Goal: Task Accomplishment & Management: Manage account settings

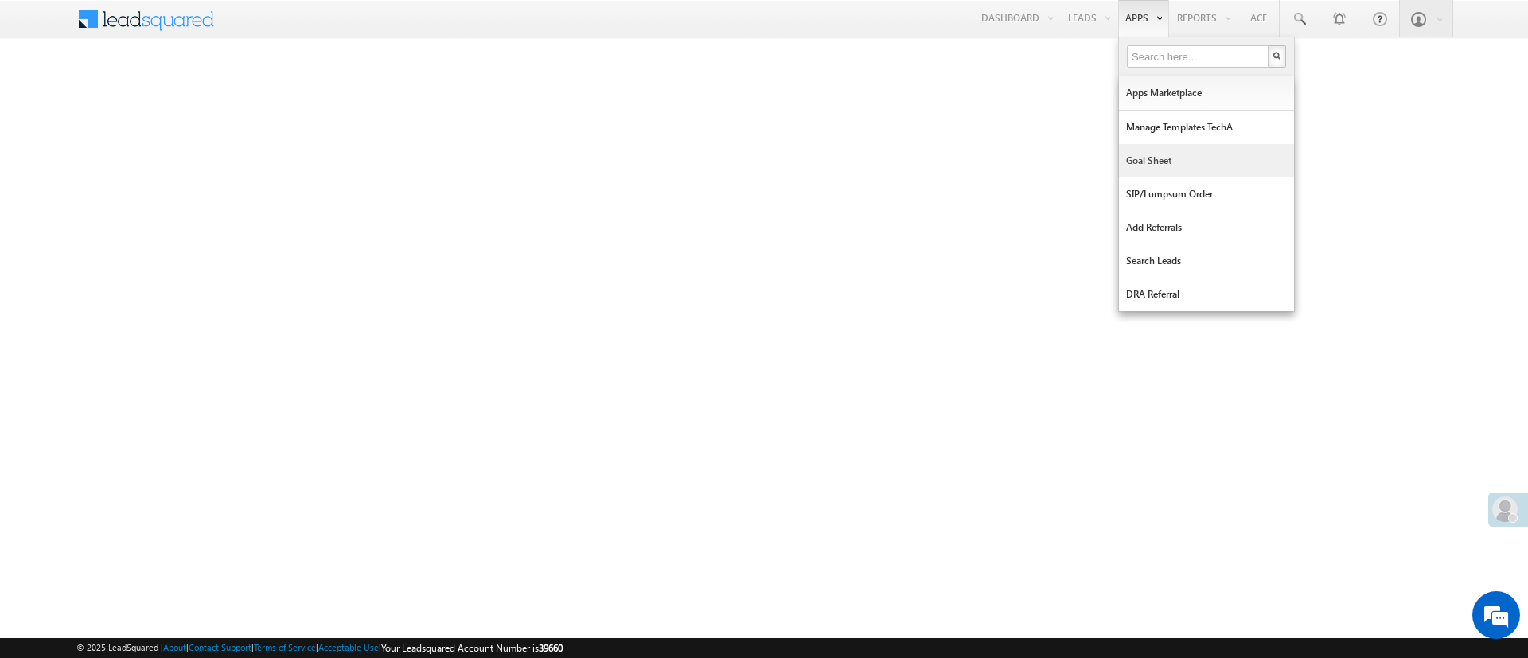
click at [1183, 150] on link "Goal Sheet" at bounding box center [1206, 160] width 175 height 33
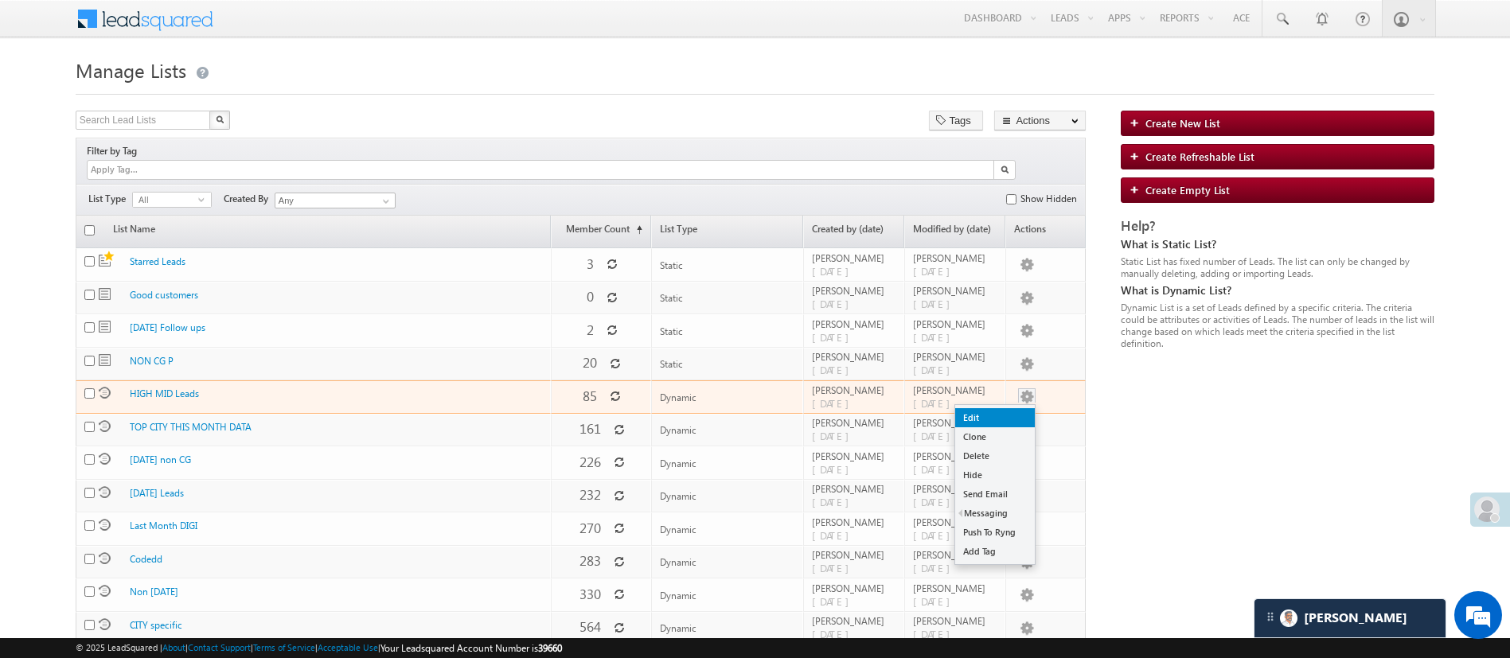
click at [1023, 408] on link "Edit" at bounding box center [995, 417] width 80 height 19
checkbox input "true"
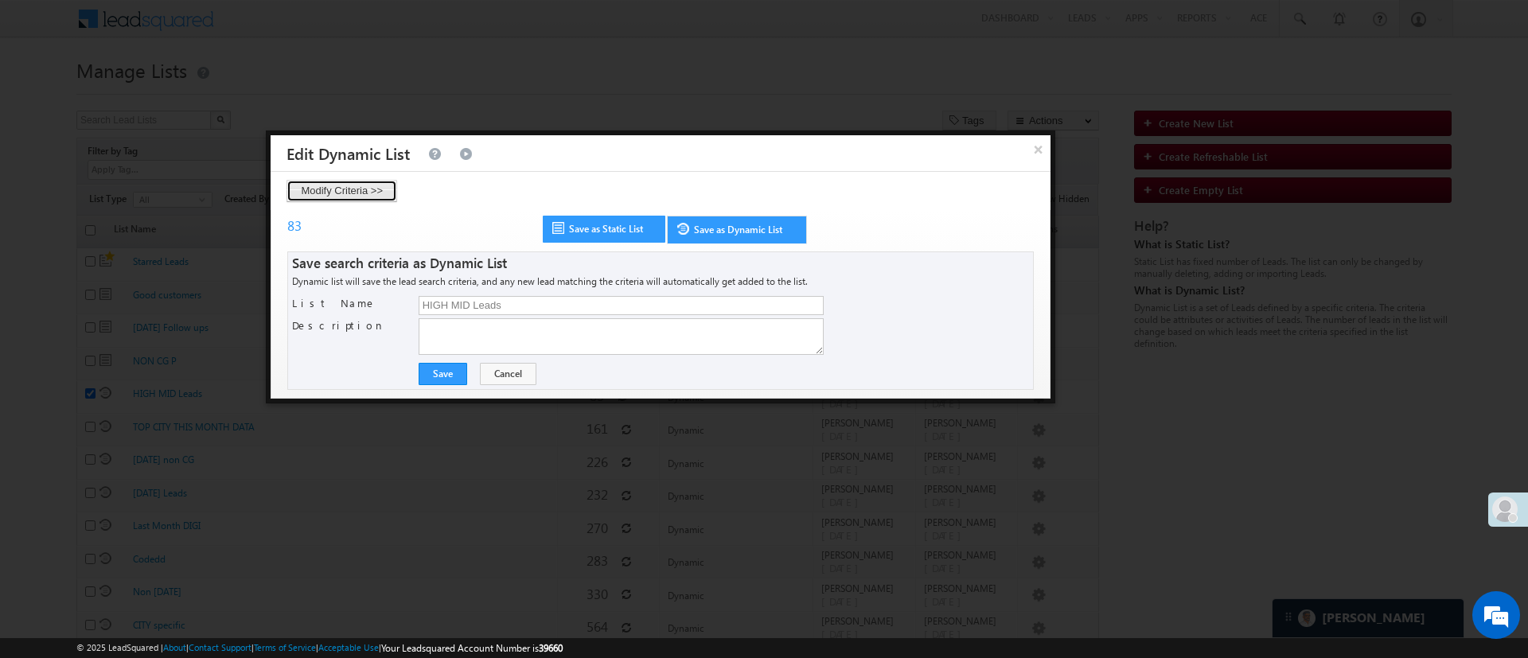
click at [364, 197] on button "Modify Criteria >>" at bounding box center [341, 191] width 111 height 22
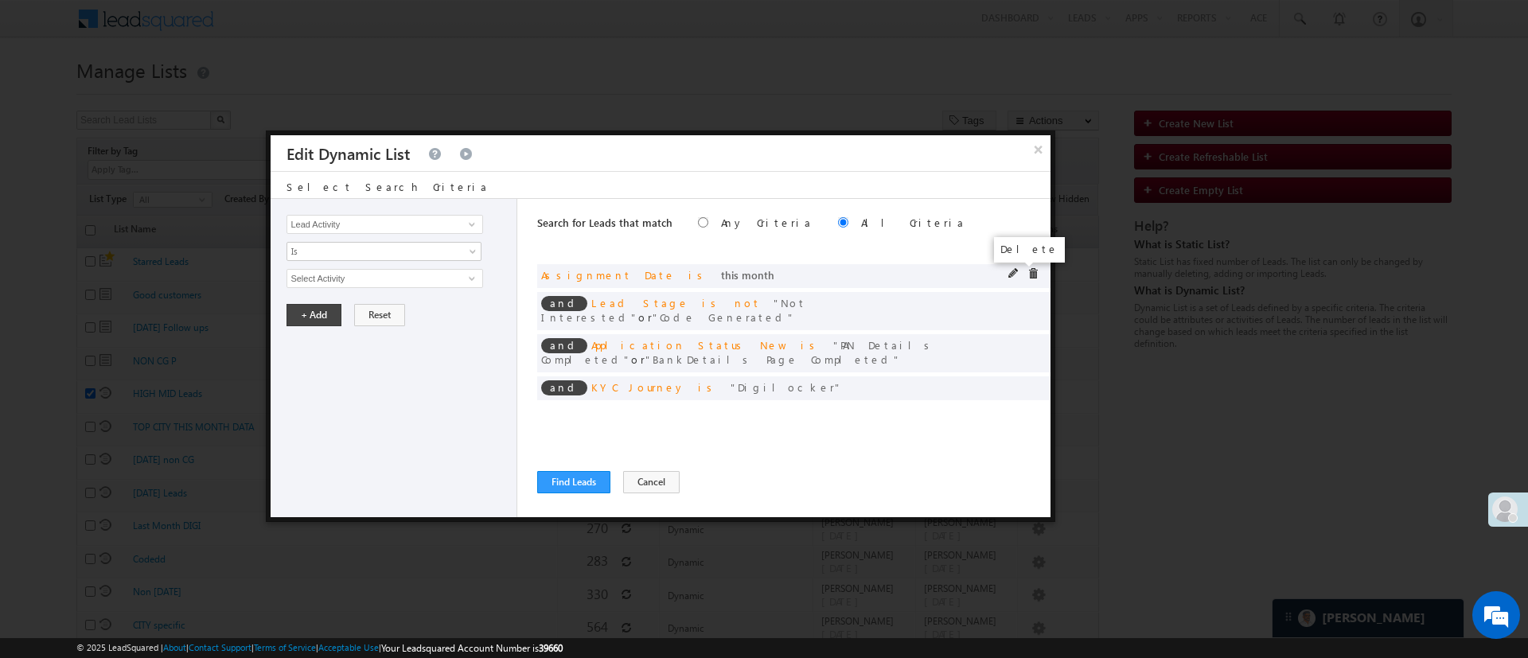
click at [1027, 275] on span at bounding box center [1032, 273] width 11 height 11
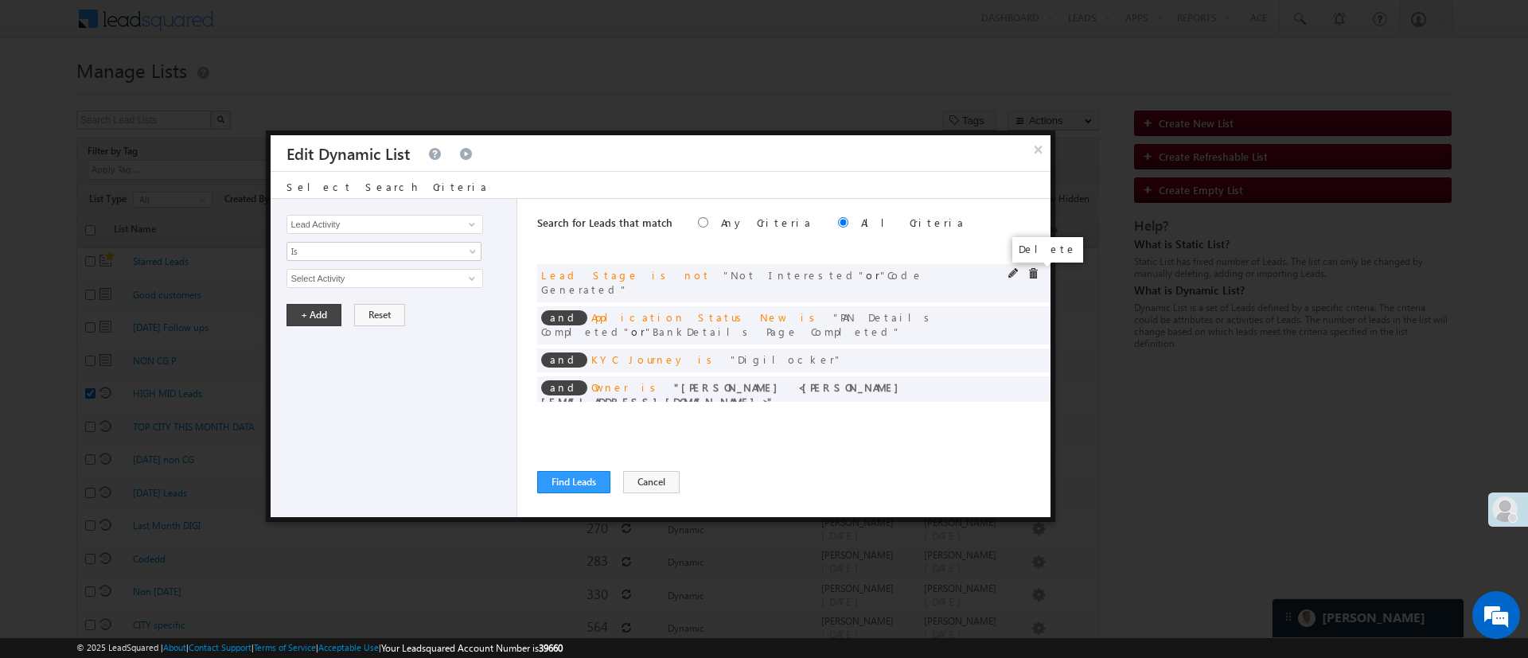
click at [1031, 273] on span at bounding box center [1032, 273] width 11 height 11
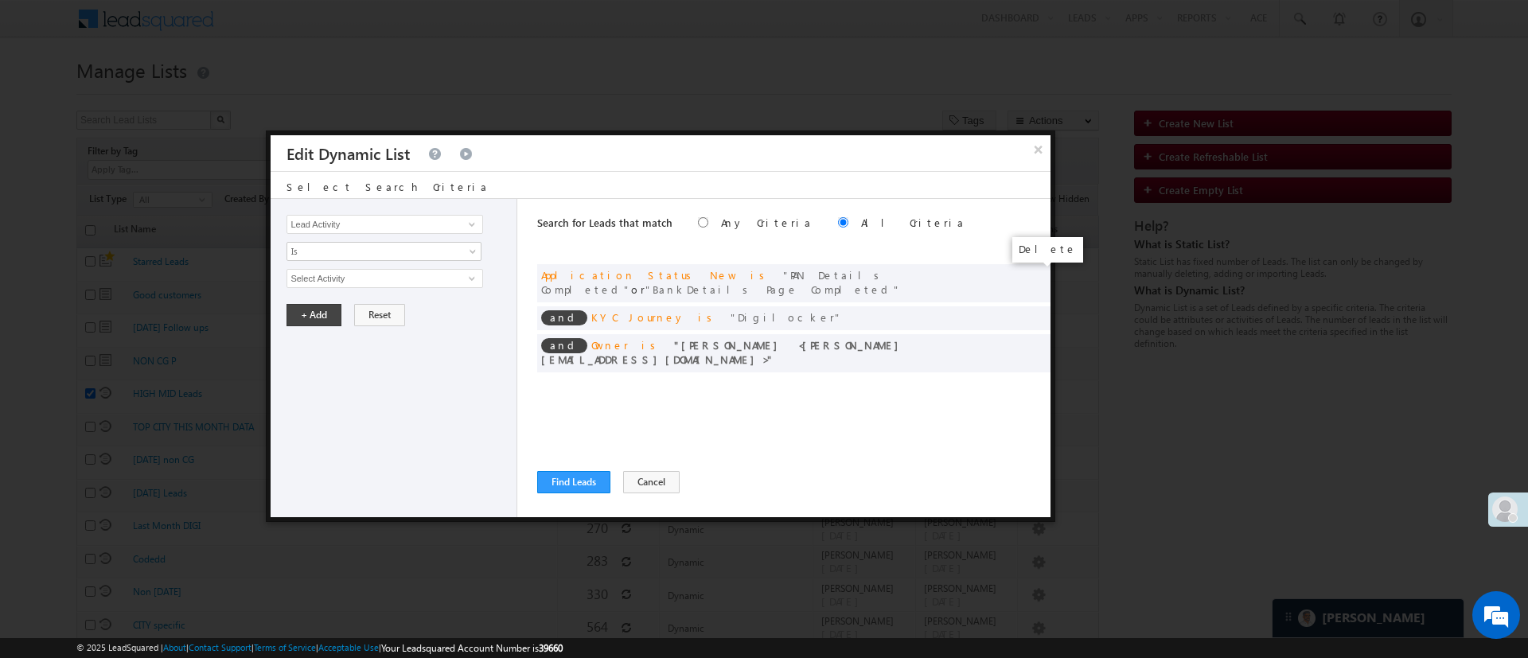
click at [0, 0] on span at bounding box center [0, 0] width 0 height 0
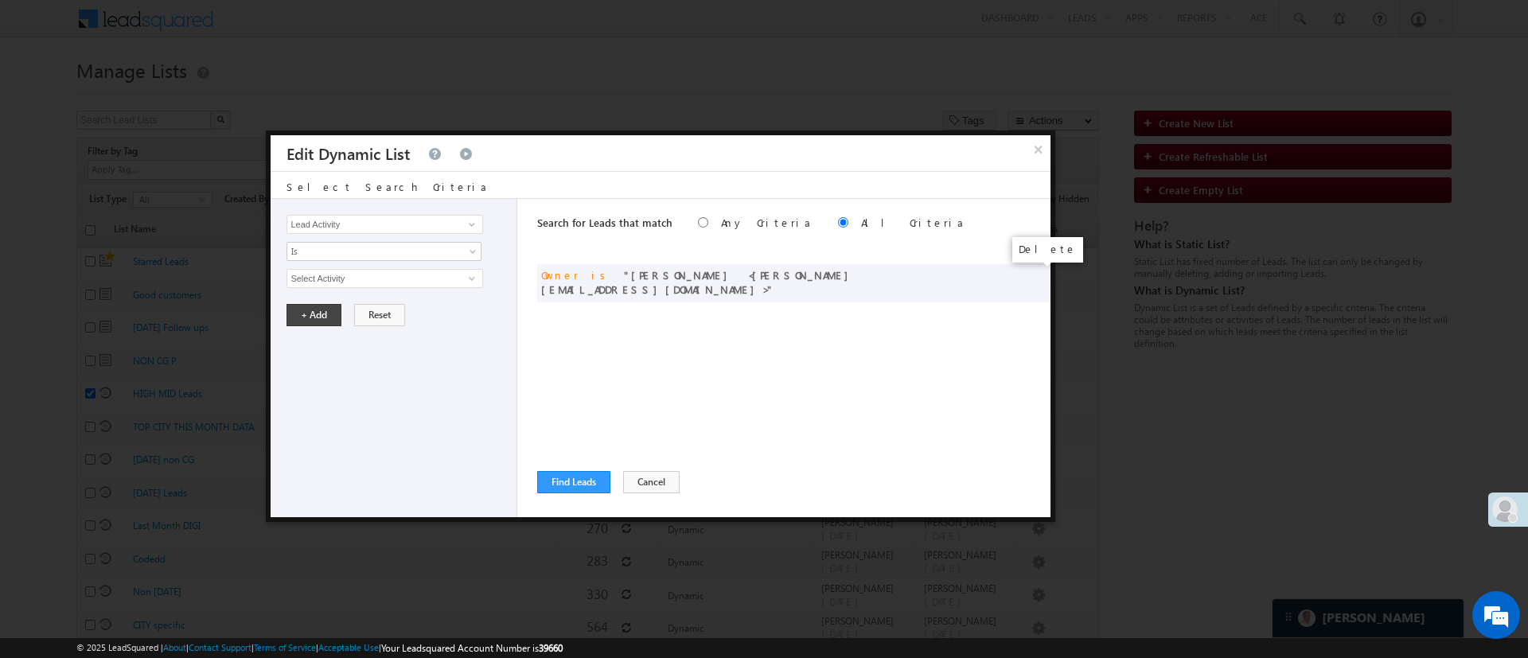
click at [0, 0] on span at bounding box center [0, 0] width 0 height 0
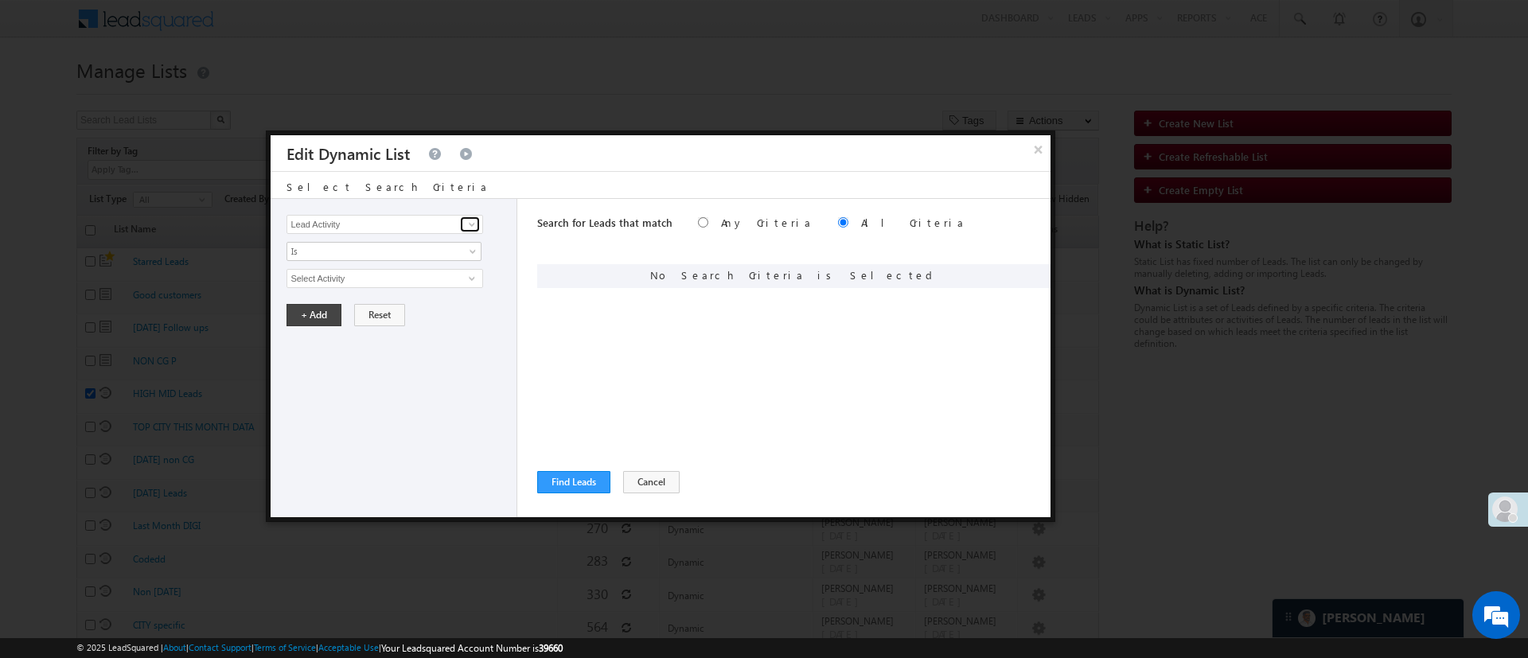
click at [471, 224] on span at bounding box center [472, 224] width 13 height 13
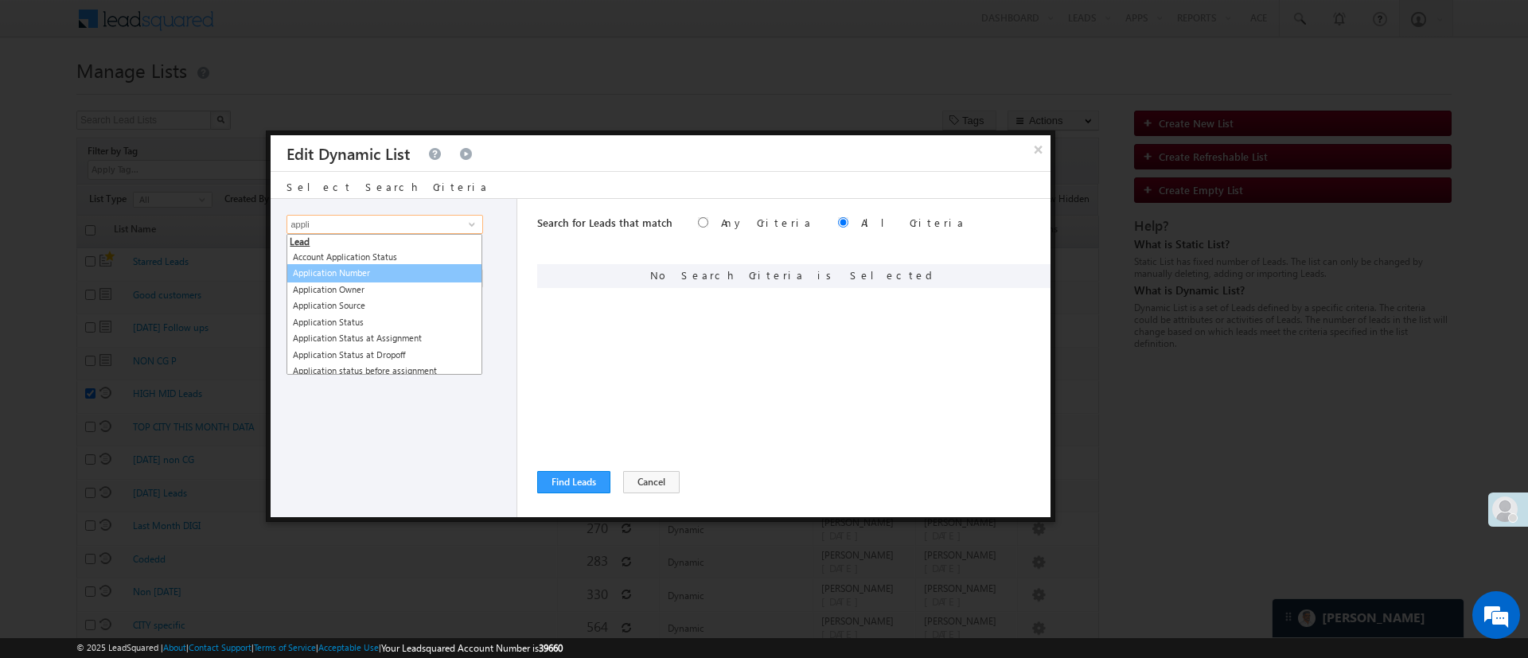
click at [413, 269] on link "Application Number" at bounding box center [384, 273] width 196 height 18
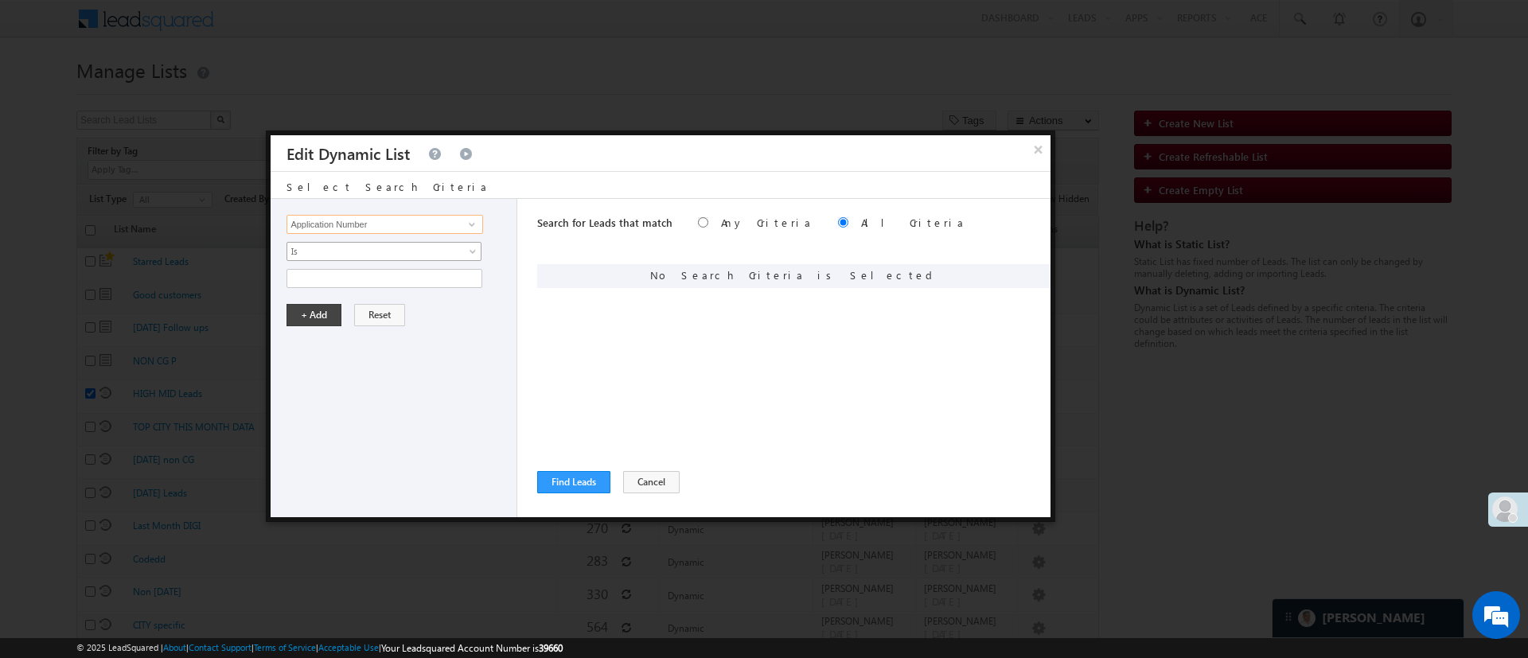
type input "Application Number"
click at [414, 247] on span "Is" at bounding box center [373, 251] width 173 height 14
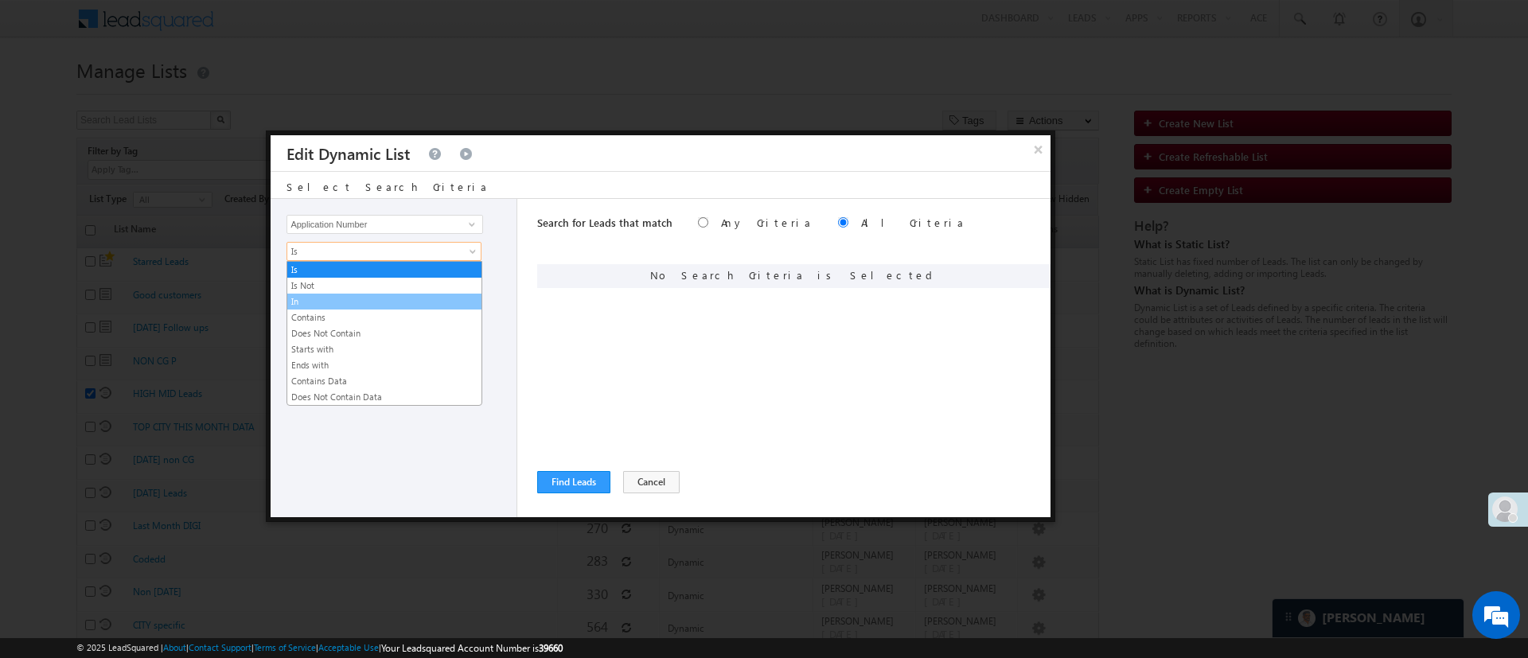
click at [387, 297] on link "In" at bounding box center [384, 301] width 194 height 14
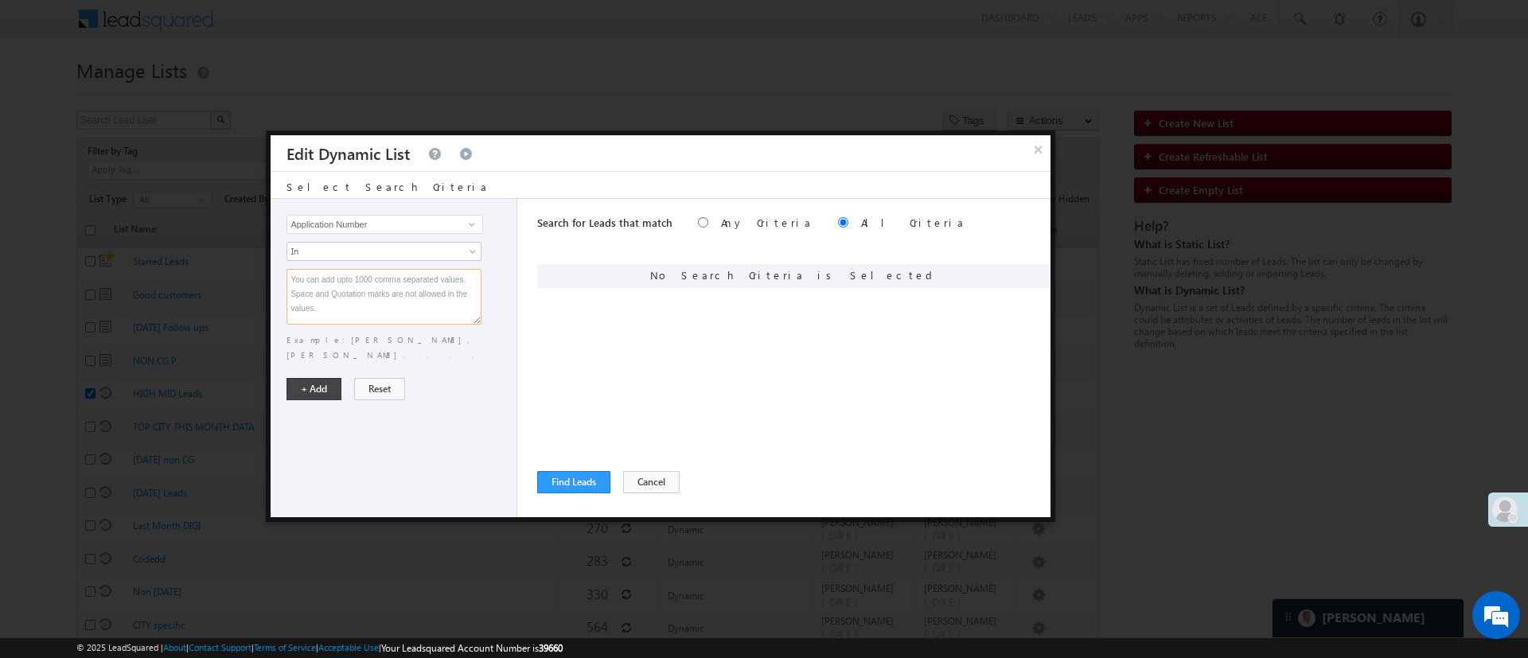
click at [387, 297] on textarea at bounding box center [383, 297] width 195 height 56
paste textarea "EQ26521763 EQ26501464 EQ26205558 EQ22581874 EQ27223945 EQ25808430 EQ22447025 EQ…"
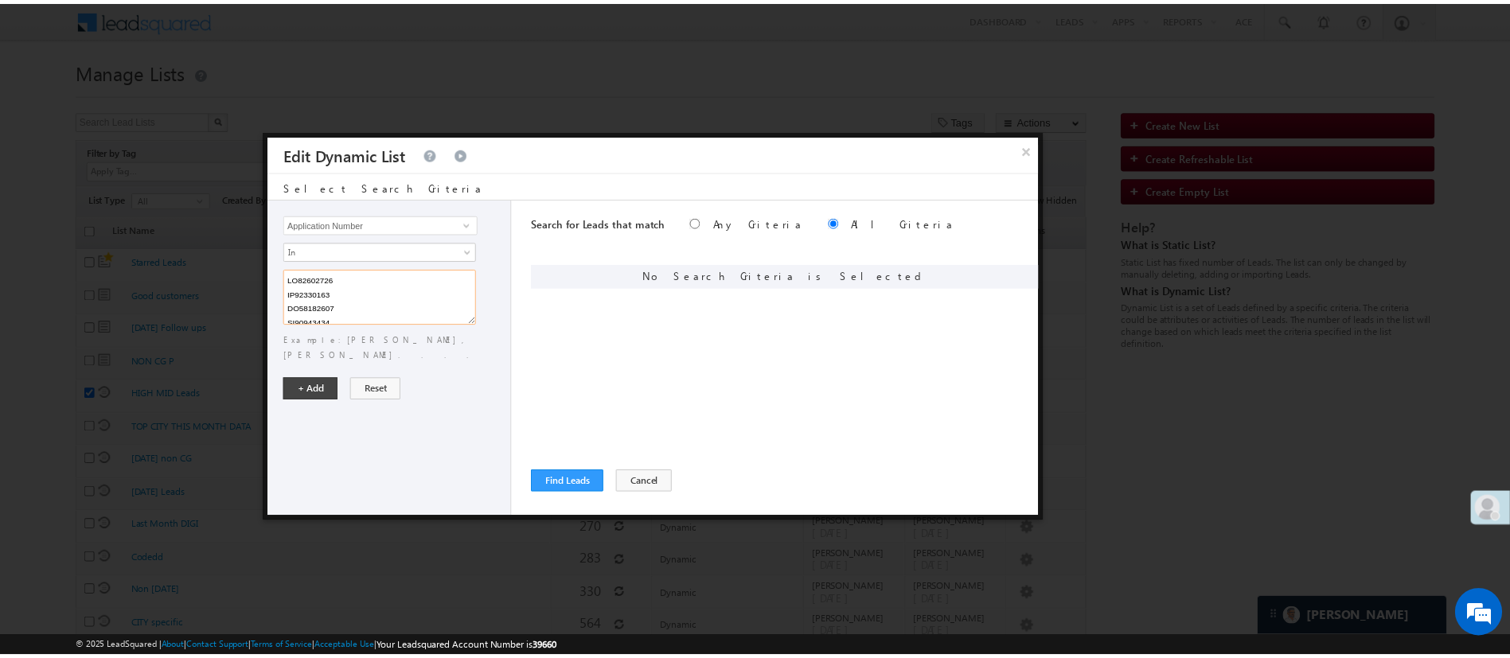
scroll to position [3800, 0]
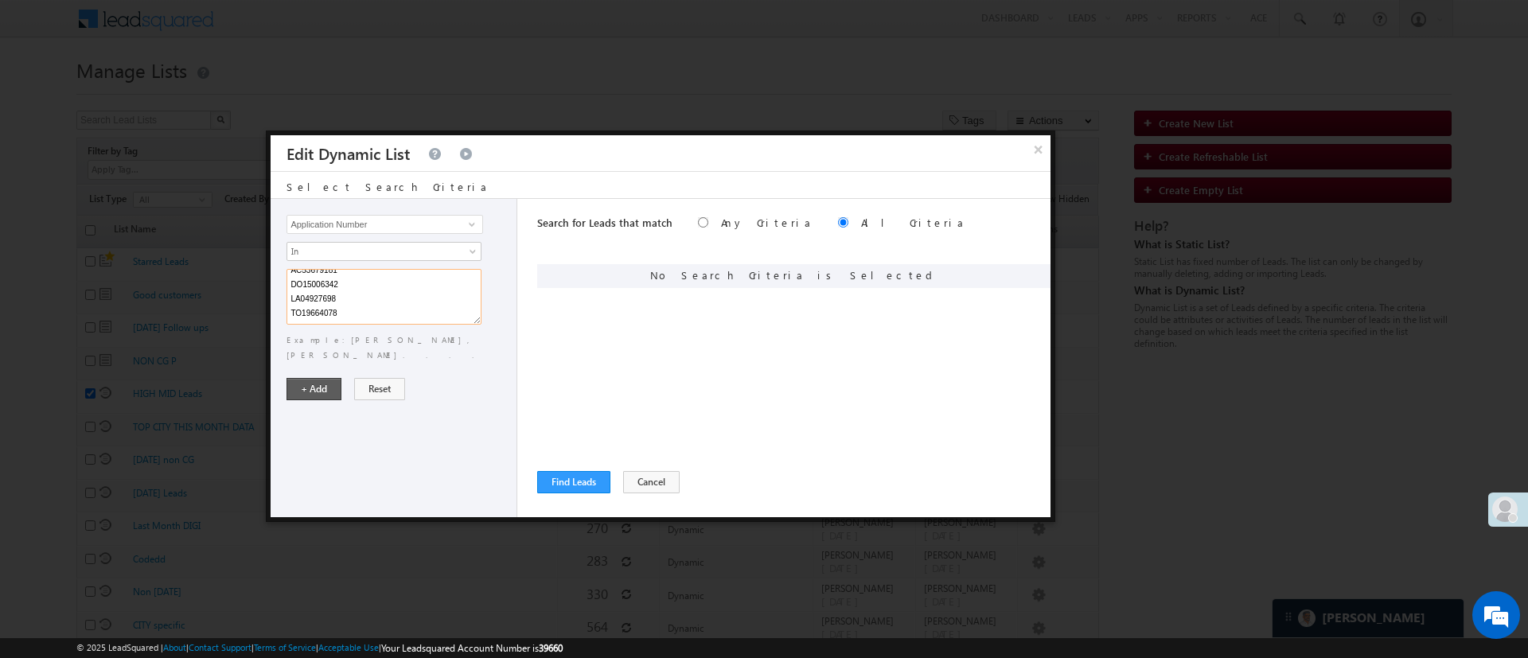
type textarea "EQ26521763 EQ26501464 EQ26205558 EQ22581874 EQ27223945 EQ25808430 EQ22447025 EQ…"
click at [315, 378] on button "+ Add" at bounding box center [313, 389] width 55 height 22
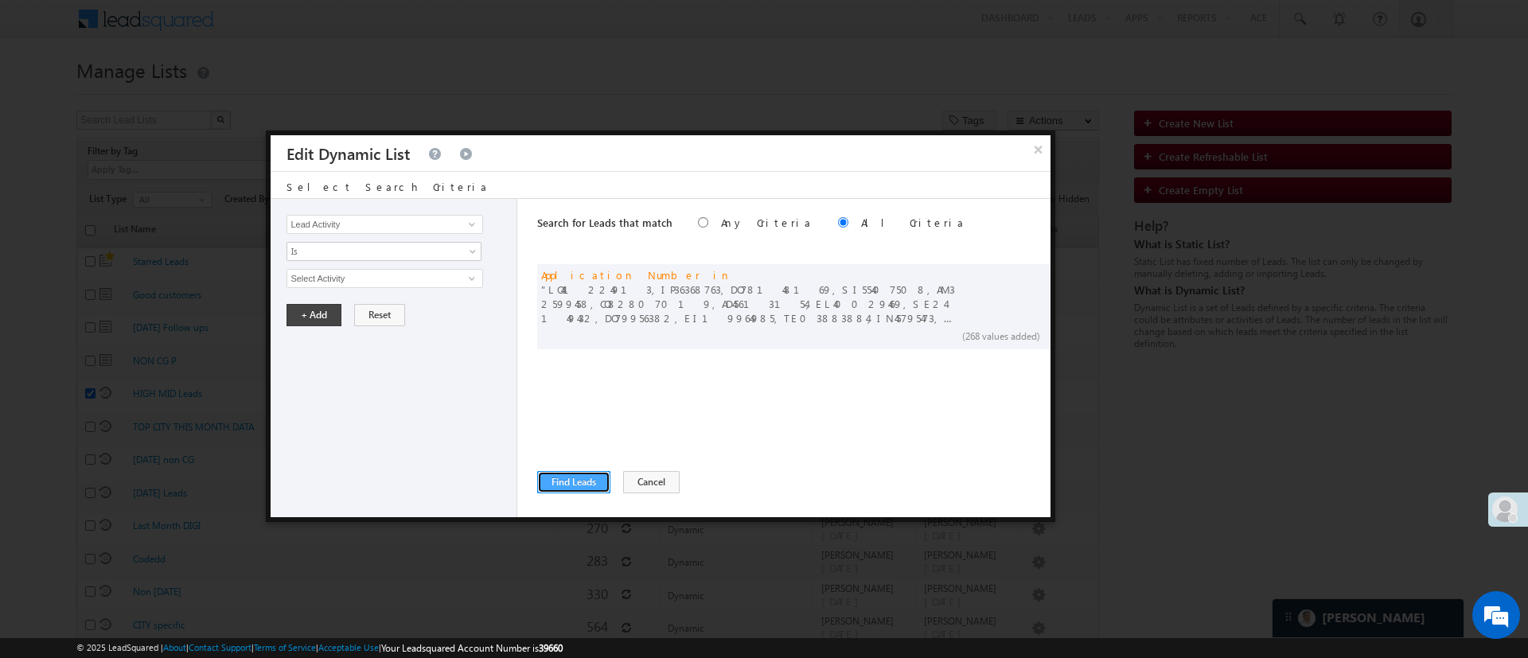
click at [576, 478] on button "Find Leads" at bounding box center [573, 482] width 73 height 22
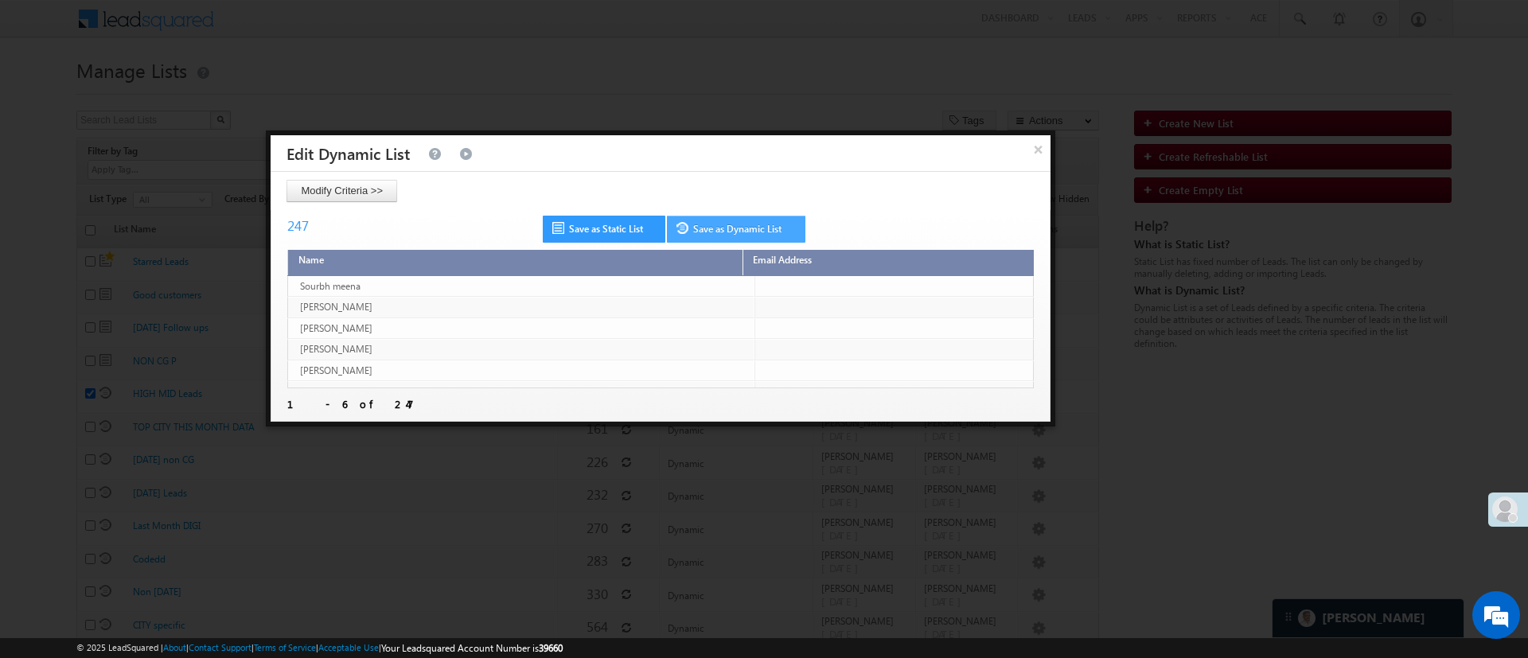
click at [738, 237] on link "Save as Dynamic List" at bounding box center [736, 229] width 138 height 27
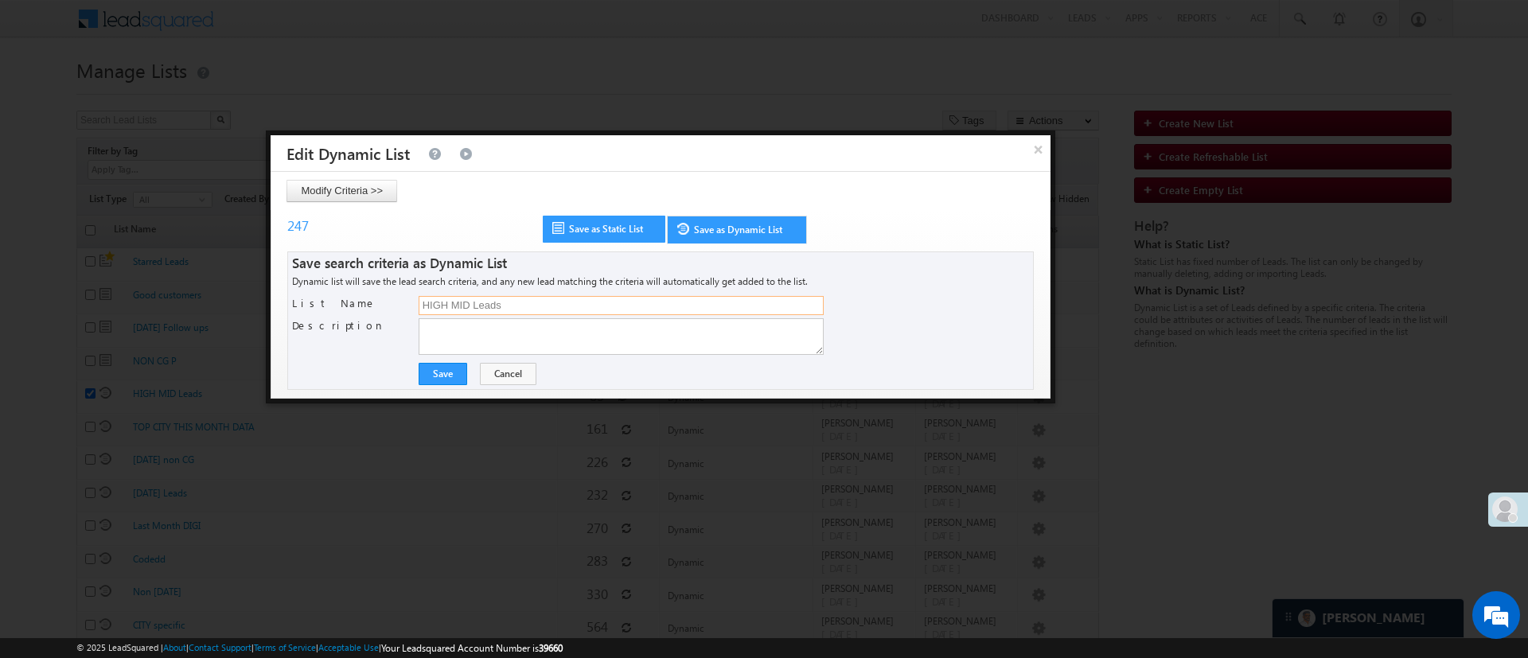
drag, startPoint x: 592, startPoint y: 305, endPoint x: 268, endPoint y: 318, distance: 324.1
click at [268, 318] on div "× Edit Dynamic List Select Search Criteria Lead Activity Task Sales Group Prosp…" at bounding box center [660, 267] width 789 height 273
type input "NON CG 19 Aug"
click at [448, 368] on button "Save" at bounding box center [443, 374] width 49 height 22
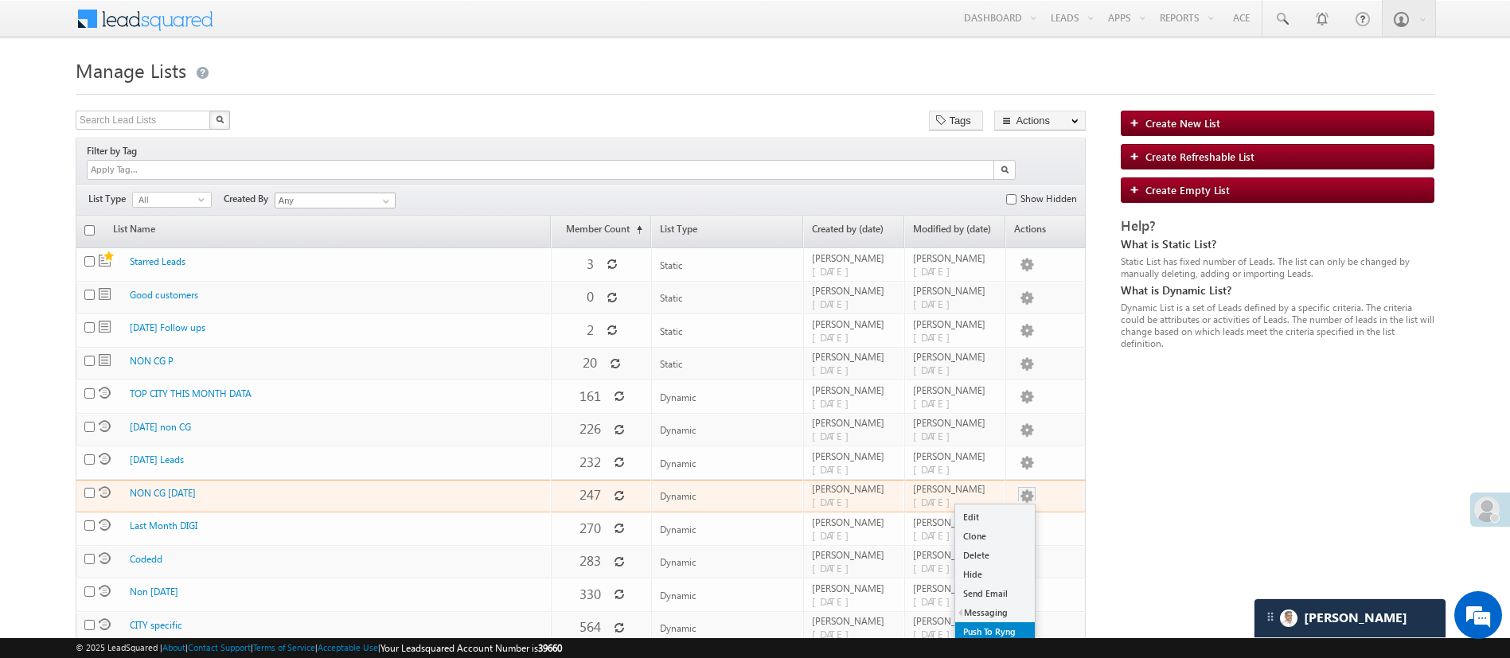
click at [1010, 622] on link "Push To Ryng" at bounding box center [995, 631] width 80 height 19
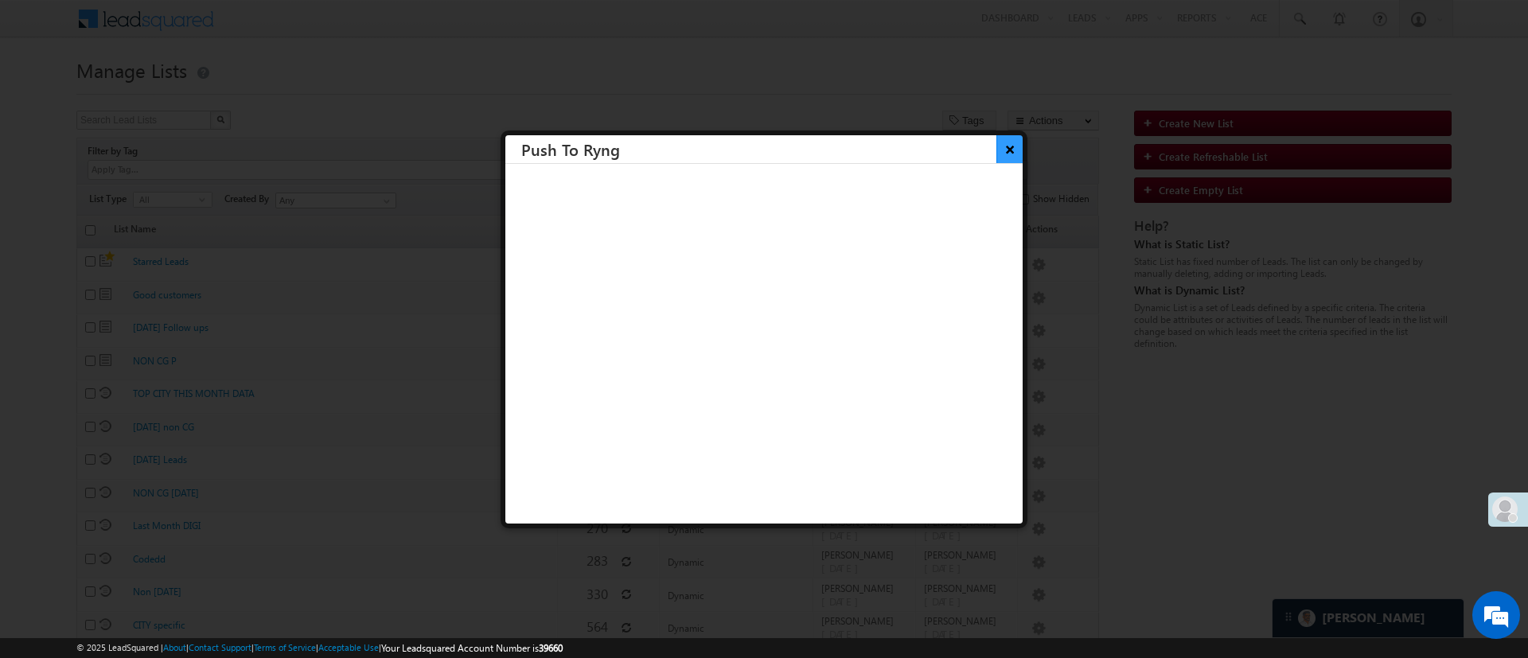
click at [996, 153] on button "×" at bounding box center [1009, 149] width 26 height 28
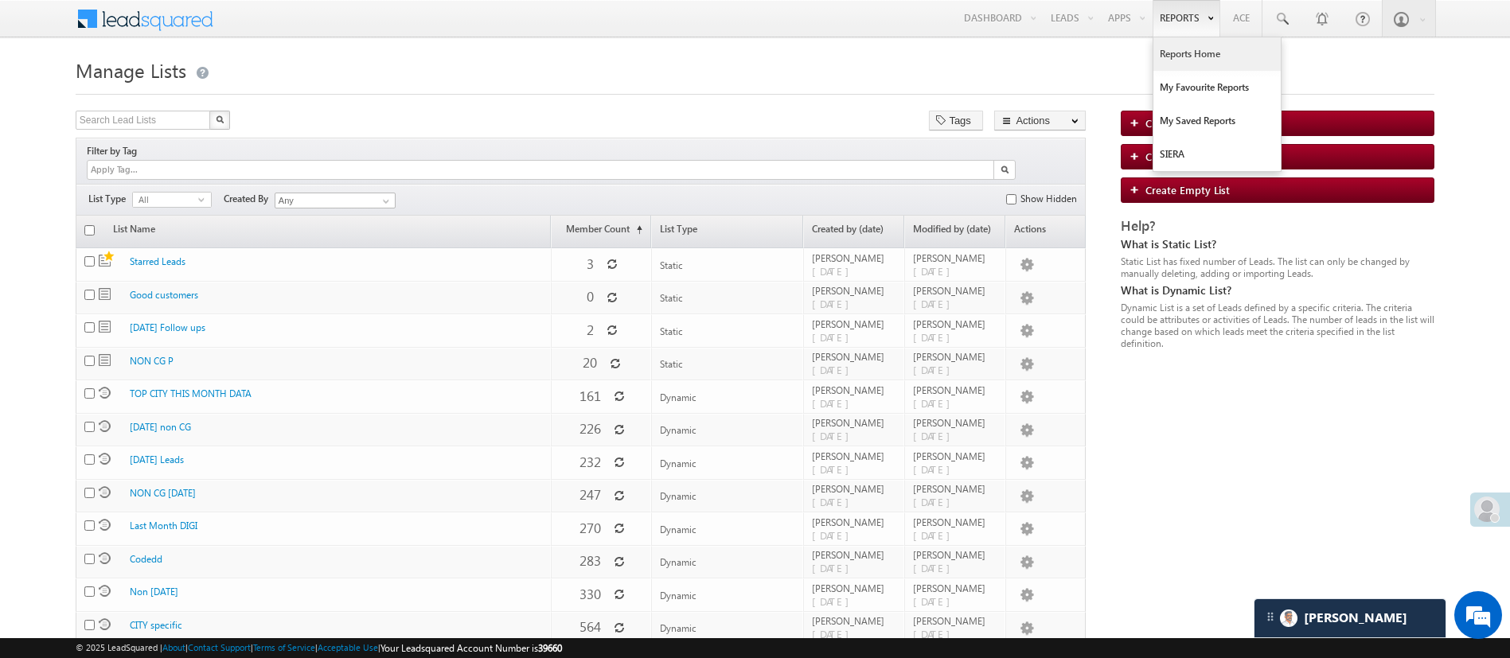
click at [1167, 55] on link "Reports Home" at bounding box center [1216, 53] width 127 height 33
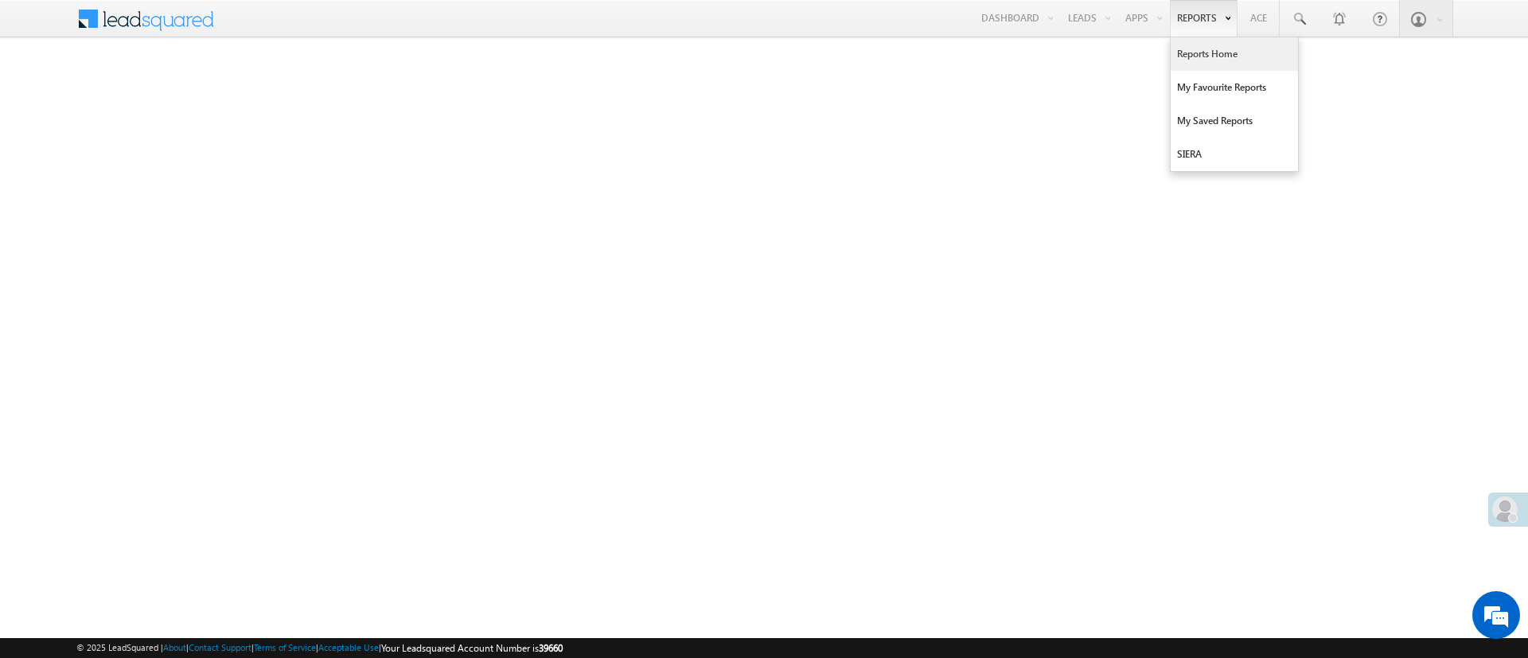
click at [1205, 52] on link "Reports Home" at bounding box center [1234, 53] width 127 height 33
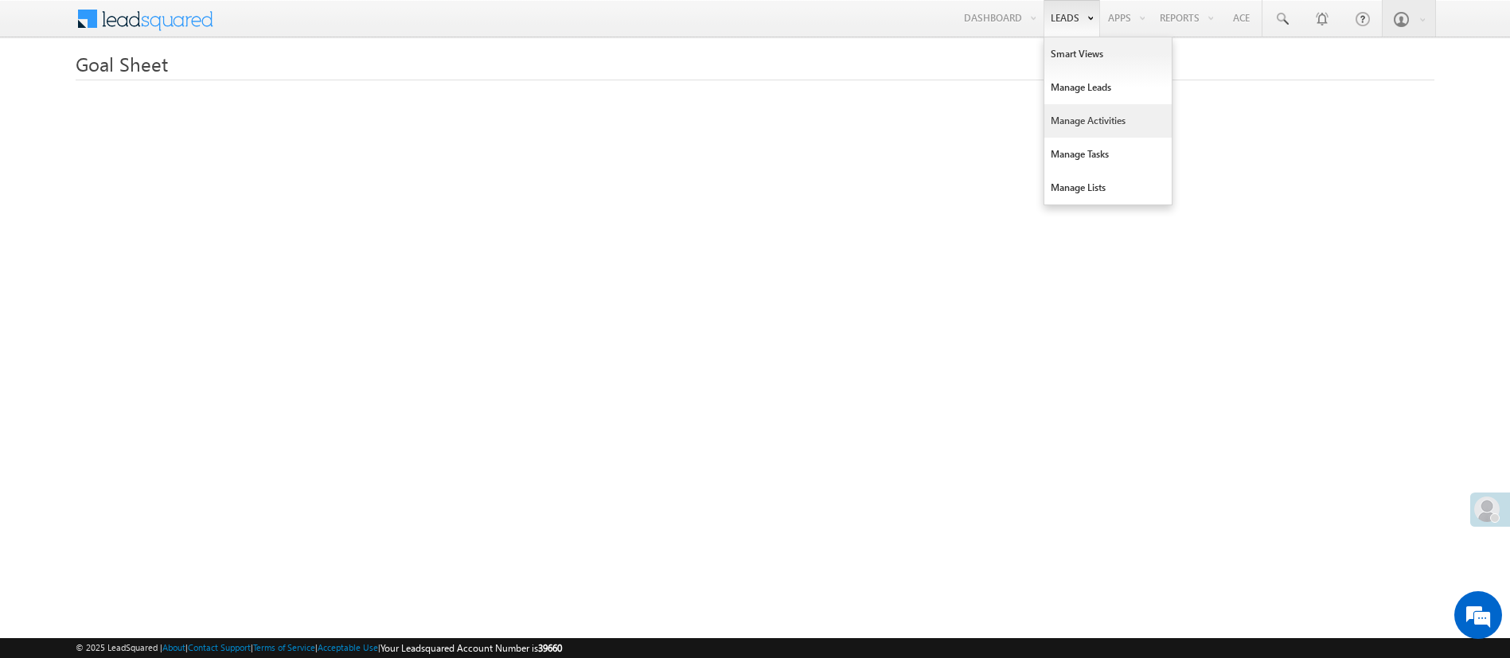
click at [1096, 107] on link "Manage Activities" at bounding box center [1107, 120] width 127 height 33
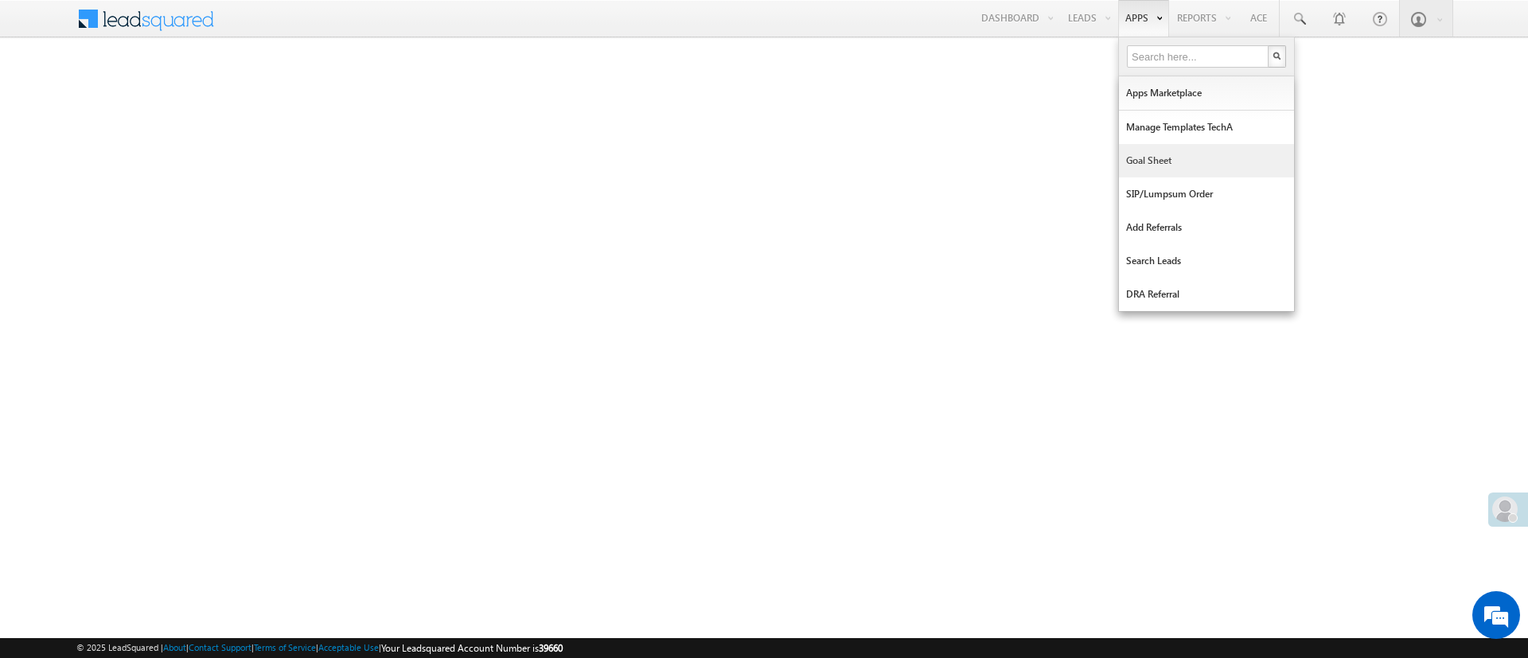
click at [1163, 154] on link "Goal Sheet" at bounding box center [1206, 160] width 175 height 33
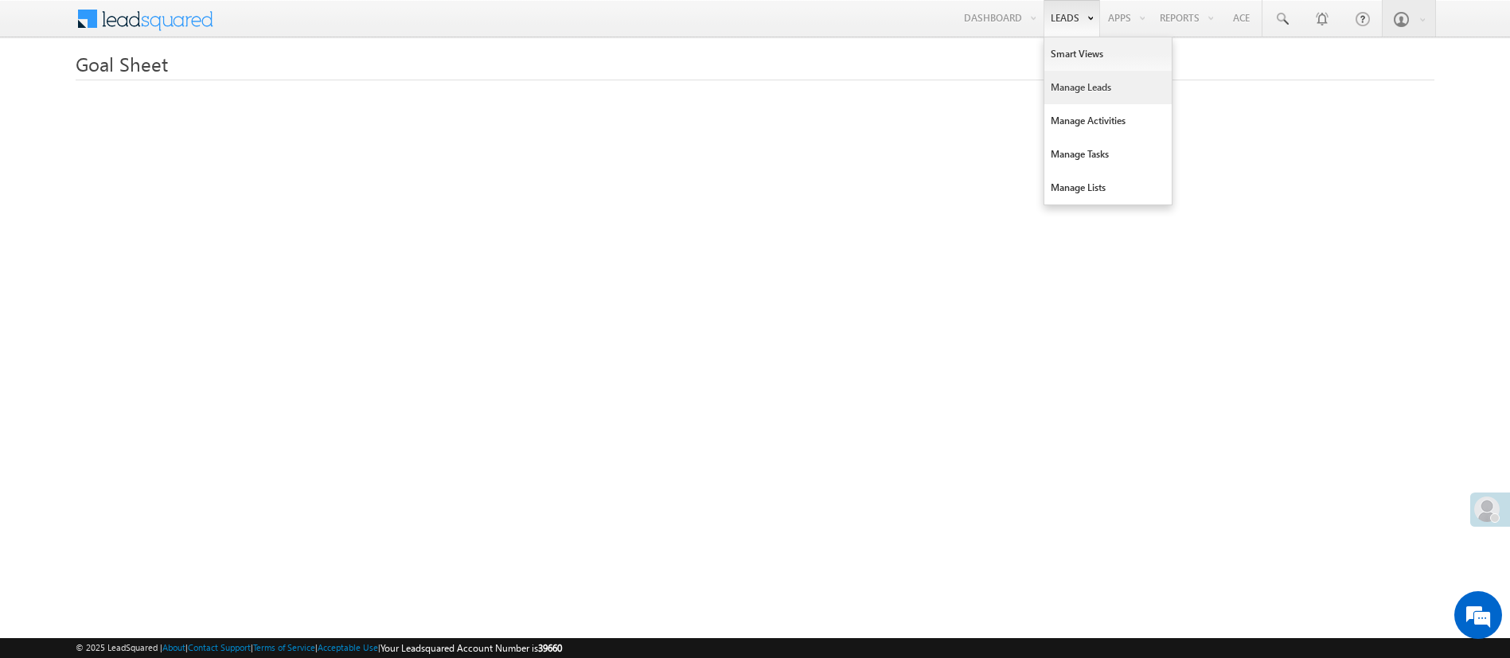
click at [1097, 79] on link "Manage Leads" at bounding box center [1107, 87] width 127 height 33
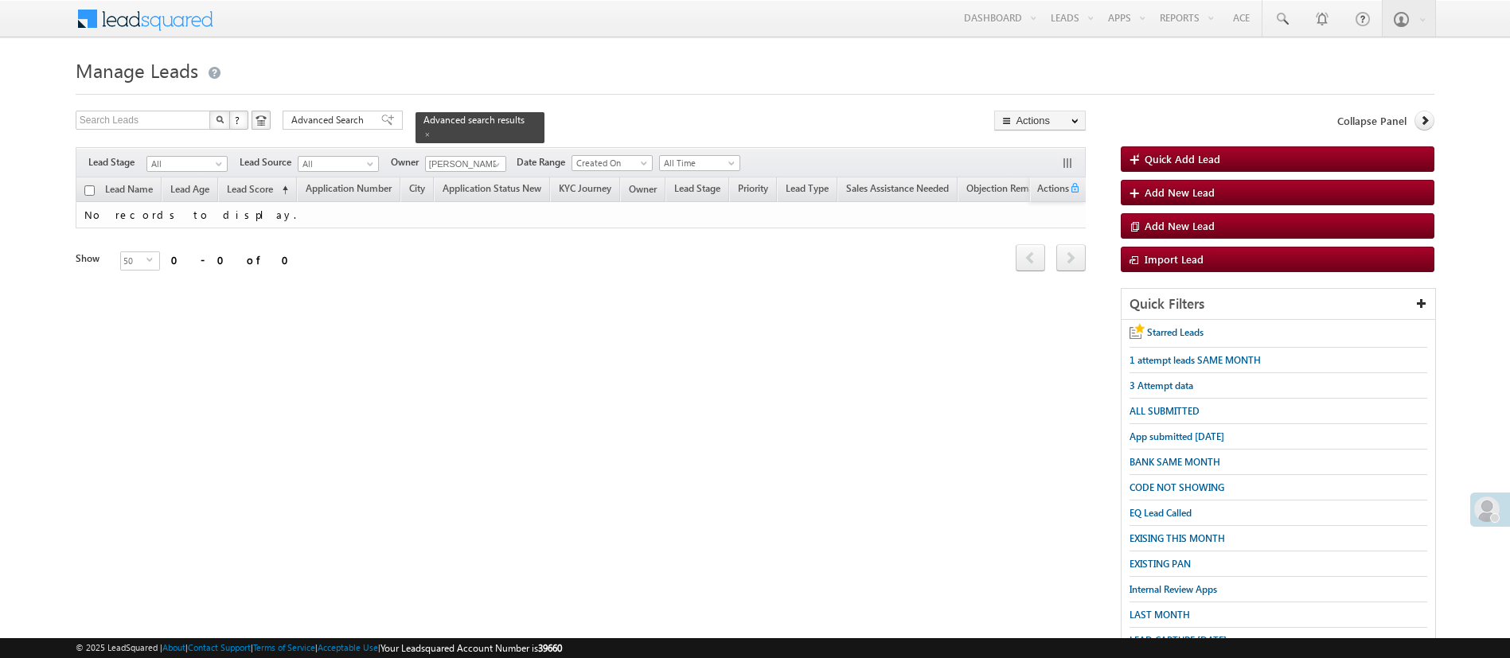
scroll to position [165, 0]
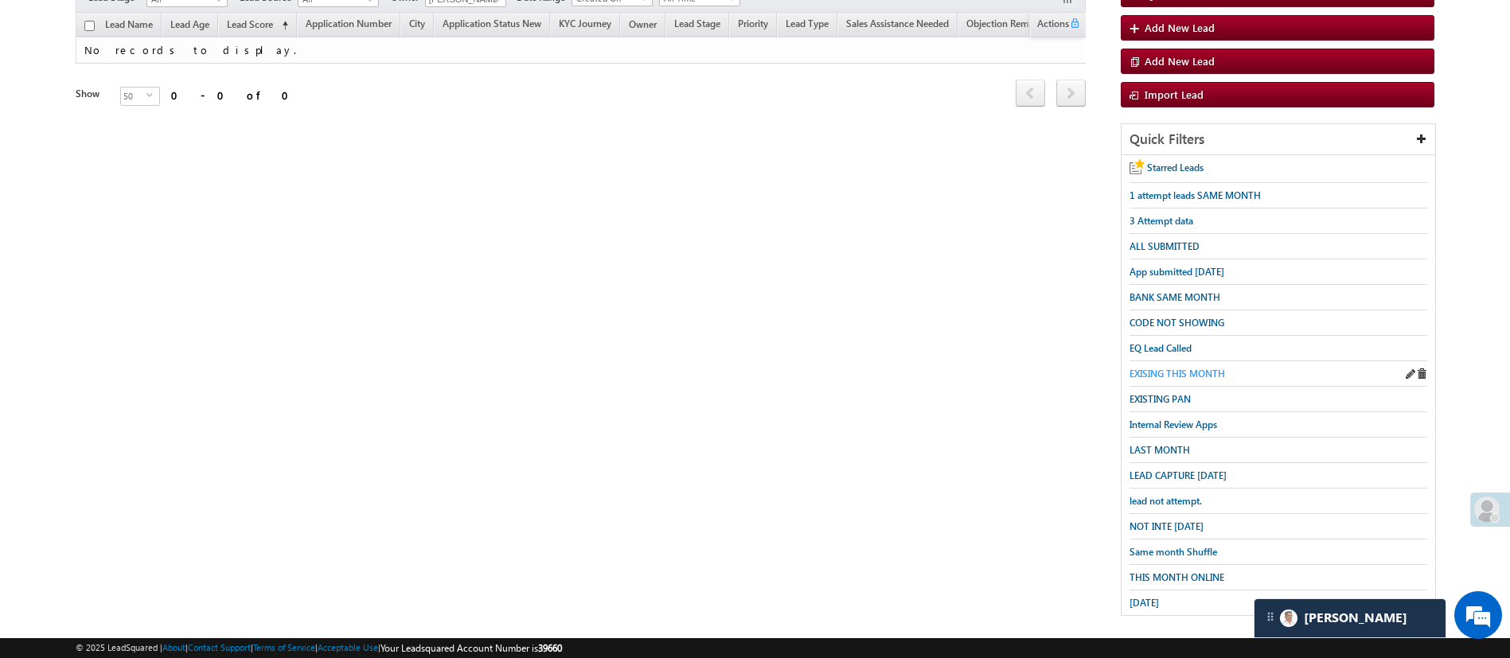
click at [1210, 372] on span "EXISING THIS MONTH" at bounding box center [1176, 374] width 95 height 12
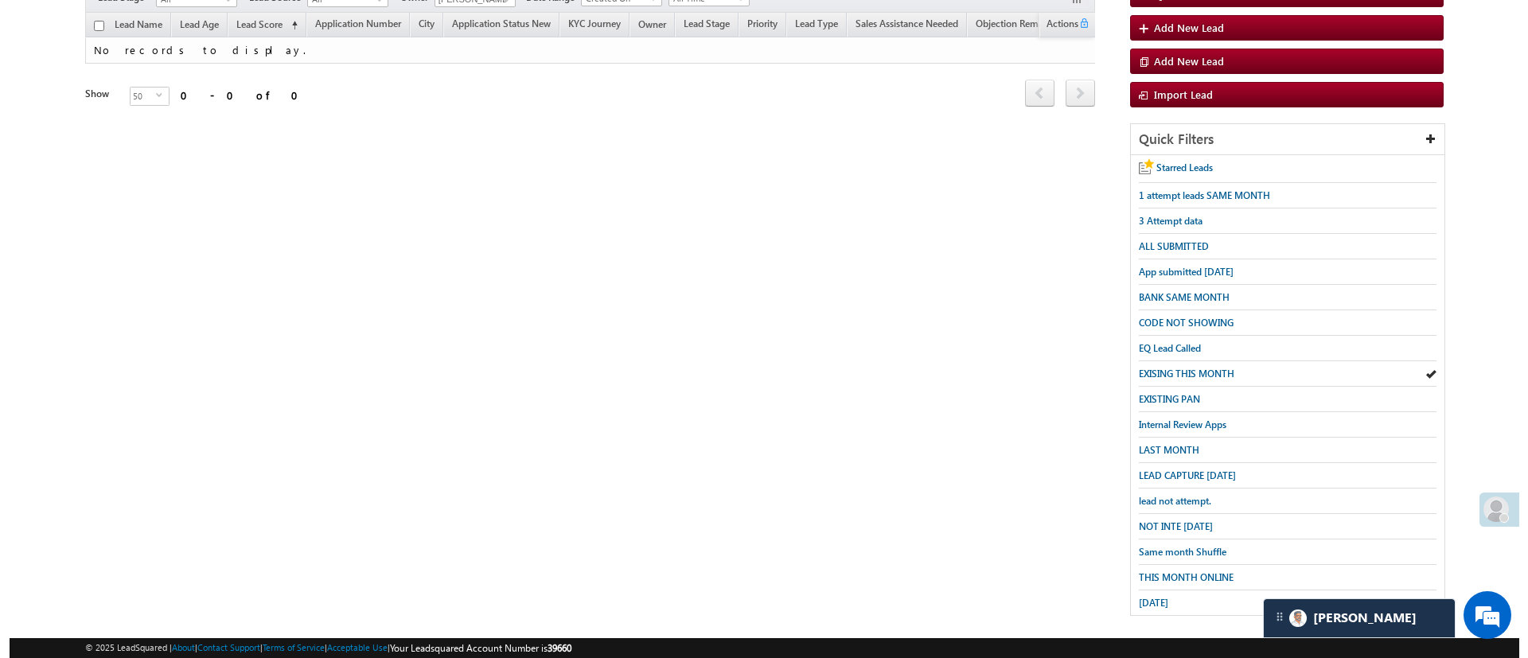
scroll to position [0, 0]
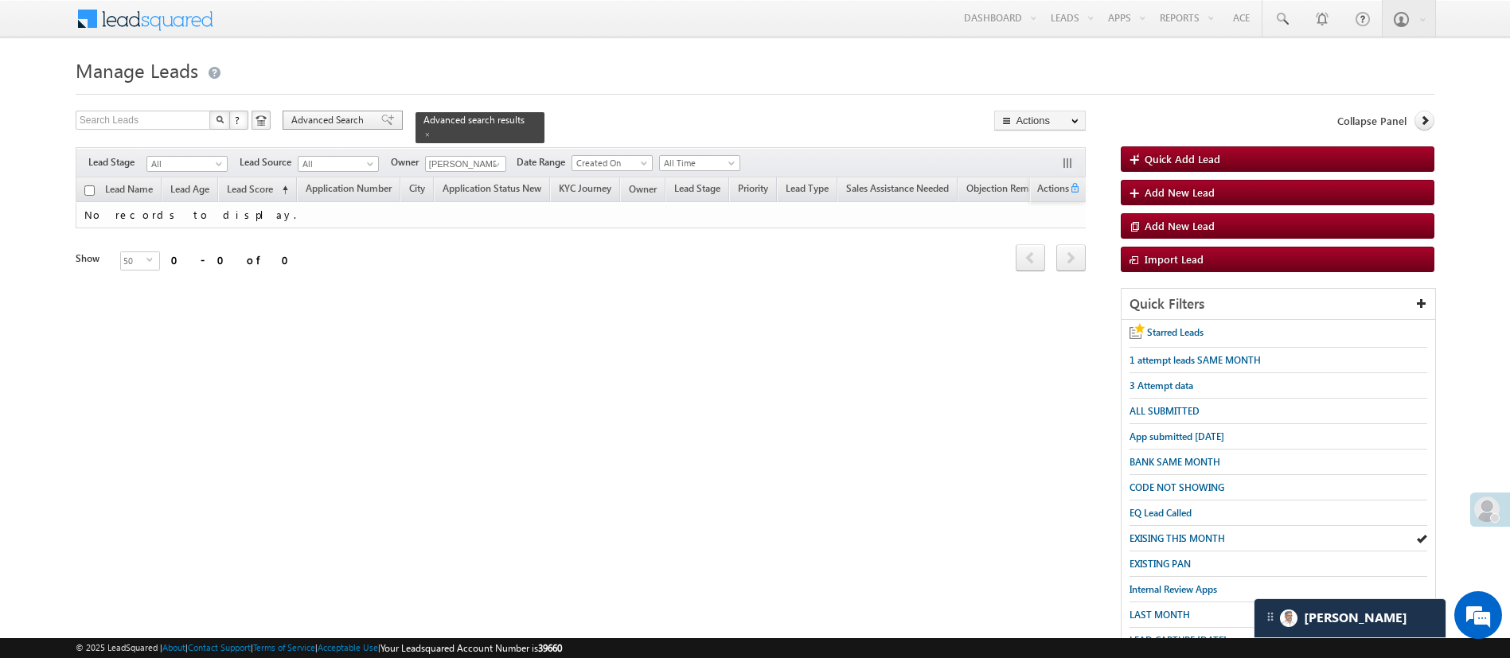
click at [314, 113] on span "Advanced Search" at bounding box center [329, 120] width 77 height 14
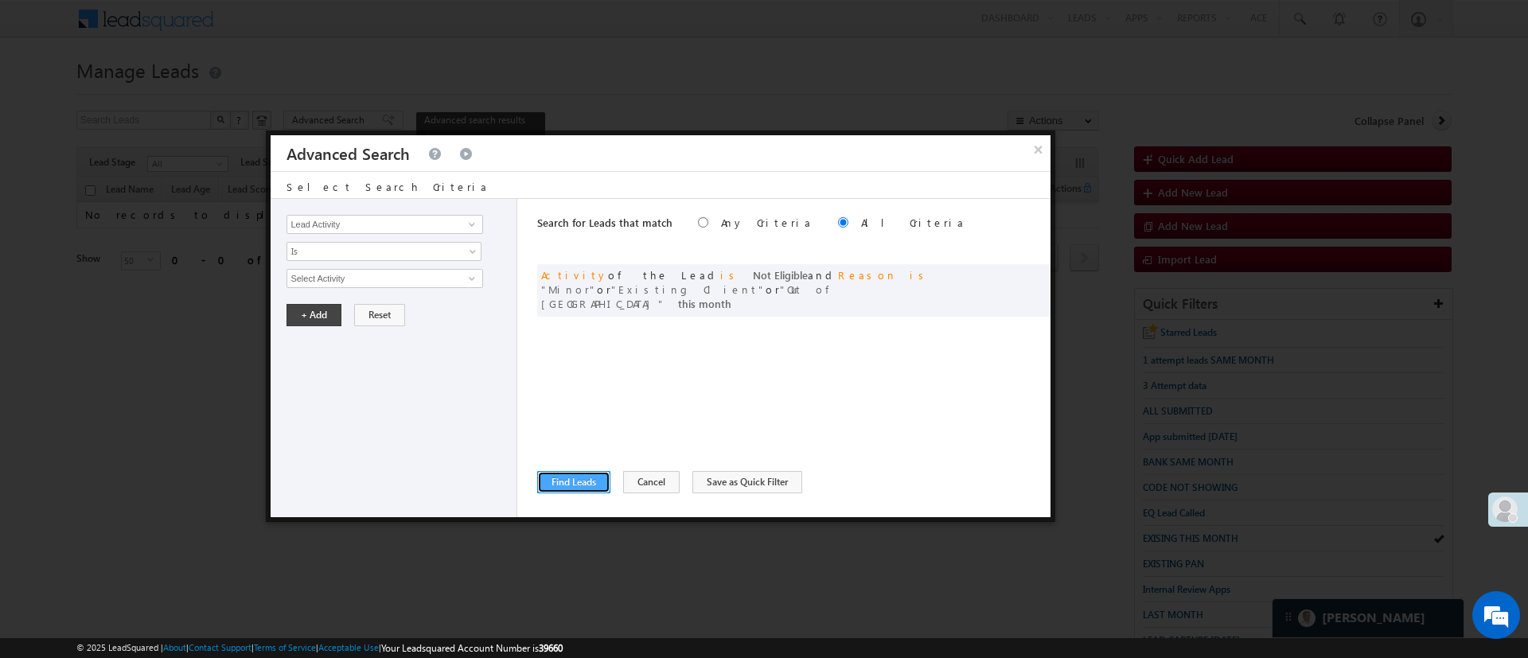
click at [580, 479] on button "Find Leads" at bounding box center [573, 482] width 73 height 22
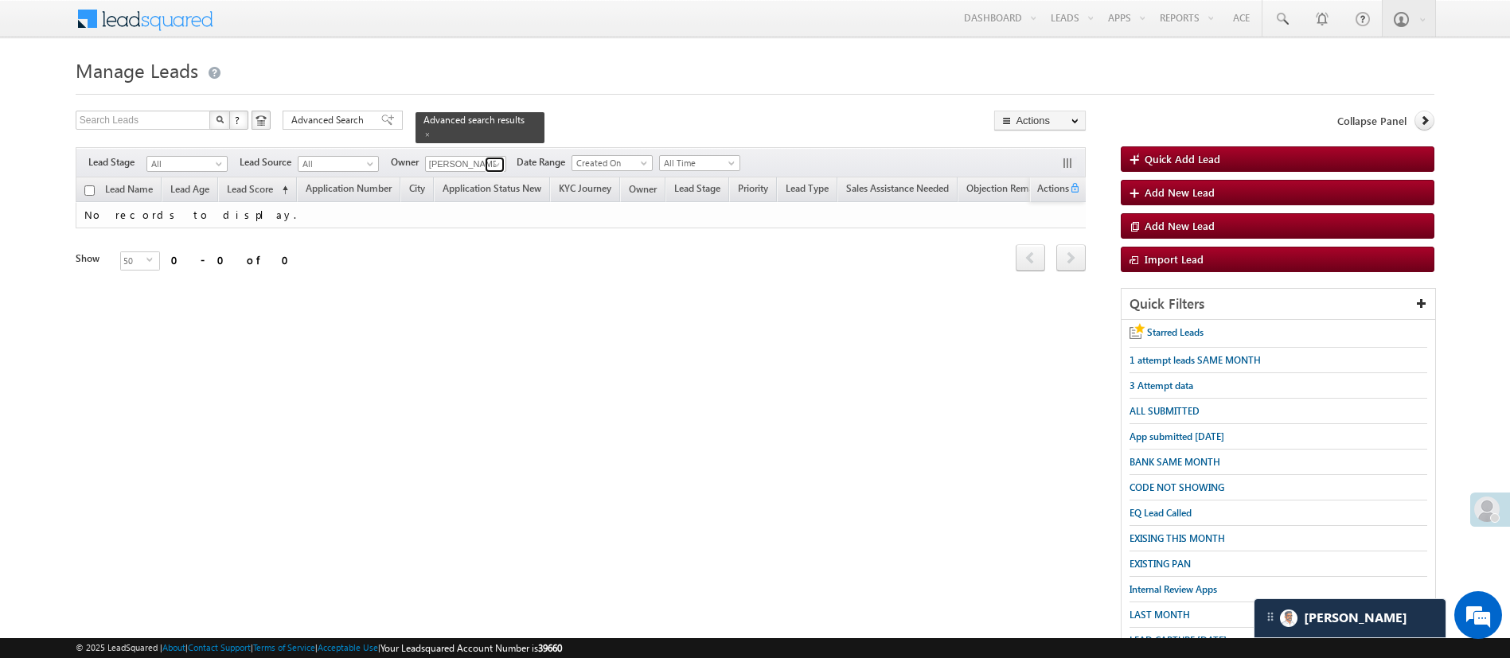
click at [493, 158] on span at bounding box center [496, 164] width 13 height 13
click at [512, 188] on span "Lavisha.Gautam@angelbroking.com" at bounding box center [502, 193] width 143 height 12
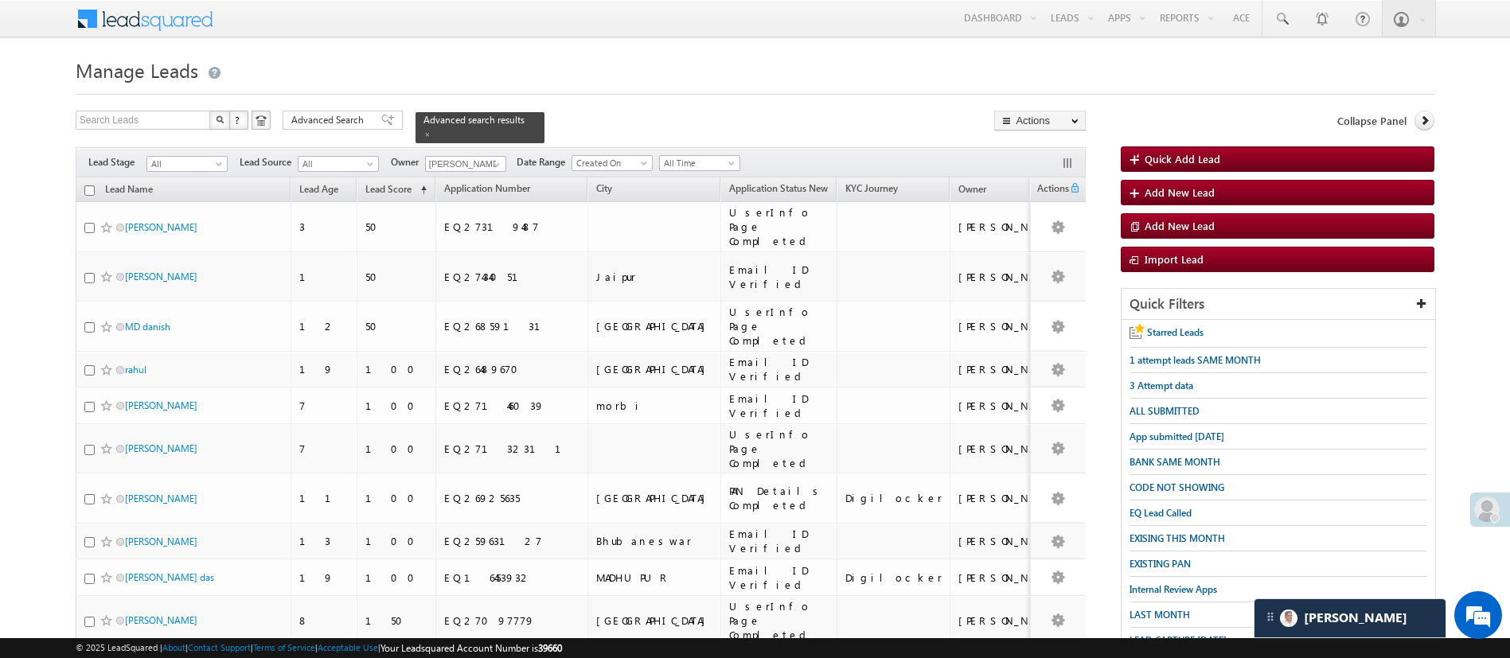
drag, startPoint x: 1508, startPoint y: 289, endPoint x: 1527, endPoint y: 517, distance: 229.2
click at [485, 157] on link at bounding box center [495, 165] width 20 height 16
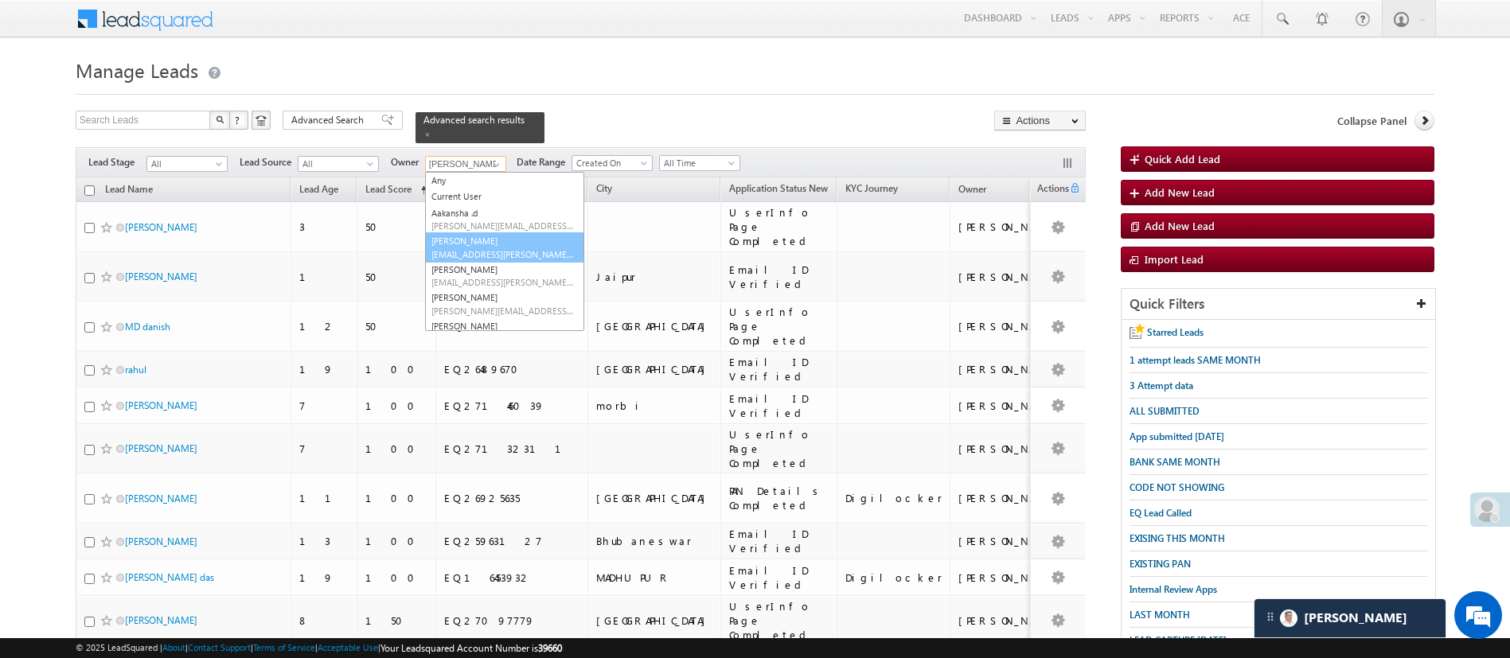
click at [501, 237] on link "Anuj Rajak Anuj.Rajak@angelbroking.com" at bounding box center [504, 247] width 159 height 30
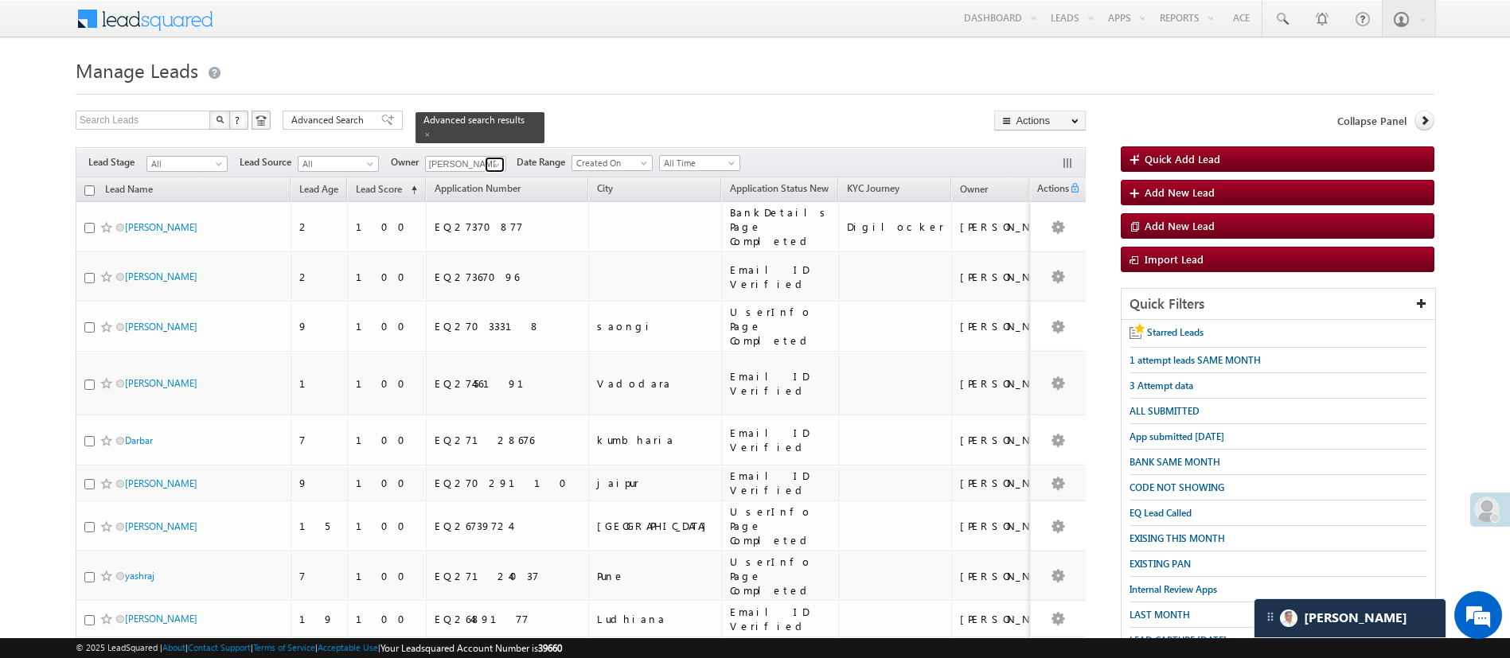
click at [493, 158] on span at bounding box center [496, 164] width 13 height 13
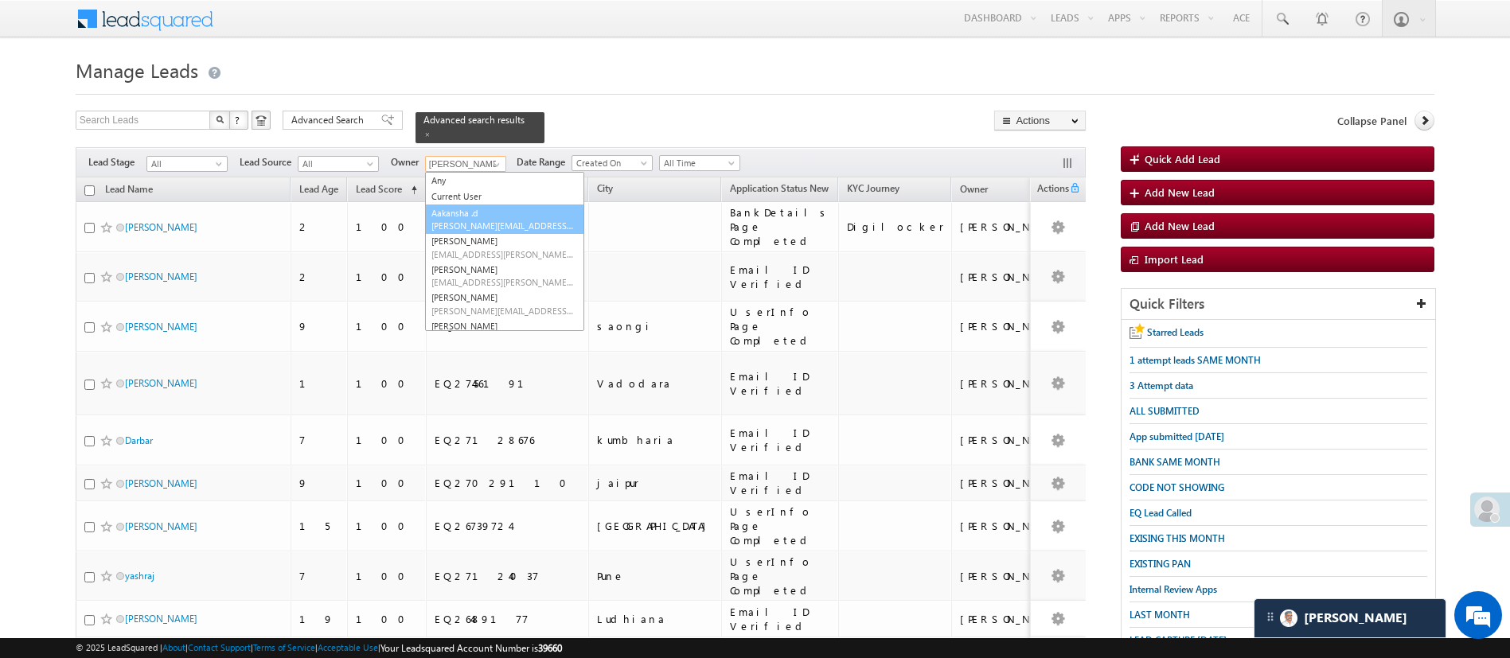
click at [453, 220] on span "Aakansha.D@angelbroking.com" at bounding box center [502, 226] width 143 height 12
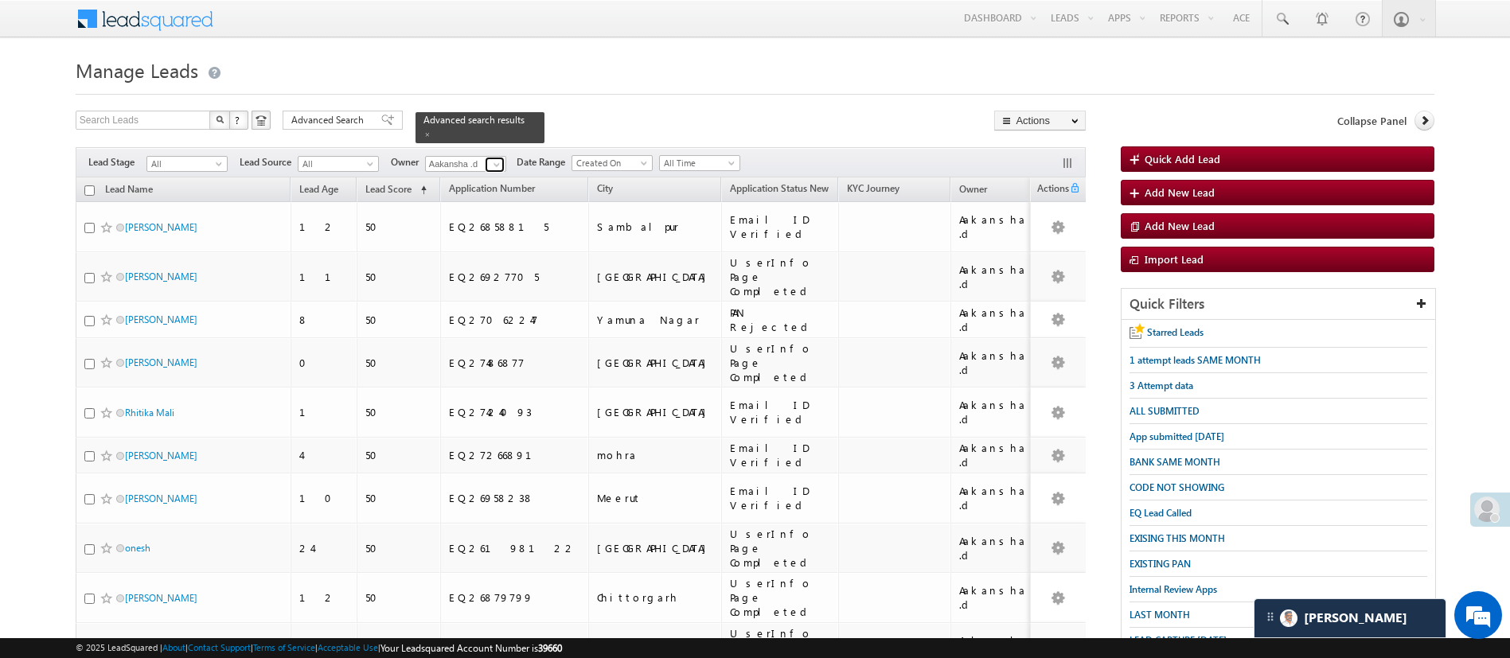
click at [495, 158] on span at bounding box center [496, 164] width 13 height 13
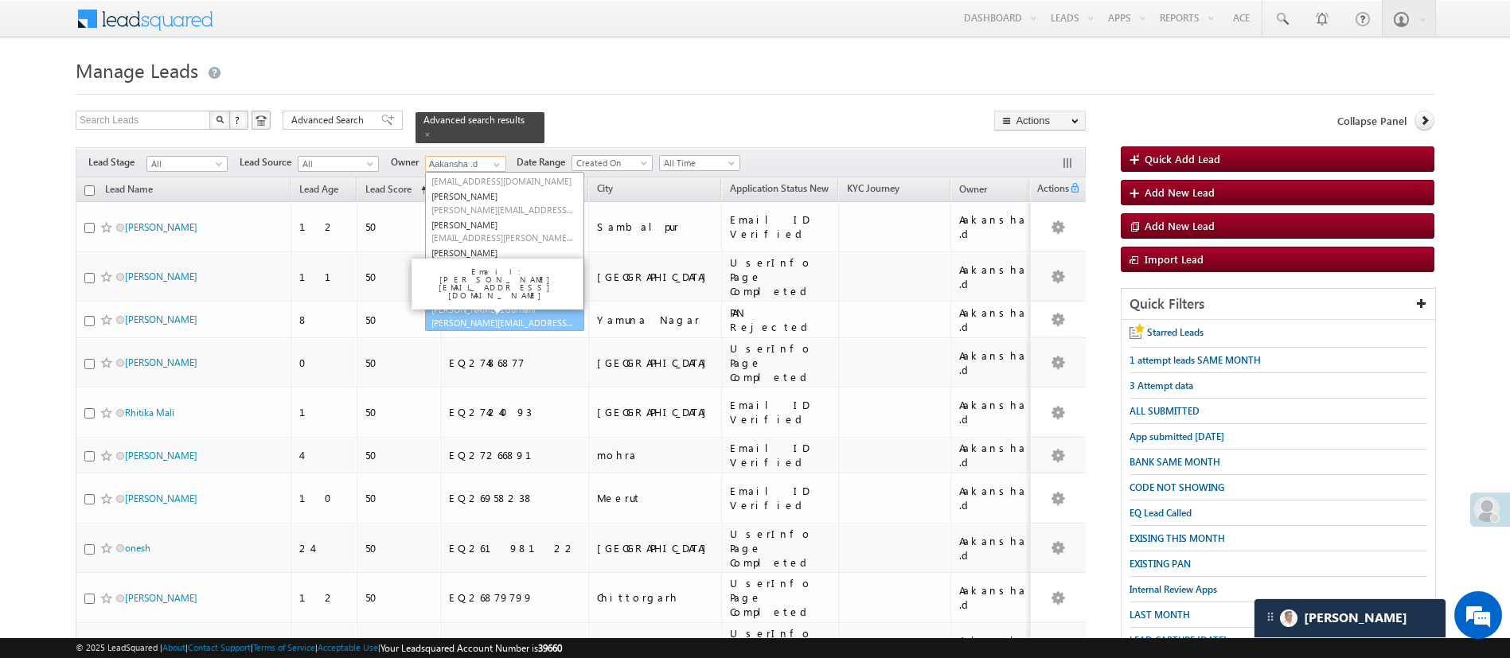
scroll to position [215, 0]
click at [537, 300] on link "Ujjwal 1Gurnani Ujjwal.1Gurnani@angelbroking.com" at bounding box center [504, 315] width 159 height 30
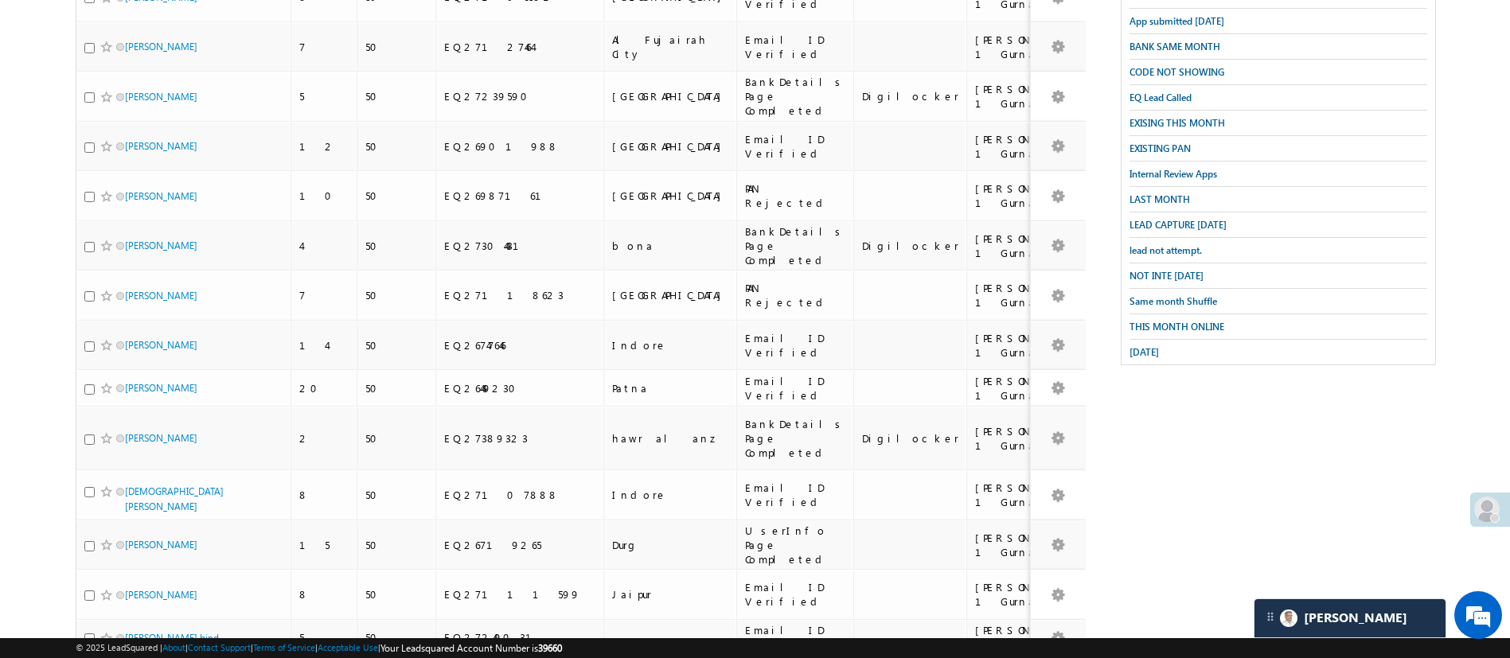
scroll to position [0, 0]
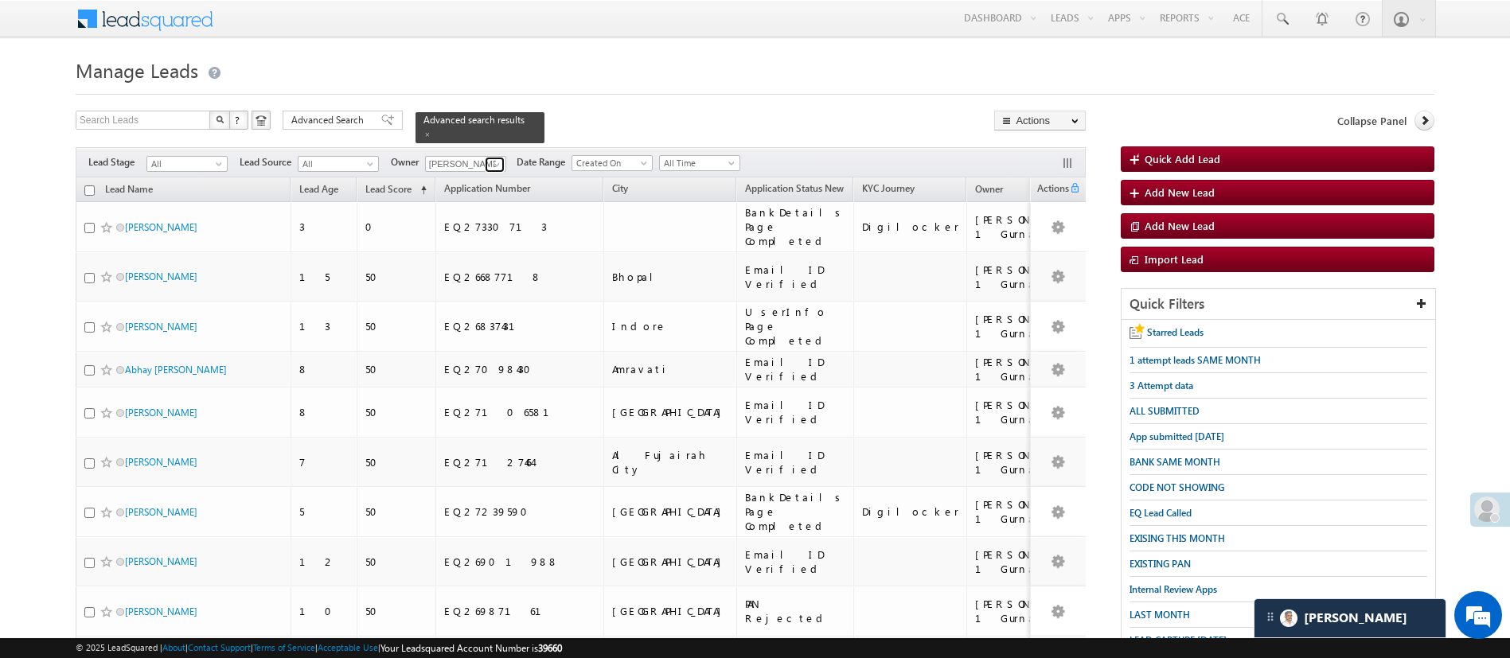
click at [490, 158] on span at bounding box center [496, 164] width 13 height 13
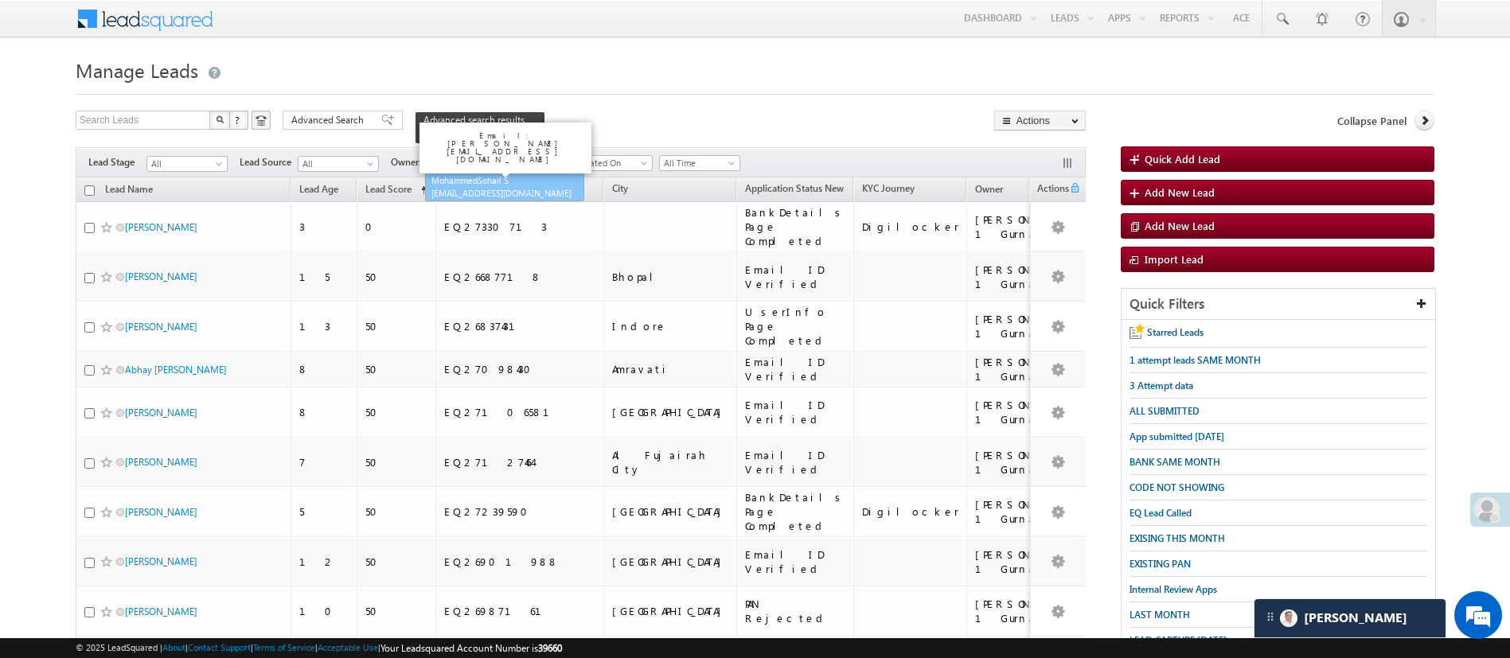
click at [489, 174] on link "MohammedSohail S MohammedSohail.S@angelbroking.com" at bounding box center [504, 187] width 159 height 30
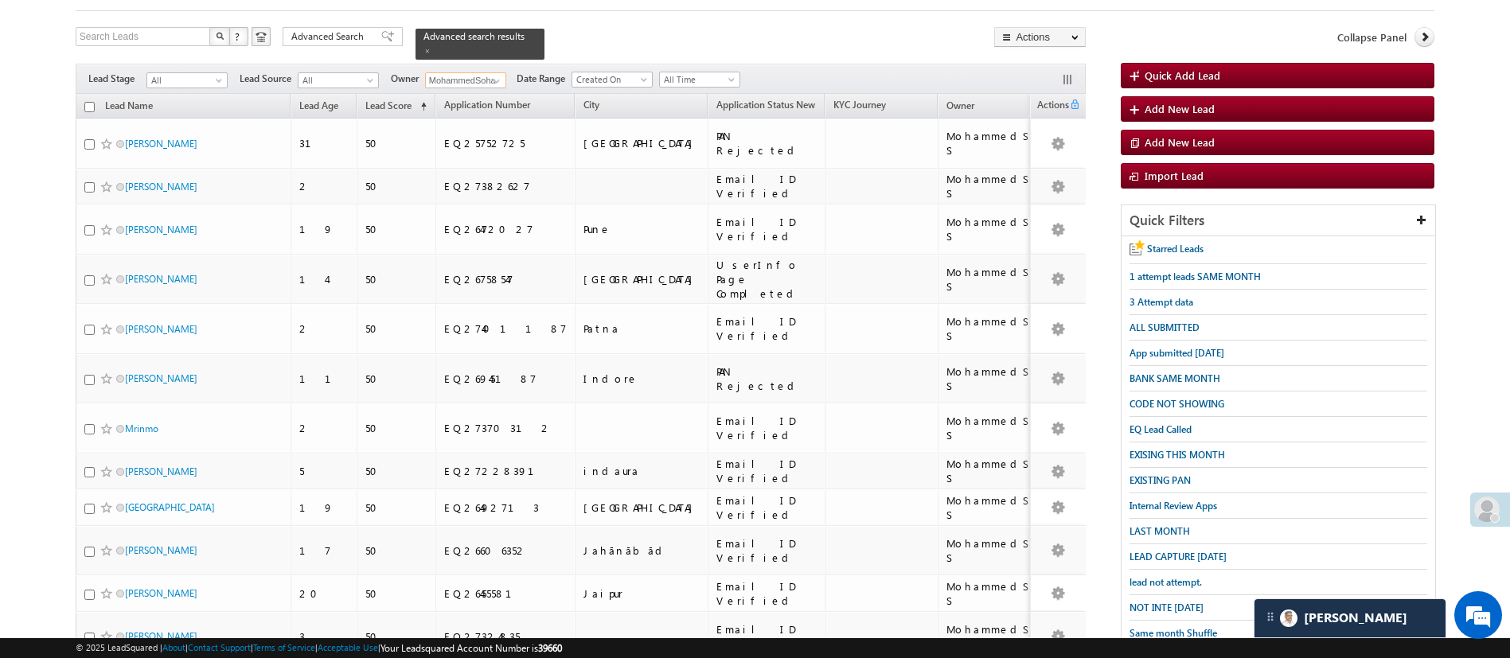
scroll to position [1656, 0]
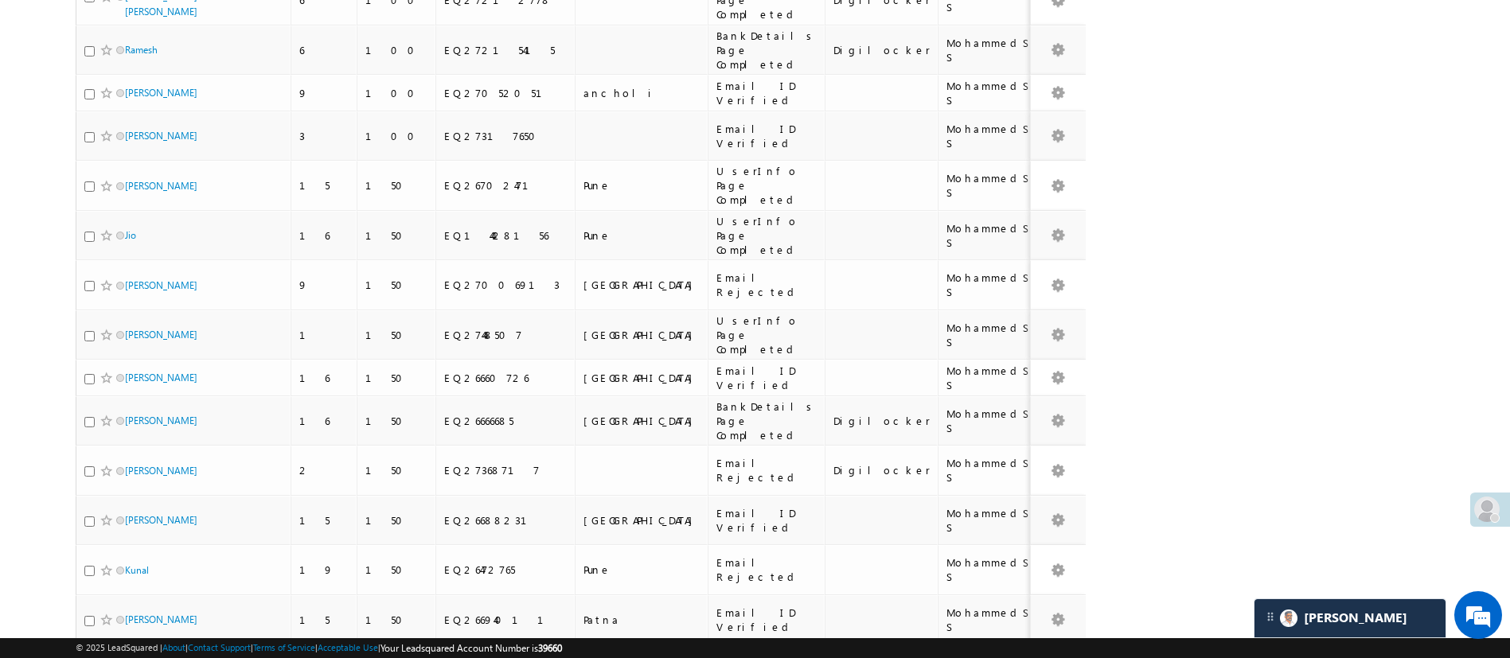
type input "MohammedSohail S"
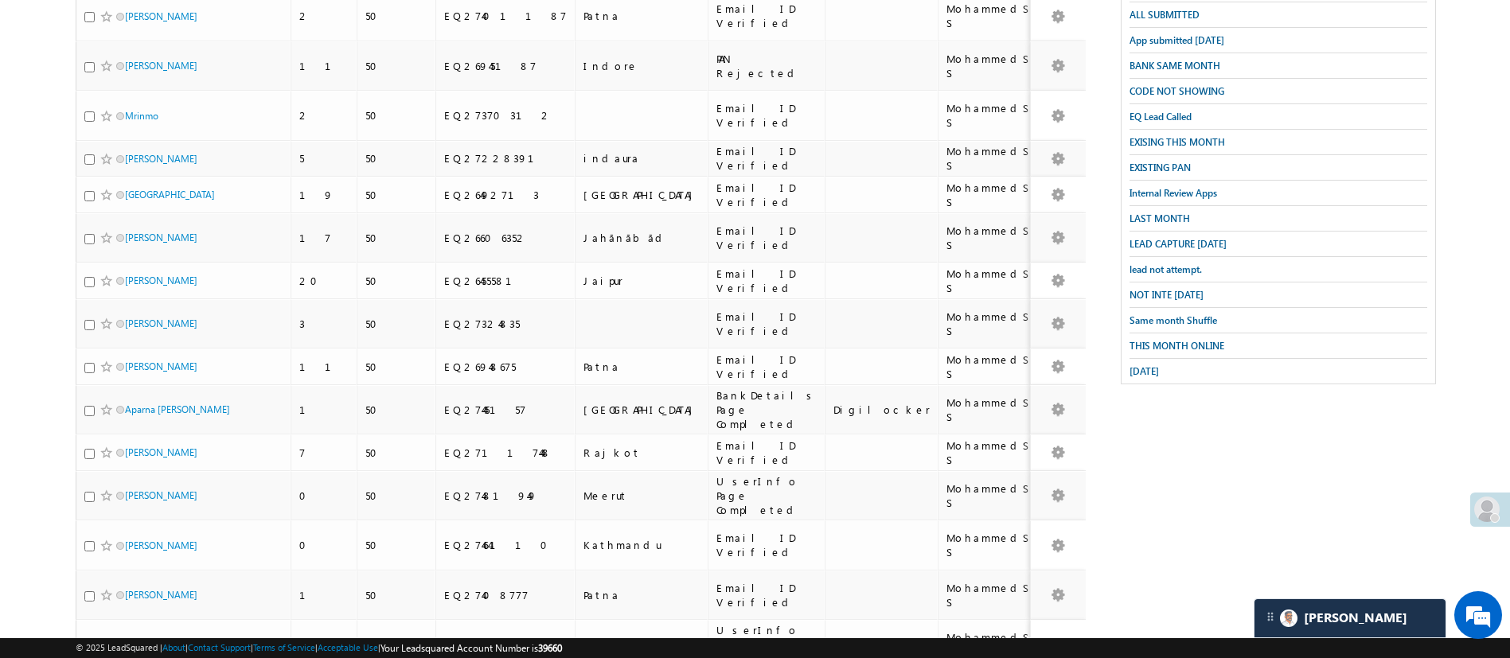
scroll to position [393, 0]
click at [1191, 292] on span "NOT INTE TODAY" at bounding box center [1166, 298] width 74 height 12
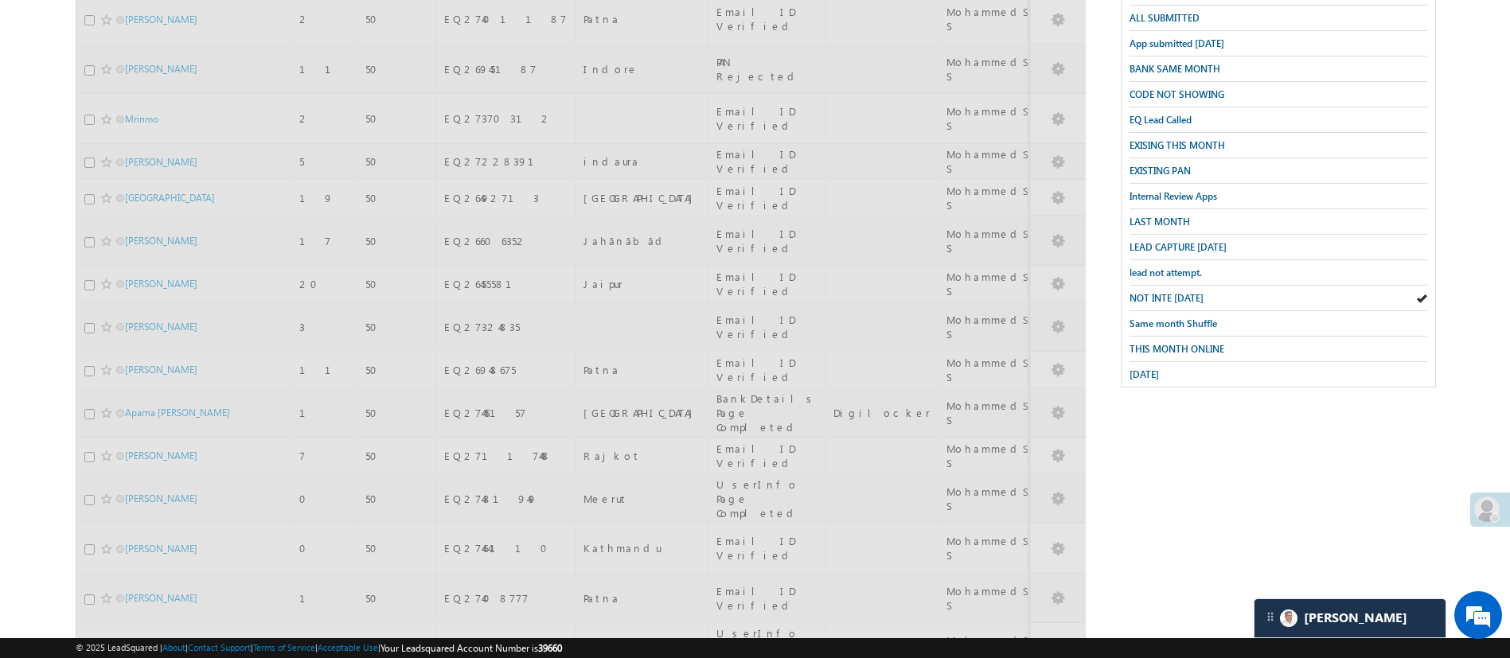
scroll to position [0, 0]
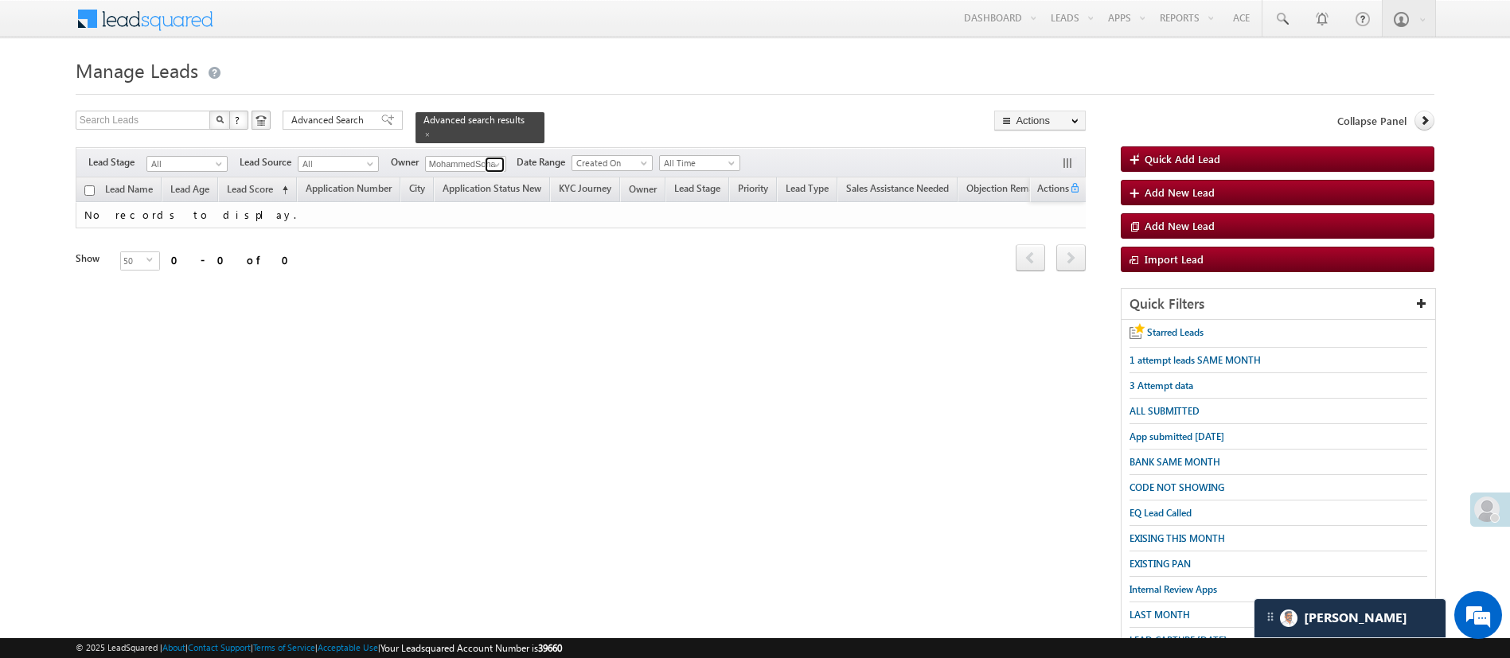
click at [490, 158] on span at bounding box center [496, 164] width 13 height 13
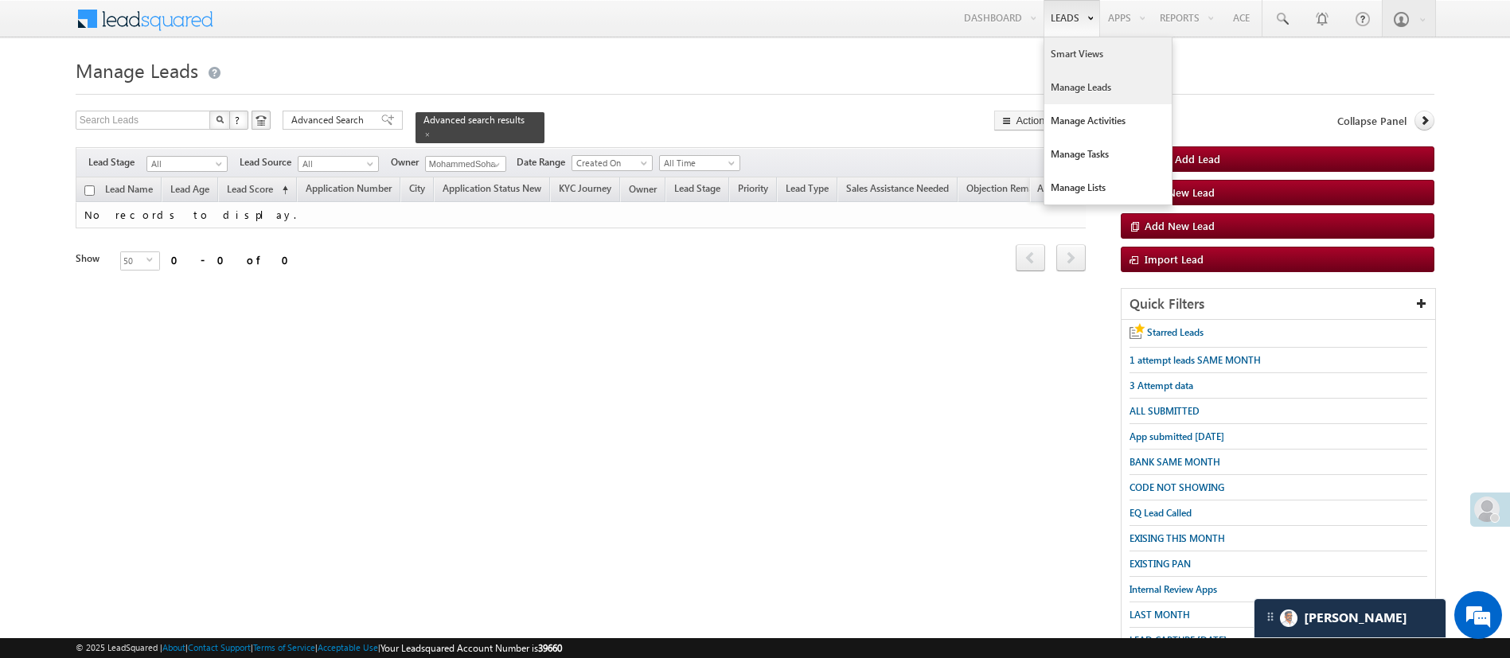
click at [1087, 41] on link "Smart Views" at bounding box center [1107, 53] width 127 height 33
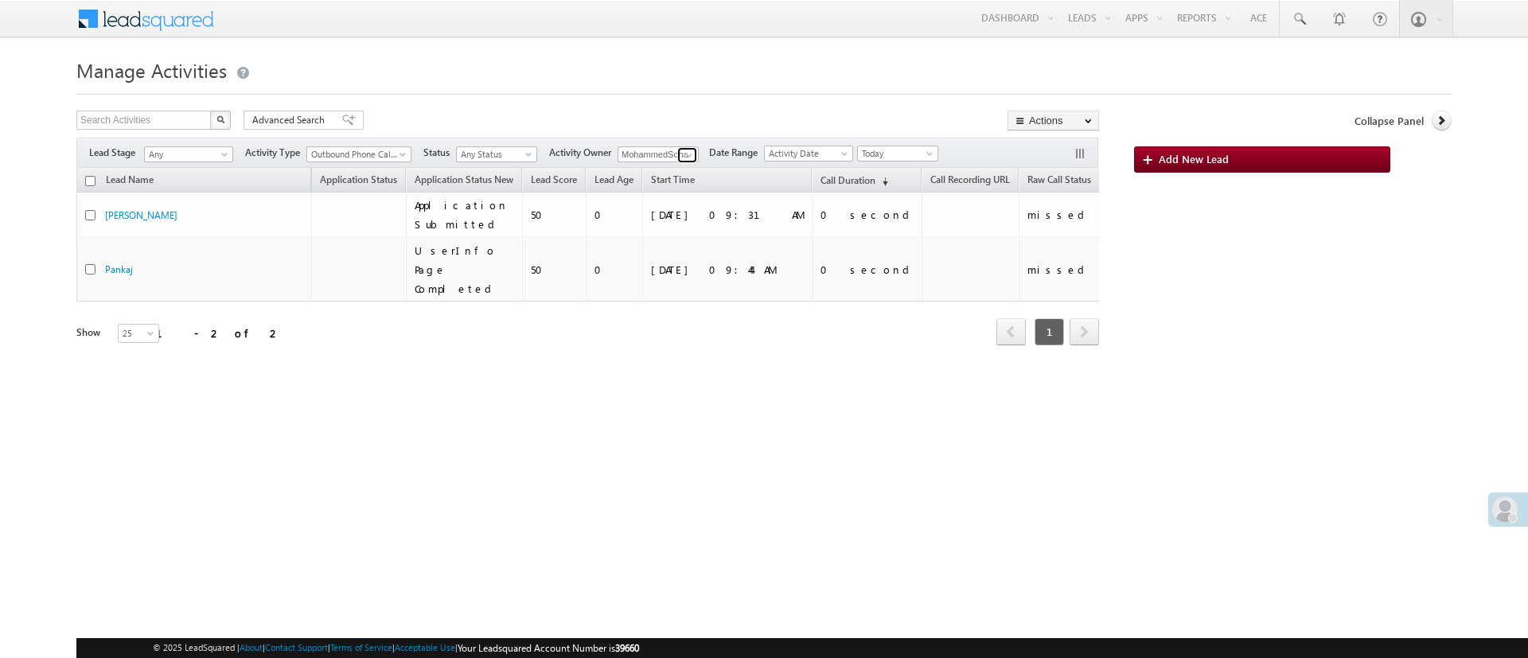
click at [692, 154] on span at bounding box center [689, 155] width 13 height 13
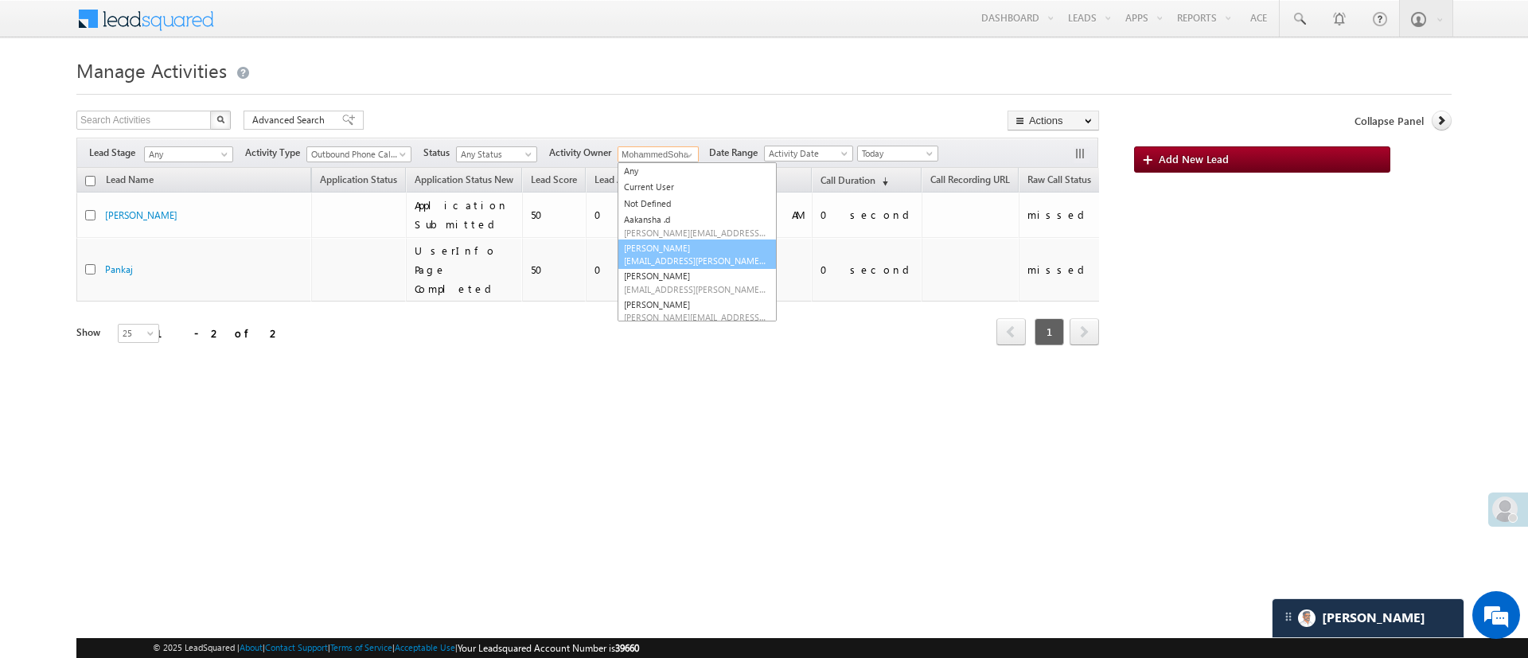
click at [727, 255] on span "Anuj.Rajak@angelbroking.com" at bounding box center [695, 261] width 143 height 12
type input "[PERSON_NAME]"
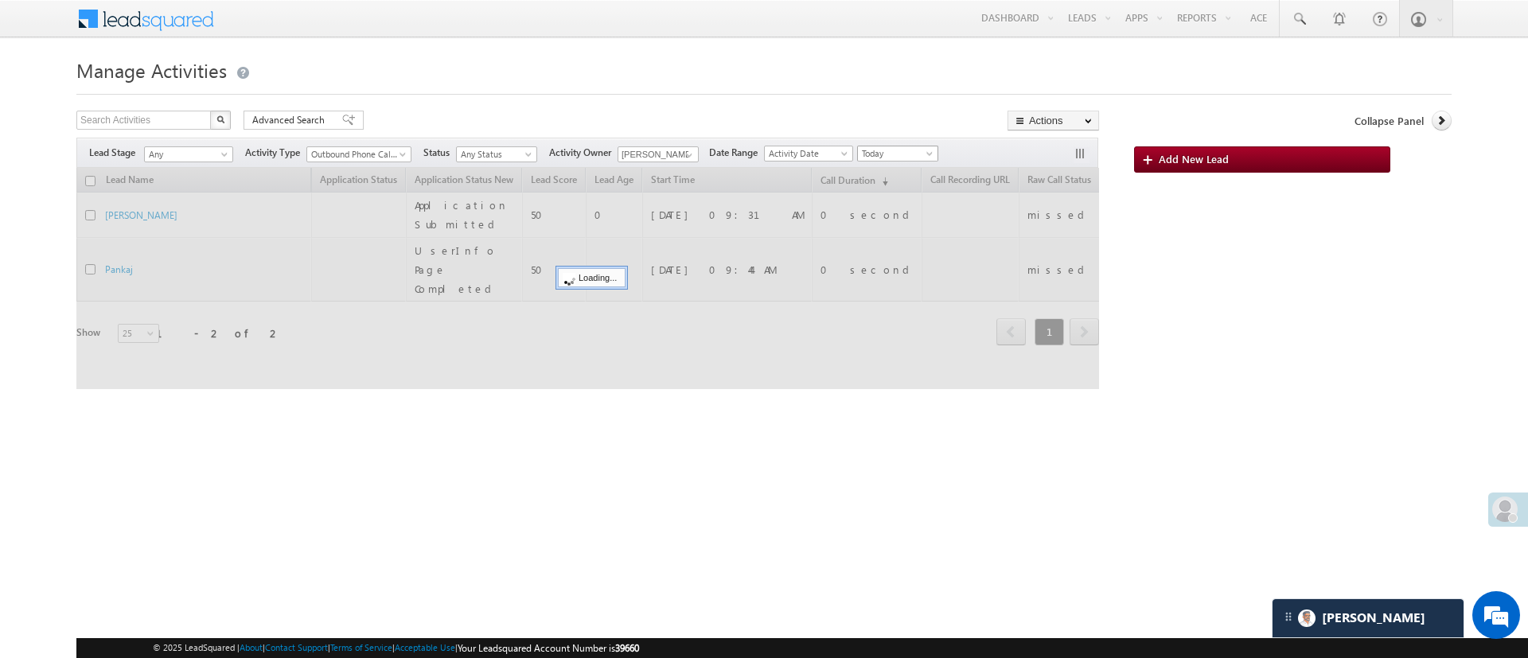
click at [919, 156] on span "Today" at bounding box center [896, 153] width 76 height 14
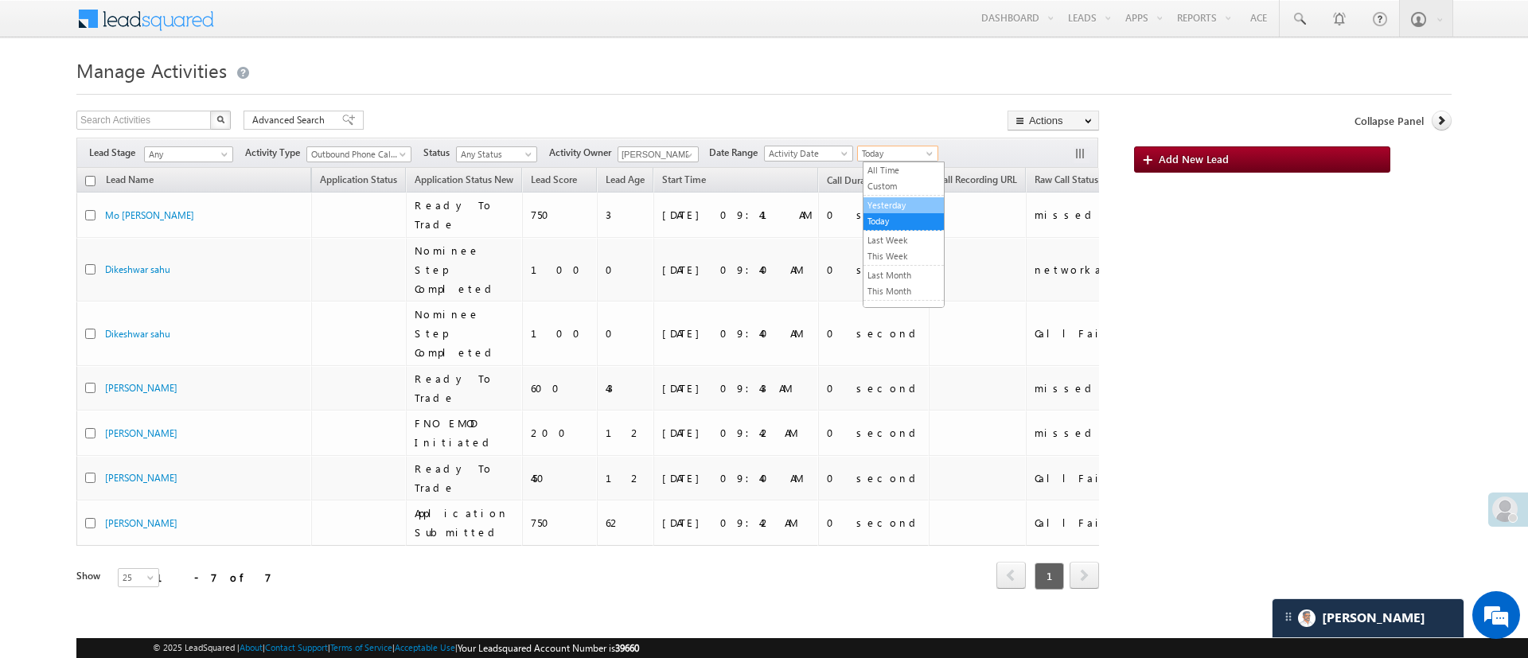
click at [912, 198] on link "Yesterday" at bounding box center [903, 205] width 80 height 14
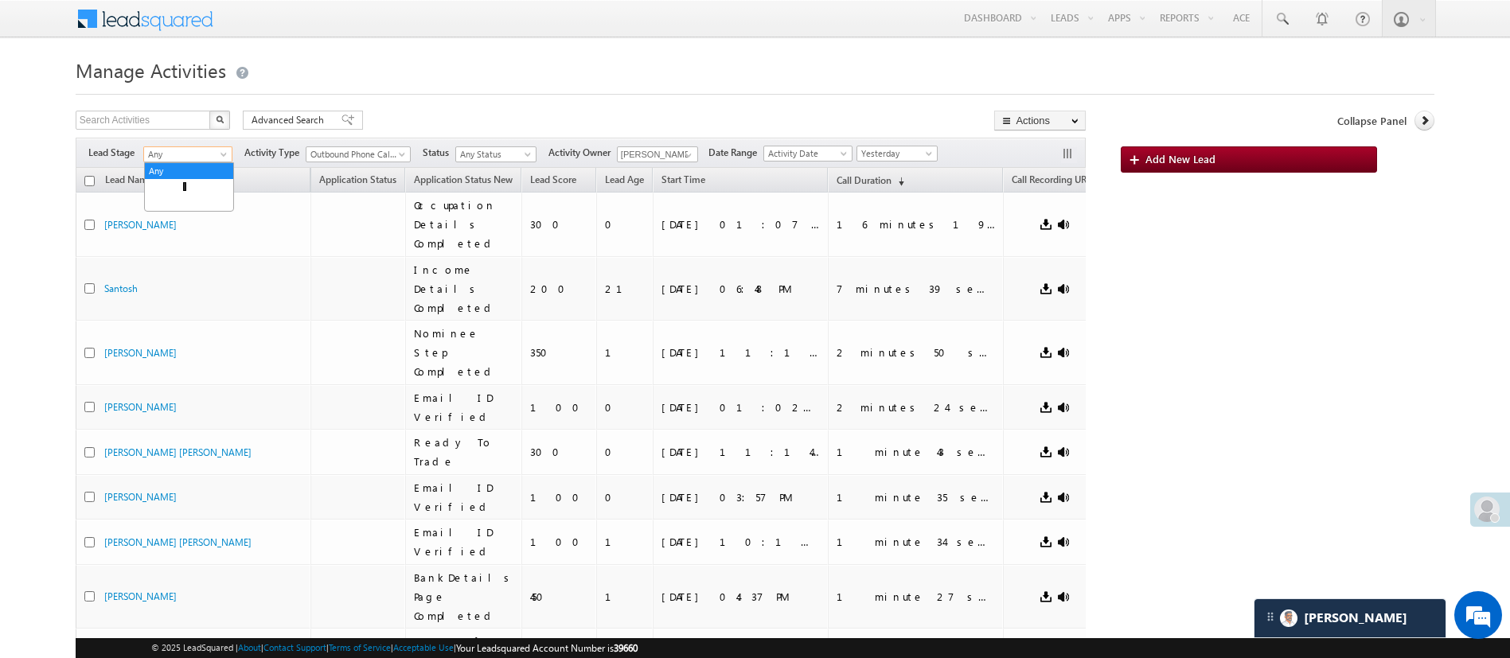
click at [220, 147] on span "Any" at bounding box center [185, 154] width 83 height 14
click at [193, 267] on link "Lead Called" at bounding box center [189, 259] width 88 height 14
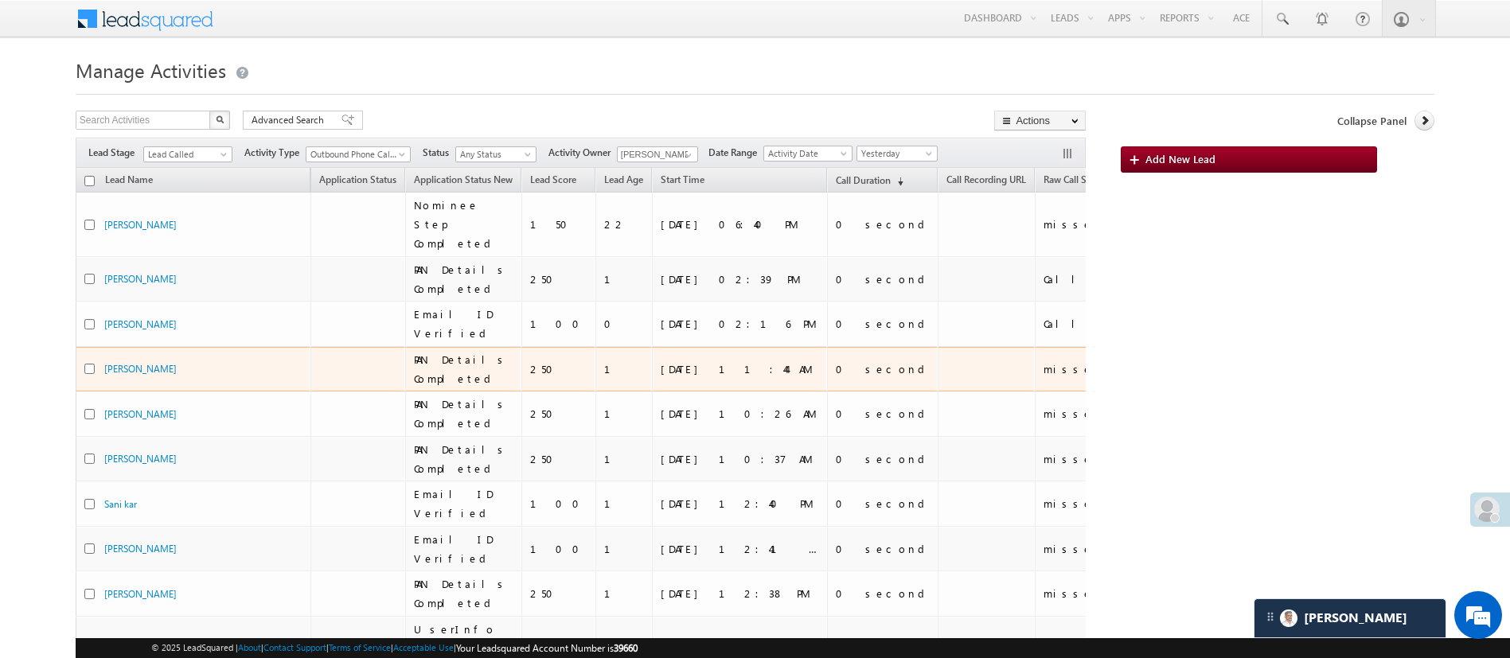
click at [602, 347] on td "1" at bounding box center [623, 369] width 57 height 45
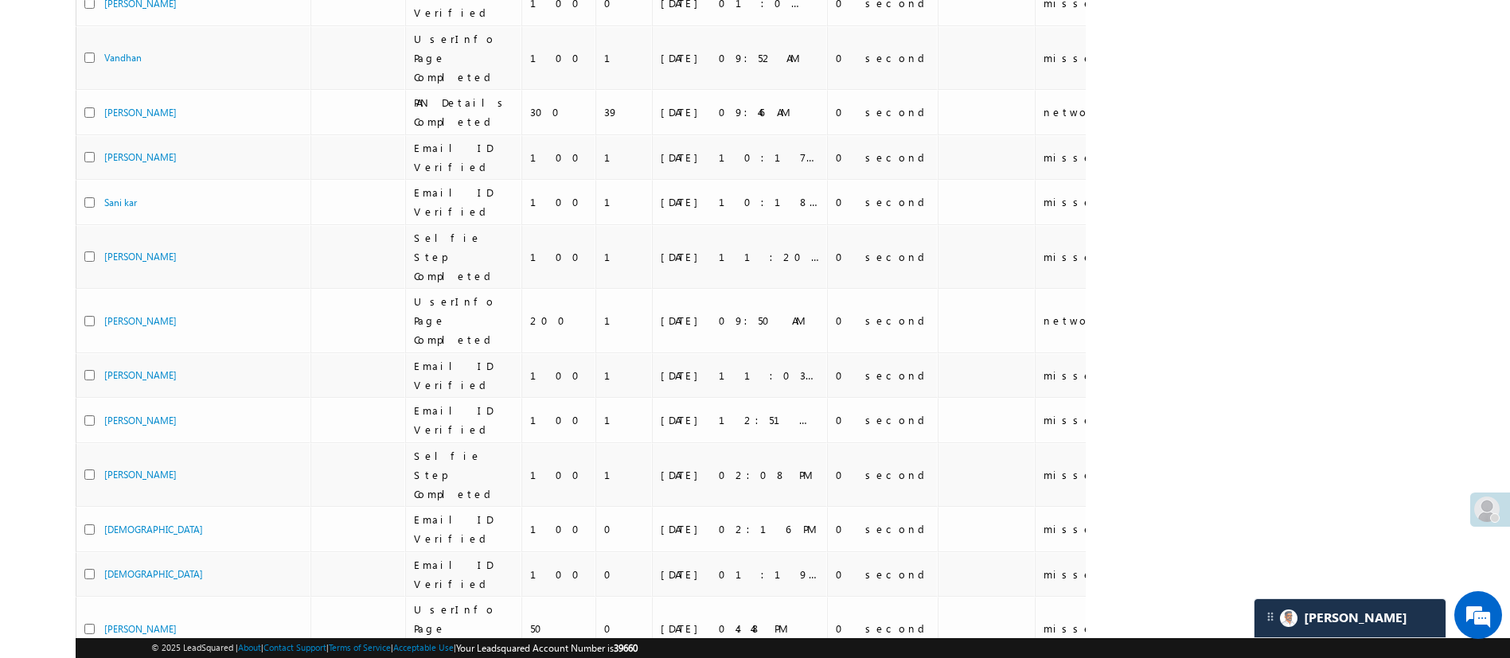
scroll to position [0, 0]
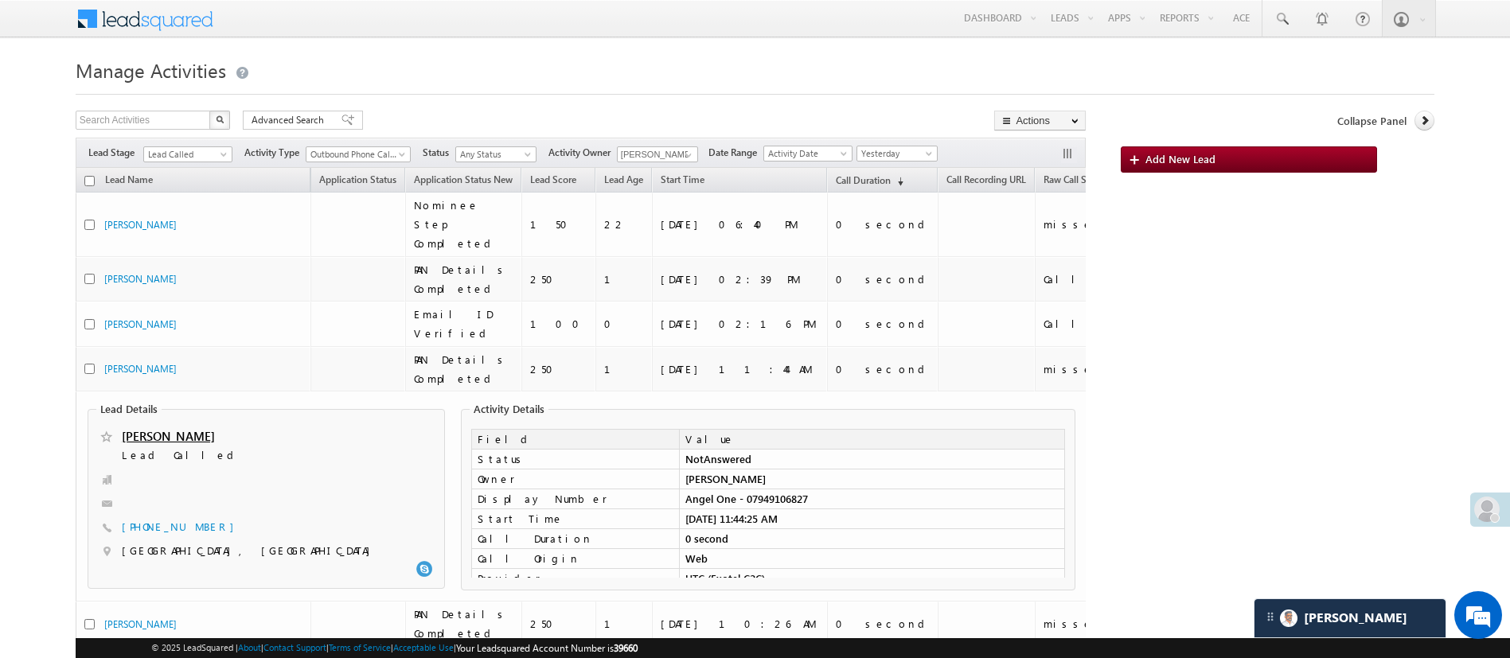
click at [468, 84] on div at bounding box center [755, 89] width 1358 height 10
click at [1105, 180] on link "Manage Lists" at bounding box center [1107, 187] width 127 height 33
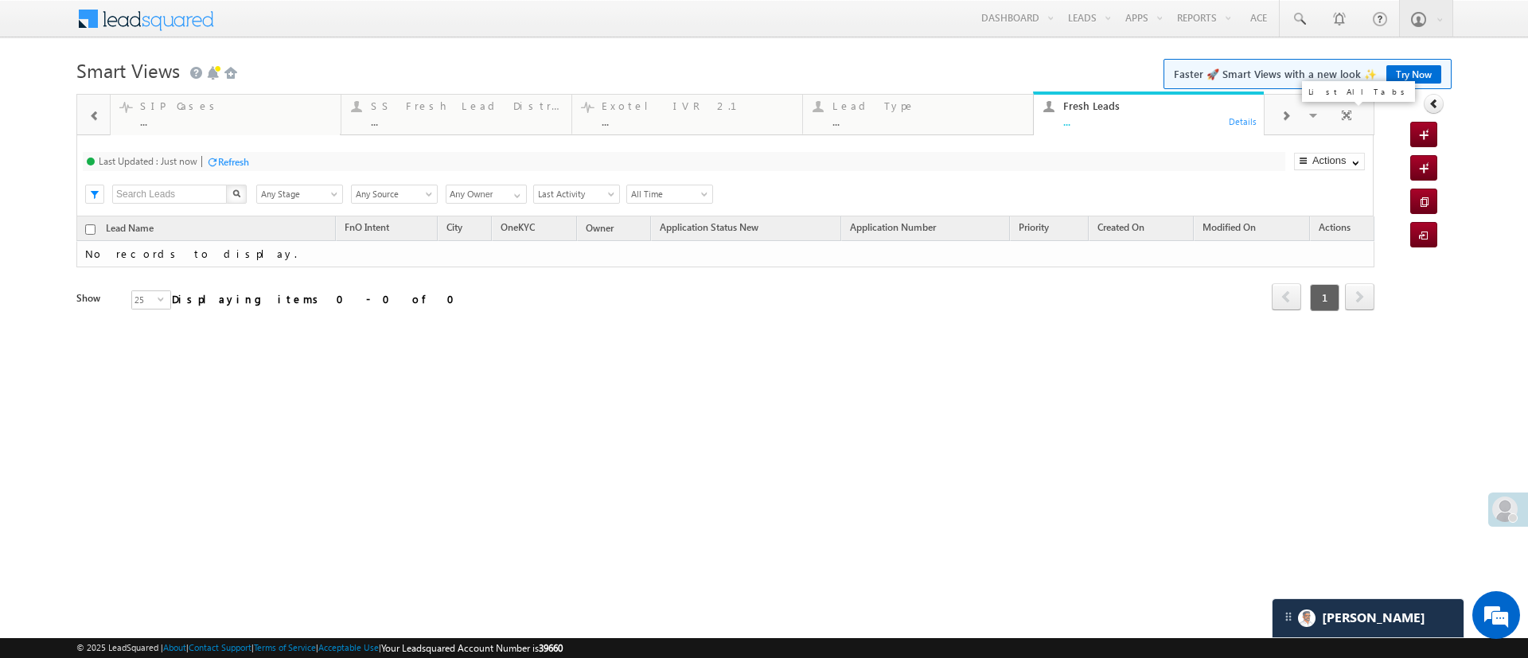
click at [1308, 117] on span at bounding box center [1315, 117] width 16 height 33
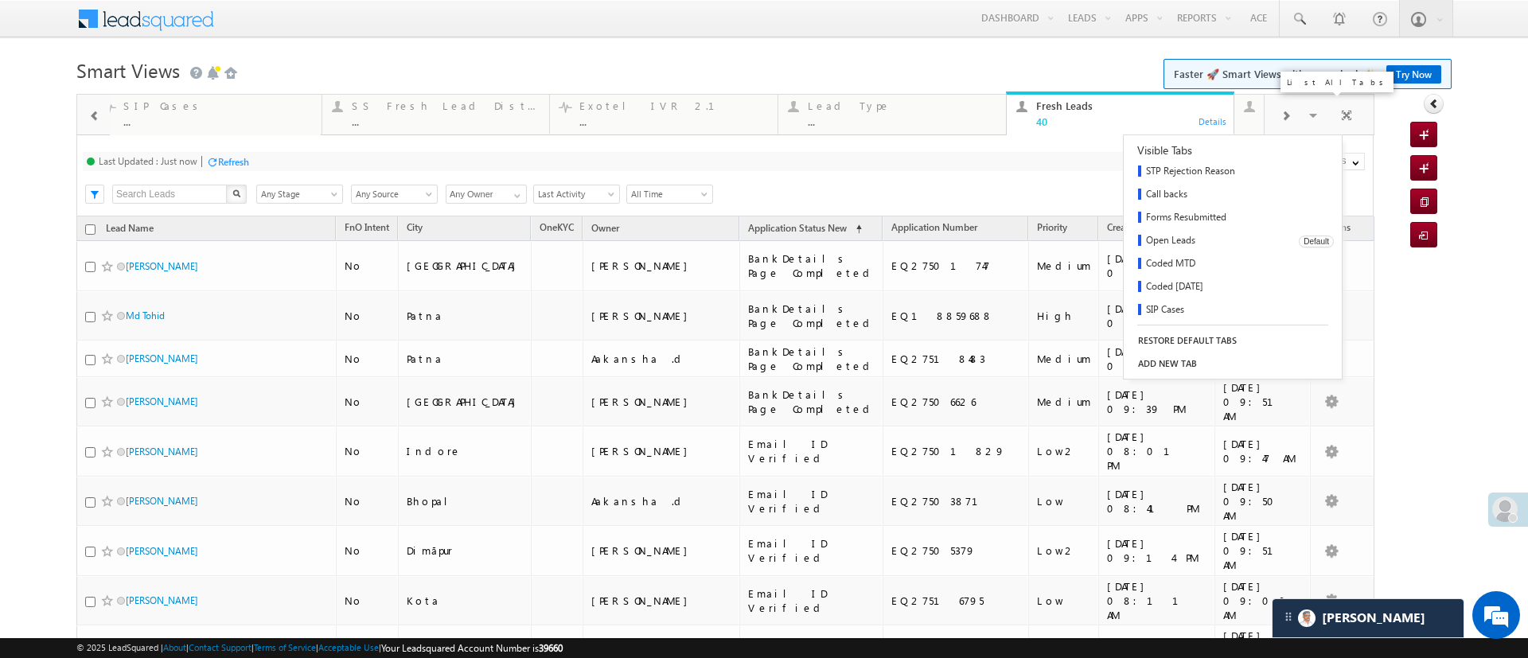
click at [1195, 243] on link "Open Leads" at bounding box center [1206, 241] width 164 height 23
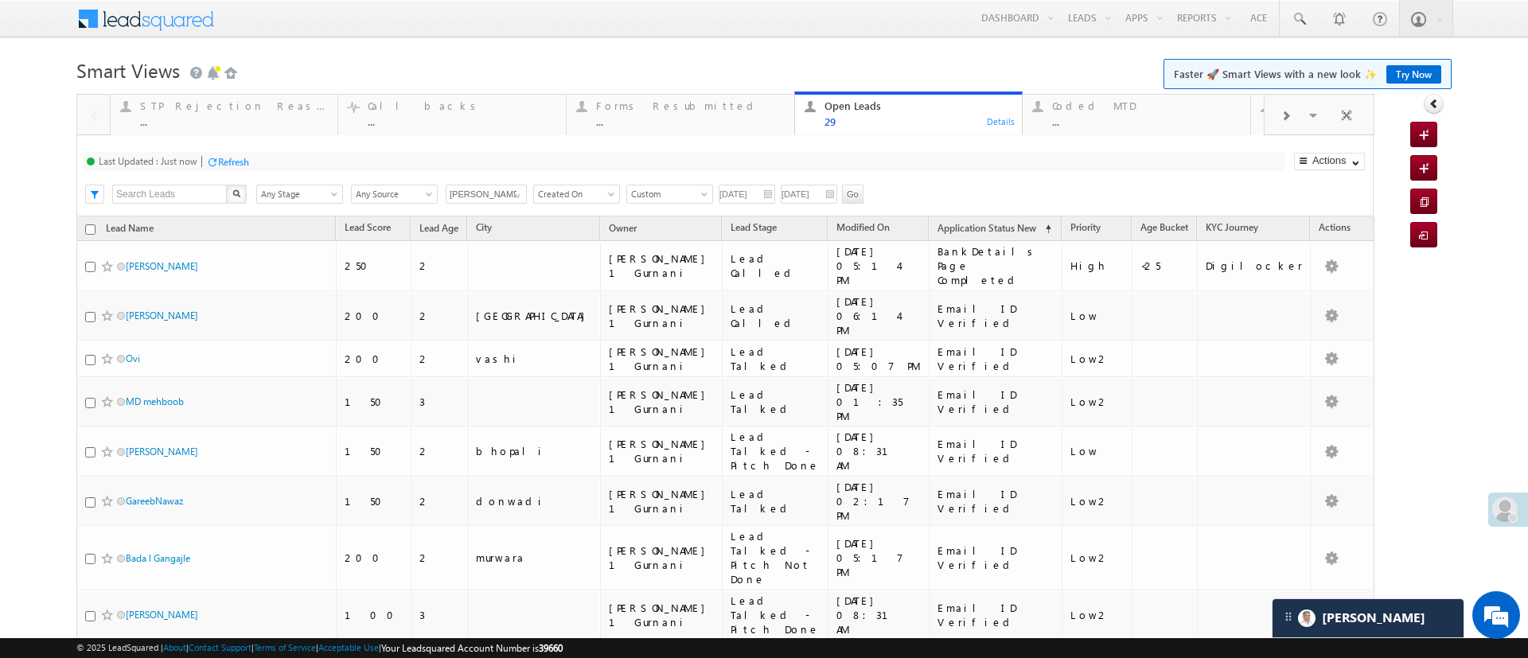
click at [691, 190] on span "Custom" at bounding box center [667, 194] width 80 height 14
click at [656, 245] on link "Yesterday" at bounding box center [666, 247] width 80 height 14
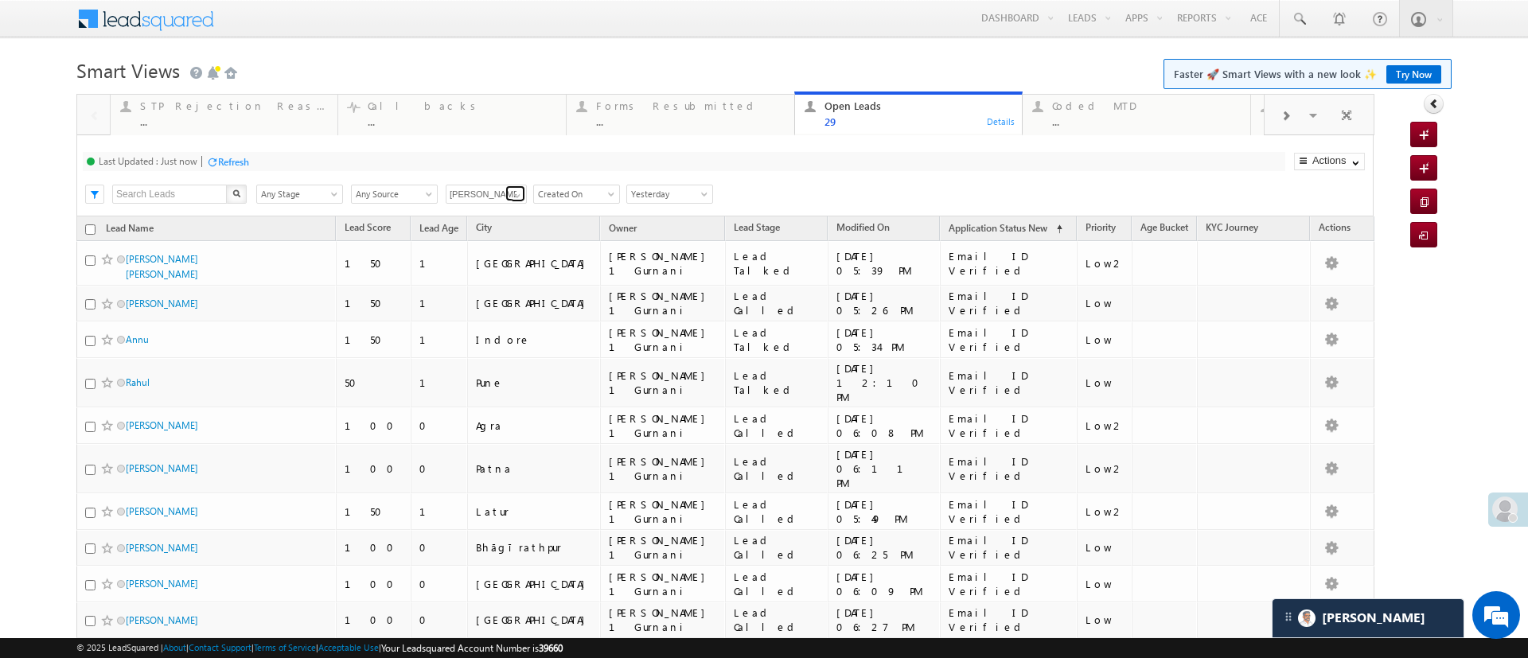
click at [511, 199] on span at bounding box center [517, 195] width 13 height 13
click at [489, 259] on link "[PERSON_NAME]" at bounding box center [487, 262] width 82 height 18
type input "[PERSON_NAME]"
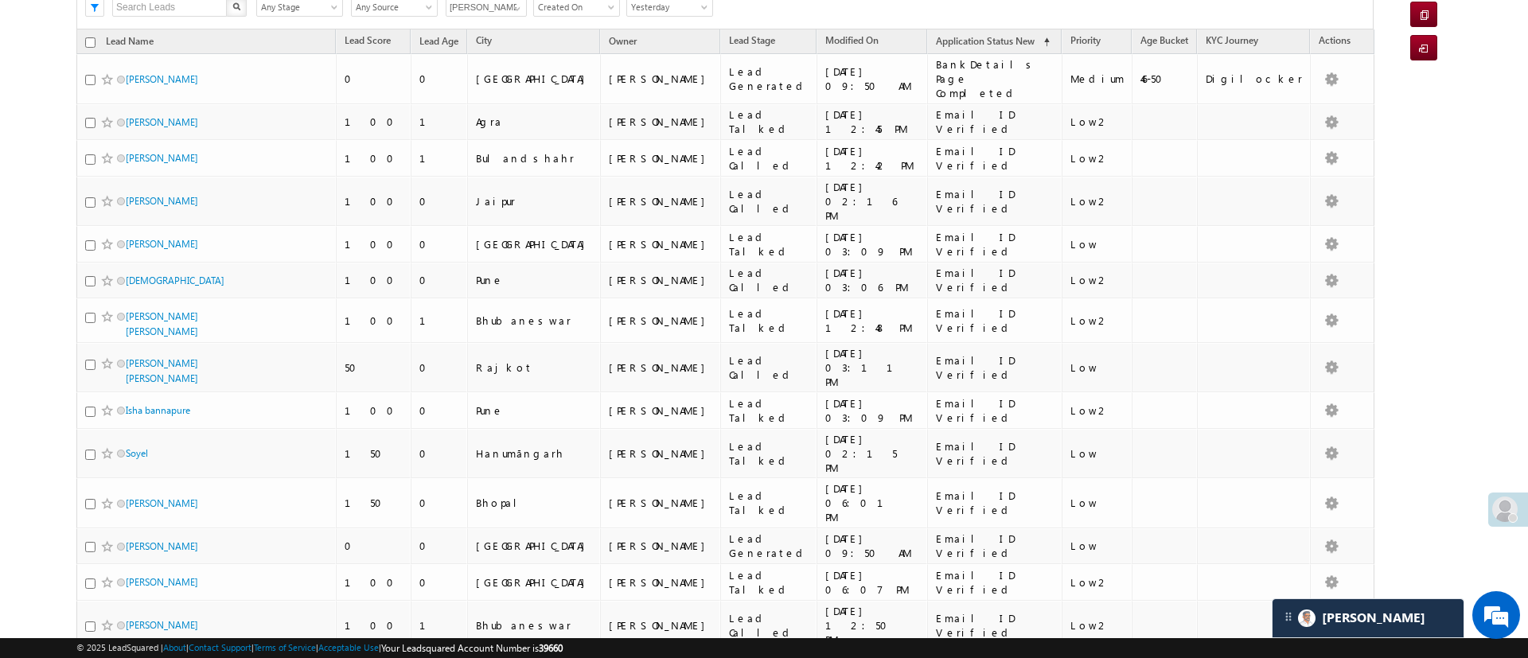
scroll to position [189, 0]
drag, startPoint x: 1527, startPoint y: 399, endPoint x: 12, endPoint y: 385, distance: 1515.3
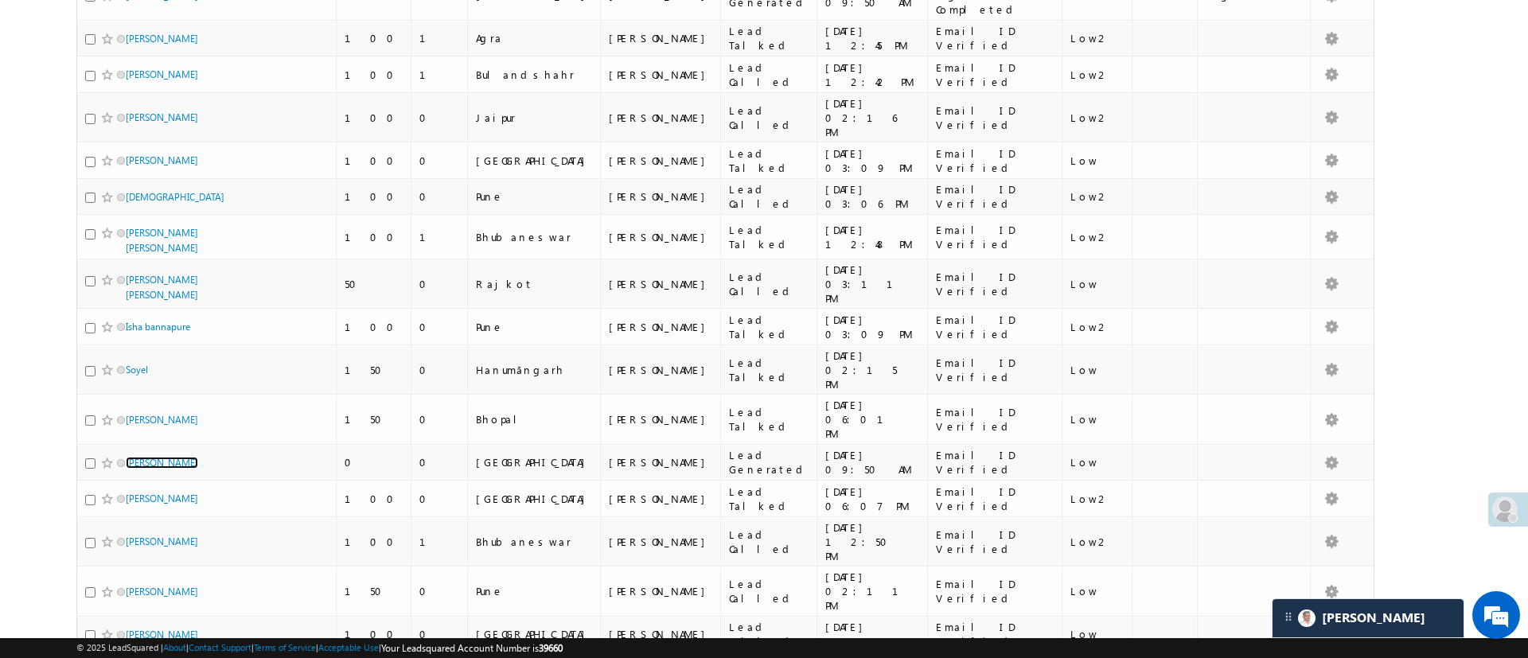
scroll to position [0, 0]
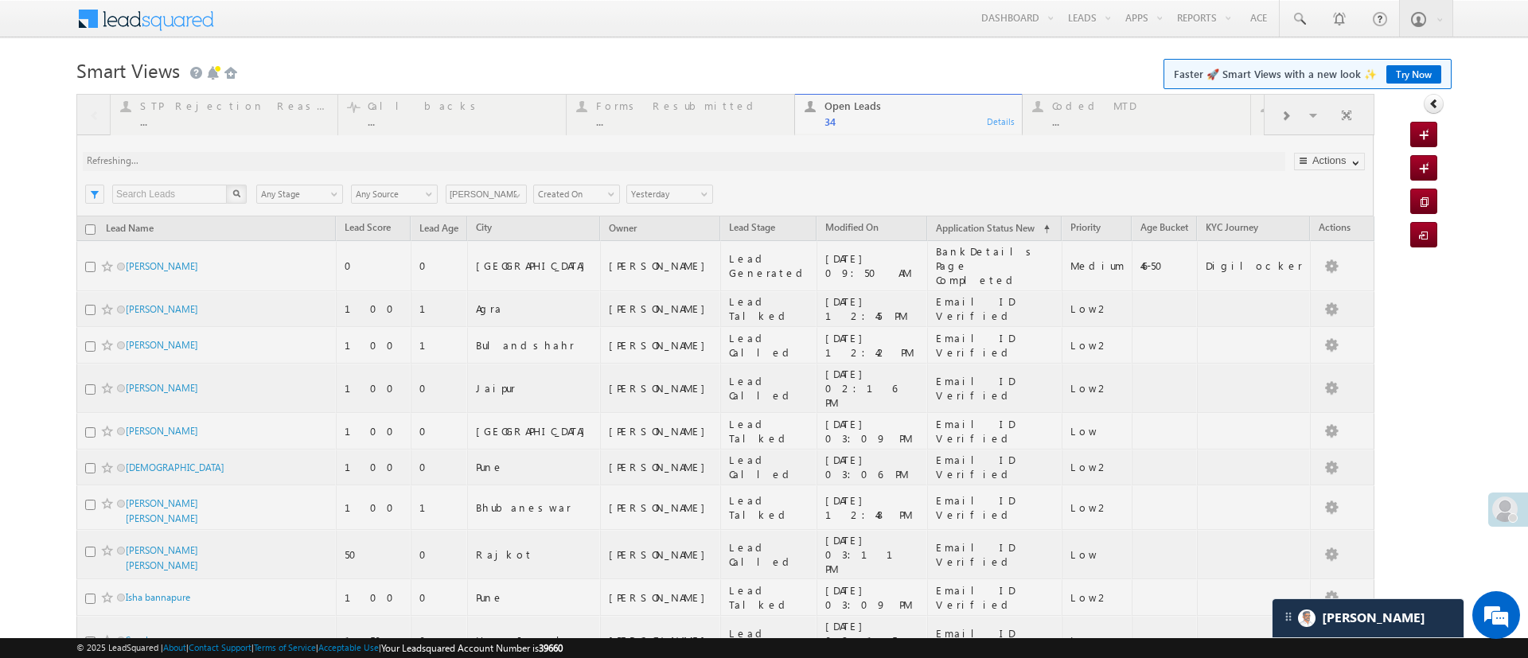
click at [1046, 185] on div "Search X Lead Stage Any Stage Any Stage Lead Source Any Source Any Source Owner…" at bounding box center [738, 193] width 1269 height 24
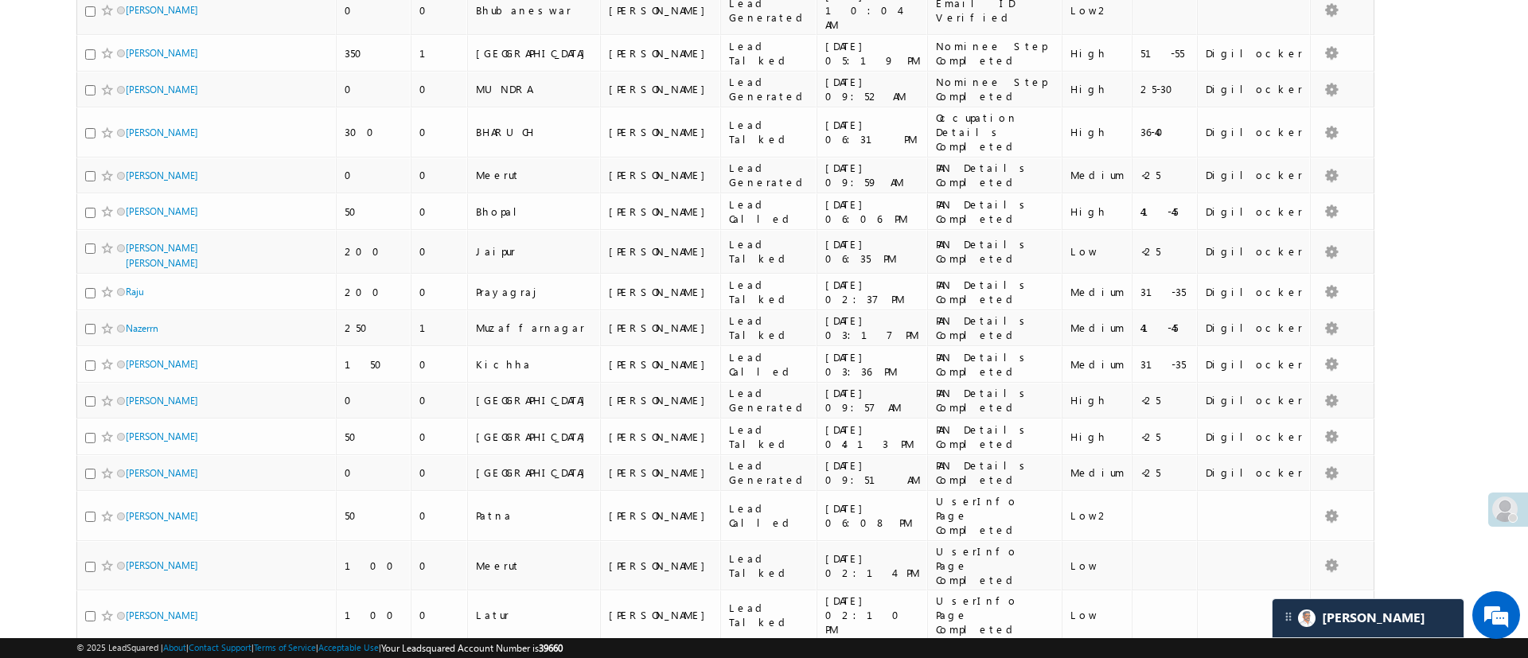
scroll to position [512, 0]
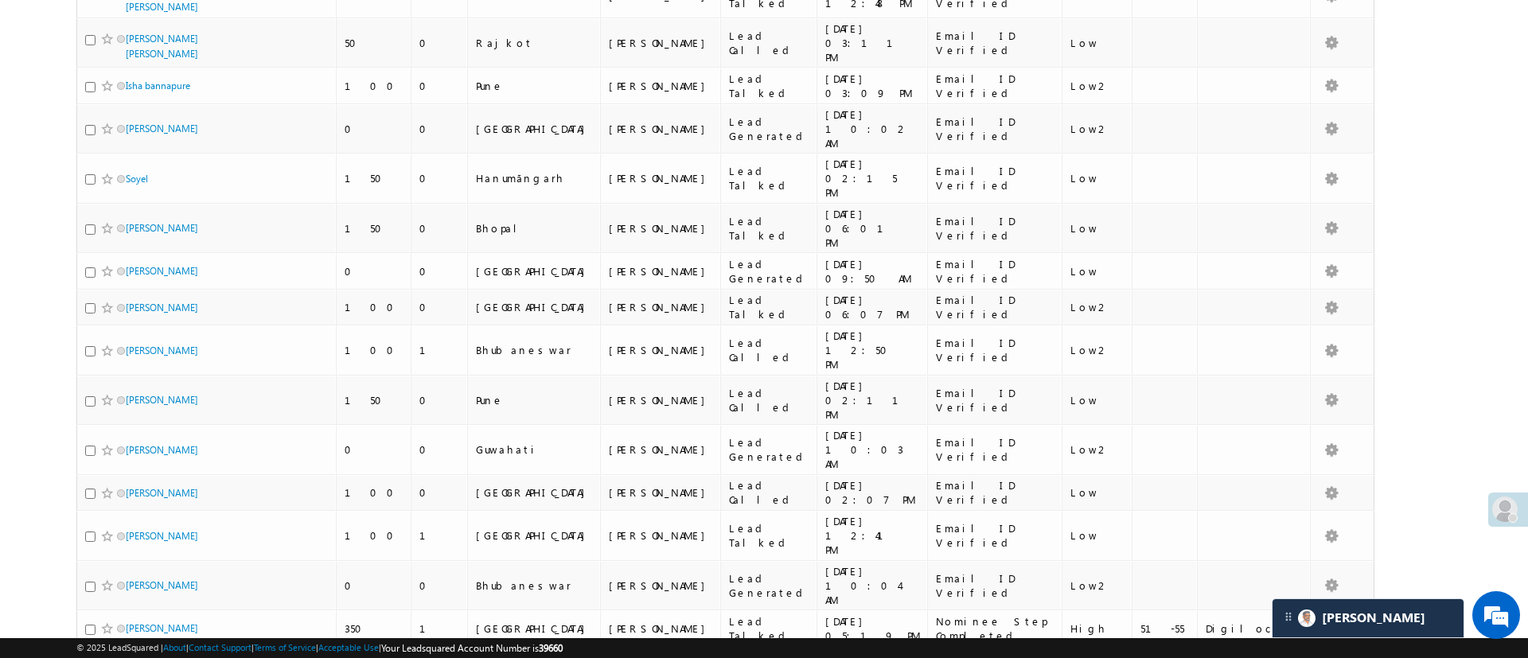
click at [1506, 150] on body "Menu Manish Panchal Manis h.1Pa nchal @ange lbrok ing.c om" at bounding box center [764, 470] width 1528 height 1965
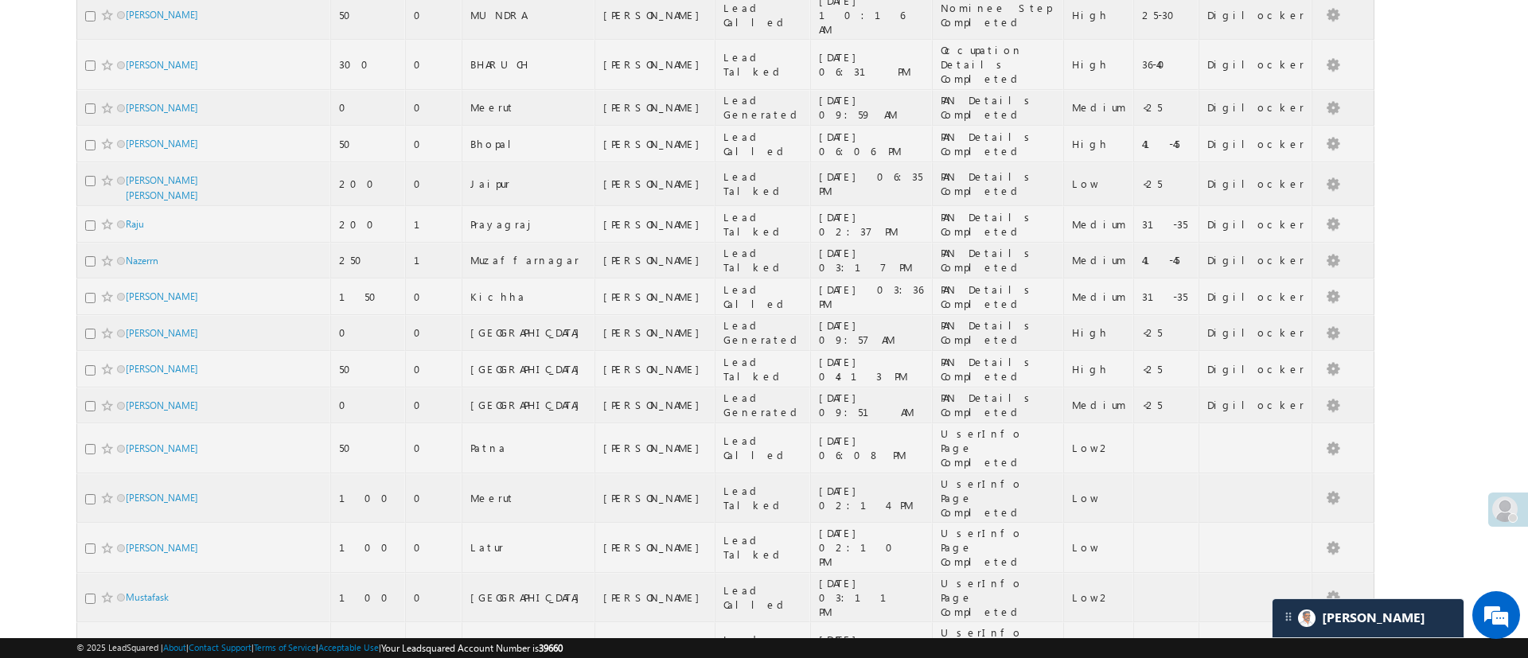
scroll to position [0, 0]
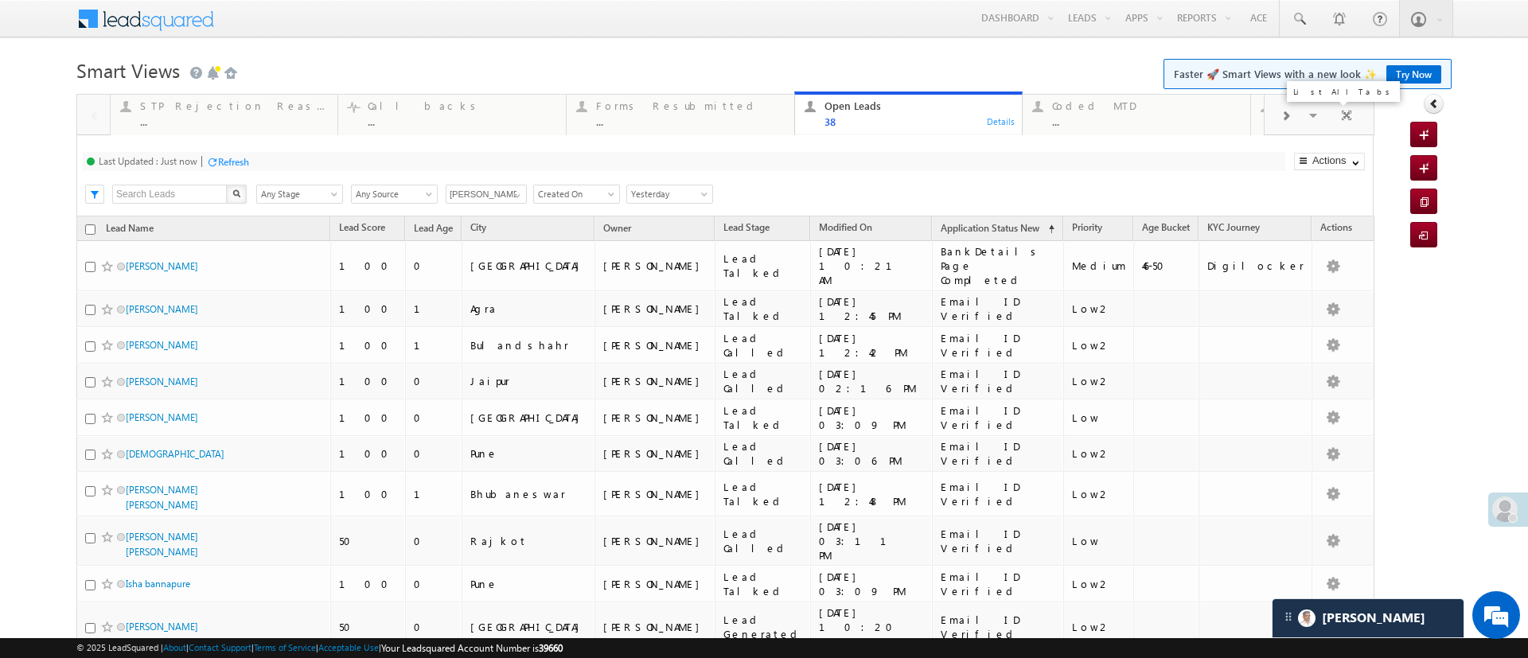
click at [1307, 122] on span at bounding box center [1315, 117] width 16 height 33
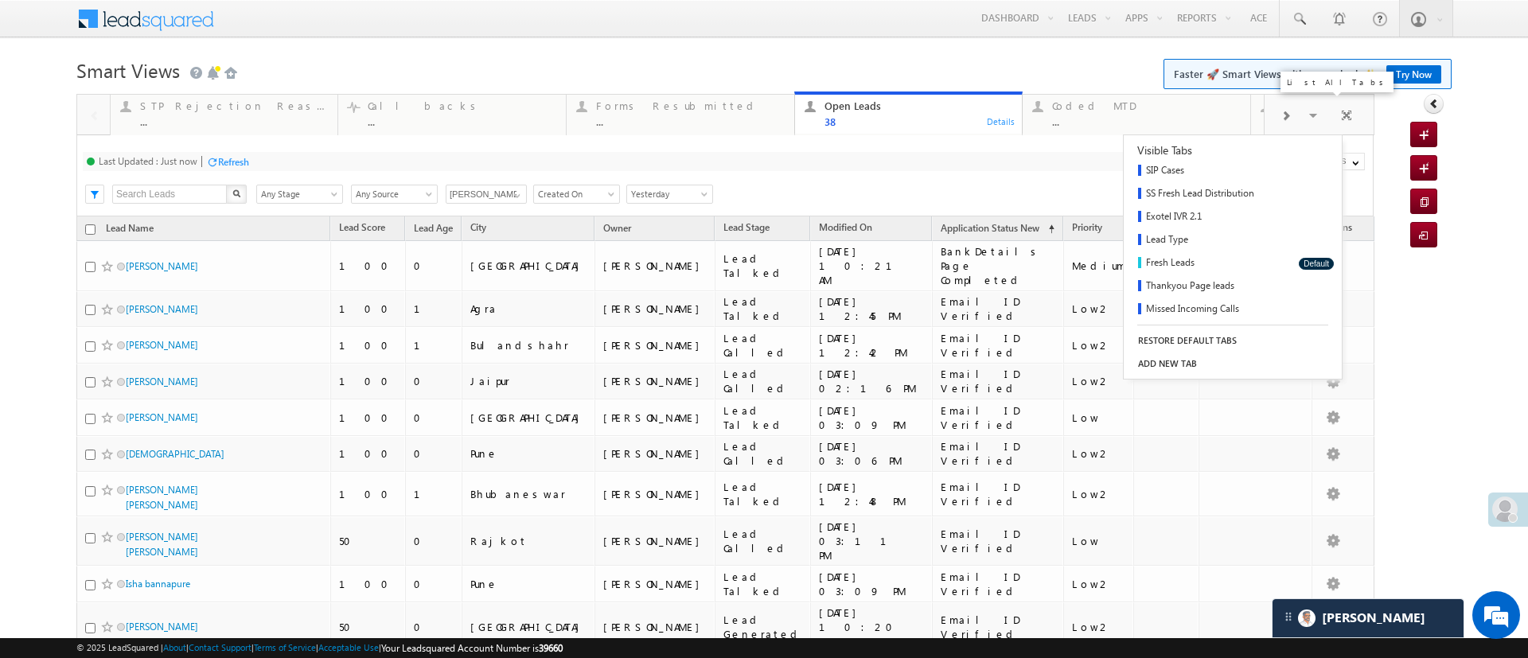
scroll to position [279, 0]
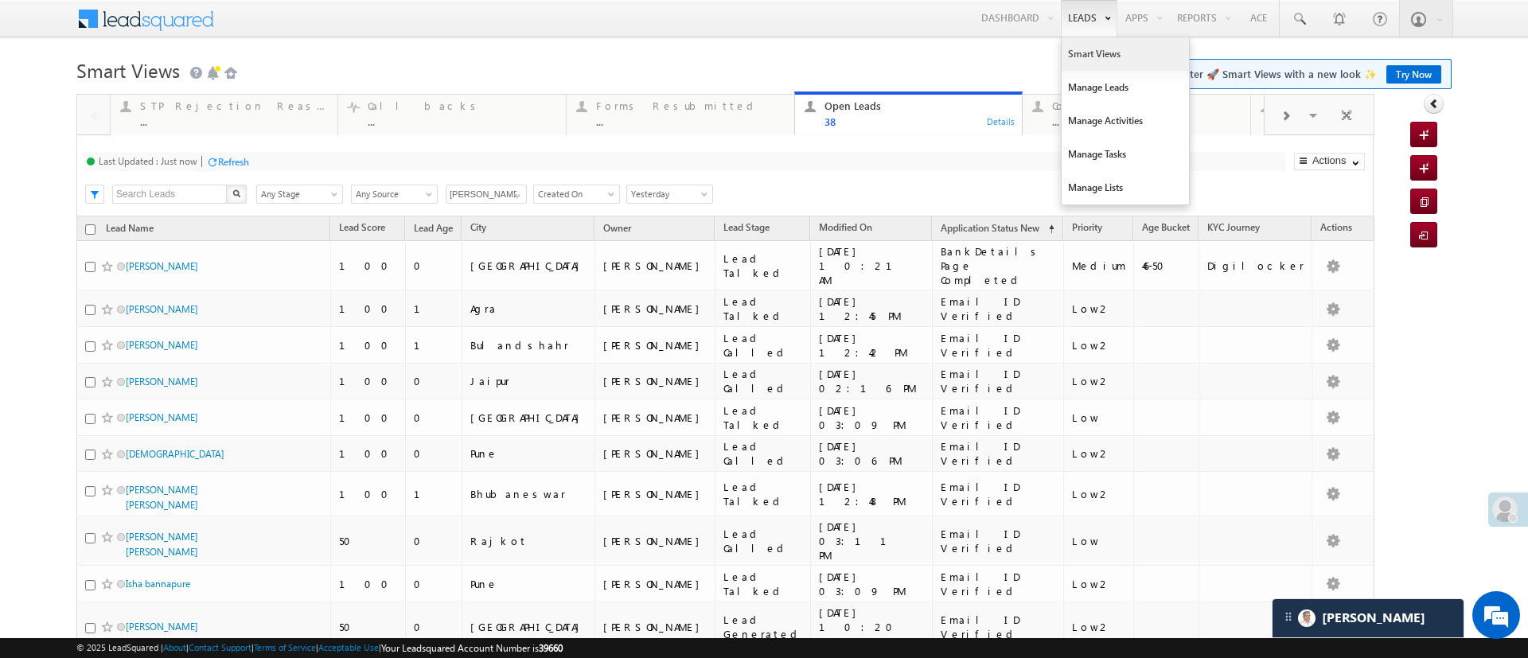
drag, startPoint x: 1066, startPoint y: 41, endPoint x: 1064, endPoint y: 50, distance: 8.9
click at [1066, 41] on link "Smart Views" at bounding box center [1125, 53] width 127 height 33
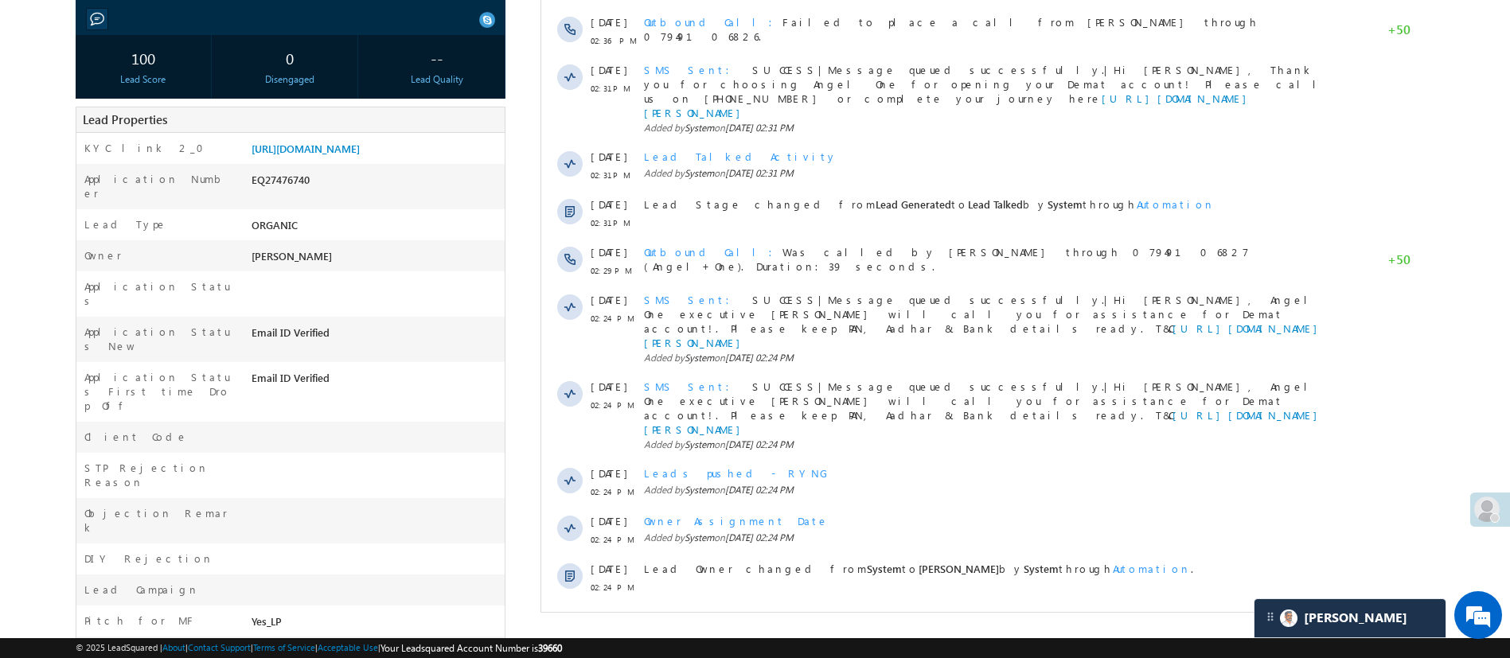
scroll to position [255, 0]
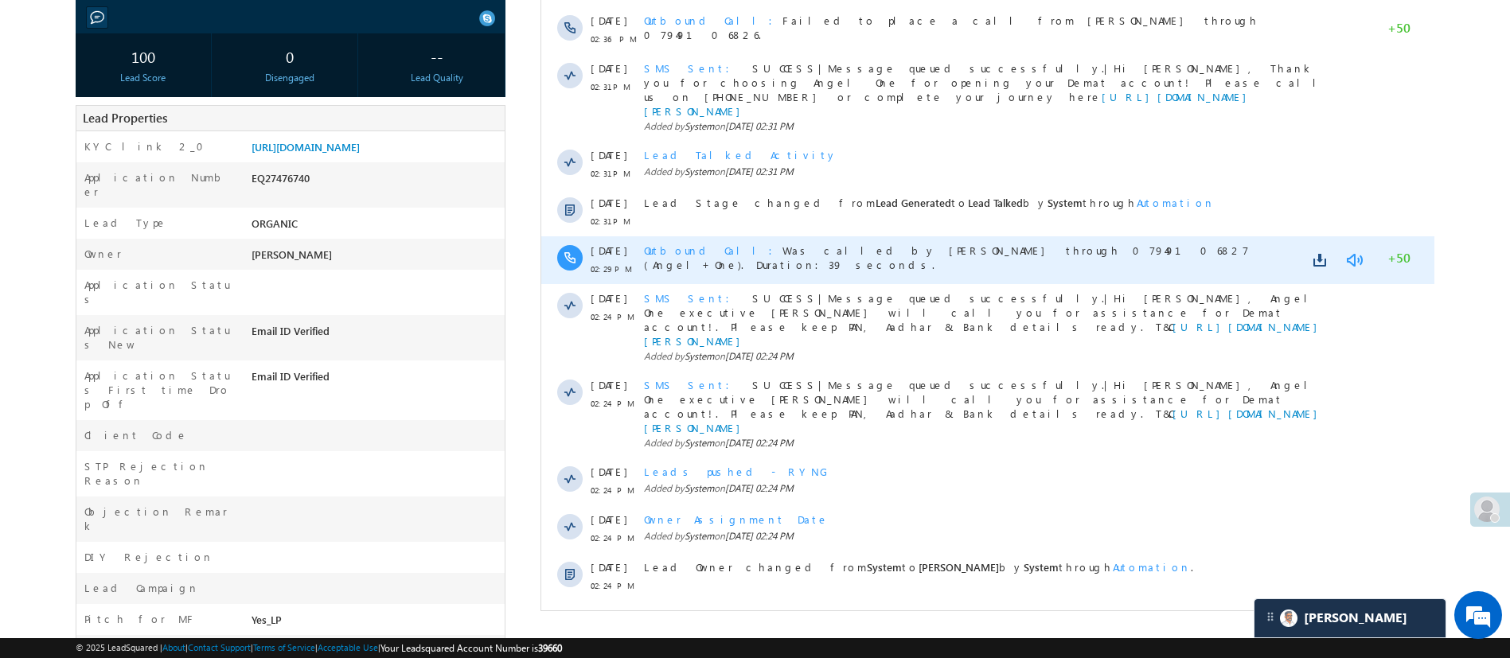
click at [1354, 252] on link at bounding box center [1352, 260] width 19 height 16
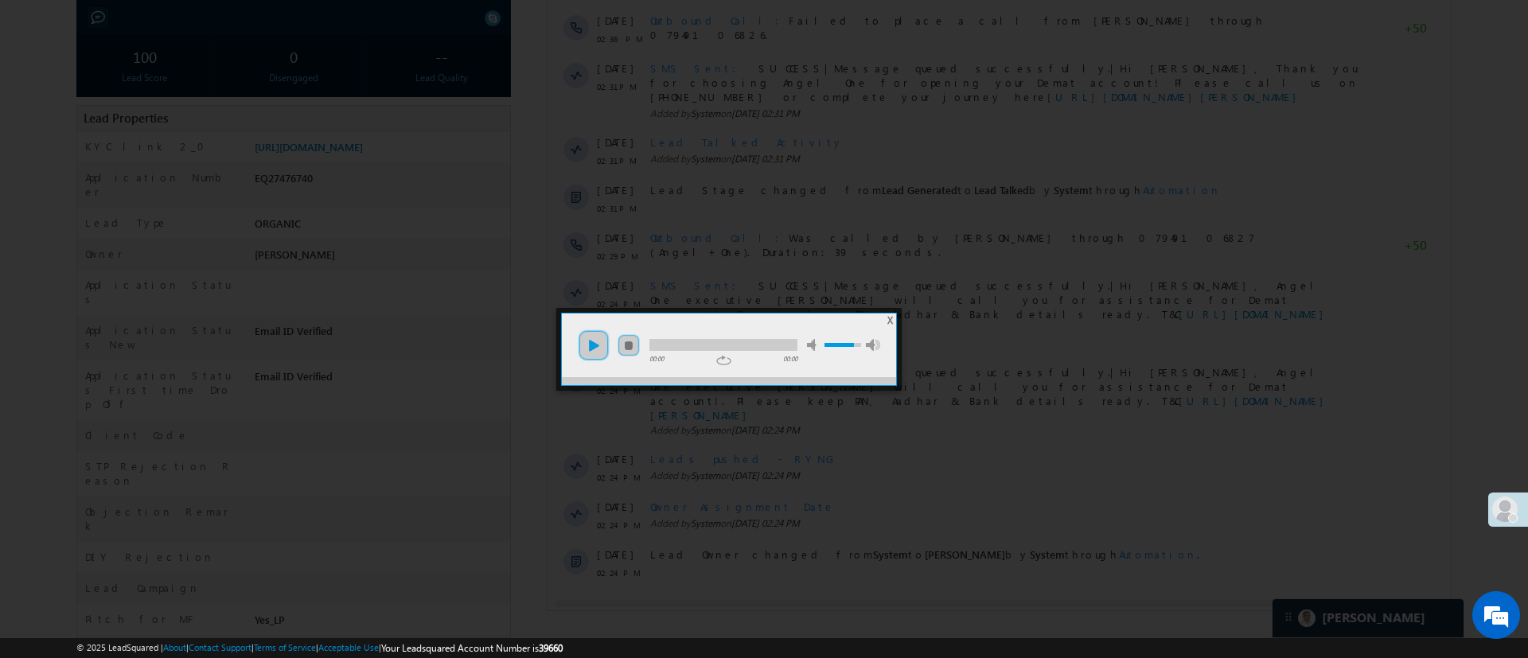
click at [602, 347] on link "play" at bounding box center [594, 345] width 32 height 32
click at [595, 350] on link "play" at bounding box center [594, 345] width 32 height 32
click at [595, 350] on link "pause" at bounding box center [594, 345] width 32 height 32
click at [598, 343] on link "play" at bounding box center [594, 345] width 32 height 32
click at [599, 349] on link "pause" at bounding box center [594, 345] width 32 height 32
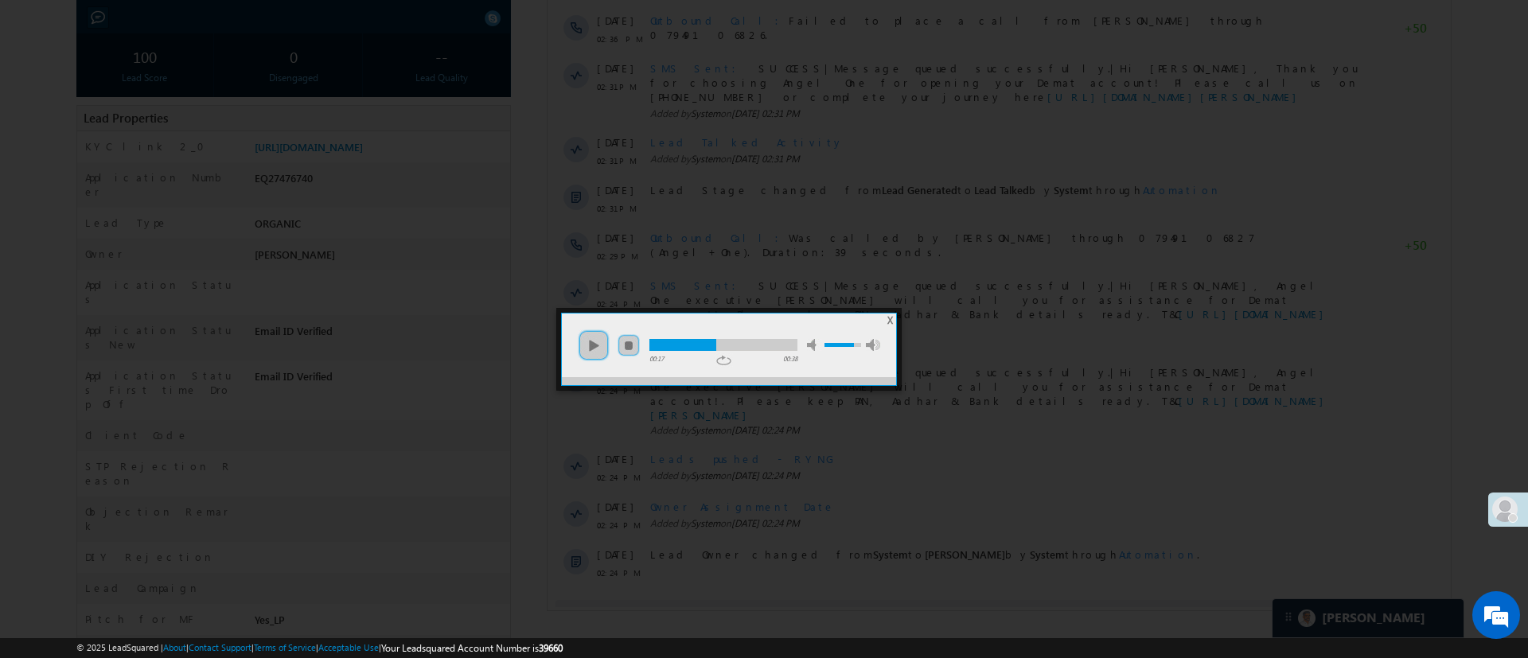
click at [677, 349] on div at bounding box center [682, 345] width 67 height 12
click at [589, 343] on link "play" at bounding box center [594, 345] width 32 height 32
click at [589, 343] on link "pause" at bounding box center [594, 345] width 32 height 32
click at [676, 346] on div at bounding box center [684, 345] width 70 height 12
click at [668, 339] on div at bounding box center [662, 345] width 26 height 12
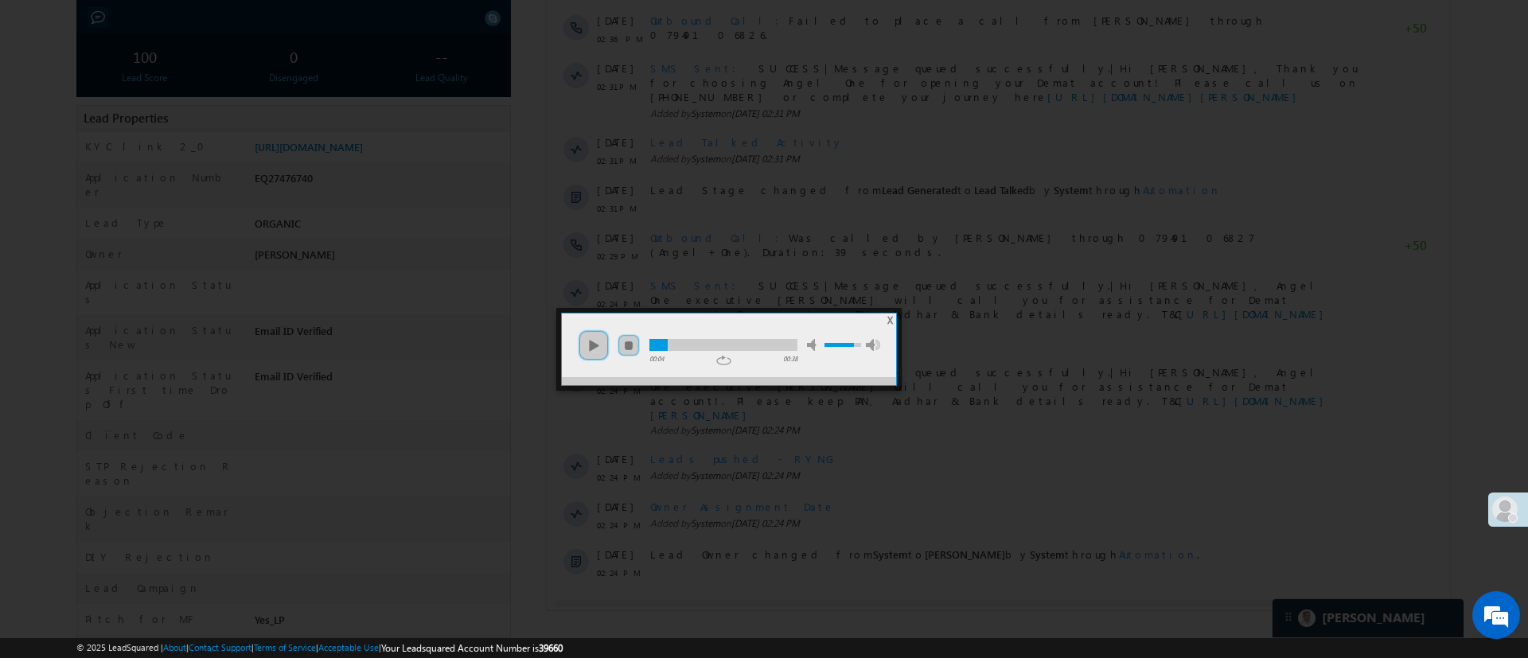
click at [661, 343] on div at bounding box center [658, 345] width 18 height 12
click at [590, 343] on link "play" at bounding box center [594, 345] width 32 height 32
click at [891, 319] on span "X" at bounding box center [890, 320] width 6 height 12
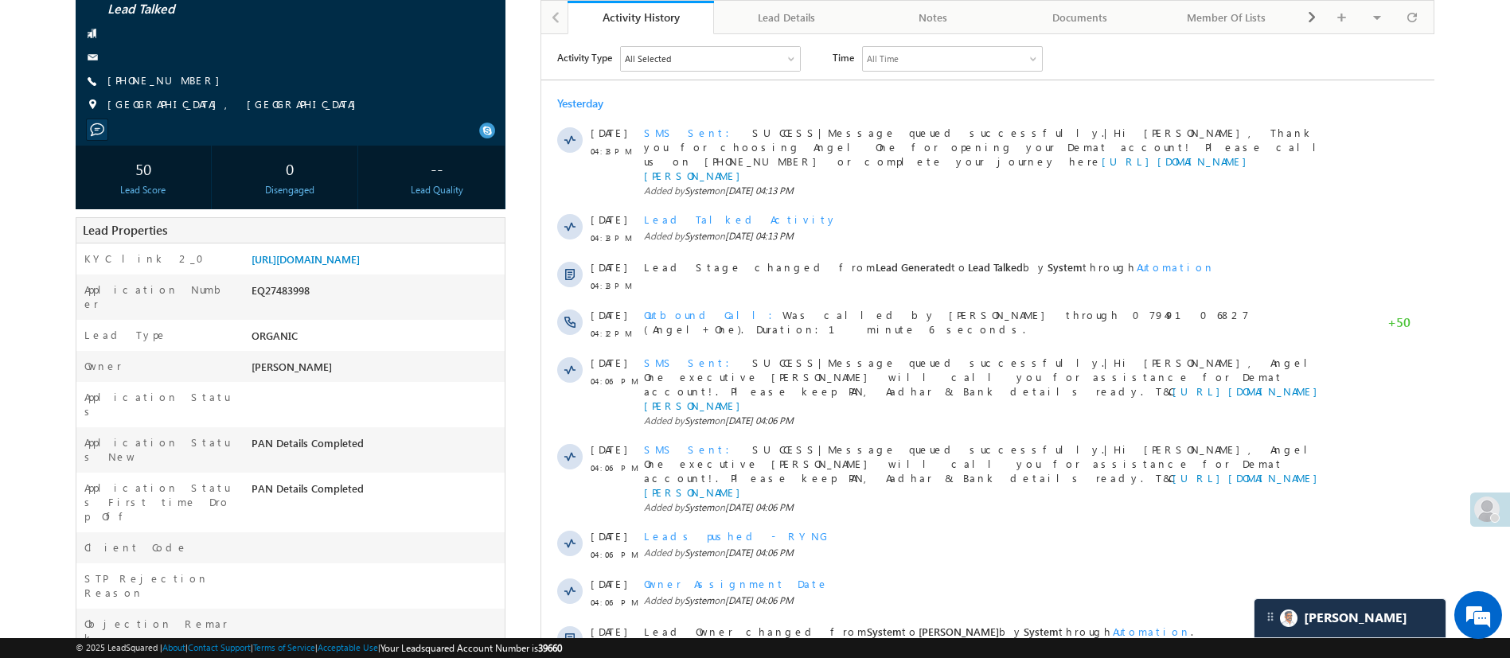
scroll to position [223, 0]
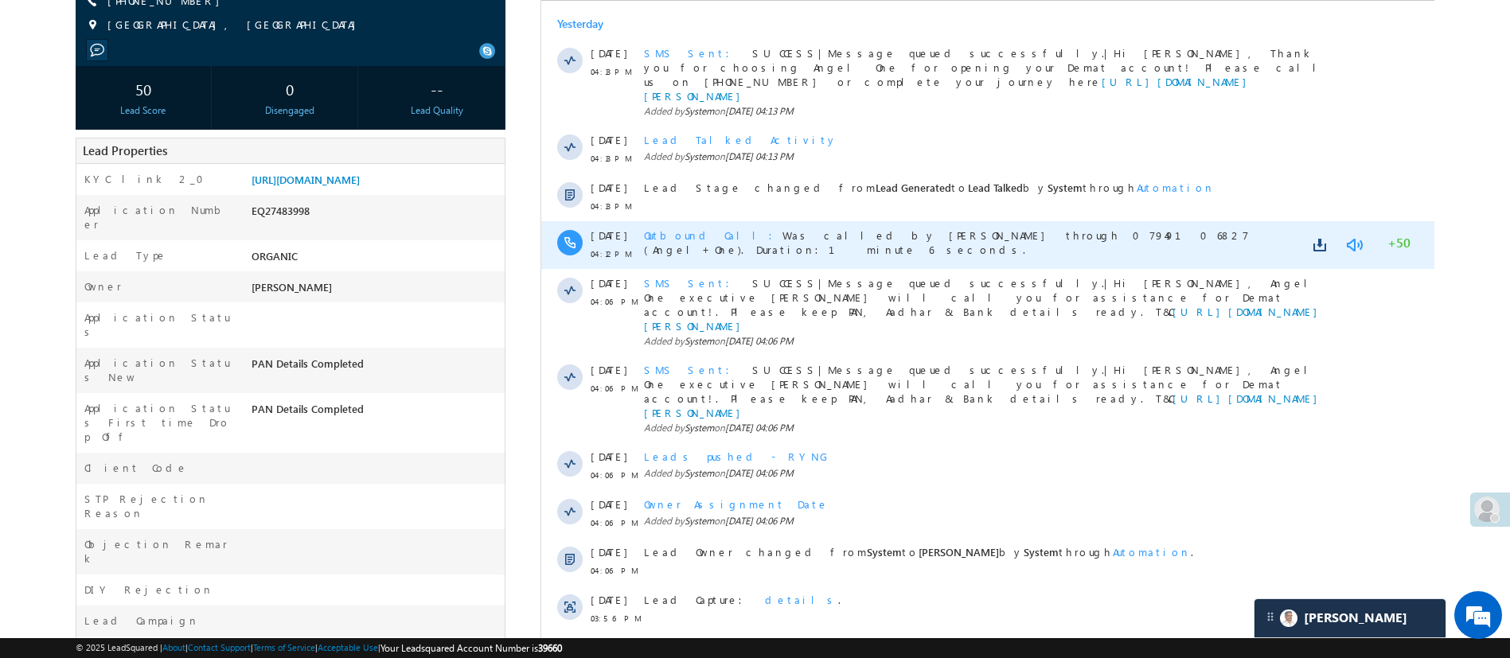
click at [1349, 237] on link at bounding box center [1352, 245] width 19 height 16
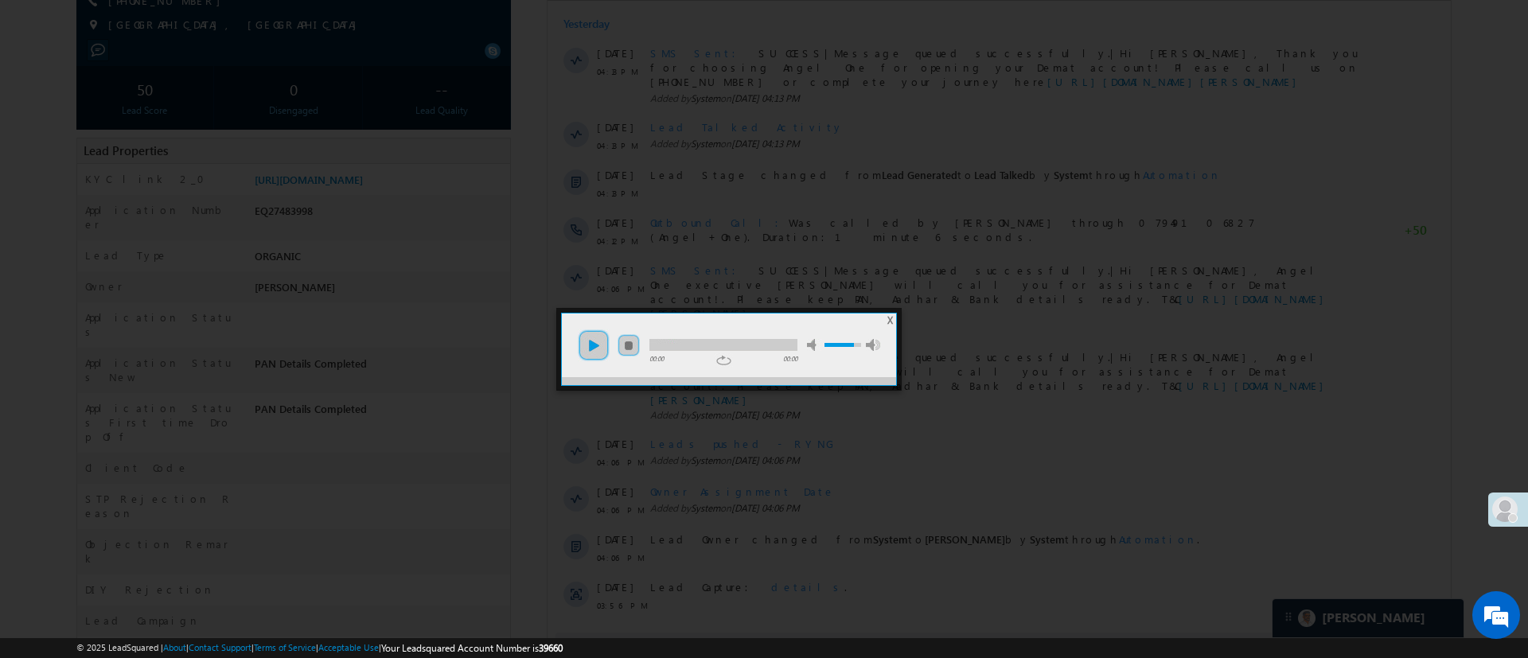
click at [596, 356] on link "play" at bounding box center [594, 345] width 32 height 32
click at [888, 320] on span "X" at bounding box center [890, 320] width 6 height 12
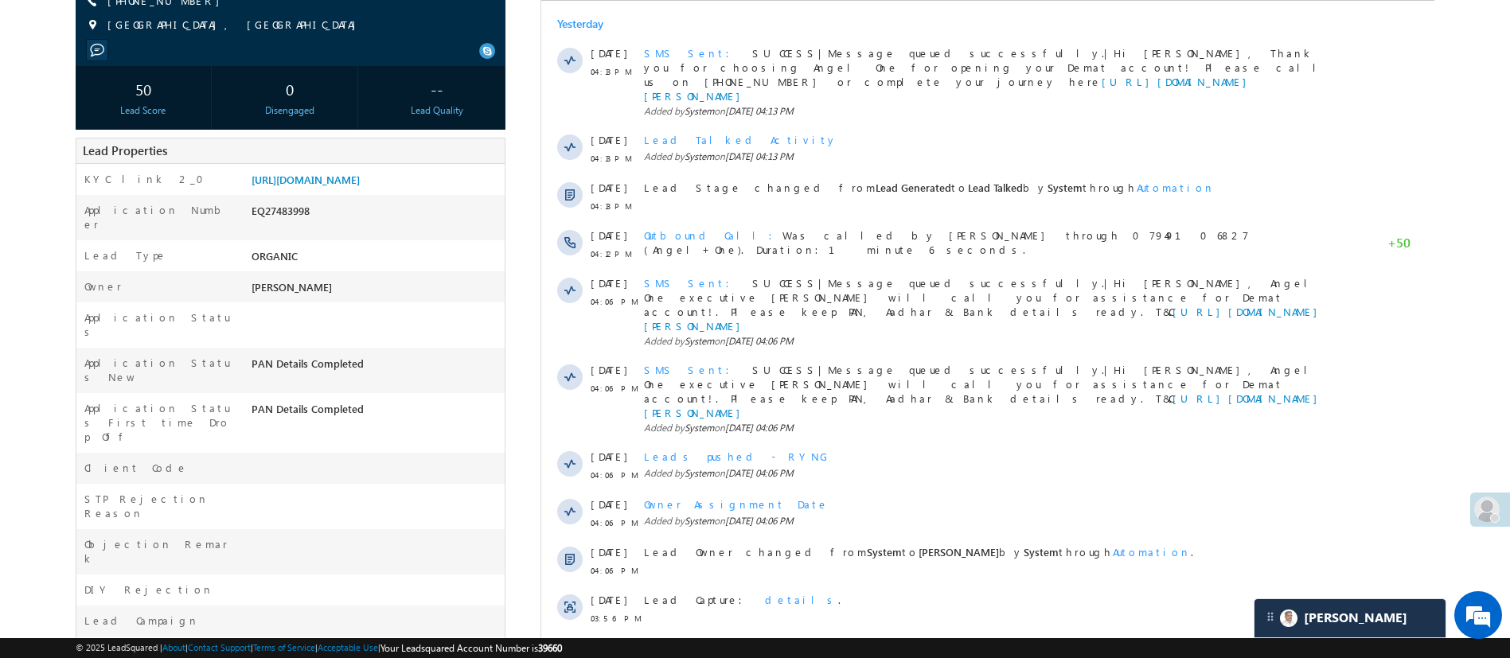
scroll to position [0, 0]
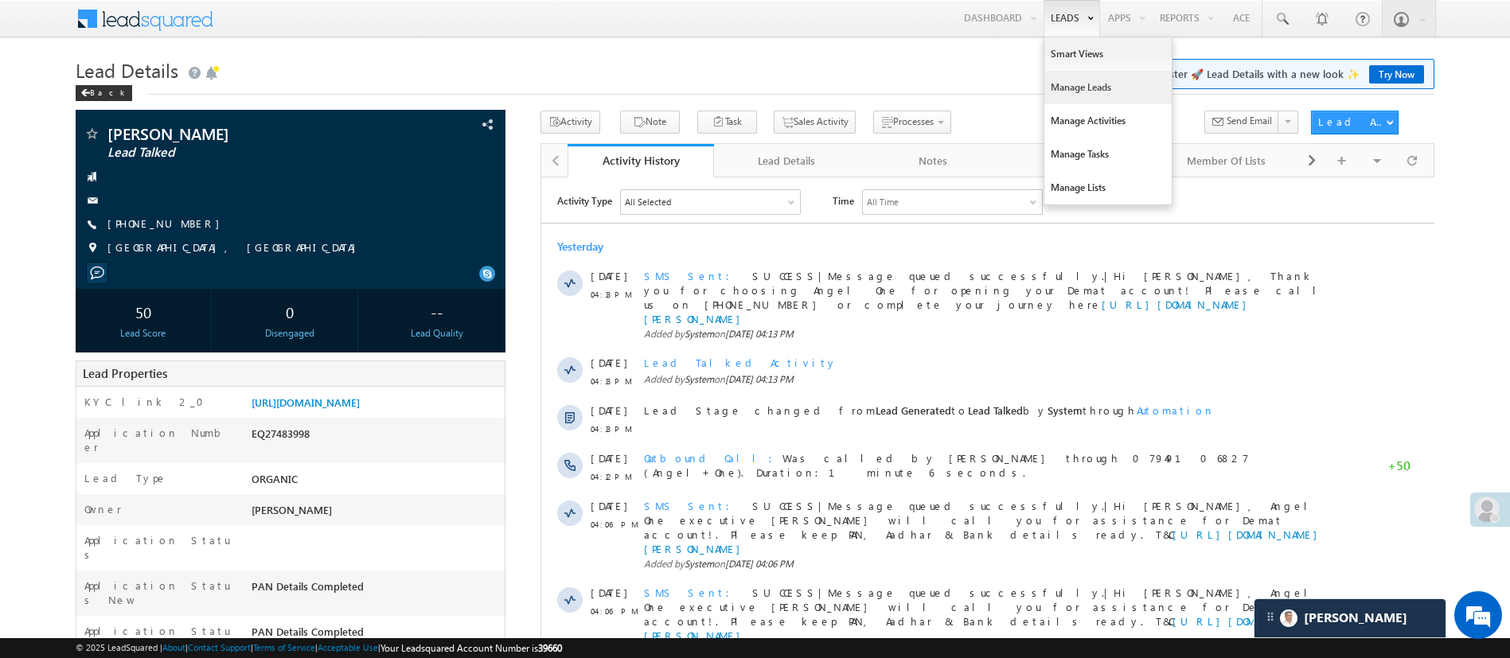
click at [1089, 81] on link "Manage Leads" at bounding box center [1107, 87] width 127 height 33
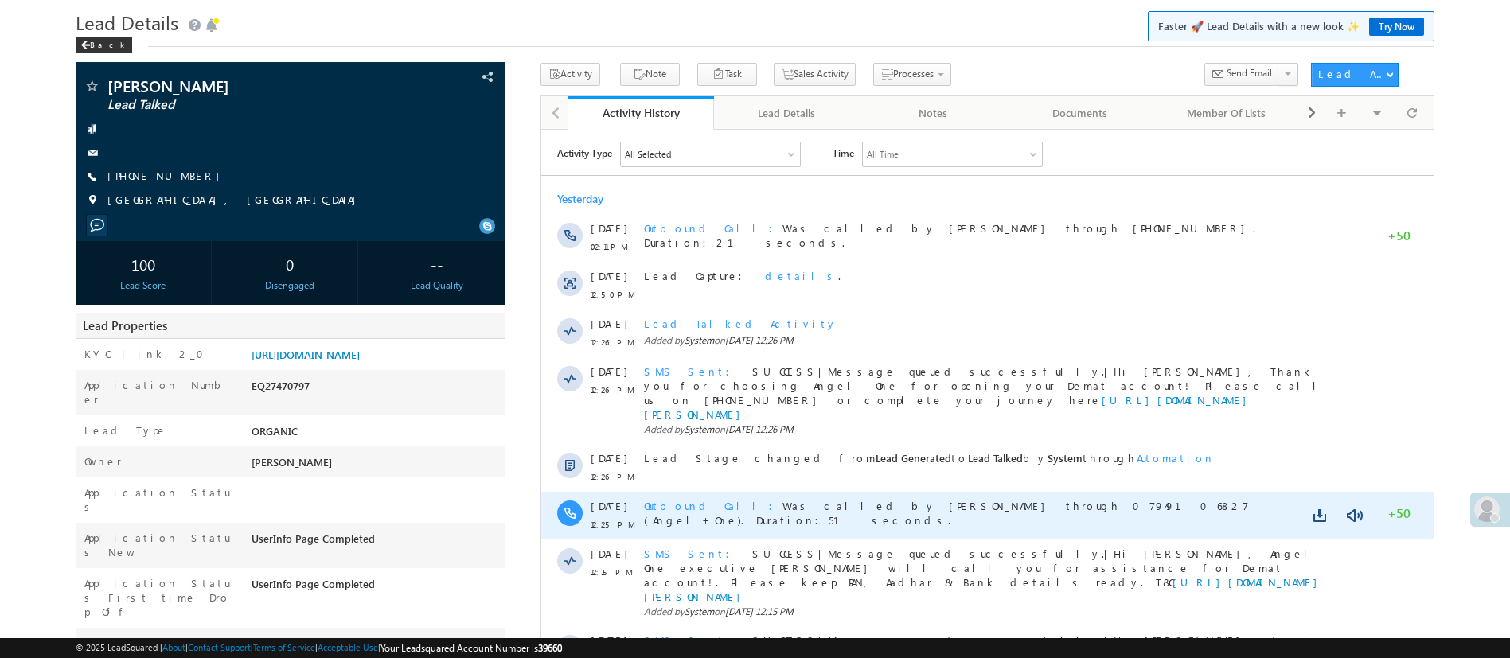
scroll to position [201, 0]
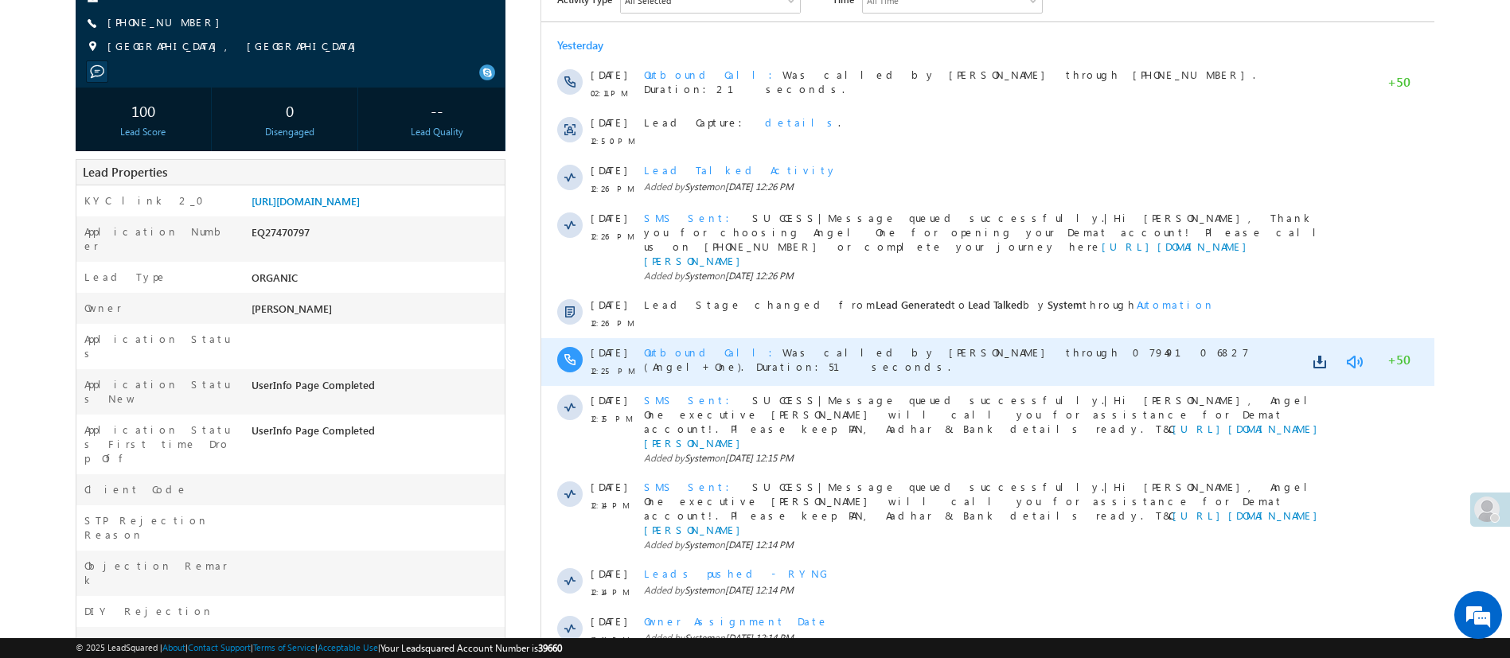
click at [1350, 354] on link at bounding box center [1352, 362] width 19 height 16
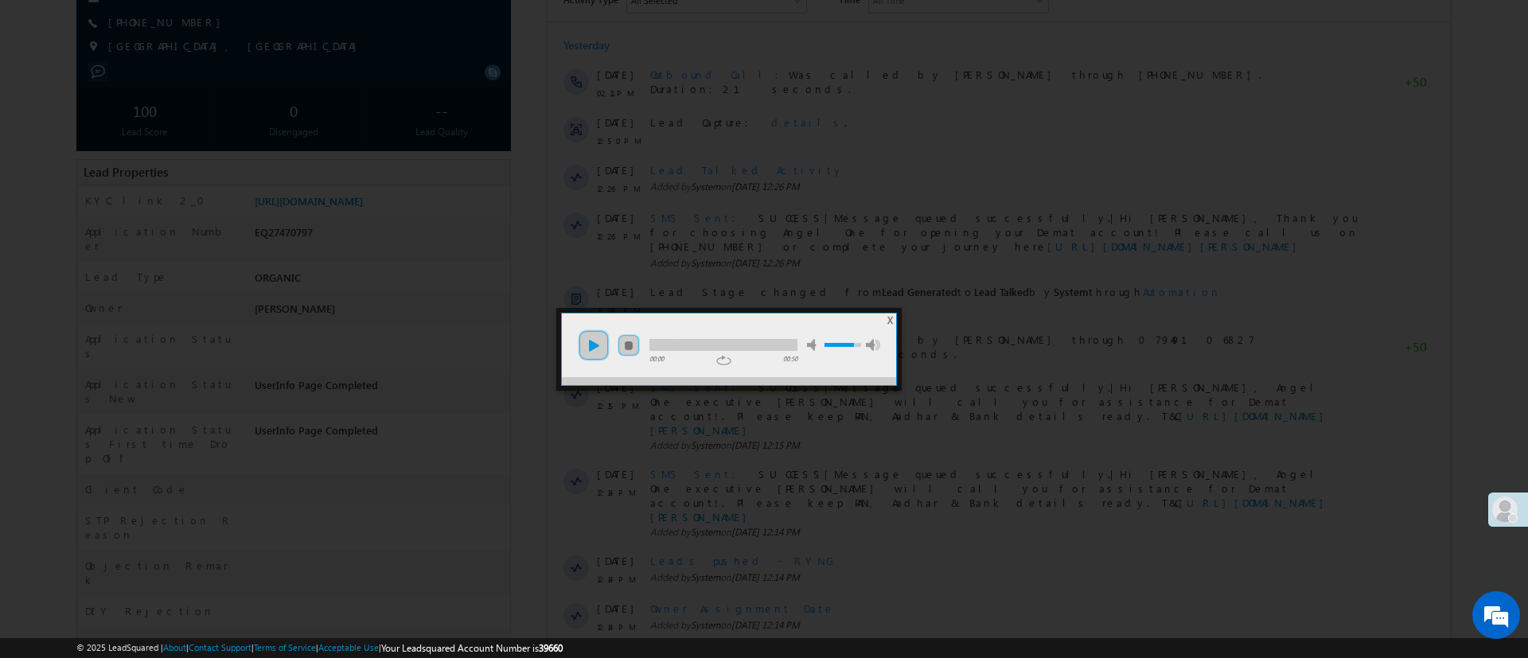
click at [598, 351] on link "play" at bounding box center [594, 345] width 32 height 32
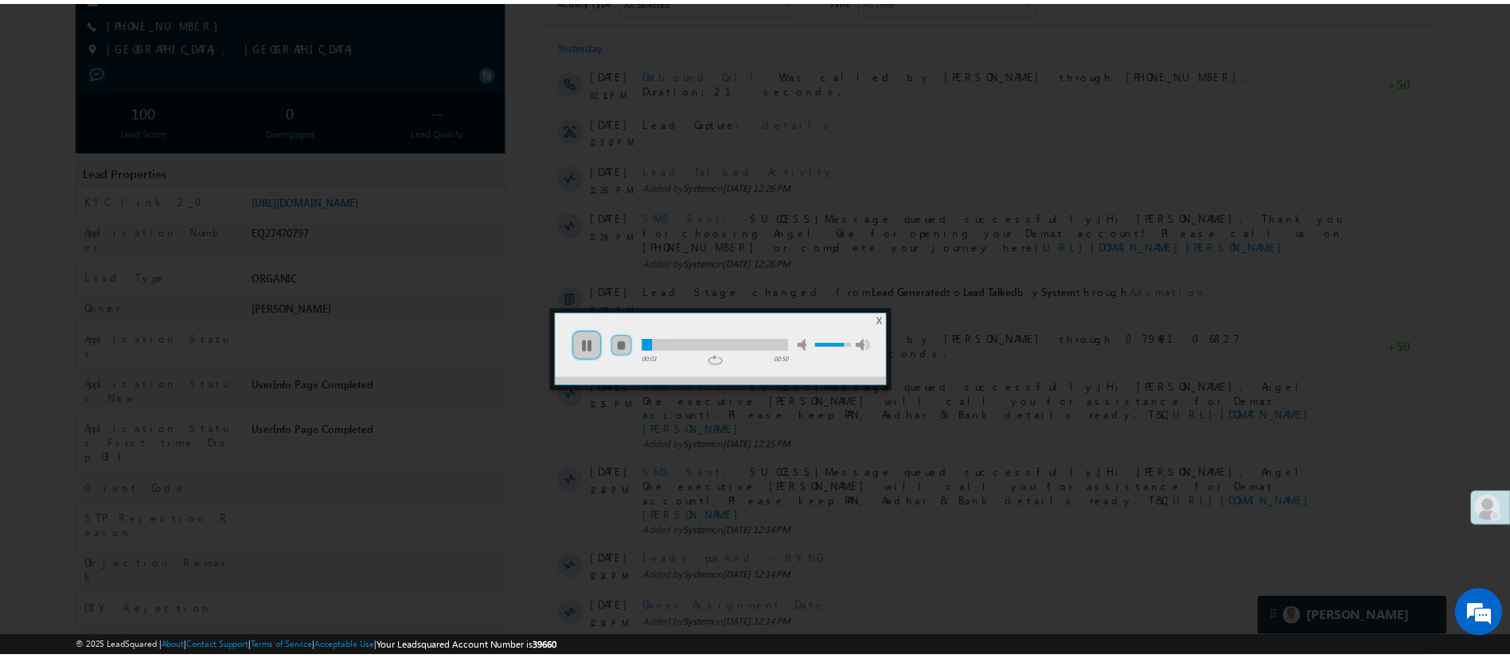
scroll to position [0, 0]
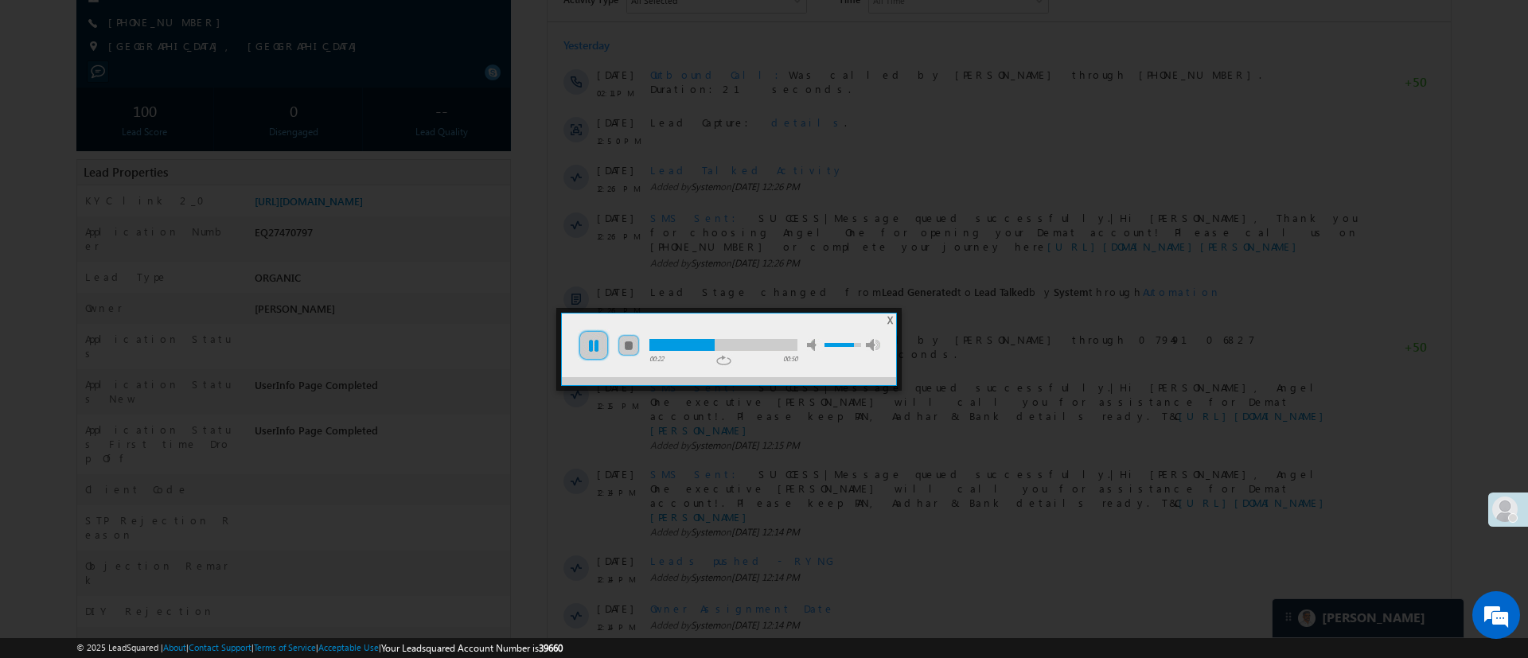
click at [598, 351] on link "pause" at bounding box center [594, 345] width 32 height 32
click at [598, 351] on link "play" at bounding box center [594, 345] width 32 height 32
click at [886, 318] on ul "play pause stop mute unmute max volume" at bounding box center [729, 338] width 334 height 48
click at [890, 319] on span "X" at bounding box center [890, 320] width 6 height 12
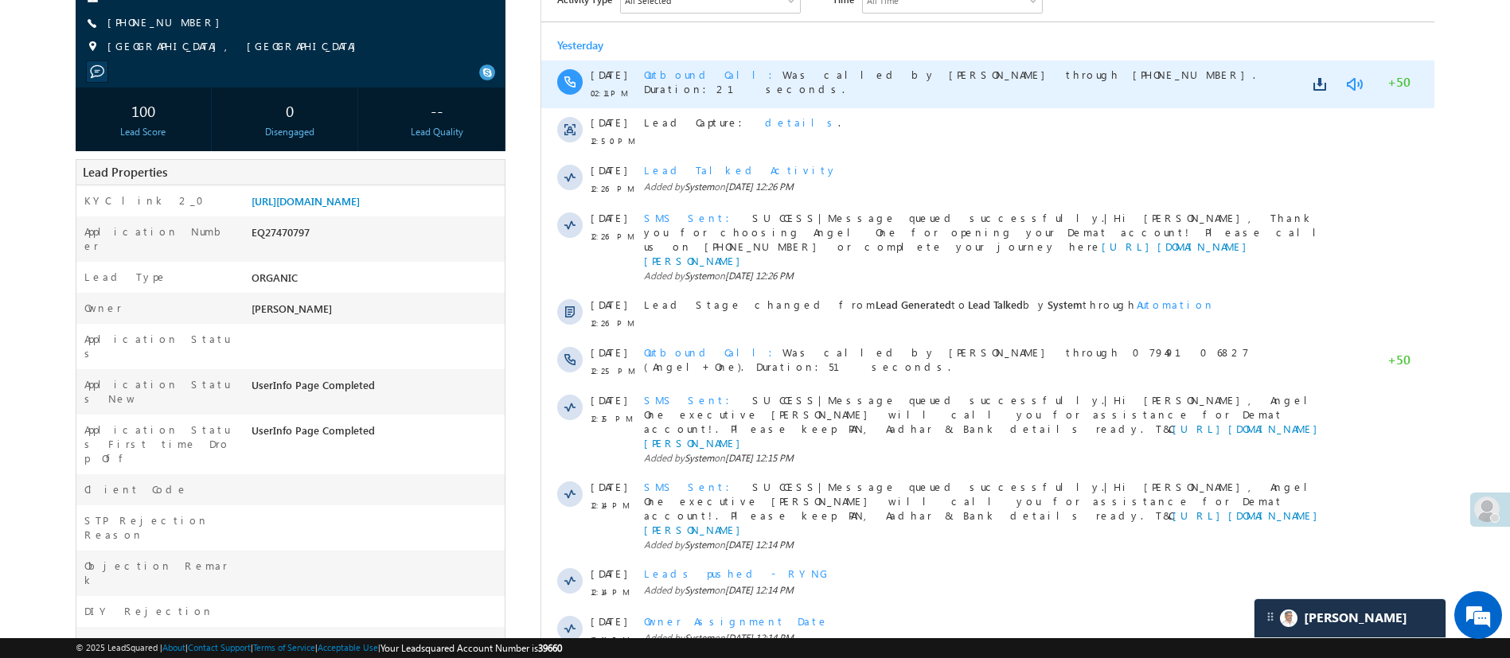
click at [1355, 84] on link at bounding box center [1352, 84] width 19 height 16
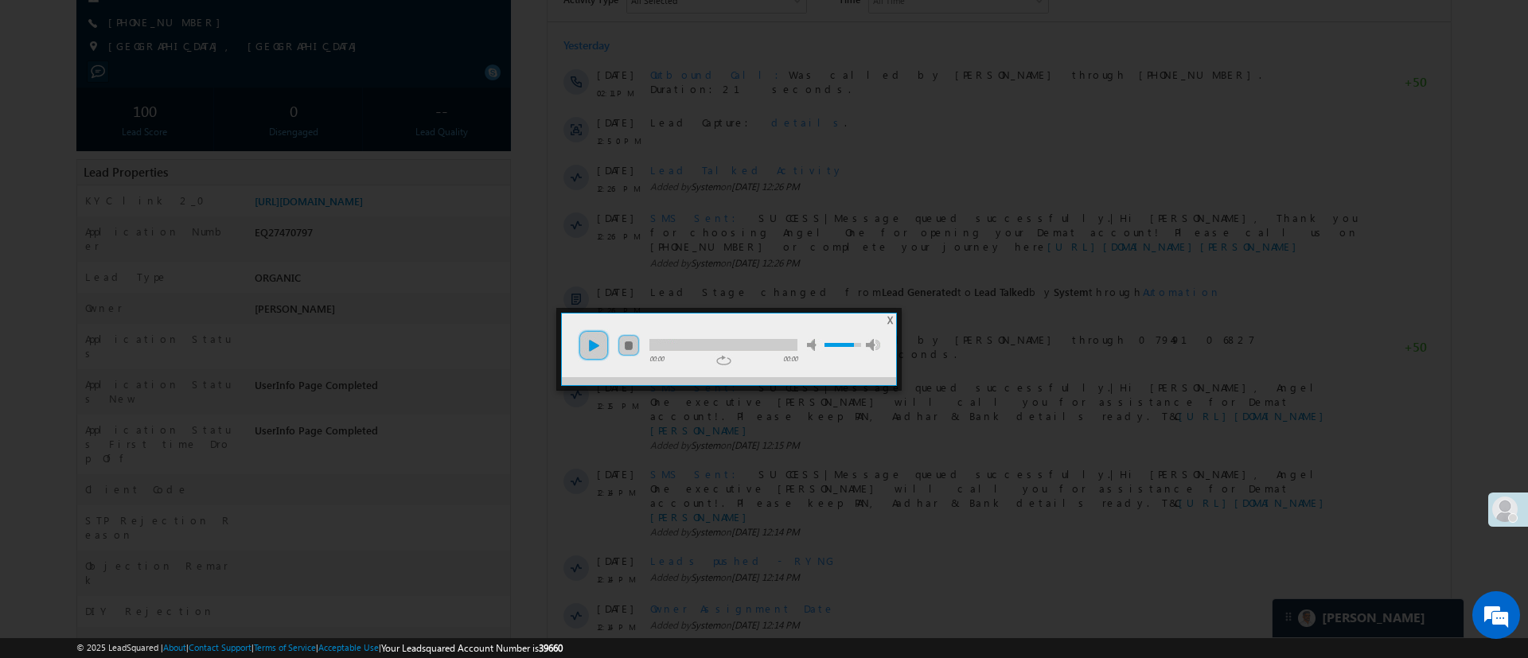
click at [594, 351] on link "play" at bounding box center [594, 345] width 32 height 32
click at [595, 341] on link "play" at bounding box center [594, 345] width 32 height 32
click at [891, 319] on span "X" at bounding box center [890, 320] width 6 height 12
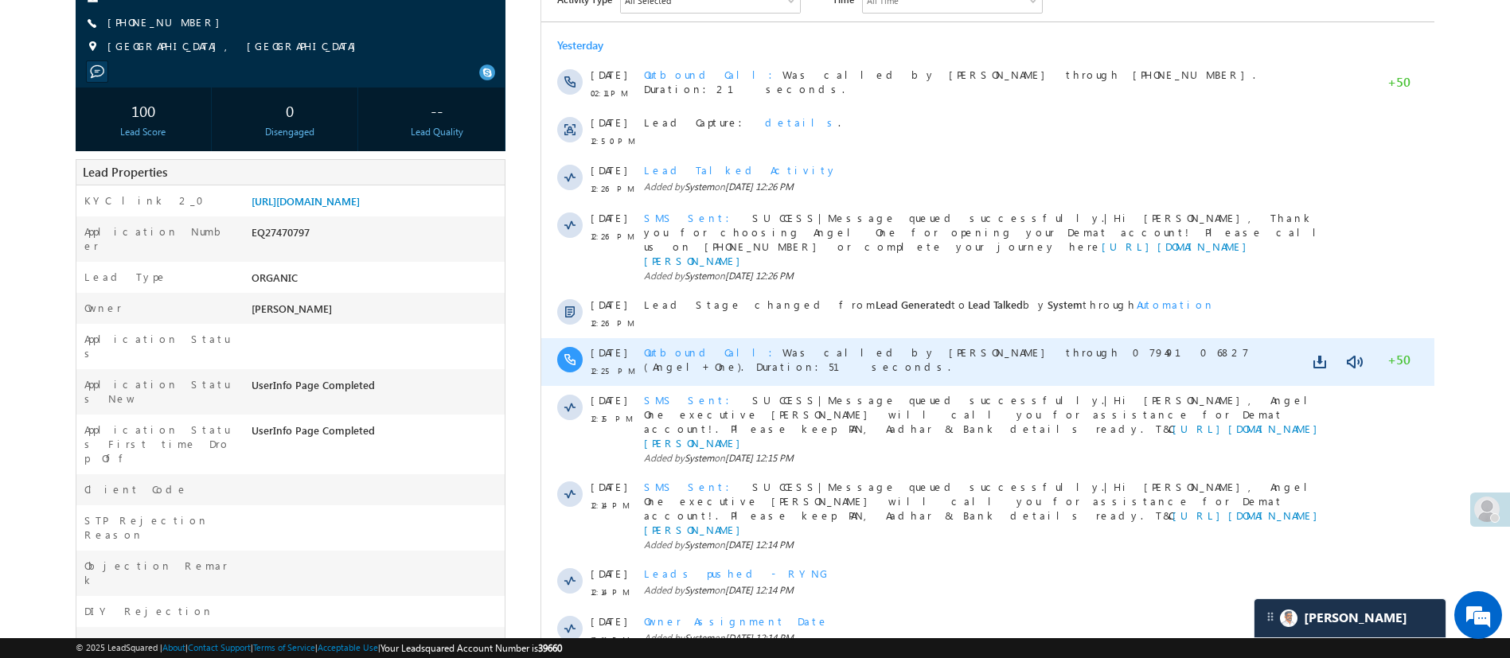
click at [888, 345] on span "Outbound Call Was called by Anuj Rajak through 07949106827 (Angel+One). Duratio…" at bounding box center [945, 359] width 605 height 28
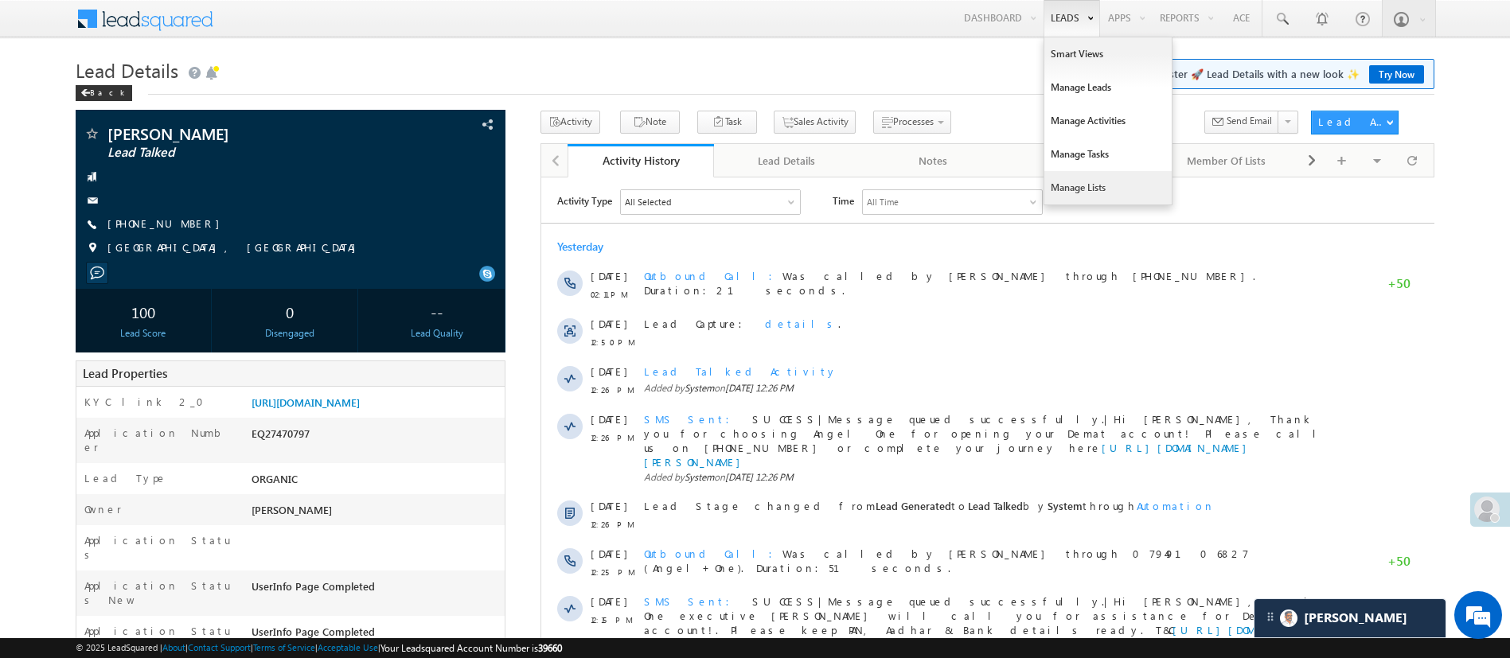
click at [1084, 181] on link "Manage Lists" at bounding box center [1107, 187] width 127 height 33
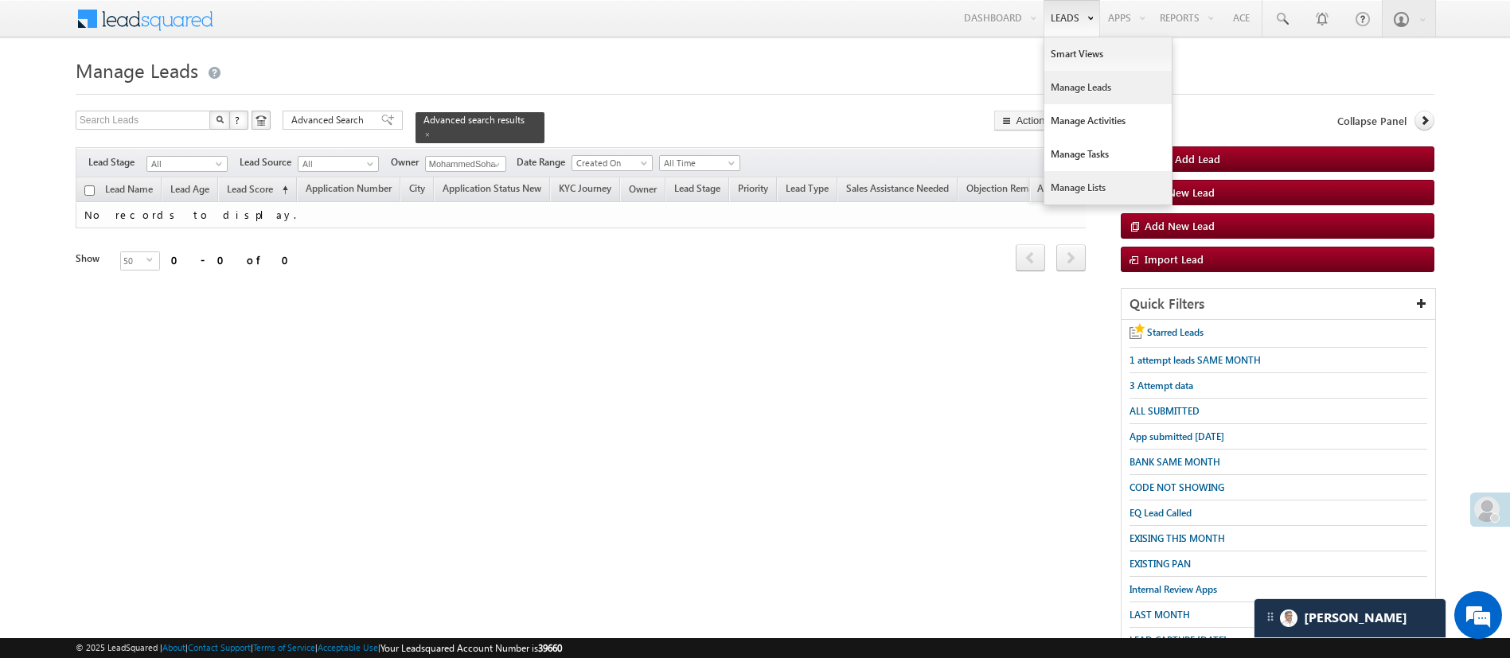
click at [1109, 189] on link "Manage Lists" at bounding box center [1107, 187] width 127 height 33
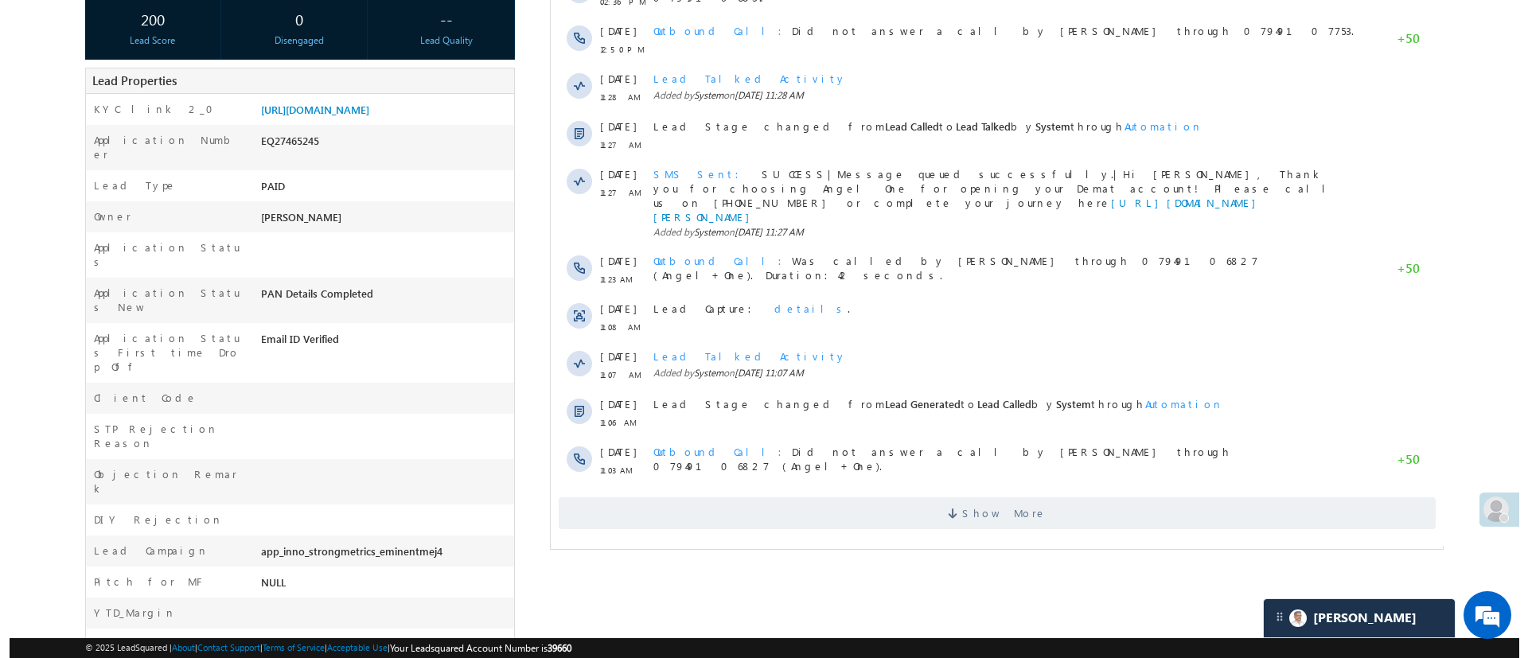
scroll to position [303, 0]
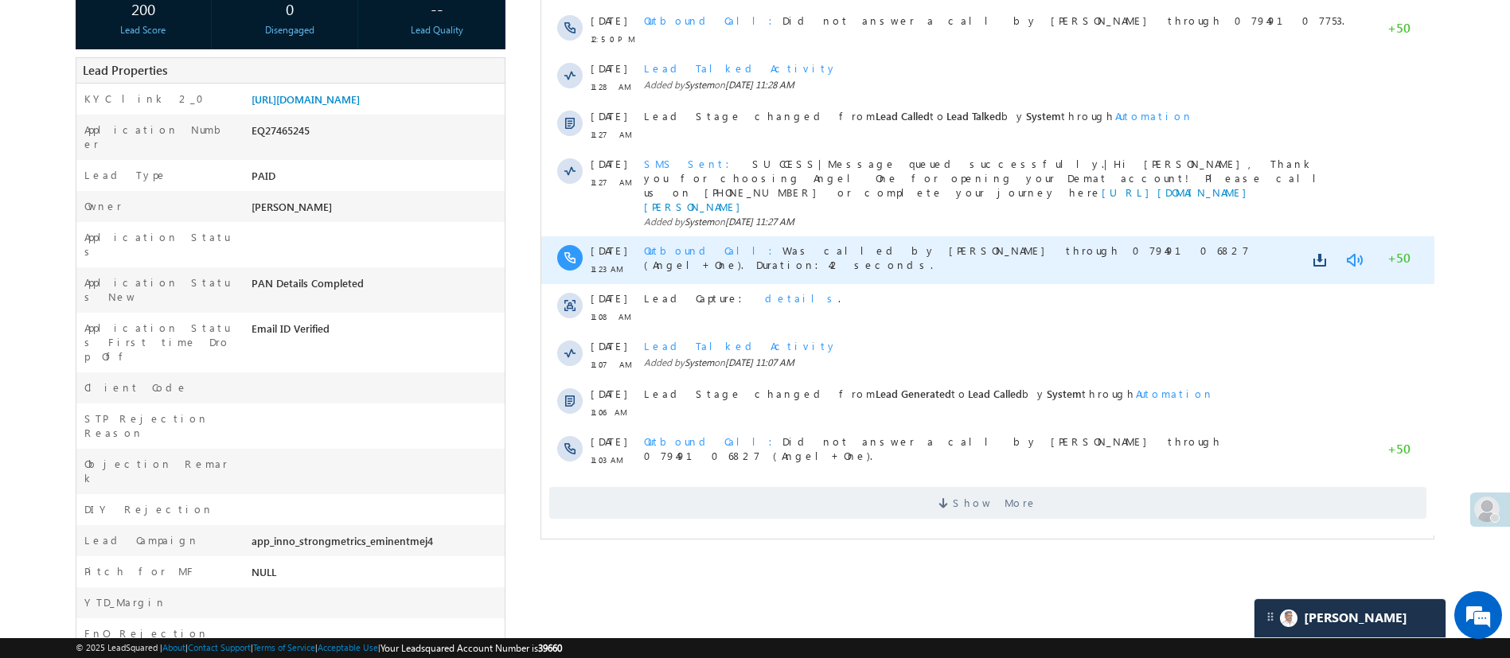
click at [1351, 252] on link at bounding box center [1352, 260] width 19 height 16
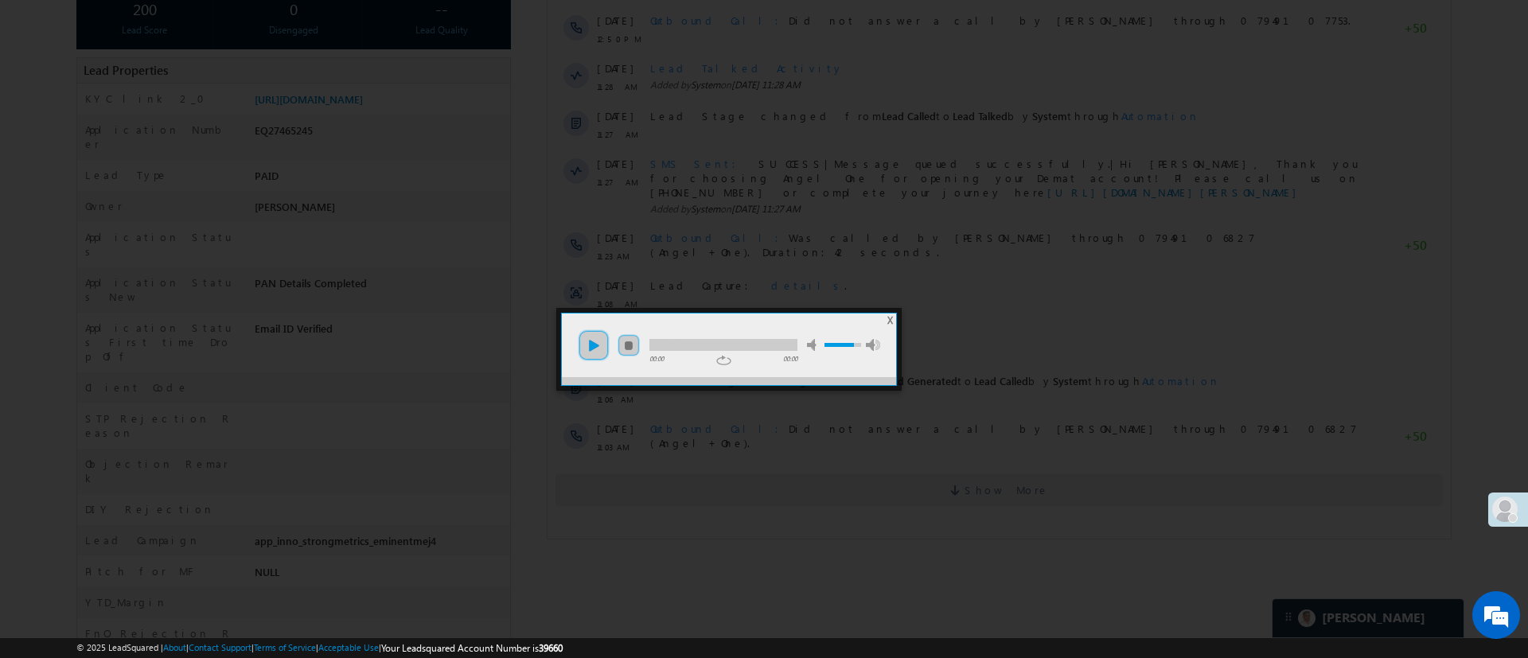
click at [596, 339] on link "play" at bounding box center [594, 345] width 32 height 32
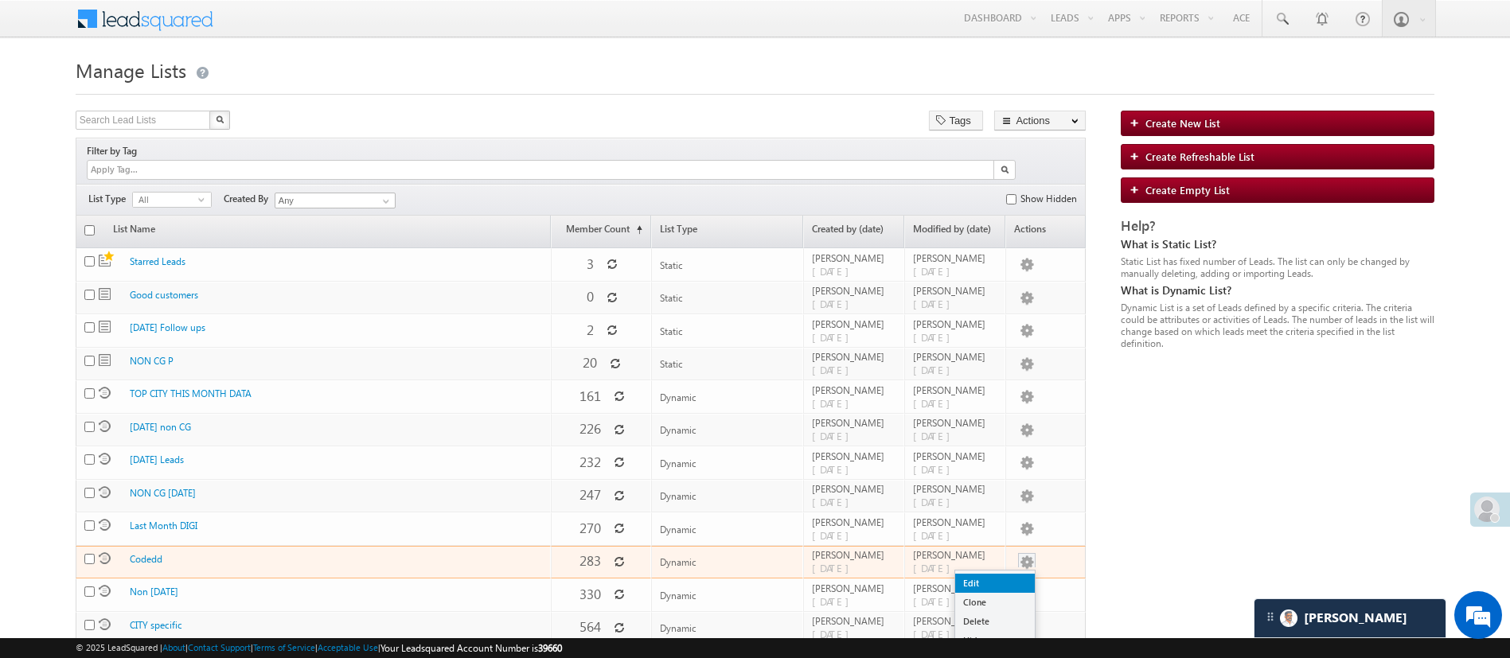
click at [1018, 574] on link "Edit" at bounding box center [995, 583] width 80 height 19
checkbox input "true"
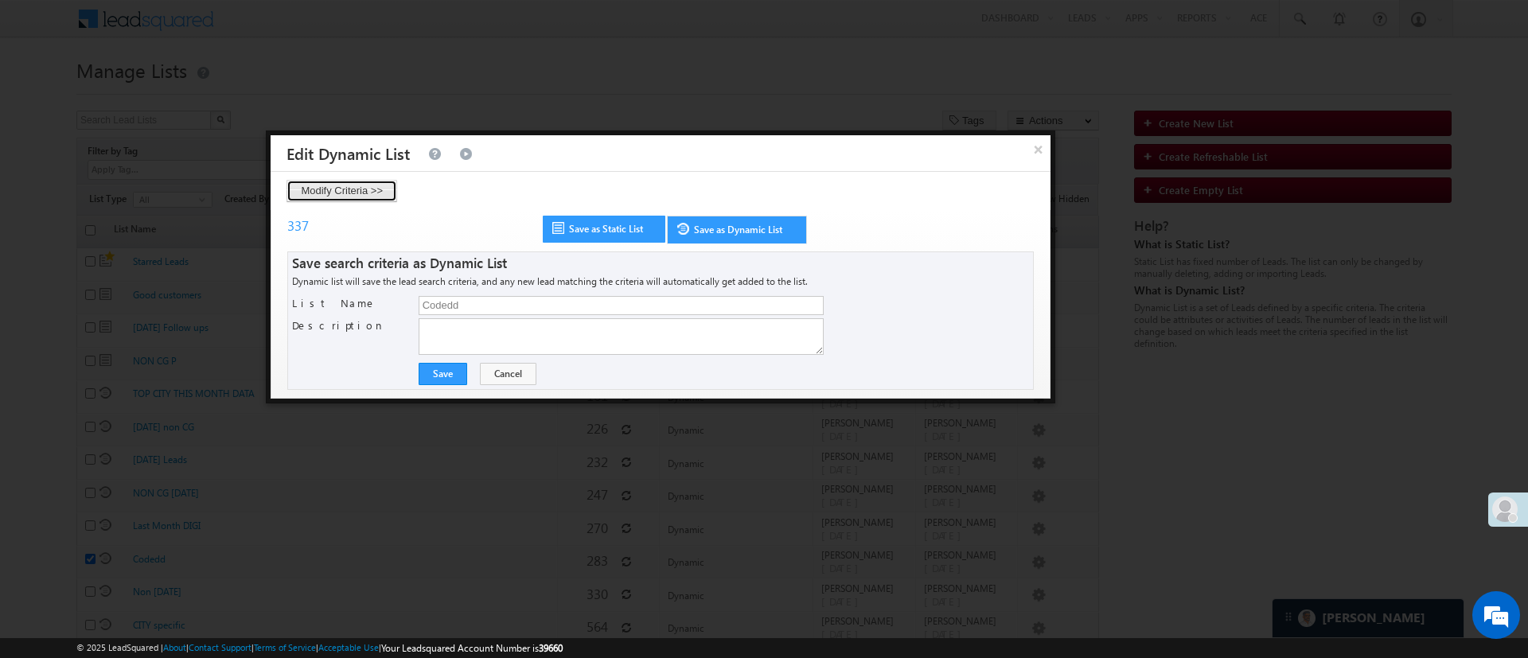
click at [370, 194] on button "Modify Criteria >>" at bounding box center [341, 191] width 111 height 22
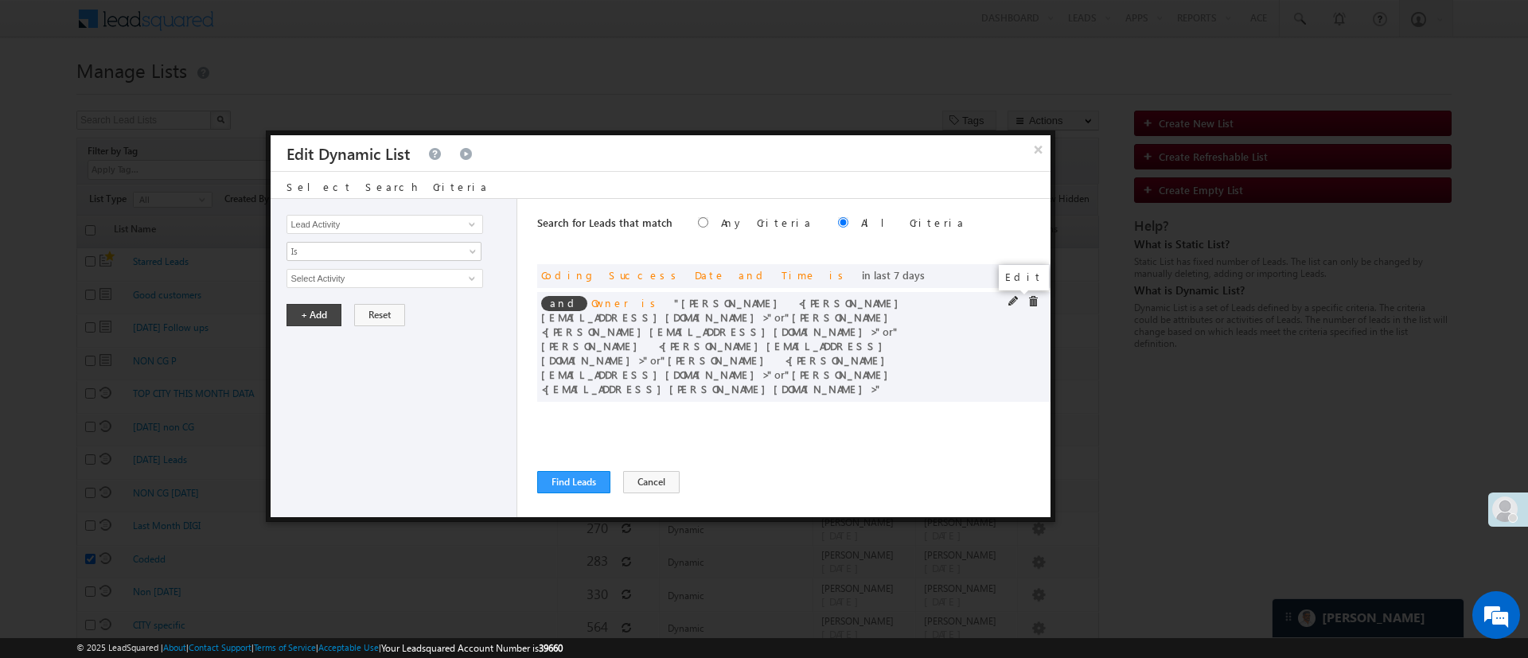
click at [1011, 302] on span at bounding box center [1013, 301] width 11 height 11
click at [380, 278] on span "5 selected" at bounding box center [377, 279] width 181 height 18
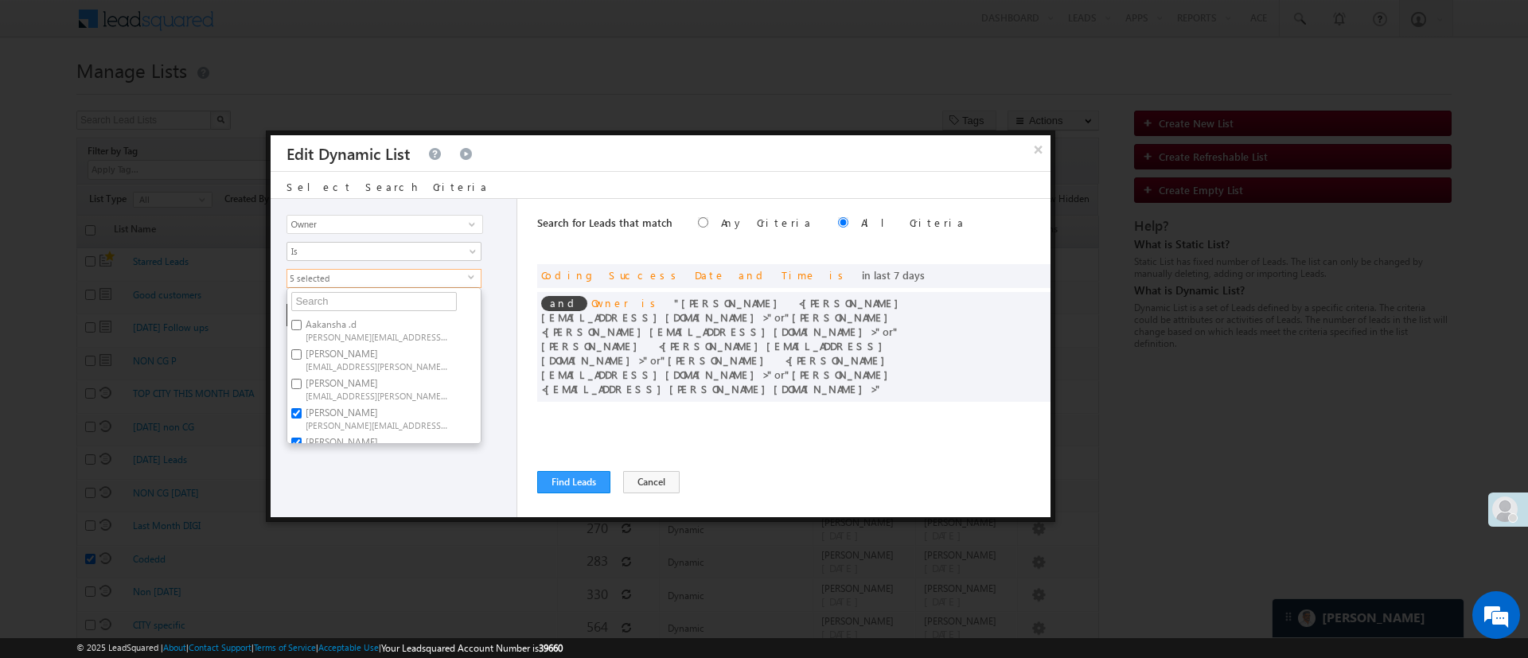
click at [360, 405] on label "Himanshu Sharma HIMANSHU.SHARMA@ANGELBROKING.COM" at bounding box center [375, 417] width 177 height 29
click at [302, 408] on input "Himanshu Sharma HIMANSHU.SHARMA@ANGELBROKING.COM" at bounding box center [296, 413] width 10 height 10
checkbox input "false"
click at [384, 326] on label "Lavisha Gautam Lavisha.Gautam@angelbroking.com" at bounding box center [375, 328] width 177 height 29
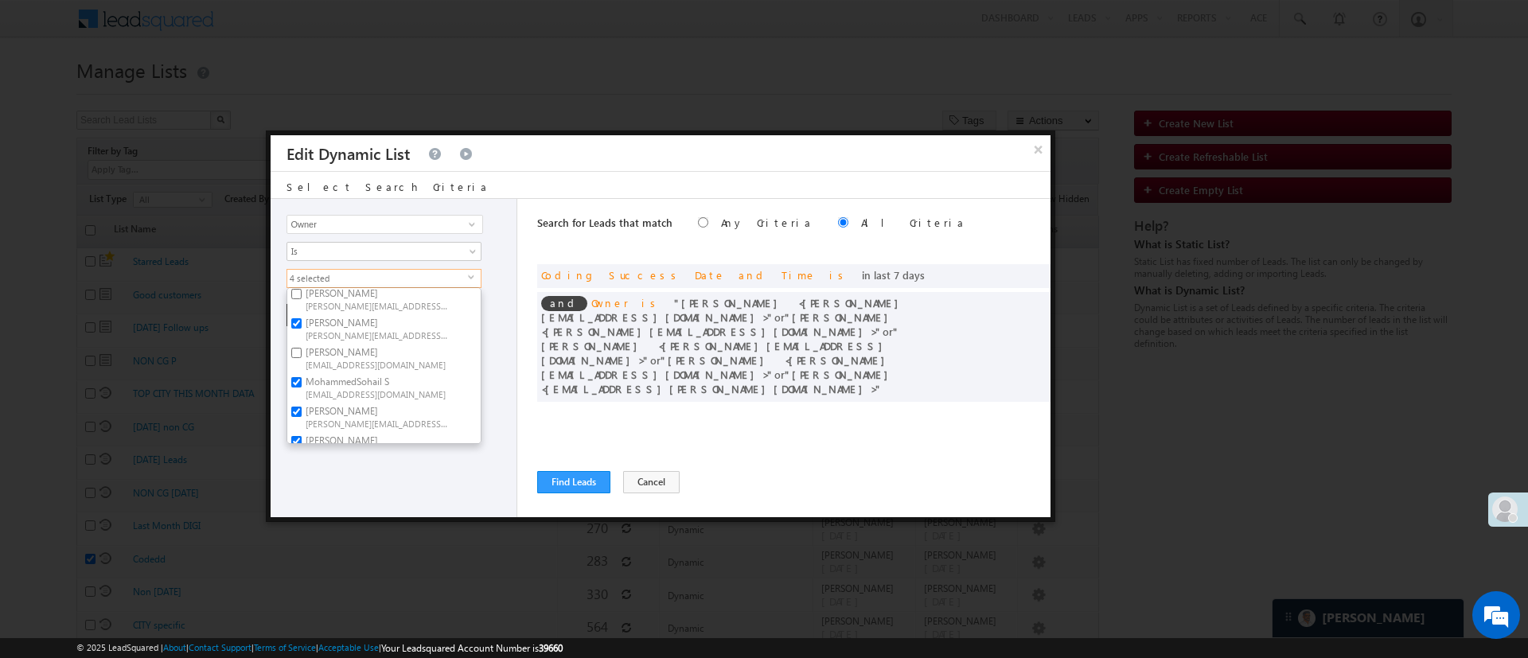
click at [302, 326] on input "Lavisha Gautam Lavisha.Gautam@angelbroking.com" at bounding box center [296, 323] width 10 height 10
checkbox input "false"
click at [370, 383] on label "MohammedSohail S MohammedSohail.S@angelbroking.com" at bounding box center [375, 386] width 177 height 29
click at [302, 383] on input "MohammedSohail S MohammedSohail.S@angelbroking.com" at bounding box center [296, 382] width 10 height 10
checkbox input "false"
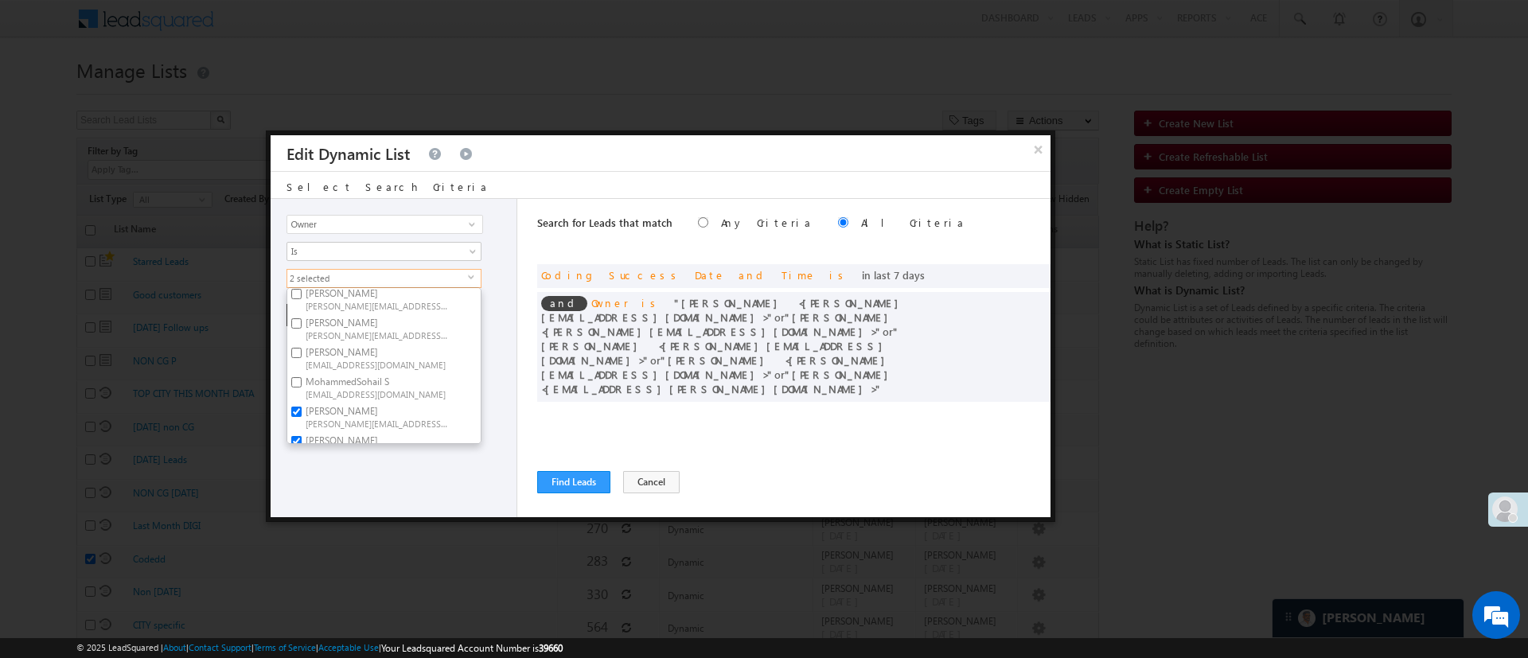
scroll to position [239, 0]
click at [390, 355] on label "NIRAj SURYAWANSHI NIRAJ.SURYAWANSHI@angelbroking.com" at bounding box center [375, 369] width 177 height 29
click at [302, 360] on input "NIRAj SURYAWANSHI NIRAJ.SURYAWANSHI@angelbroking.com" at bounding box center [296, 365] width 10 height 10
checkbox input "true"
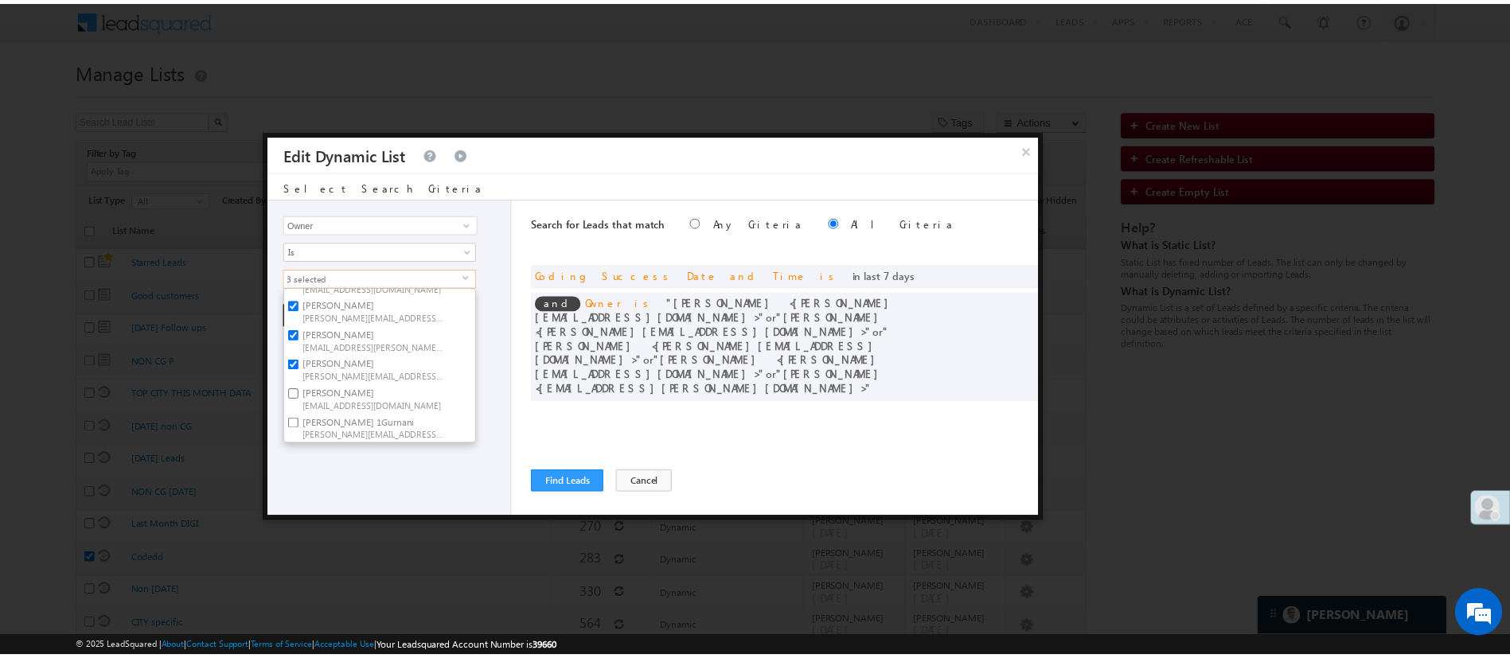
scroll to position [244, 0]
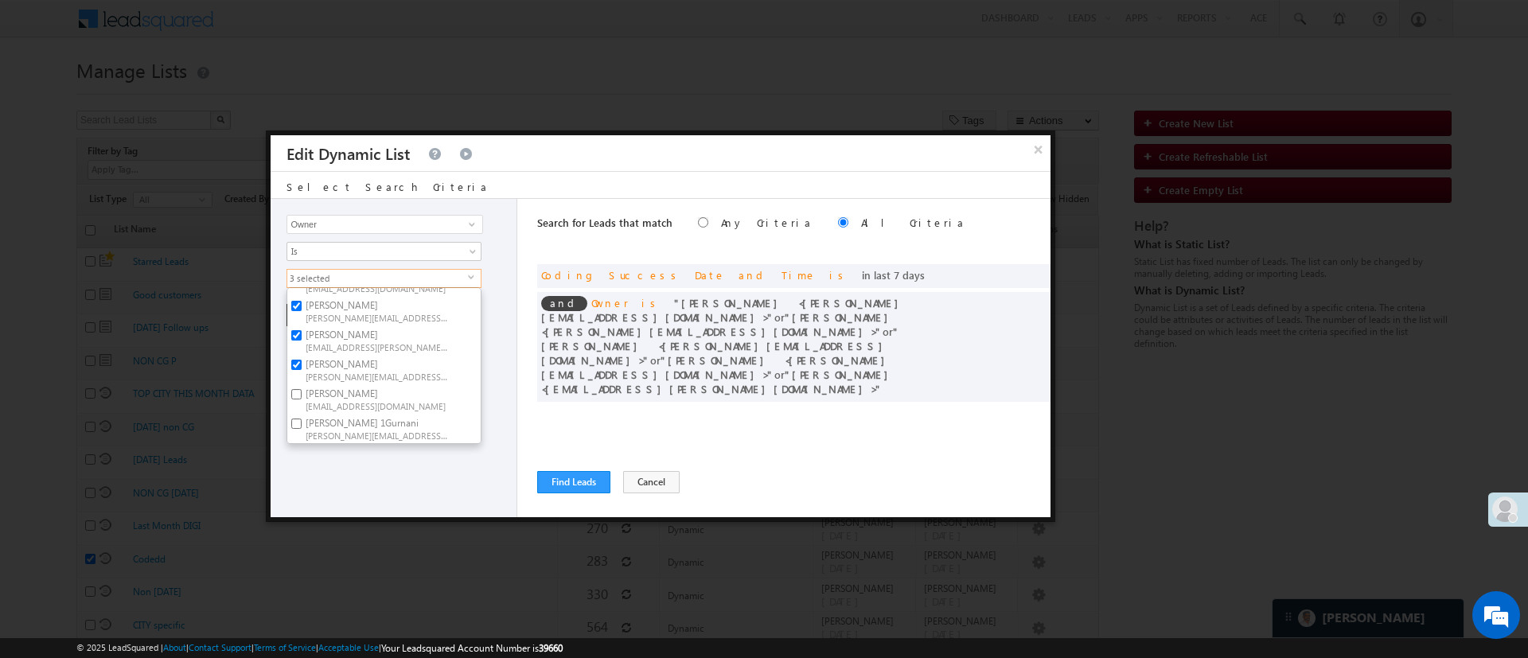
click at [368, 429] on span "Ujjwal.1Gurnani@angelbroking.com" at bounding box center [377, 435] width 143 height 12
click at [302, 419] on input "Ujjwal 1Gurnani Ujjwal.1Gurnani@angelbroking.com" at bounding box center [296, 424] width 10 height 10
checkbox input "true"
click at [366, 454] on div "Lead Activity Task Sales Group Prospect Id WA Last Message Timestamp 4th Day Di…" at bounding box center [394, 358] width 247 height 318
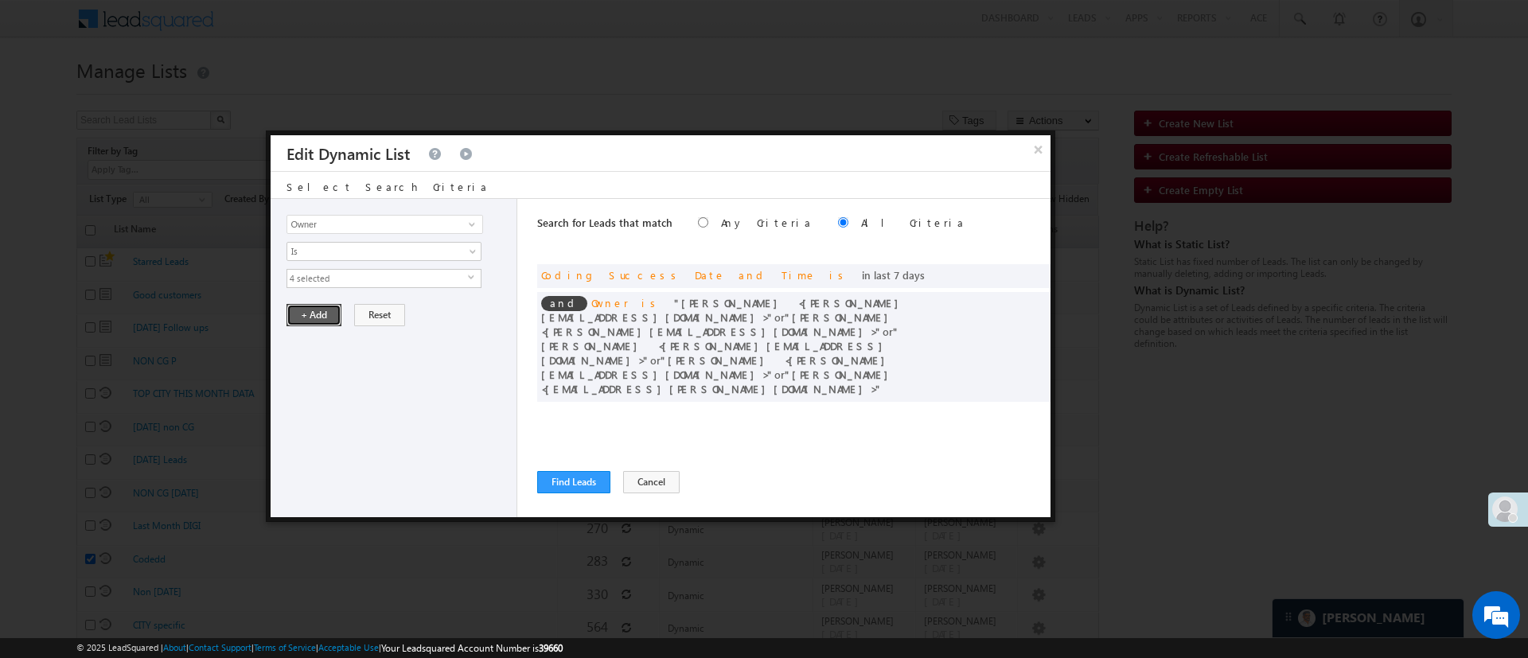
click at [318, 321] on button "+ Add" at bounding box center [313, 315] width 55 height 22
click at [561, 477] on button "Find Leads" at bounding box center [573, 482] width 73 height 22
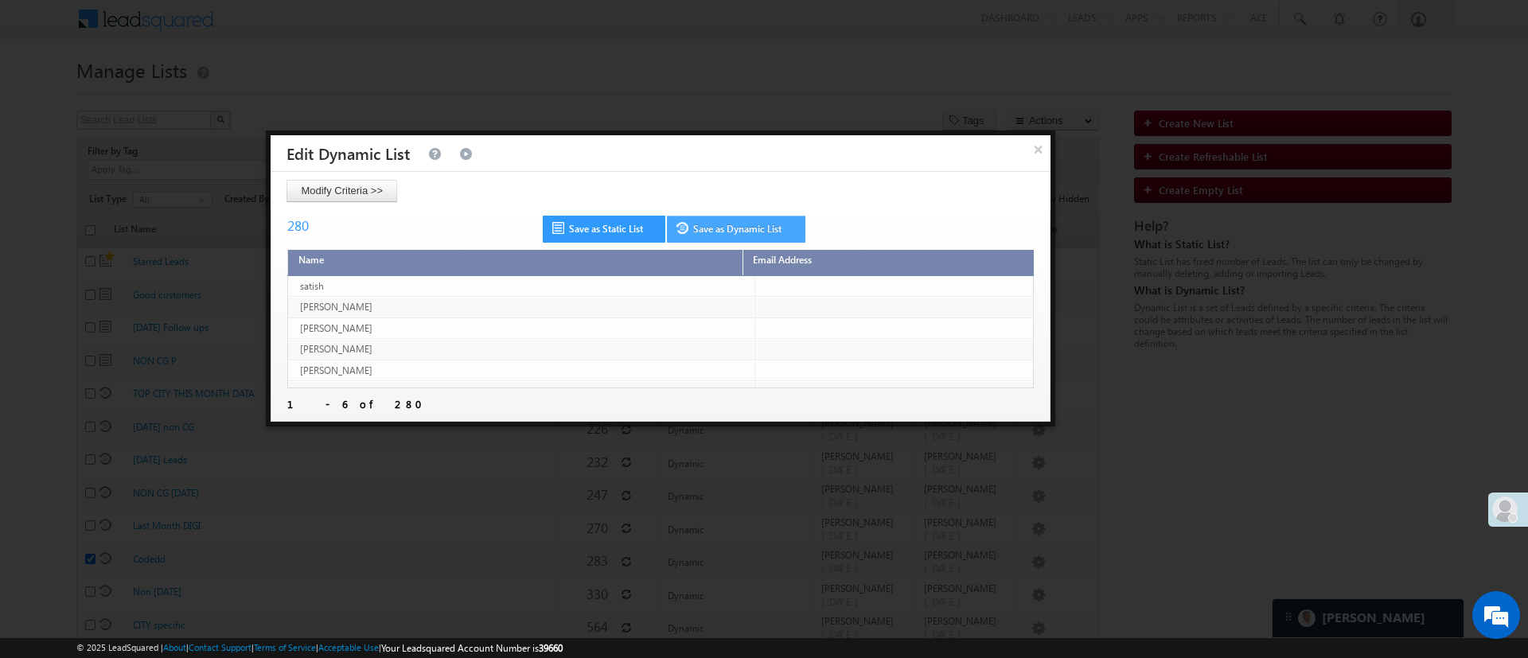
click at [753, 229] on link "Save as Dynamic List" at bounding box center [736, 229] width 138 height 27
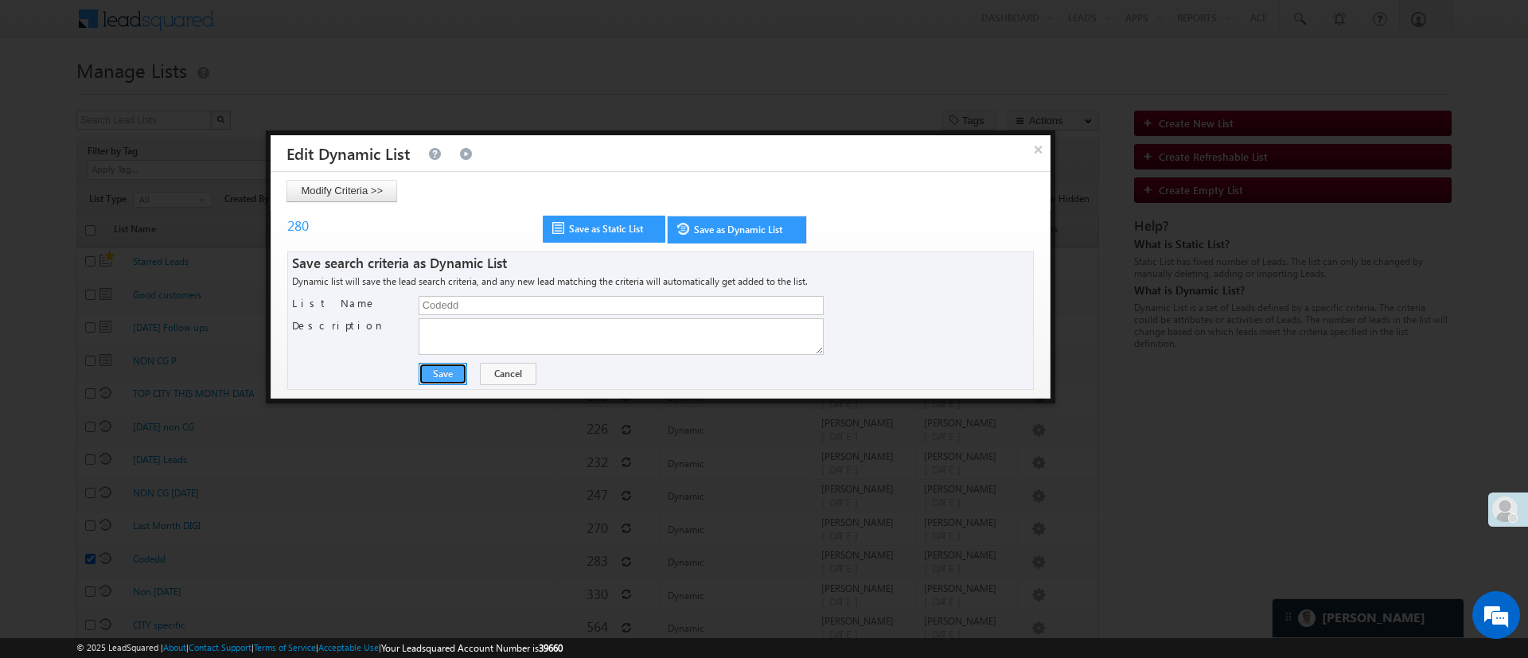
click at [430, 377] on button "Save" at bounding box center [443, 374] width 49 height 22
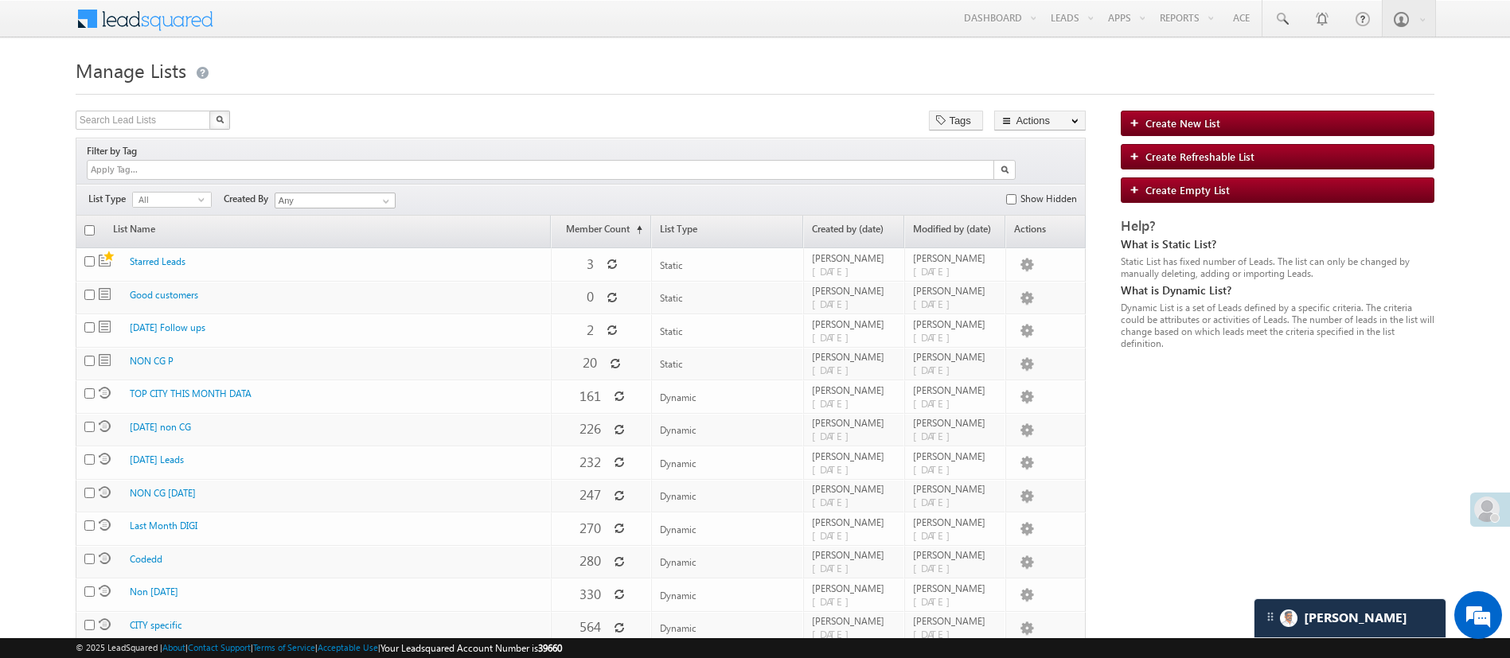
drag, startPoint x: 1527, startPoint y: 294, endPoint x: 885, endPoint y: 133, distance: 662.0
click at [885, 133] on div "Search Lead Lists X 15 results found Tags Actions Select rows to see actions Ac…" at bounding box center [581, 122] width 1011 height 23
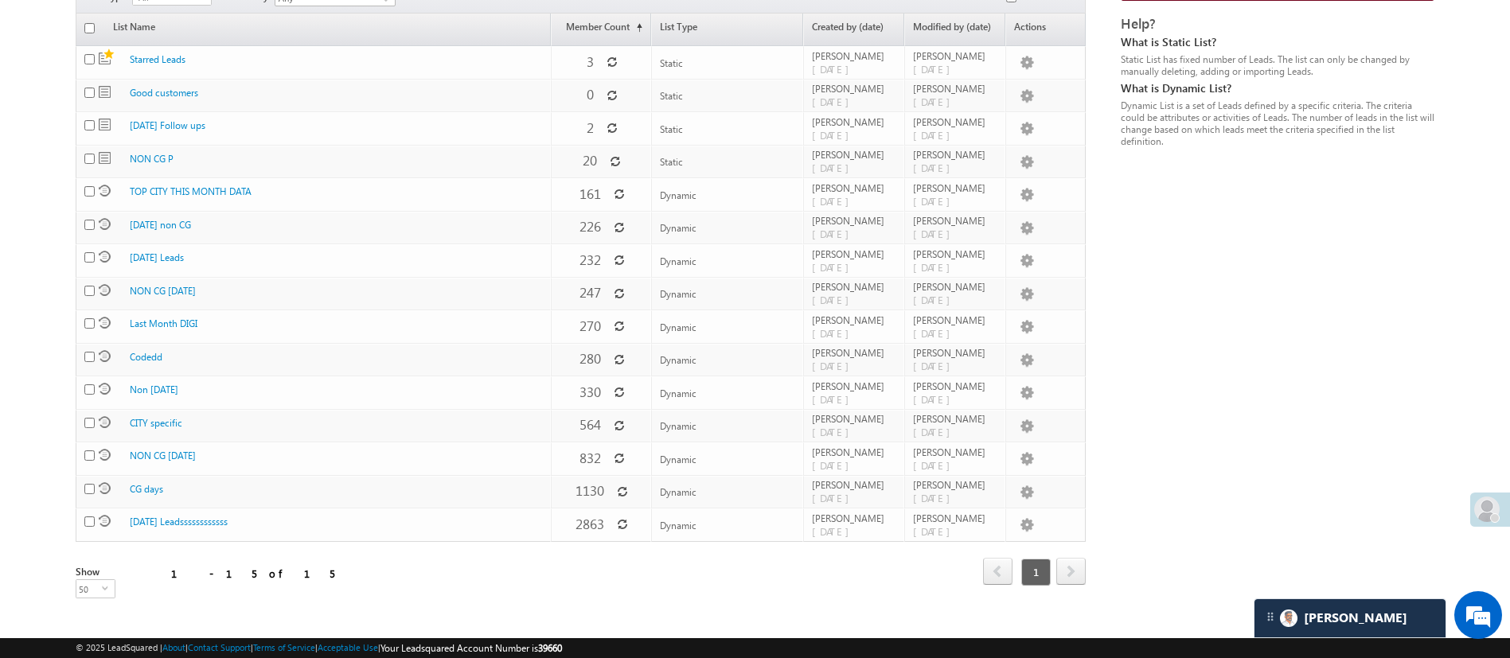
scroll to position [0, 0]
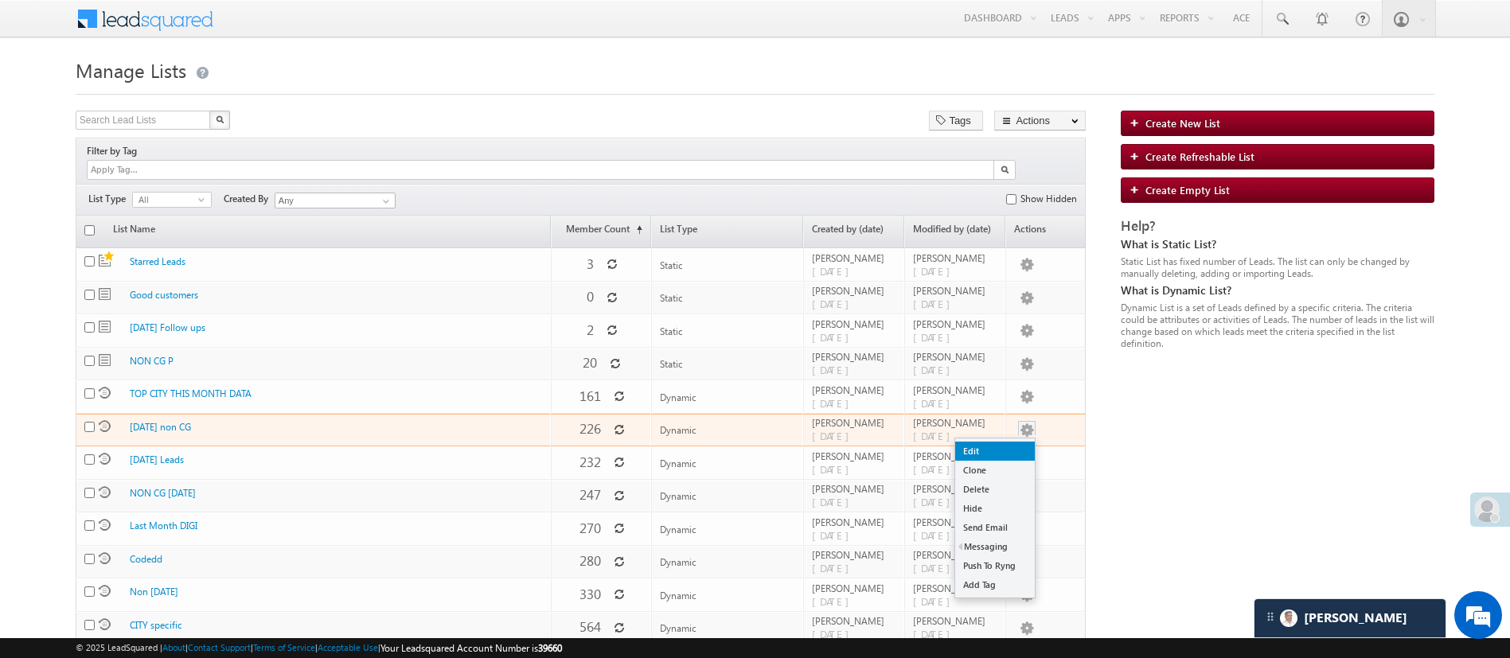
click at [1000, 442] on link "Edit" at bounding box center [995, 451] width 80 height 19
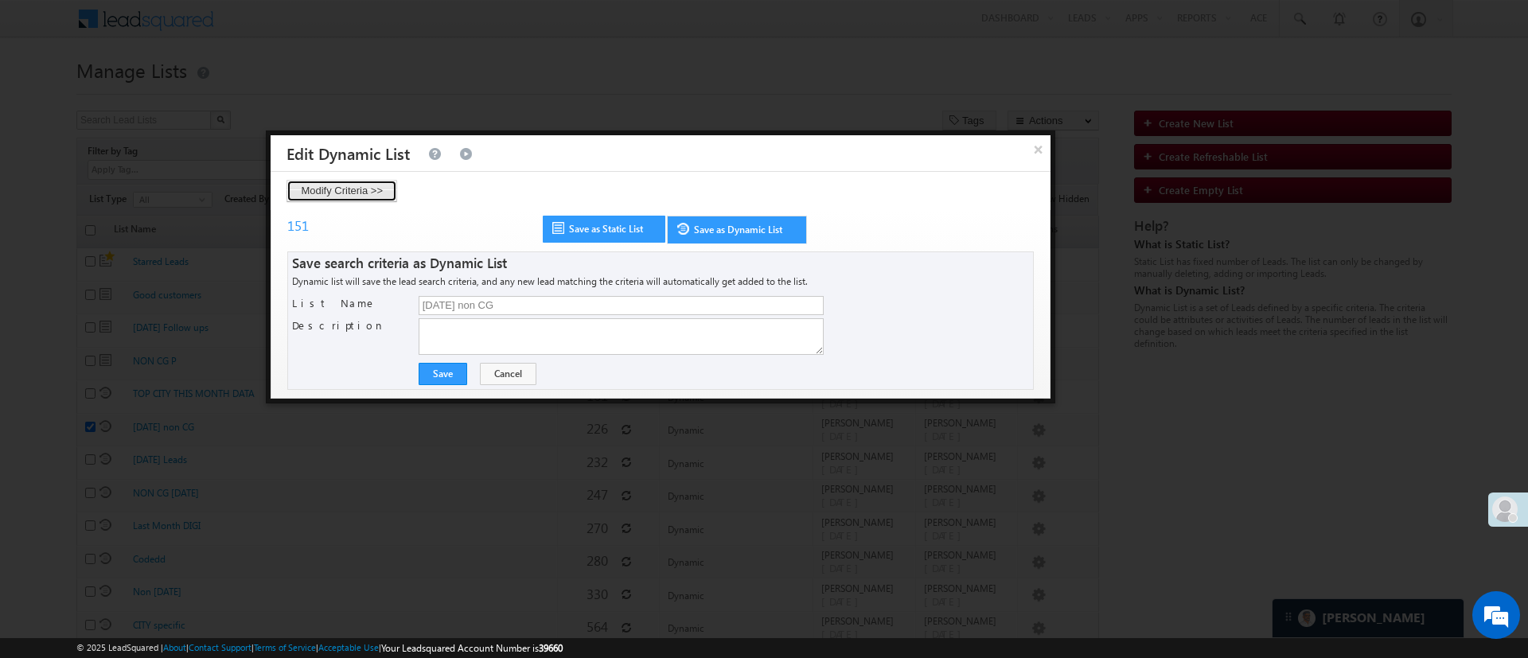
click at [356, 189] on button "Modify Criteria >>" at bounding box center [341, 191] width 111 height 22
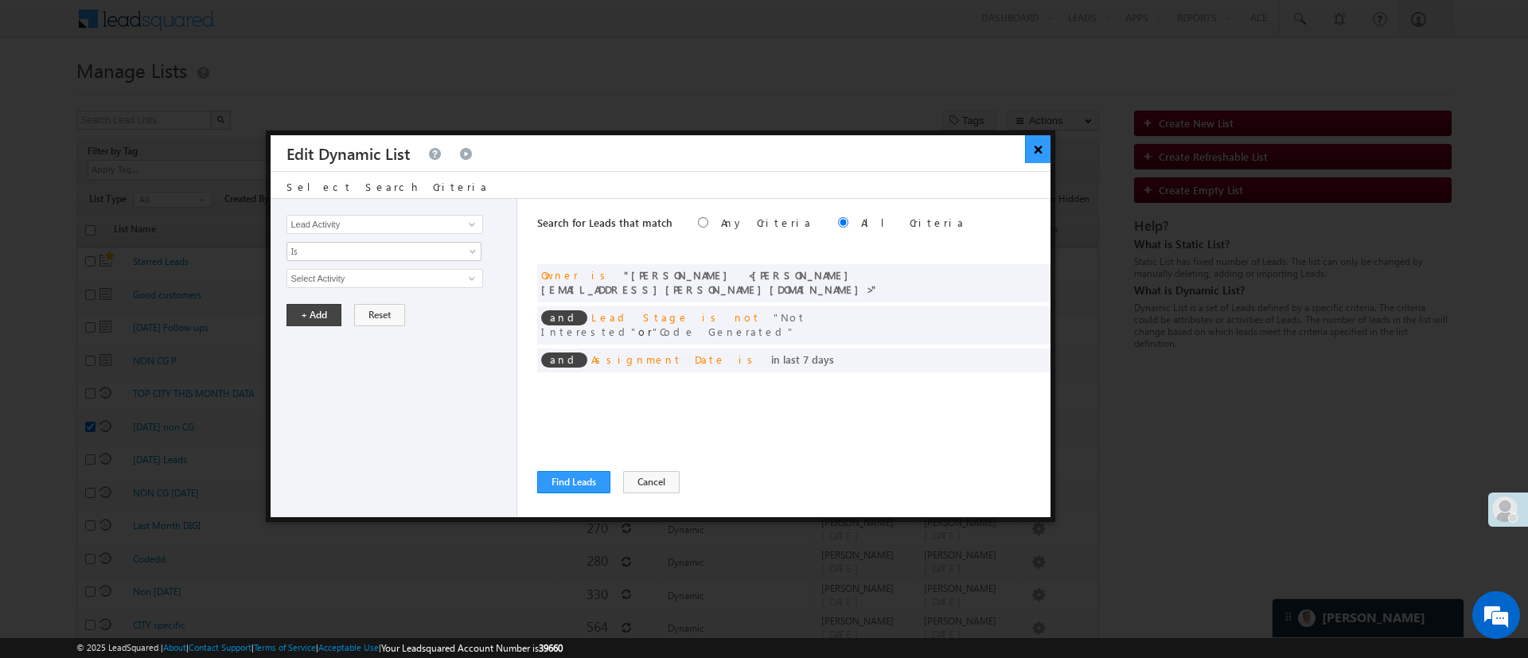
click at [1030, 152] on button "×" at bounding box center [1038, 149] width 26 height 28
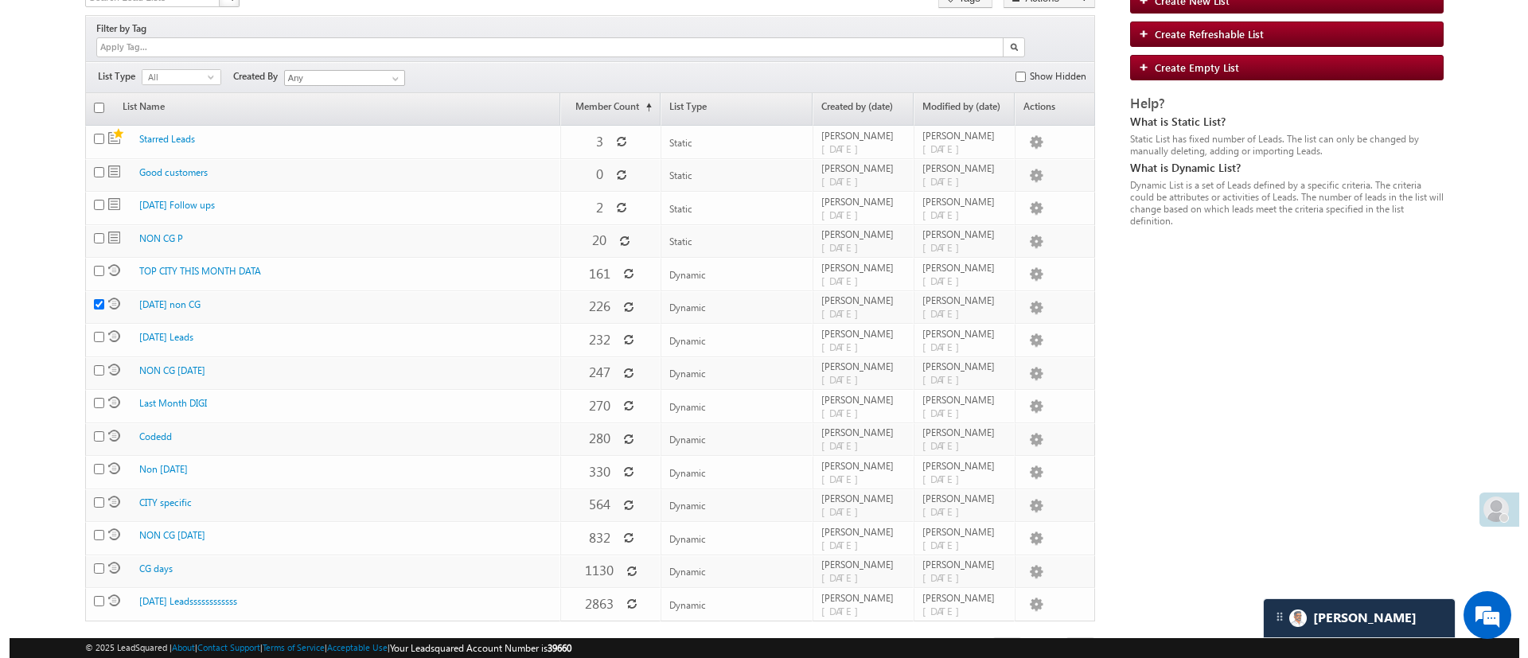
scroll to position [142, 0]
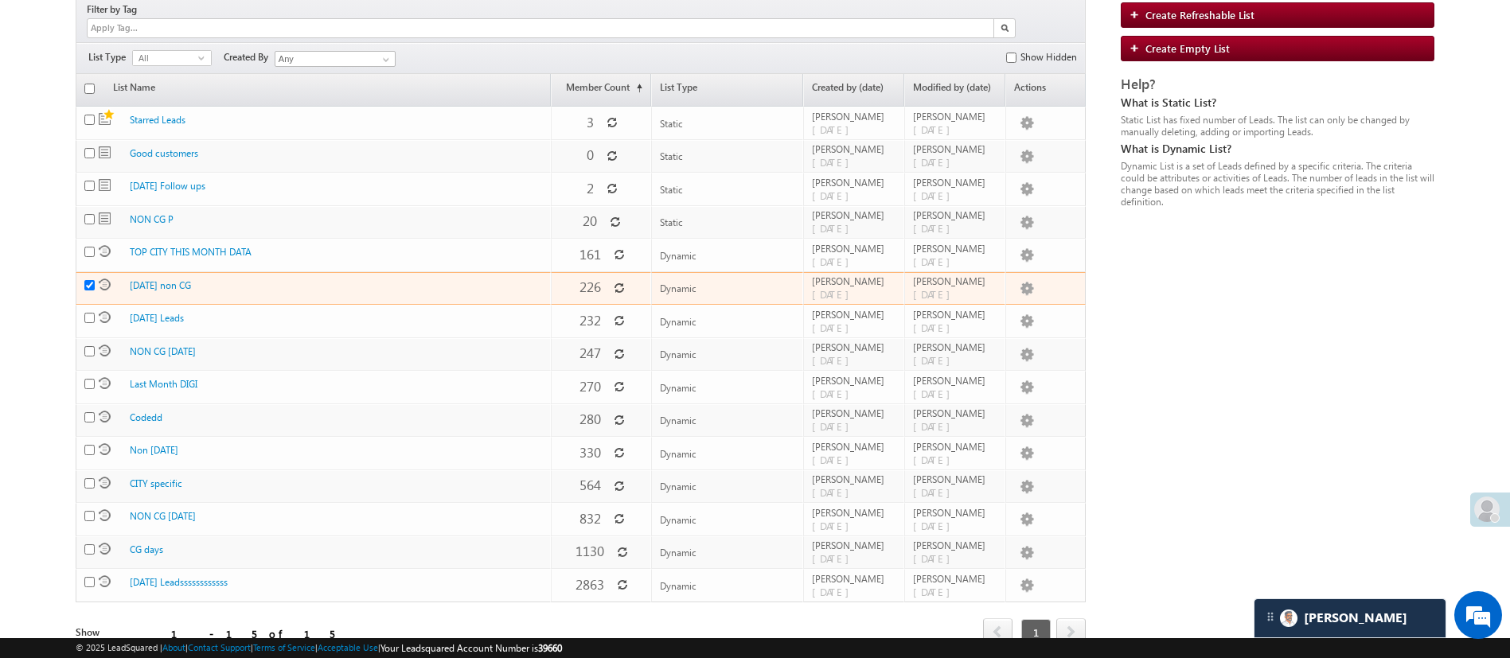
click at [84, 280] on input "checkbox" at bounding box center [89, 285] width 10 height 10
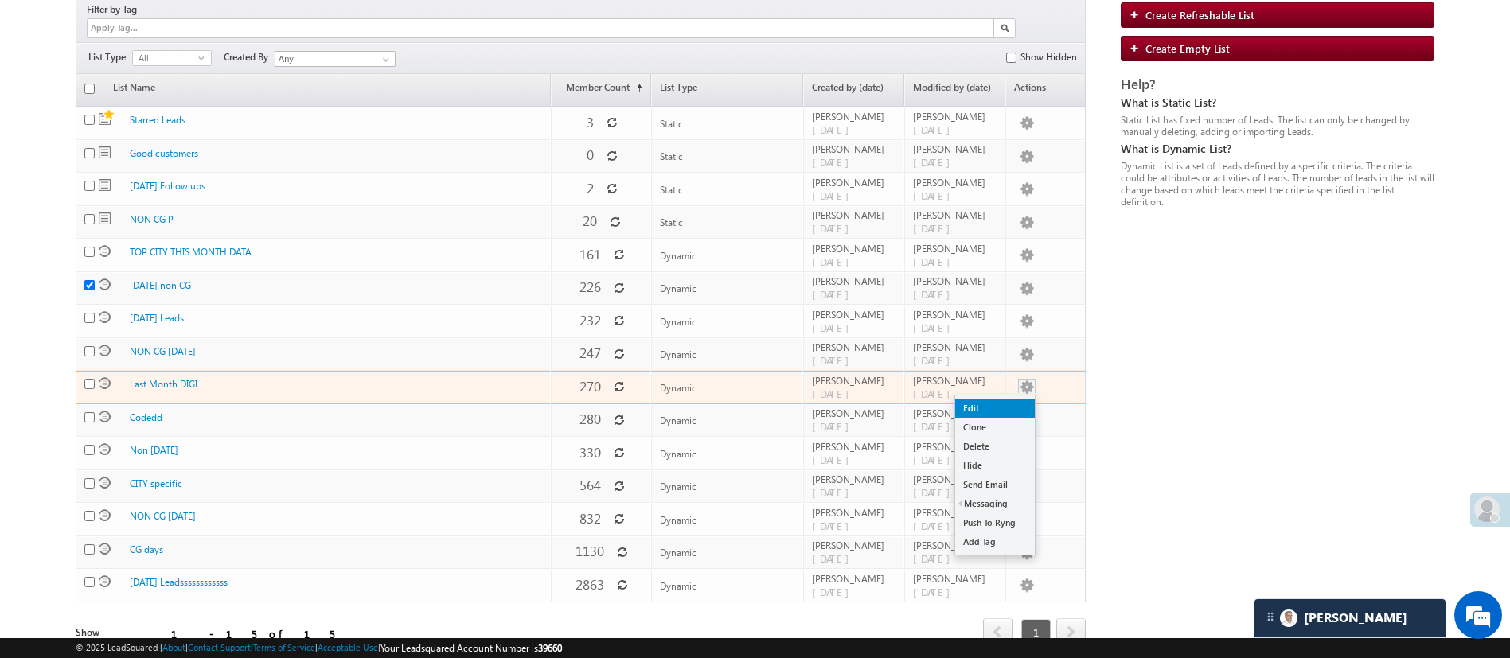
click at [1022, 399] on link "Edit" at bounding box center [995, 408] width 80 height 19
checkbox input "false"
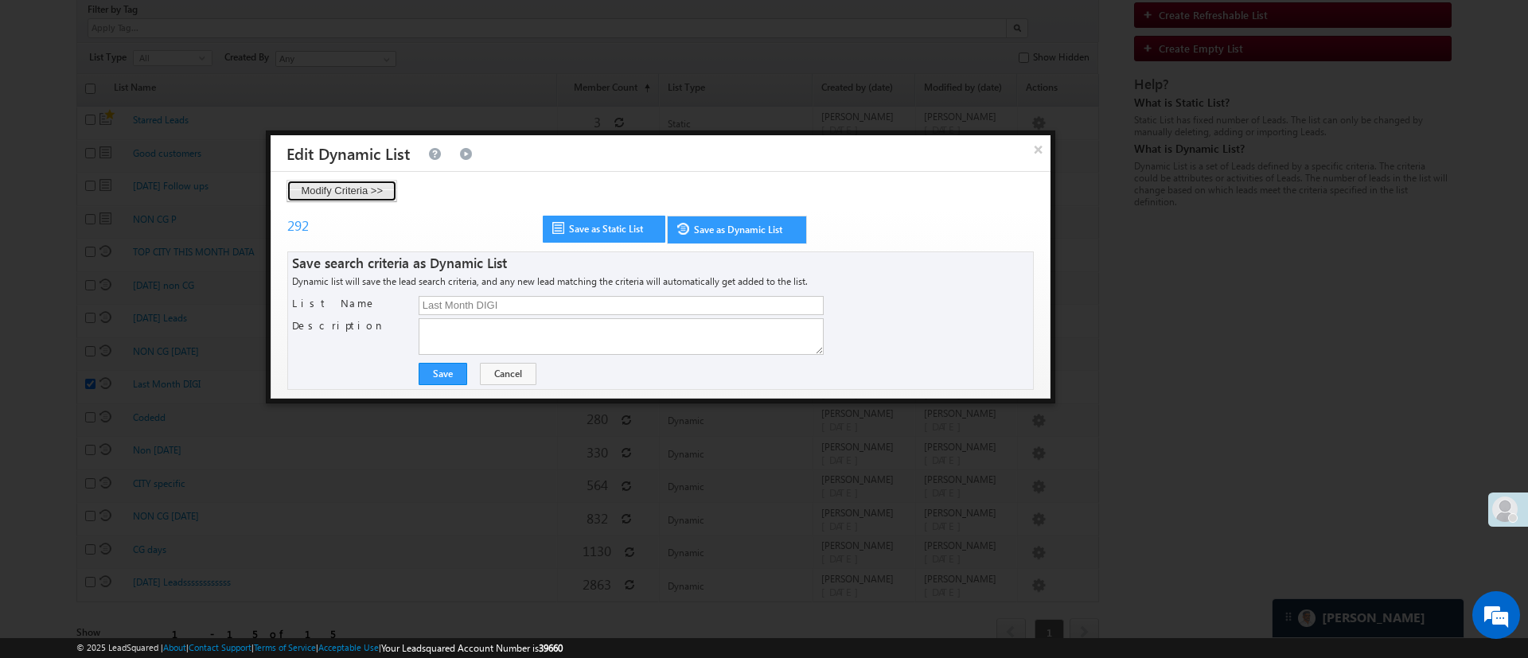
click at [333, 188] on button "Modify Criteria >>" at bounding box center [341, 191] width 111 height 22
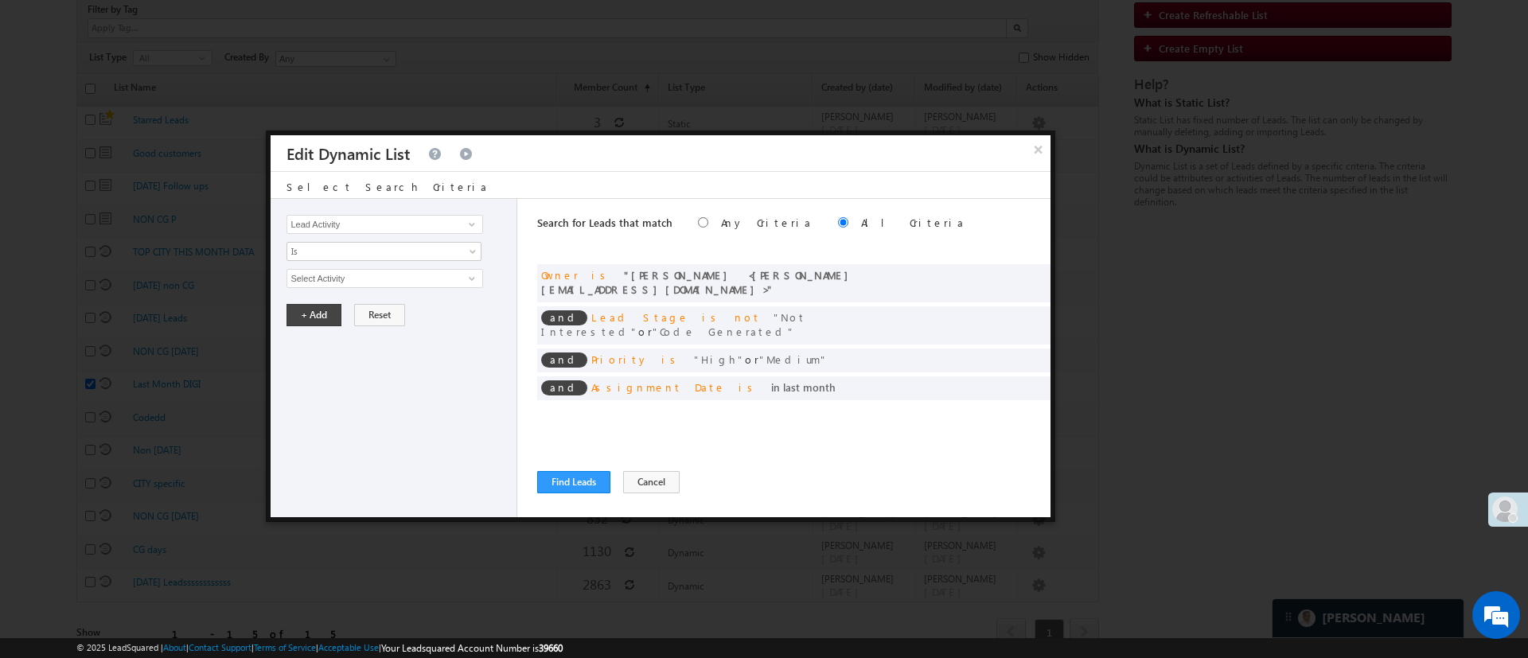
click at [1023, 150] on div "× Edit Dynamic List" at bounding box center [661, 153] width 780 height 36
click at [1035, 150] on button "×" at bounding box center [1038, 149] width 26 height 28
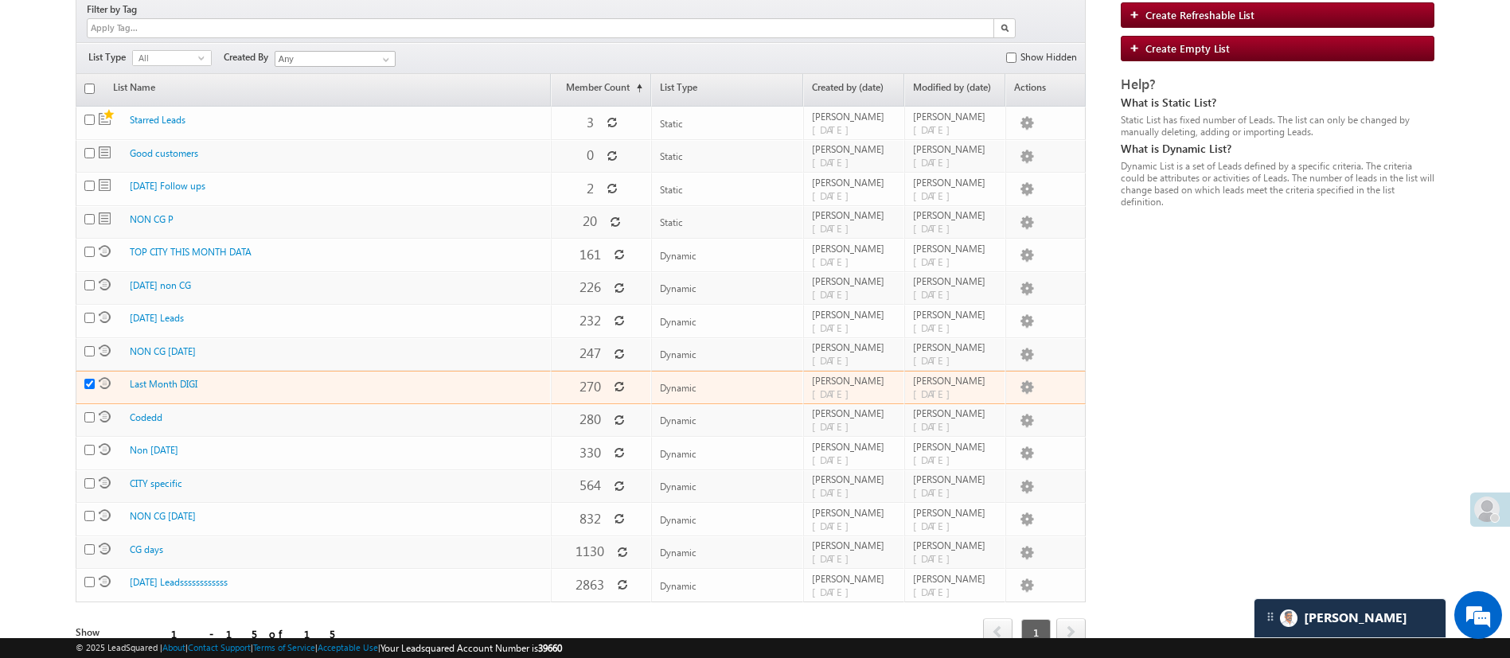
click at [89, 379] on input "checkbox" at bounding box center [89, 384] width 10 height 10
checkbox input "false"
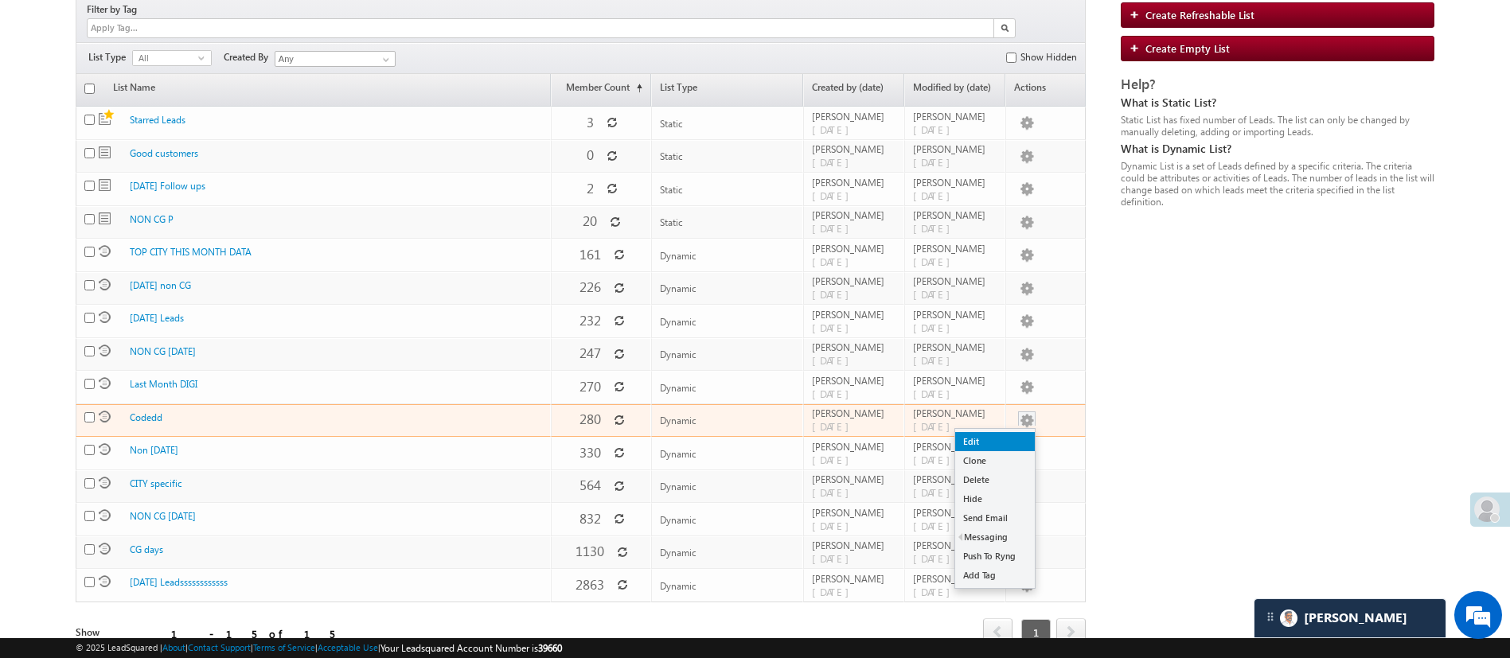
click at [1017, 432] on link "Edit" at bounding box center [995, 441] width 80 height 19
checkbox input "true"
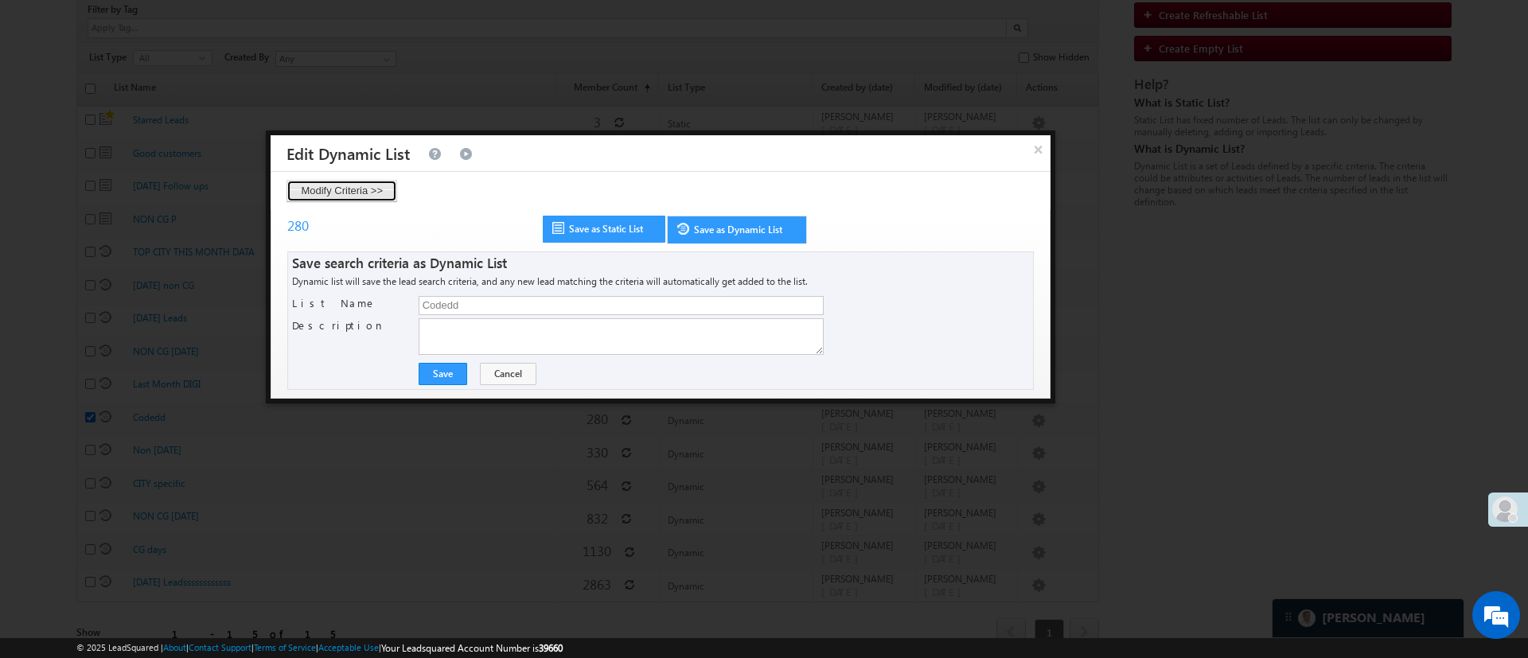
click at [342, 196] on button "Modify Criteria >>" at bounding box center [341, 191] width 111 height 22
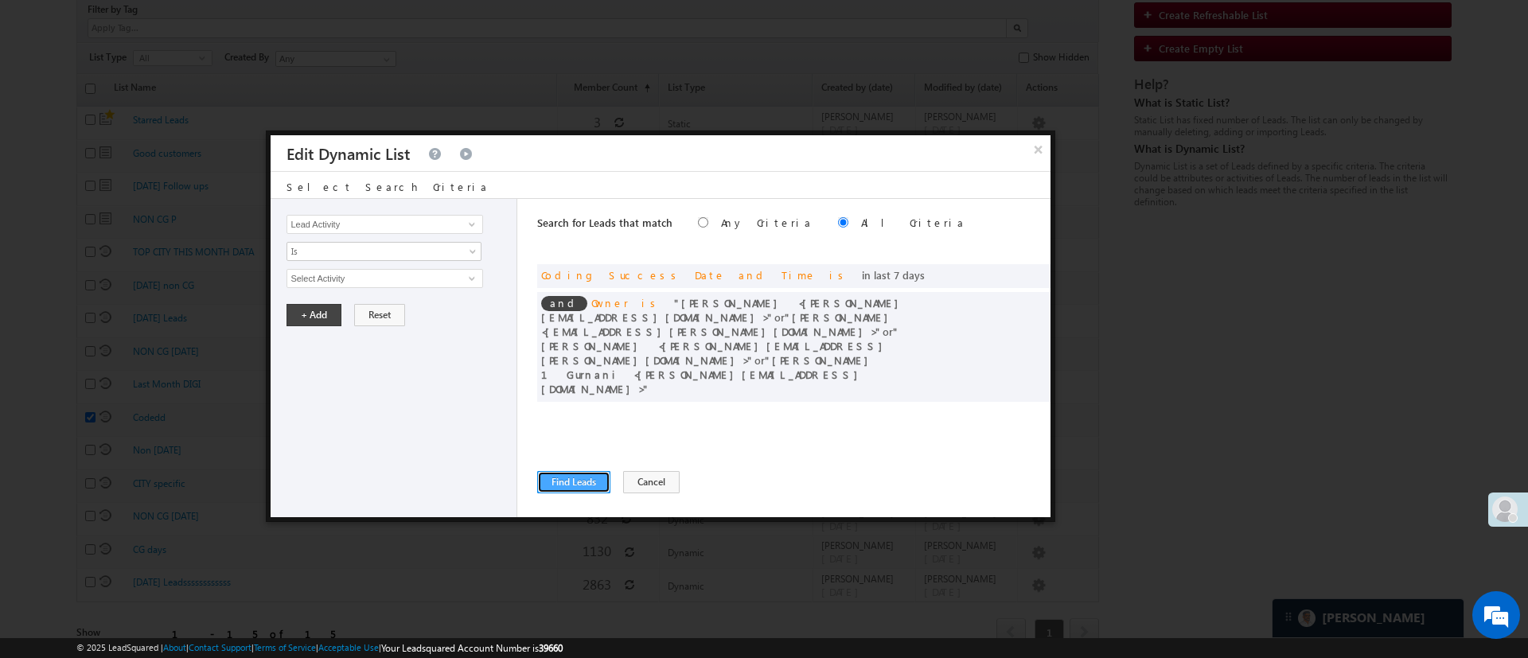
click at [587, 481] on button "Find Leads" at bounding box center [573, 482] width 73 height 22
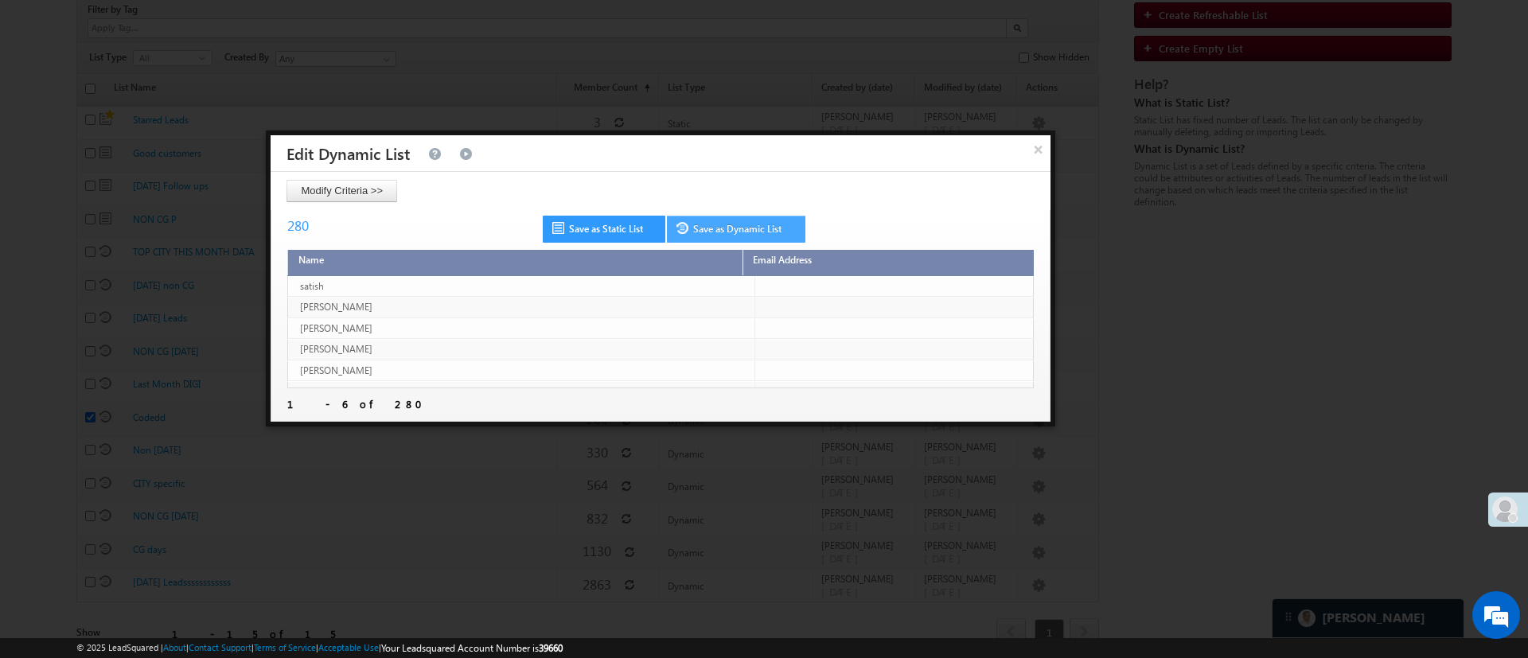
click at [718, 221] on link "Save as Dynamic List" at bounding box center [736, 229] width 138 height 27
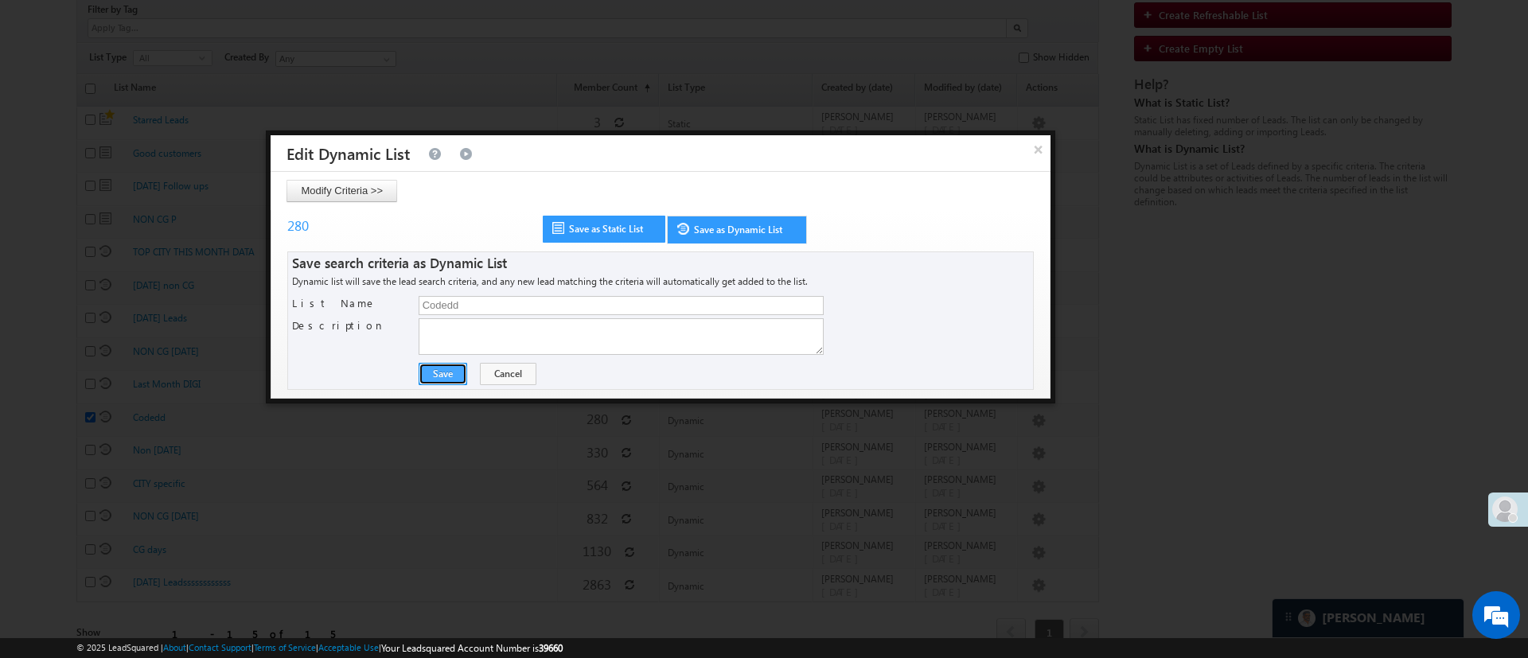
click at [446, 369] on button "Save" at bounding box center [443, 374] width 49 height 22
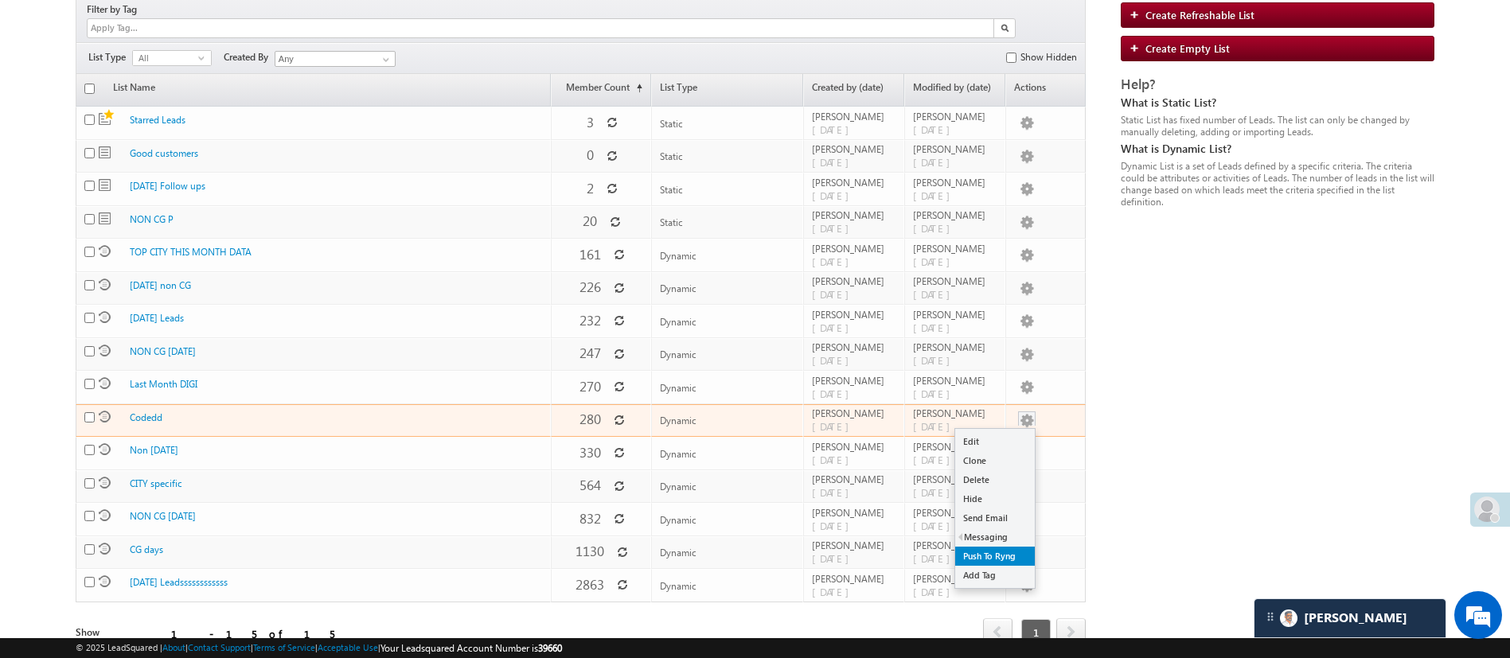
click at [981, 547] on link "Push To Ryng" at bounding box center [995, 556] width 80 height 19
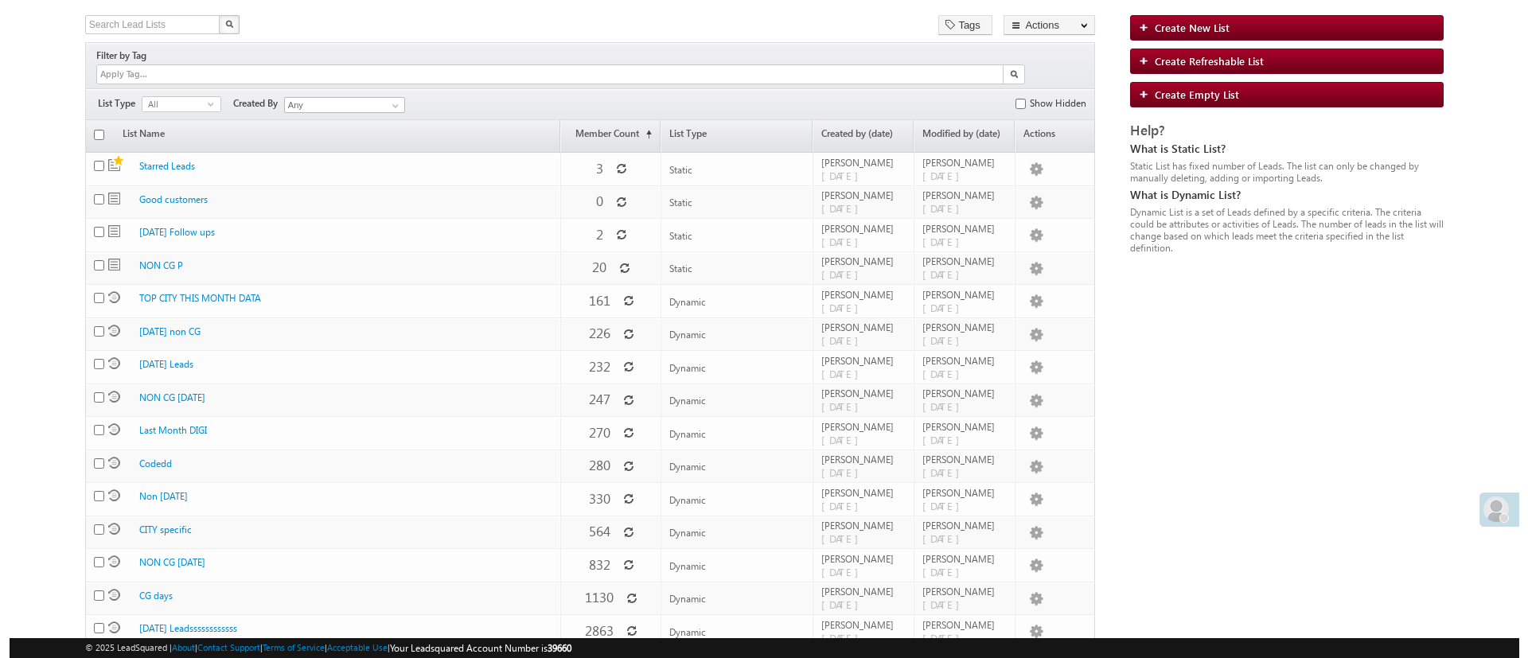
scroll to position [97, 0]
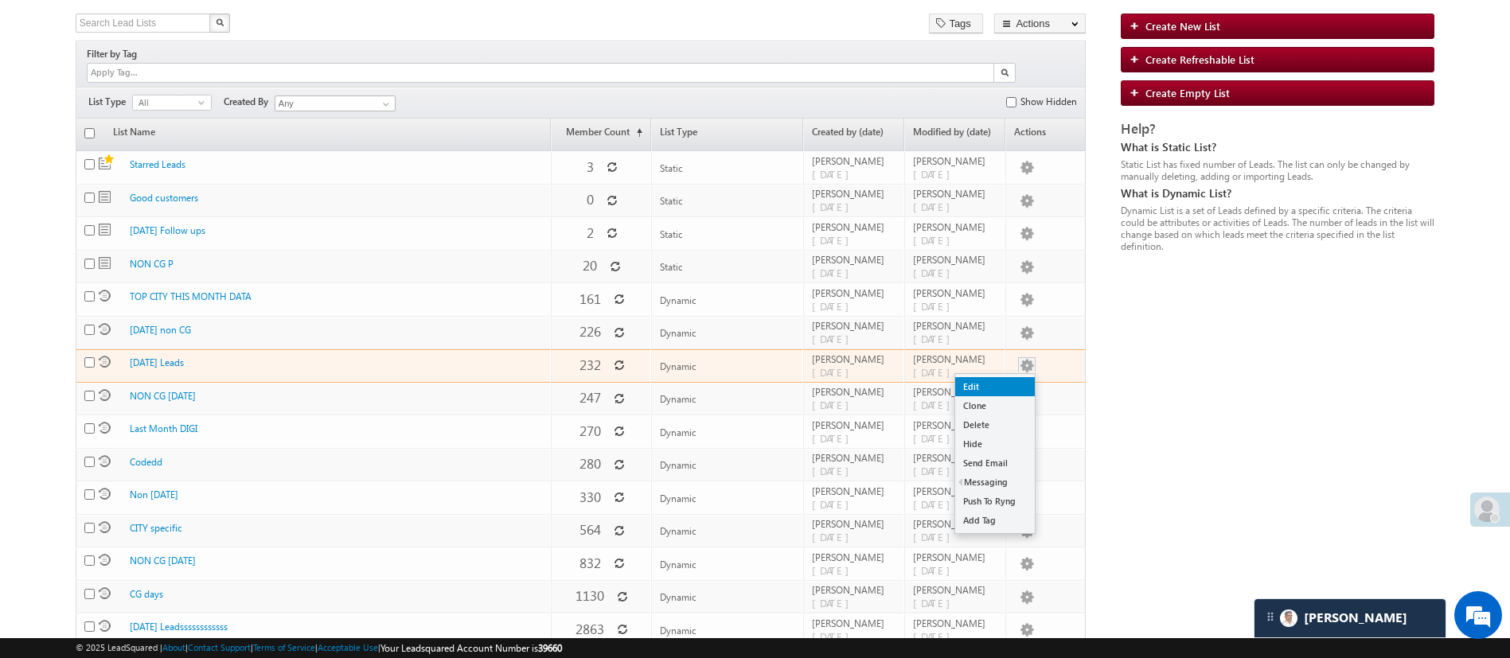
click at [1011, 377] on link "Edit" at bounding box center [995, 386] width 80 height 19
checkbox input "true"
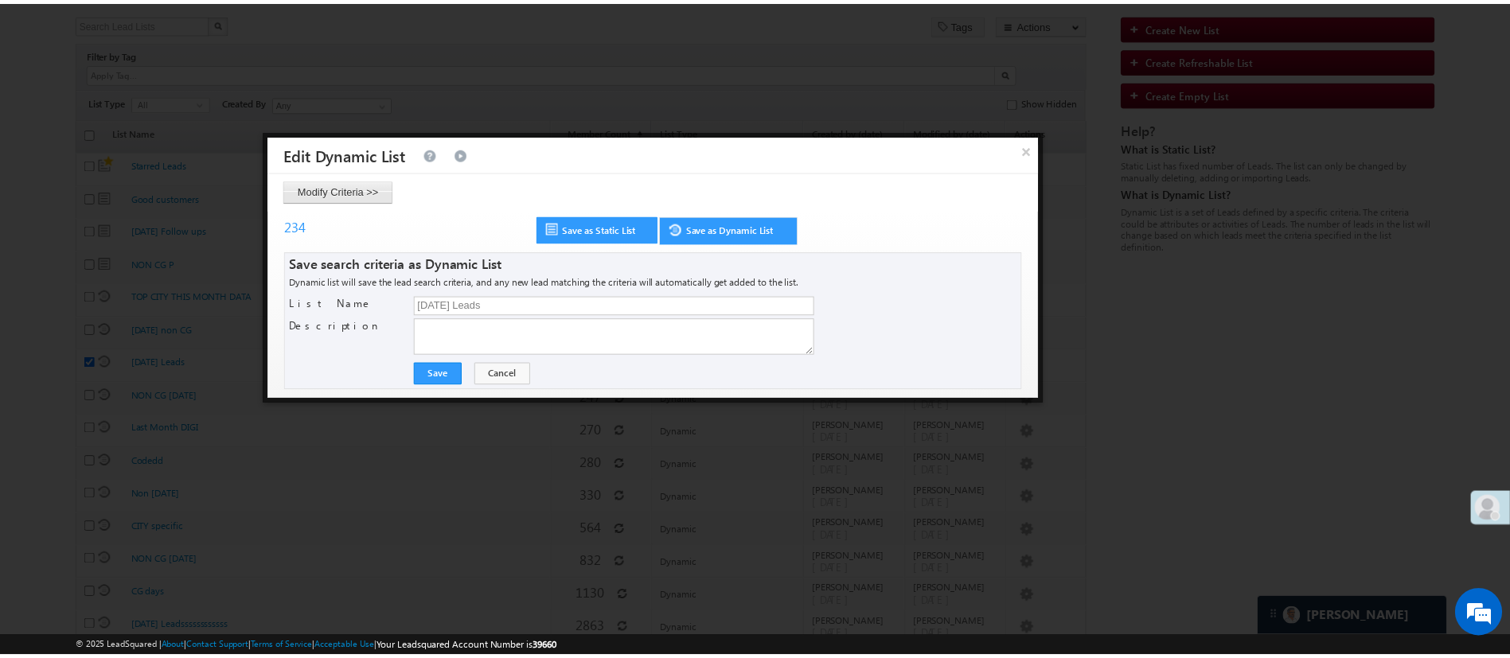
scroll to position [0, 0]
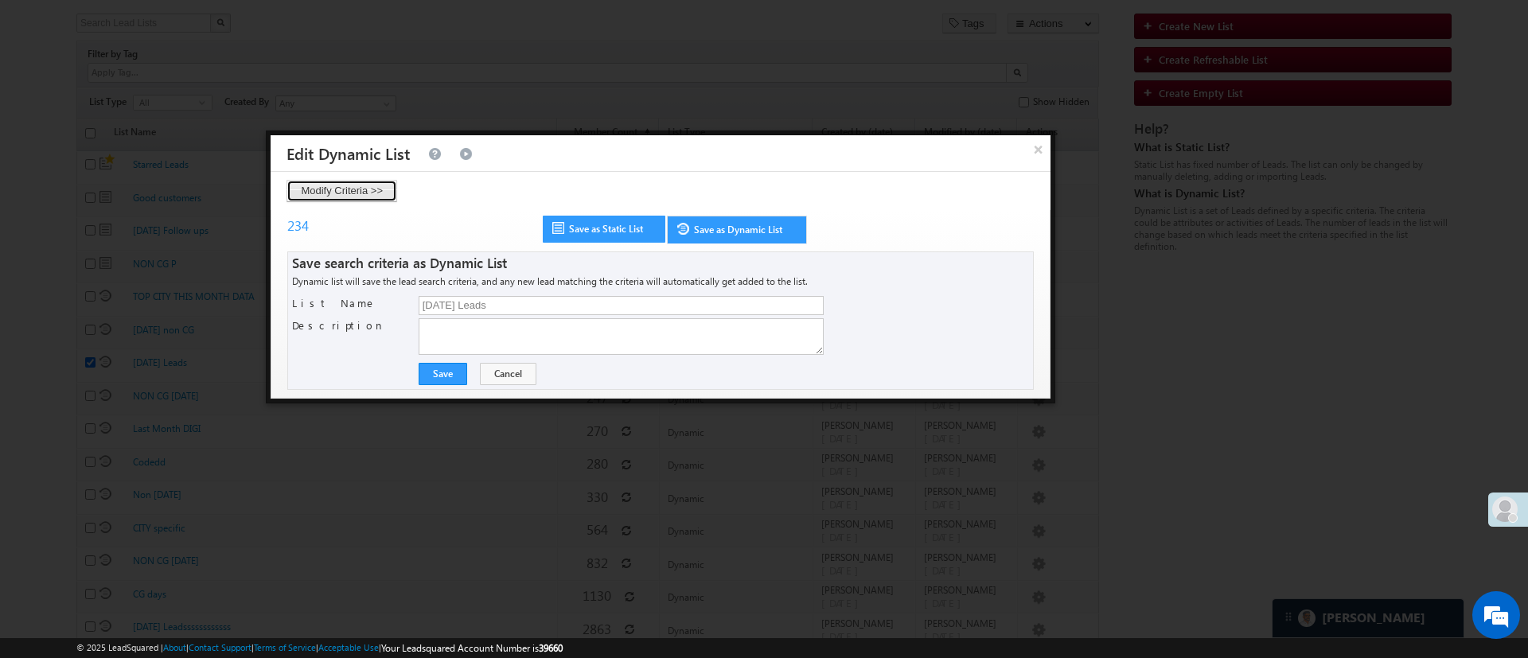
click at [368, 185] on button "Modify Criteria >>" at bounding box center [341, 191] width 111 height 22
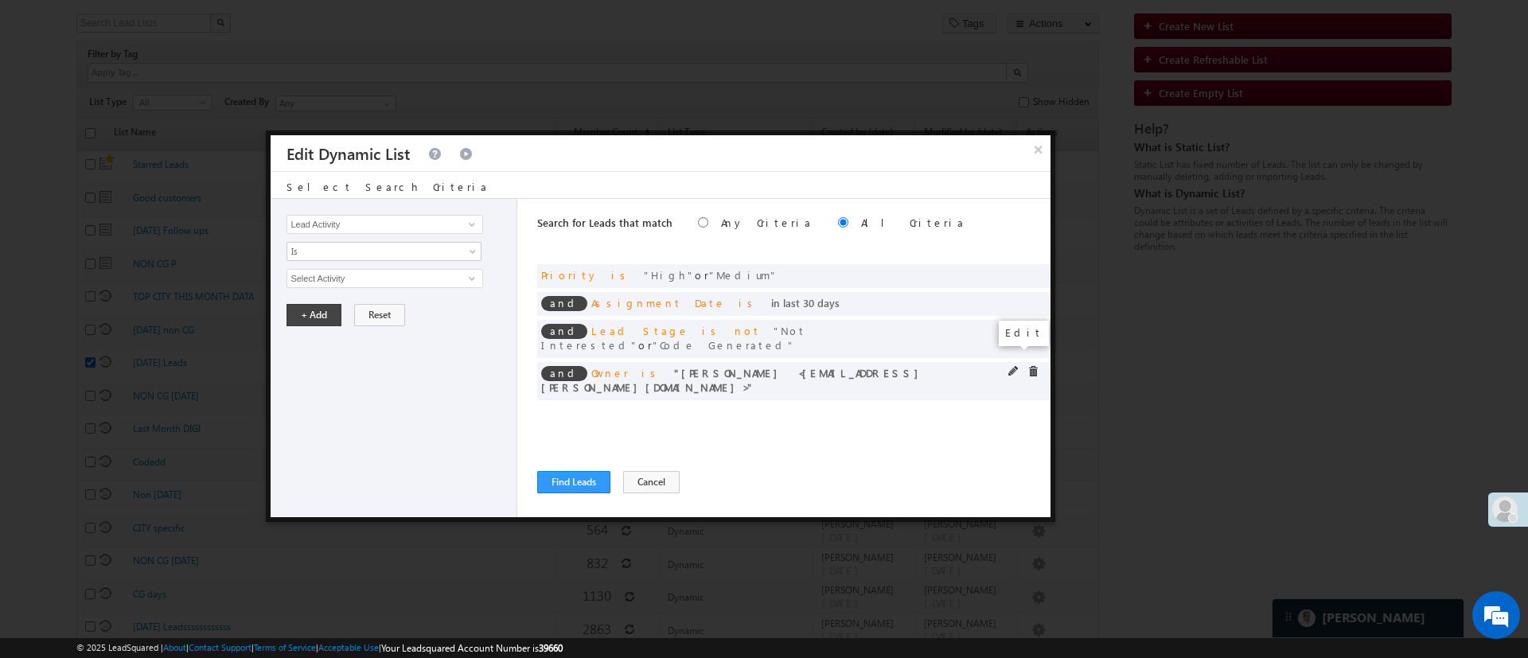
click at [1013, 366] on span at bounding box center [1013, 371] width 11 height 11
click at [411, 272] on span "[PERSON_NAME]" at bounding box center [377, 279] width 181 height 18
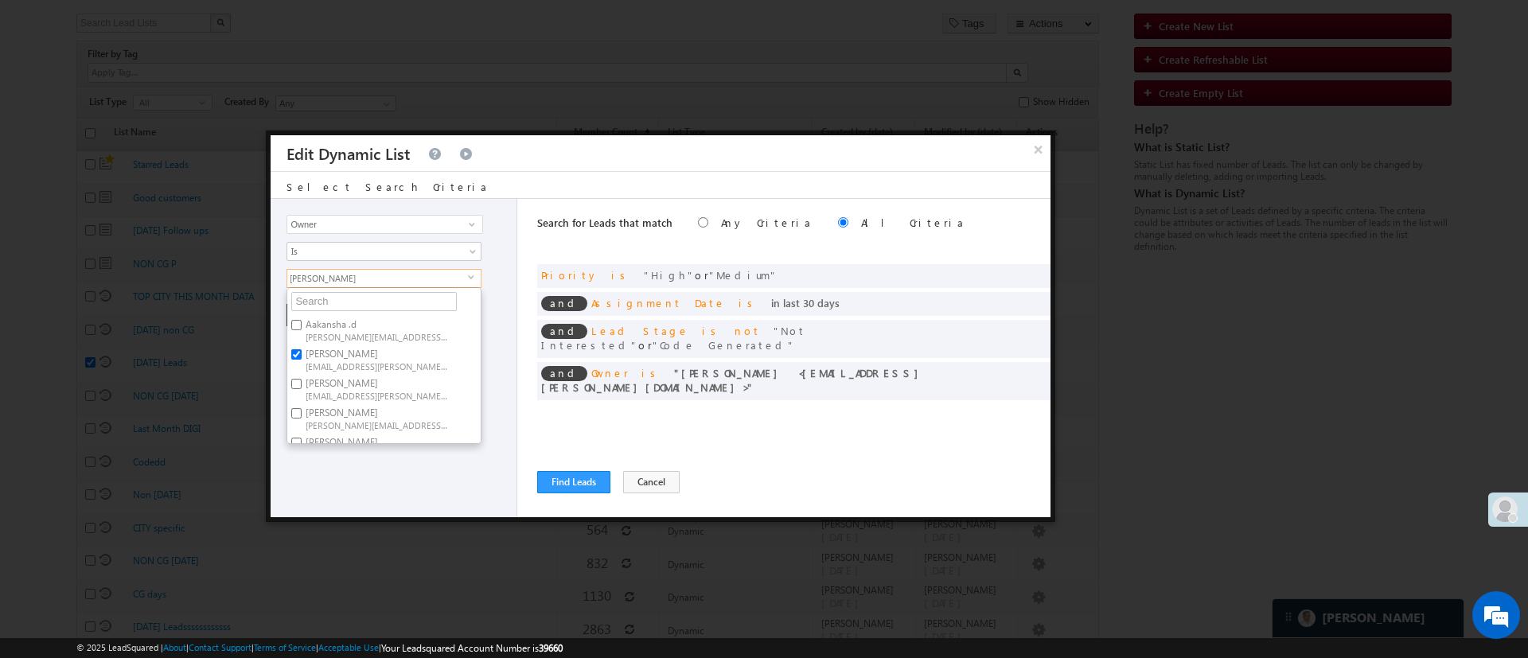
click at [343, 360] on span "[EMAIL_ADDRESS][PERSON_NAME][DOMAIN_NAME]" at bounding box center [377, 366] width 143 height 12
click at [302, 360] on input "Anuj Rajak Anuj.Rajak@angelbroking.com" at bounding box center [296, 354] width 10 height 10
checkbox input "false"
click at [346, 384] on label "Hemant Nandwana Hemant.Nandwana@angelbroking.com" at bounding box center [375, 388] width 177 height 29
click at [302, 384] on input "Hemant Nandwana Hemant.Nandwana@angelbroking.com" at bounding box center [296, 384] width 10 height 10
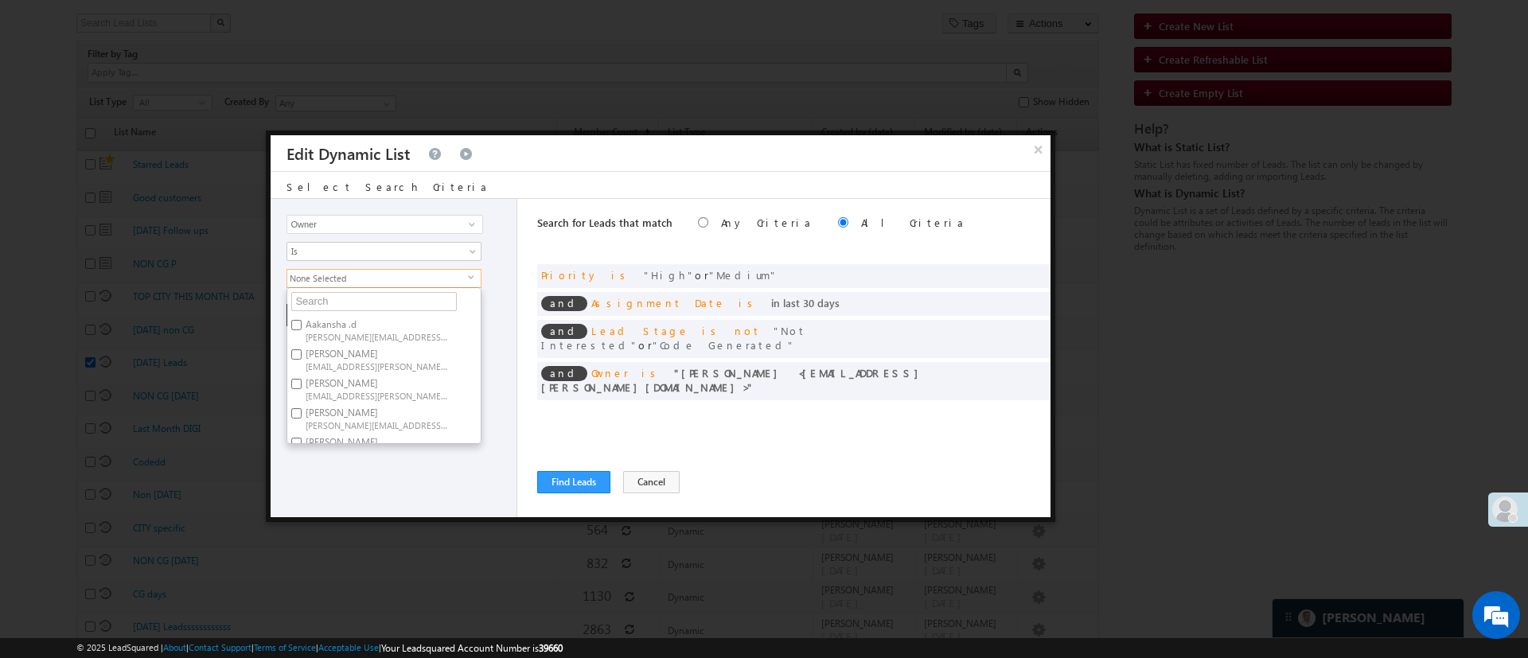
checkbox input "true"
click at [396, 480] on div "Lead Activity Task Sales Group Prospect Id WA Last Message Timestamp 4th Day Di…" at bounding box center [394, 358] width 247 height 318
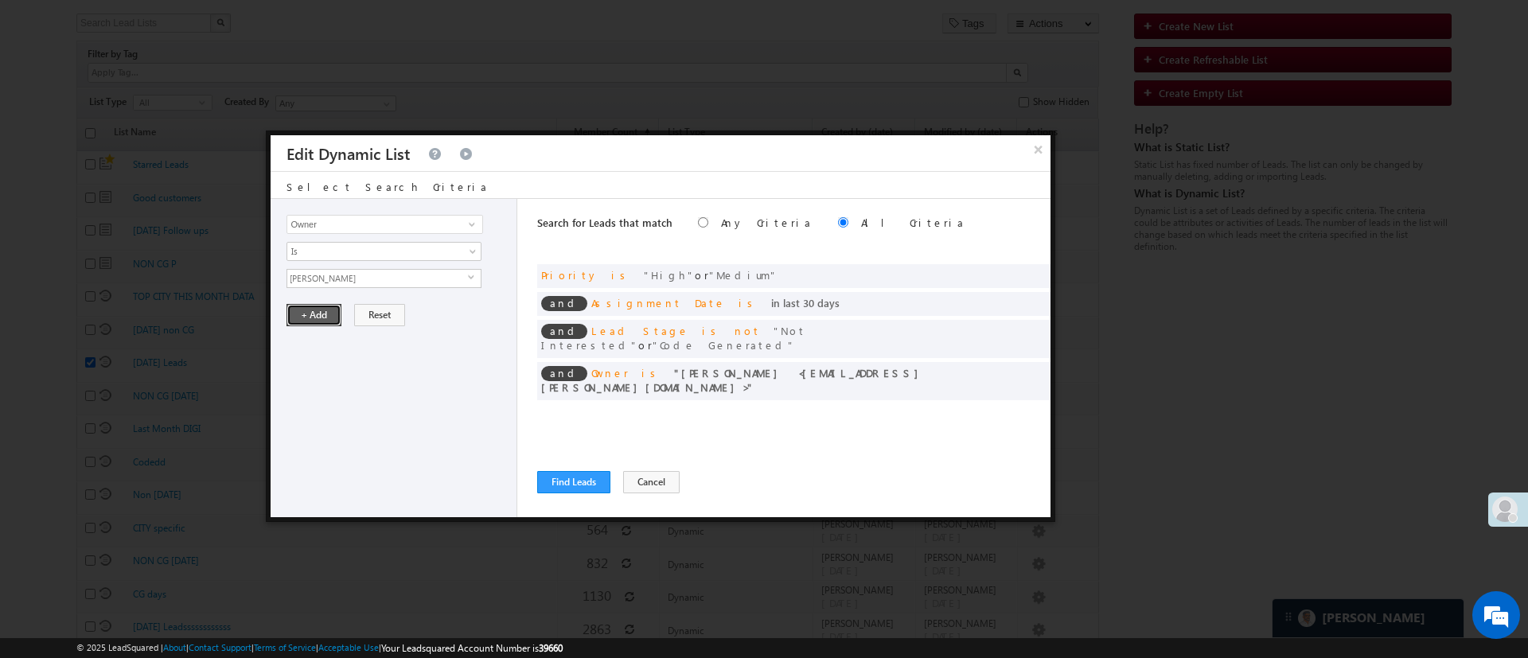
click at [296, 315] on button "+ Add" at bounding box center [313, 315] width 55 height 22
click at [563, 477] on button "Find Leads" at bounding box center [573, 482] width 73 height 22
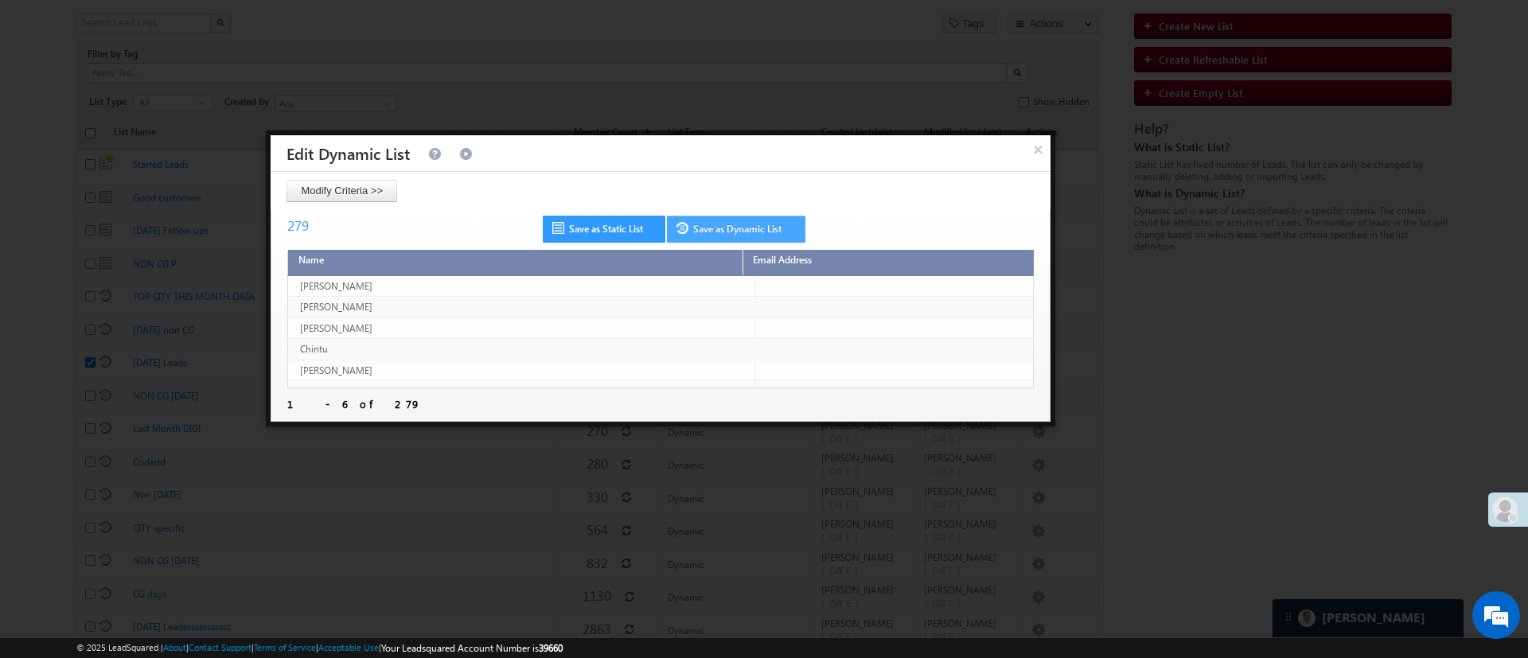
click at [754, 224] on link "Save as Dynamic List" at bounding box center [736, 229] width 138 height 27
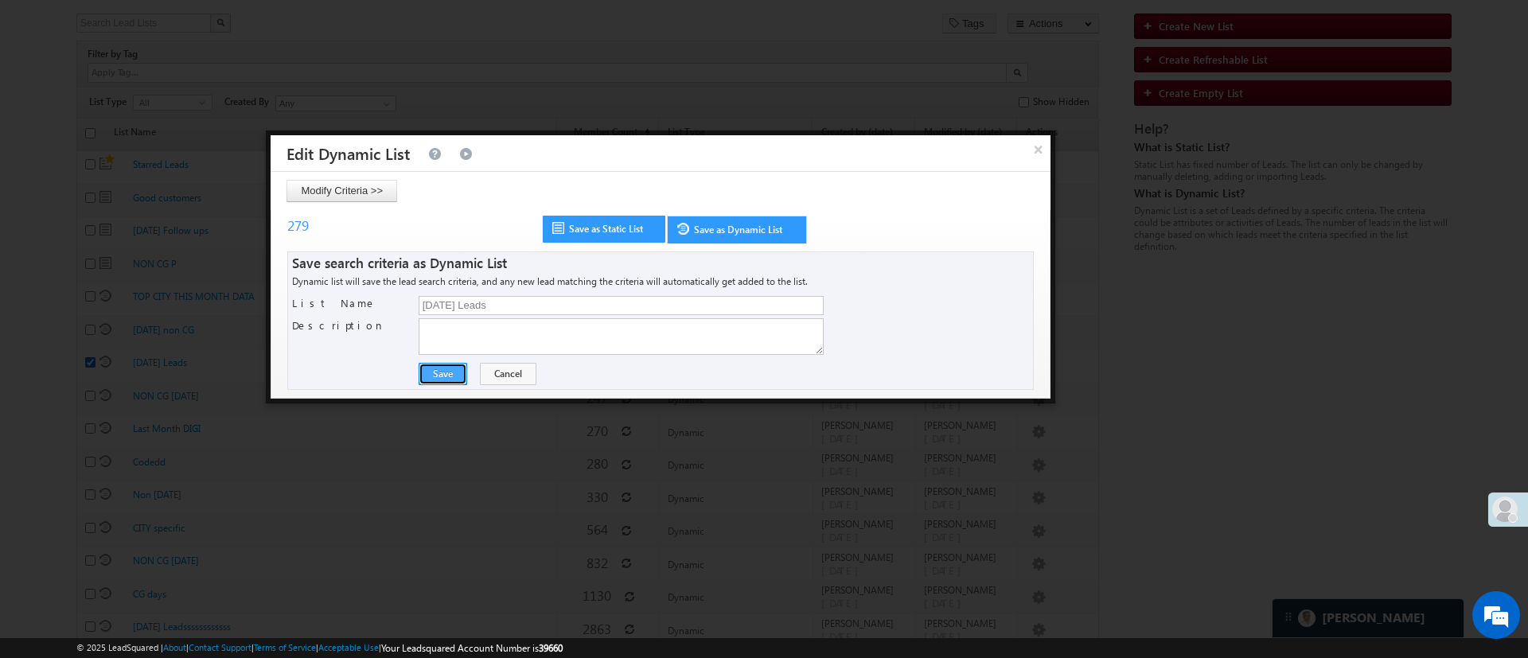
click at [442, 374] on button "Save" at bounding box center [443, 374] width 49 height 22
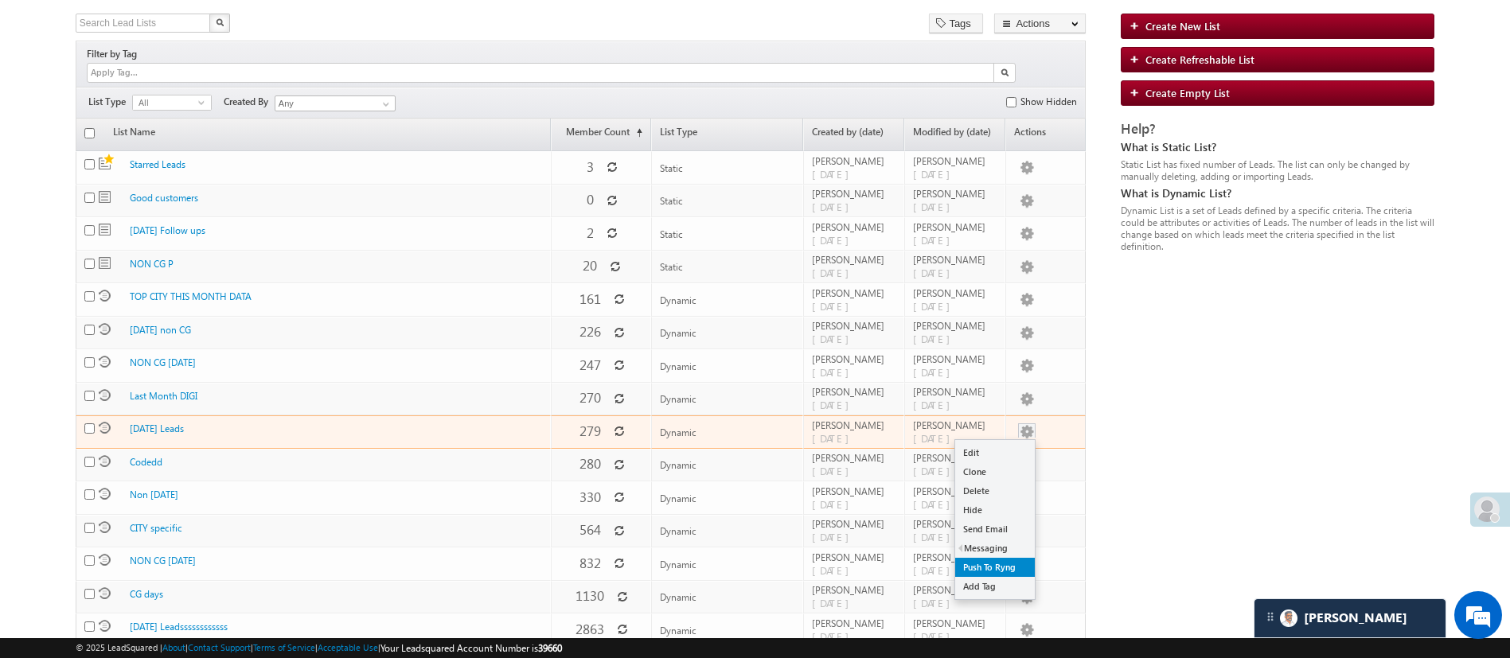
click at [1021, 561] on link "Push To Ryng" at bounding box center [995, 567] width 80 height 19
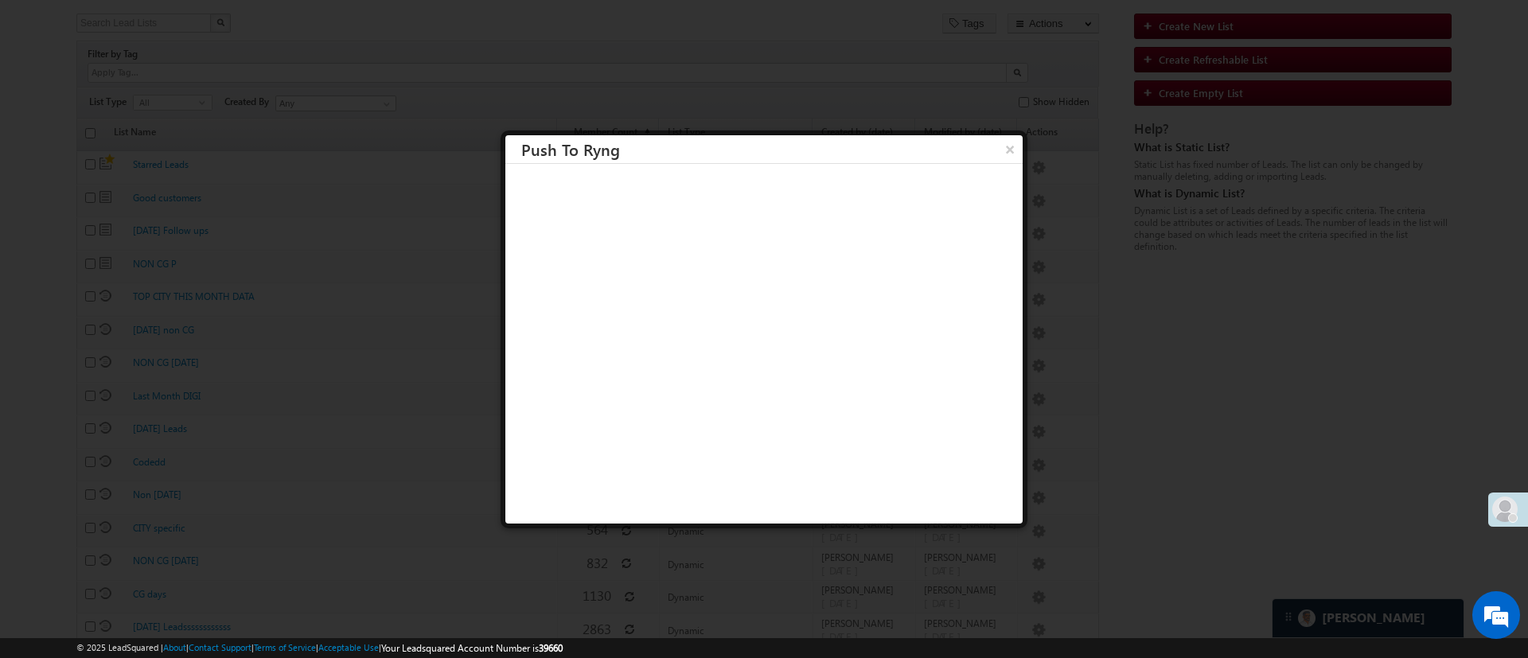
click at [977, 147] on h3 "Push To Ryng" at bounding box center [771, 149] width 501 height 28
click at [996, 149] on button "×" at bounding box center [1009, 149] width 26 height 28
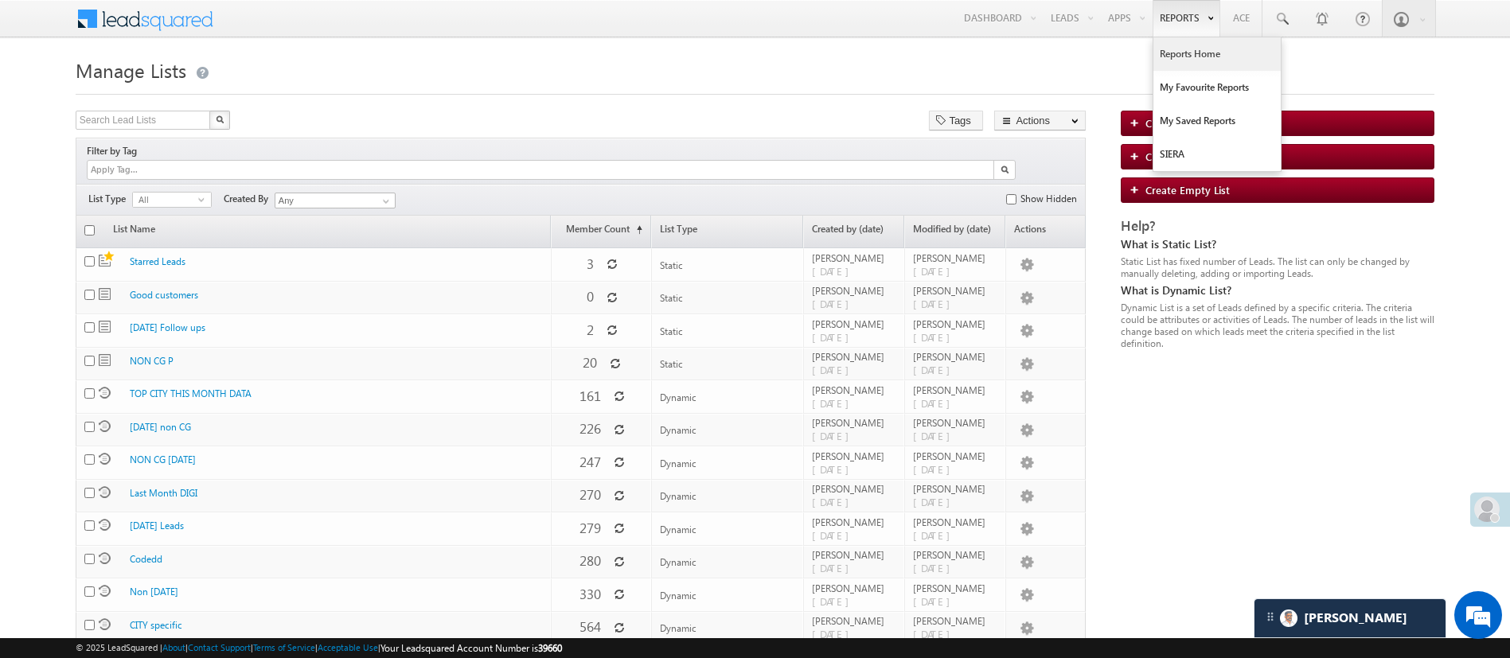
click at [1204, 59] on link "Reports Home" at bounding box center [1216, 53] width 127 height 33
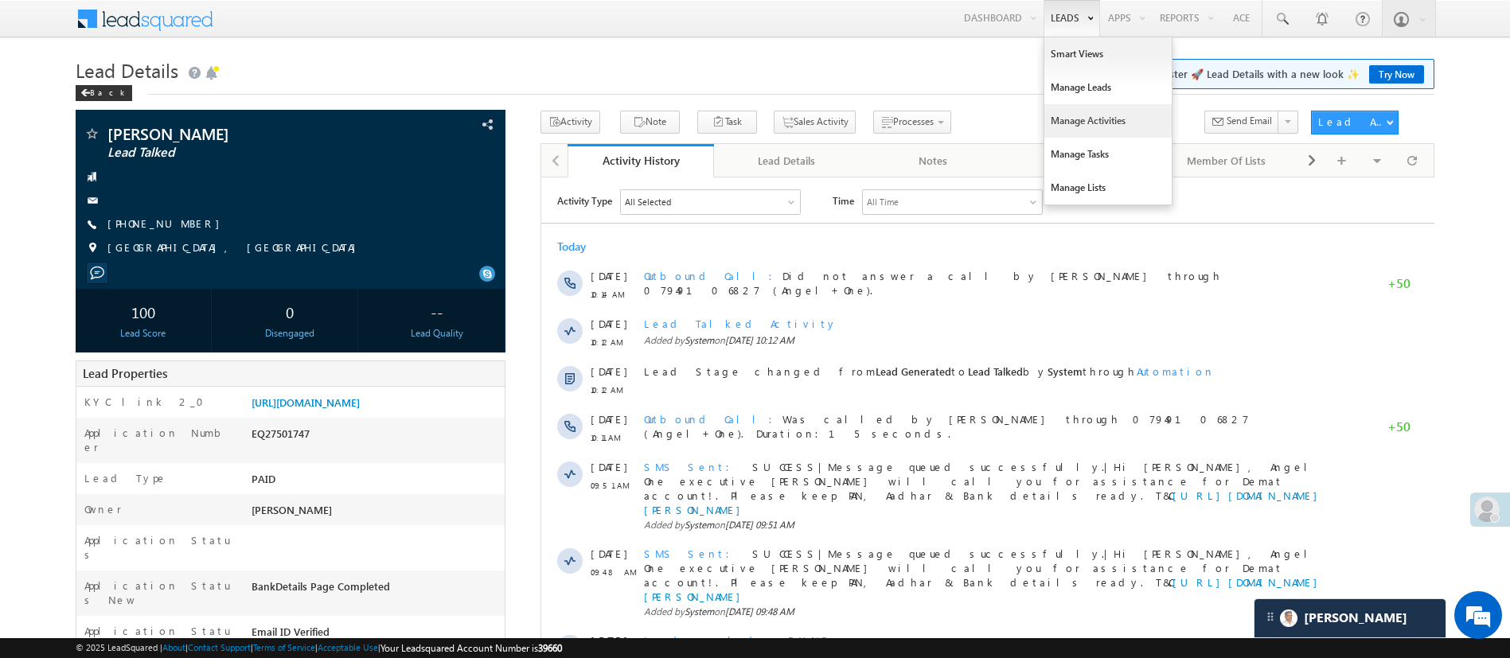
click at [1094, 133] on link "Manage Activities" at bounding box center [1107, 120] width 127 height 33
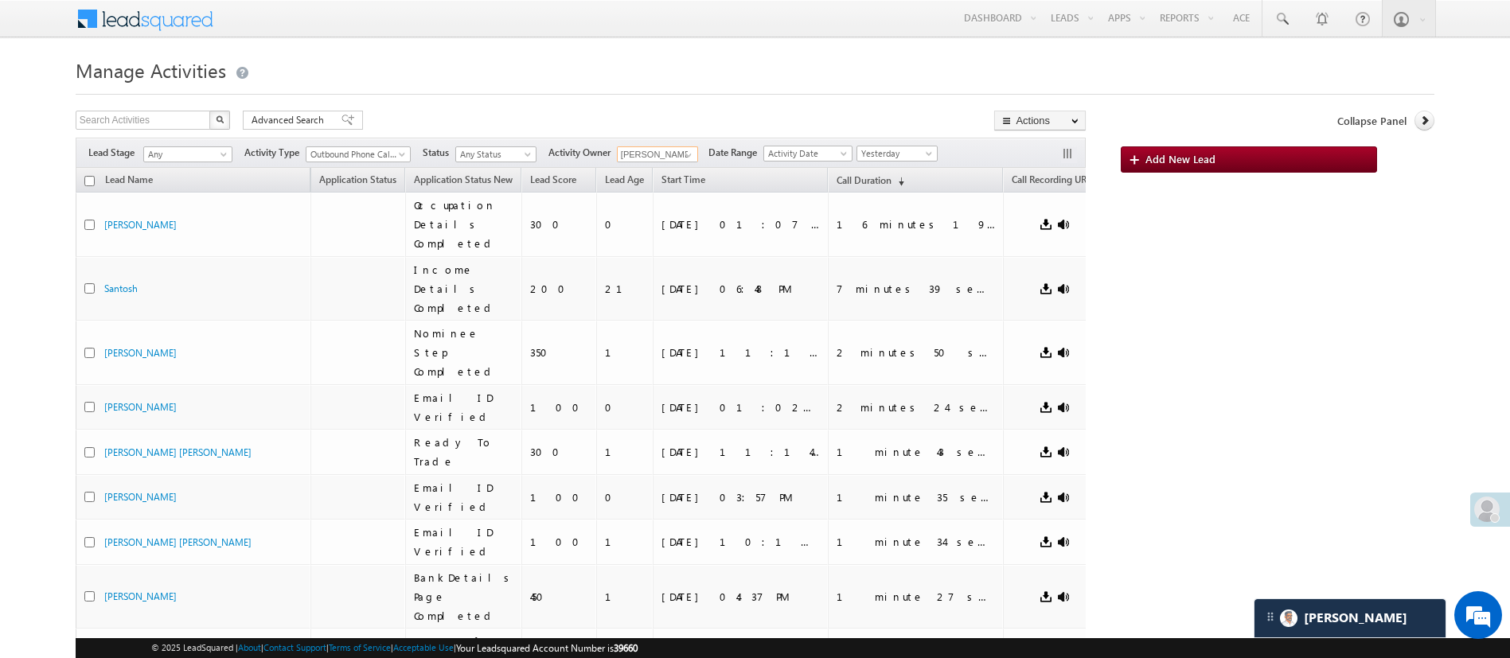
click at [648, 148] on input "[PERSON_NAME]" at bounding box center [657, 154] width 81 height 16
click at [681, 151] on link at bounding box center [686, 155] width 20 height 16
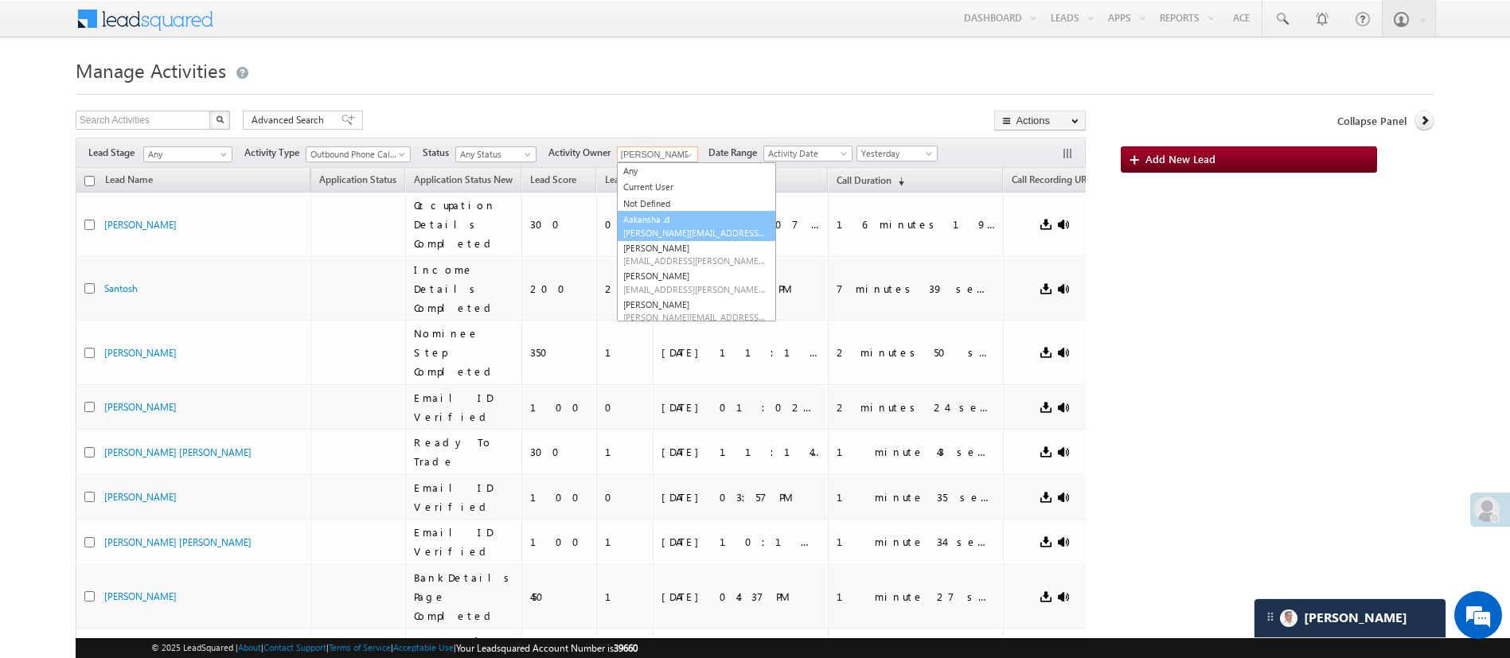
click at [684, 216] on link "[PERSON_NAME] .d [PERSON_NAME][EMAIL_ADDRESS][DOMAIN_NAME]" at bounding box center [696, 226] width 159 height 30
type input "Aakansha .d"
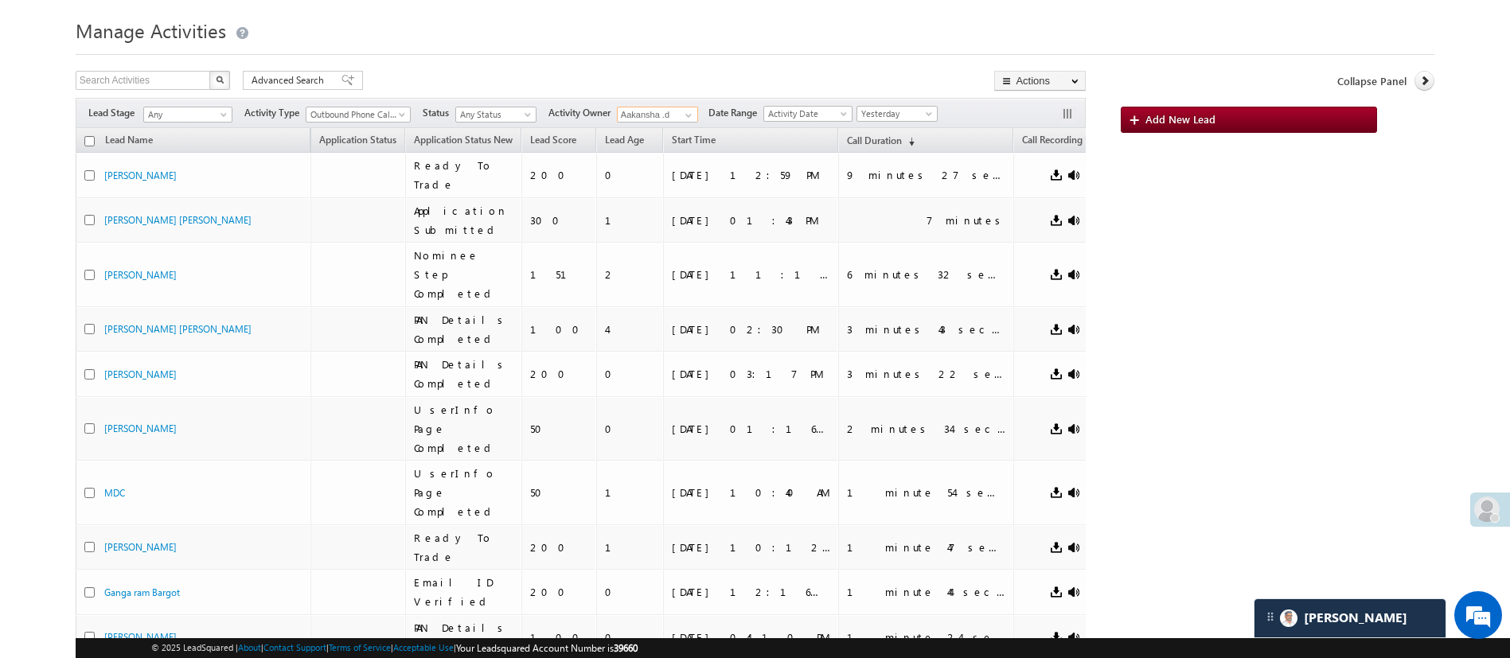
scroll to position [36, 0]
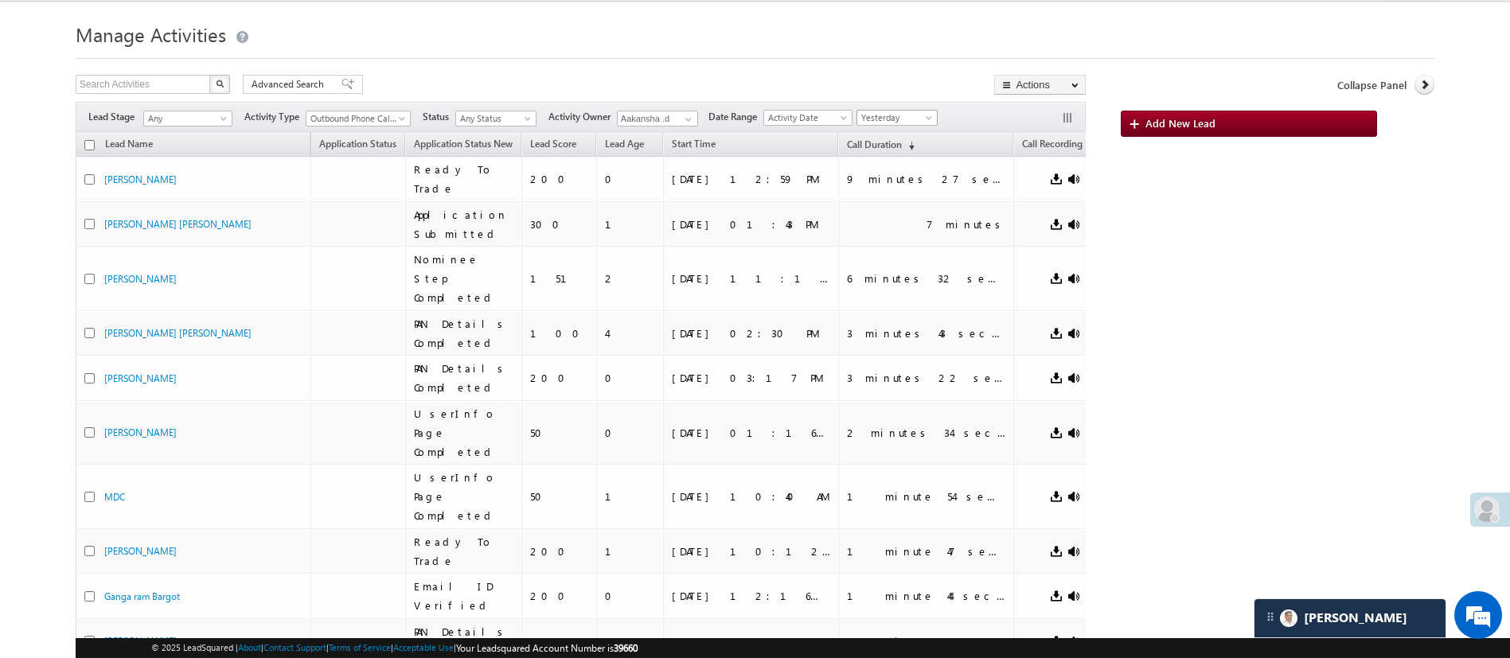
click at [923, 119] on span "Yesterday" at bounding box center [895, 118] width 76 height 14
click at [903, 181] on link "Today" at bounding box center [903, 185] width 80 height 14
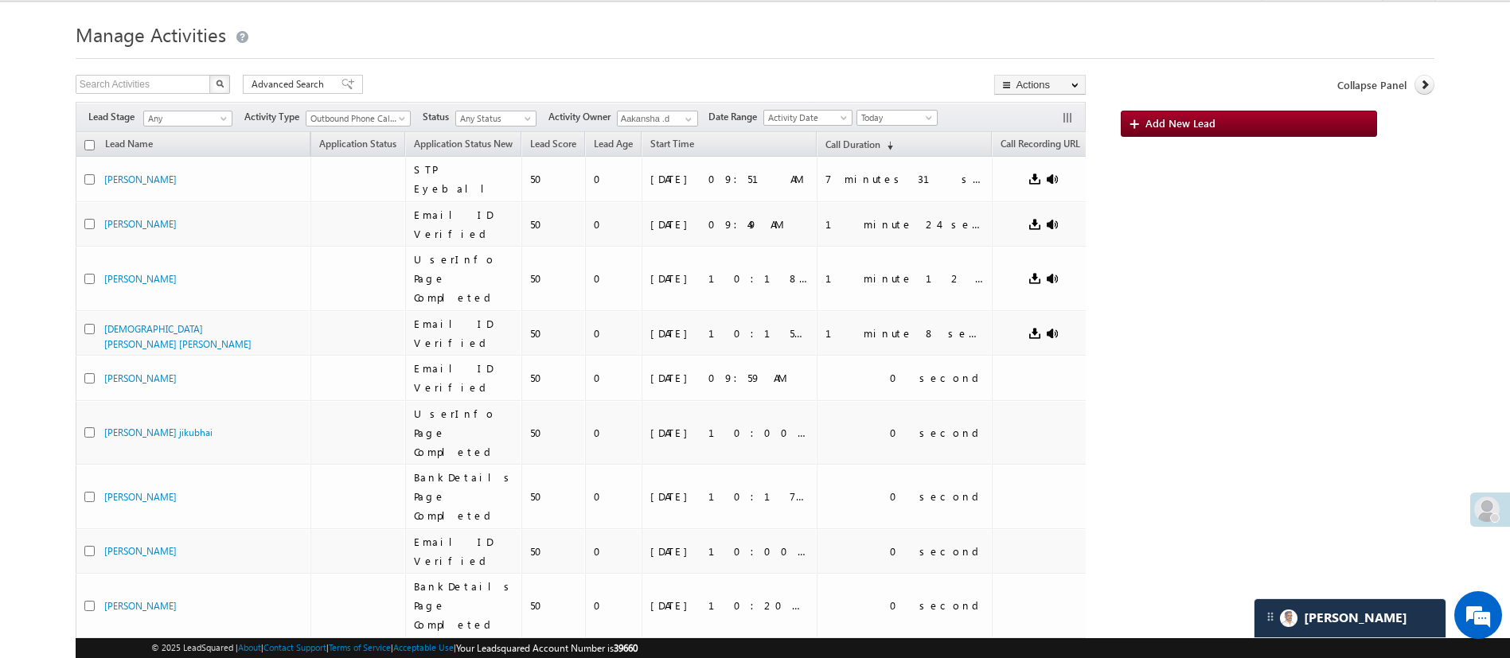
scroll to position [158, 0]
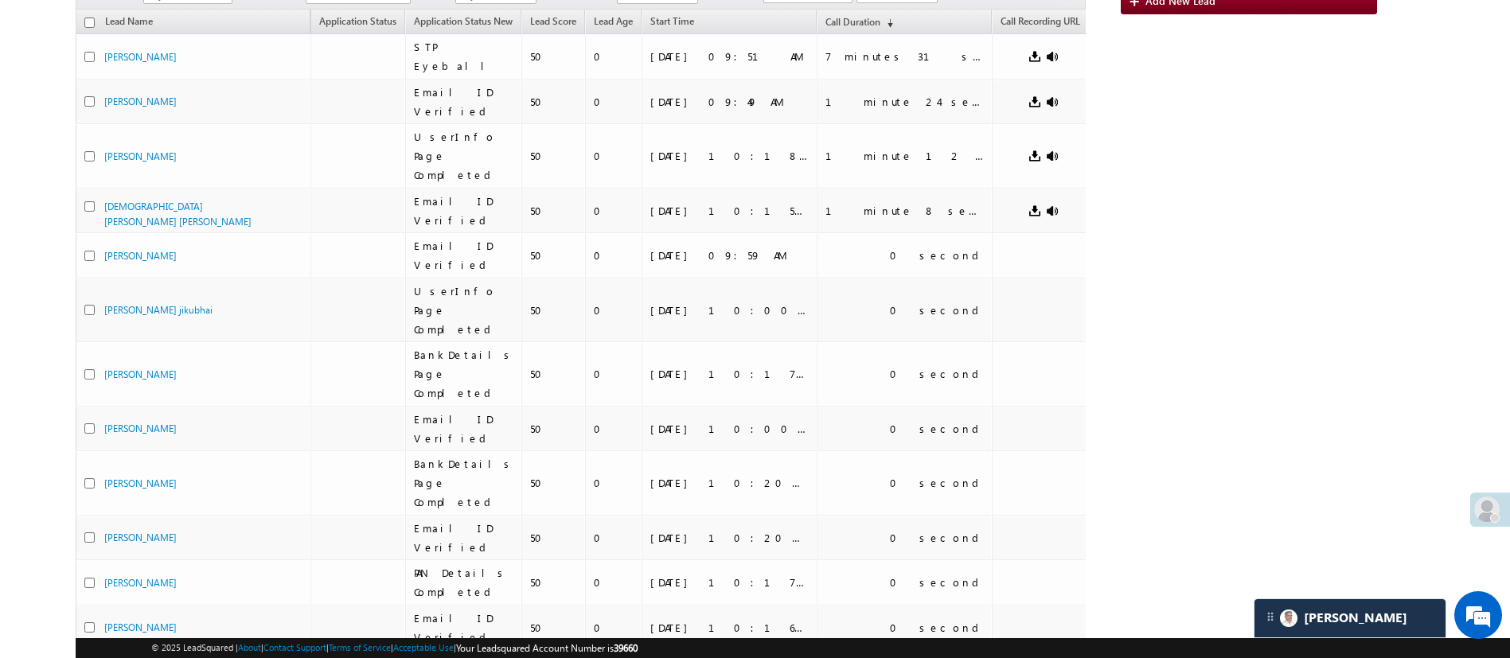
click at [1506, 99] on body "Menu [PERSON_NAME] [PERSON_NAME] h.1Pa nchal @ange lbrok ing.c" at bounding box center [755, 290] width 1510 height 896
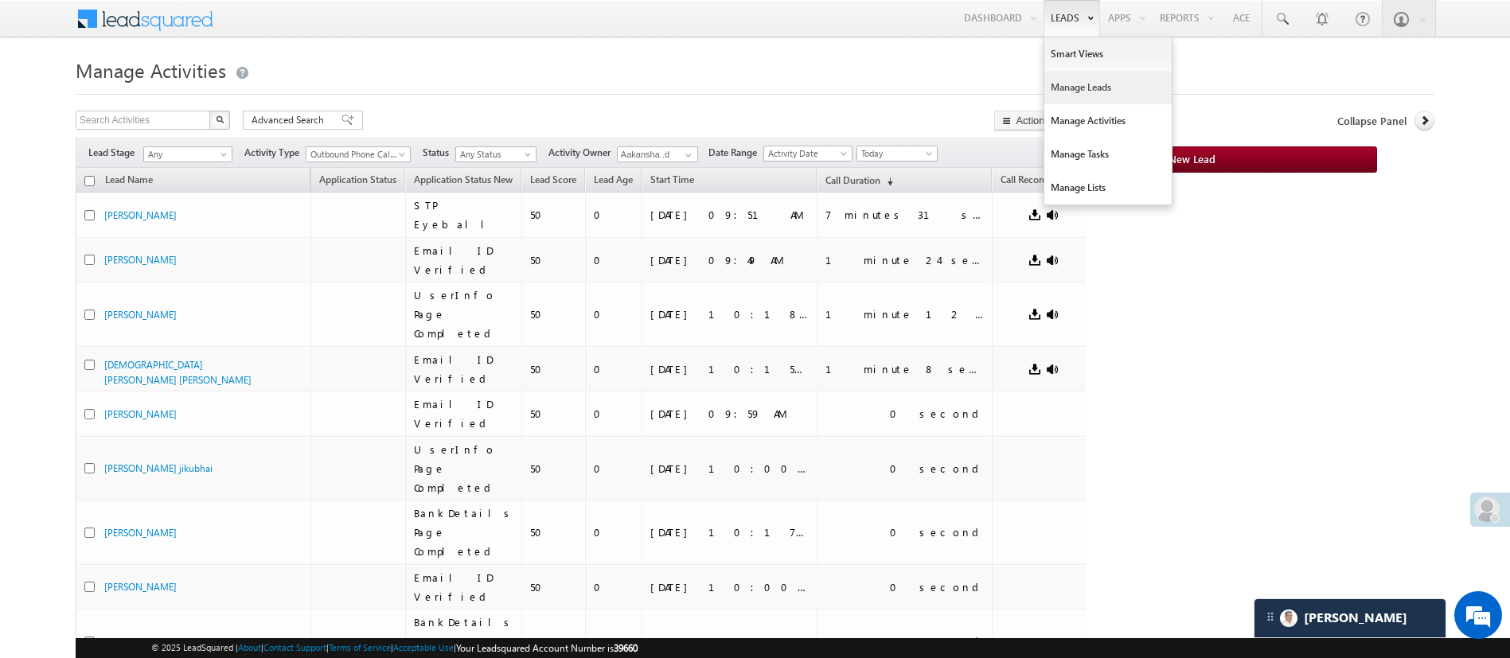
click at [1113, 91] on link "Manage Leads" at bounding box center [1107, 87] width 127 height 33
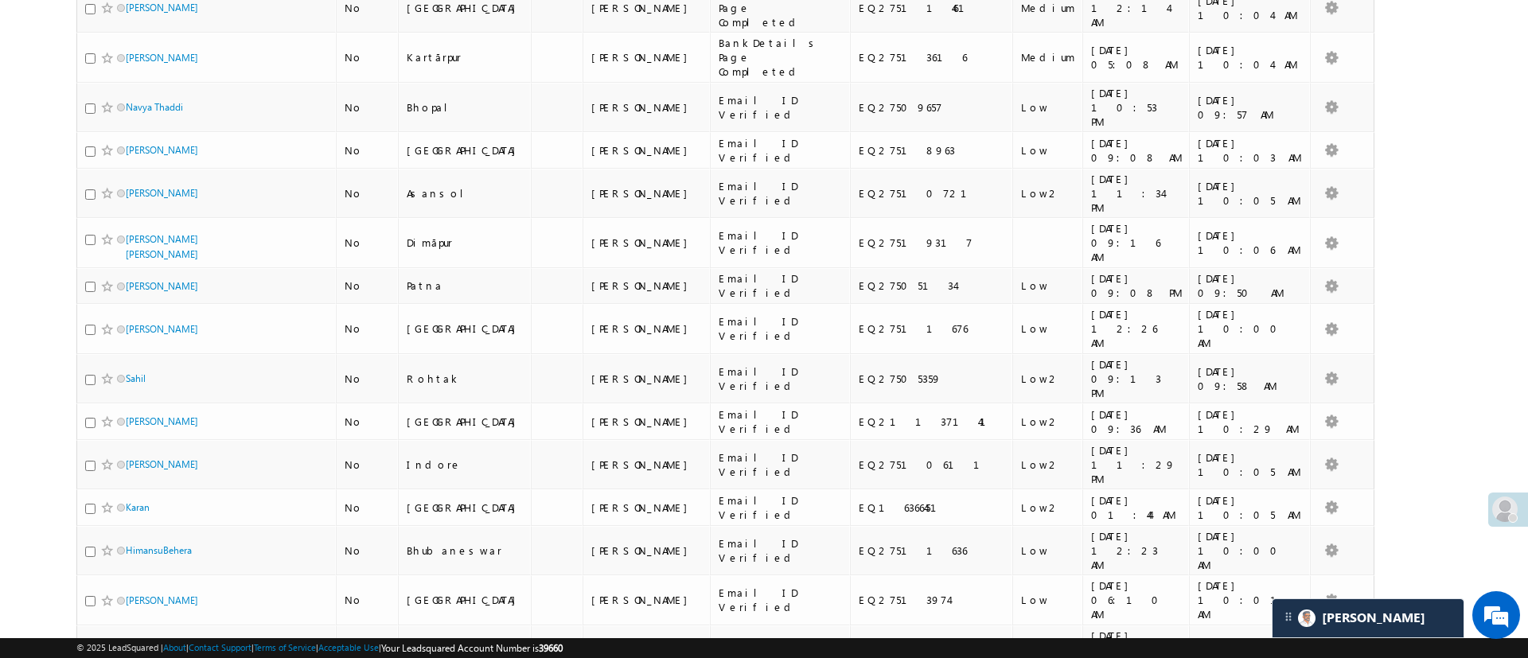
scroll to position [616, 0]
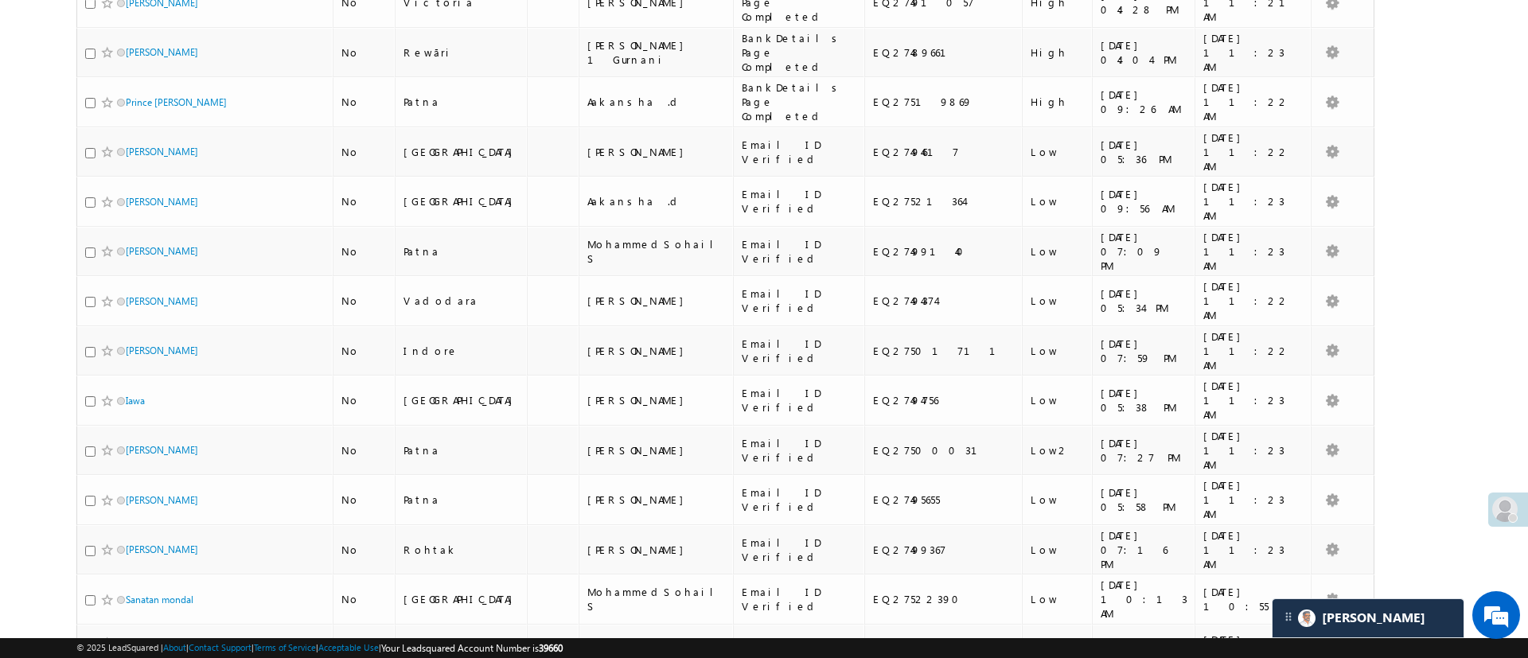
scroll to position [0, 0]
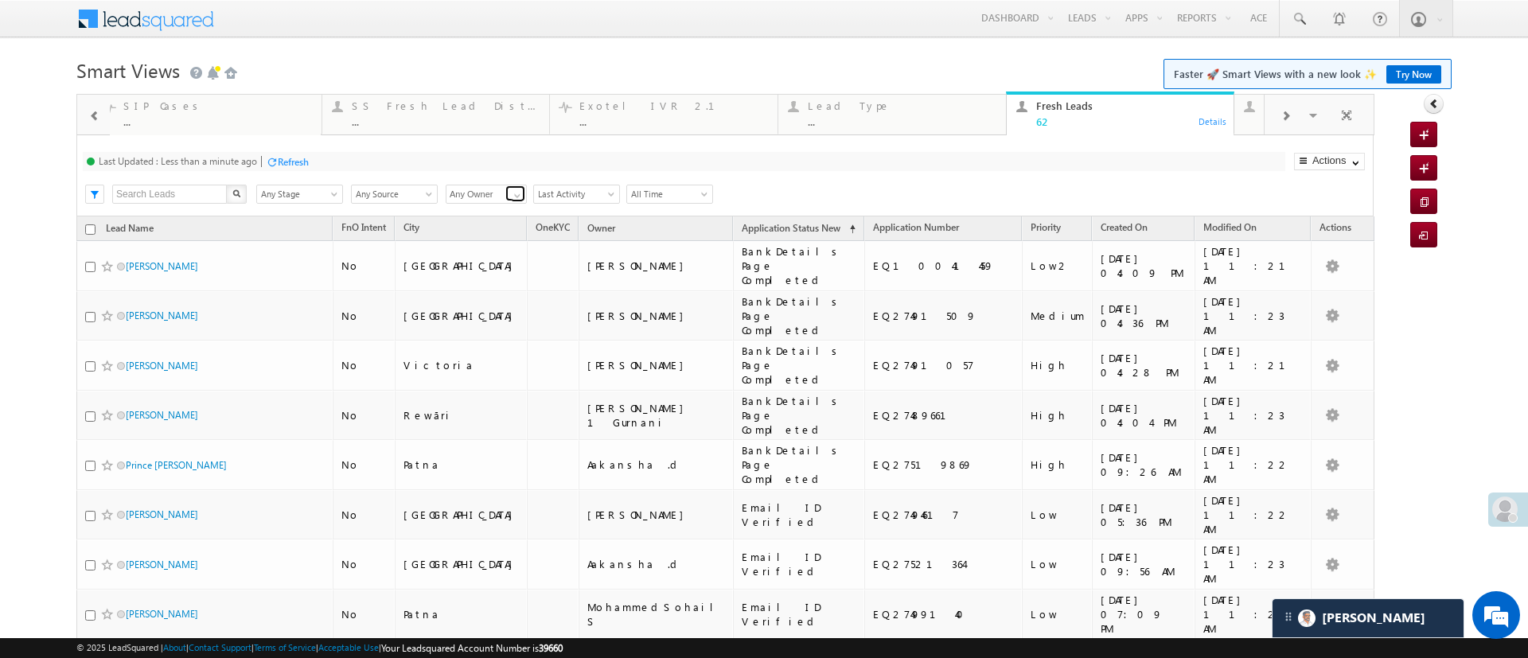
click at [505, 193] on link at bounding box center [515, 193] width 20 height 16
click at [485, 247] on link "Aakansha .d" at bounding box center [487, 245] width 82 height 18
type input "Aakansha .d"
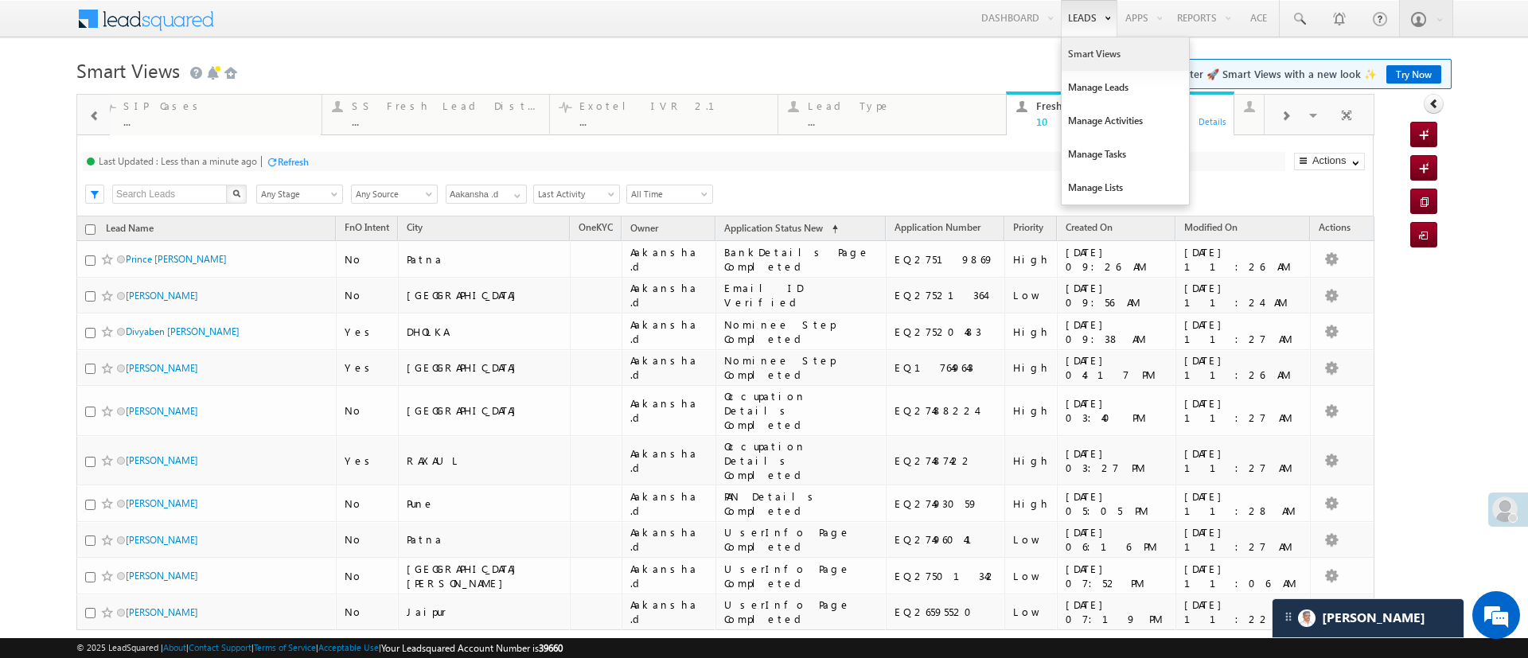
click at [1076, 48] on link "Smart Views" at bounding box center [1125, 53] width 127 height 33
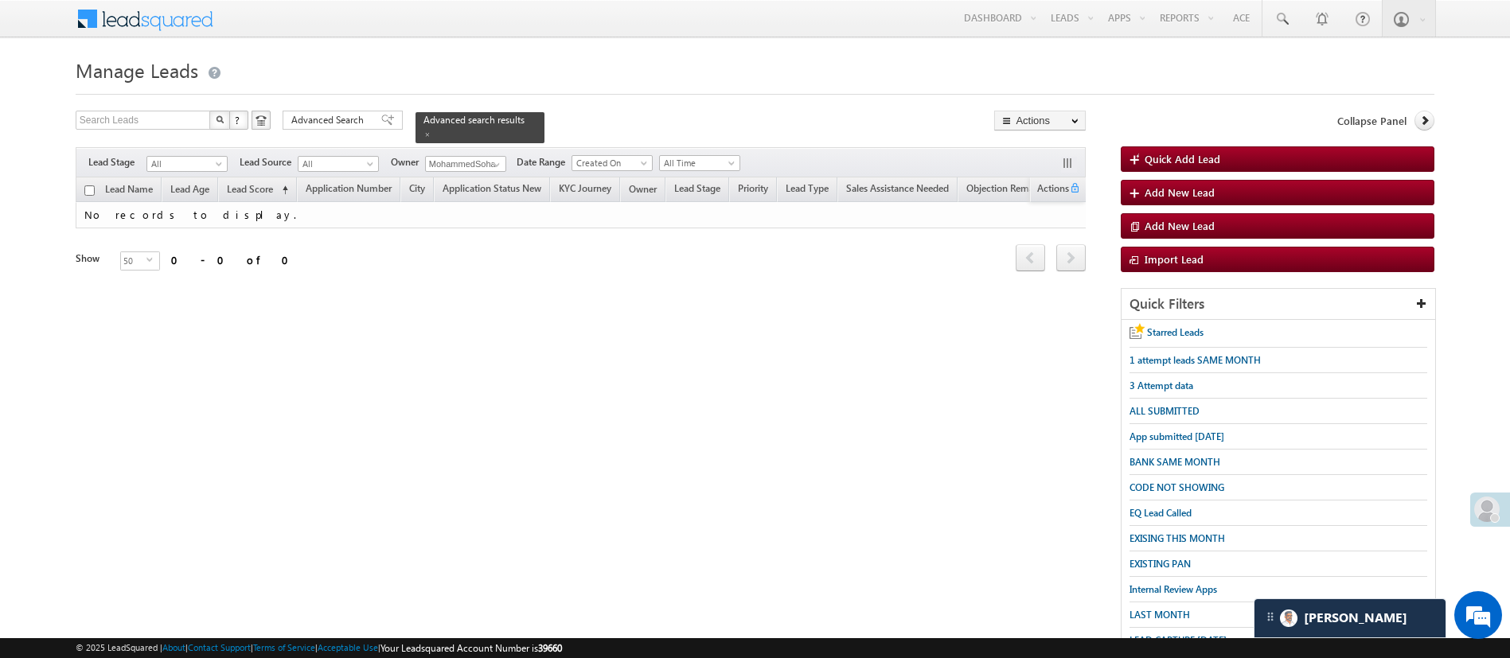
scroll to position [165, 0]
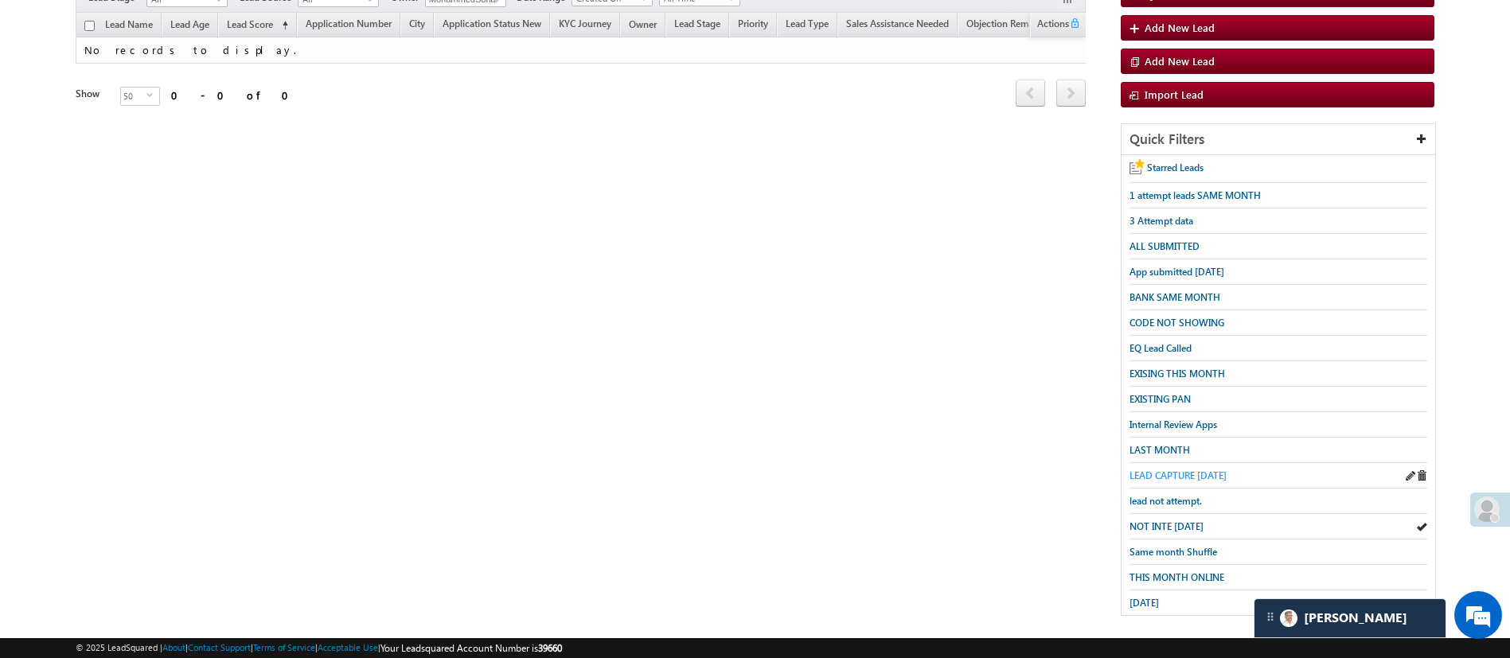
click at [1198, 470] on span "LEAD CAPTURE [DATE]" at bounding box center [1177, 476] width 97 height 12
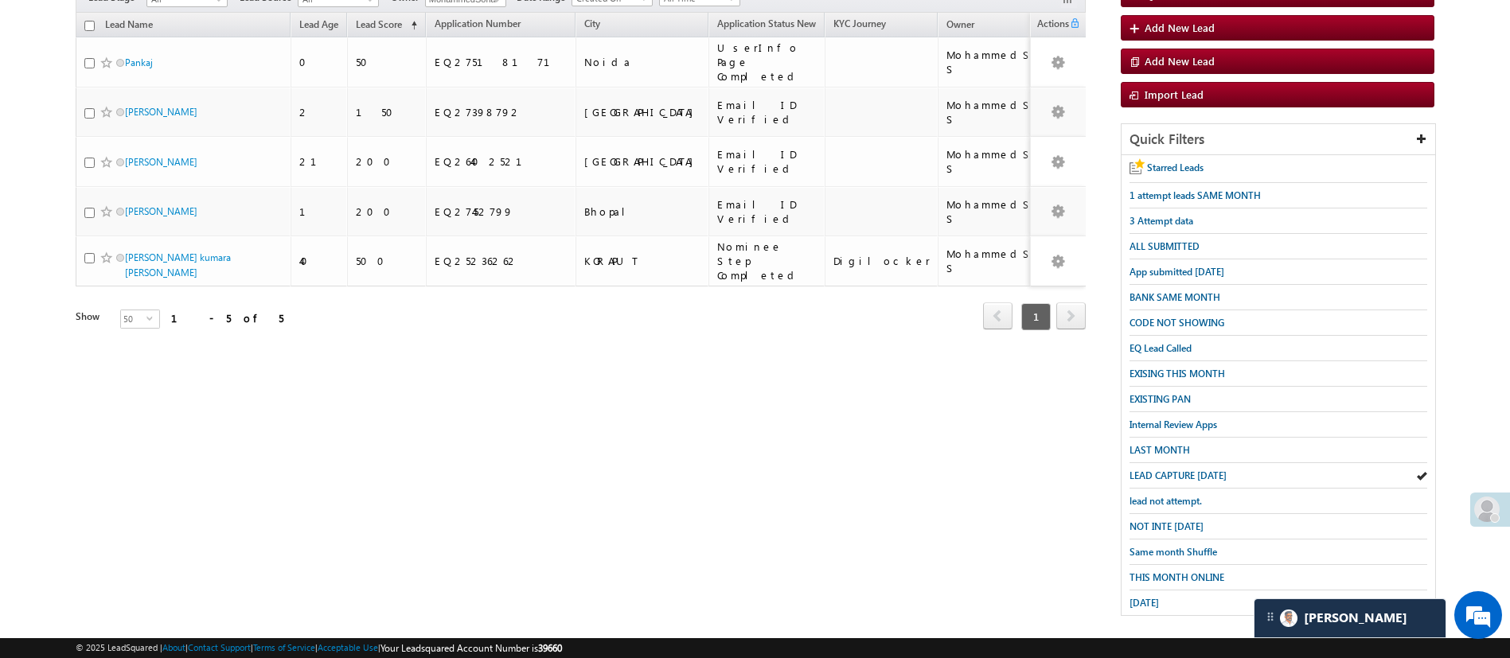
click at [858, 350] on div "Search Leads X ? 5 results found Advanced Search Advanced Search Advanced searc…" at bounding box center [755, 289] width 1358 height 686
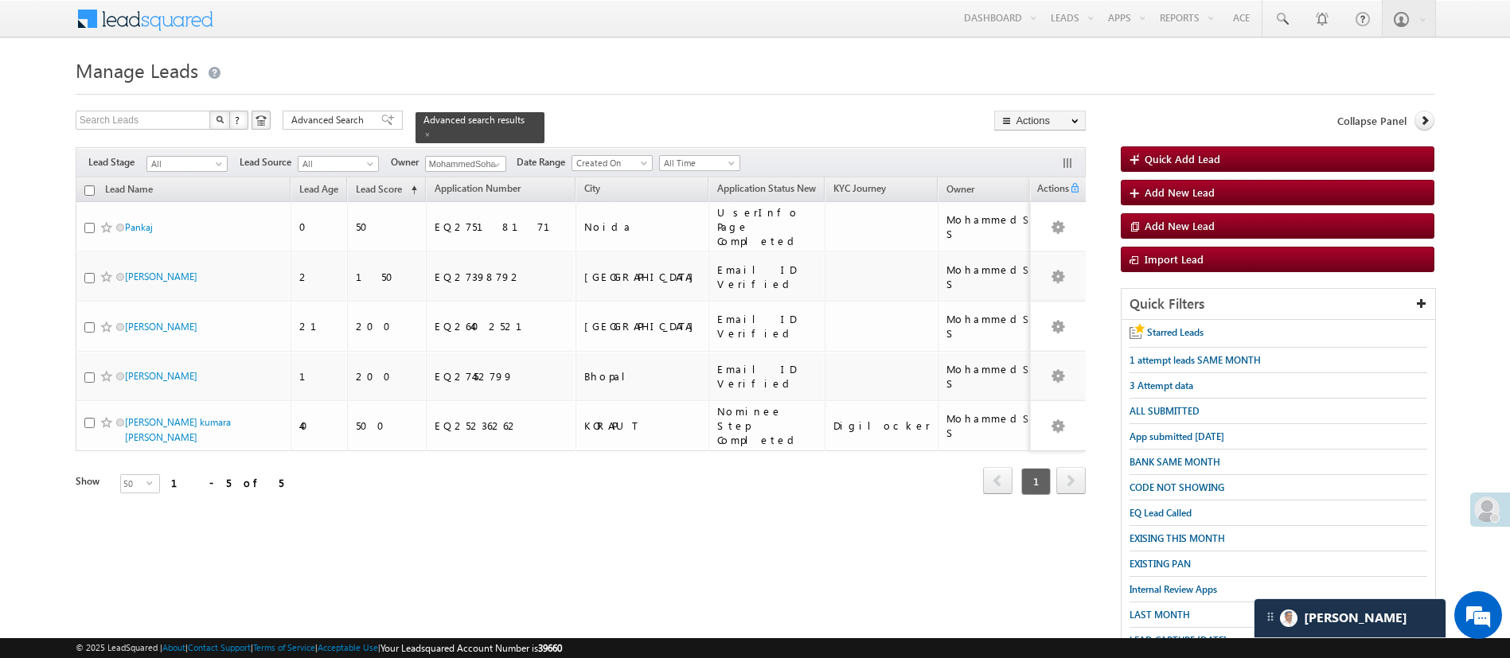
scroll to position [0, 0]
click at [501, 158] on span at bounding box center [496, 164] width 13 height 13
click at [506, 228] on link "[PERSON_NAME] [PERSON_NAME][EMAIL_ADDRESS][DOMAIN_NAME]" at bounding box center [504, 243] width 159 height 30
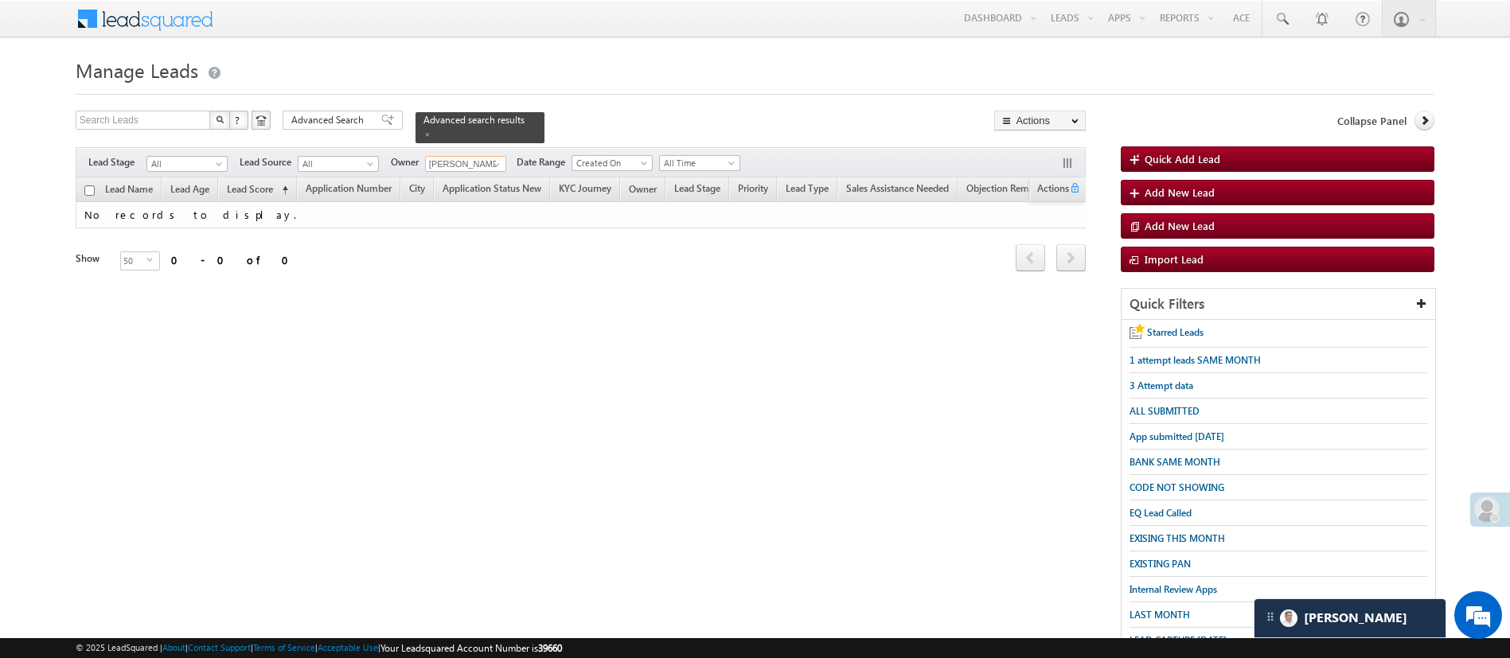
type input "[PERSON_NAME]"
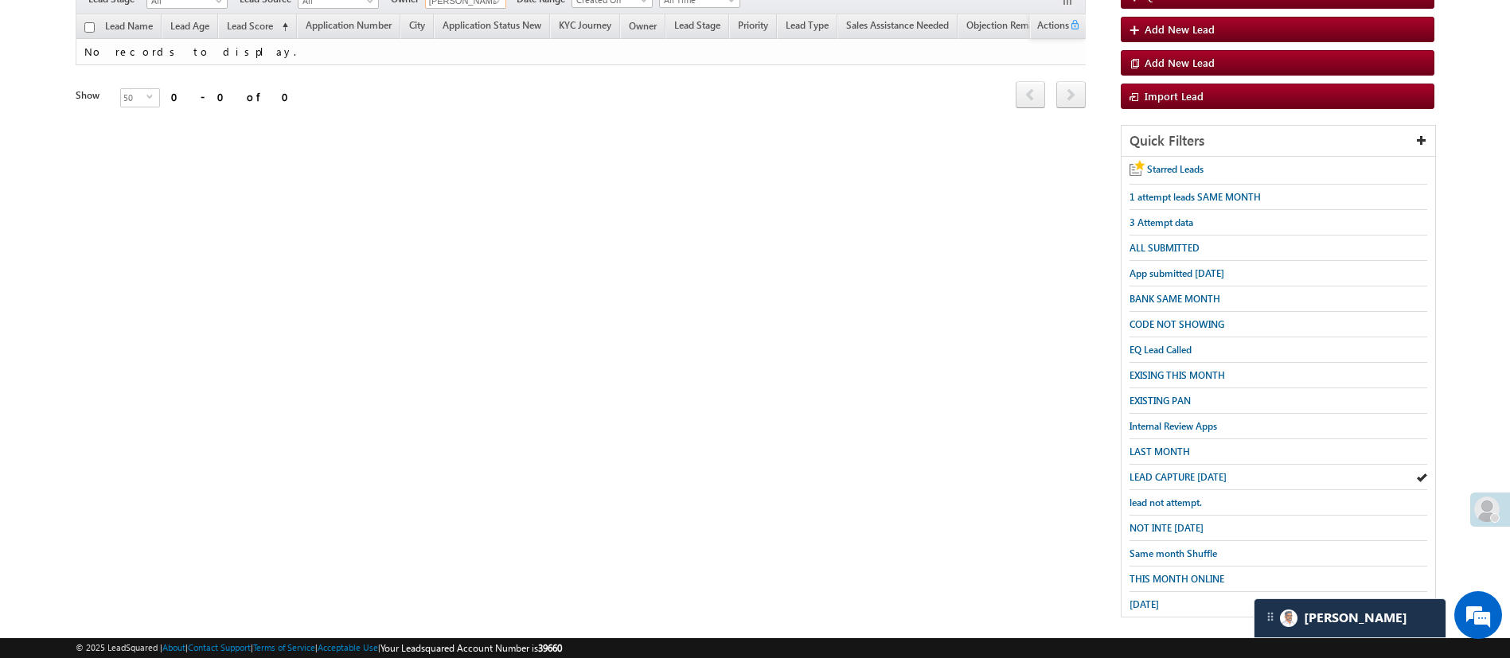
scroll to position [165, 0]
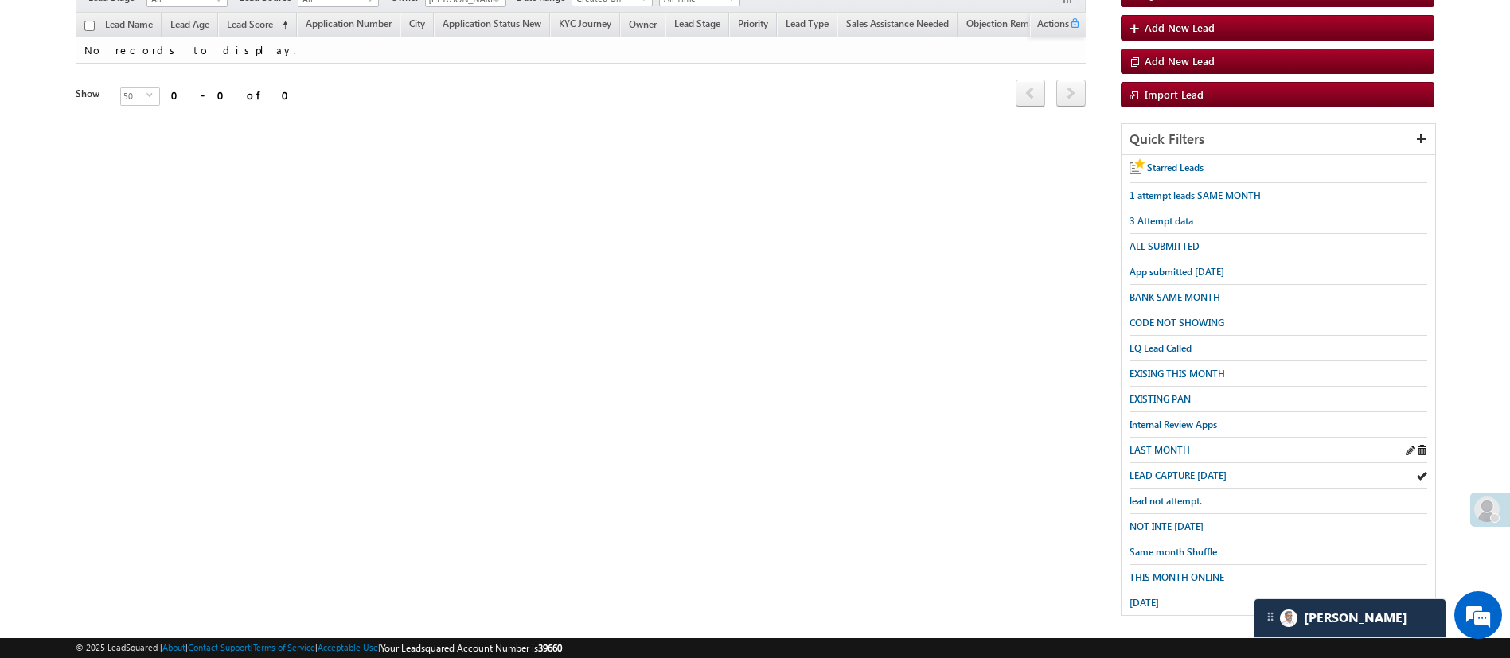
click at [1183, 442] on link "LAST MONTH" at bounding box center [1159, 449] width 60 height 15
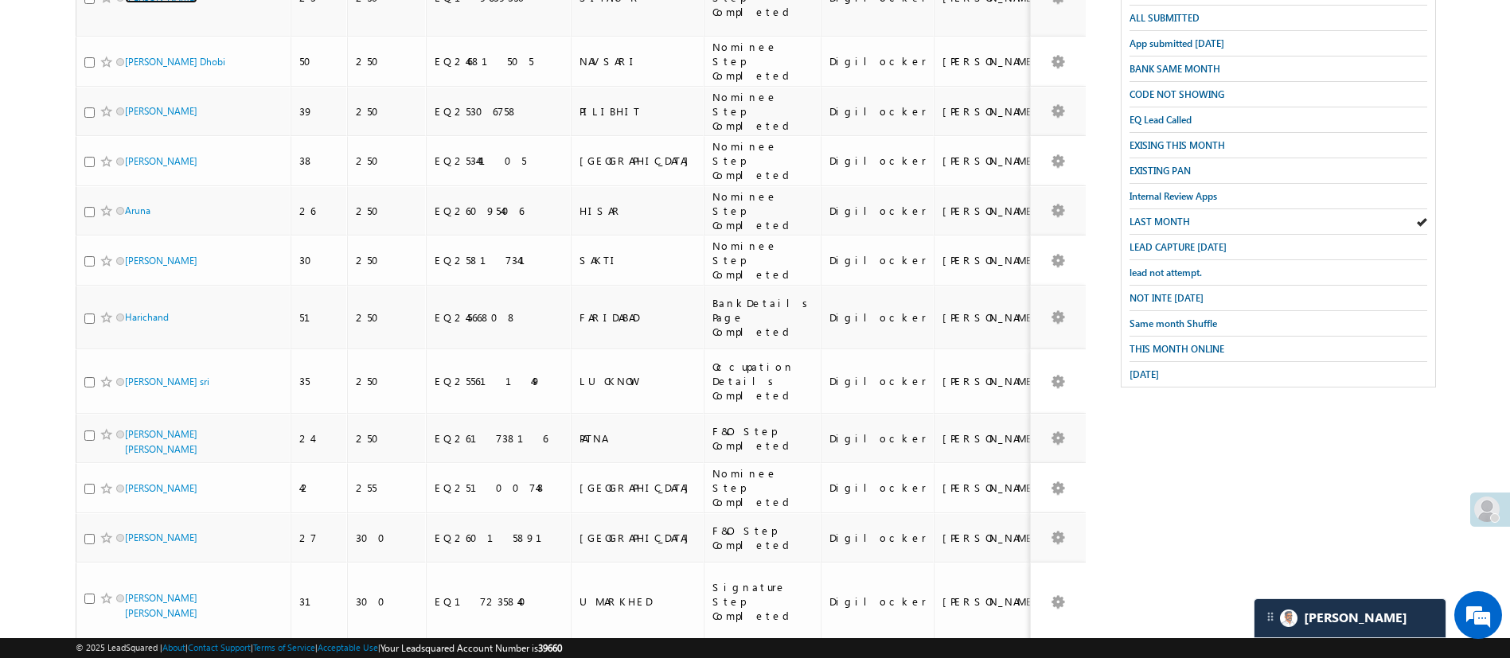
scroll to position [0, 0]
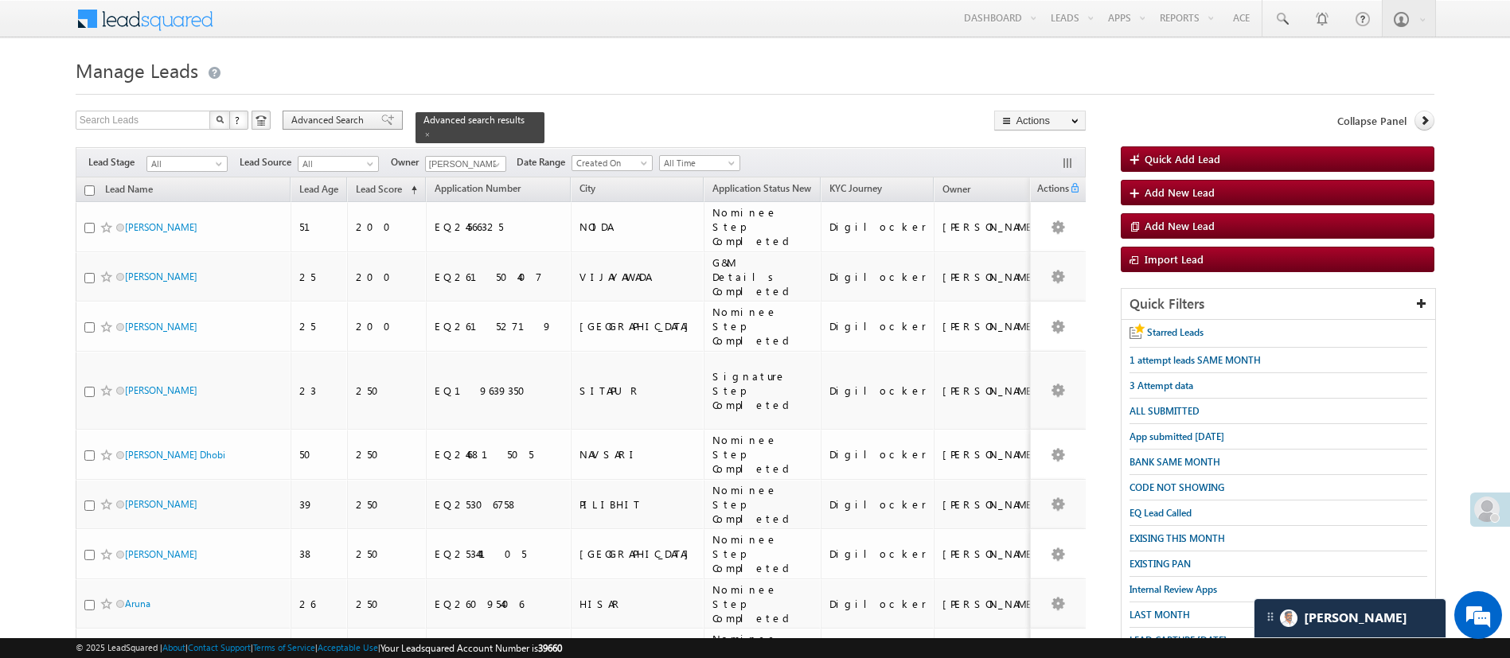
click at [338, 116] on span "Advanced Search" at bounding box center [329, 120] width 77 height 14
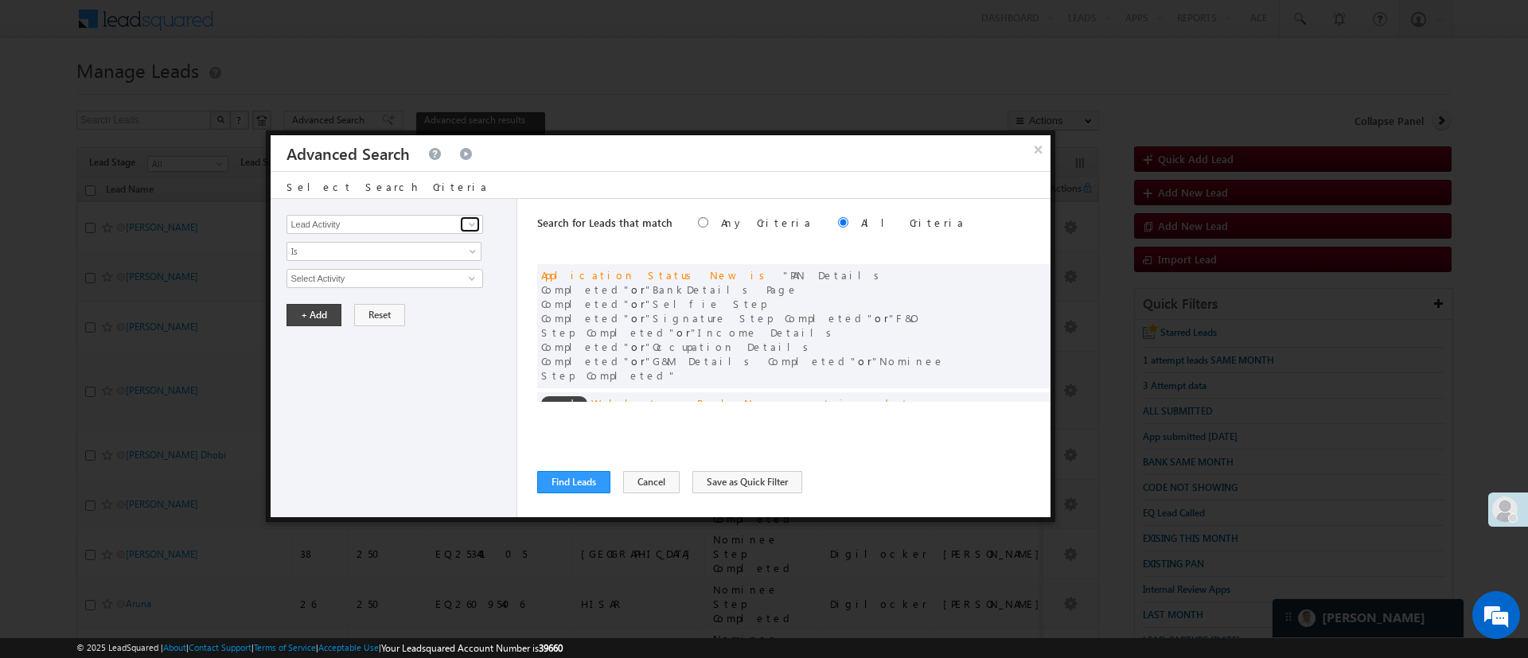
click at [471, 225] on span at bounding box center [472, 224] width 13 height 13
click at [414, 250] on link "Date of Birth" at bounding box center [384, 258] width 194 height 18
type input "Date of Birth"
click at [388, 275] on span "All Time" at bounding box center [373, 278] width 173 height 14
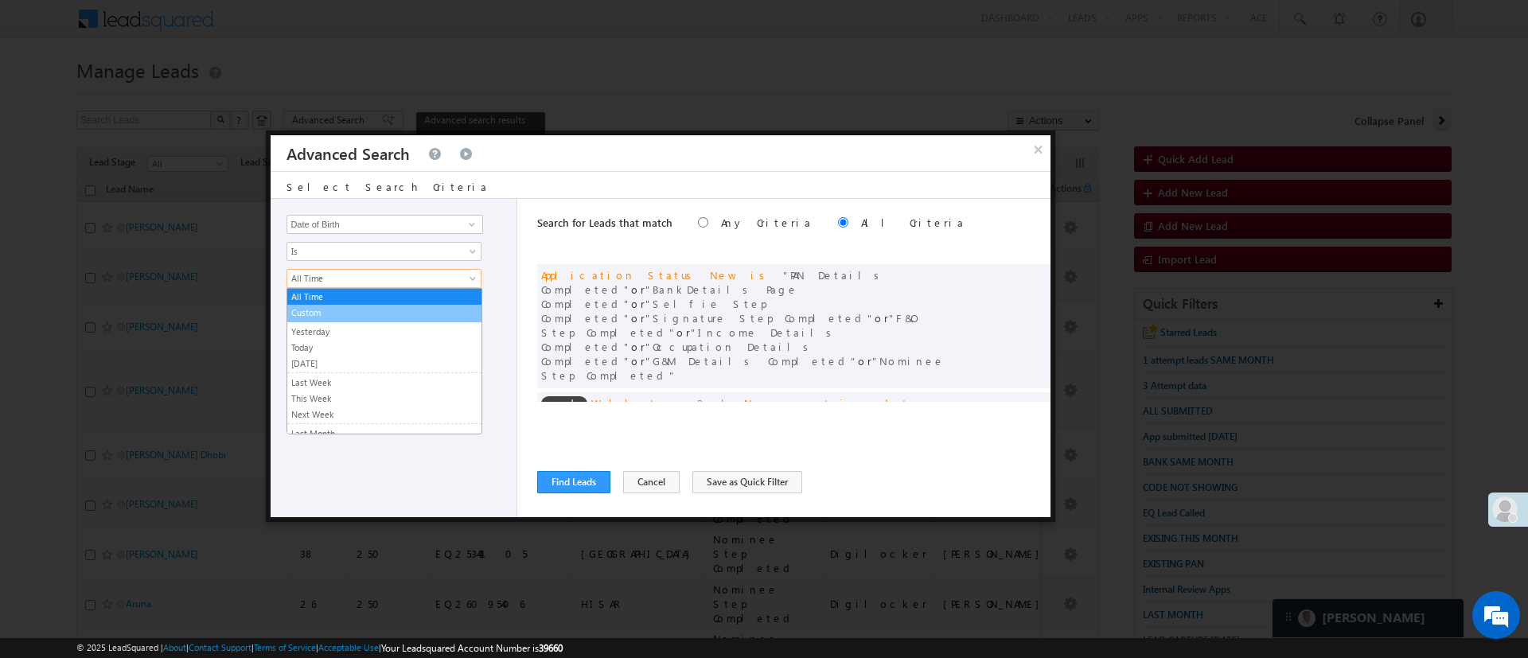
click at [345, 310] on link "Custom" at bounding box center [384, 313] width 194 height 14
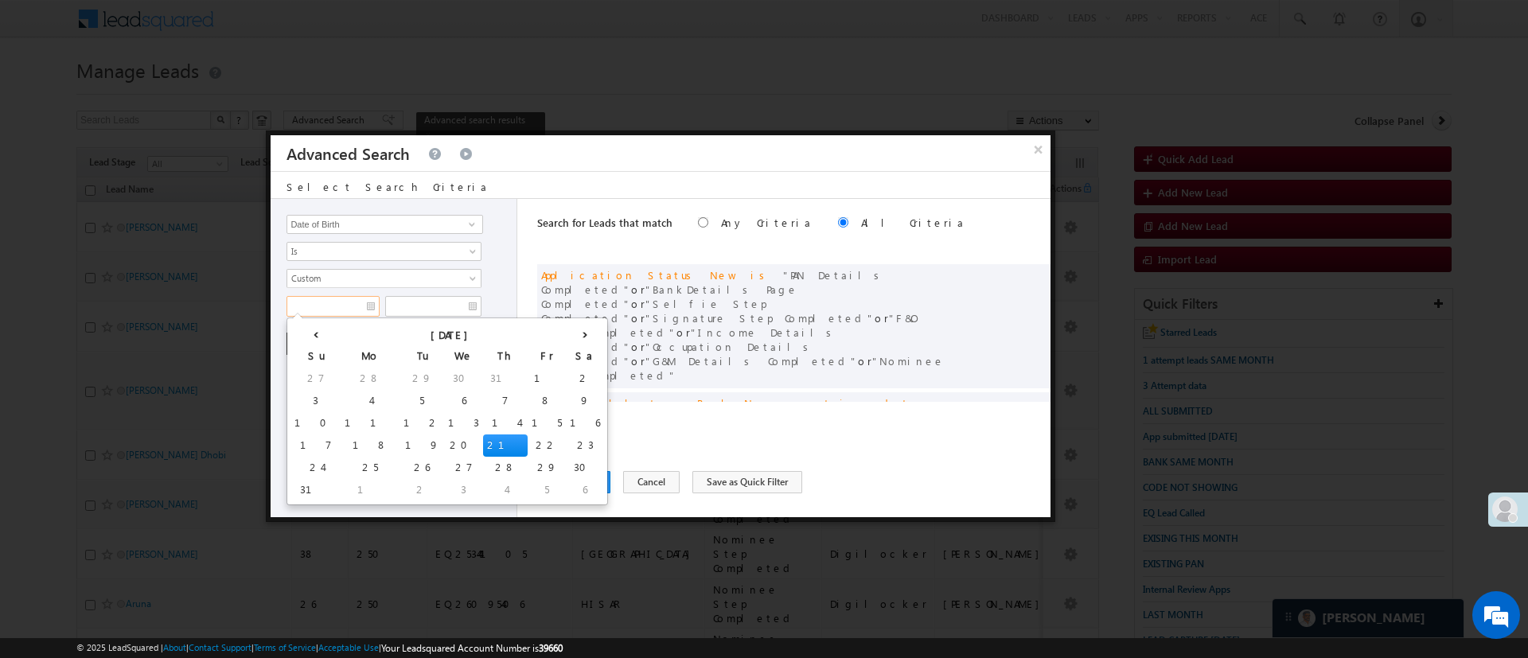
click at [345, 310] on input "text" at bounding box center [332, 306] width 93 height 21
click at [350, 322] on th "August 2025" at bounding box center [453, 334] width 225 height 24
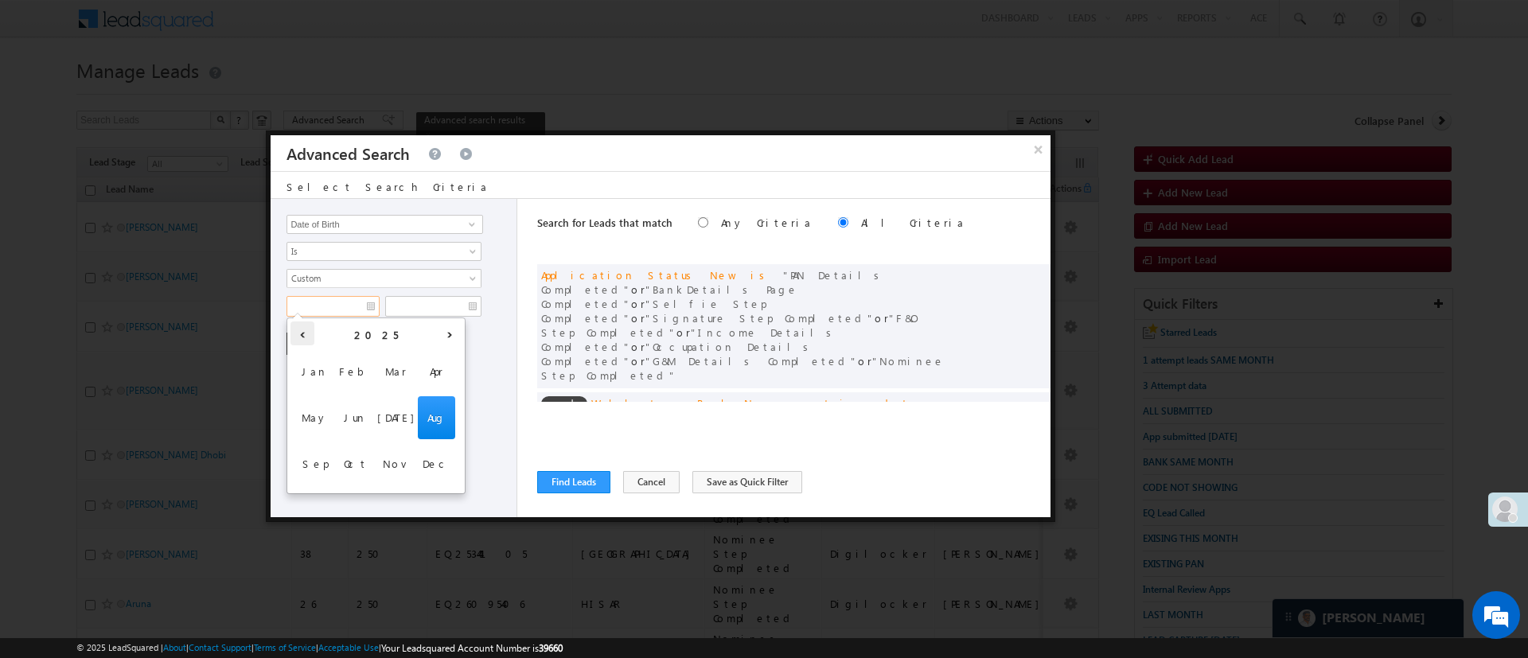
click at [304, 329] on th "‹" at bounding box center [302, 334] width 24 height 24
click at [303, 329] on th "‹" at bounding box center [302, 334] width 24 height 24
click at [302, 329] on th "‹" at bounding box center [302, 334] width 24 height 24
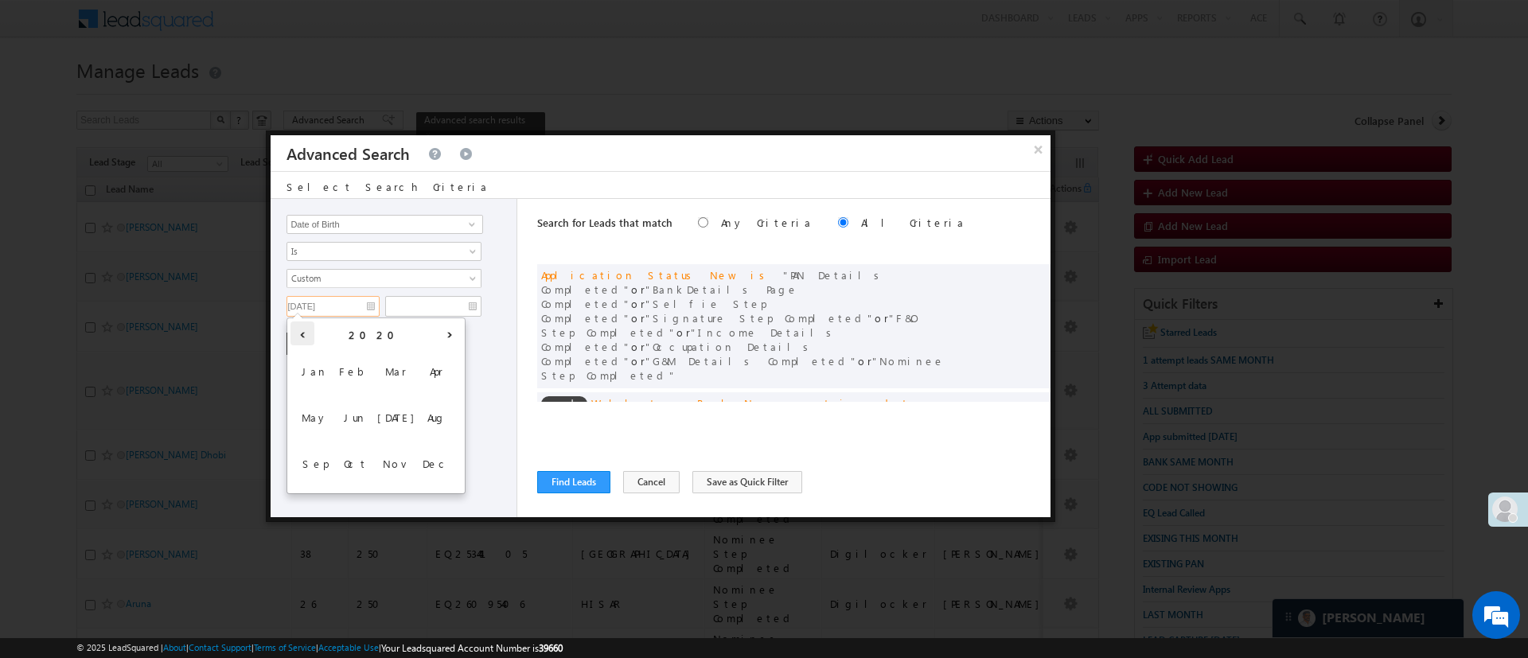
click at [302, 329] on th "‹" at bounding box center [302, 334] width 24 height 24
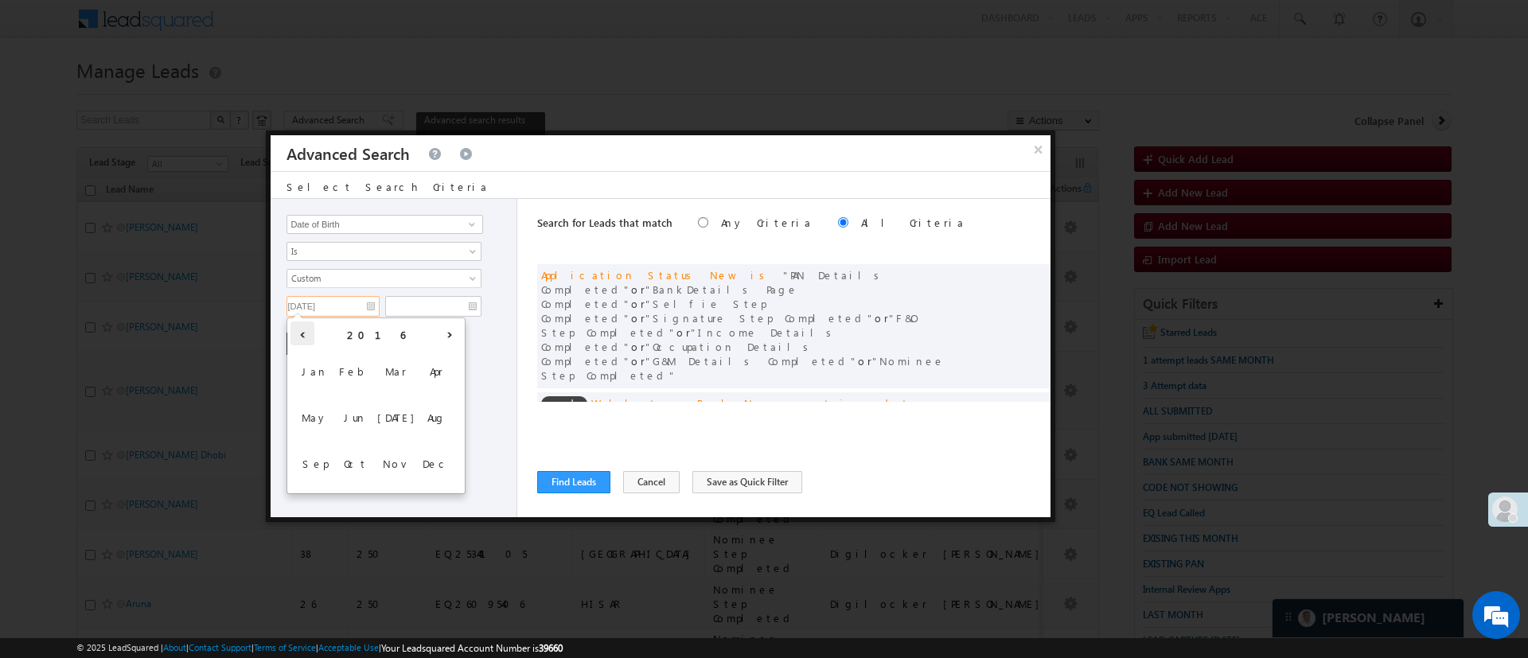
click at [302, 329] on th "‹" at bounding box center [302, 334] width 24 height 24
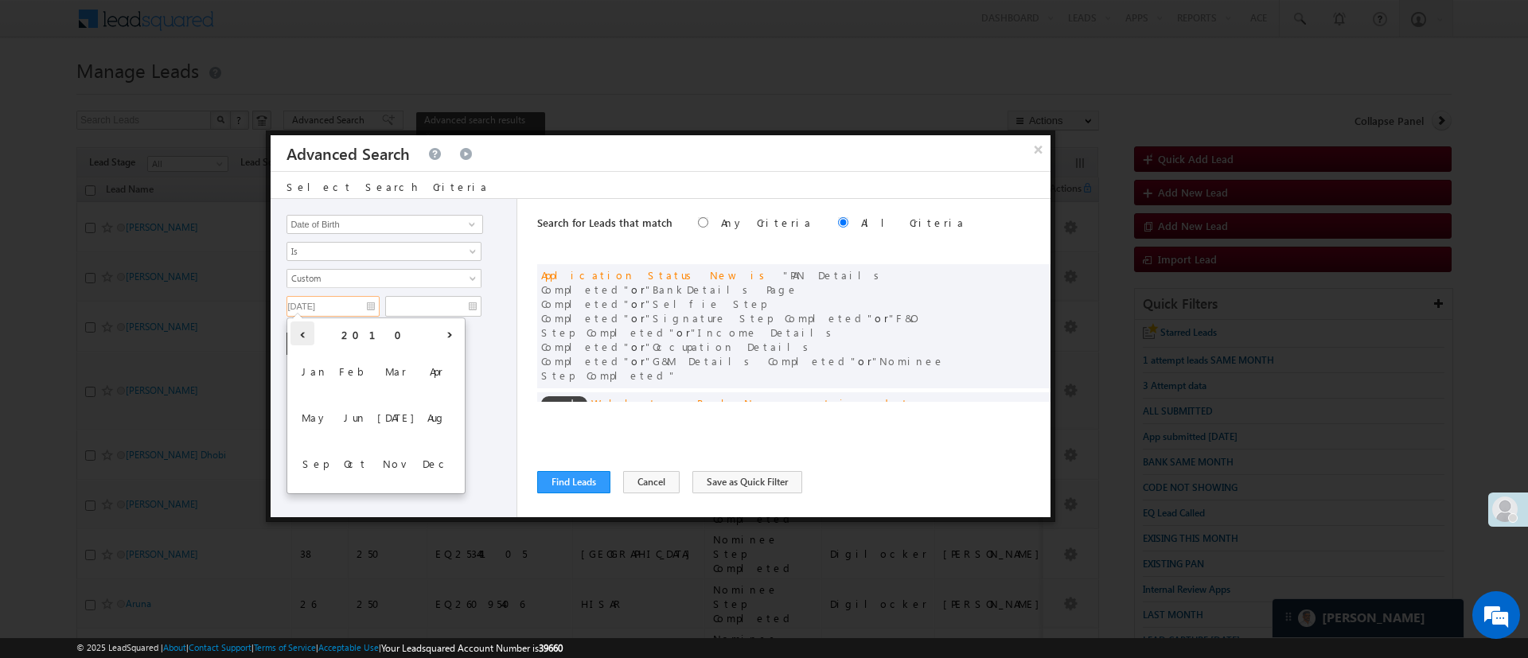
click at [302, 329] on th "‹" at bounding box center [302, 334] width 24 height 24
click at [314, 362] on span "Jan" at bounding box center [314, 371] width 37 height 43
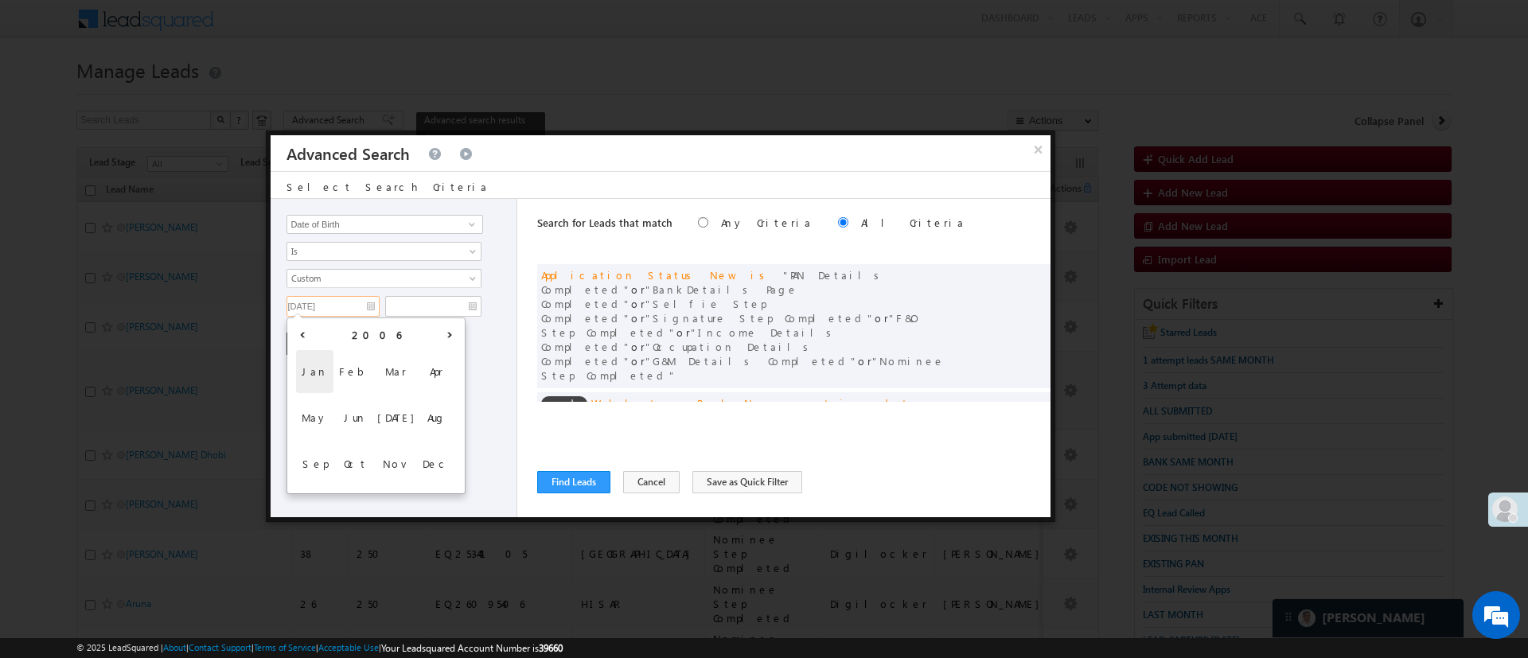
type input "01/01/06"
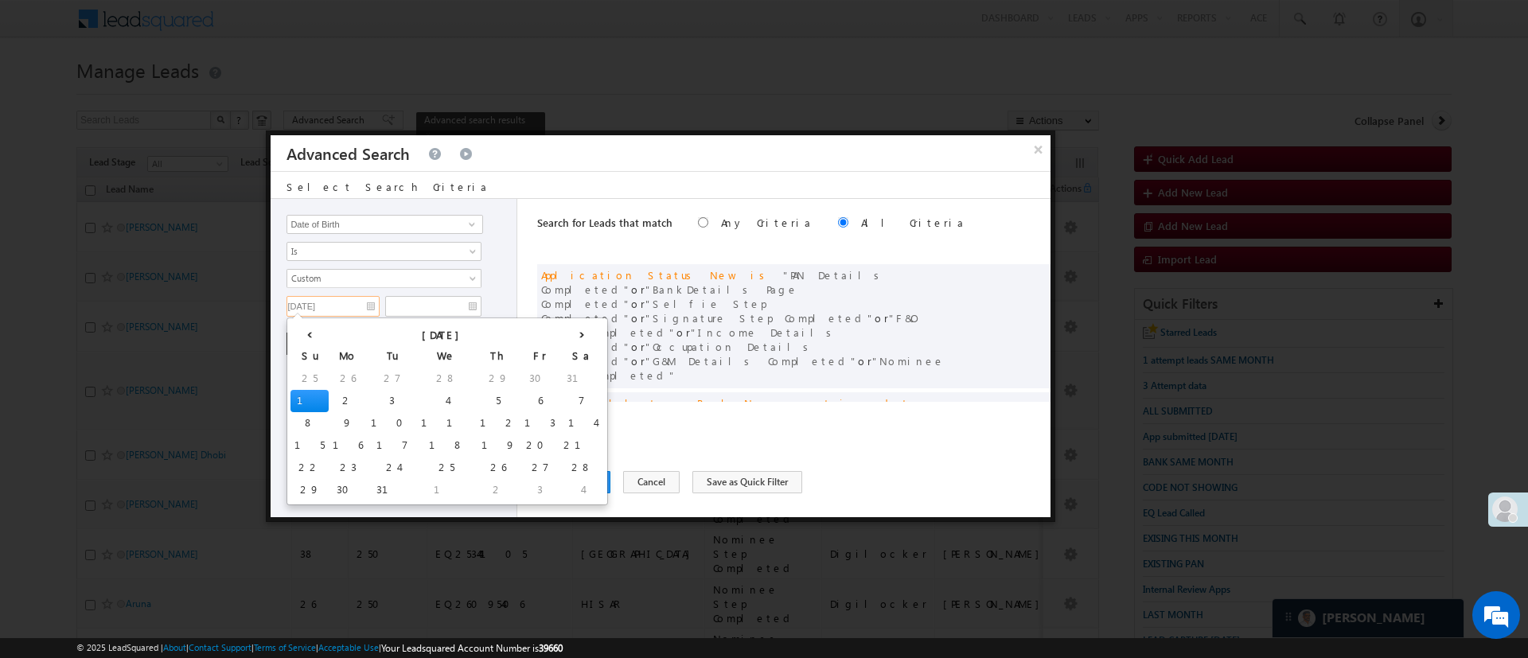
click at [300, 393] on td "1" at bounding box center [309, 401] width 38 height 22
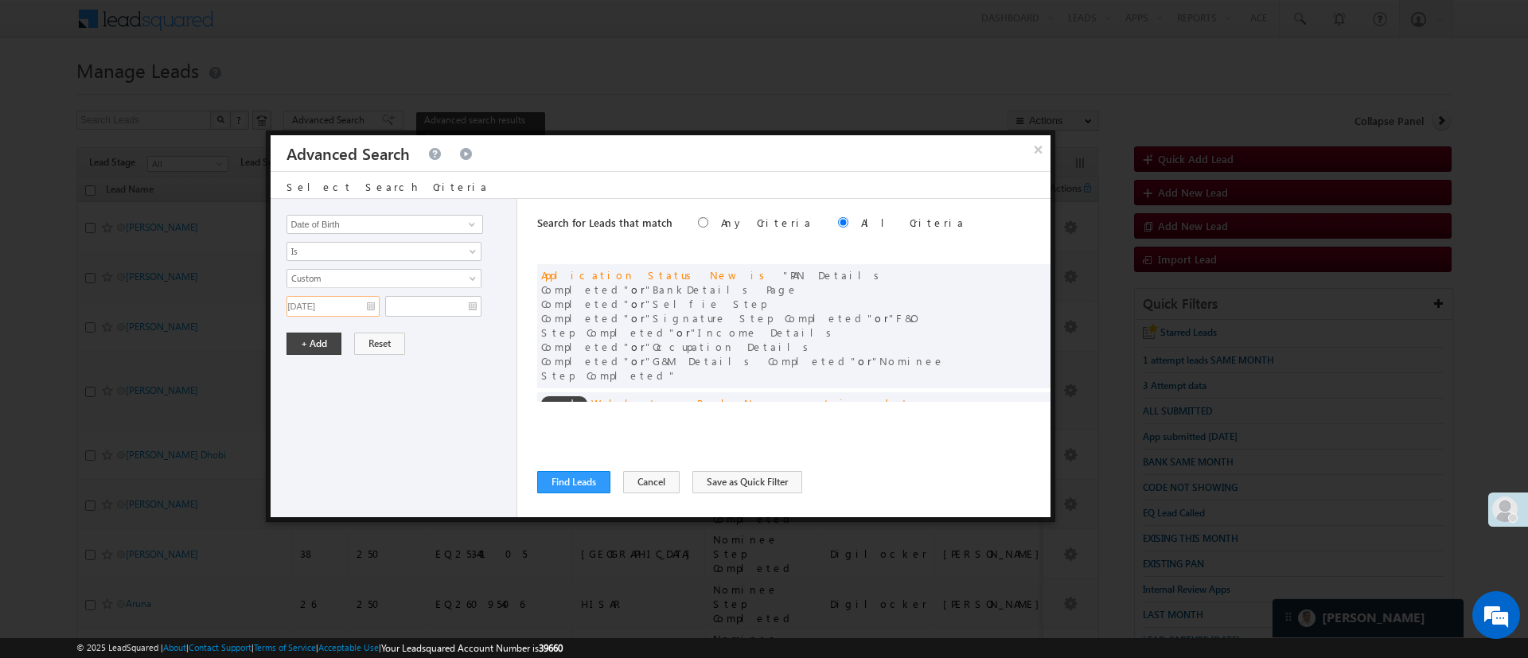
drag, startPoint x: 349, startPoint y: 302, endPoint x: 231, endPoint y: 294, distance: 118.9
click at [442, 298] on input "text" at bounding box center [433, 306] width 96 height 21
paste input "01/01/06"
click at [411, 304] on input "01/01/06" at bounding box center [433, 306] width 96 height 21
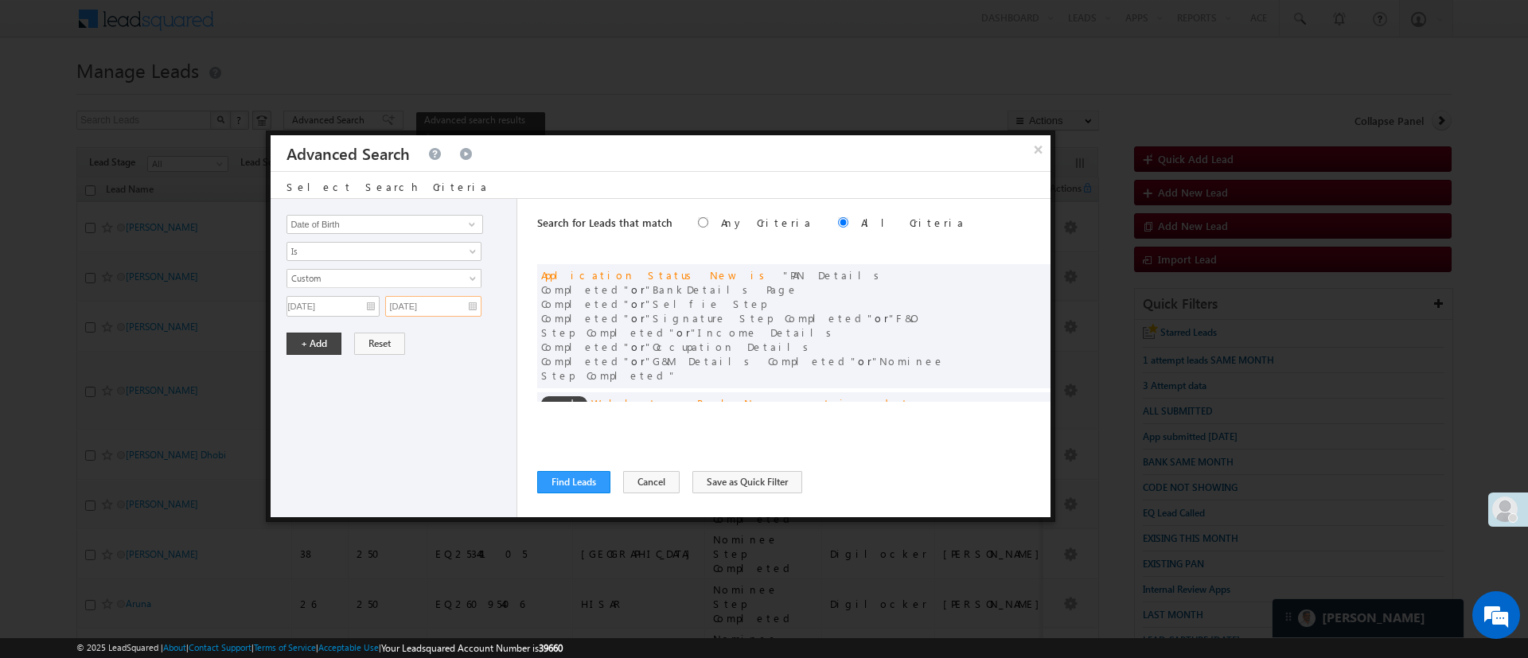
click at [445, 302] on input "01/08/06" at bounding box center [433, 306] width 96 height 21
type input "01/08/07"
click at [312, 349] on button "+ Add" at bounding box center [313, 344] width 55 height 22
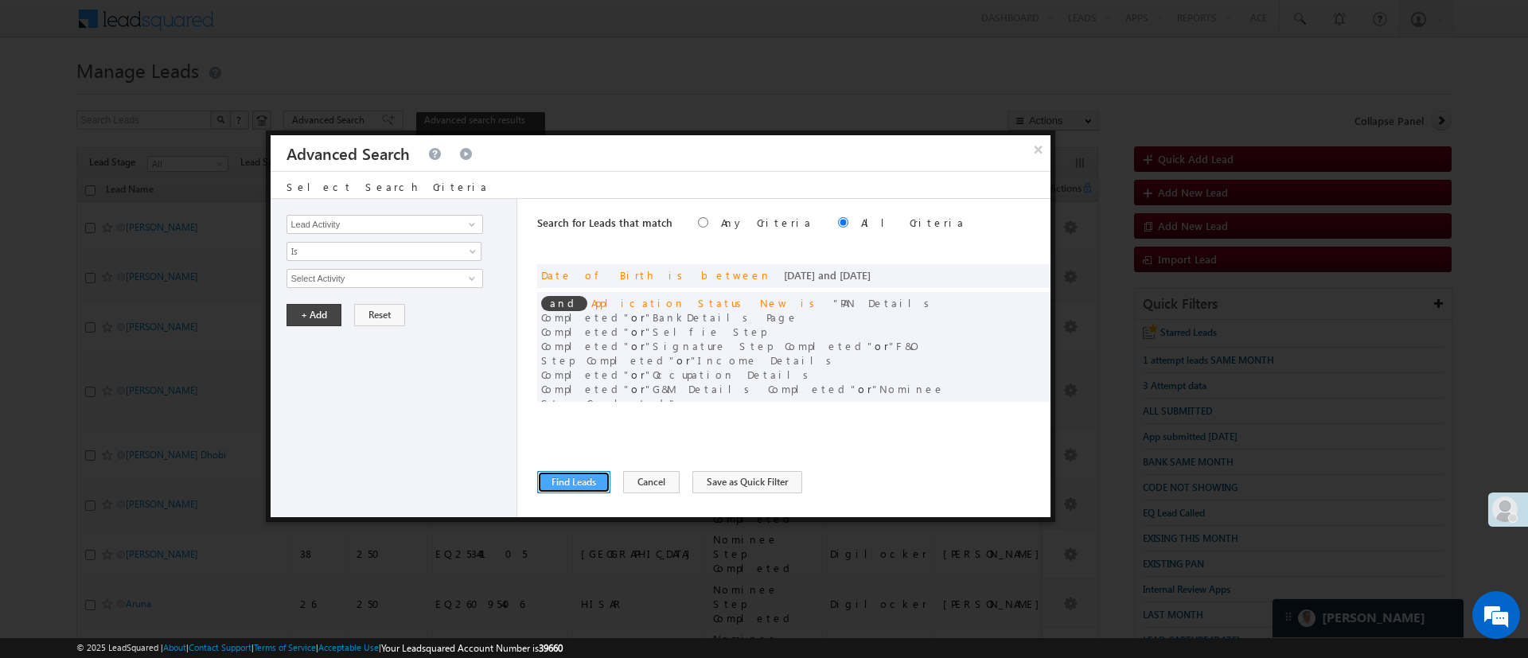
click at [583, 479] on button "Find Leads" at bounding box center [573, 482] width 73 height 22
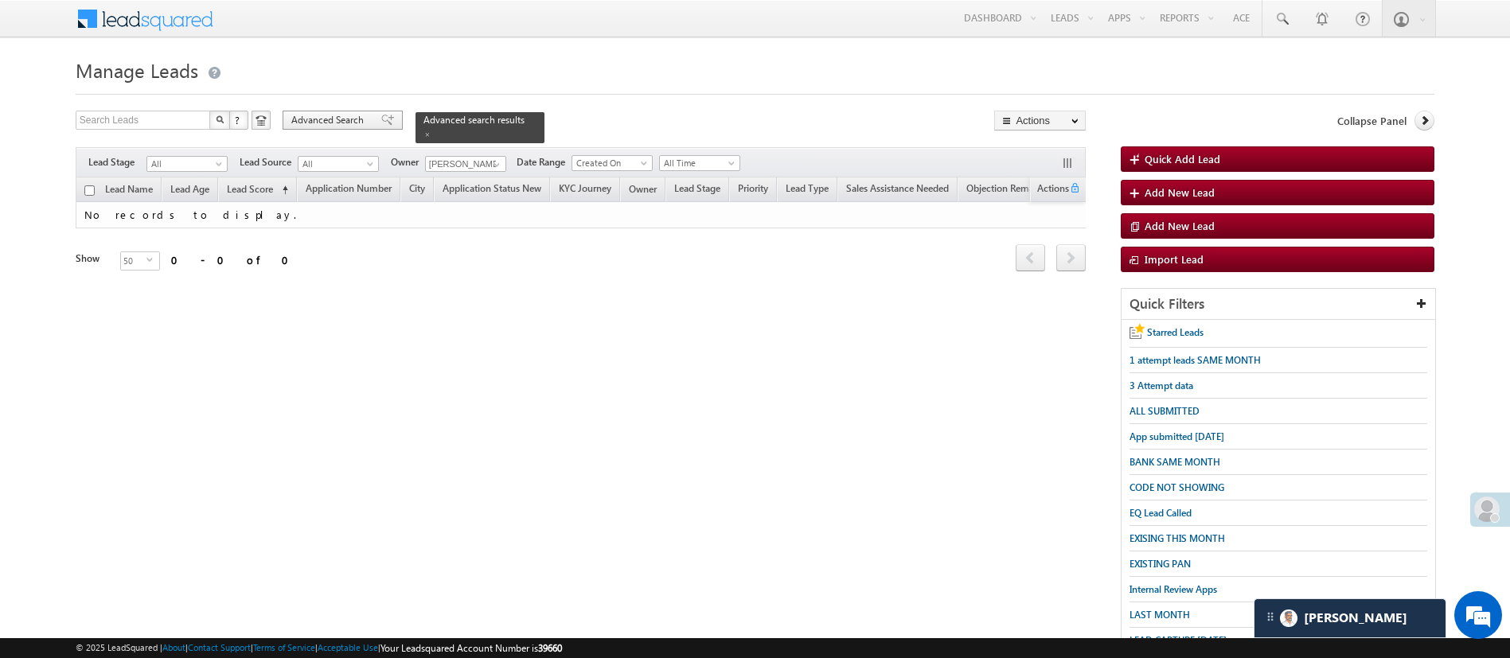
click at [325, 115] on span "Advanced Search" at bounding box center [329, 120] width 77 height 14
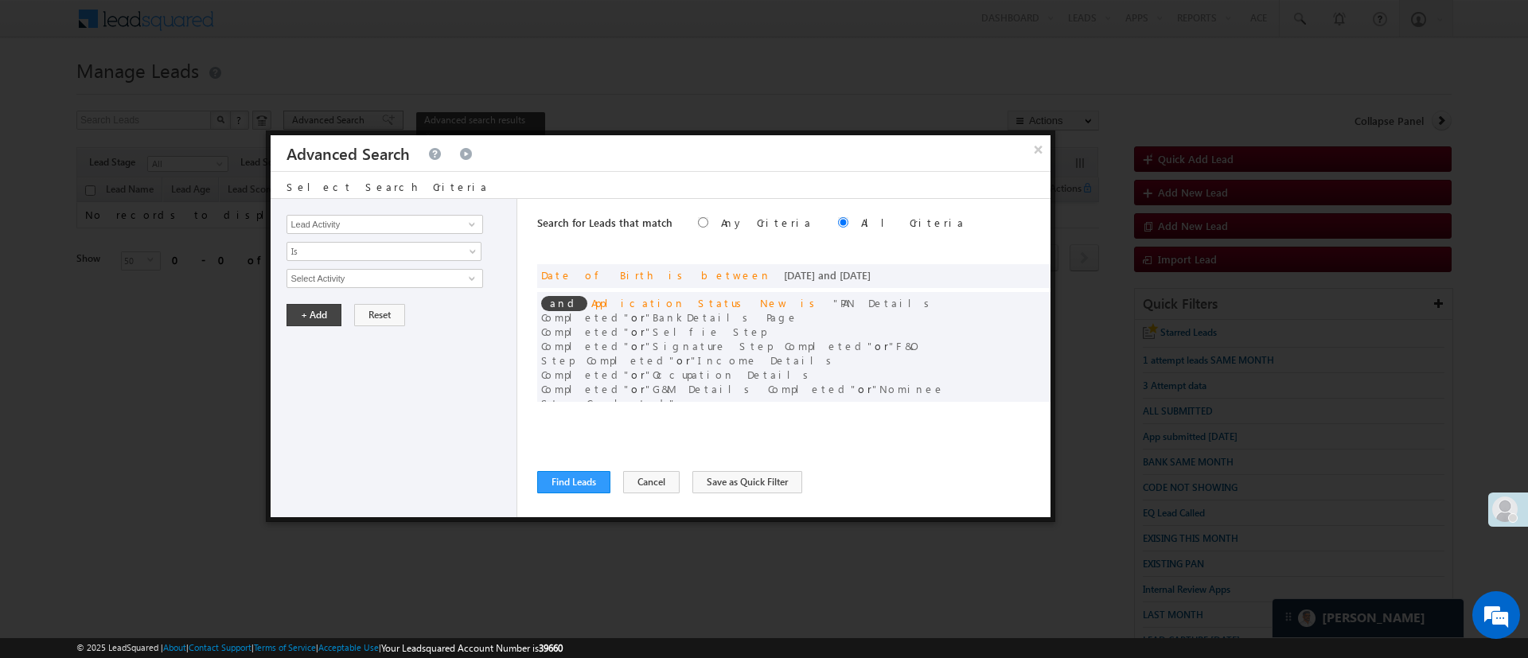
click at [325, 115] on div at bounding box center [764, 329] width 1528 height 658
click at [1008, 271] on span at bounding box center [1013, 273] width 11 height 11
click at [350, 313] on input "01/01/06" at bounding box center [332, 306] width 93 height 21
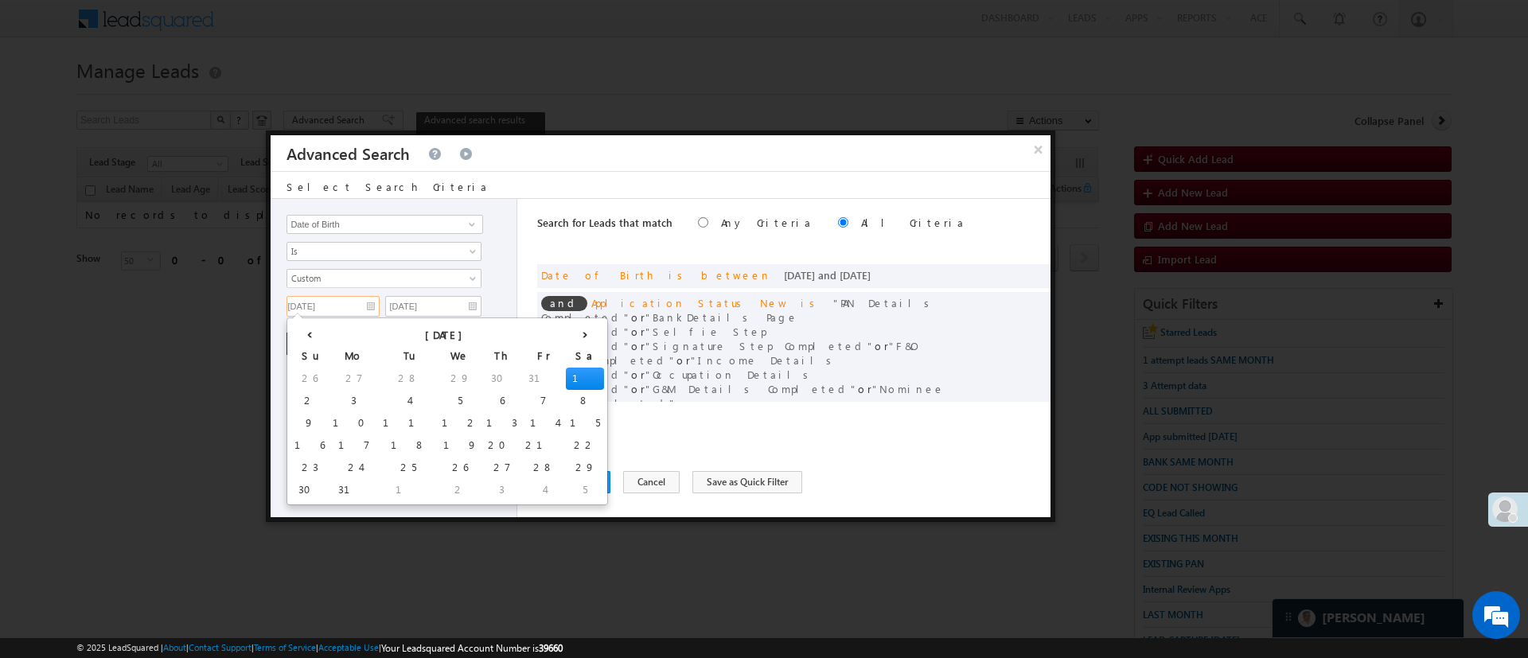
type input "01/01/05"
click at [489, 330] on div "Lead Activity Task Sales Group Prospect Id WA Last Message Timestamp 4th Day Di…" at bounding box center [394, 358] width 247 height 318
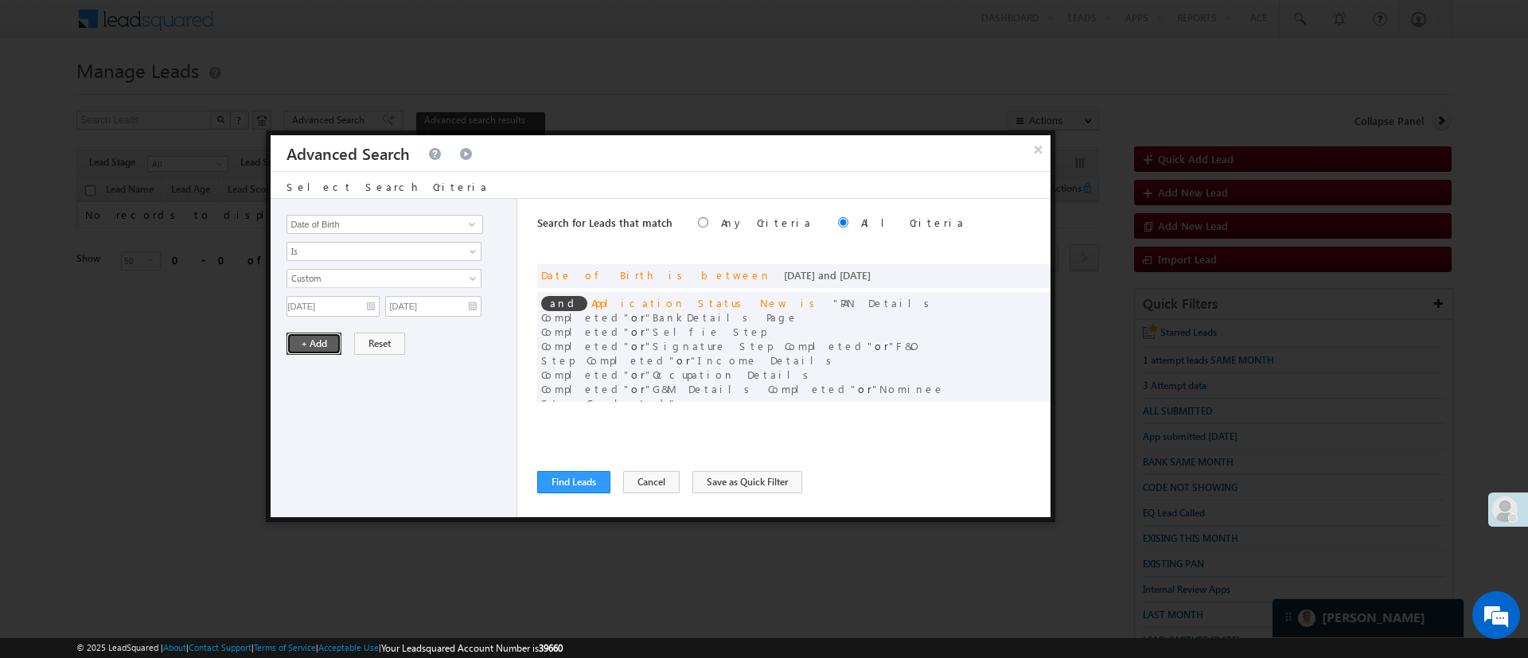
click at [303, 337] on button "+ Add" at bounding box center [313, 344] width 55 height 22
click at [1008, 271] on span at bounding box center [1013, 273] width 11 height 11
click at [345, 310] on input "01/01/06" at bounding box center [332, 306] width 93 height 21
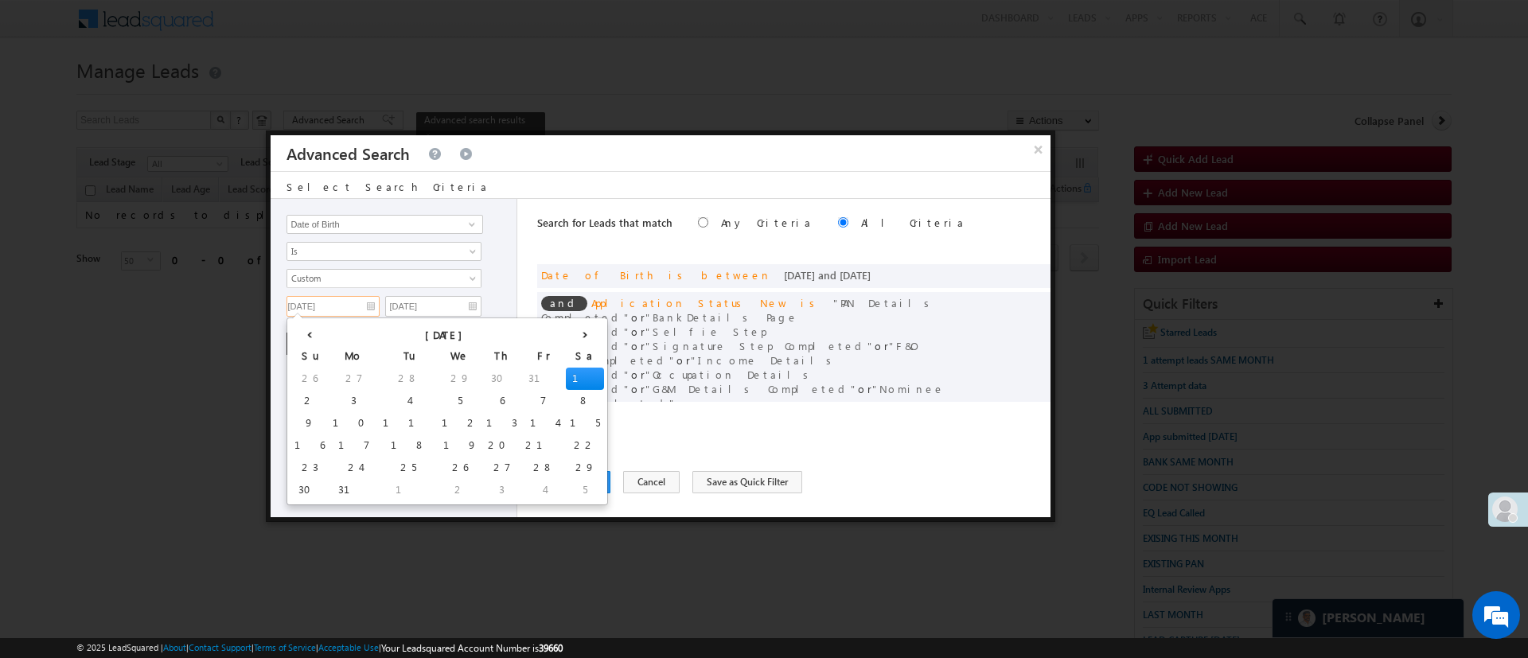
click at [566, 375] on td "1" at bounding box center [585, 379] width 38 height 22
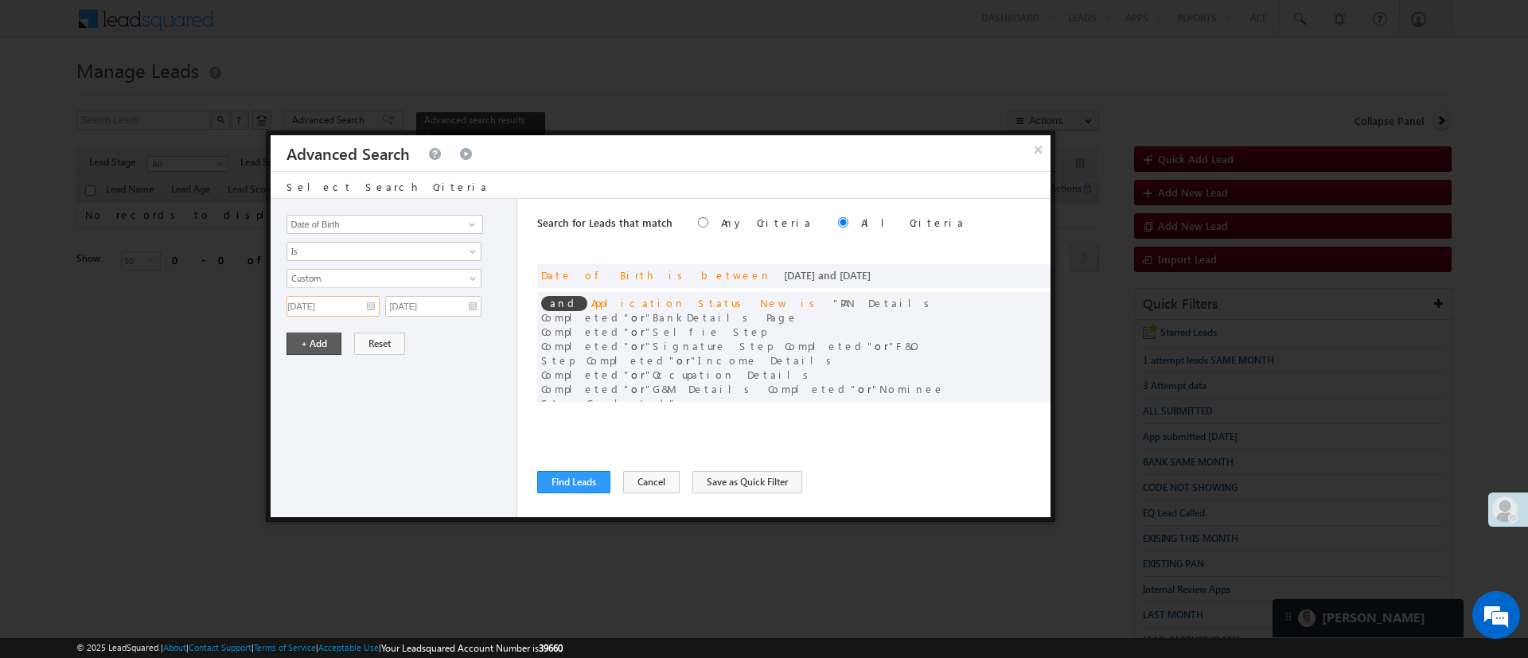
type input "01/01/05"
click at [315, 349] on button "+ Add" at bounding box center [313, 344] width 55 height 22
click at [560, 477] on button "Find Leads" at bounding box center [573, 482] width 73 height 22
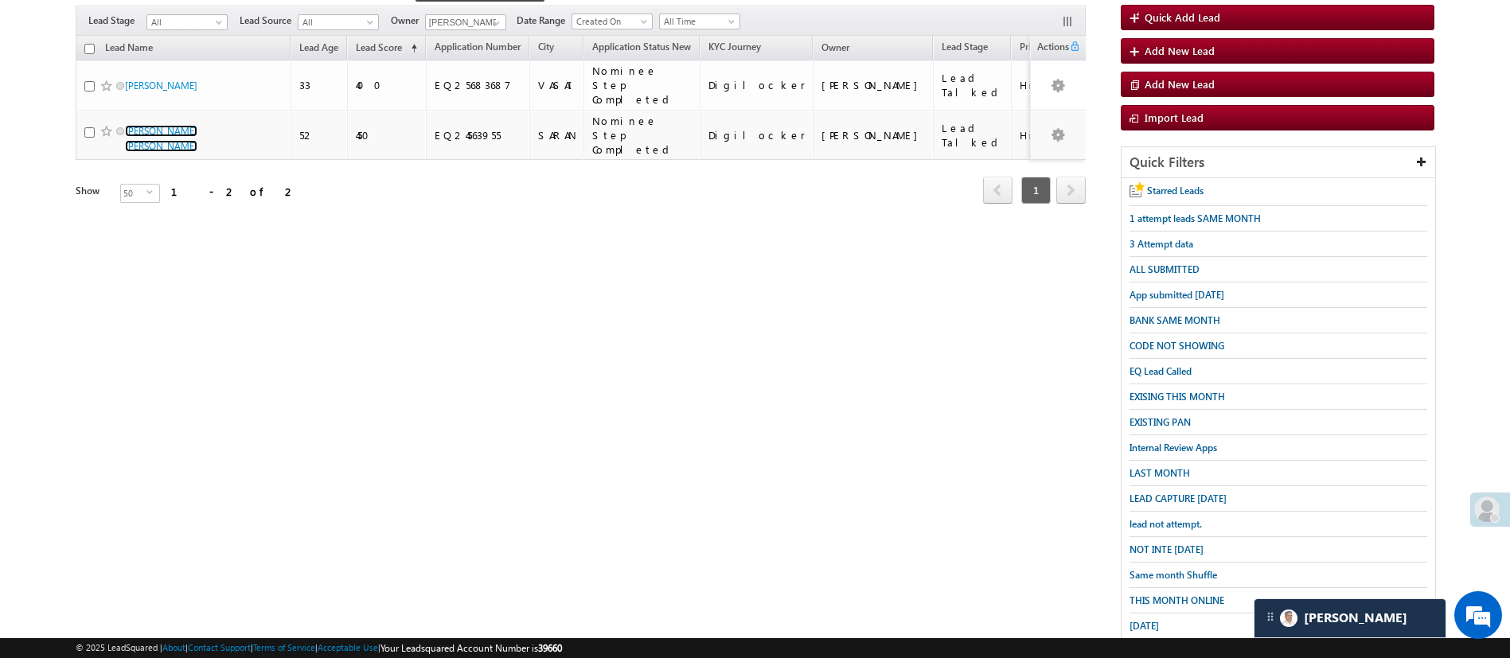
scroll to position [154, 0]
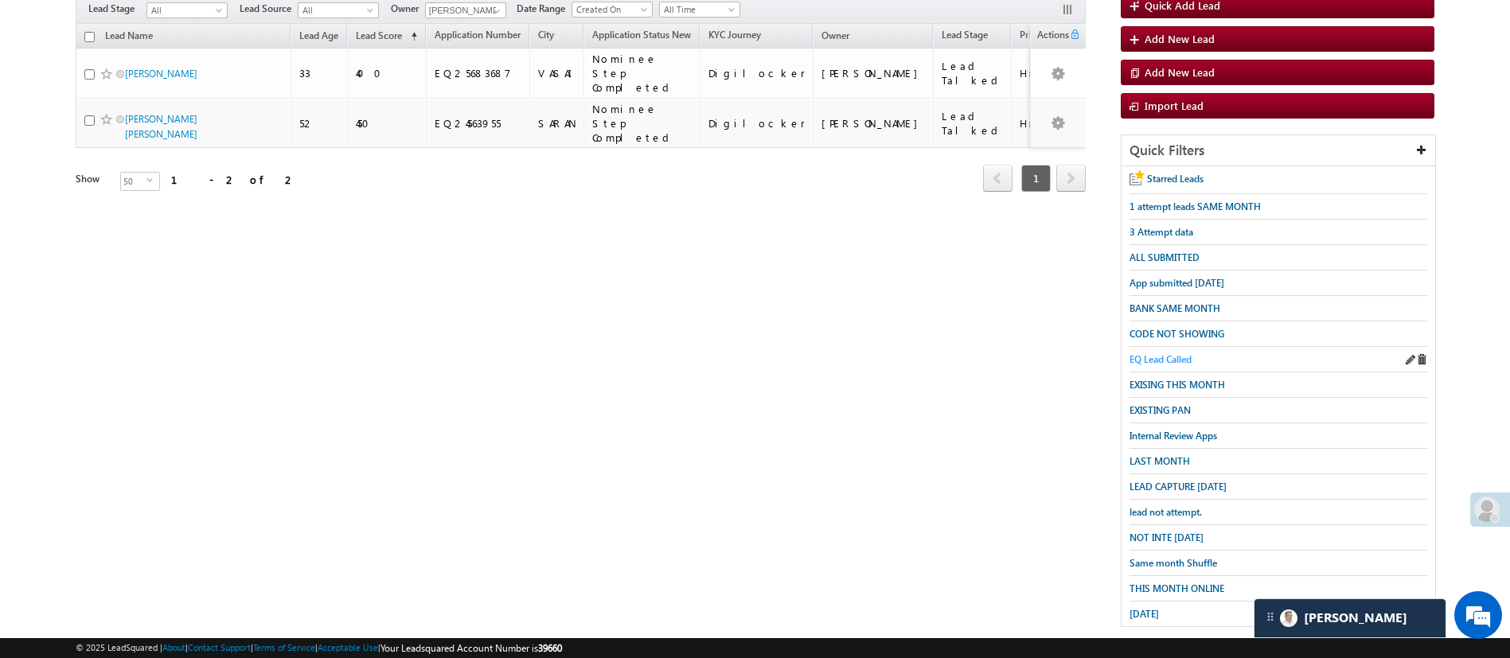
click at [1156, 356] on span "EQ Lead Called" at bounding box center [1160, 359] width 62 height 12
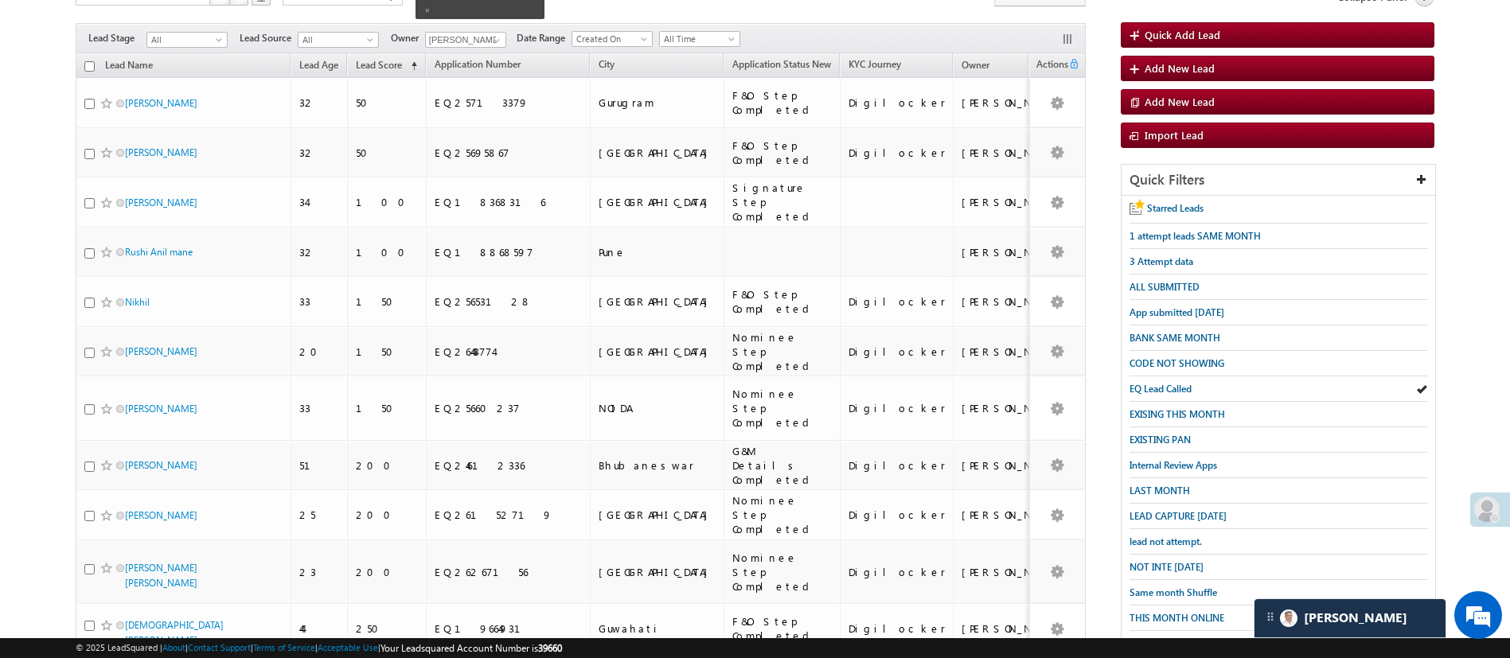
scroll to position [127, 0]
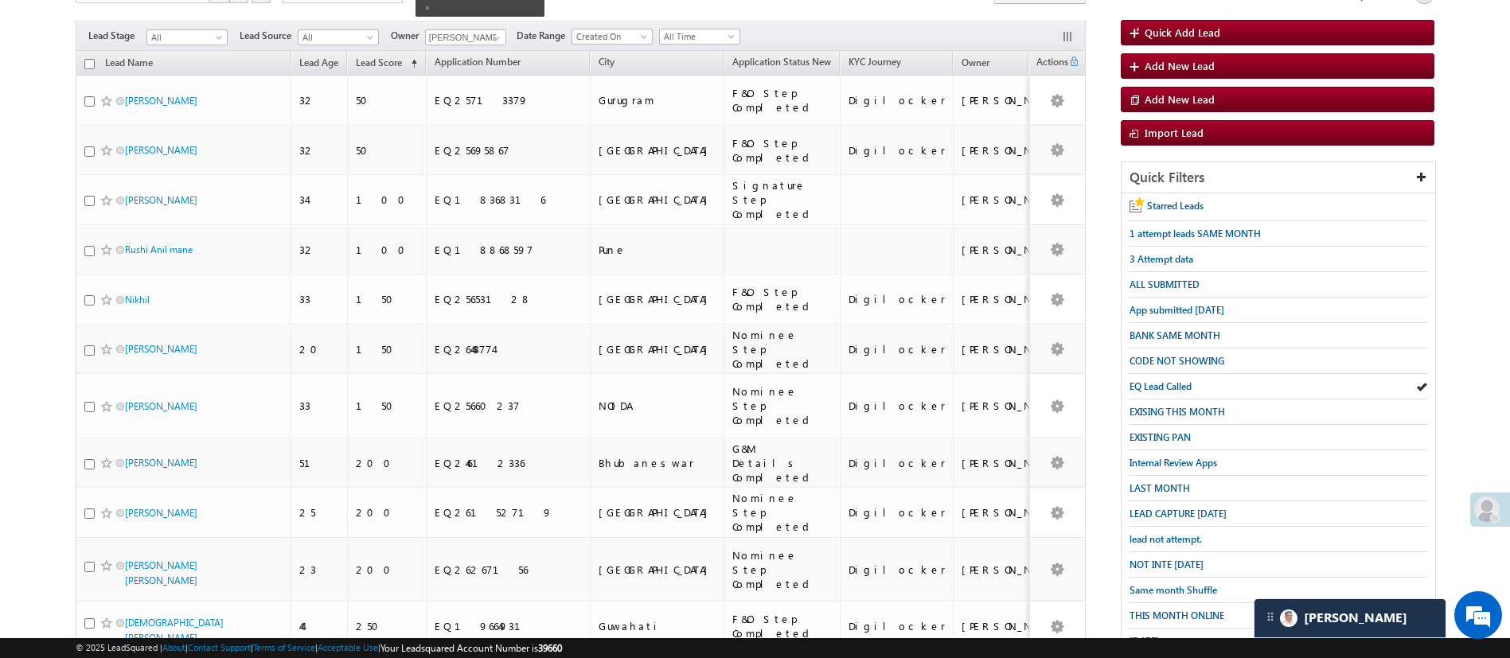
drag, startPoint x: 1527, startPoint y: 317, endPoint x: 55, endPoint y: 517, distance: 1485.8
click at [1194, 509] on span "LEAD CAPTURE TODAY" at bounding box center [1177, 514] width 97 height 12
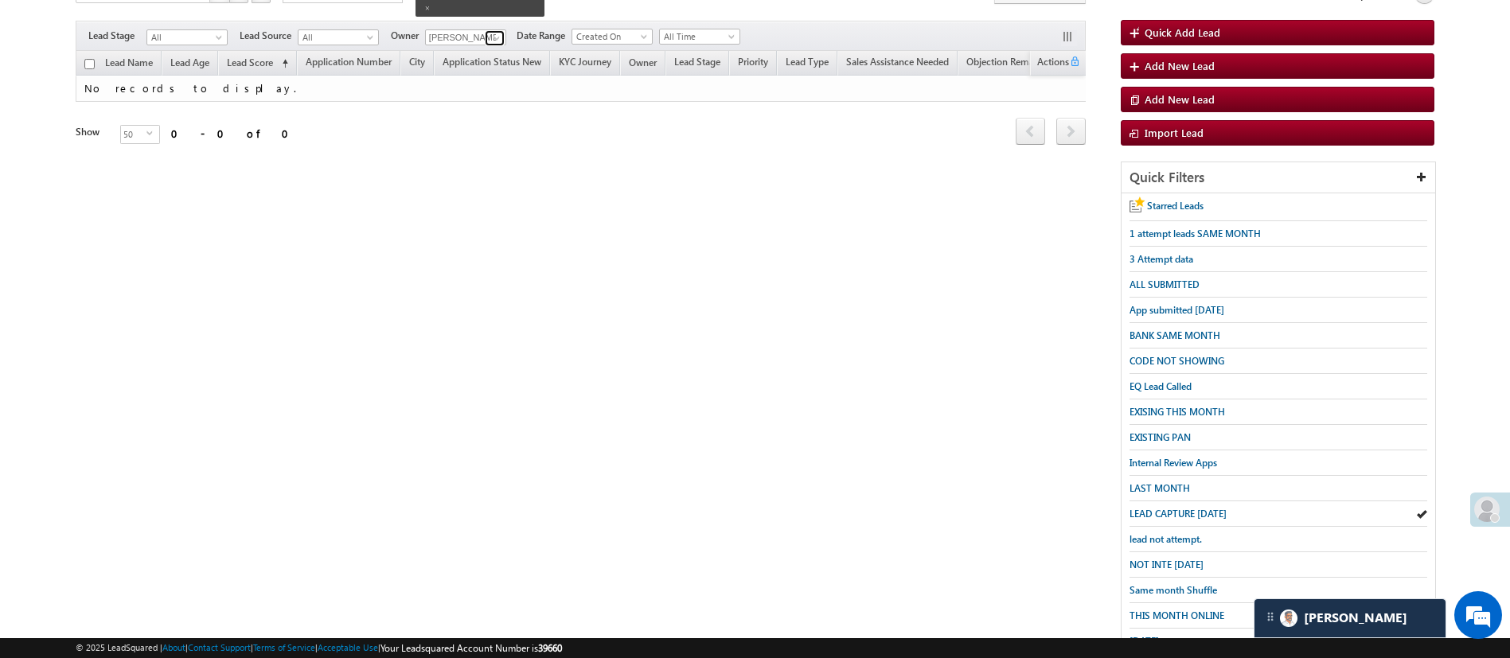
click at [501, 32] on span at bounding box center [496, 38] width 13 height 13
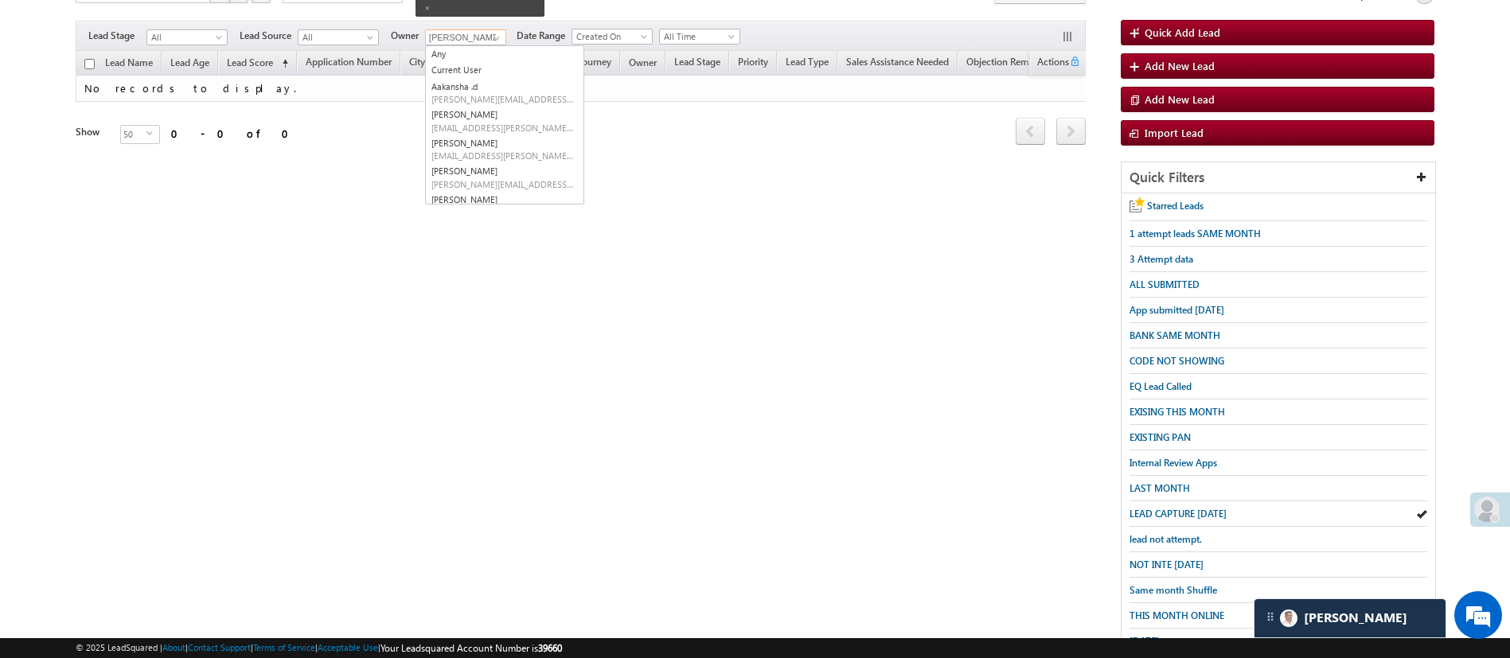
click at [498, 82] on link "Aakansha .d Aakansha.D@angelbroking.com" at bounding box center [505, 93] width 158 height 29
type input "Aakansha .d"
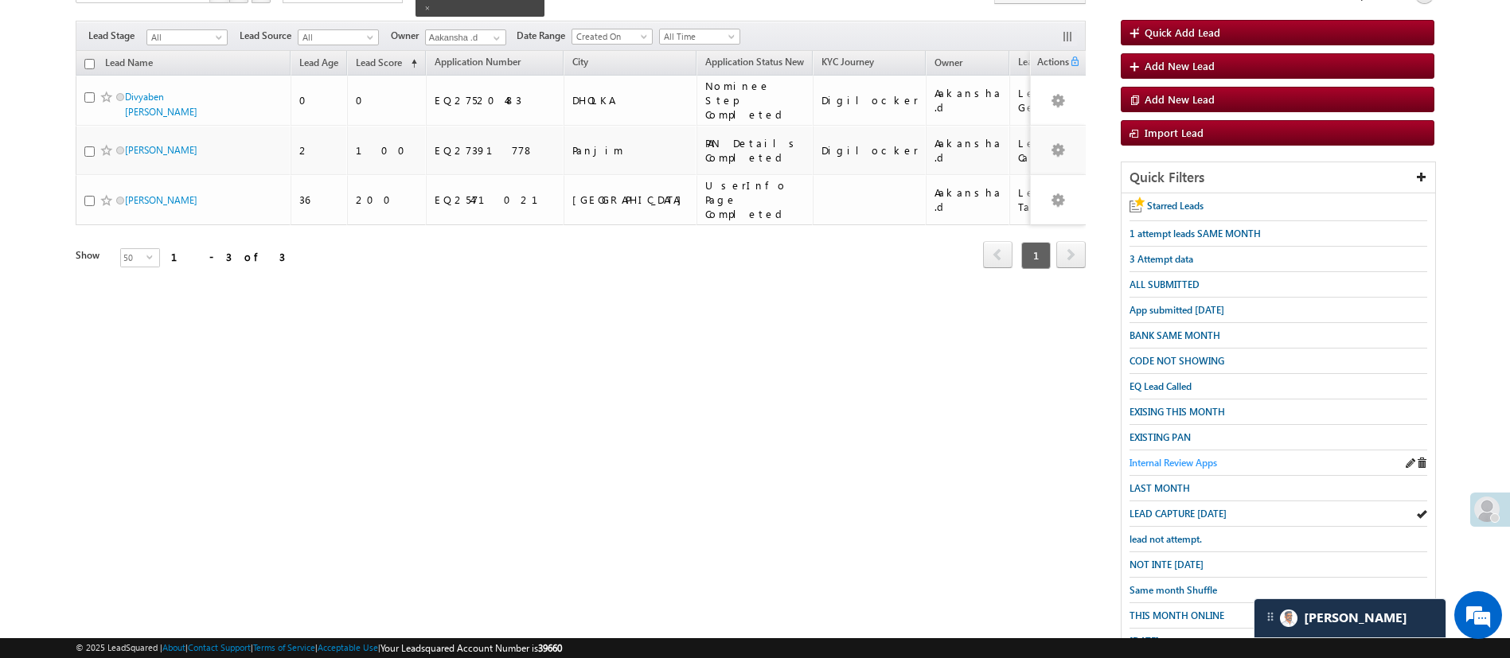
click at [1184, 457] on span "Internal Review Apps" at bounding box center [1173, 463] width 88 height 12
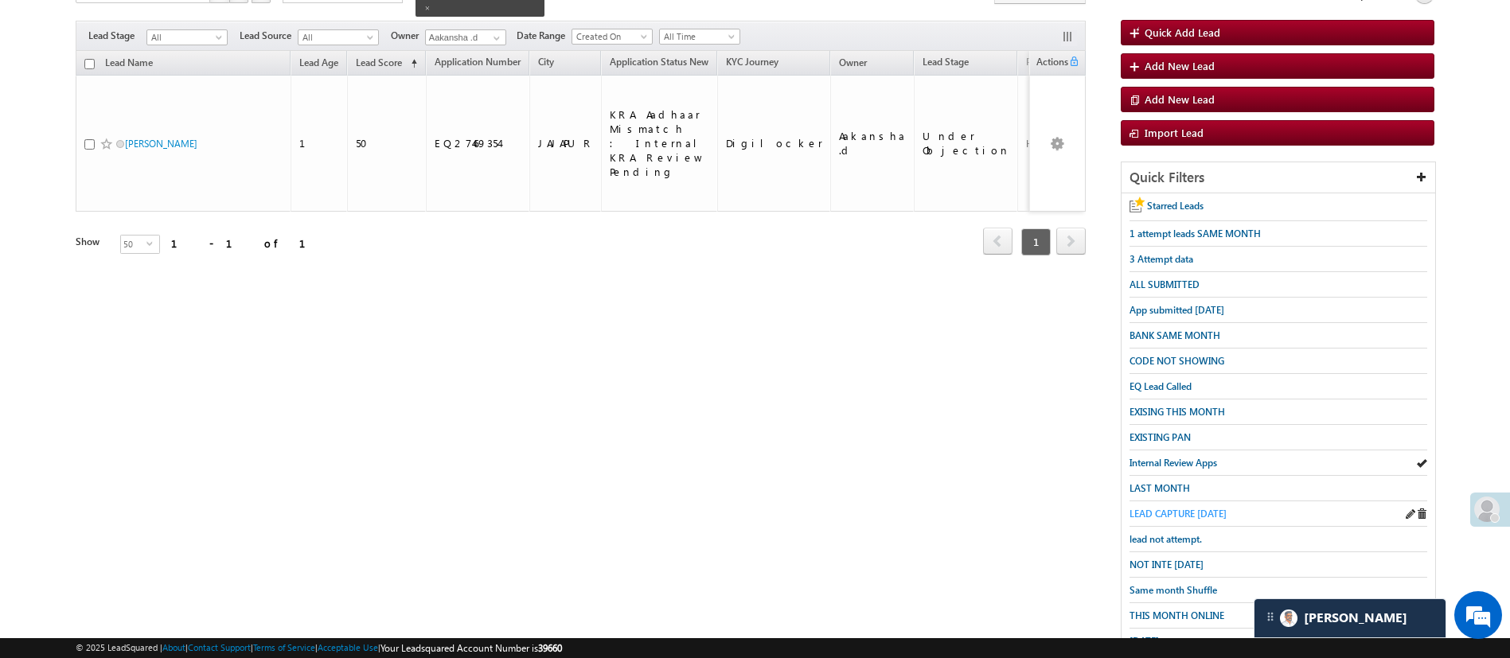
click at [1193, 509] on span "LEAD CAPTURE TODAY" at bounding box center [1177, 514] width 97 height 12
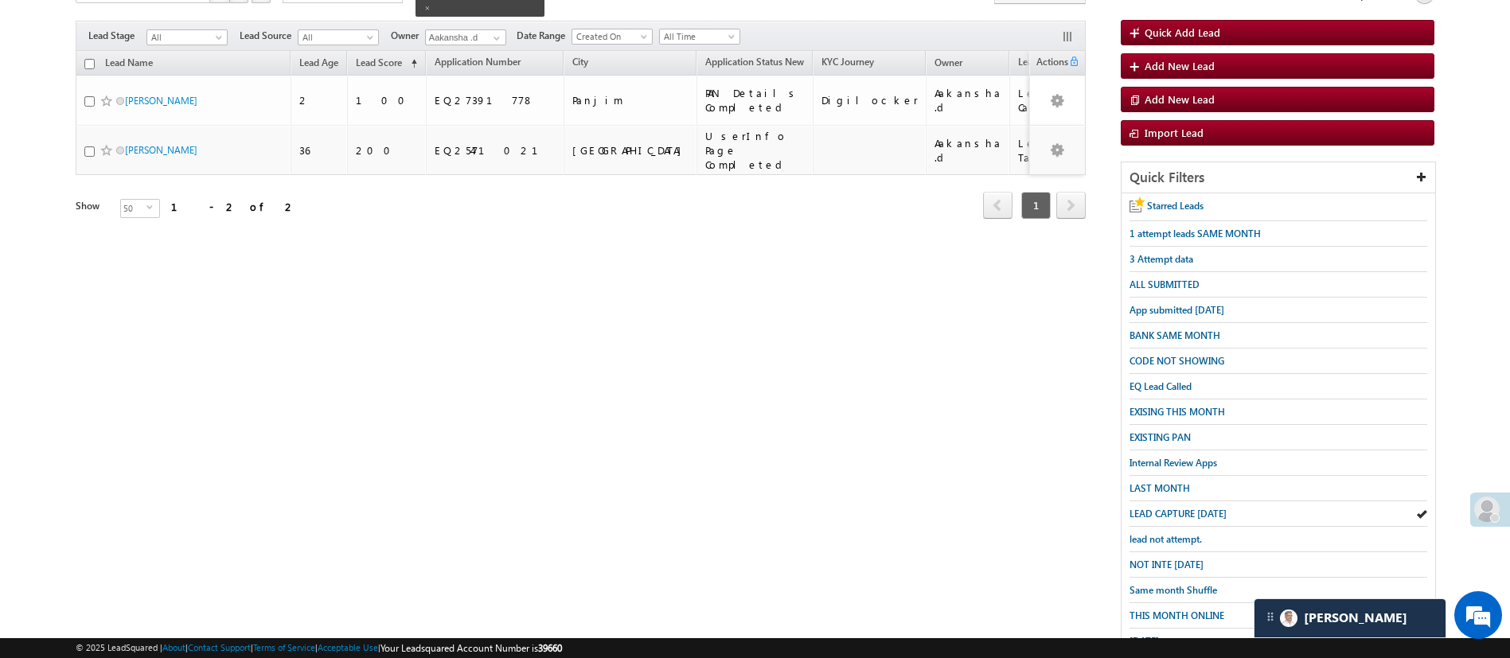
scroll to position [0, 0]
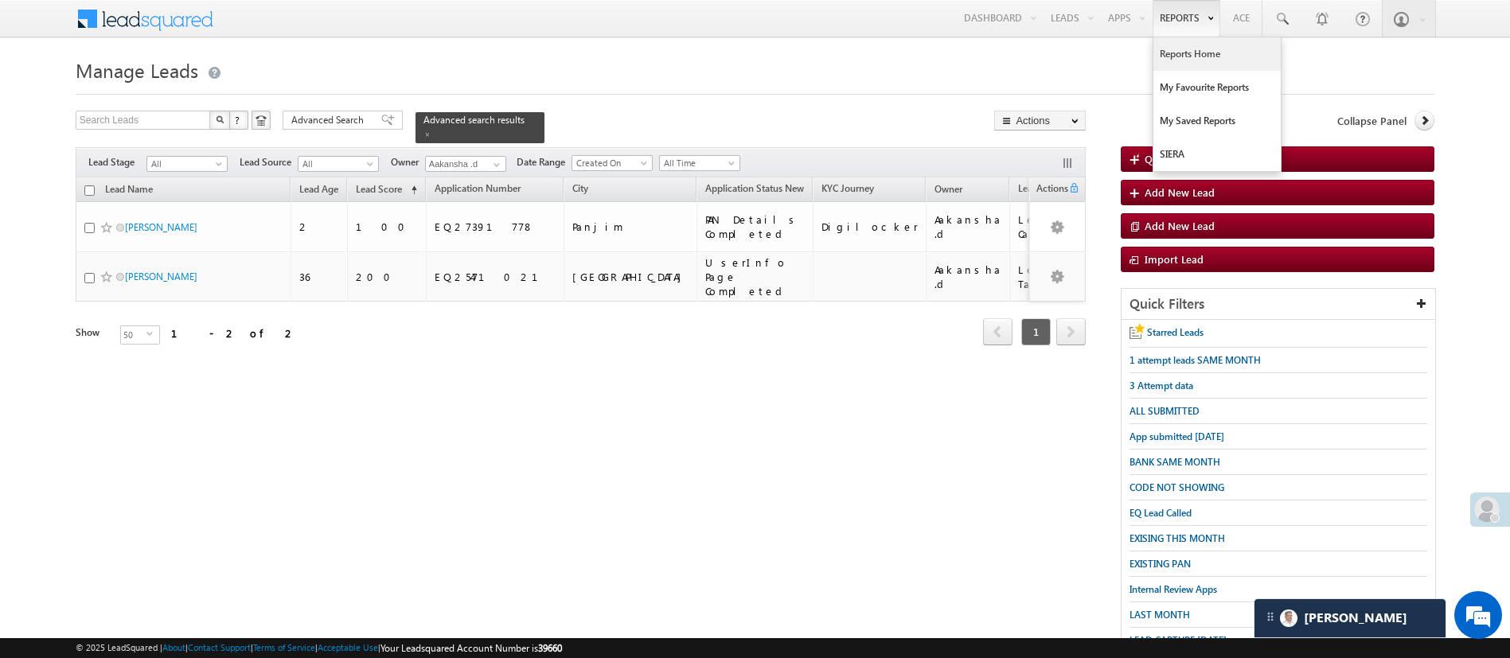
click at [1173, 46] on link "Reports Home" at bounding box center [1216, 53] width 127 height 33
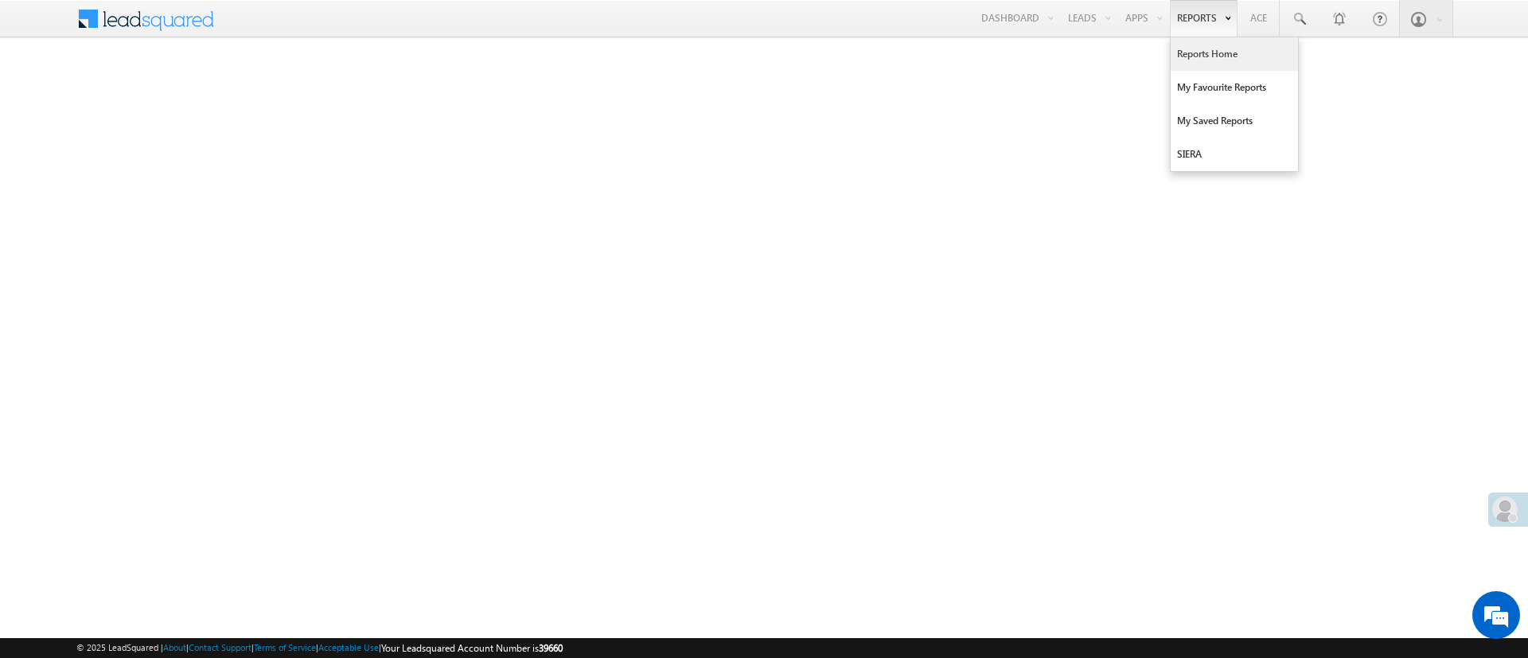
click at [1201, 49] on link "Reports Home" at bounding box center [1234, 53] width 127 height 33
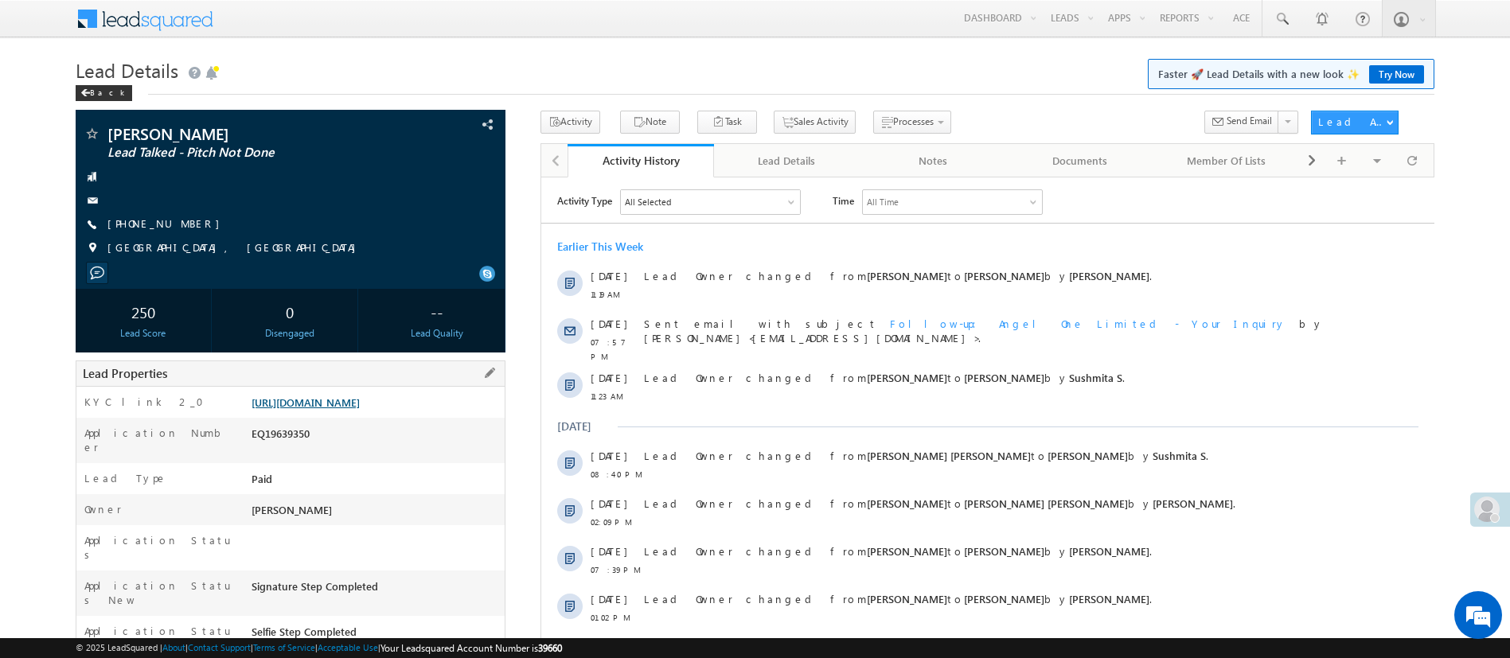
click at [360, 400] on link "[URL][DOMAIN_NAME]" at bounding box center [305, 403] width 108 height 14
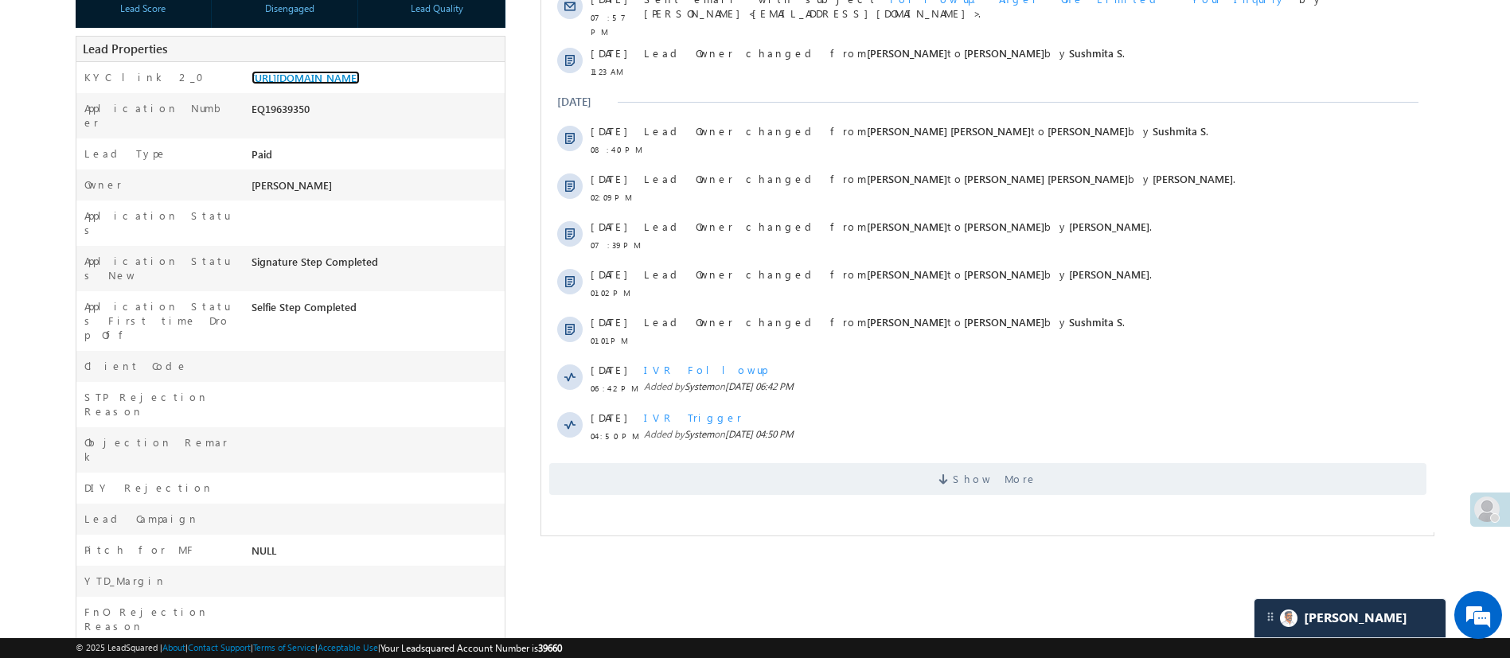
scroll to position [329, 0]
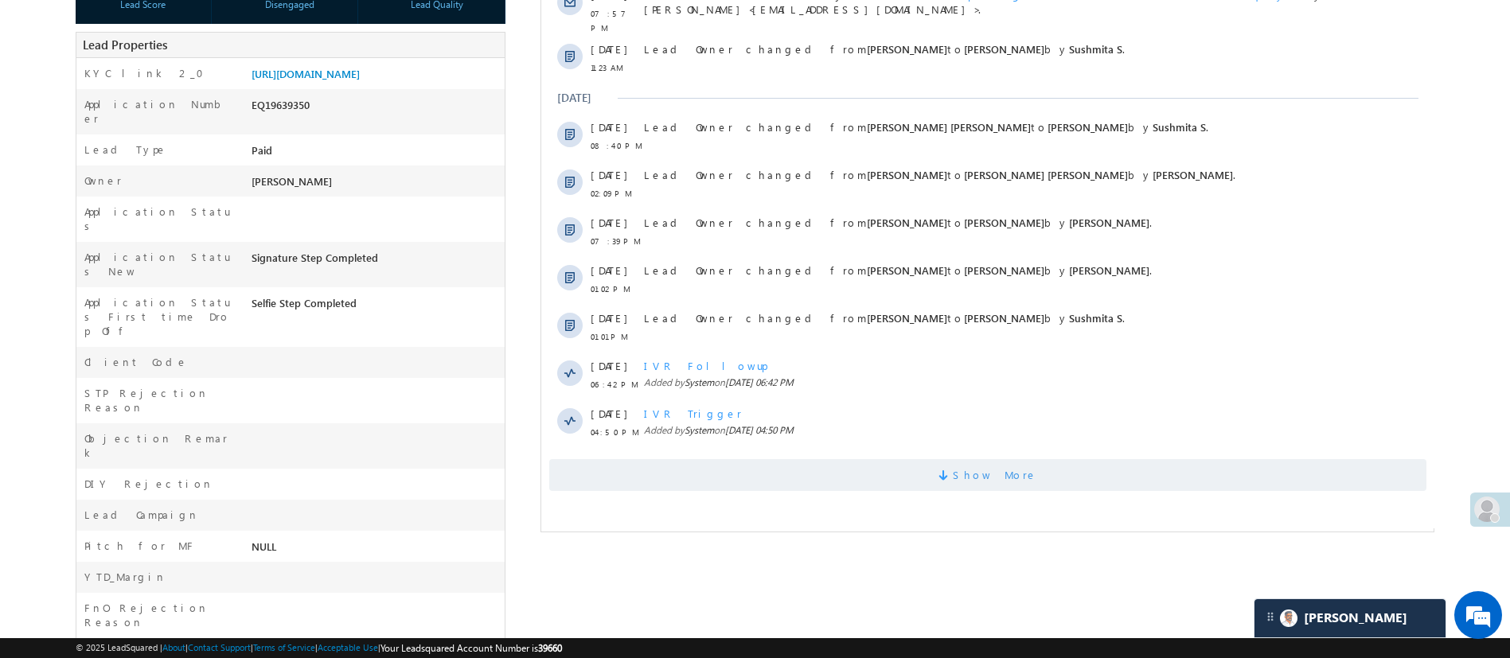
click at [1070, 459] on span "Show More" at bounding box center [986, 475] width 877 height 32
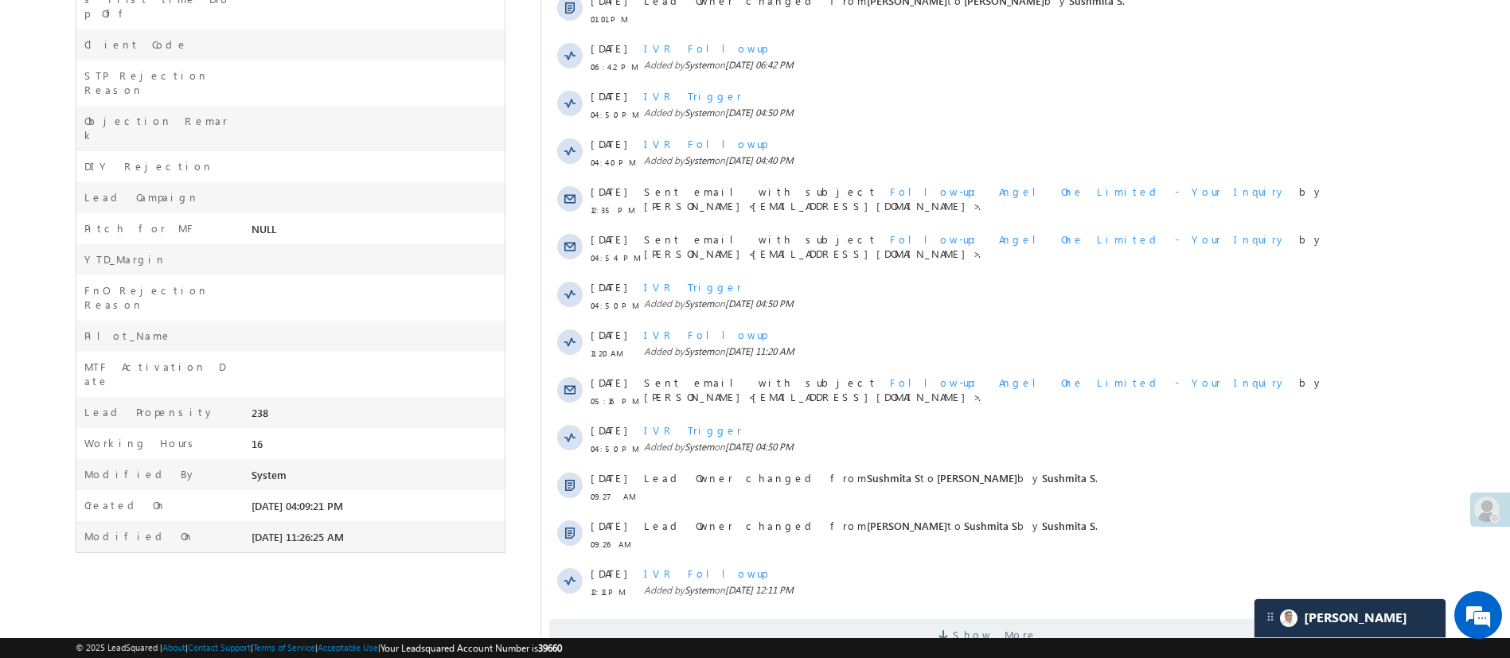
scroll to position [699, 0]
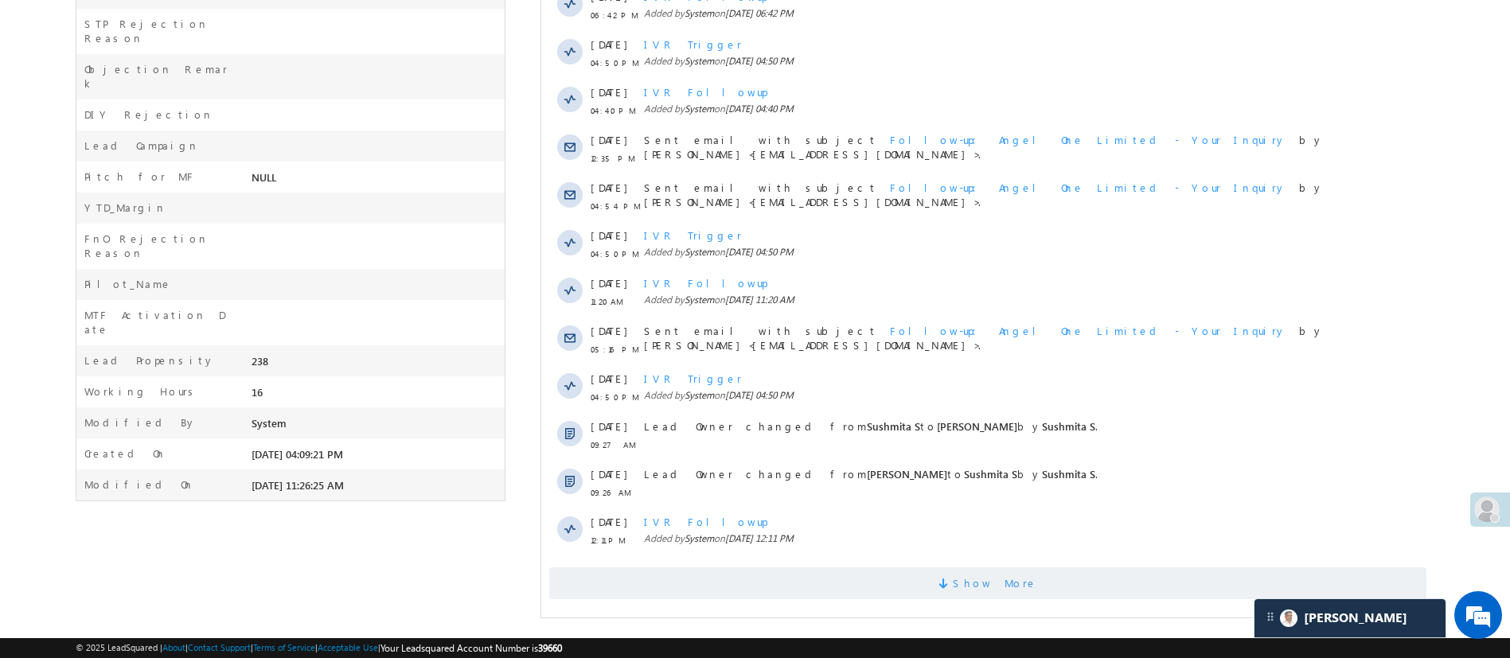
click at [1046, 581] on span "Show More" at bounding box center [986, 583] width 877 height 32
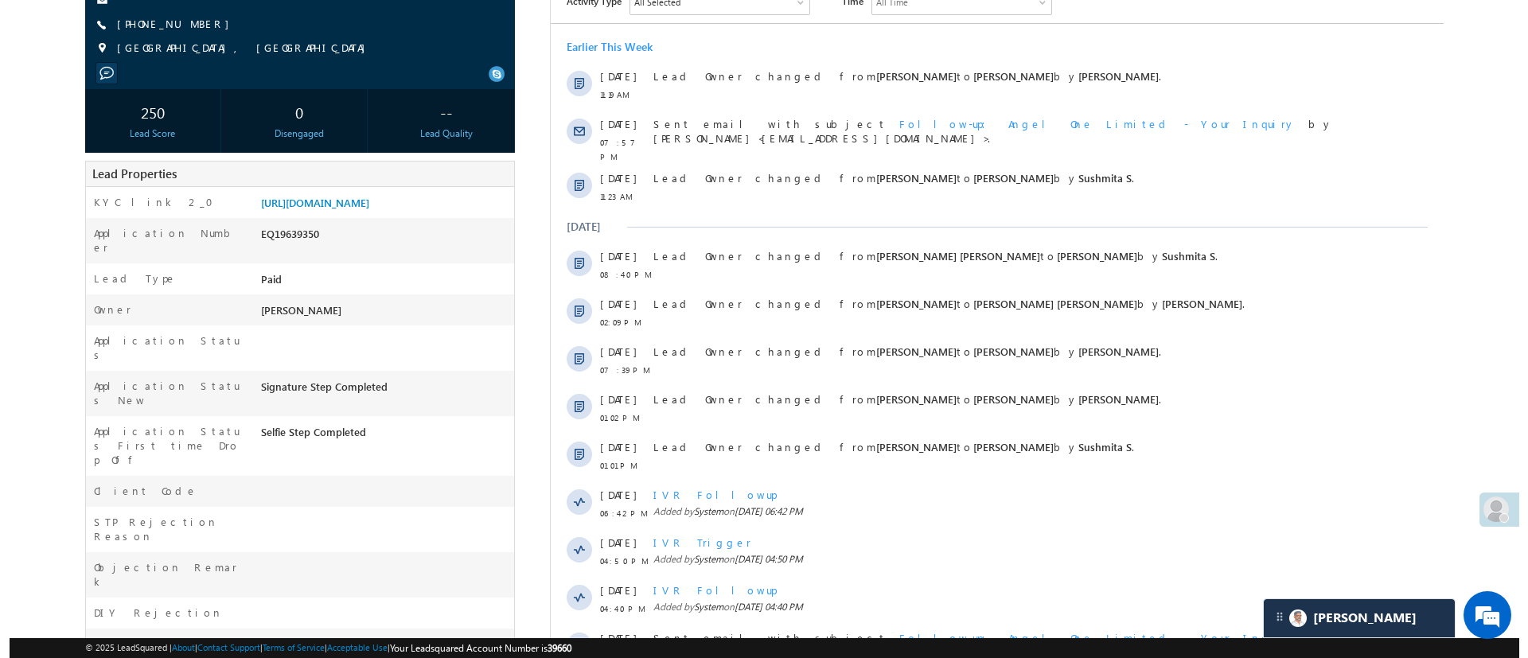
scroll to position [0, 0]
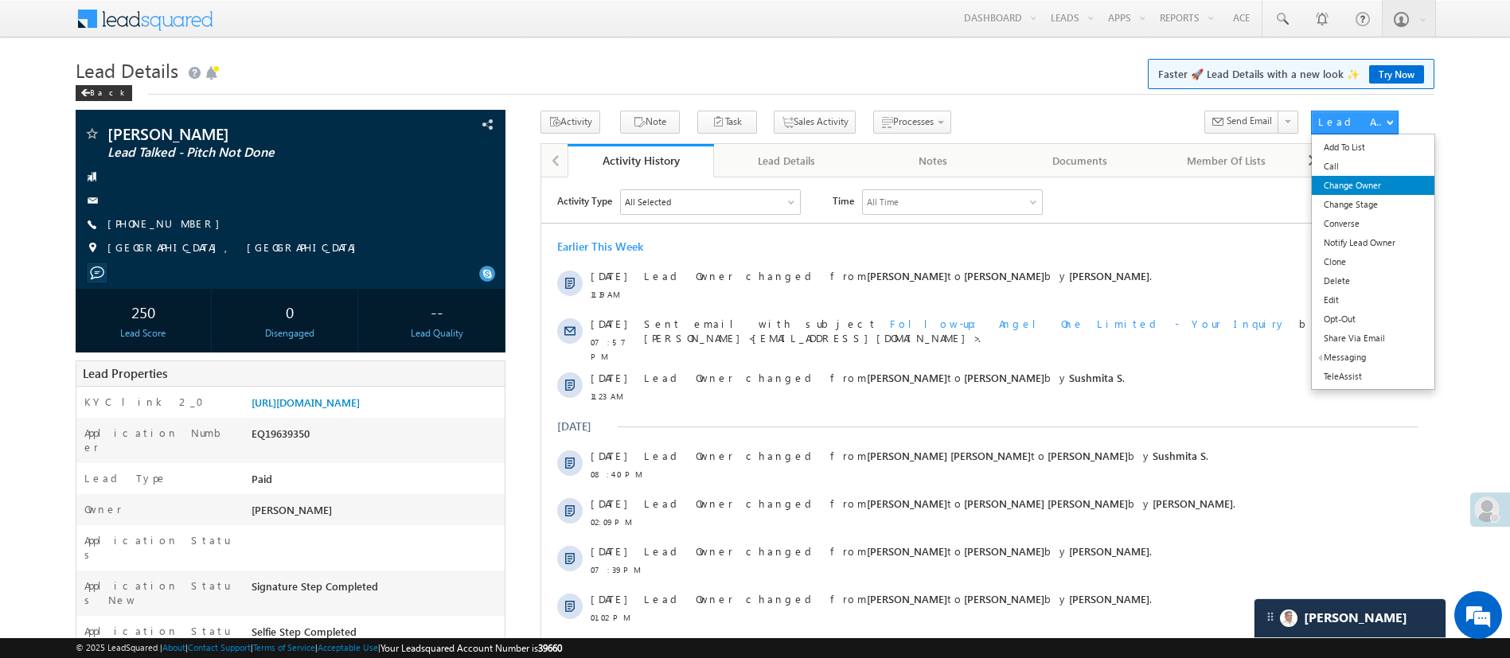
click at [1381, 189] on link "Change Owner" at bounding box center [1372, 185] width 122 height 19
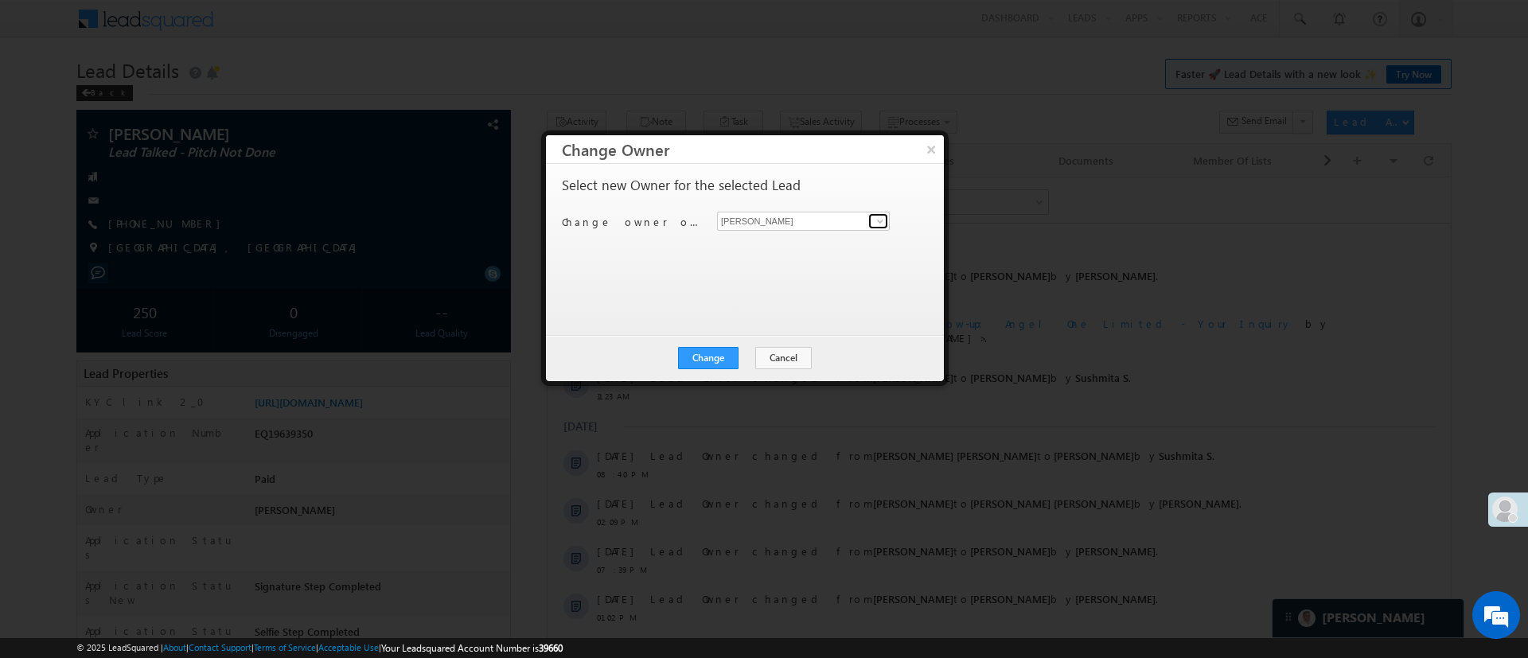
click at [875, 220] on span at bounding box center [880, 221] width 13 height 13
click at [809, 238] on link "Lavisha Gautam Lavisha.Gautam@angelbroking.com" at bounding box center [803, 246] width 173 height 30
type input "[PERSON_NAME]"
click at [715, 352] on button "Change" at bounding box center [708, 358] width 60 height 22
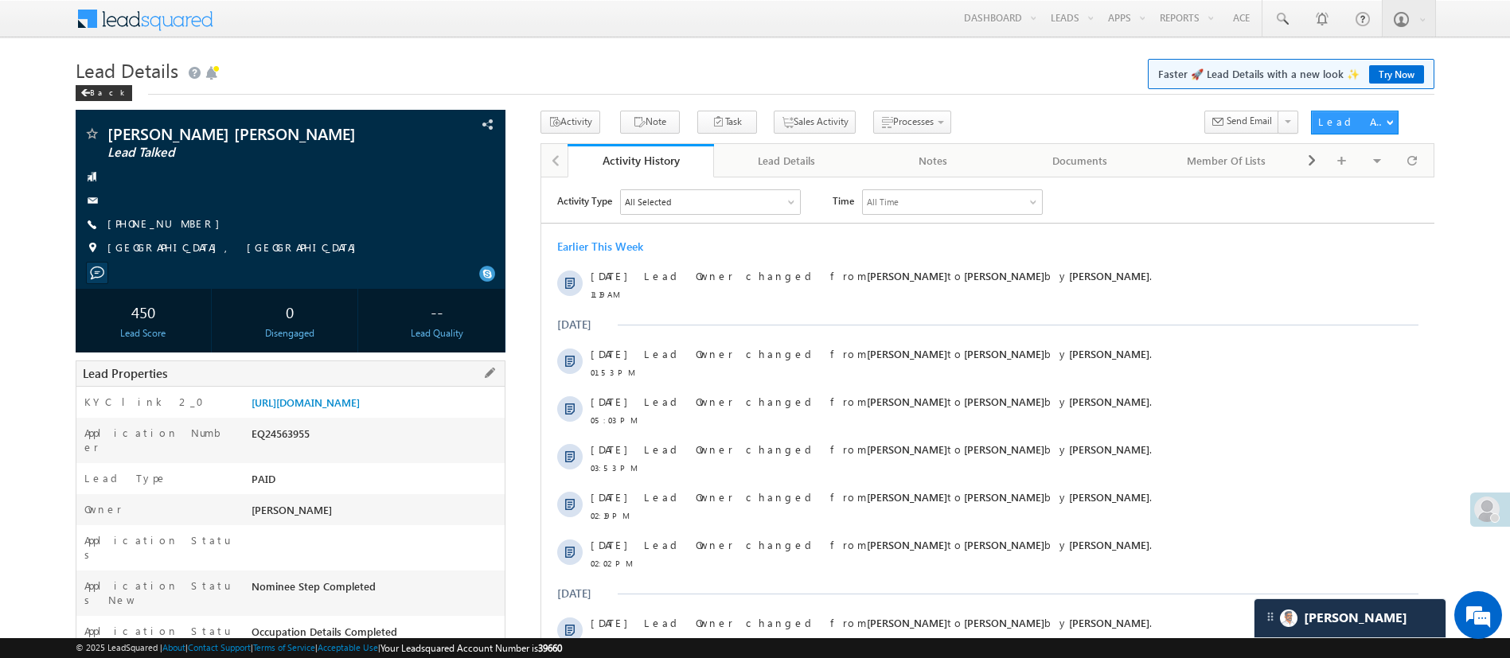
click at [392, 393] on div "KYC link 2_0 [URL][DOMAIN_NAME]" at bounding box center [290, 402] width 428 height 31
click at [360, 396] on link "[URL][DOMAIN_NAME]" at bounding box center [305, 403] width 108 height 14
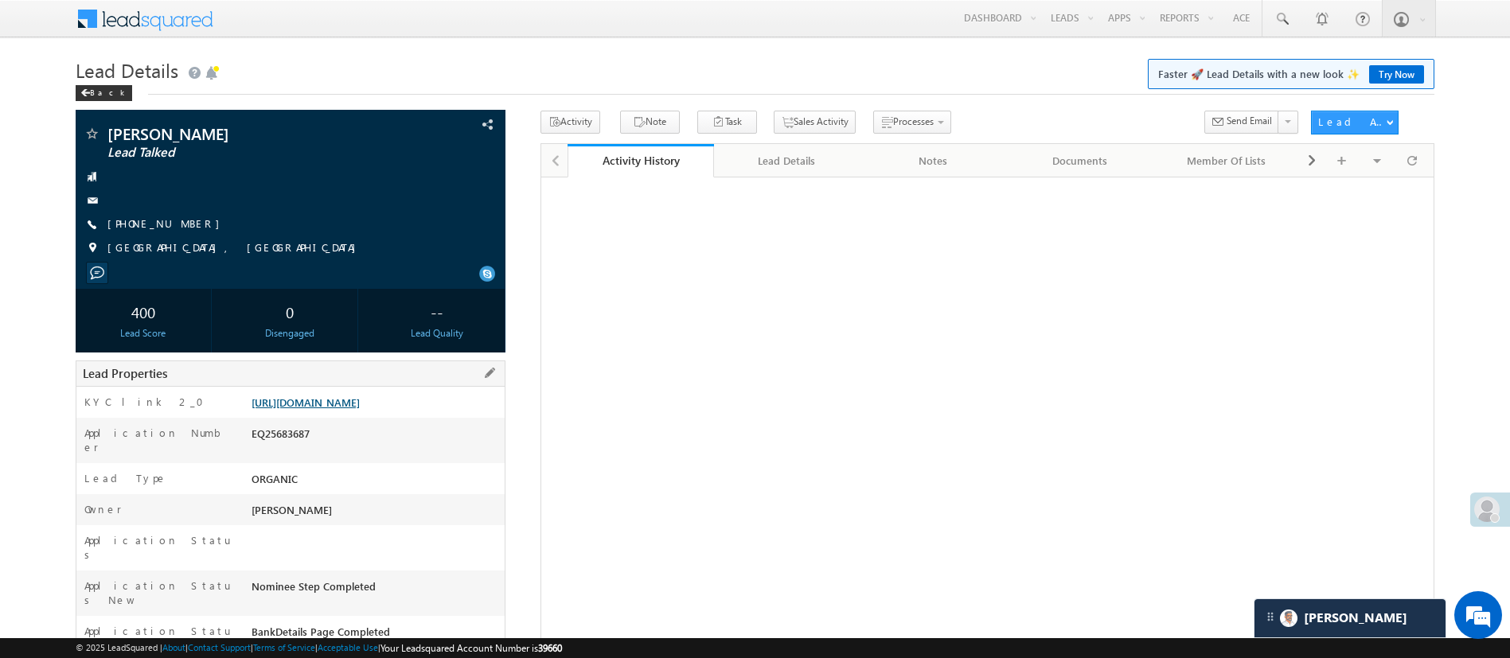
click at [360, 409] on link "[URL][DOMAIN_NAME]" at bounding box center [305, 403] width 108 height 14
click at [302, 396] on link "[URL][DOMAIN_NAME]" at bounding box center [305, 403] width 108 height 14
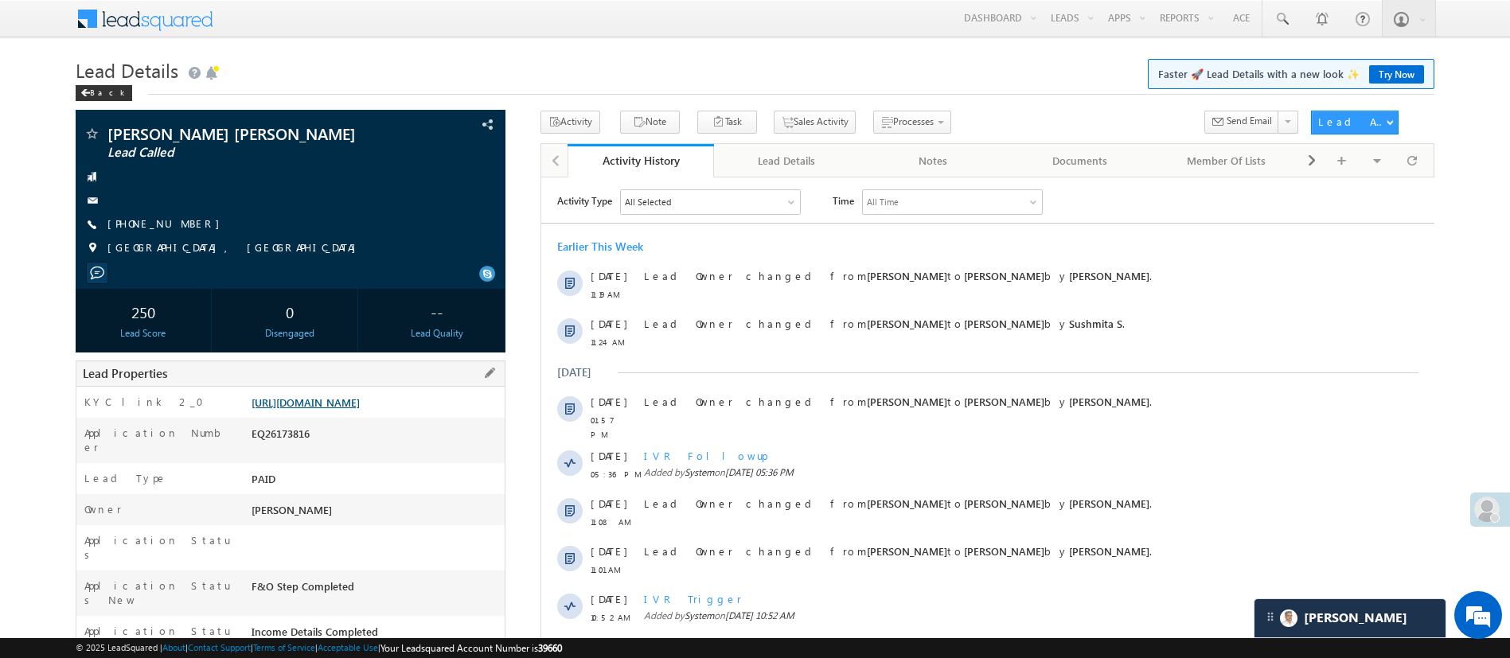
click at [360, 409] on link "[URL][DOMAIN_NAME]" at bounding box center [305, 403] width 108 height 14
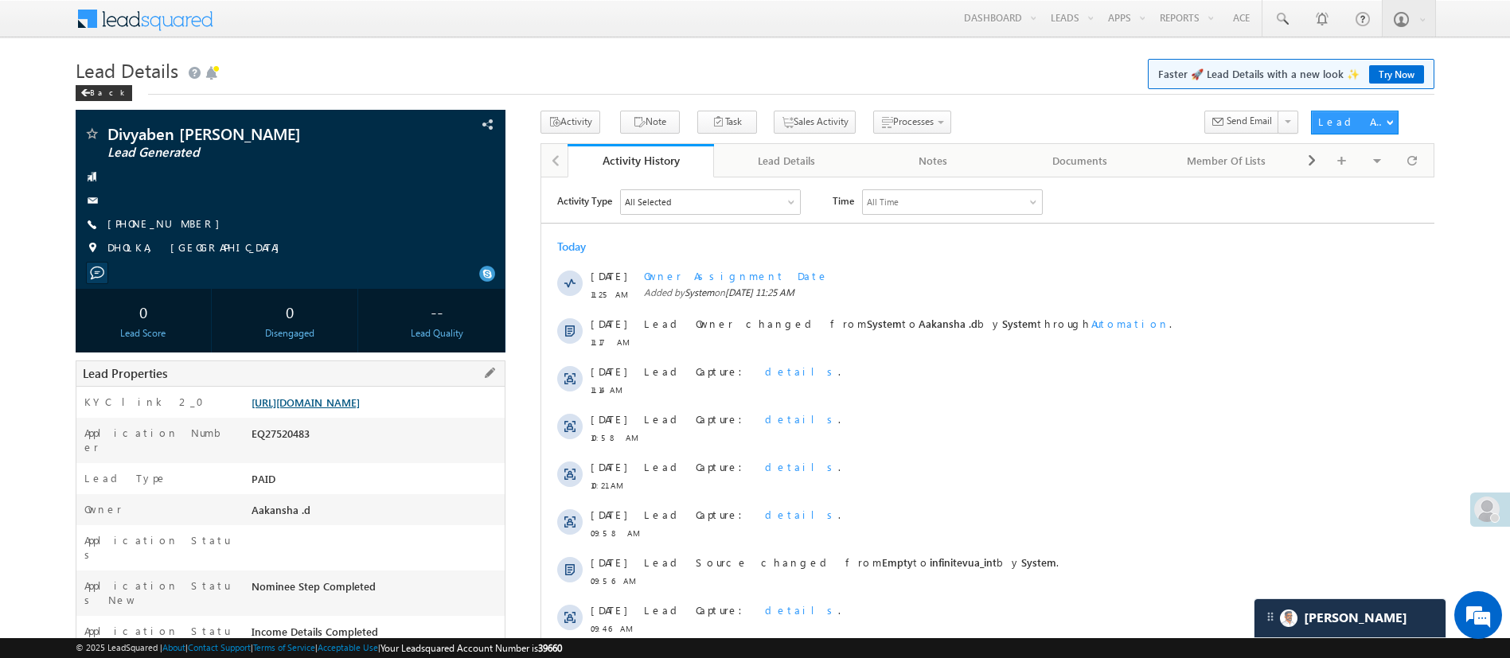
click at [360, 407] on link "[URL][DOMAIN_NAME]" at bounding box center [305, 403] width 108 height 14
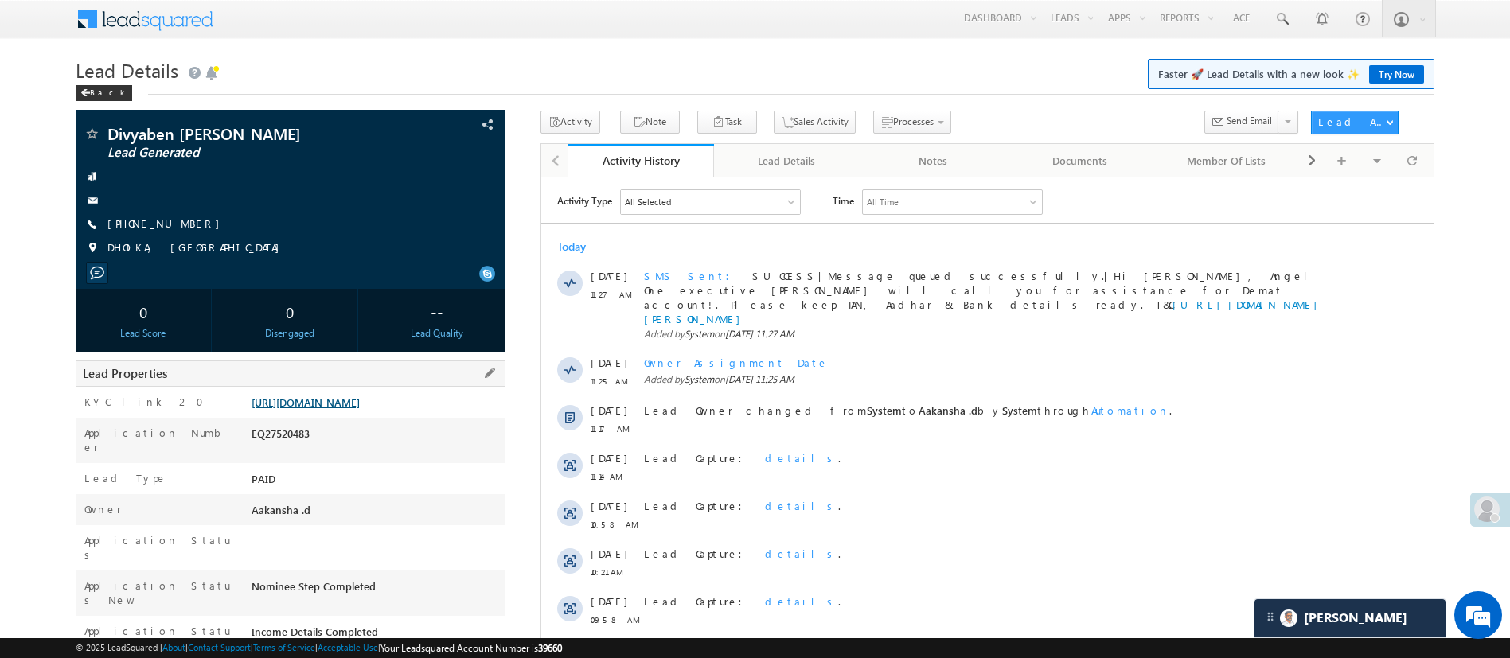
click at [360, 405] on link "https://angelbroking1-pk3em7sa.customui-test.leadsquared.com?leadId=d4d1d959-44…" at bounding box center [305, 403] width 108 height 14
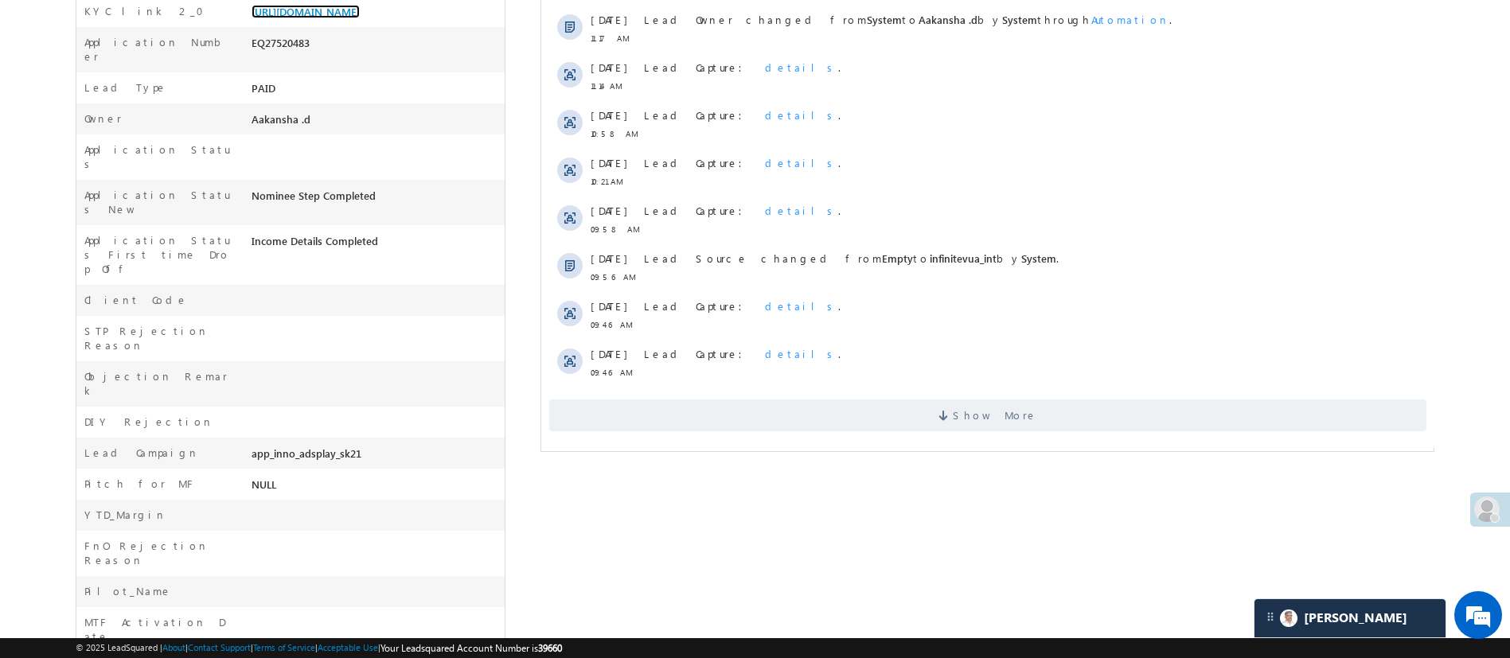
scroll to position [415, 0]
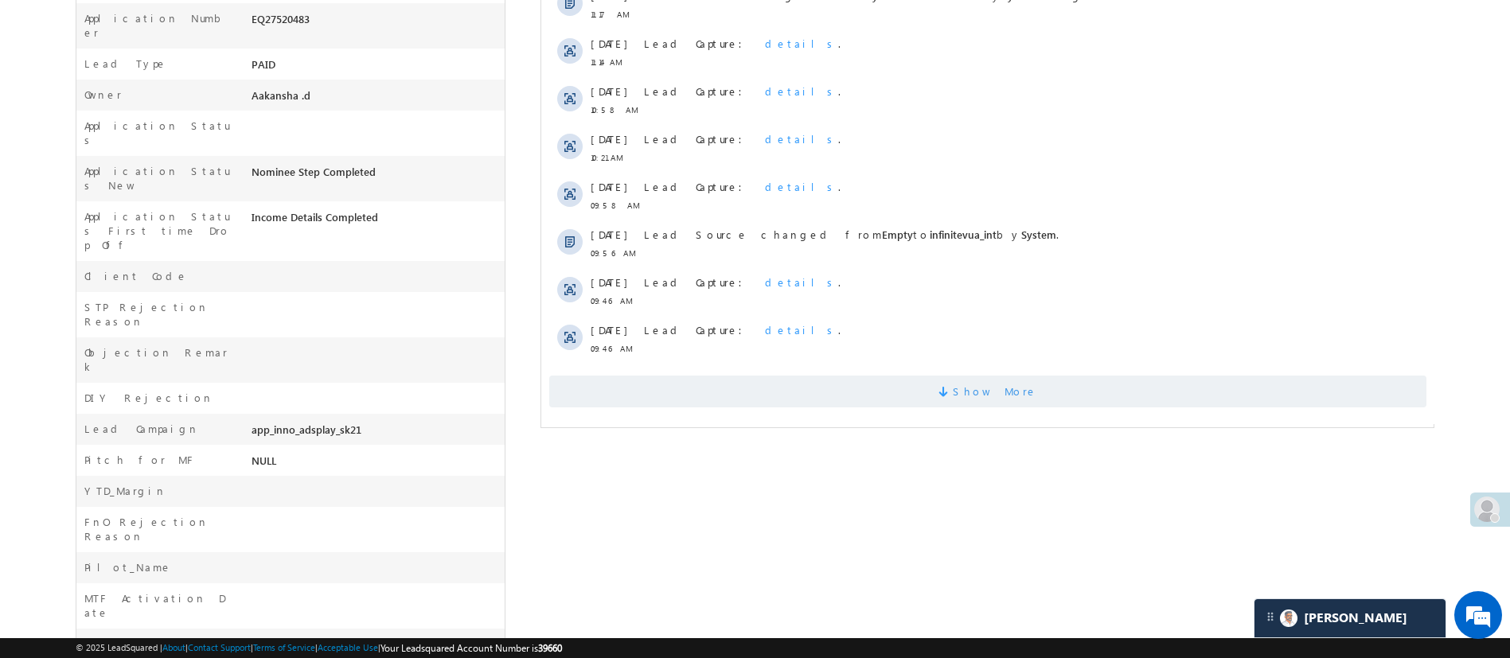
click at [1166, 376] on span "Show More" at bounding box center [986, 392] width 877 height 32
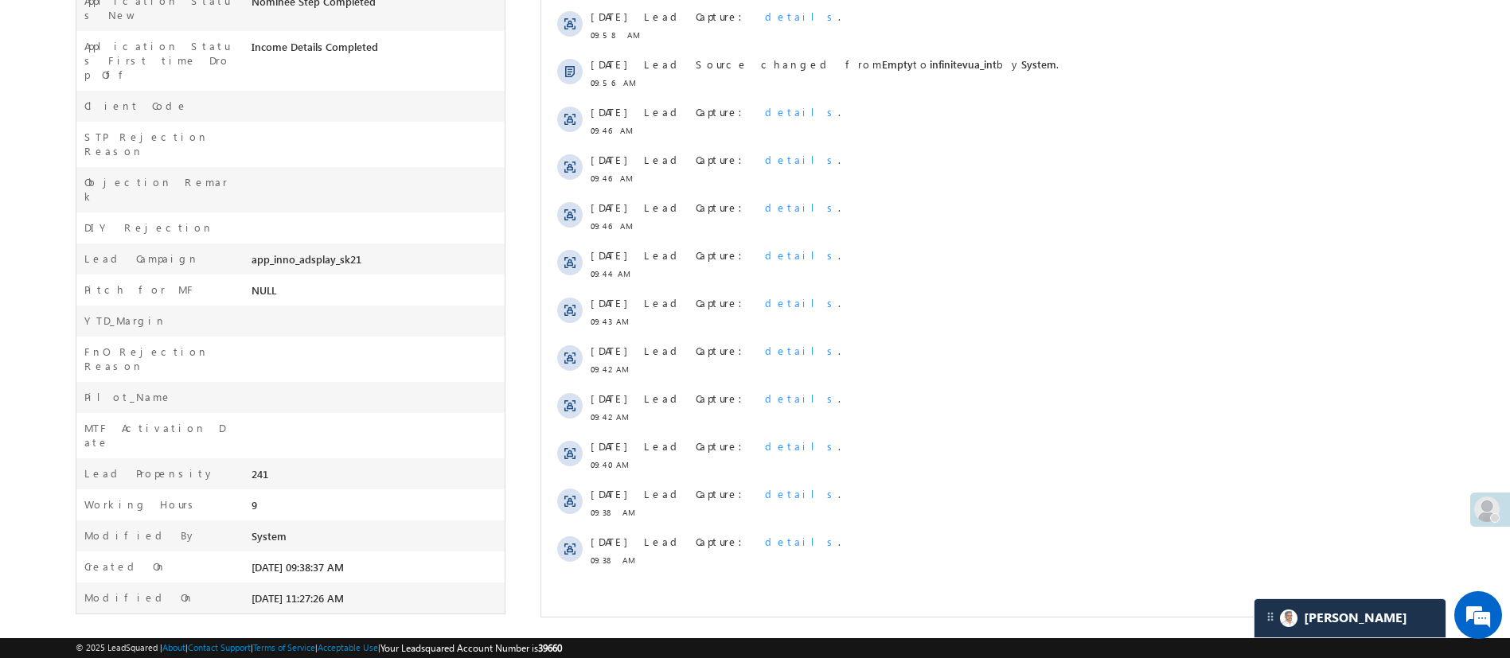
scroll to position [10, 0]
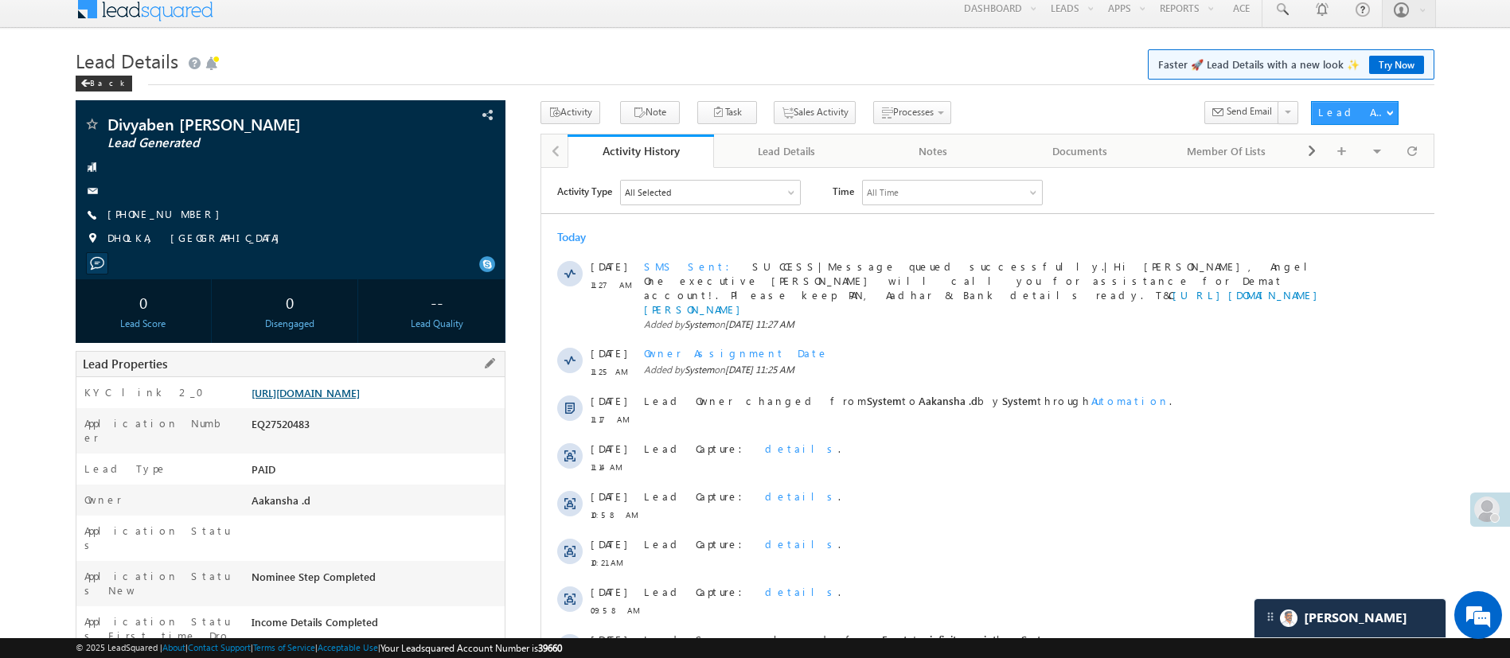
click at [360, 399] on link "https://angelbroking1-pk3em7sa.customui-test.leadsquared.com?leadId=d4d1d959-44…" at bounding box center [305, 393] width 108 height 14
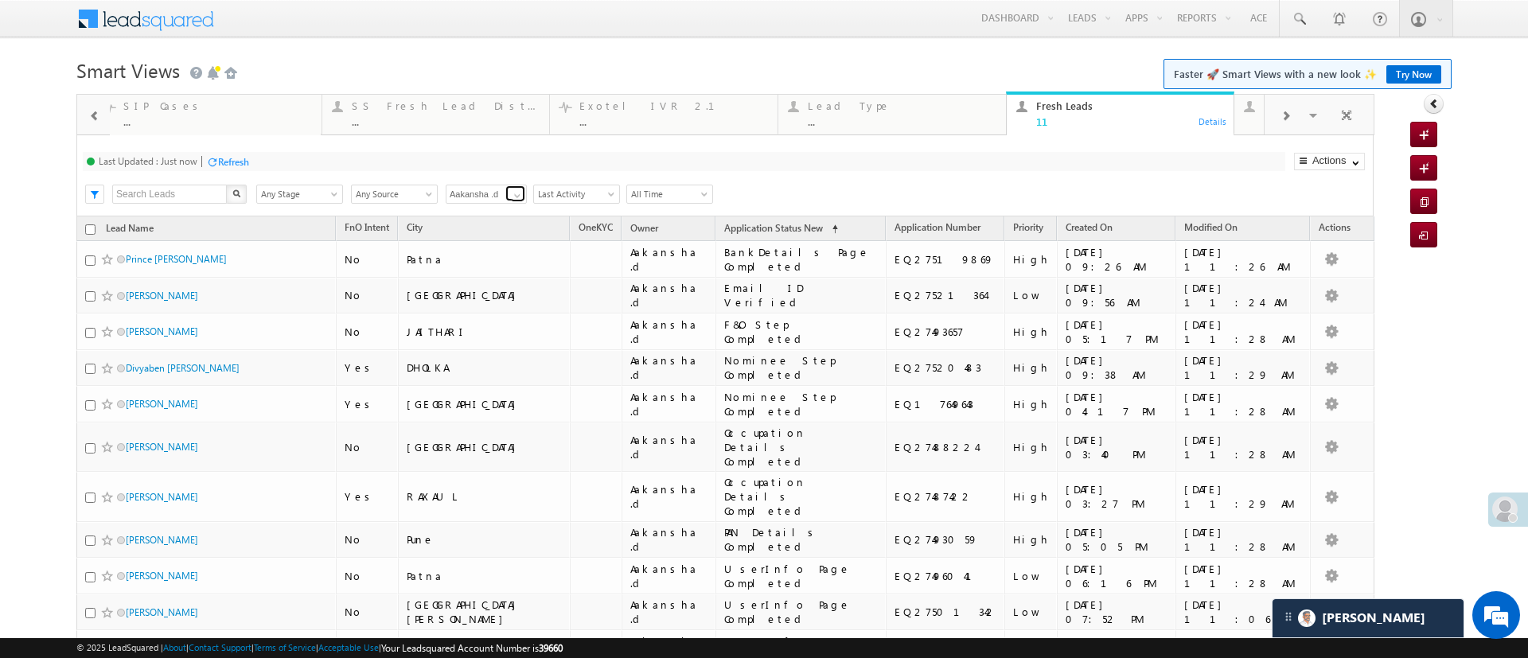
click at [520, 189] on span at bounding box center [517, 195] width 13 height 13
click at [497, 207] on link "Any Owner" at bounding box center [487, 213] width 82 height 18
type input "Any Owner"
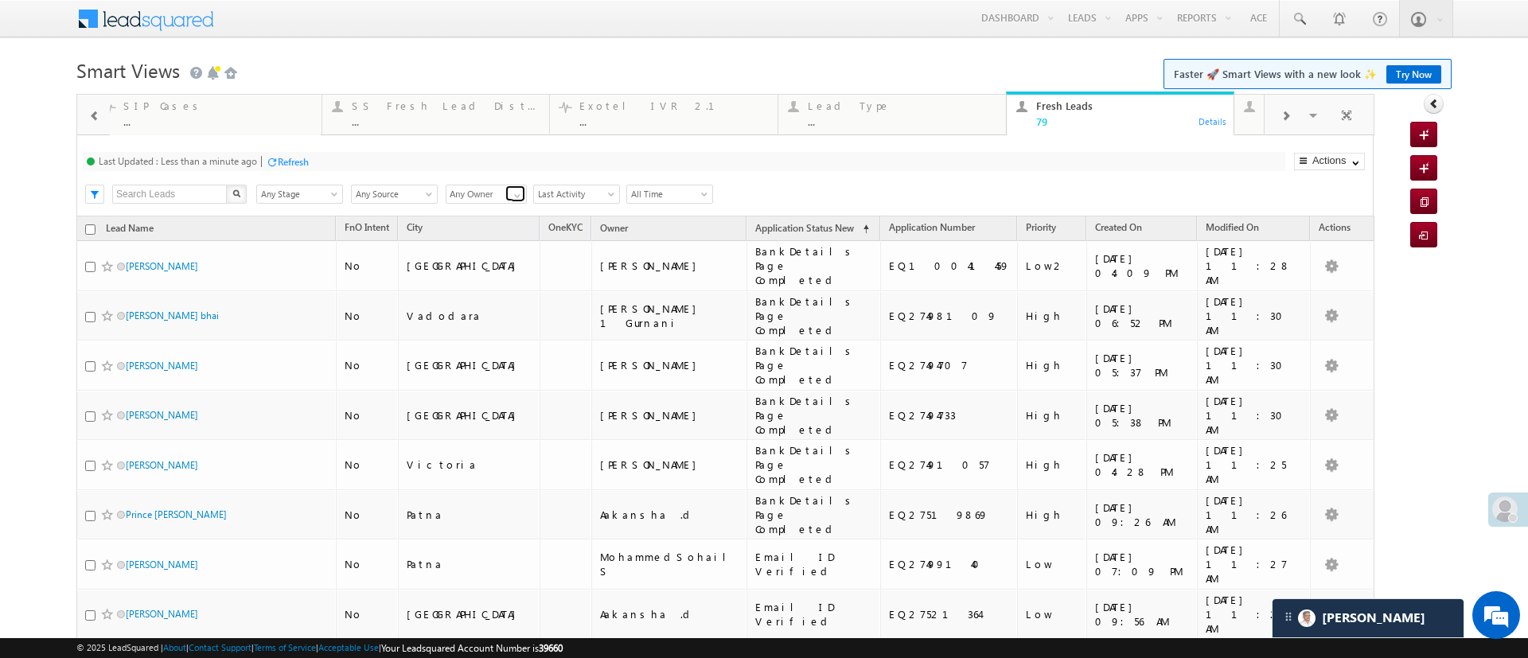
click at [508, 190] on link at bounding box center [515, 193] width 20 height 16
click at [496, 224] on link "Ujjwal 1Gurnani" at bounding box center [487, 235] width 82 height 31
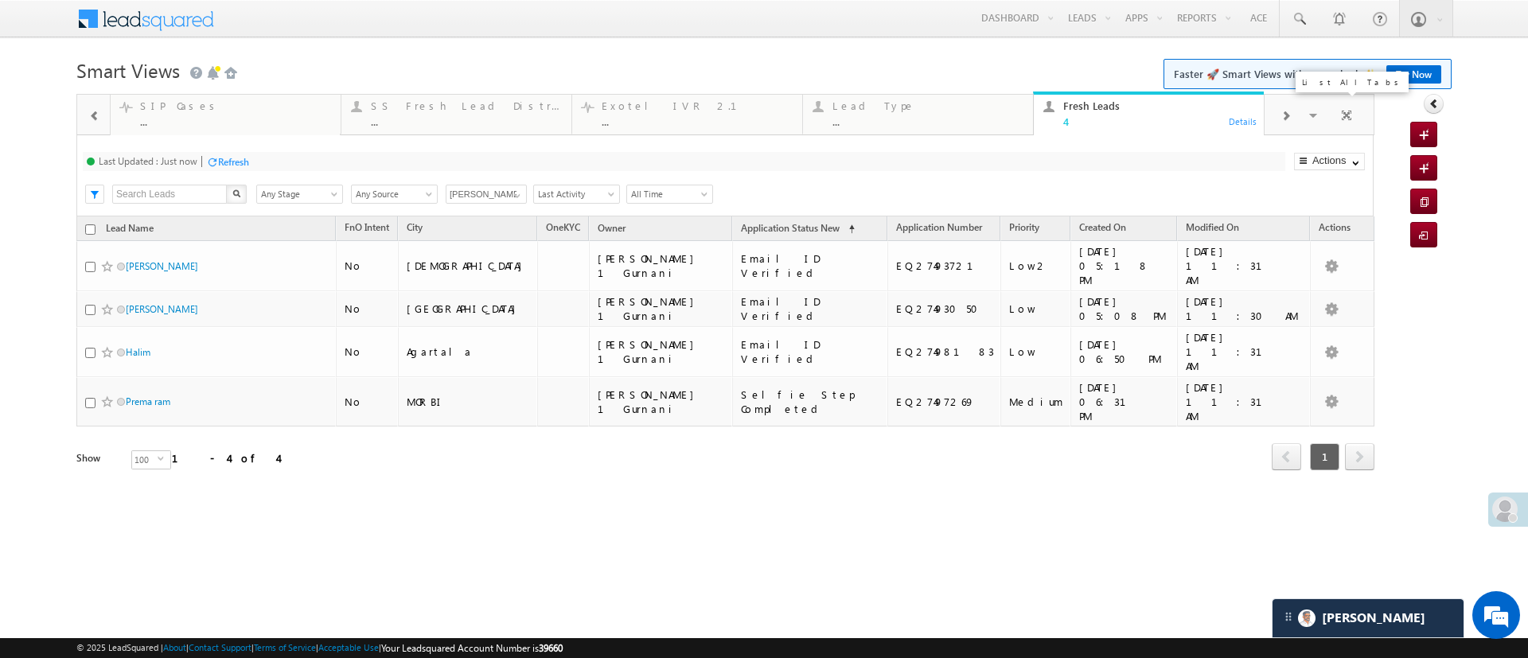
type input "Ujjwal 1Gurnani"
click at [1322, 116] on span at bounding box center [1315, 117] width 16 height 33
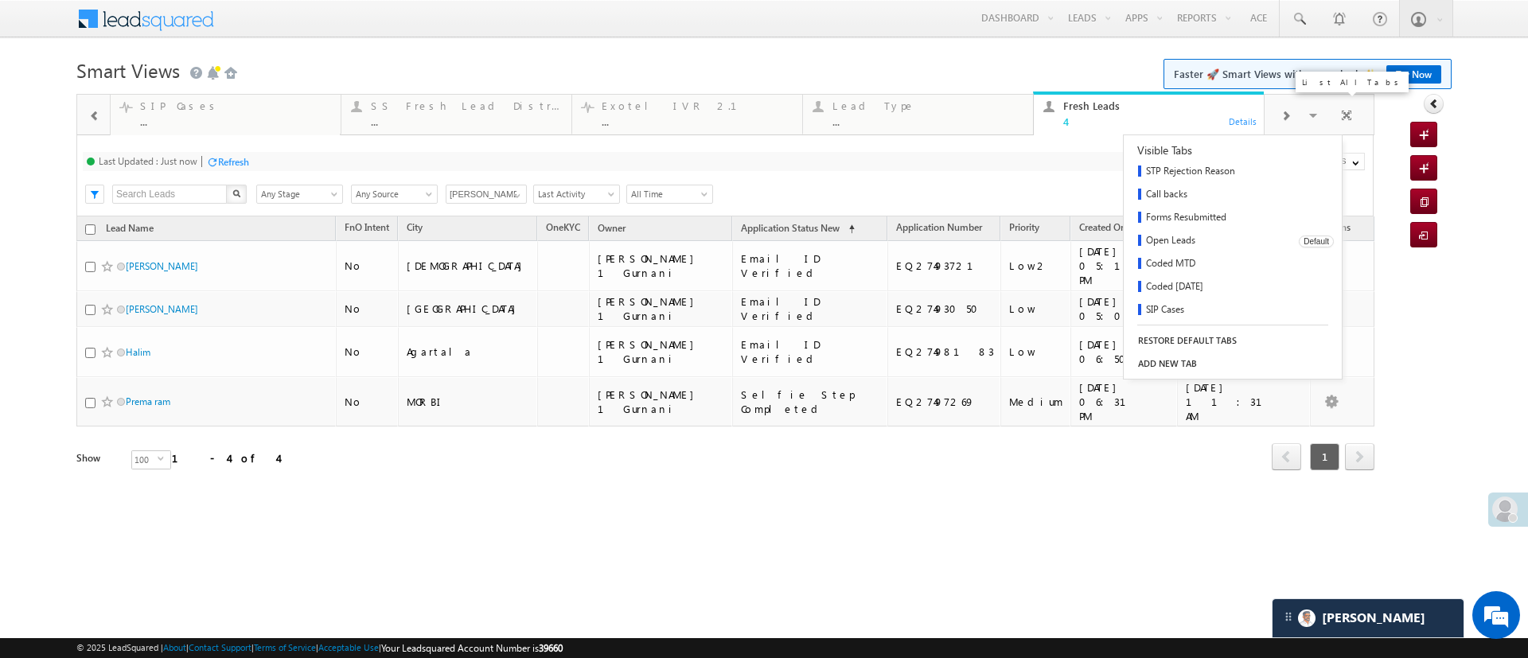
click at [1160, 233] on link "Open Leads" at bounding box center [1206, 241] width 164 height 23
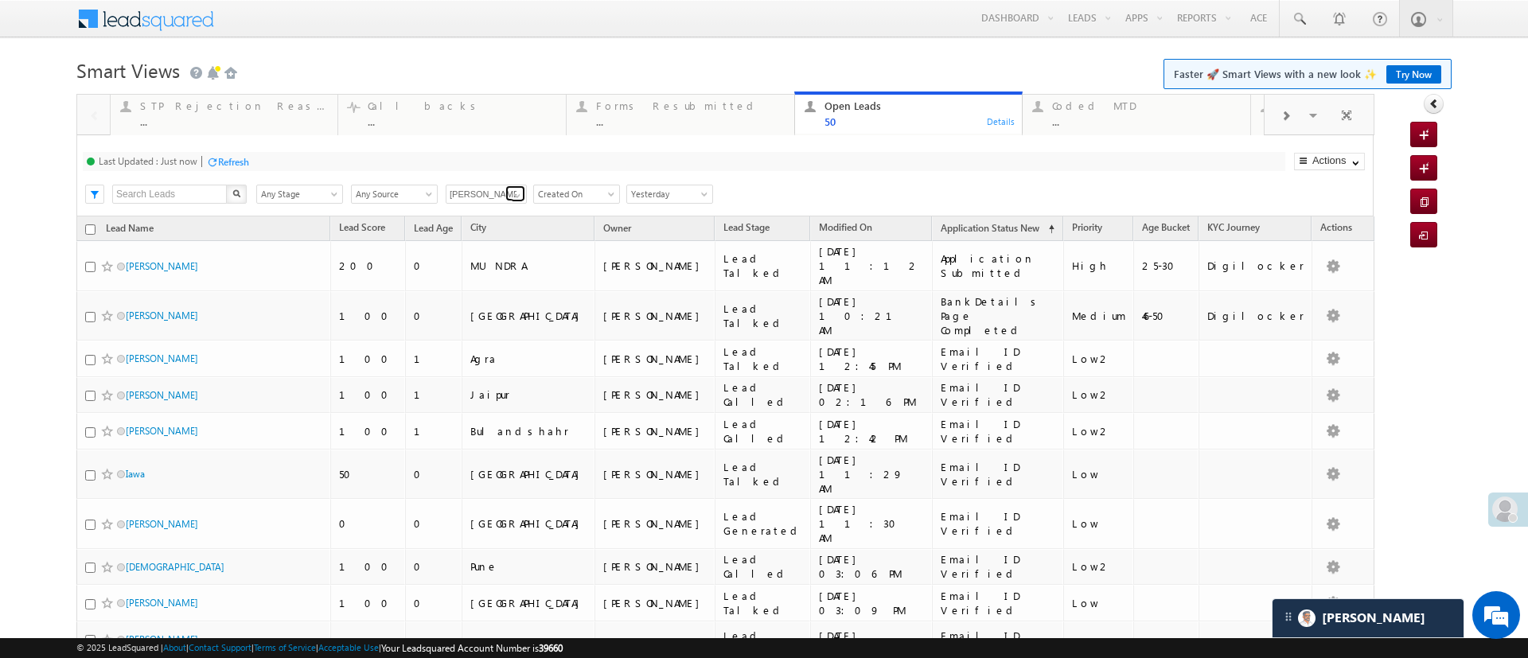
click at [518, 197] on span at bounding box center [517, 195] width 13 height 13
click at [488, 227] on link "[PERSON_NAME] 1Gurnani" at bounding box center [487, 235] width 82 height 31
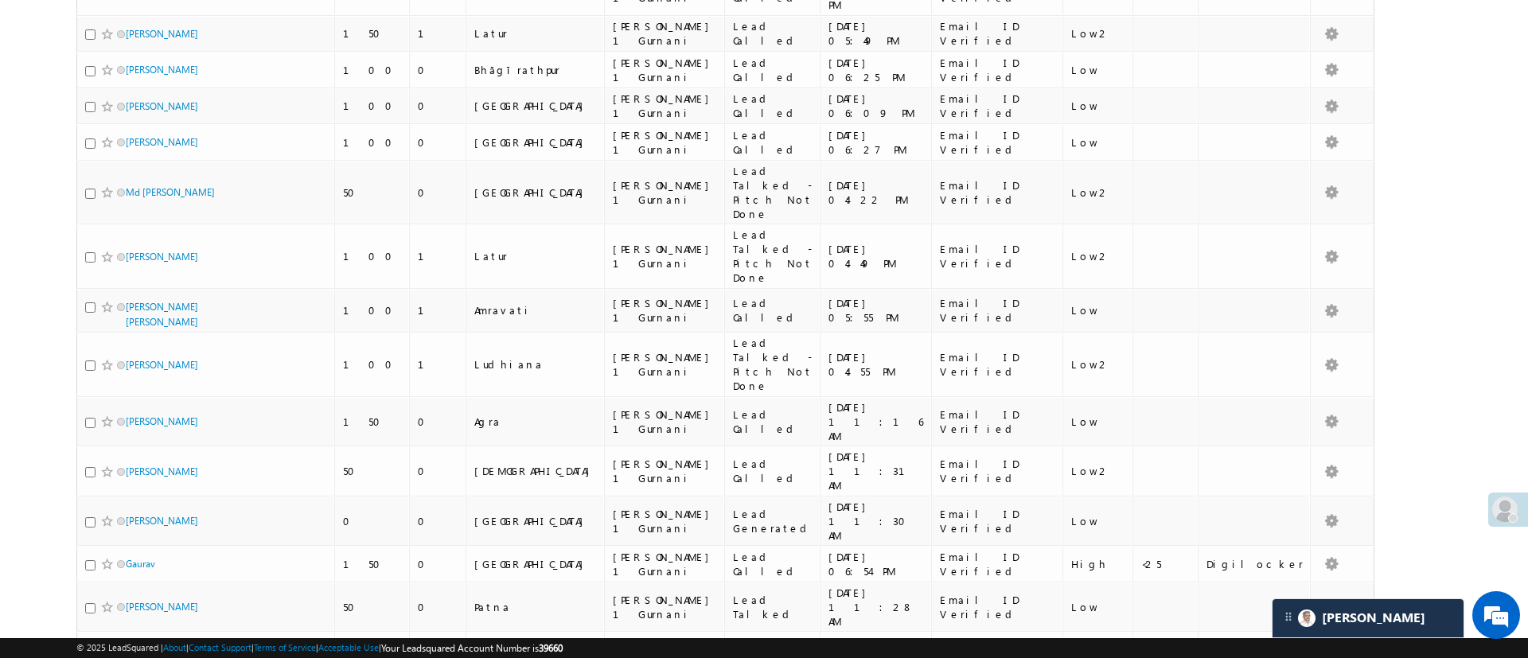
scroll to position [52, 0]
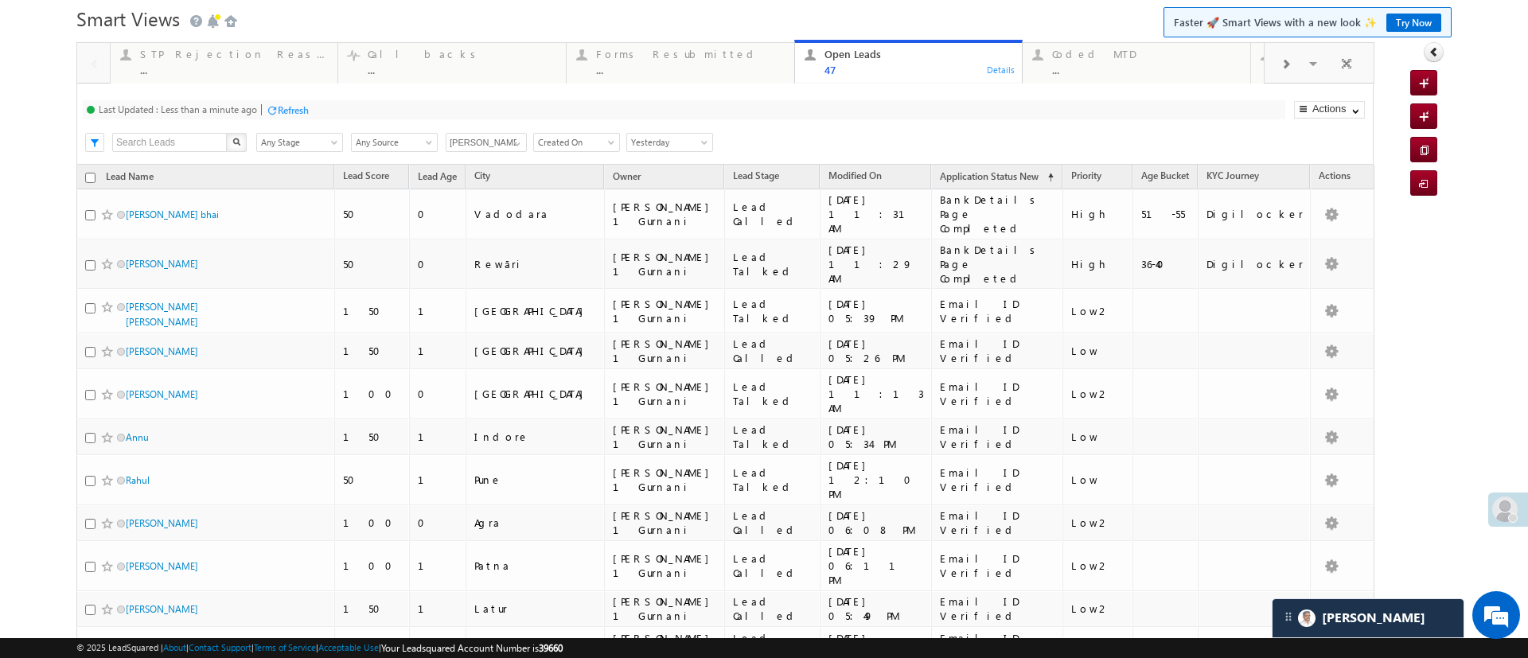
type input "Ujjwal 1Gurnani"
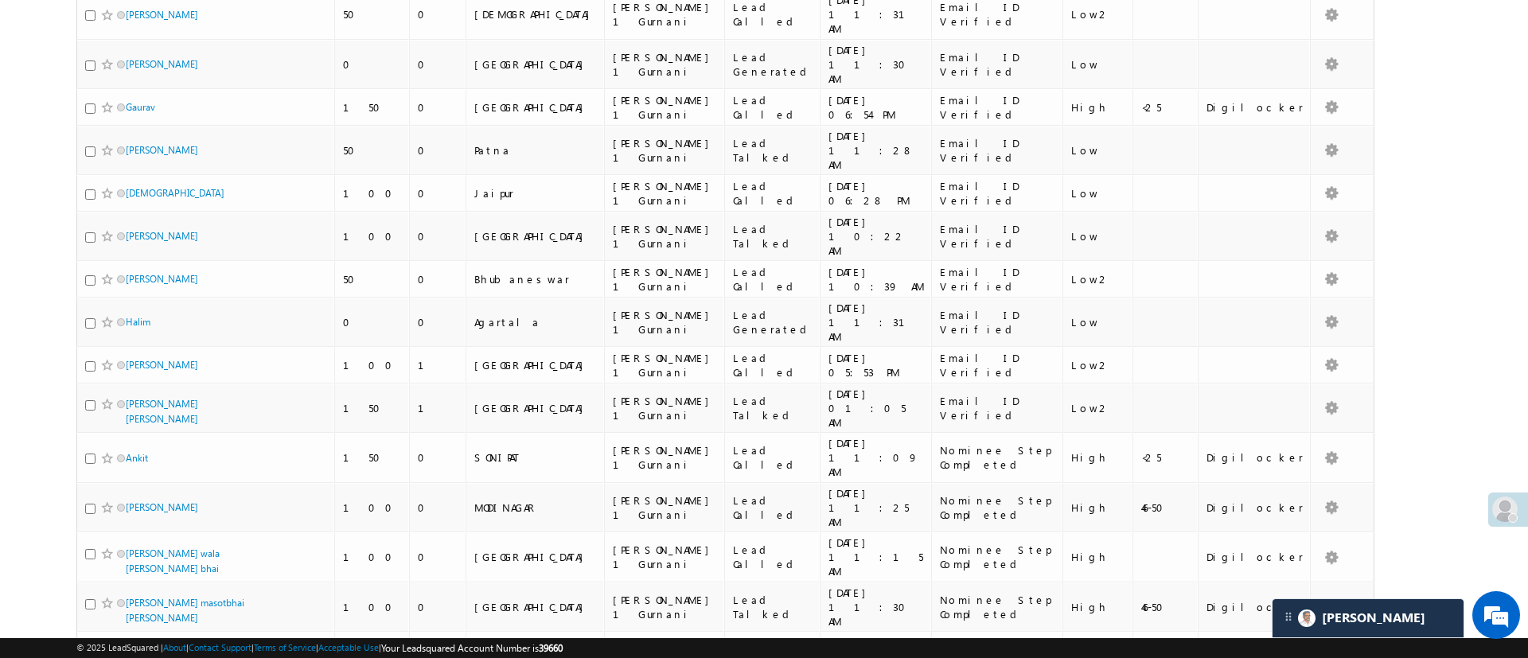
scroll to position [1089, 0]
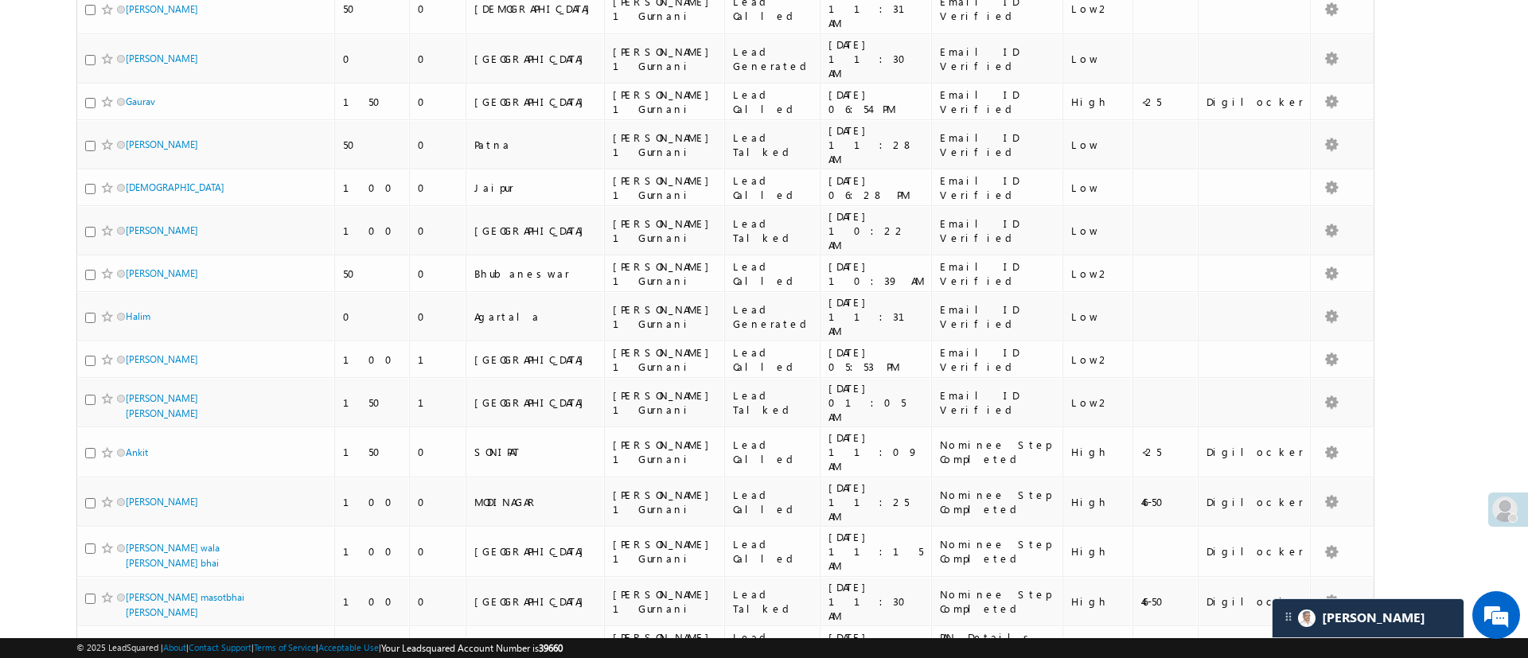
click at [1472, 172] on body "Menu Manish Panchal Manis h.1Pa nchal @ange lbrok ing.c om" at bounding box center [764, 187] width 1528 height 2552
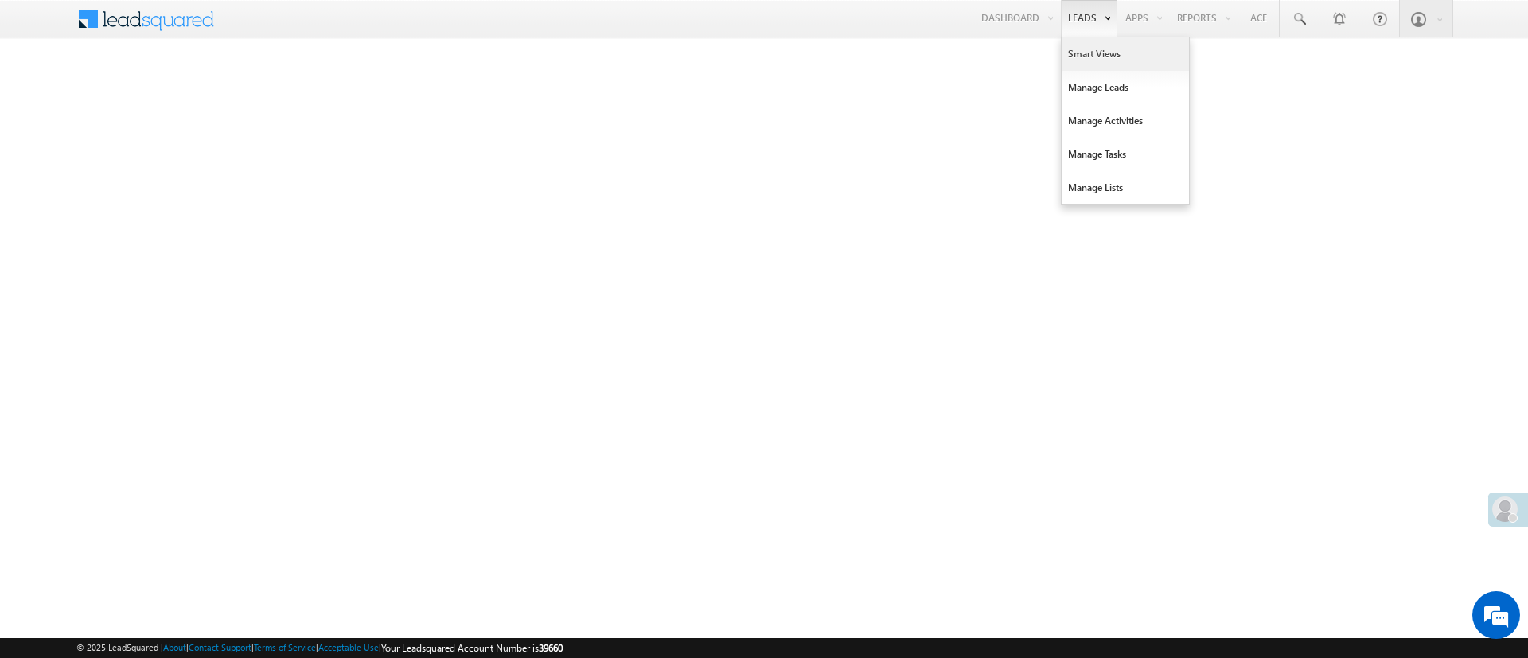
click at [1089, 52] on link "Smart Views" at bounding box center [1125, 53] width 127 height 33
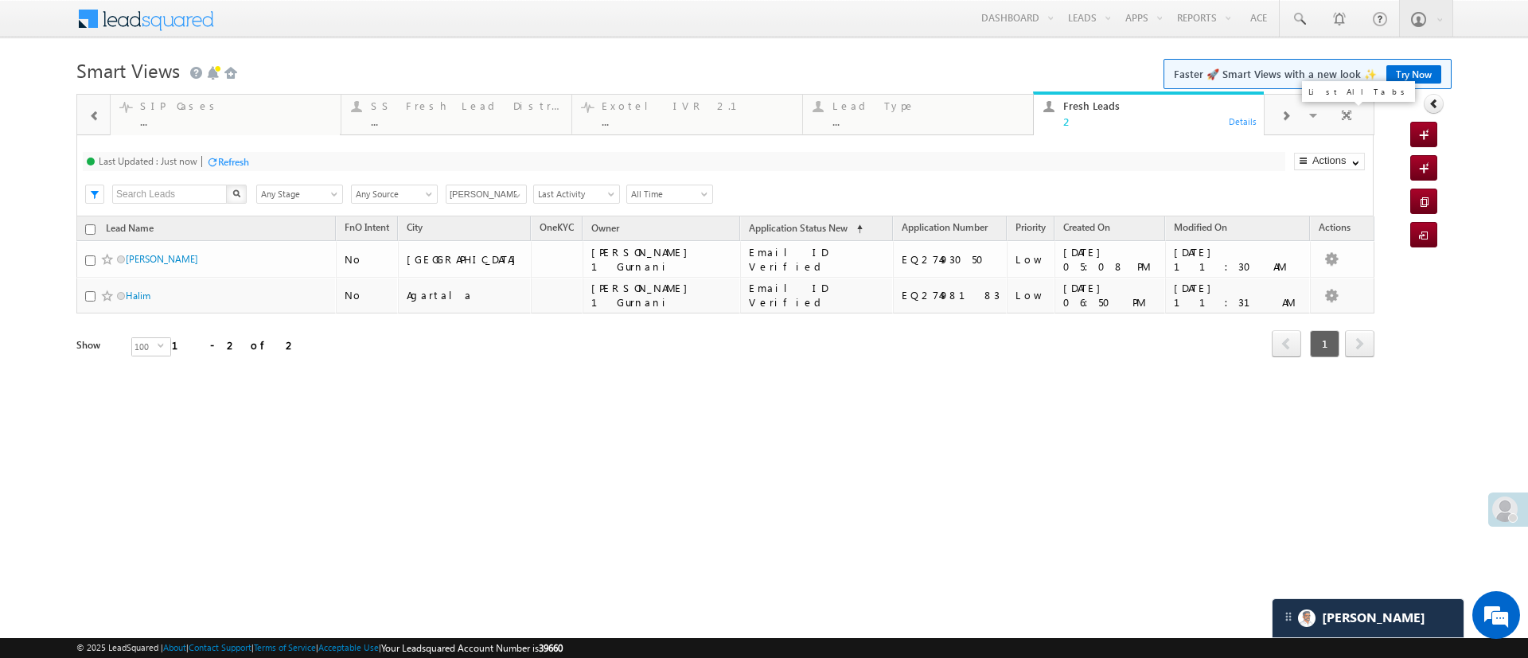
click at [1313, 115] on span at bounding box center [1315, 117] width 16 height 33
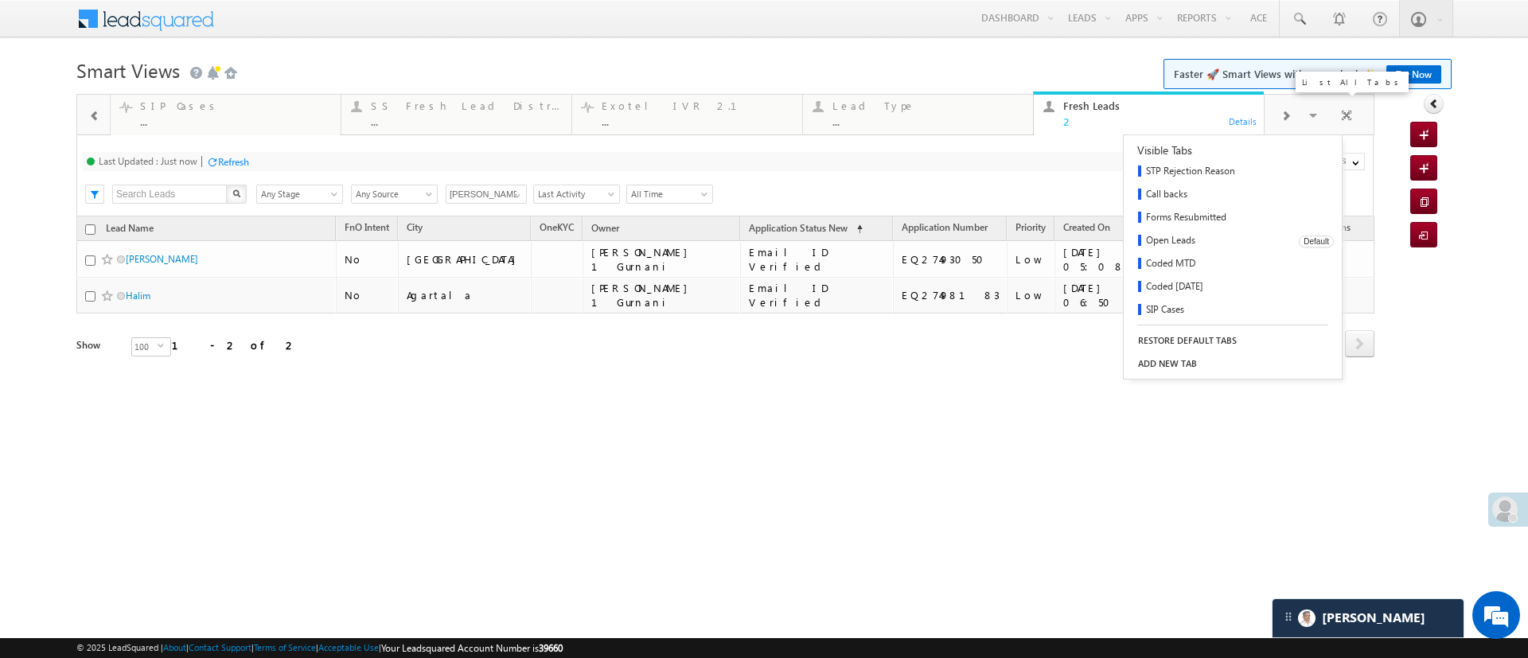
click at [1184, 240] on link "Open Leads" at bounding box center [1206, 241] width 164 height 23
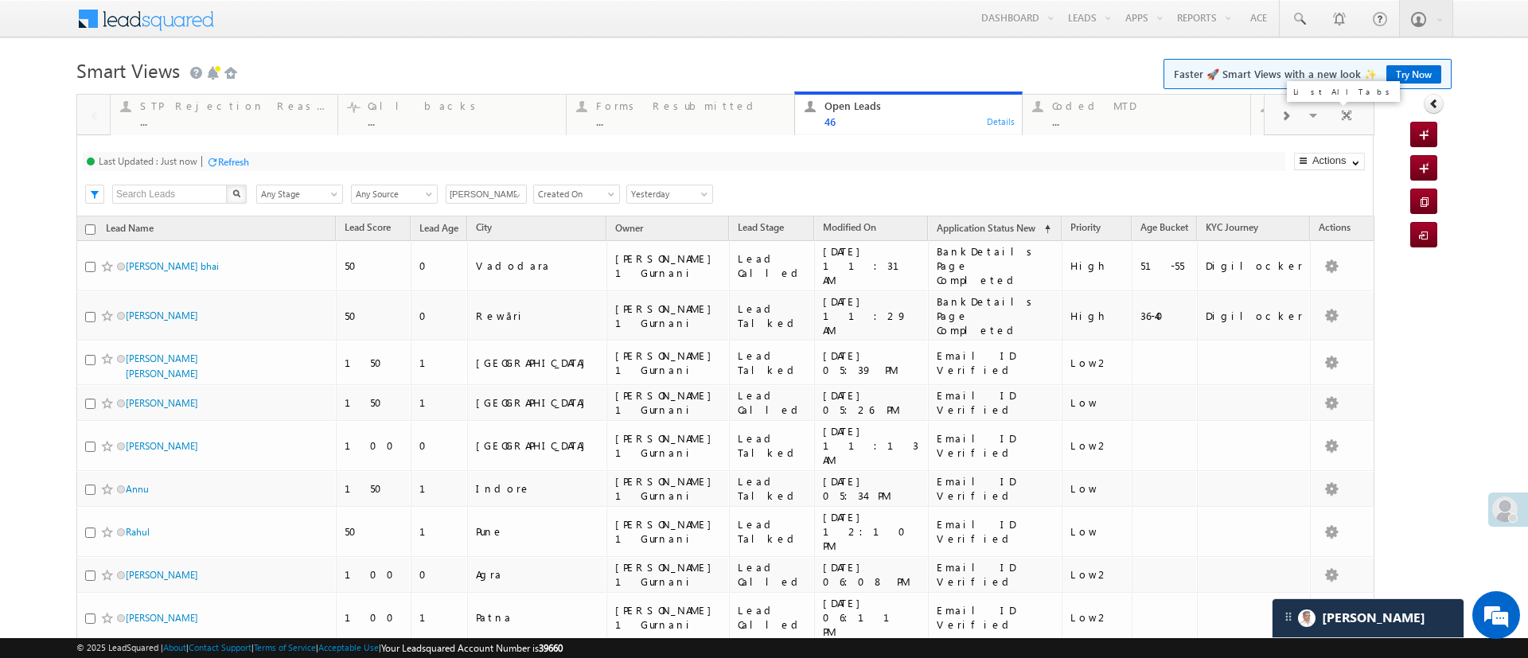
click at [1307, 112] on span at bounding box center [1315, 117] width 16 height 33
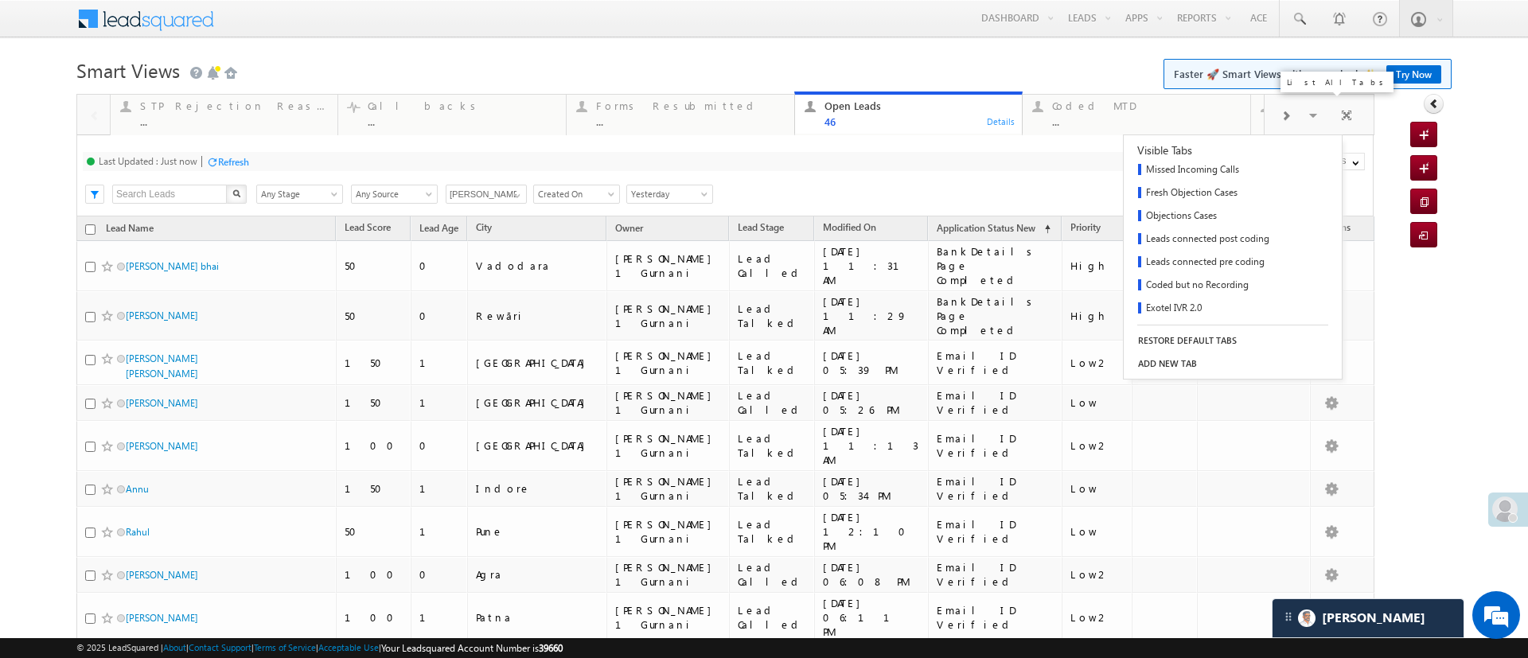
scroll to position [139, 0]
click at [1196, 259] on link "Fresh Leads" at bounding box center [1206, 263] width 164 height 23
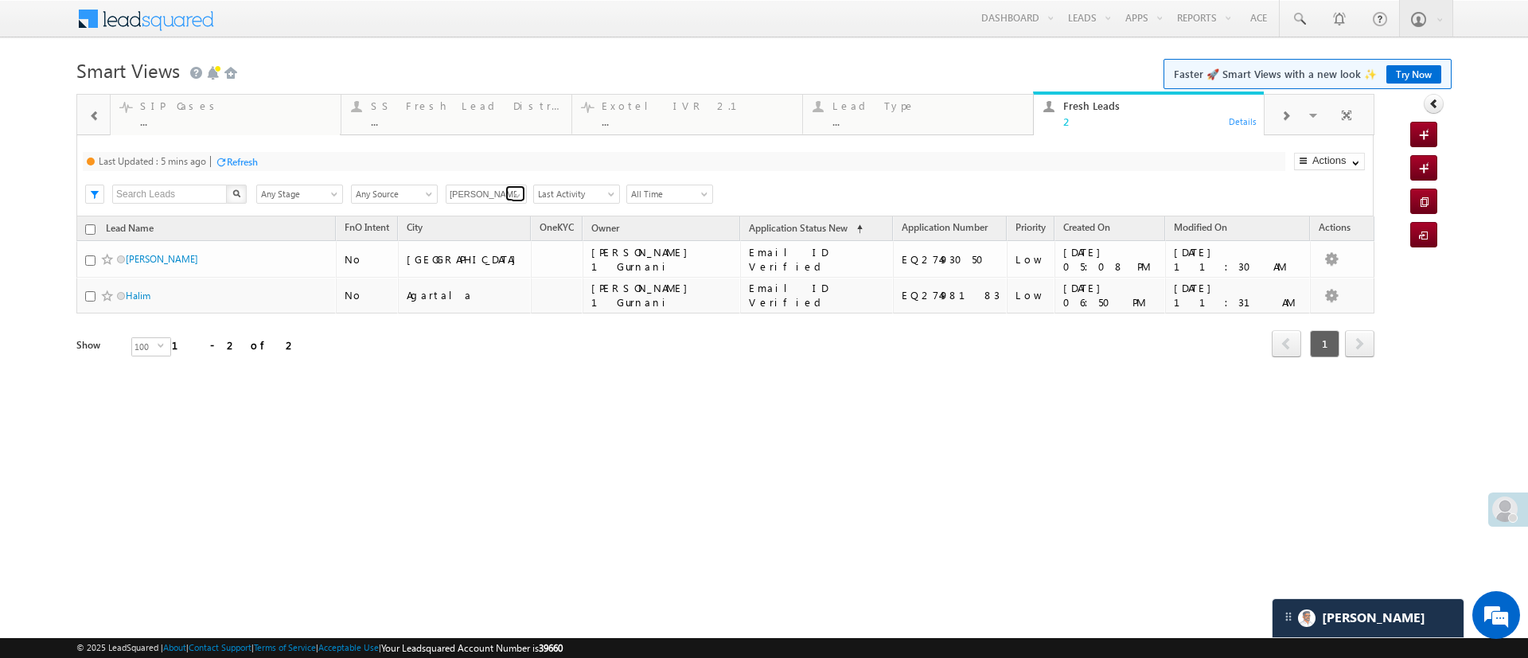
click at [524, 190] on link at bounding box center [515, 193] width 20 height 16
click at [484, 245] on link "Aakansha .d" at bounding box center [487, 245] width 82 height 18
type input "Aakansha .d"
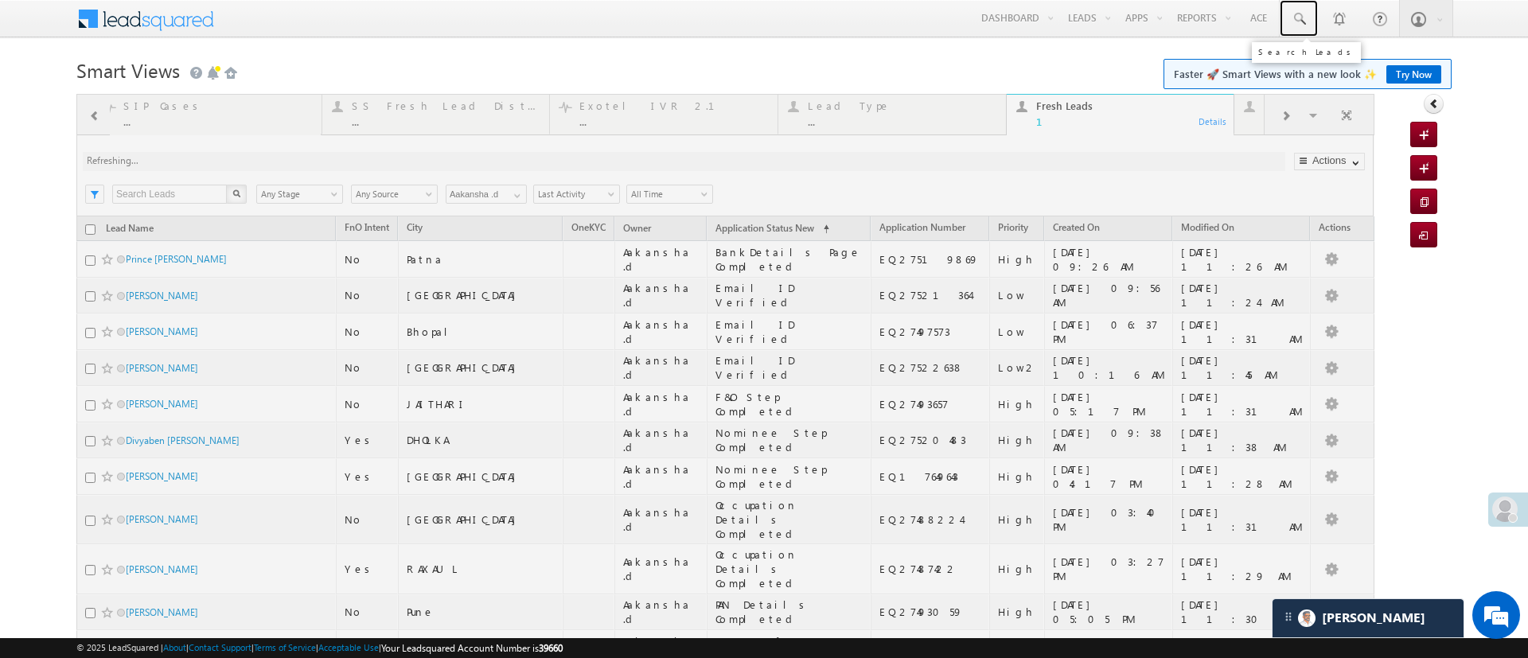
click at [1292, 26] on link at bounding box center [1299, 18] width 38 height 37
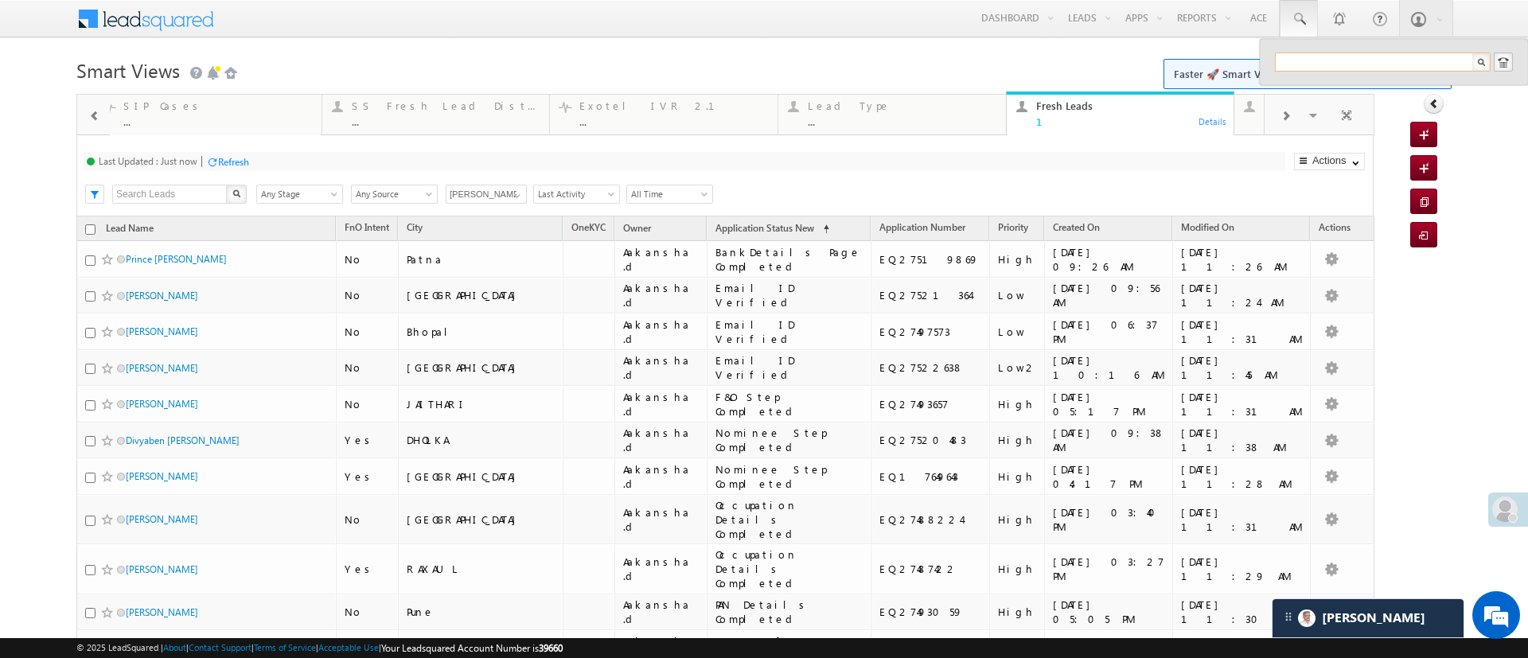
paste input "EQ27407377"
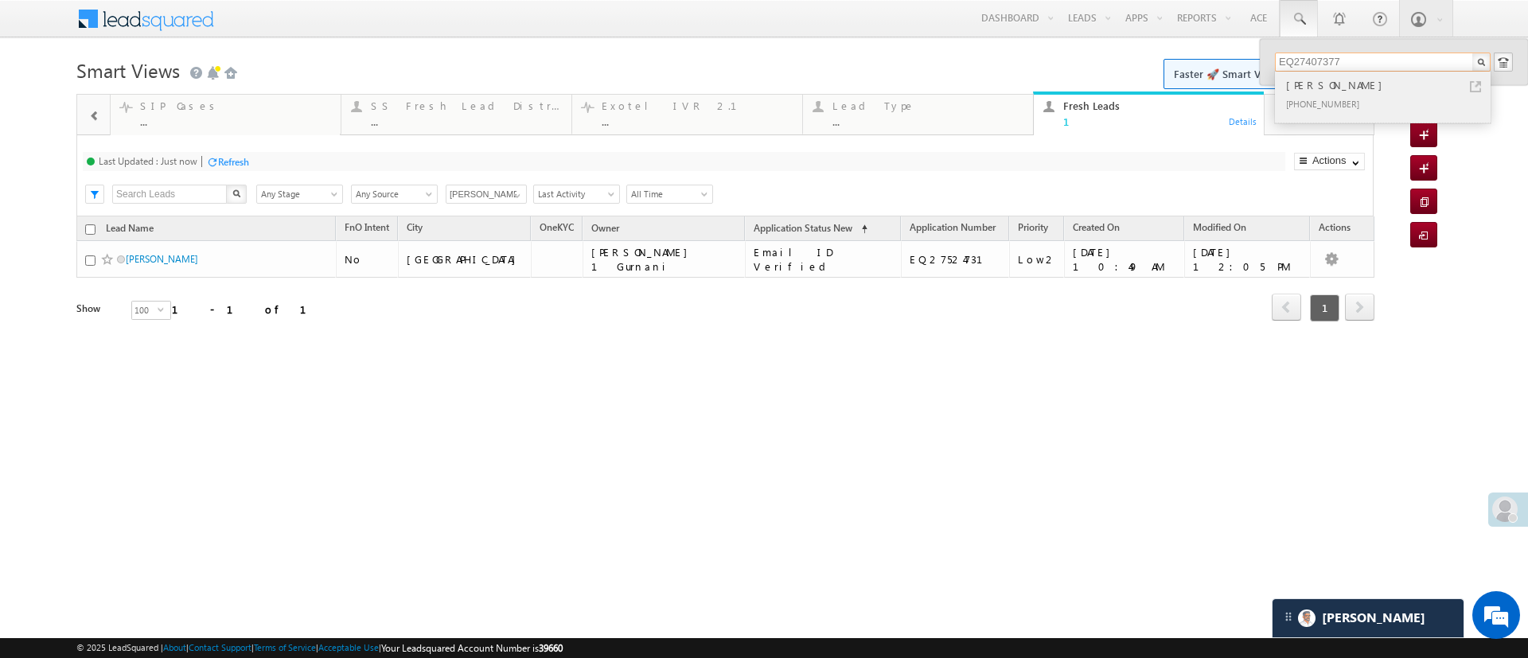
type input "EQ27407377"
click at [1332, 92] on div "Rekha kohli" at bounding box center [1389, 85] width 213 height 18
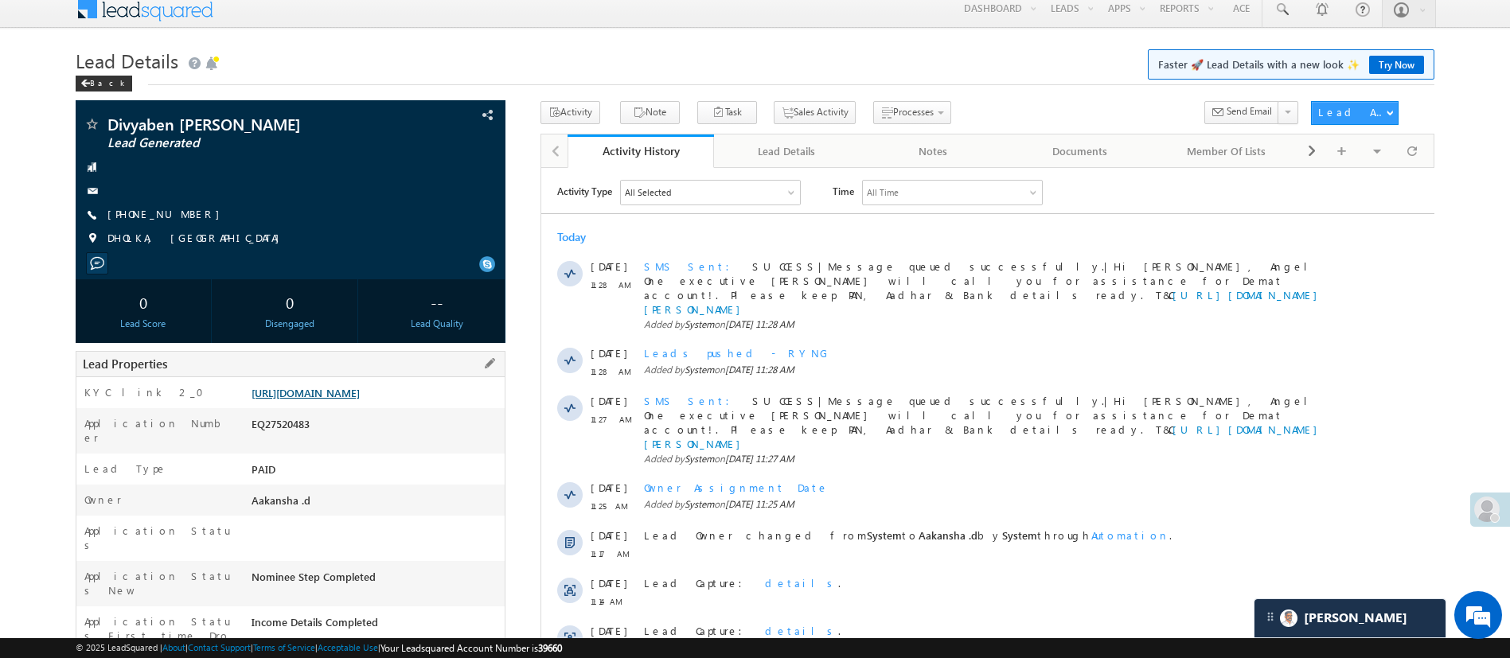
click at [338, 389] on link "[URL][DOMAIN_NAME]" at bounding box center [305, 393] width 108 height 14
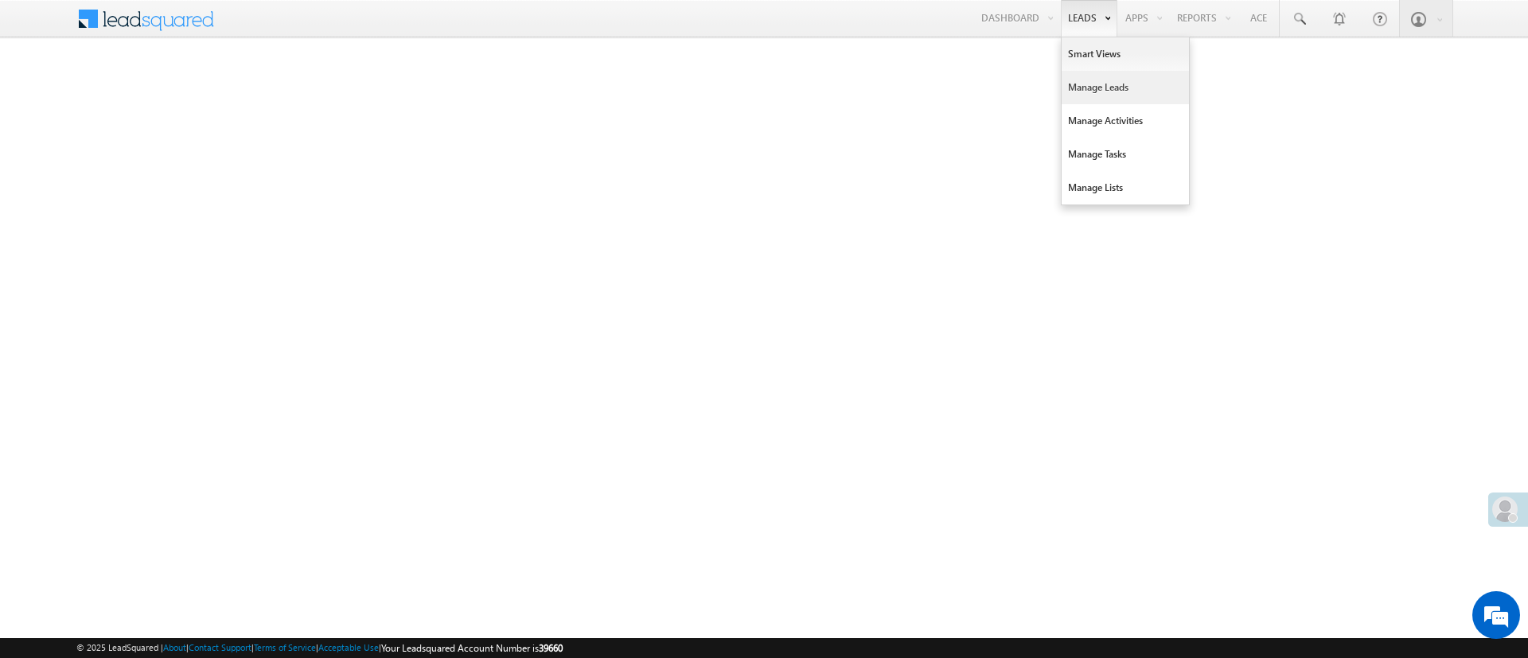
click at [1094, 72] on link "Manage Leads" at bounding box center [1125, 87] width 127 height 33
click at [1119, 116] on link "Manage Activities" at bounding box center [1125, 120] width 127 height 33
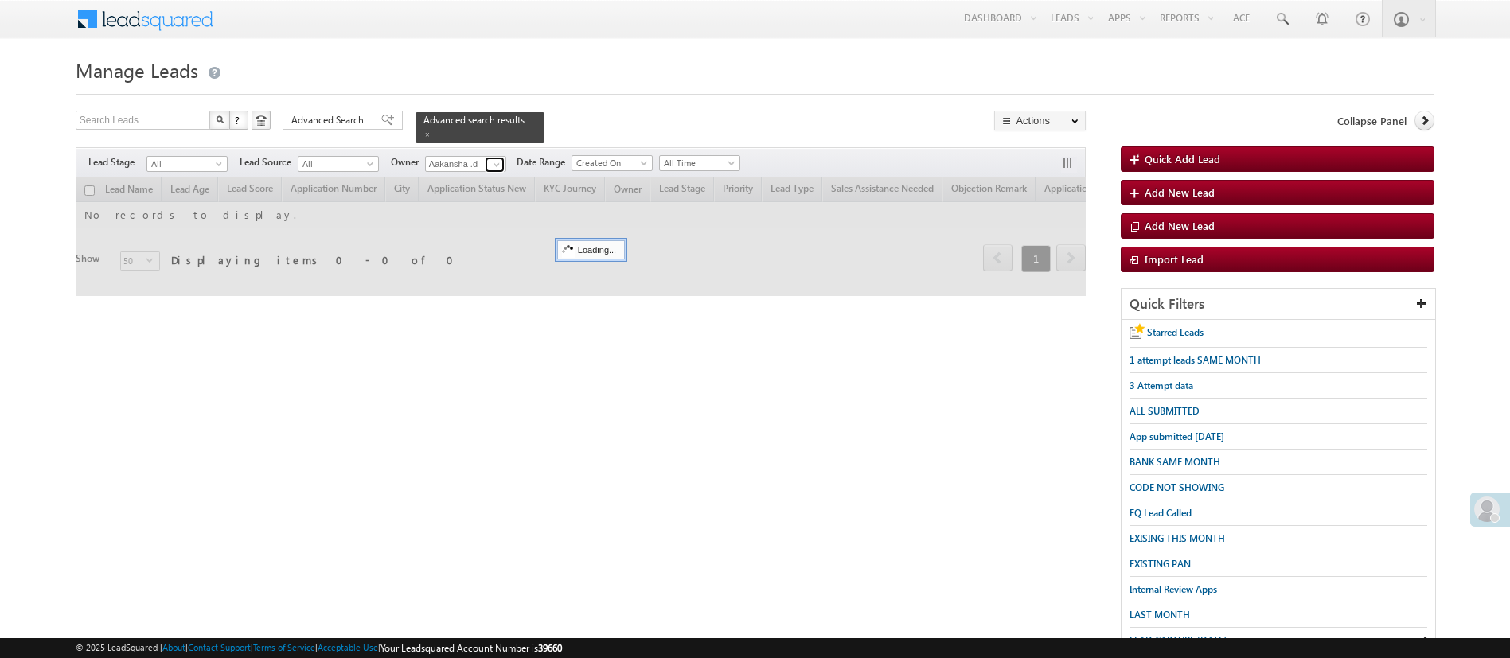
click at [489, 157] on link at bounding box center [495, 165] width 20 height 16
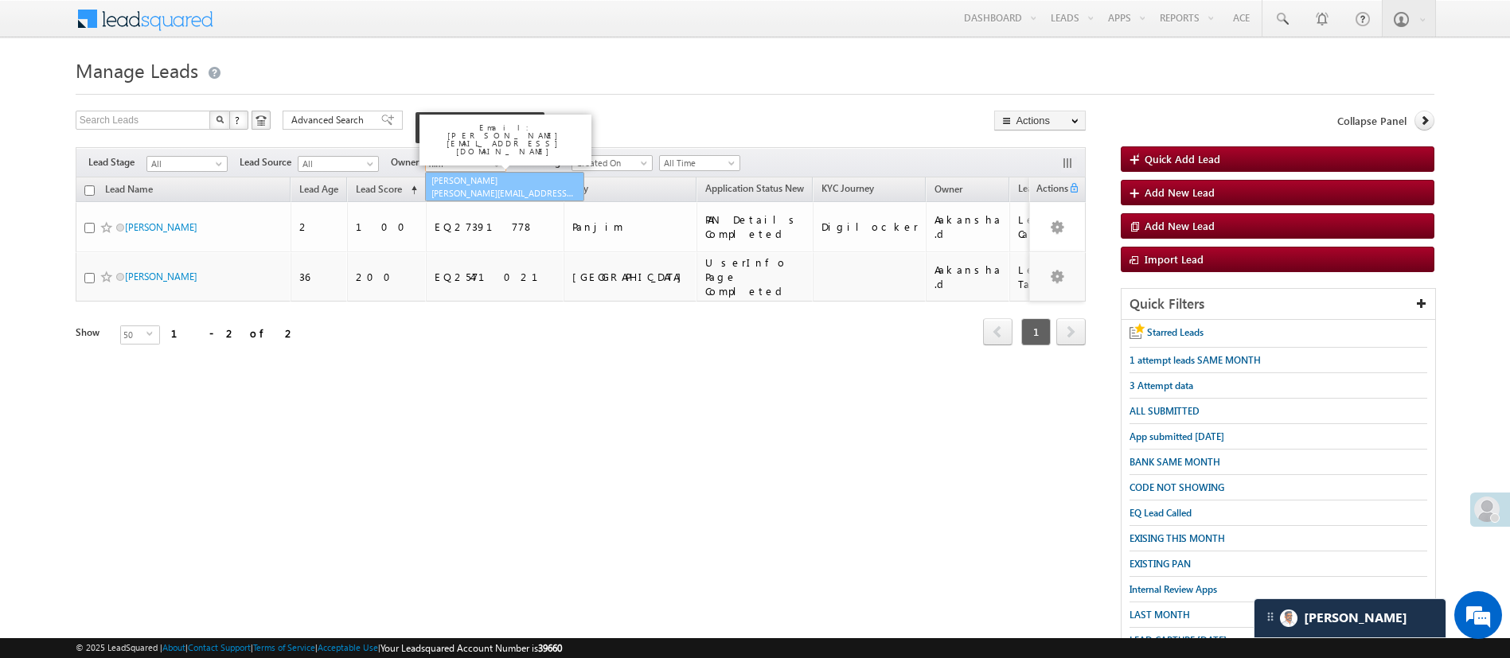
click at [495, 173] on link "Himanshu Sharma HIMANSHU.SHARMA@ANGELBROKING.COM" at bounding box center [504, 187] width 159 height 30
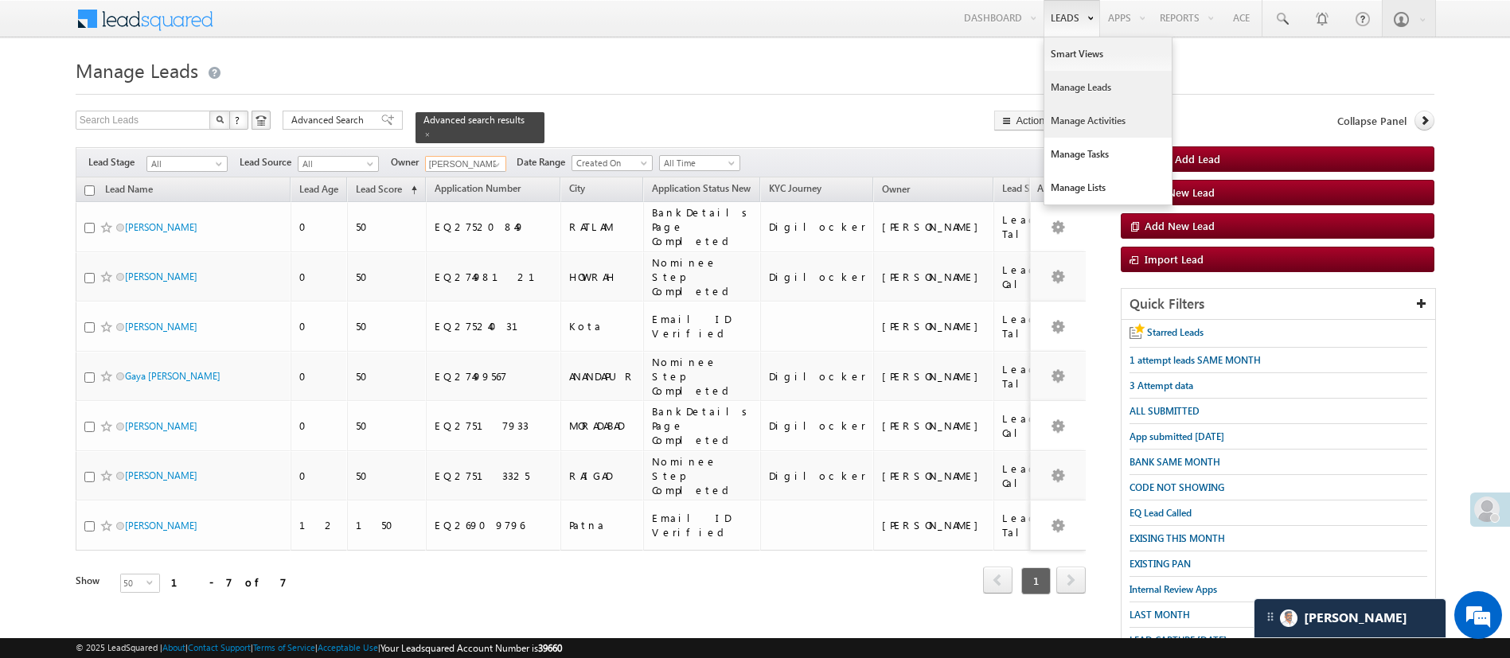
type input "[PERSON_NAME]"
click at [1107, 119] on link "Manage Activities" at bounding box center [1107, 120] width 127 height 33
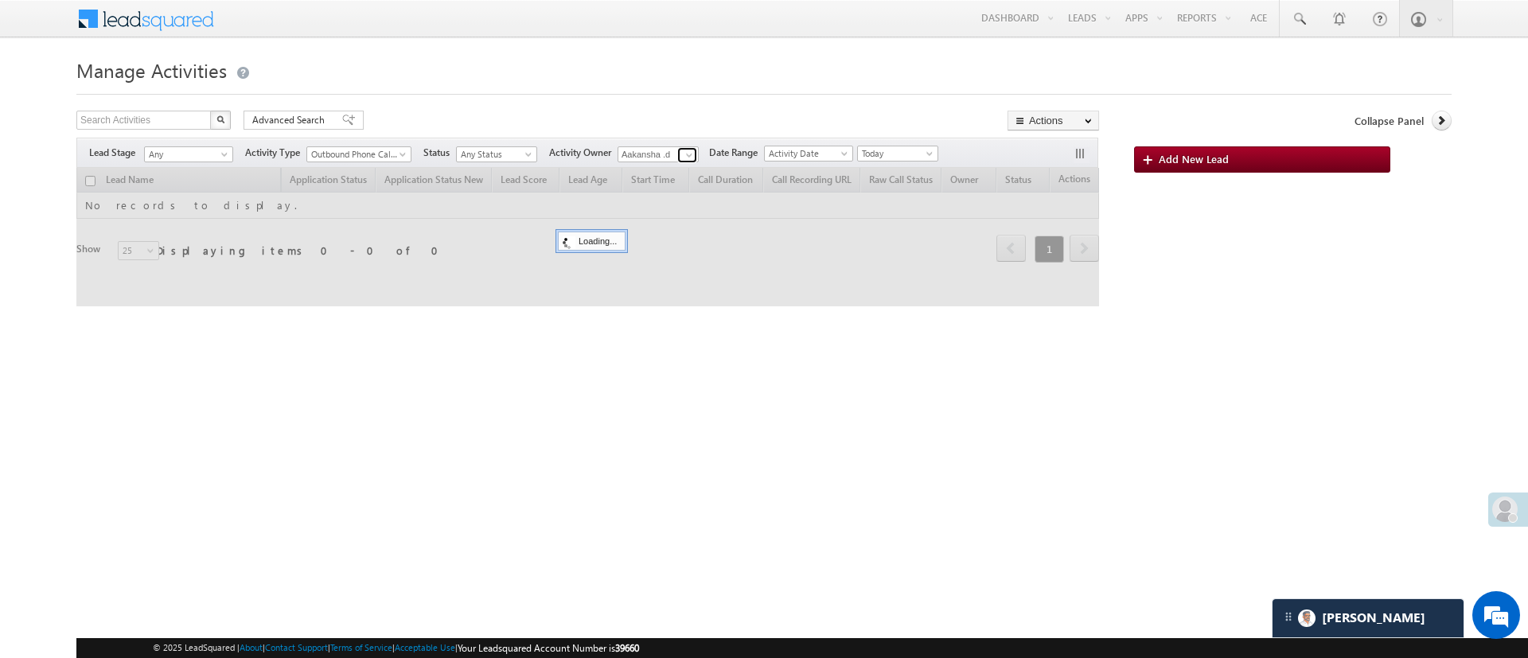
click at [682, 153] on link at bounding box center [687, 155] width 20 height 16
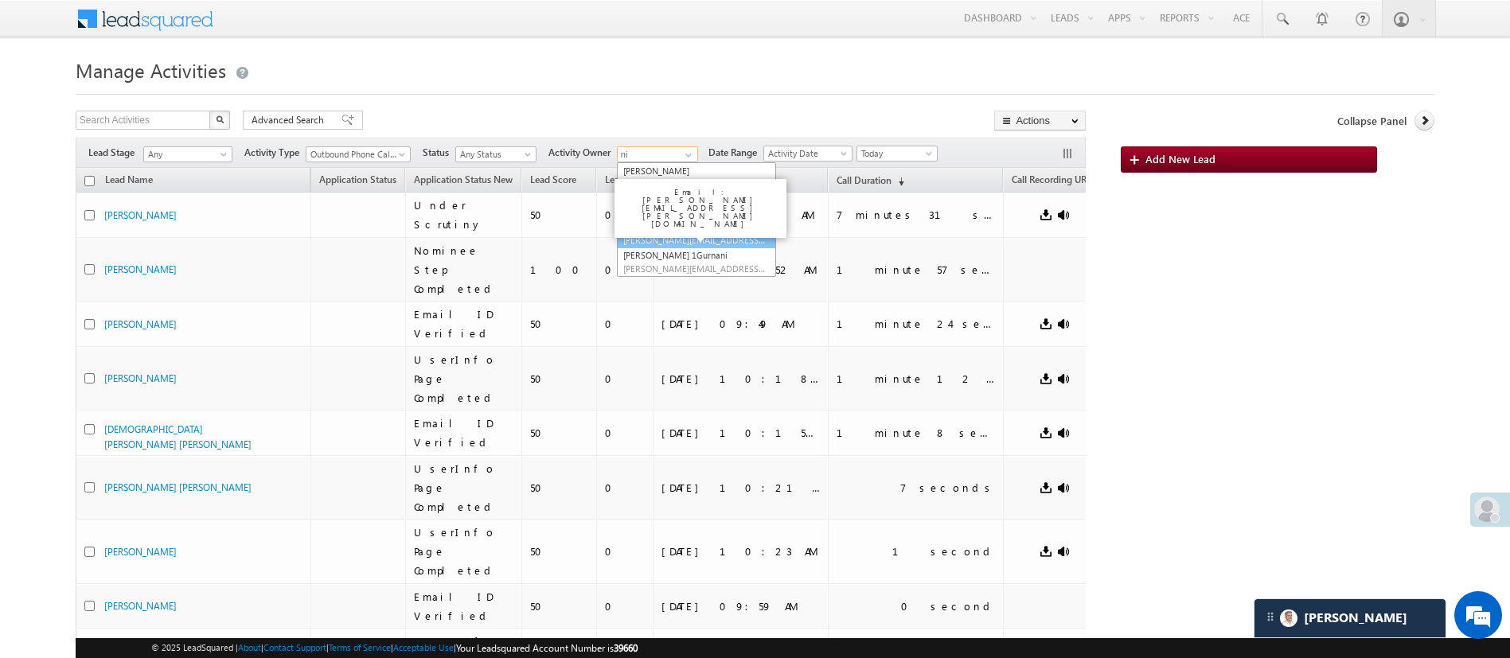
click at [706, 231] on link "[PERSON_NAME] [PERSON_NAME][EMAIL_ADDRESS][PERSON_NAME][DOMAIN_NAME]" at bounding box center [696, 234] width 159 height 30
type input "NIRAj SURYAWANSHI"
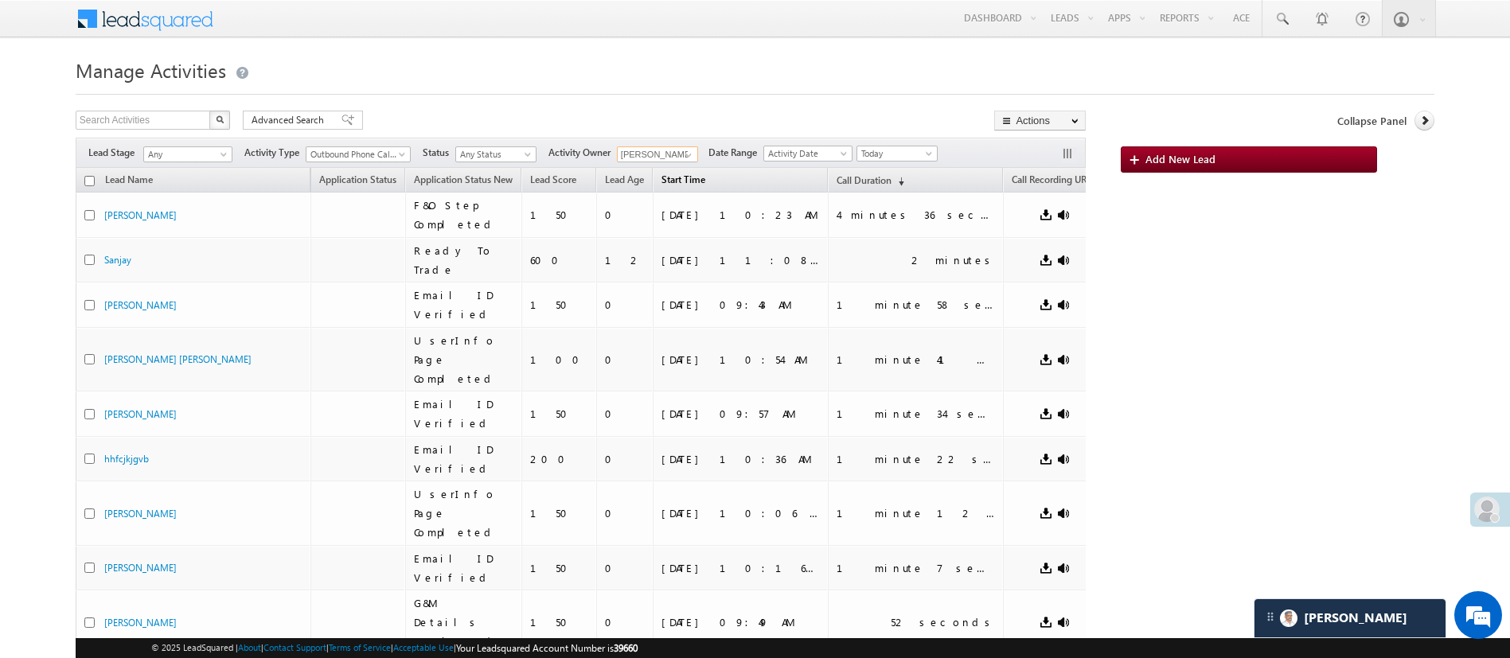
click at [690, 179] on span "Start Time" at bounding box center [683, 179] width 44 height 12
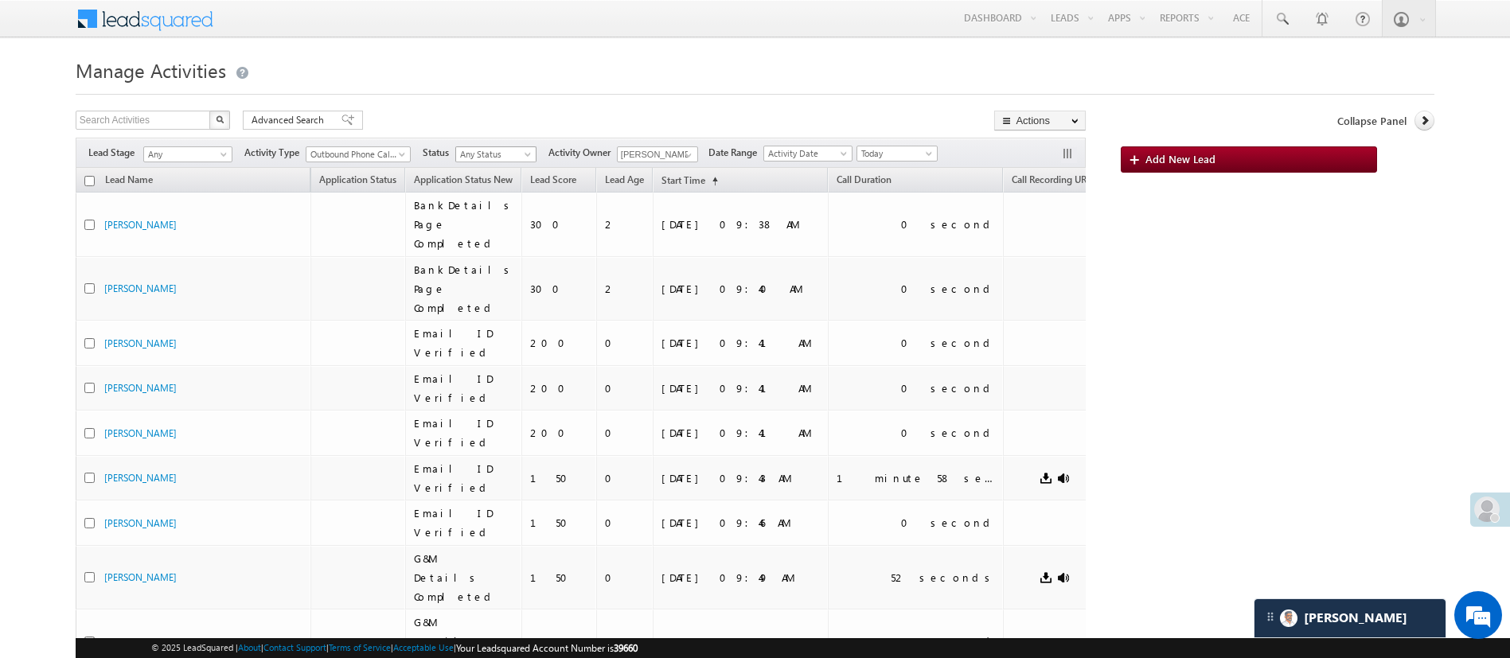
click at [522, 154] on span "Any Status" at bounding box center [494, 154] width 76 height 14
click at [672, 155] on input "[PERSON_NAME]" at bounding box center [657, 154] width 81 height 16
click at [671, 171] on link "Anuj Rajak Anuj.Rajak@angelbroking.com" at bounding box center [696, 177] width 159 height 30
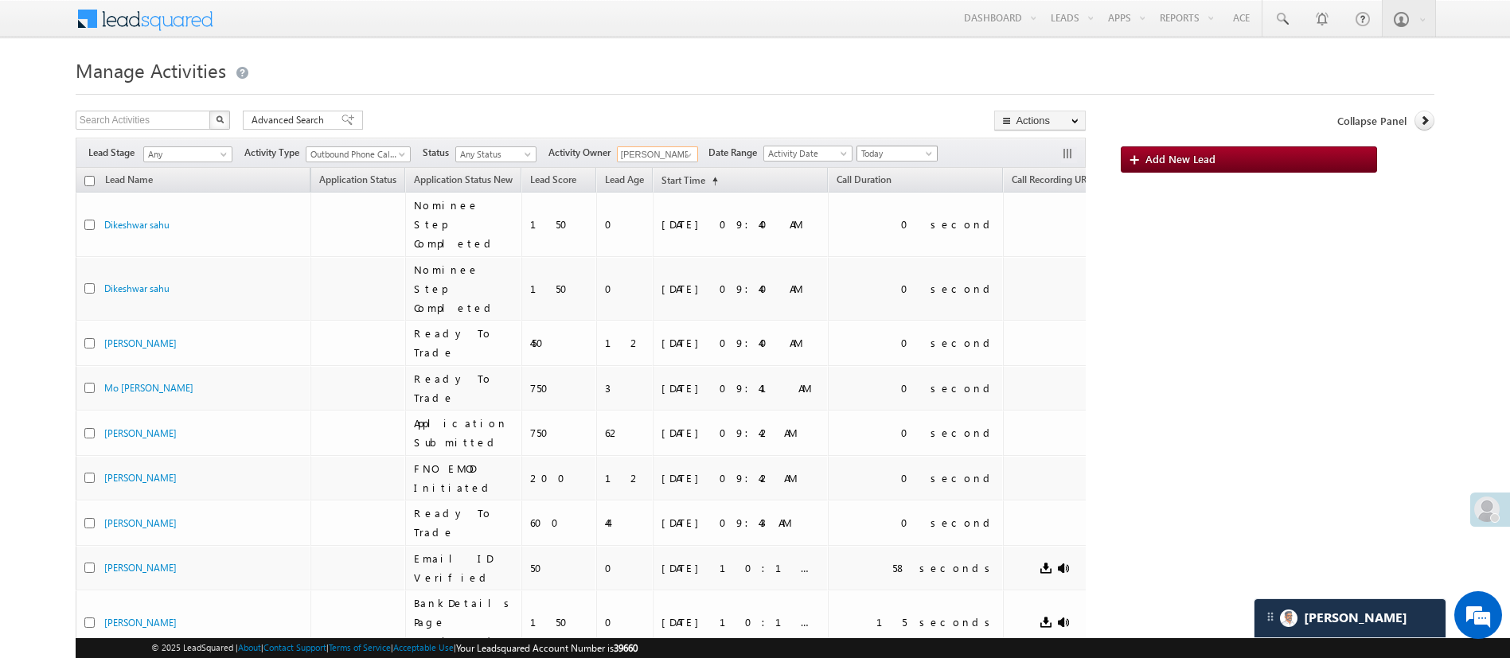
type input "Anuj Rajak"
click at [925, 154] on span "Today" at bounding box center [895, 153] width 76 height 14
click at [891, 203] on link "Yesterday" at bounding box center [903, 205] width 80 height 14
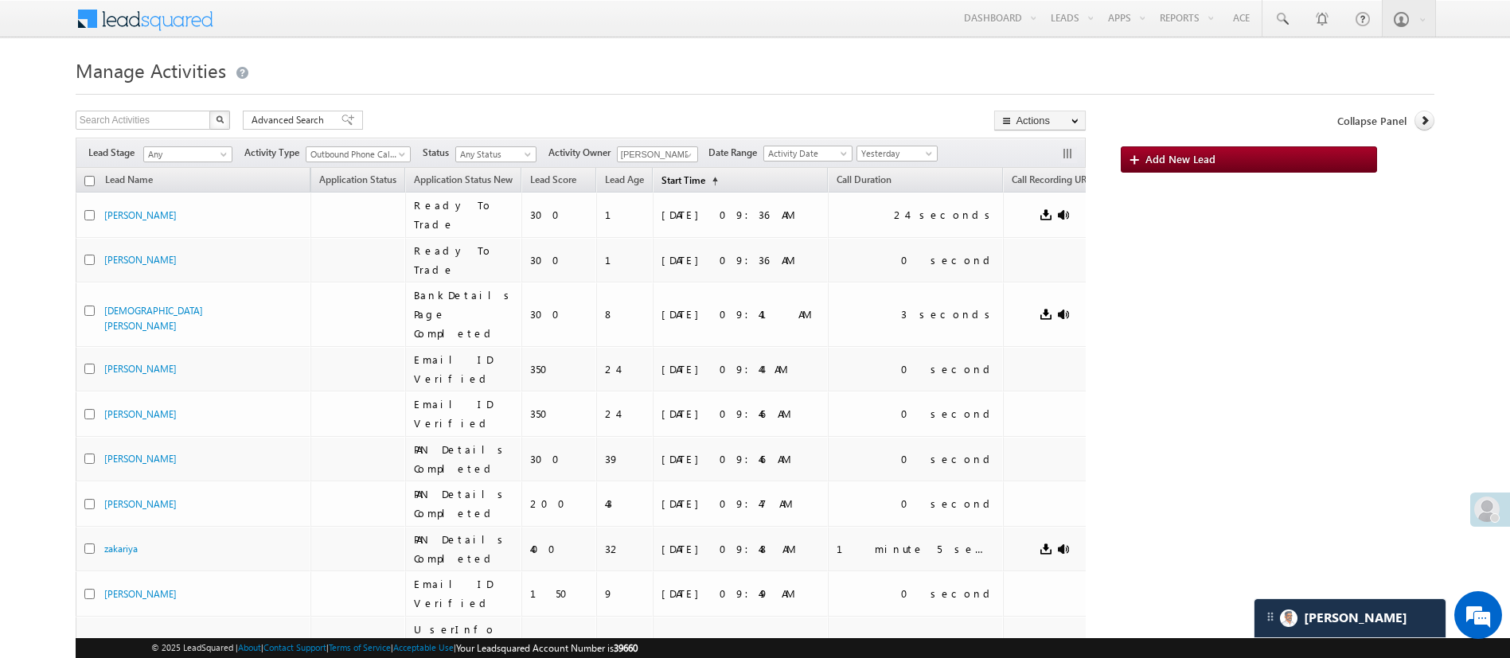
click at [696, 177] on span "Start Time" at bounding box center [683, 180] width 44 height 12
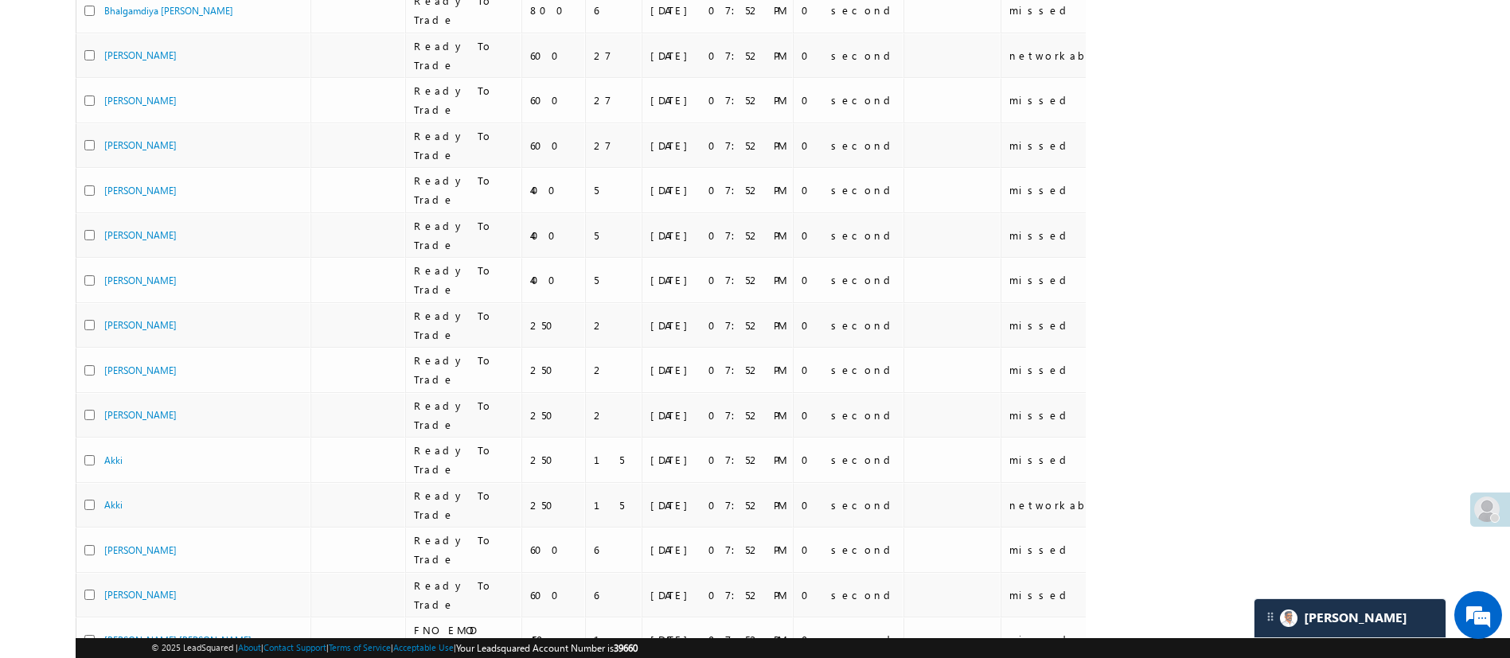
scroll to position [586, 0]
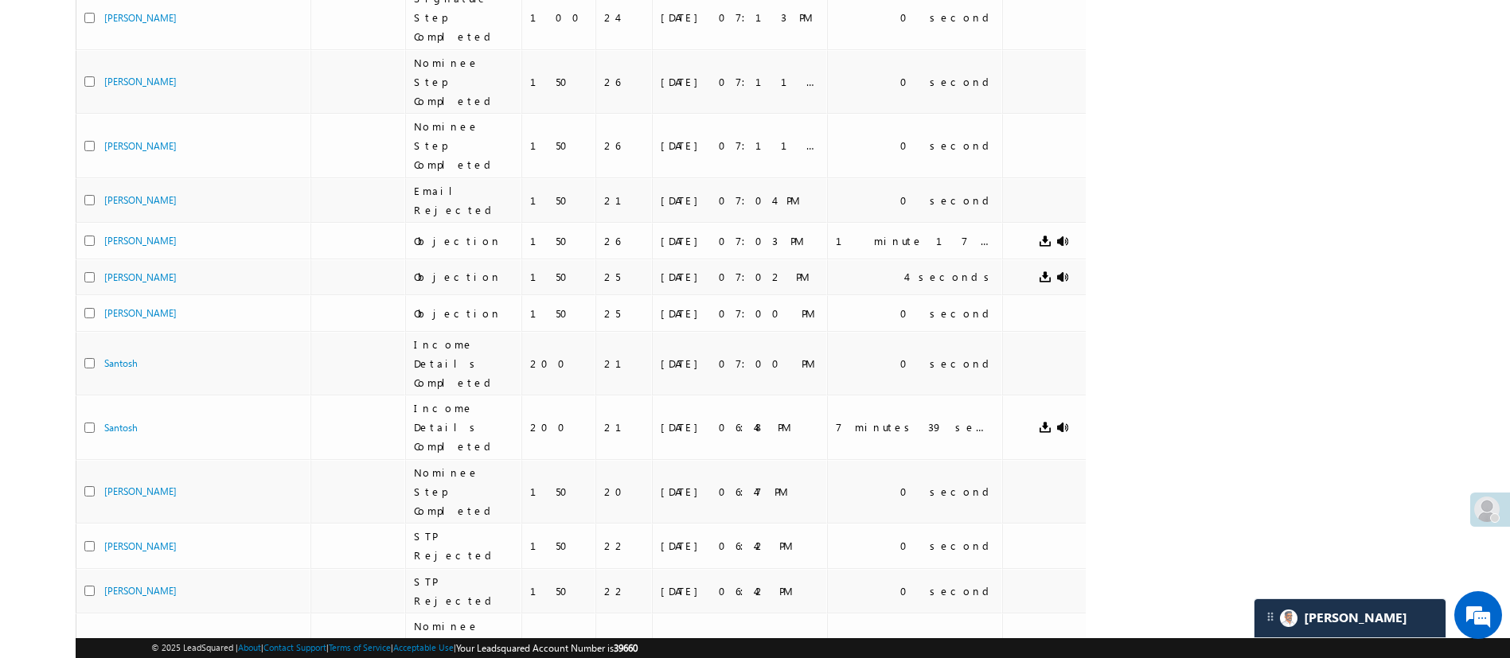
click at [1439, 394] on body "Menu Manish Panchal Manis h.1Pa nchal @ange lbrok ing.c" at bounding box center [755, 294] width 1510 height 1760
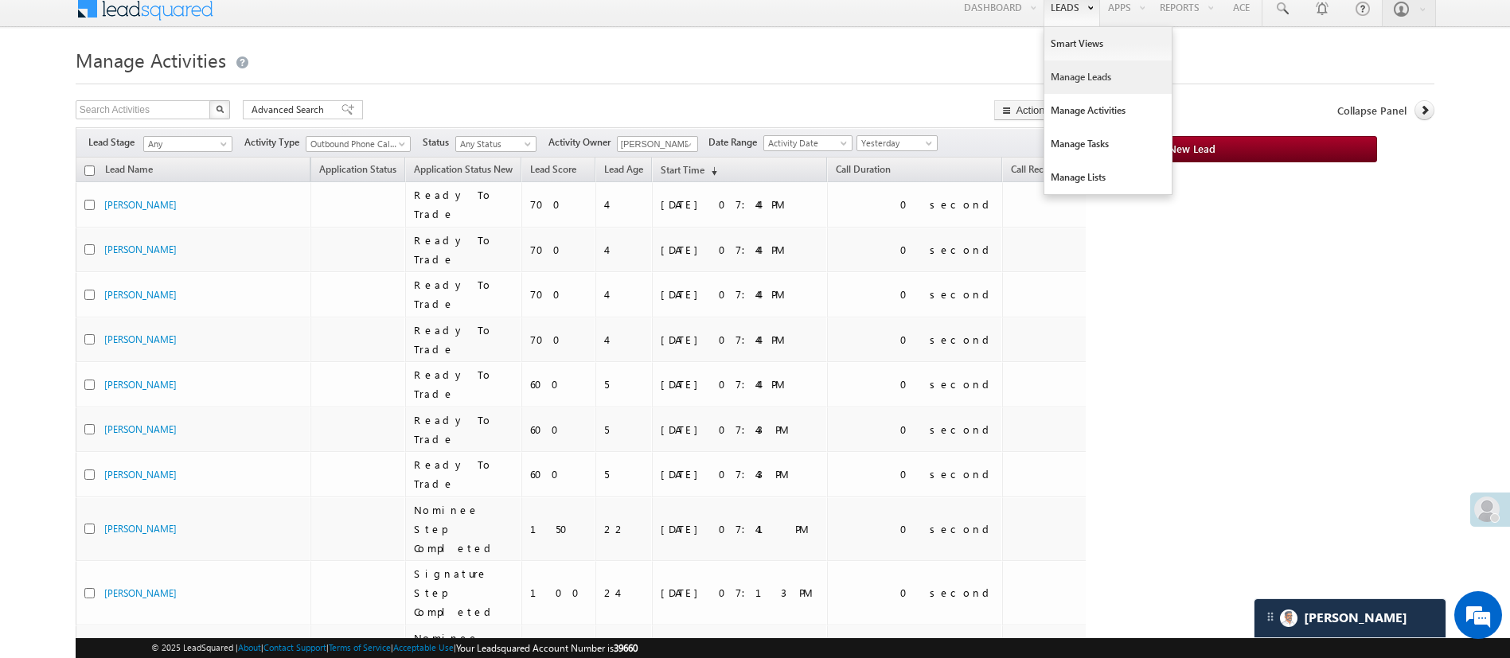
click at [1092, 72] on link "Manage Leads" at bounding box center [1107, 76] width 127 height 33
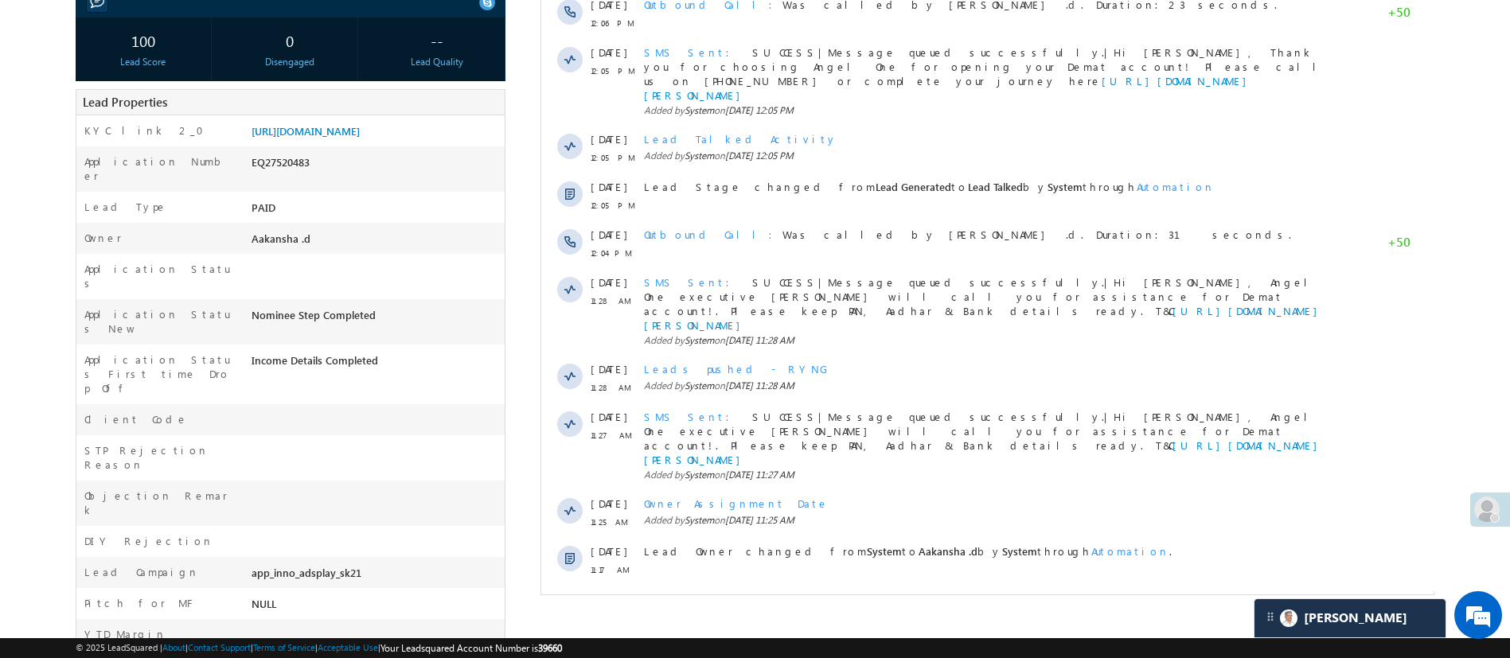
scroll to position [270, 0]
click at [1019, 598] on span "Show More" at bounding box center [994, 614] width 84 height 32
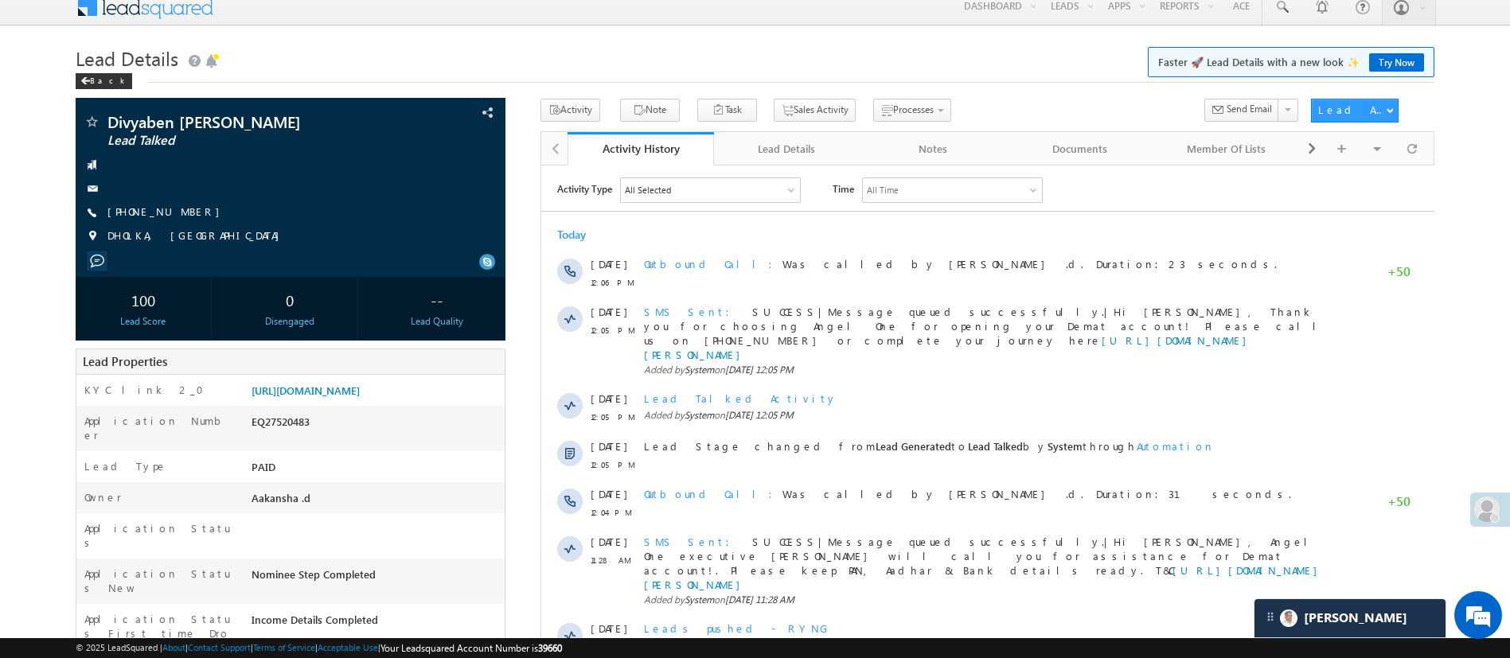
scroll to position [0, 0]
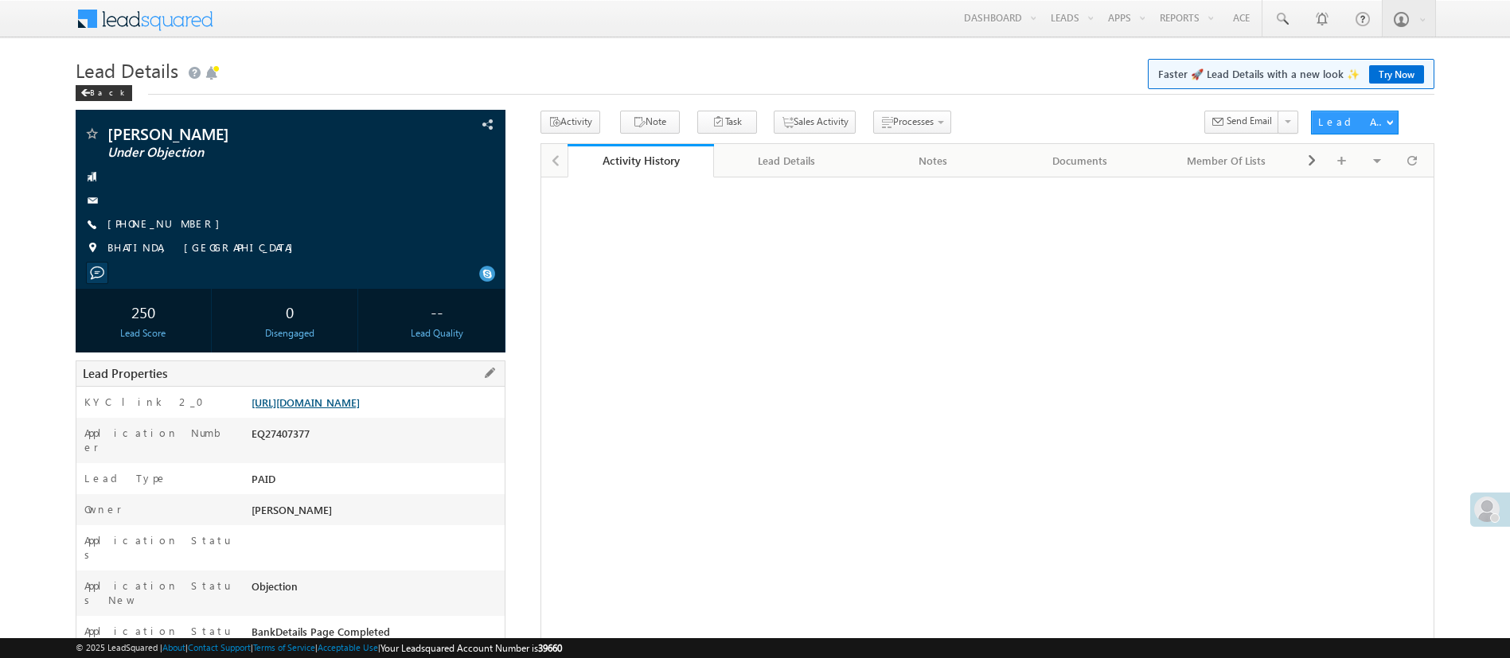
click at [360, 409] on link "[URL][DOMAIN_NAME]" at bounding box center [305, 403] width 108 height 14
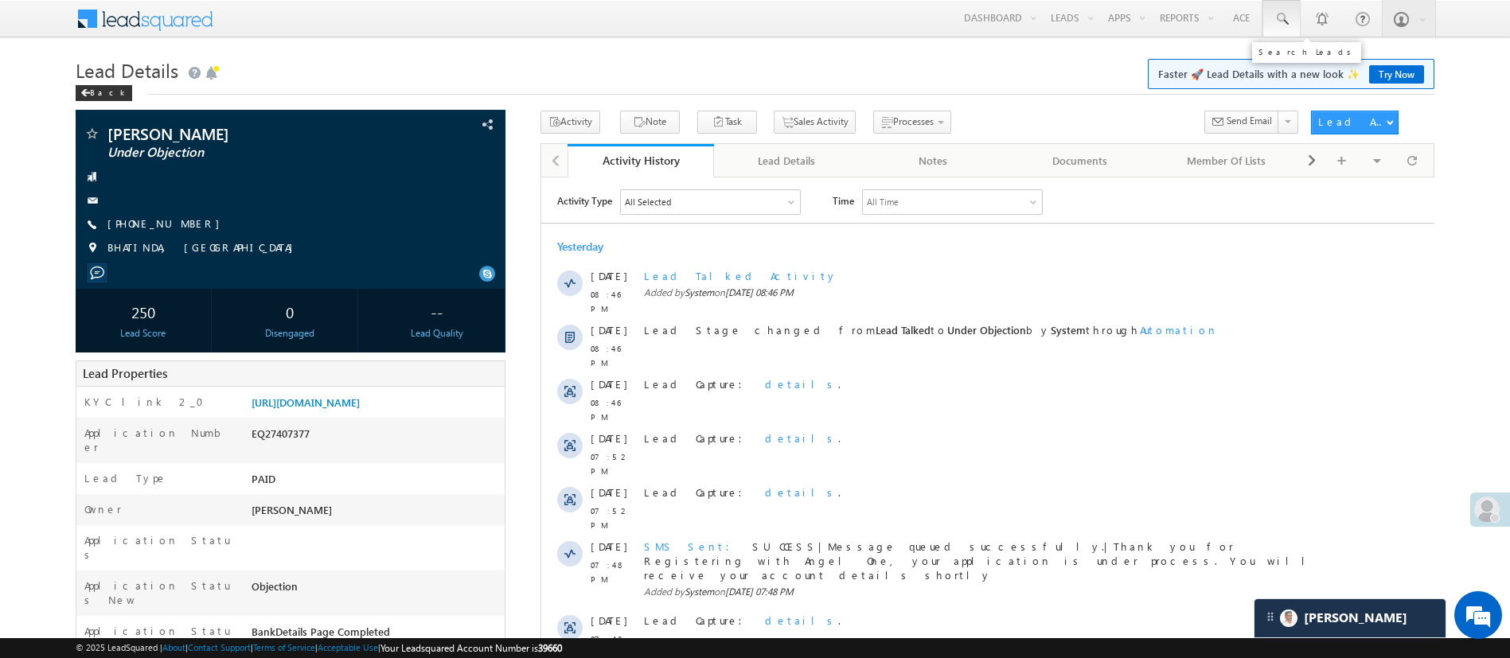
click at [1293, 28] on link at bounding box center [1281, 18] width 38 height 37
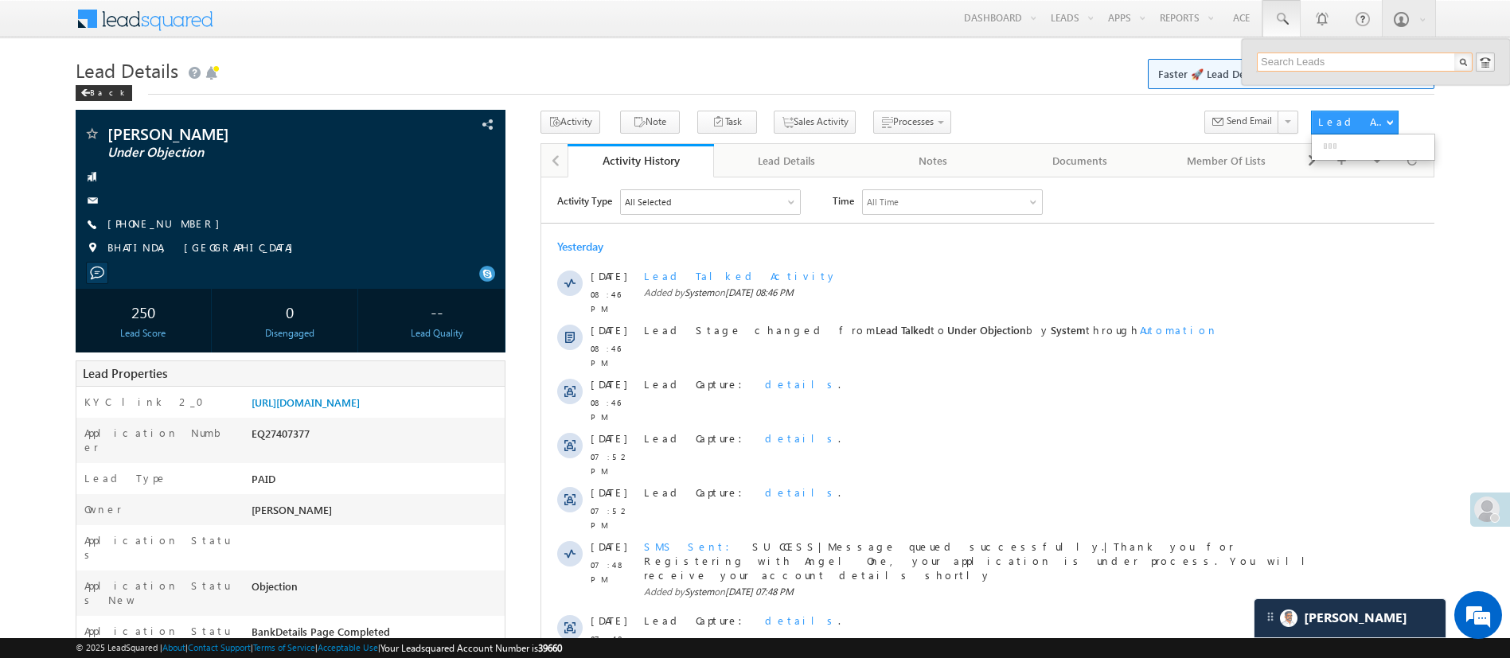
paste input "EQ27517474"
type input "EQ27517474"
click at [1368, 95] on div "[PHONE_NUMBER]" at bounding box center [1371, 103] width 213 height 19
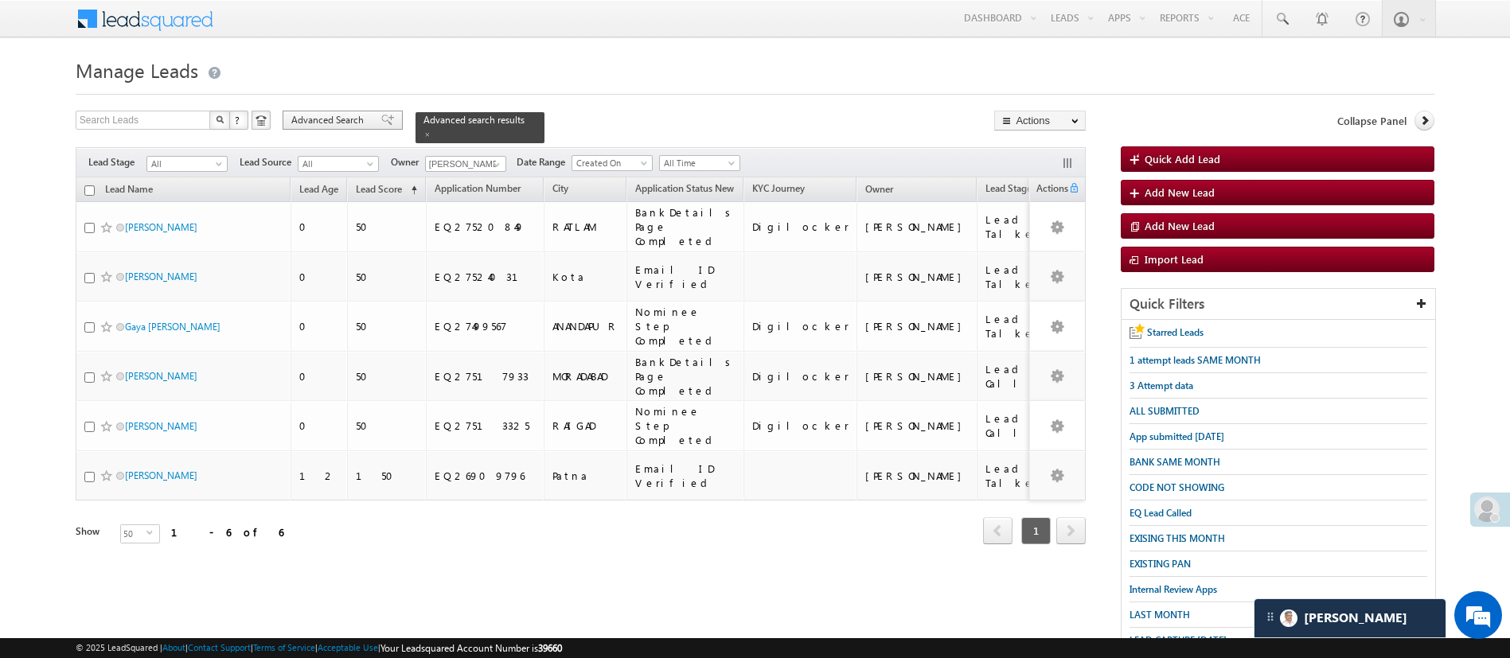
click at [326, 111] on div "Advanced Search" at bounding box center [343, 120] width 120 height 19
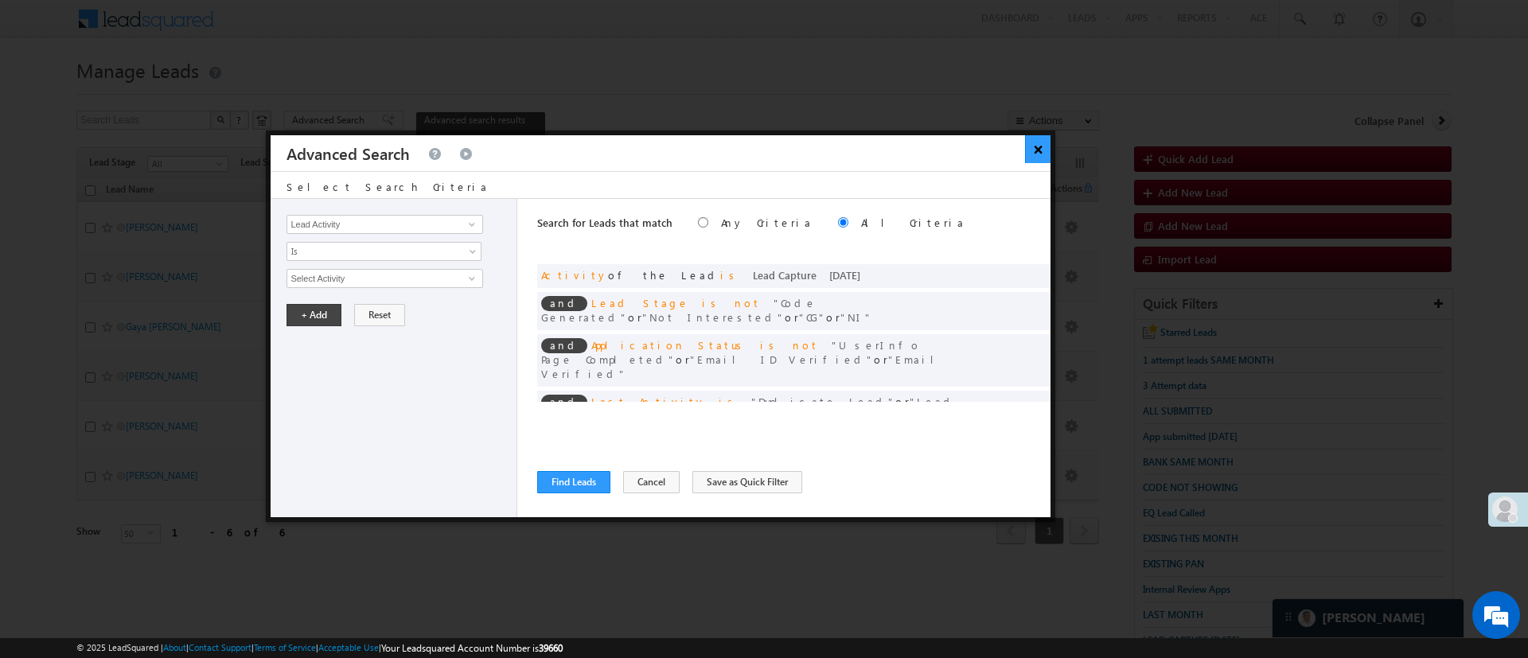
click at [1030, 152] on button "×" at bounding box center [1038, 149] width 26 height 28
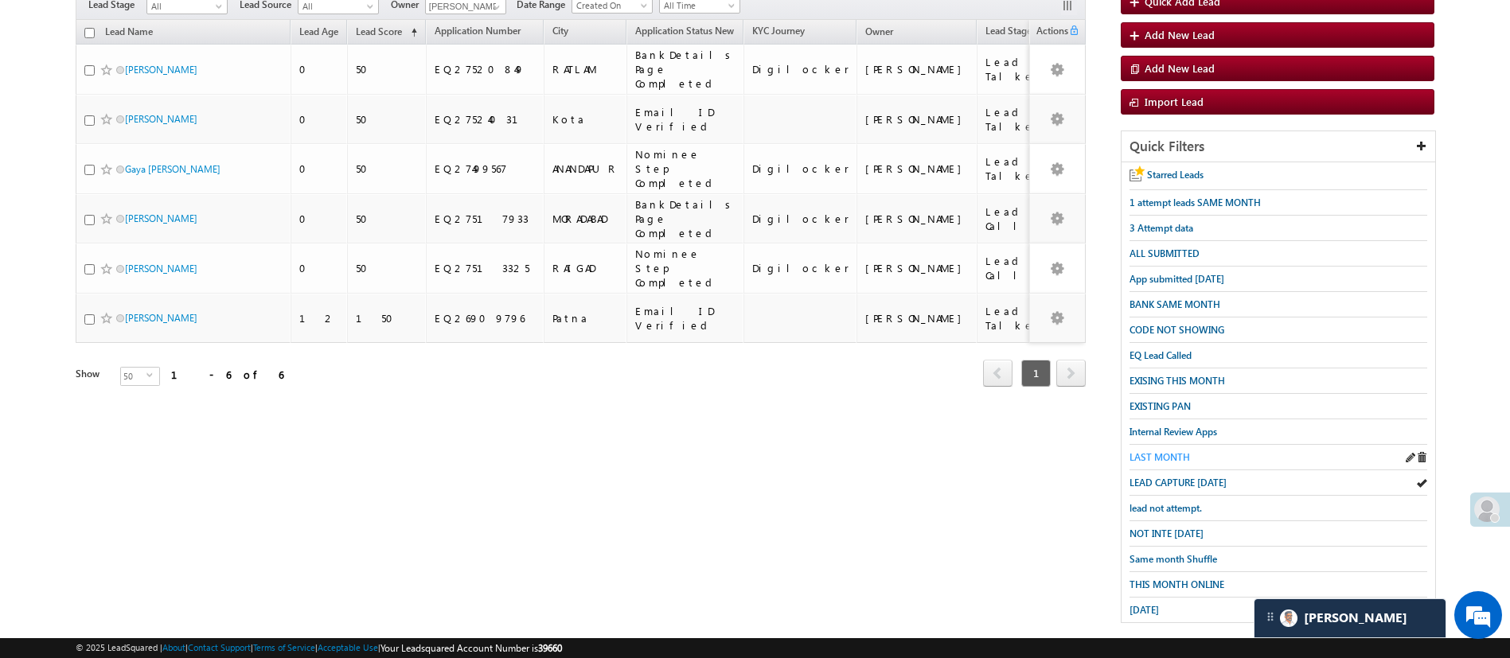
click at [1176, 451] on span "LAST MONTH" at bounding box center [1159, 457] width 60 height 12
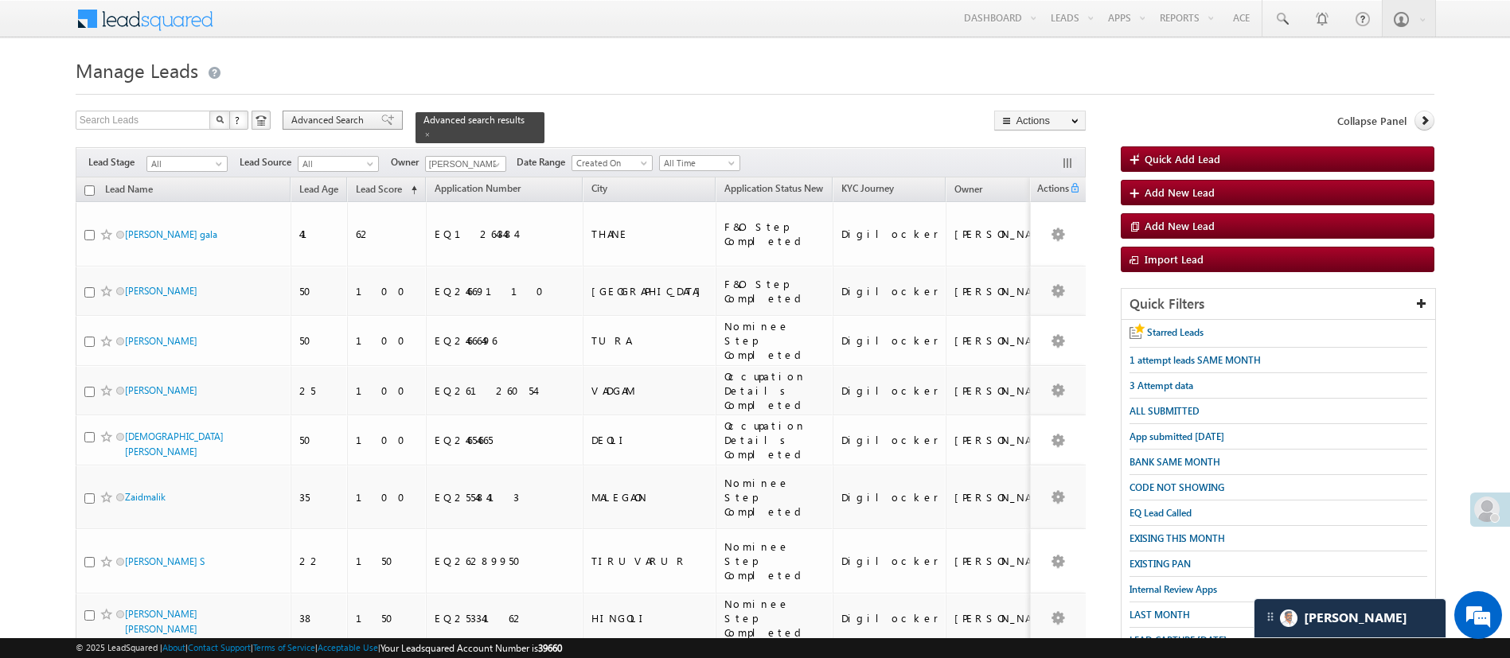
click at [345, 121] on span "Advanced Search" at bounding box center [329, 120] width 77 height 14
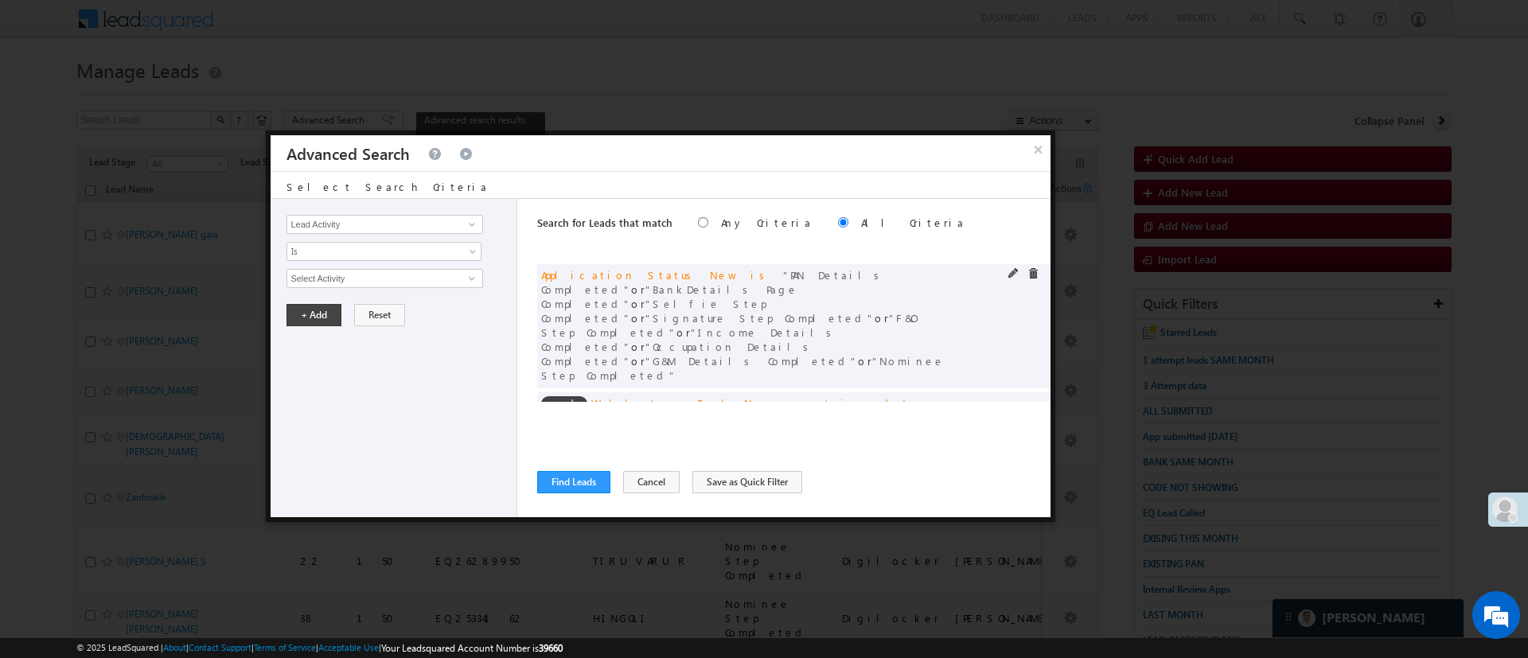
drag, startPoint x: 1029, startPoint y: 316, endPoint x: 1027, endPoint y: 329, distance: 13.0
click at [1027, 329] on div "and Application Status New is PAN Details Completed or BankDetails Page Complet…" at bounding box center [793, 326] width 513 height 124
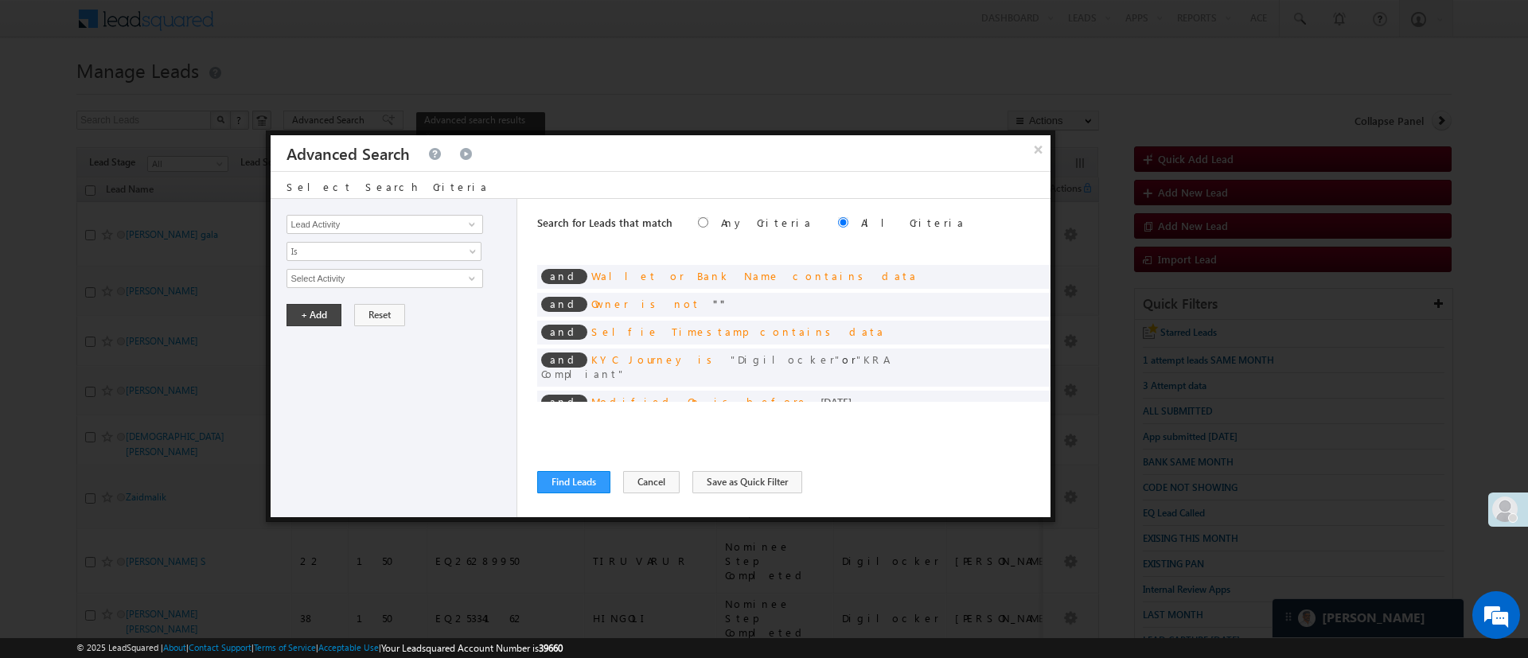
scroll to position [128, 0]
click at [470, 222] on span at bounding box center [472, 224] width 13 height 13
click at [427, 255] on link "Date of Birth" at bounding box center [384, 257] width 196 height 18
type input "Date of Birth"
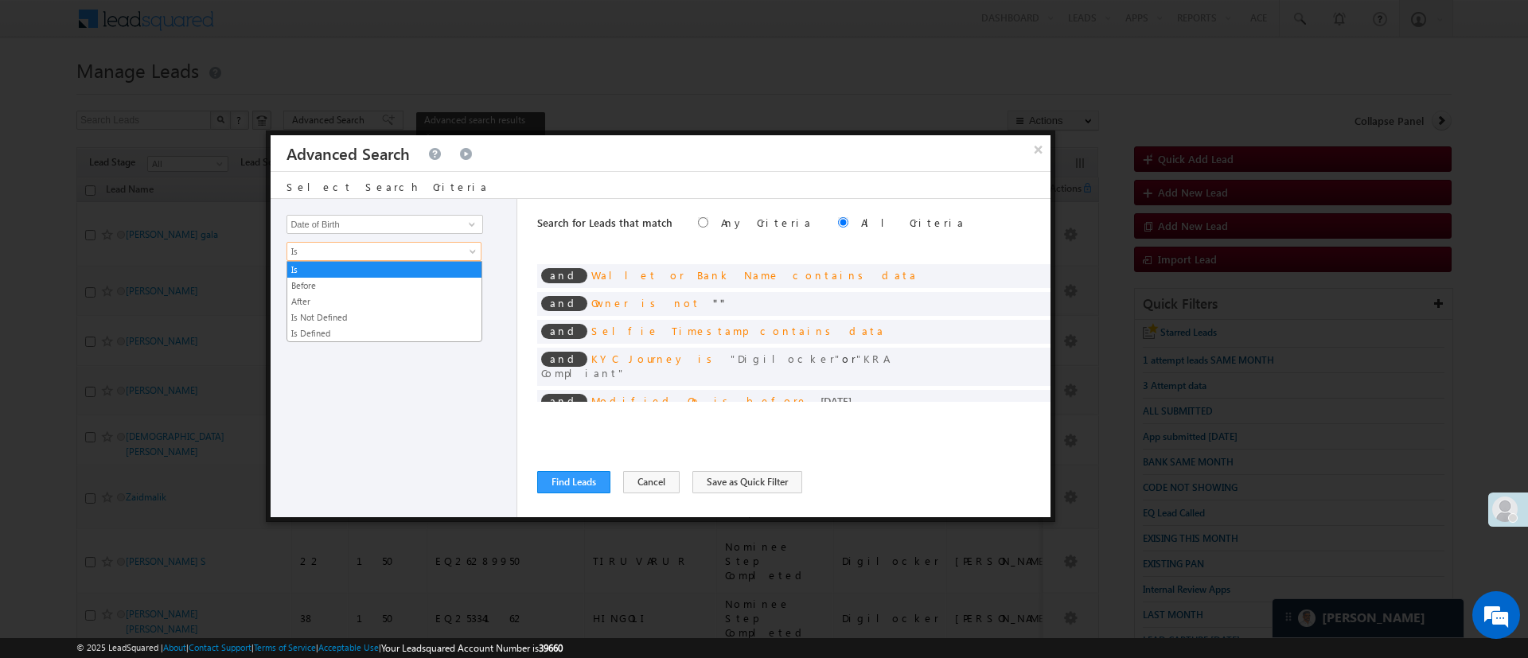
click at [427, 255] on span "Is" at bounding box center [373, 251] width 173 height 14
click at [380, 295] on link "After" at bounding box center [384, 301] width 194 height 14
click at [391, 273] on span "Today" at bounding box center [373, 278] width 173 height 14
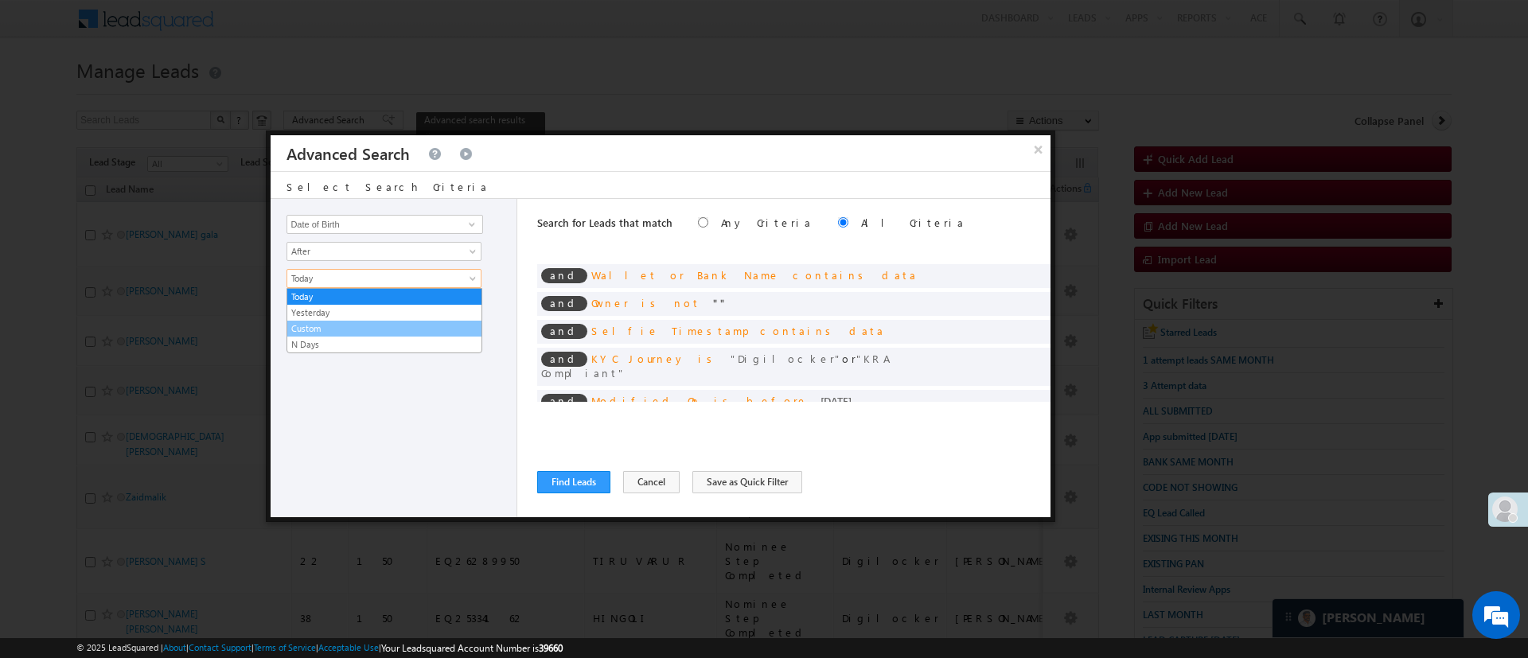
click at [371, 325] on link "Custom" at bounding box center [384, 329] width 194 height 14
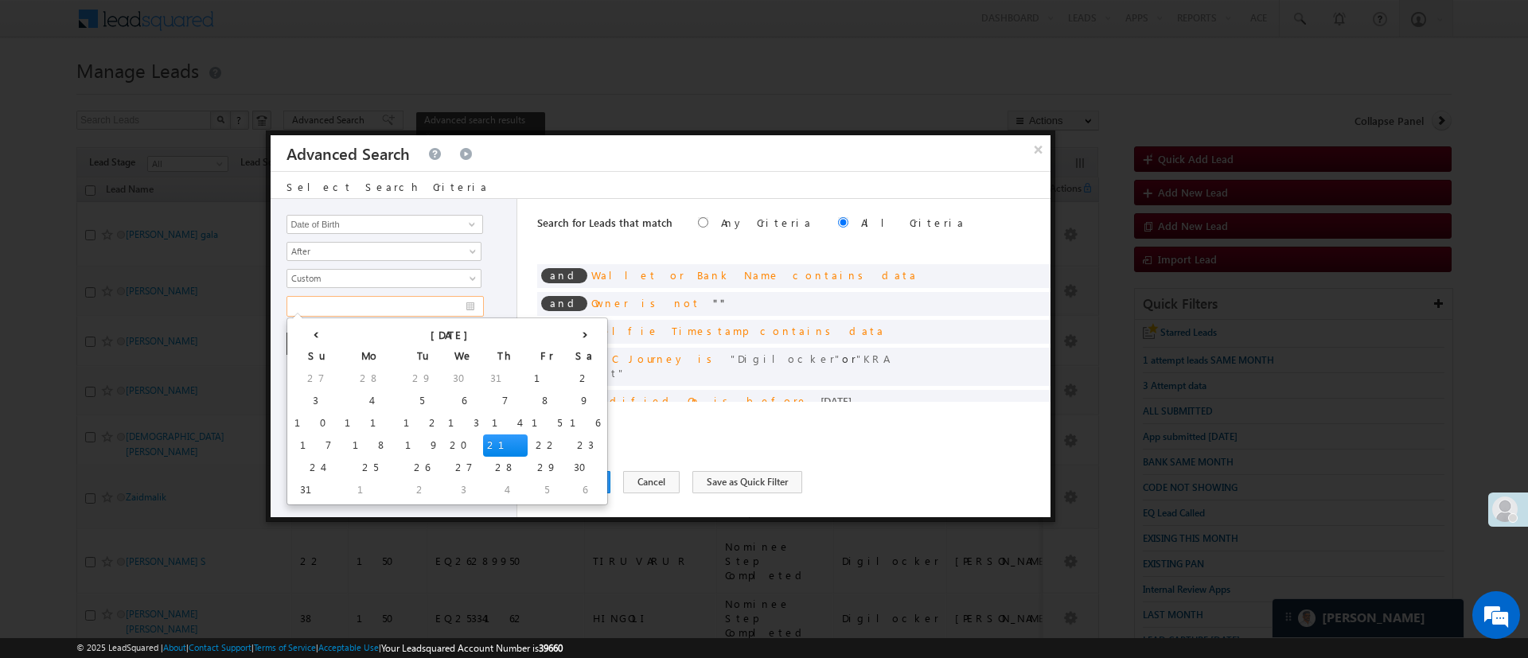
click at [380, 307] on input "text" at bounding box center [384, 306] width 197 height 21
click at [379, 329] on th "[DATE]" at bounding box center [453, 334] width 225 height 24
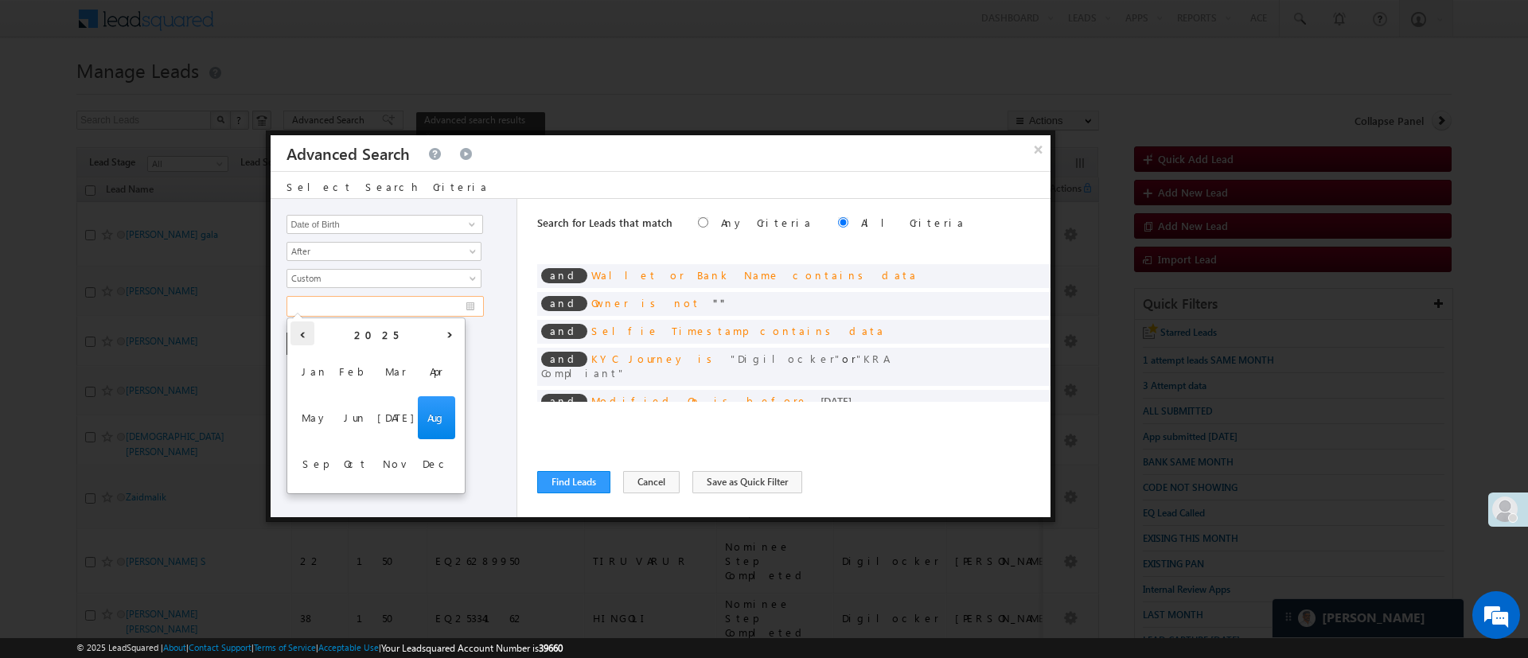
click at [302, 337] on th "‹" at bounding box center [302, 334] width 24 height 24
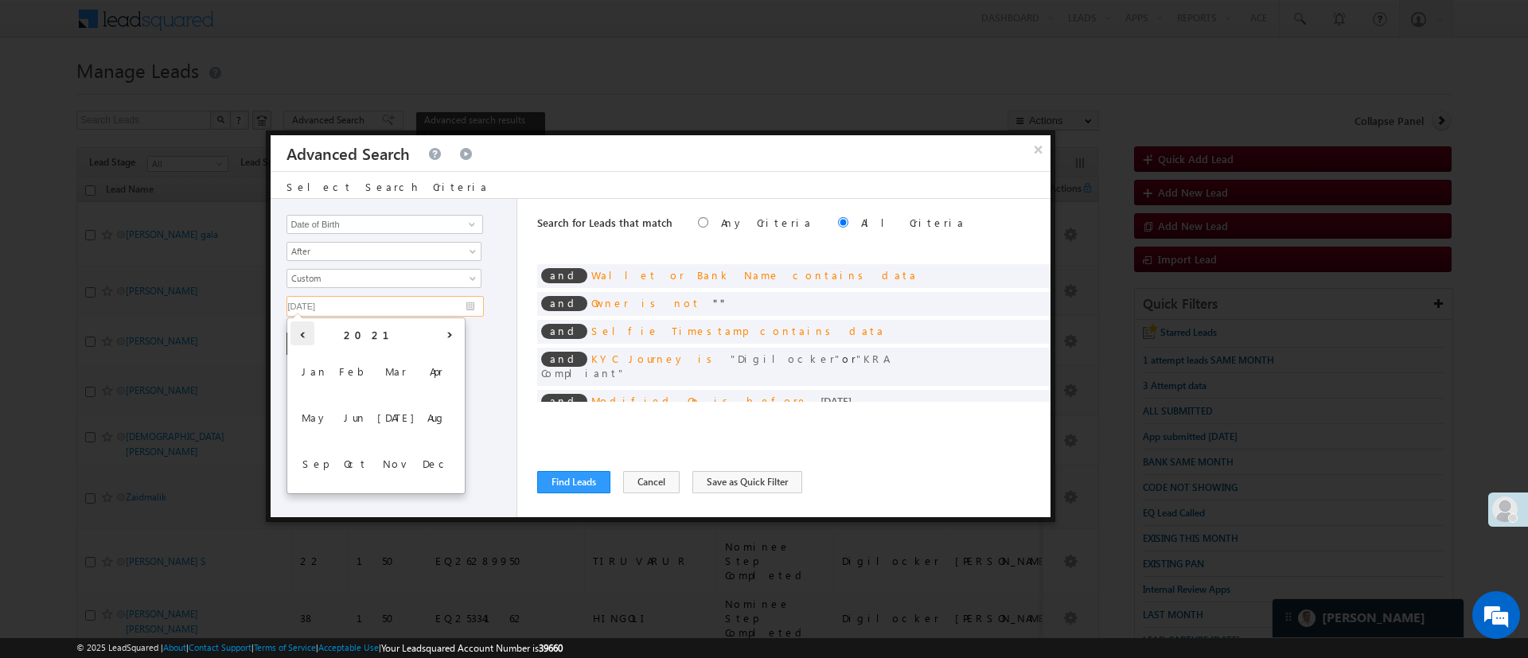
click at [302, 337] on th "‹" at bounding box center [302, 334] width 24 height 24
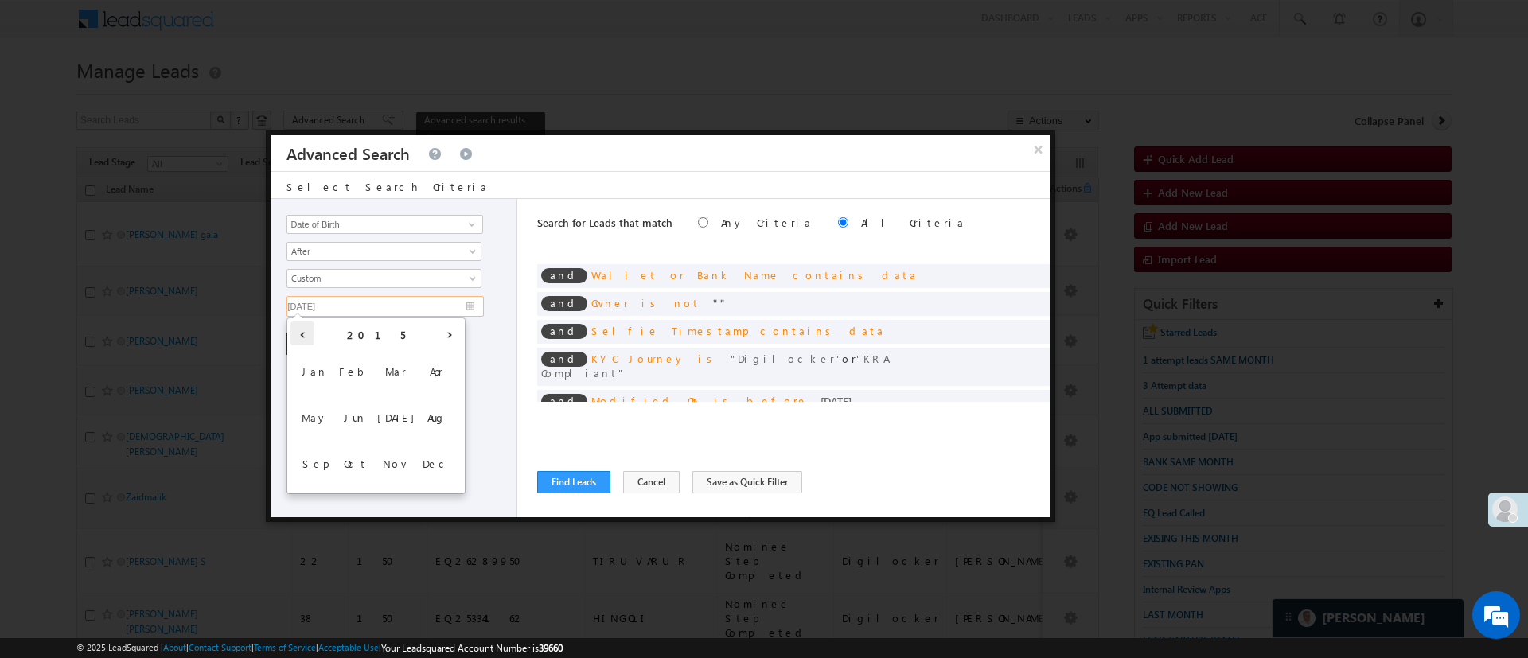
click at [302, 337] on th "‹" at bounding box center [302, 334] width 24 height 24
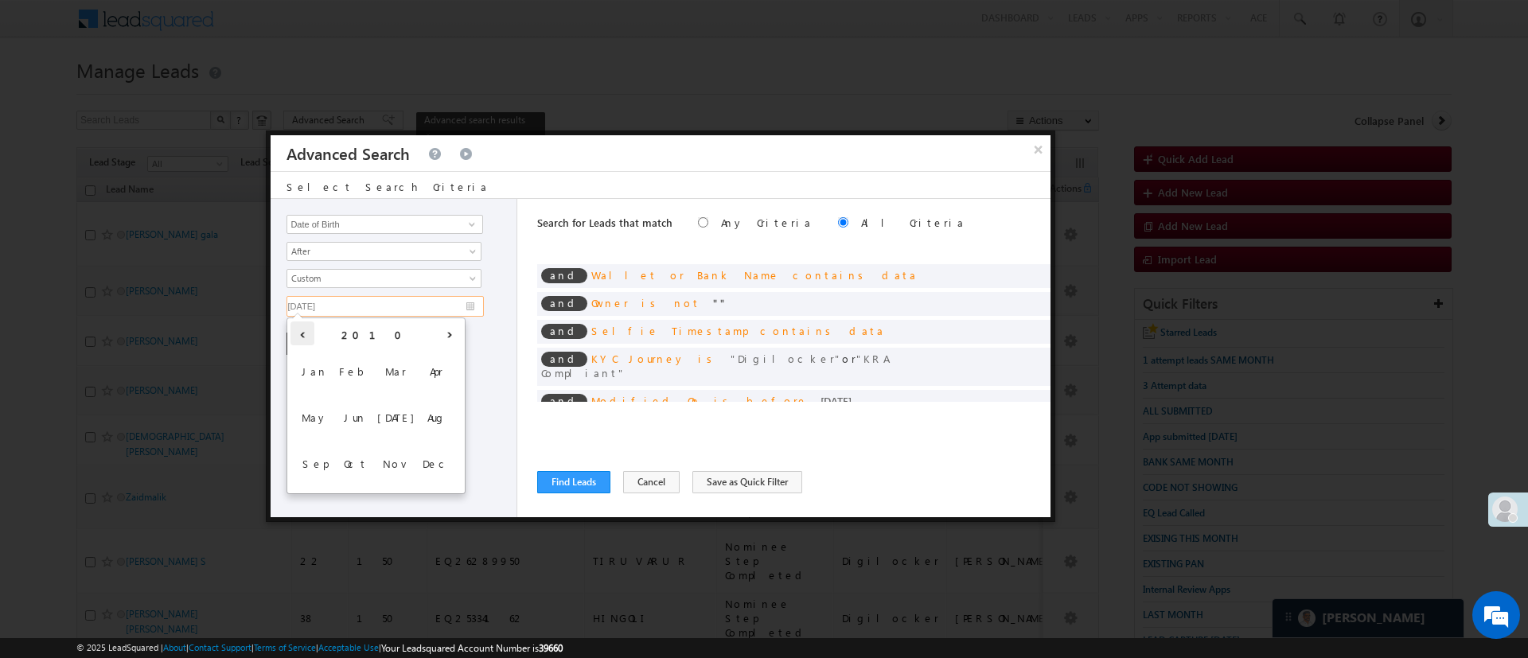
click at [302, 337] on th "‹" at bounding box center [302, 334] width 24 height 24
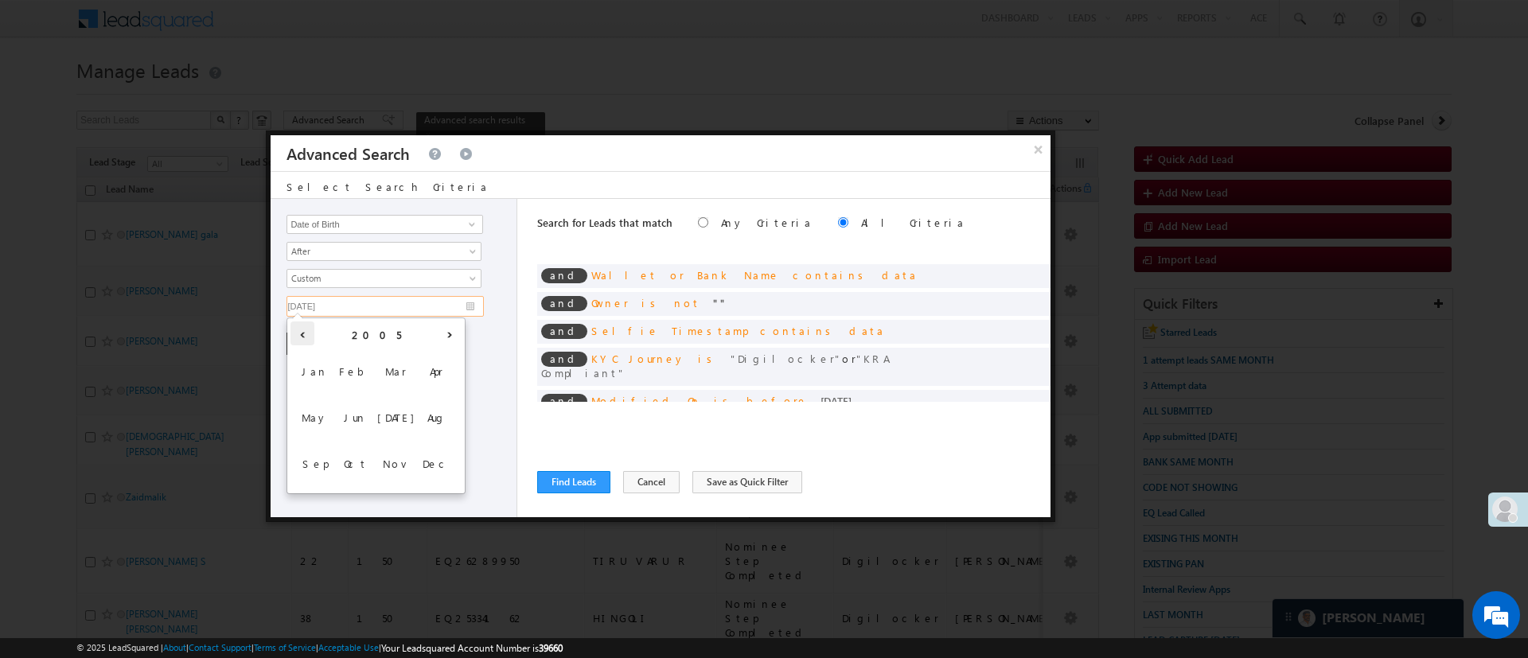
click at [302, 337] on th "‹" at bounding box center [302, 334] width 24 height 24
click at [321, 371] on span "Jan" at bounding box center [314, 371] width 37 height 43
type input "01/01/02"
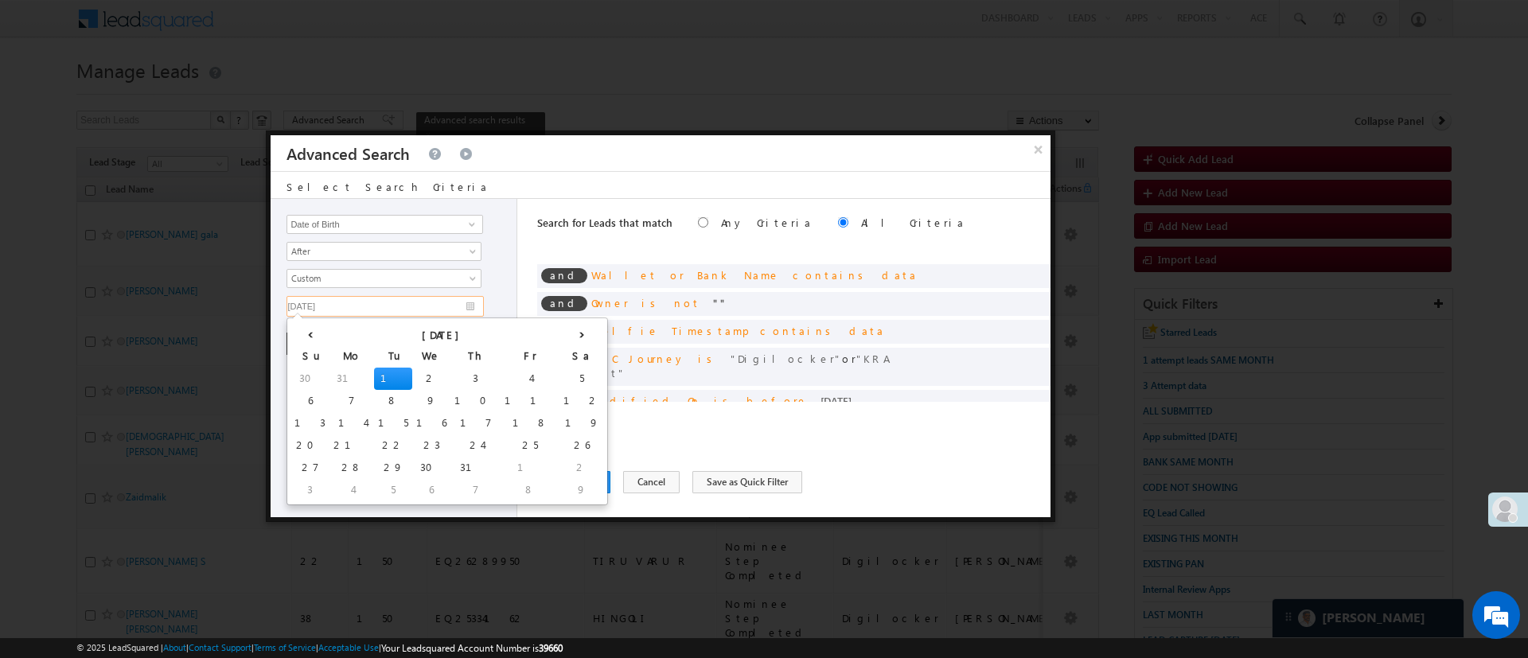
click at [374, 372] on td "1" at bounding box center [393, 379] width 38 height 22
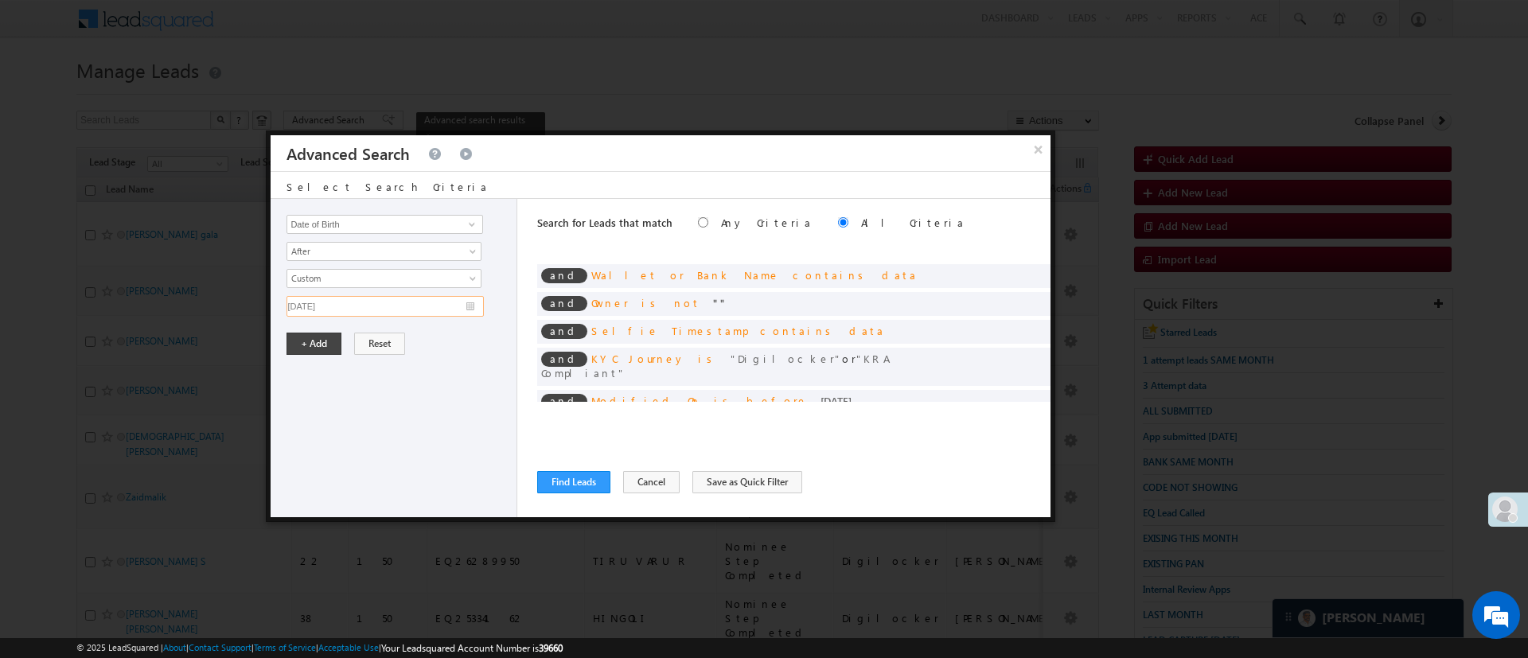
drag, startPoint x: 345, startPoint y: 307, endPoint x: 41, endPoint y: 266, distance: 306.0
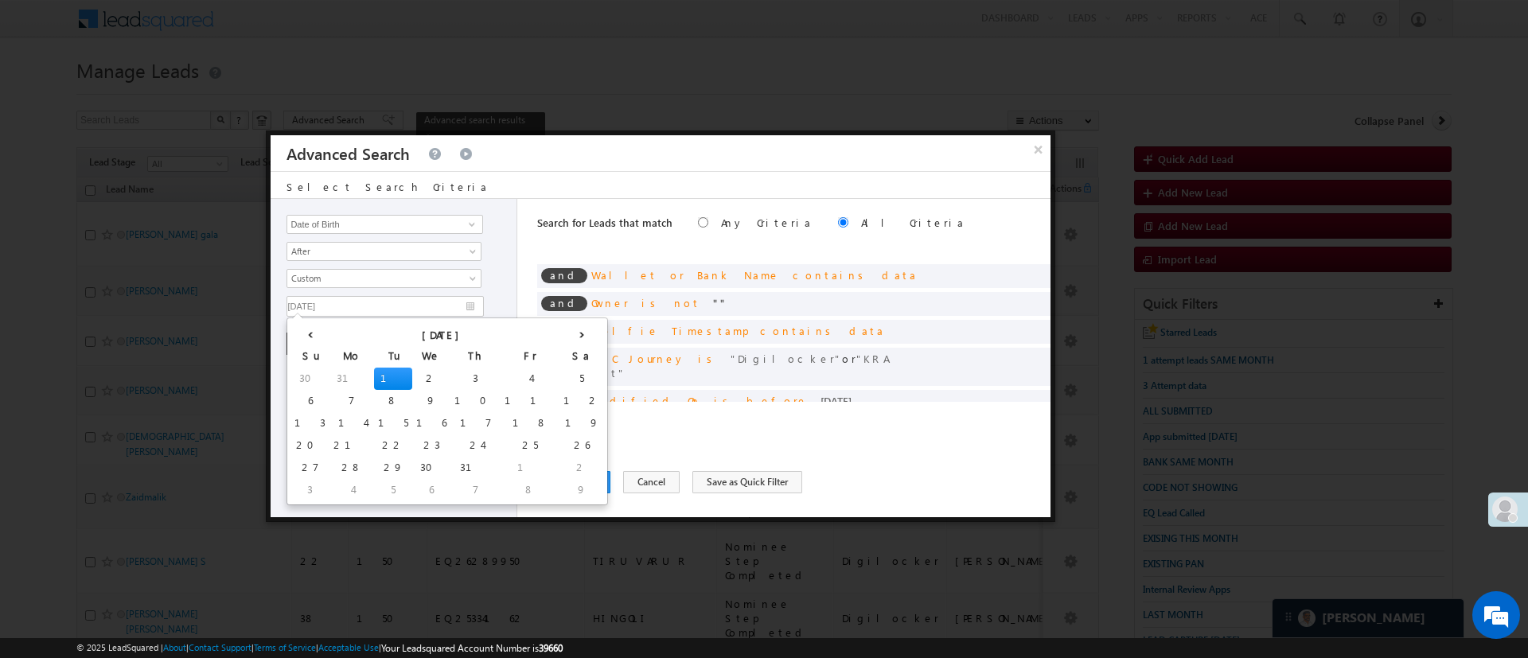
click at [584, 412] on div "Search for Leads that match Any Criteria All Criteria Note that the current tri…" at bounding box center [793, 358] width 513 height 318
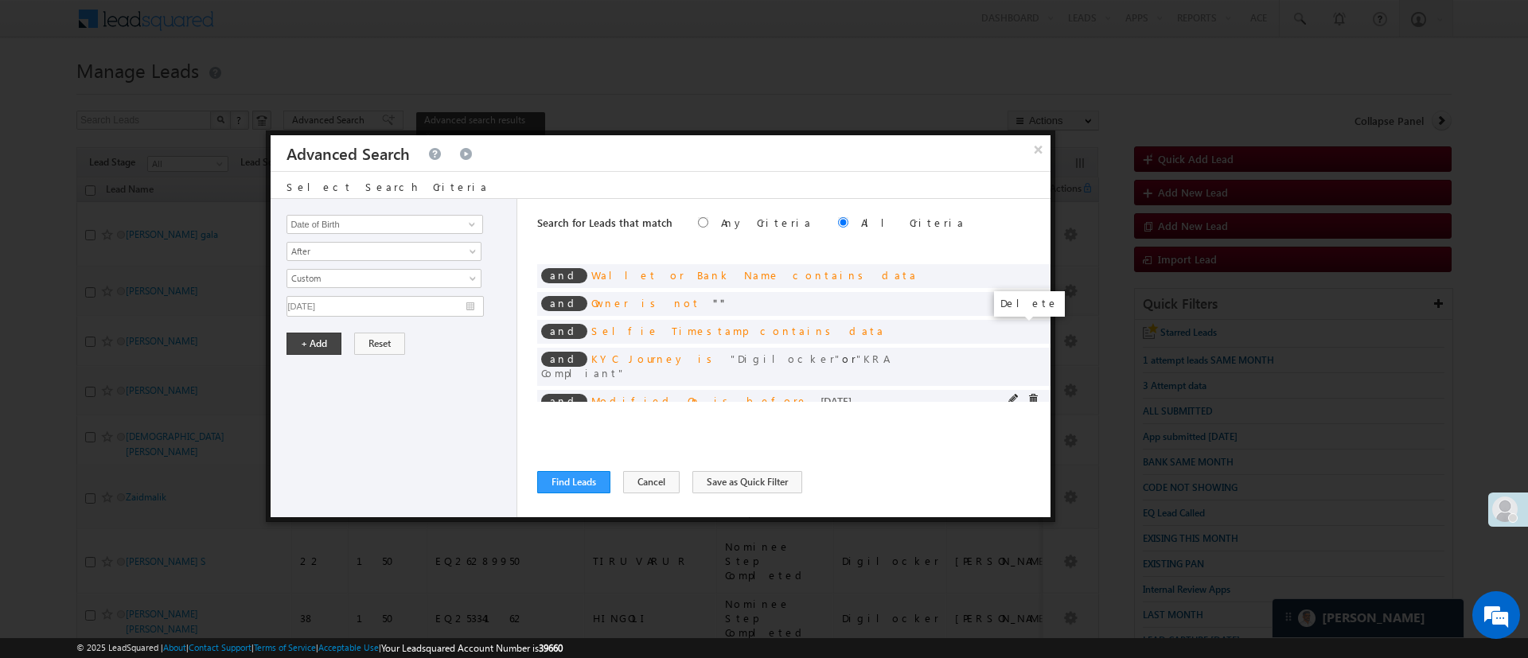
click at [1027, 394] on span at bounding box center [1032, 399] width 11 height 11
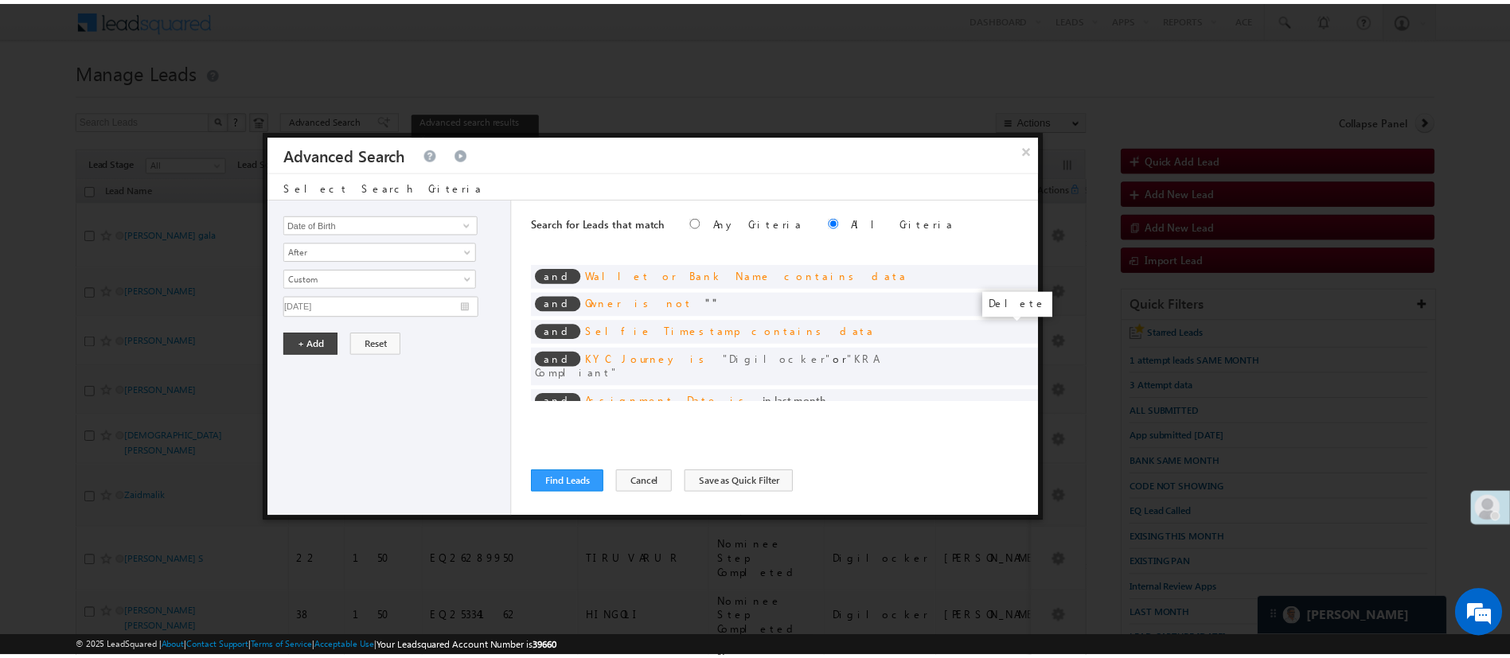
scroll to position [100, 0]
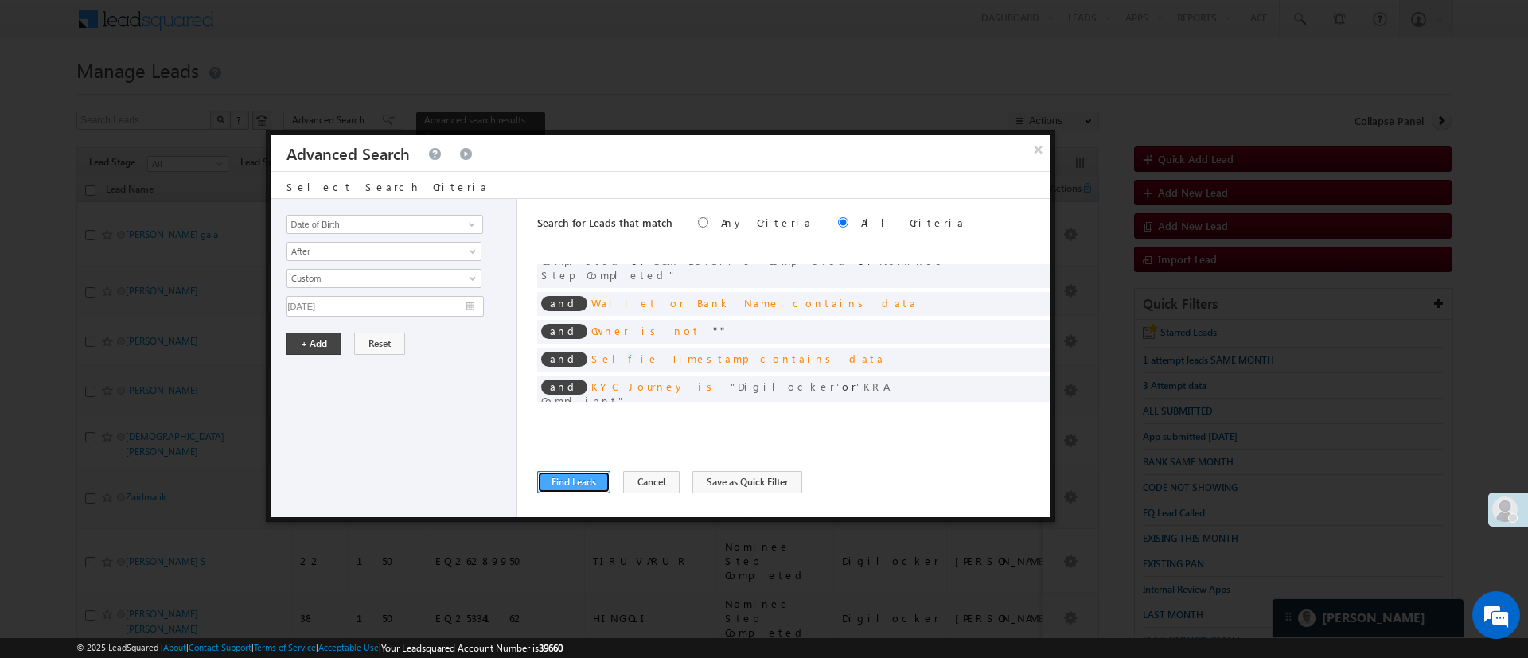
click at [590, 478] on button "Find Leads" at bounding box center [573, 482] width 73 height 22
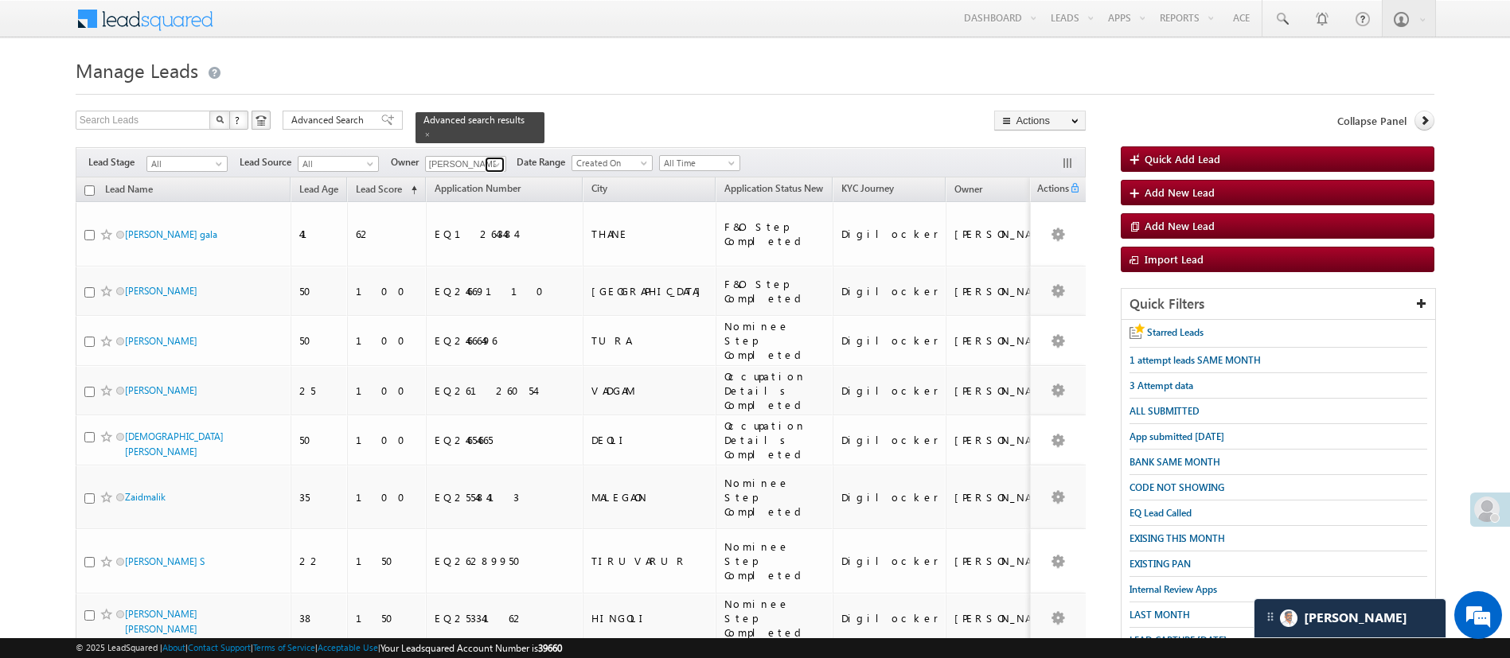
click at [500, 158] on span at bounding box center [496, 164] width 13 height 13
click at [500, 172] on link "Manish Panchal Manish.1Panchal@angelbroking.com" at bounding box center [504, 187] width 159 height 30
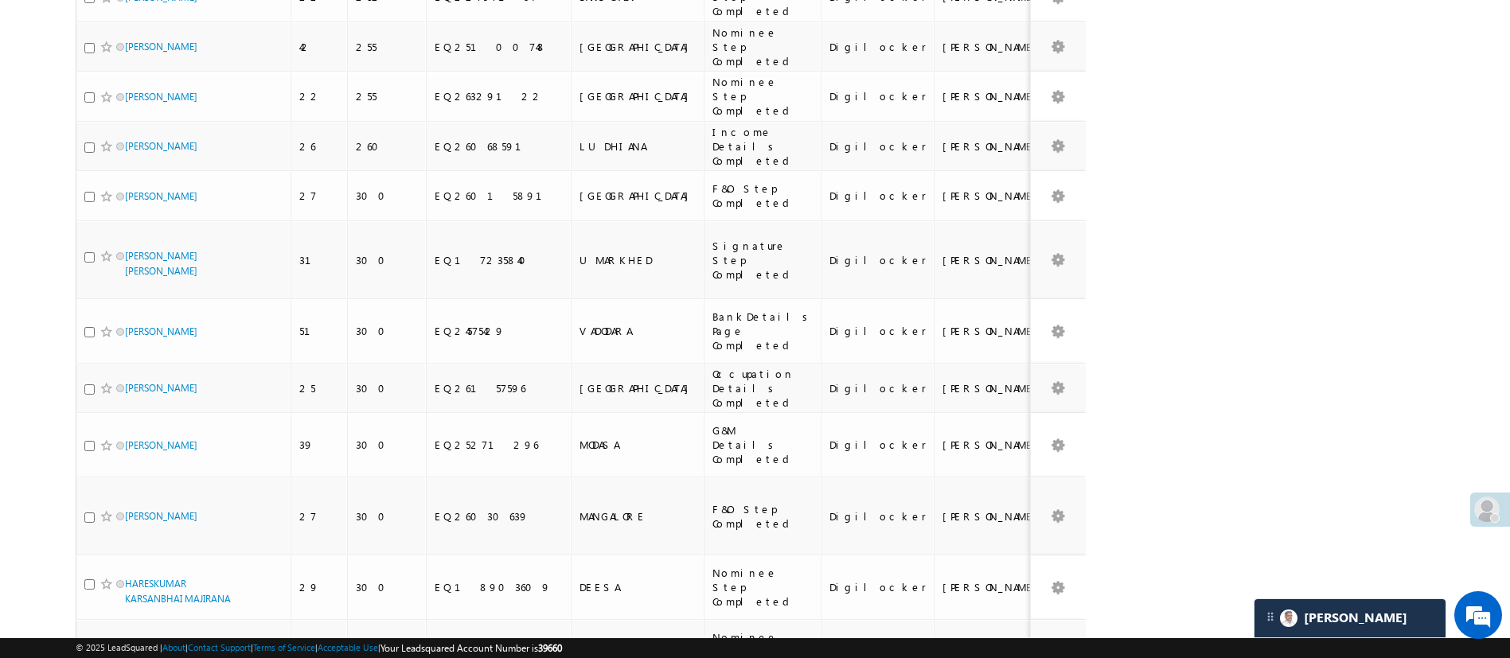
scroll to position [1884, 0]
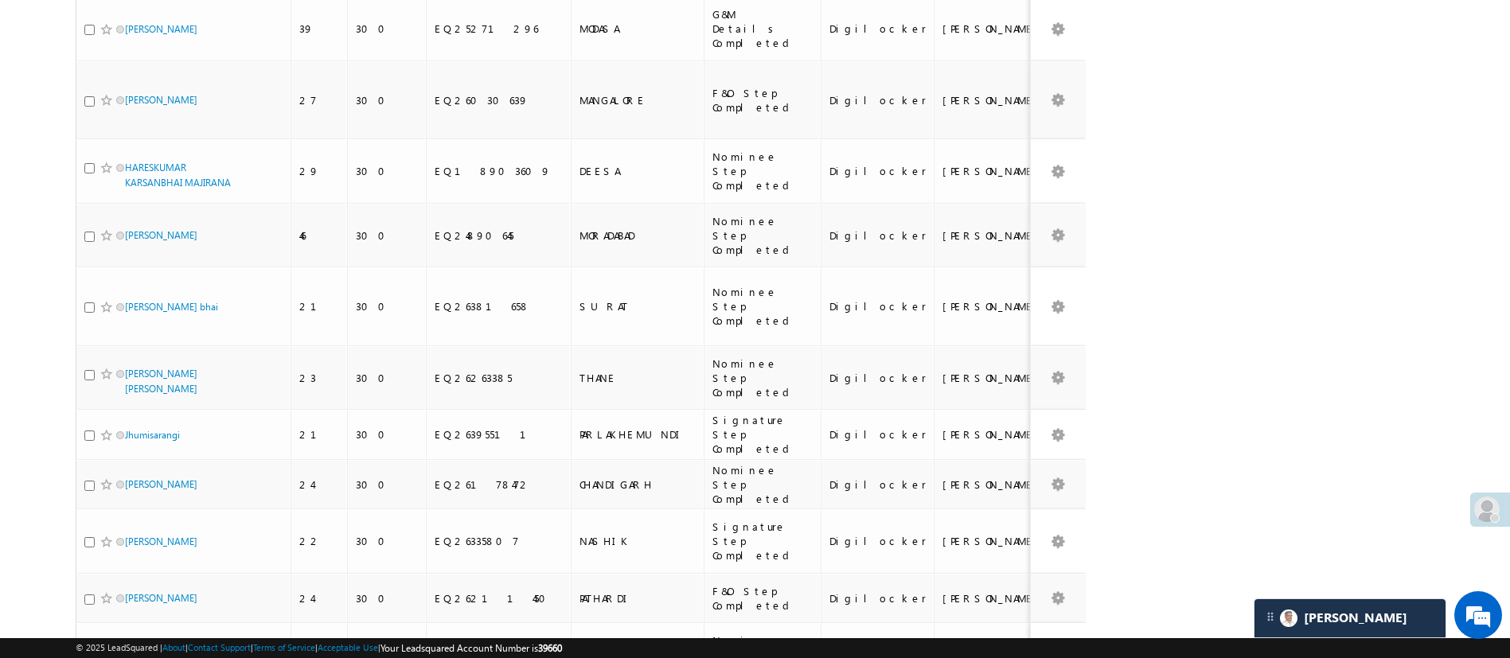
type input "[PERSON_NAME]"
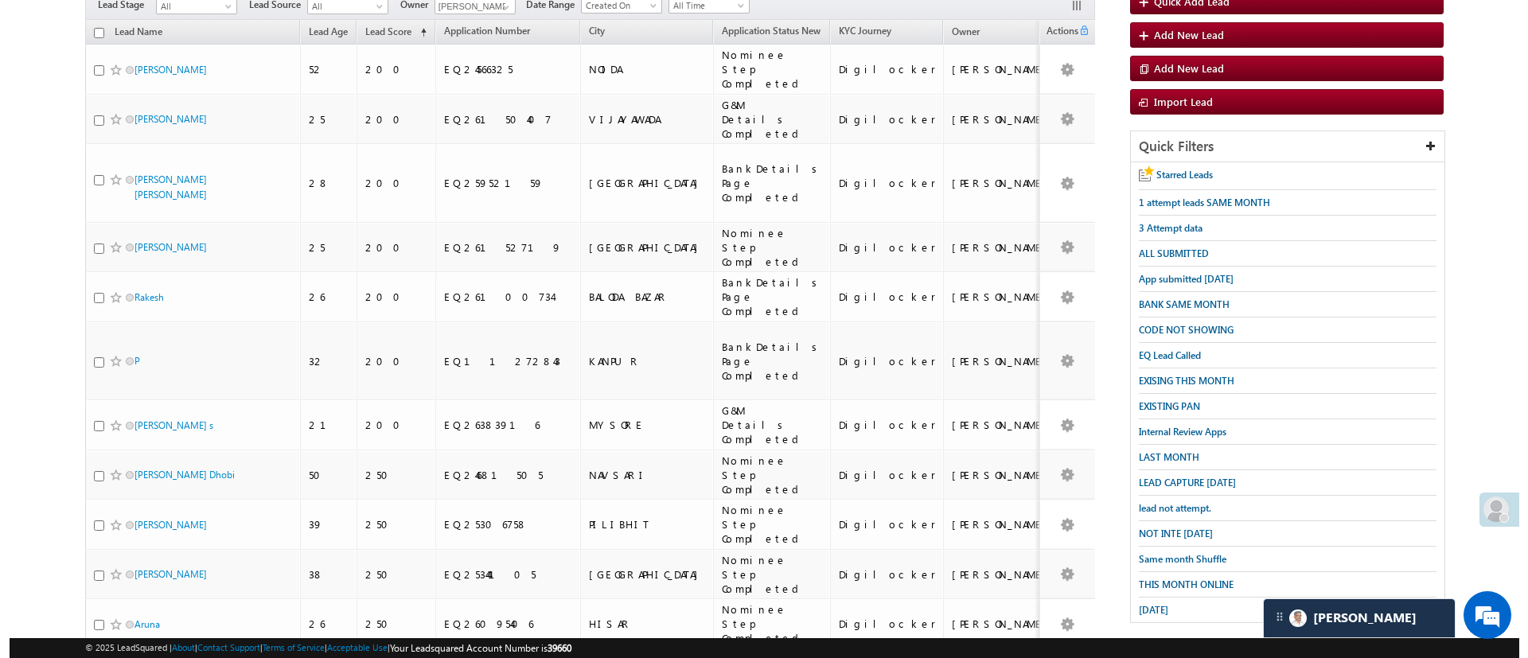
scroll to position [0, 0]
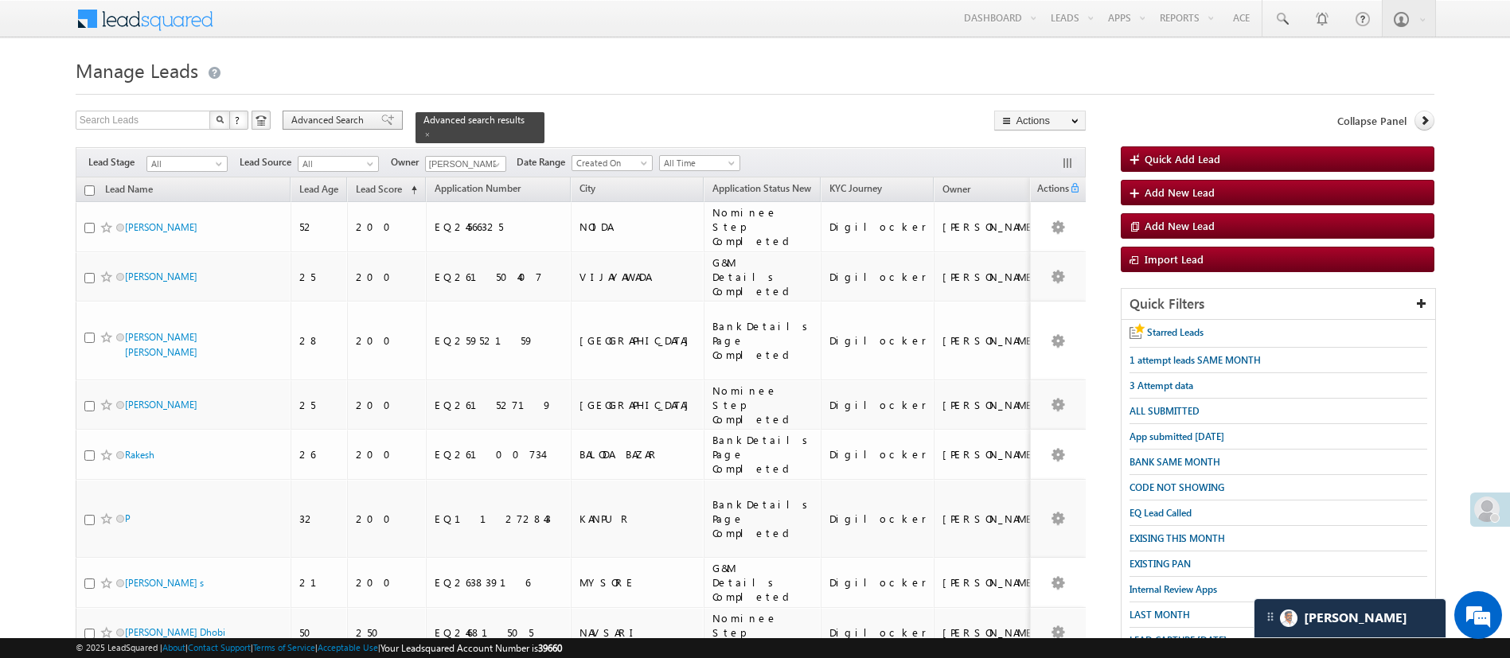
click at [329, 118] on span "Advanced Search" at bounding box center [329, 120] width 77 height 14
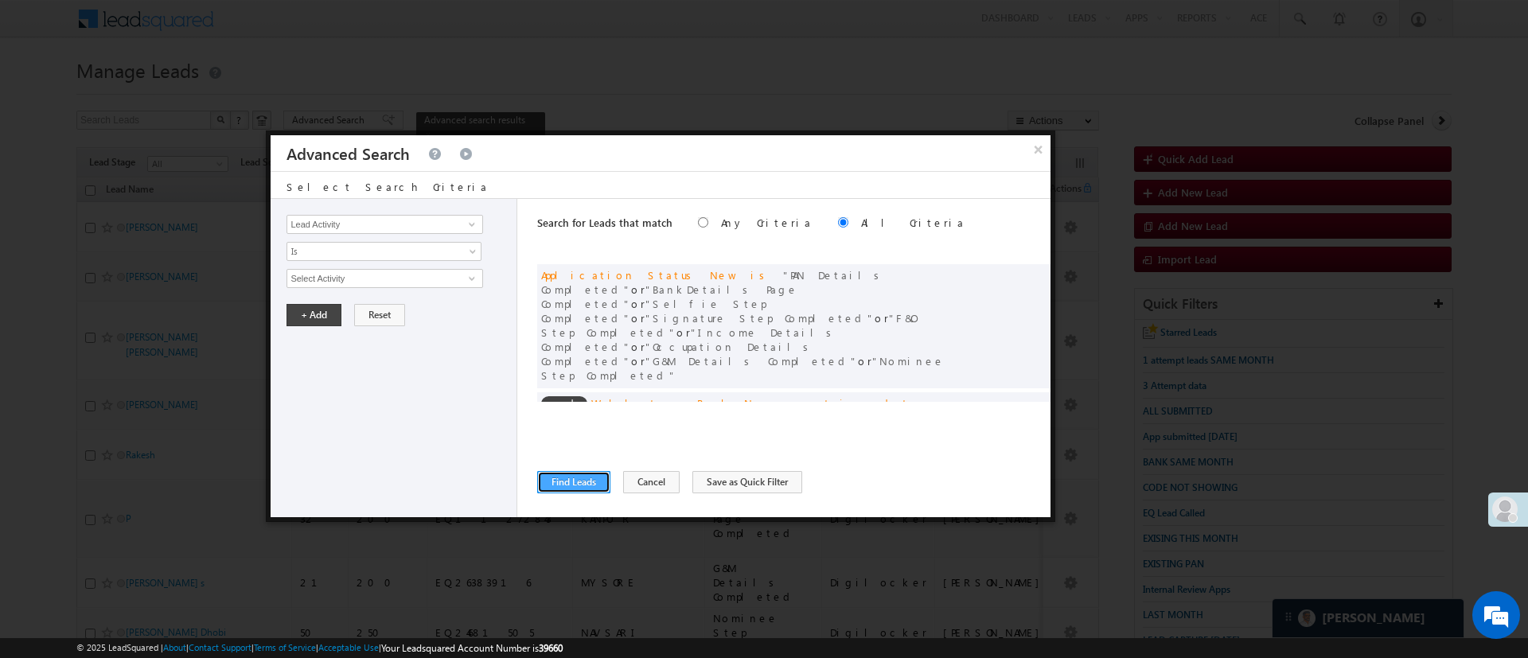
click at [598, 488] on button "Find Leads" at bounding box center [573, 482] width 73 height 22
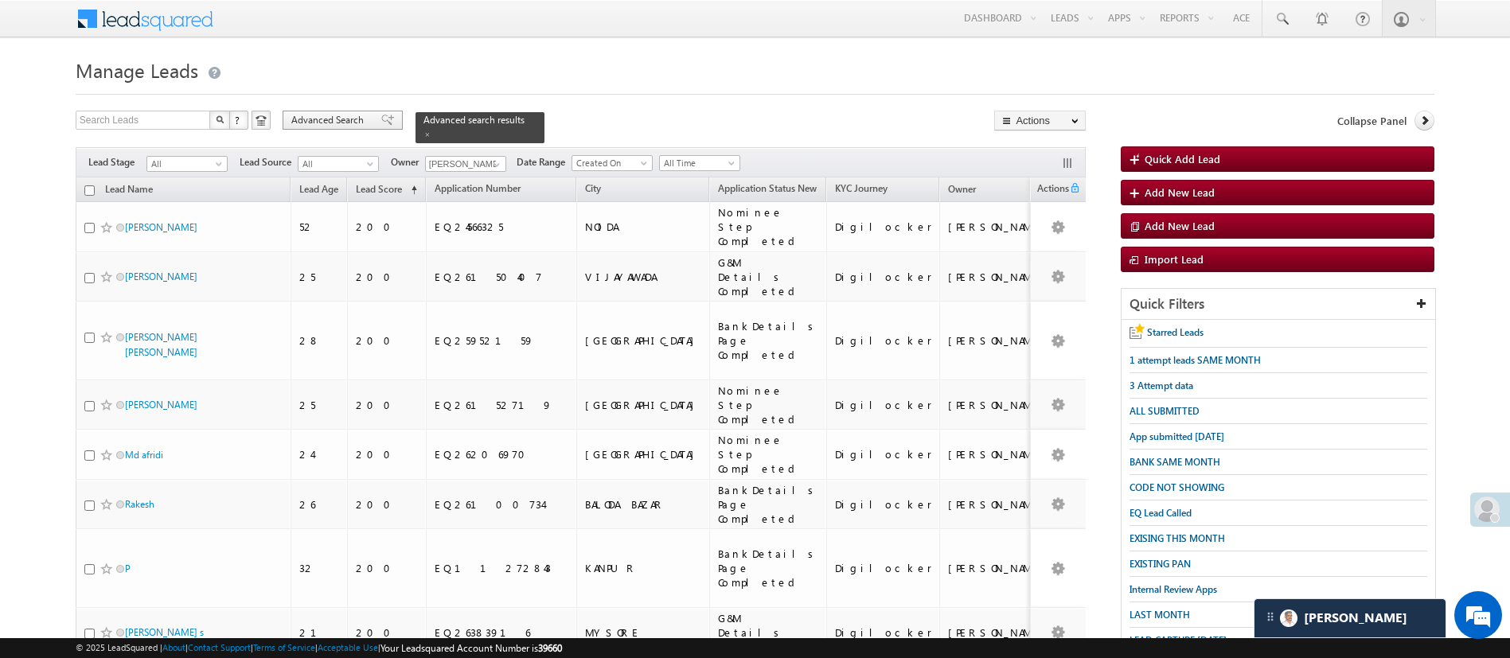
click at [294, 114] on span "Advanced Search" at bounding box center [329, 120] width 77 height 14
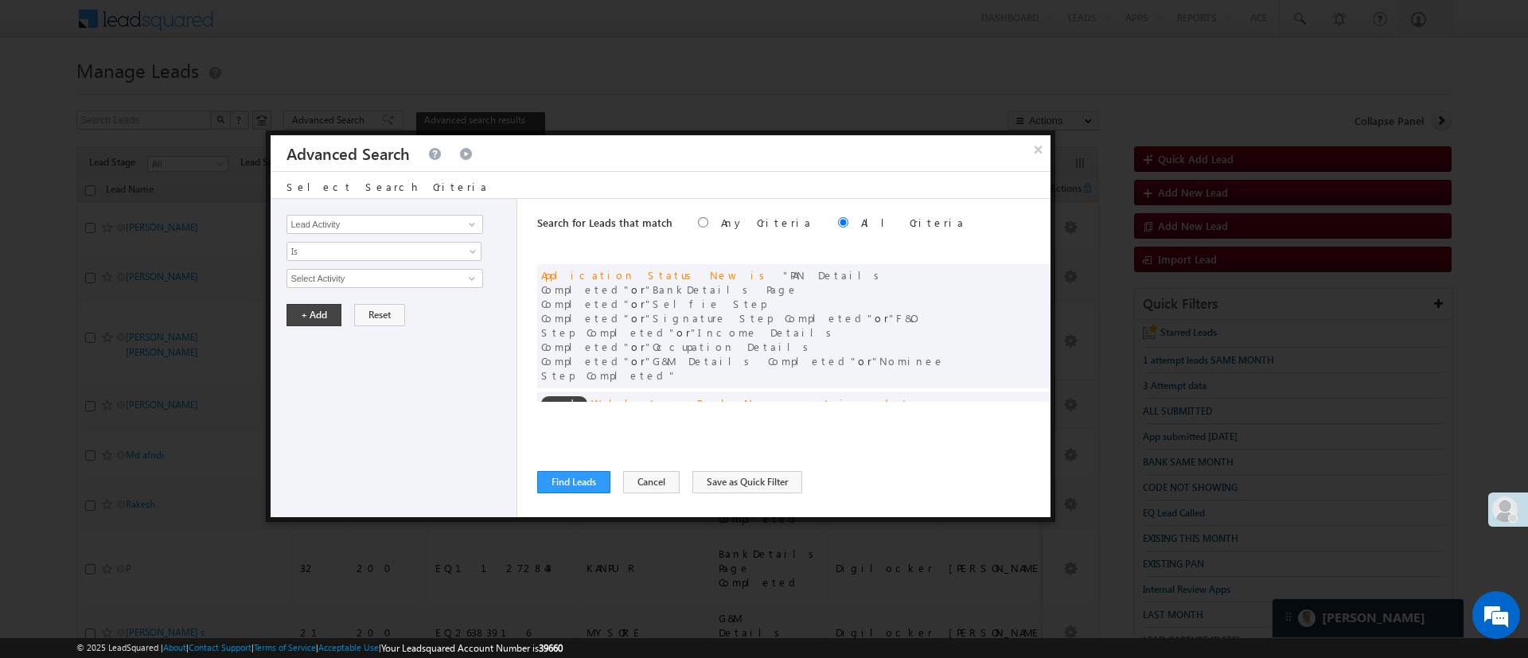
scroll to position [100, 0]
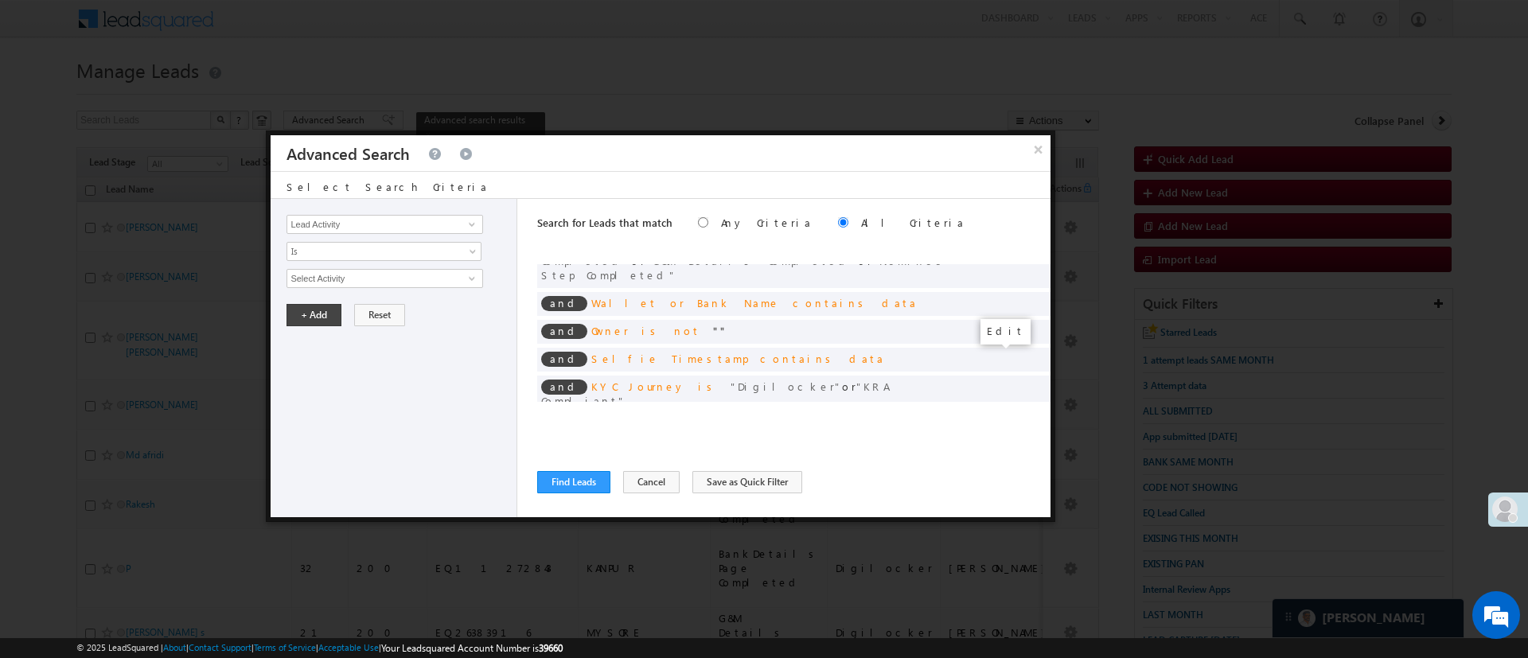
click at [1008, 422] on span at bounding box center [1013, 427] width 11 height 11
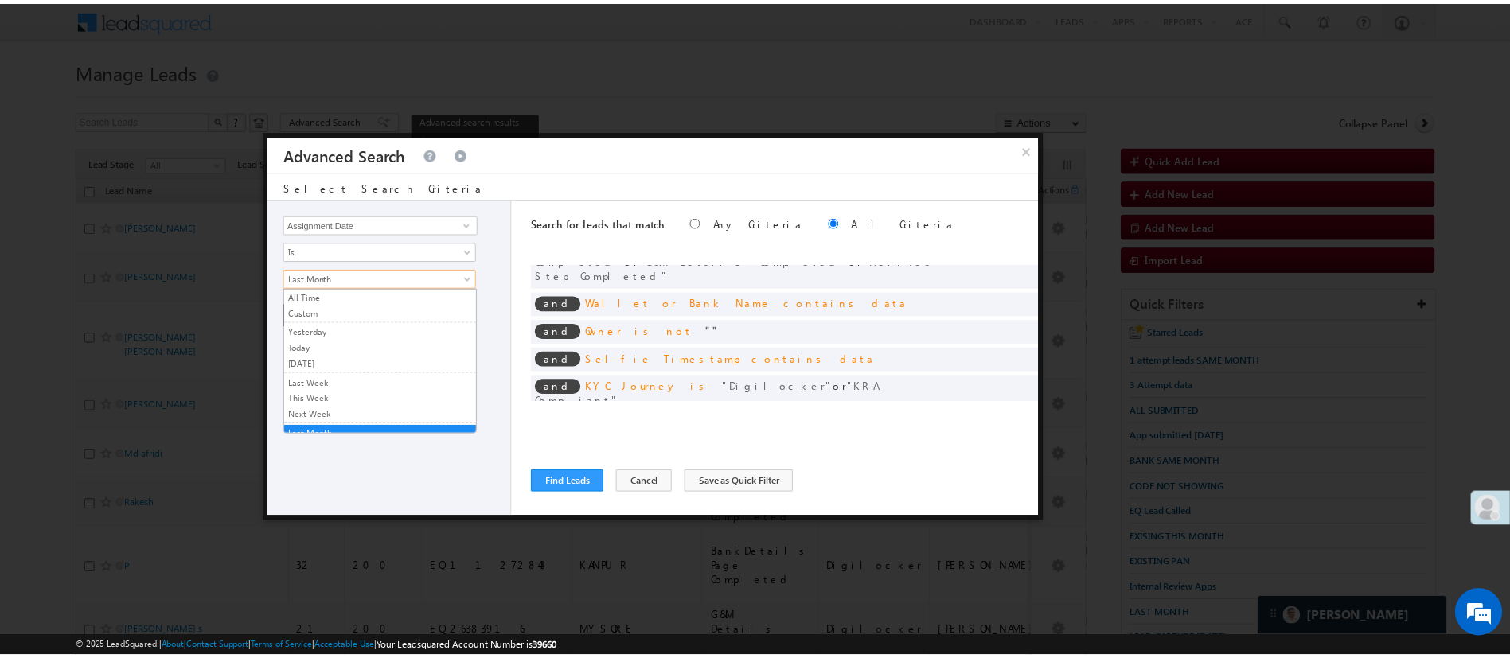
scroll to position [7, 0]
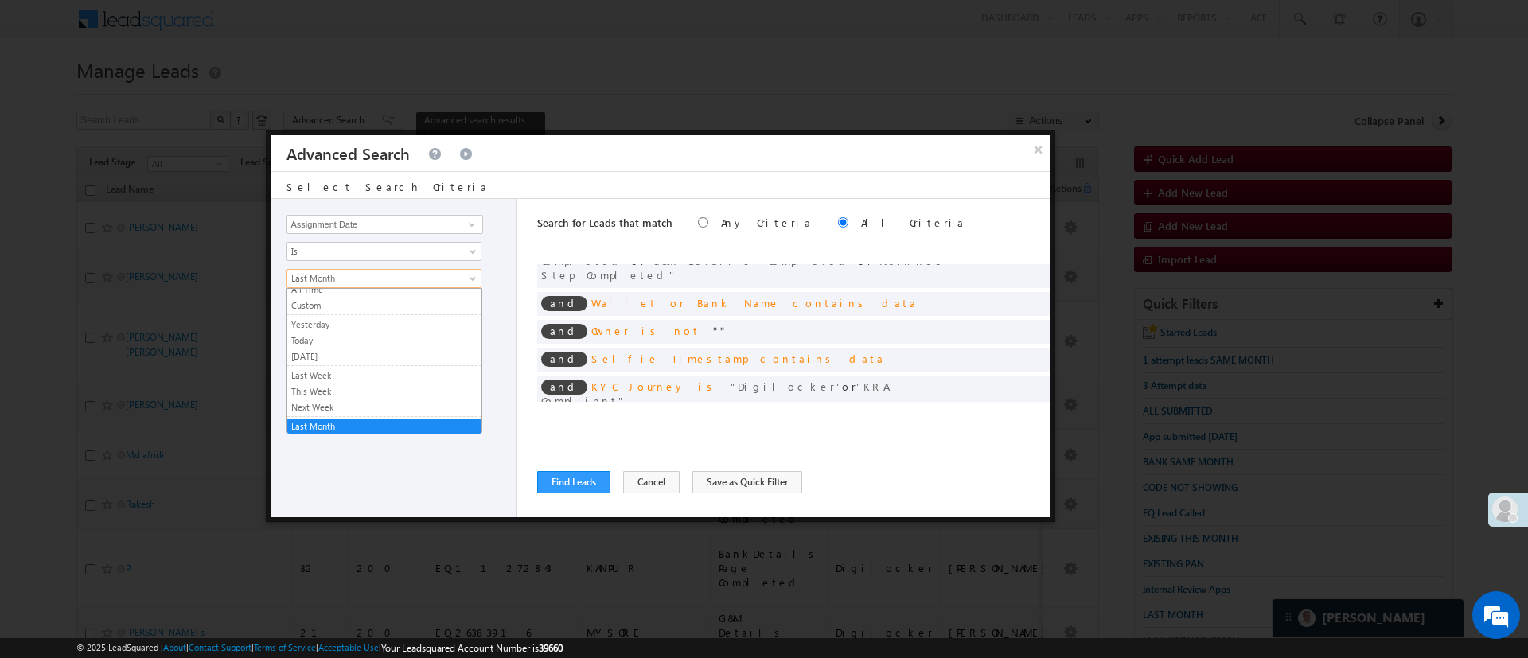
click at [412, 275] on span "Last Month" at bounding box center [373, 278] width 173 height 14
click at [380, 306] on link "Custom" at bounding box center [384, 305] width 194 height 14
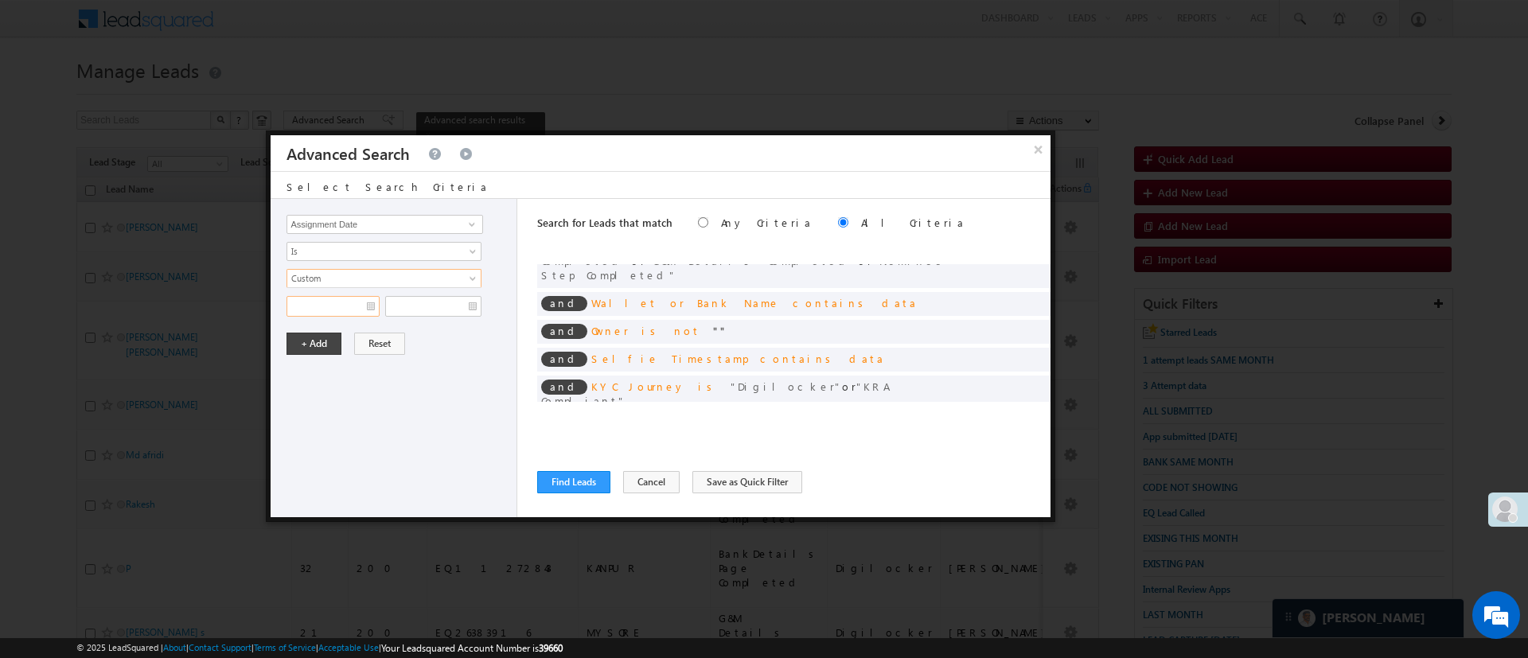
click at [349, 307] on input "text" at bounding box center [332, 306] width 93 height 21
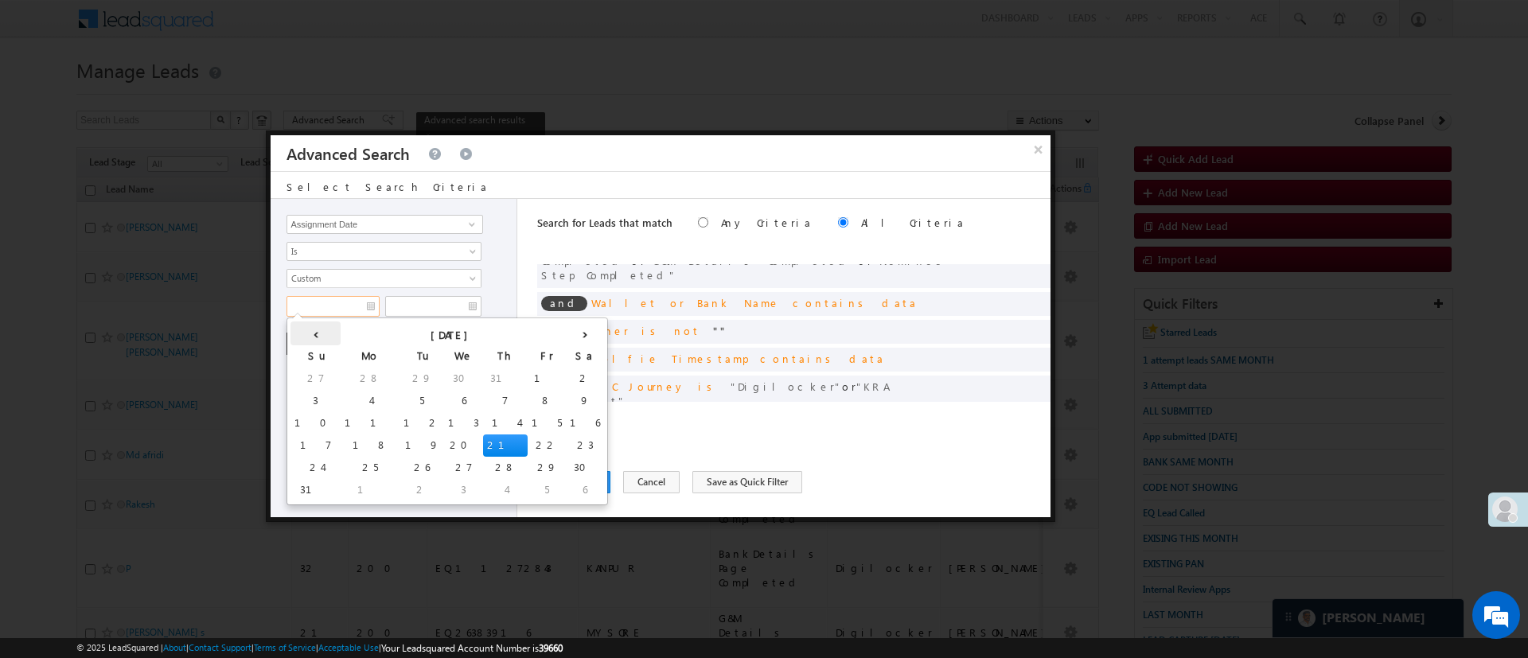
click at [301, 337] on th "‹" at bounding box center [315, 334] width 50 height 24
type input "08/21/25"
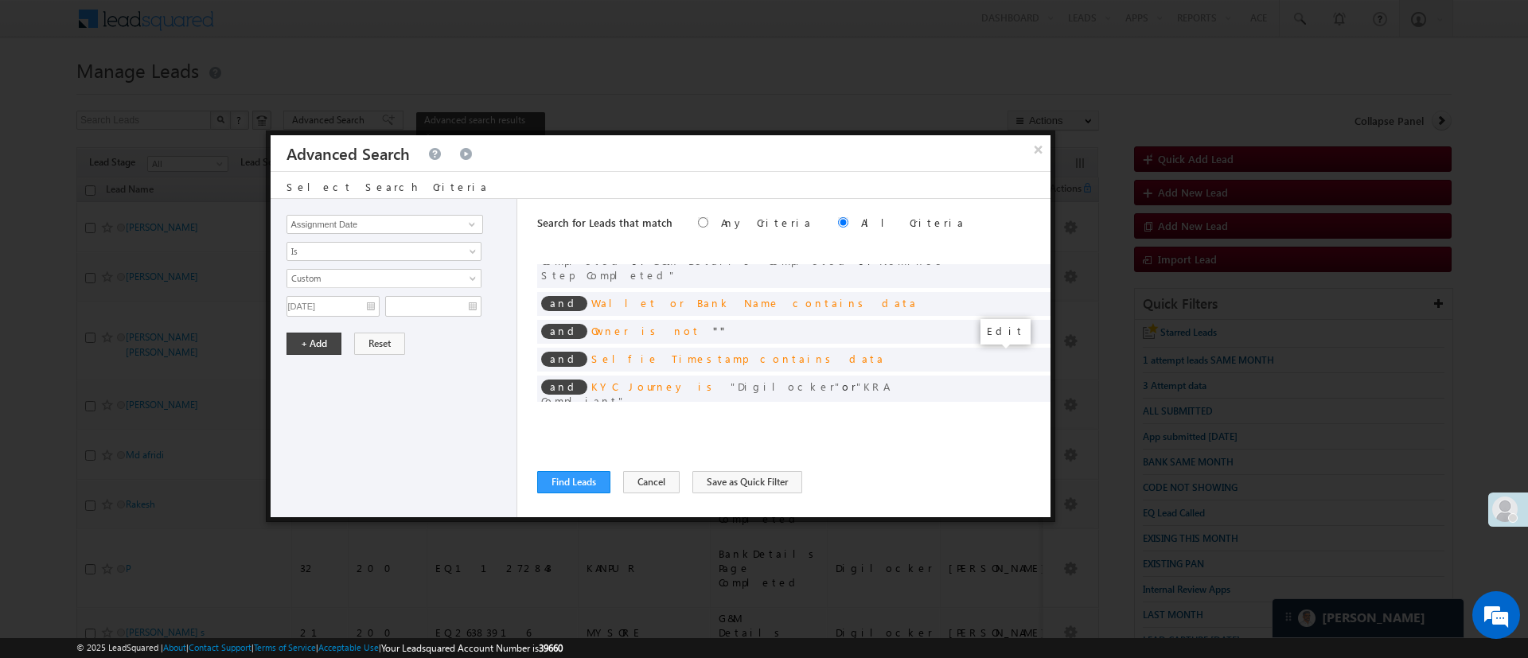
click at [1008, 422] on span at bounding box center [1013, 427] width 11 height 11
click at [579, 485] on button "Find Leads" at bounding box center [573, 482] width 73 height 22
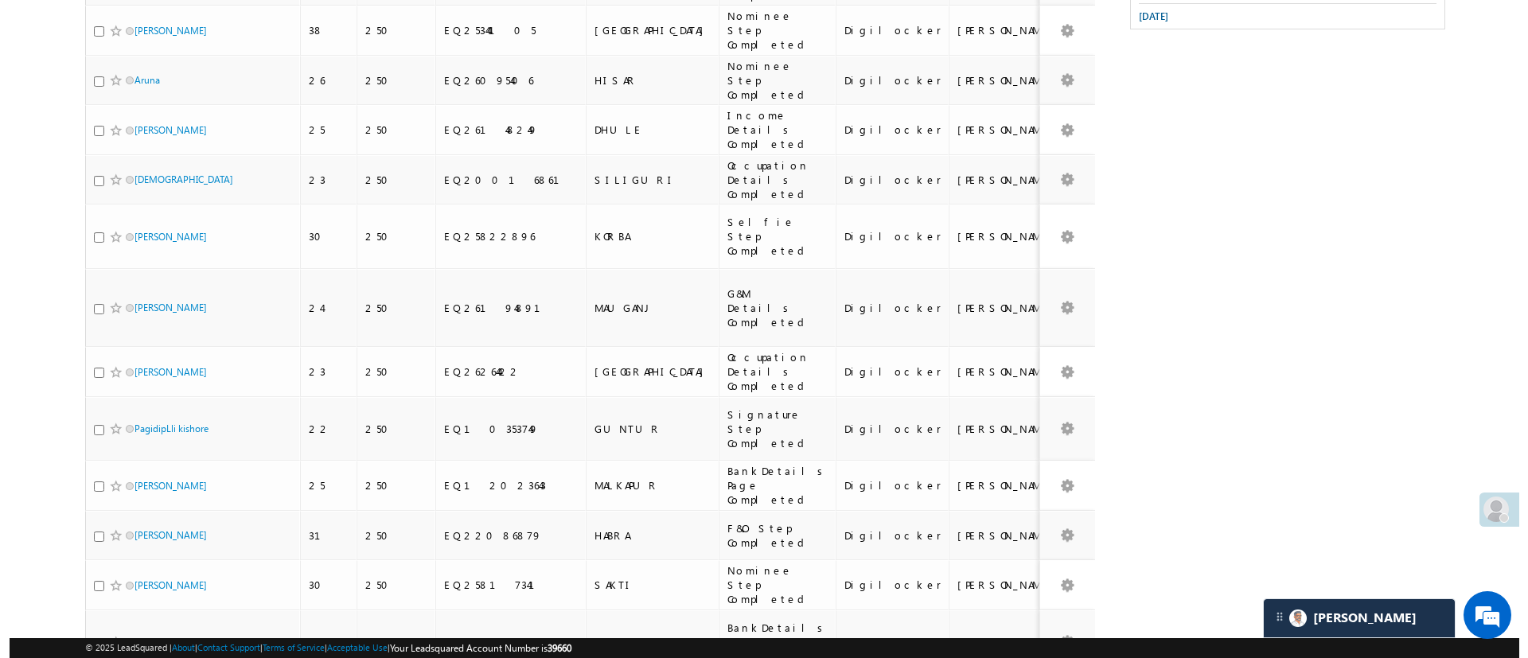
scroll to position [0, 0]
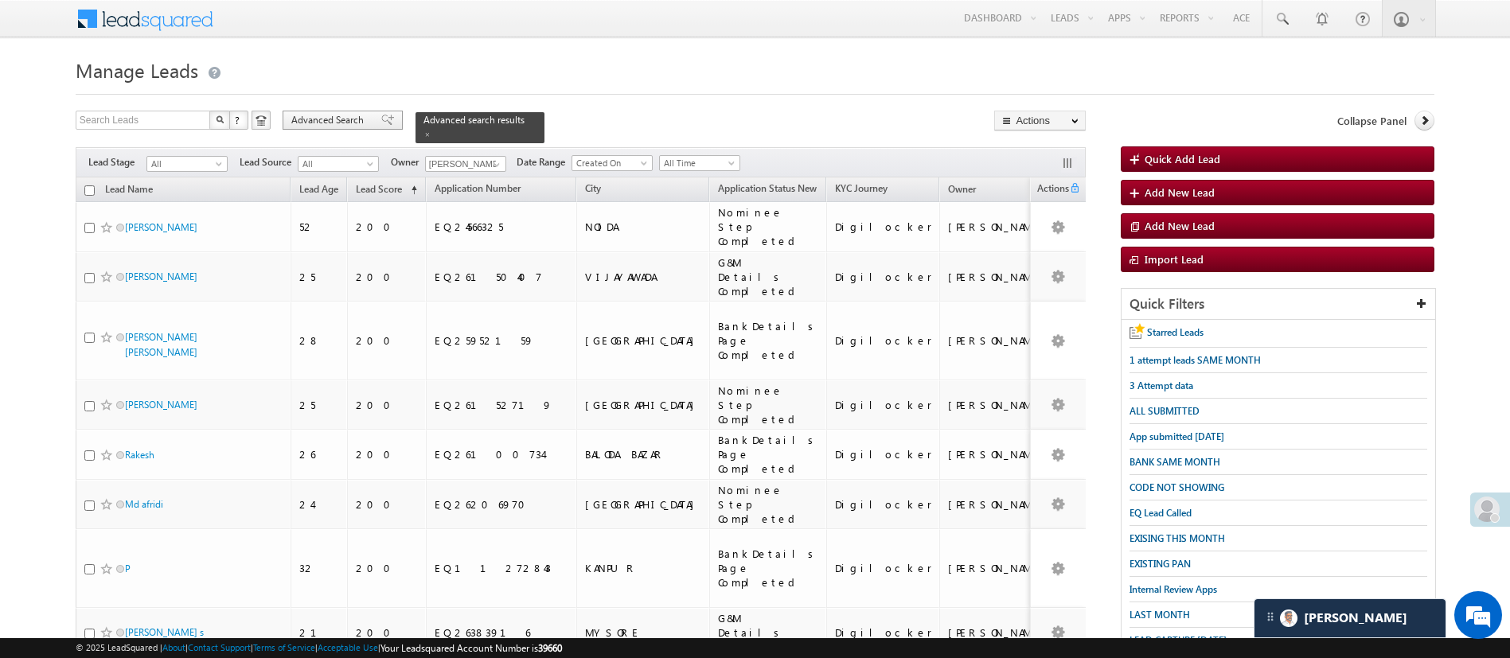
click at [343, 123] on span "Advanced Search" at bounding box center [329, 120] width 77 height 14
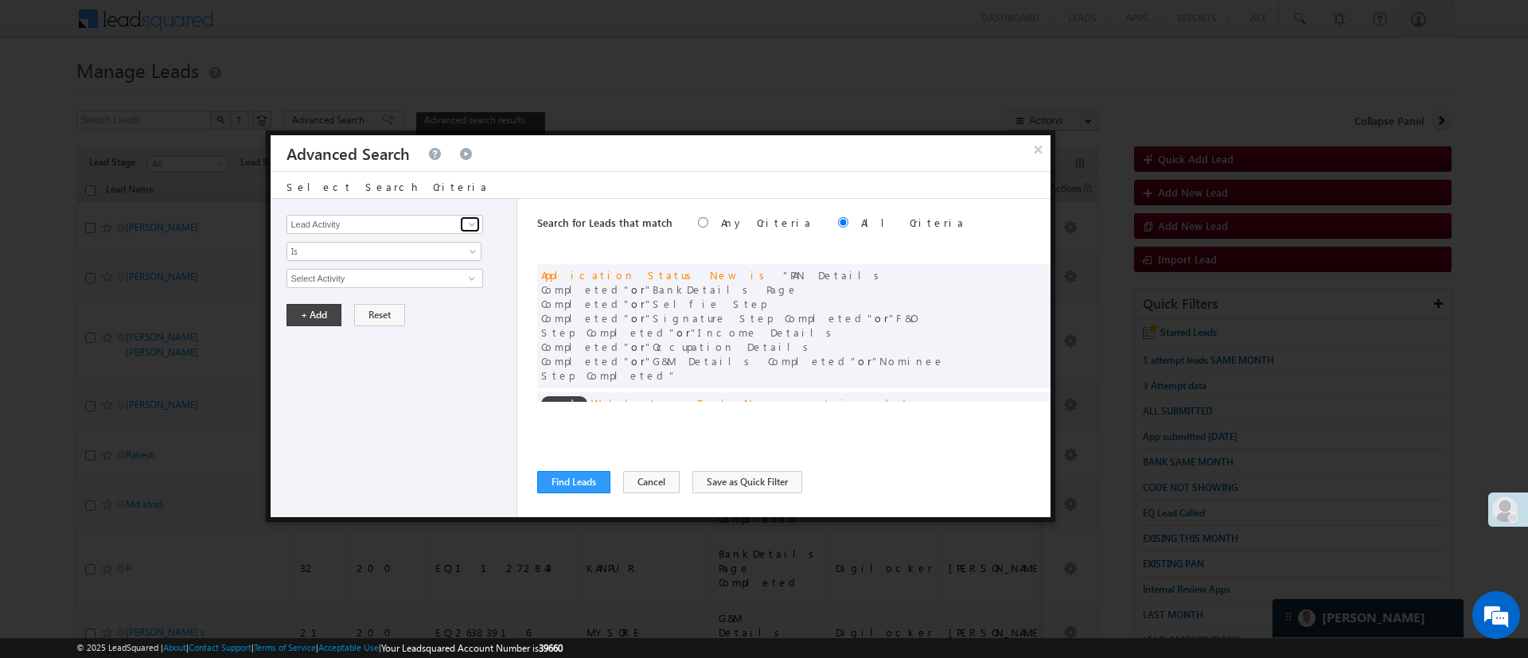
click at [464, 216] on link at bounding box center [470, 224] width 20 height 16
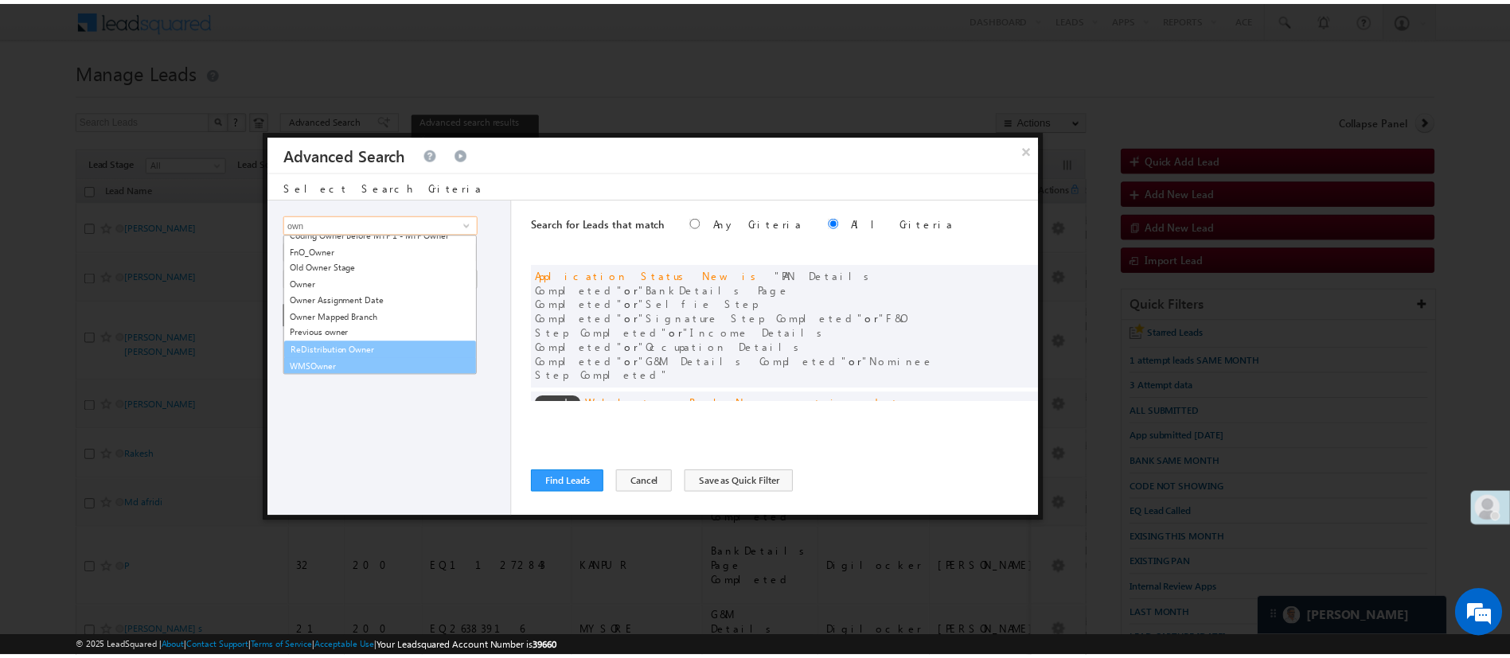
scroll to position [71, 0]
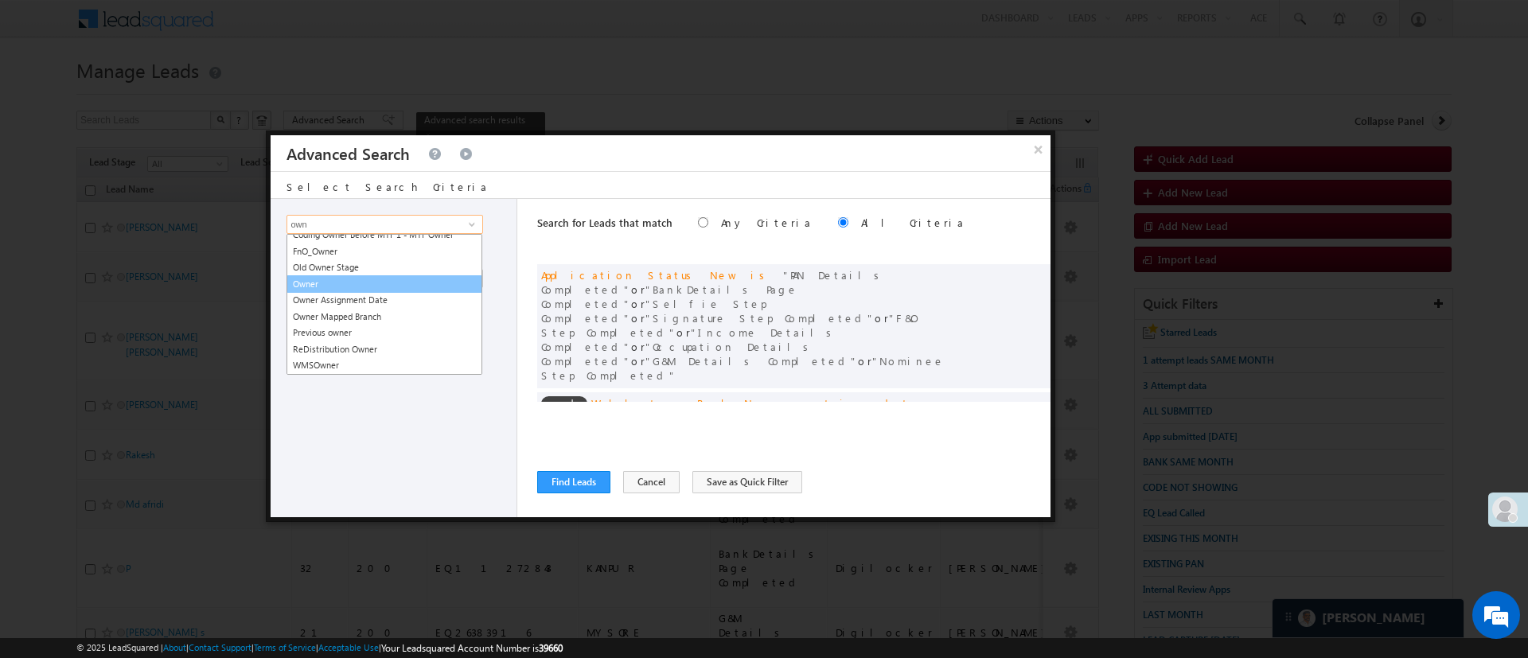
click at [359, 285] on link "Owner" at bounding box center [384, 284] width 196 height 18
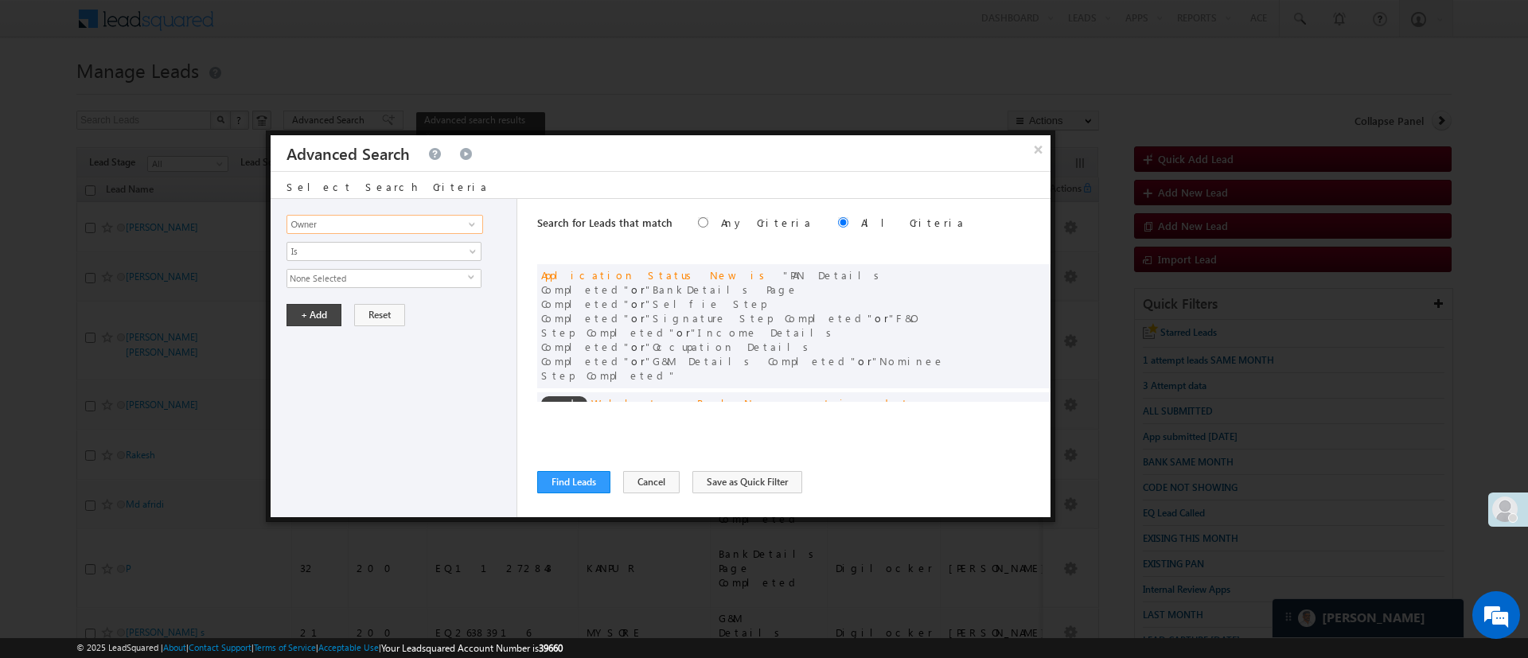
type input "Owner"
click at [360, 281] on span "None Selected" at bounding box center [377, 279] width 181 height 18
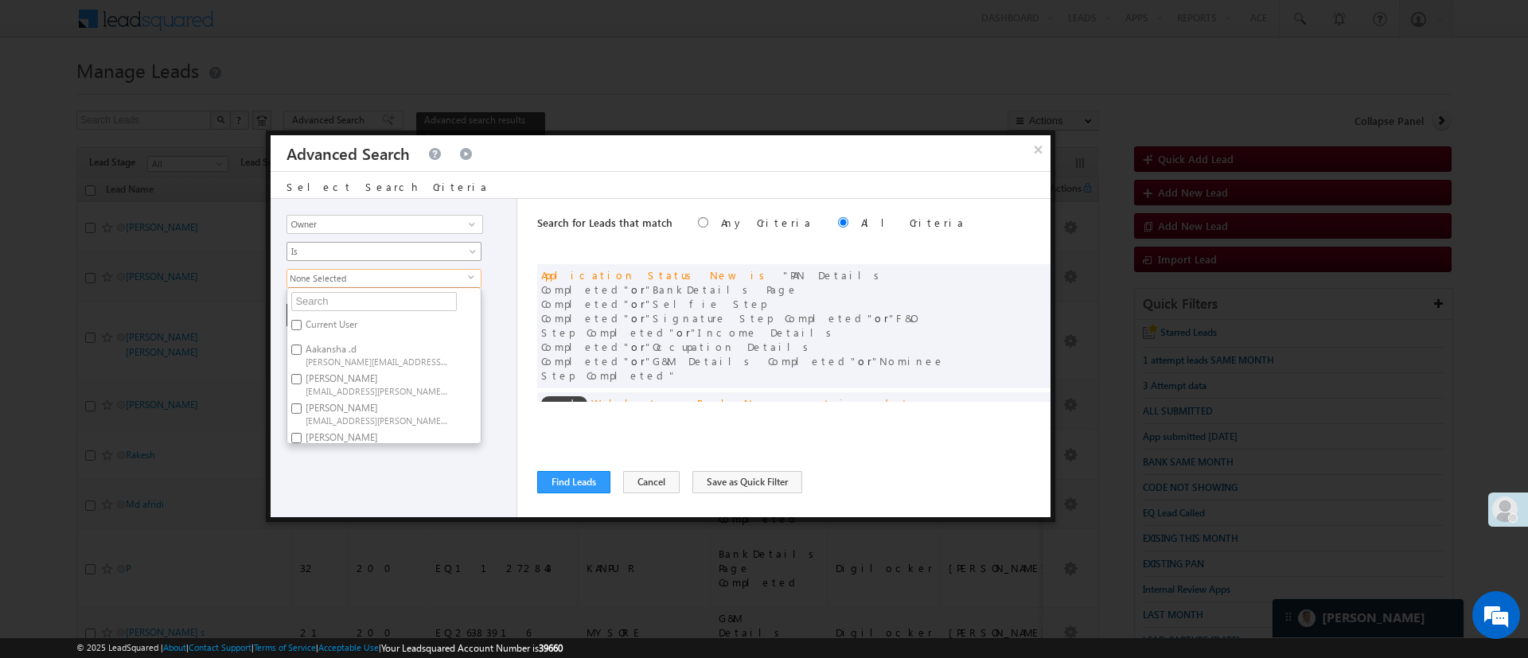
click at [368, 253] on span "Is" at bounding box center [373, 251] width 173 height 14
click at [388, 326] on link "Assigned To" at bounding box center [384, 333] width 194 height 14
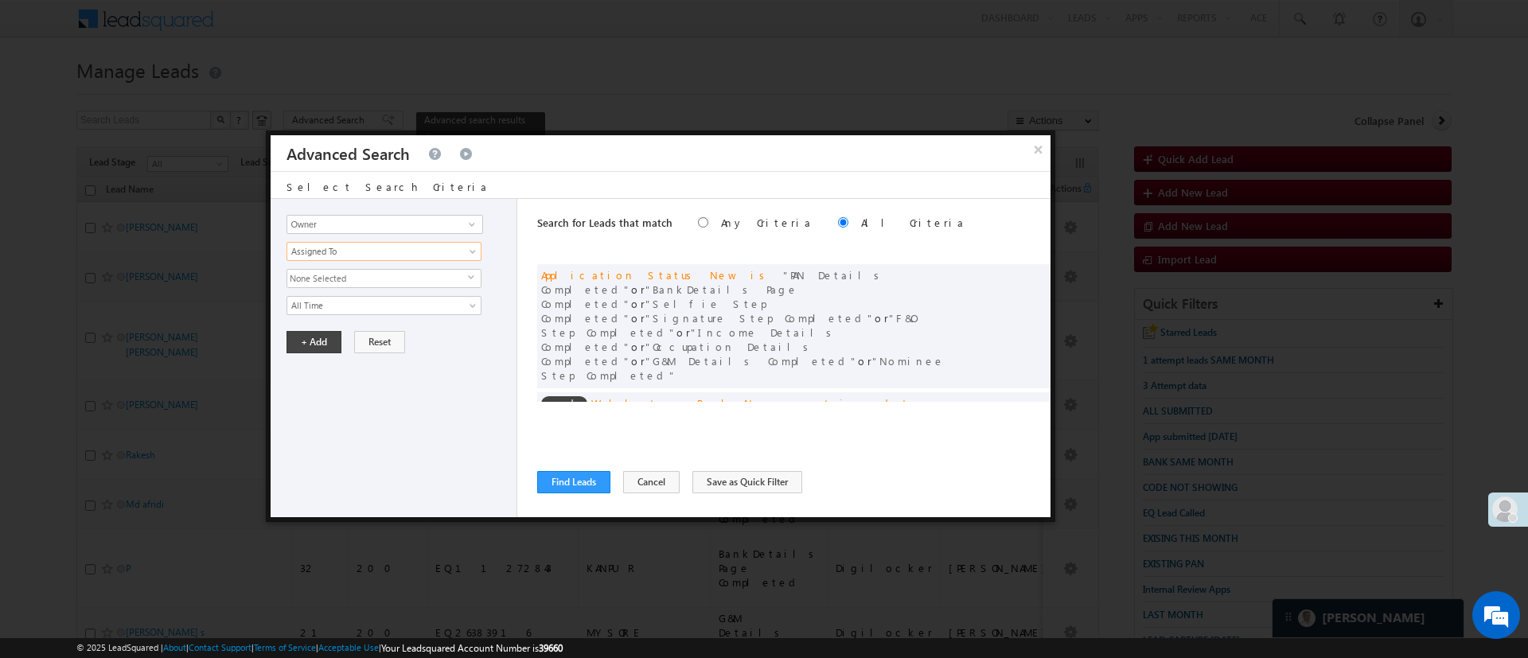
click at [401, 274] on span "None Selected" at bounding box center [377, 279] width 181 height 18
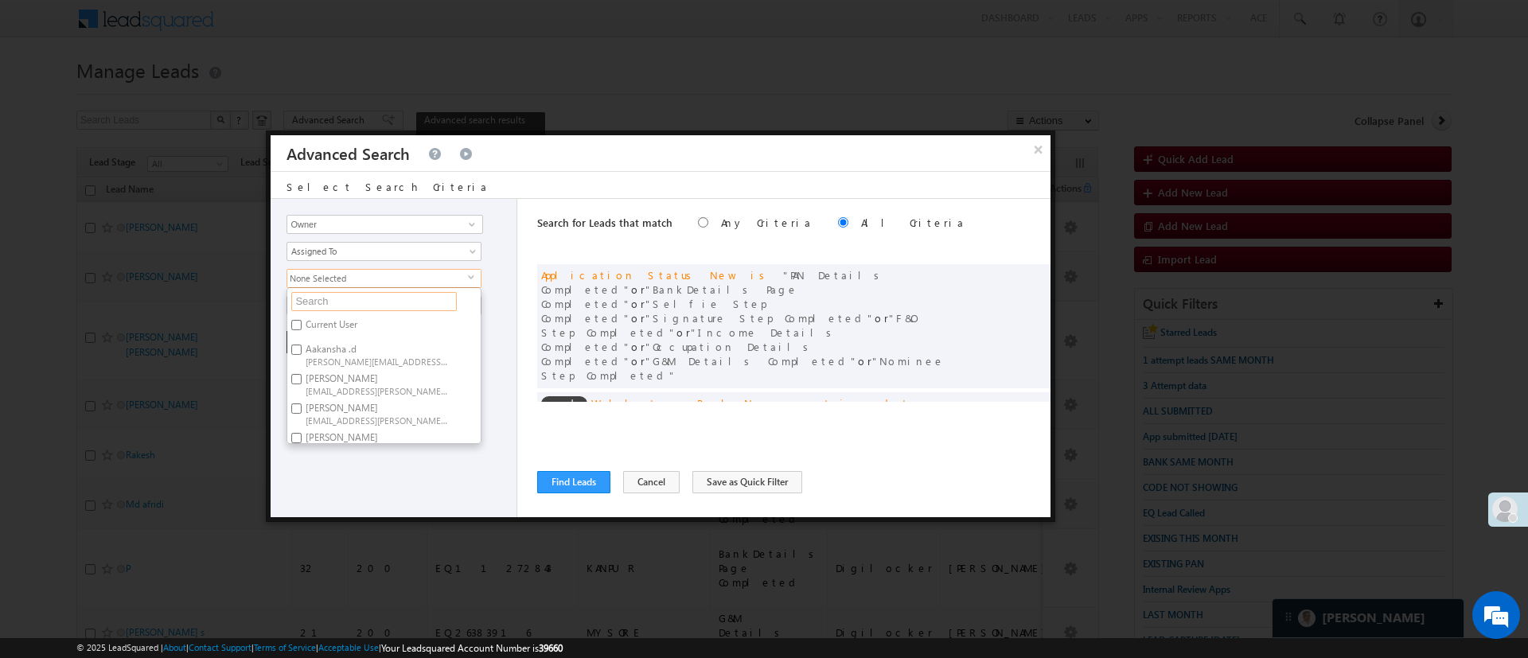
click at [398, 295] on input "text" at bounding box center [374, 301] width 166 height 19
type input "m"
type input "man"
click at [411, 374] on label "Manish Panchal Manish.1Panchal@angelbroking.com" at bounding box center [375, 388] width 177 height 29
click at [302, 379] on input "Manish Panchal Manish.1Panchal@angelbroking.com" at bounding box center [296, 384] width 10 height 10
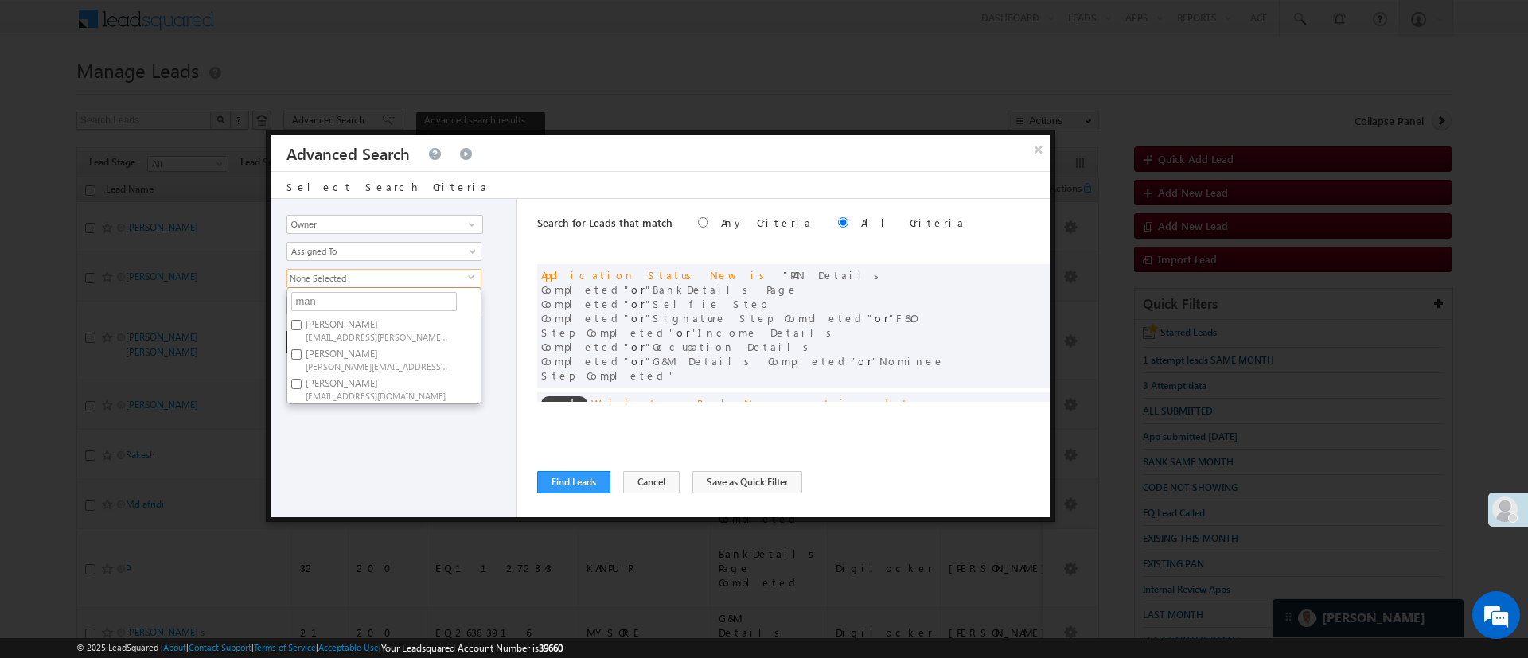
checkbox input "true"
click at [372, 429] on div "Lead Activity Task Sales Group Prospect Id WA Last Message Timestamp 4th Day Di…" at bounding box center [394, 358] width 247 height 318
click at [368, 306] on span "All Time" at bounding box center [373, 305] width 173 height 14
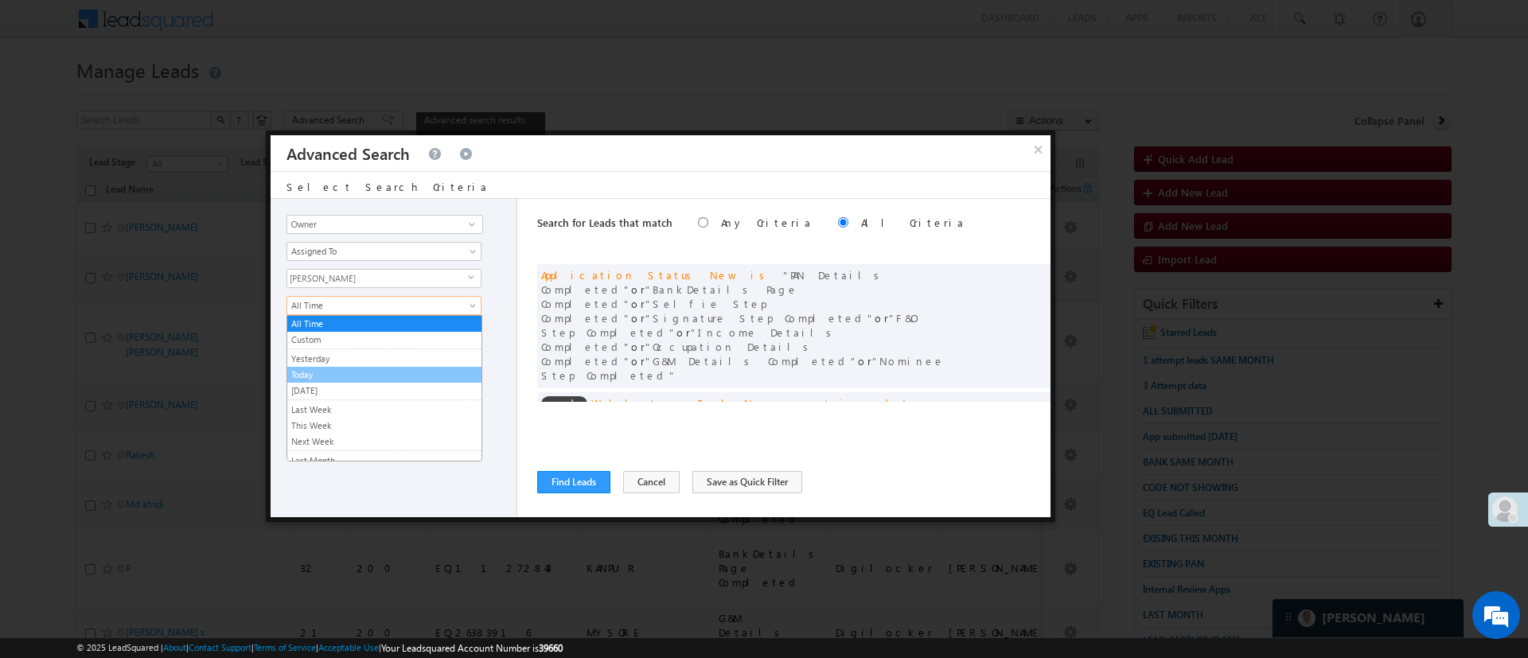
click at [349, 368] on link "Today" at bounding box center [384, 375] width 194 height 14
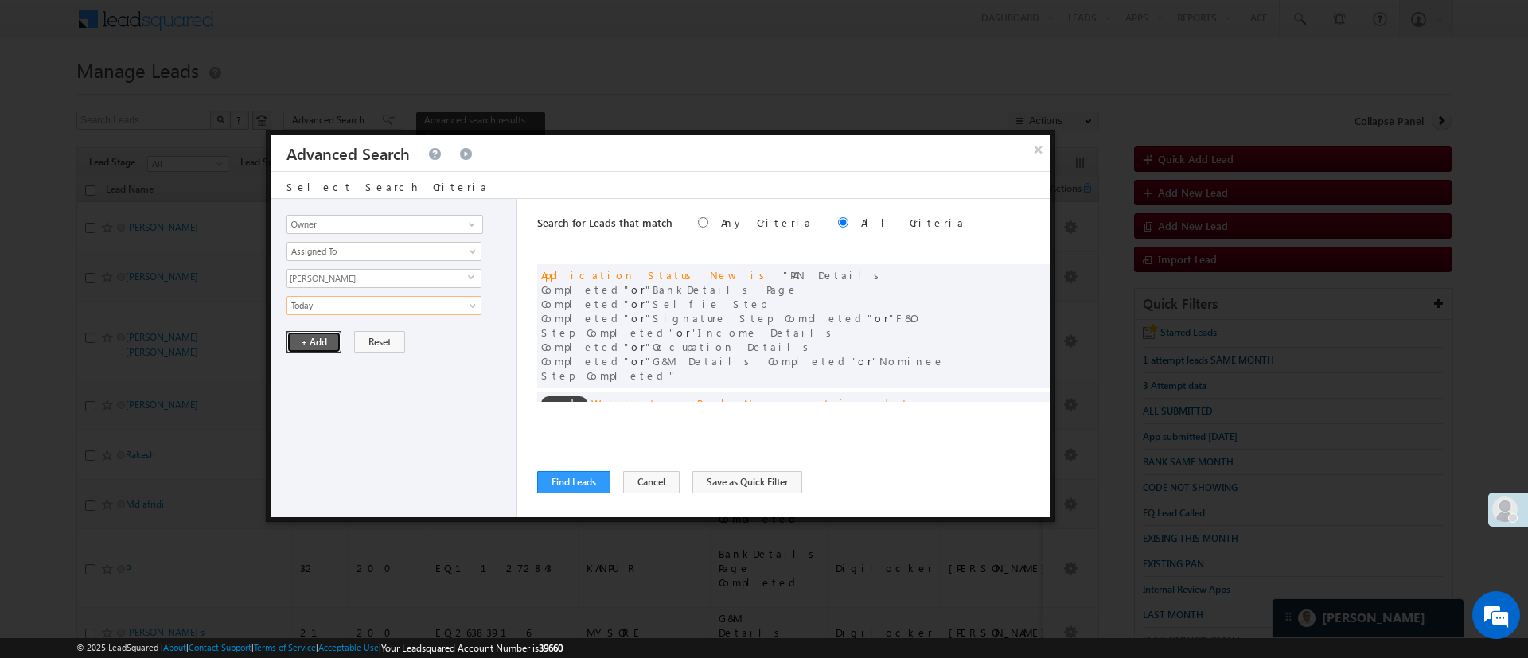
click at [323, 342] on button "+ Add" at bounding box center [313, 342] width 55 height 22
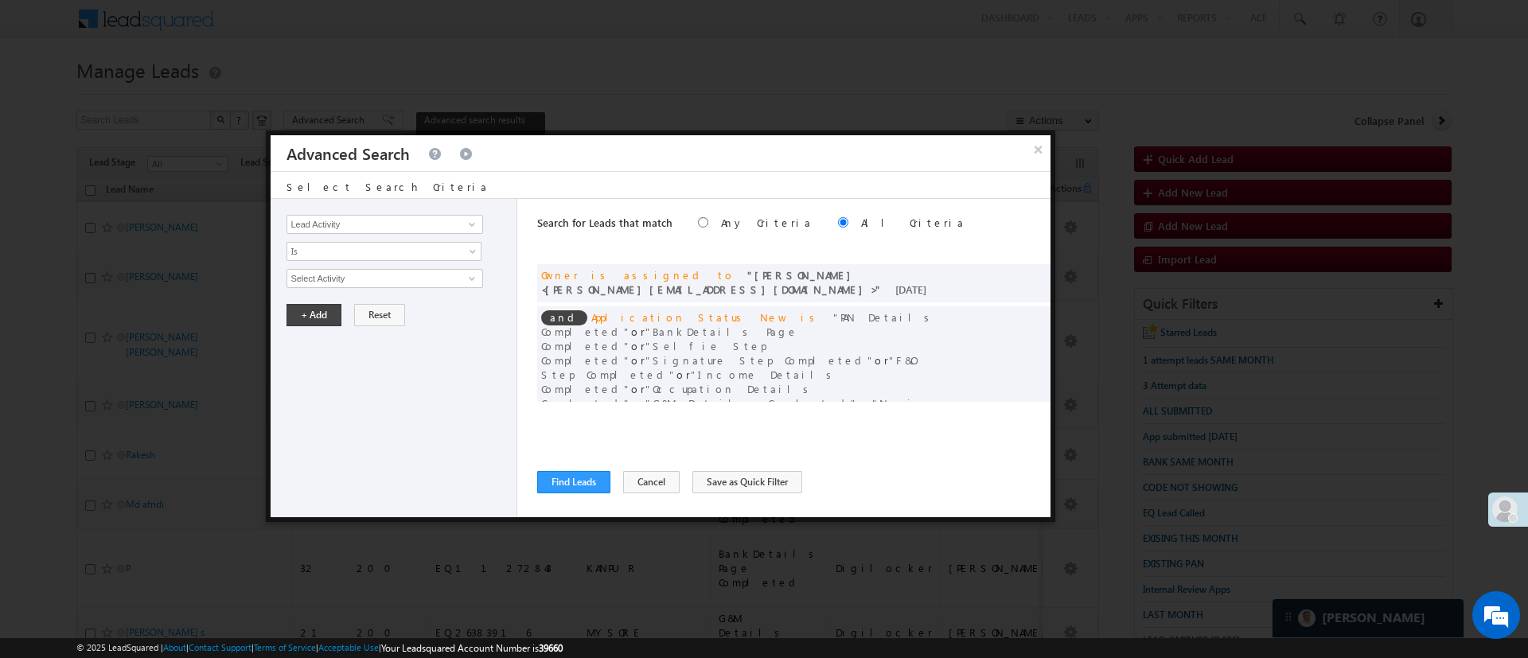
click at [596, 493] on div "Search for Leads that match Any Criteria All Criteria Note that the current tri…" at bounding box center [793, 358] width 513 height 318
click at [597, 492] on button "Find Leads" at bounding box center [573, 482] width 73 height 22
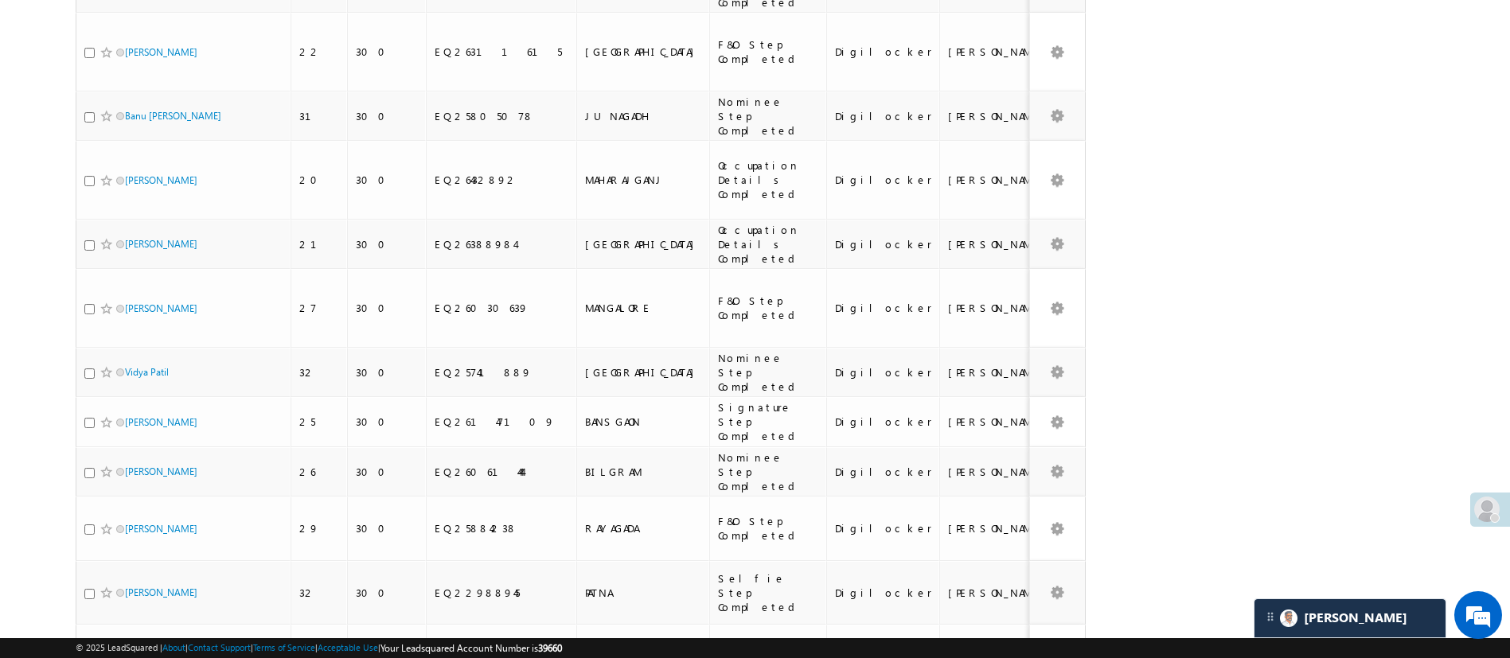
scroll to position [945, 0]
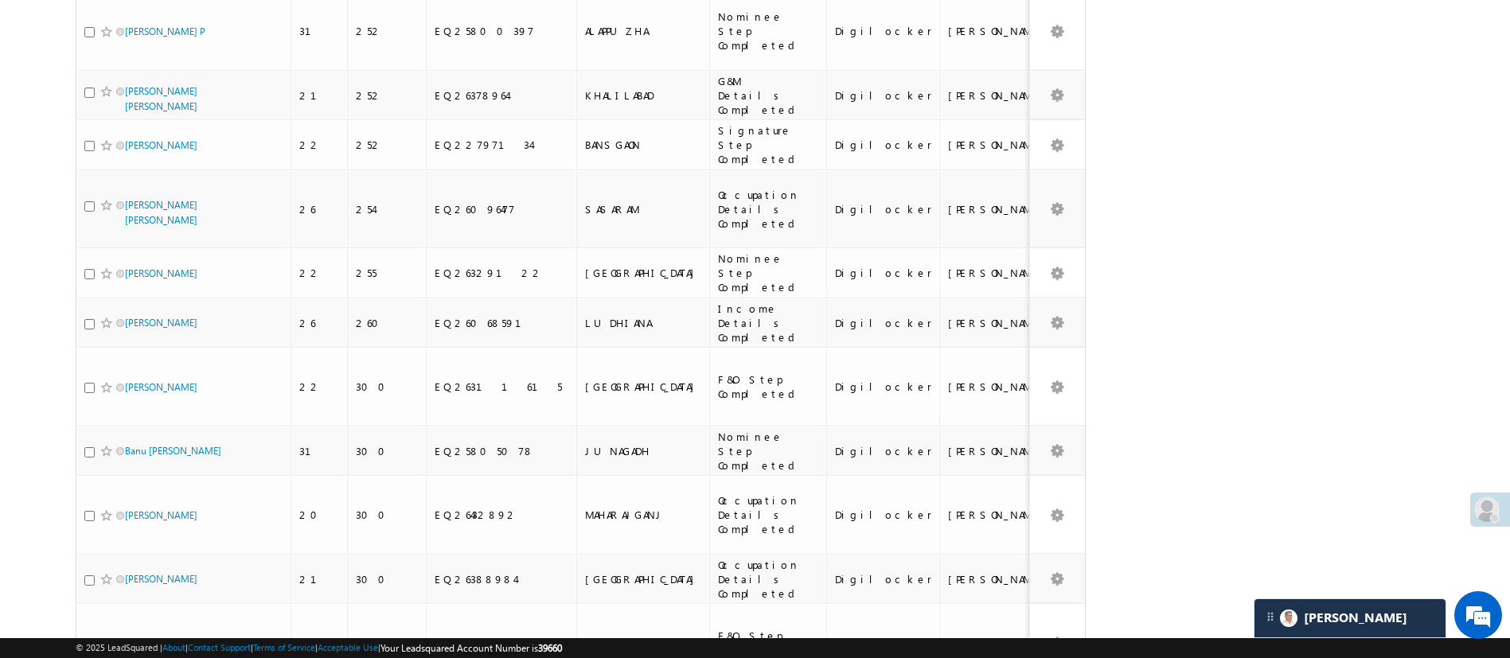
scroll to position [1954, 0]
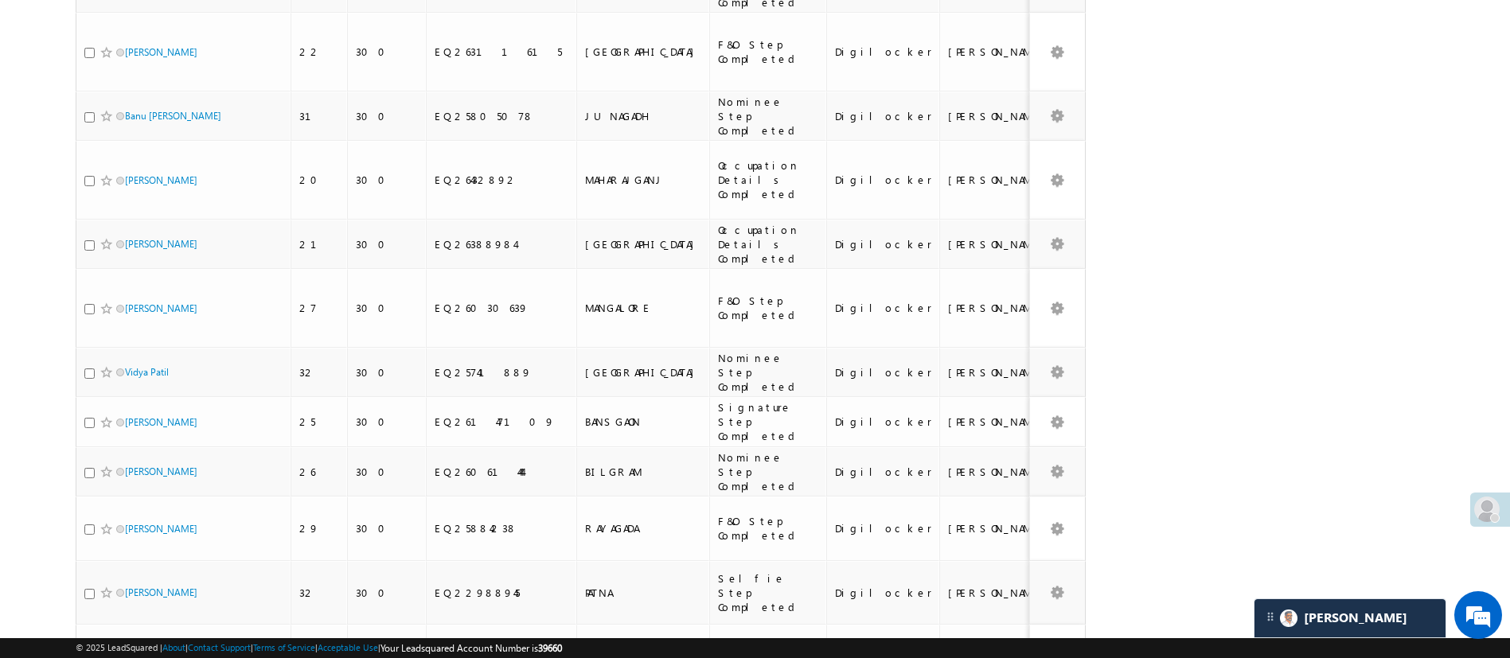
click at [134, 558] on li "15" at bounding box center [130, 563] width 38 height 16
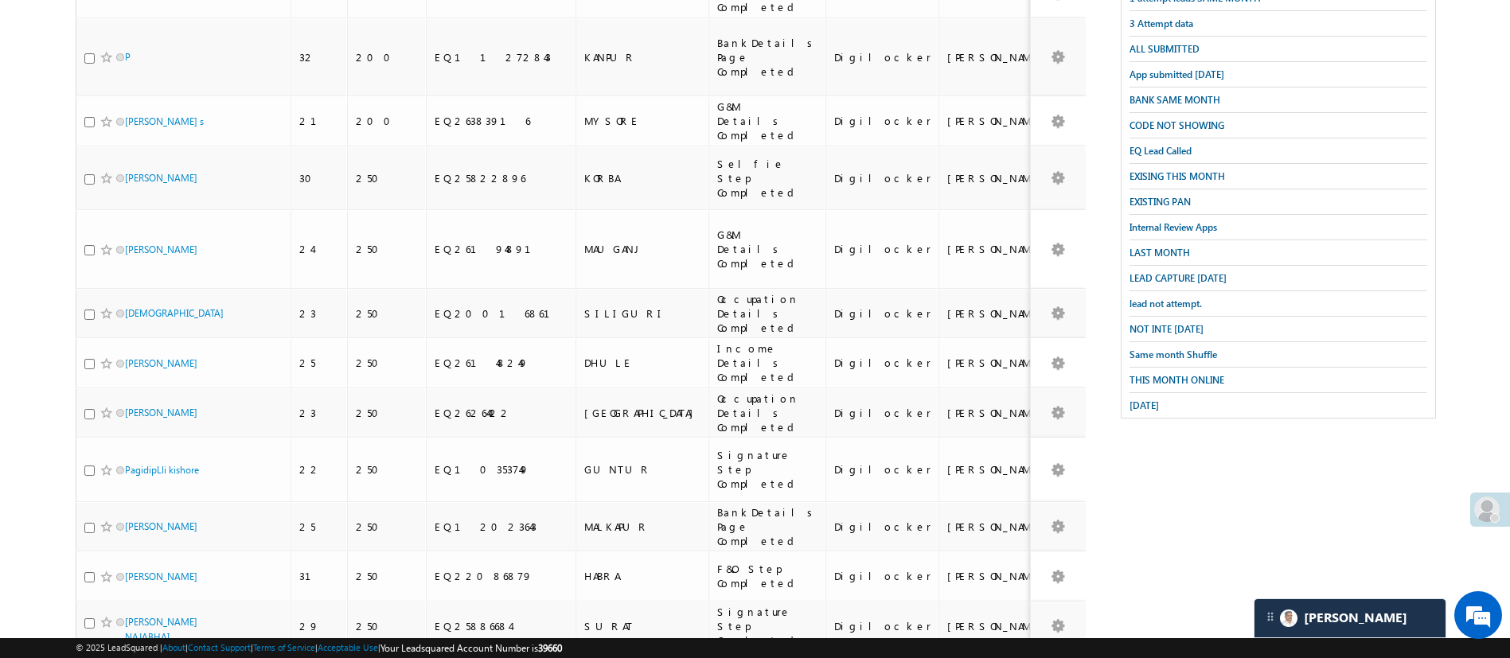
scroll to position [0, 0]
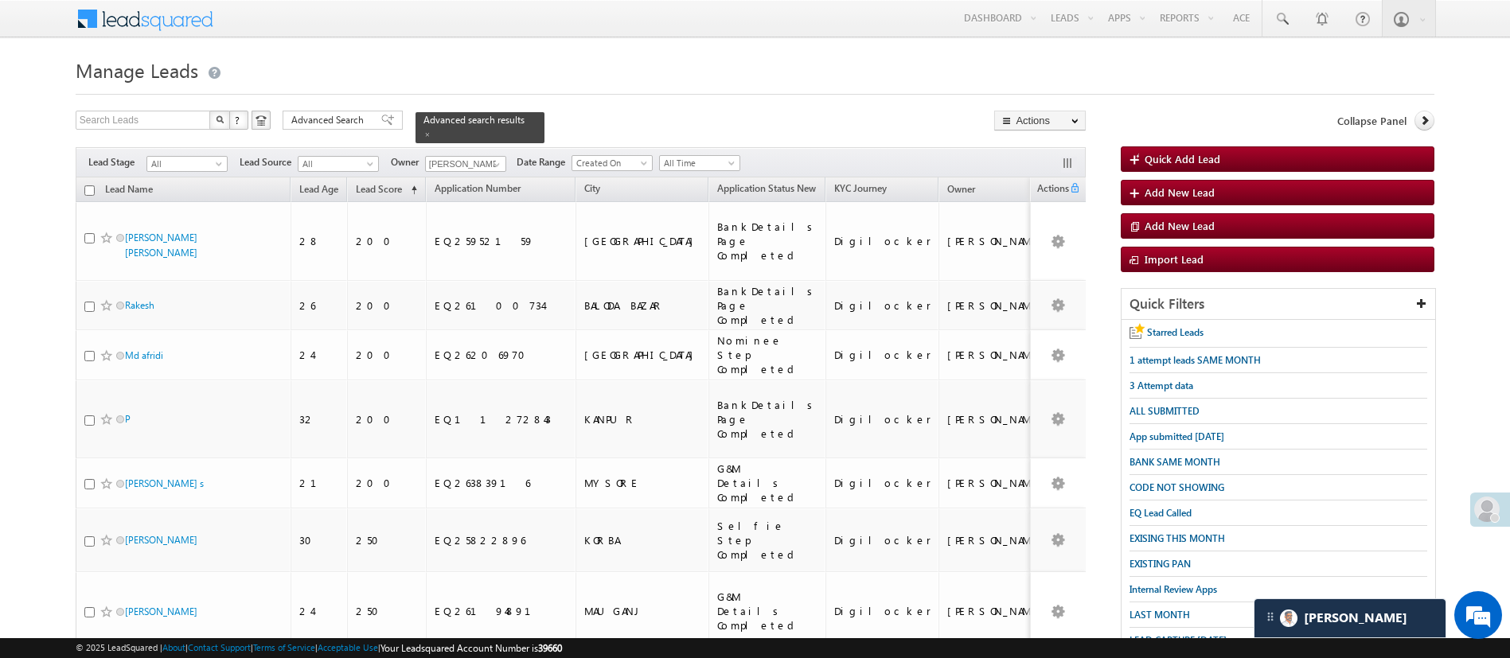
click at [92, 185] on input "checkbox" at bounding box center [89, 190] width 10 height 10
checkbox input "true"
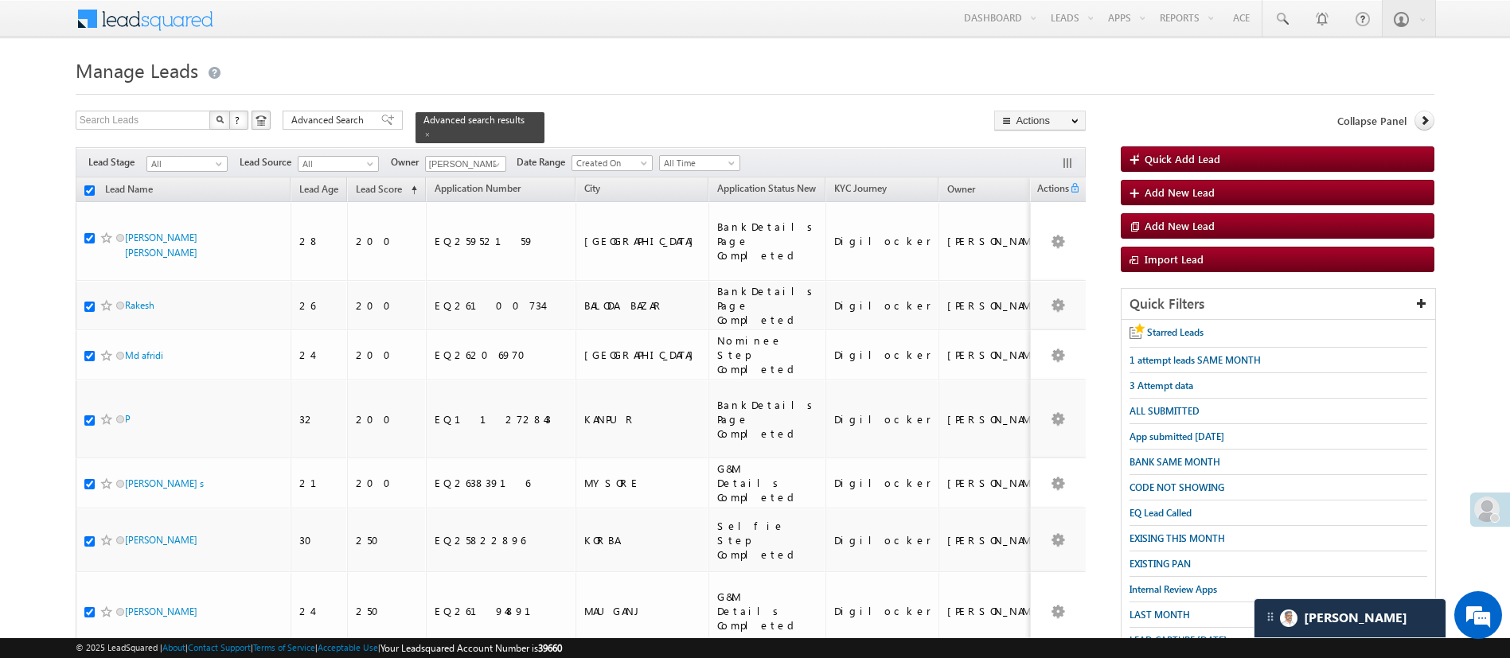
checkbox input "true"
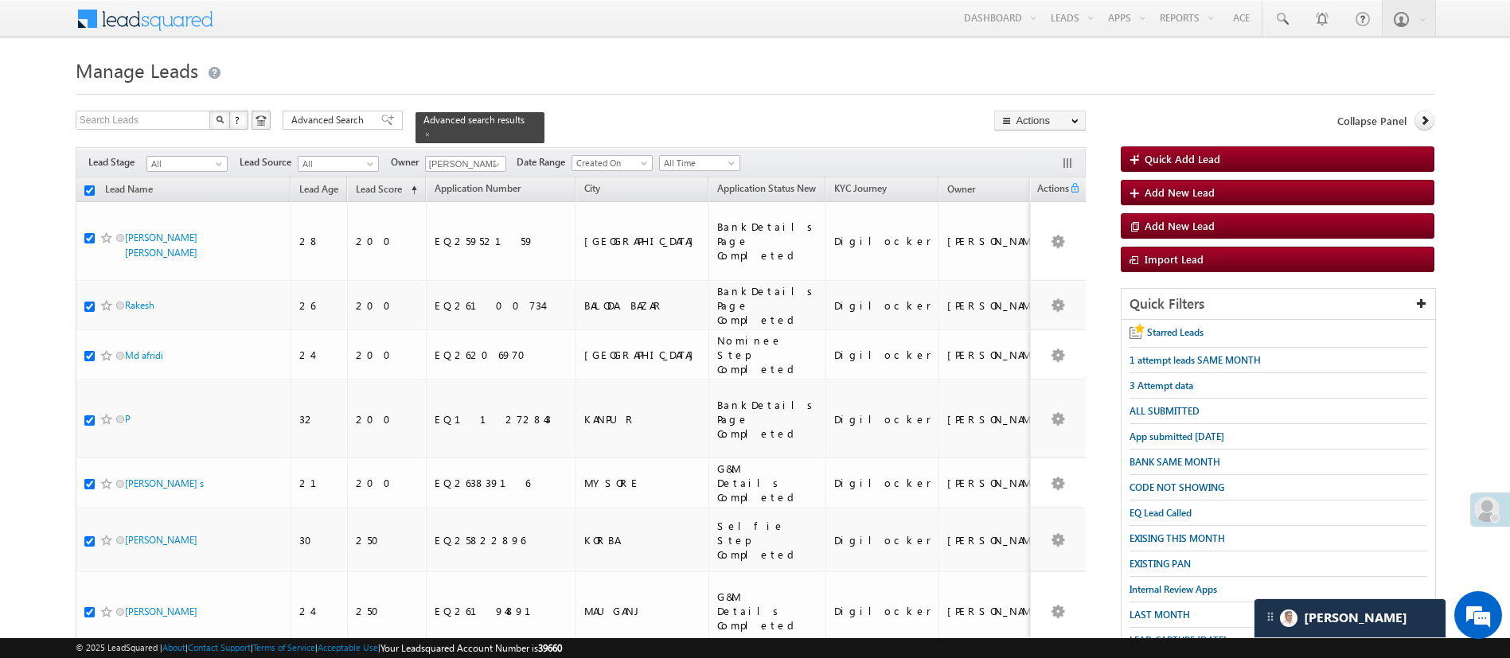
checkbox input "true"
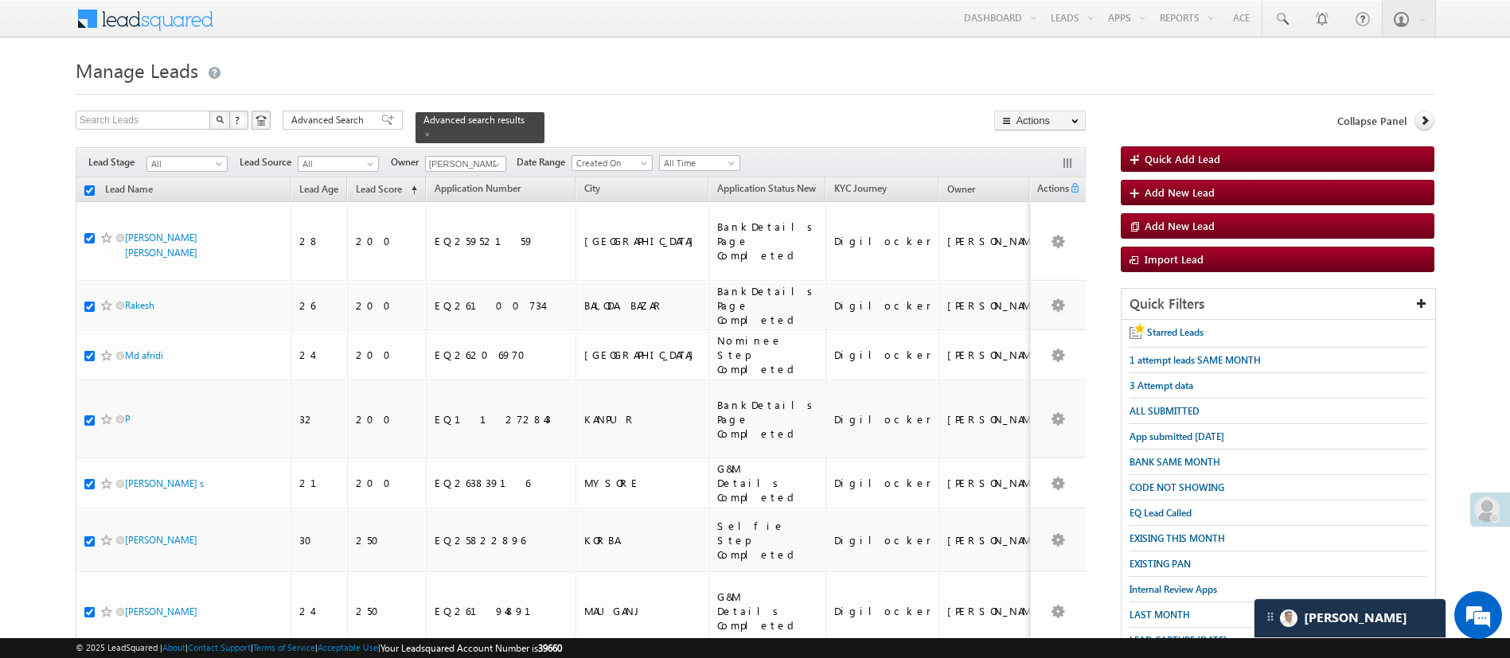
checkbox input "true"
click at [1050, 235] on link "Change Owner" at bounding box center [1040, 238] width 90 height 19
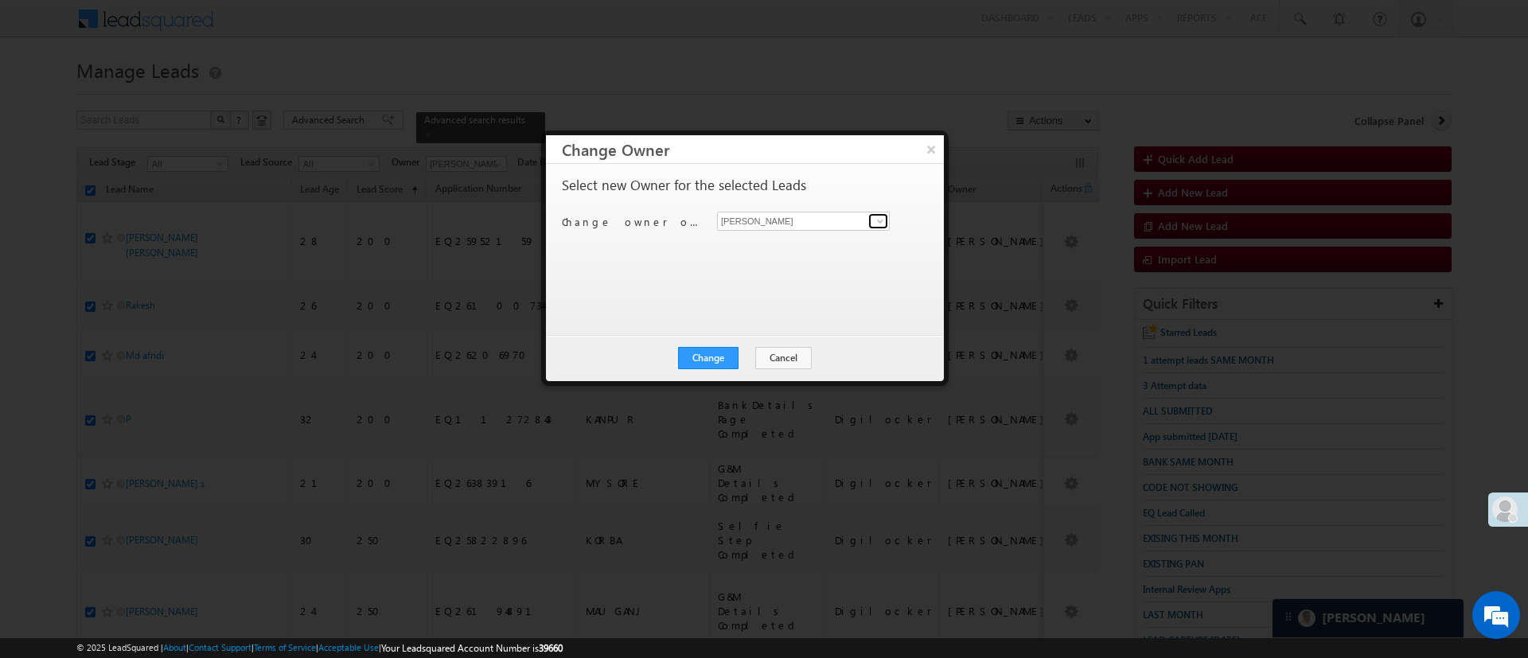
click at [881, 224] on span at bounding box center [880, 221] width 13 height 13
click at [832, 247] on span "Monika.Jain@angelbroking.com" at bounding box center [794, 252] width 143 height 12
type input "Monika Jain"
click at [719, 358] on button "Change" at bounding box center [708, 358] width 60 height 22
click at [747, 353] on button "Close" at bounding box center [747, 358] width 51 height 22
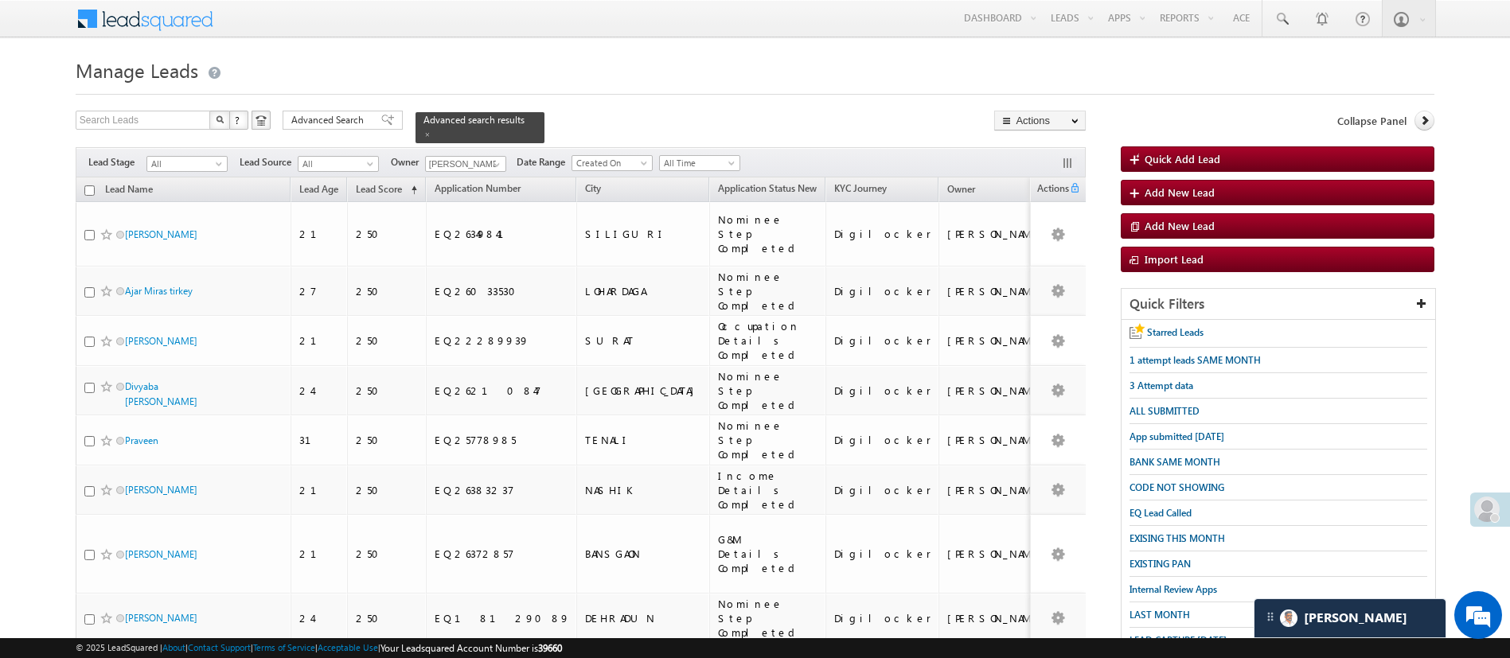
click at [90, 185] on input "checkbox" at bounding box center [89, 190] width 10 height 10
checkbox input "true"
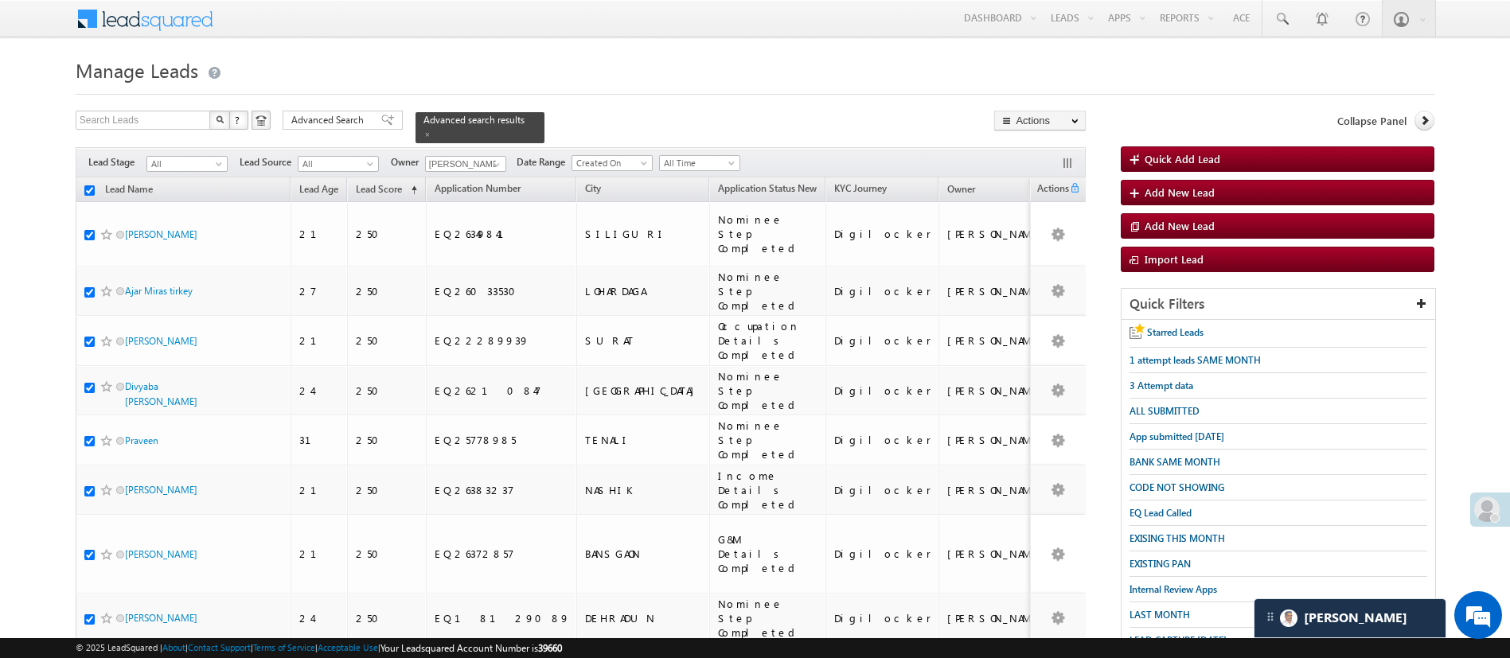
checkbox input "true"
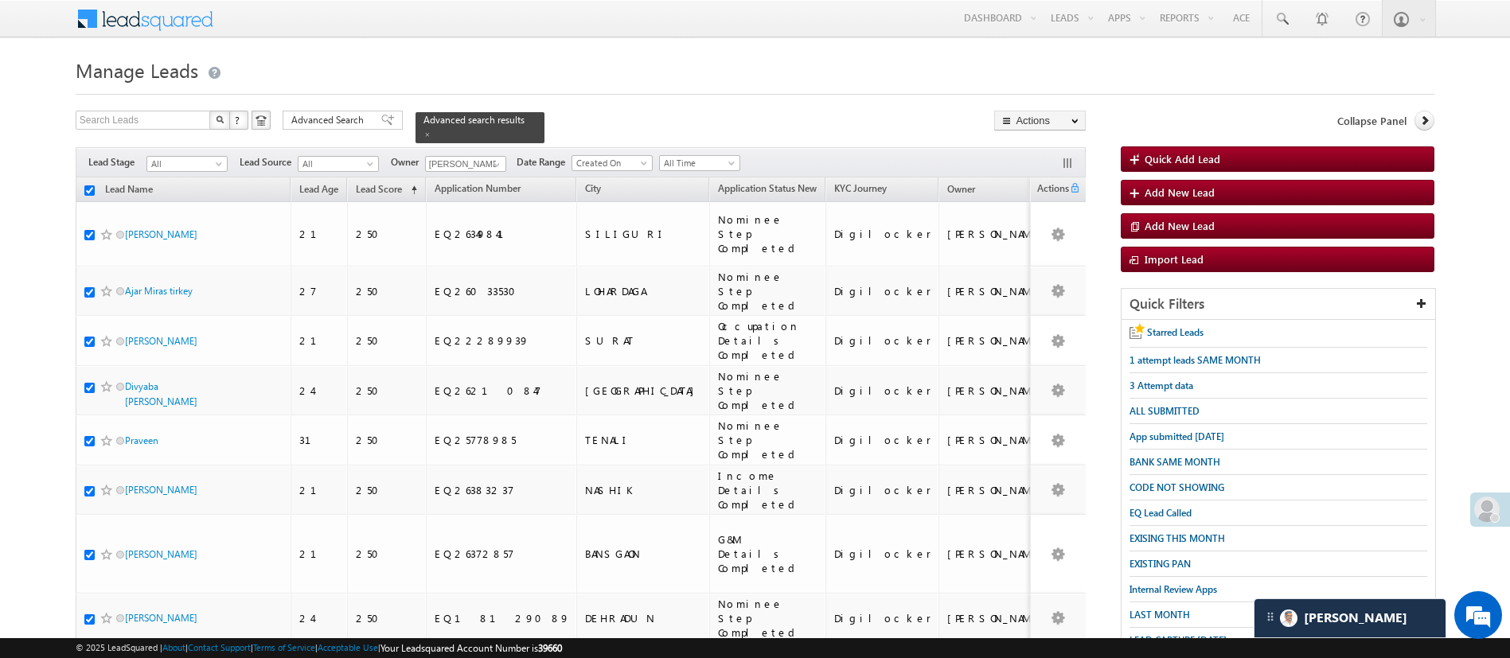
checkbox input "true"
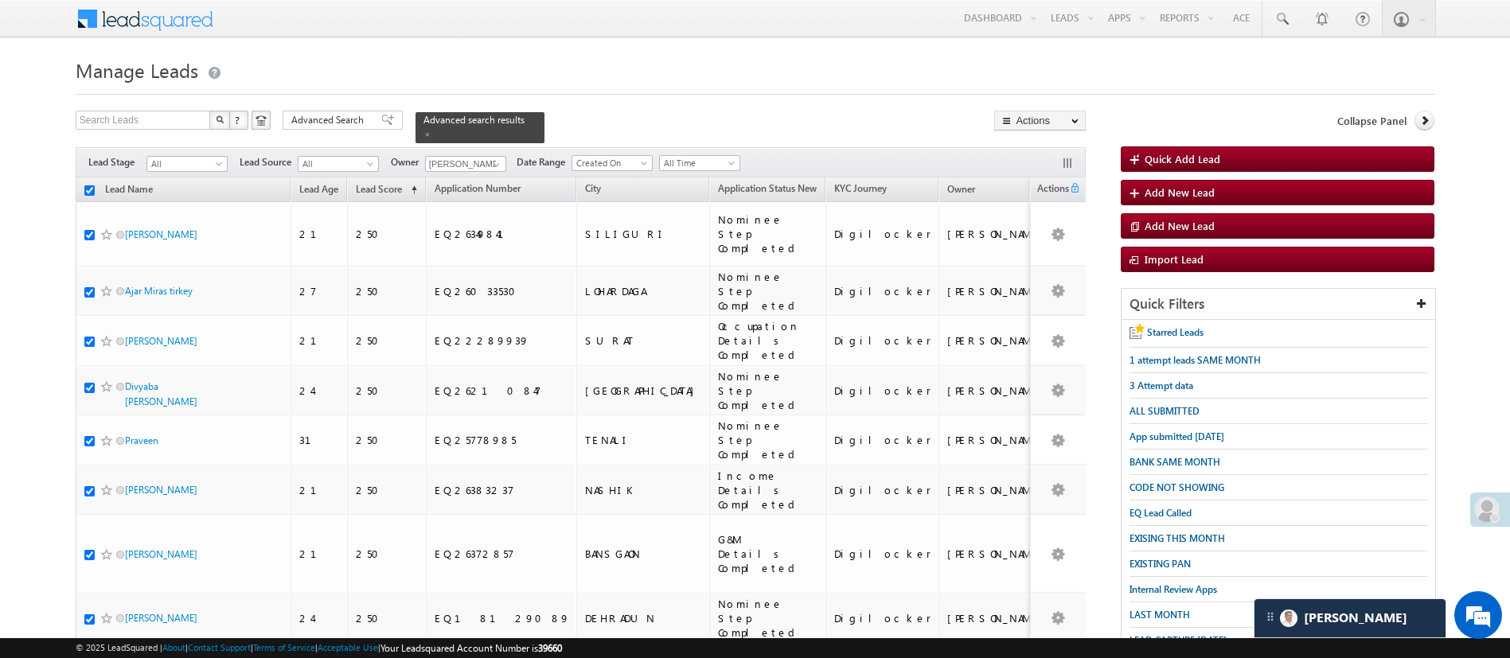
checkbox input "true"
click at [1054, 236] on link "Change Owner" at bounding box center [1040, 238] width 90 height 19
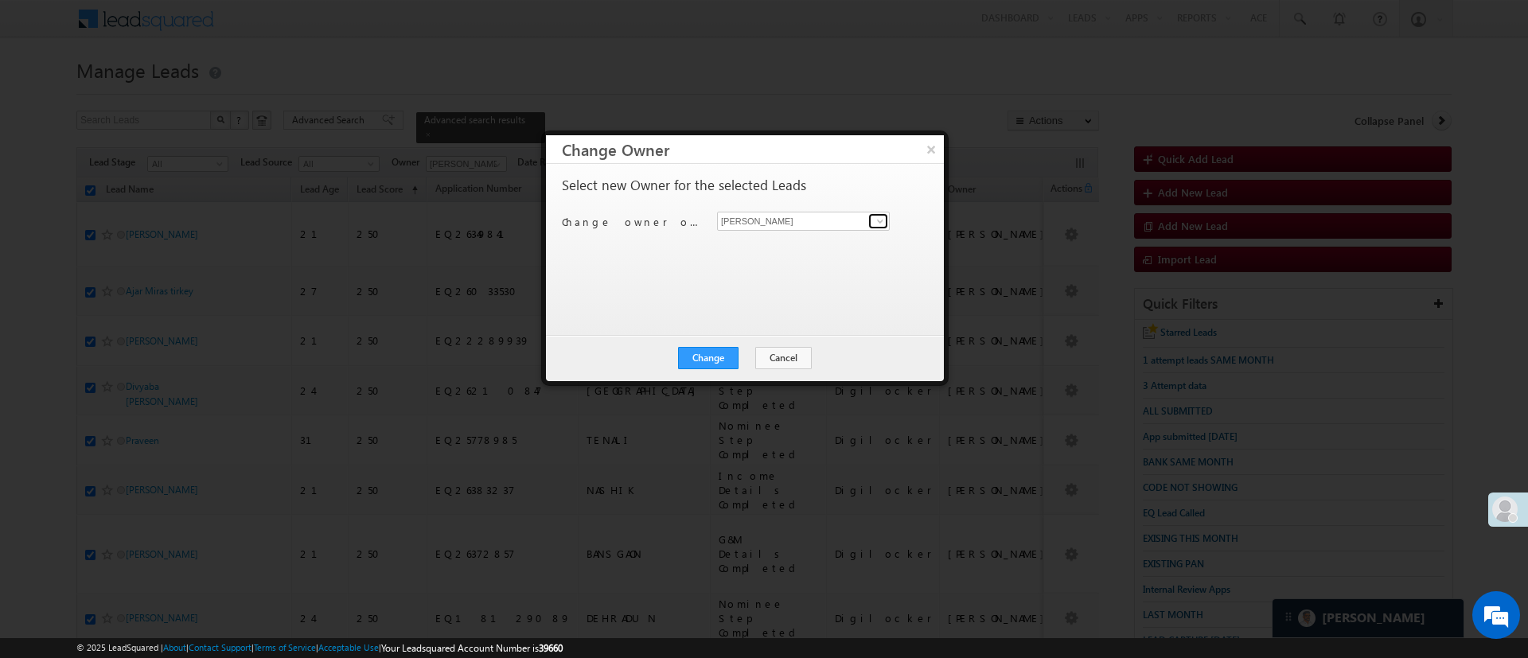
click at [883, 223] on span at bounding box center [880, 221] width 13 height 13
click at [805, 242] on link "Monika Jain Monika.Jain@angelbroking.com" at bounding box center [803, 246] width 173 height 30
type input "Monika Jain"
click at [726, 352] on button "Change" at bounding box center [708, 358] width 60 height 22
click at [755, 366] on button "Close" at bounding box center [747, 358] width 51 height 22
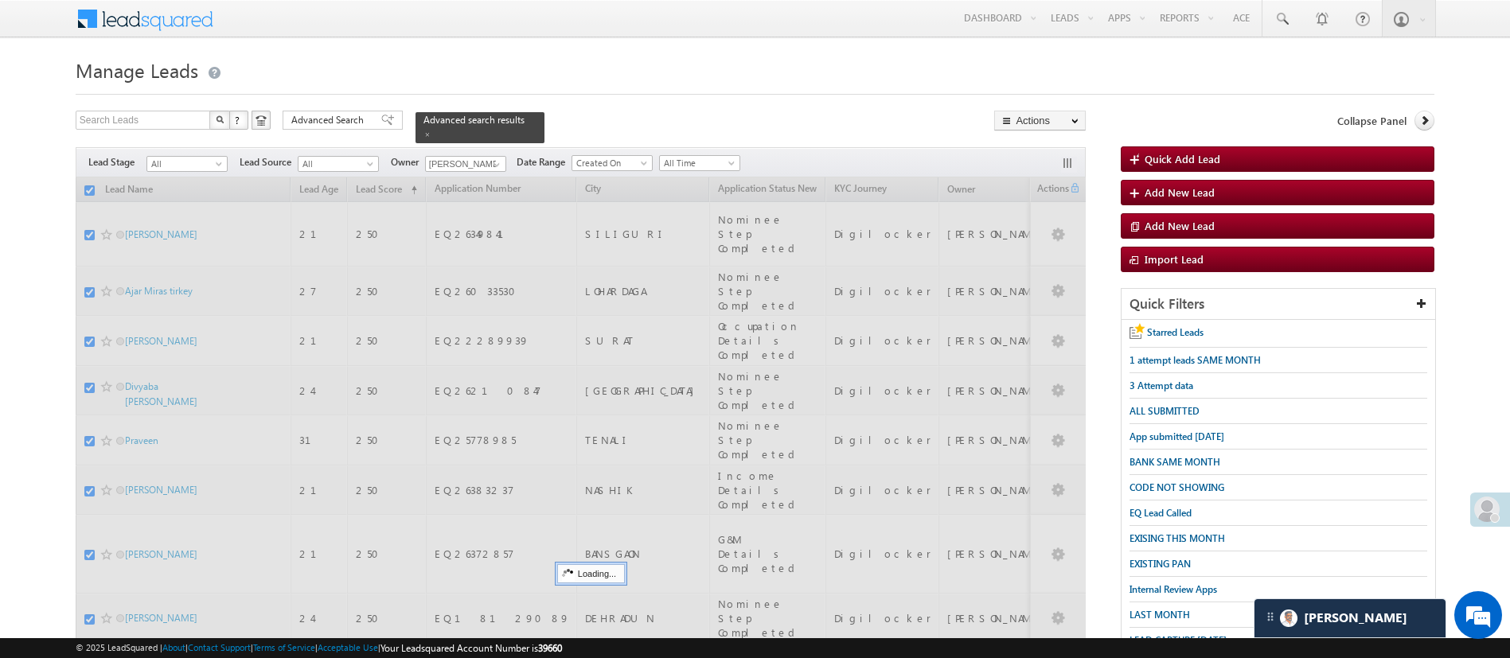
checkbox input "false"
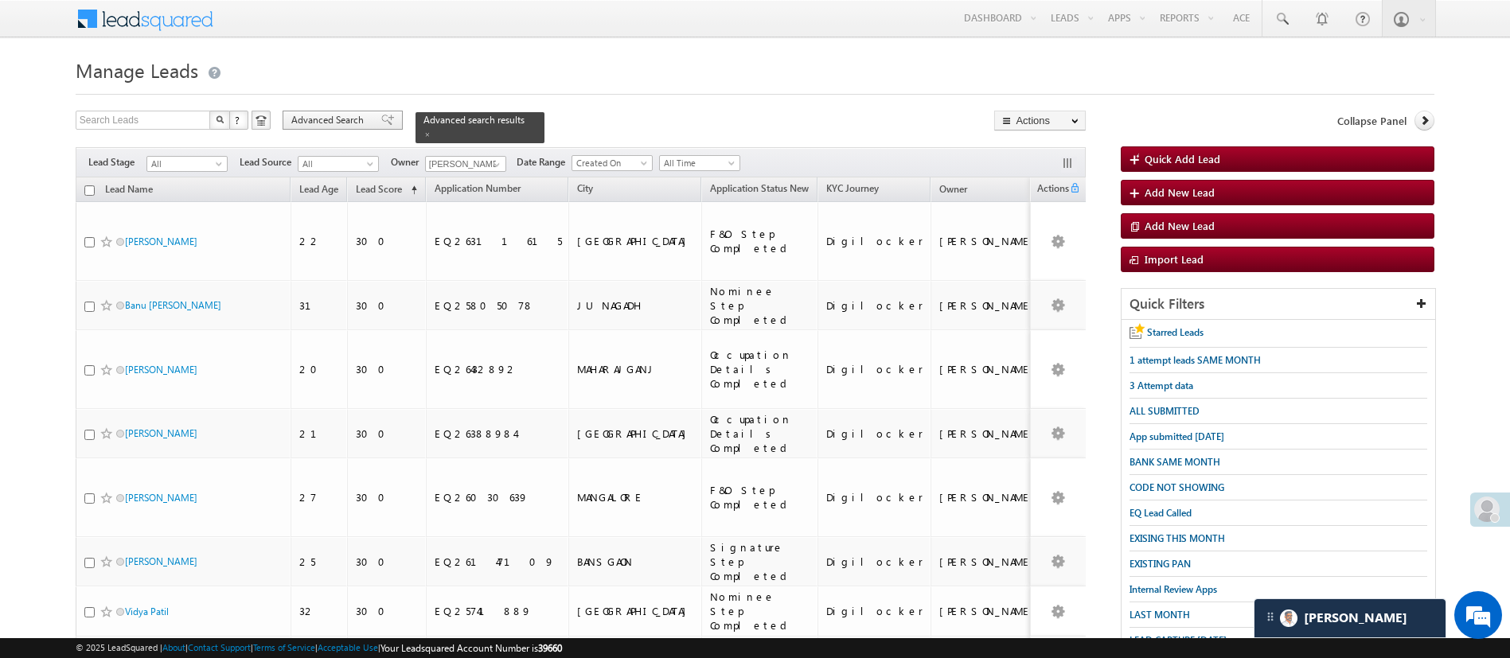
click at [324, 120] on span "Advanced Search" at bounding box center [329, 120] width 77 height 14
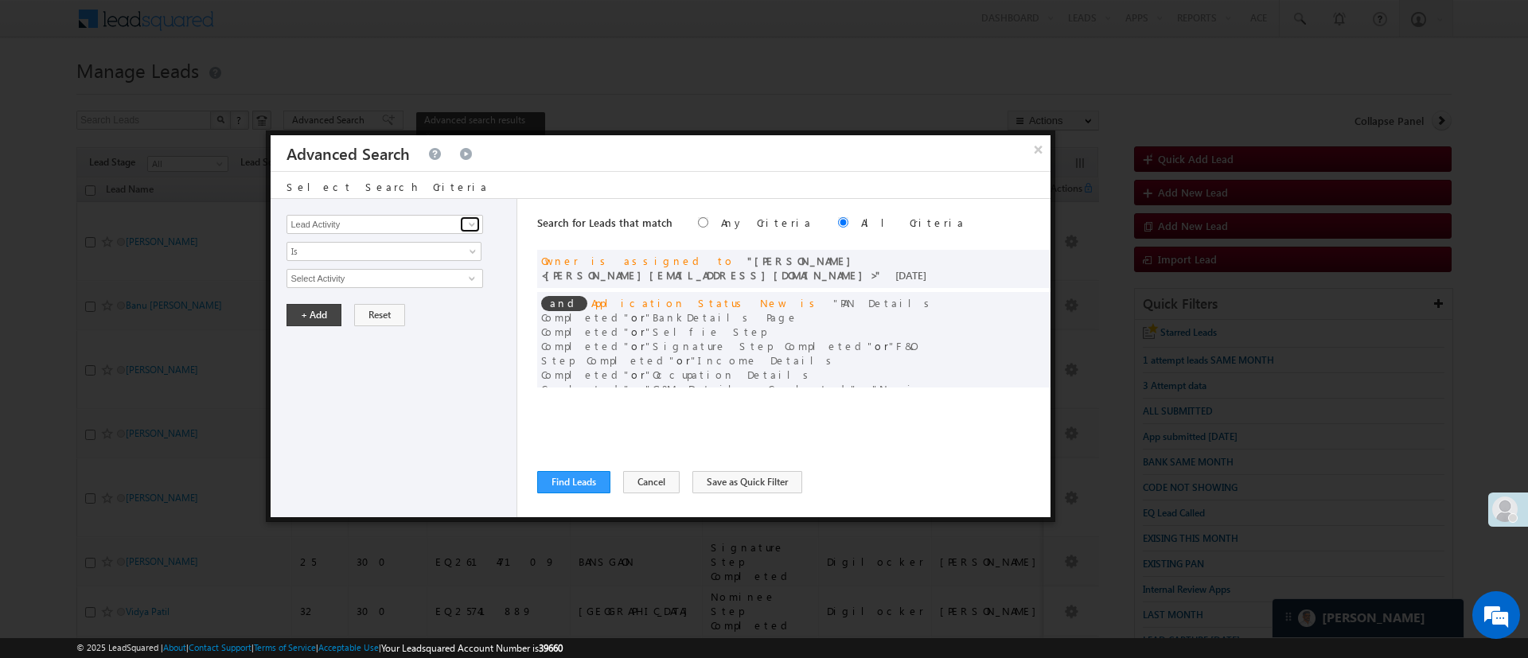
click at [470, 221] on span at bounding box center [472, 224] width 13 height 13
click at [388, 257] on link "Date of Birth" at bounding box center [384, 257] width 196 height 18
type input "Date of Birth"
click at [389, 255] on span "Is" at bounding box center [373, 251] width 173 height 14
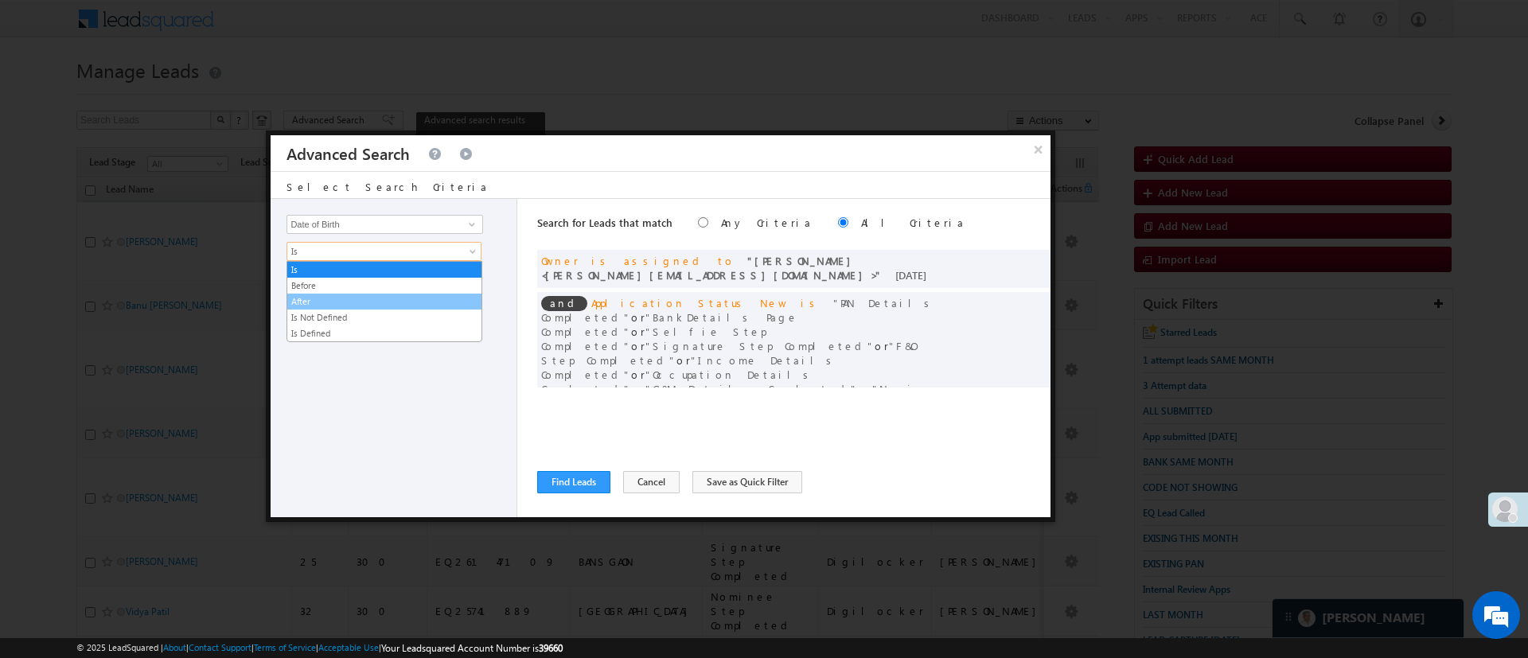
click at [381, 298] on link "After" at bounding box center [384, 301] width 194 height 14
click at [381, 283] on span "Today" at bounding box center [373, 278] width 173 height 14
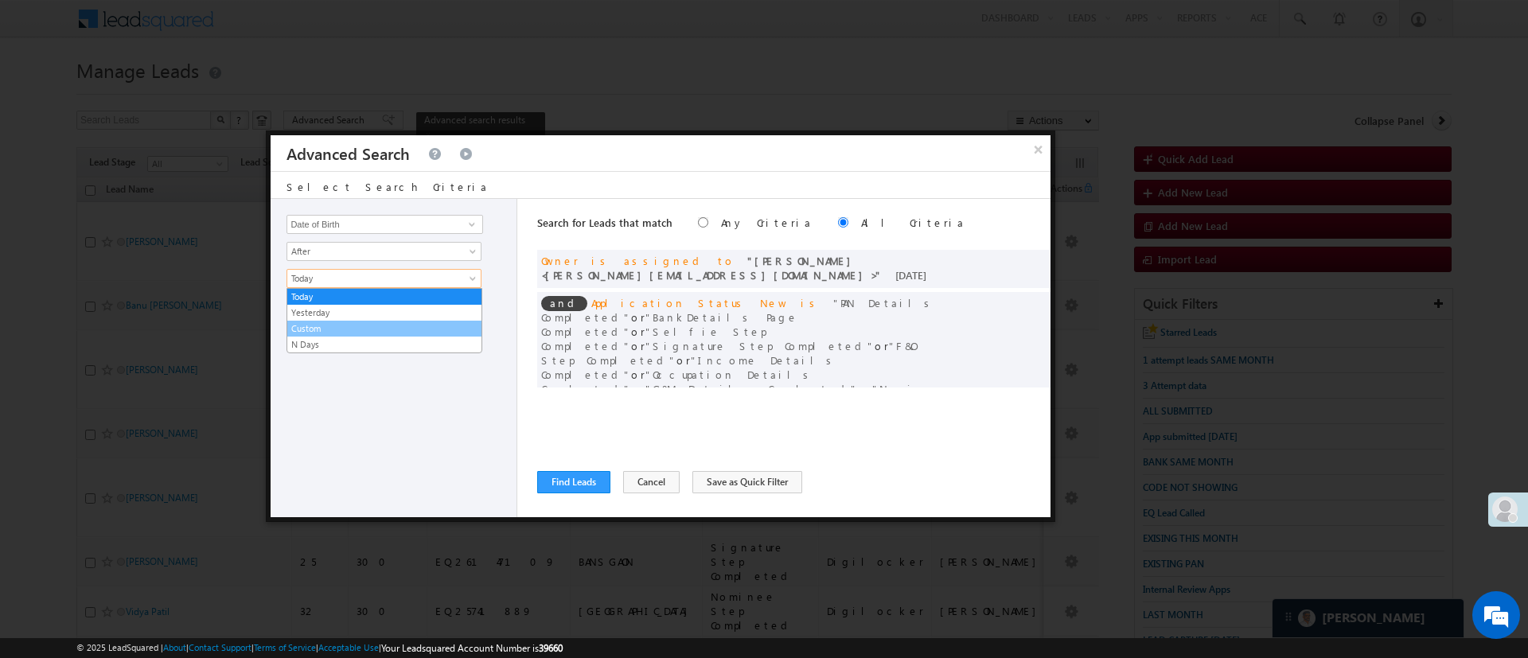
click at [381, 328] on link "Custom" at bounding box center [384, 329] width 194 height 14
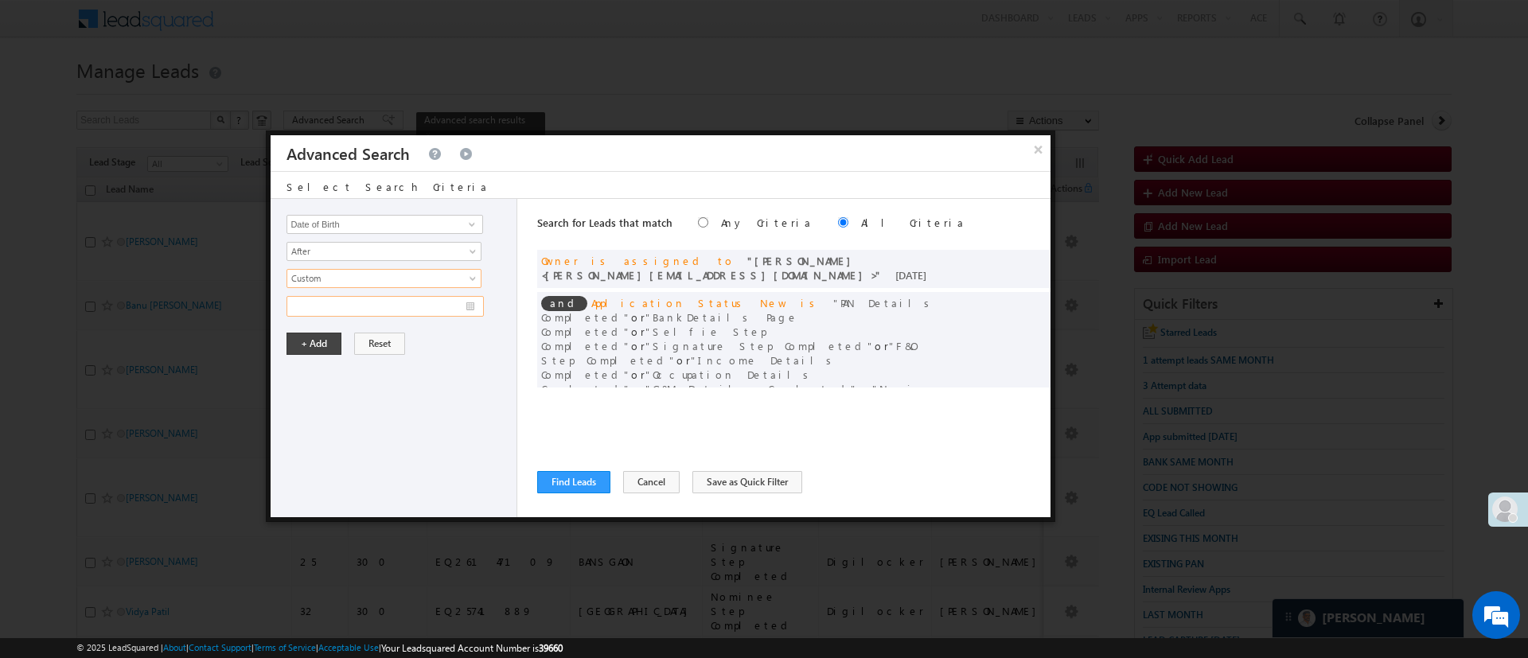
click at [380, 302] on input "text" at bounding box center [384, 306] width 197 height 21
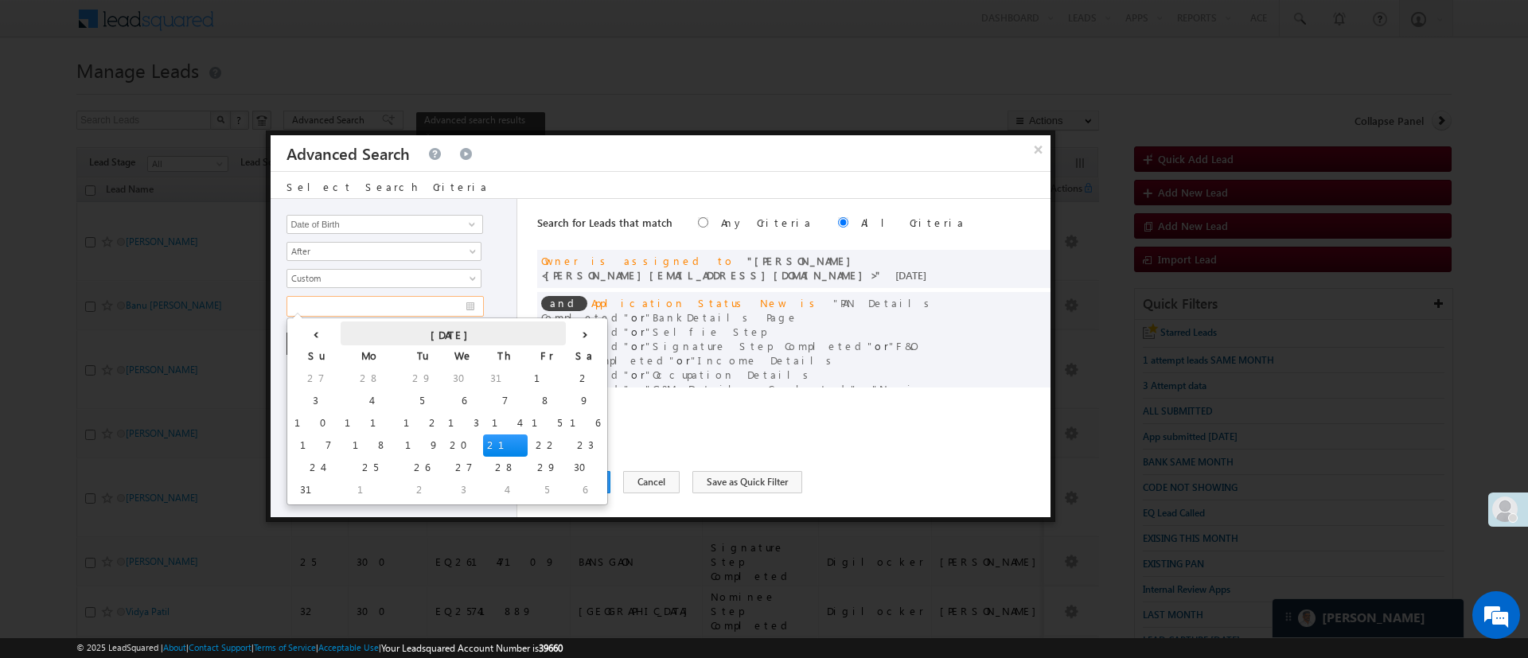
click at [383, 326] on th "[DATE]" at bounding box center [453, 334] width 225 height 24
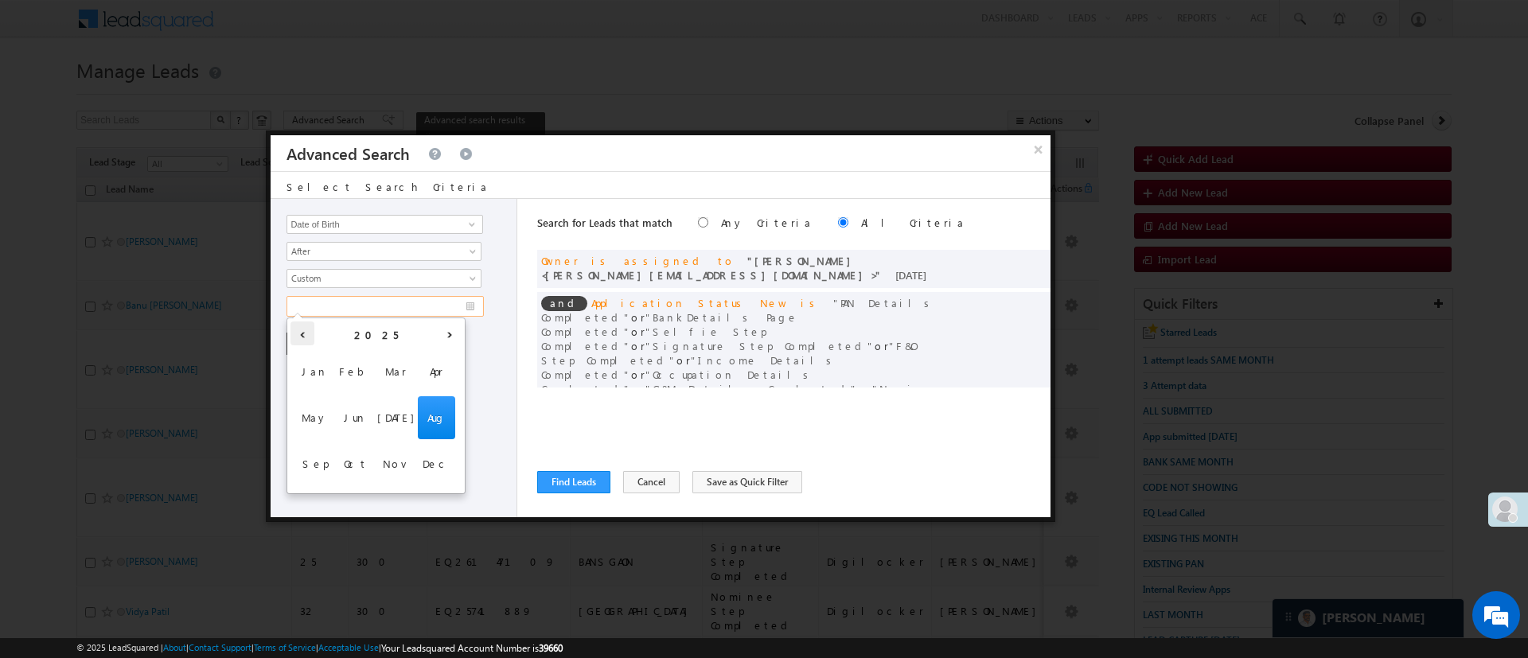
click at [314, 331] on th "‹" at bounding box center [302, 334] width 24 height 24
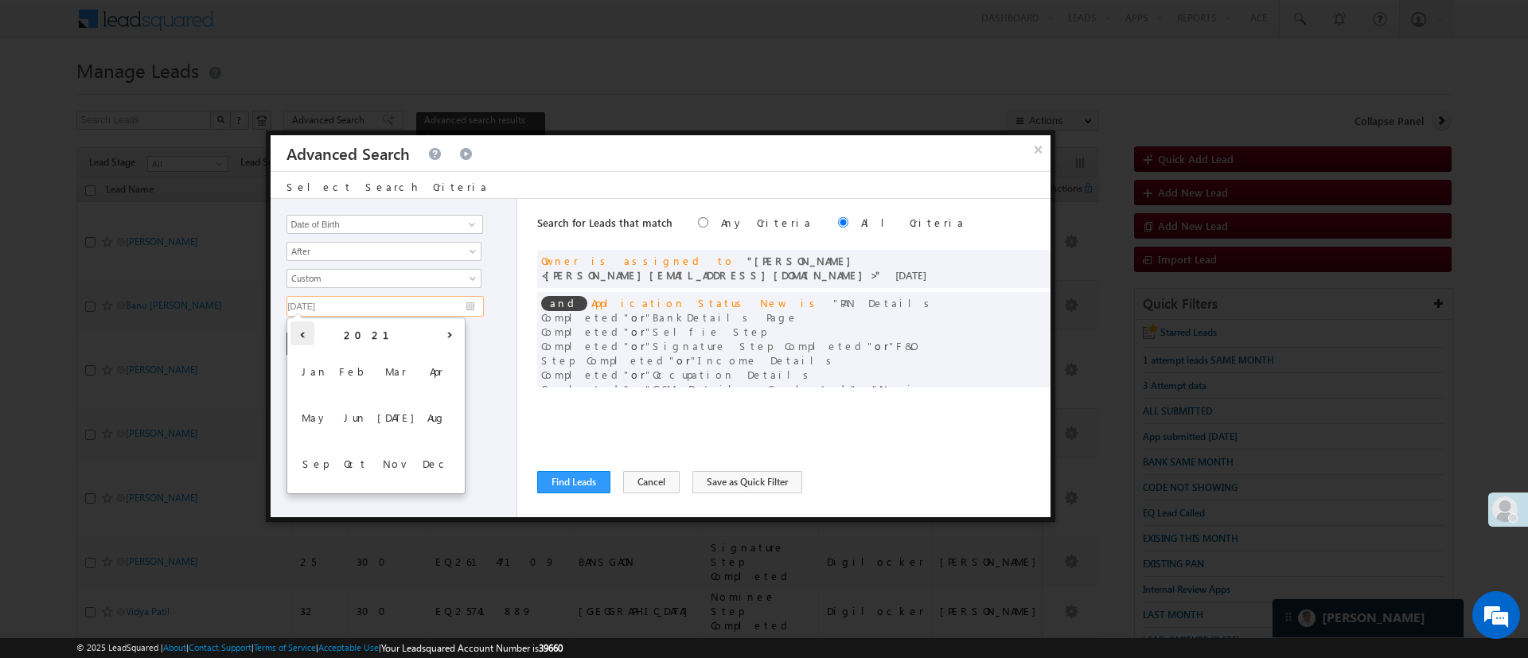
click at [314, 331] on th "‹" at bounding box center [302, 334] width 24 height 24
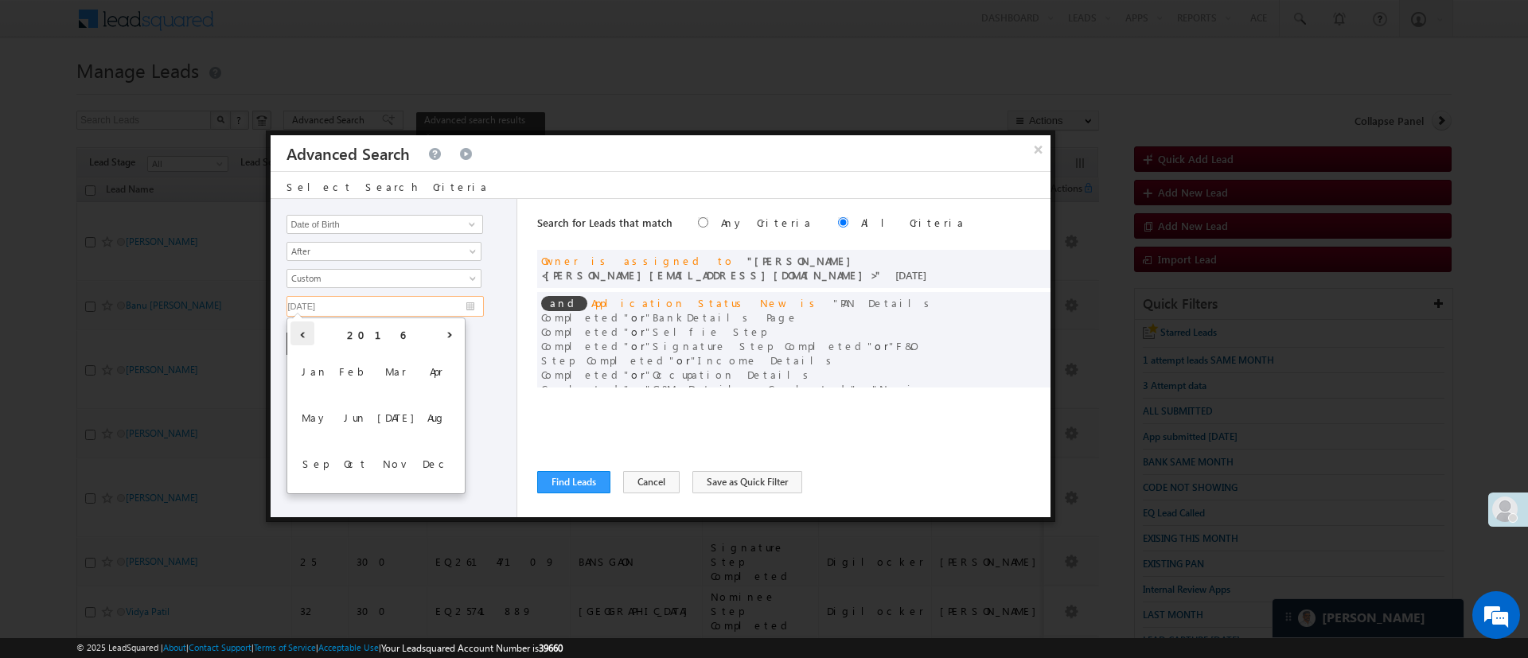
click at [314, 331] on th "‹" at bounding box center [302, 334] width 24 height 24
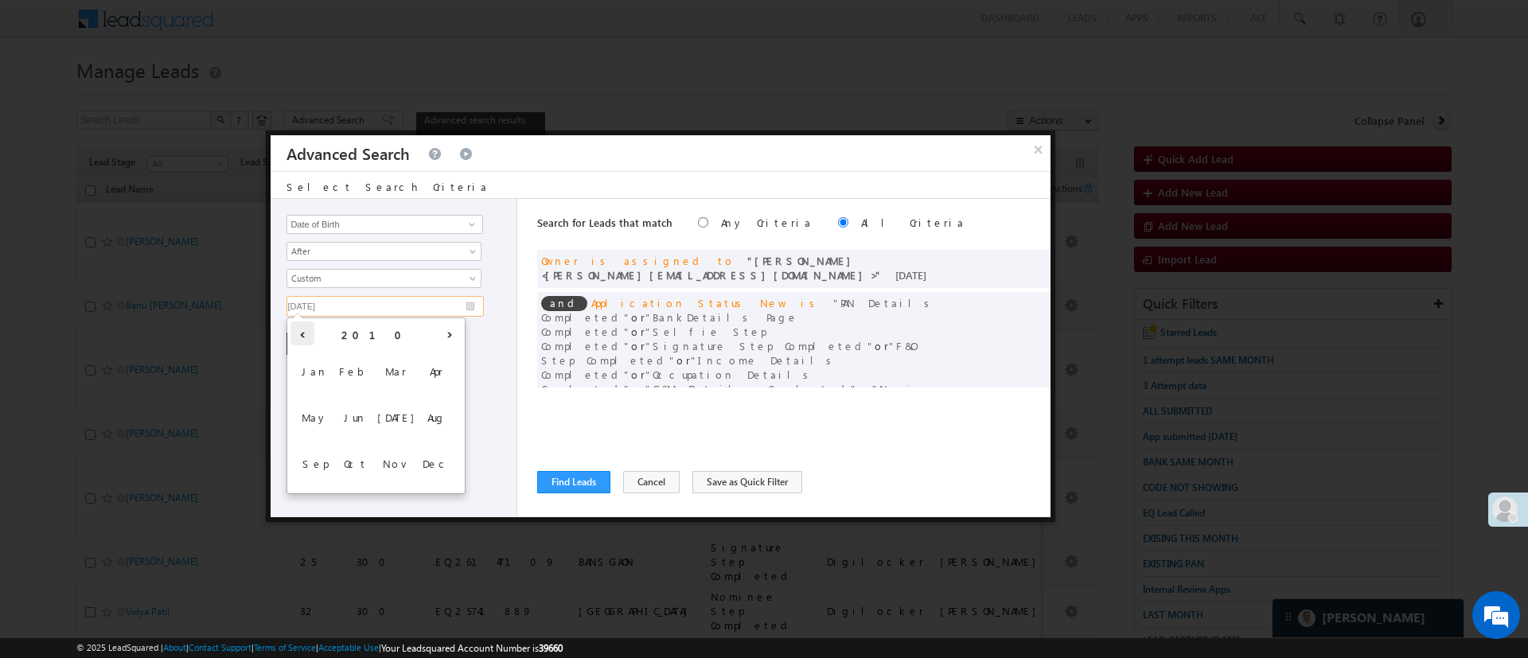
click at [314, 331] on th "‹" at bounding box center [302, 334] width 24 height 24
click at [310, 332] on th "‹" at bounding box center [302, 334] width 24 height 24
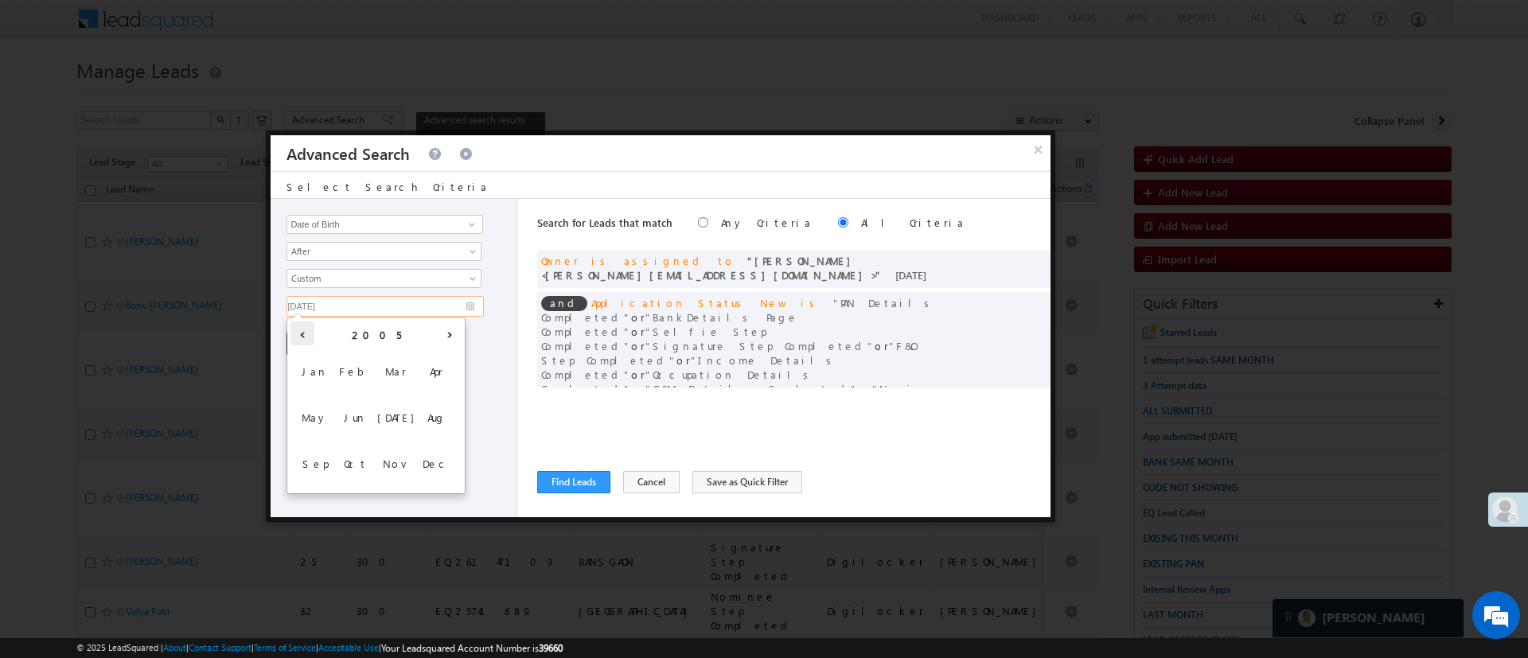
click at [310, 332] on th "‹" at bounding box center [302, 334] width 24 height 24
click at [322, 376] on span "Jan" at bounding box center [314, 371] width 37 height 43
type input "01/01/04"
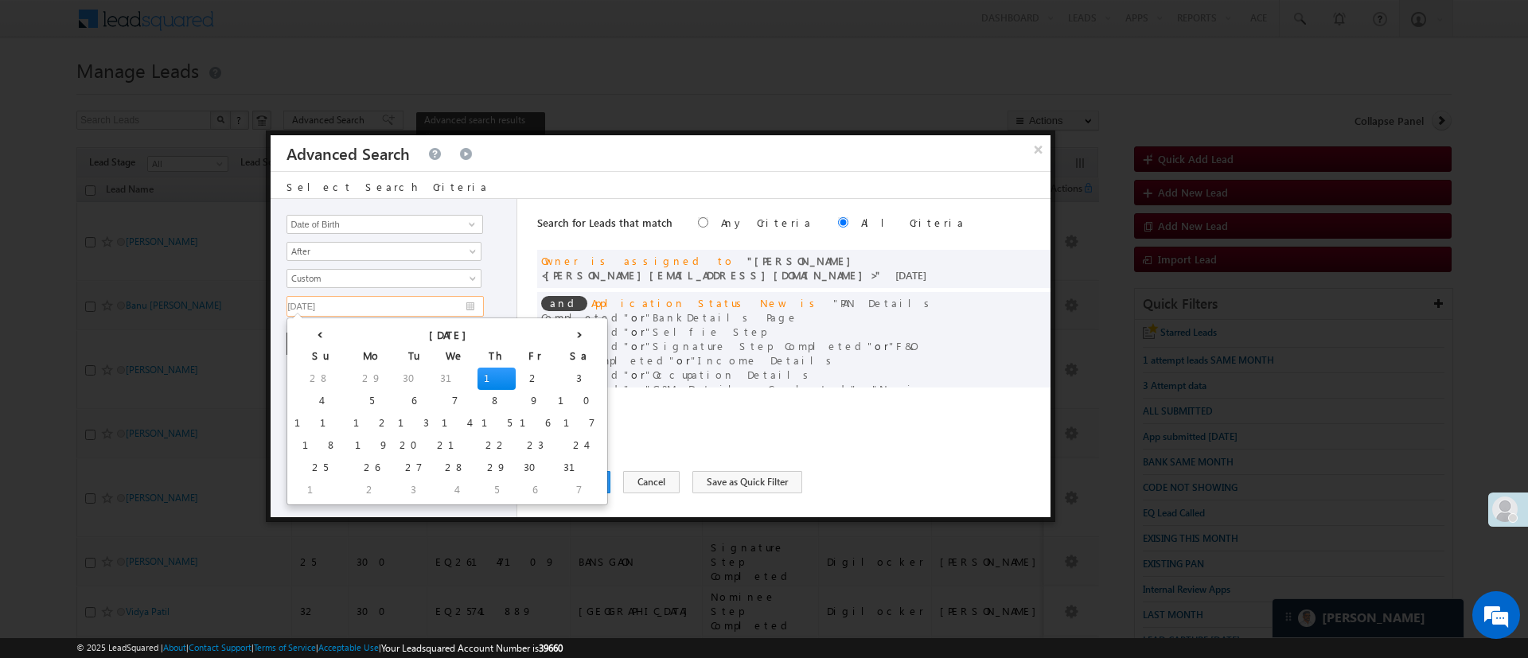
click at [477, 376] on td "1" at bounding box center [496, 379] width 38 height 22
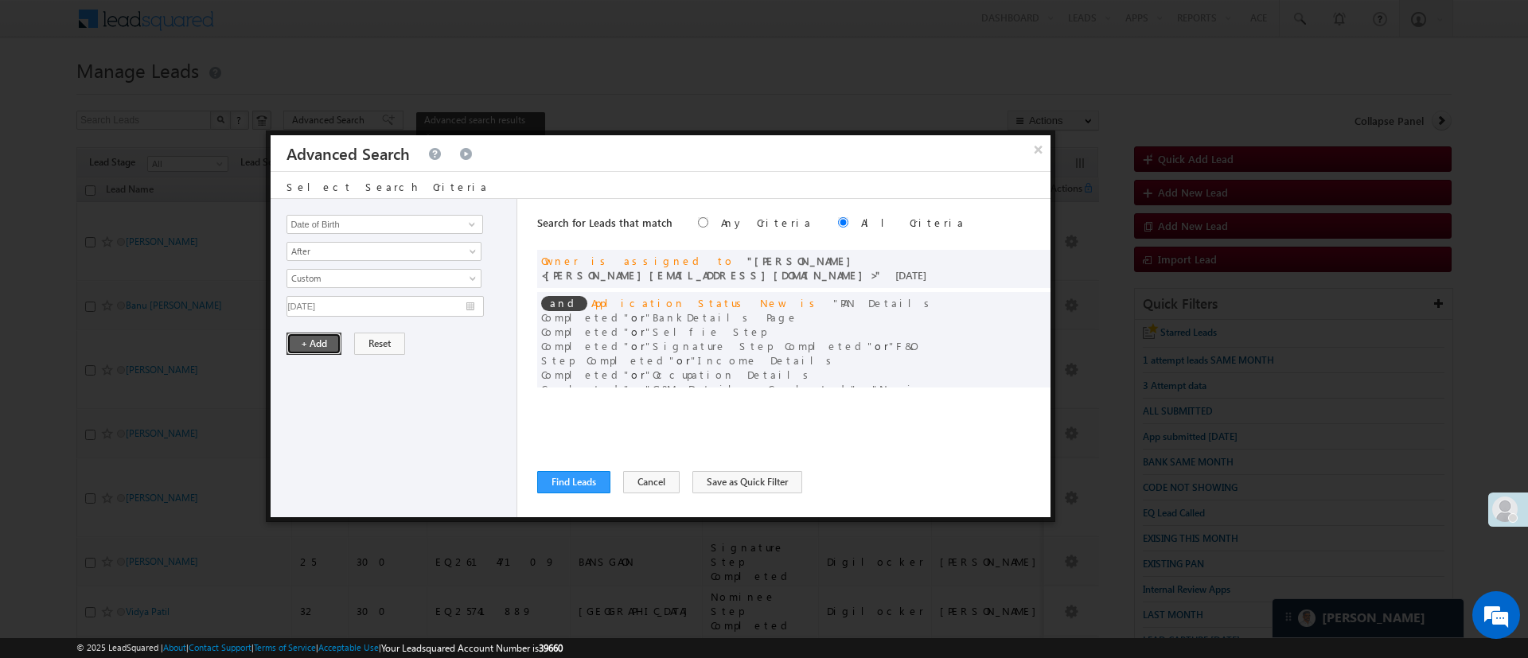
click at [322, 340] on button "+ Add" at bounding box center [313, 344] width 55 height 22
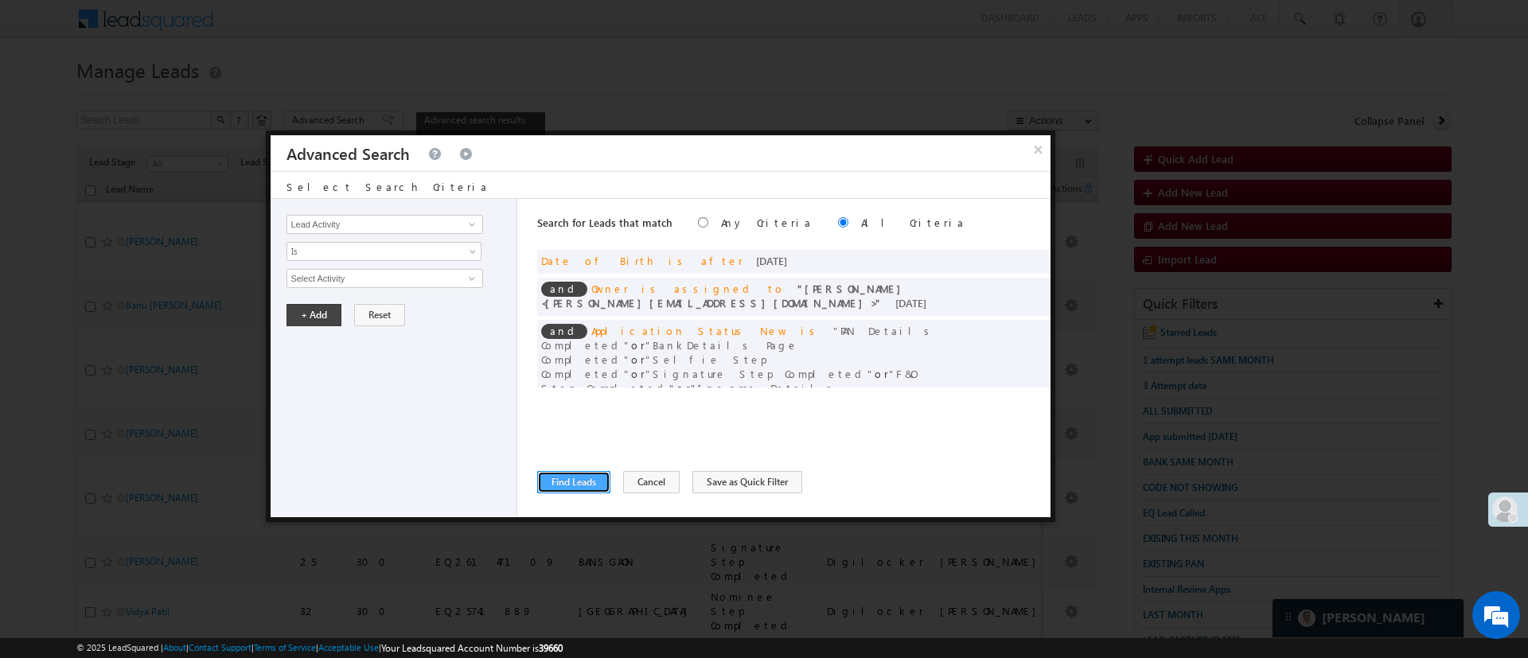
click at [556, 473] on button "Find Leads" at bounding box center [573, 482] width 73 height 22
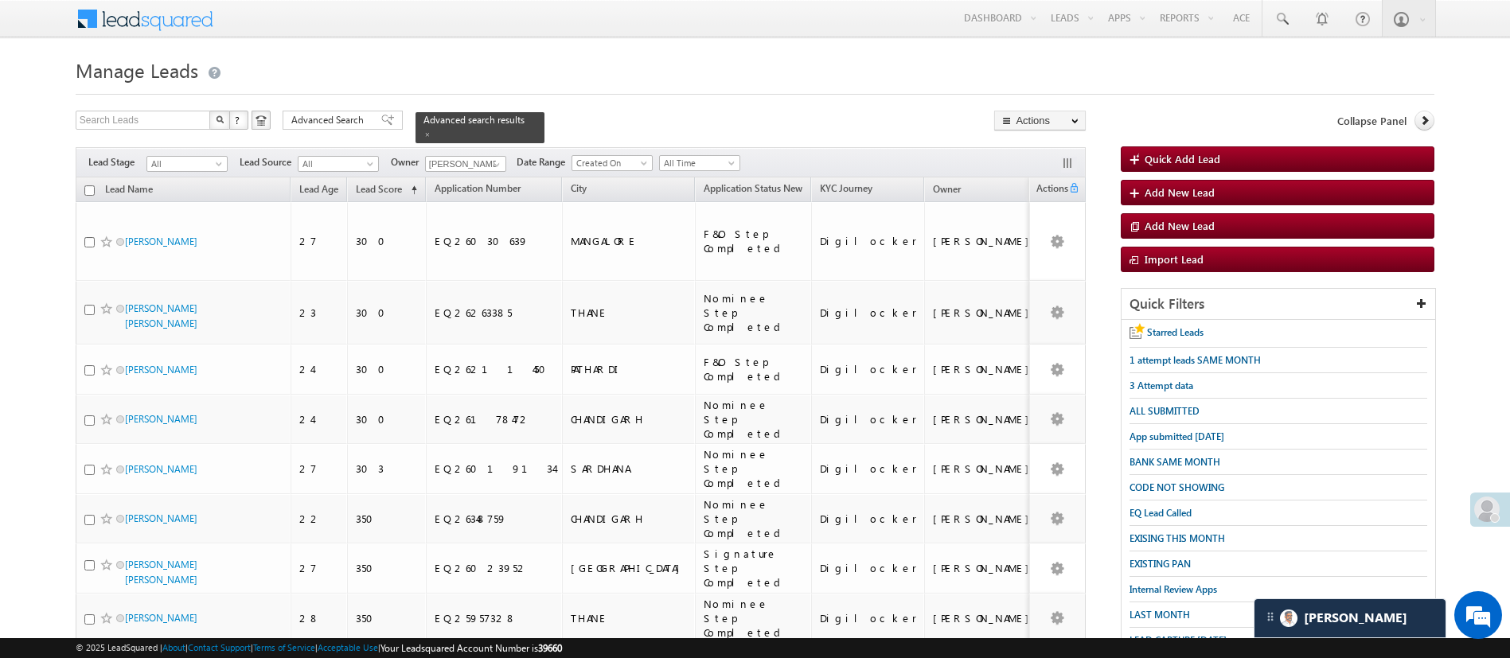
click at [89, 185] on input "checkbox" at bounding box center [89, 190] width 10 height 10
checkbox input "true"
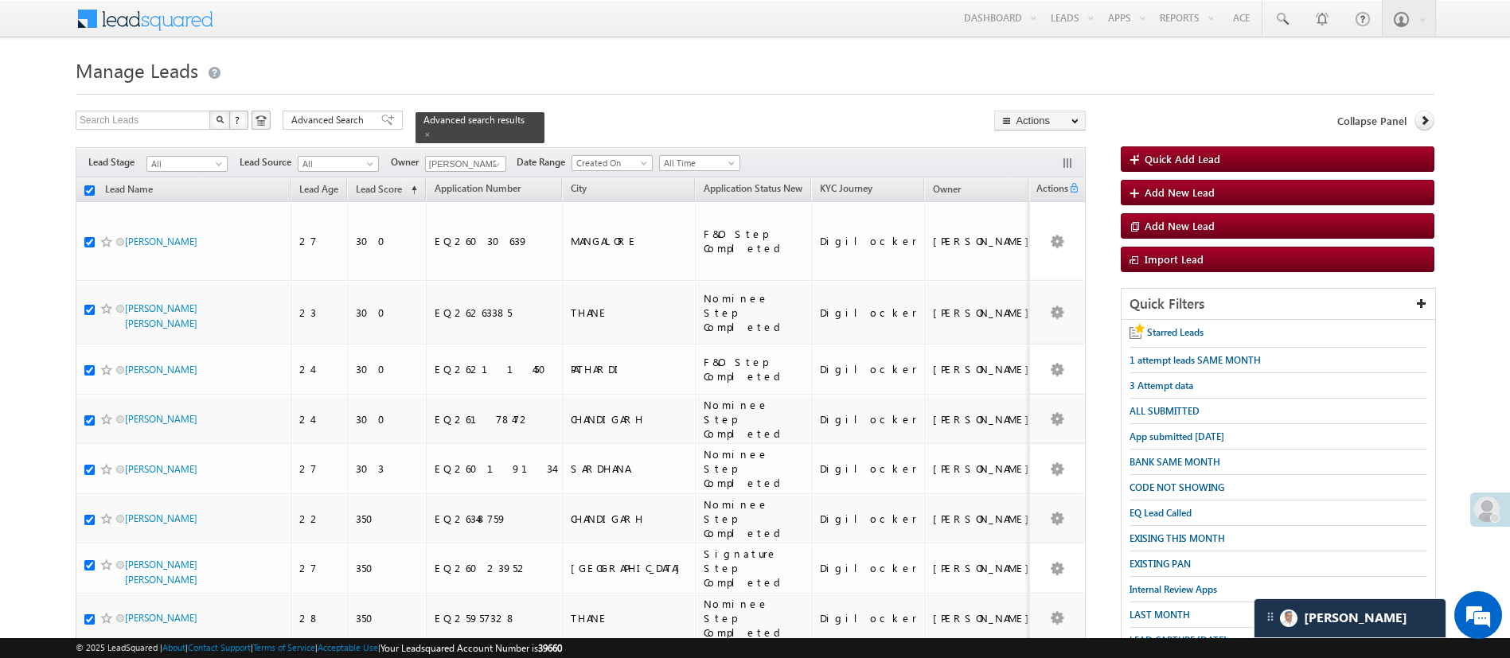
checkbox input "true"
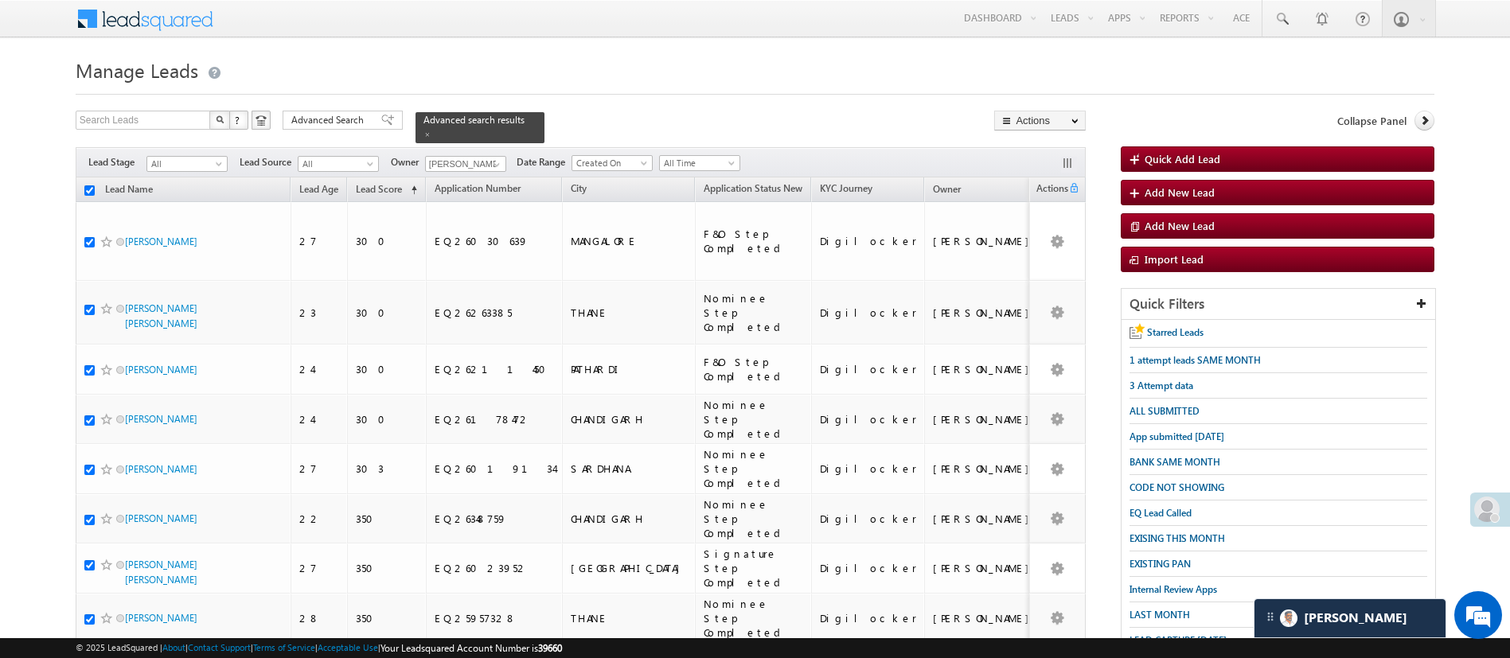
checkbox input "true"
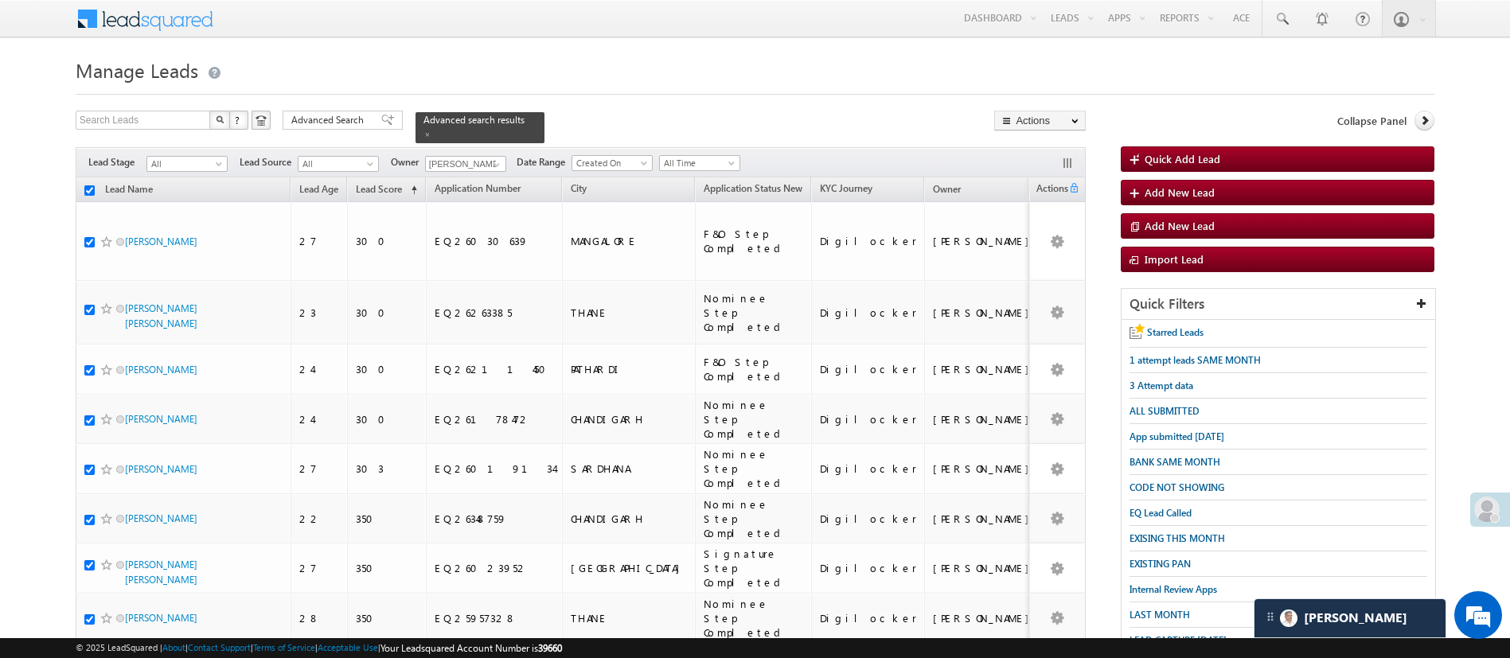
checkbox input "true"
click at [1074, 242] on link "Change Owner" at bounding box center [1040, 238] width 90 height 19
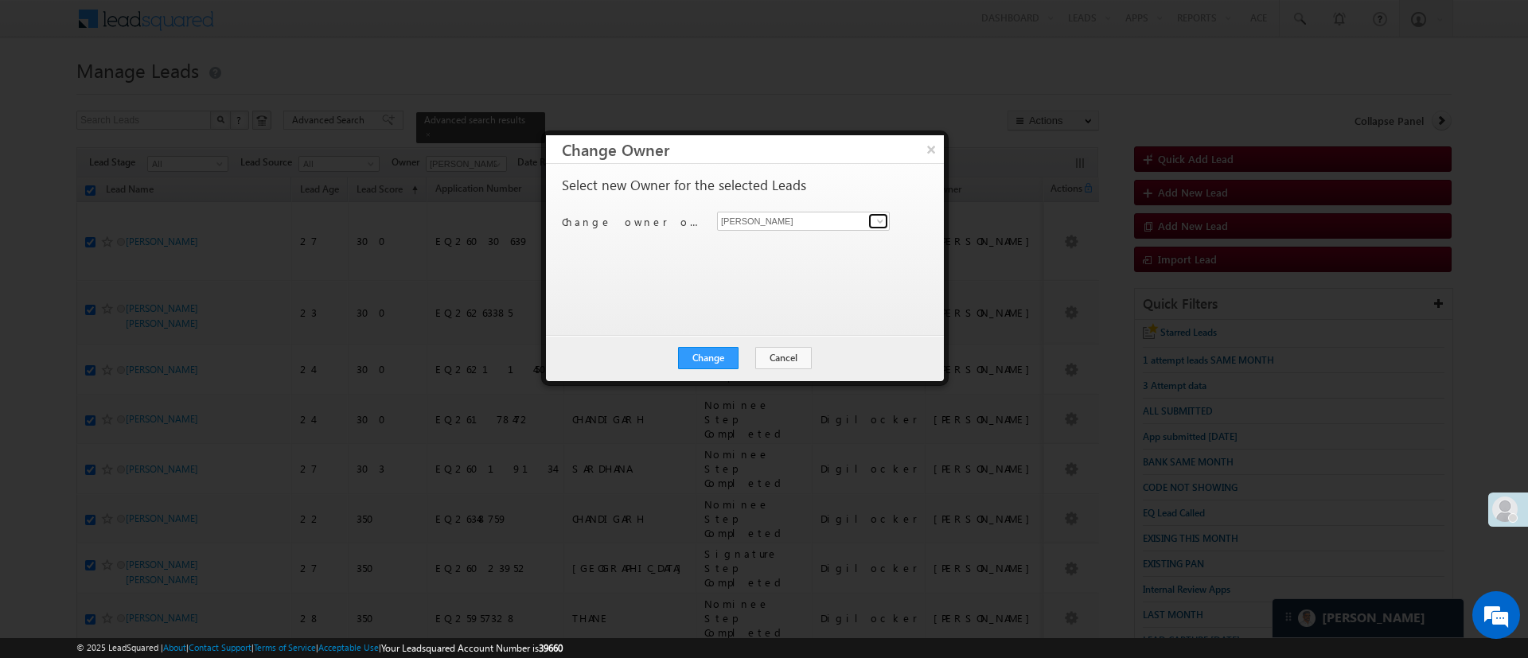
click at [874, 215] on span at bounding box center [880, 221] width 13 height 13
click at [836, 233] on link "Anuj Rajak Anuj.Rajak@angelbroking.com" at bounding box center [803, 247] width 171 height 30
type input "[PERSON_NAME]"
click at [709, 358] on button "Change" at bounding box center [708, 358] width 60 height 22
click at [759, 348] on button "Close" at bounding box center [747, 358] width 51 height 22
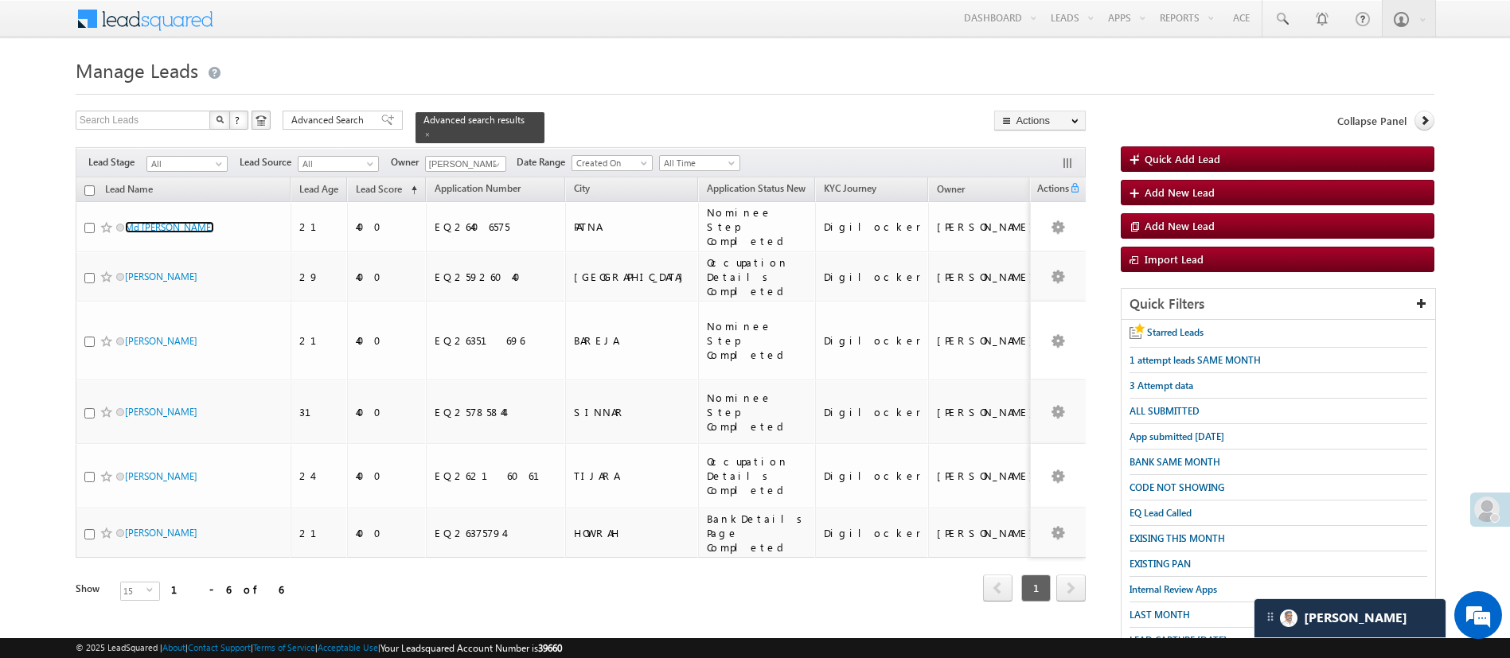
click at [88, 185] on input "checkbox" at bounding box center [89, 190] width 10 height 10
checkbox input "true"
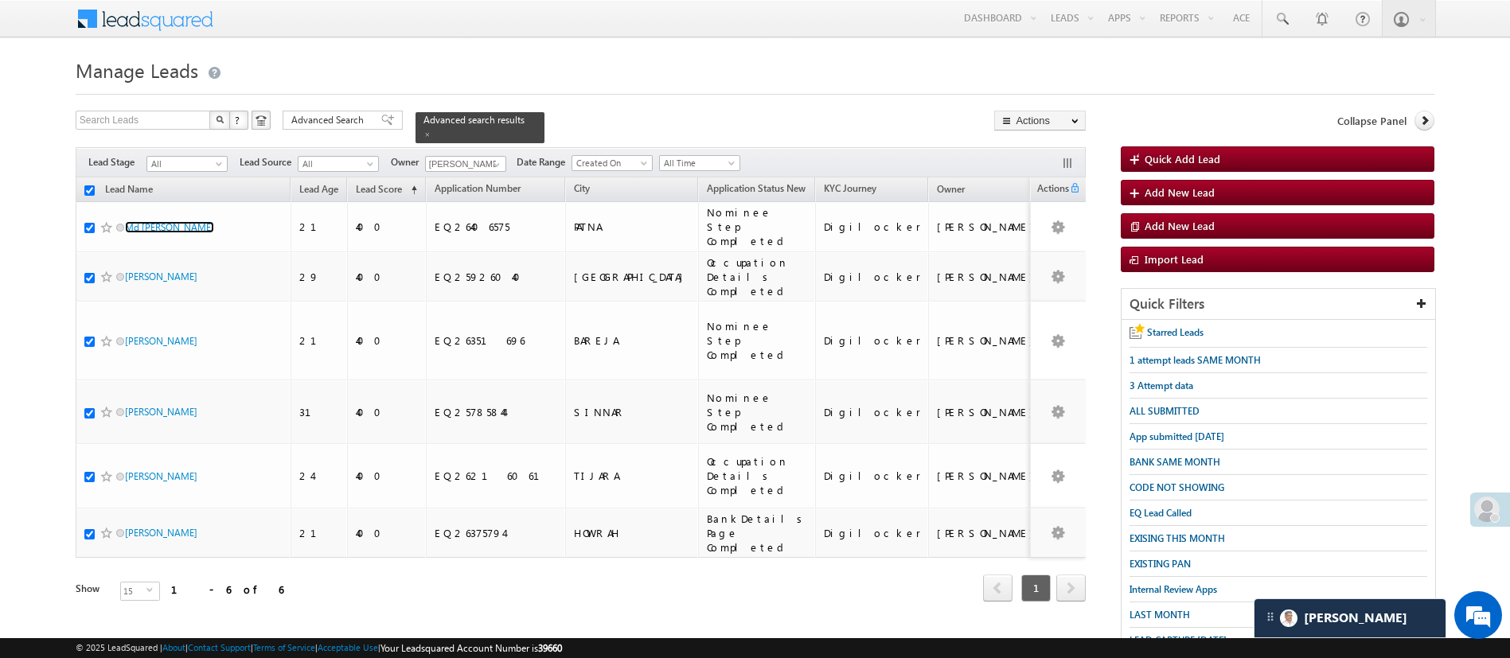
checkbox input "true"
click at [1065, 232] on link "Change Owner" at bounding box center [1040, 238] width 90 height 19
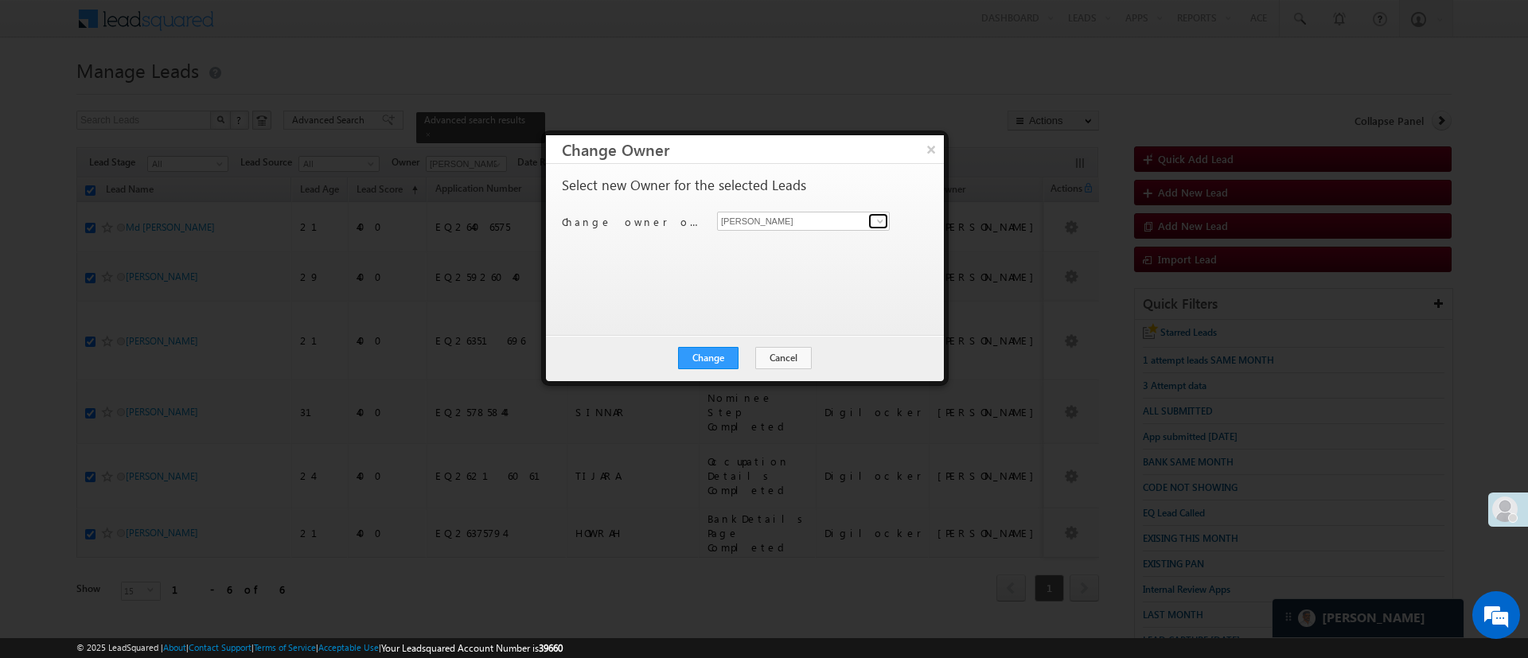
click at [883, 221] on span at bounding box center [880, 221] width 13 height 13
click at [837, 239] on link "Naseeba Khatoon Naseeba.Khatoon@angelbroking.com" at bounding box center [803, 247] width 171 height 30
type input "[PERSON_NAME]"
click at [722, 366] on button "Change" at bounding box center [708, 358] width 60 height 22
click at [745, 349] on button "Close" at bounding box center [747, 358] width 51 height 22
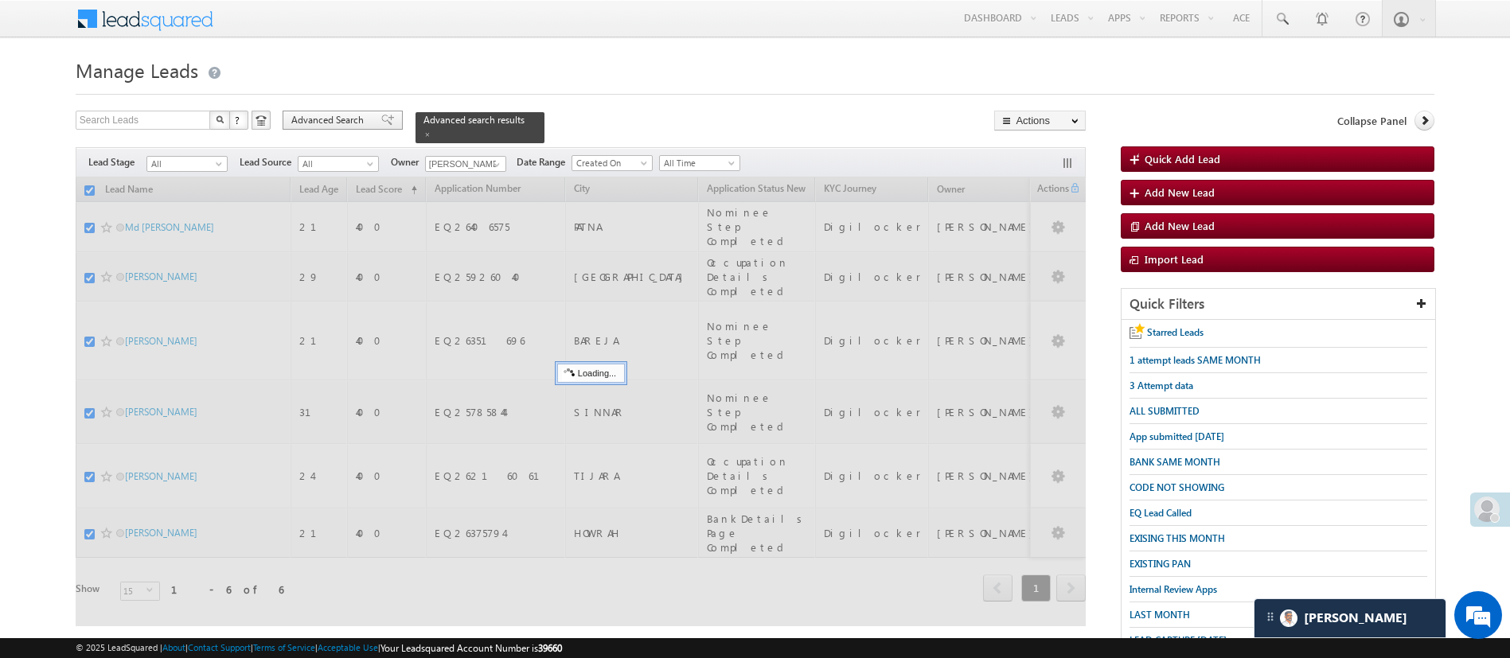
click at [359, 120] on span "Advanced Search" at bounding box center [329, 120] width 77 height 14
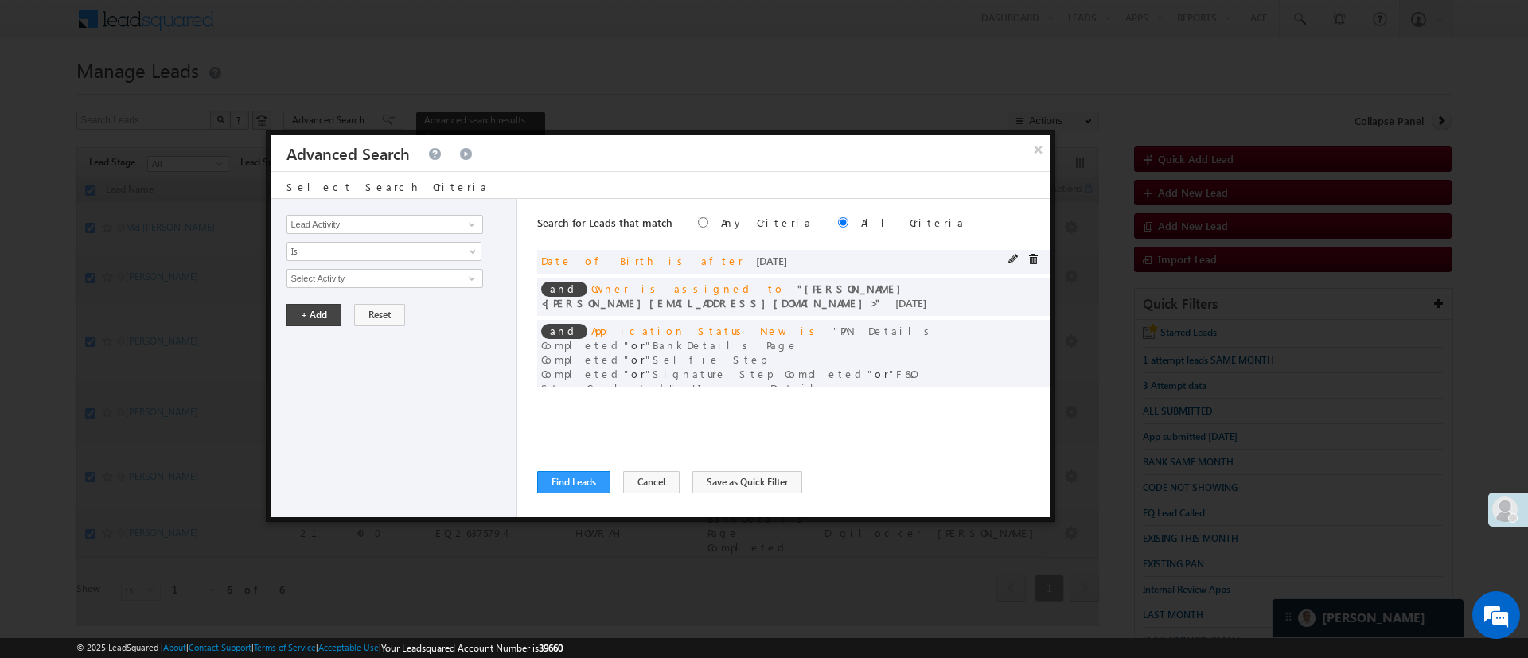
click at [1021, 258] on div at bounding box center [1027, 261] width 38 height 14
click at [1027, 259] on span at bounding box center [1032, 259] width 11 height 11
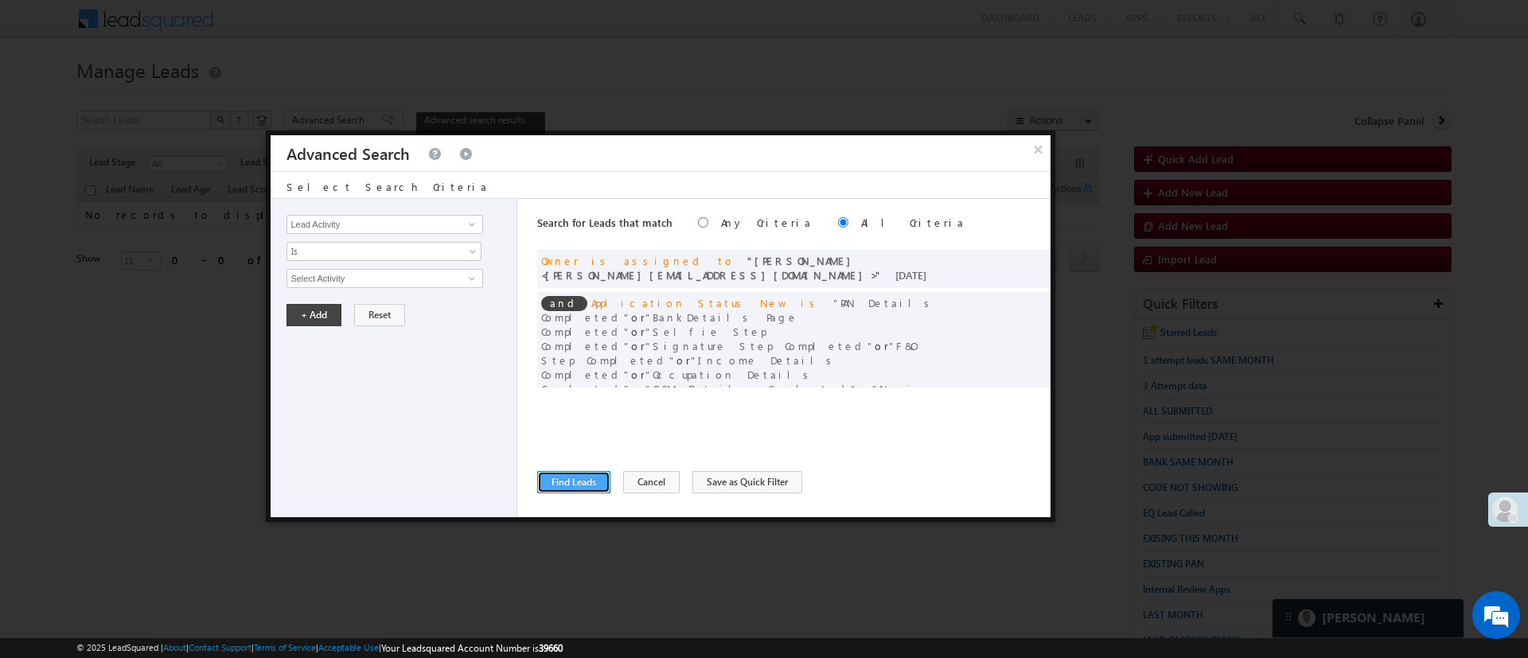
click at [565, 491] on button "Find Leads" at bounding box center [573, 482] width 73 height 22
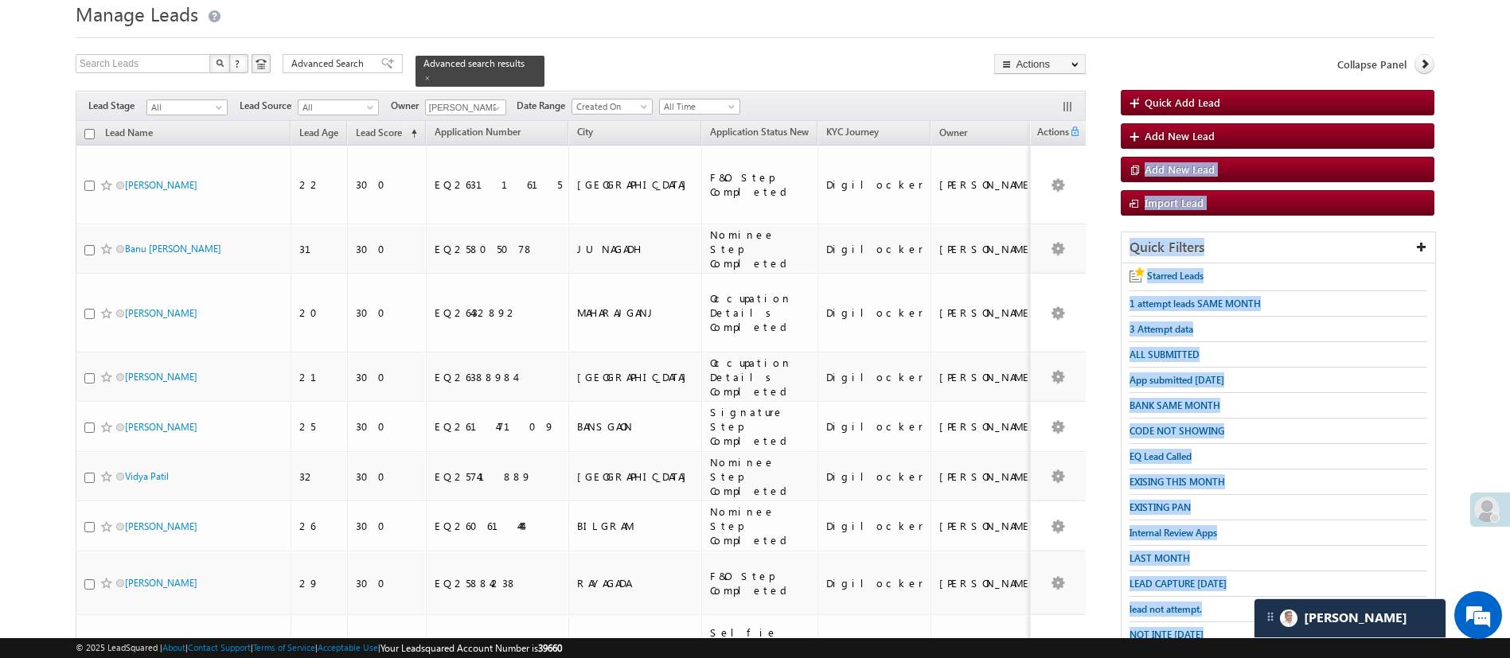
scroll to position [361, 0]
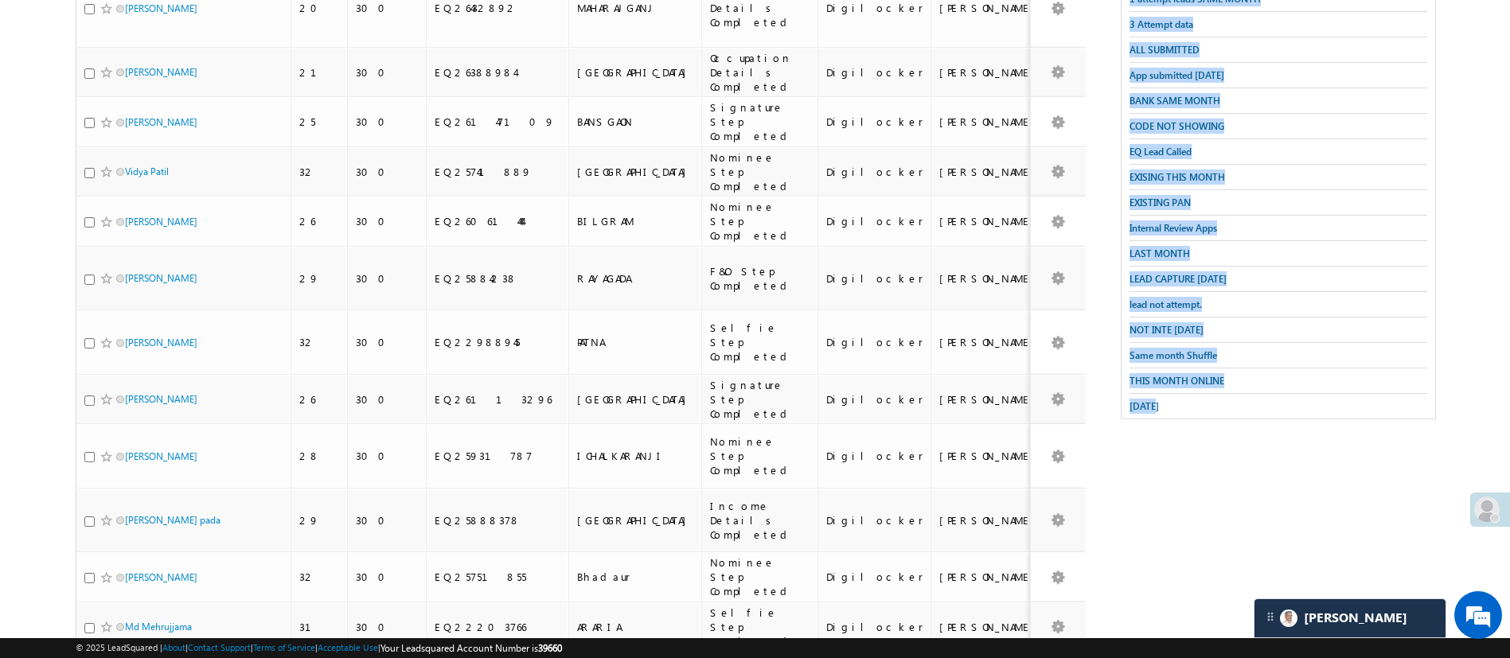
drag, startPoint x: 1507, startPoint y: 185, endPoint x: 1527, endPoint y: 714, distance: 529.6
click at [1510, 657] on html "Menu Manish Panchal Manis h.1Pa nchal @ange lbrok ing.c om" at bounding box center [755, 248] width 1510 height 1219
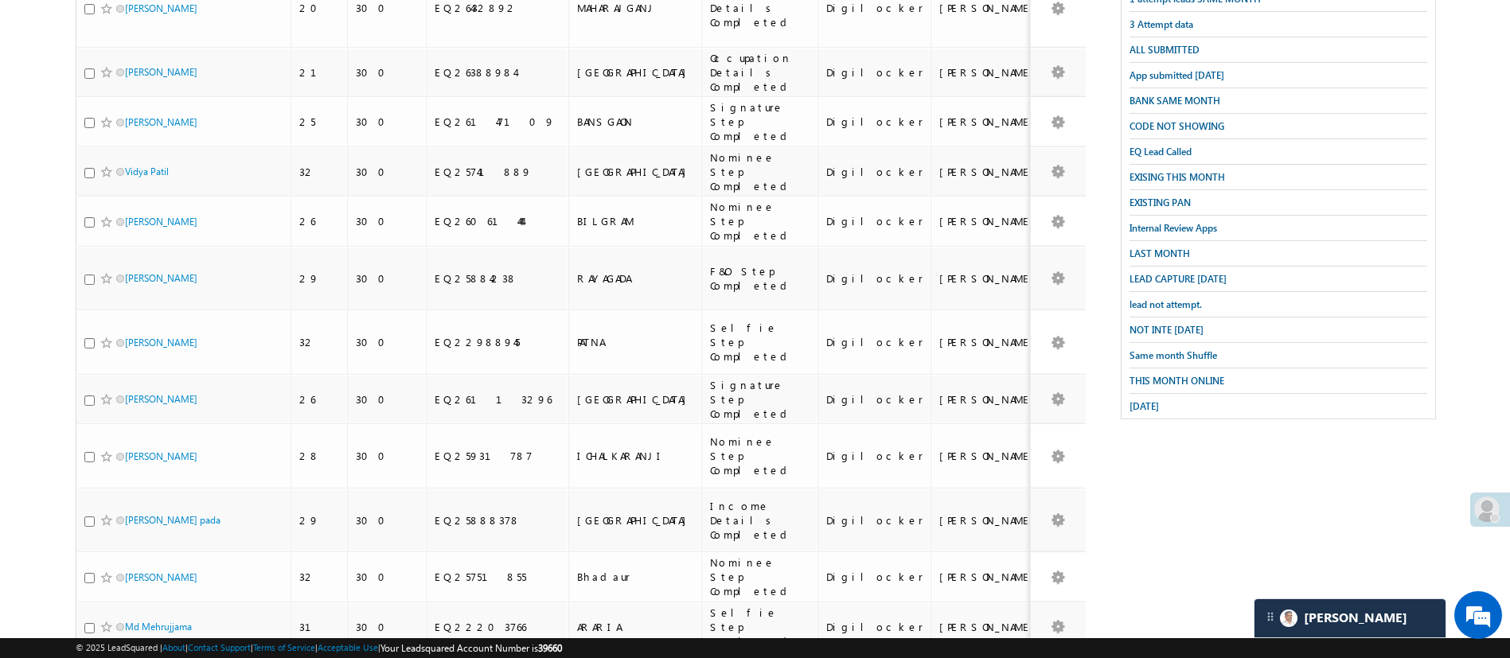
click at [1384, 514] on div "Search Leads X ? 87 results found Advanced Search Advanced Search Advanced sear…" at bounding box center [755, 283] width 1358 height 1069
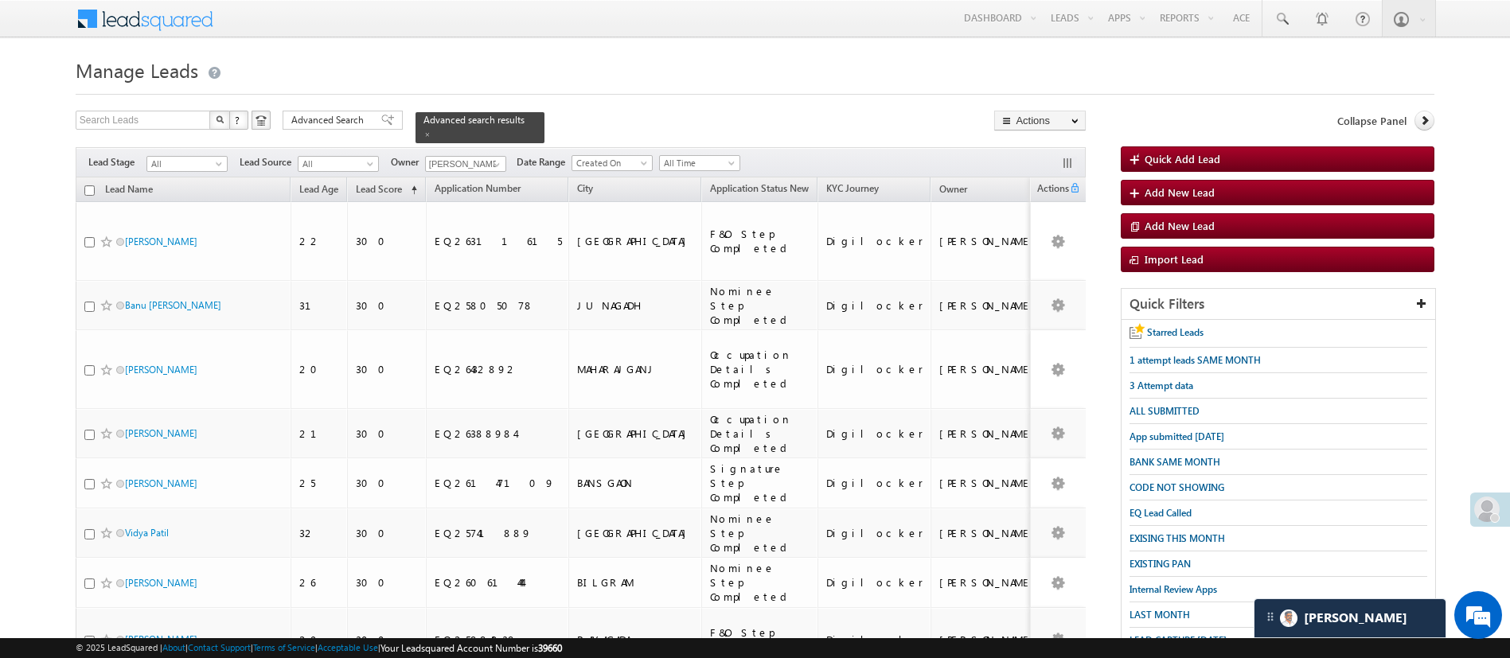
click at [91, 185] on input "checkbox" at bounding box center [89, 190] width 10 height 10
checkbox input "true"
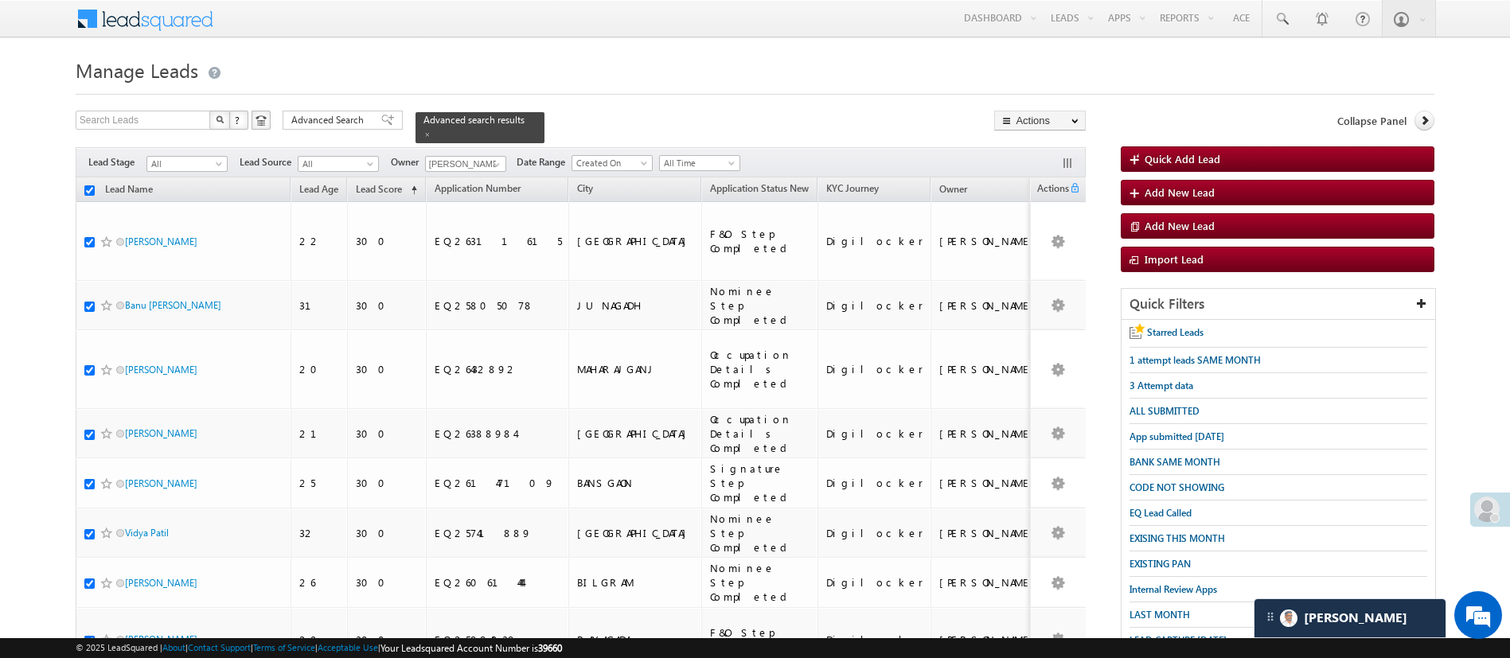
checkbox input "true"
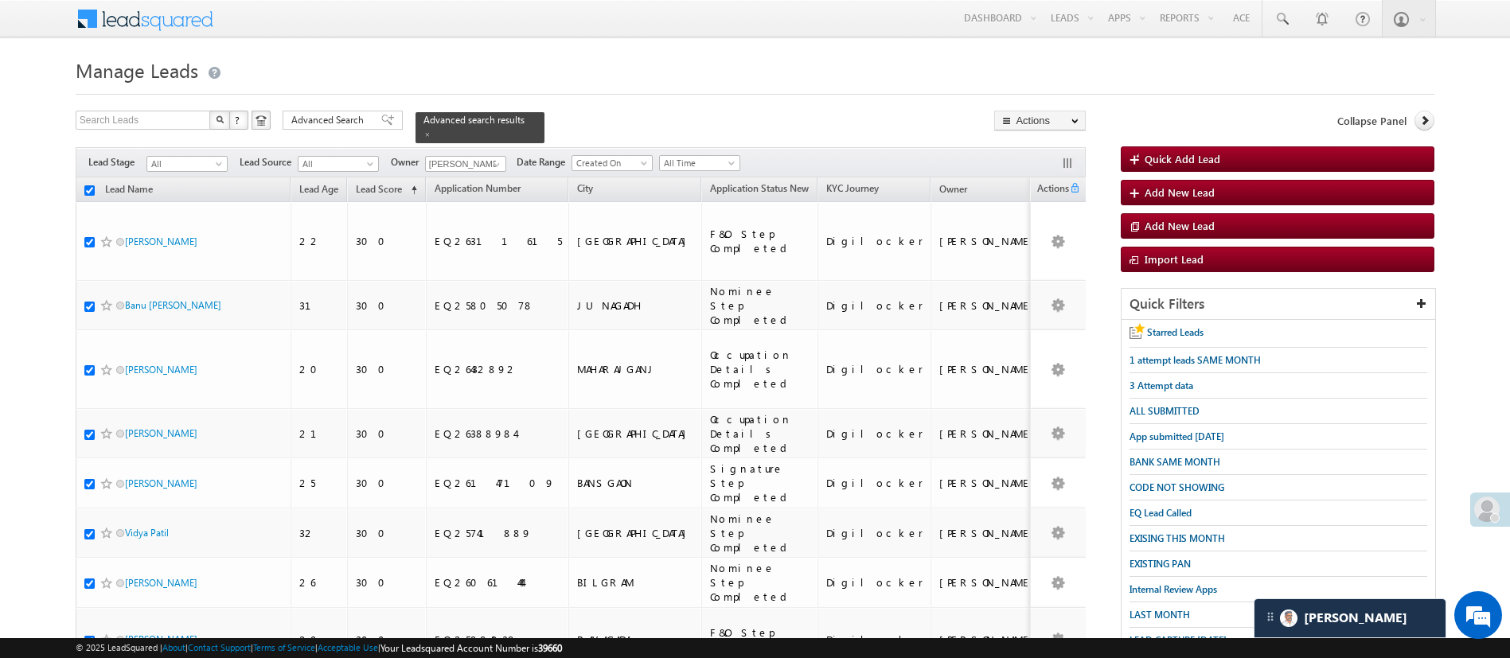
checkbox input "true"
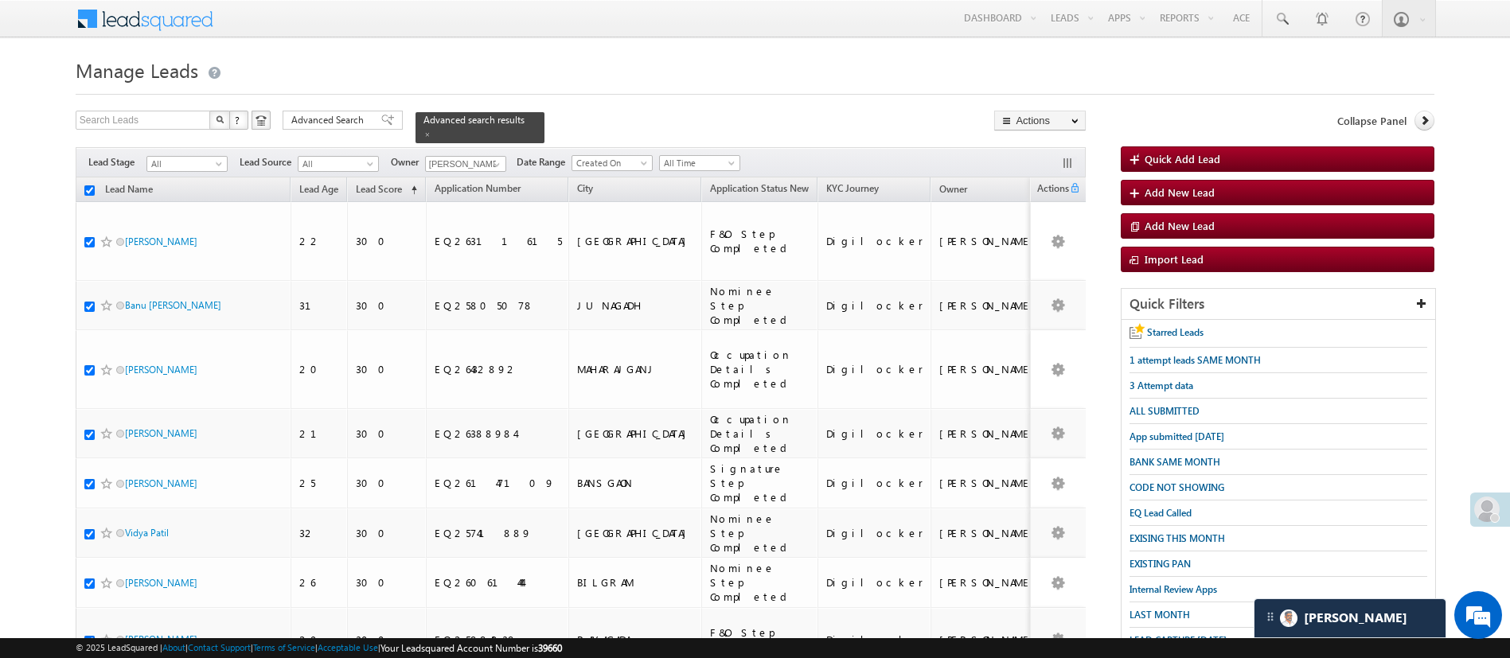
checkbox input "true"
click at [1054, 237] on link "Change Owner" at bounding box center [1040, 238] width 90 height 19
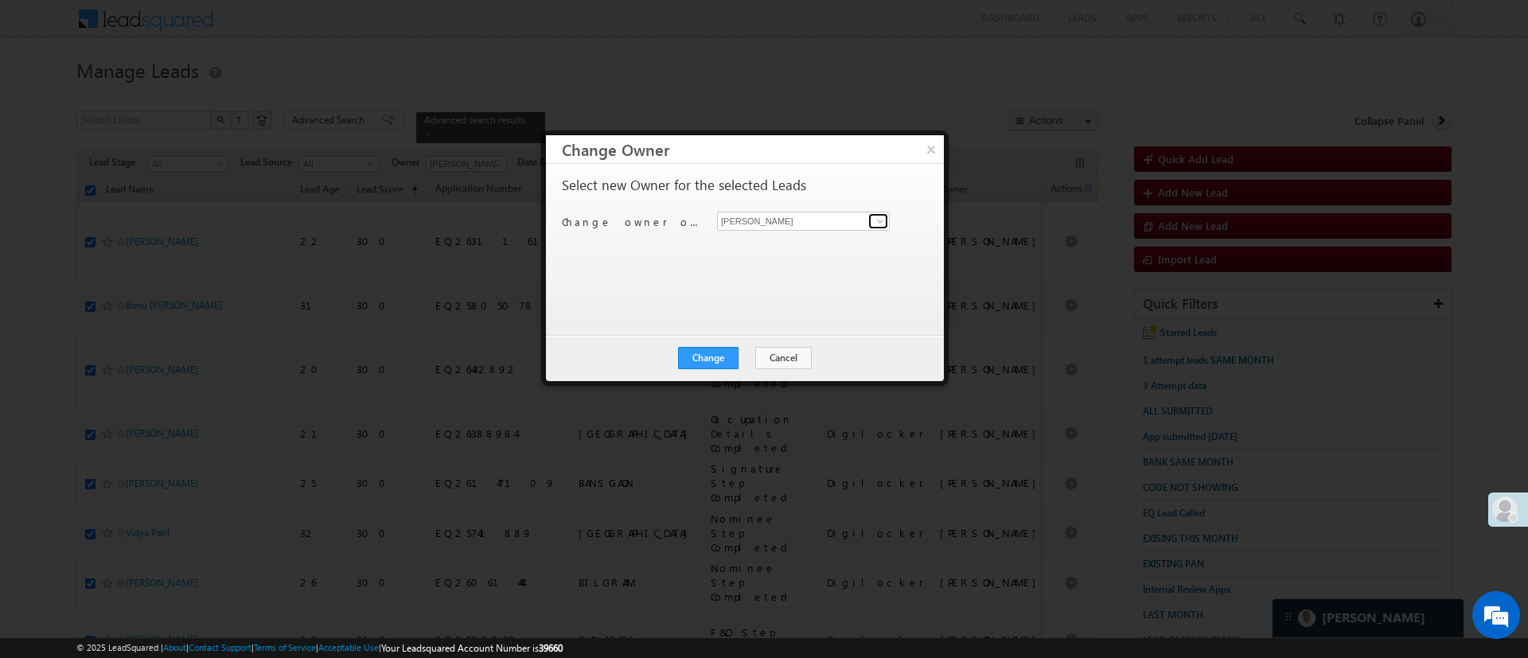
click at [879, 218] on span at bounding box center [880, 221] width 13 height 13
click at [835, 236] on link "NIRAj SURYAWANSHI NIRAJ.SURYAWANSHI@angelbroking.com" at bounding box center [803, 246] width 173 height 30
type input "[PERSON_NAME]"
click at [707, 365] on button "Change" at bounding box center [708, 358] width 60 height 22
click at [755, 349] on button "Close" at bounding box center [747, 358] width 51 height 22
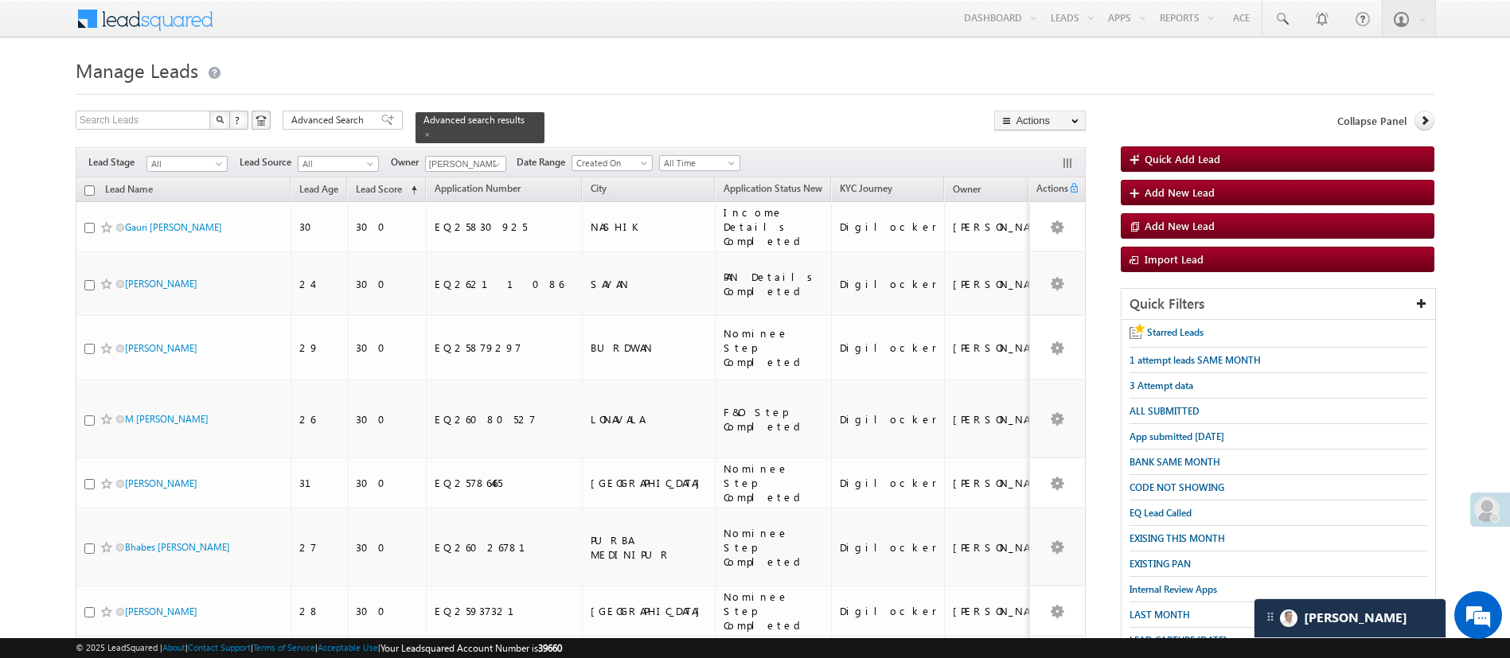
click at [93, 185] on input "checkbox" at bounding box center [89, 190] width 10 height 10
checkbox input "true"
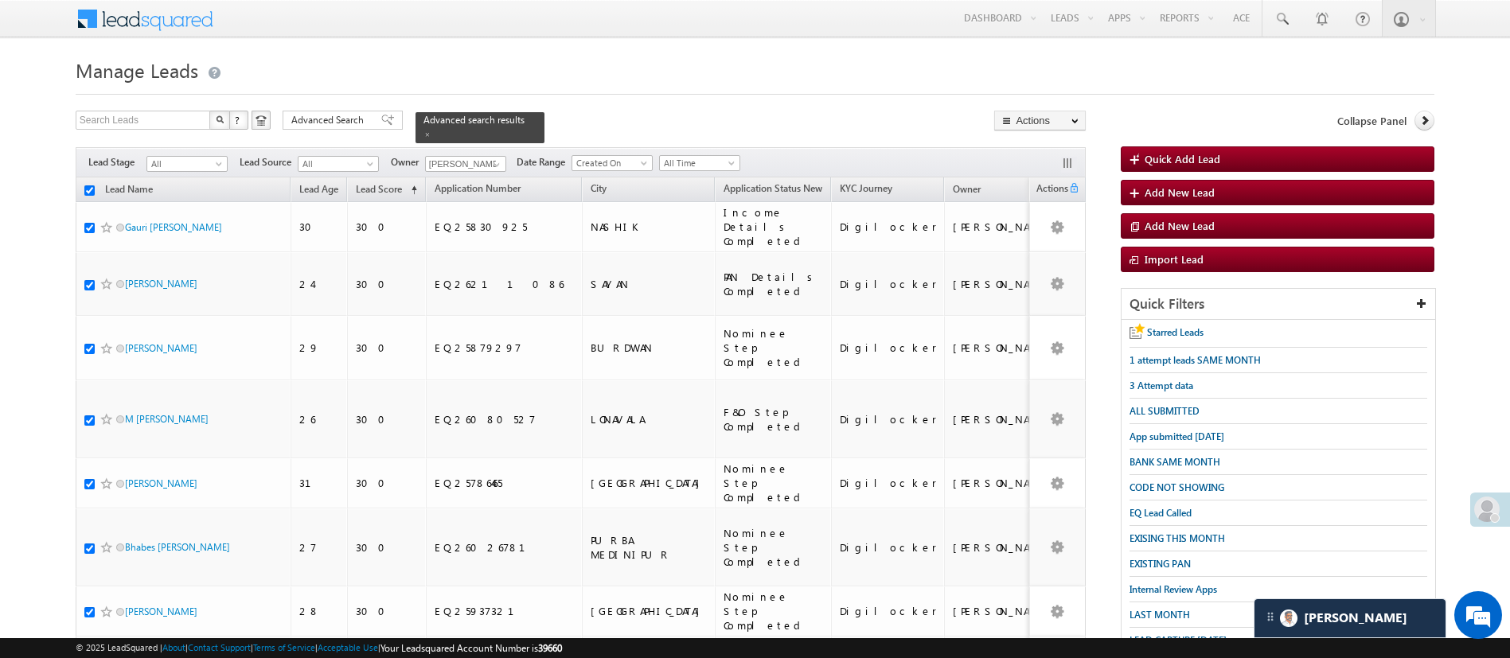
checkbox input "true"
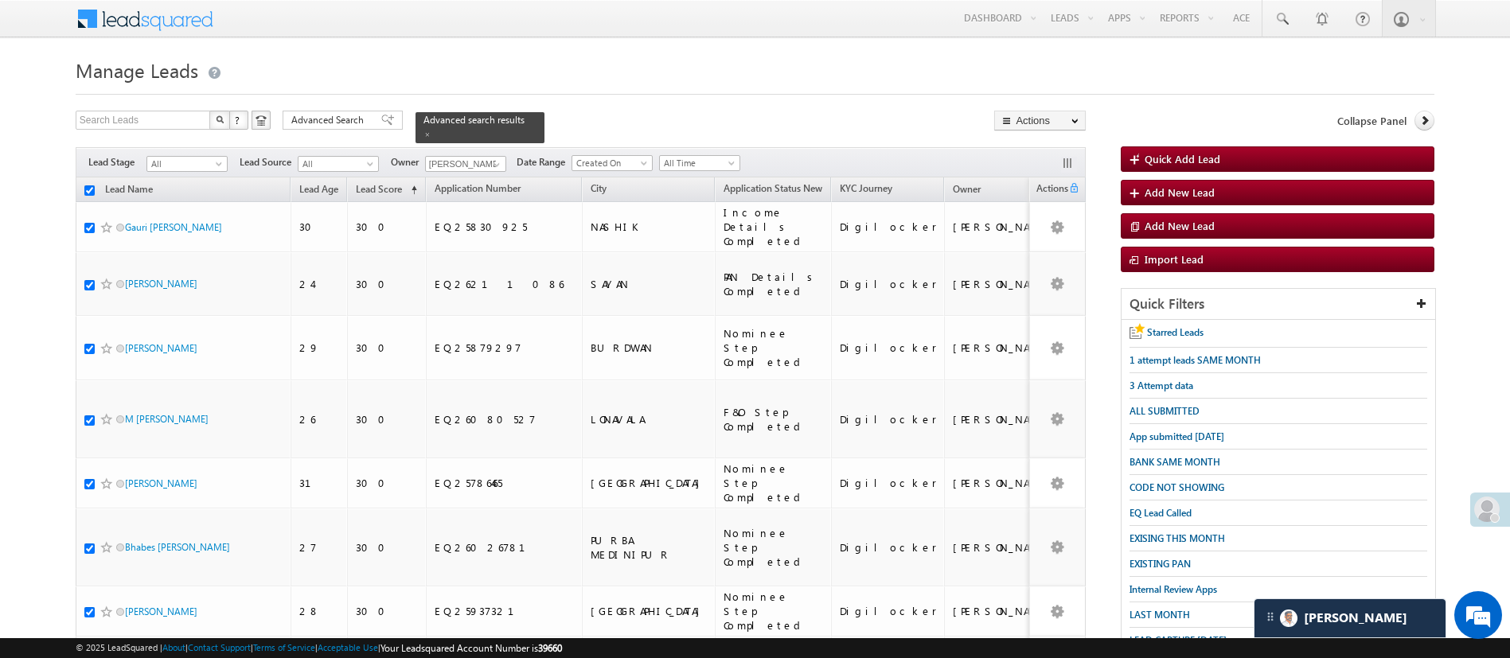
checkbox input "true"
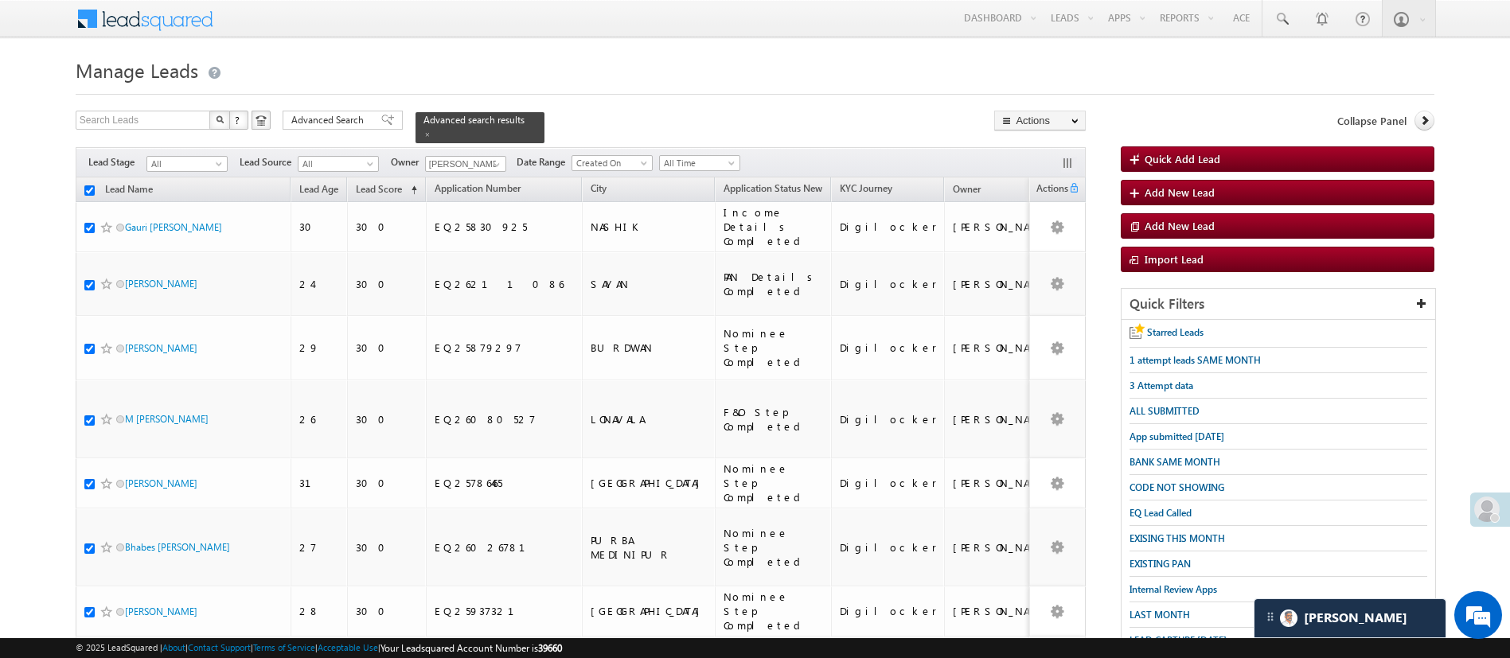
checkbox input "true"
click at [1062, 233] on link "Change Owner" at bounding box center [1040, 238] width 90 height 19
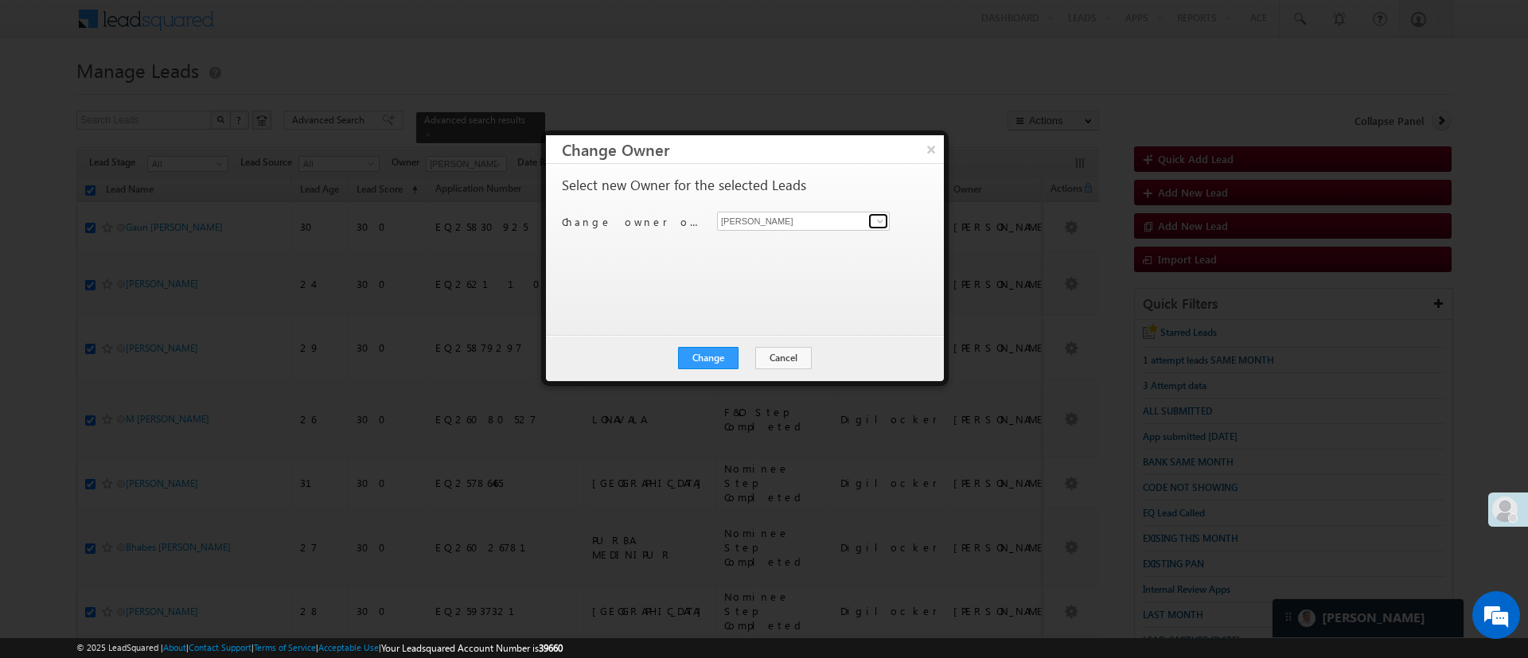
click at [871, 221] on link at bounding box center [878, 221] width 20 height 16
click at [842, 238] on link "MohammedSohail S MohammedSohail.S@angelbroking.com" at bounding box center [803, 246] width 173 height 30
type input "MohammedSohail S"
click at [693, 359] on button "Change" at bounding box center [708, 358] width 60 height 22
click at [749, 354] on button "Close" at bounding box center [747, 358] width 51 height 22
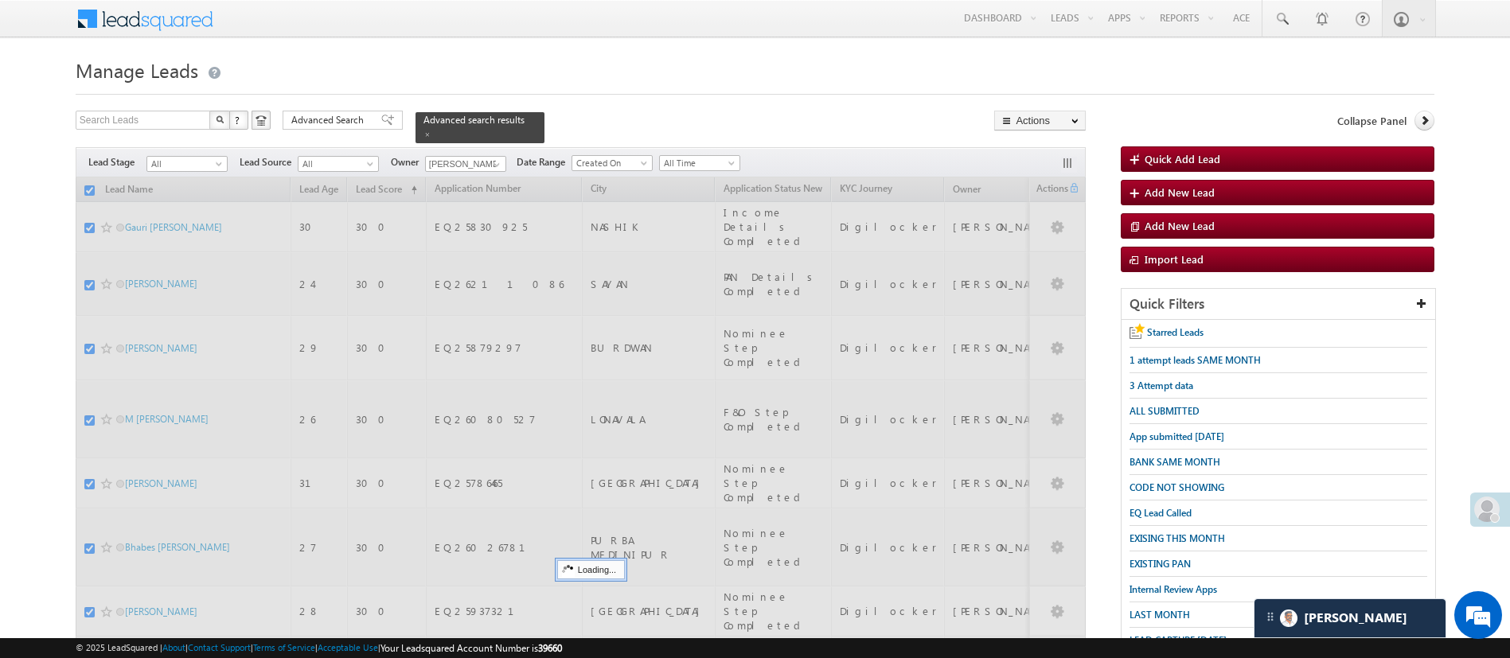
checkbox input "false"
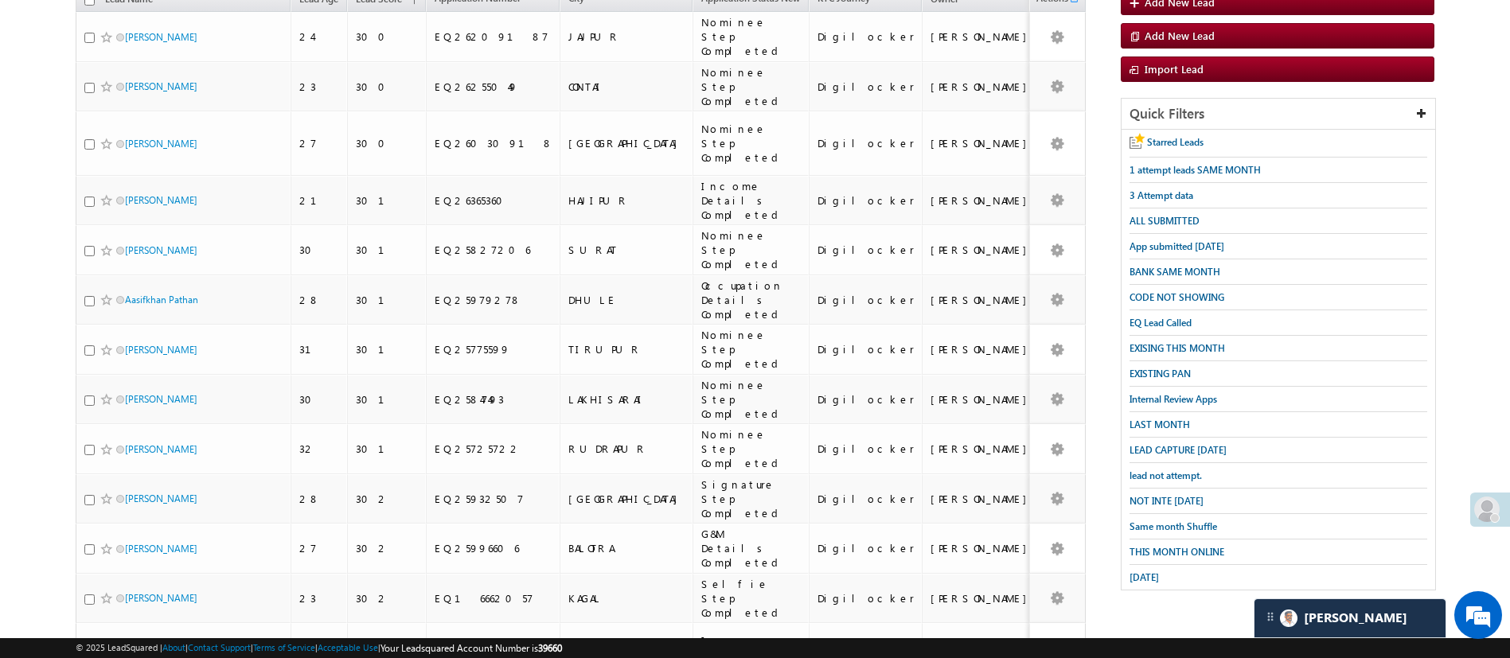
scroll to position [285, 0]
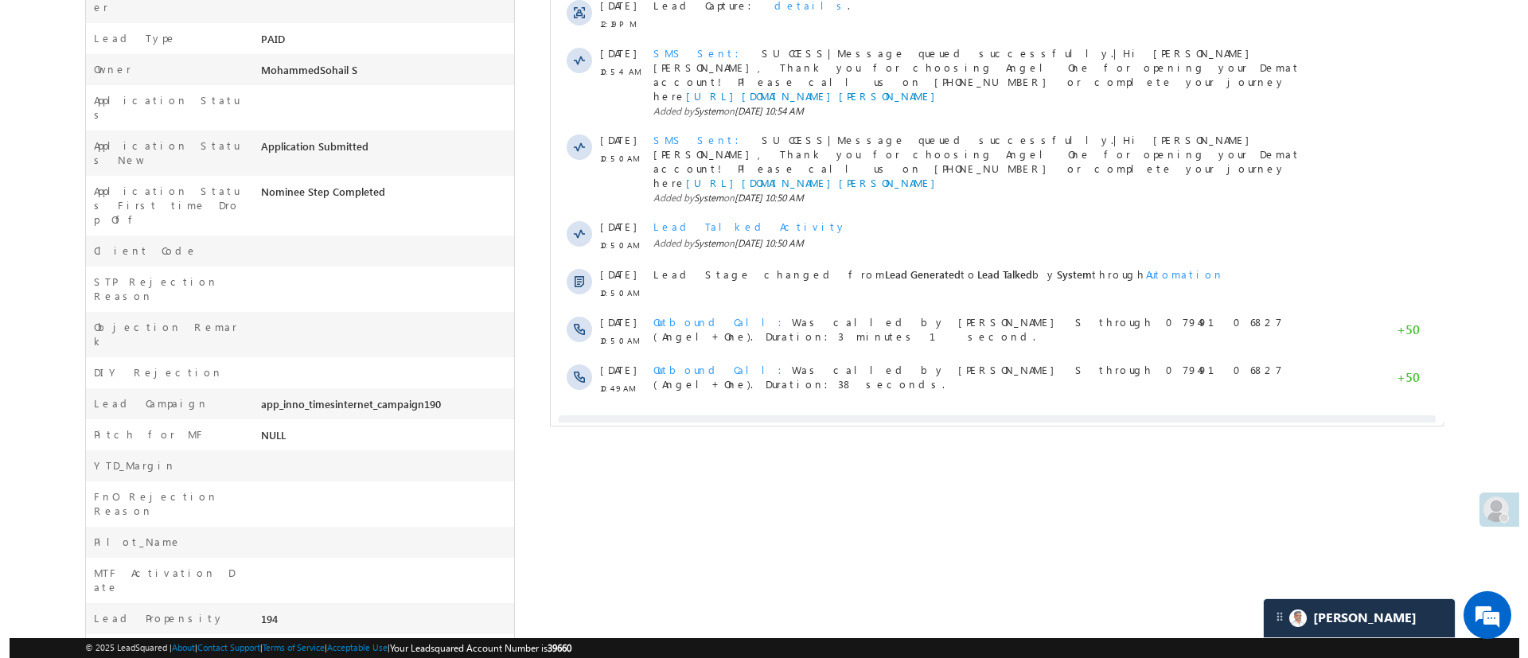
scroll to position [455, 0]
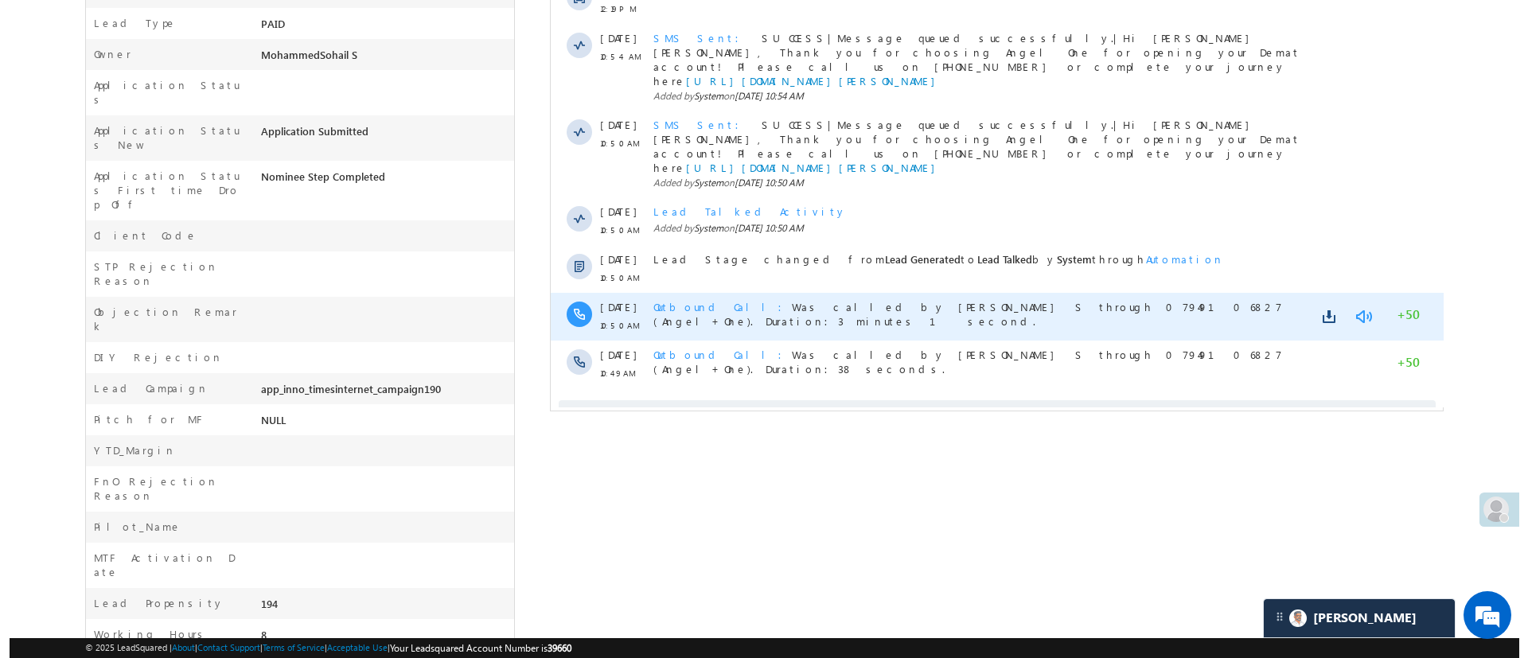
click at [1364, 309] on link at bounding box center [1362, 317] width 19 height 16
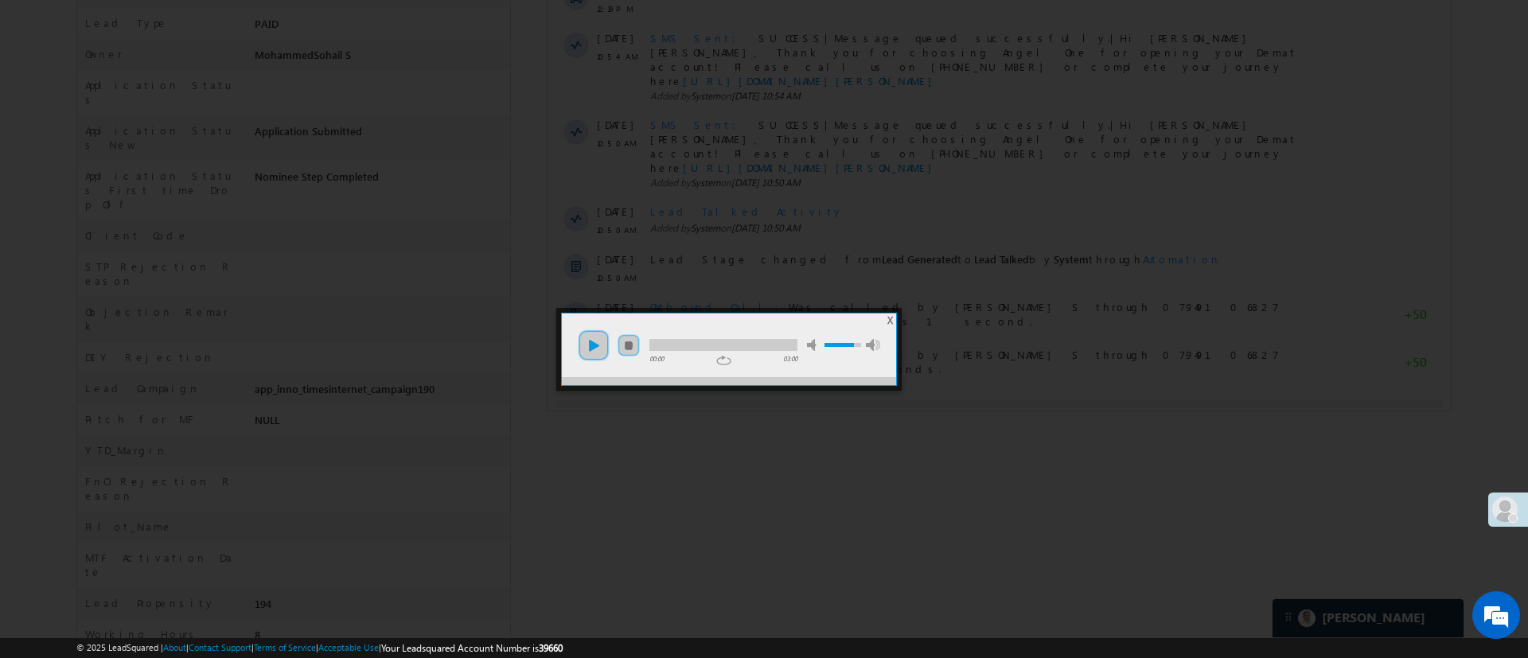
click at [601, 353] on link "play" at bounding box center [594, 345] width 32 height 32
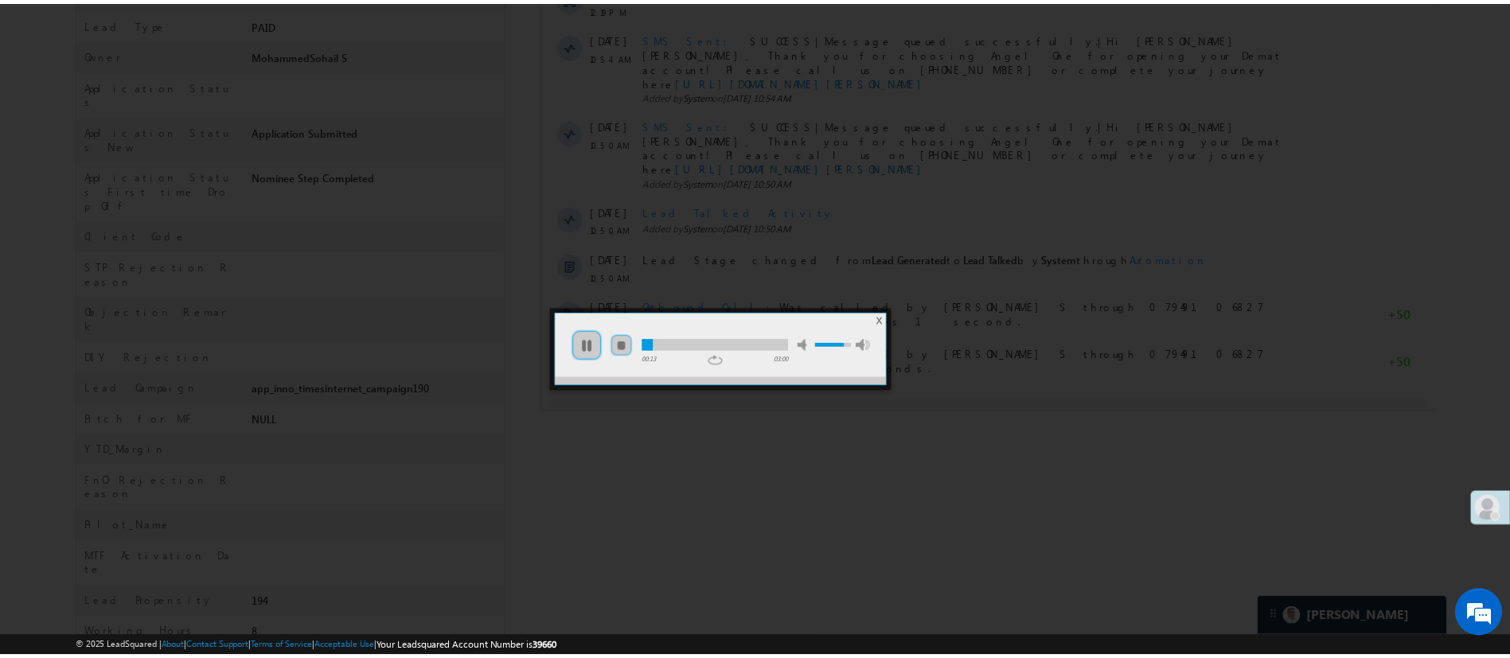
scroll to position [0, 0]
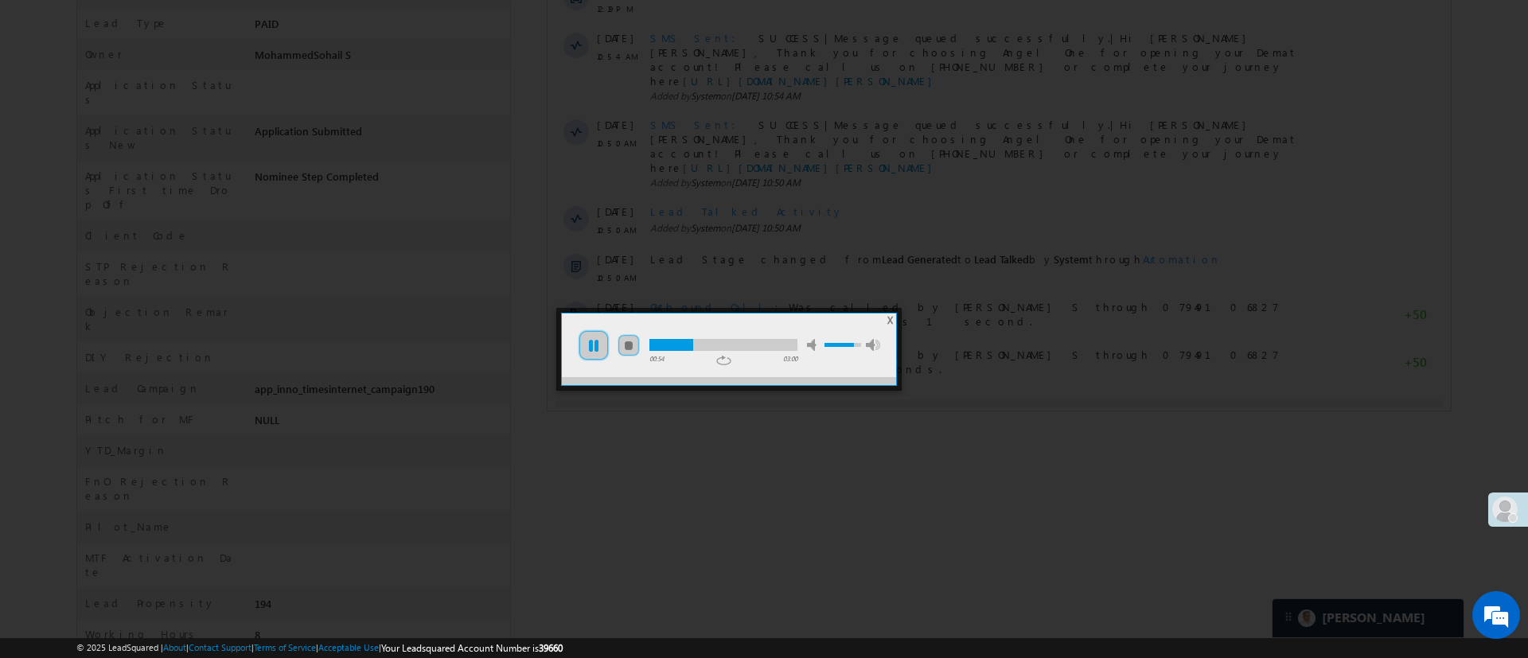
click at [586, 341] on link "pause" at bounding box center [594, 345] width 32 height 32
click at [586, 341] on link "play" at bounding box center [594, 345] width 32 height 32
click at [766, 341] on div at bounding box center [723, 345] width 148 height 12
click at [784, 340] on div at bounding box center [723, 345] width 148 height 12
click at [793, 341] on div at bounding box center [723, 345] width 148 height 12
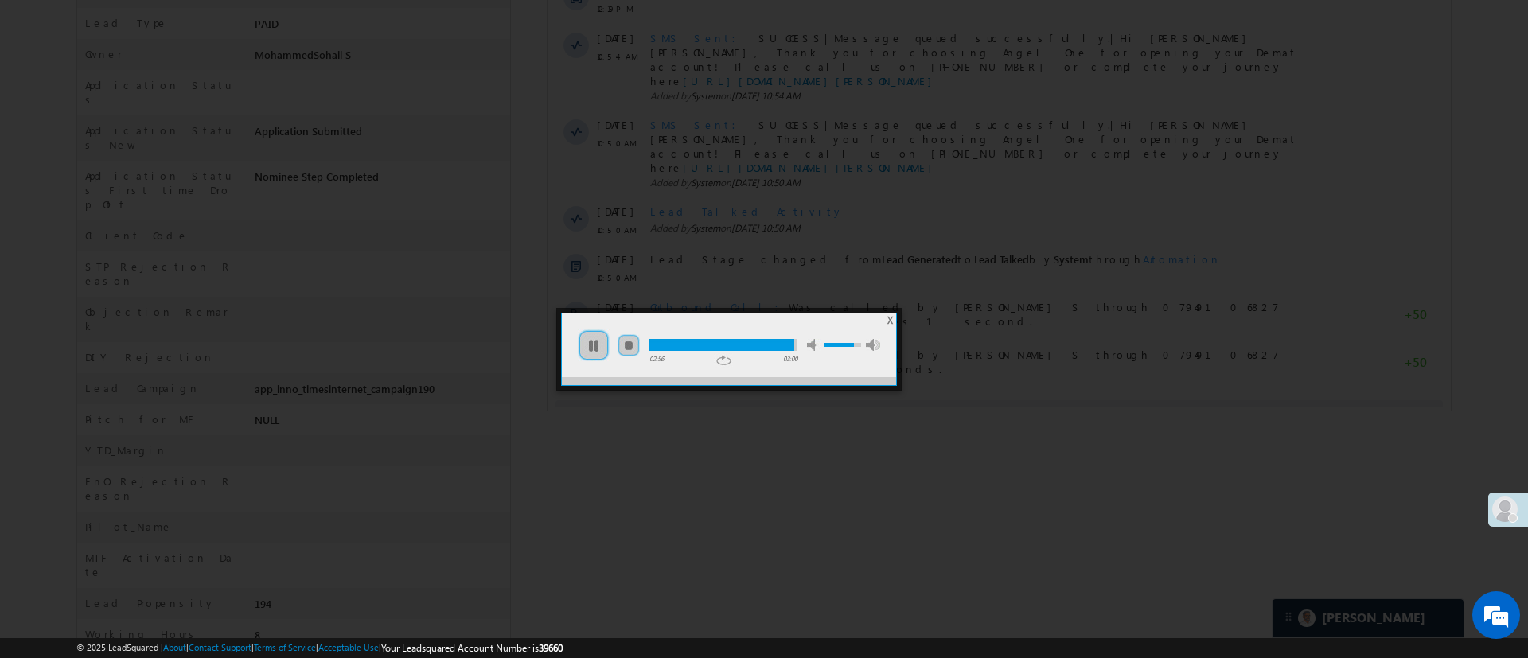
click at [887, 318] on span "X" at bounding box center [890, 320] width 6 height 12
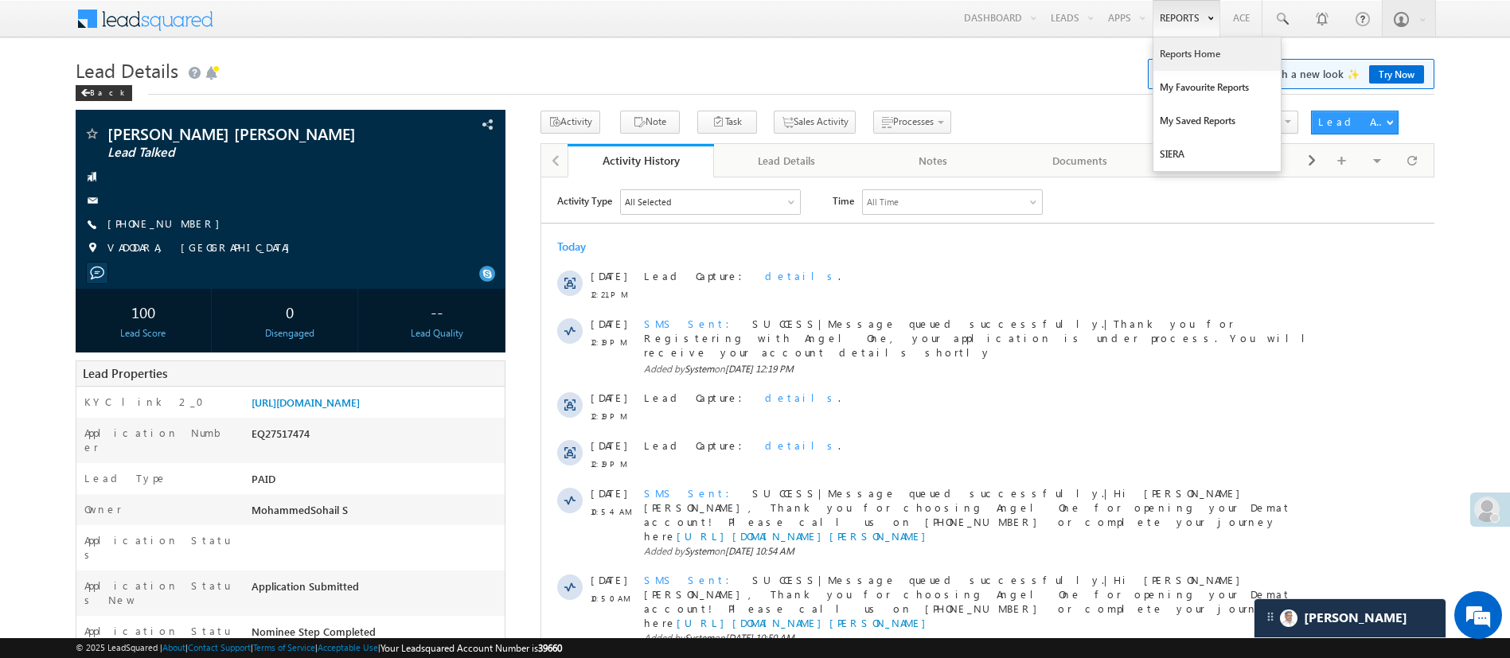
click at [1199, 57] on link "Reports Home" at bounding box center [1216, 53] width 127 height 33
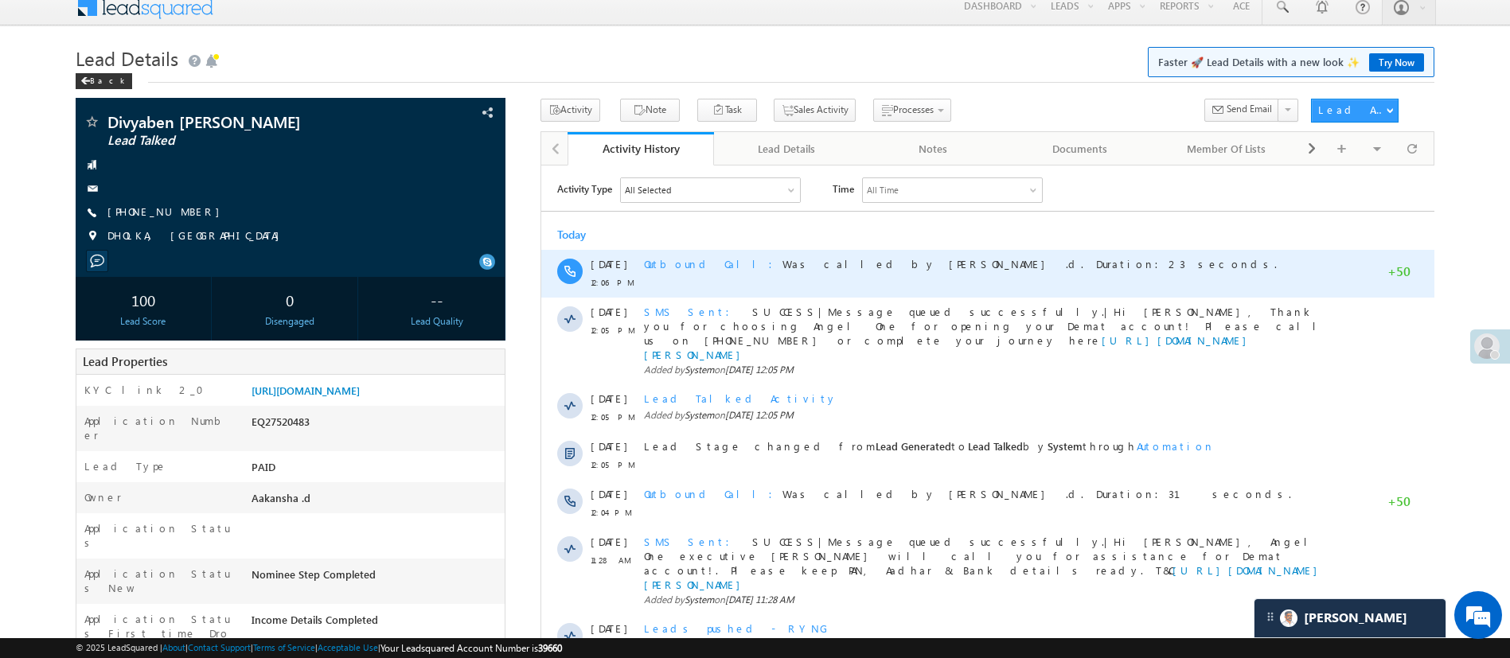
click at [925, 261] on span "Outbound Call Was called by [PERSON_NAME] .d. Duration:23 seconds." at bounding box center [959, 263] width 633 height 14
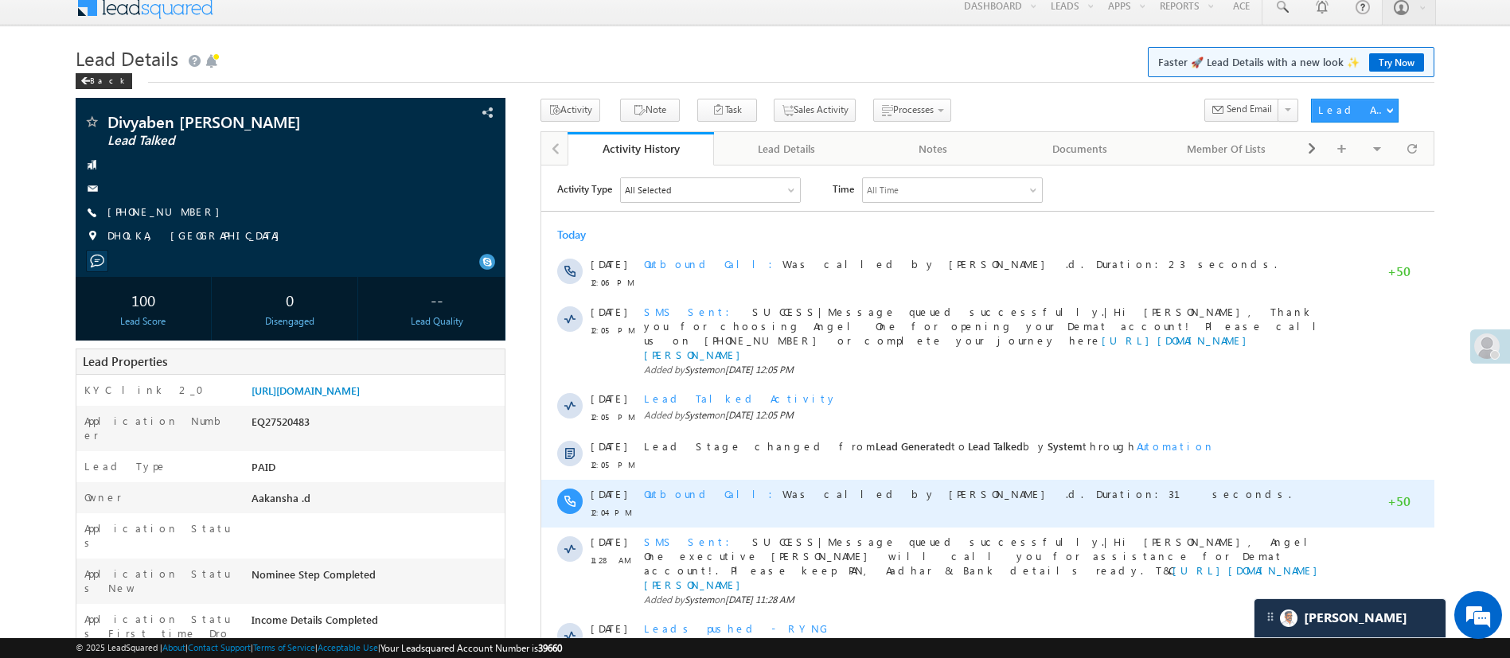
click at [958, 486] on div "Outbound Call Was called by [PERSON_NAME] .d. Duration:31 seconds." at bounding box center [994, 493] width 702 height 14
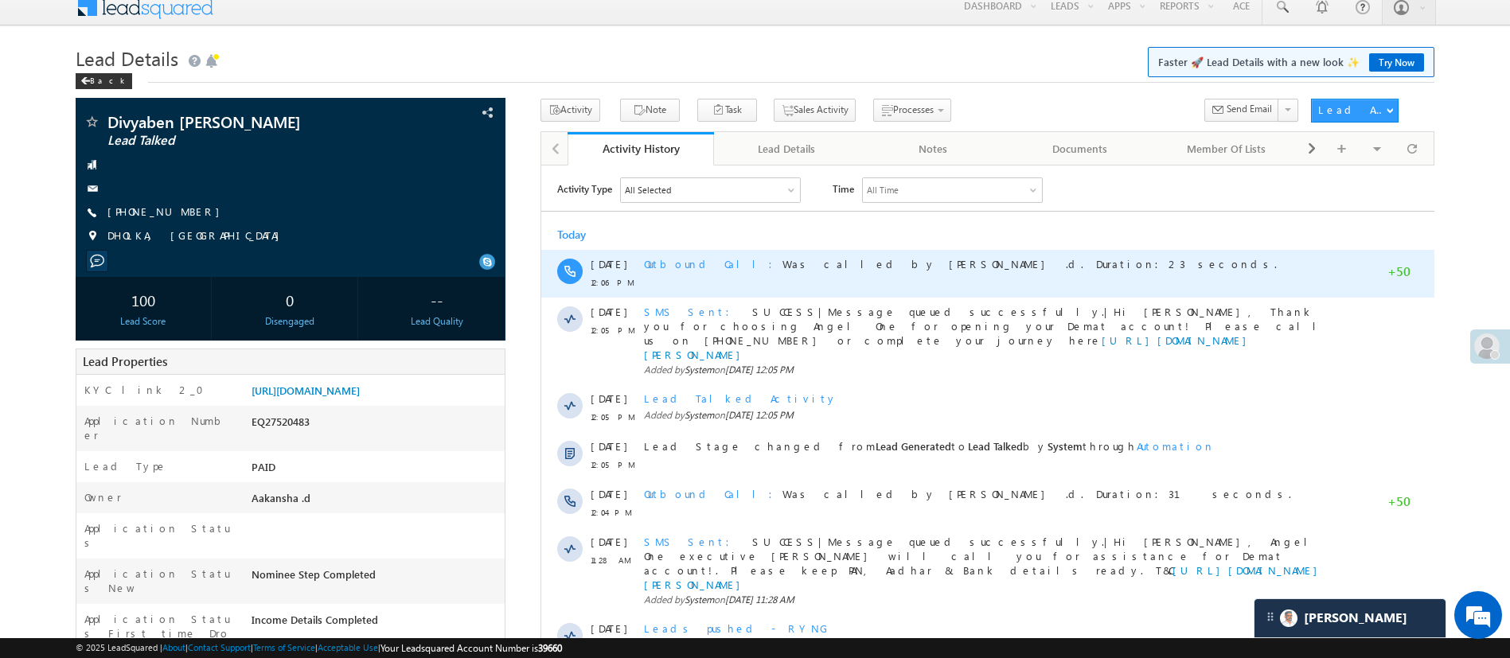
click at [681, 259] on span "Outbound Call" at bounding box center [712, 263] width 138 height 14
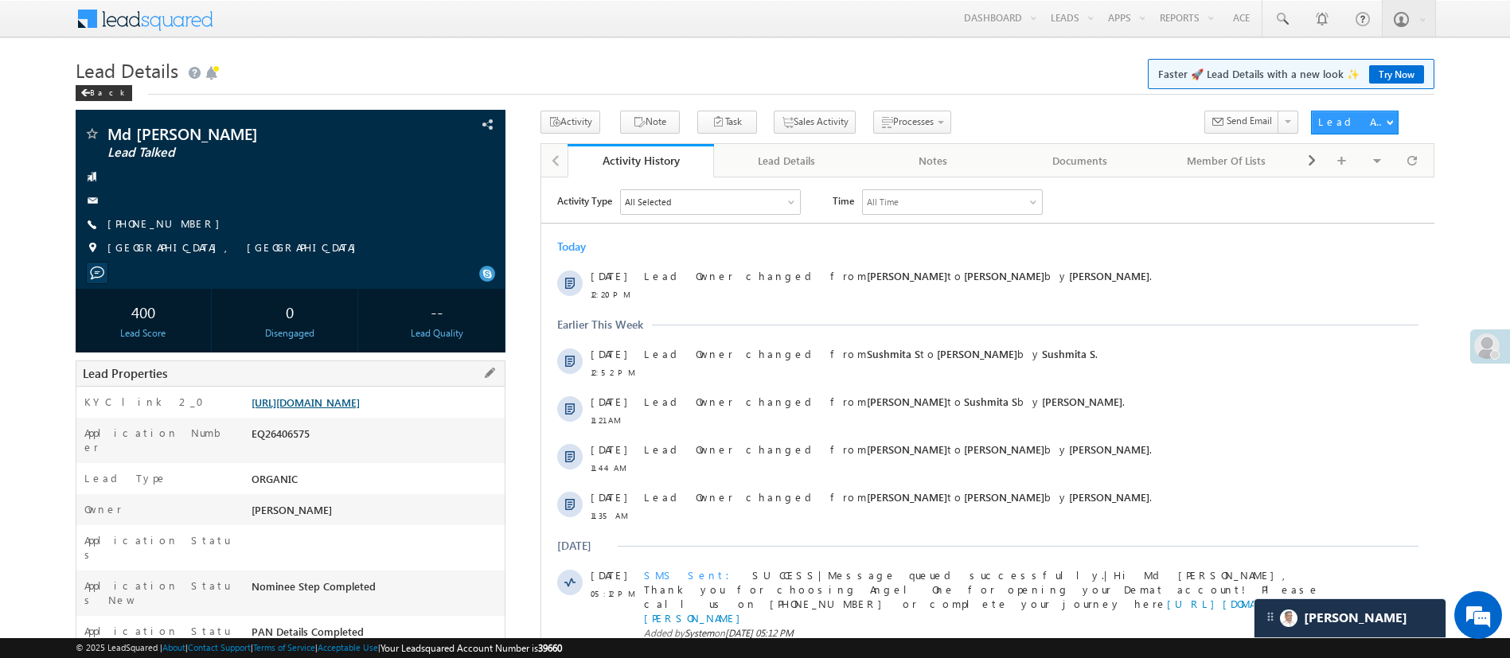
click at [360, 409] on link "https://angelbroking1-pk3em7sa.customui-test.leadsquared.com?leadId=aa3778ed-21…" at bounding box center [305, 403] width 108 height 14
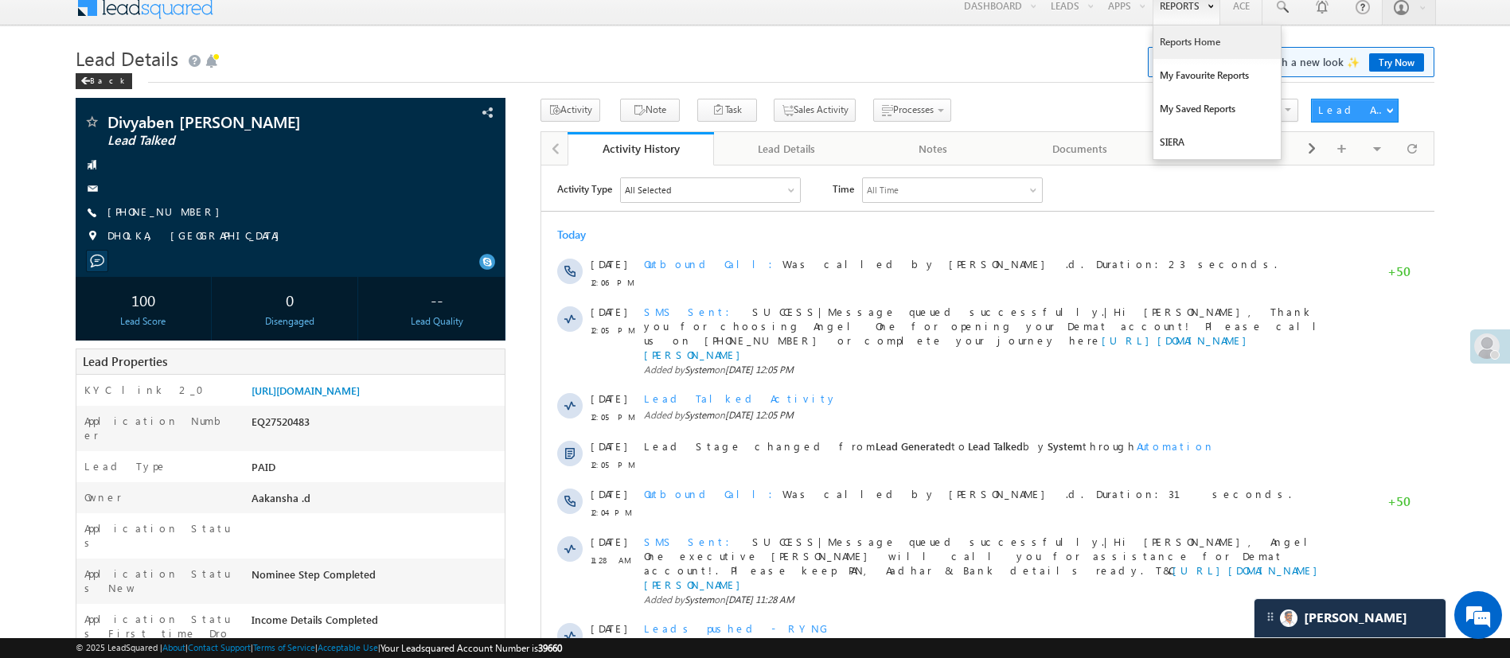
click at [1198, 43] on link "Reports Home" at bounding box center [1216, 41] width 127 height 33
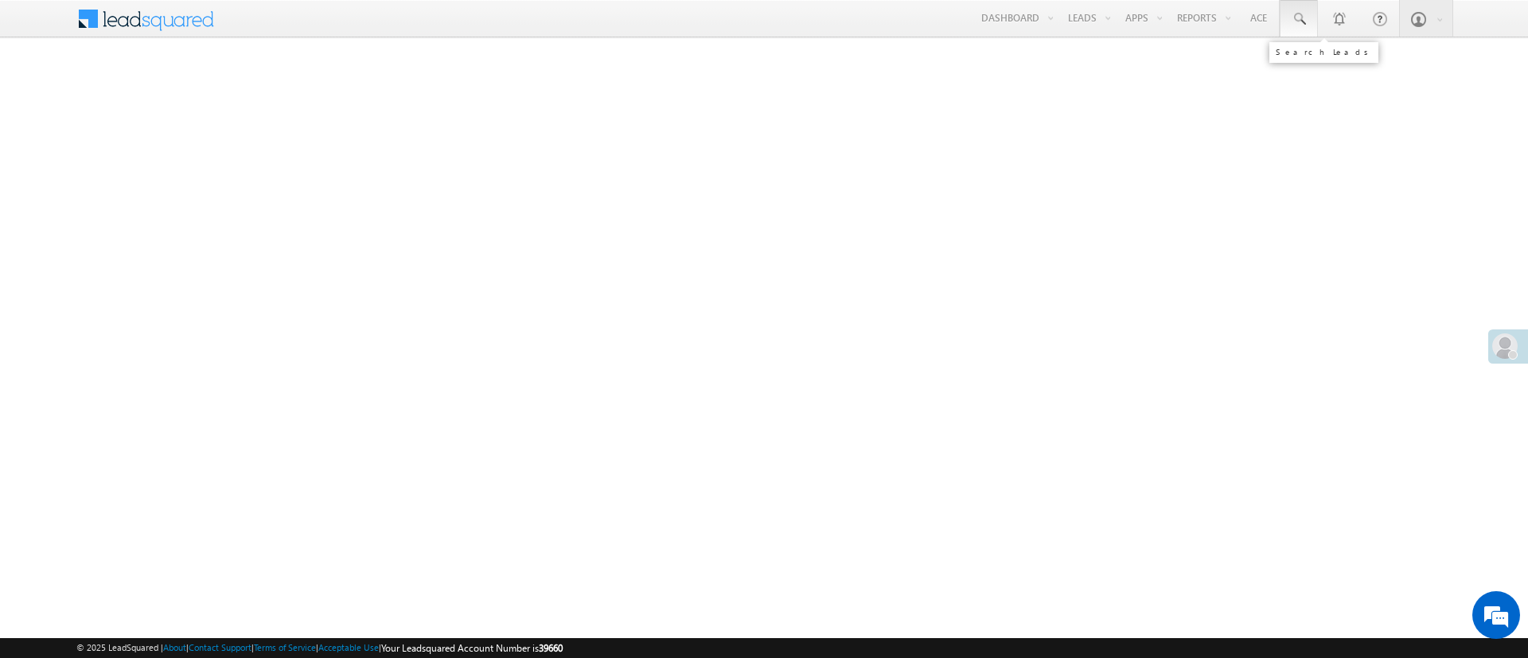
click at [1306, 30] on link at bounding box center [1299, 18] width 38 height 37
paste input "EQ21203505"
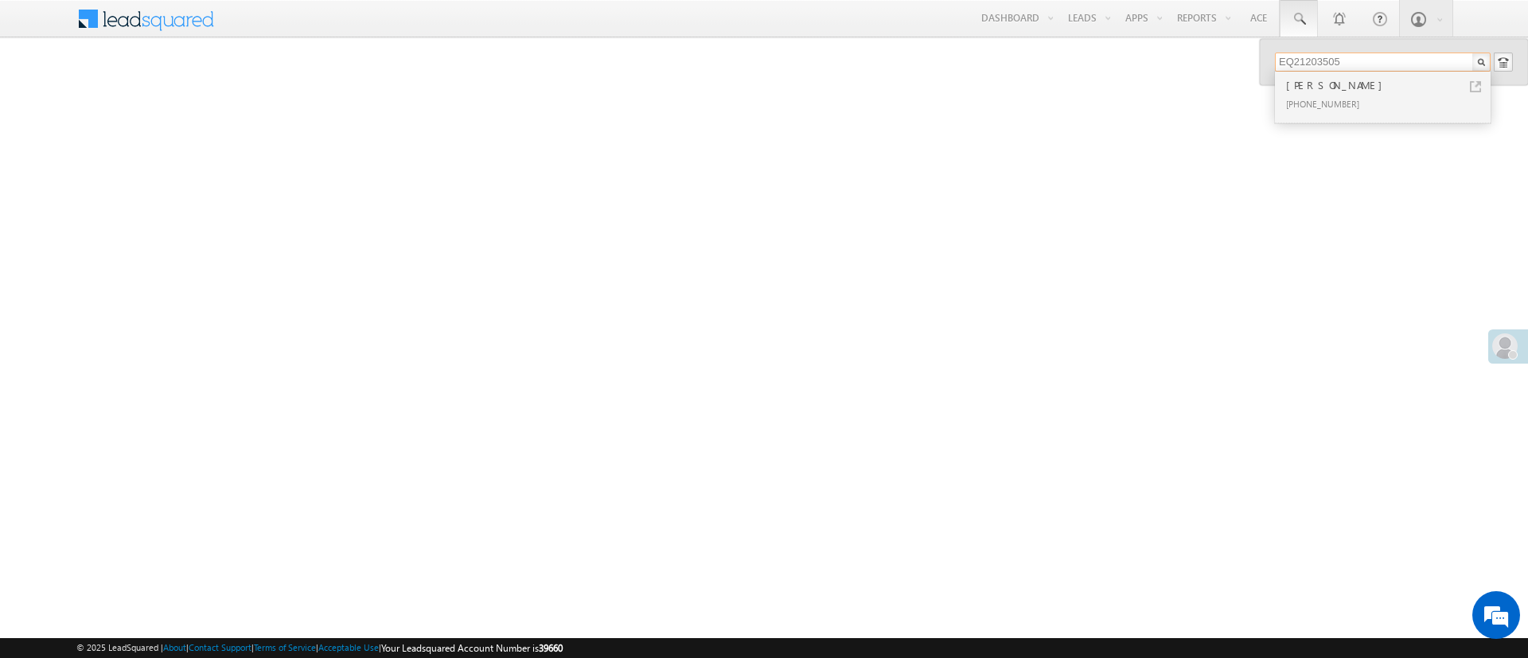
type input "EQ21203505"
click at [1347, 91] on div "Shankar Khawale" at bounding box center [1389, 85] width 213 height 18
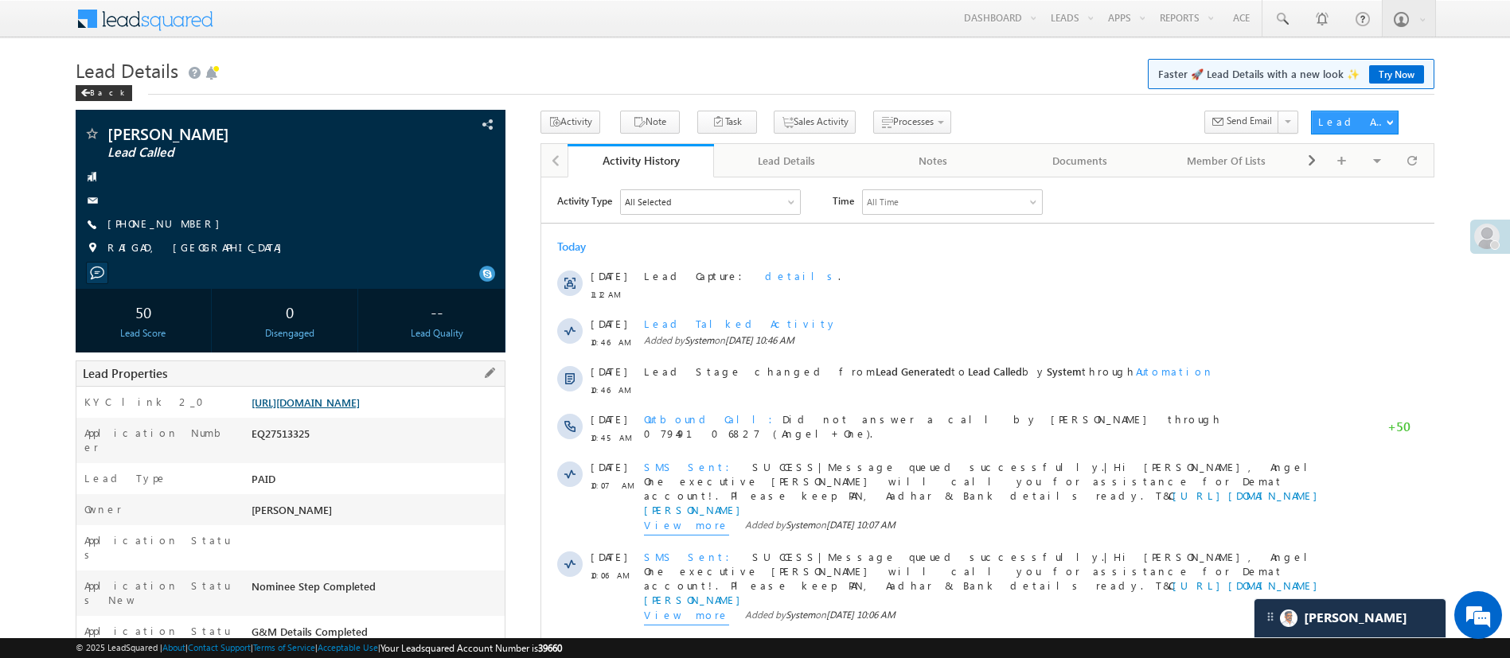
click at [360, 401] on link "[URL][DOMAIN_NAME]" at bounding box center [305, 403] width 108 height 14
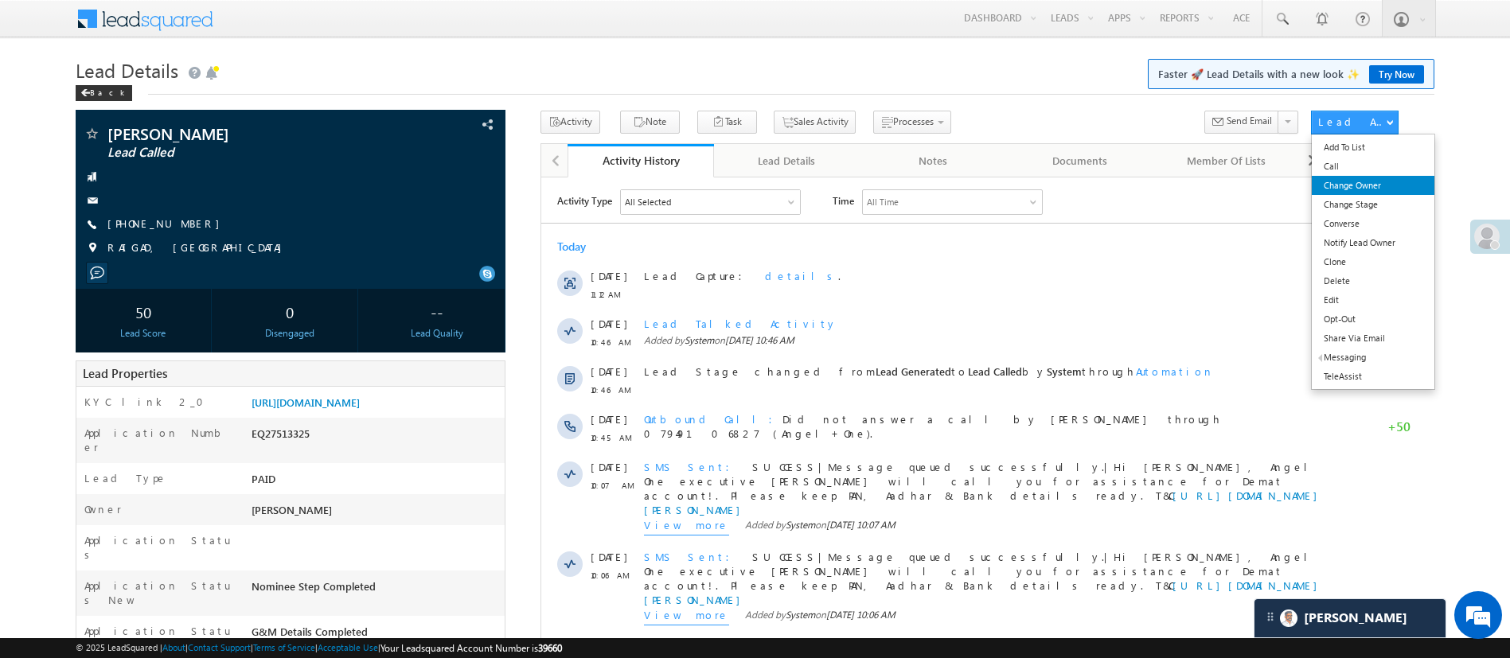
click at [1006, 180] on link "Change Owner" at bounding box center [1372, 185] width 122 height 19
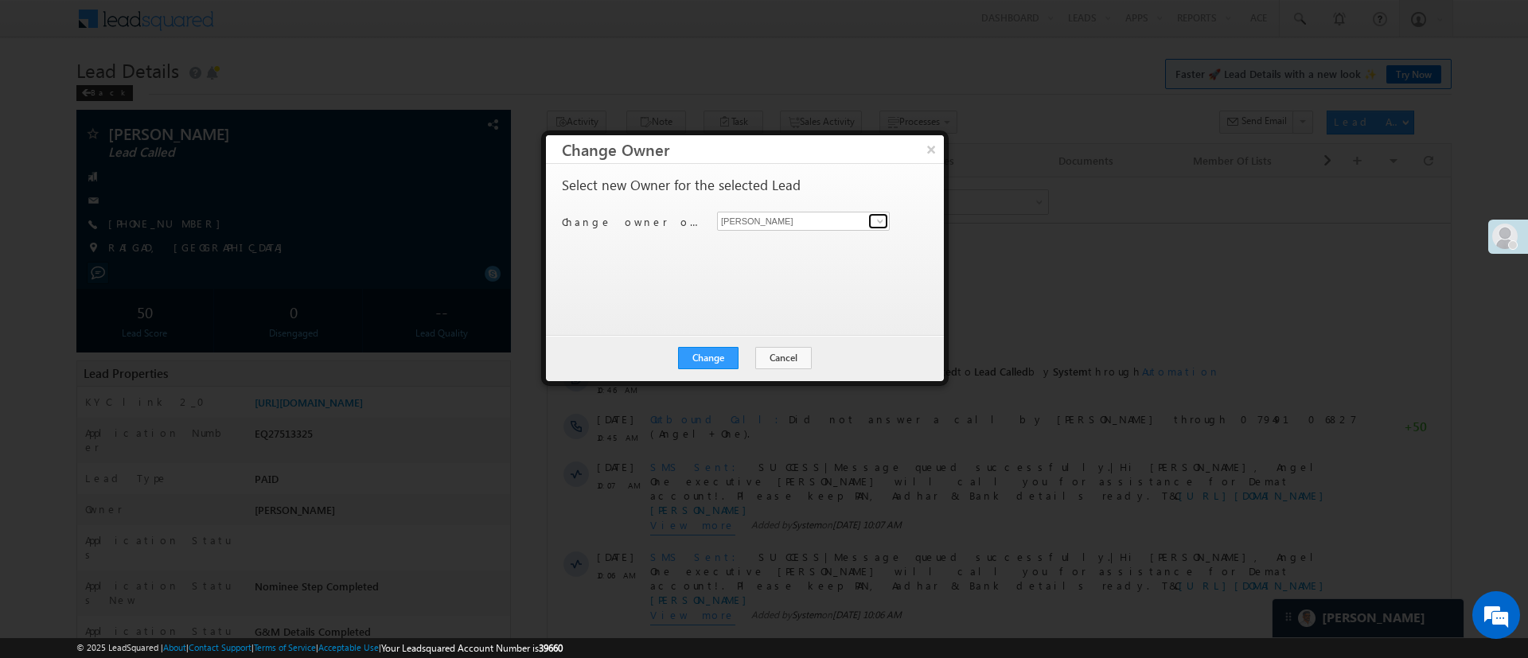
click at [879, 221] on span at bounding box center [880, 221] width 13 height 13
click at [841, 237] on link "[PERSON_NAME] [PERSON_NAME][EMAIL_ADDRESS][DOMAIN_NAME]" at bounding box center [803, 246] width 173 height 30
type input "[PERSON_NAME]"
click at [721, 356] on button "Change" at bounding box center [708, 358] width 60 height 22
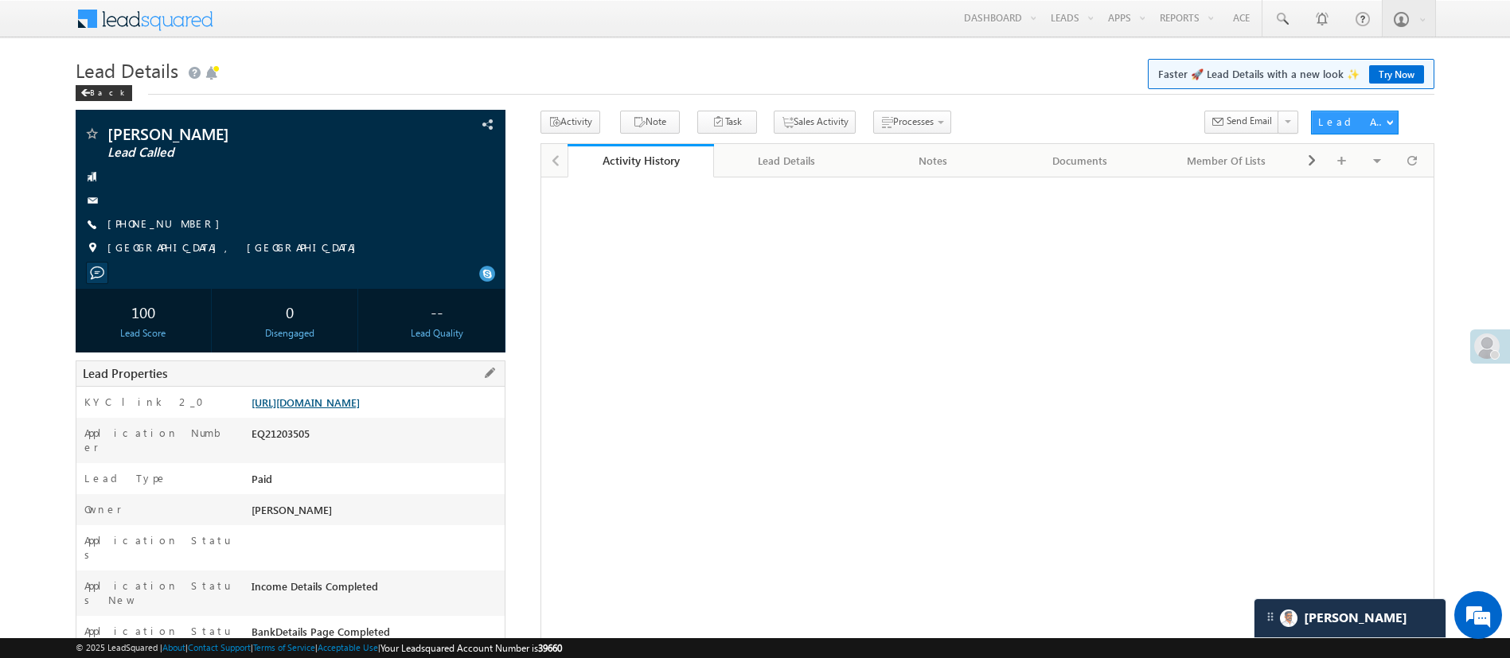
click at [360, 401] on link "https://angelbroking1-pk3em7sa.customui-test.leadsquared.com?leadId=7dfc03b8-e4…" at bounding box center [305, 403] width 108 height 14
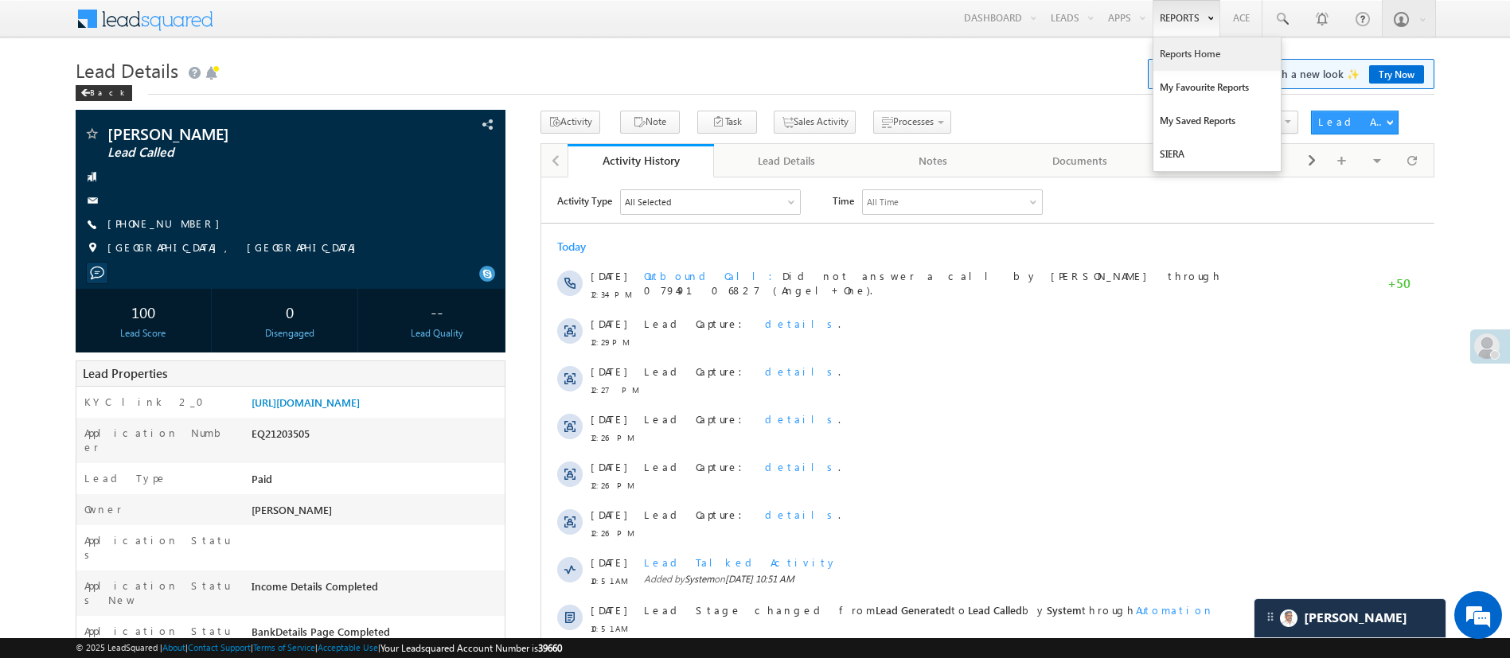
click at [1182, 50] on link "Reports Home" at bounding box center [1216, 53] width 127 height 33
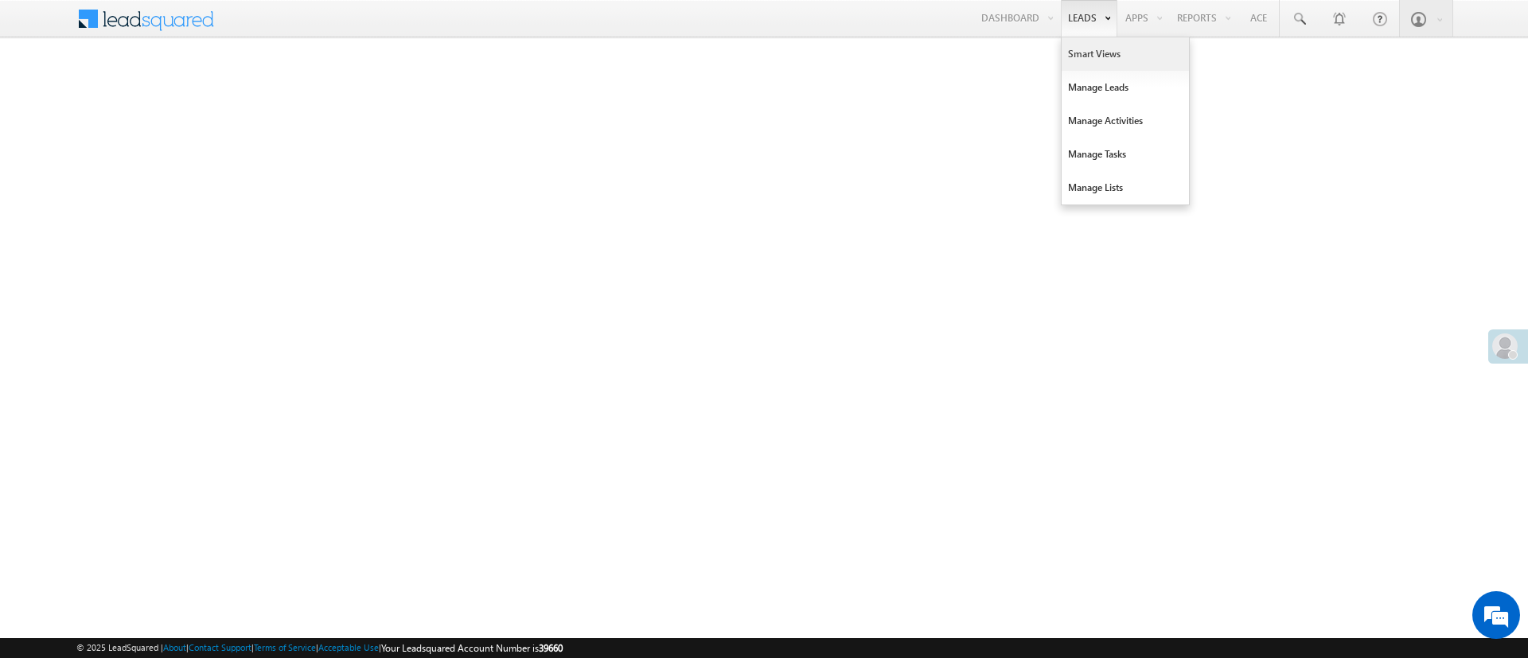
click at [1083, 48] on link "Smart Views" at bounding box center [1125, 53] width 127 height 33
click at [1090, 68] on link "Smart Views" at bounding box center [1125, 53] width 127 height 33
click at [1093, 62] on link "Smart Views" at bounding box center [1125, 53] width 127 height 33
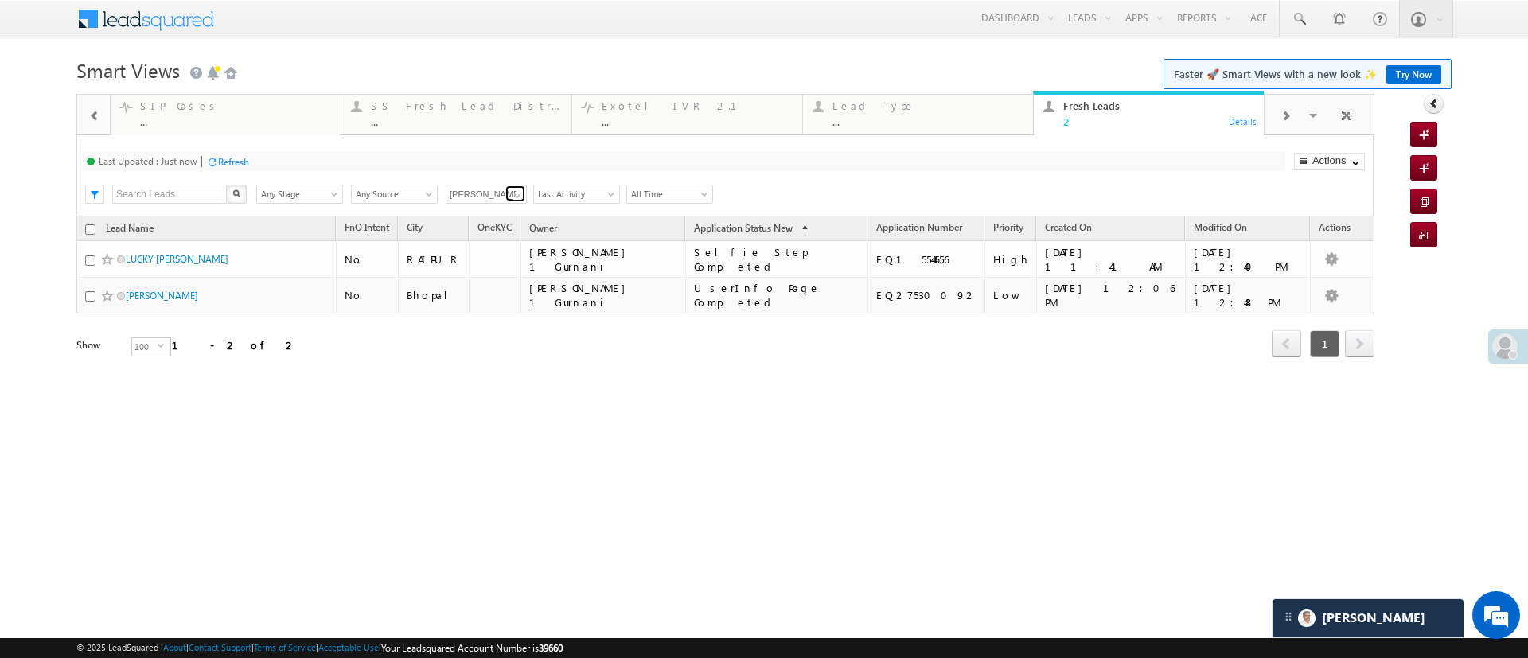
click at [509, 196] on link at bounding box center [515, 193] width 20 height 16
click at [478, 216] on link "Himanshu Sharma" at bounding box center [487, 213] width 82 height 18
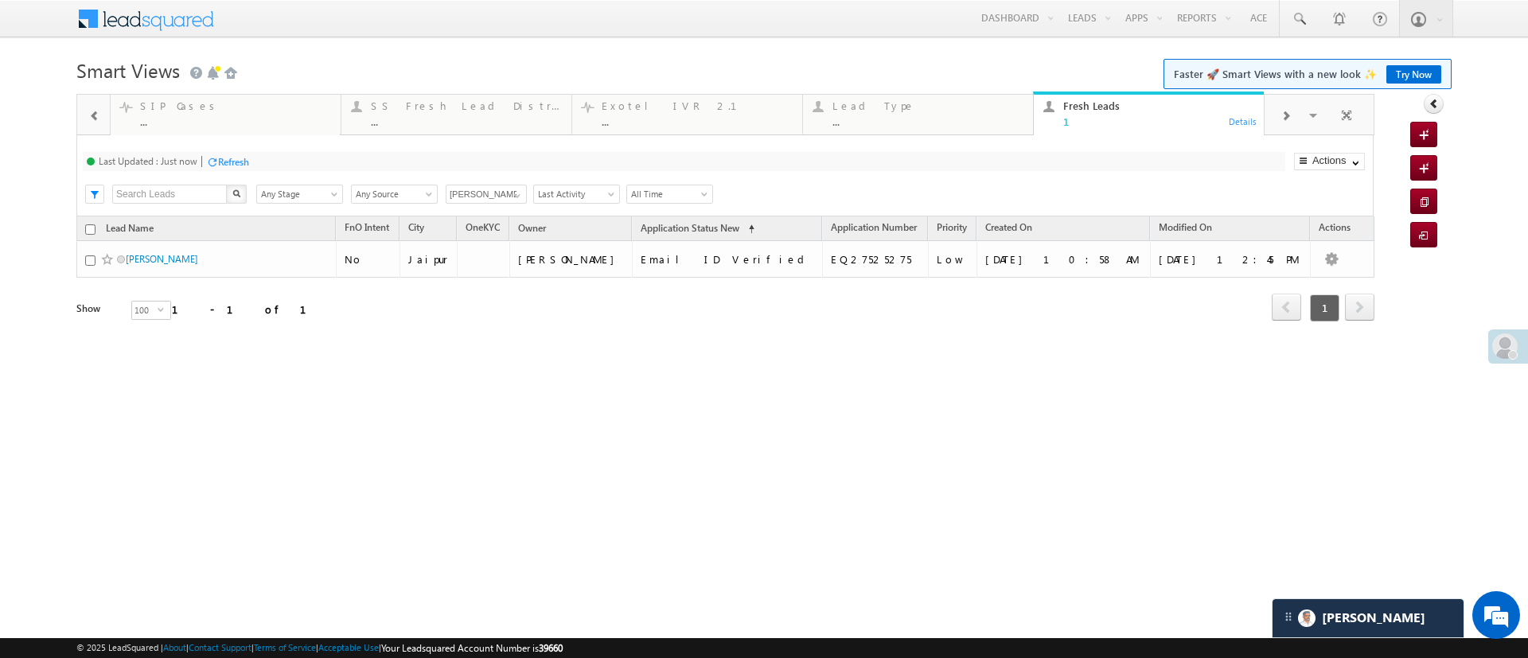
type input "[PERSON_NAME]"
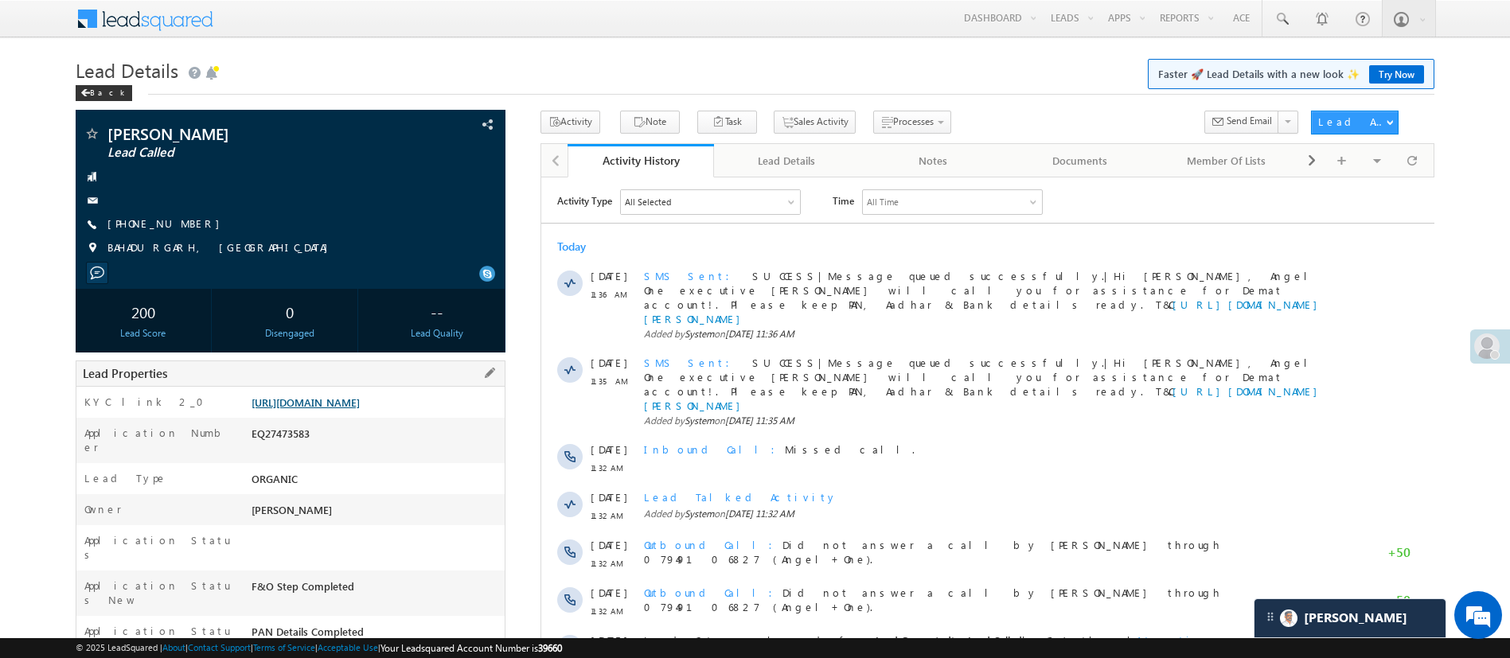
click at [360, 409] on link "[URL][DOMAIN_NAME]" at bounding box center [305, 403] width 108 height 14
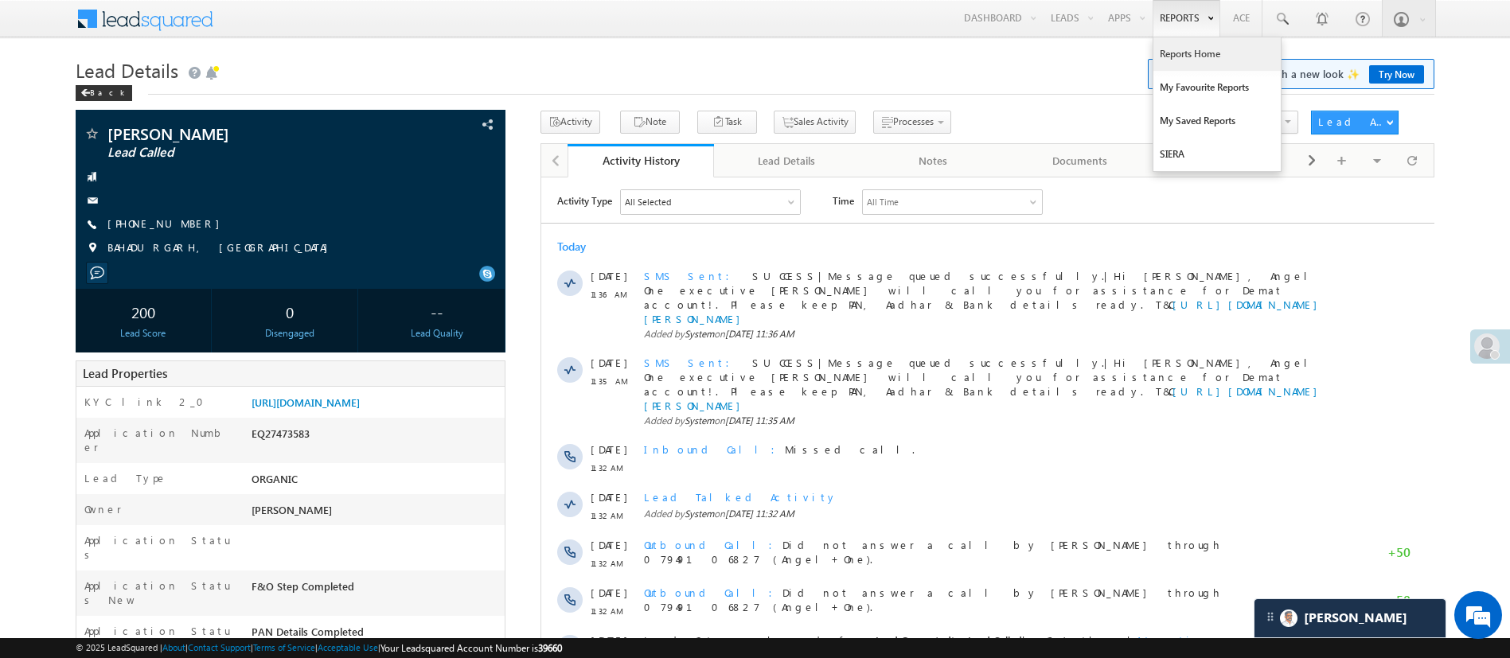
click at [1197, 50] on link "Reports Home" at bounding box center [1216, 53] width 127 height 33
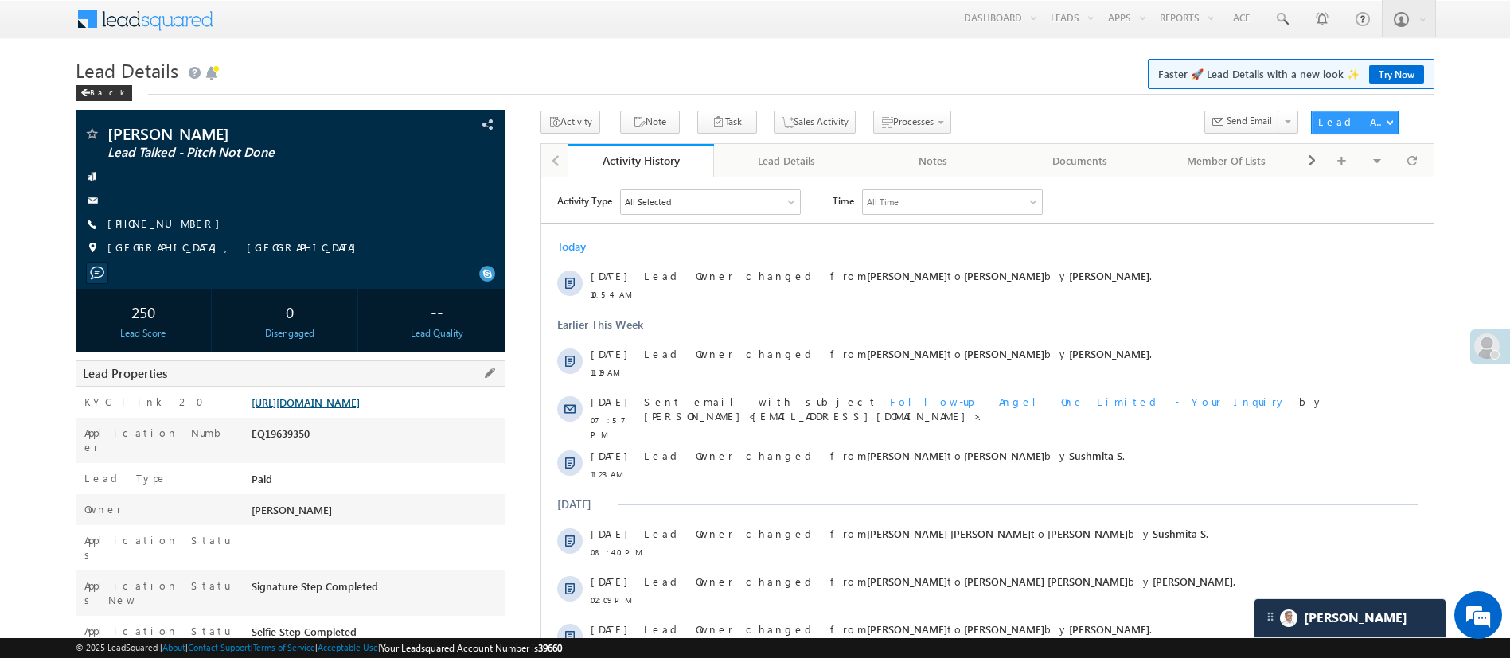
click at [360, 409] on link "[URL][DOMAIN_NAME]" at bounding box center [305, 403] width 108 height 14
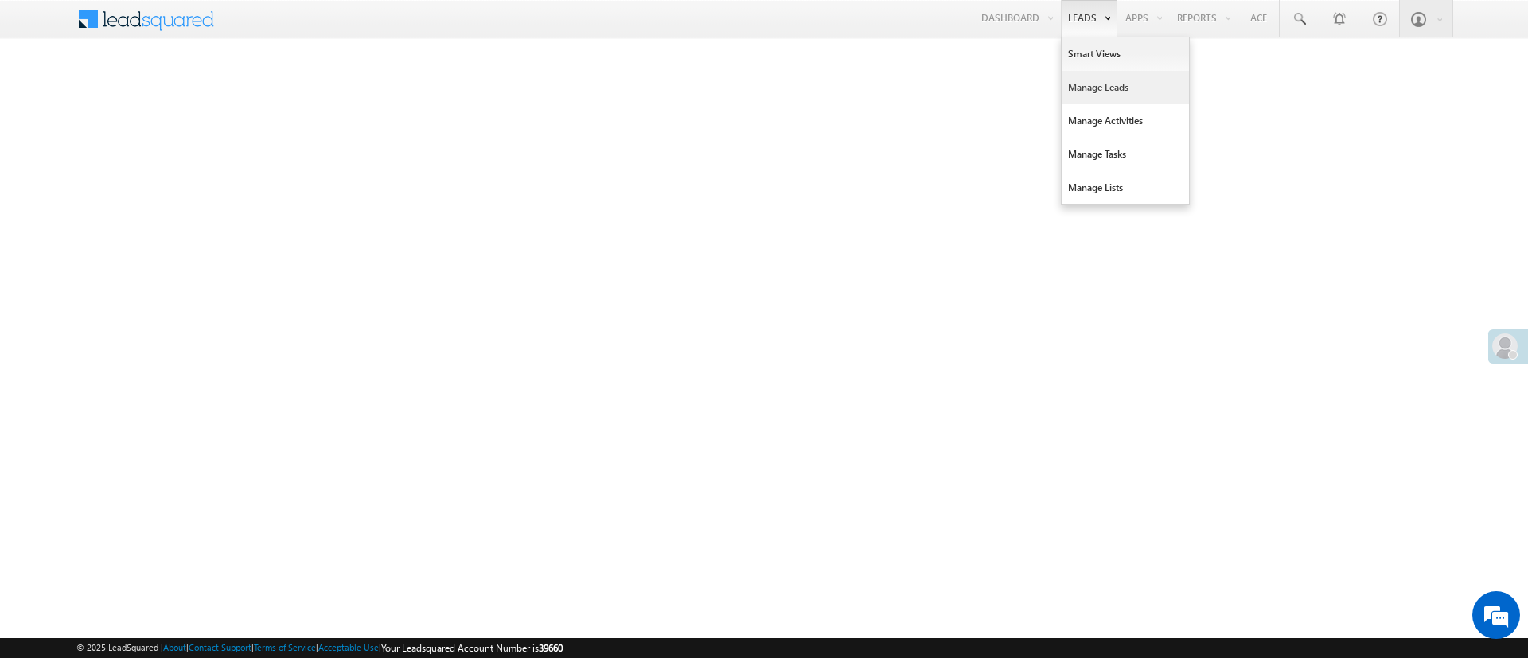
click at [1086, 79] on link "Manage Leads" at bounding box center [1125, 87] width 127 height 33
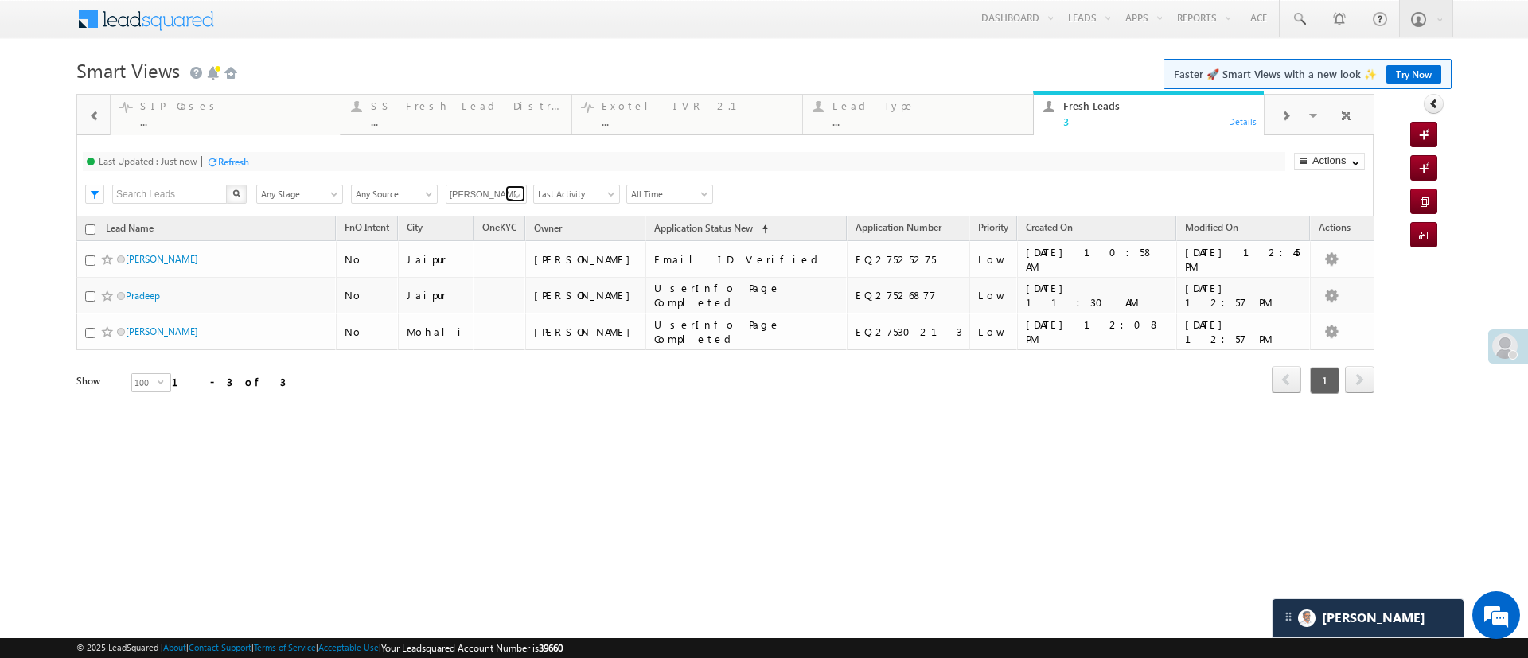
click at [516, 193] on span at bounding box center [517, 195] width 13 height 13
click at [498, 209] on link "Any Owner" at bounding box center [487, 213] width 82 height 18
type input "Any Owner"
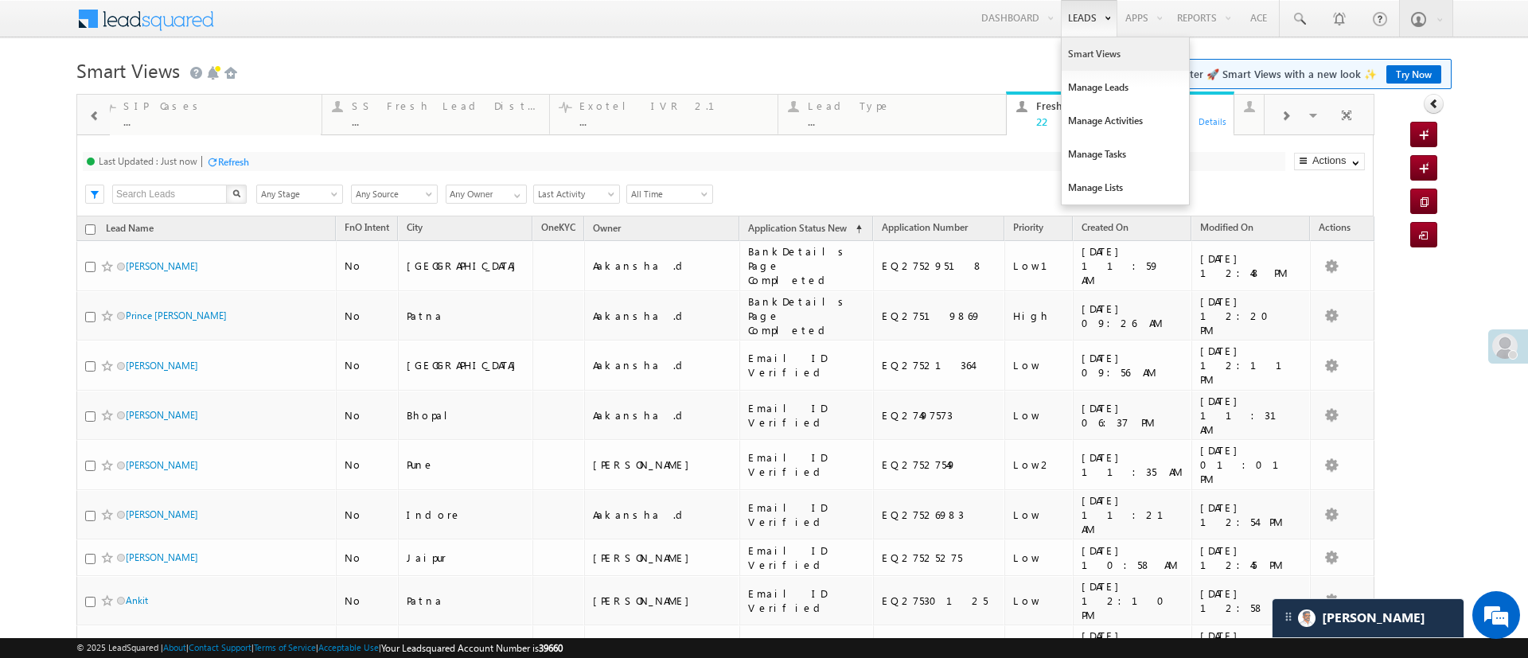
click at [1083, 54] on link "Smart Views" at bounding box center [1125, 53] width 127 height 33
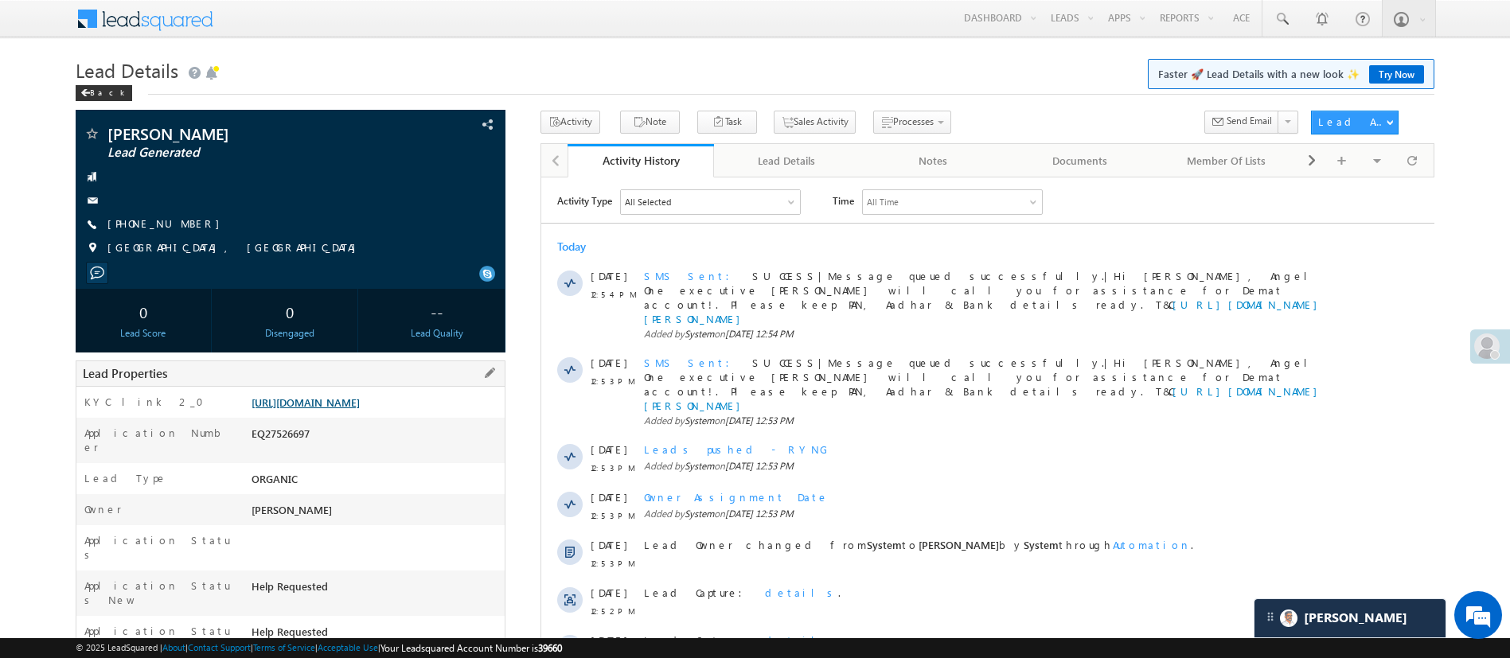
click at [360, 408] on link "https://angelbroking1-pk3em7sa.customui-test.leadsquared.com?leadId=4d11c38c-6f…" at bounding box center [305, 403] width 108 height 14
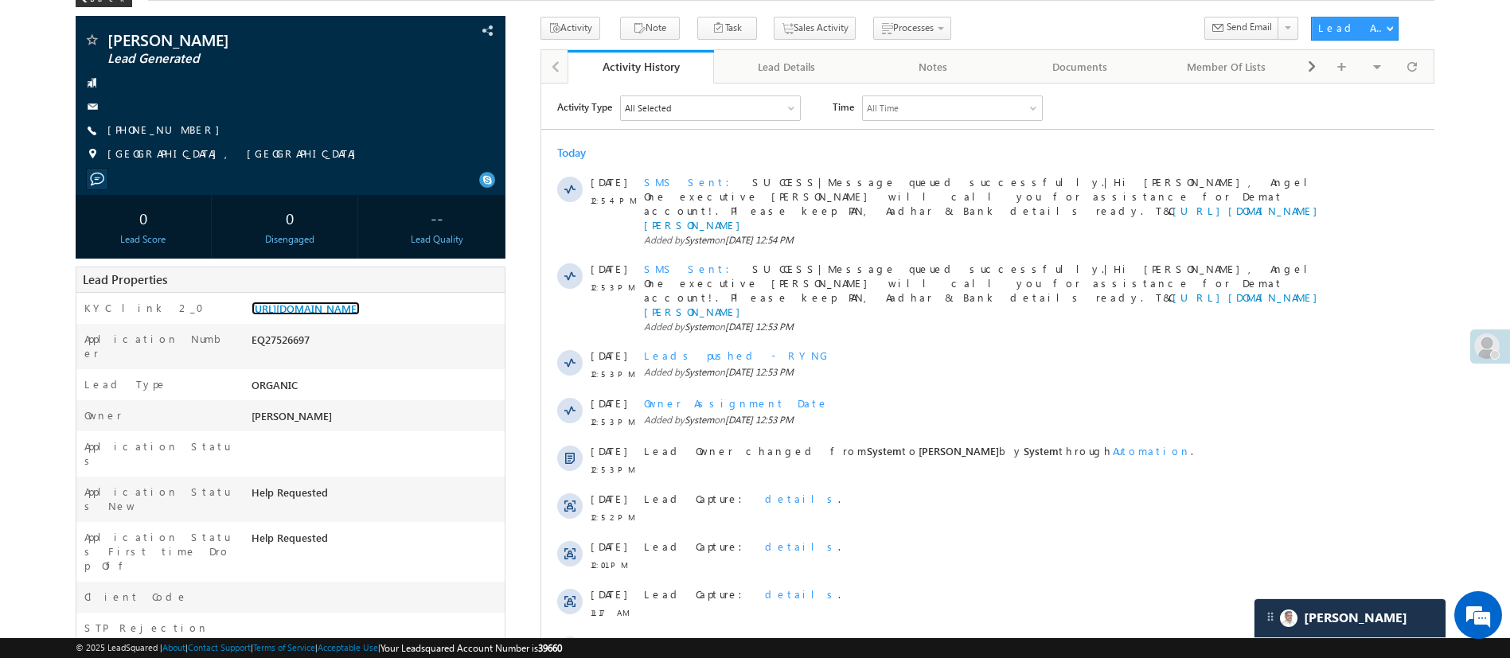
scroll to position [82, 0]
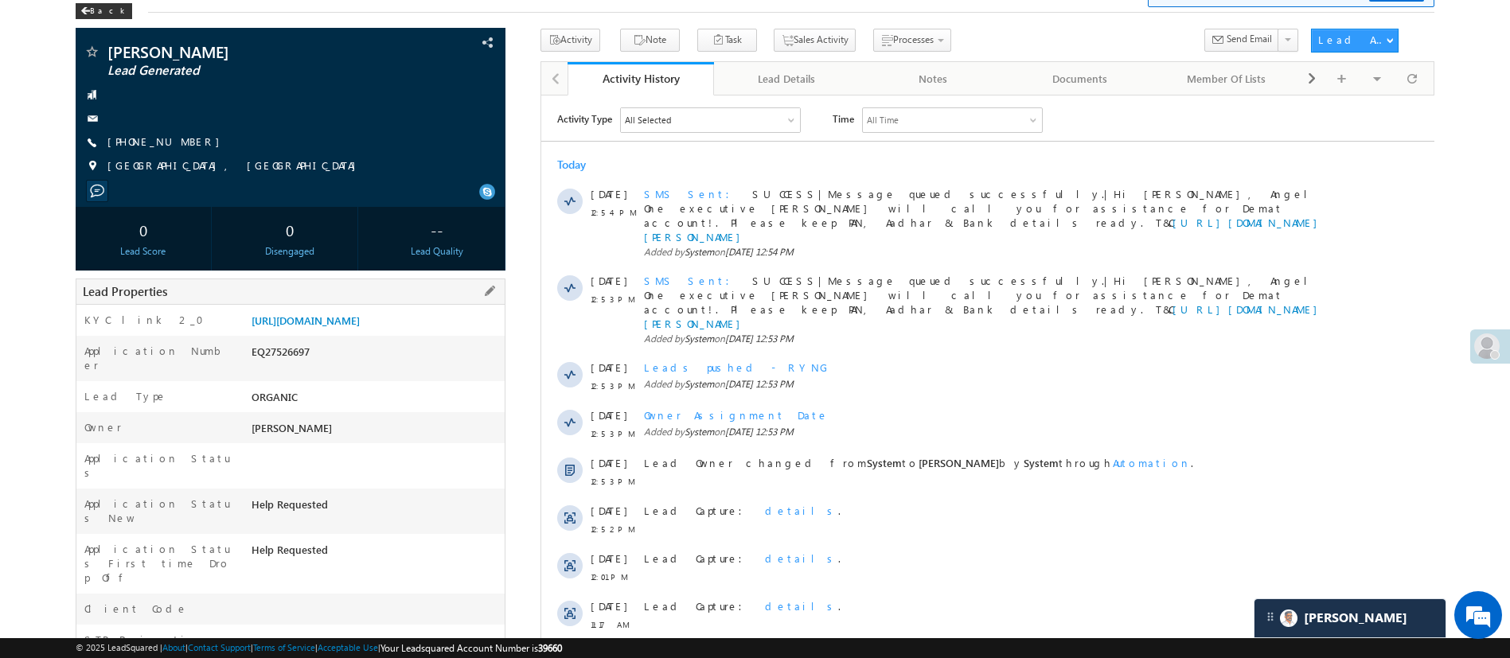
click at [295, 366] on div "EQ27526697" at bounding box center [375, 355] width 257 height 22
copy div "EQ27526697"
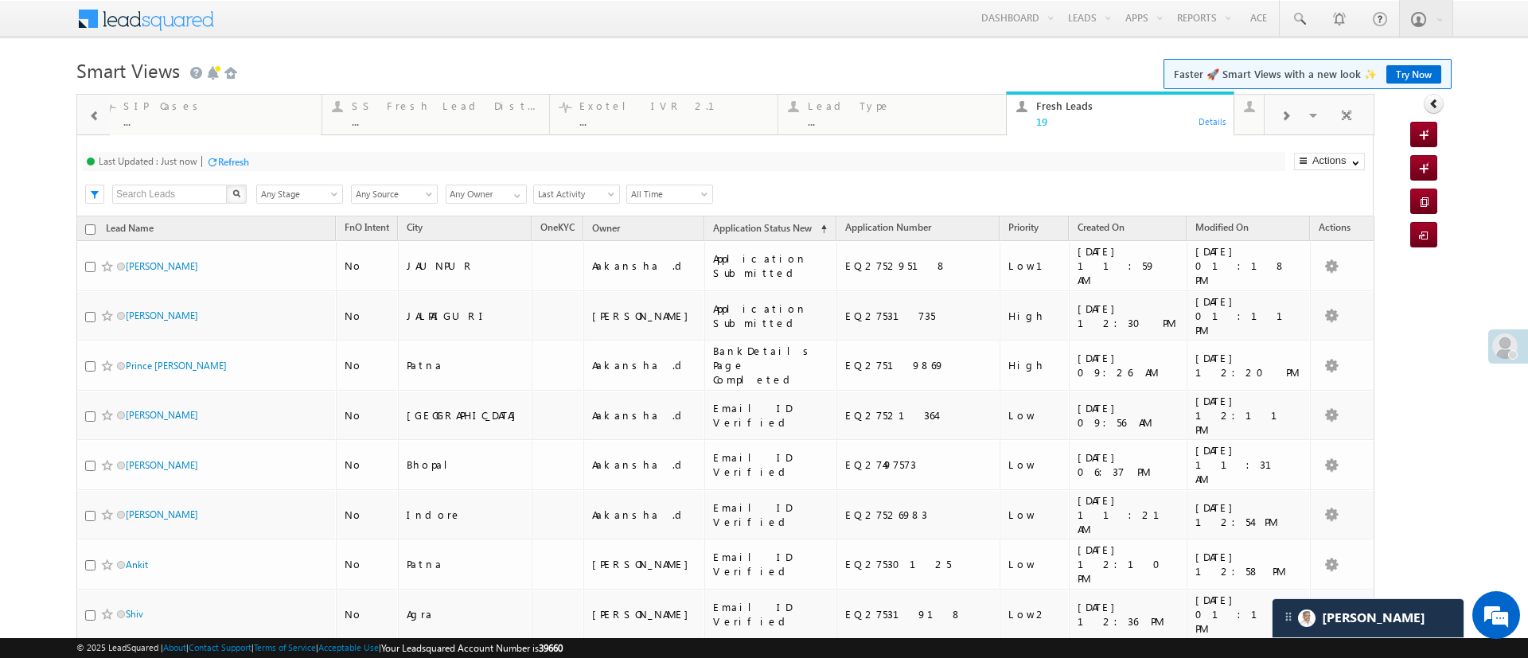
click at [238, 159] on div "Refresh" at bounding box center [233, 162] width 31 height 12
click at [1180, 48] on link "Reports Home" at bounding box center [1234, 53] width 127 height 33
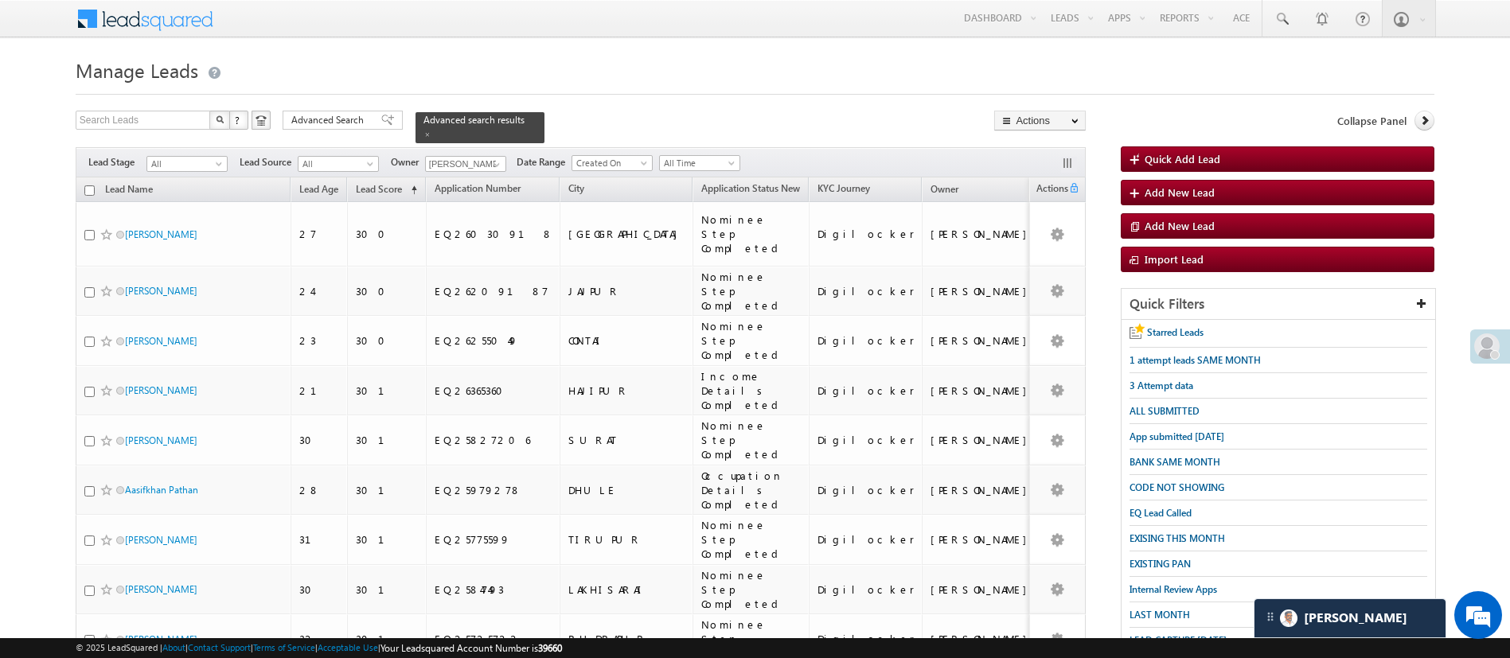
scroll to position [257, 0]
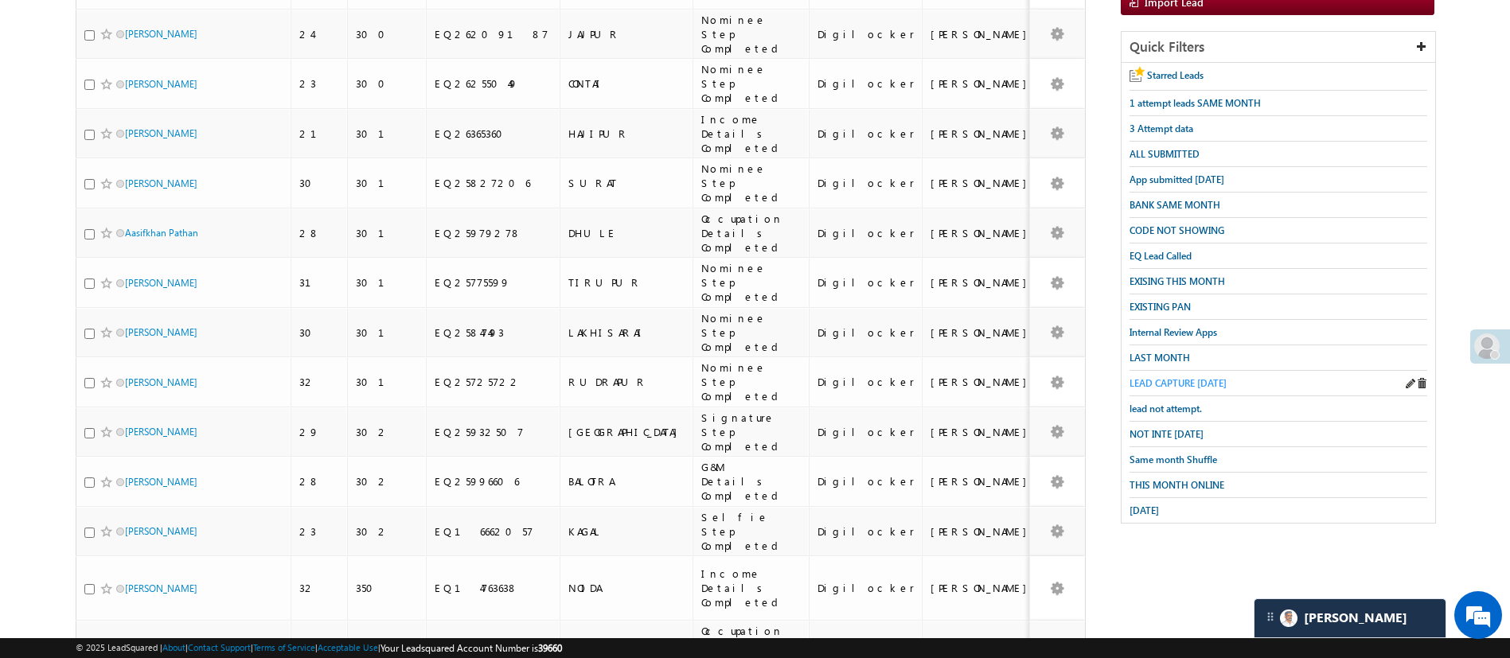
click at [1219, 377] on span "LEAD CAPTURE TODAY" at bounding box center [1177, 383] width 97 height 12
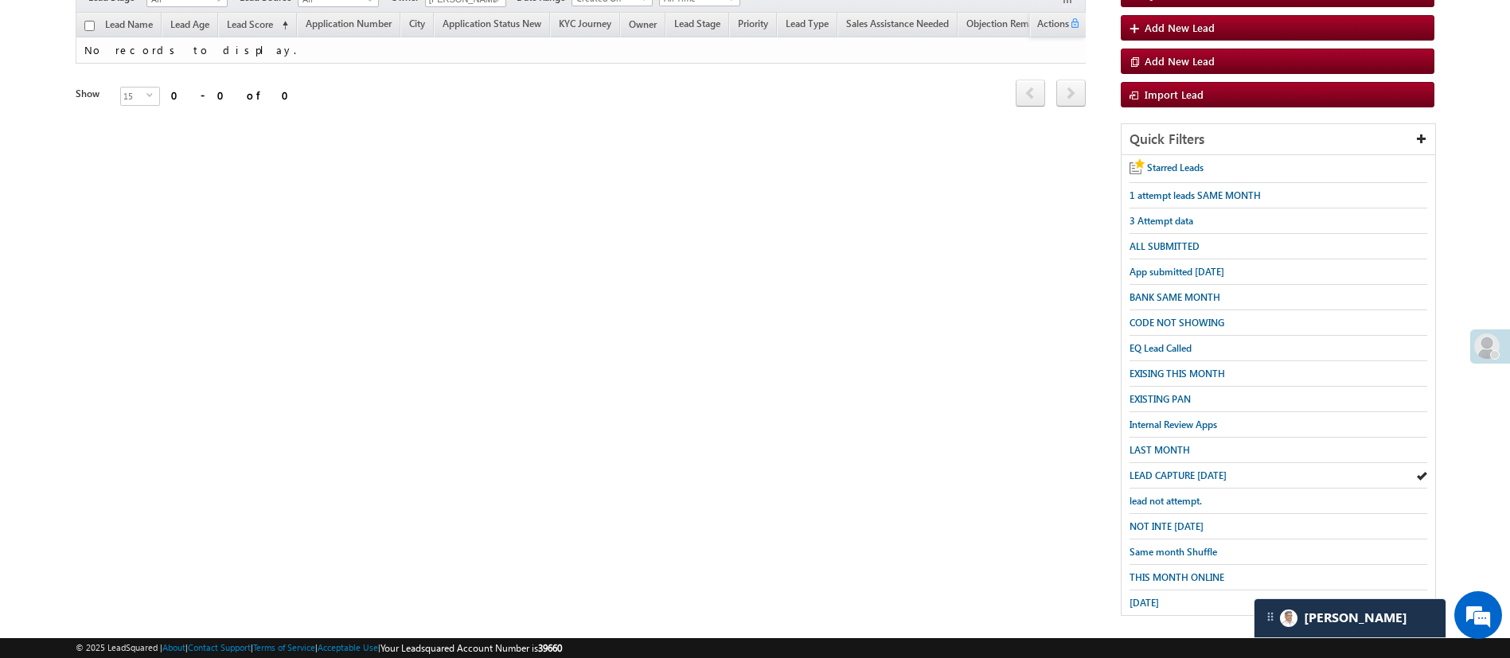
scroll to position [0, 0]
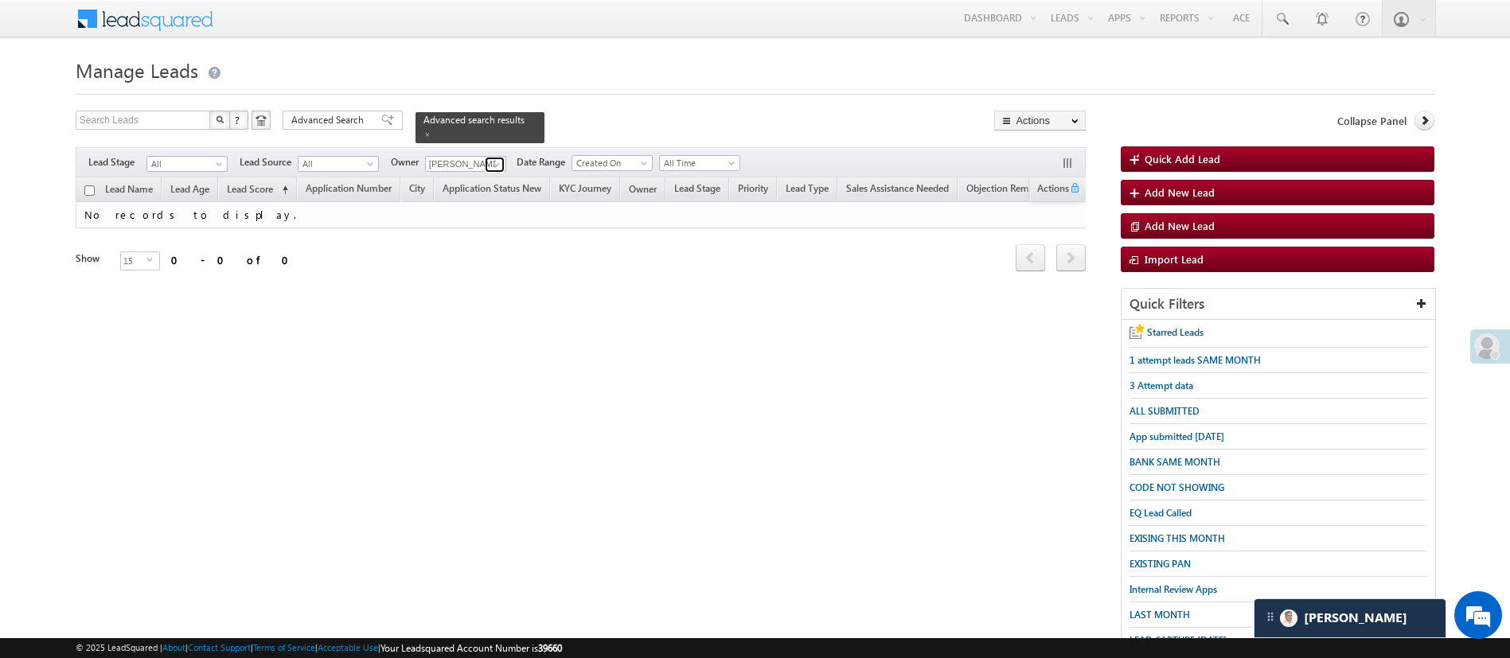
click at [498, 158] on span at bounding box center [496, 164] width 13 height 13
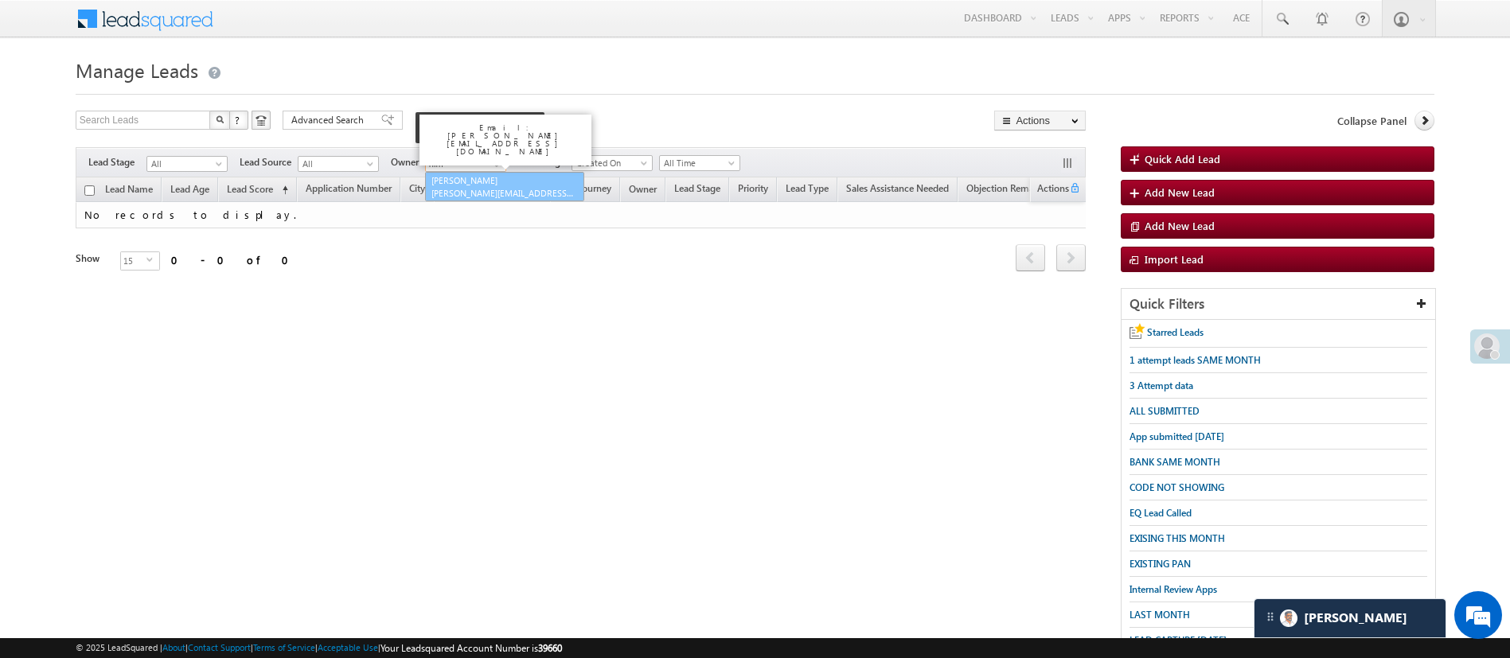
click at [497, 172] on link "Himanshu Sharma HIMANSHU.SHARMA@ANGELBROKING.COM" at bounding box center [504, 187] width 159 height 30
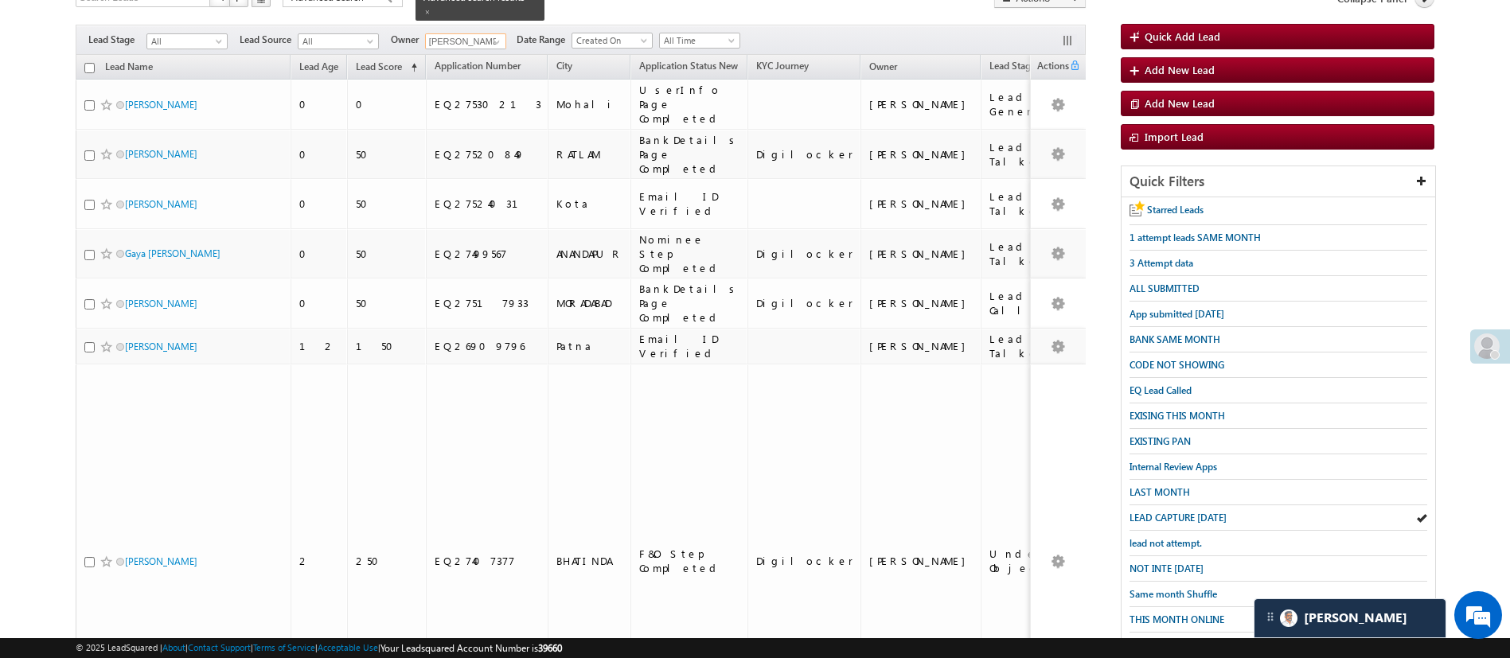
scroll to position [121, 0]
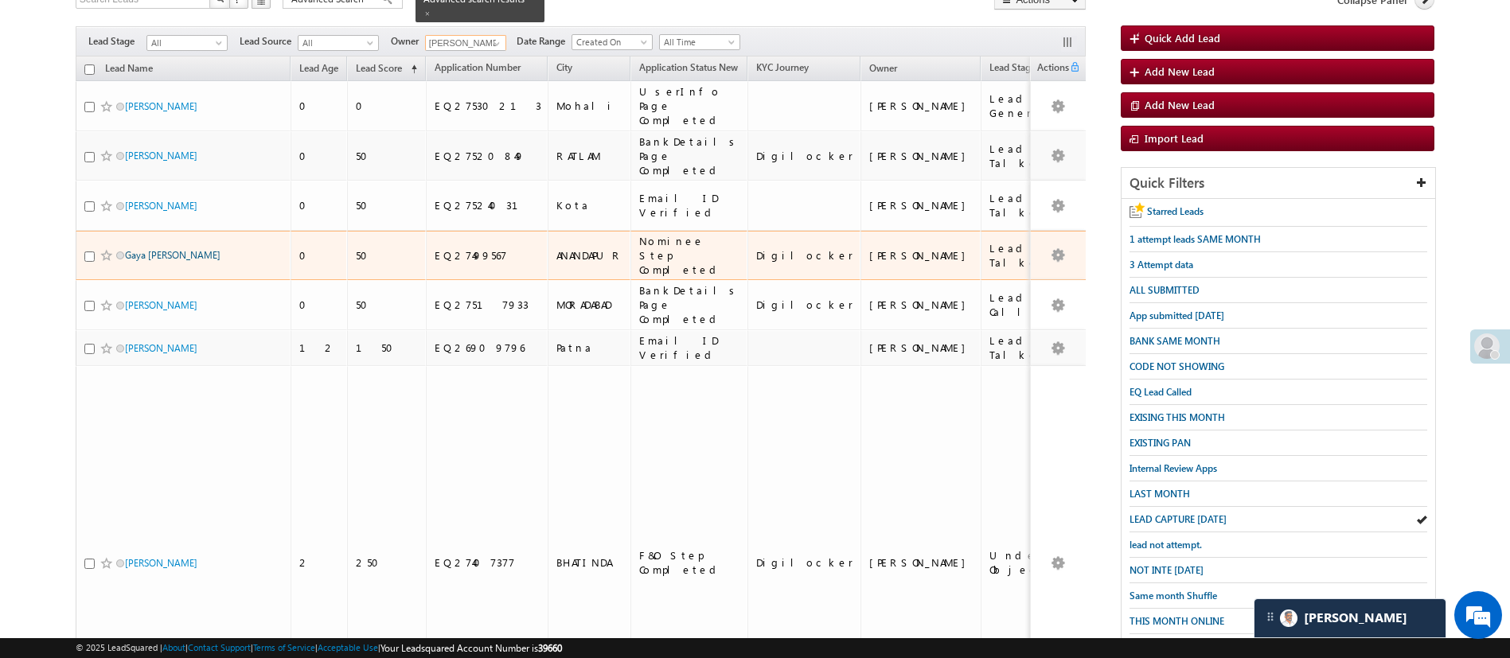
type input "Himanshu Sharma"
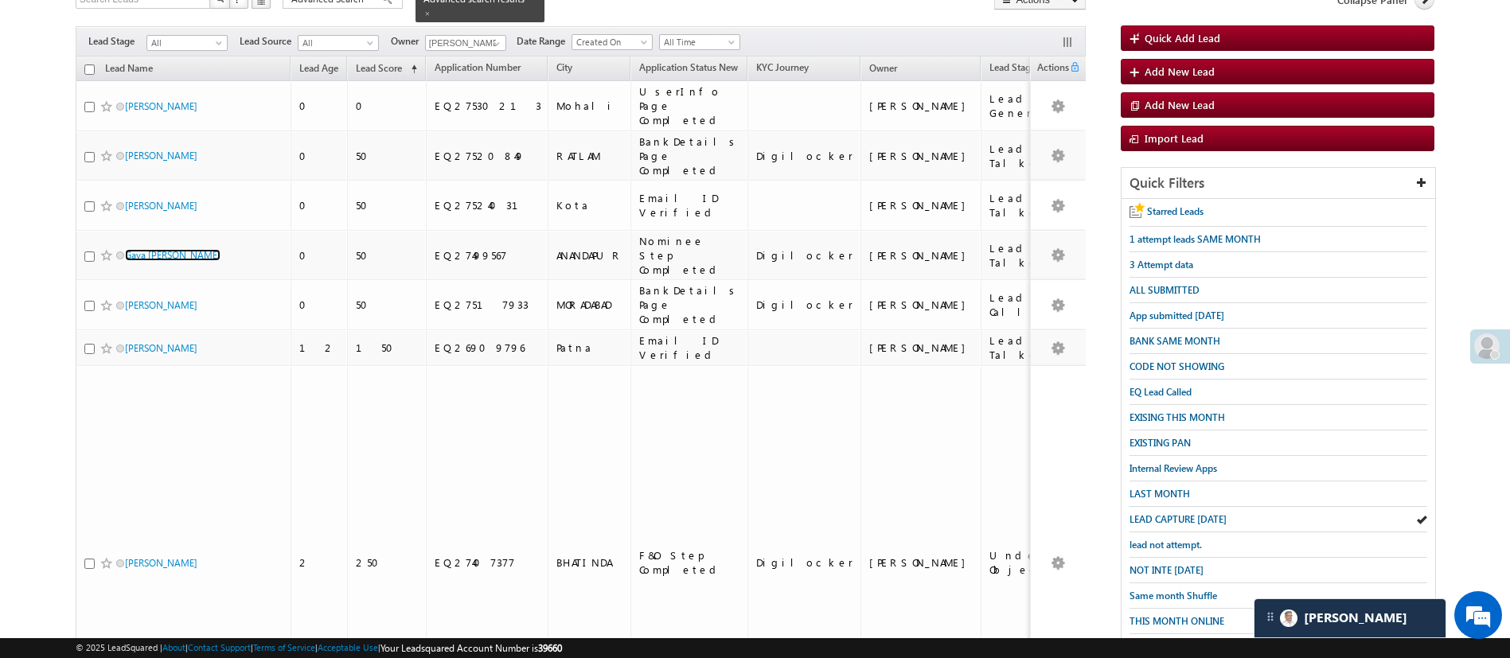
scroll to position [0, 0]
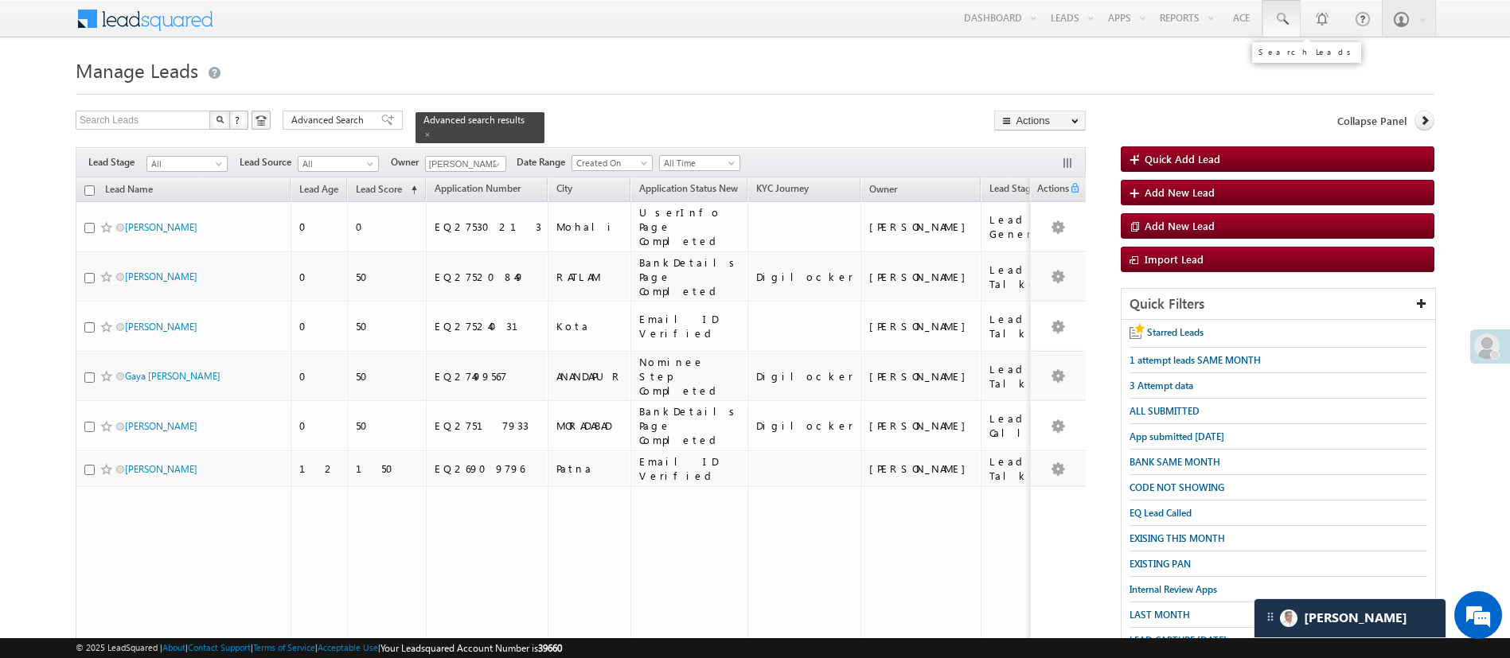
click at [1290, 22] on link at bounding box center [1281, 18] width 38 height 37
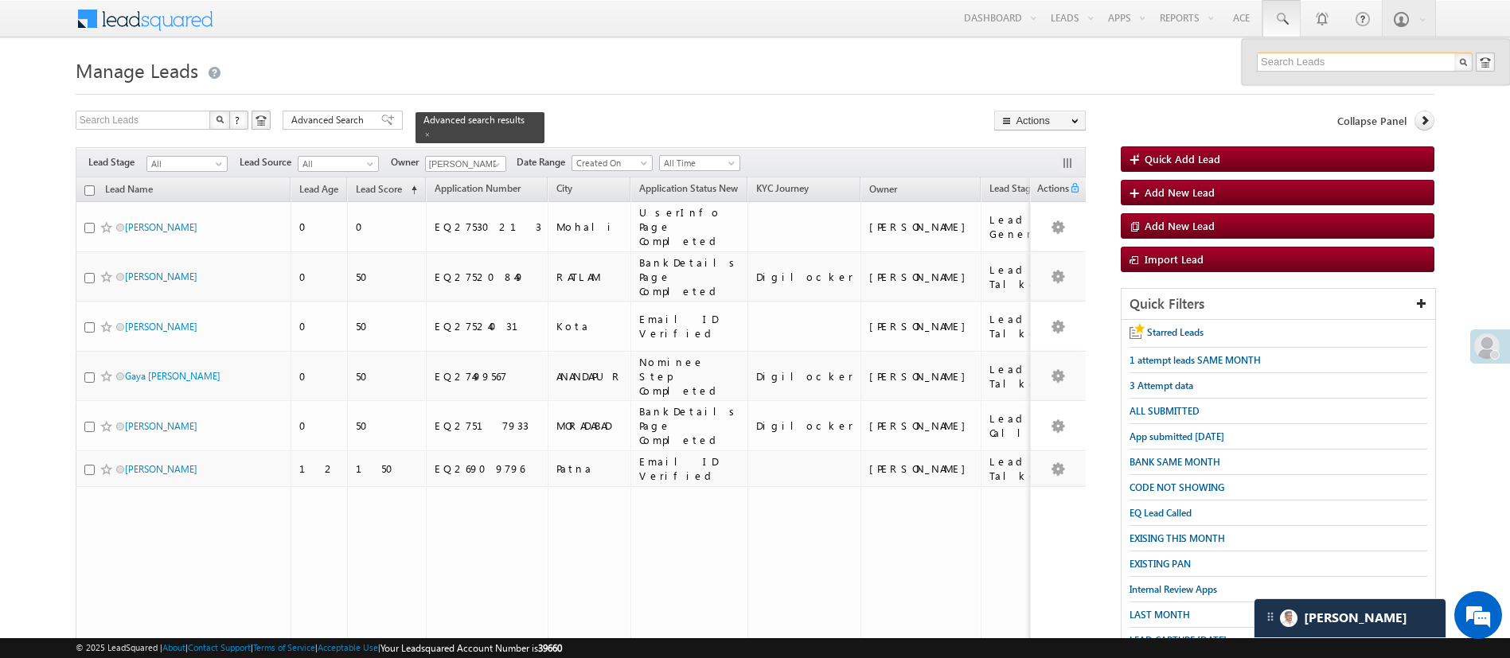
paste input "EQ27161269"
type input "EQ27161269"
click at [1345, 85] on div "Chandan Biswas" at bounding box center [1371, 85] width 213 height 18
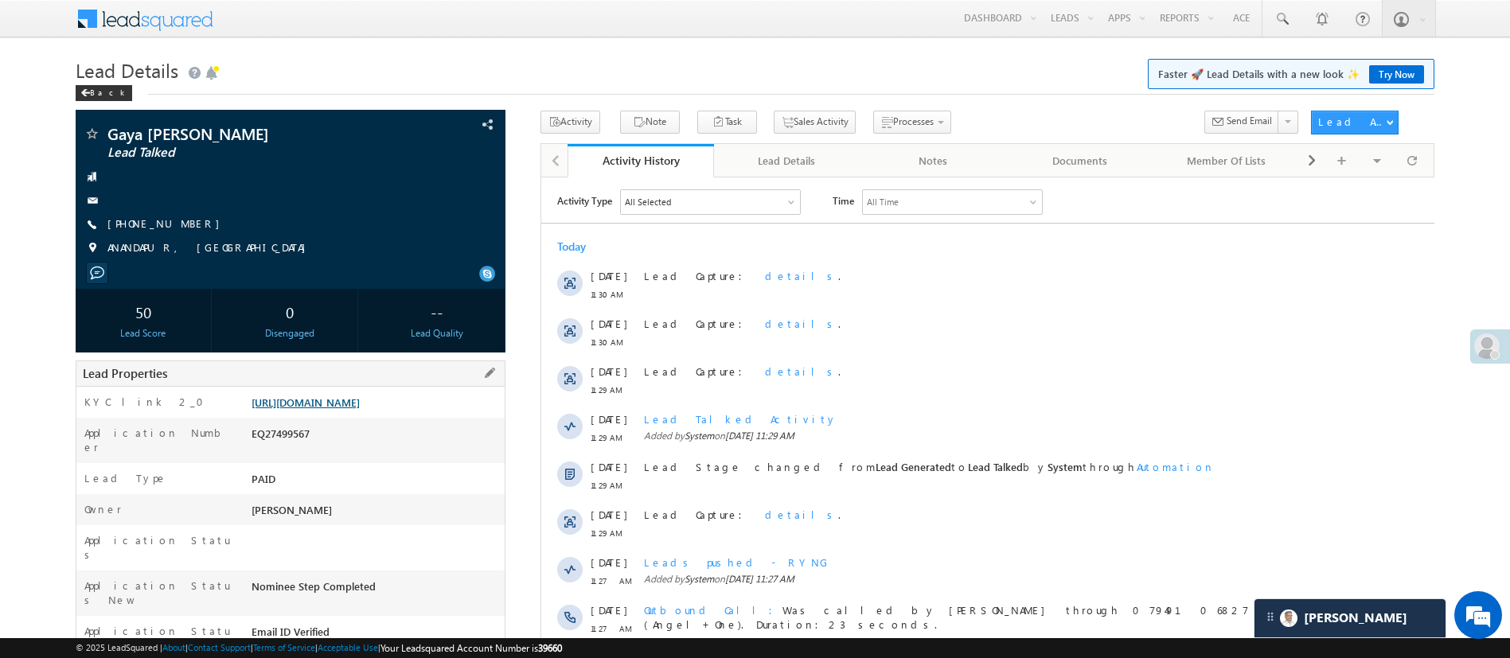
click at [360, 409] on link "[URL][DOMAIN_NAME]" at bounding box center [305, 403] width 108 height 14
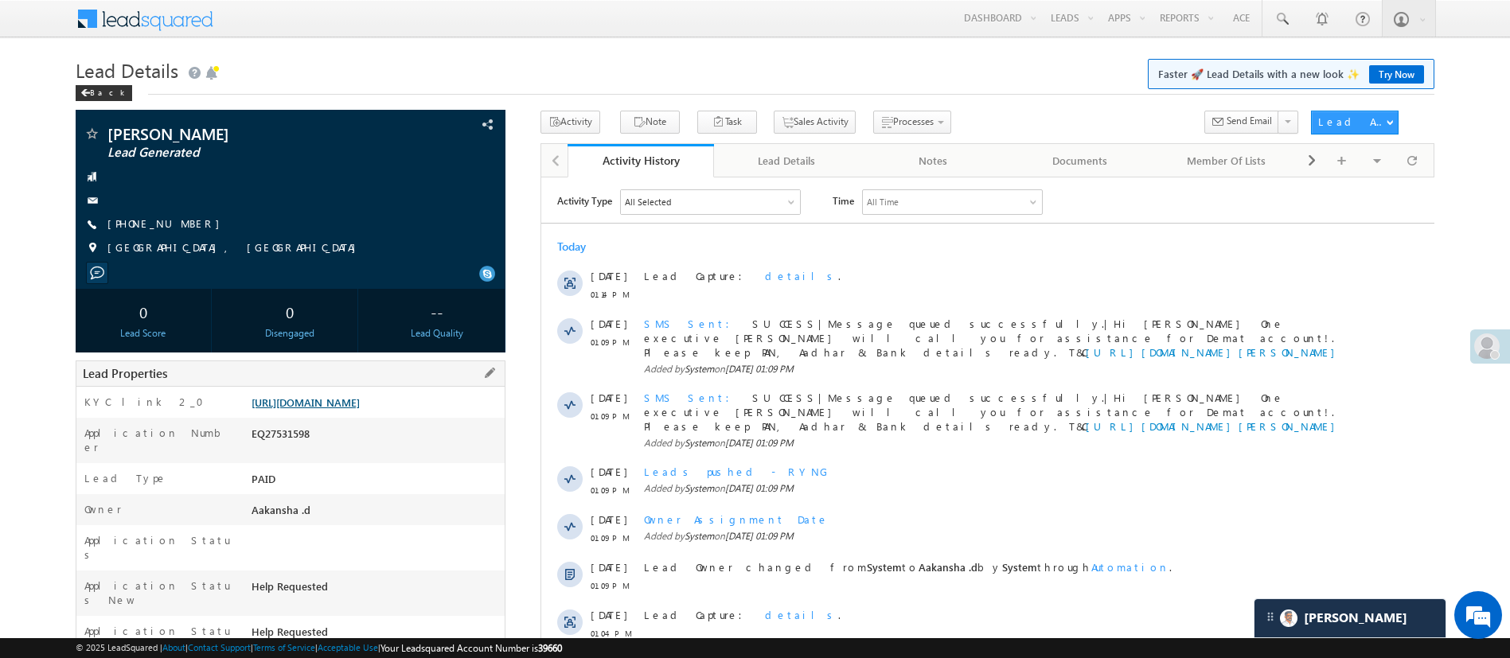
click at [352, 397] on link "[URL][DOMAIN_NAME]" at bounding box center [305, 403] width 108 height 14
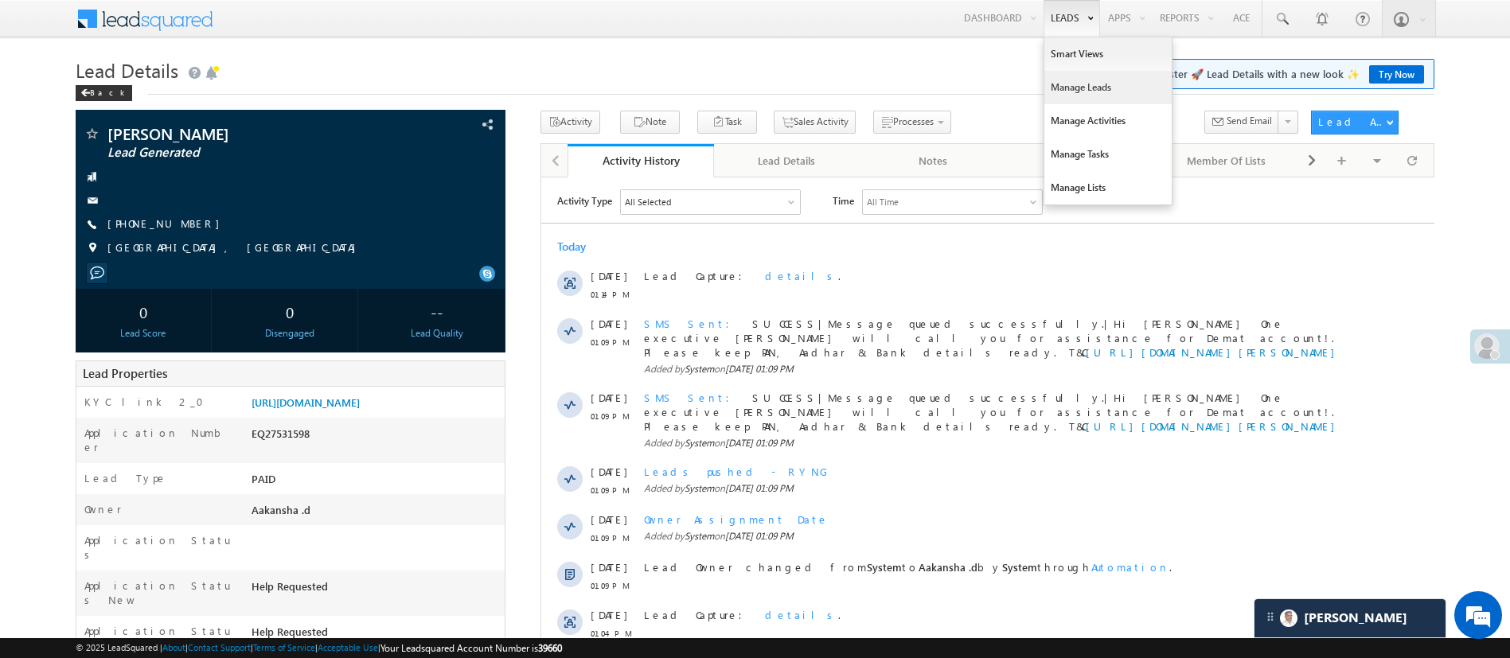
click at [1077, 88] on link "Manage Leads" at bounding box center [1107, 87] width 127 height 33
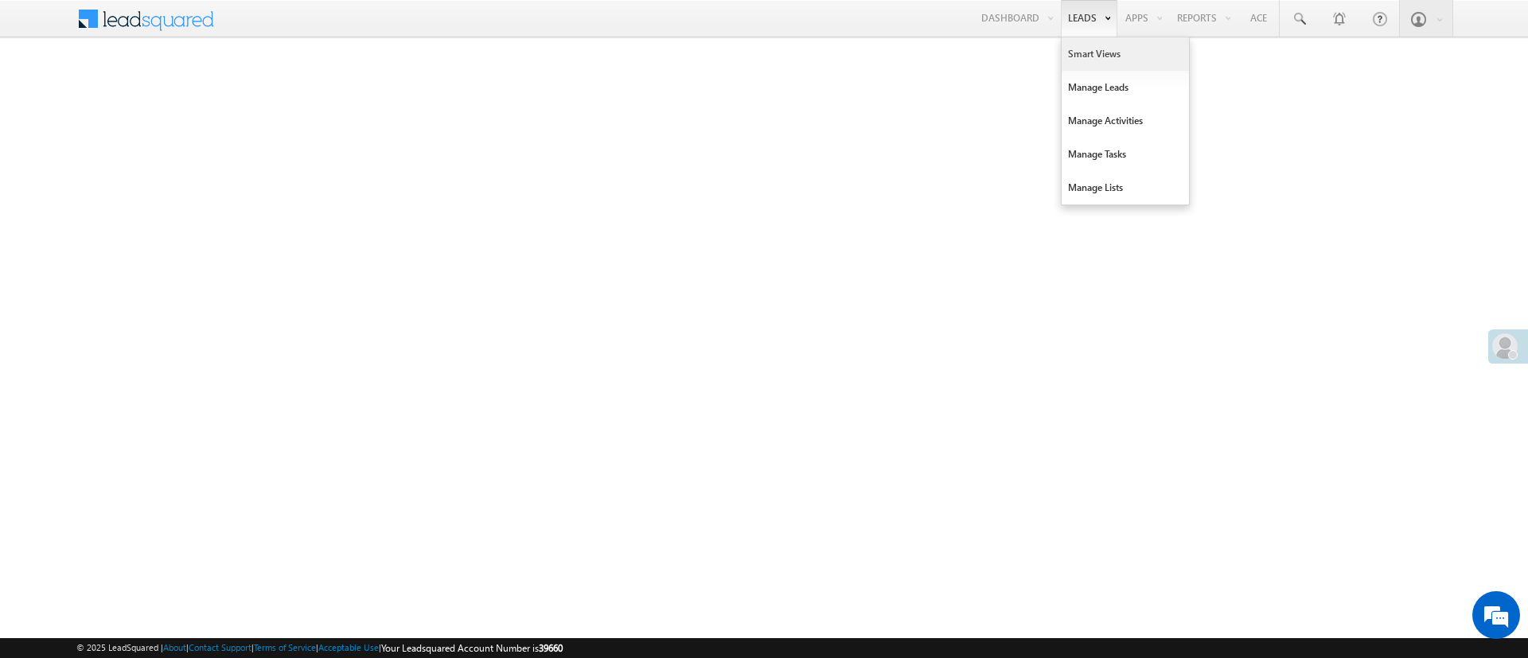
click at [1085, 59] on link "Smart Views" at bounding box center [1125, 53] width 127 height 33
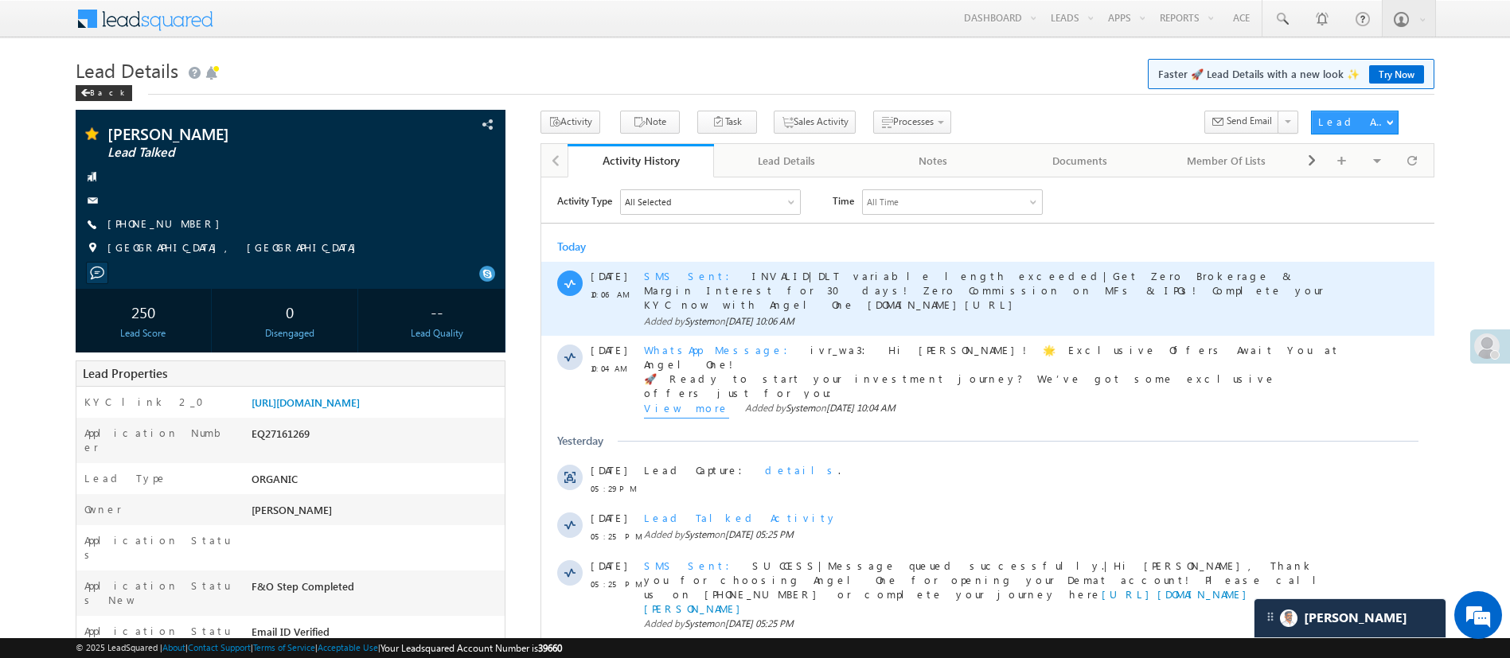
drag, startPoint x: 761, startPoint y: 288, endPoint x: 956, endPoint y: 291, distance: 195.0
click at [956, 291] on div "SMS Sent INVALID|DLT variable length exceeded|Get Zero Brokerage & Margin Inter…" at bounding box center [994, 289] width 702 height 43
copy span "angelbrokingspark.onelink.me/lPdt/lsqsms"
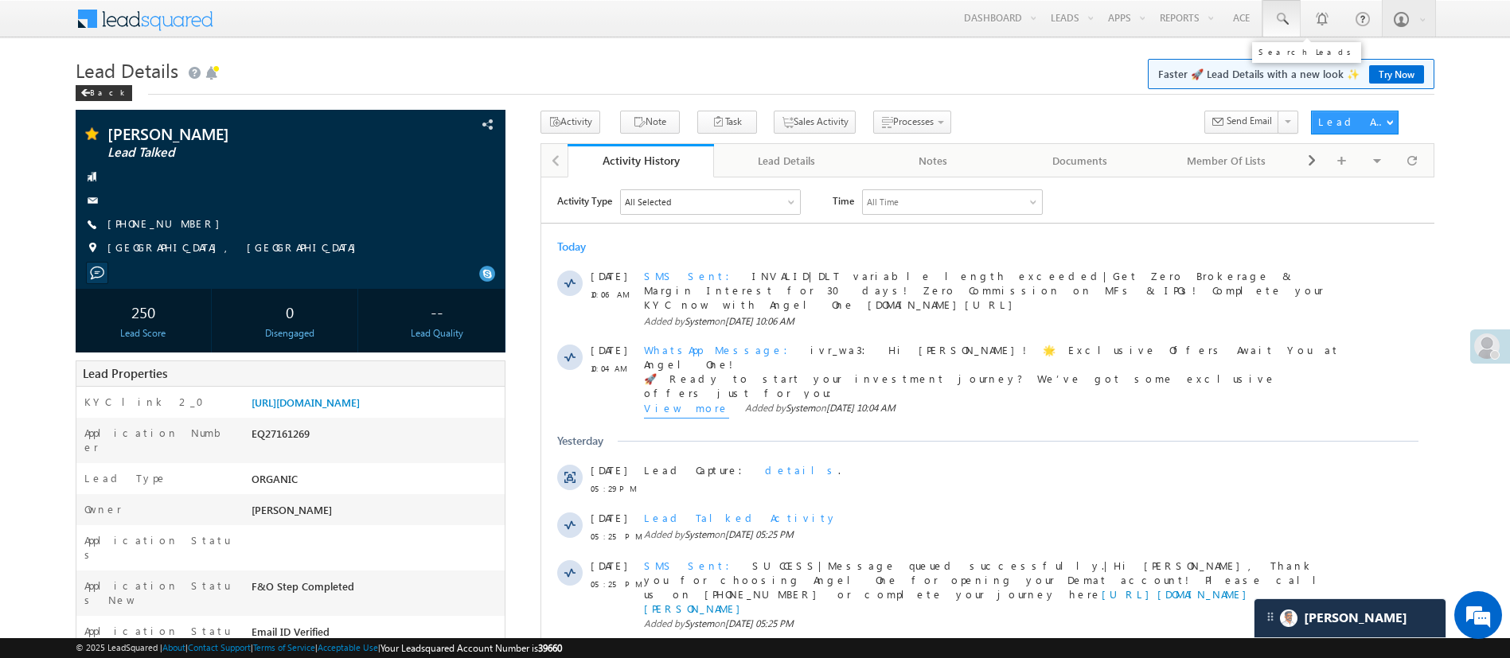
click at [1279, 13] on span at bounding box center [1281, 19] width 16 height 16
paste input "EQ27526451"
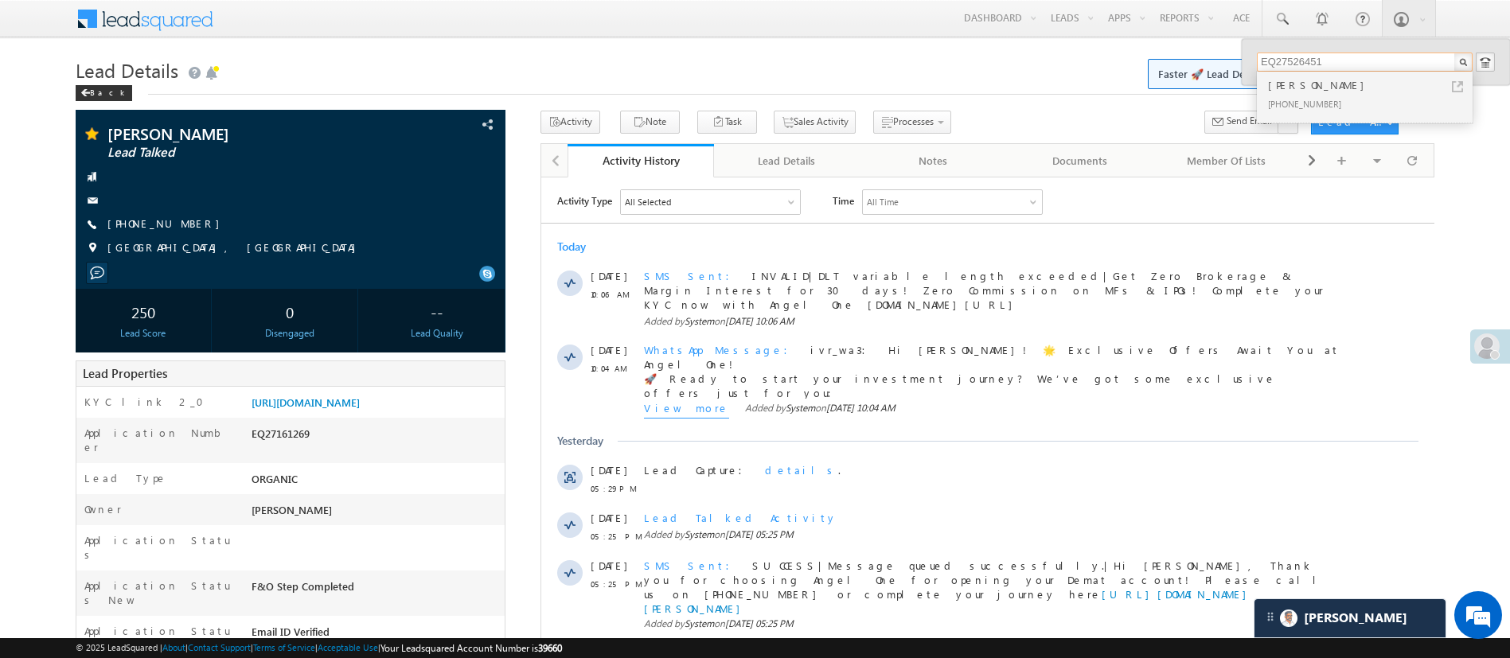
type input "EQ27526451"
click at [1300, 92] on div "Rahul singh" at bounding box center [1371, 85] width 213 height 18
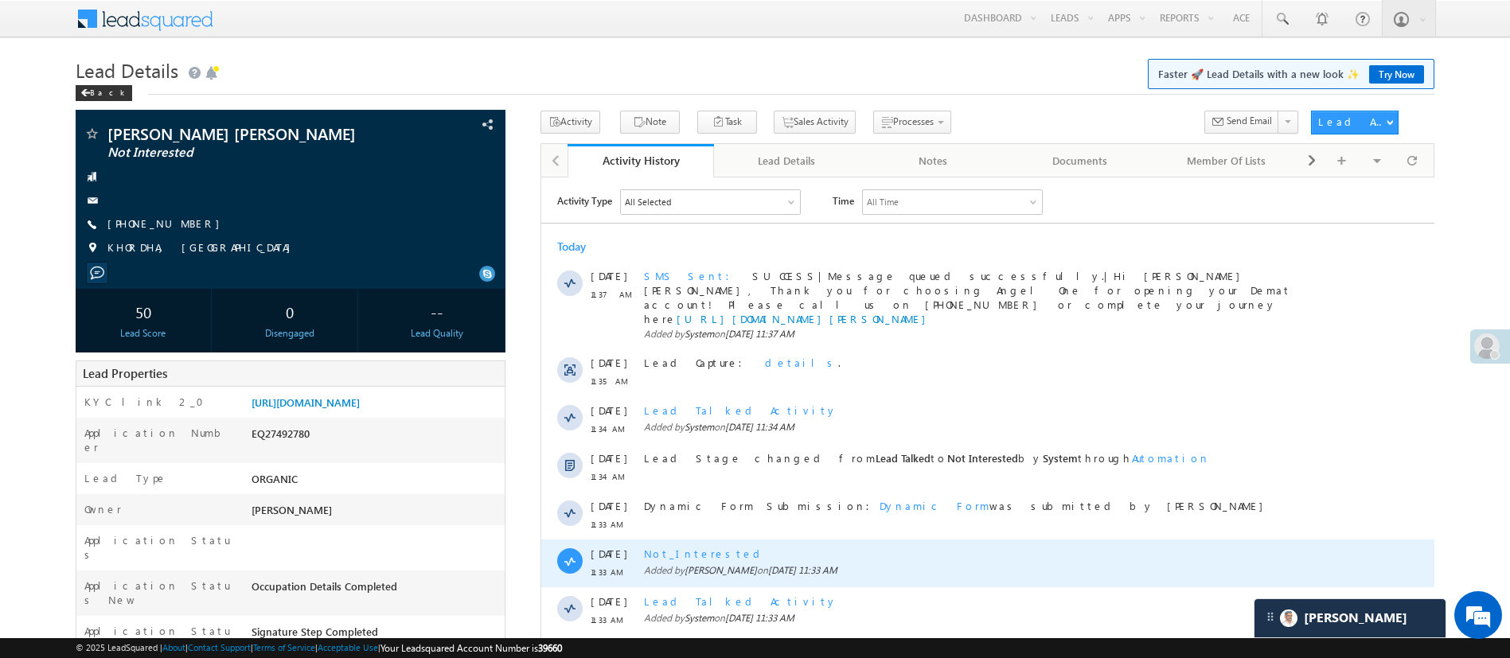
click at [666, 546] on span "Not_Interested" at bounding box center [704, 553] width 122 height 14
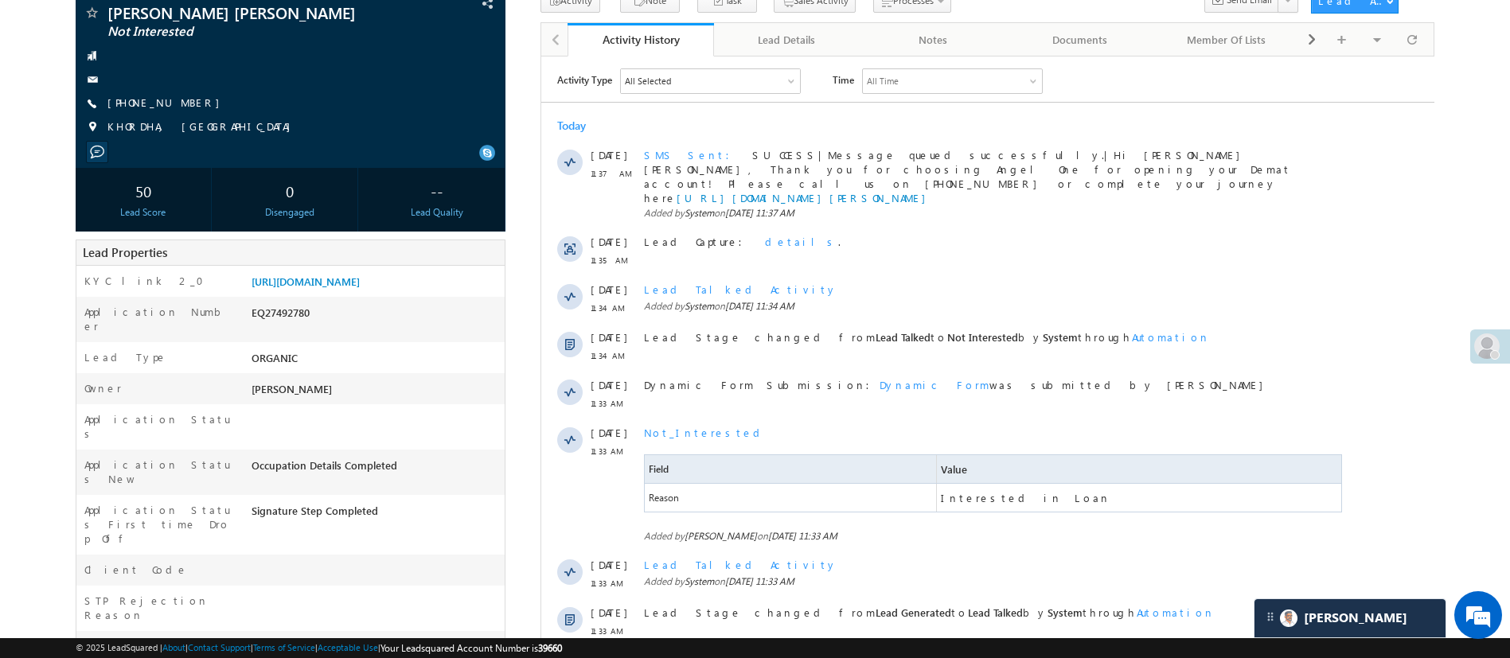
scroll to position [122, 0]
click at [360, 286] on link "[URL][DOMAIN_NAME]" at bounding box center [305, 281] width 108 height 14
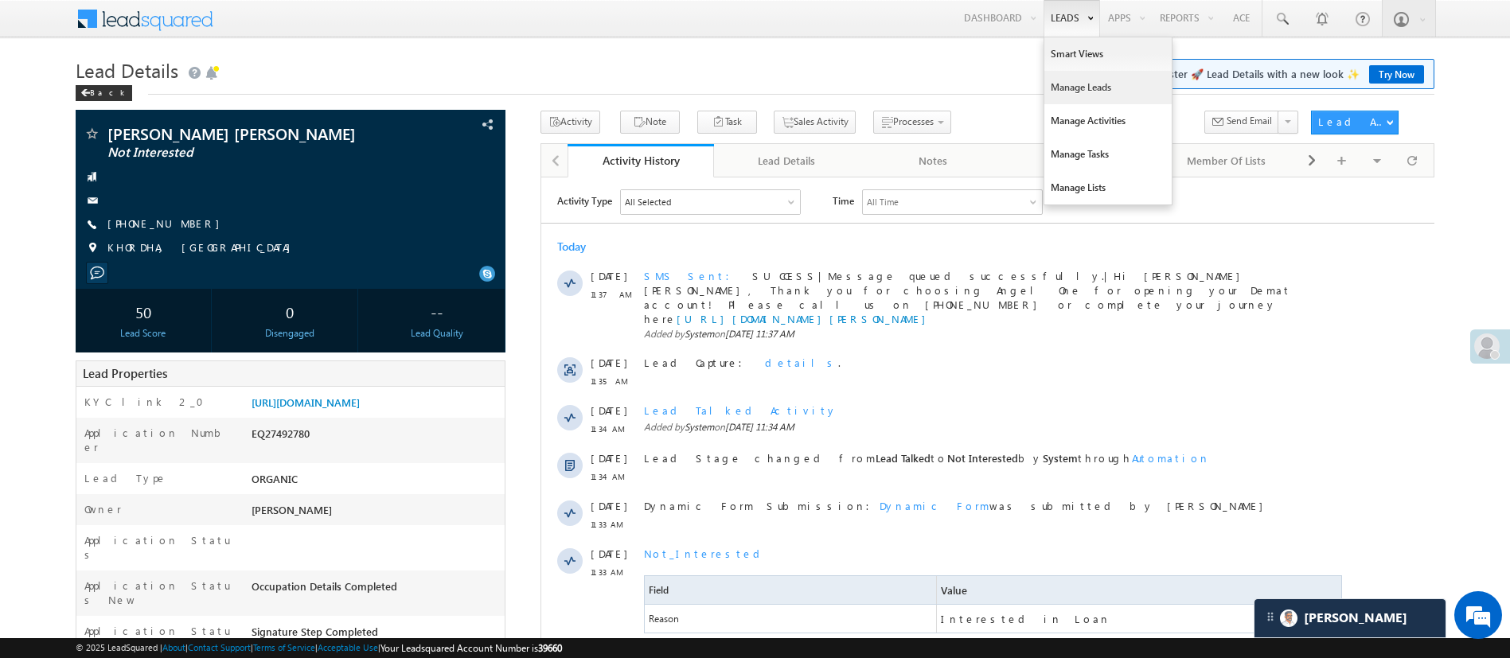
click at [1084, 73] on link "Manage Leads" at bounding box center [1107, 87] width 127 height 33
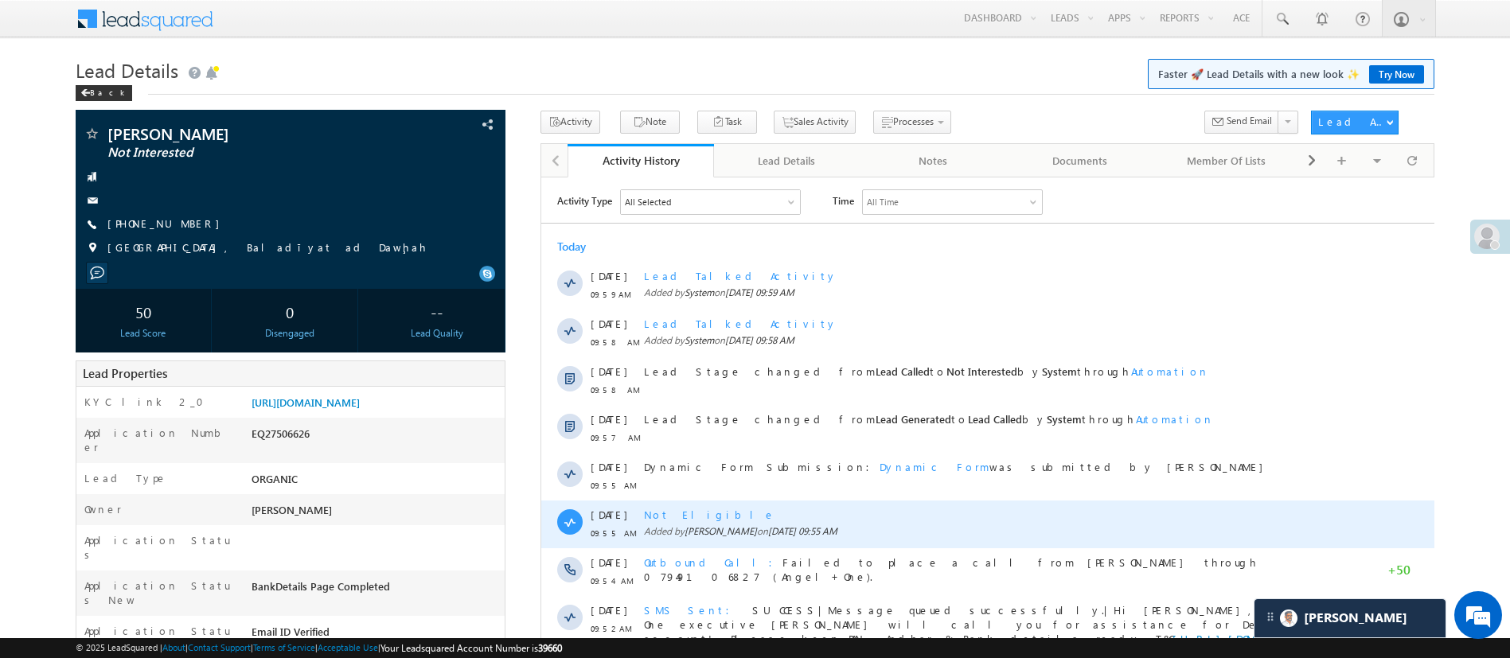
click at [661, 518] on span "Not Eligible" at bounding box center [708, 514] width 131 height 14
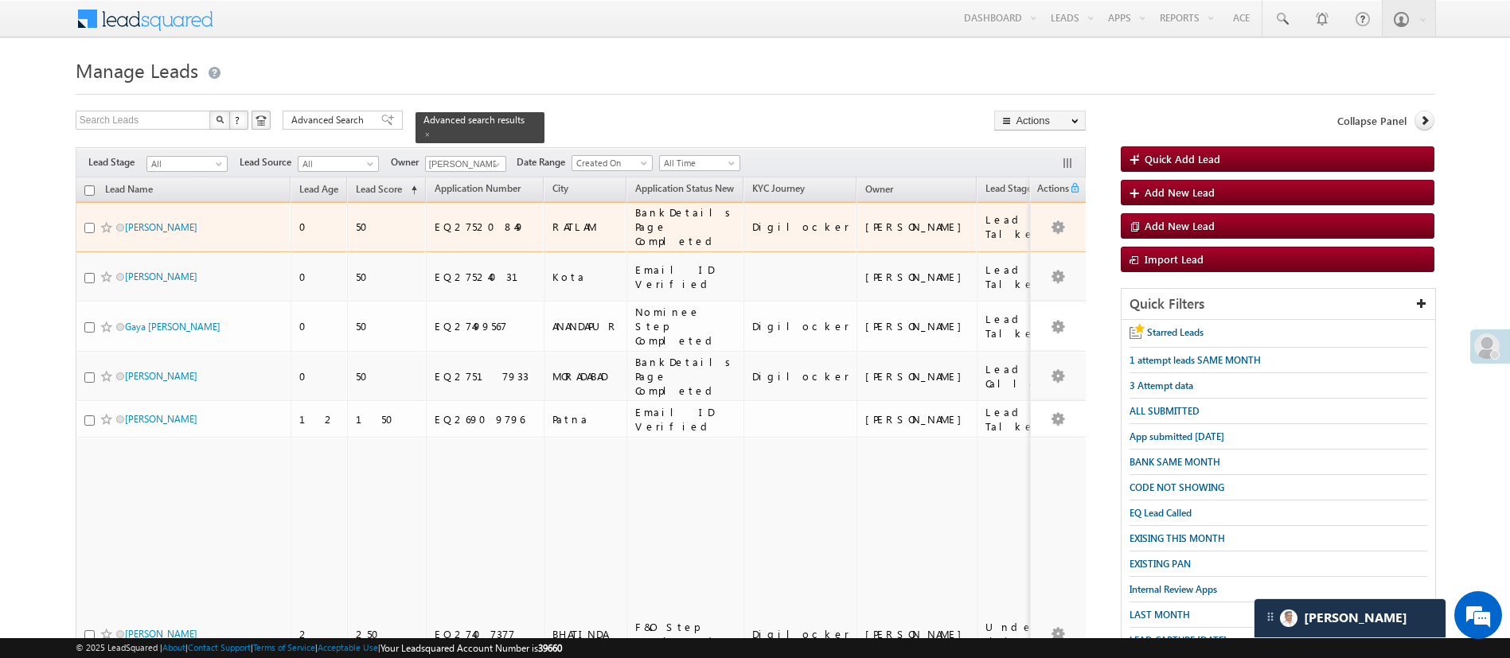
click at [87, 223] on input "checkbox" at bounding box center [89, 228] width 10 height 10
checkbox input "true"
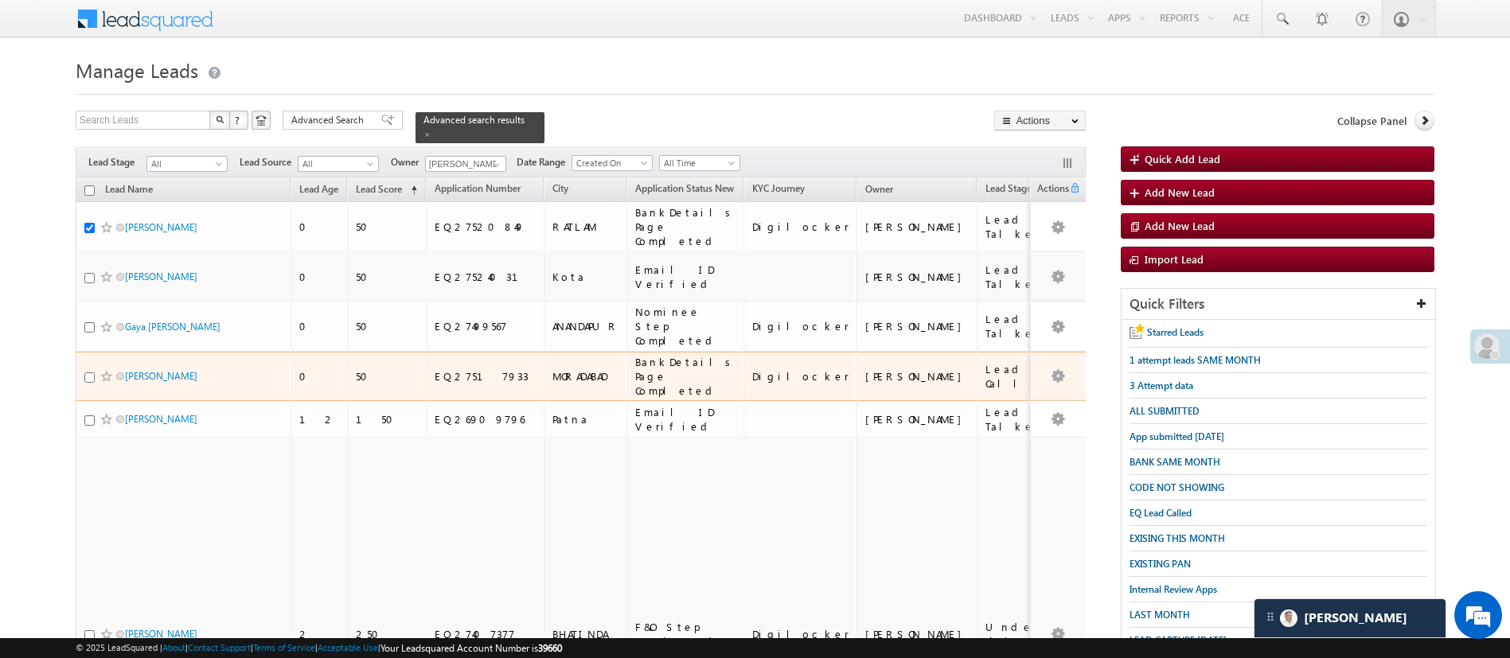
click at [88, 372] on input "checkbox" at bounding box center [89, 377] width 10 height 10
checkbox input "true"
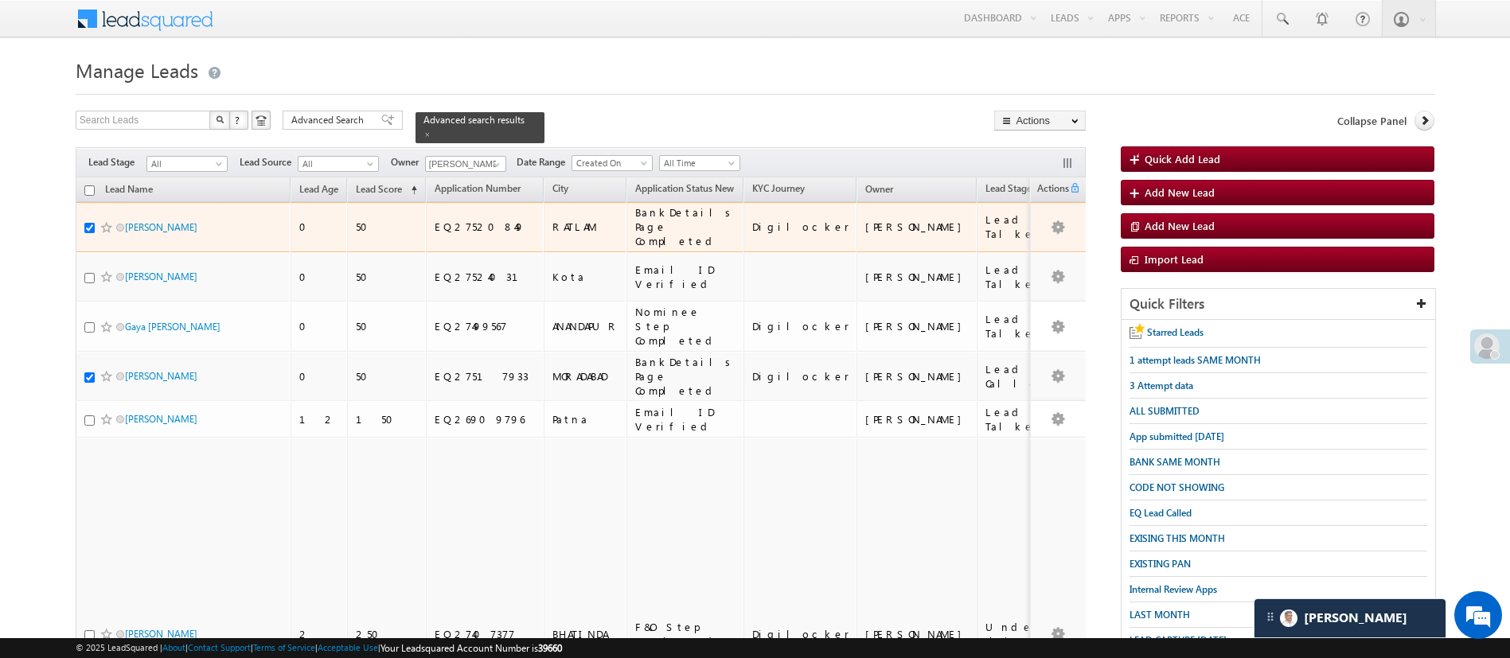
click at [487, 220] on div "EQ27520849" at bounding box center [486, 227] width 103 height 14
copy div "EQ27520849"
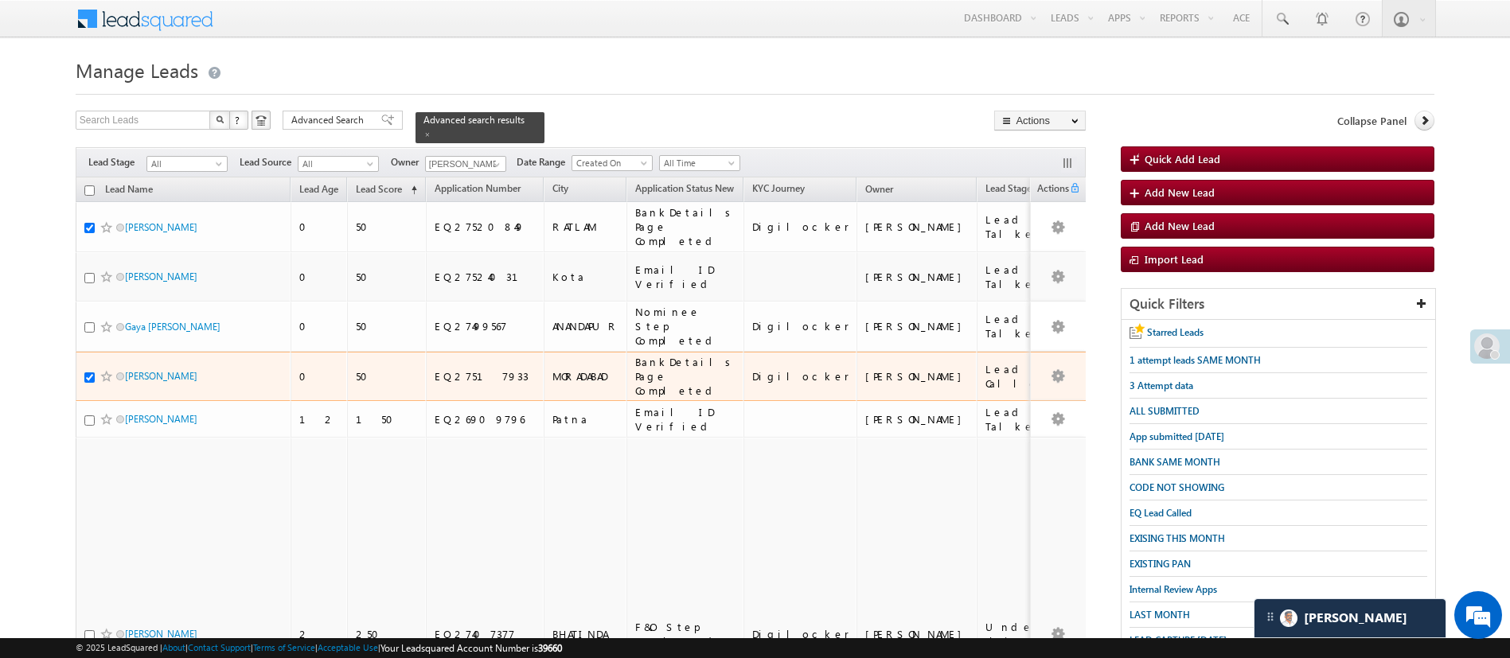
click at [446, 369] on div "EQ27517933" at bounding box center [486, 376] width 103 height 14
copy div "EQ27517933"
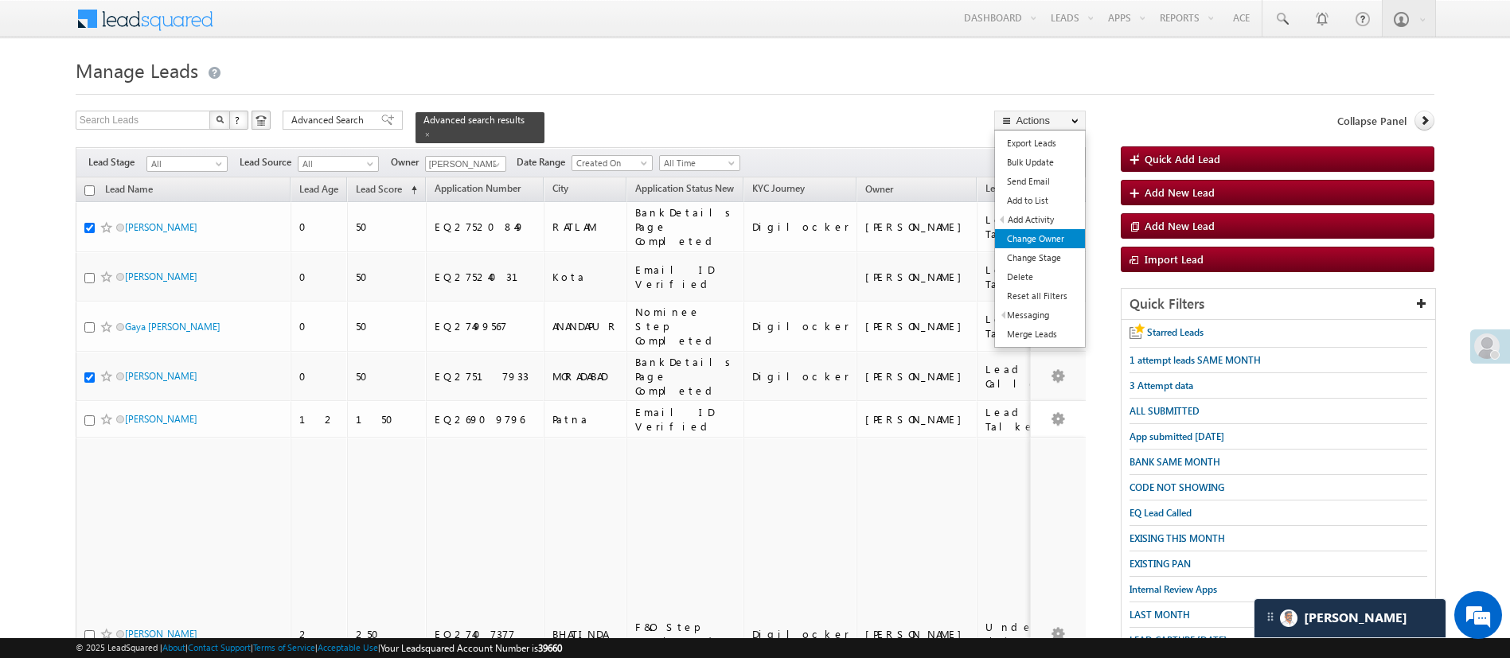
click at [1061, 236] on link "Change Owner" at bounding box center [1040, 238] width 90 height 19
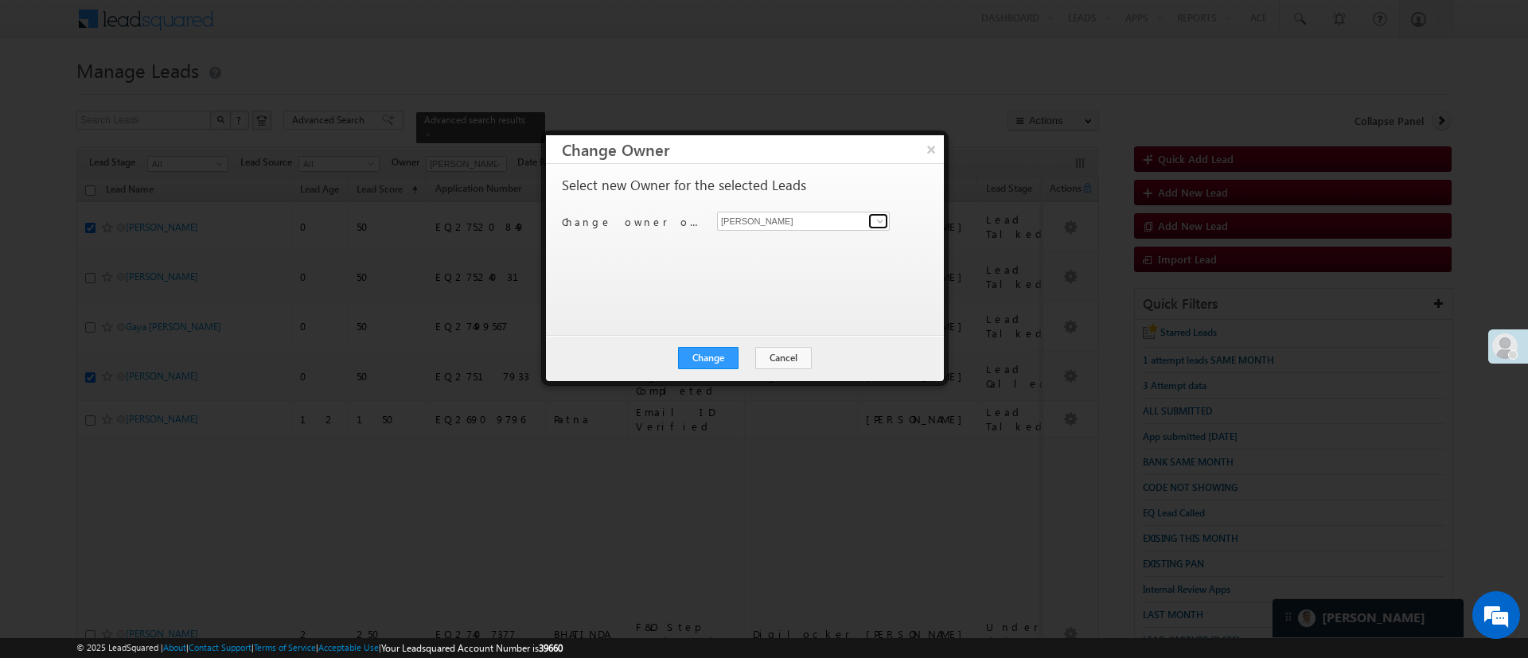
click at [869, 220] on link at bounding box center [878, 221] width 20 height 16
click at [789, 244] on link "[PERSON_NAME] [PERSON_NAME][EMAIL_ADDRESS][DOMAIN_NAME]" at bounding box center [803, 246] width 173 height 30
type input "[PERSON_NAME]"
click at [726, 343] on div "Change Cancel Close" at bounding box center [745, 358] width 398 height 46
click at [723, 347] on button "Change" at bounding box center [708, 358] width 60 height 22
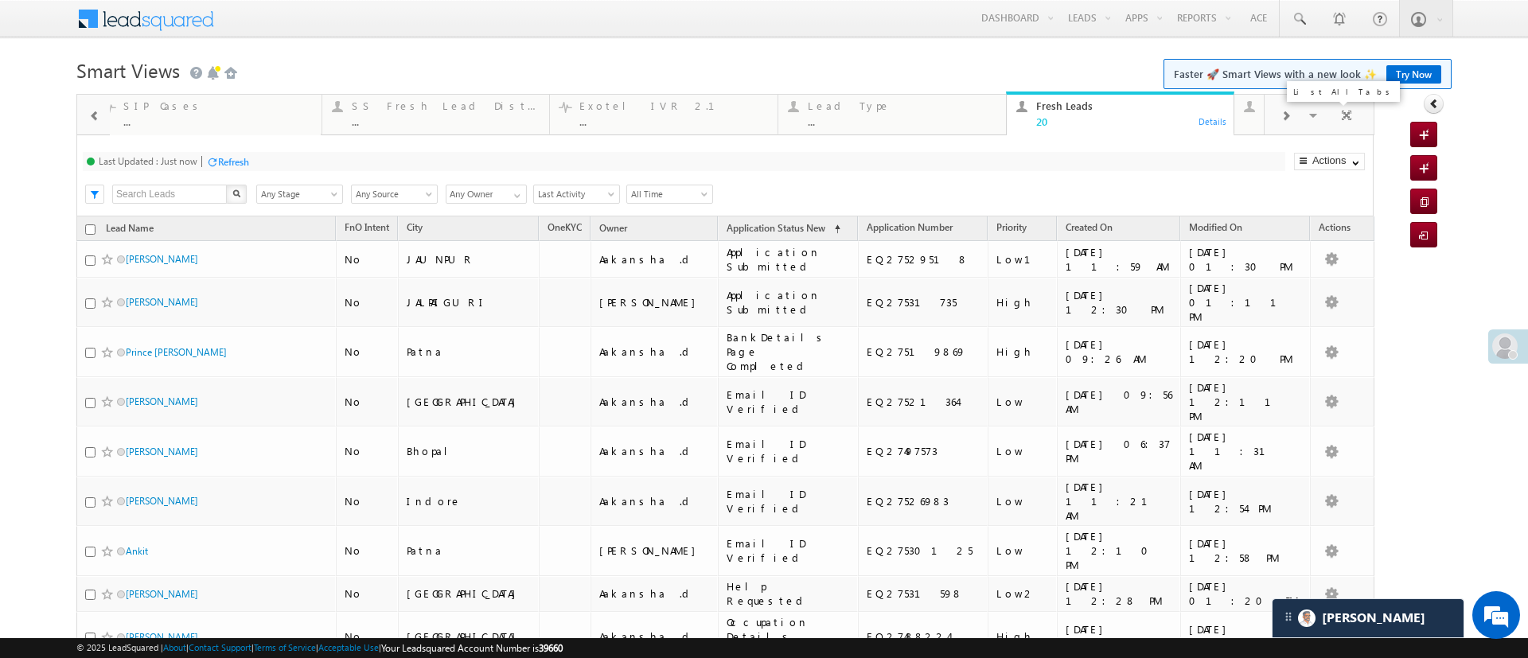
click at [1315, 115] on div "Visible Tabs STP Rejection Reason Default Call backs Default Forms Resubmitted …" at bounding box center [1323, 114] width 32 height 28
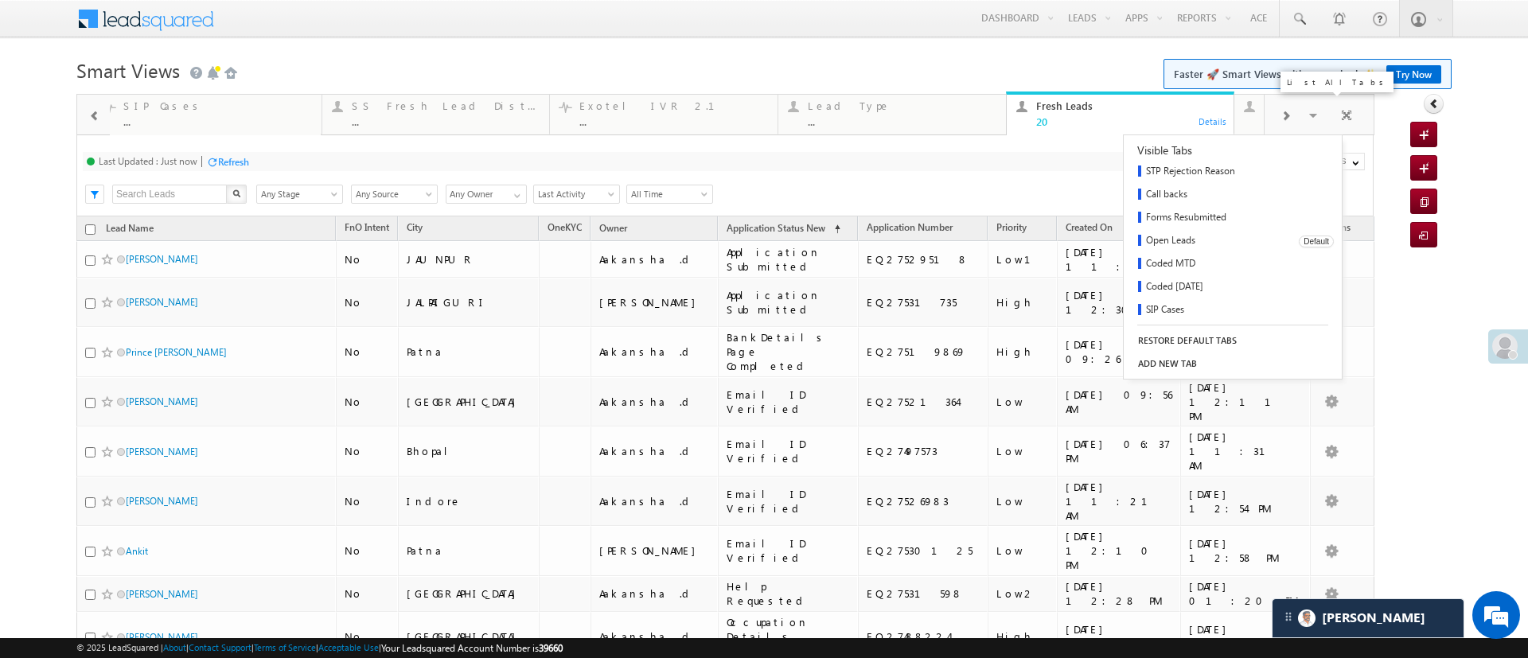
click at [1195, 238] on link "Open Leads" at bounding box center [1206, 241] width 164 height 23
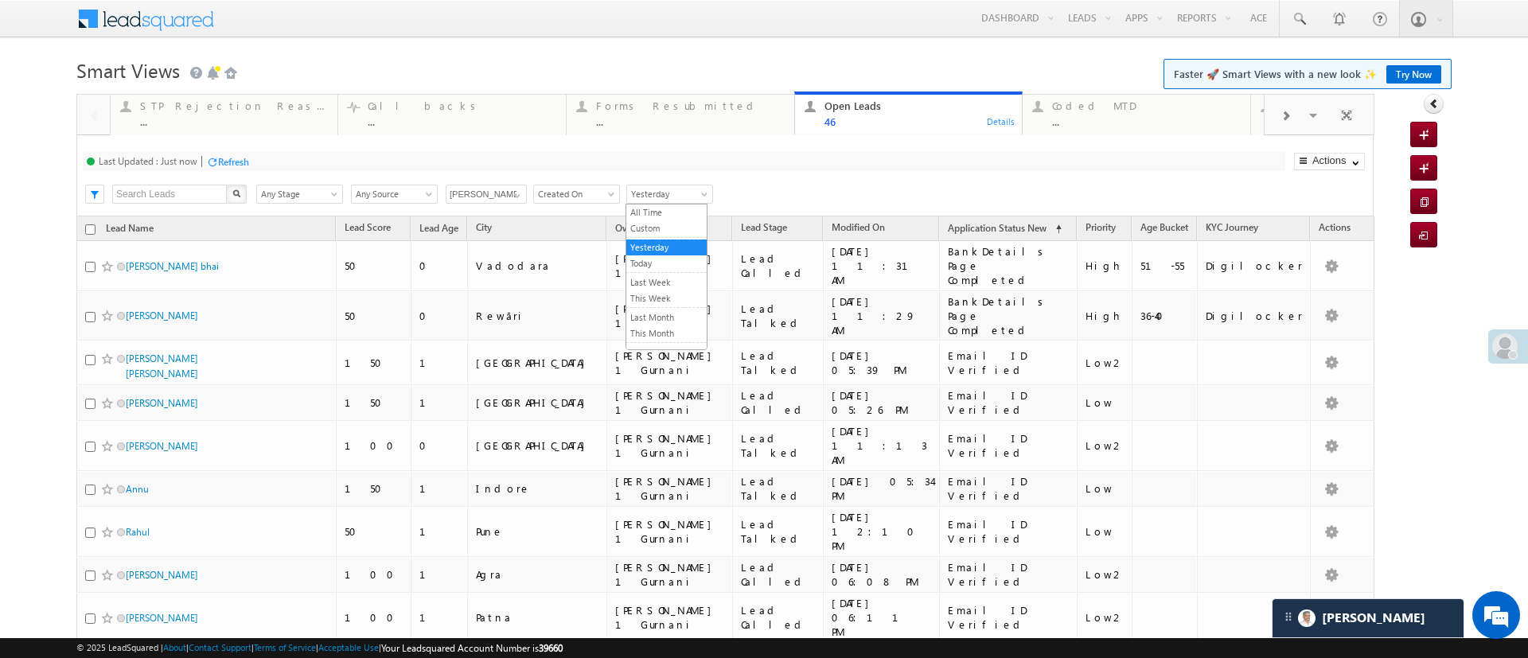
click at [649, 194] on span "Yesterday" at bounding box center [667, 194] width 80 height 14
click at [559, 194] on span "Created On" at bounding box center [574, 194] width 80 height 14
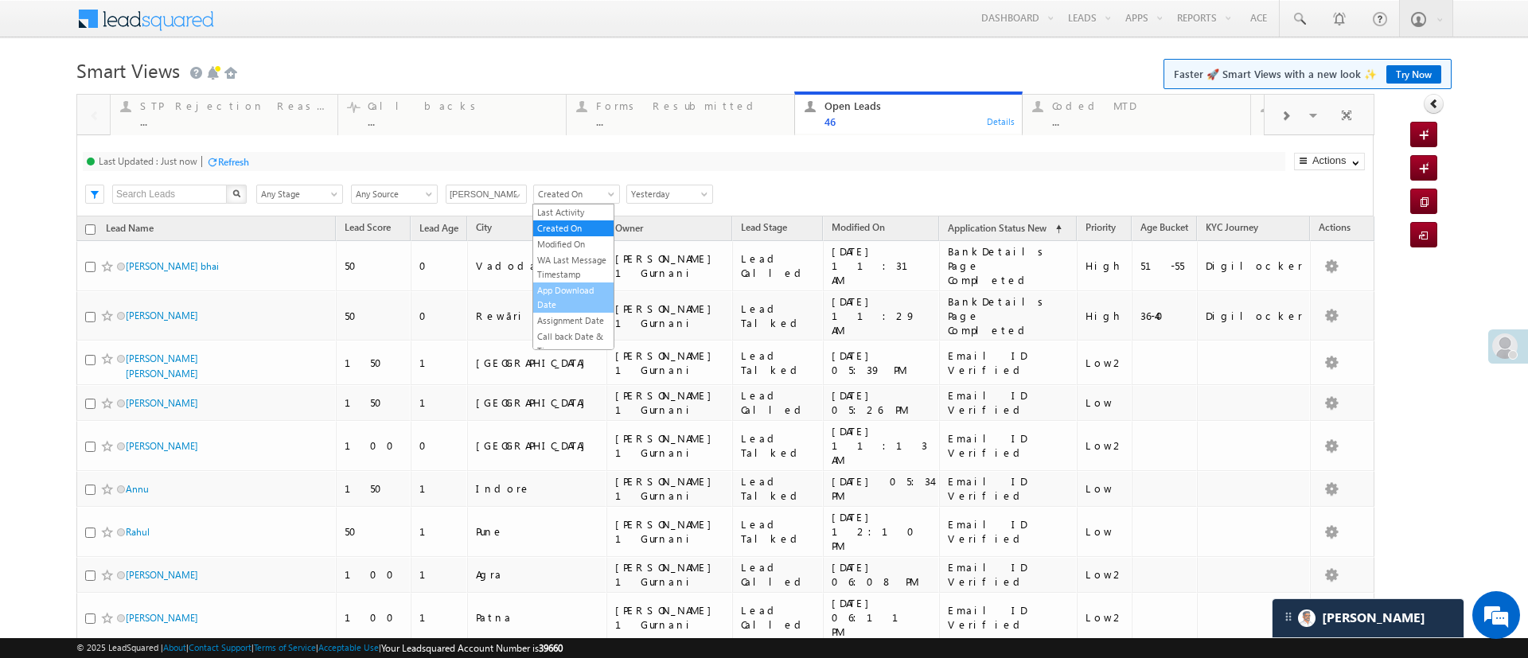
scroll to position [21, 0]
click at [567, 306] on link "Assignment Date" at bounding box center [573, 299] width 80 height 14
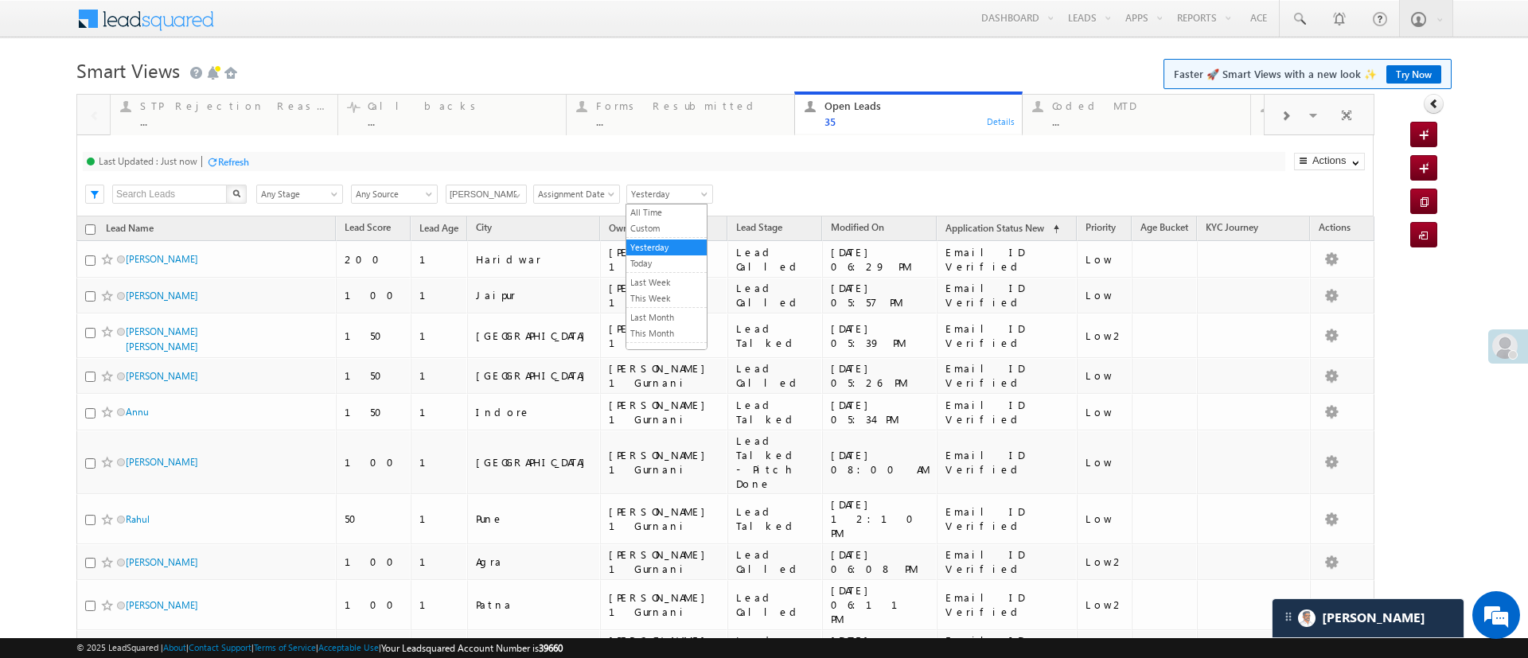
click at [697, 198] on span "Yesterday" at bounding box center [667, 194] width 80 height 14
click at [659, 268] on link "Today" at bounding box center [666, 263] width 80 height 14
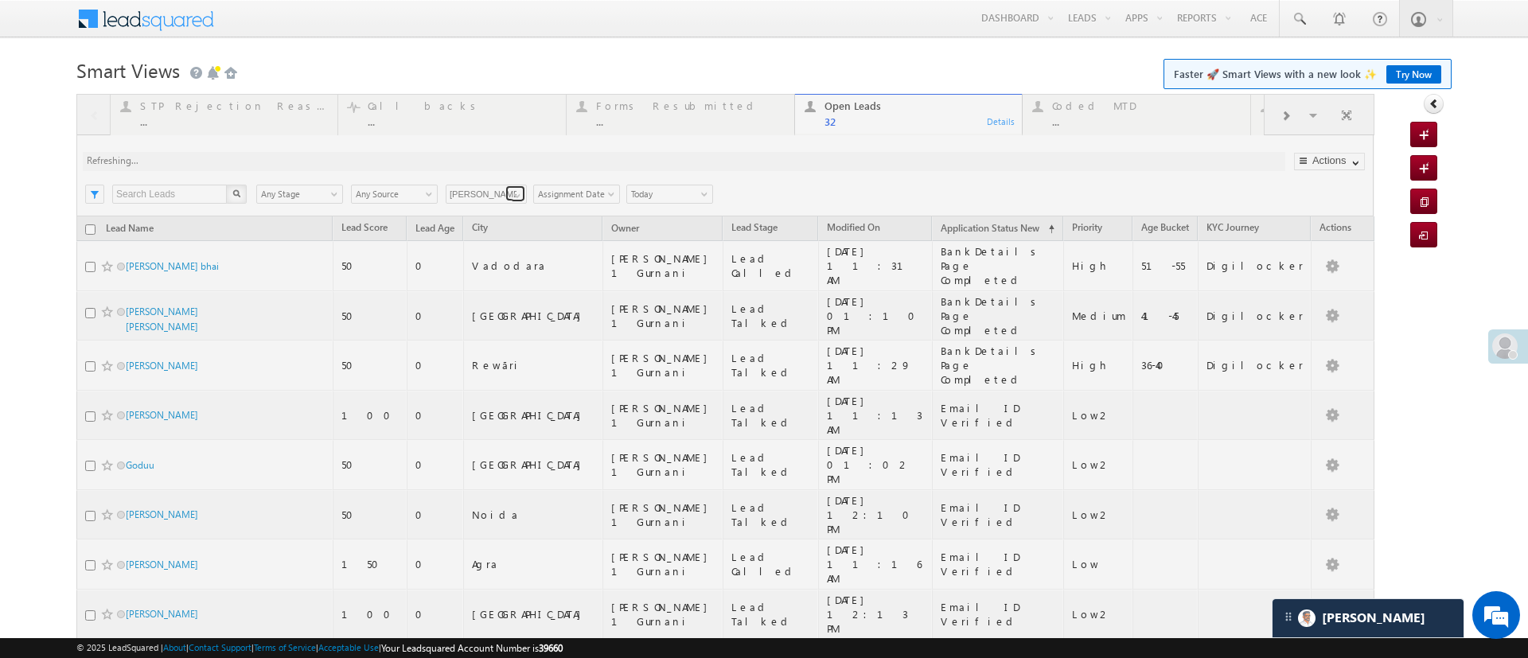
click at [512, 197] on span at bounding box center [517, 195] width 13 height 13
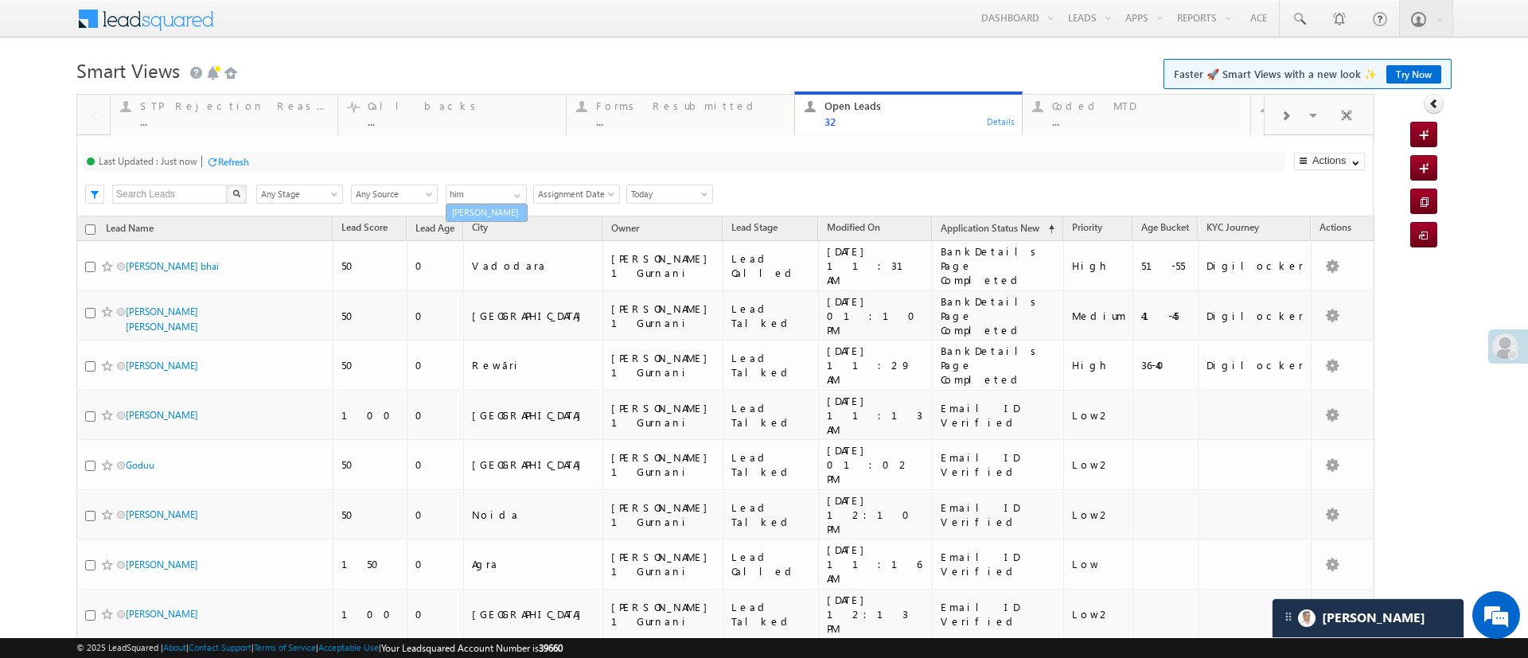
click at [493, 212] on link "[PERSON_NAME]" at bounding box center [487, 213] width 82 height 18
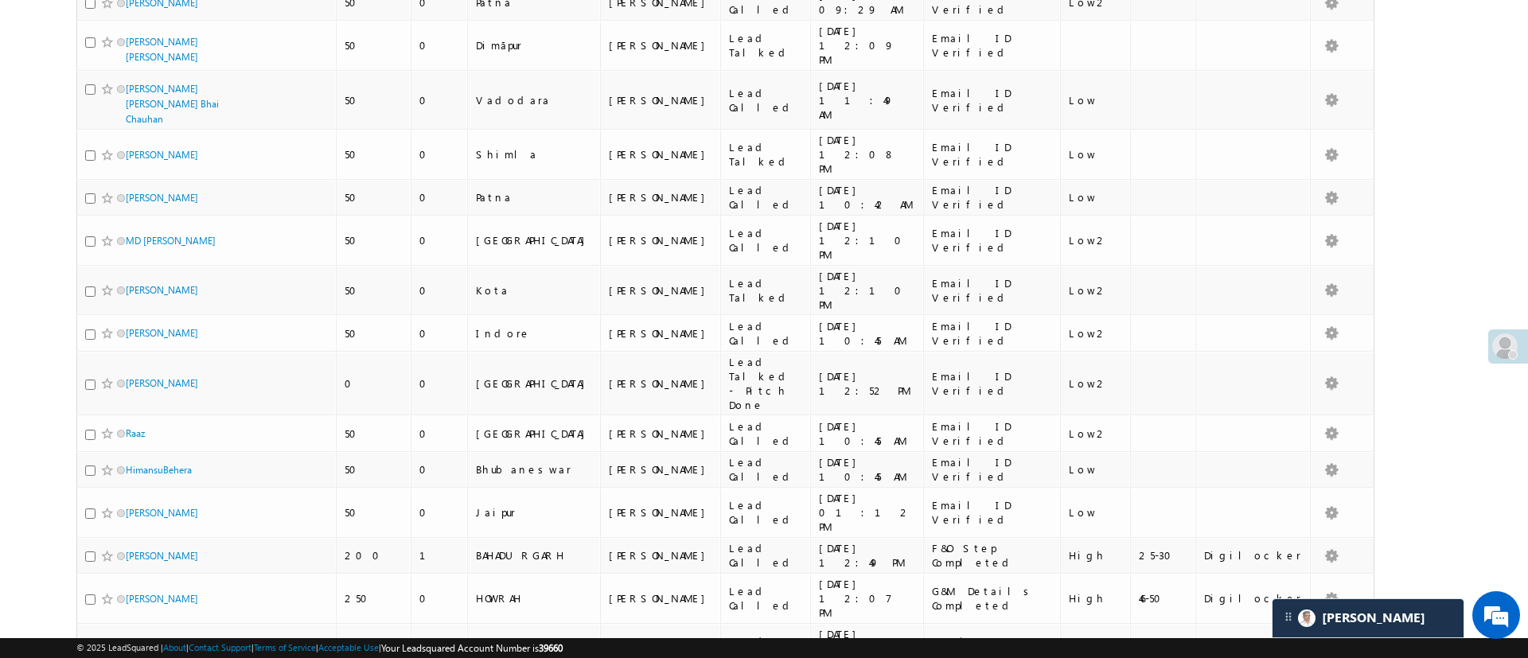
scroll to position [575, 0]
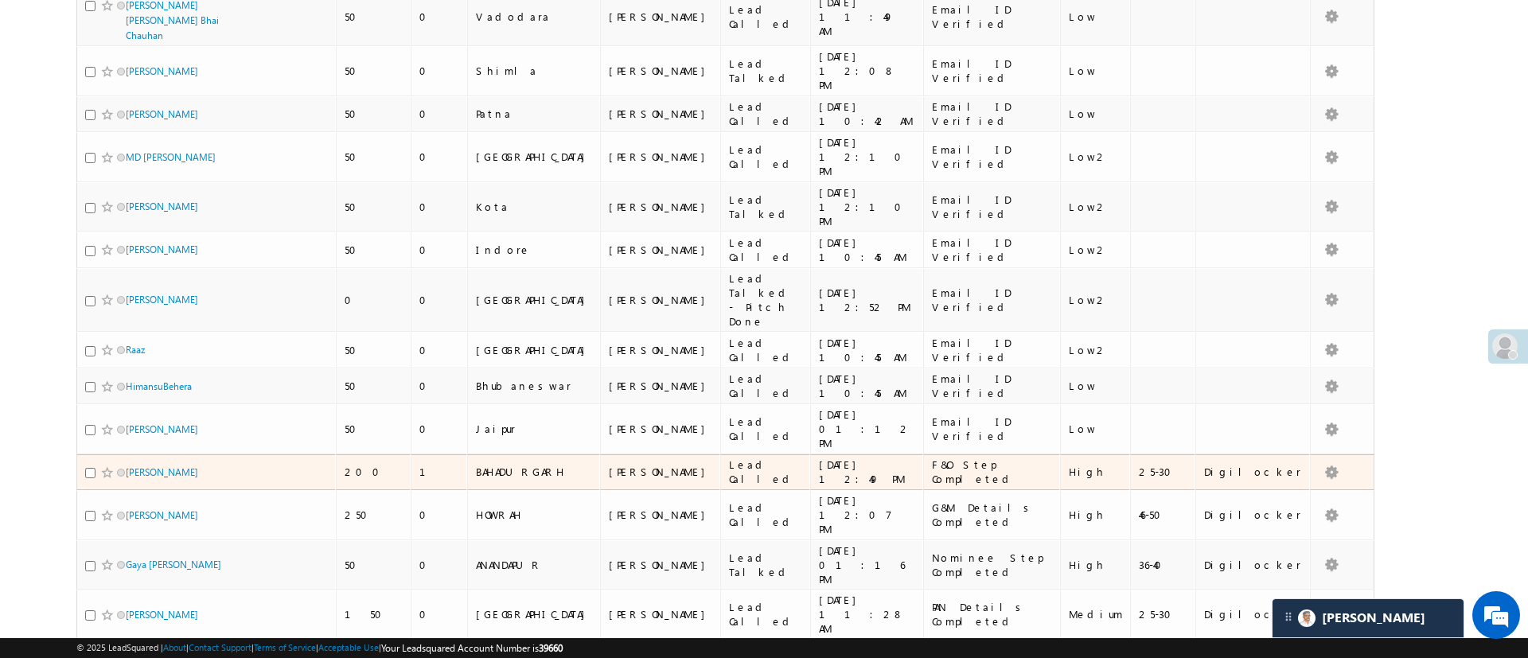
type input "Himanshu Sharma"
click at [93, 468] on input "checkbox" at bounding box center [90, 473] width 10 height 10
checkbox input "true"
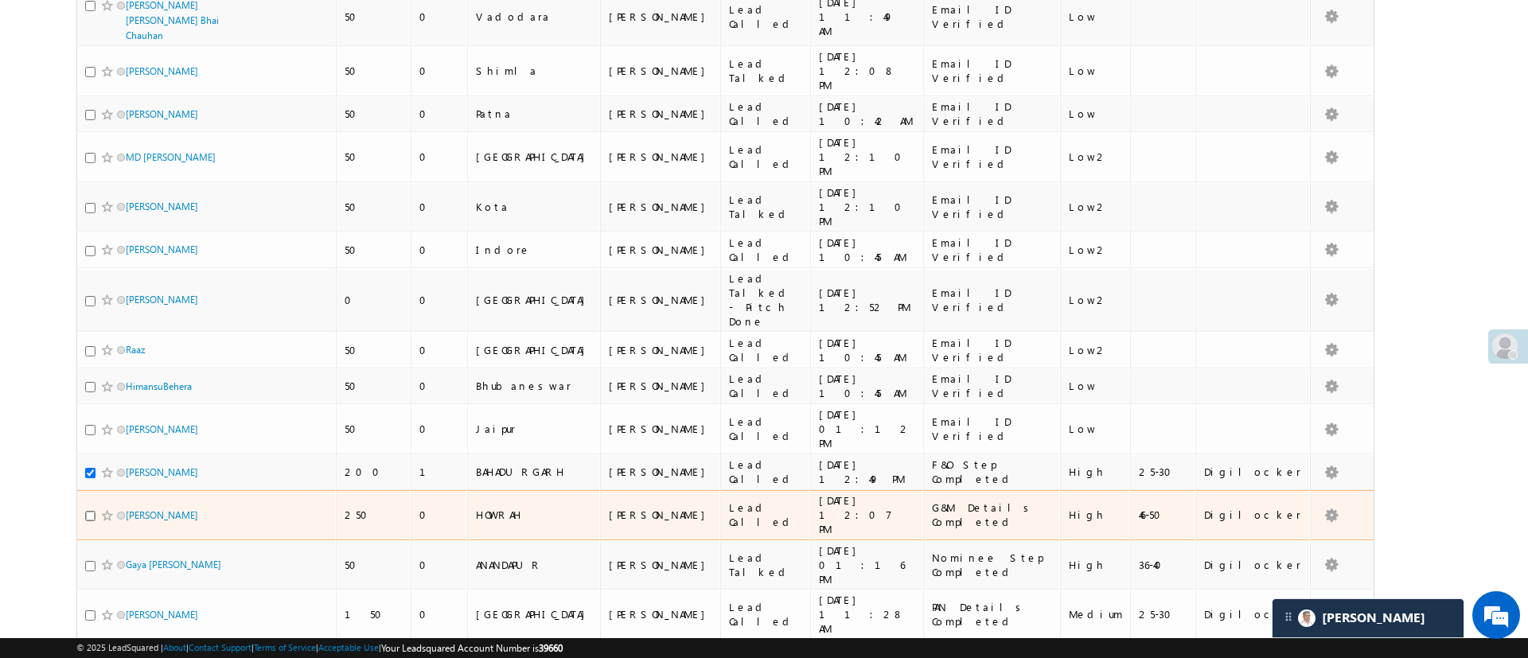
click at [88, 511] on input "checkbox" at bounding box center [90, 516] width 10 height 10
checkbox input "true"
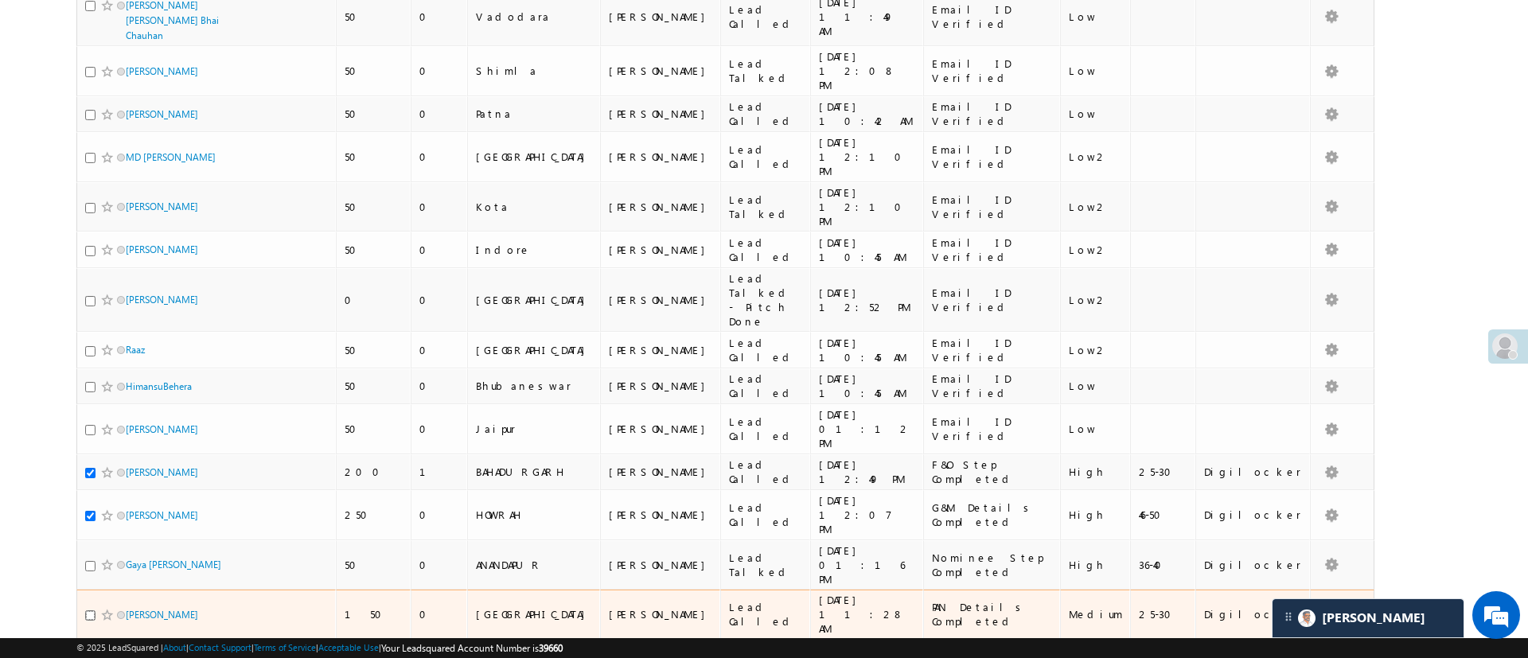
click at [91, 610] on input "checkbox" at bounding box center [90, 615] width 10 height 10
checkbox input "true"
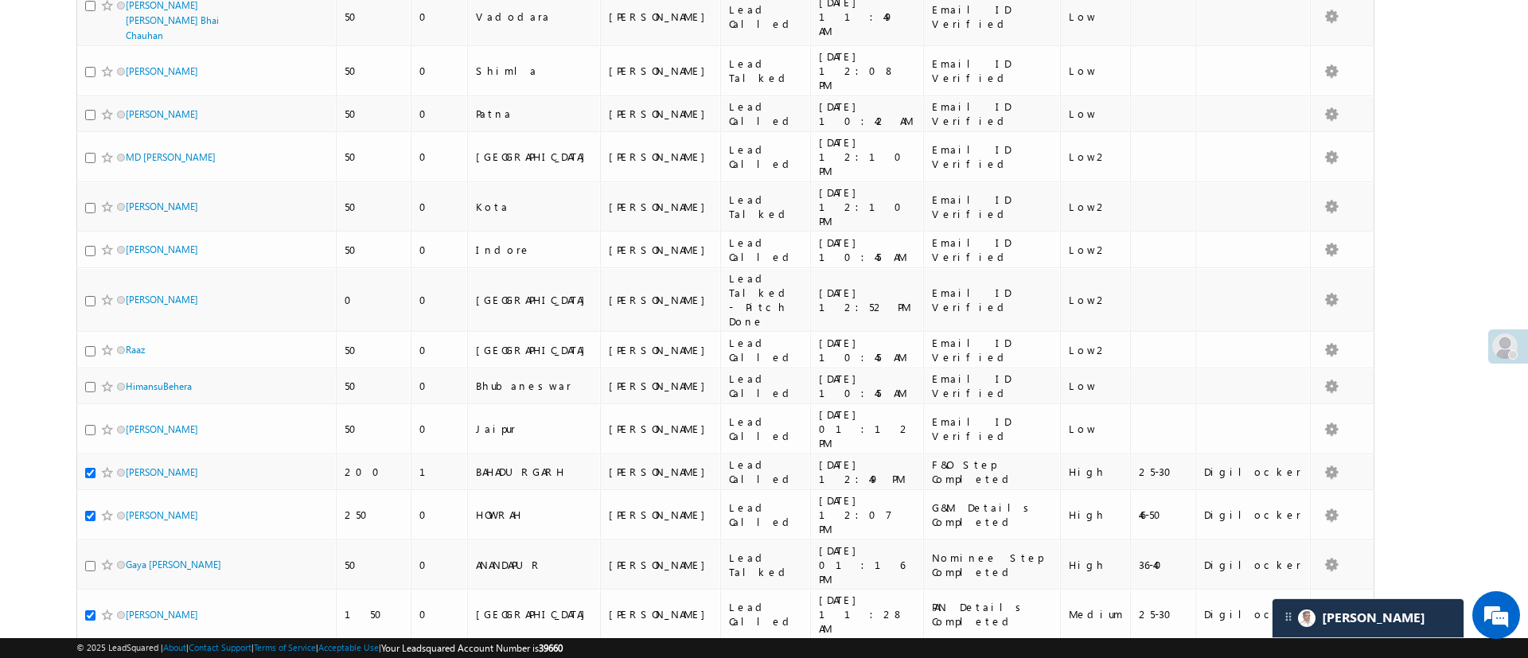
click at [91, 657] on input "checkbox" at bounding box center [90, 666] width 10 height 10
checkbox input "true"
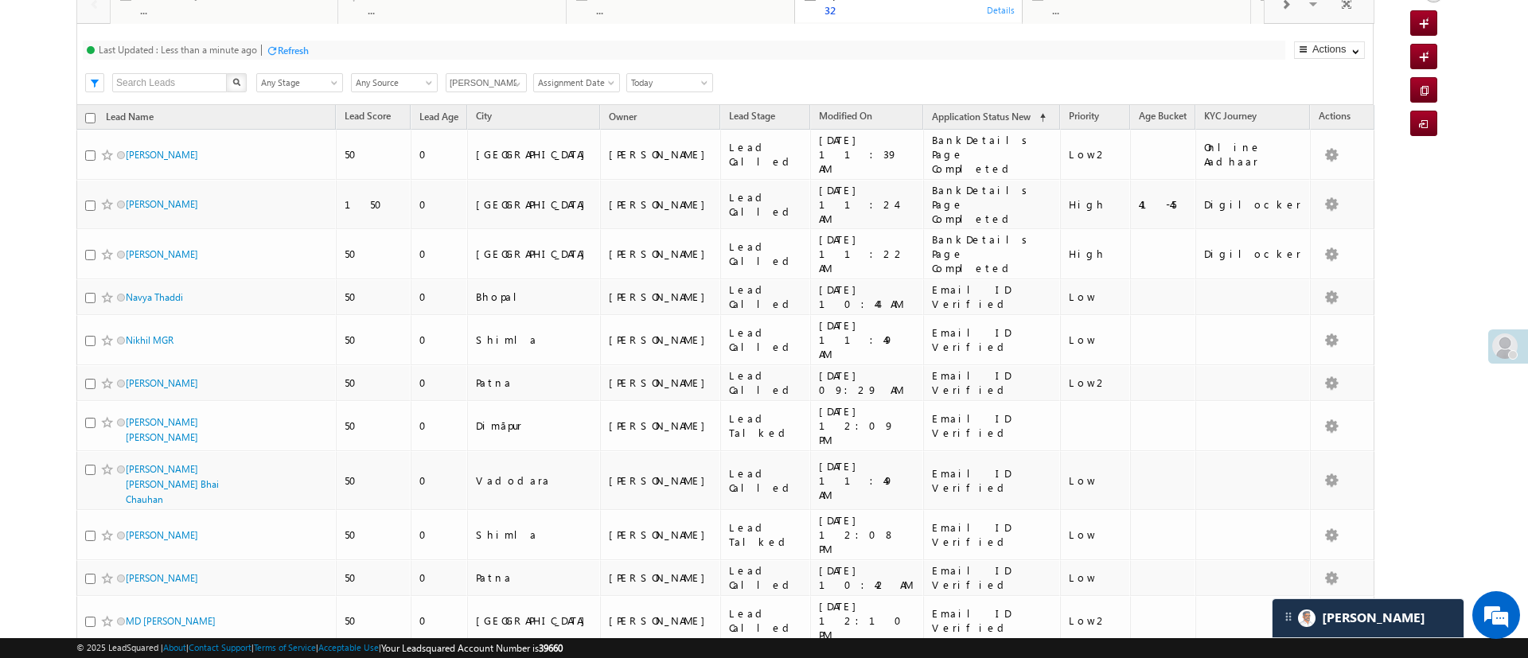
scroll to position [109, 0]
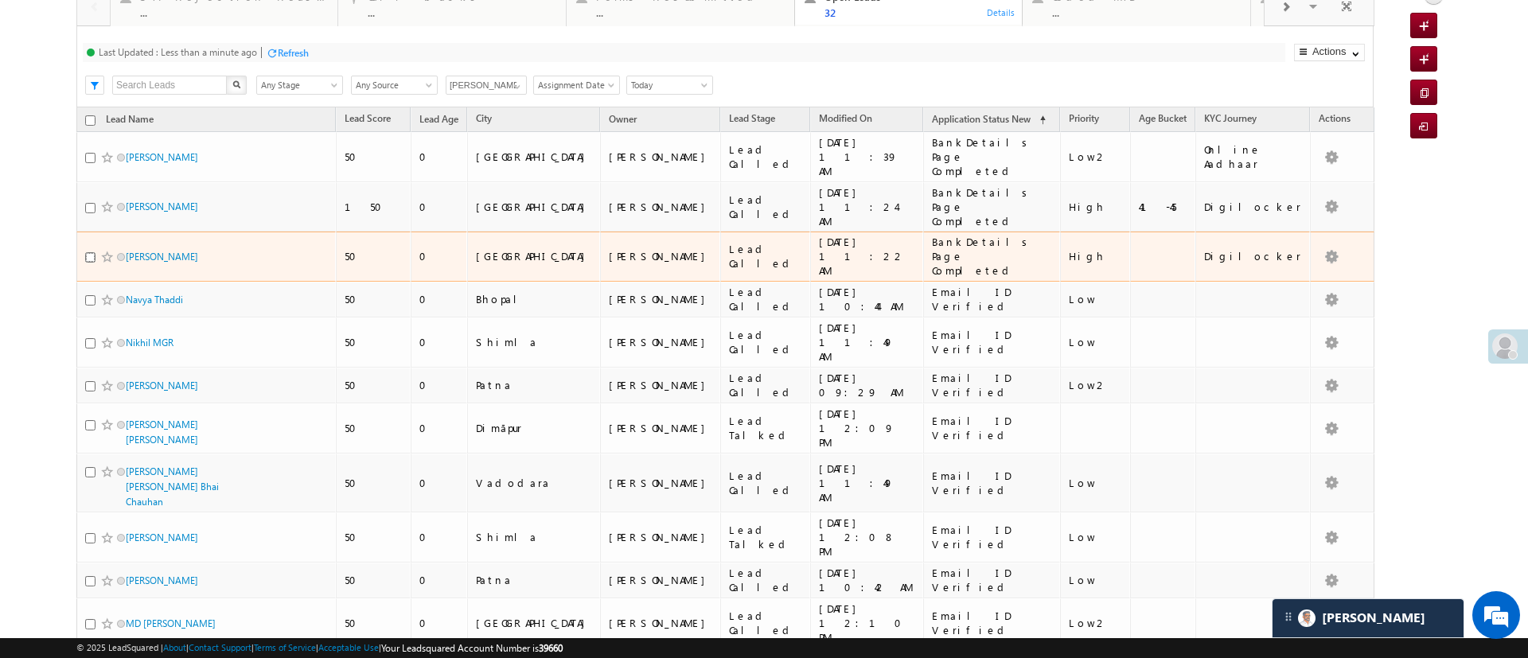
click at [88, 252] on input "checkbox" at bounding box center [90, 257] width 10 height 10
checkbox input "true"
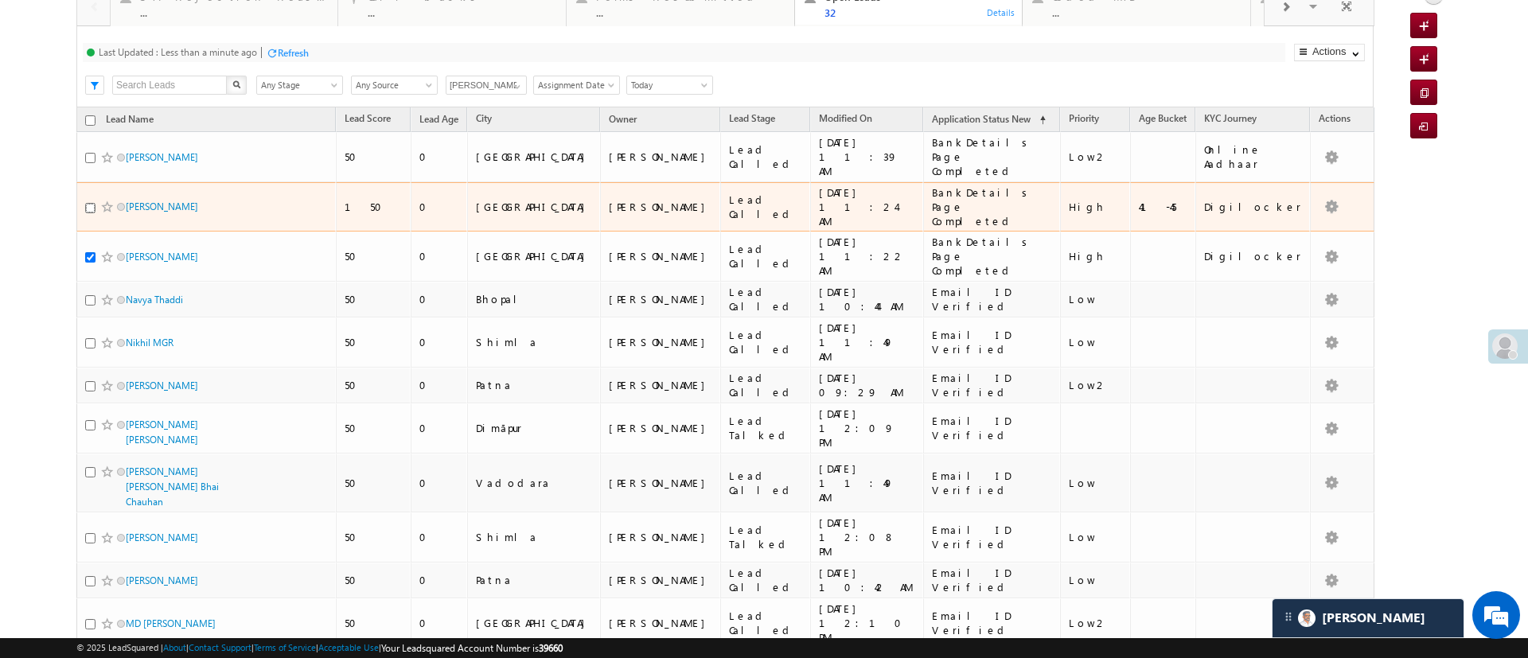
click at [88, 203] on input "checkbox" at bounding box center [90, 208] width 10 height 10
checkbox input "true"
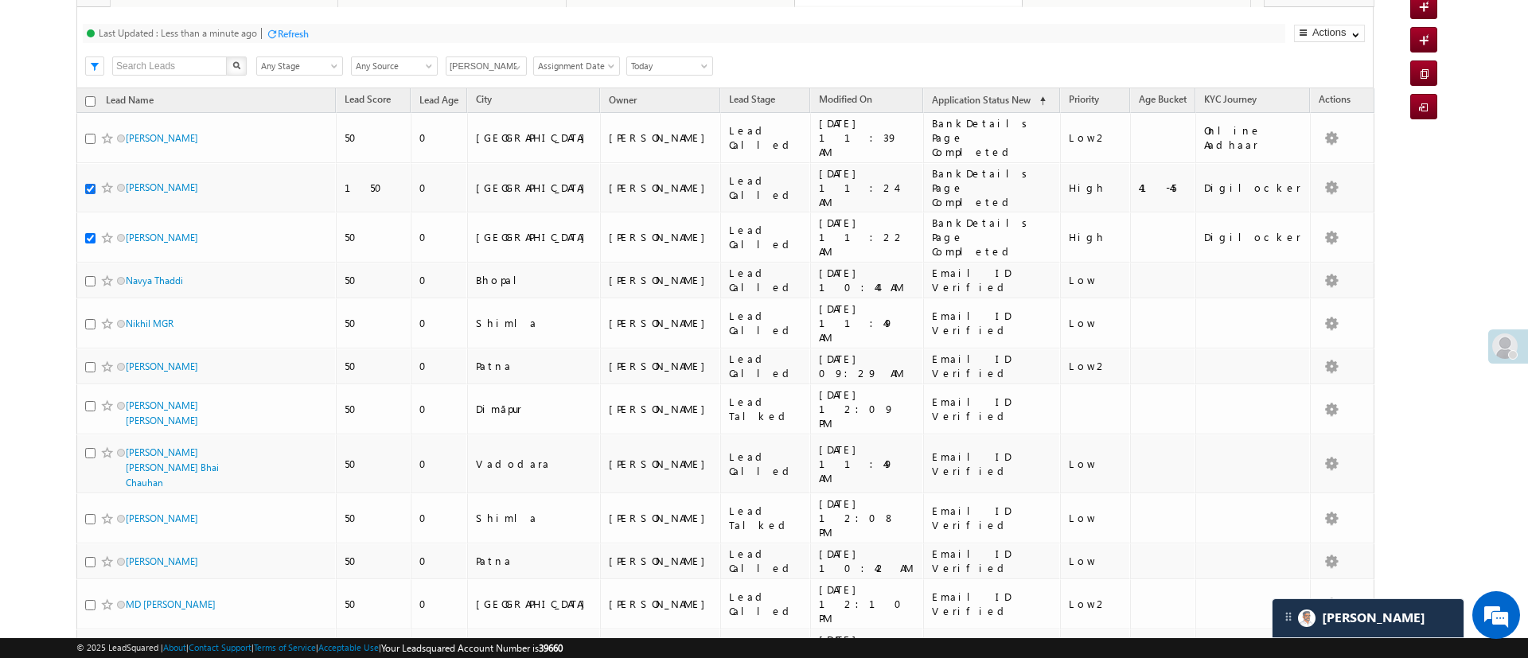
scroll to position [0, 0]
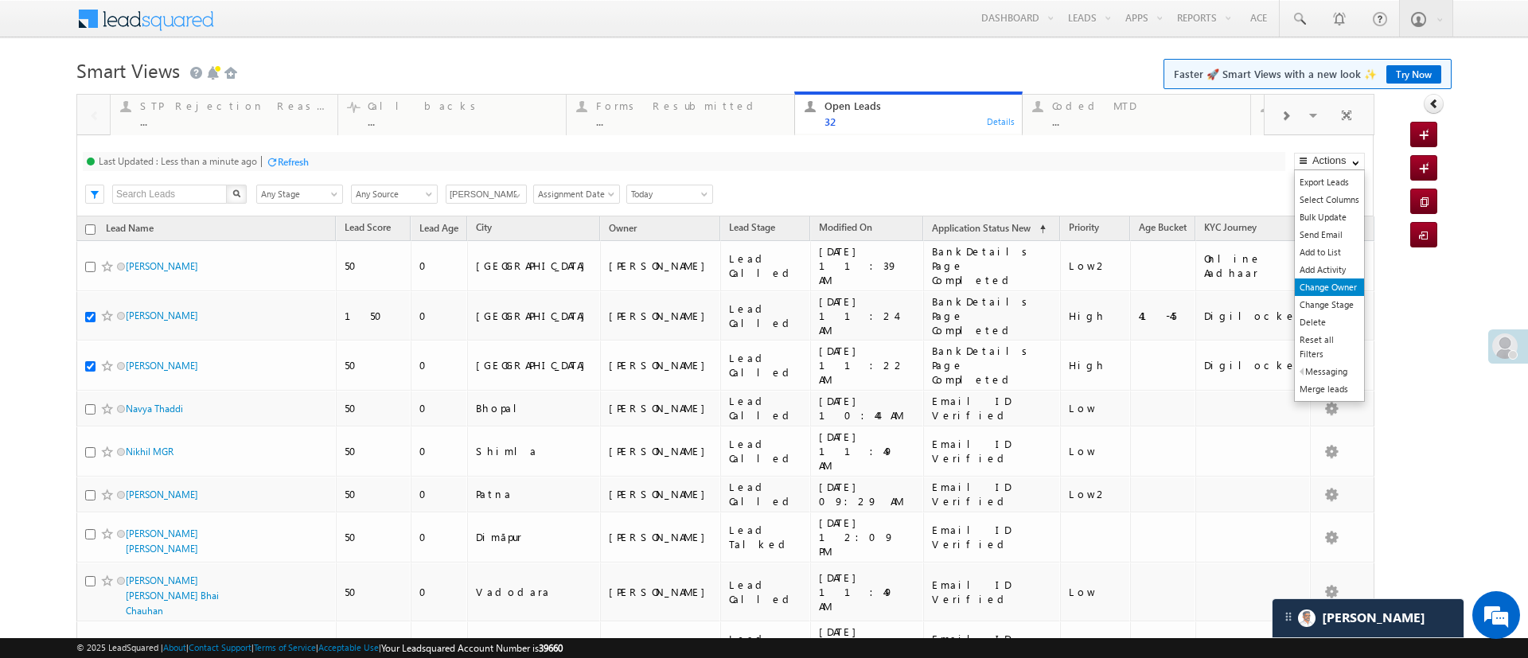
click at [1325, 283] on link "Change Owner" at bounding box center [1329, 288] width 69 height 18
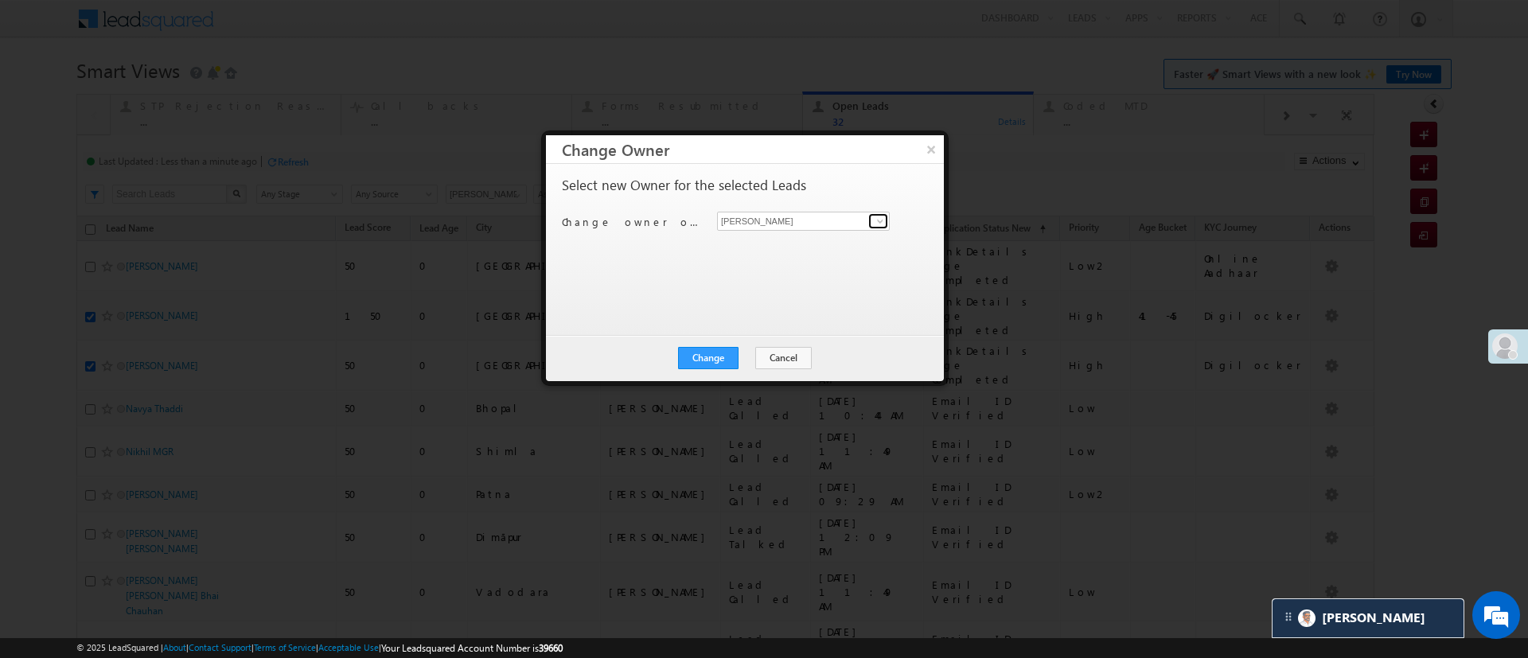
click at [875, 226] on span at bounding box center [880, 221] width 13 height 13
click at [829, 240] on link "Lavisha Gautam Lavisha.Gautam@angelbroking.com" at bounding box center [803, 246] width 173 height 30
type input "Lavisha Gautam"
click at [717, 341] on div "Change Cancel Close" at bounding box center [745, 358] width 398 height 46
click at [717, 366] on button "Change" at bounding box center [708, 358] width 60 height 22
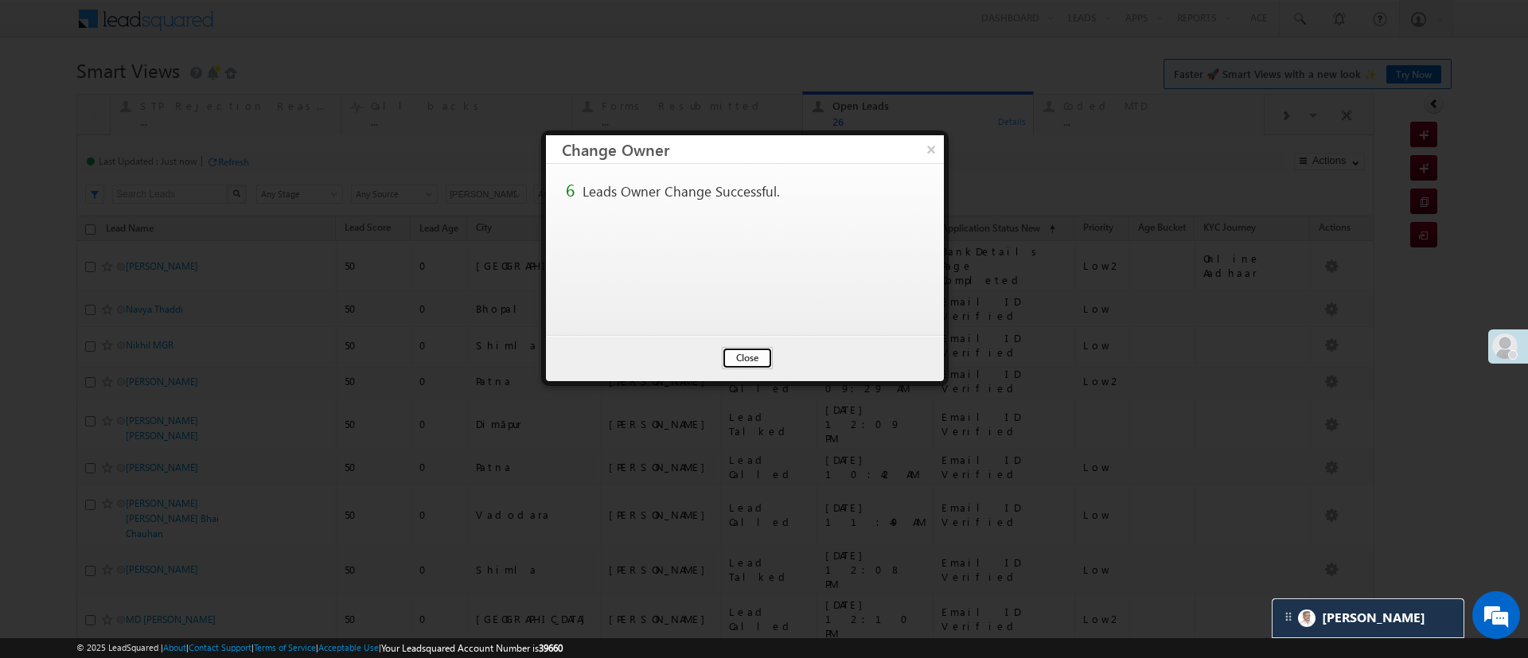
click at [734, 353] on button "Close" at bounding box center [747, 358] width 51 height 22
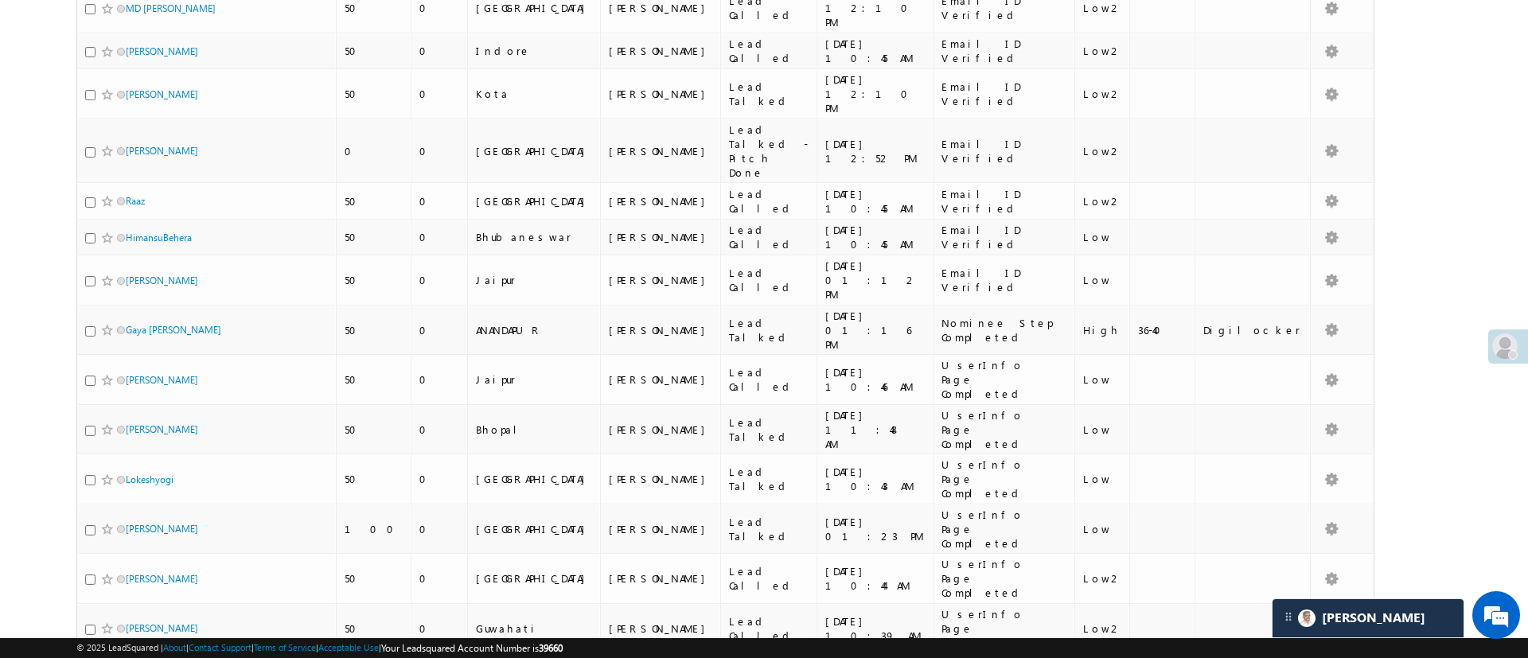
scroll to position [36, 0]
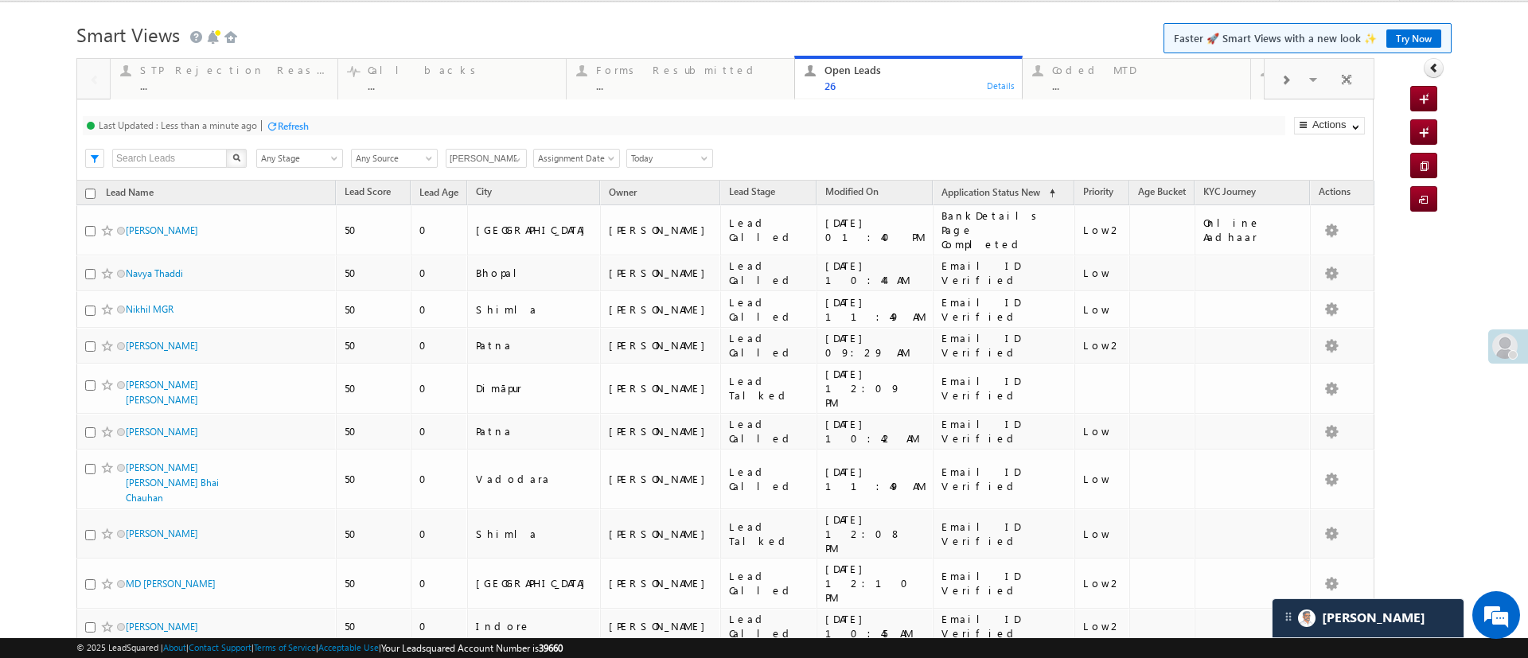
click at [308, 124] on div "Refresh" at bounding box center [293, 126] width 31 height 12
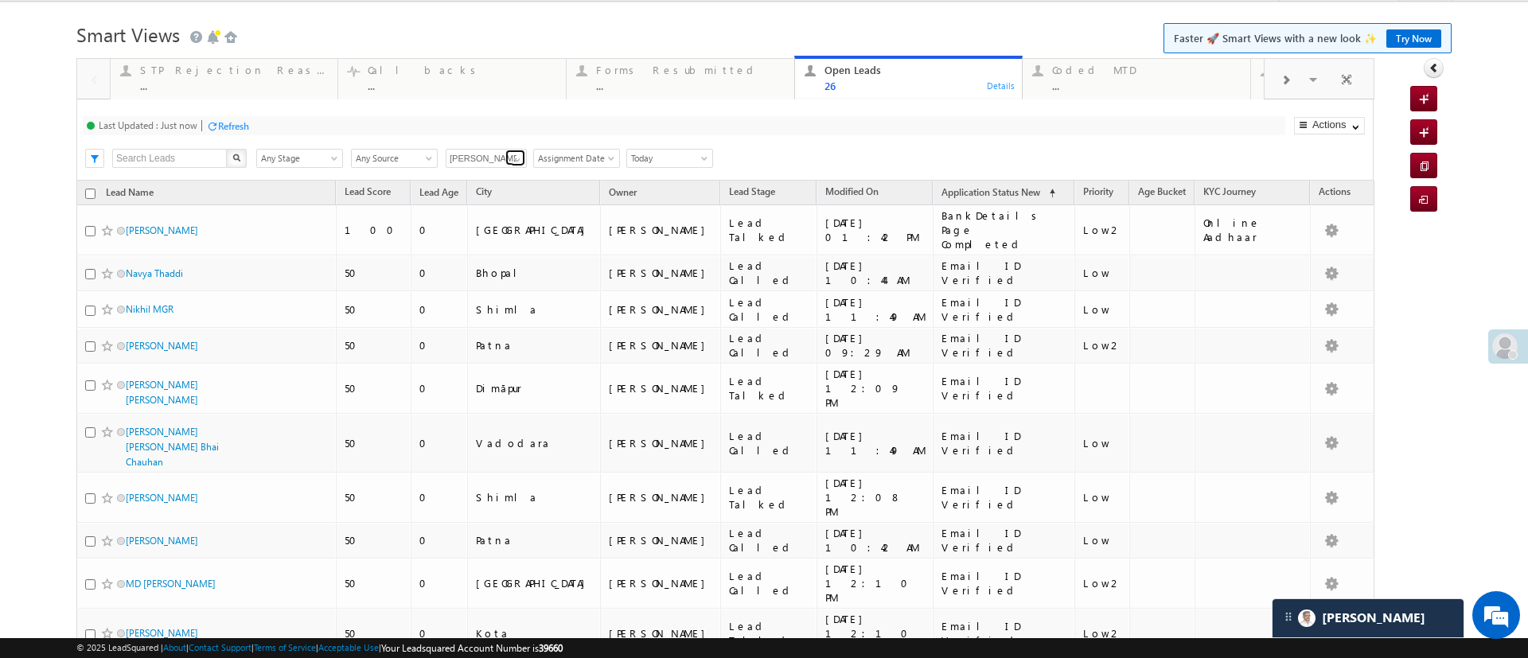
click at [516, 151] on link at bounding box center [515, 158] width 20 height 16
click at [636, 113] on div "Last Updated : Just now Refresh Refreshing... Search X Lead Stage Any Stage Any…" at bounding box center [724, 139] width 1297 height 81
click at [659, 160] on span "Today" at bounding box center [667, 158] width 80 height 14
click at [662, 209] on link "Yesterday" at bounding box center [666, 212] width 80 height 14
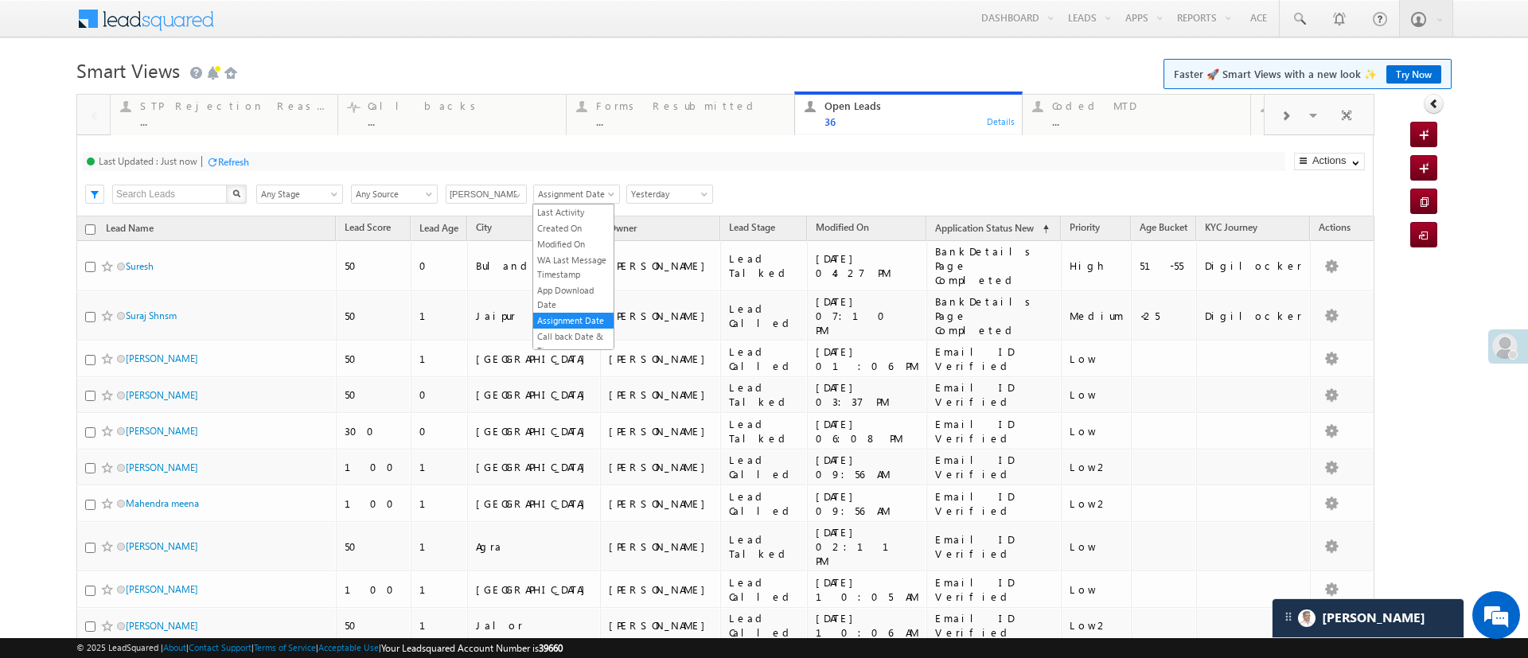
scroll to position [21, 0]
click at [584, 189] on span "Assignment Date" at bounding box center [574, 194] width 80 height 14
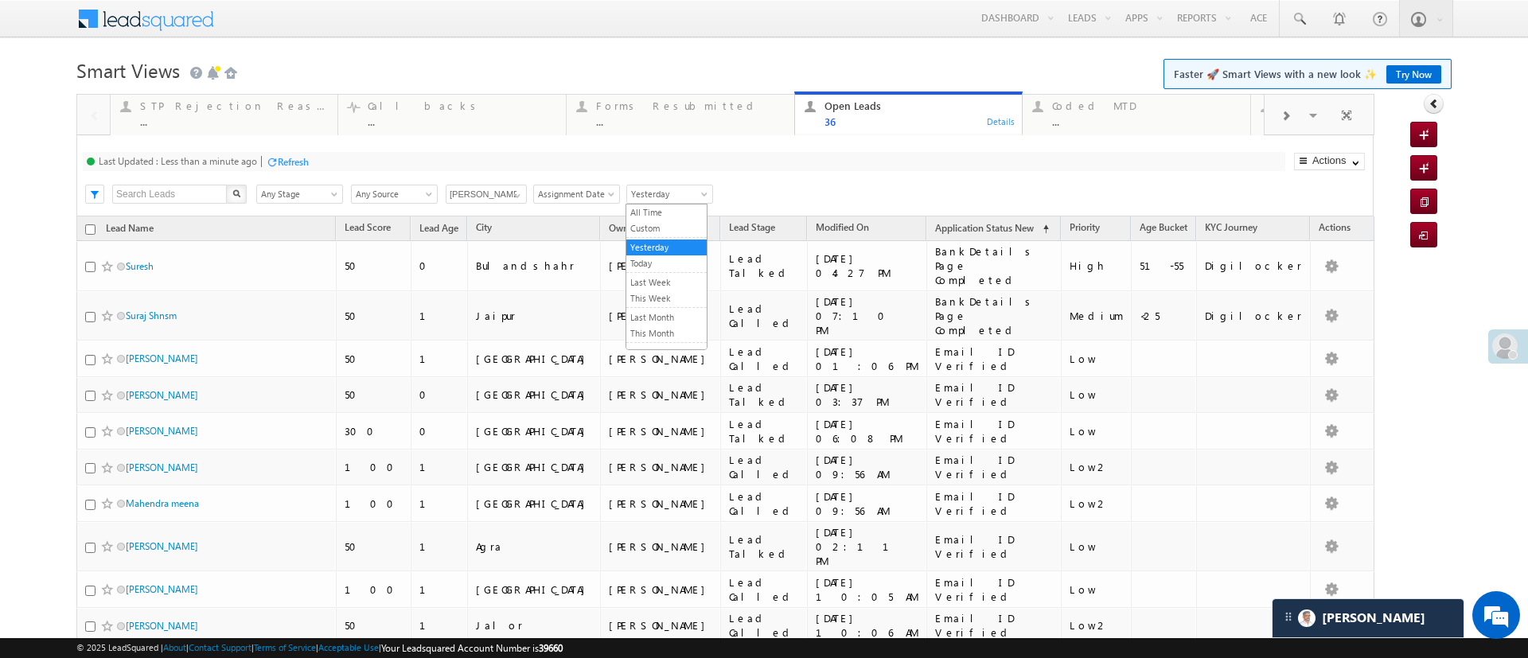
click at [691, 195] on span "Yesterday" at bounding box center [667, 194] width 80 height 14
click at [662, 228] on link "Custom" at bounding box center [666, 228] width 80 height 14
click at [729, 196] on input "__/__/__" at bounding box center [747, 194] width 57 height 19
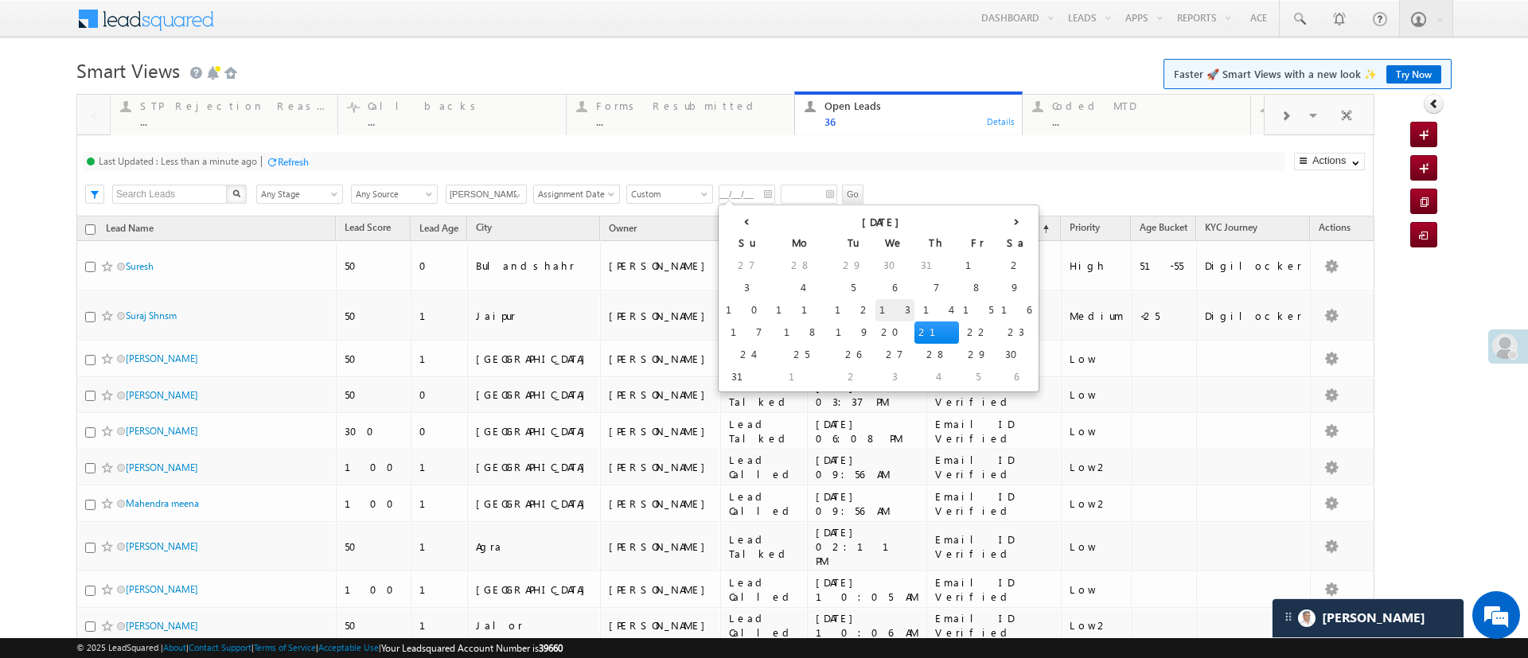
click at [875, 302] on td "13" at bounding box center [894, 310] width 39 height 22
type input "08/13/25"
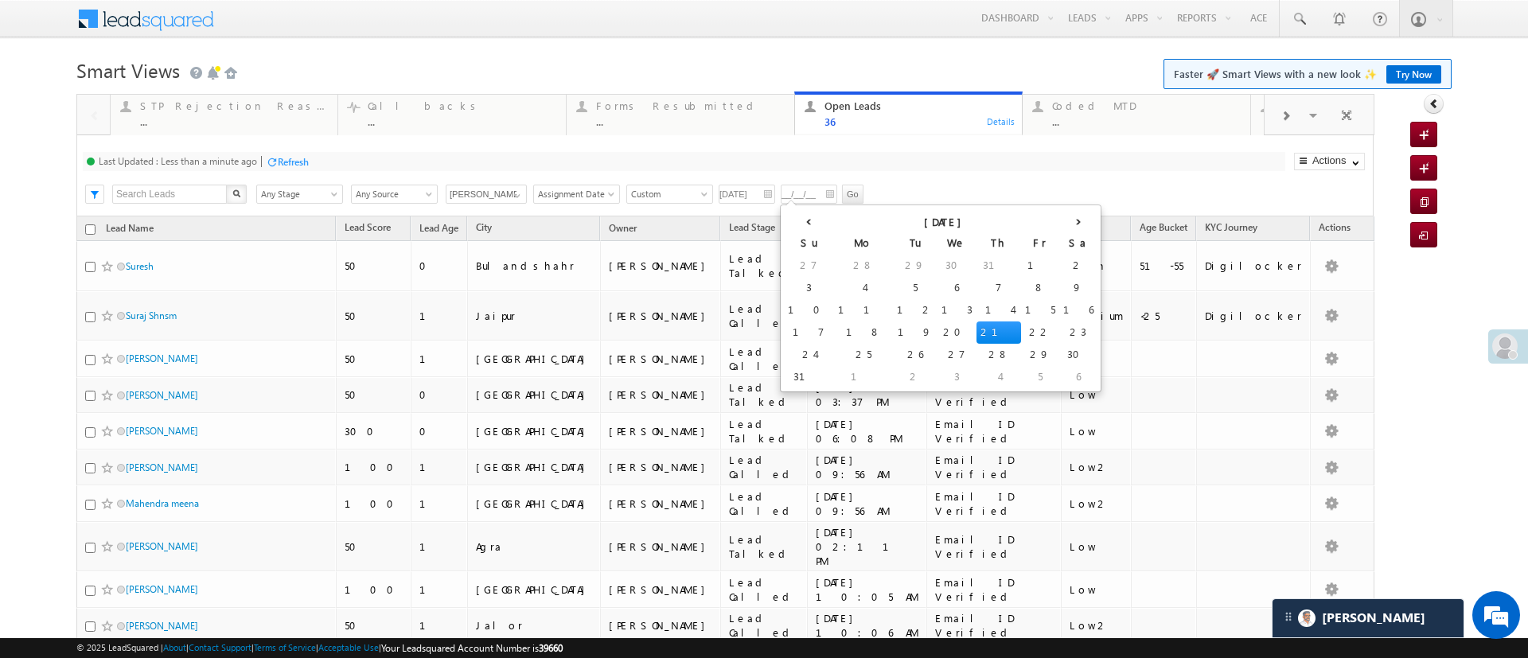
click at [799, 197] on input "__/__/__" at bounding box center [809, 194] width 57 height 19
click at [937, 299] on td "13" at bounding box center [956, 310] width 39 height 22
type input "08/13/25"
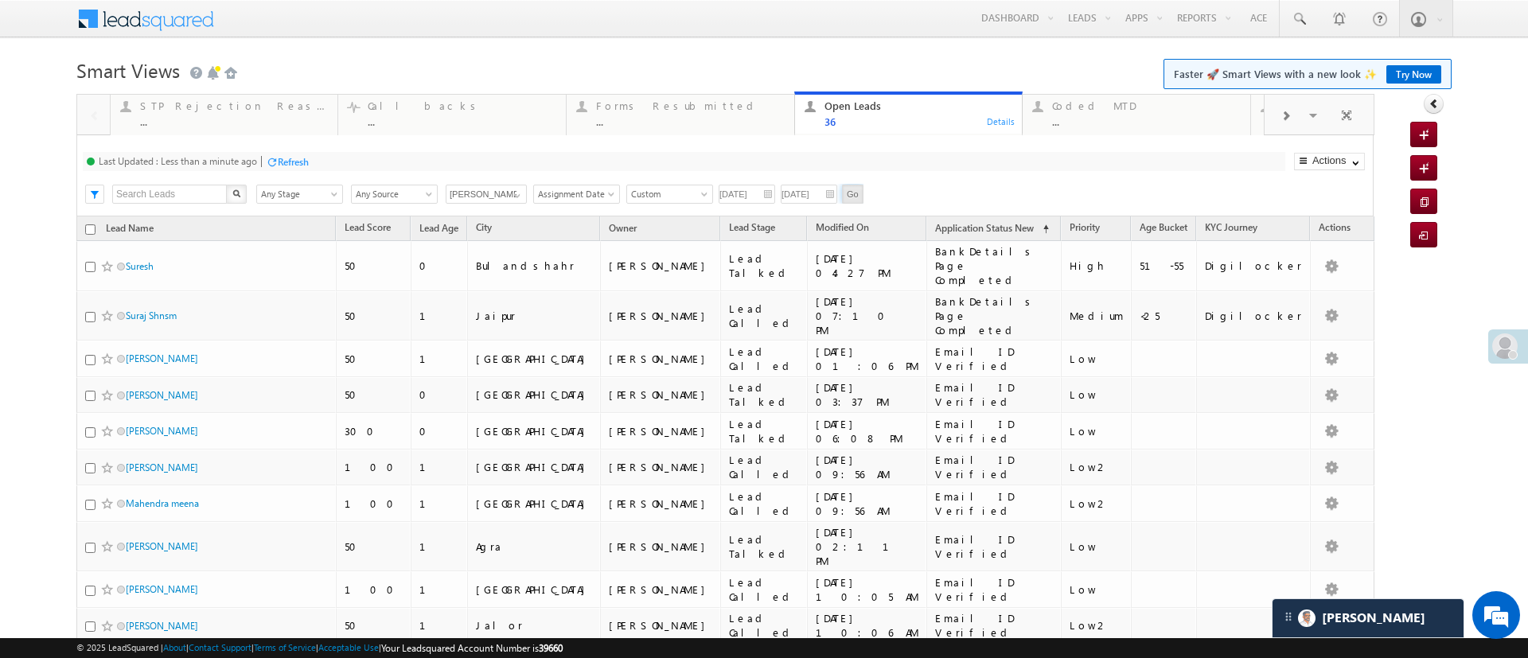
click at [849, 189] on input "Go" at bounding box center [852, 194] width 21 height 19
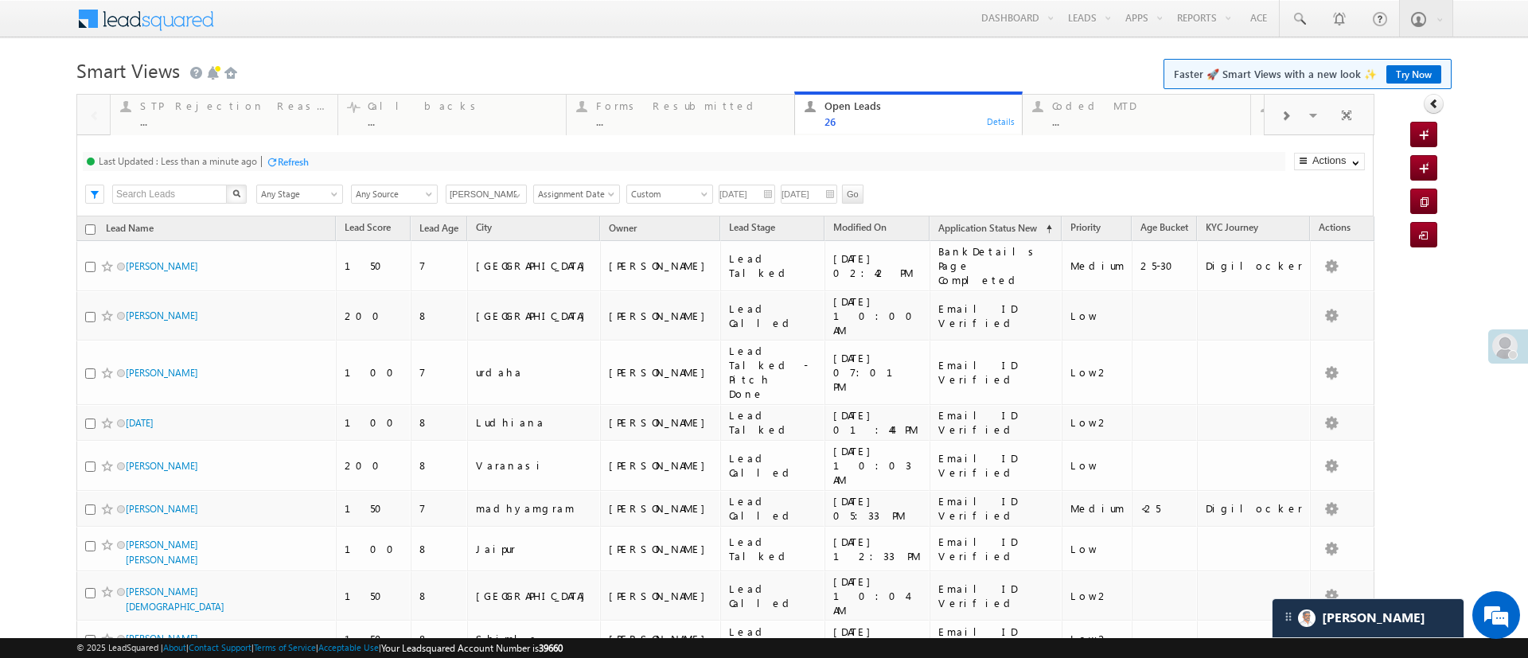
scroll to position [575, 0]
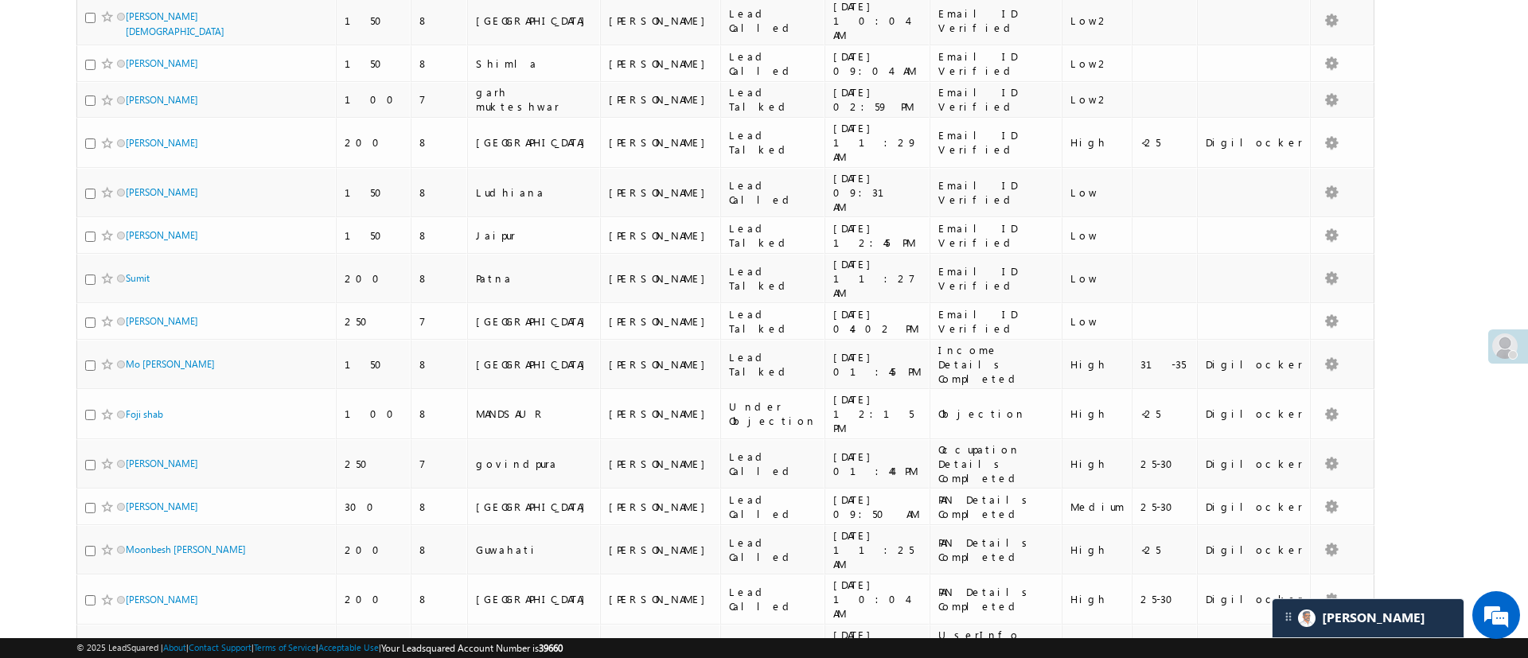
click at [1471, 150] on body "Menu Manish Panchal Manis h.1Pa nchal @ange lbrok ing.c om" at bounding box center [764, 193] width 1528 height 1537
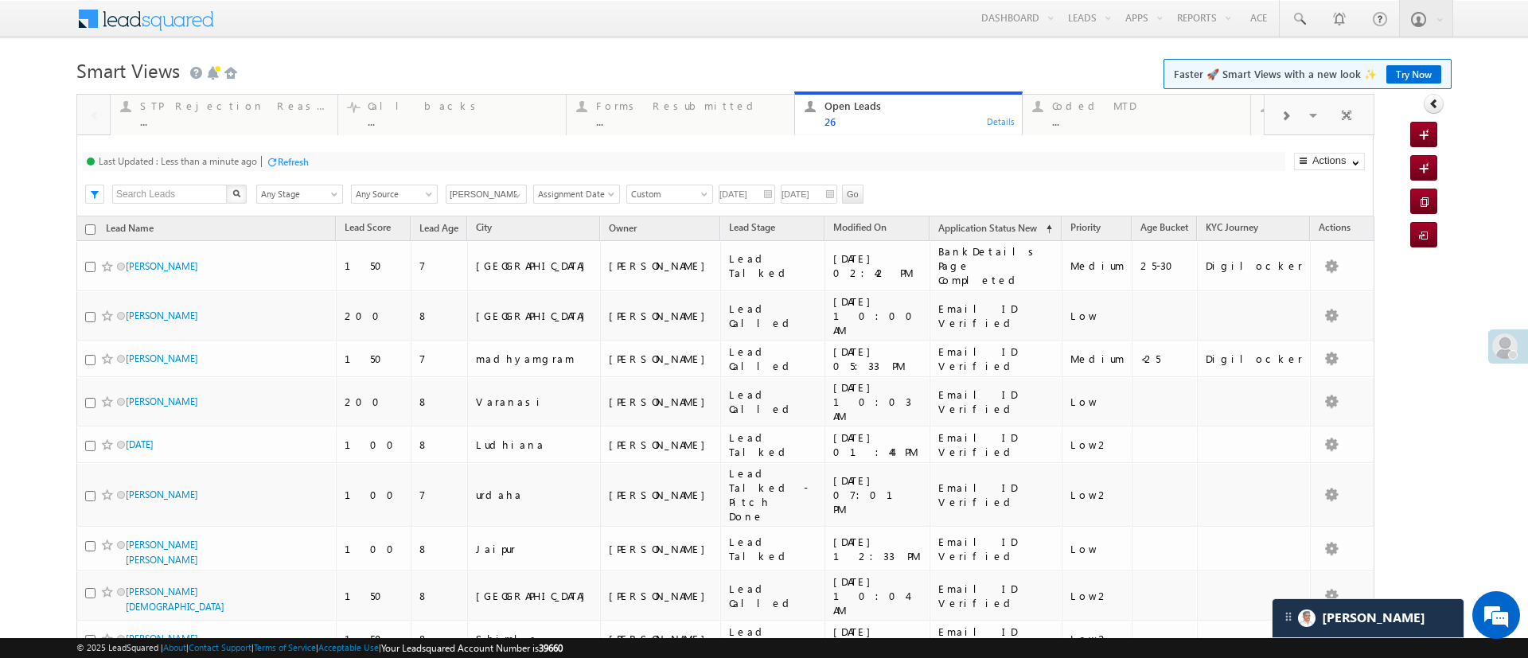
click at [302, 161] on div "Refresh" at bounding box center [293, 162] width 31 height 12
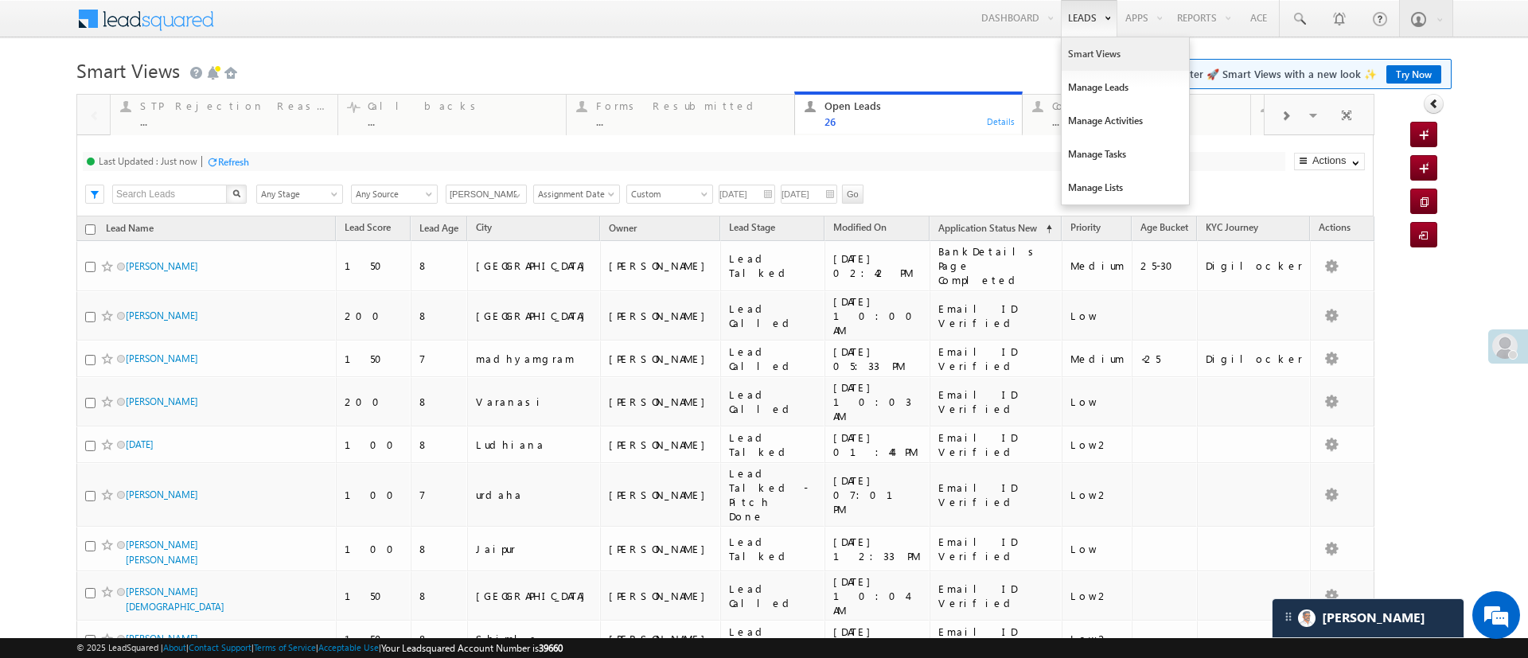
click at [1069, 60] on link "Smart Views" at bounding box center [1125, 53] width 127 height 33
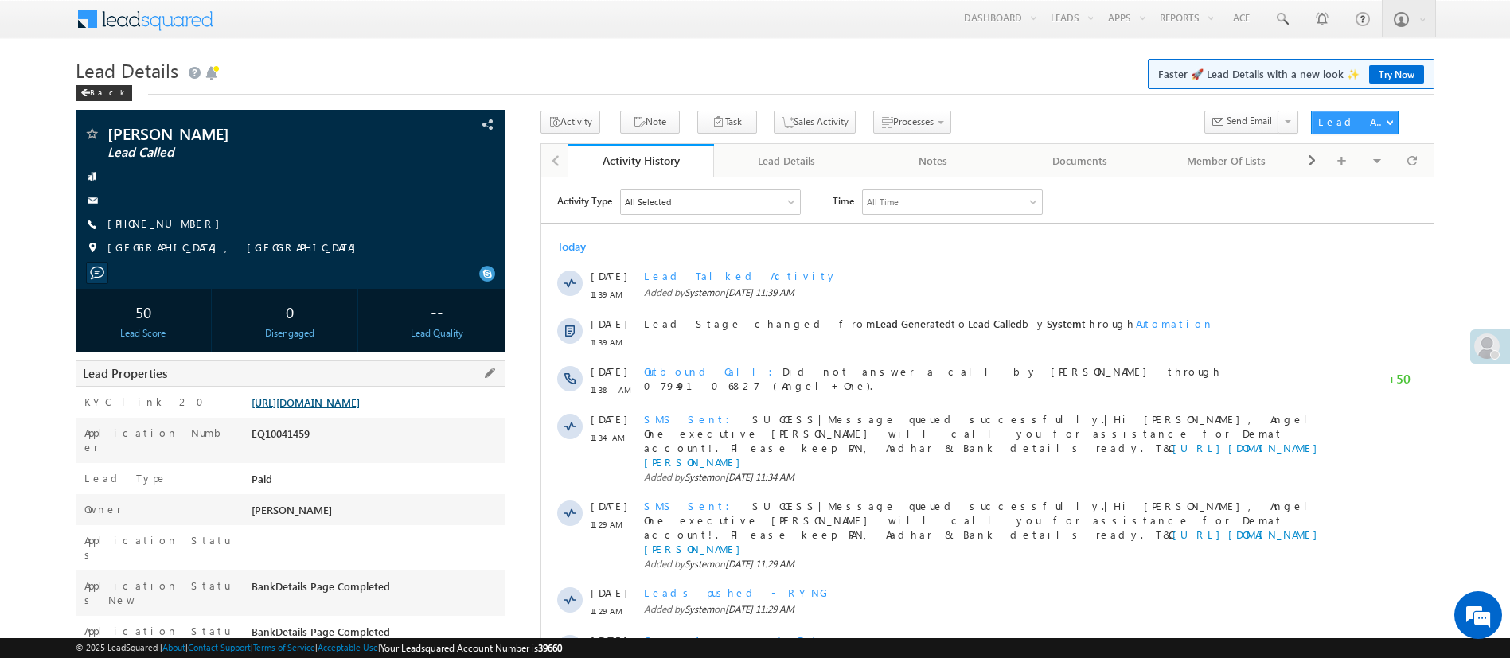
click at [360, 409] on link "[URL][DOMAIN_NAME]" at bounding box center [305, 403] width 108 height 14
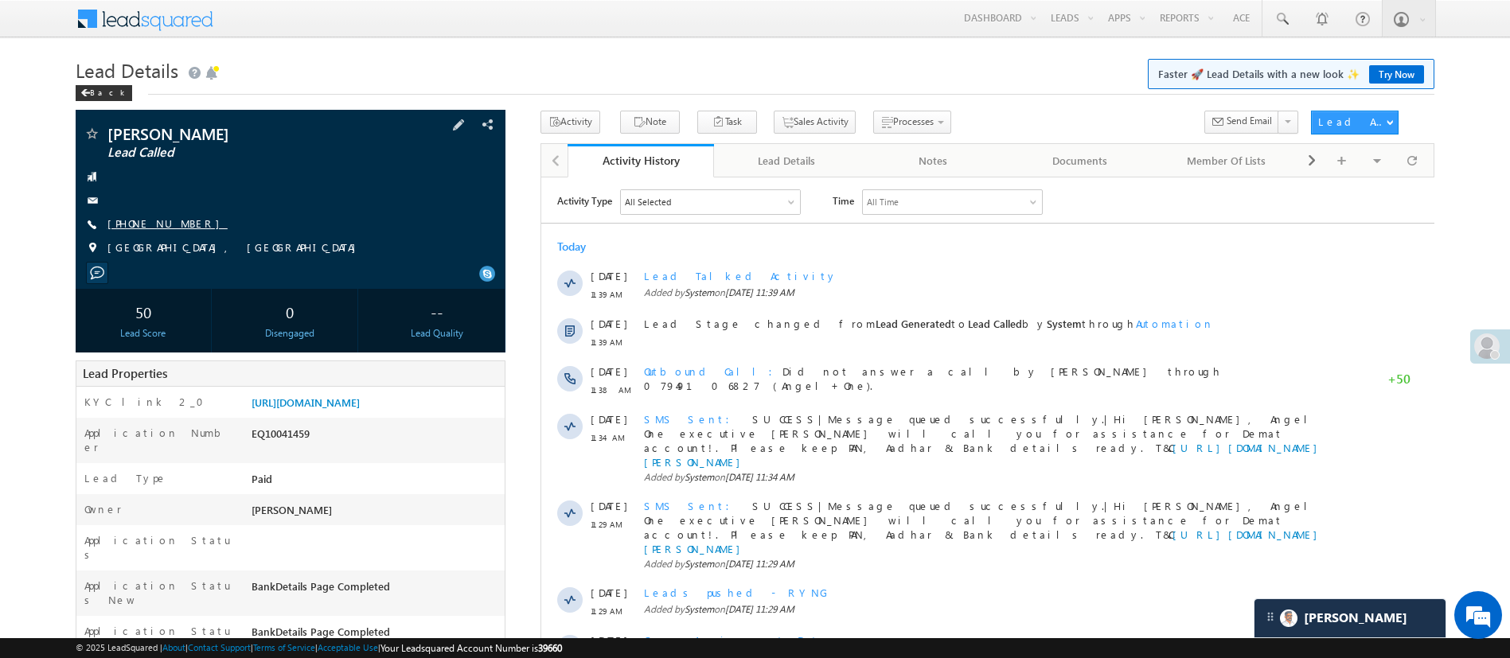
click at [163, 220] on link "[PHONE_NUMBER]" at bounding box center [167, 223] width 120 height 14
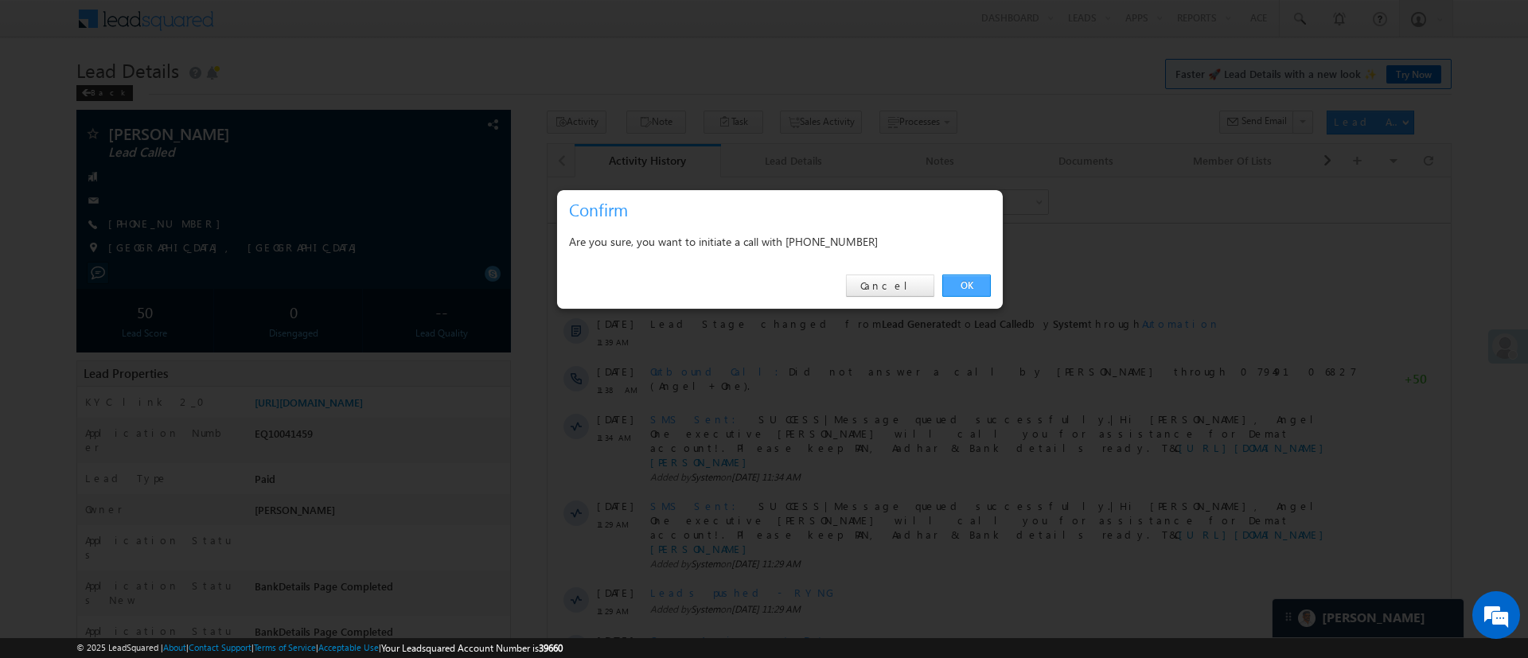
click at [972, 289] on link "OK" at bounding box center [966, 286] width 49 height 22
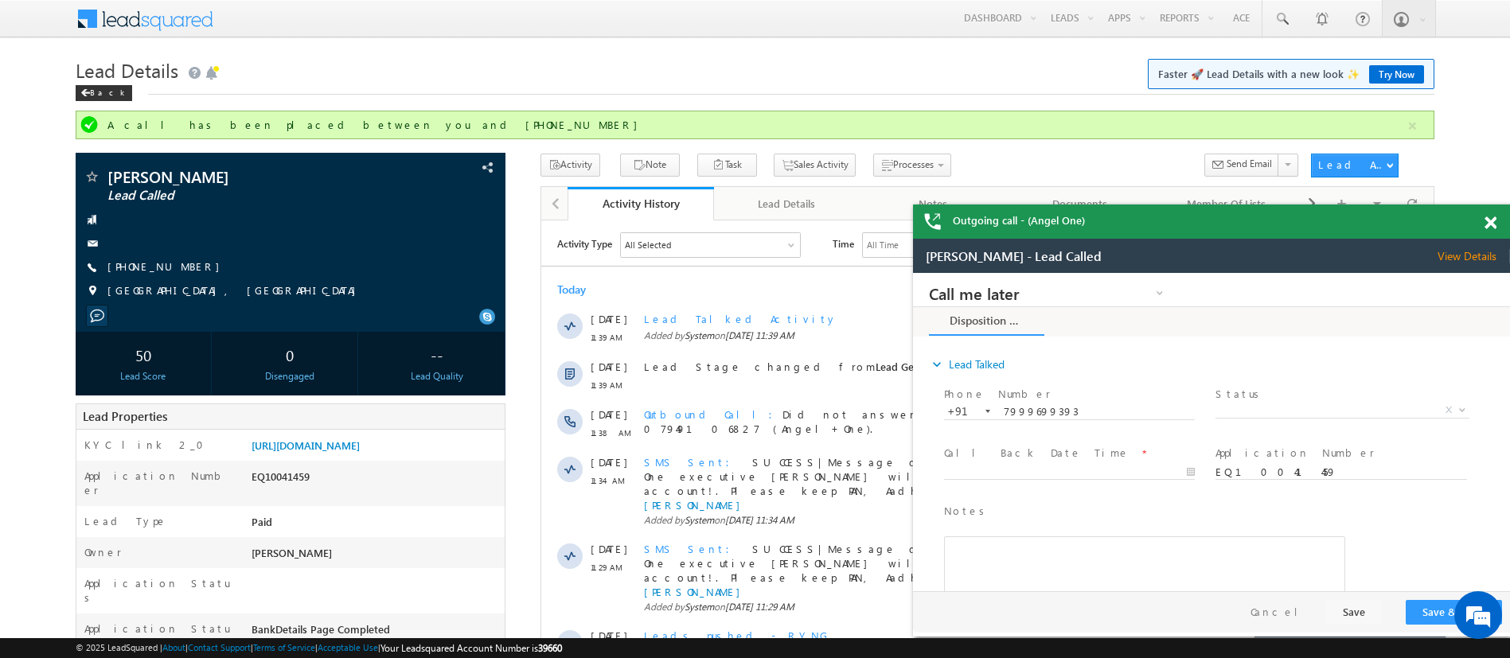
click at [1492, 219] on span at bounding box center [1490, 223] width 12 height 14
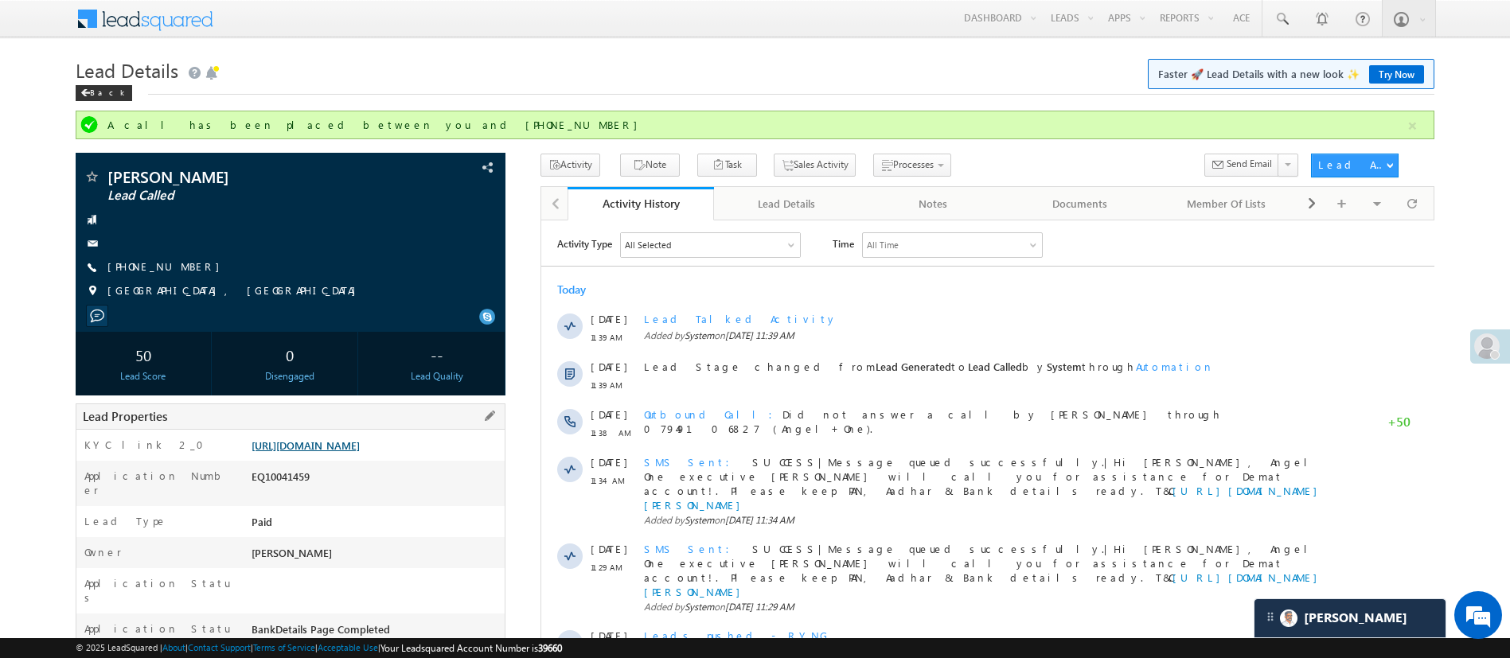
click at [359, 452] on link "[URL][DOMAIN_NAME]" at bounding box center [305, 445] width 108 height 14
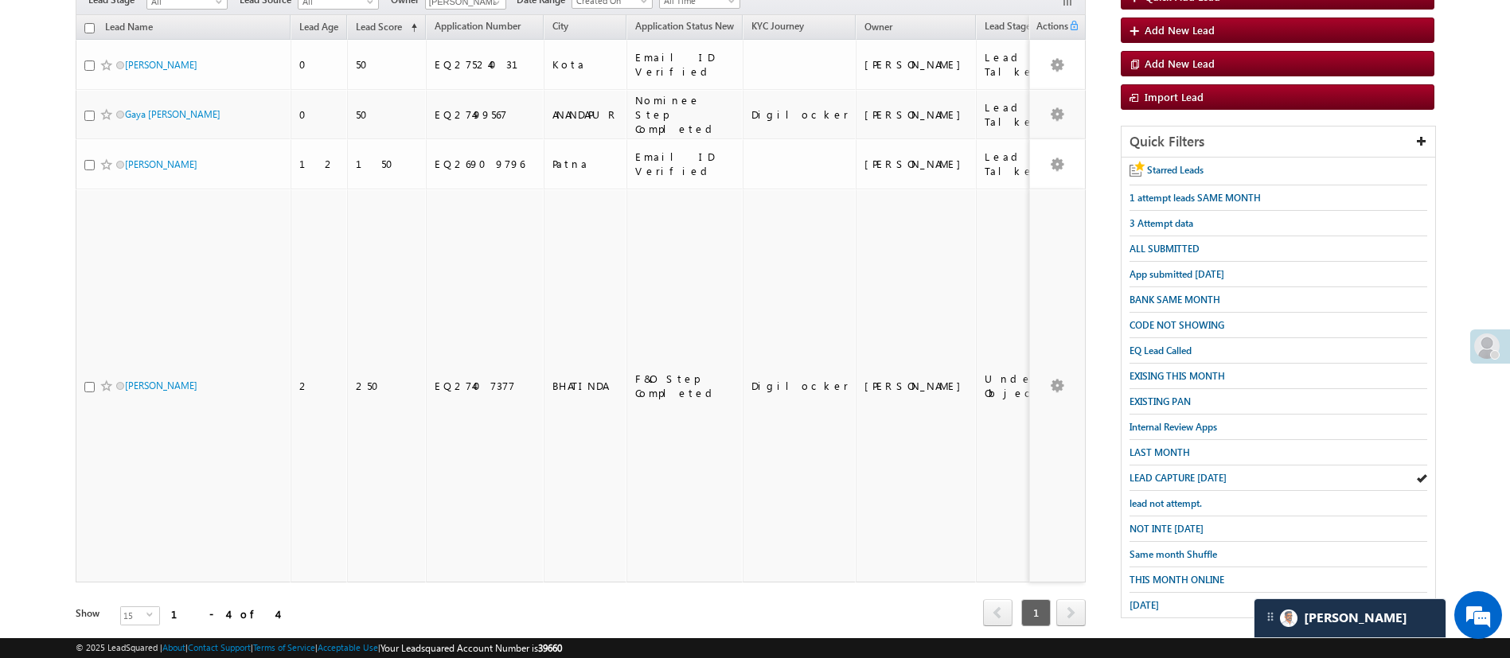
scroll to position [165, 0]
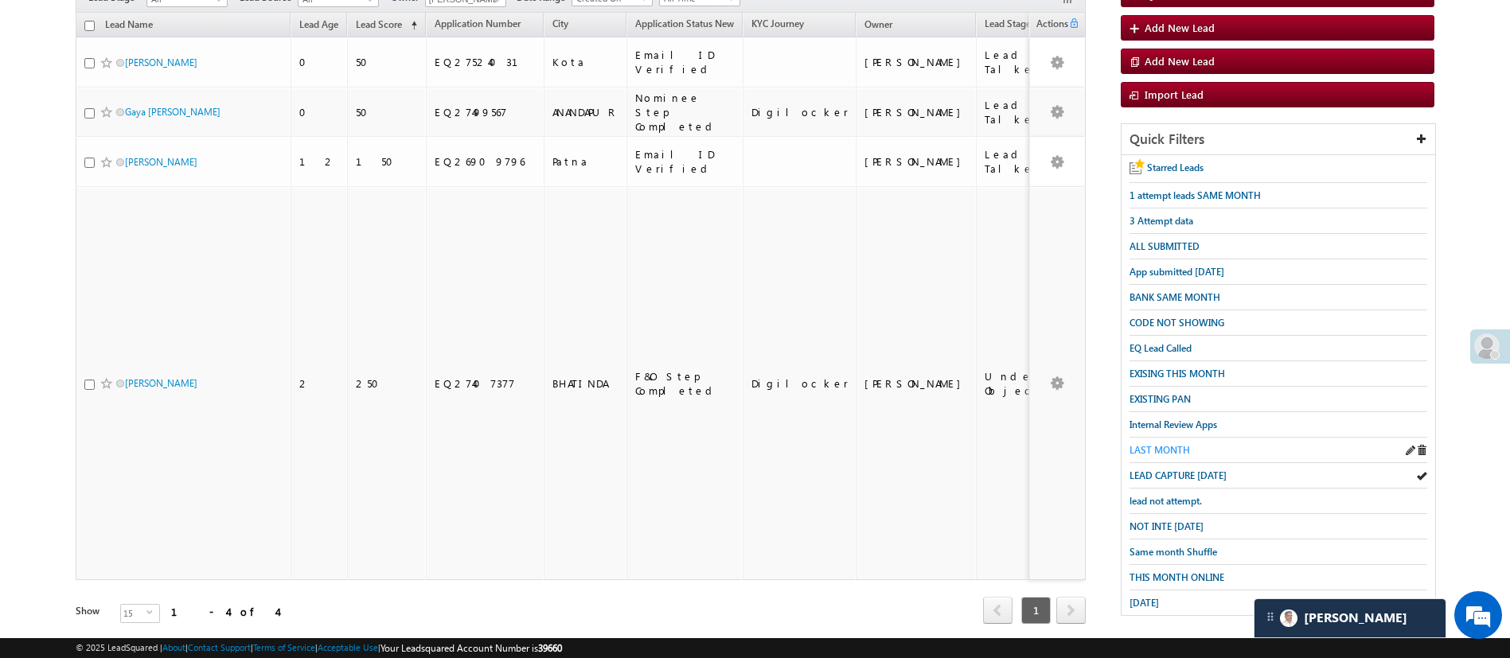
click at [1178, 444] on span "LAST MONTH" at bounding box center [1159, 450] width 60 height 12
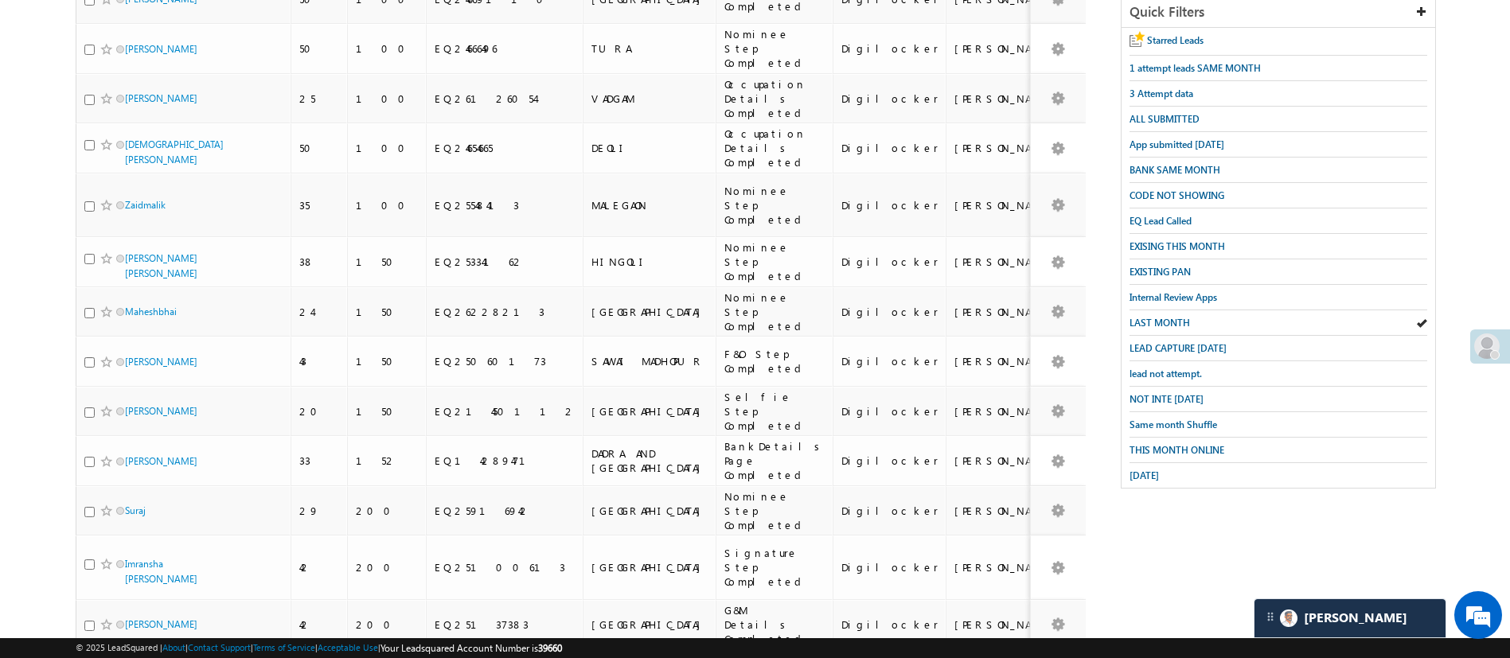
scroll to position [0, 0]
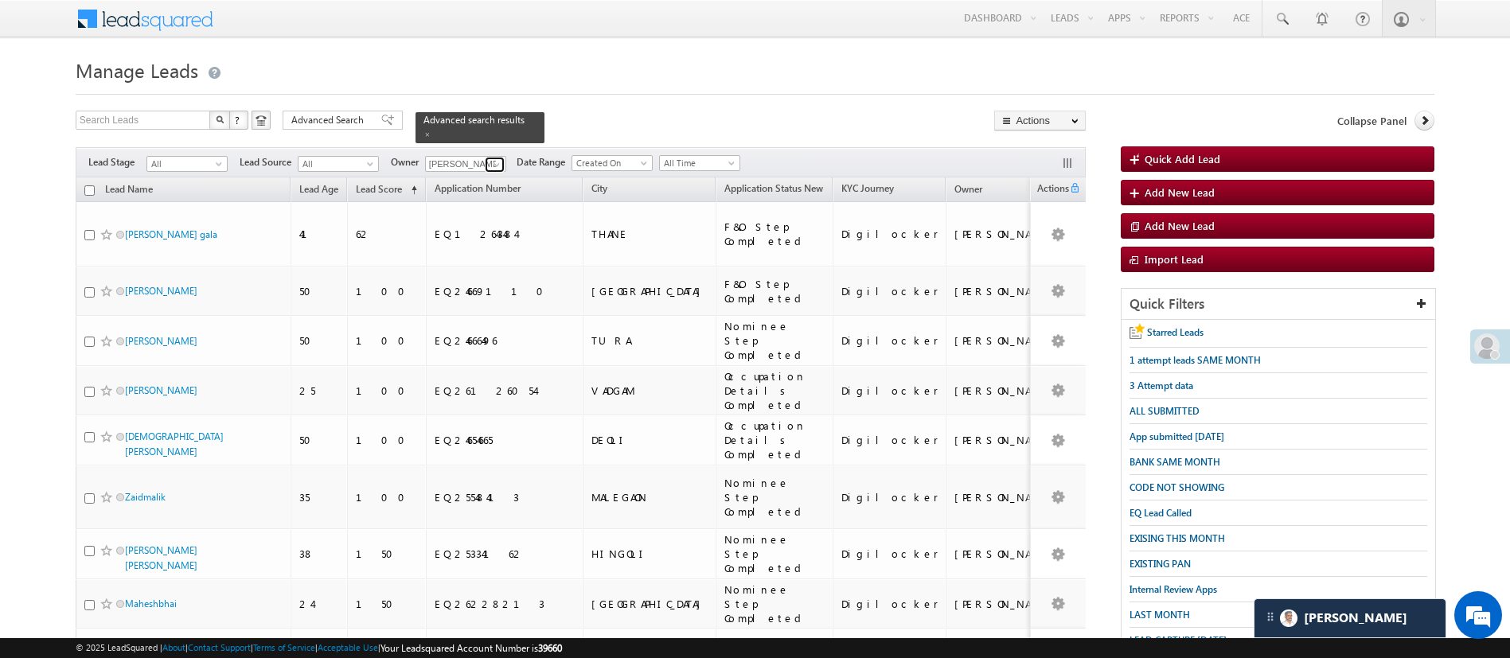
click at [493, 158] on span at bounding box center [496, 164] width 13 height 13
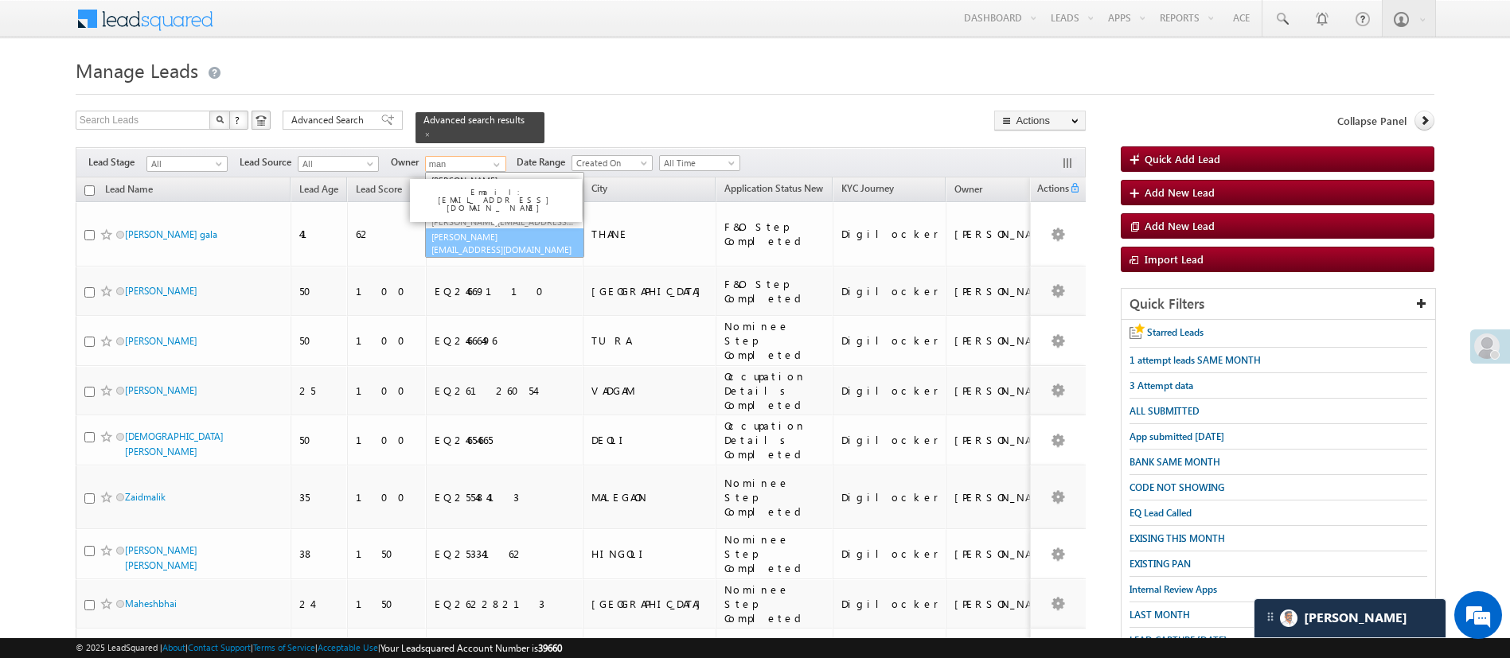
click at [509, 228] on link "Manish Panchal Manish.1Panchal@angelbroking.com" at bounding box center [504, 243] width 159 height 30
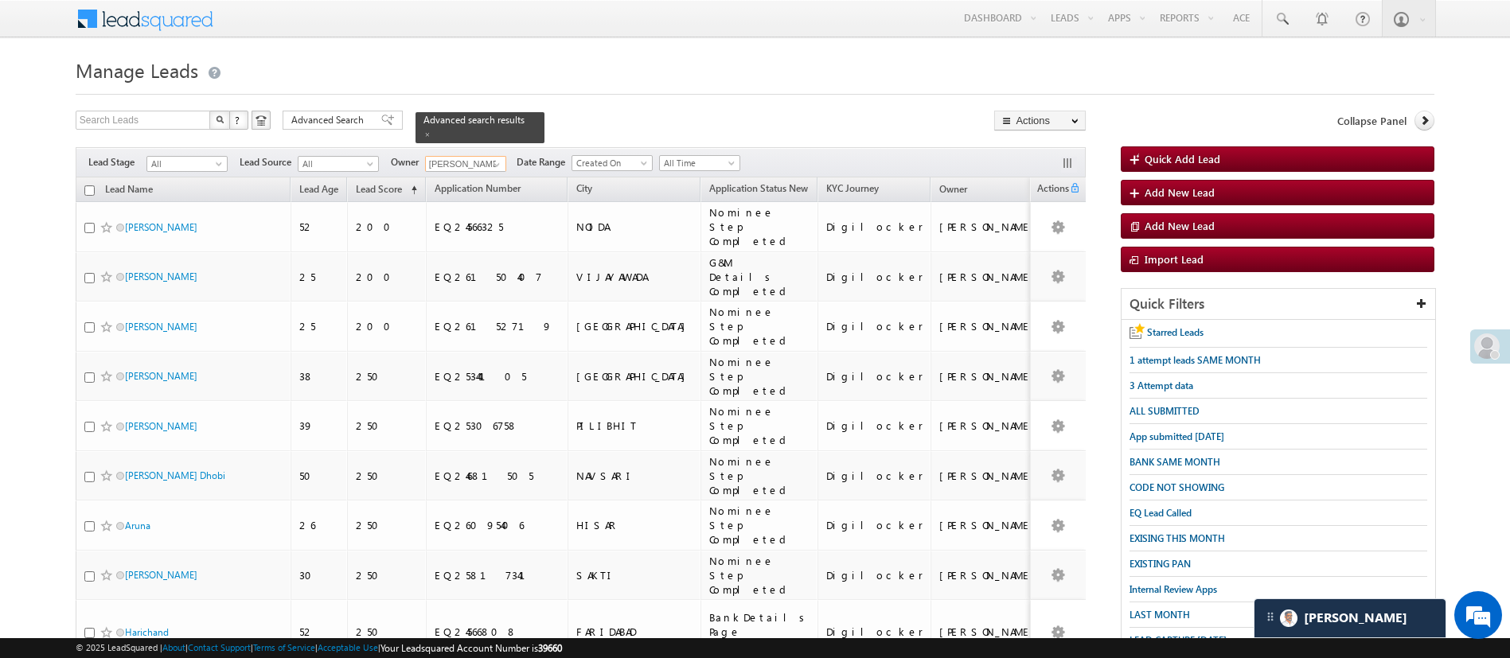
scroll to position [298, 0]
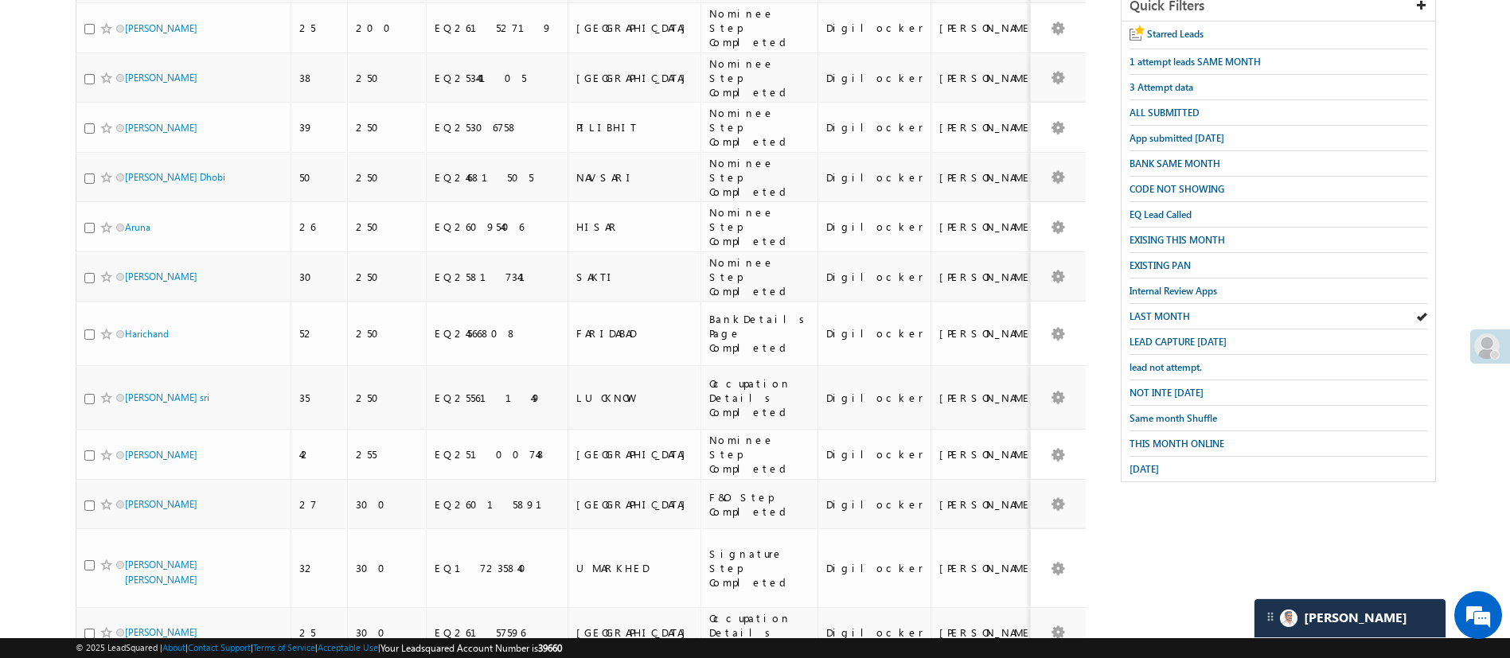
type input "[PERSON_NAME]"
click at [135, 575] on li "25" at bounding box center [130, 579] width 38 height 16
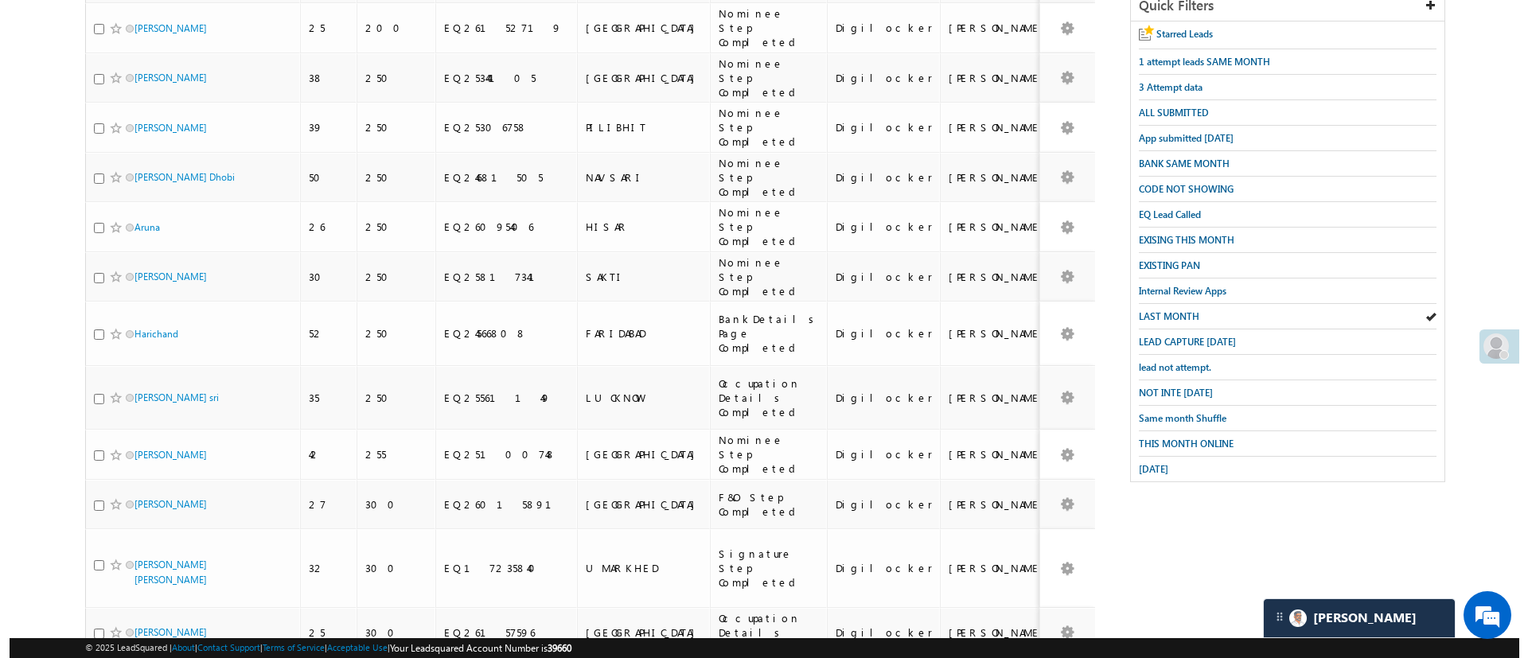
scroll to position [0, 0]
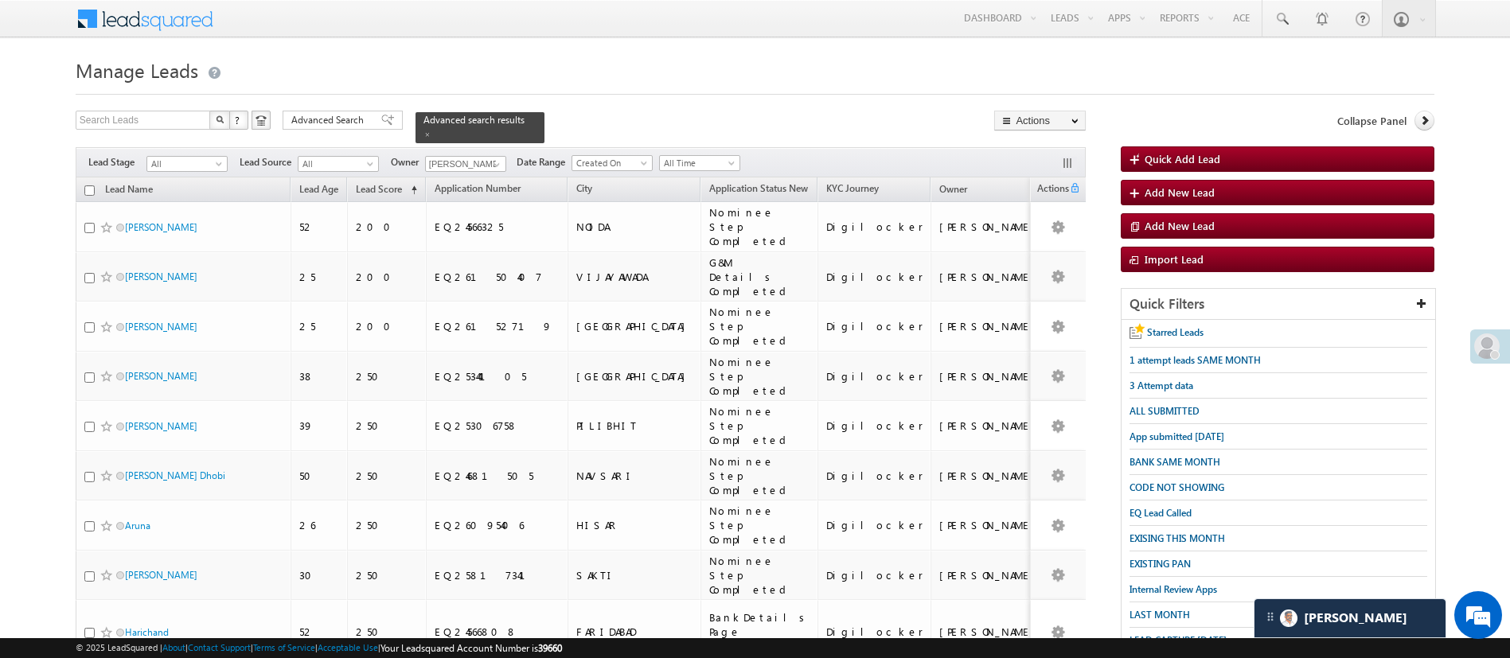
click at [88, 185] on input "checkbox" at bounding box center [89, 190] width 10 height 10
checkbox input "true"
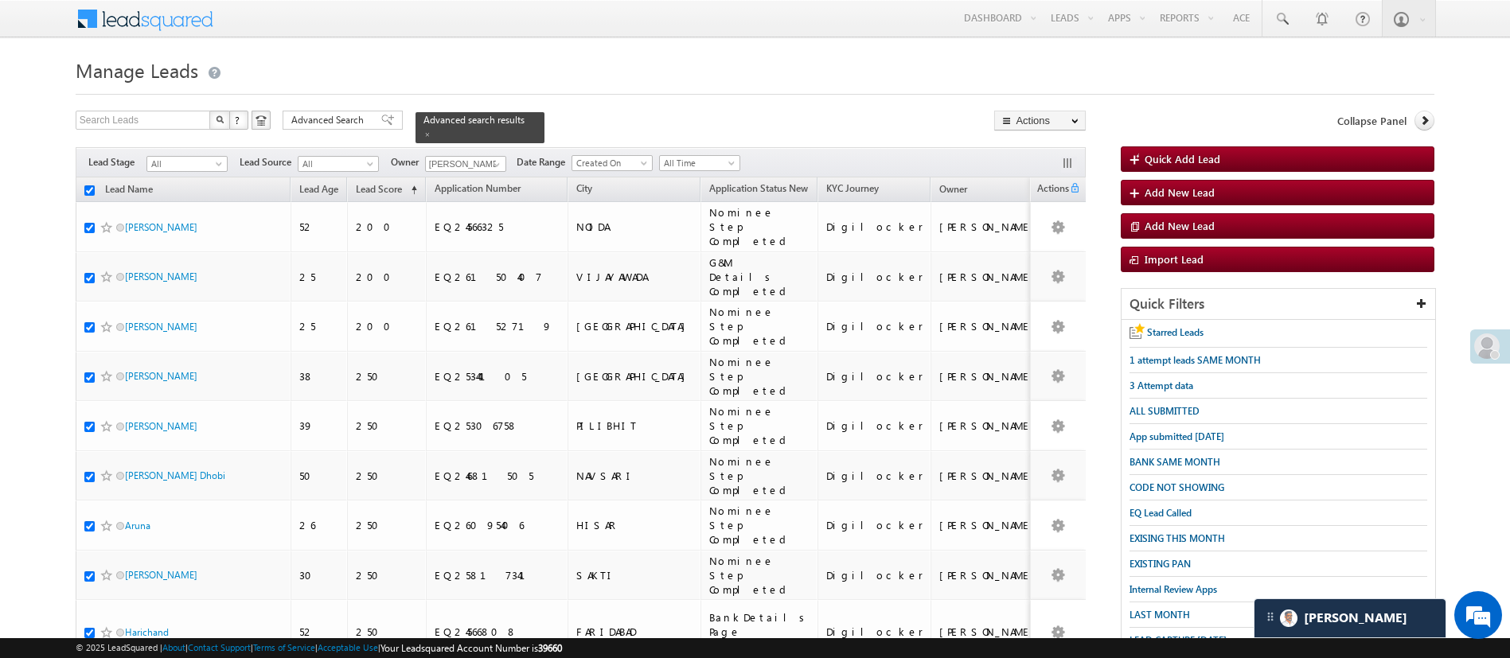
checkbox input "true"
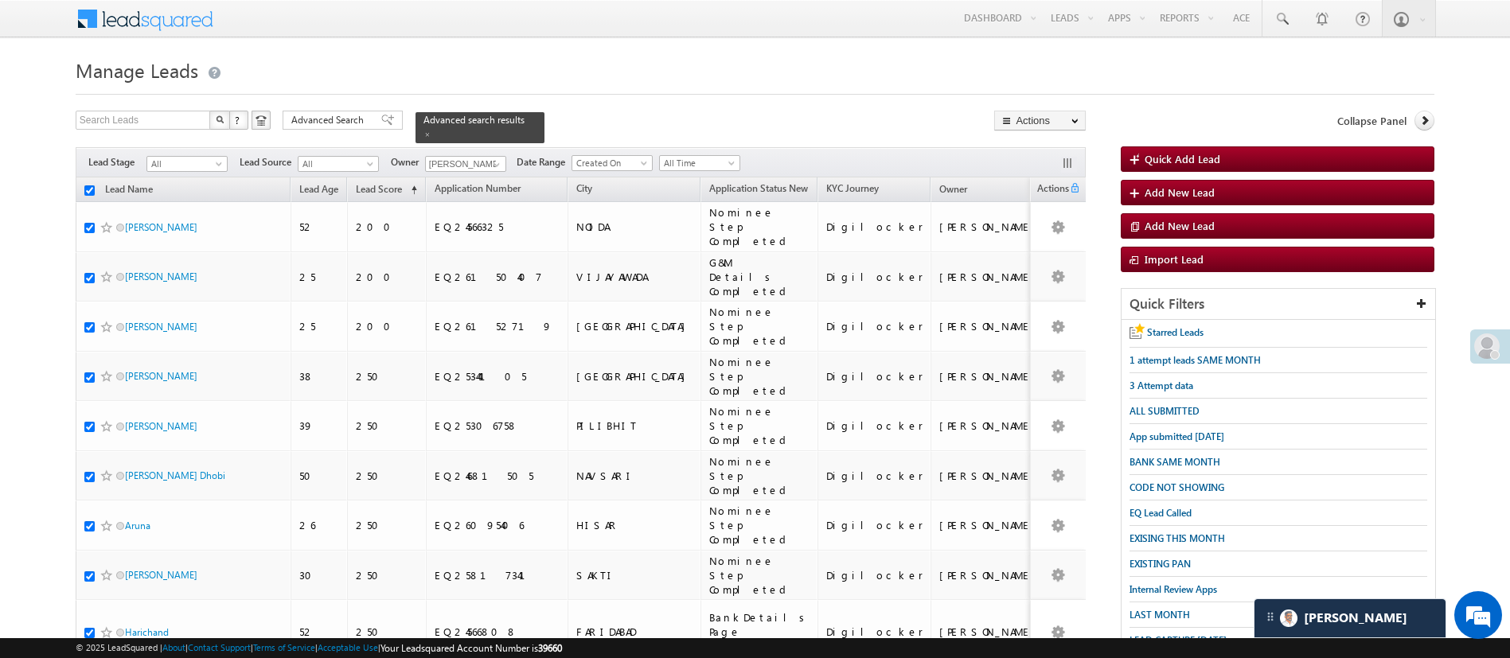
checkbox input "true"
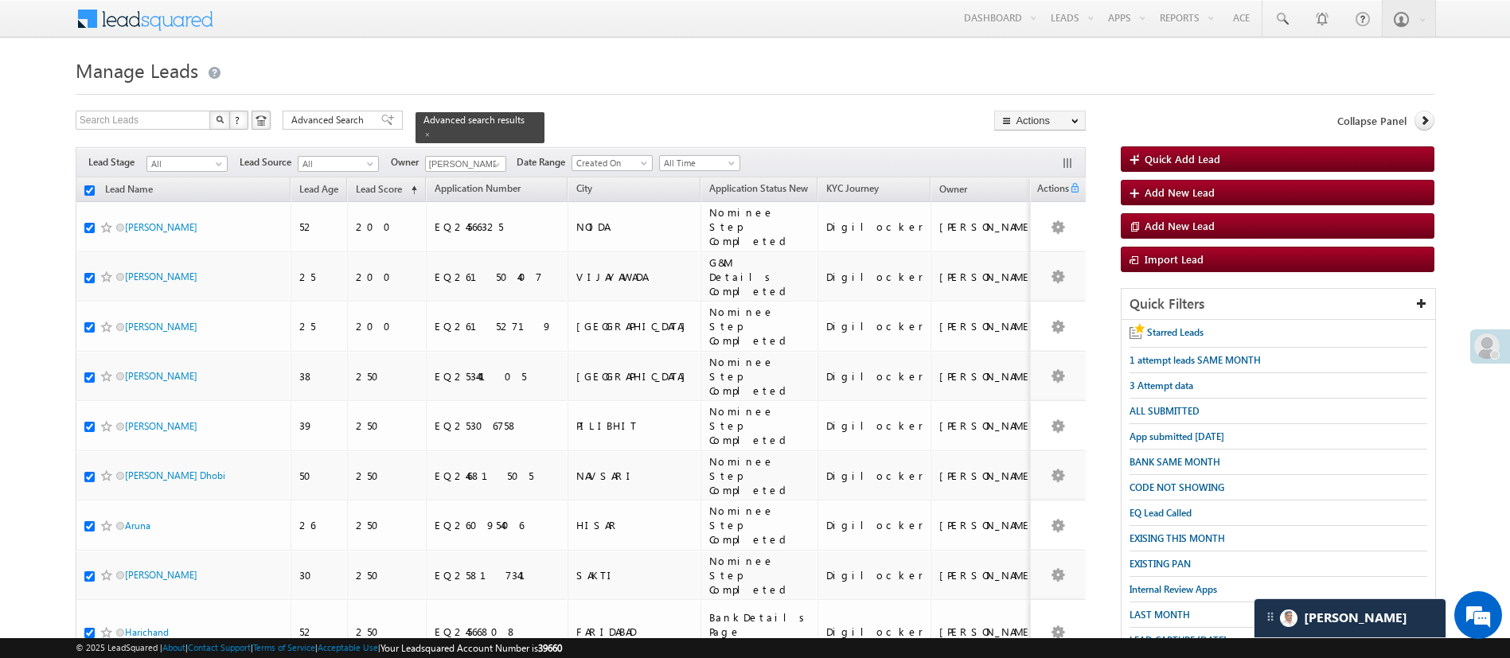
checkbox input "true"
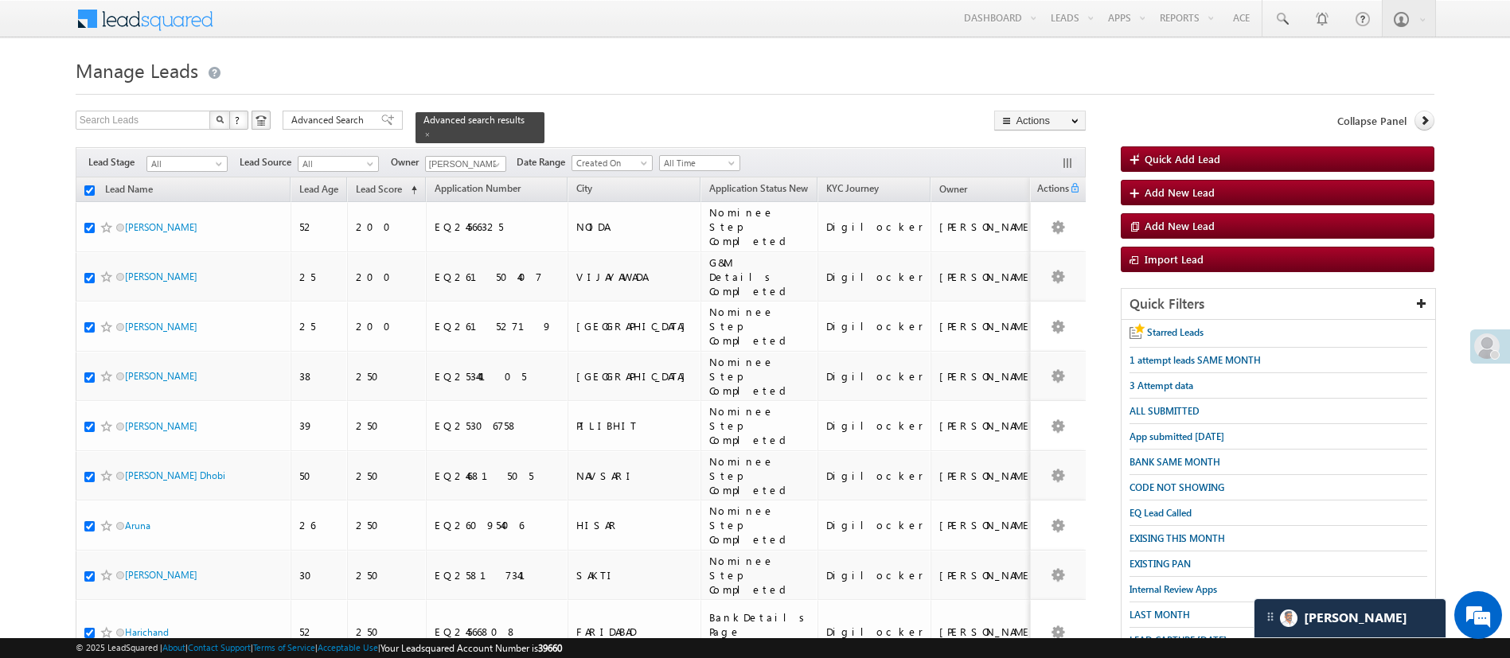
checkbox input "true"
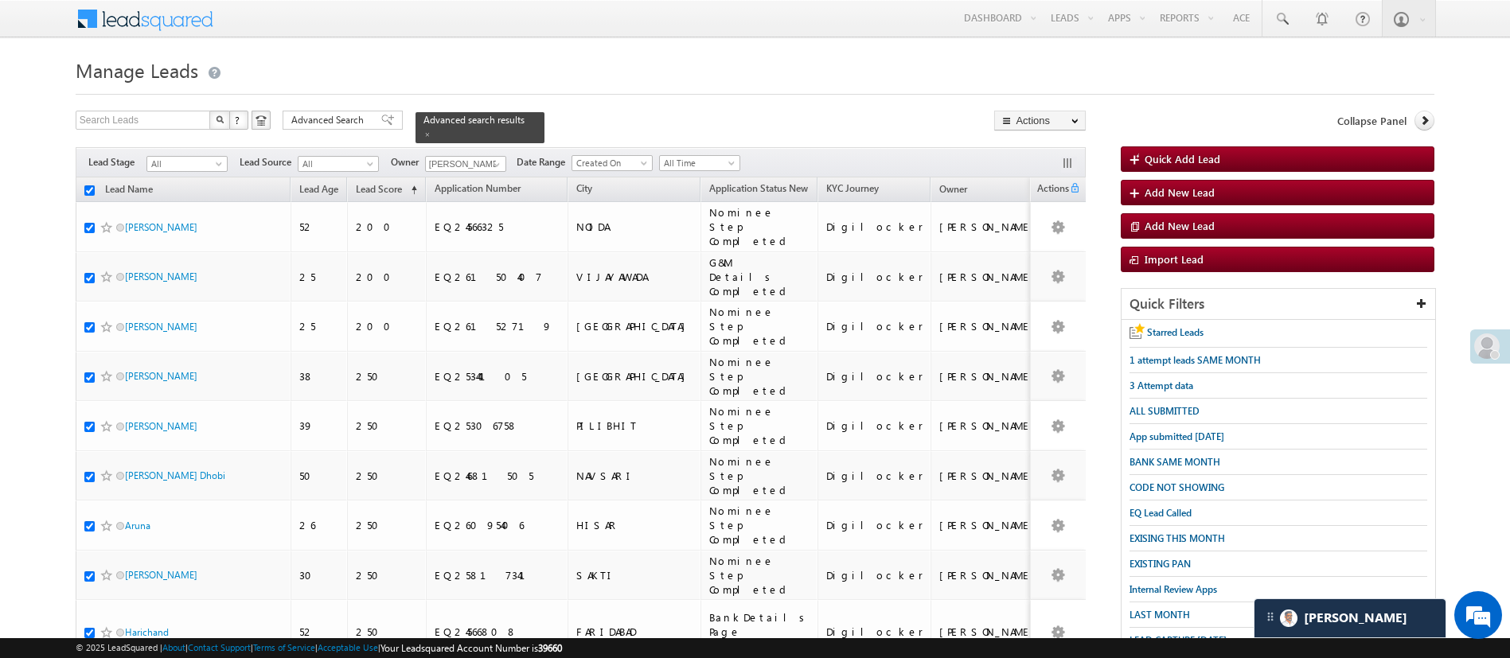
checkbox input "true"
click at [1036, 234] on link "Change Owner" at bounding box center [1040, 238] width 90 height 19
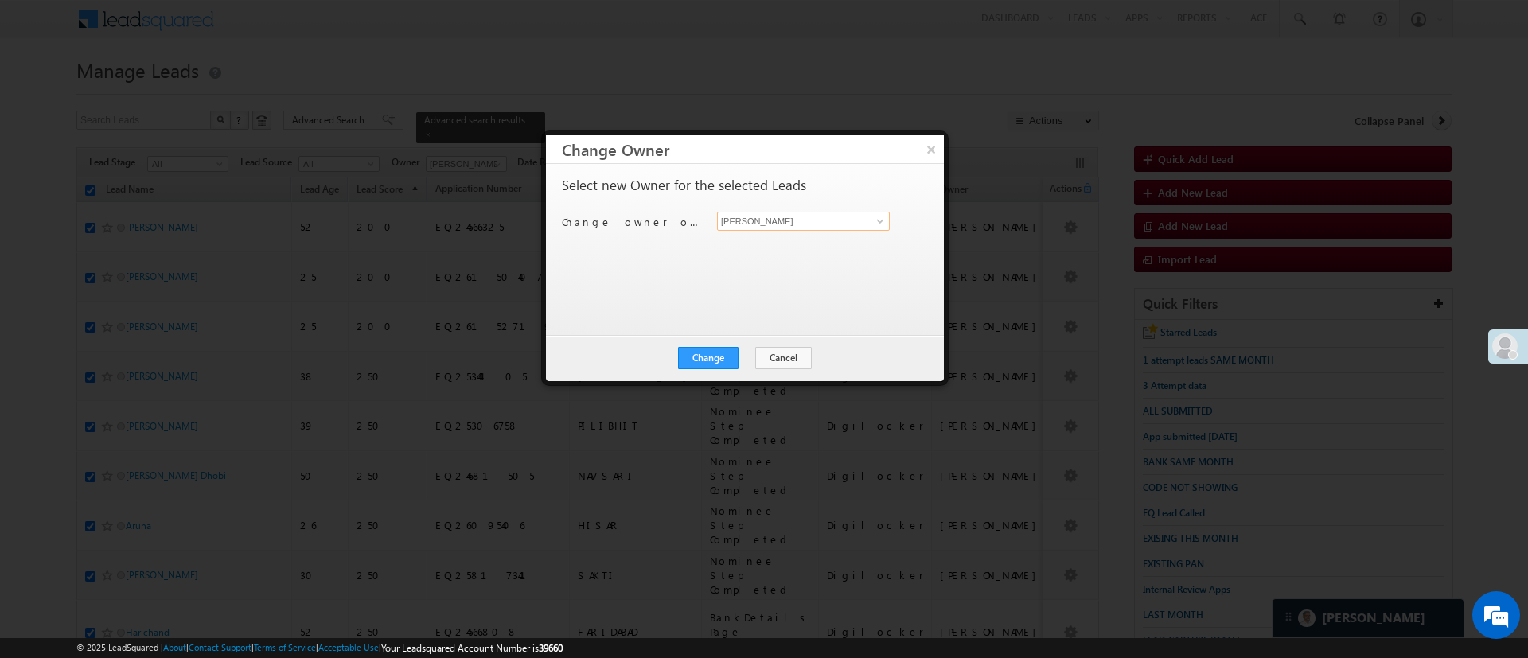
click at [839, 216] on input "[PERSON_NAME]" at bounding box center [803, 221] width 173 height 19
click at [822, 239] on link "NIRAj SURYAWANSHI NIRAJ.SURYAWANSHI@angelbroking.com" at bounding box center [803, 246] width 173 height 30
type input "[PERSON_NAME]"
click at [716, 351] on button "Change" at bounding box center [708, 358] width 60 height 22
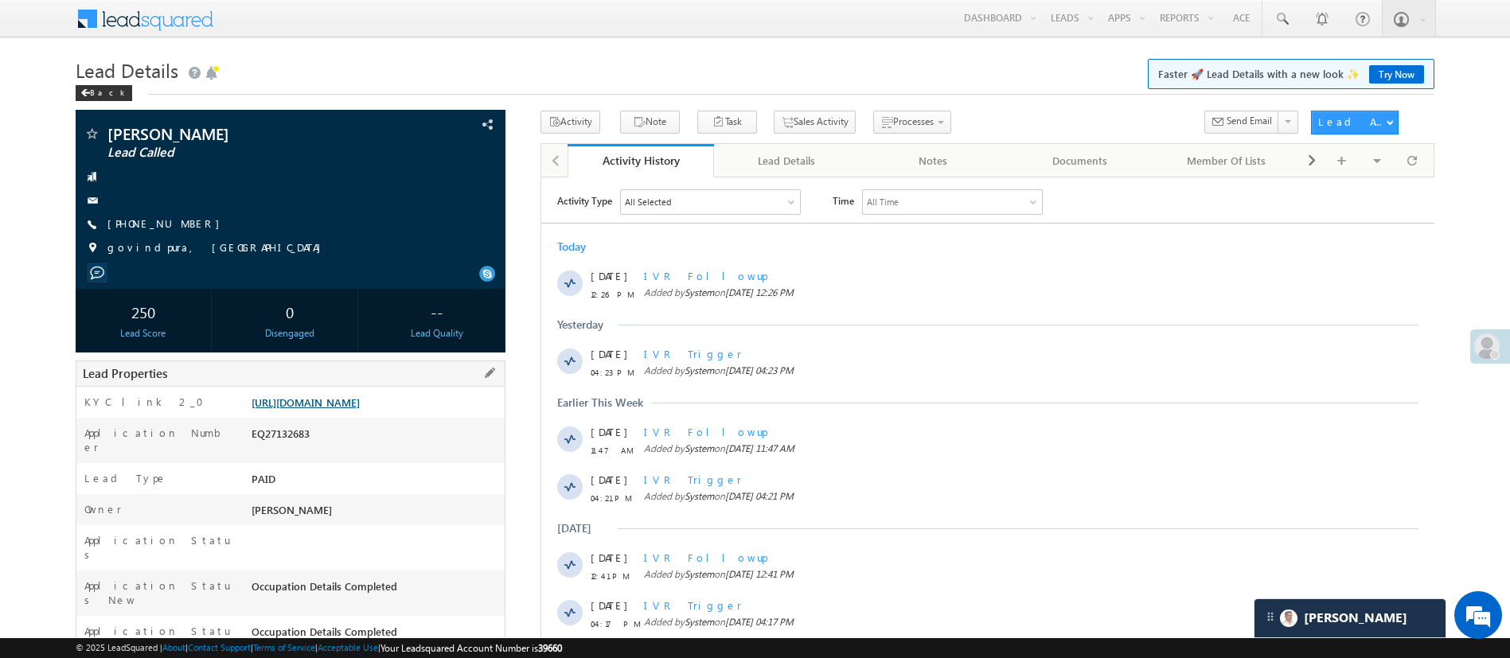
click at [360, 407] on link "[URL][DOMAIN_NAME]" at bounding box center [305, 403] width 108 height 14
click at [1290, 16] on link at bounding box center [1281, 18] width 38 height 37
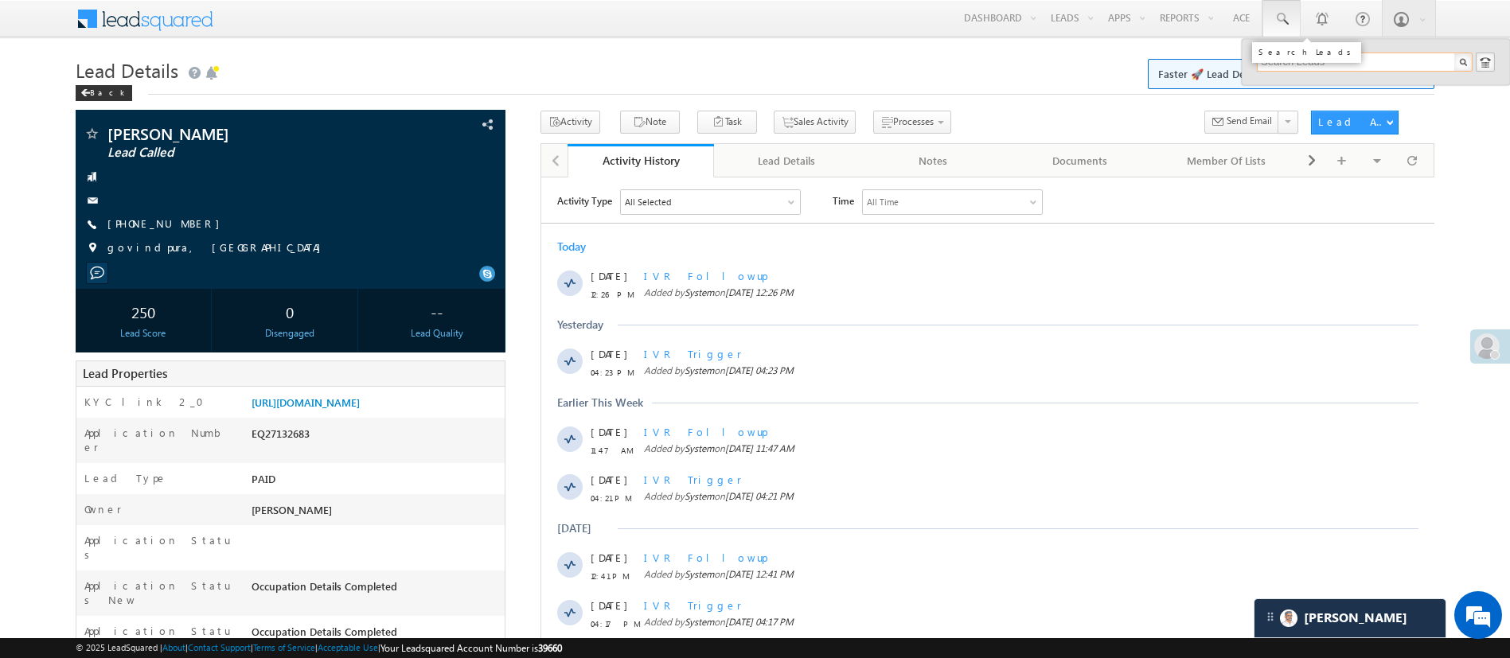
paste input "EQ27491509"
paste input "9"
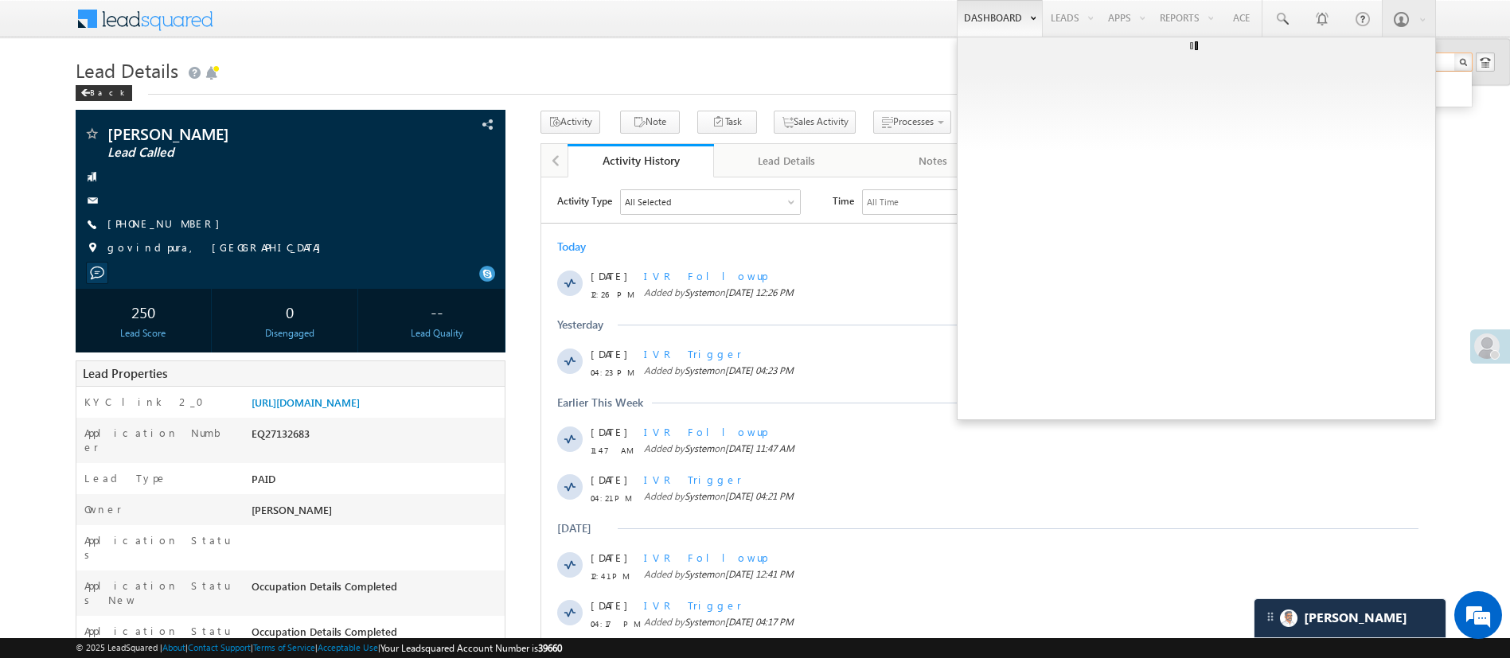
type input "EQ27491509"
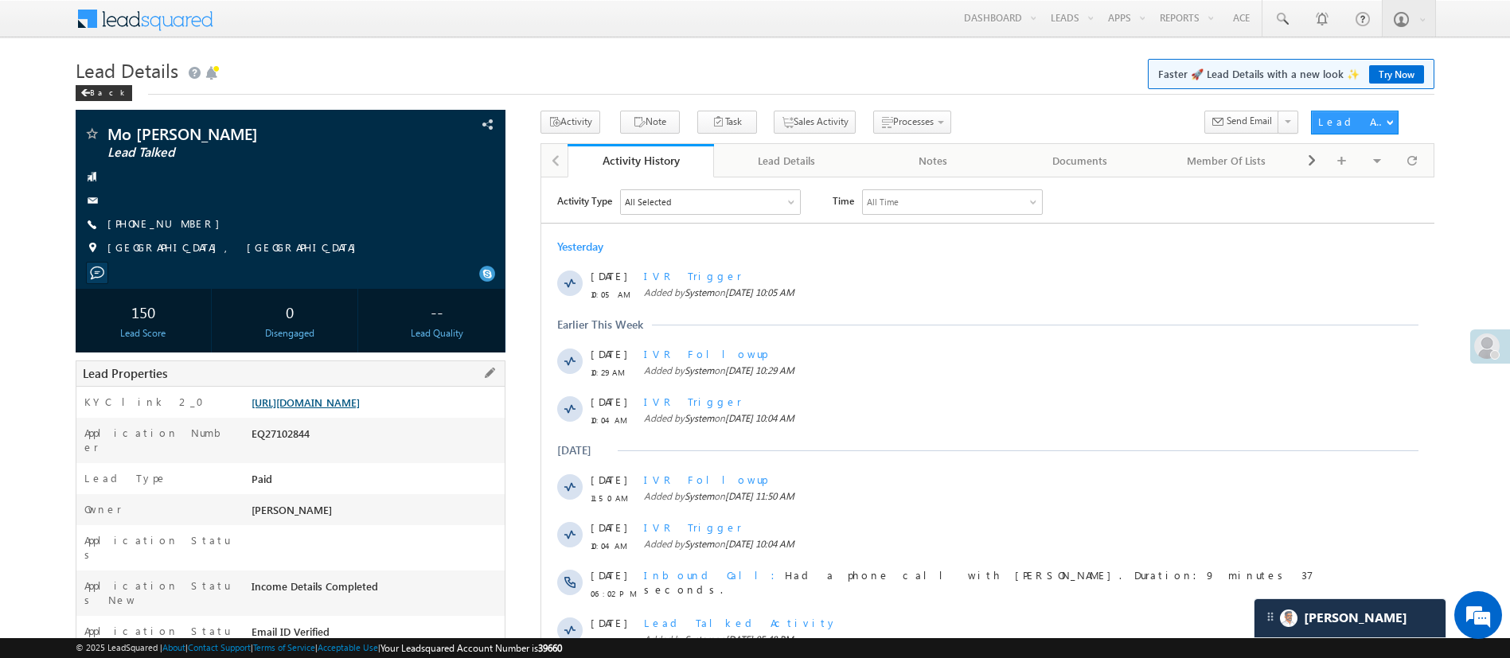
click at [335, 396] on link "[URL][DOMAIN_NAME]" at bounding box center [305, 403] width 108 height 14
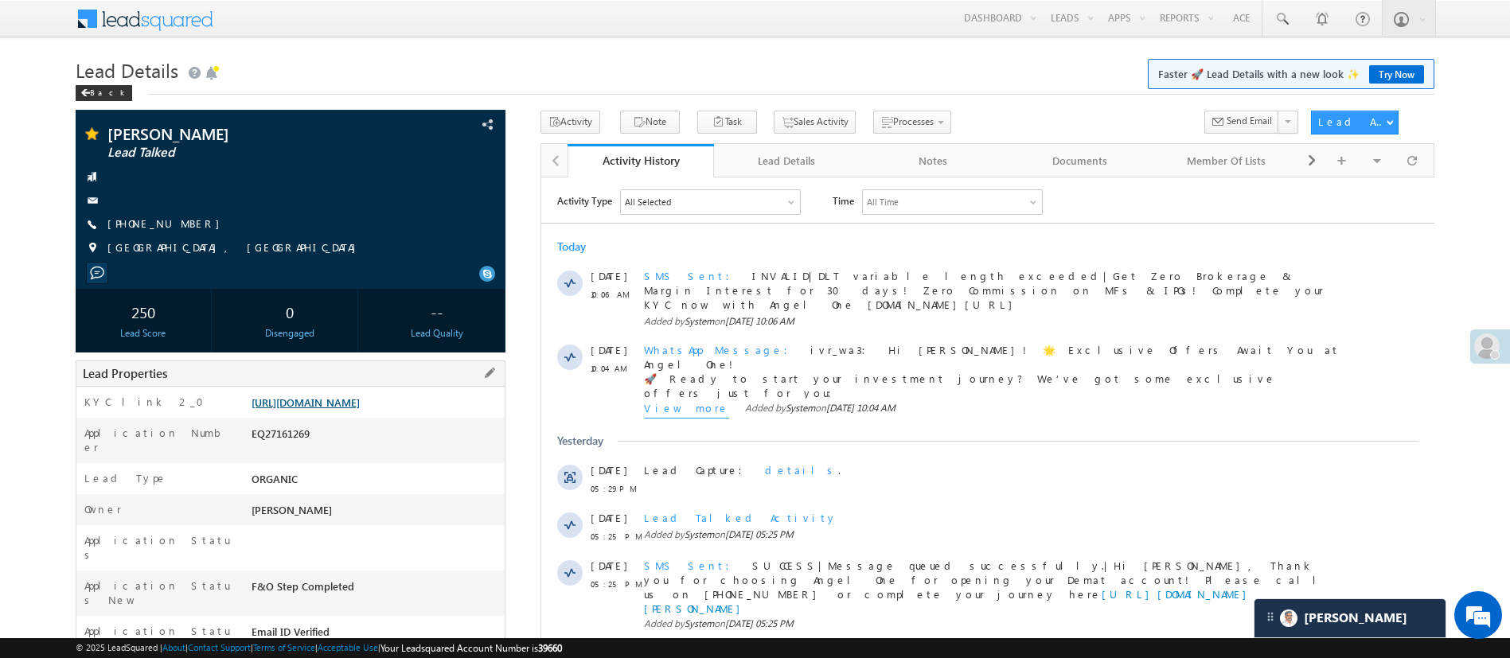
click at [336, 409] on link "[URL][DOMAIN_NAME]" at bounding box center [305, 403] width 108 height 14
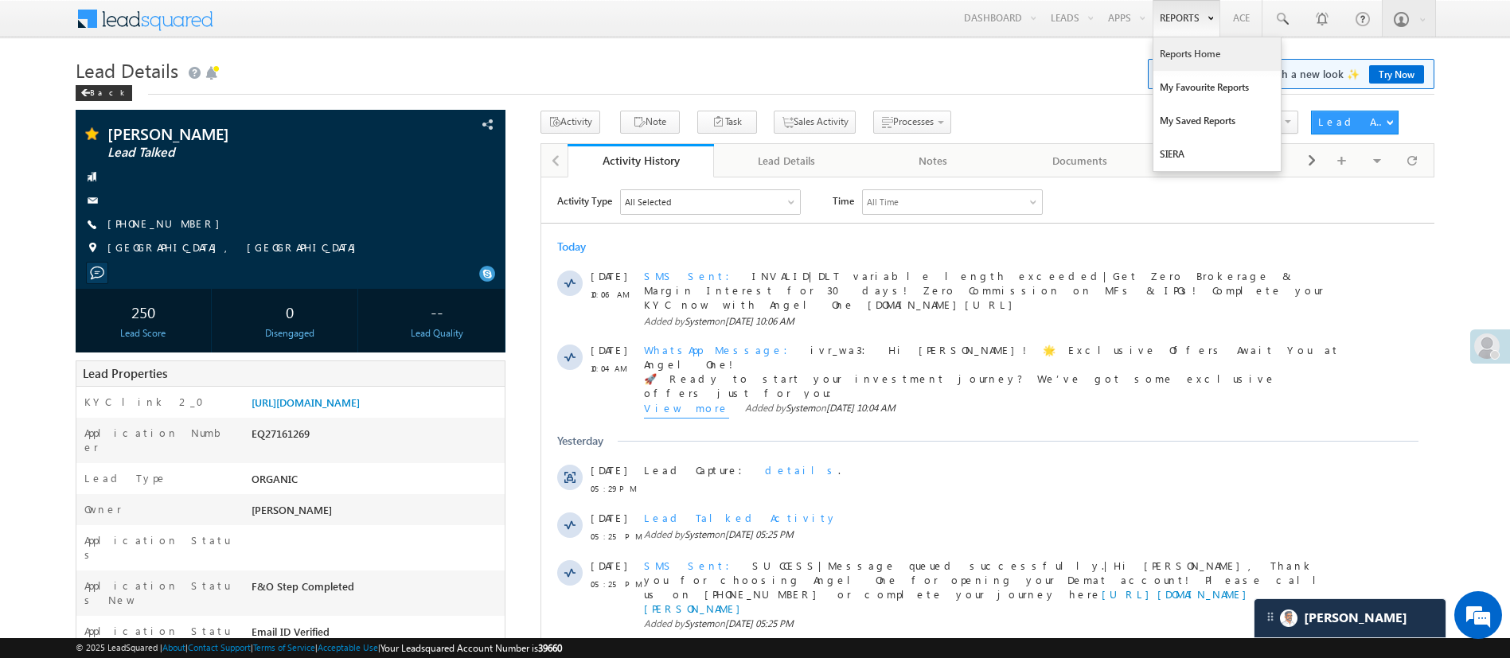
click at [1214, 44] on link "Reports Home" at bounding box center [1216, 53] width 127 height 33
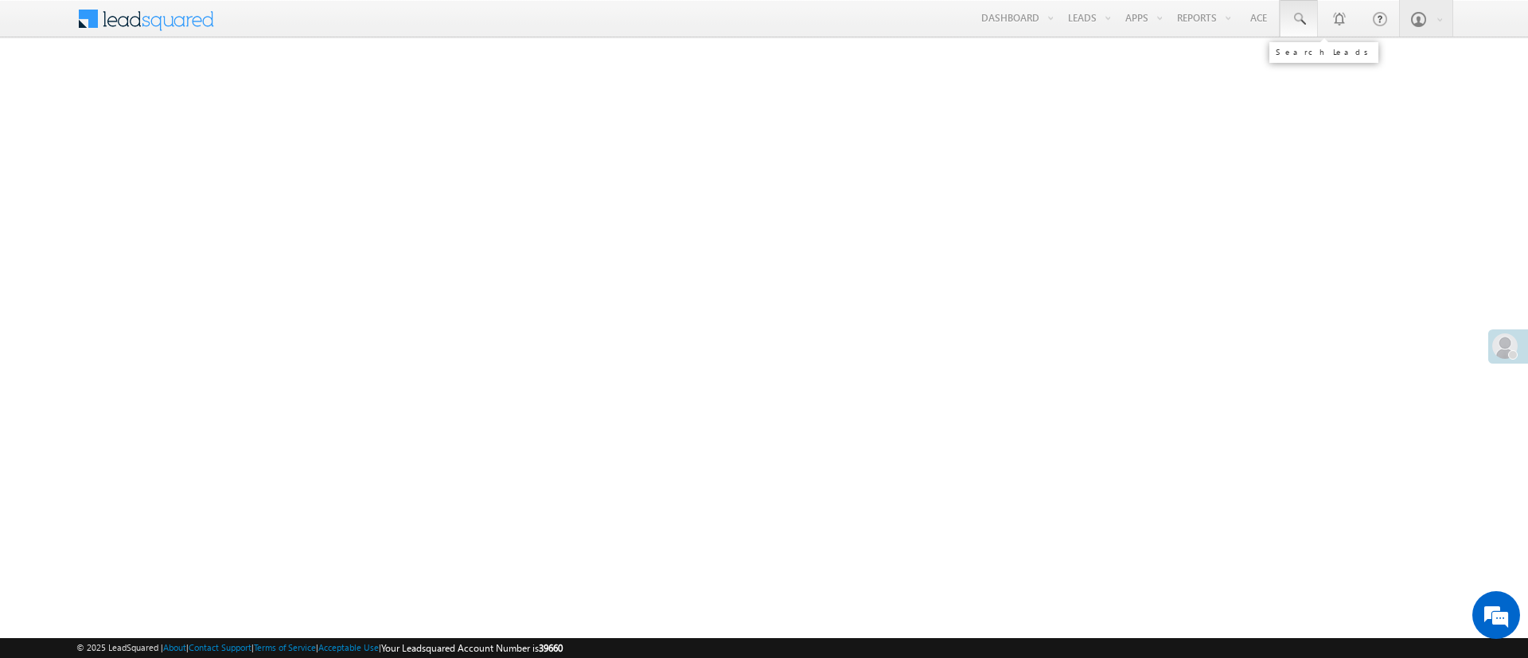
click at [1300, 18] on span at bounding box center [1299, 19] width 16 height 16
paste input "EQ27526451"
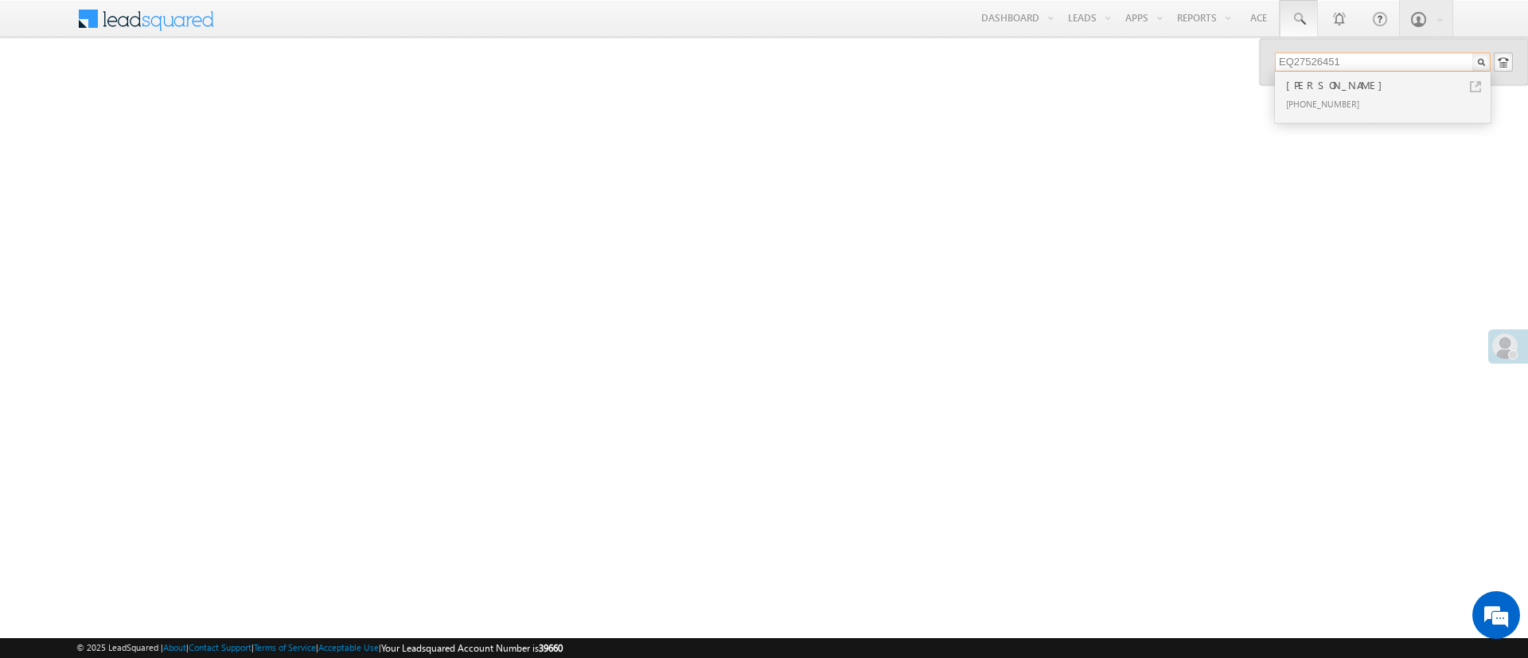
type input "EQ27526451"
click at [1361, 92] on div "[PERSON_NAME]" at bounding box center [1389, 85] width 213 height 18
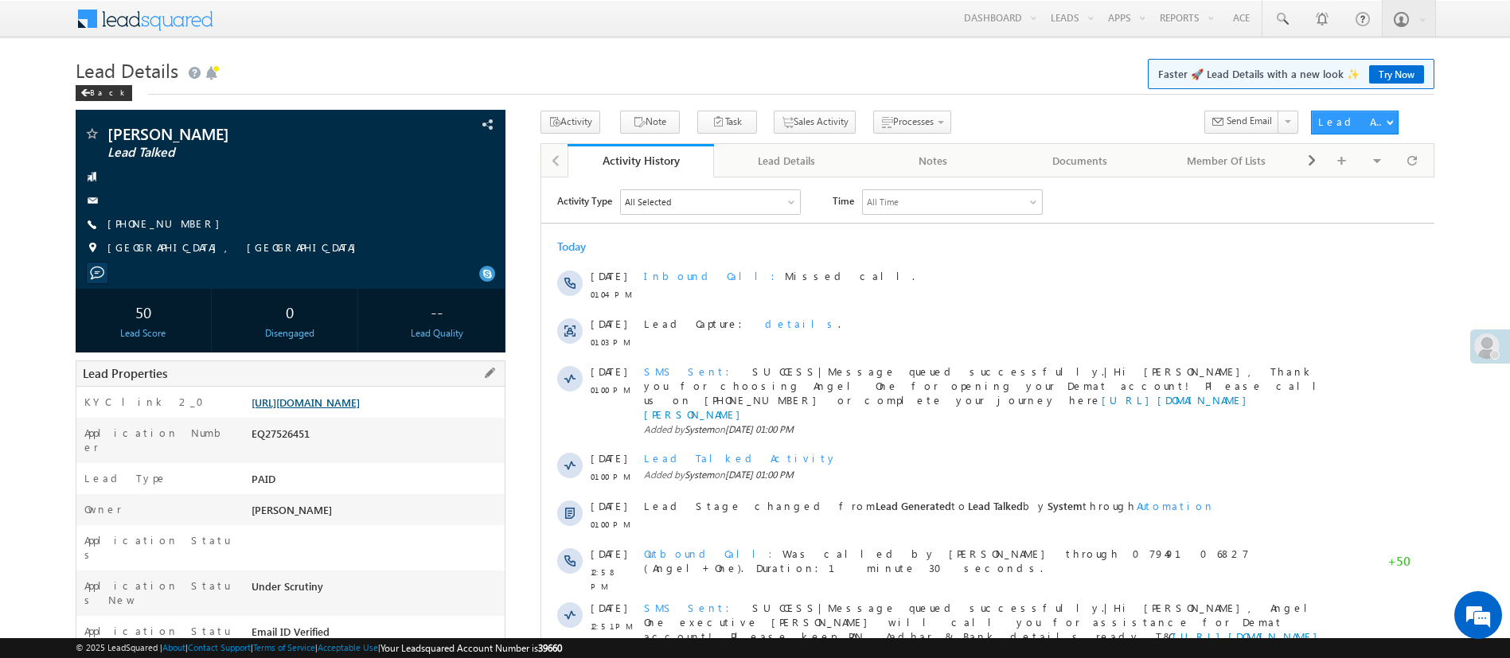
click at [360, 409] on link "[URL][DOMAIN_NAME]" at bounding box center [305, 403] width 108 height 14
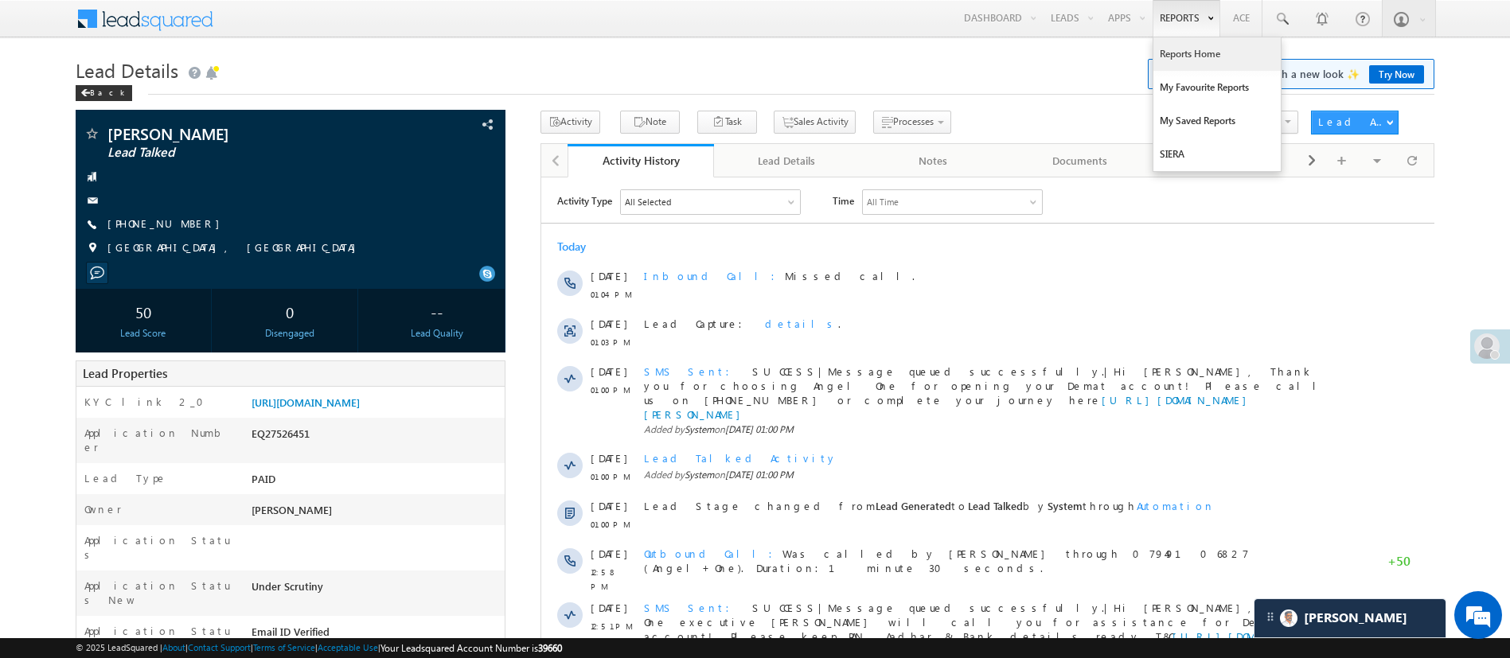
click at [1187, 46] on link "Reports Home" at bounding box center [1216, 53] width 127 height 33
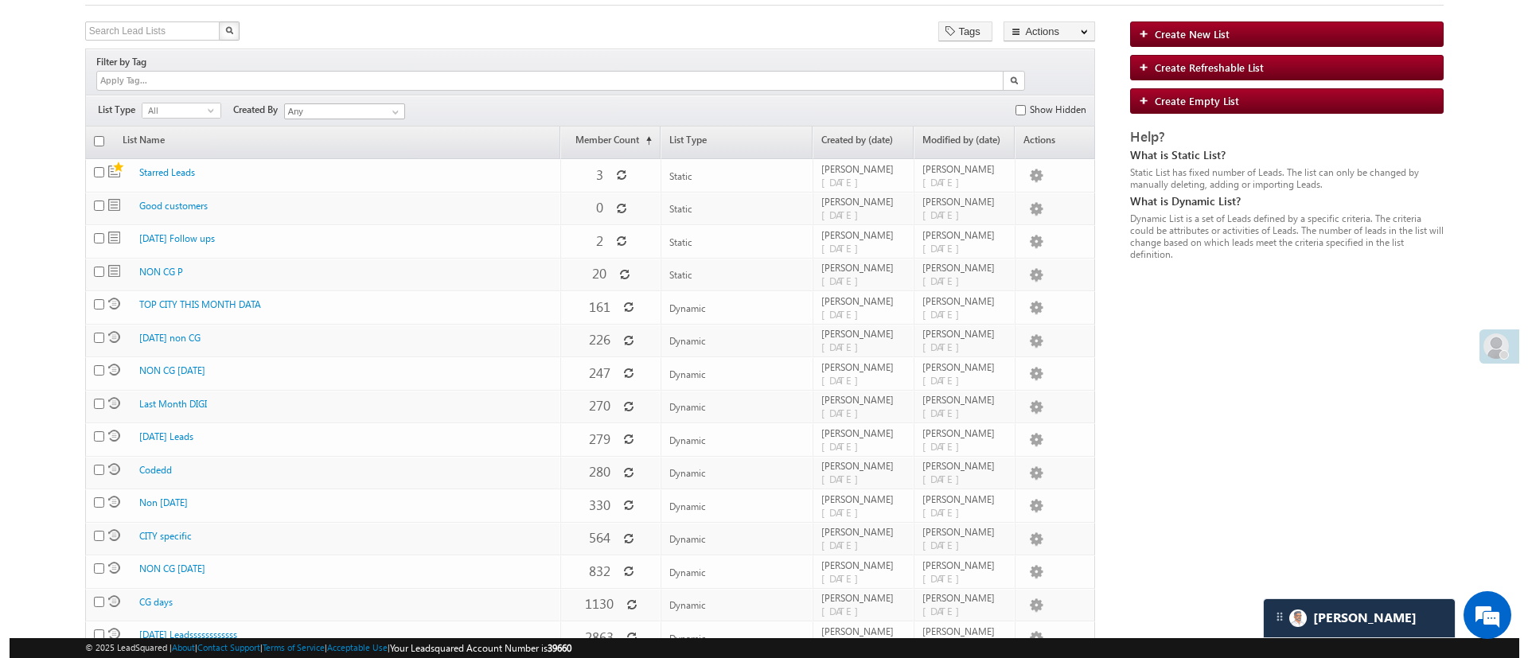
scroll to position [99, 0]
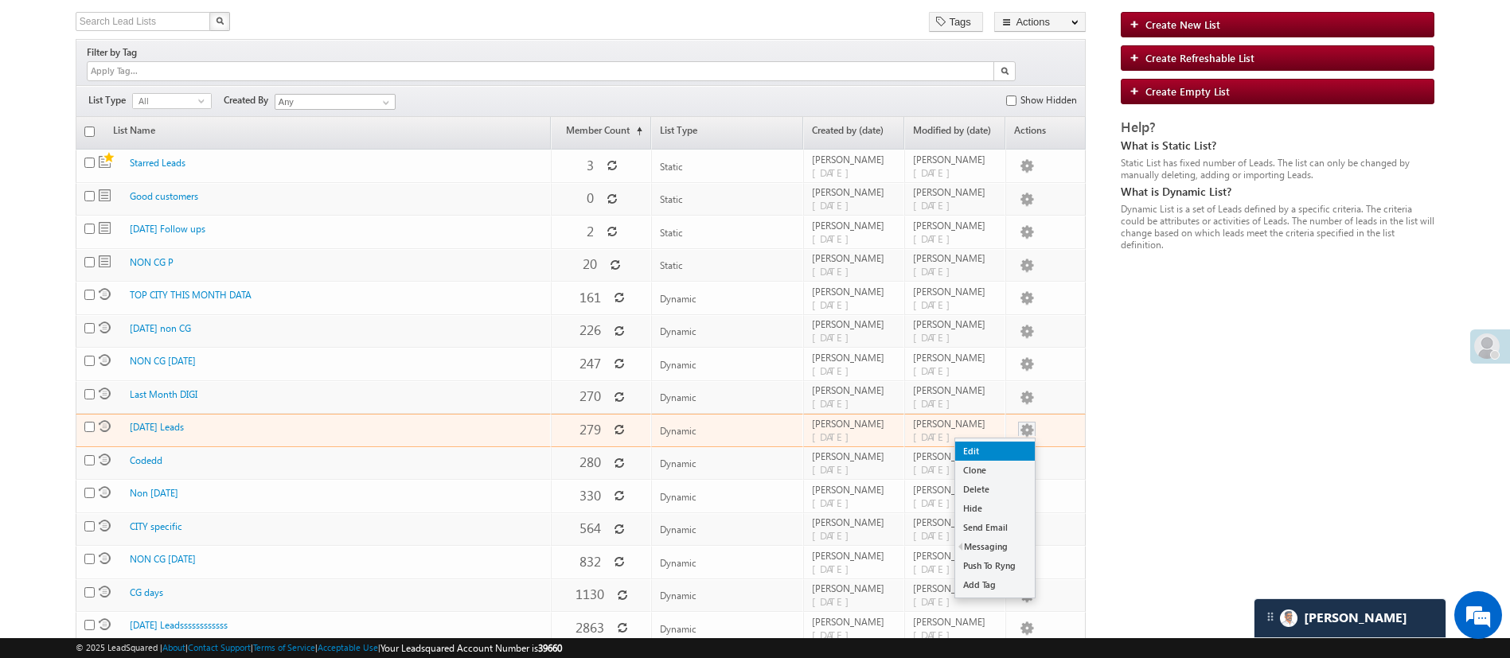
click at [1000, 442] on link "Edit" at bounding box center [995, 451] width 80 height 19
checkbox input "true"
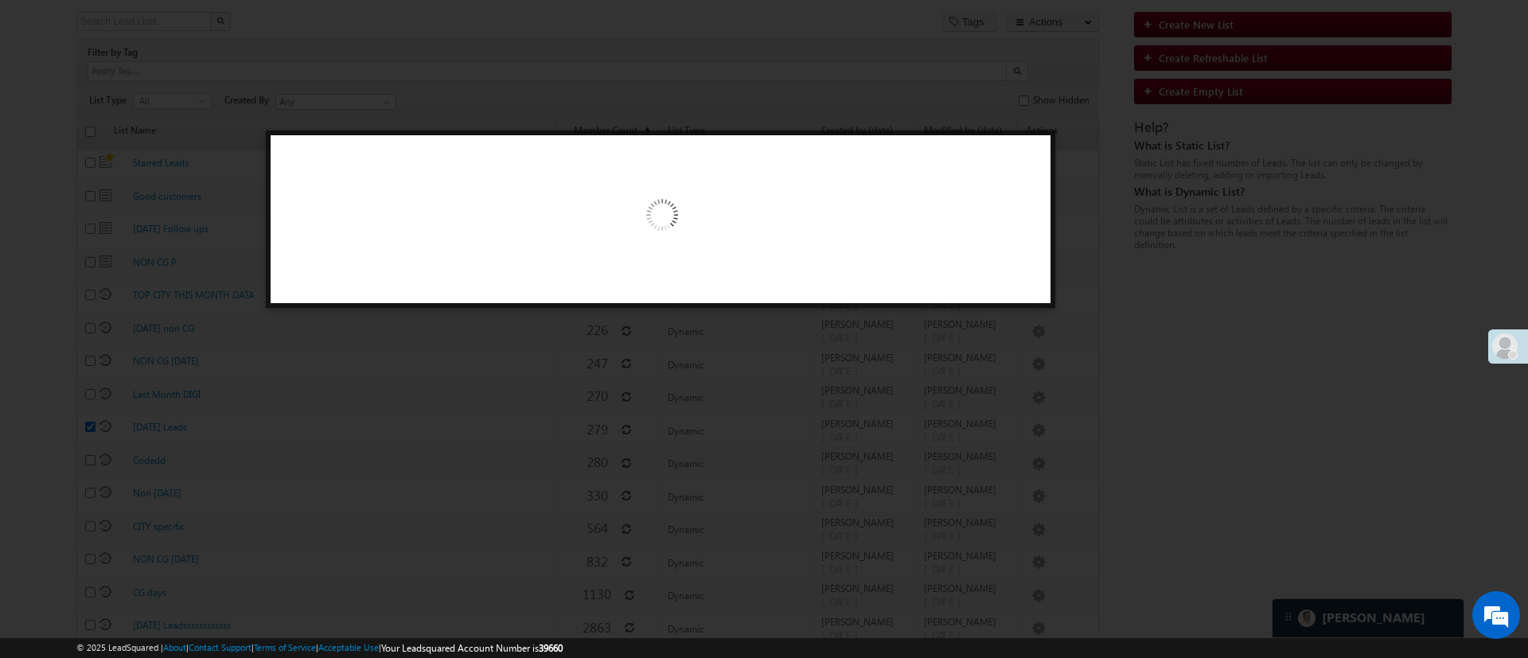
scroll to position [0, 0]
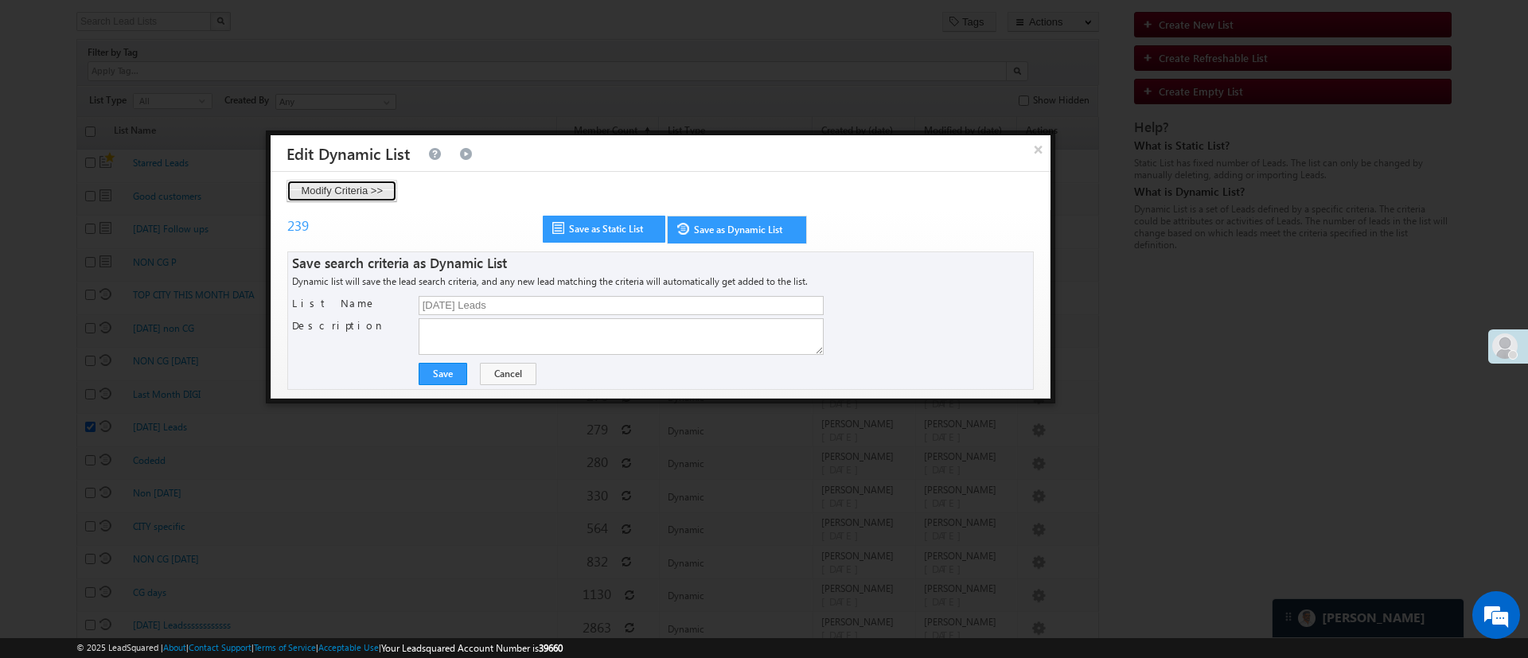
click at [373, 196] on button "Modify Criteria >>" at bounding box center [341, 191] width 111 height 22
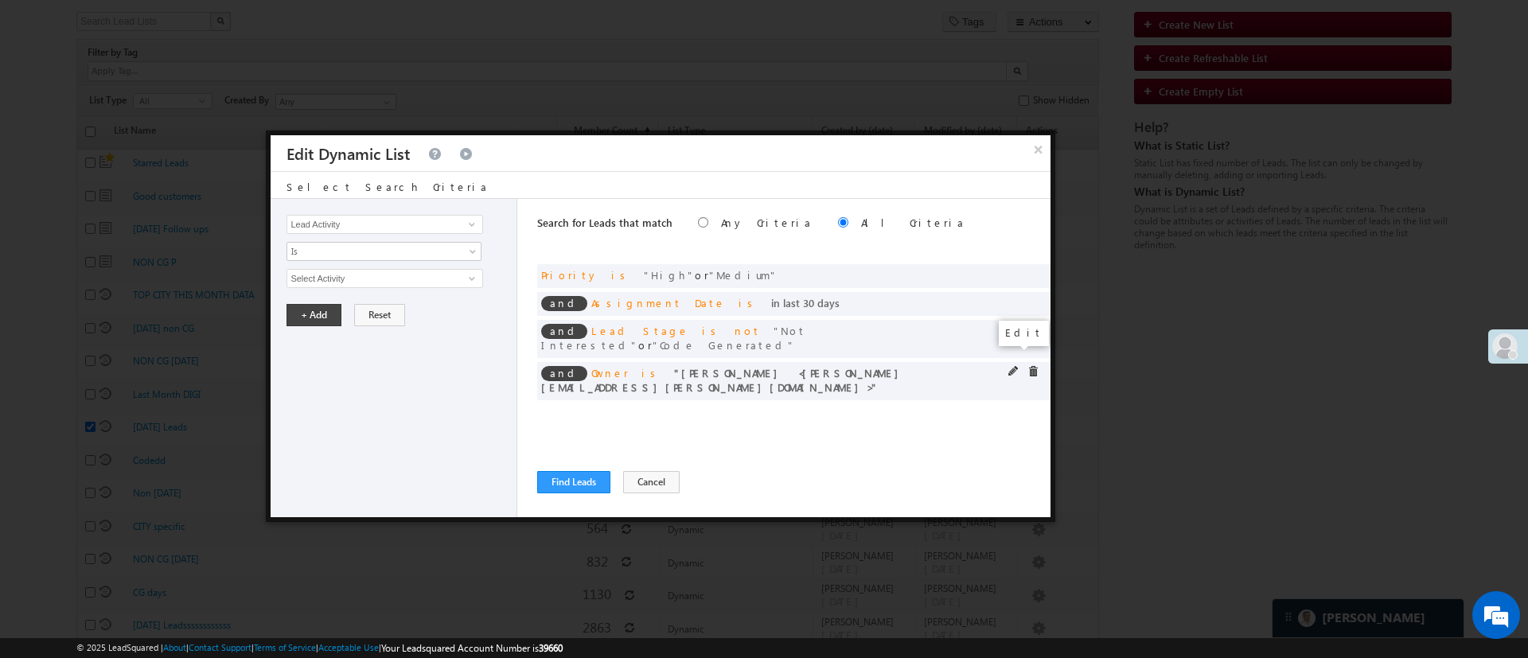
click at [1017, 366] on span at bounding box center [1013, 371] width 11 height 11
click at [475, 280] on span "select" at bounding box center [474, 283] width 13 height 27
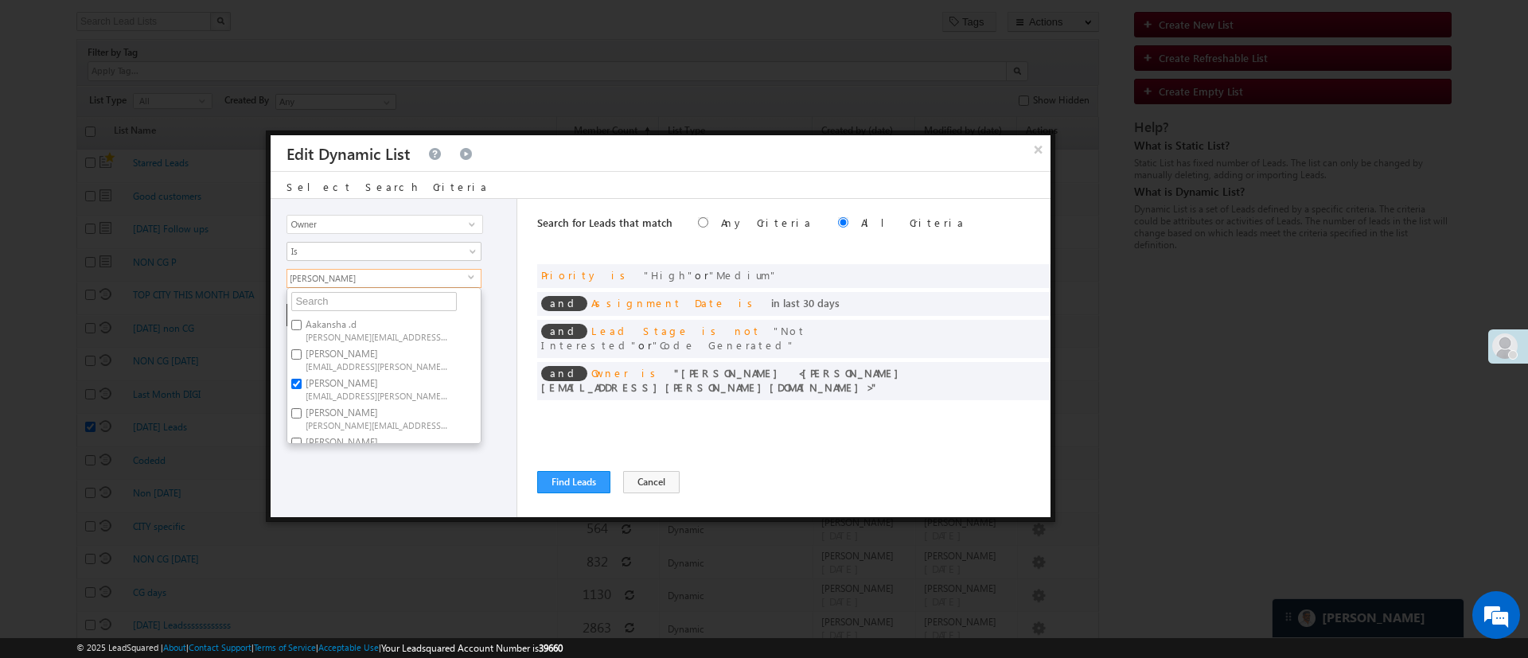
click at [349, 384] on label "Hemant Nandwana Hemant.Nandwana@angelbroking.com" at bounding box center [375, 388] width 177 height 29
click at [302, 384] on input "Hemant Nandwana Hemant.Nandwana@angelbroking.com" at bounding box center [296, 384] width 10 height 10
checkbox input "false"
click at [411, 335] on span "Lavisha.Gautam@angelbroking.com" at bounding box center [377, 335] width 143 height 12
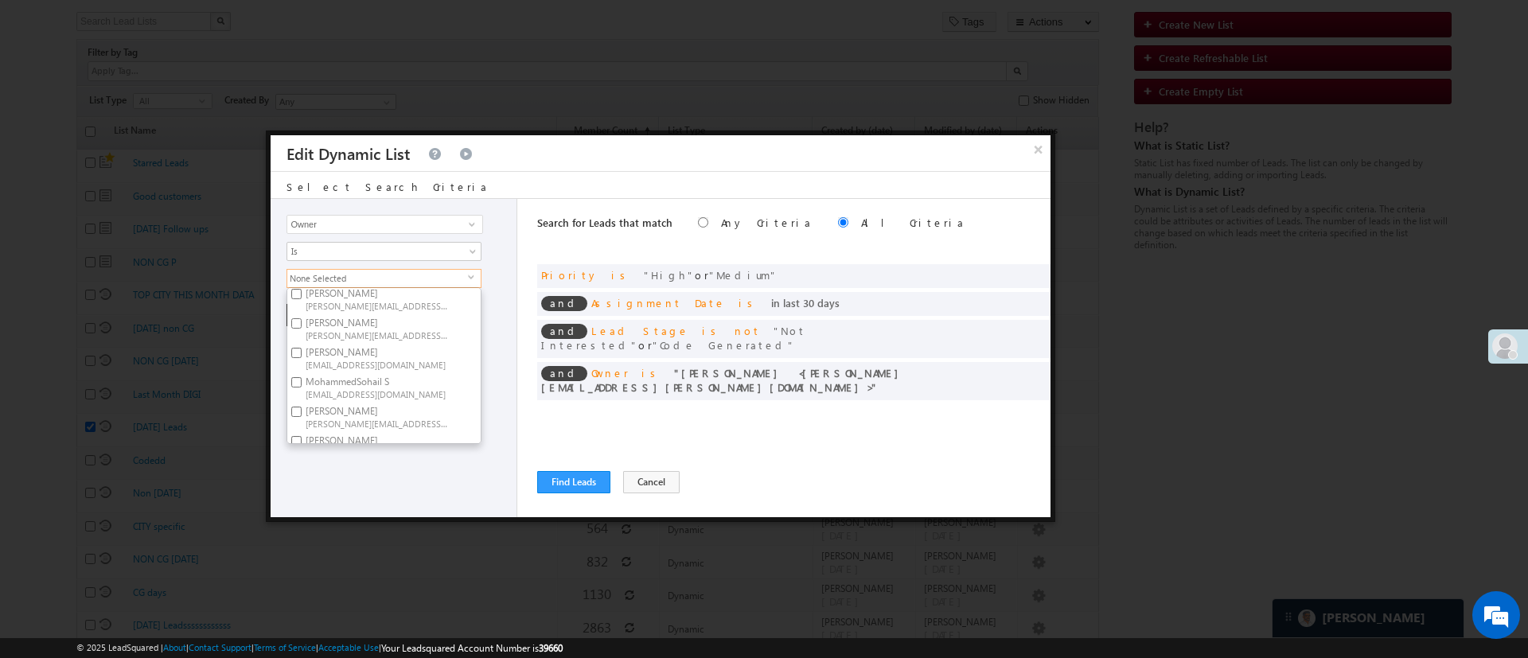
click at [302, 329] on input "Lavisha Gautam Lavisha.Gautam@angelbroking.com" at bounding box center [296, 323] width 10 height 10
checkbox input "true"
click at [411, 490] on div "Lead Activity Task Sales Group Prospect Id WA Last Message Timestamp 4th Day Di…" at bounding box center [394, 358] width 247 height 318
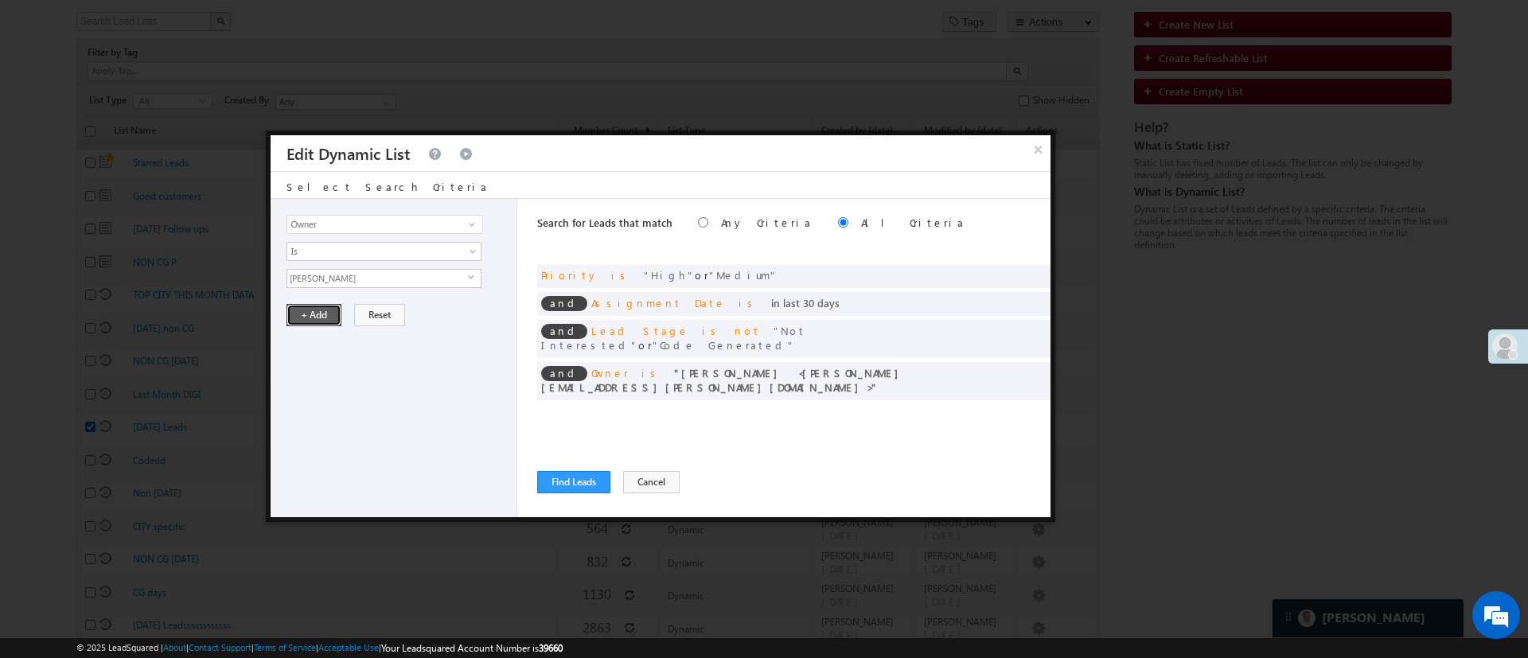
click at [326, 311] on button "+ Add" at bounding box center [313, 315] width 55 height 22
click at [596, 478] on button "Find Leads" at bounding box center [573, 482] width 73 height 22
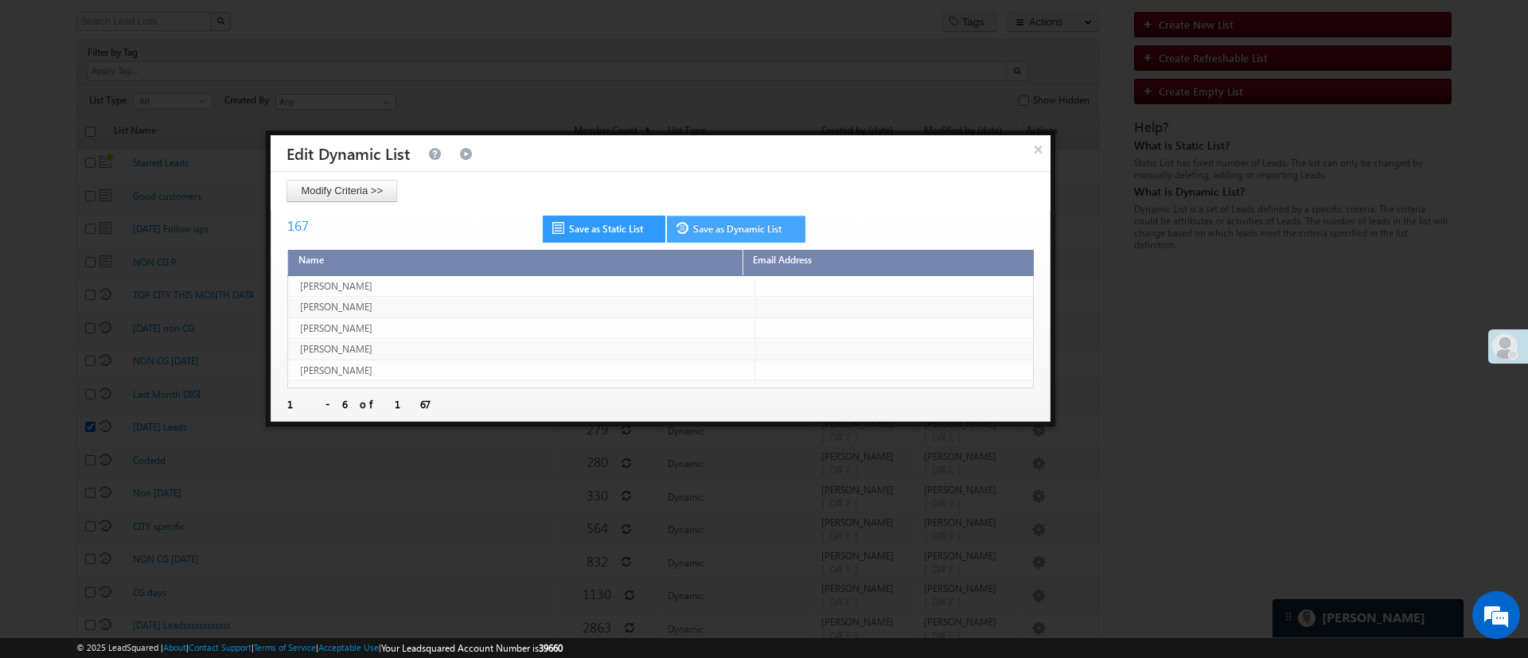
click at [739, 228] on link "Save as Dynamic List" at bounding box center [736, 229] width 138 height 27
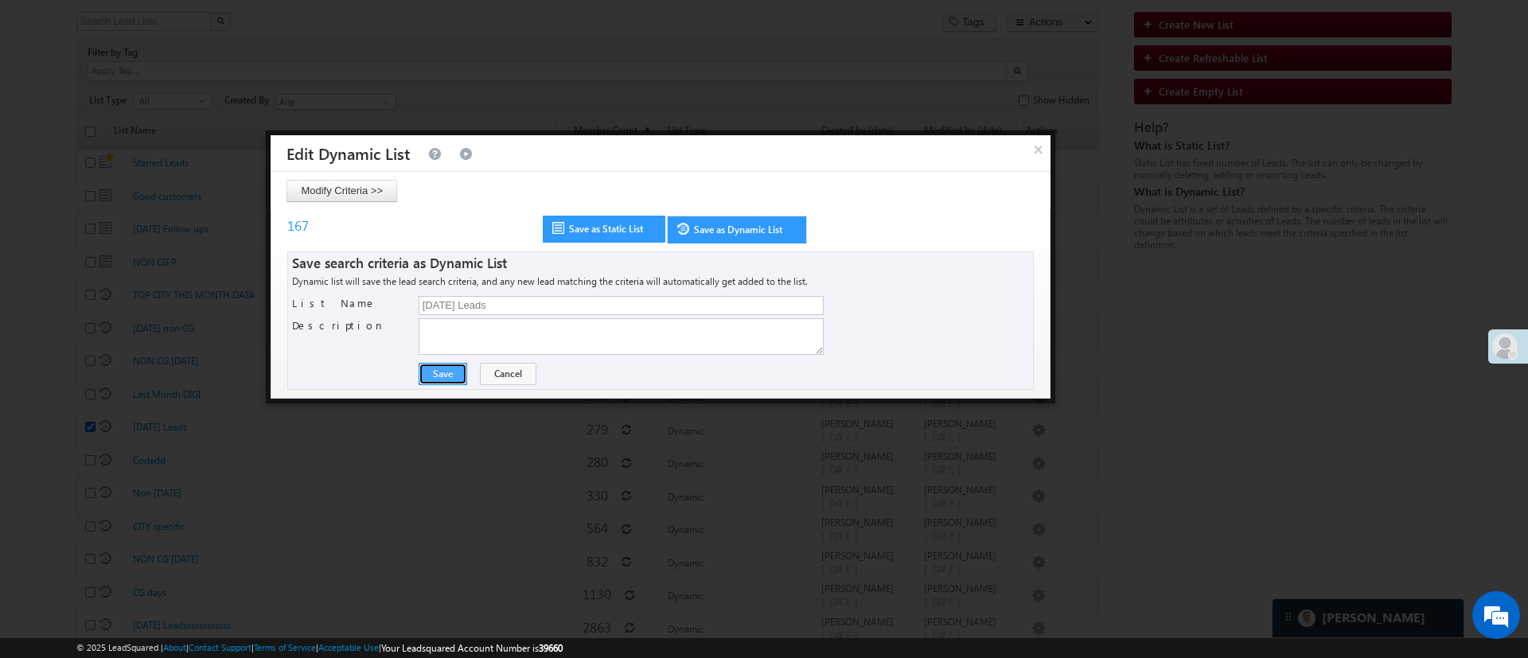
click at [458, 375] on button "Save" at bounding box center [443, 374] width 49 height 22
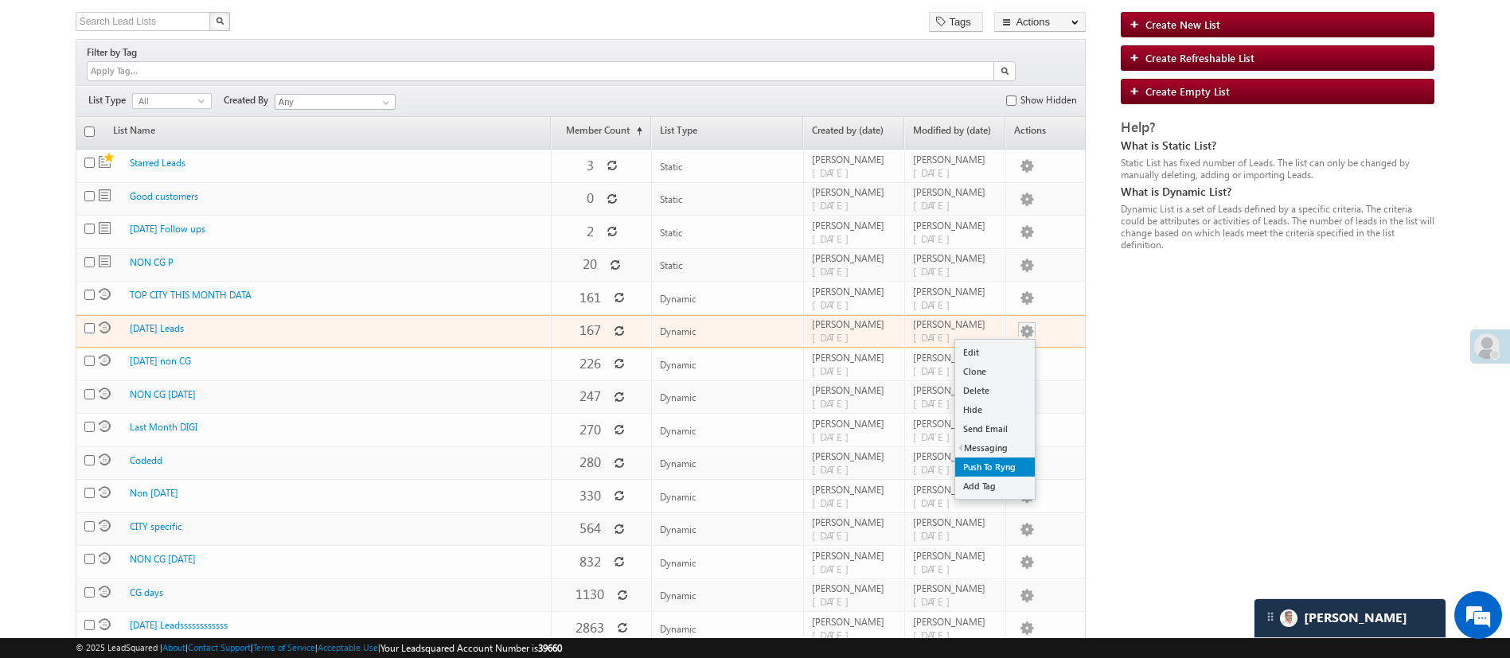
click at [1002, 458] on link "Push To Ryng" at bounding box center [995, 467] width 80 height 19
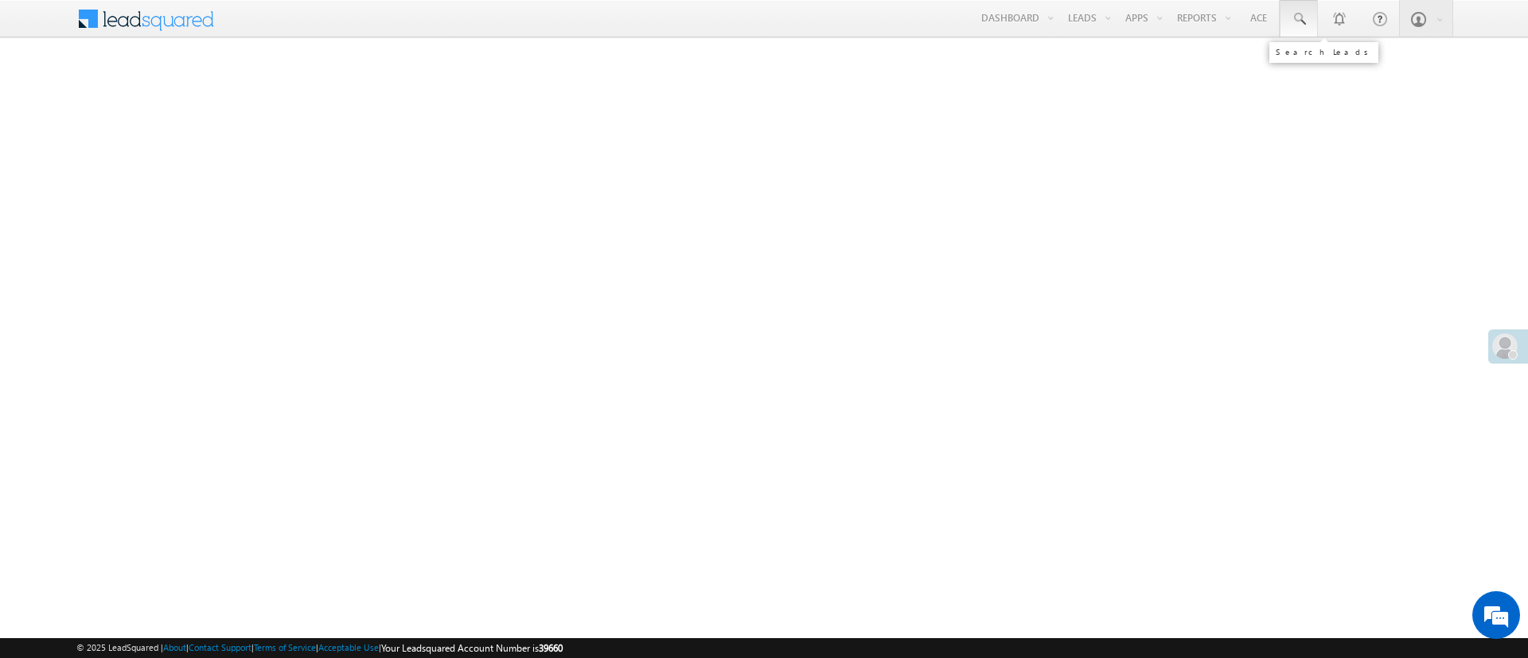
click at [1297, 29] on link at bounding box center [1299, 18] width 38 height 37
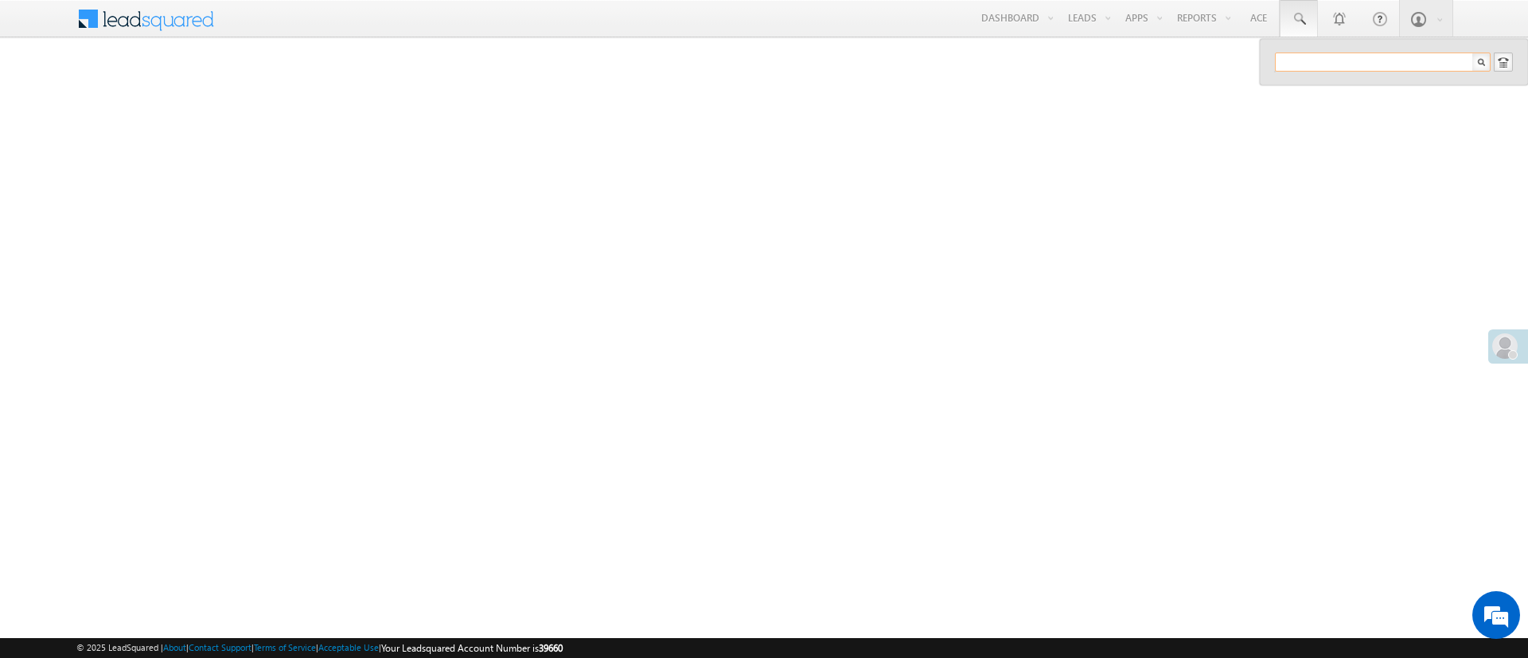
paste input "EQ27526451"
type input "EQ27526451"
click at [1363, 88] on div "[PERSON_NAME]" at bounding box center [1389, 85] width 213 height 18
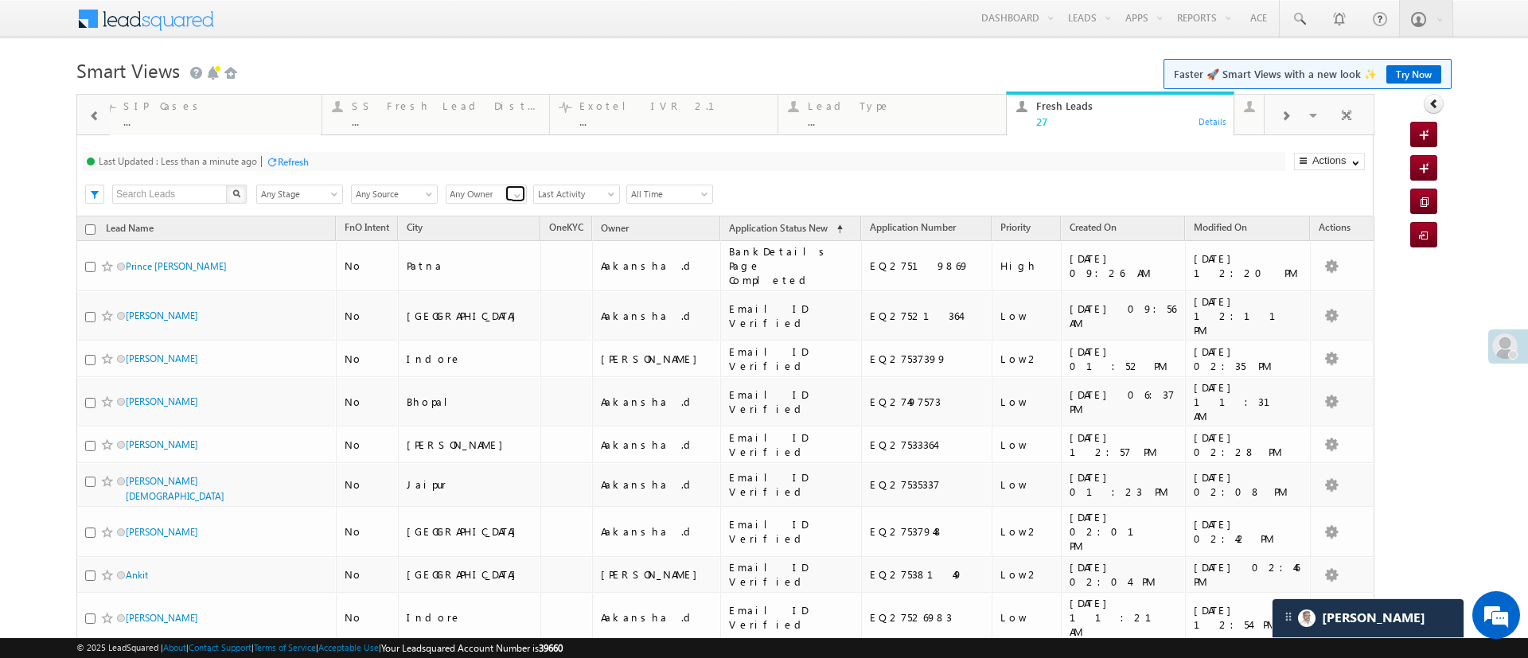
click at [519, 185] on link at bounding box center [515, 193] width 20 height 16
click at [500, 210] on link "[PERSON_NAME]" at bounding box center [487, 213] width 82 height 18
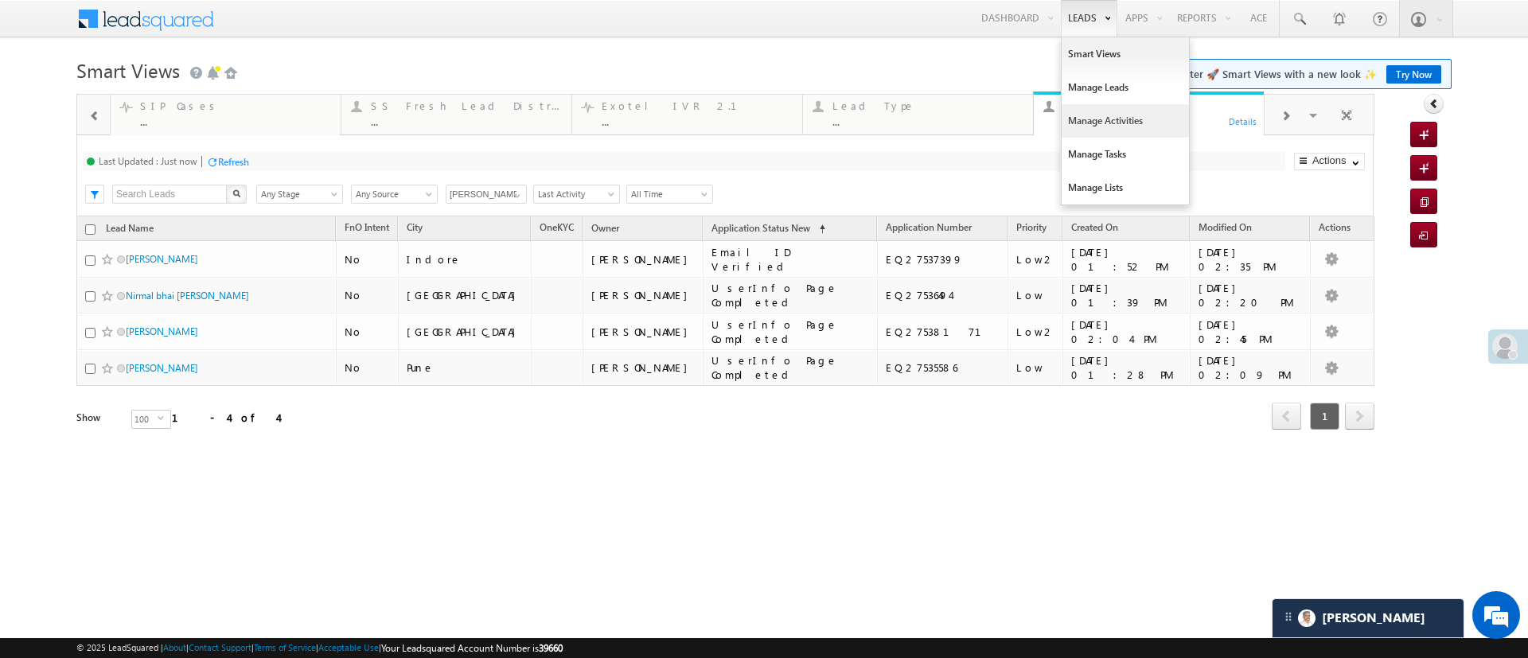
type input "[PERSON_NAME]"
click at [1105, 118] on link "Manage Activities" at bounding box center [1125, 120] width 127 height 33
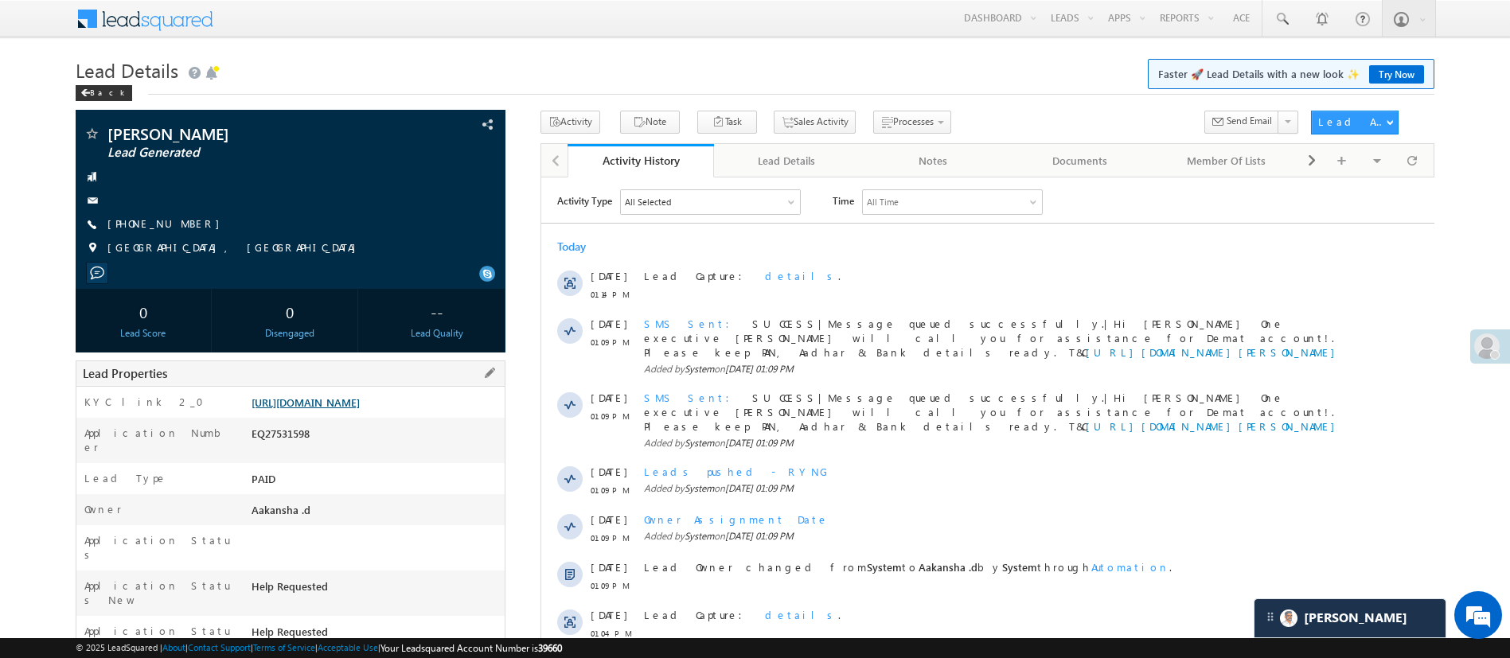
click at [320, 407] on link "[URL][DOMAIN_NAME]" at bounding box center [305, 403] width 108 height 14
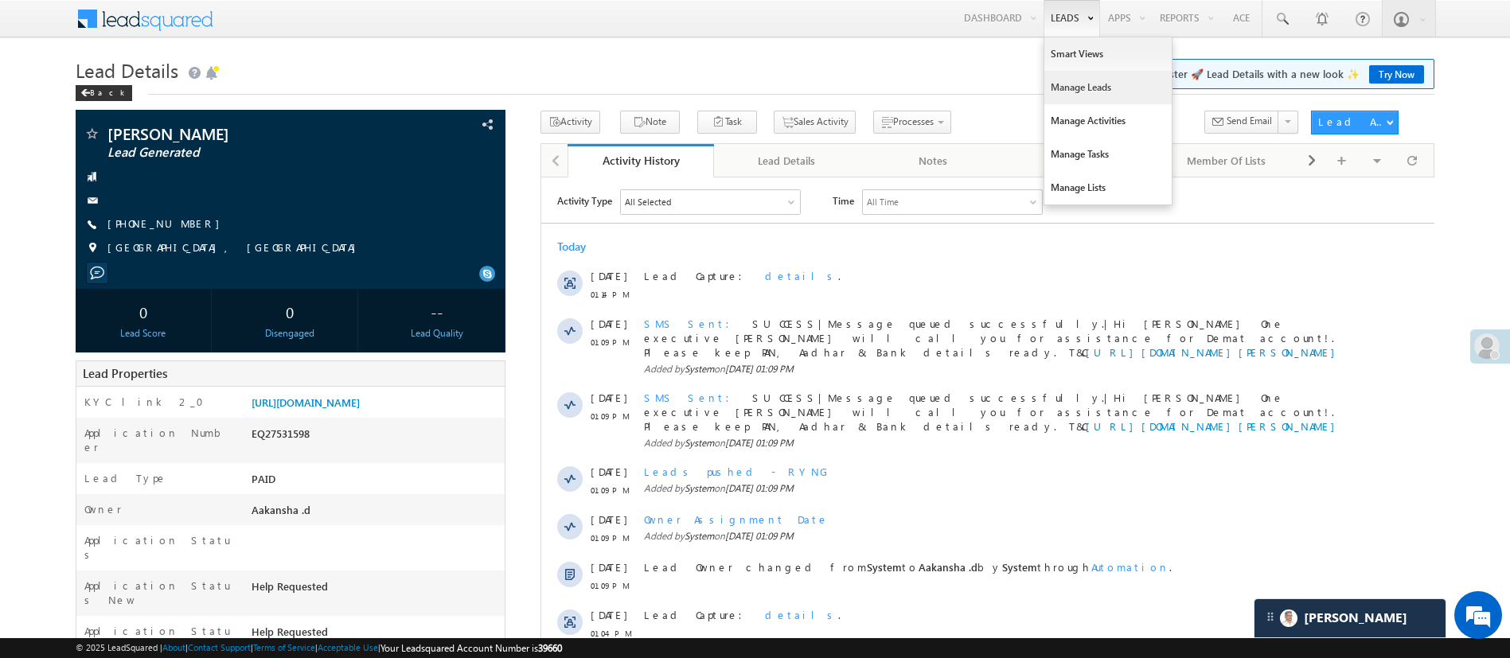
click at [1089, 97] on link "Manage Leads" at bounding box center [1107, 87] width 127 height 33
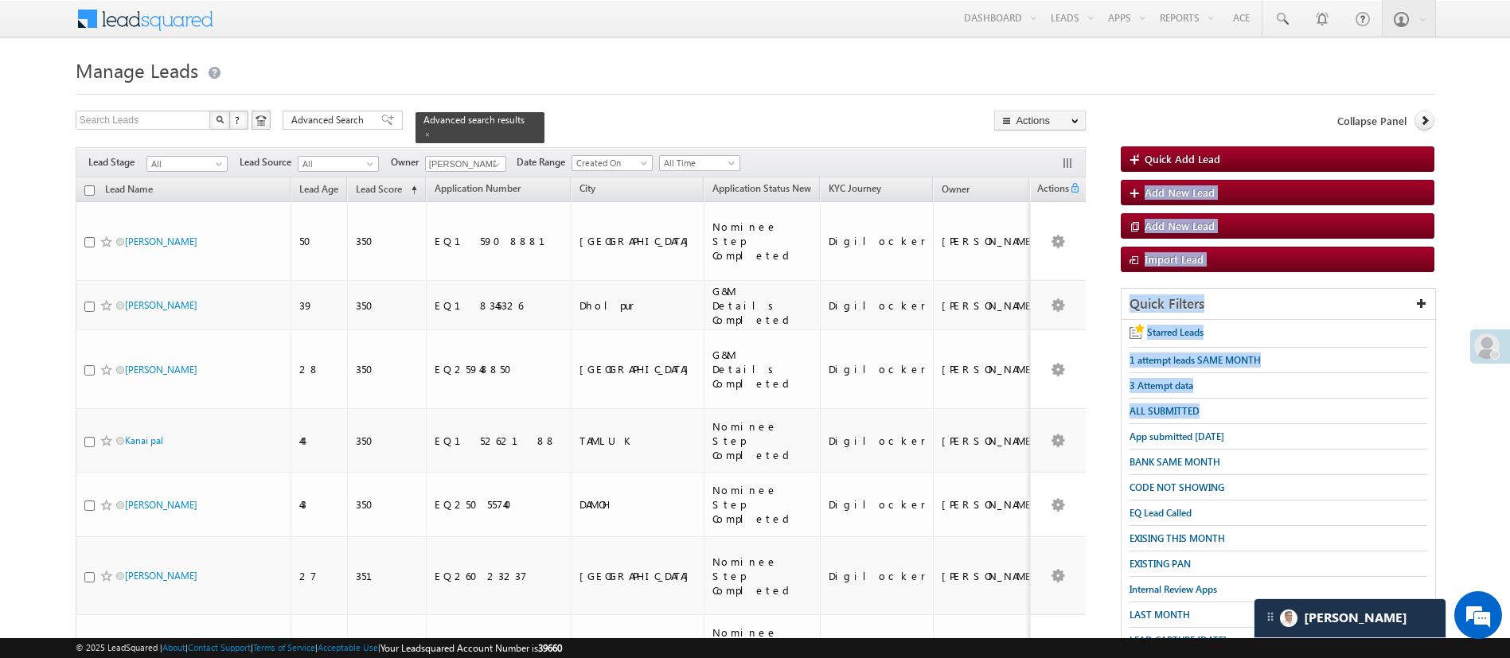
drag, startPoint x: 1485, startPoint y: 166, endPoint x: 1527, endPoint y: 405, distance: 243.2
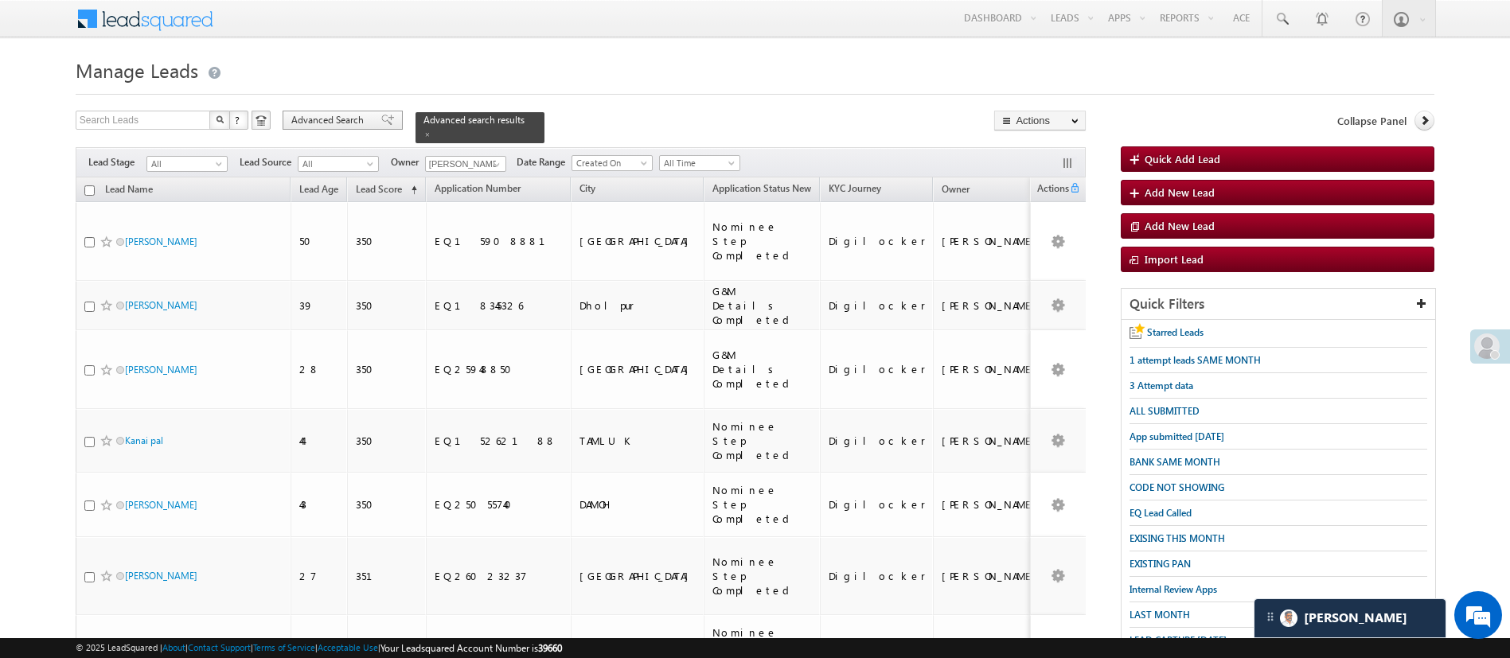
click at [307, 116] on span "Advanced Search" at bounding box center [329, 120] width 77 height 14
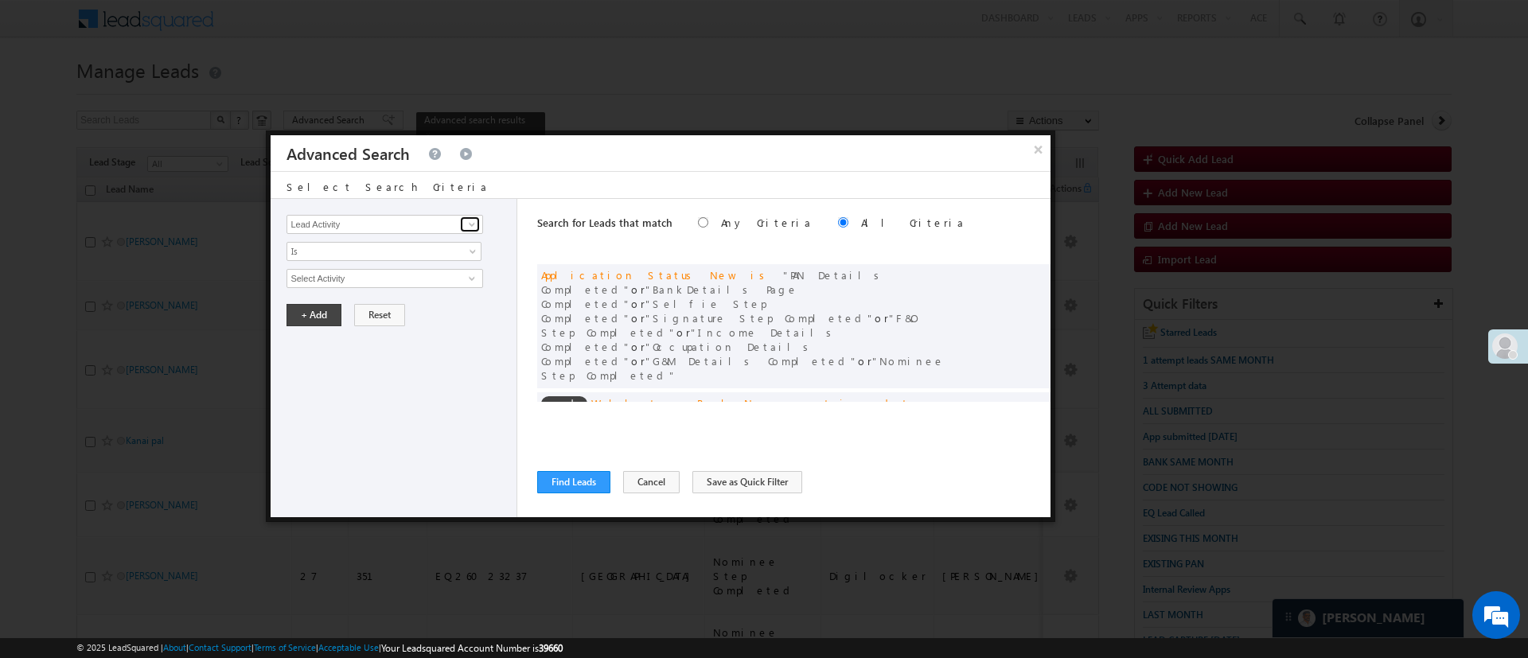
click at [474, 223] on span at bounding box center [472, 224] width 13 height 13
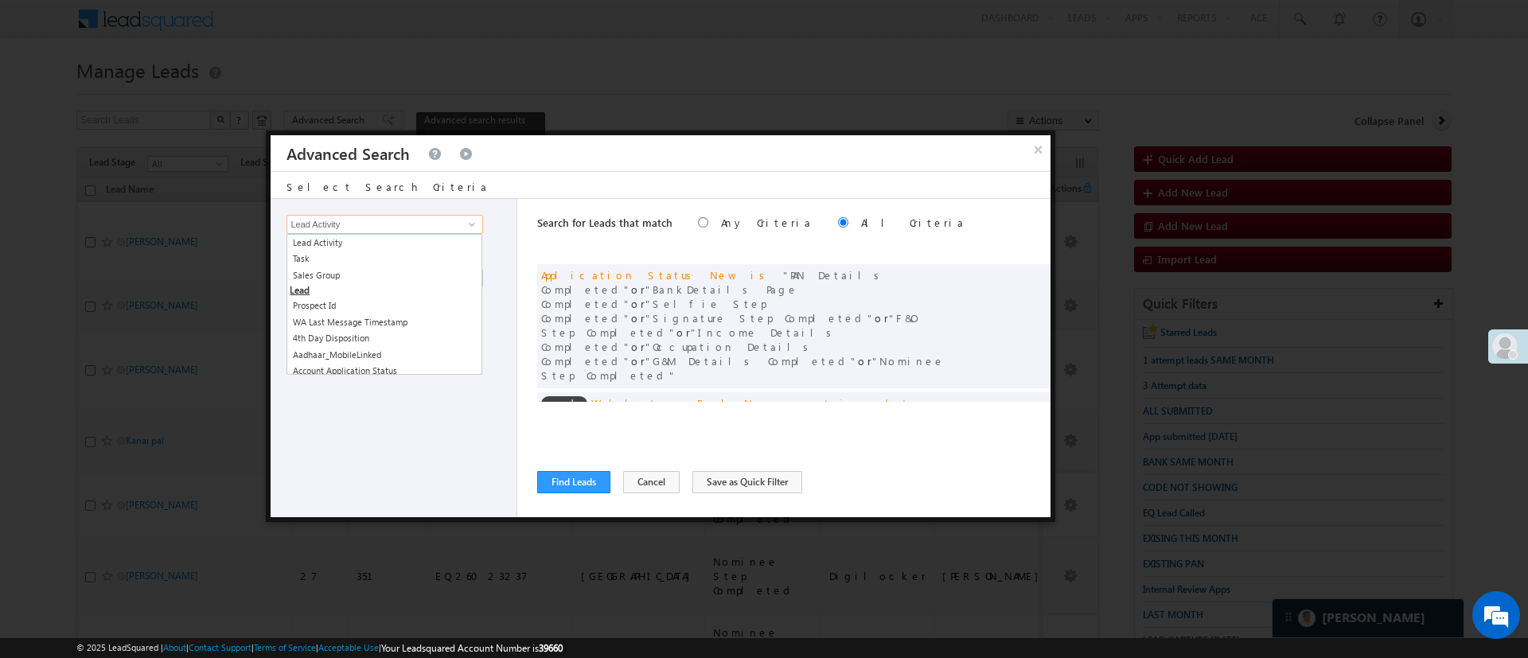
scroll to position [120, 0]
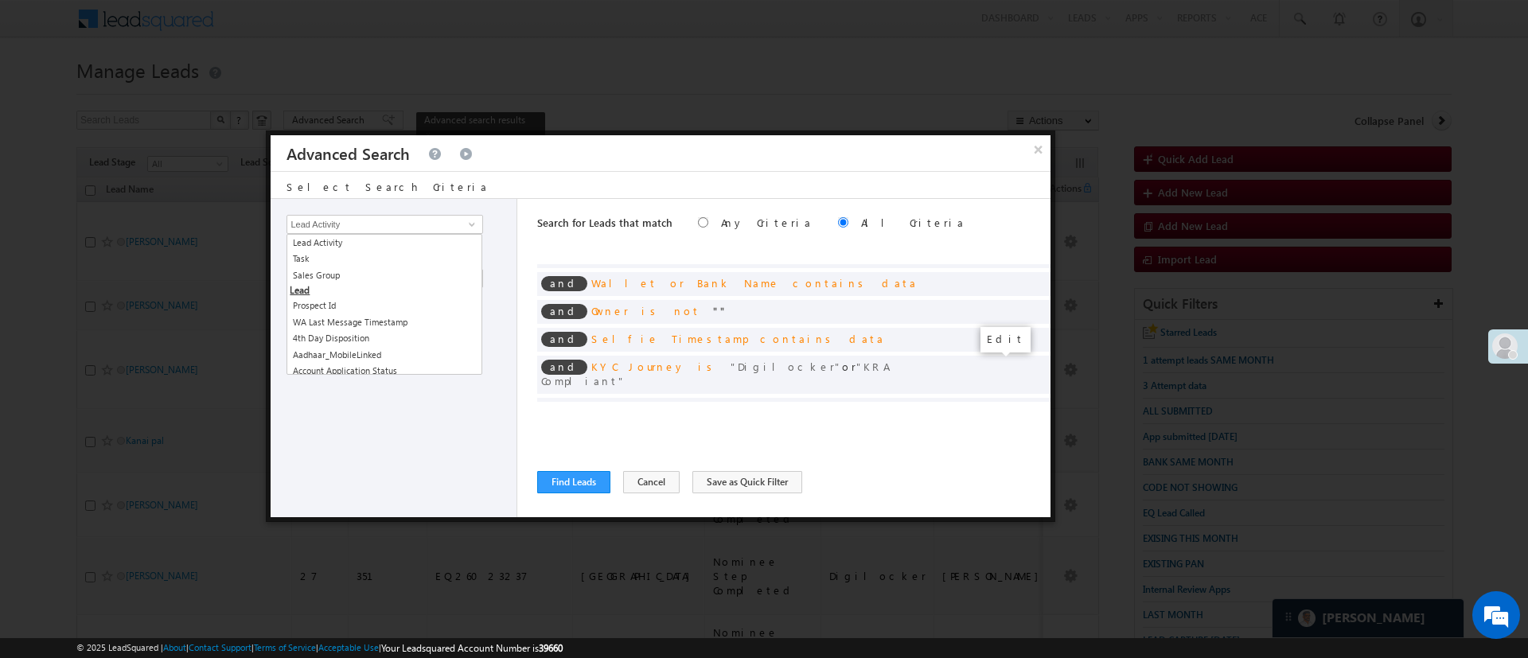
click at [1008, 430] on span at bounding box center [1013, 435] width 11 height 11
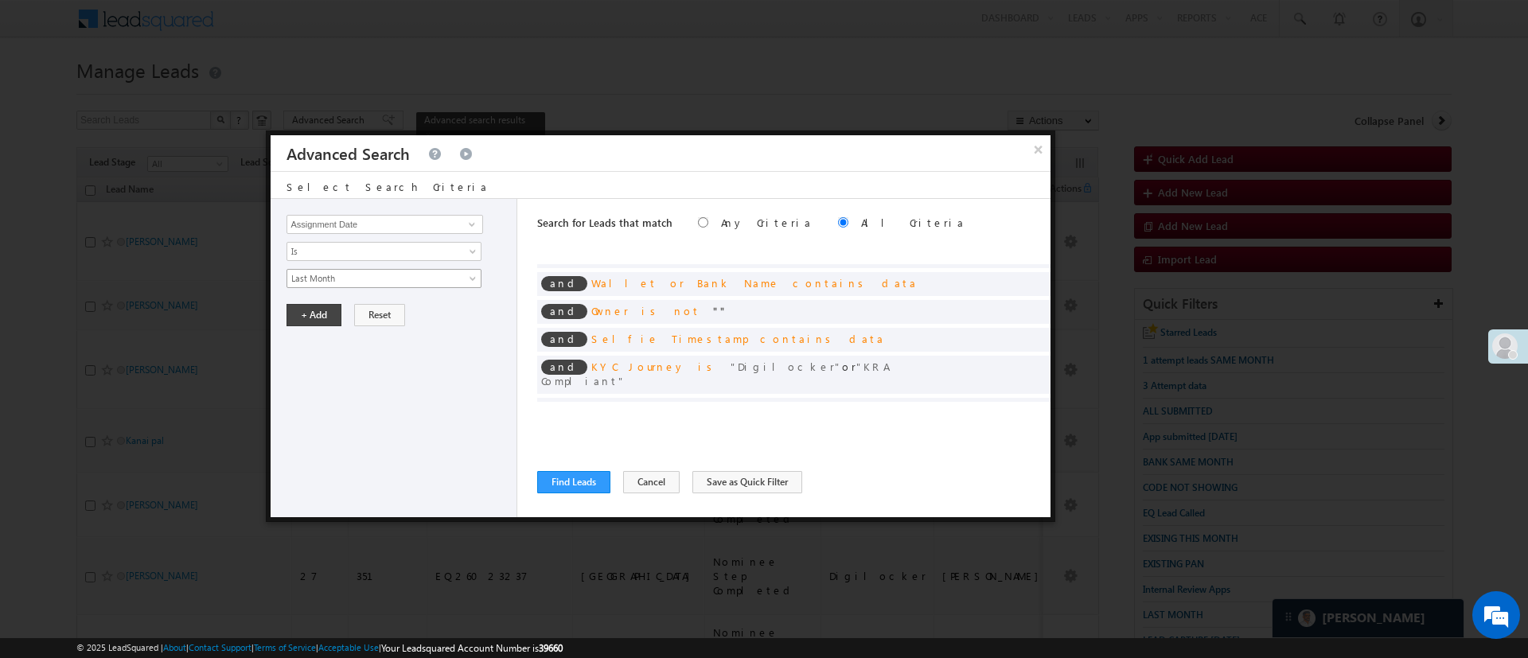
scroll to position [7, 0]
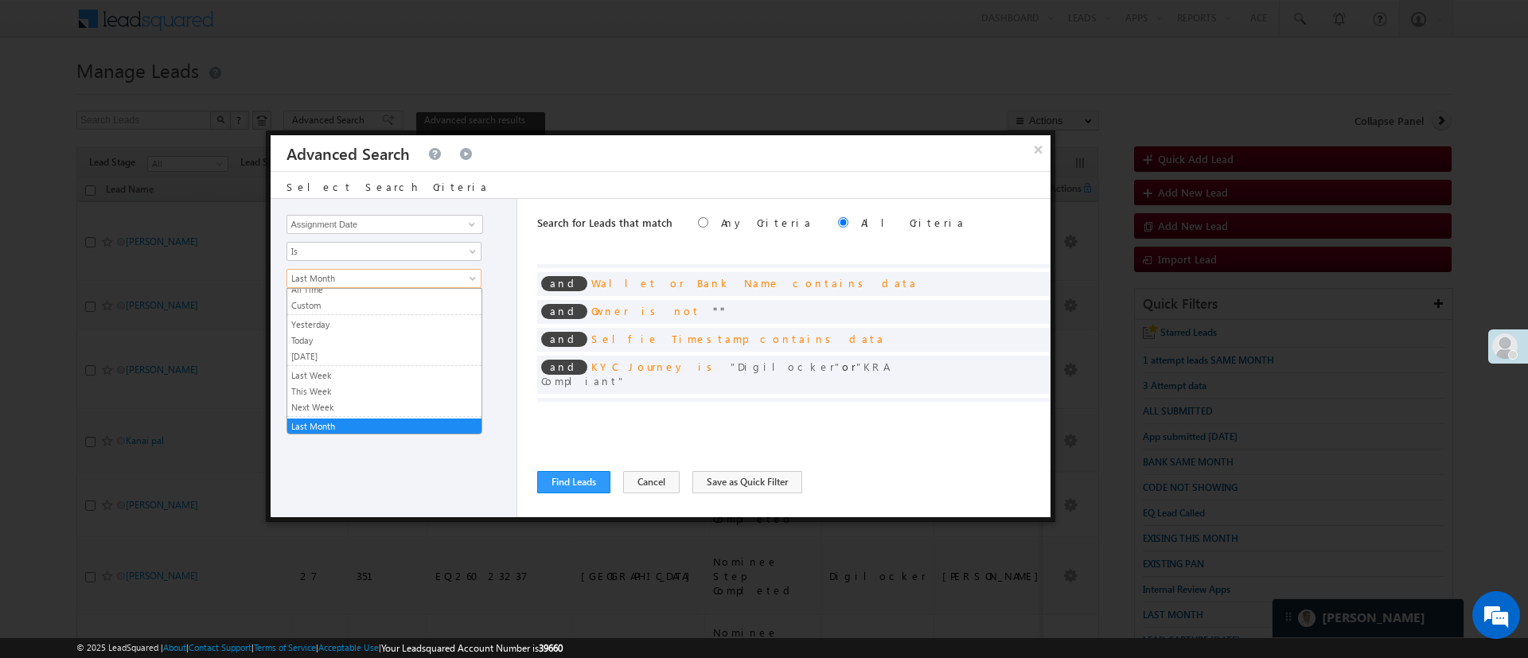
click at [338, 270] on link "Last Month" at bounding box center [383, 278] width 195 height 19
click at [342, 299] on link "Custom" at bounding box center [384, 305] width 194 height 14
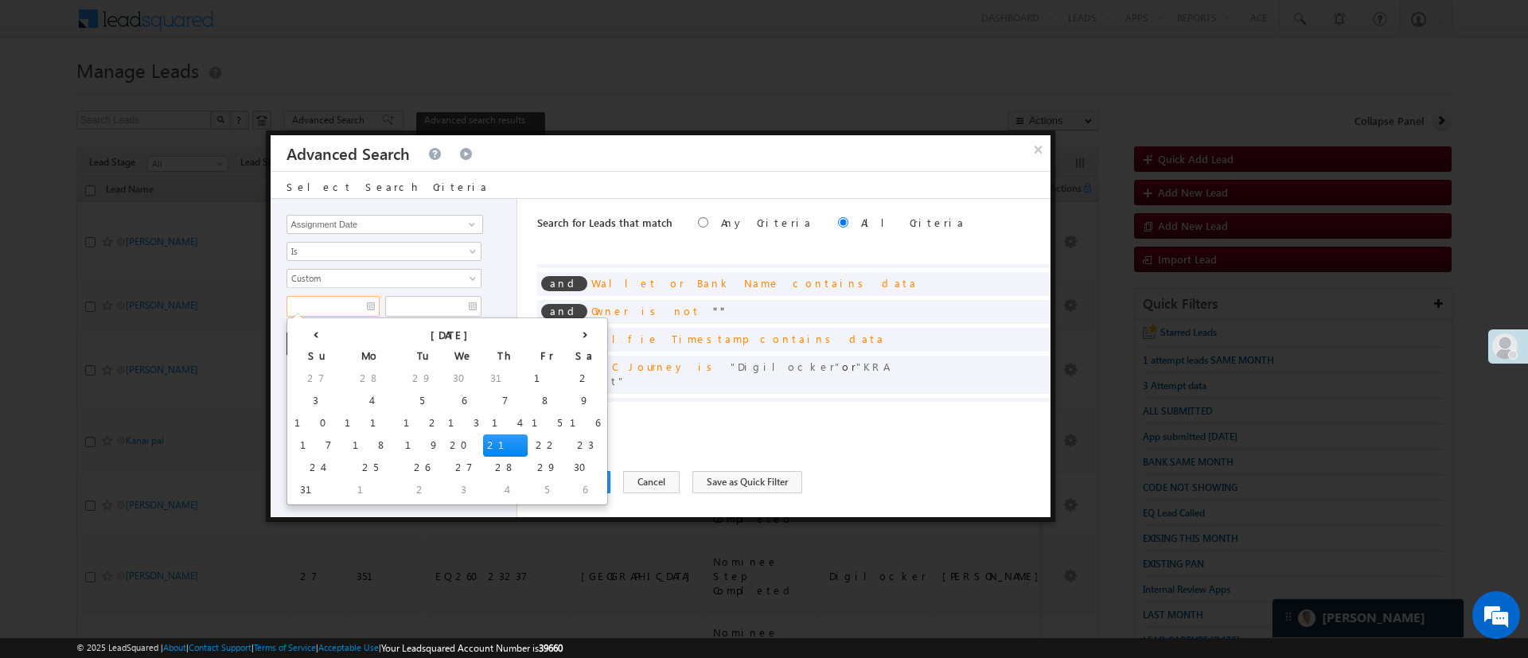
click at [342, 299] on input "text" at bounding box center [332, 306] width 93 height 21
click at [302, 333] on th "‹" at bounding box center [315, 334] width 50 height 24
click at [298, 447] on td "20" at bounding box center [309, 446] width 39 height 22
type input "07/20/25"
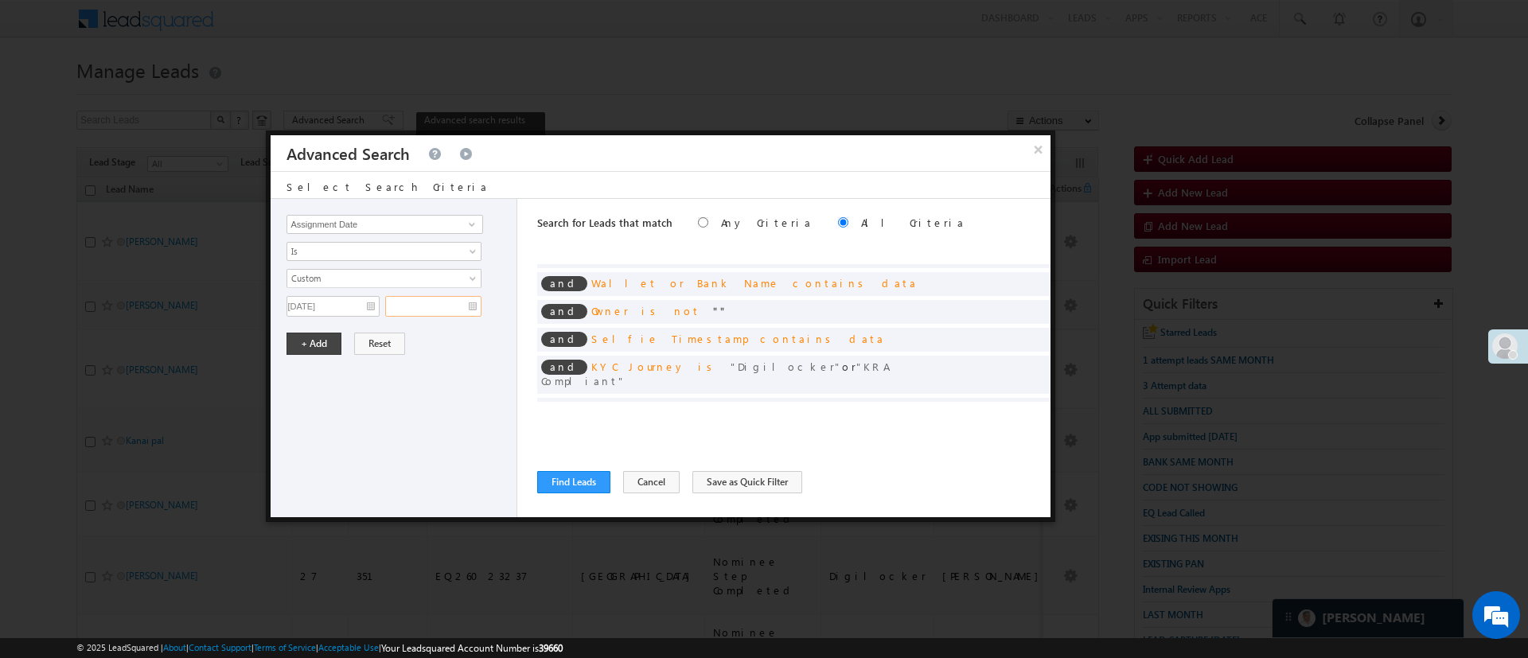
click at [410, 311] on input "text" at bounding box center [433, 306] width 96 height 21
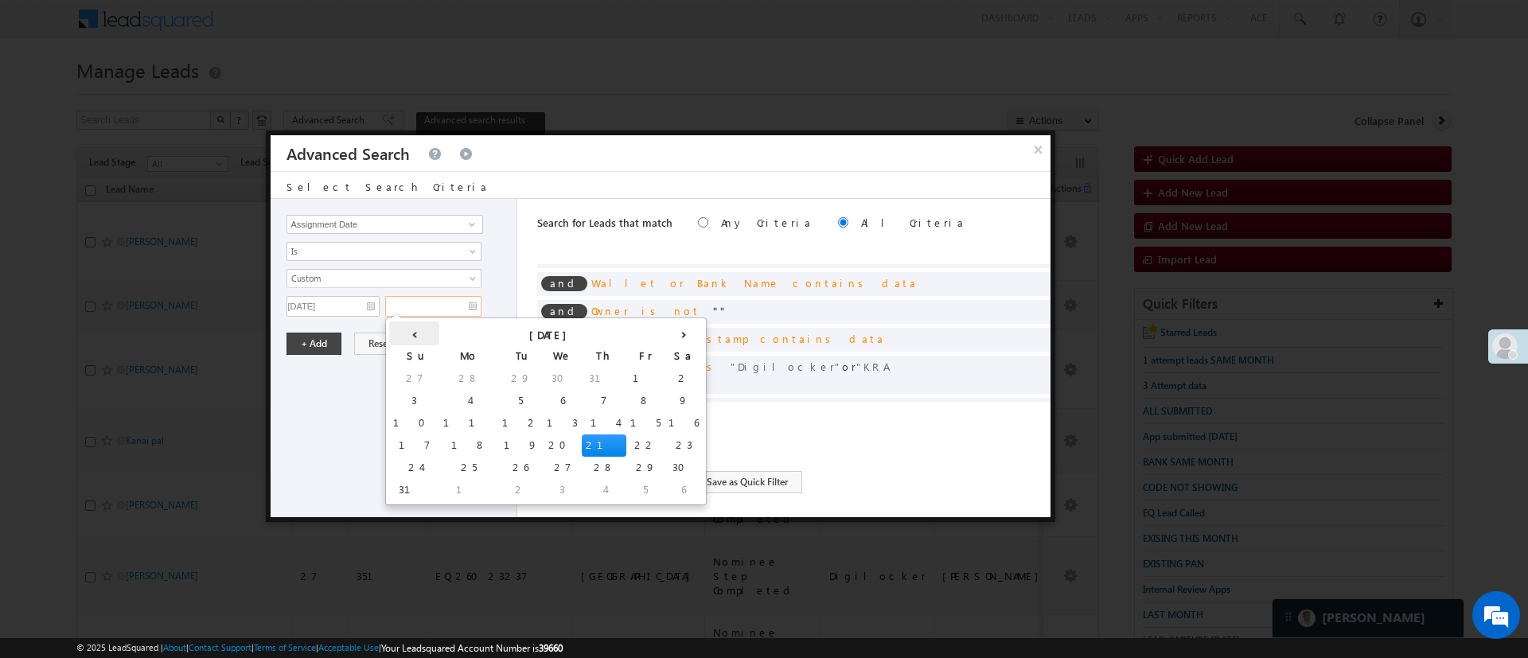
click at [401, 327] on th "‹" at bounding box center [414, 334] width 50 height 24
click at [549, 461] on td "31" at bounding box center [574, 468] width 50 height 22
type input "07/31/25"
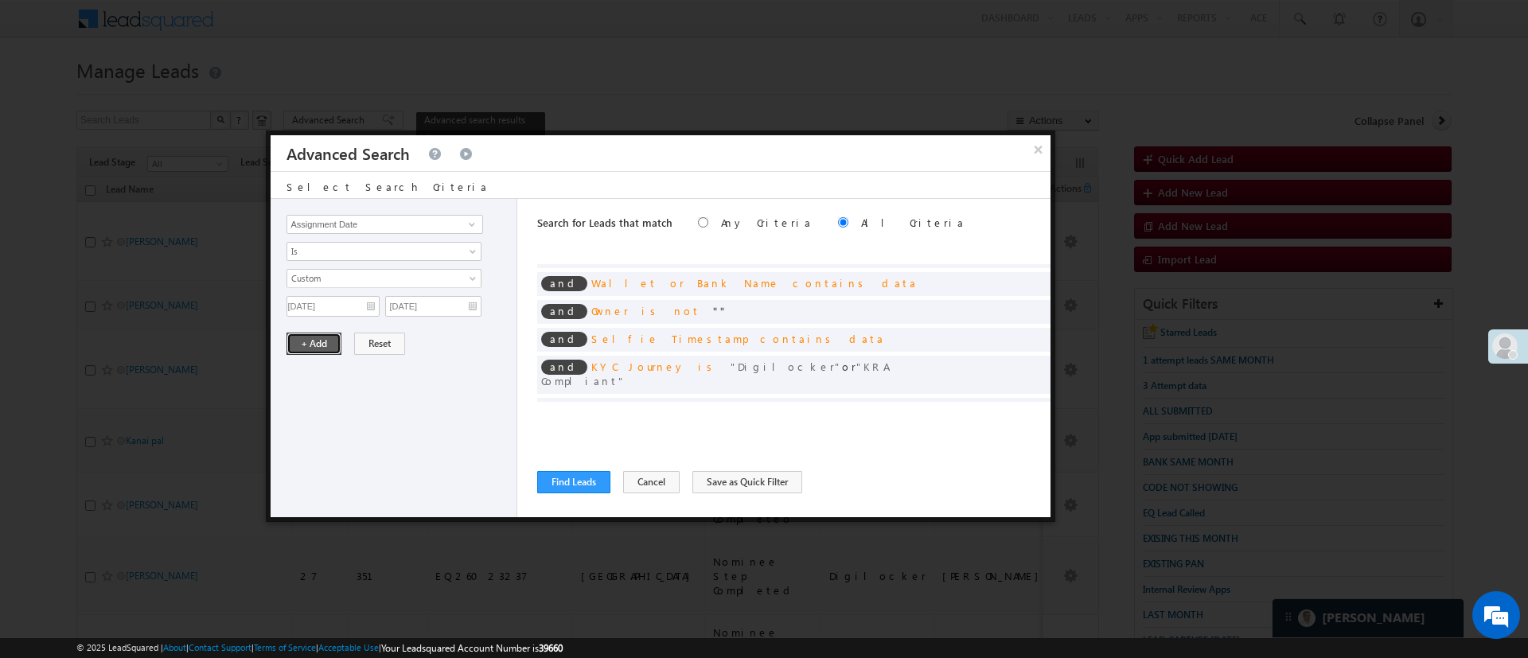
click at [322, 341] on button "+ Add" at bounding box center [313, 344] width 55 height 22
click at [1027, 402] on span at bounding box center [1032, 407] width 11 height 11
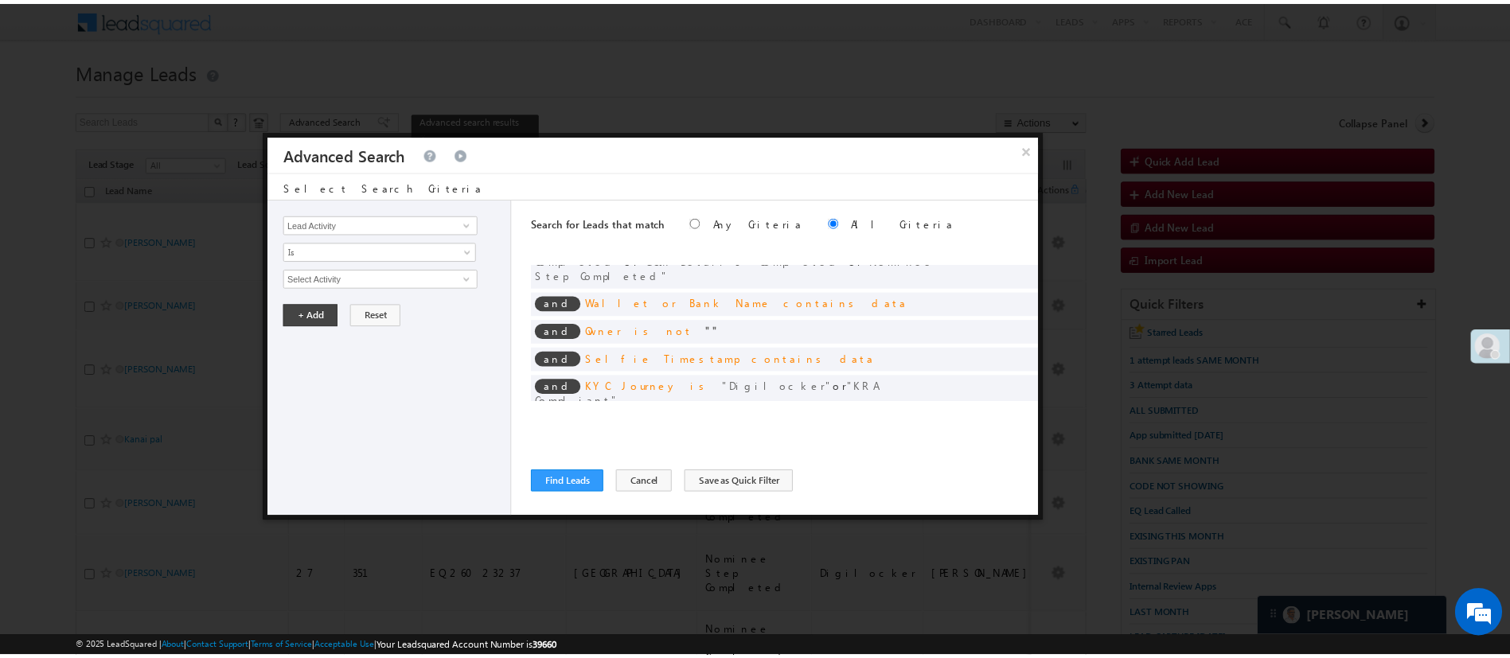
scroll to position [0, 0]
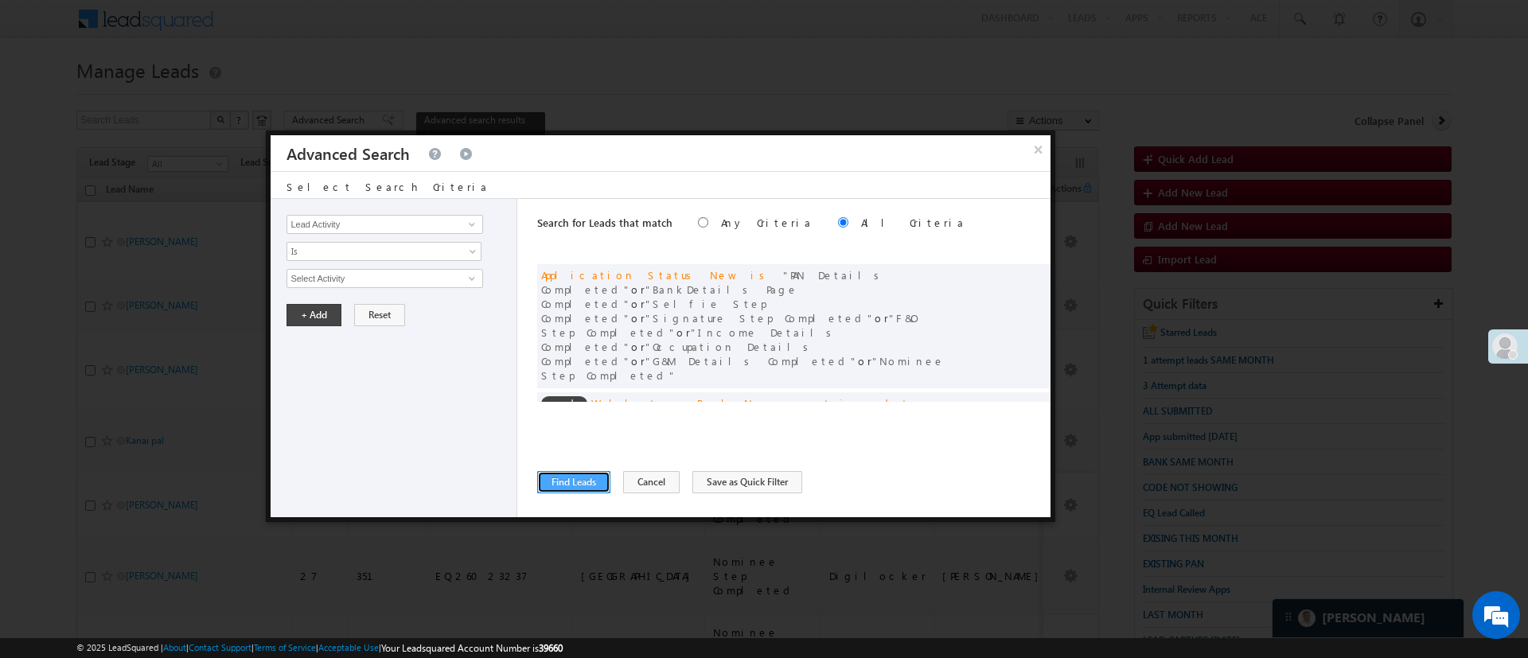
click at [580, 478] on button "Find Leads" at bounding box center [573, 482] width 73 height 22
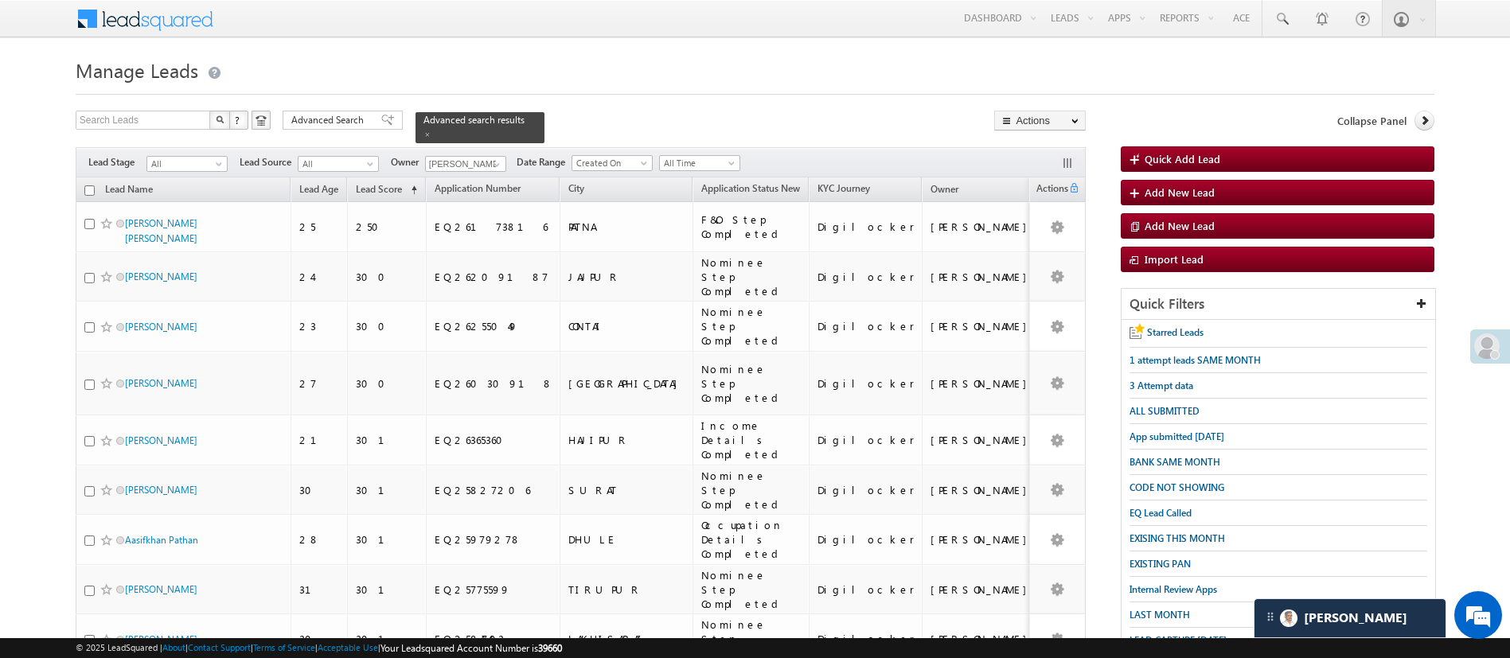
click at [88, 185] on input "checkbox" at bounding box center [89, 190] width 10 height 10
checkbox input "true"
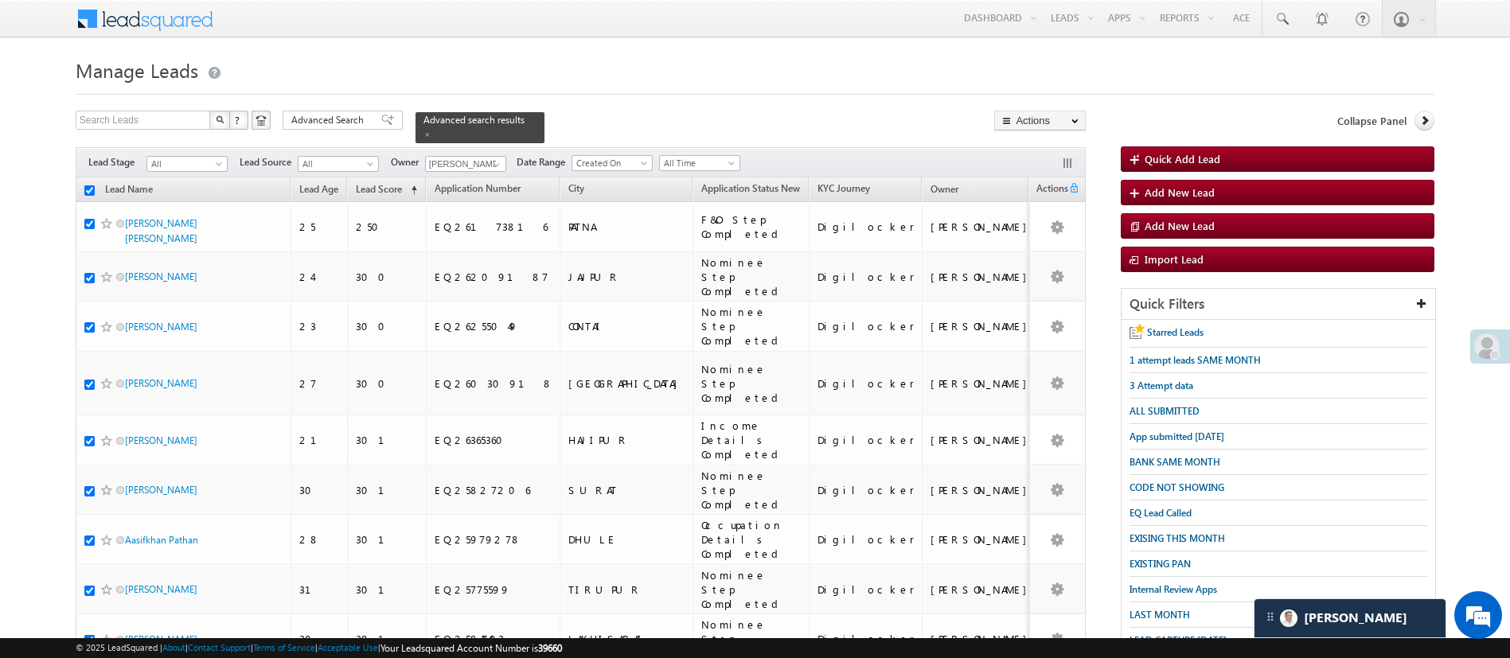
checkbox input "true"
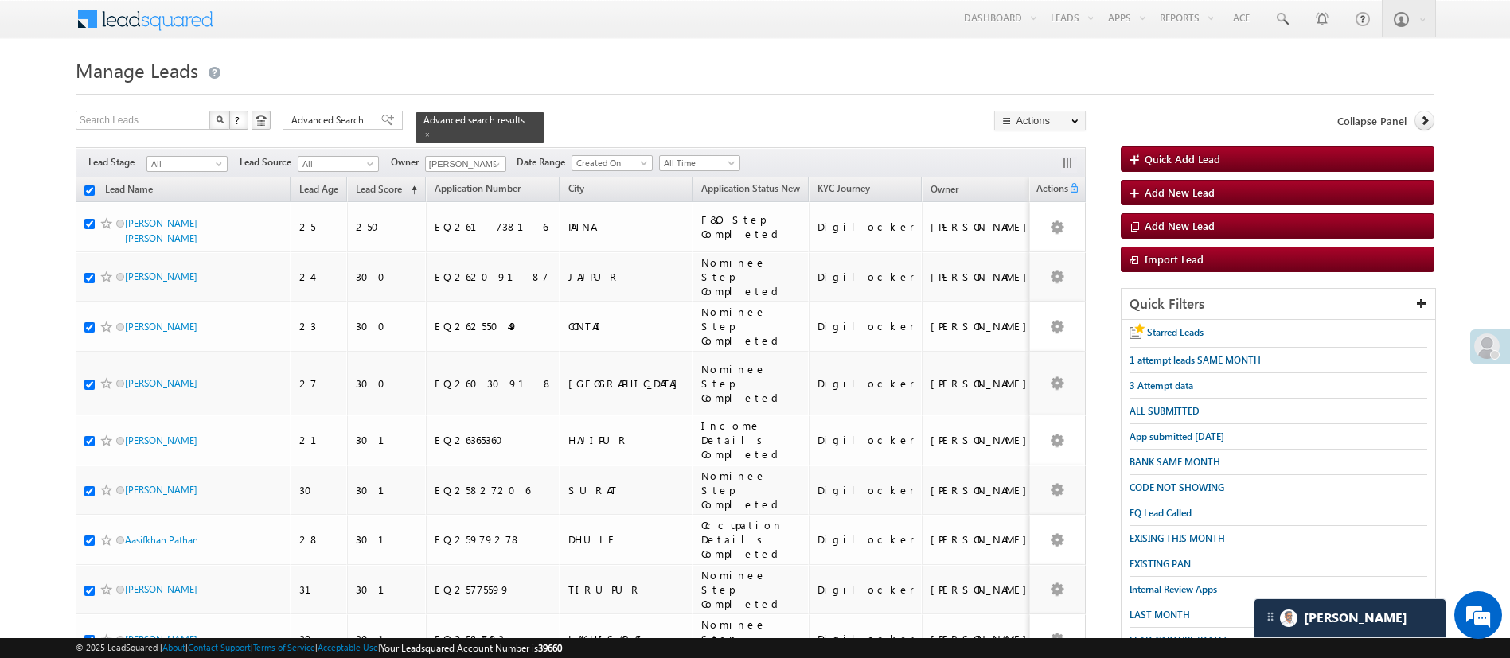
checkbox input "true"
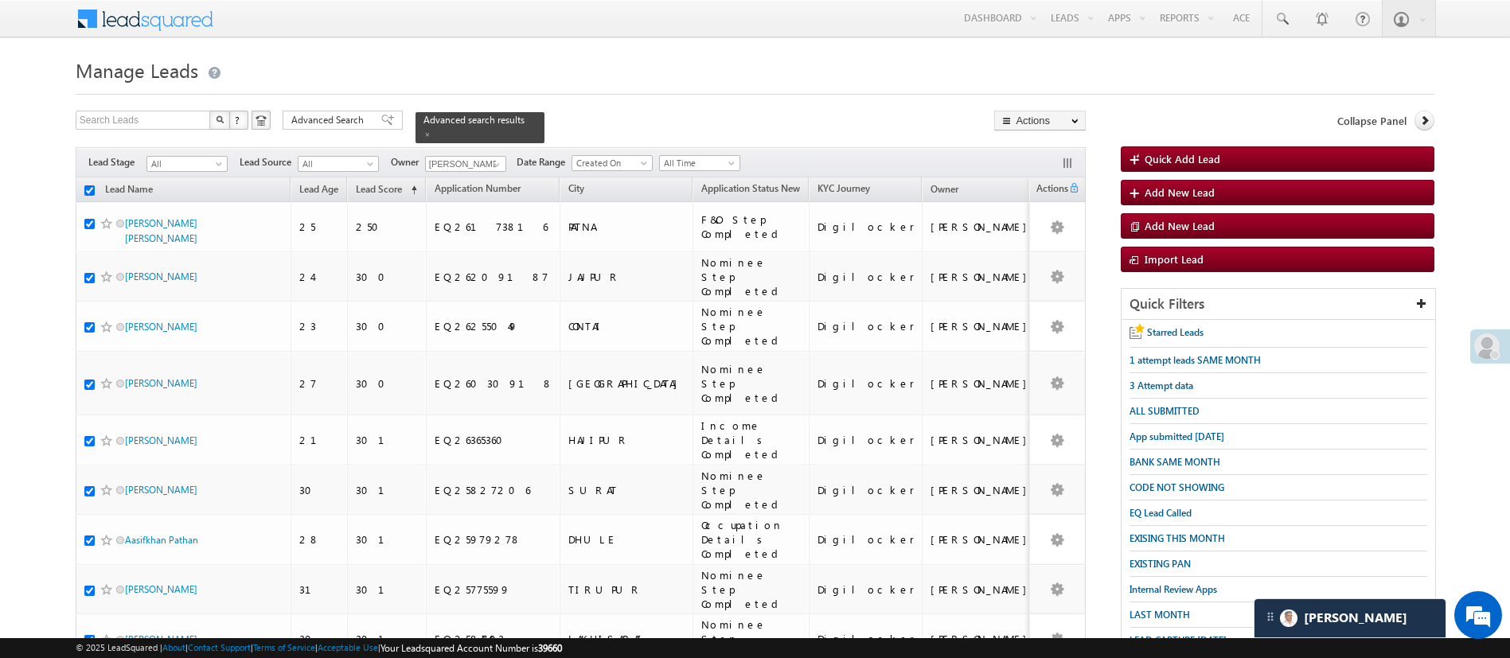
checkbox input "true"
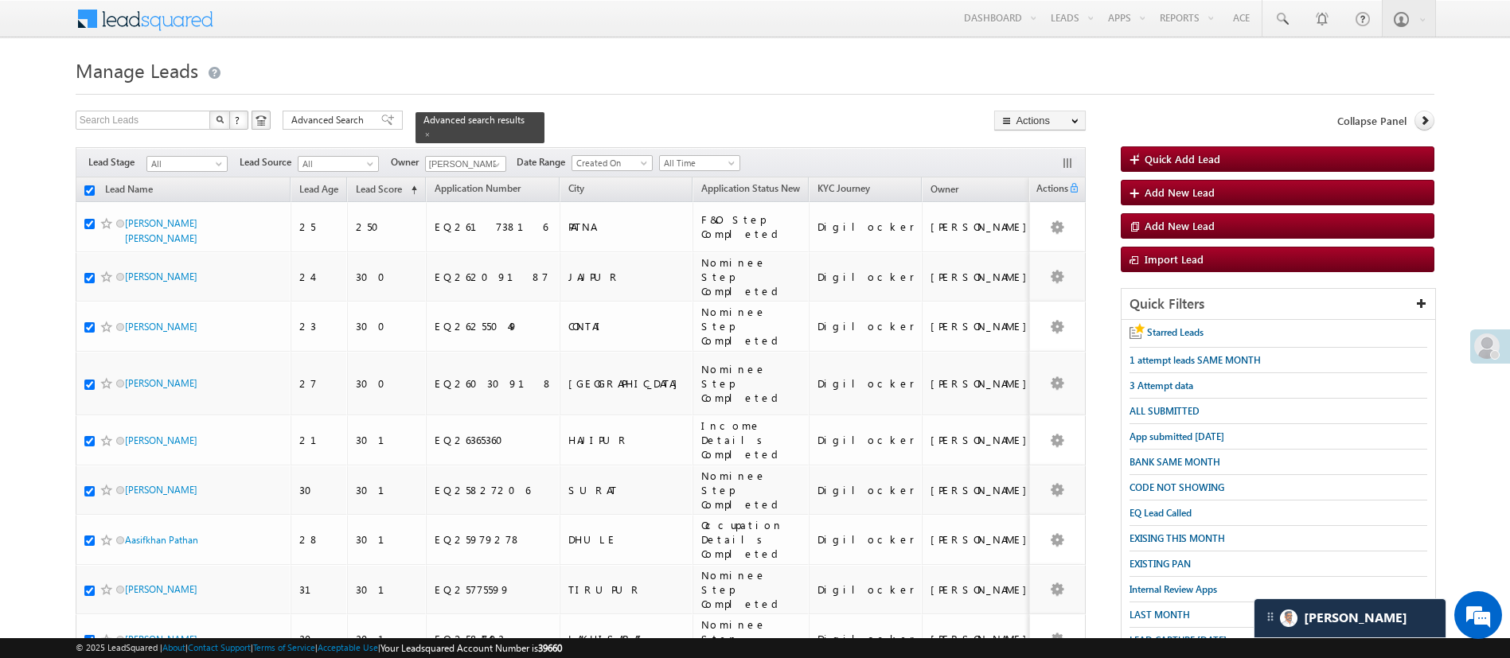
checkbox input "true"
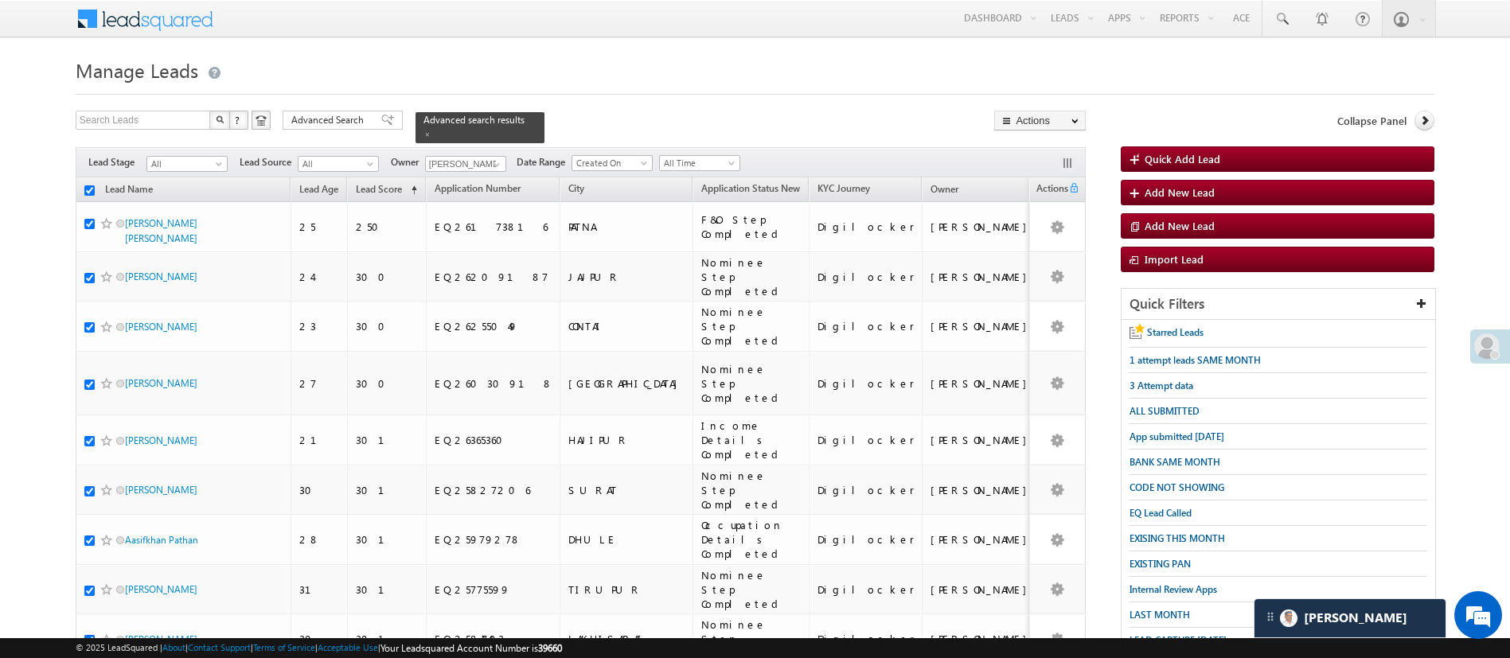
checkbox input "true"
click at [1060, 235] on link "Change Owner" at bounding box center [1040, 238] width 90 height 19
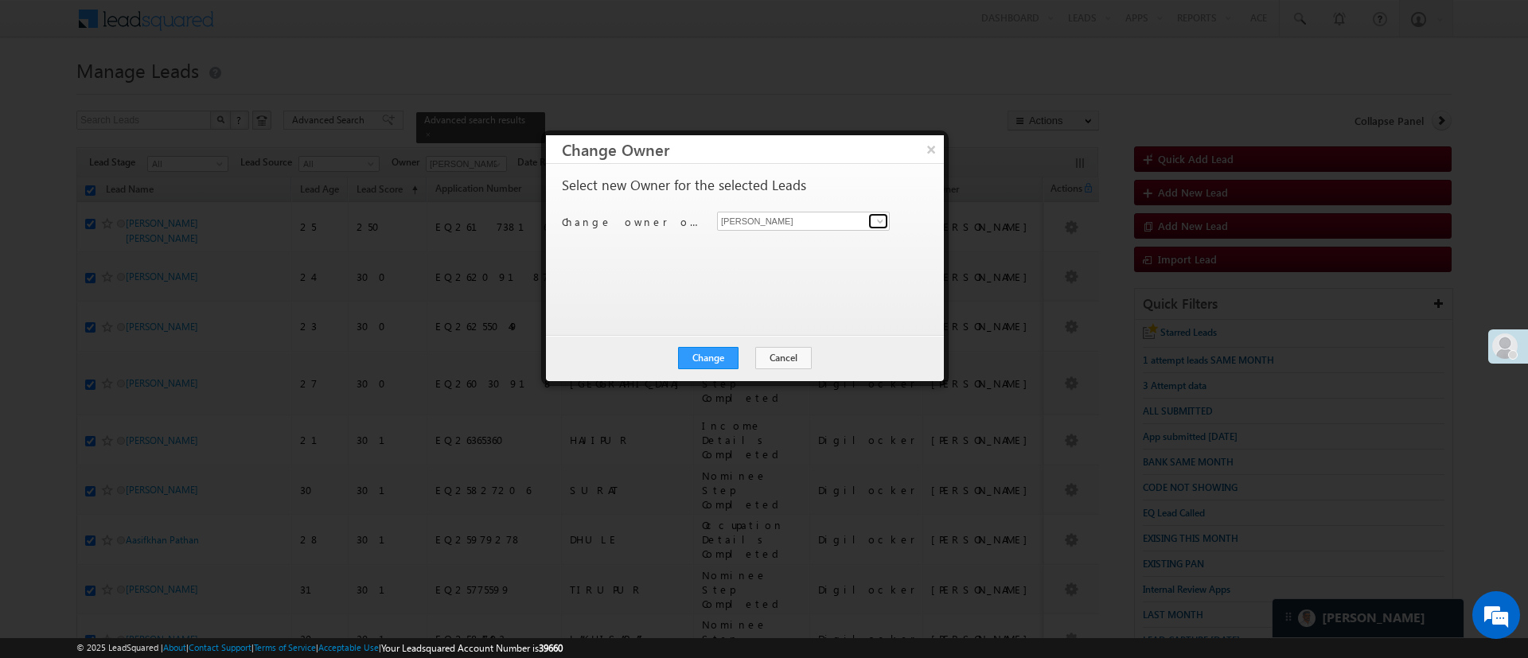
click at [879, 222] on span at bounding box center [880, 221] width 13 height 13
click at [833, 244] on link "Monika Jain Monika.Jain@angelbroking.com" at bounding box center [803, 246] width 173 height 30
type input "Monika Jain"
click at [715, 365] on button "Change" at bounding box center [708, 358] width 60 height 22
click at [730, 357] on button "Close" at bounding box center [747, 358] width 51 height 22
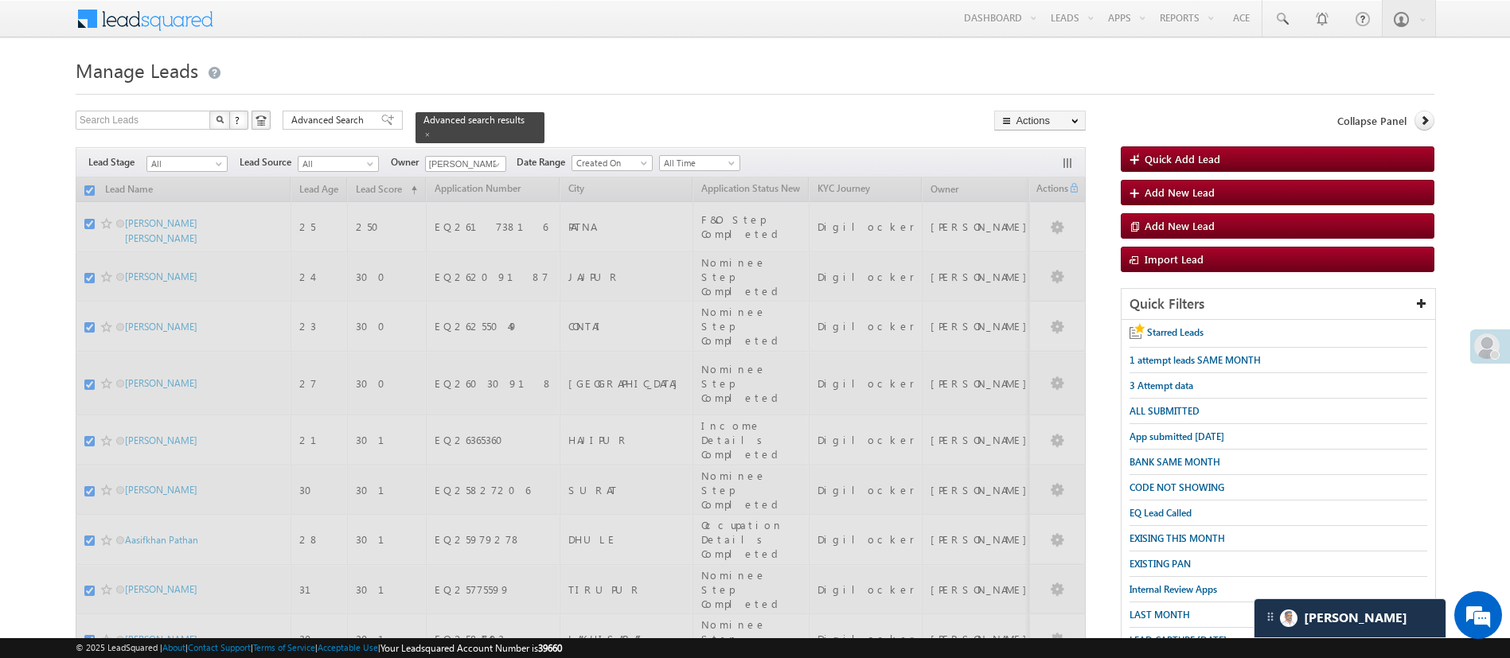
checkbox input "false"
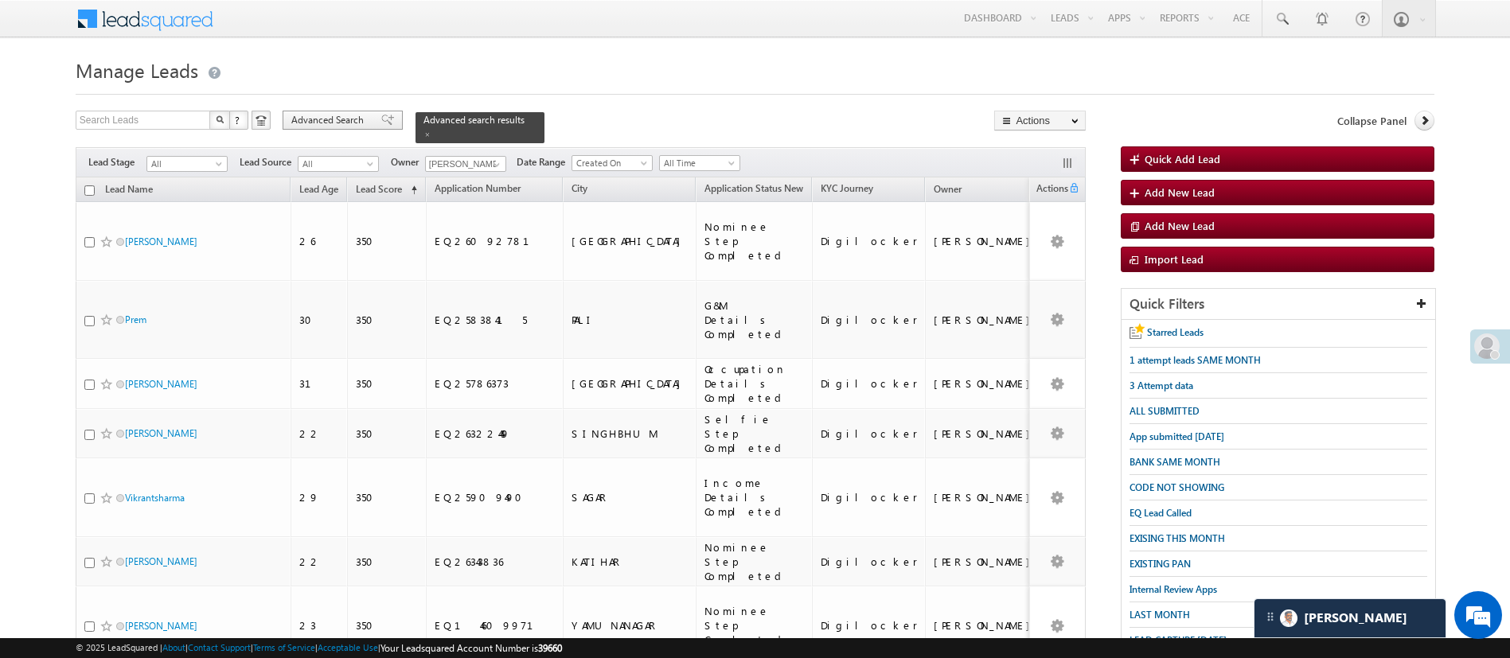
click at [335, 118] on span "Advanced Search" at bounding box center [329, 120] width 77 height 14
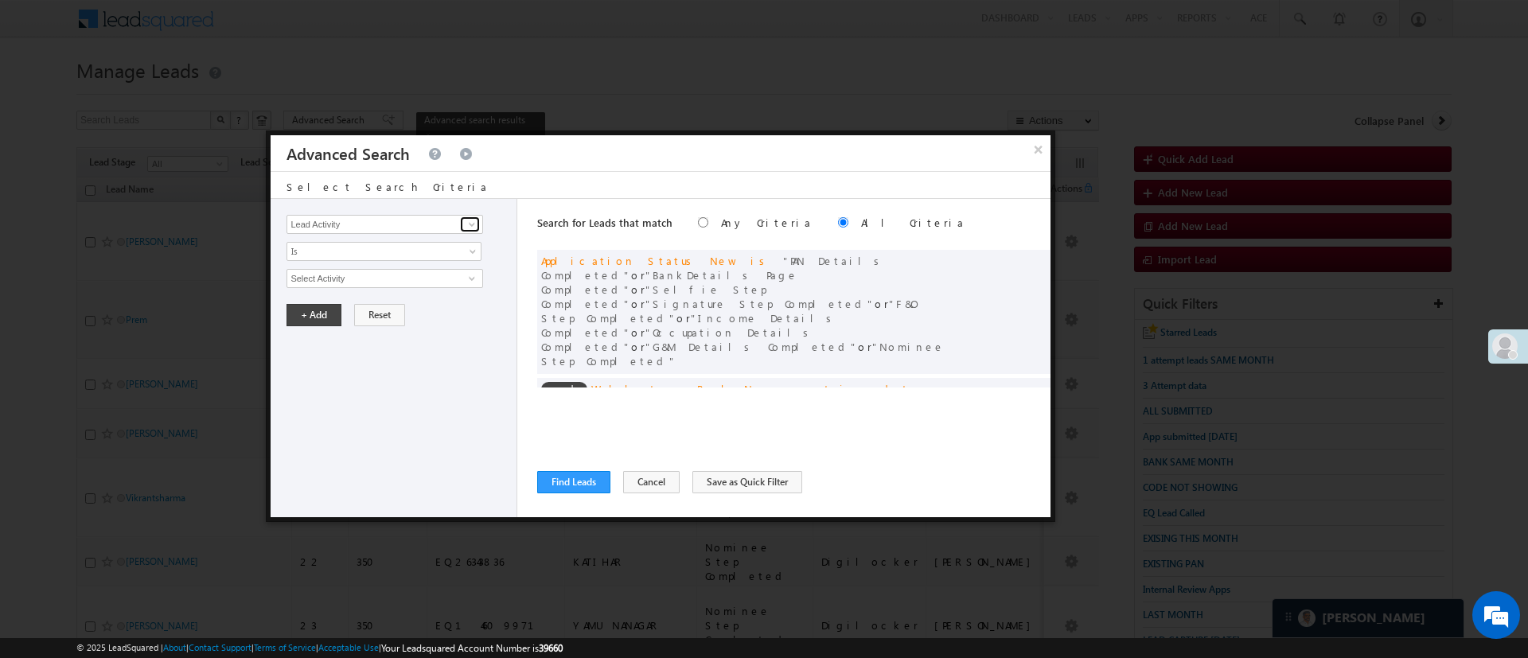
click at [472, 224] on span at bounding box center [472, 224] width 13 height 13
click at [405, 253] on link "Date of Birth" at bounding box center [384, 257] width 196 height 18
type input "Date of Birth"
click at [404, 253] on span "Is" at bounding box center [373, 251] width 173 height 14
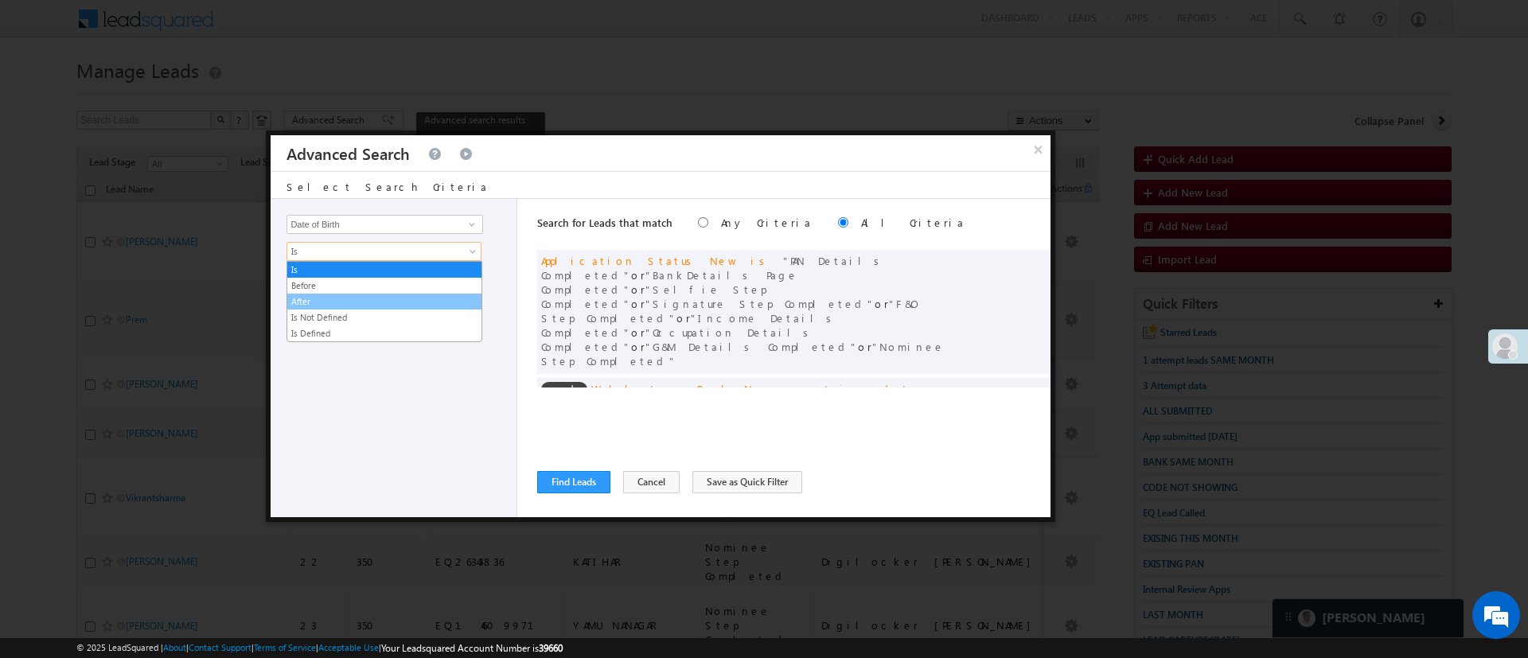
click at [369, 302] on link "After" at bounding box center [384, 301] width 194 height 14
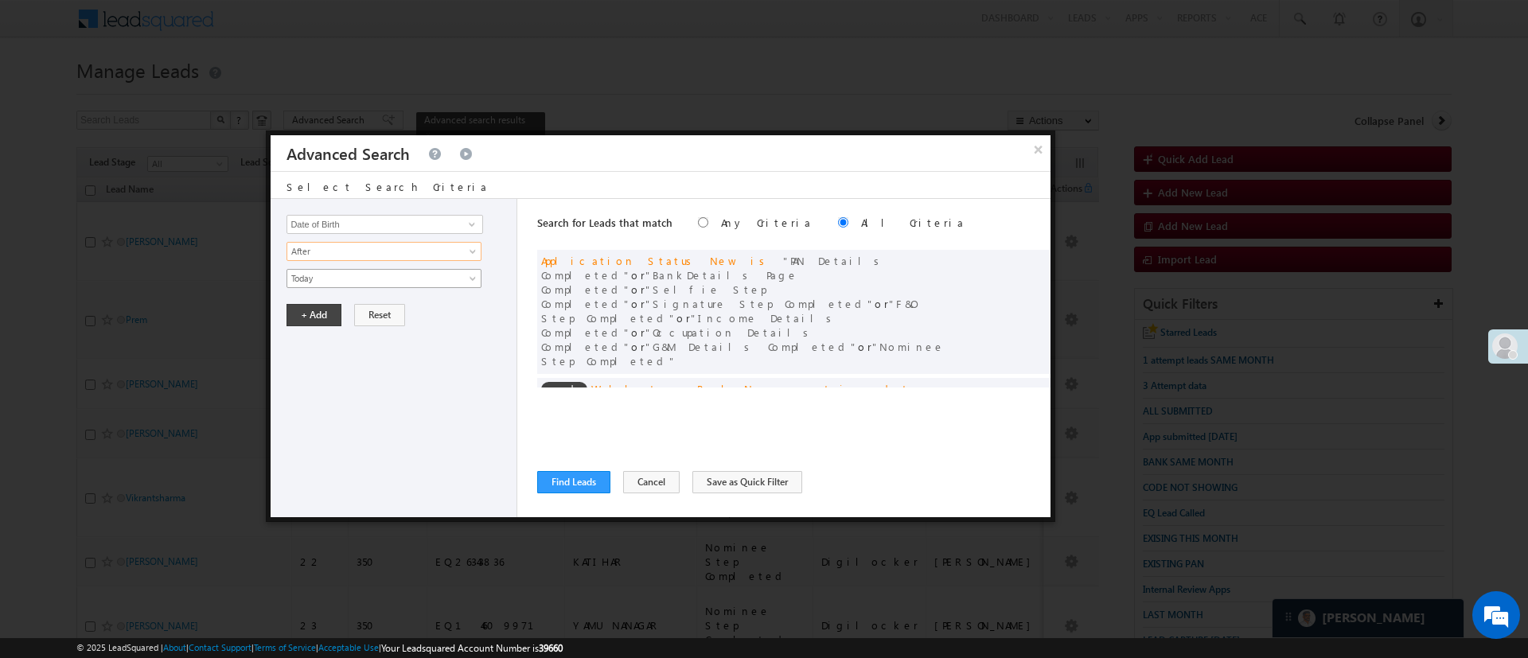
click at [372, 279] on span "Today" at bounding box center [373, 278] width 173 height 14
click at [347, 326] on link "Custom" at bounding box center [384, 329] width 194 height 14
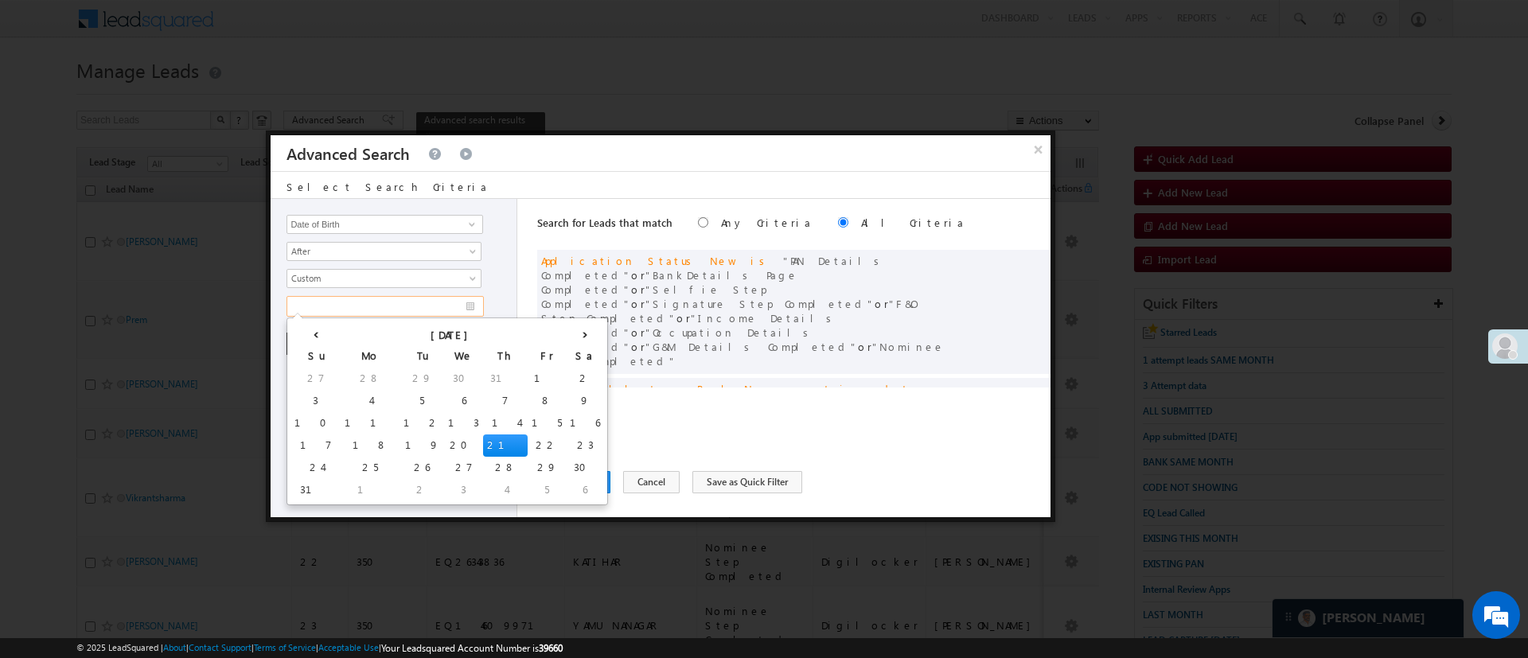
click at [349, 308] on input "text" at bounding box center [384, 306] width 197 height 21
click at [345, 329] on th "August 2025" at bounding box center [453, 334] width 225 height 24
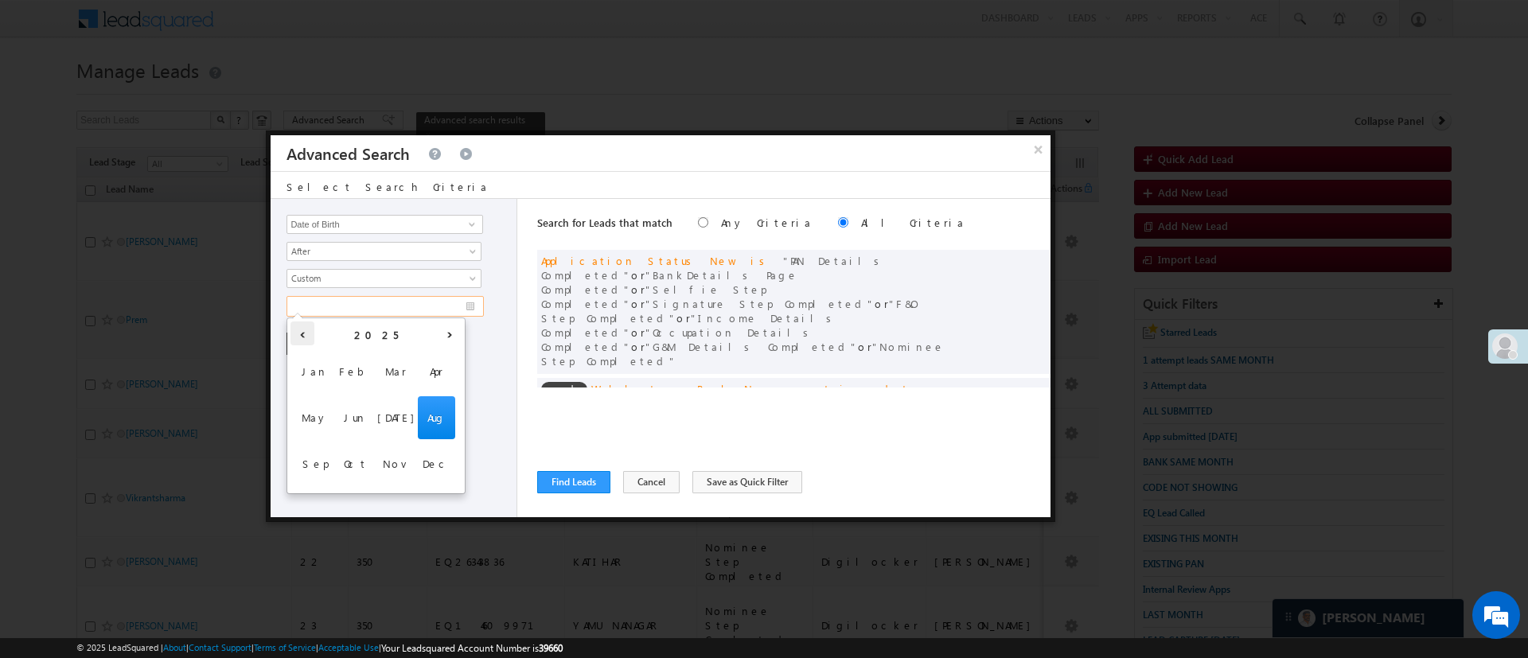
click at [306, 331] on th "‹" at bounding box center [302, 334] width 24 height 24
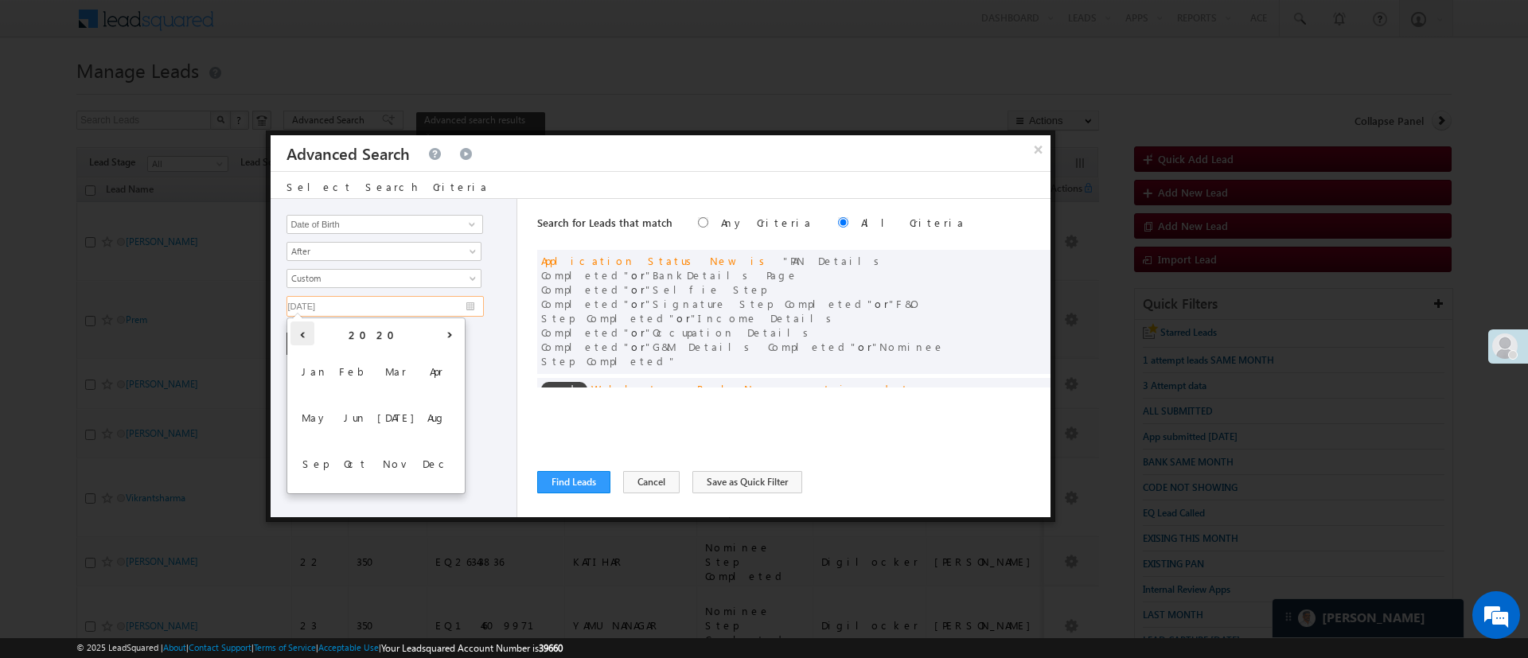
click at [306, 331] on th "‹" at bounding box center [302, 334] width 24 height 24
click at [392, 327] on th "2016" at bounding box center [375, 334] width 123 height 24
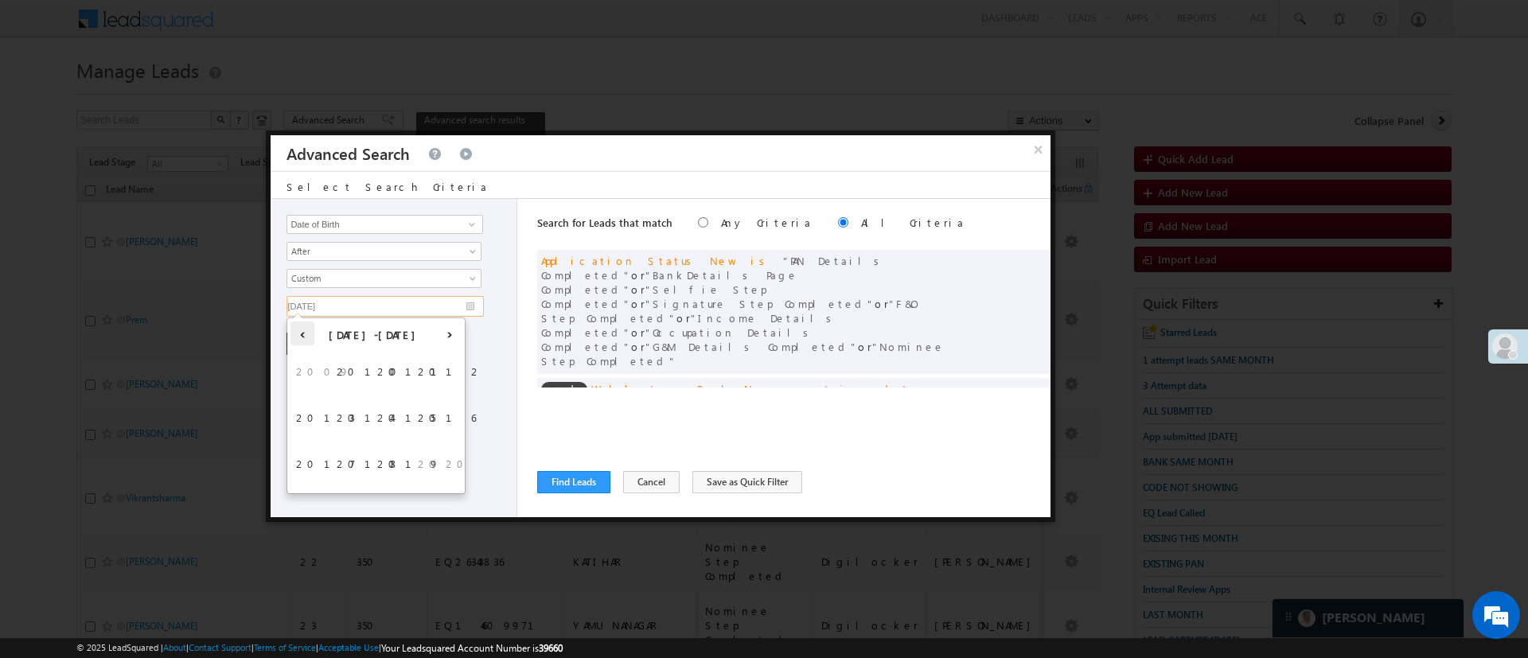
click at [305, 329] on th "‹" at bounding box center [302, 334] width 24 height 24
click at [345, 410] on span "2004" at bounding box center [355, 417] width 37 height 43
click at [322, 372] on span "Jan" at bounding box center [314, 371] width 37 height 43
type input "01/01/04"
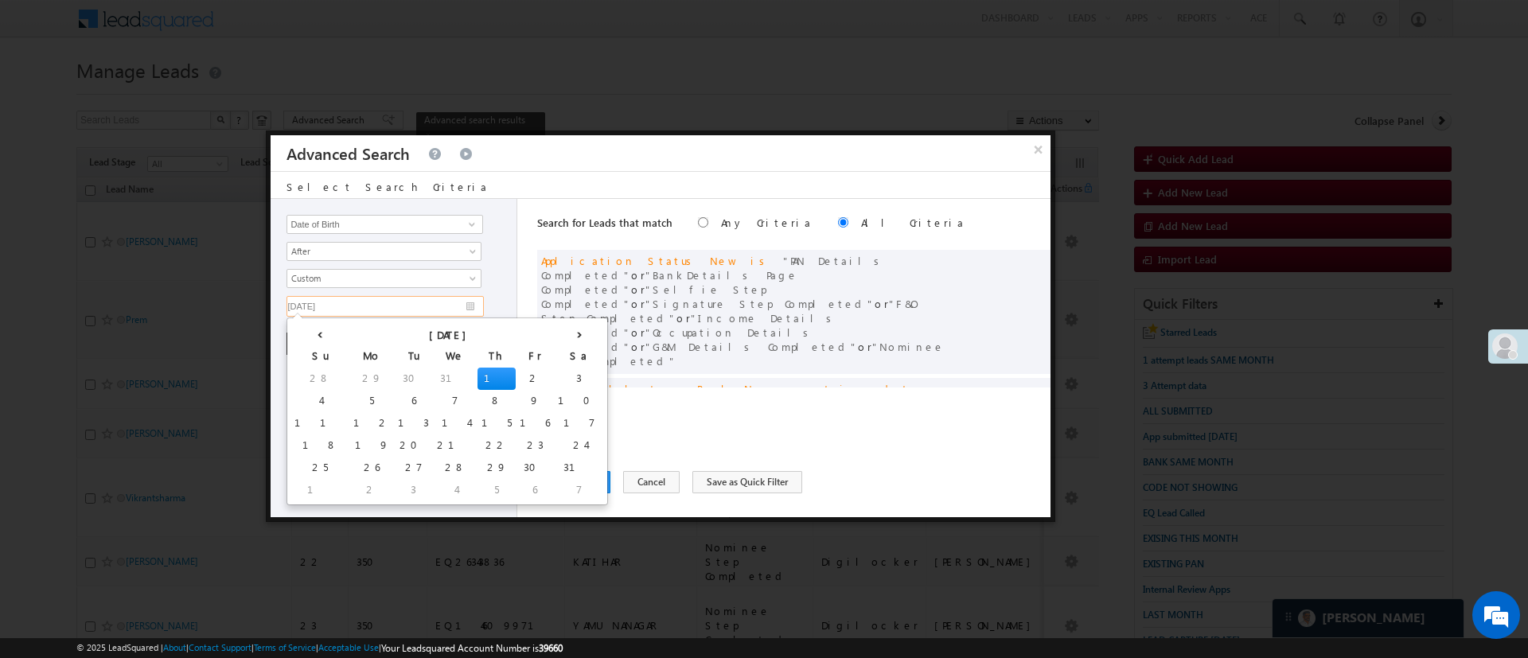
click at [477, 375] on td "1" at bounding box center [496, 379] width 38 height 22
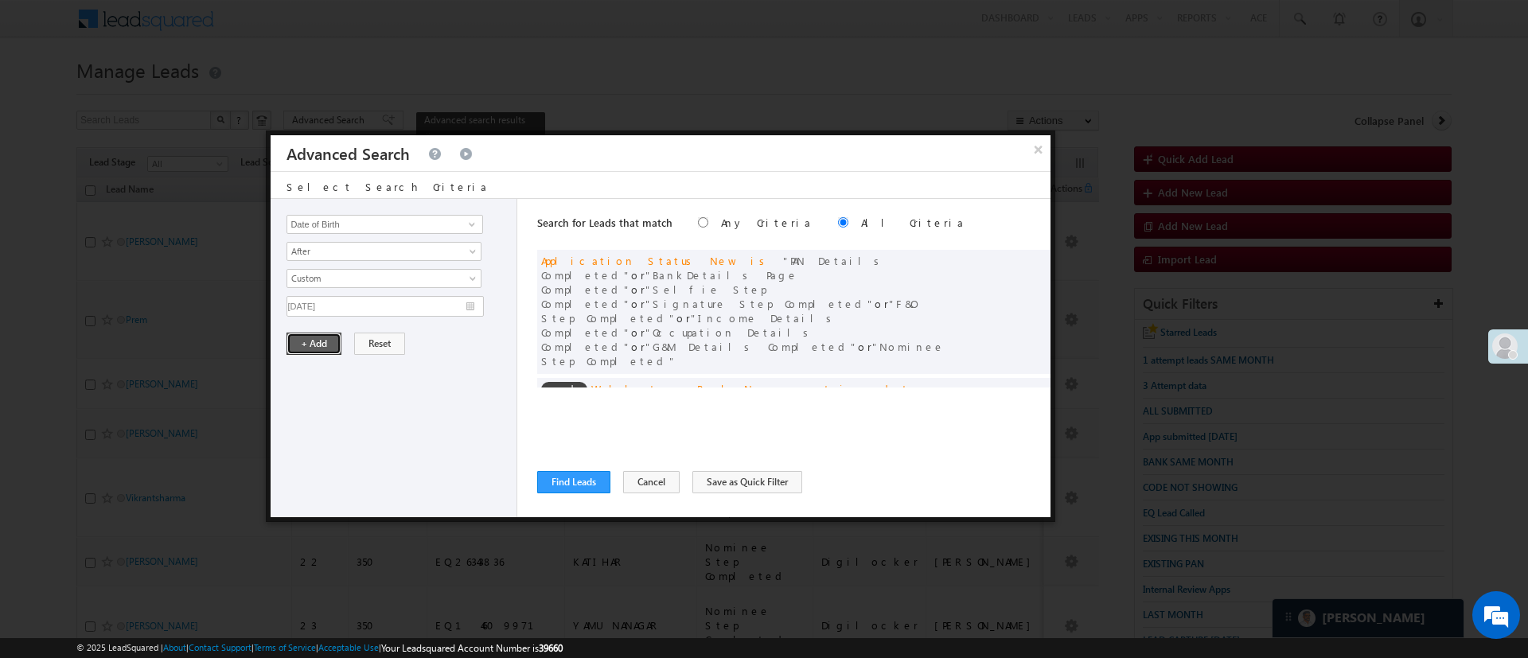
click at [322, 344] on button "+ Add" at bounding box center [313, 344] width 55 height 22
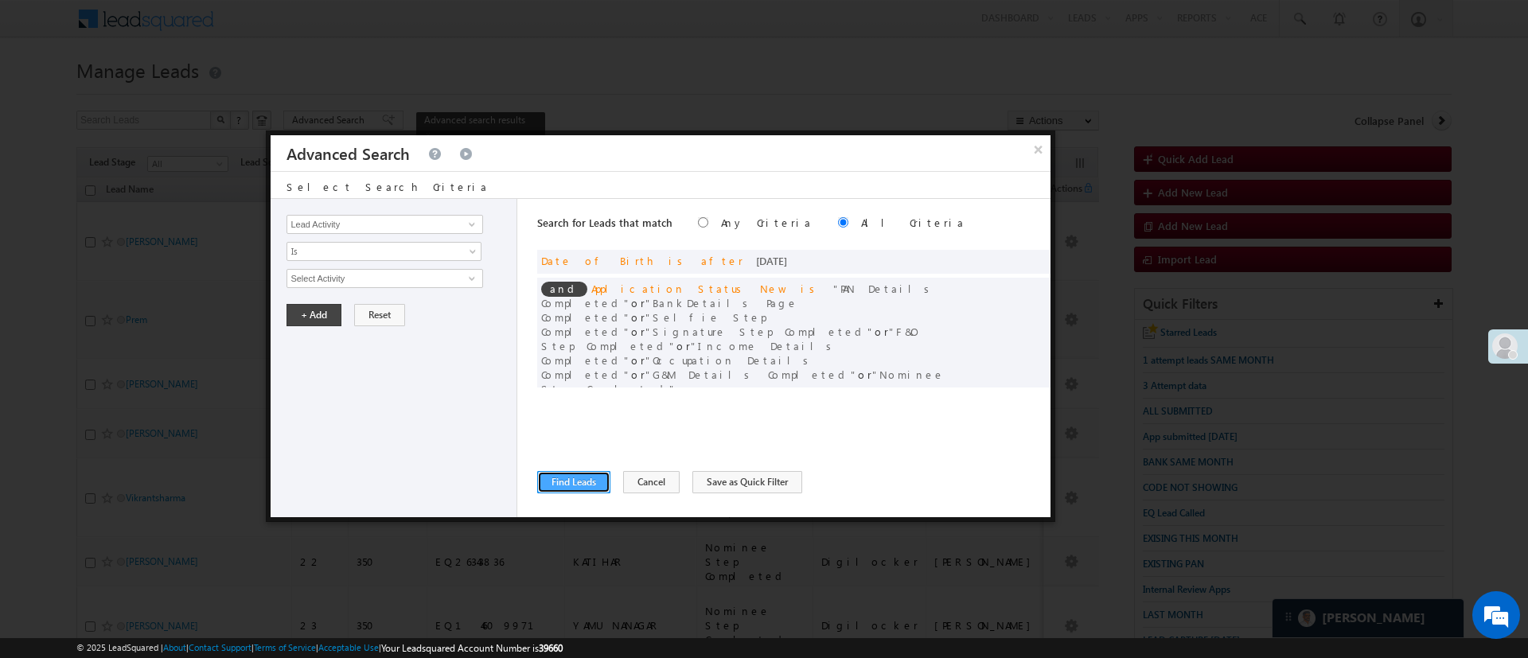
click at [552, 485] on button "Find Leads" at bounding box center [573, 482] width 73 height 22
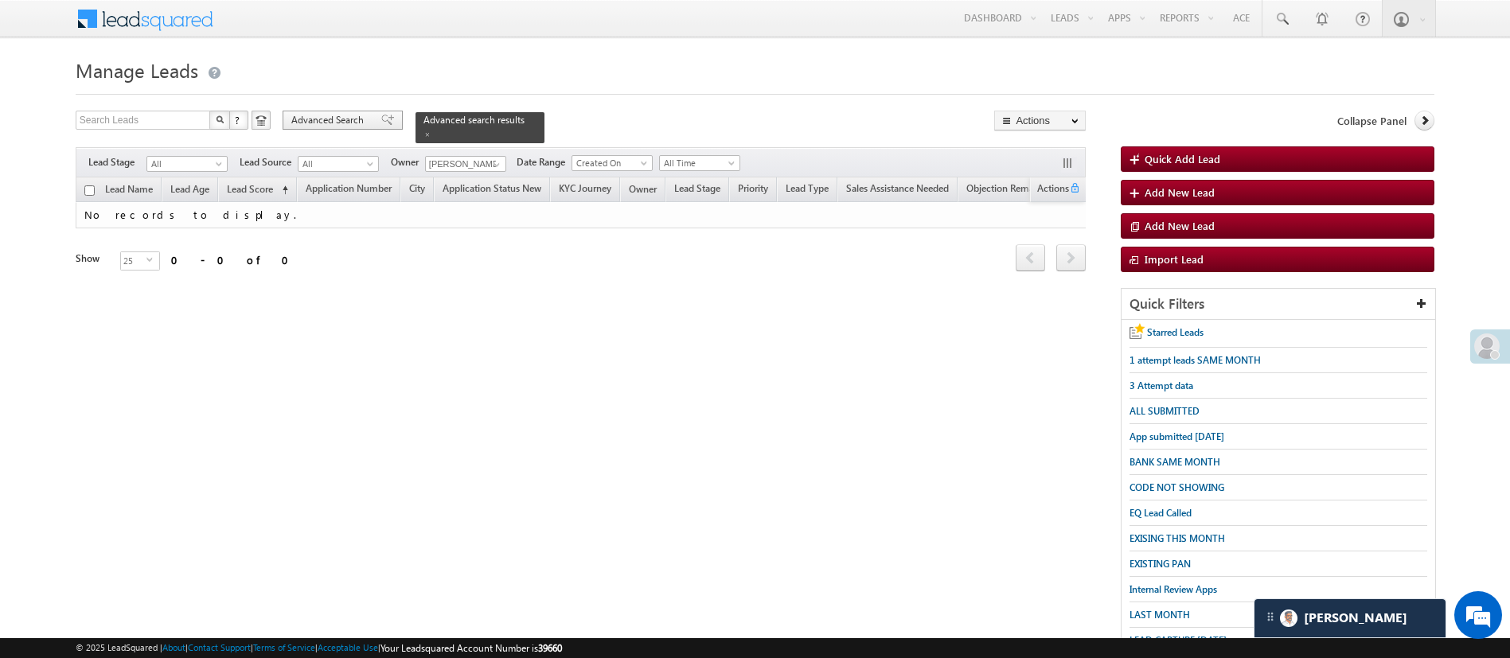
click at [353, 125] on span "Advanced Search" at bounding box center [329, 120] width 77 height 14
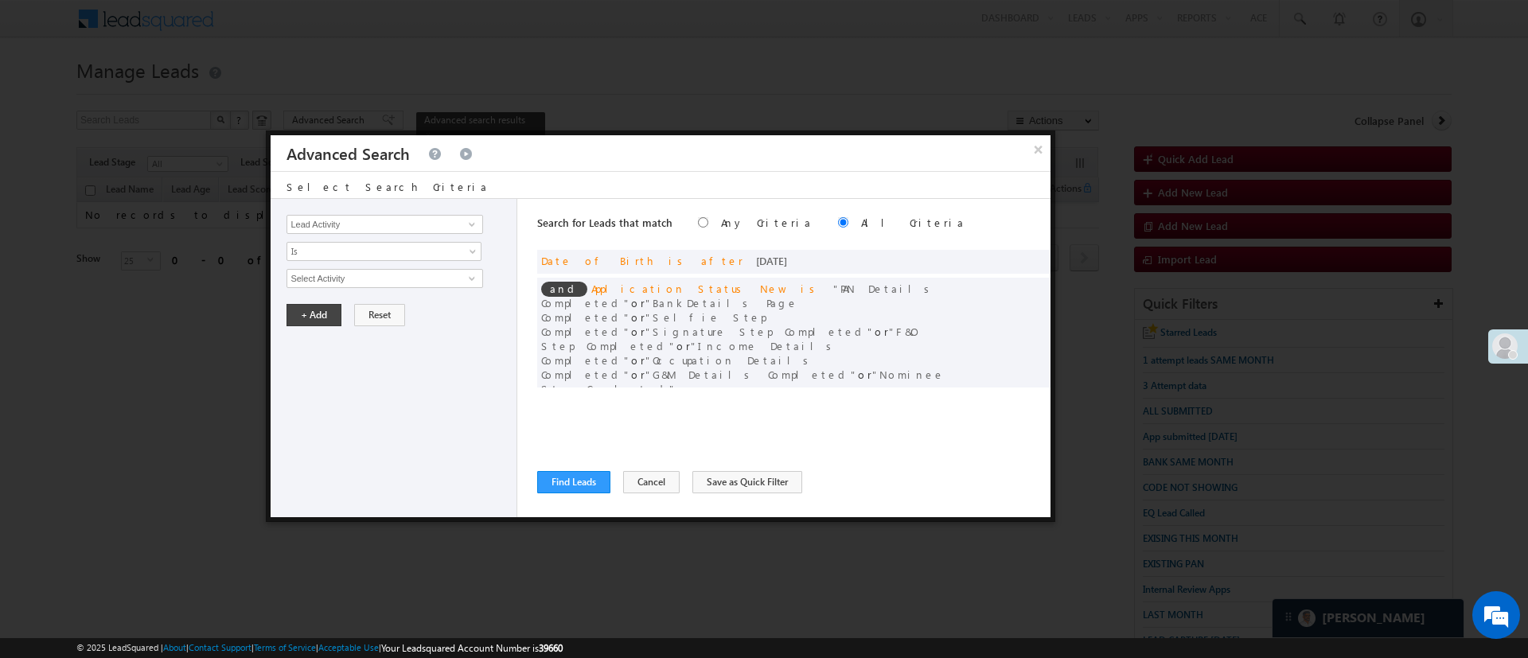
scroll to position [120, 0]
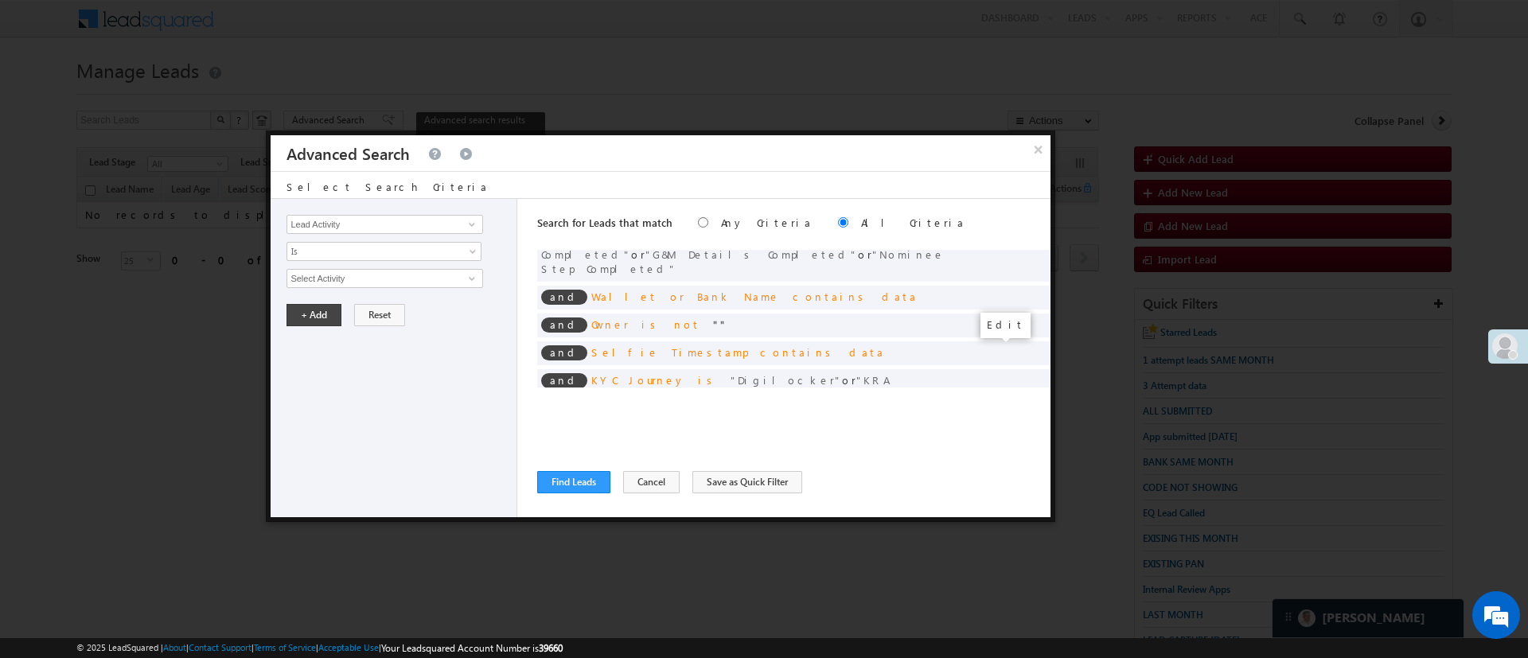
click at [1008, 415] on span at bounding box center [1013, 420] width 11 height 11
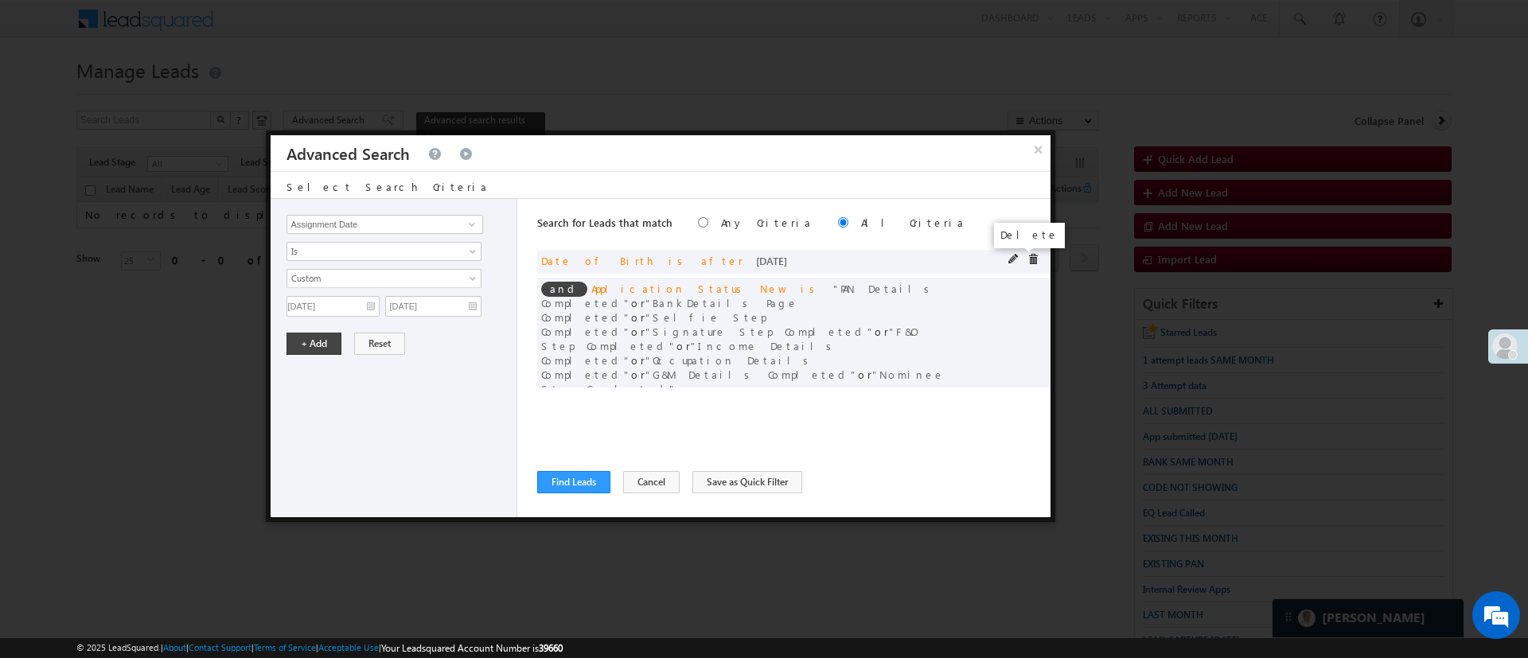
click at [1027, 256] on span at bounding box center [1032, 259] width 11 height 11
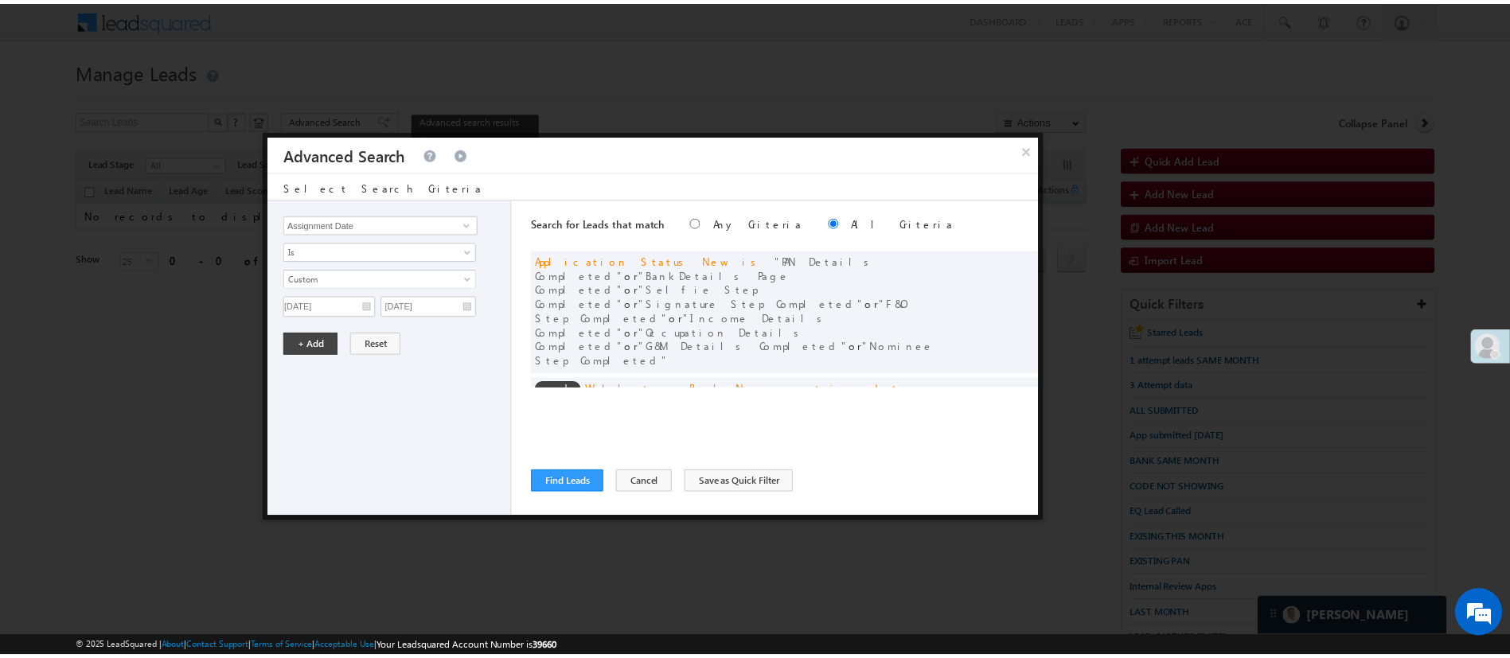
scroll to position [100, 0]
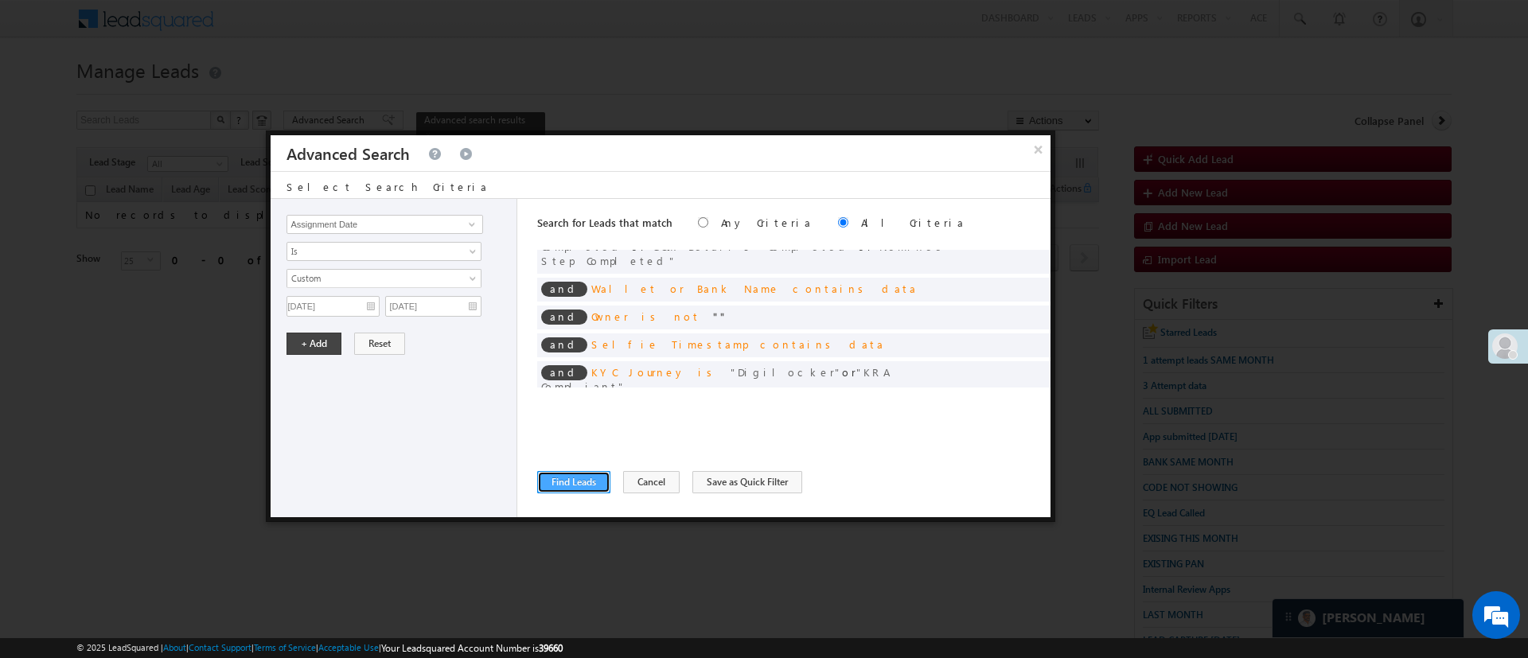
click at [585, 476] on button "Find Leads" at bounding box center [573, 482] width 73 height 22
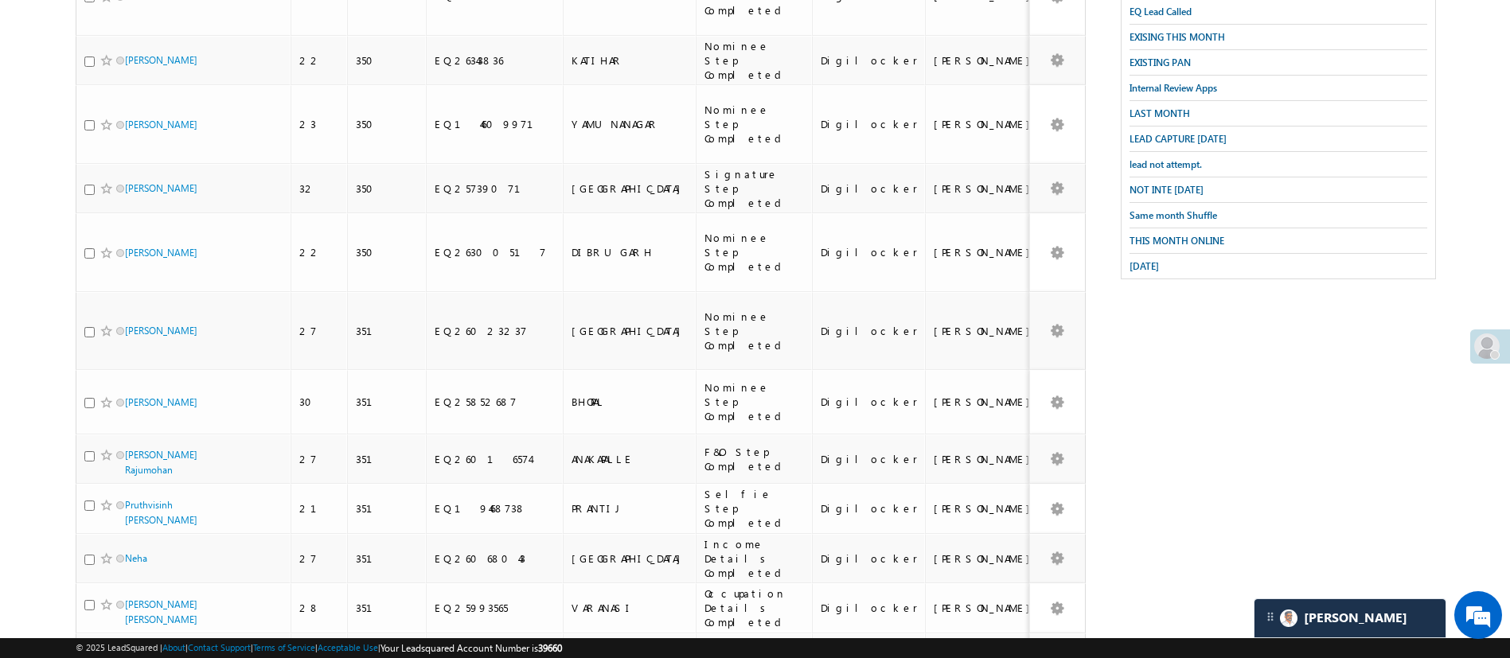
scroll to position [967, 0]
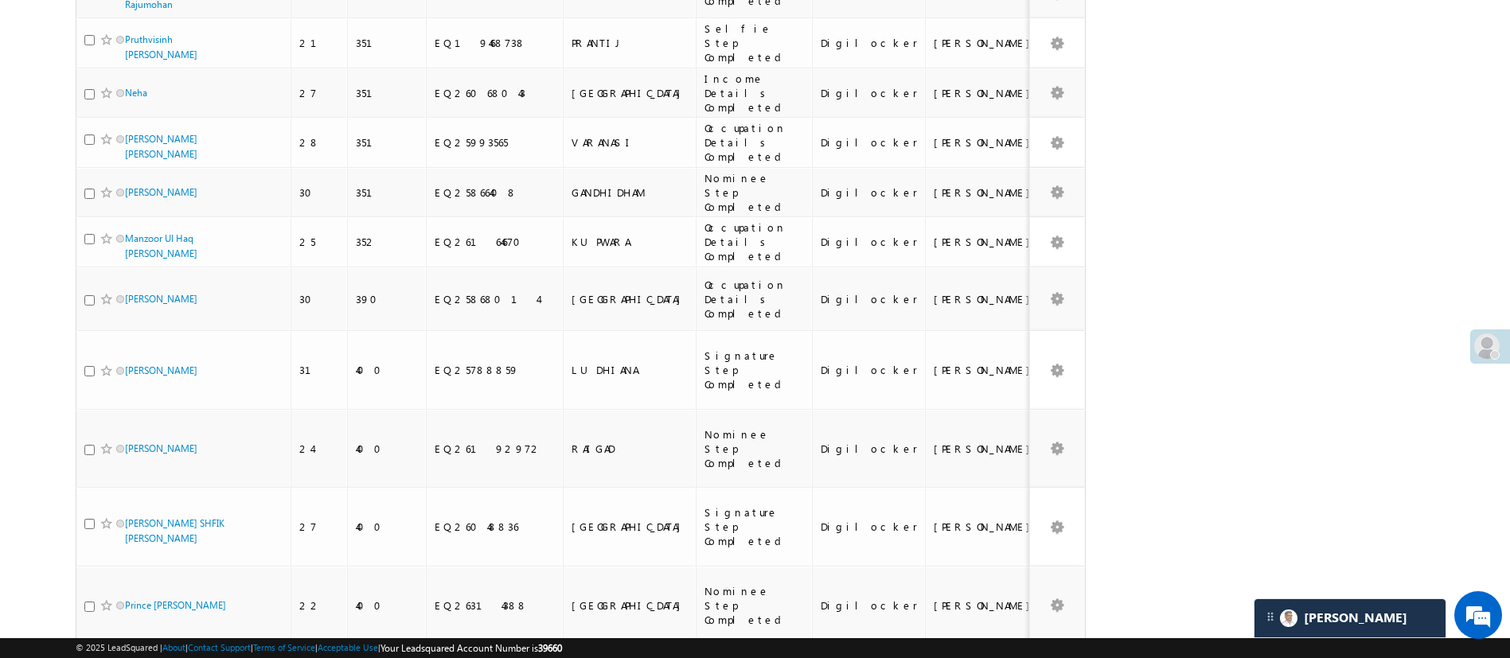
click at [141, 571] on li "25" at bounding box center [130, 579] width 38 height 16
click at [141, 559] on li "15" at bounding box center [130, 563] width 38 height 16
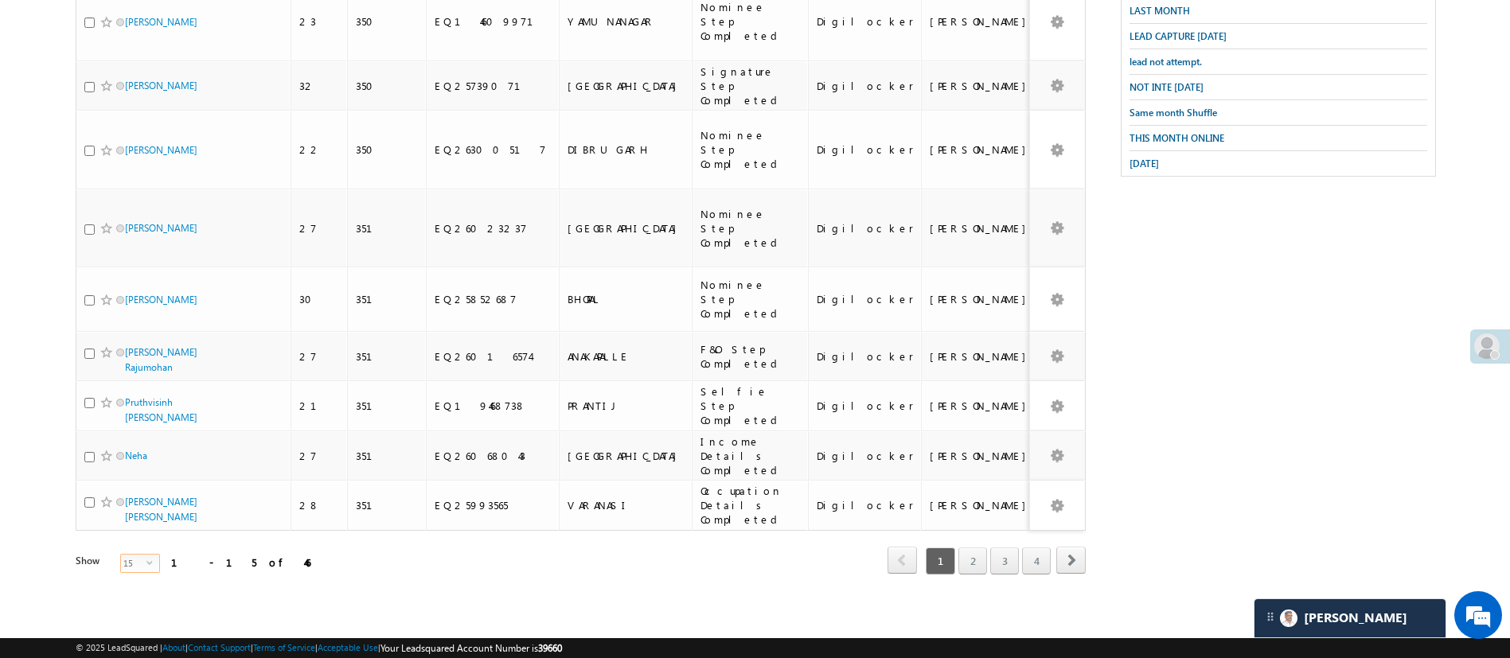
scroll to position [165, 0]
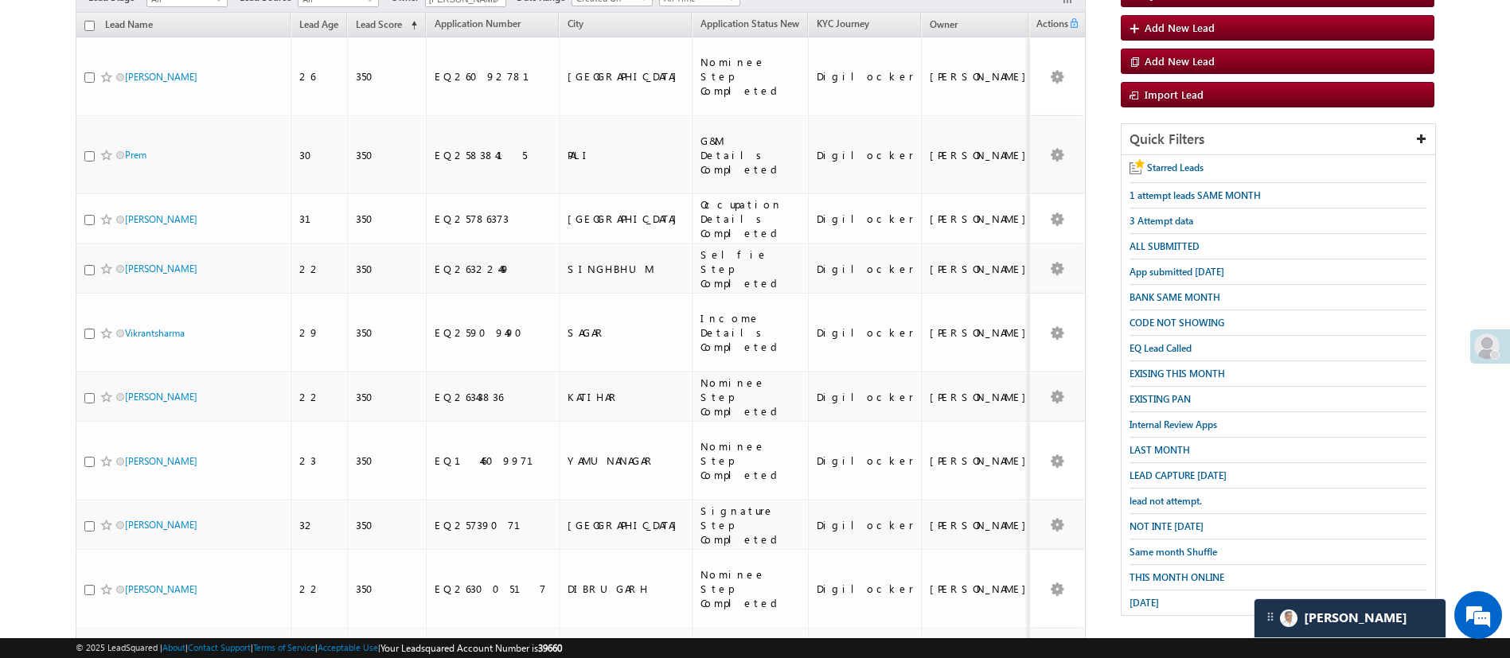
click at [92, 21] on input "checkbox" at bounding box center [89, 26] width 10 height 10
checkbox input "true"
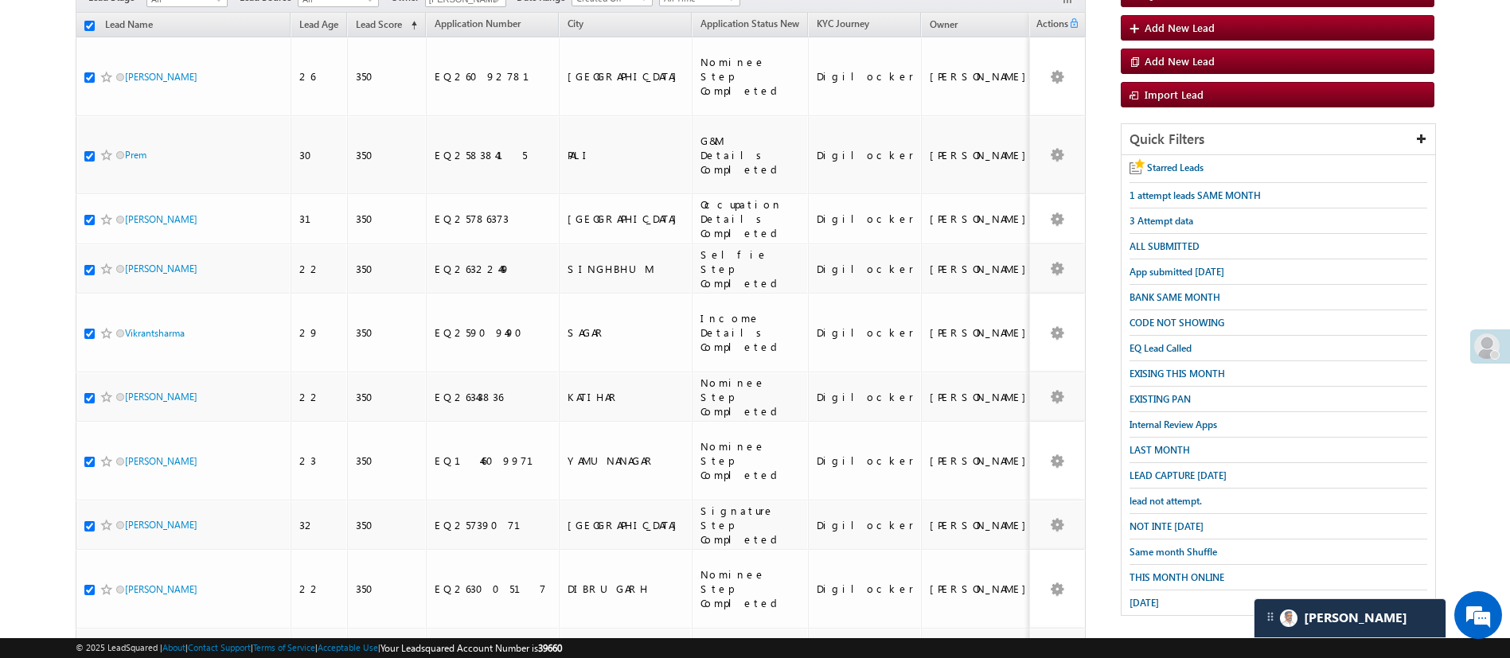
checkbox input "true"
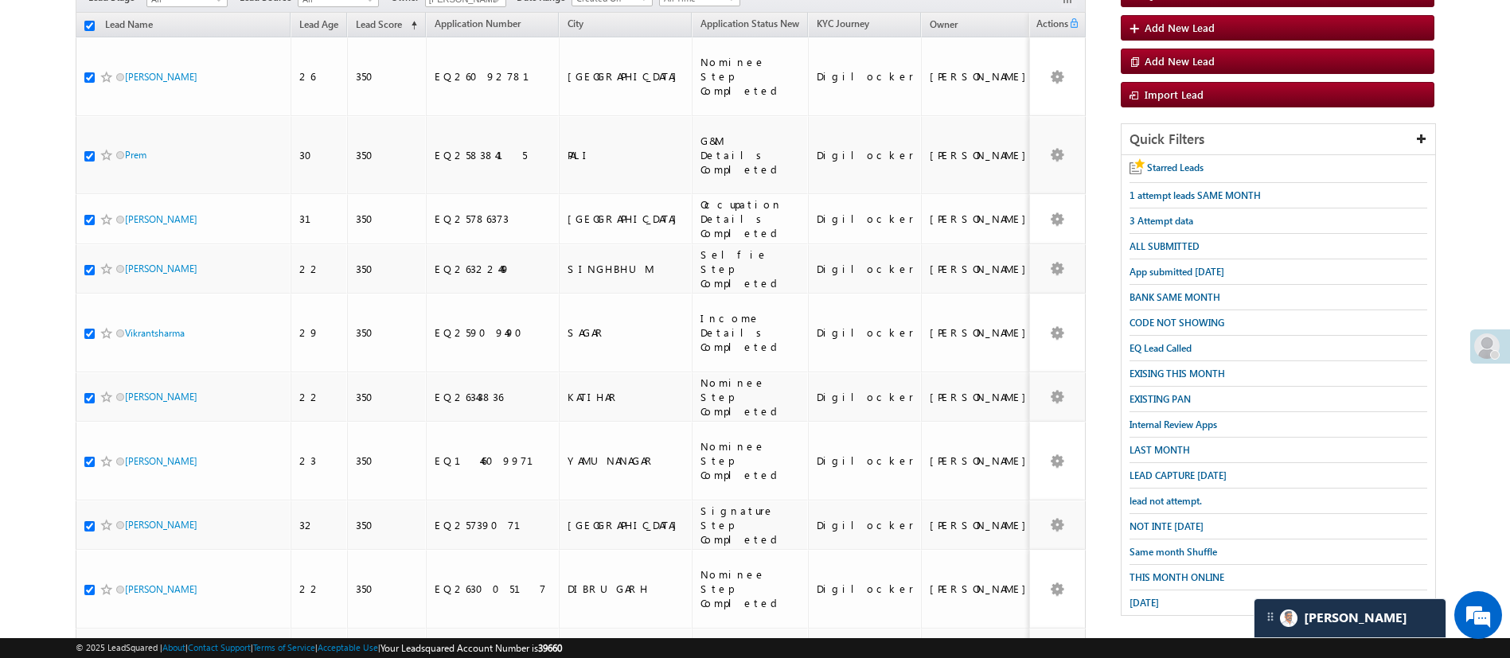
checkbox input "true"
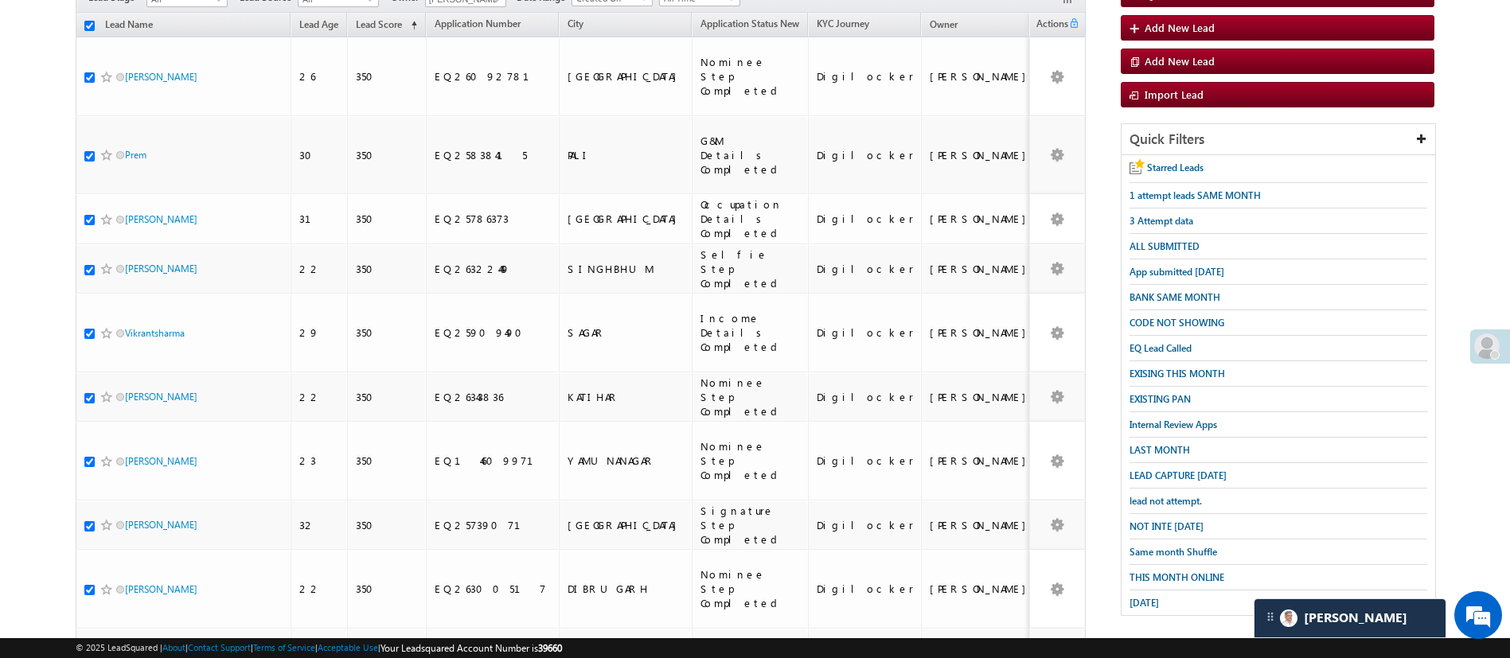
checkbox input "true"
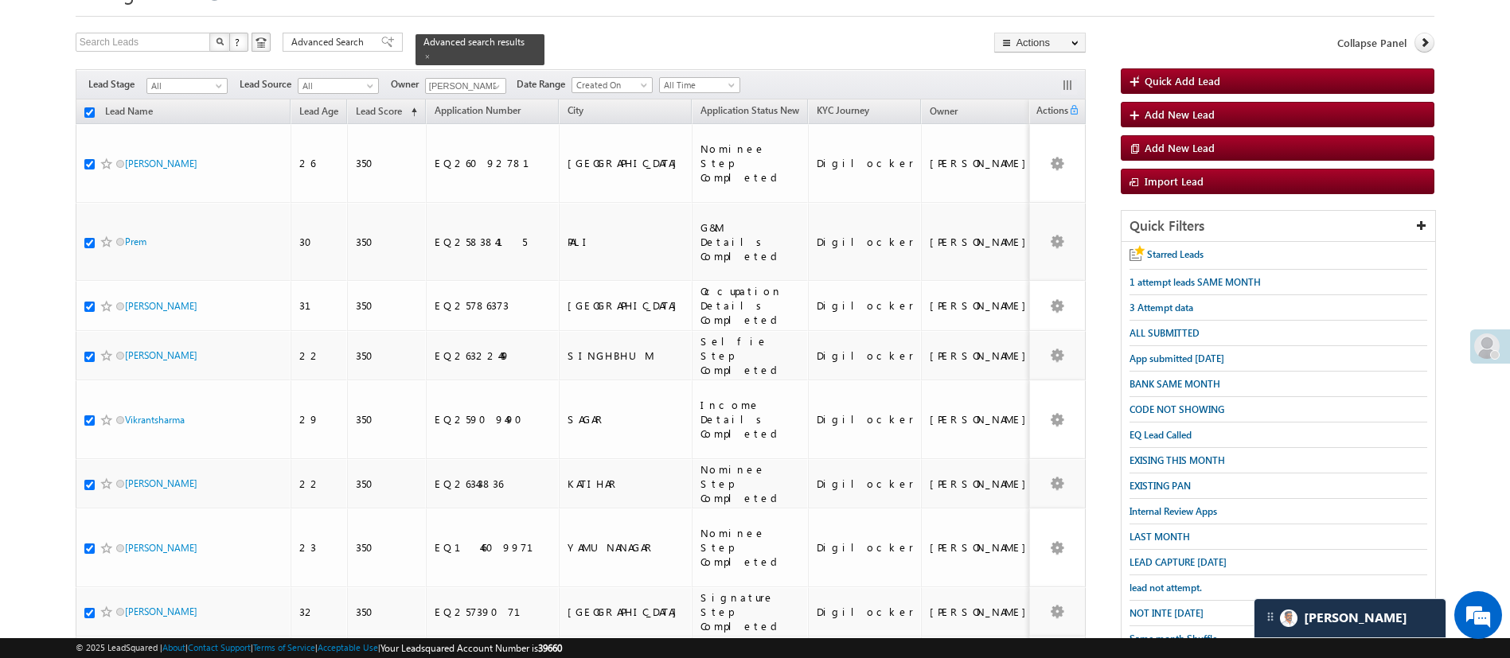
scroll to position [74, 0]
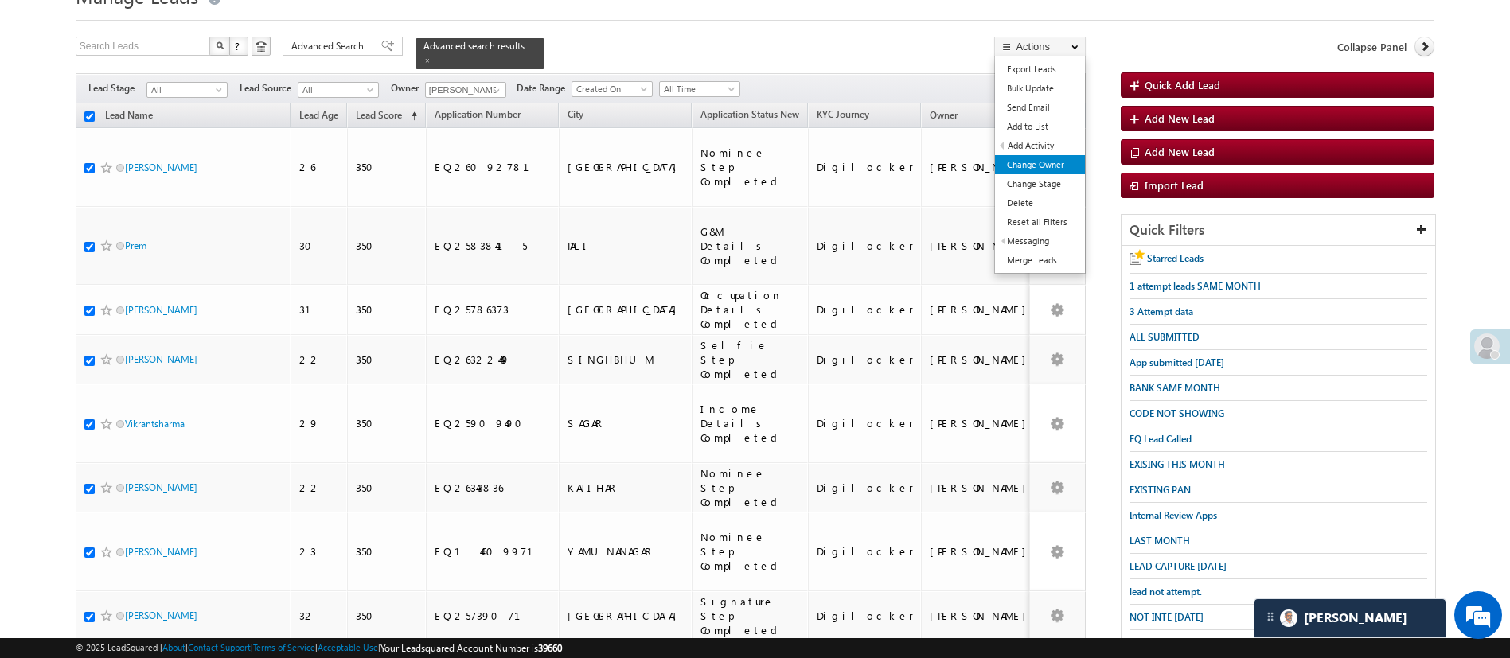
click at [1056, 169] on link "Change Owner" at bounding box center [1040, 164] width 90 height 19
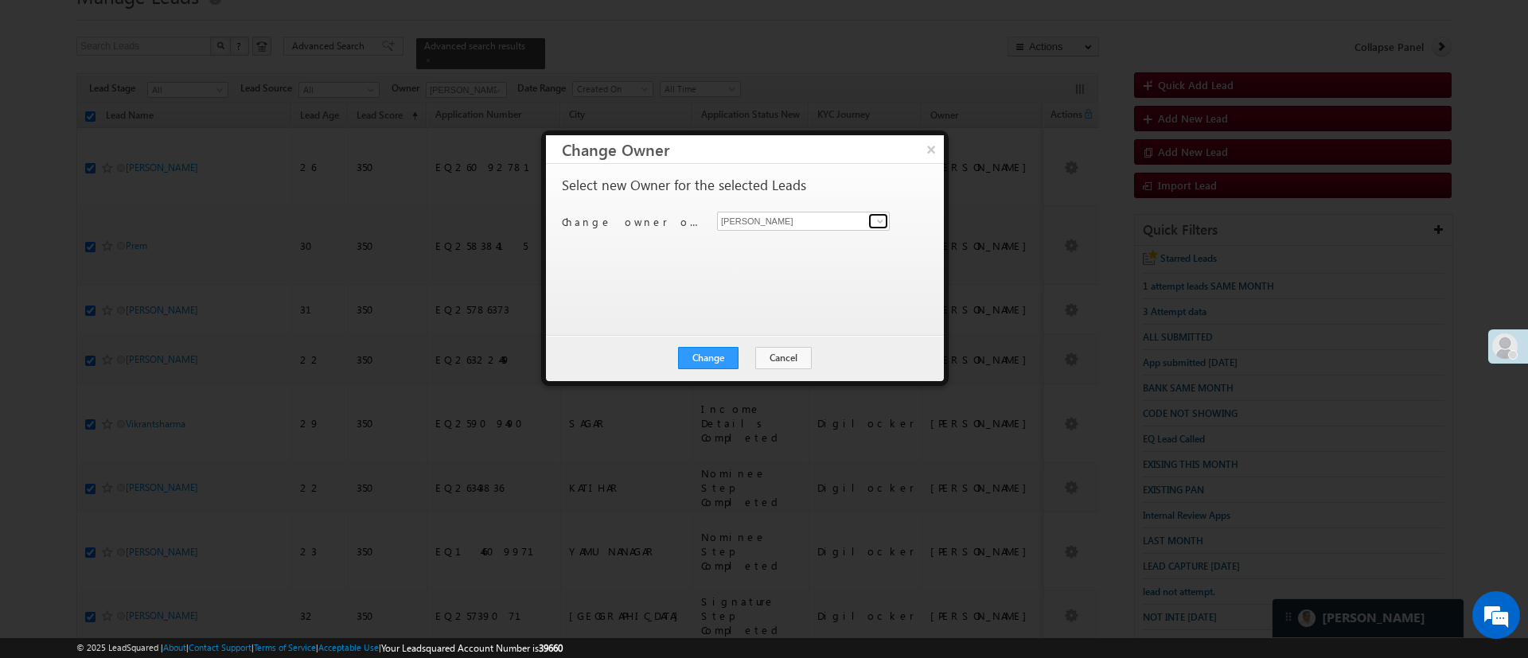
click at [876, 216] on span at bounding box center [880, 221] width 13 height 13
click at [786, 244] on link "Naseeba Khatoon Naseeba.Khatoon@angelbroking.com" at bounding box center [803, 246] width 173 height 30
type input "[PERSON_NAME]"
click at [723, 356] on button "Change" at bounding box center [708, 358] width 60 height 22
click at [723, 356] on button "Close" at bounding box center [747, 358] width 51 height 22
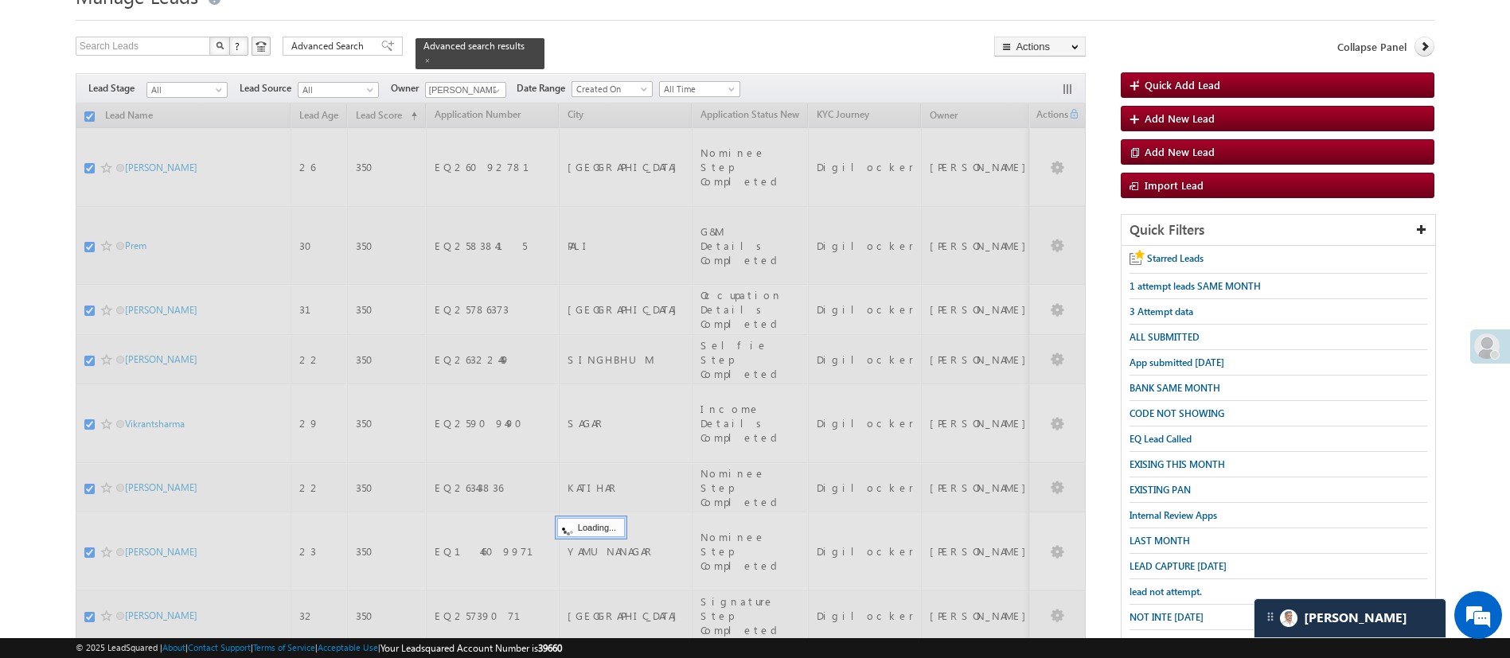
checkbox input "false"
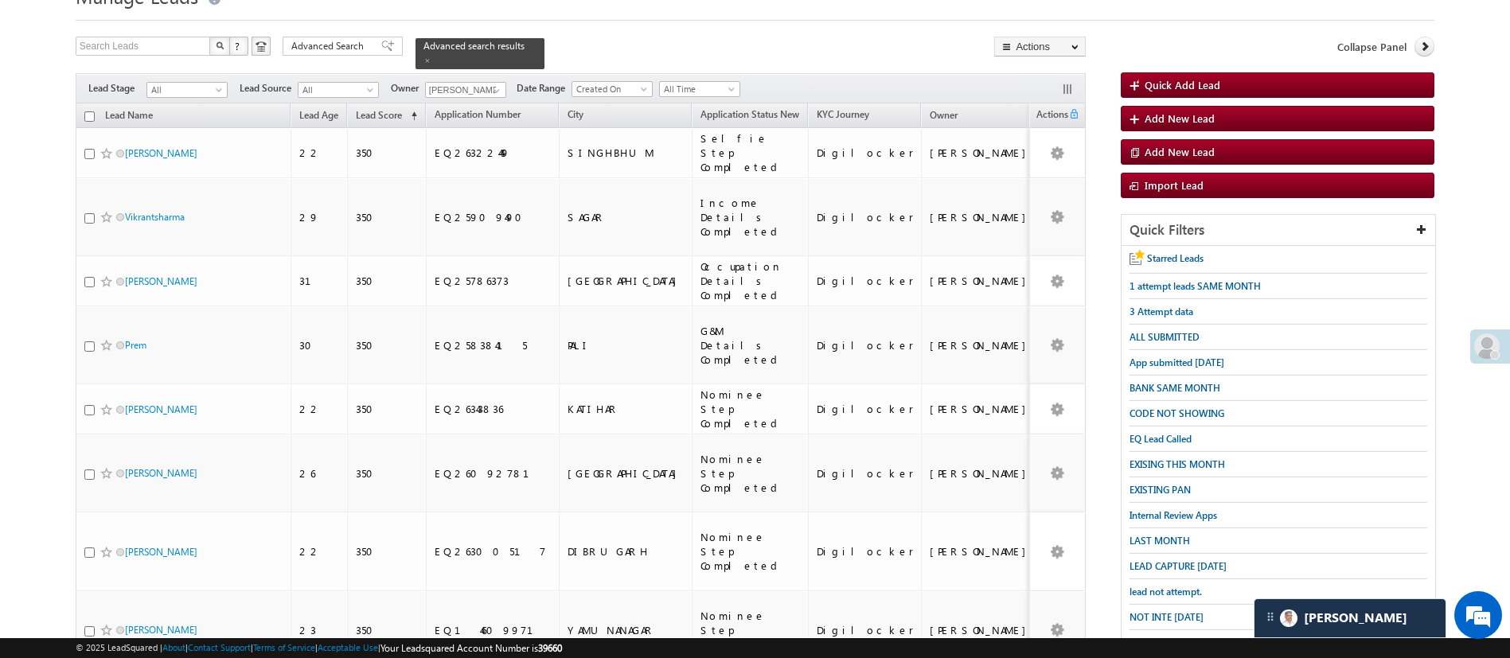
scroll to position [418, 0]
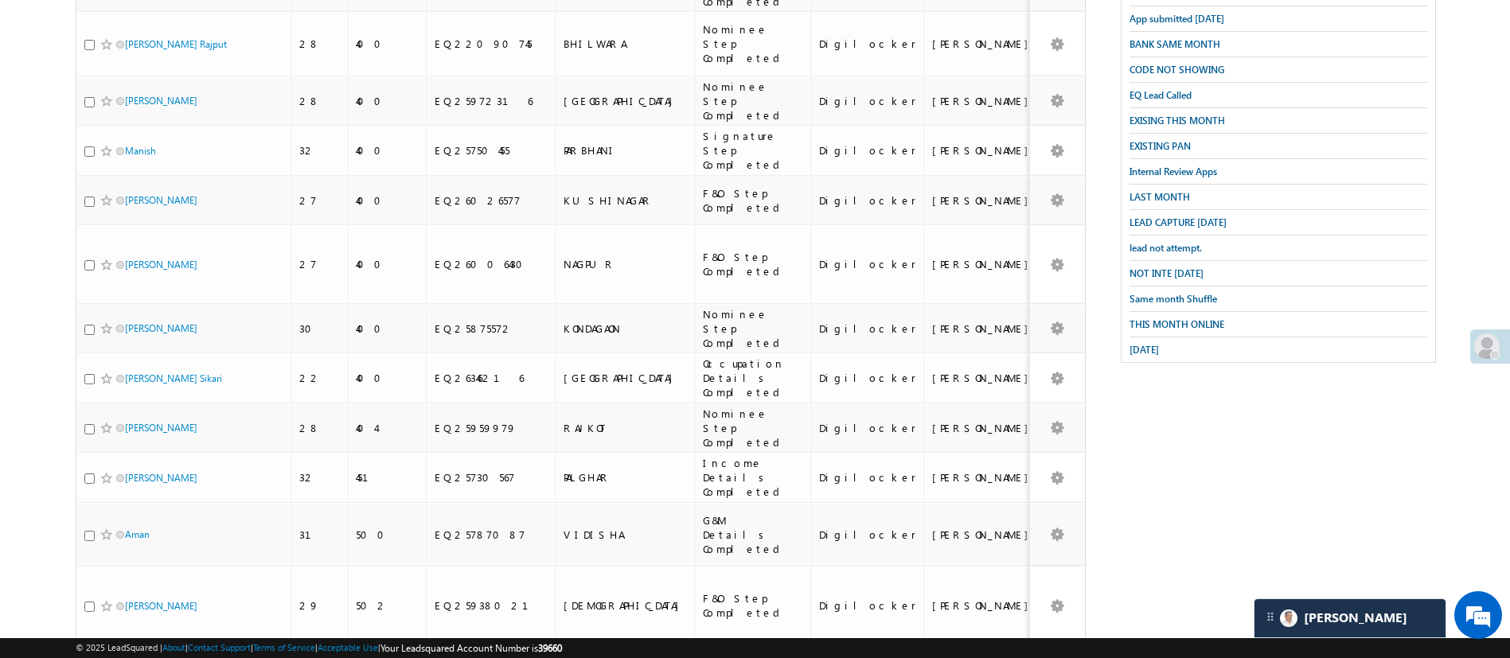
scroll to position [340, 0]
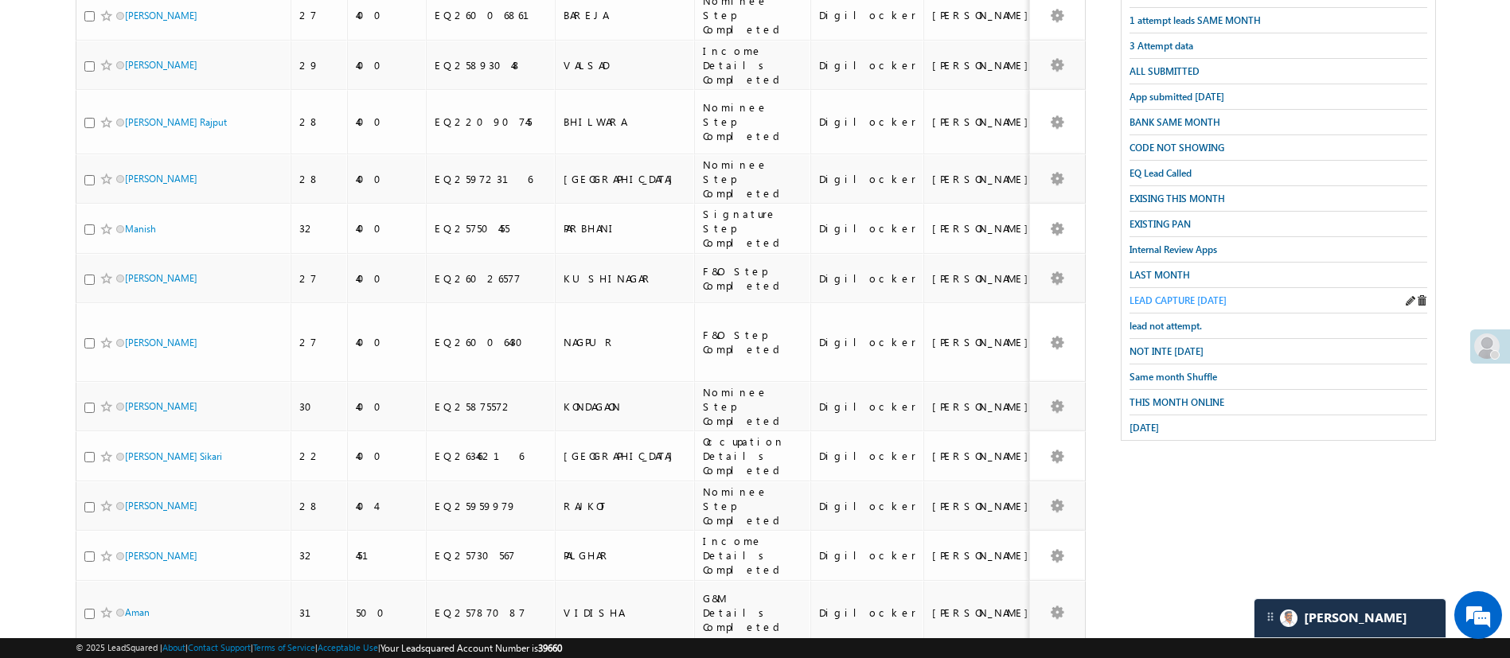
click at [1200, 293] on link "LEAD CAPTURE TODAY" at bounding box center [1177, 300] width 97 height 15
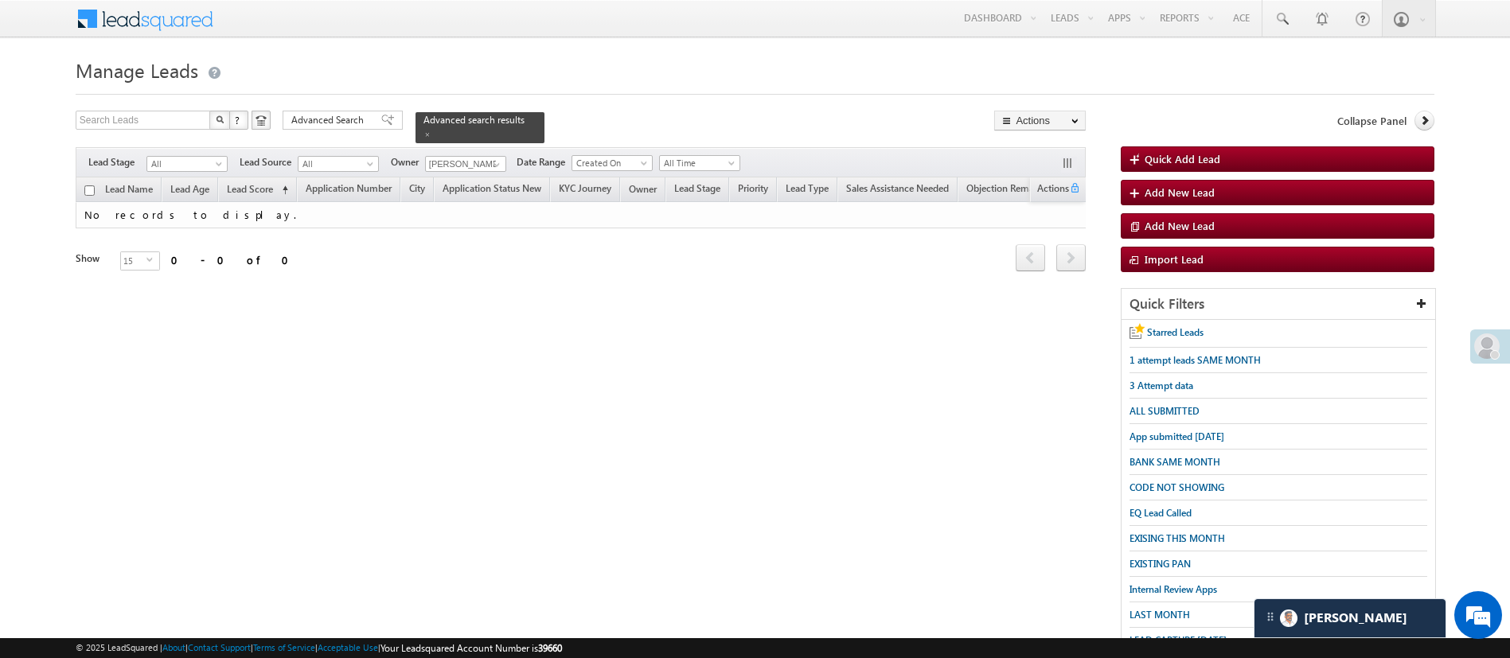
scroll to position [165, 0]
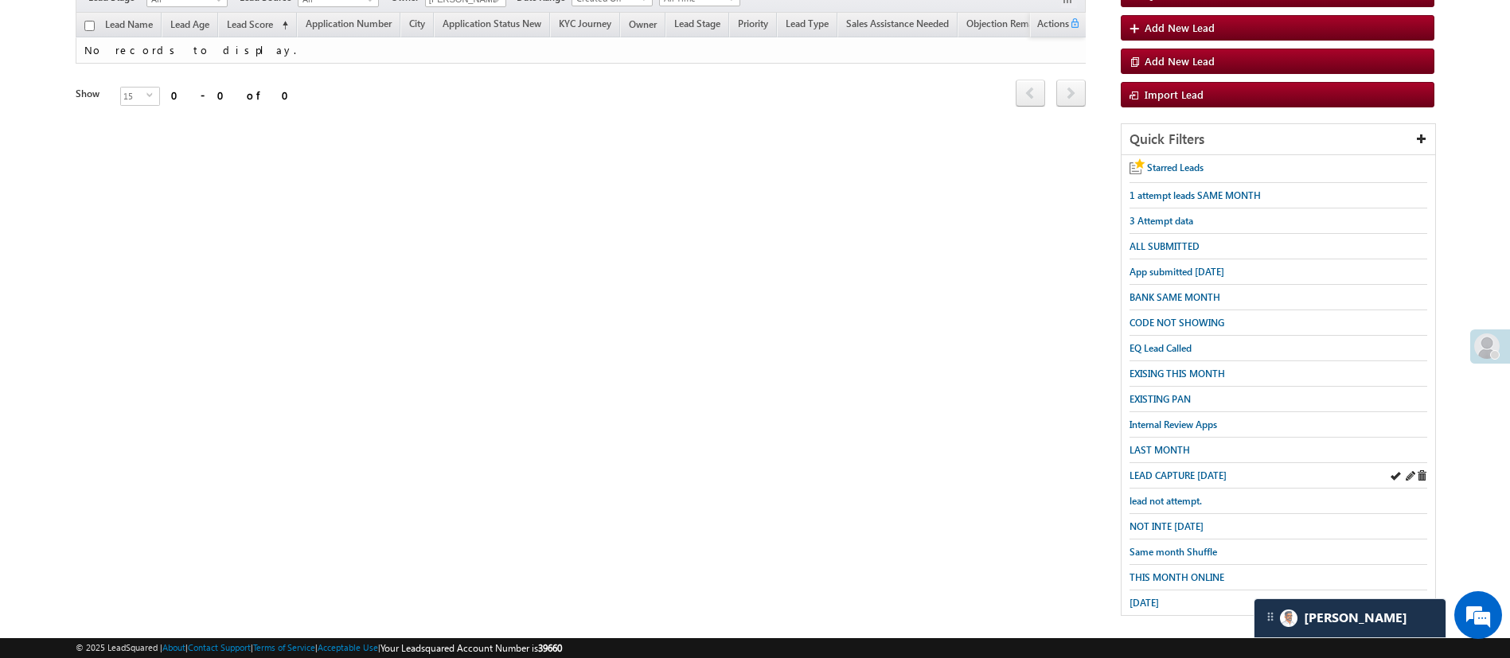
click at [1213, 475] on div "LEAD CAPTURE TODAY" at bounding box center [1278, 475] width 298 height 25
click at [1214, 470] on span "LEAD CAPTURE TODAY" at bounding box center [1177, 476] width 97 height 12
click at [1174, 489] on div "lead not attempt." at bounding box center [1278, 501] width 298 height 25
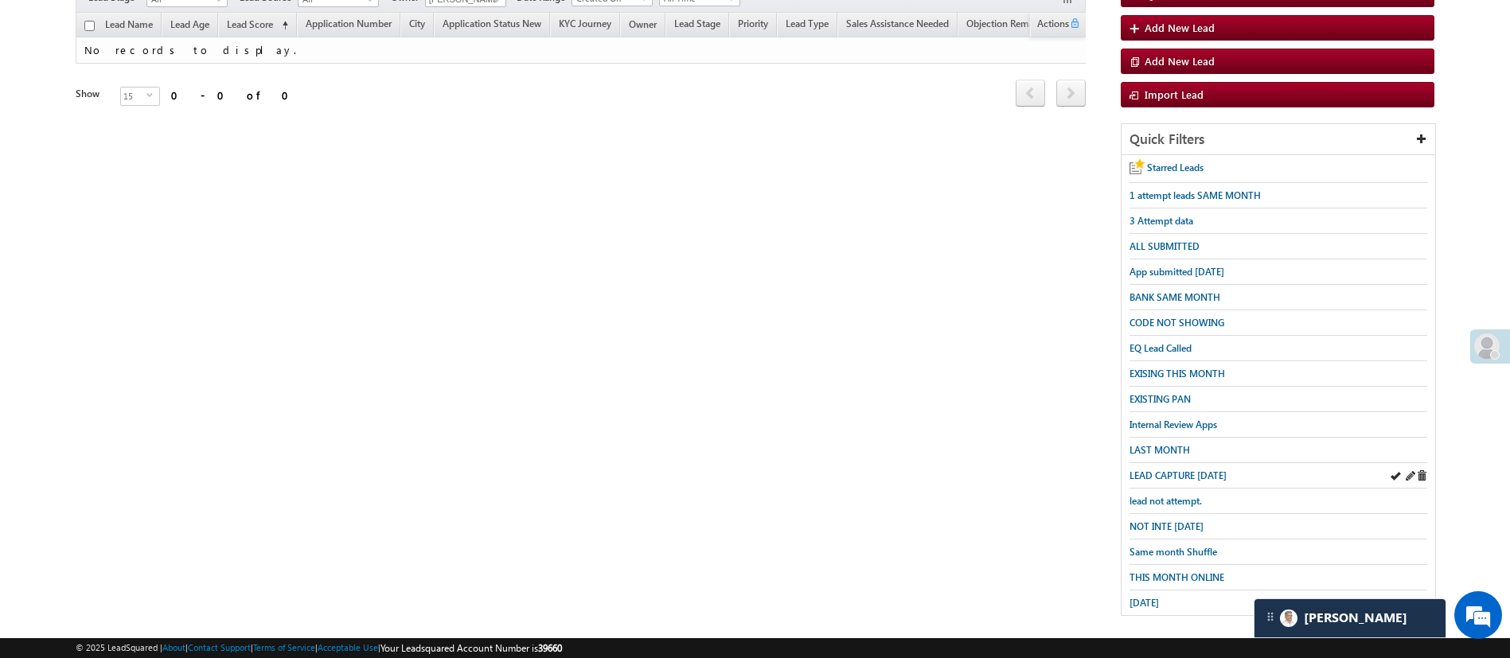
click at [1206, 463] on div "LEAD CAPTURE TODAY" at bounding box center [1278, 475] width 298 height 25
click at [1207, 470] on span "LEAD CAPTURE TODAY" at bounding box center [1177, 476] width 97 height 12
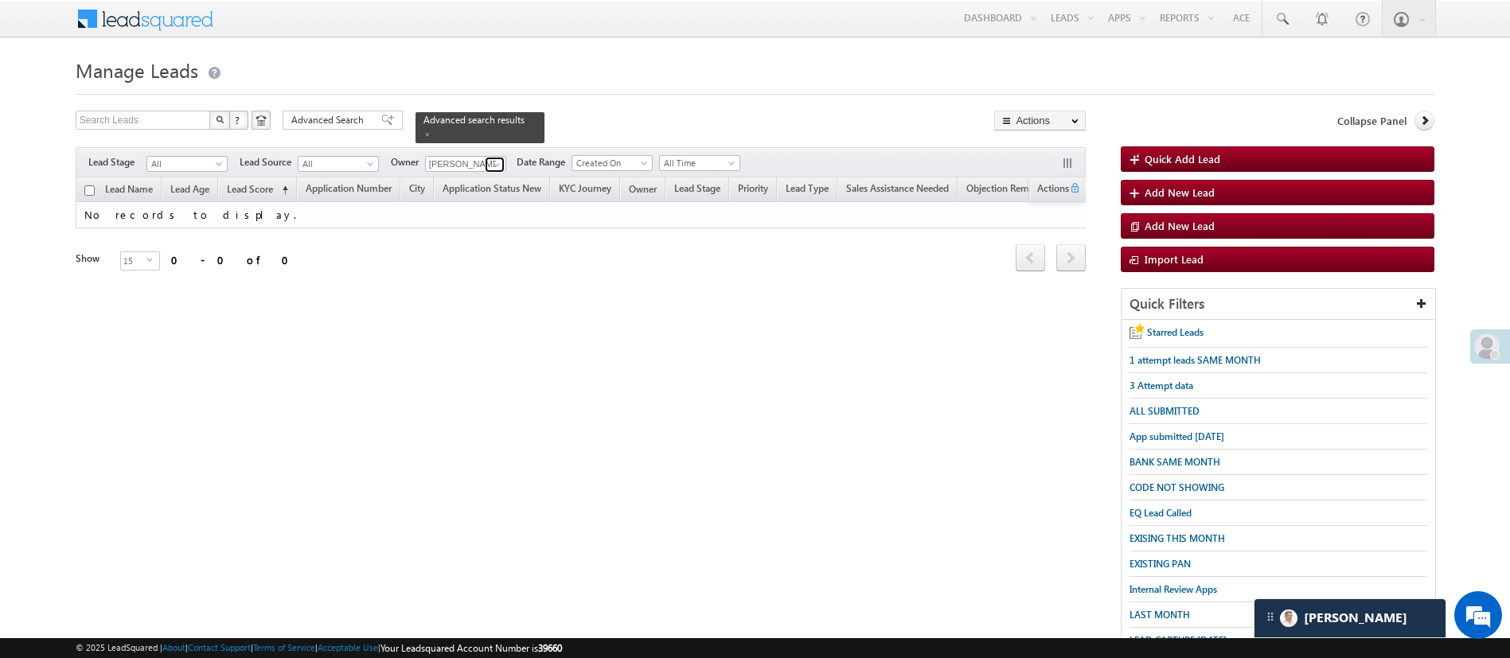
click at [501, 158] on span at bounding box center [496, 164] width 13 height 13
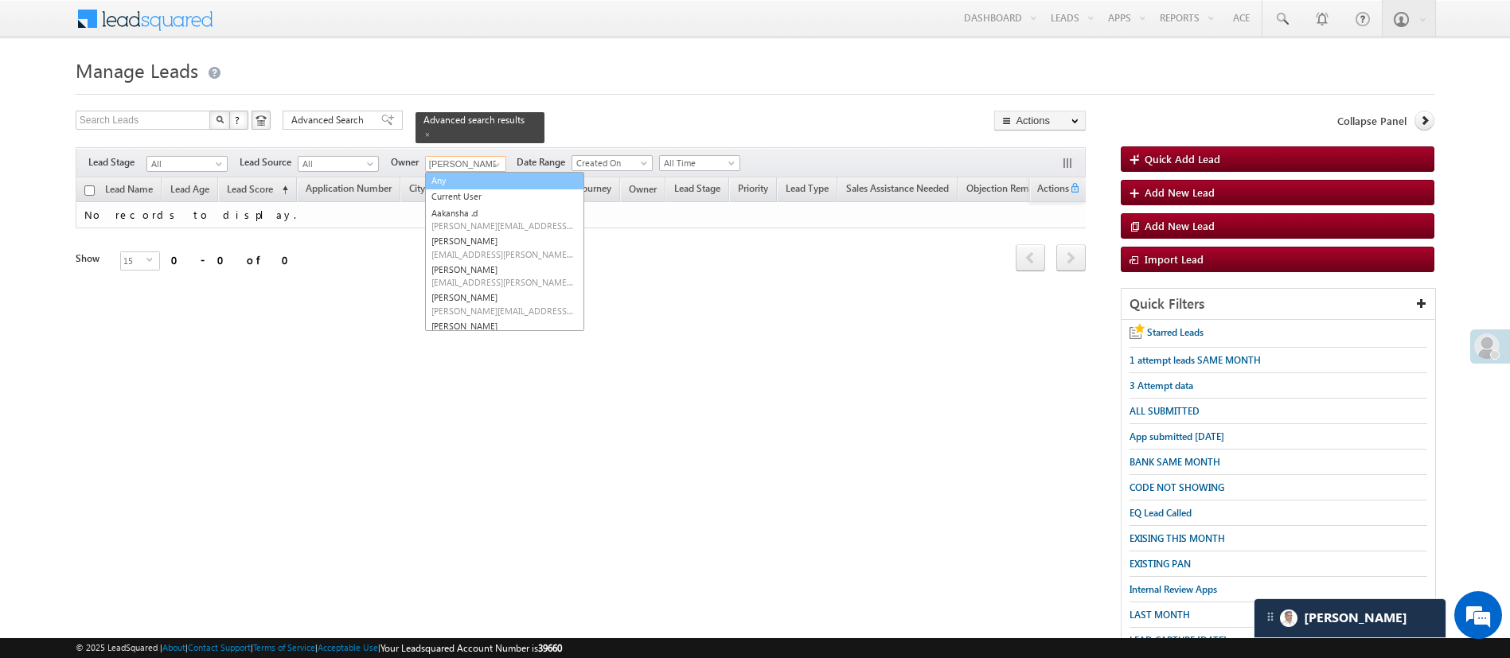
click at [483, 173] on link "Any" at bounding box center [504, 181] width 159 height 18
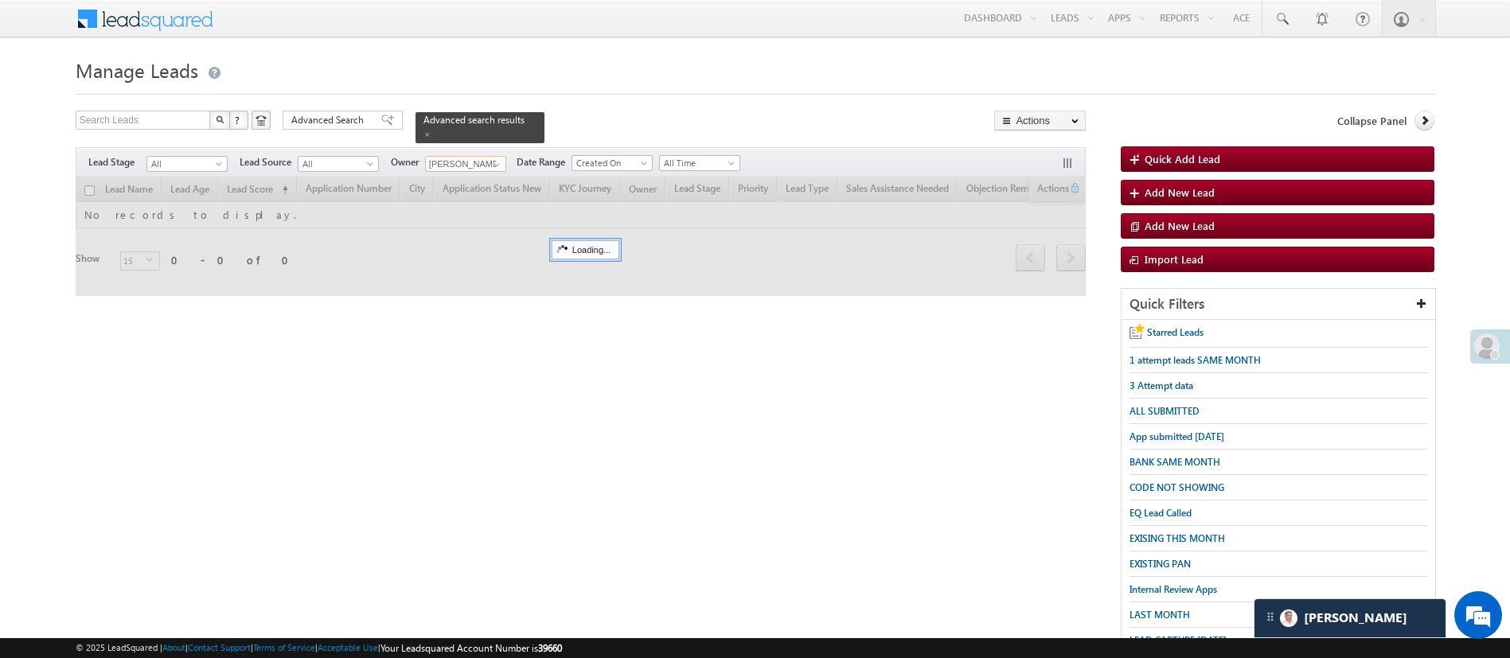
type input "Any"
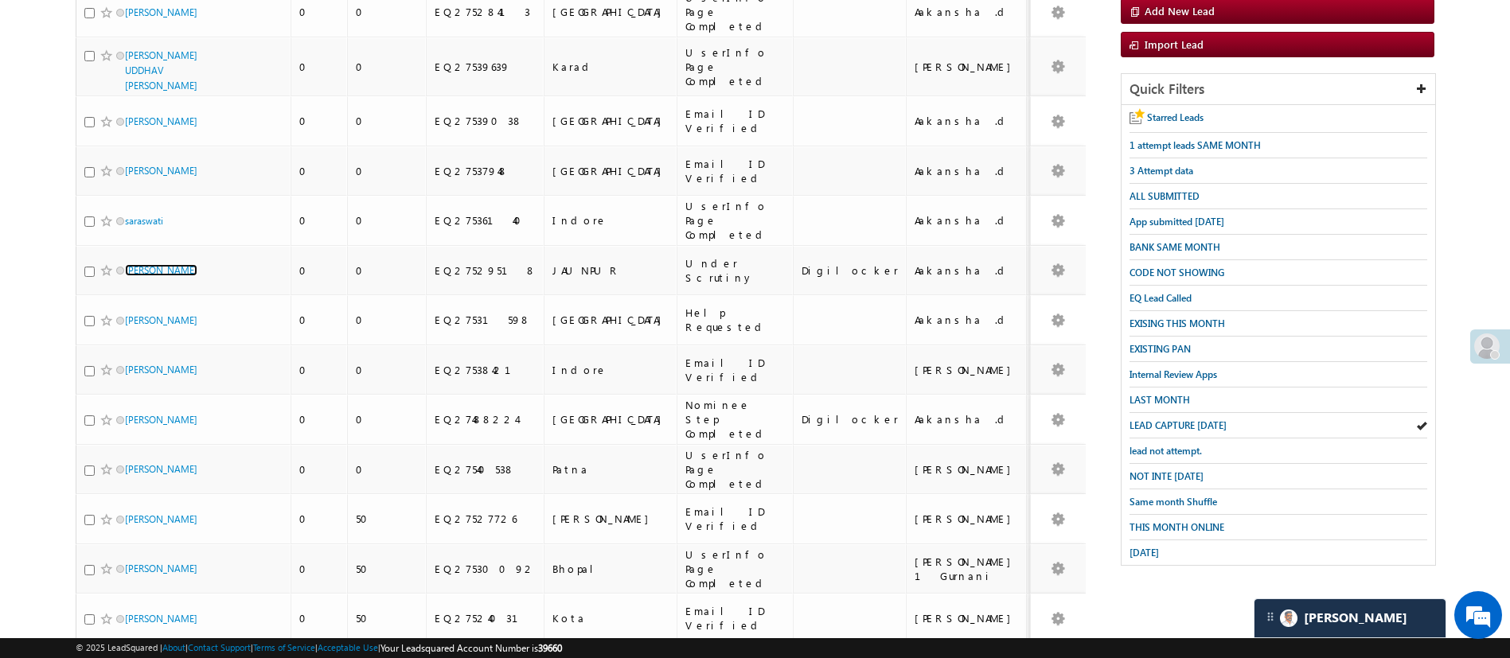
scroll to position [216, 0]
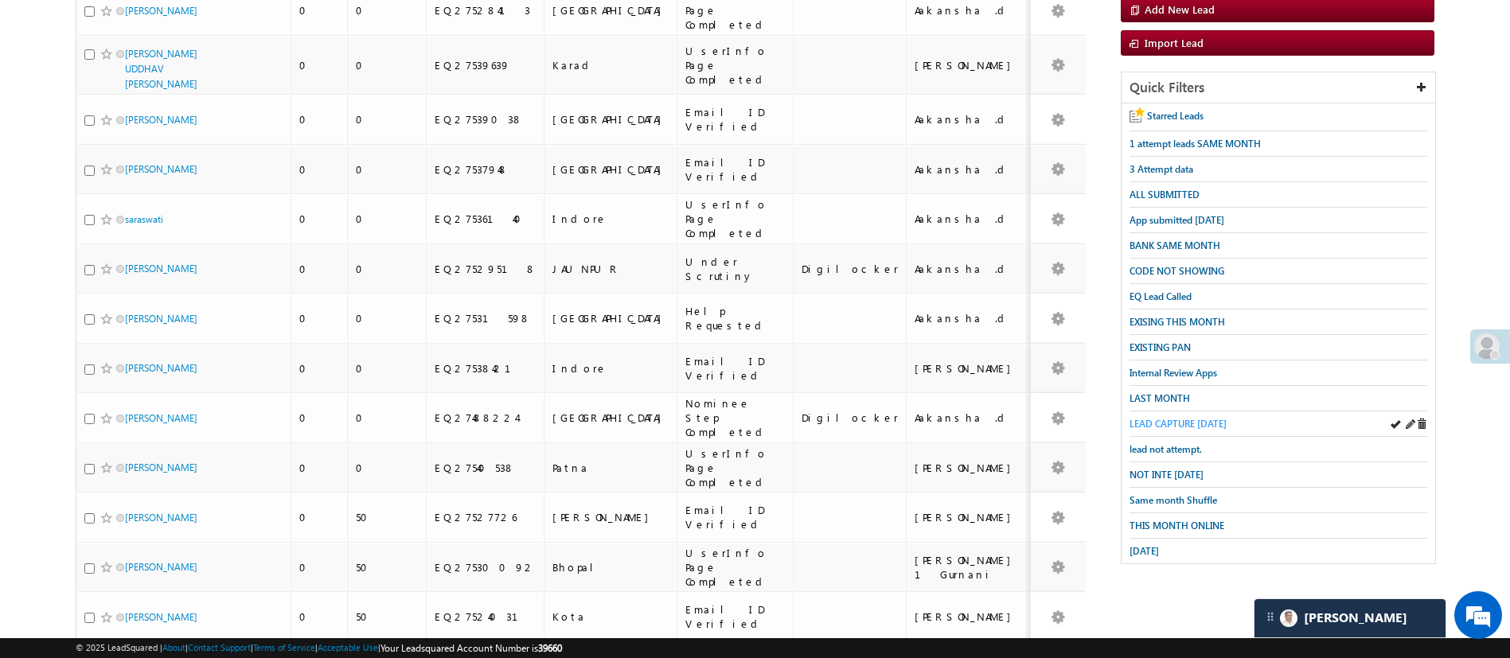
click at [1181, 418] on span "LEAD CAPTURE TODAY" at bounding box center [1177, 424] width 97 height 12
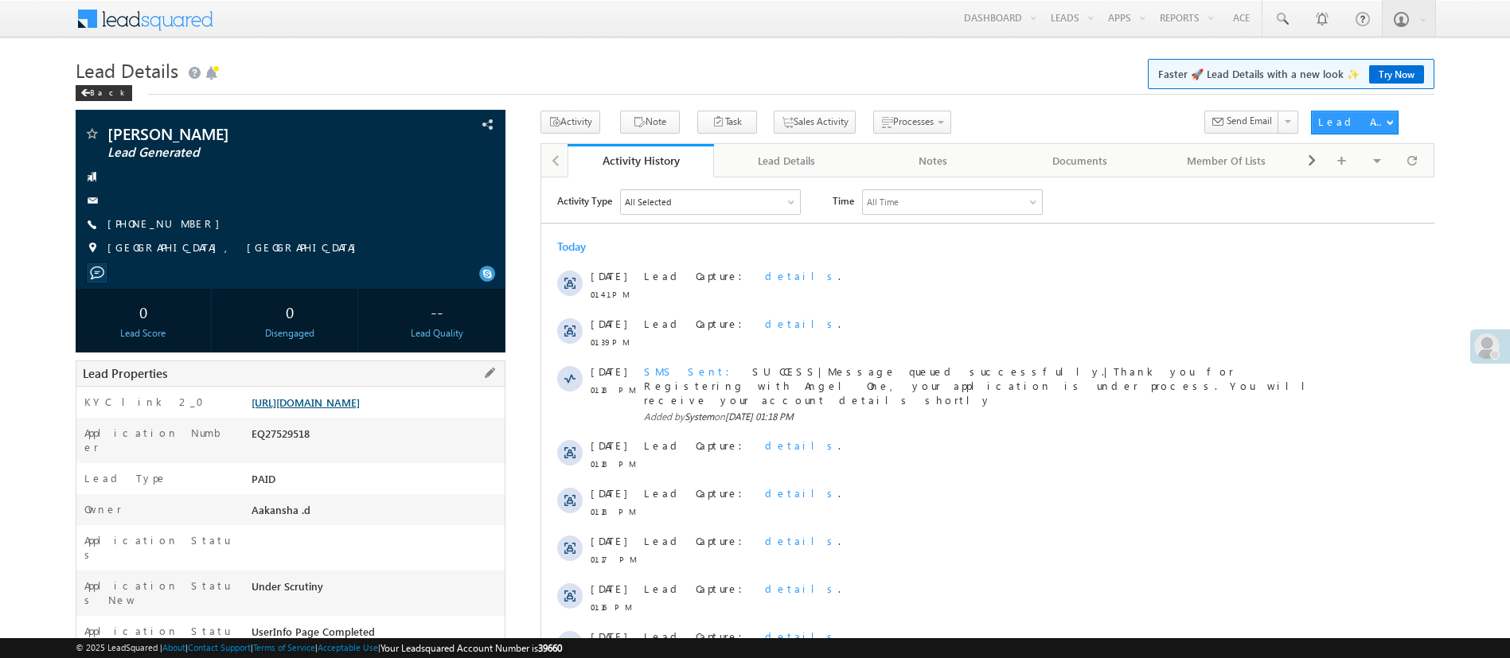
drag, startPoint x: 0, startPoint y: 0, endPoint x: 348, endPoint y: 403, distance: 532.1
click link "[URL][DOMAIN_NAME]"
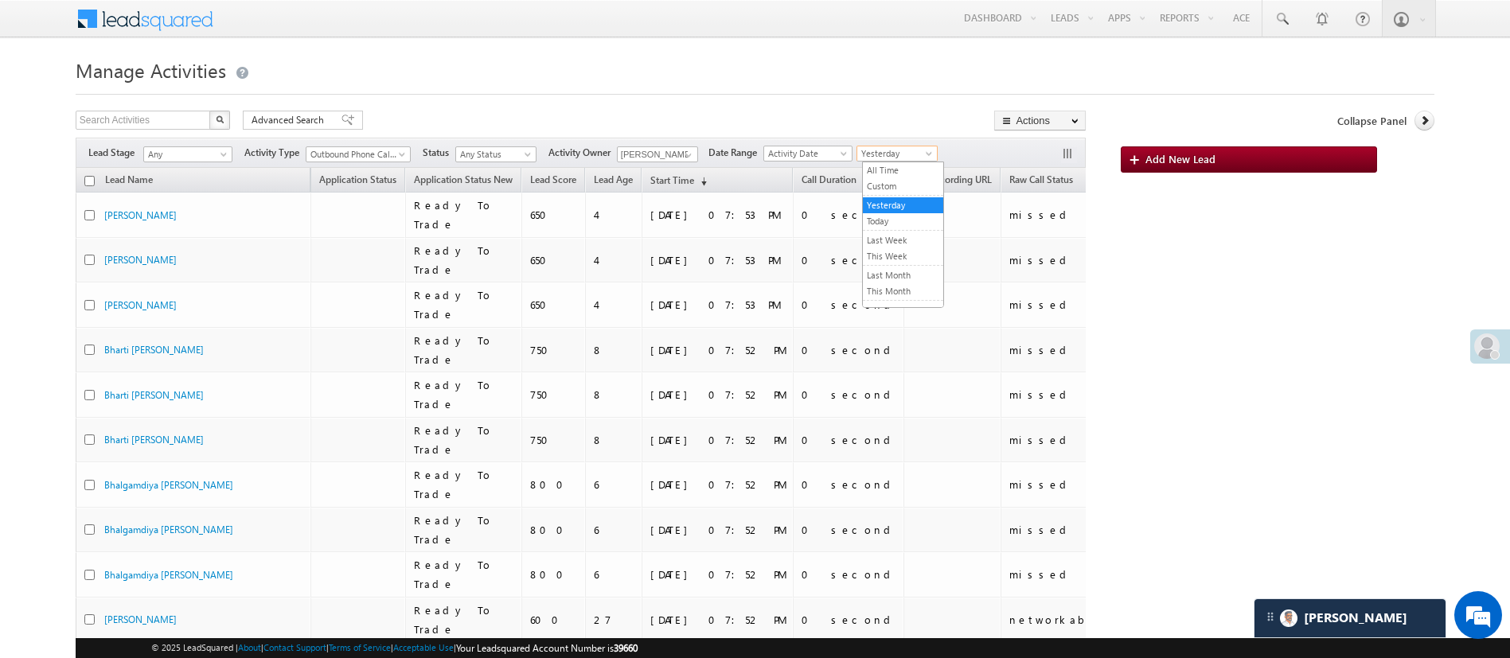
click at [906, 152] on span "Yesterday" at bounding box center [895, 153] width 76 height 14
click at [898, 223] on link "Today" at bounding box center [903, 221] width 80 height 14
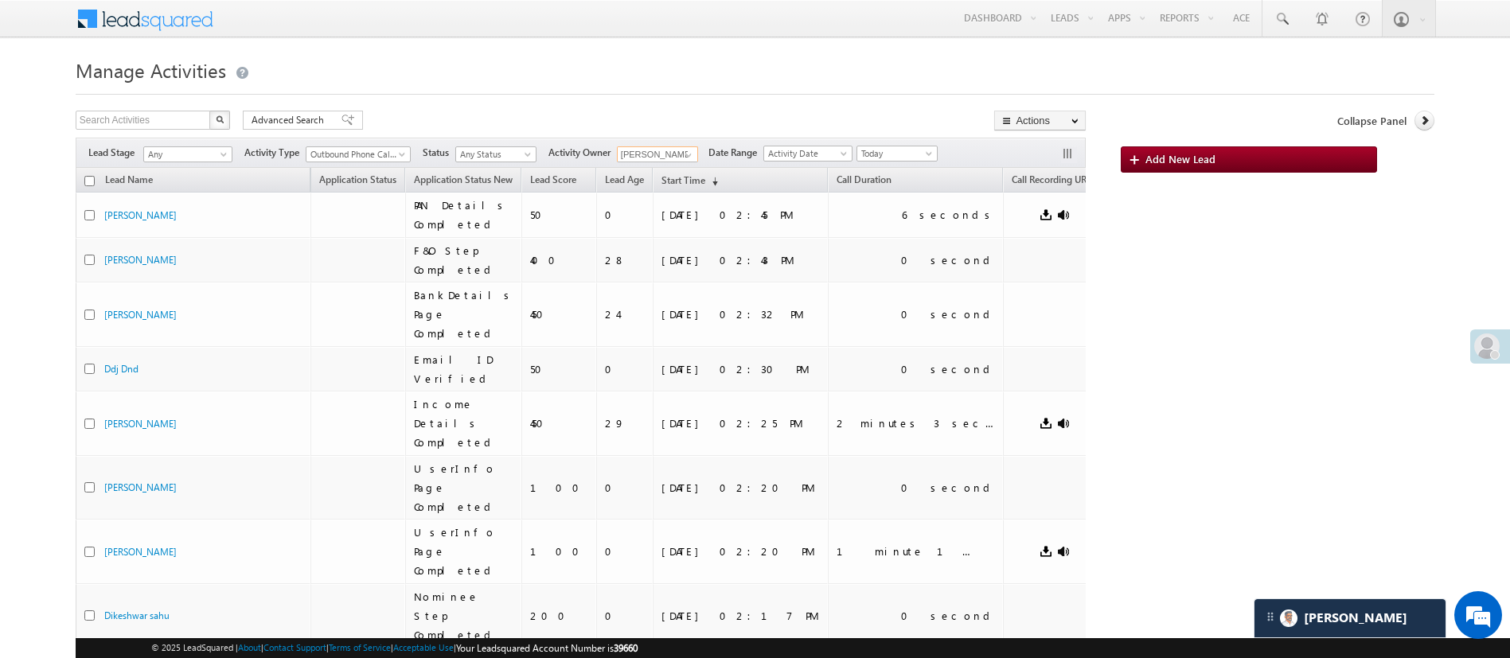
click at [656, 153] on input "[PERSON_NAME]" at bounding box center [657, 154] width 81 height 16
click at [663, 170] on link "[PERSON_NAME] [PERSON_NAME][EMAIL_ADDRESS][DOMAIN_NAME]" at bounding box center [696, 177] width 159 height 30
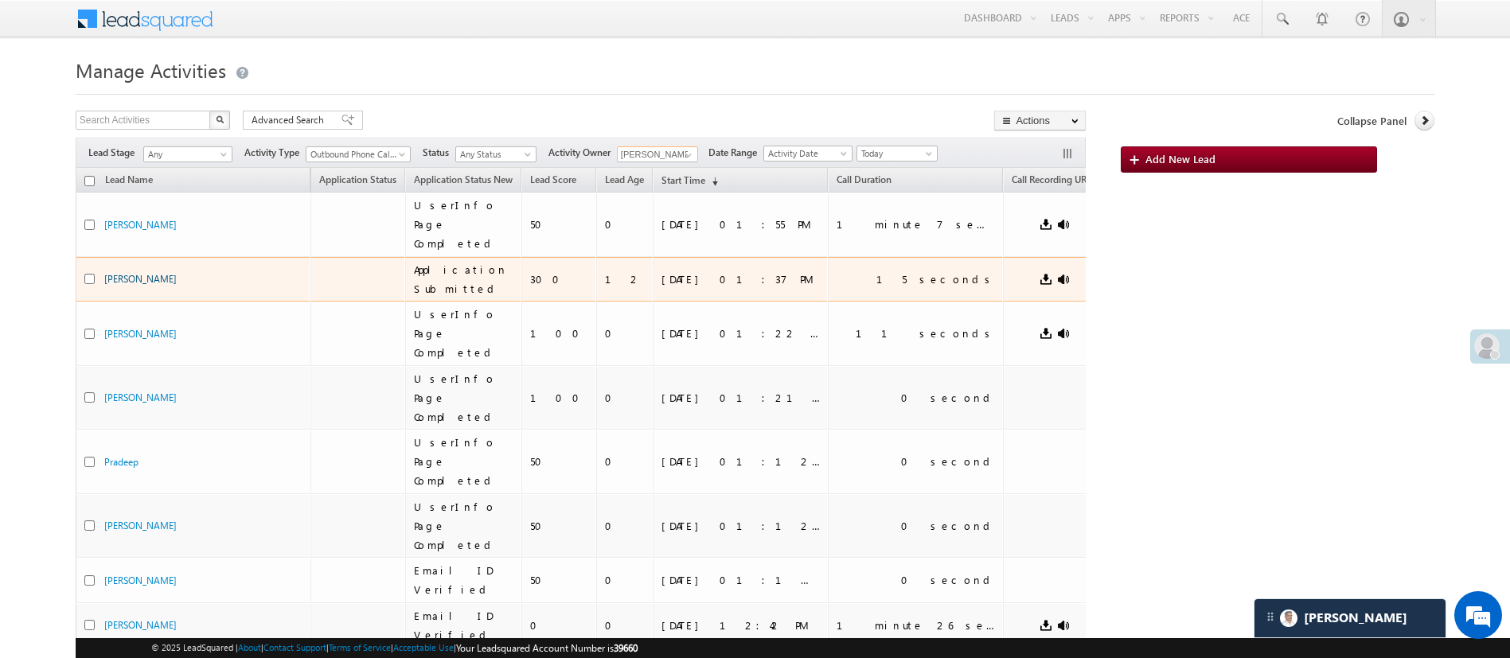
type input "[PERSON_NAME]"
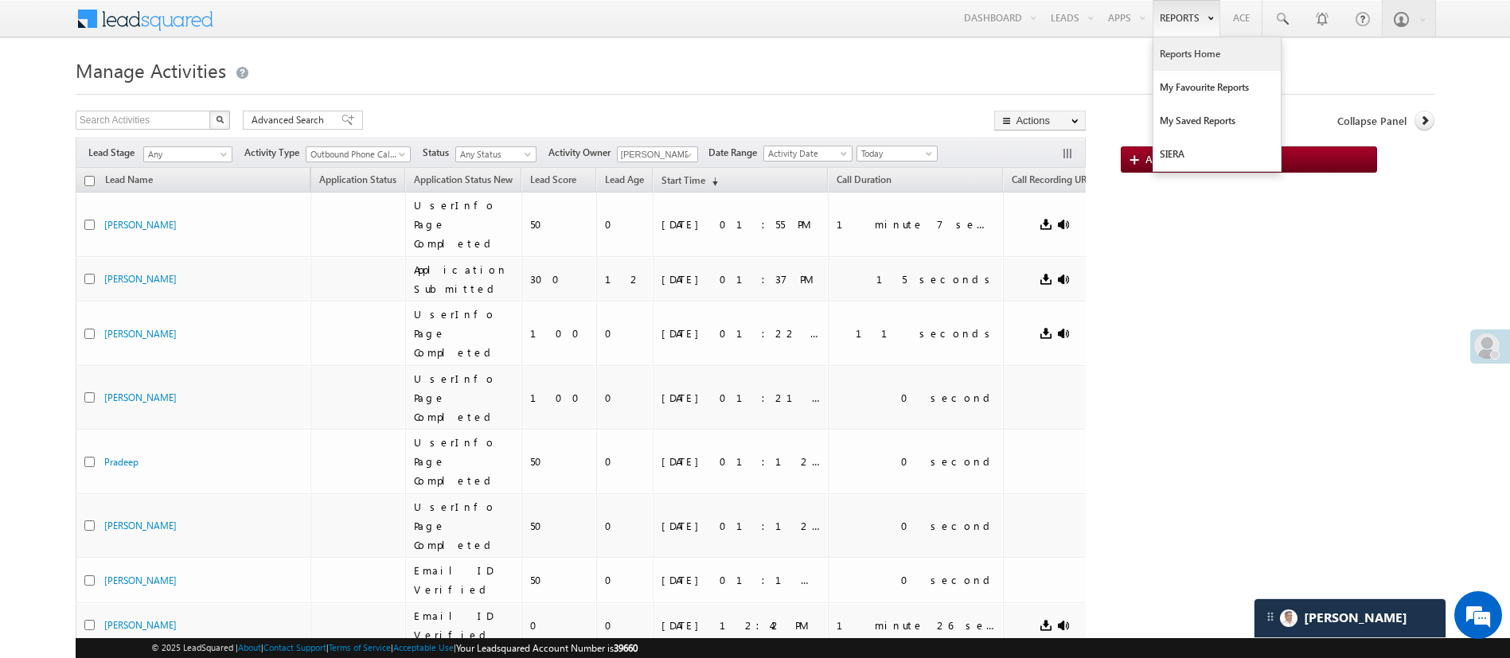
click at [1190, 55] on link "Reports Home" at bounding box center [1216, 53] width 127 height 33
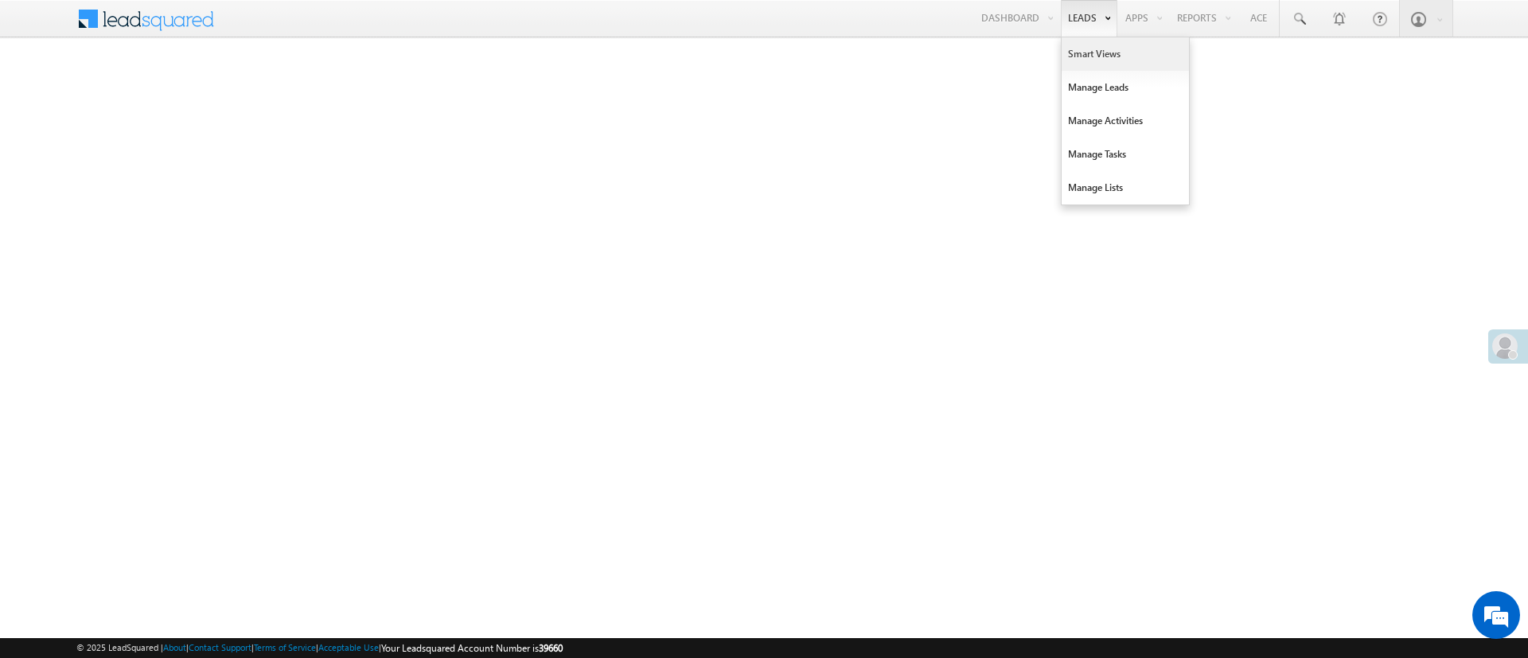
click at [1088, 47] on link "Smart Views" at bounding box center [1125, 53] width 127 height 33
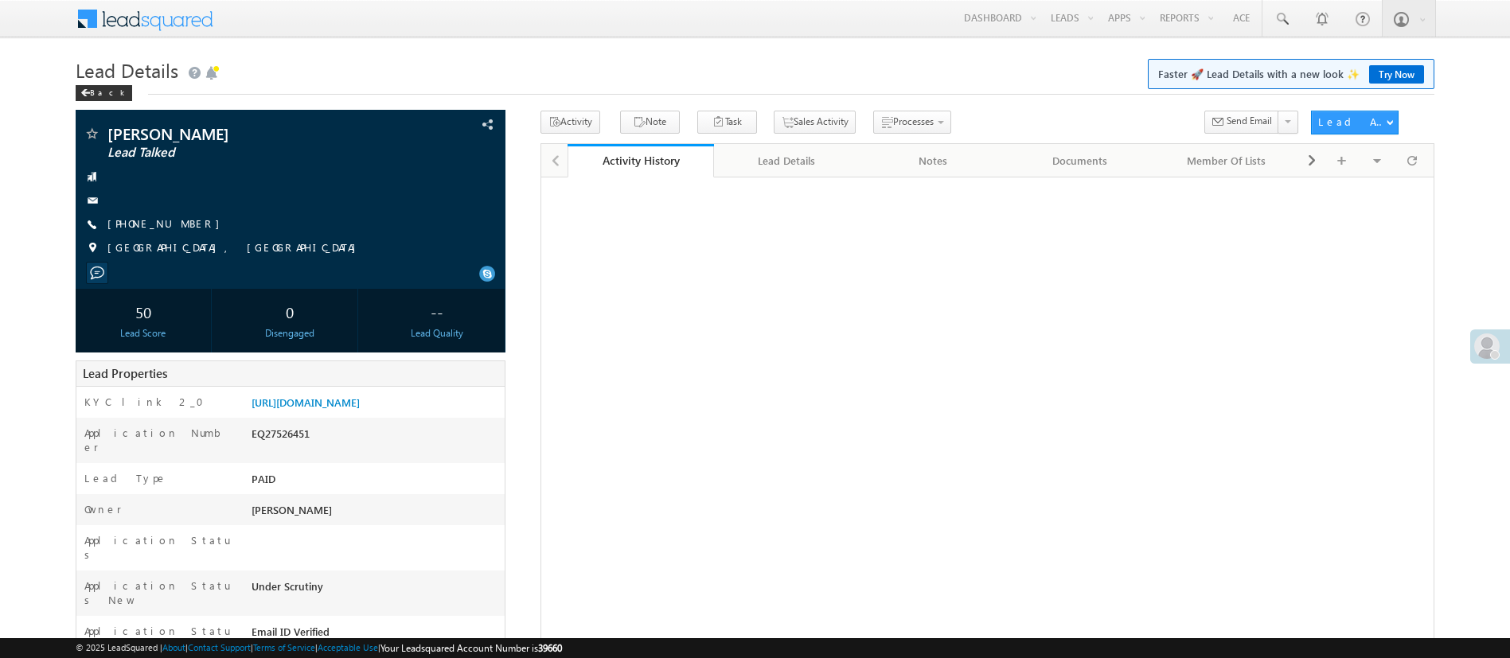
click at [403, 395] on div "[URL][DOMAIN_NAME]" at bounding box center [375, 406] width 257 height 22
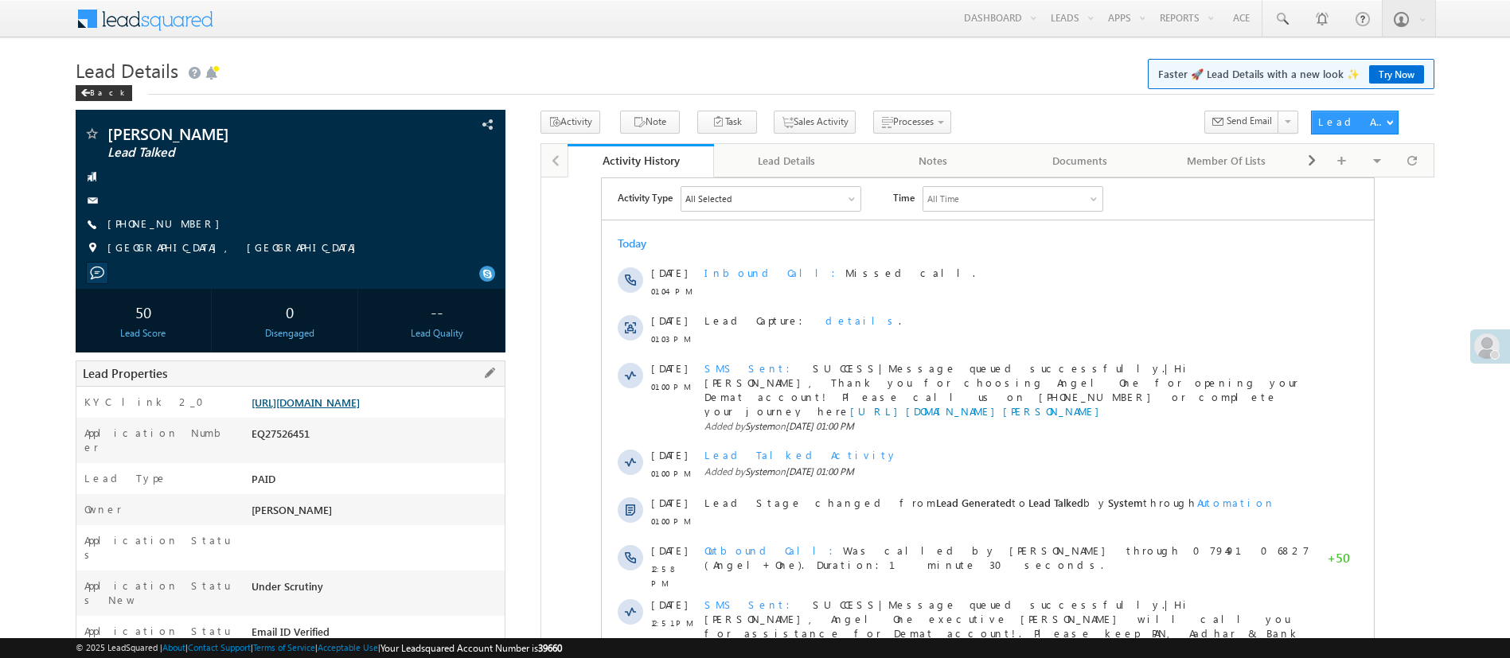
click at [360, 396] on link "[URL][DOMAIN_NAME]" at bounding box center [305, 403] width 108 height 14
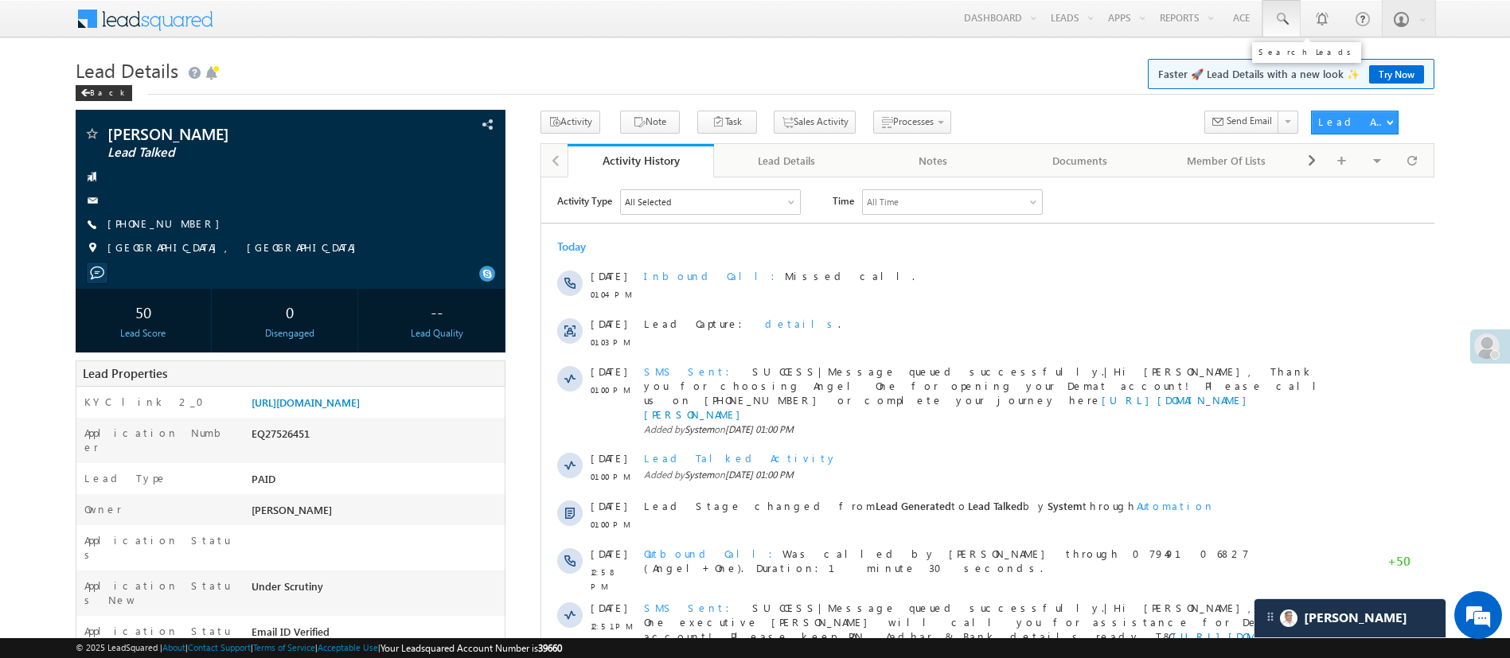
click at [1280, 26] on span at bounding box center [1281, 19] width 16 height 16
paste input "EQ27531130"
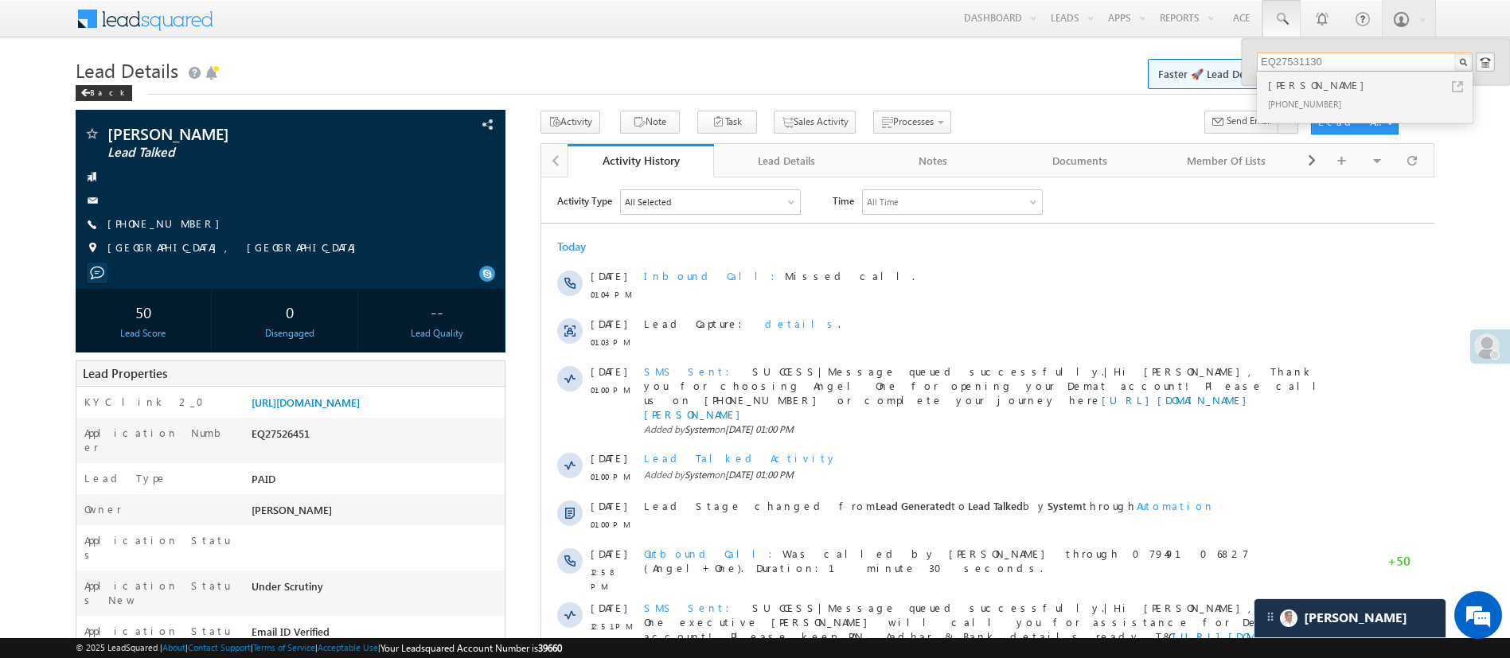
type input "EQ27531130"
click at [1361, 98] on div "[PHONE_NUMBER]" at bounding box center [1371, 103] width 213 height 19
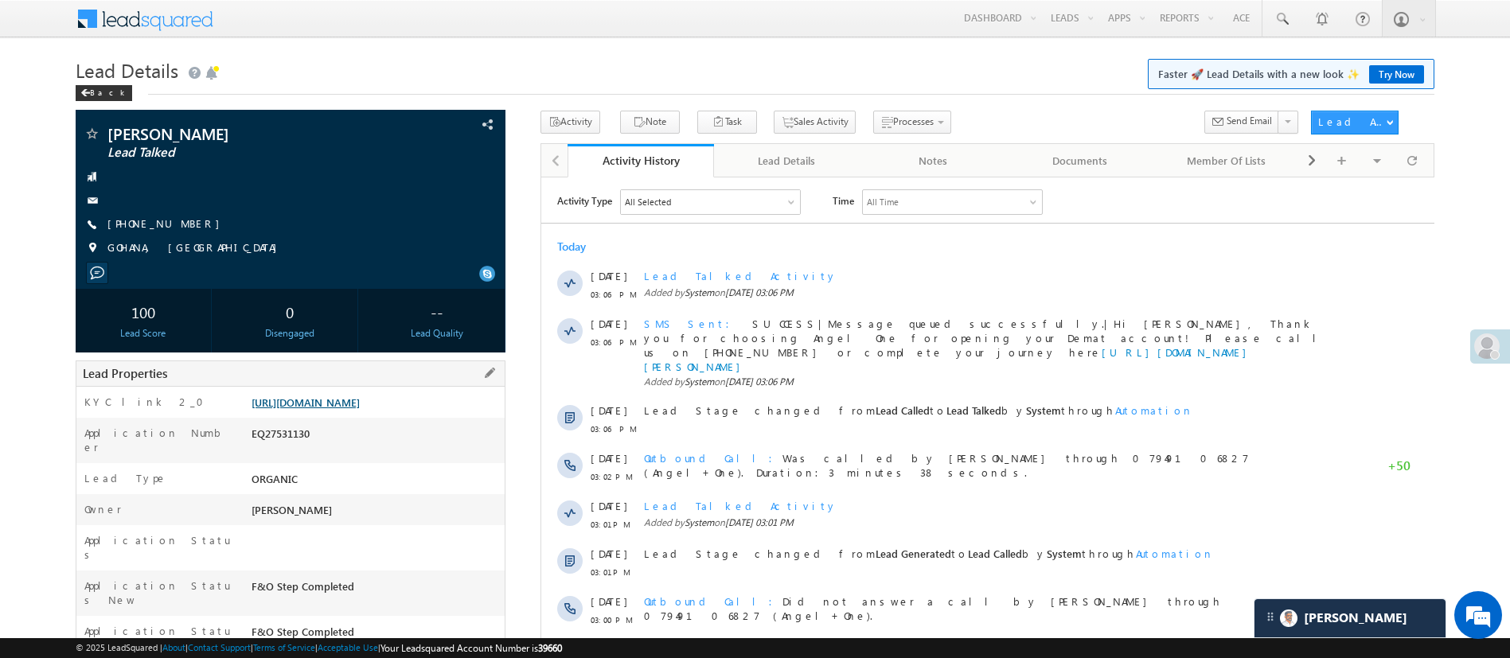
click at [360, 409] on link "[URL][DOMAIN_NAME]" at bounding box center [305, 403] width 108 height 14
click at [291, 448] on div "EQ27531130" at bounding box center [375, 437] width 257 height 22
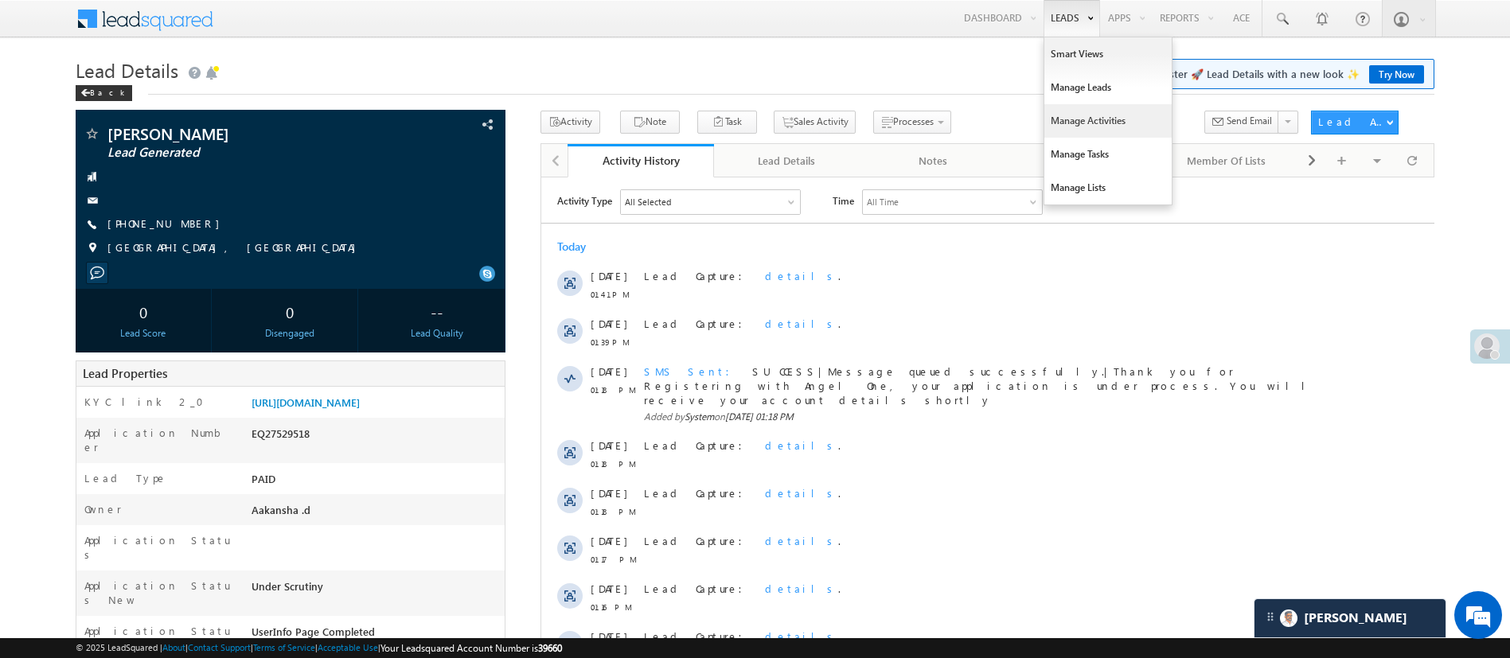
click at [1089, 127] on link "Manage Activities" at bounding box center [1107, 120] width 127 height 33
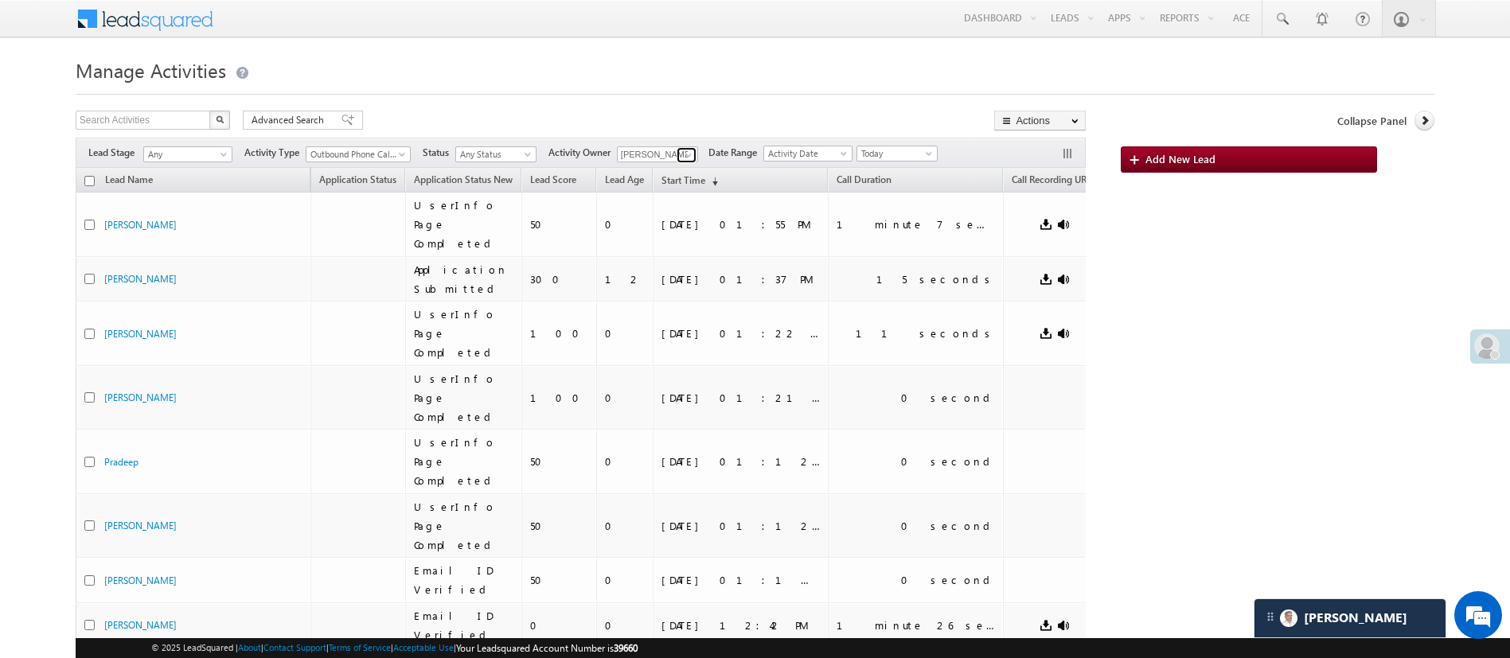
click at [685, 149] on span at bounding box center [688, 155] width 13 height 13
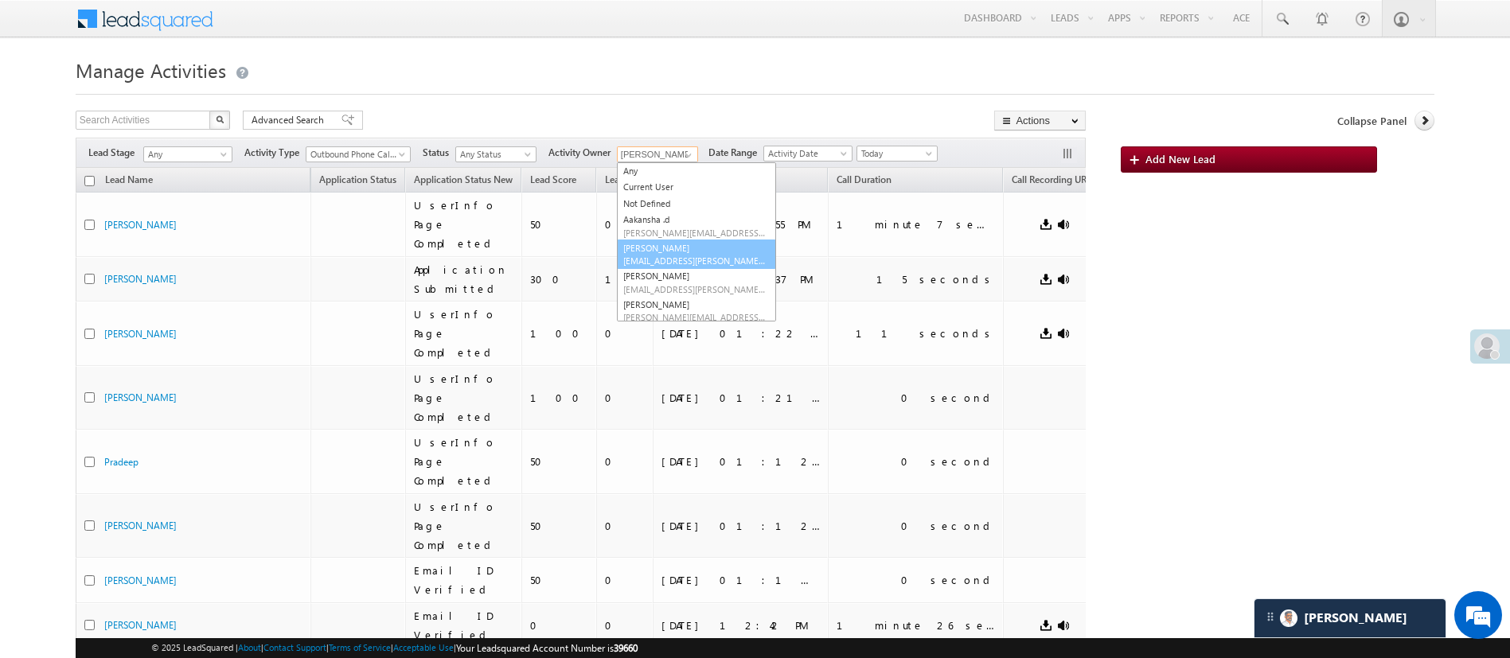
click at [715, 249] on link "[PERSON_NAME] [PERSON_NAME][EMAIL_ADDRESS][DOMAIN_NAME]" at bounding box center [696, 255] width 159 height 30
type input "[PERSON_NAME]"
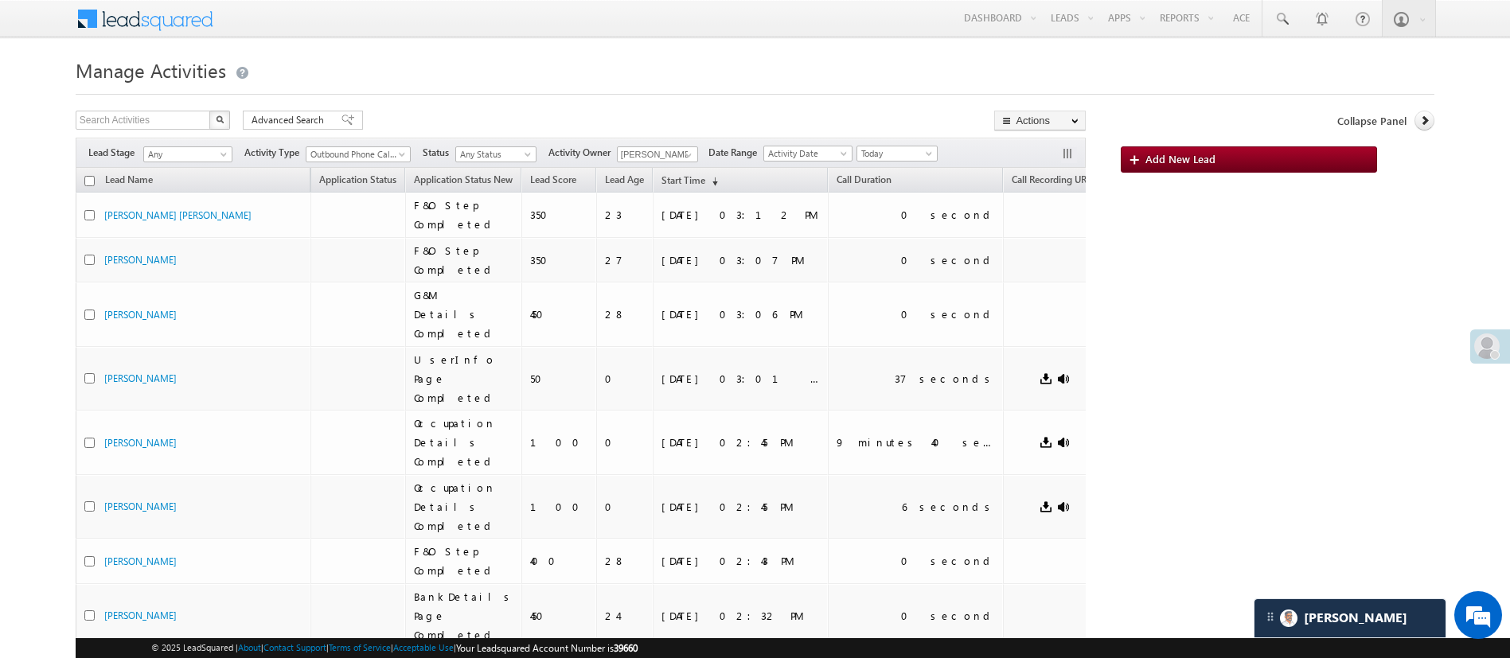
click at [228, 150] on link "Any" at bounding box center [187, 154] width 89 height 16
click at [176, 261] on link "Code Generated" at bounding box center [189, 268] width 88 height 14
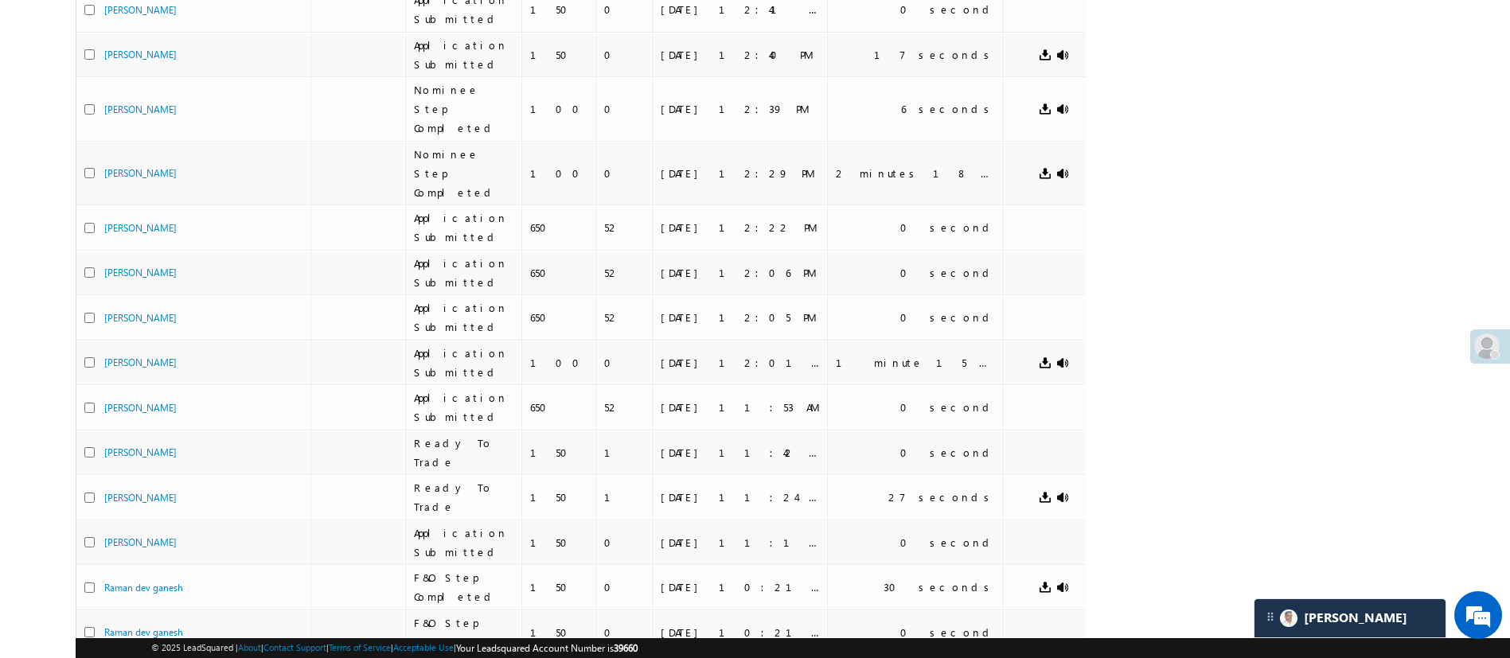
scroll to position [621, 0]
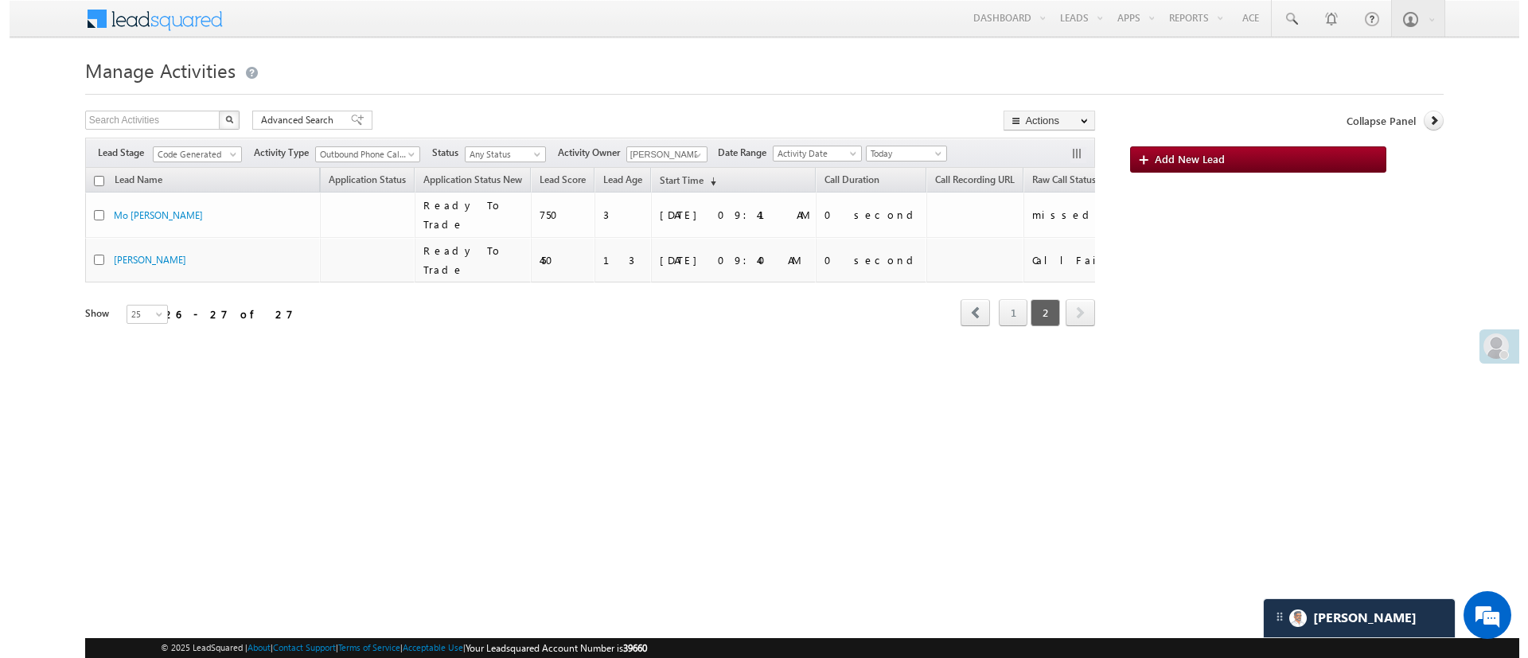
scroll to position [0, 0]
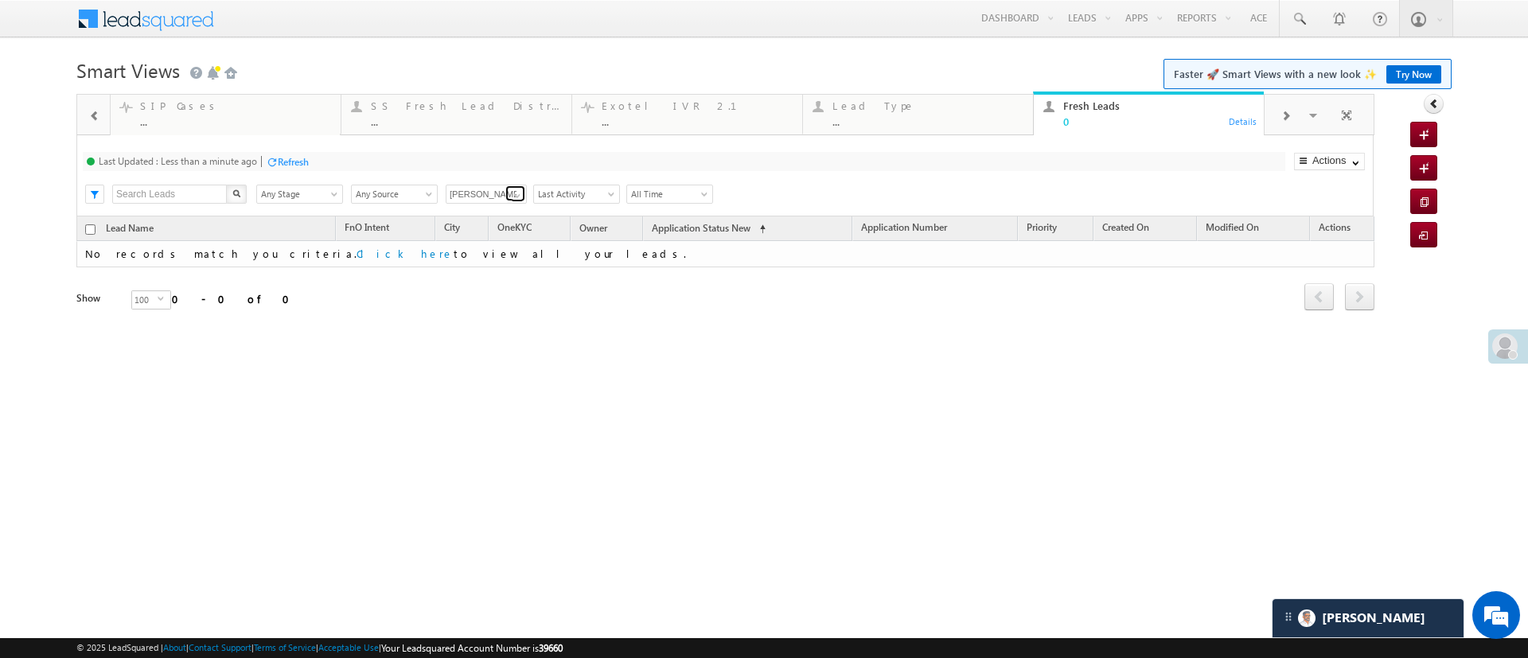
click at [519, 195] on span at bounding box center [517, 195] width 13 height 13
click at [485, 215] on link "Any Owner" at bounding box center [487, 213] width 82 height 18
type input "Any Owner"
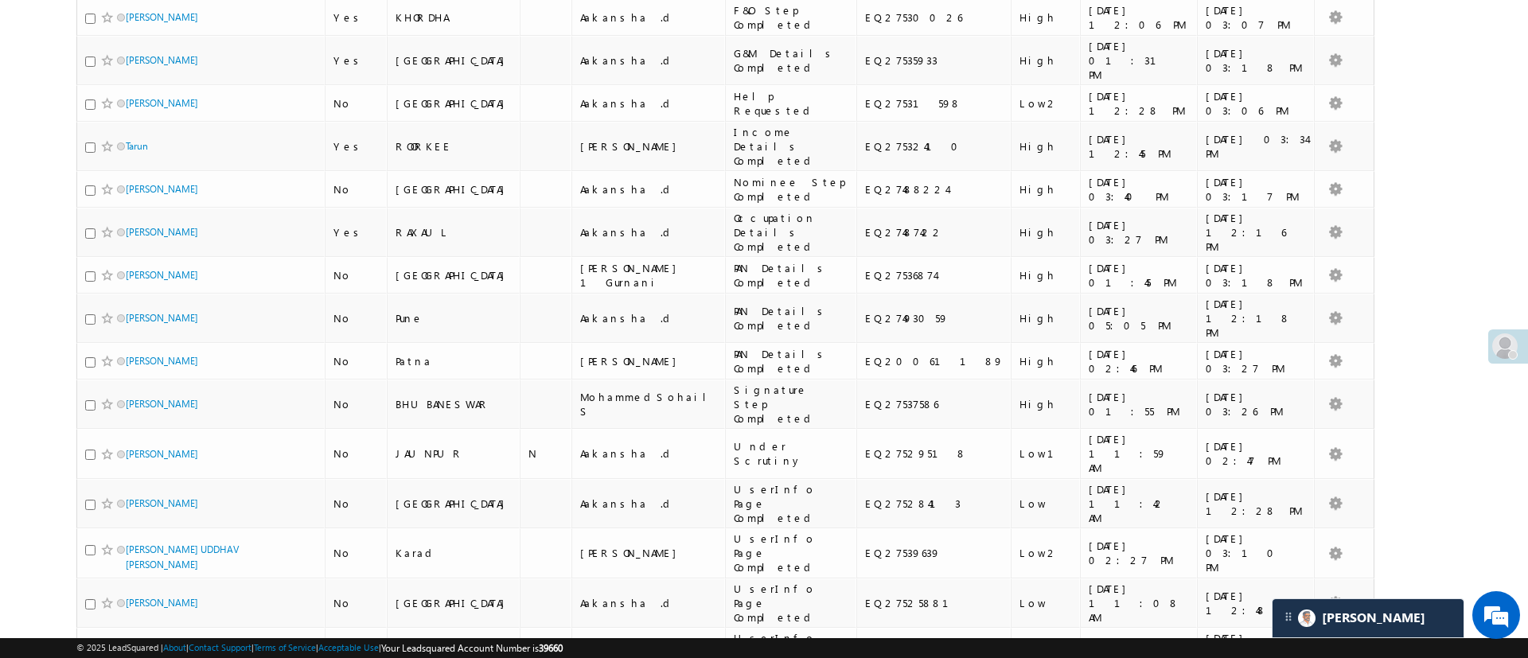
scroll to position [761, 0]
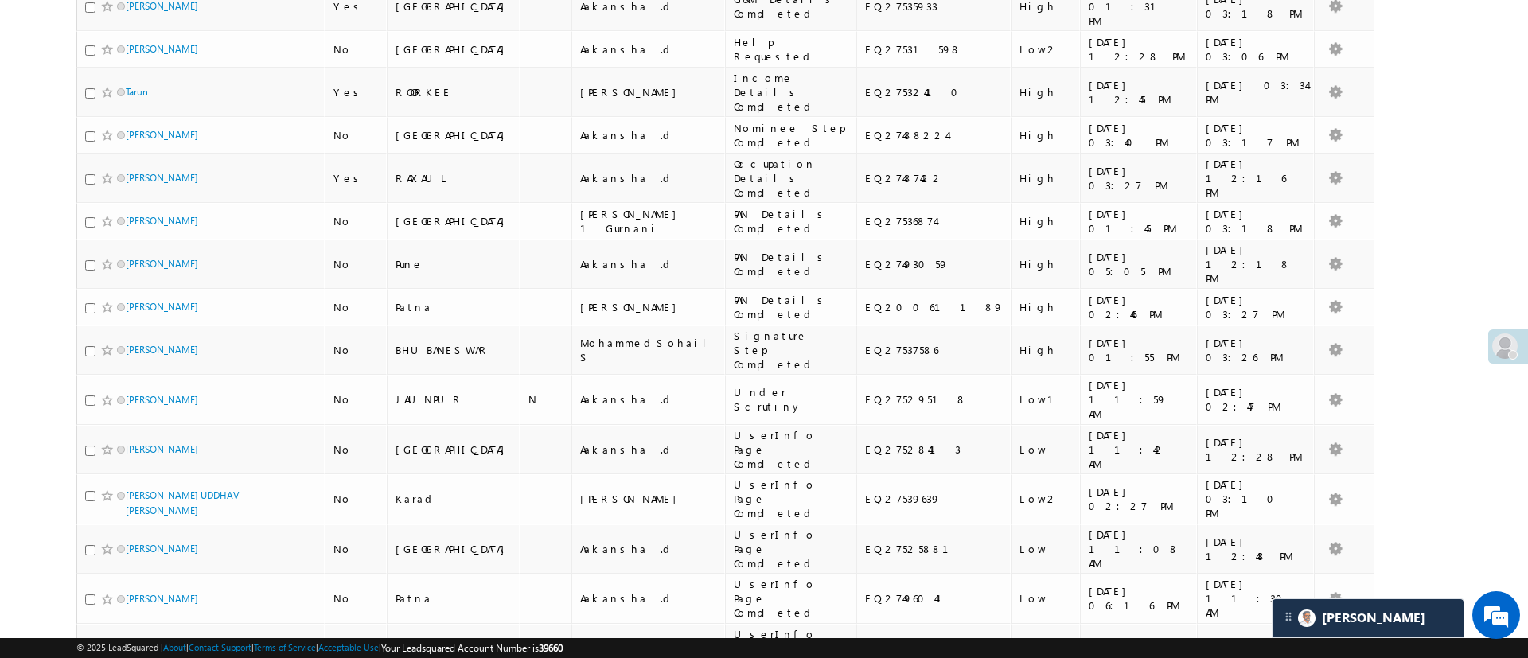
drag, startPoint x: 1527, startPoint y: 228, endPoint x: 1527, endPoint y: 499, distance: 271.4
click at [1527, 499] on html "Menu [PERSON_NAME] [PERSON_NAME] h.1Pa nchal @ange lbrok ing.c om" at bounding box center [764, 94] width 1528 height 1711
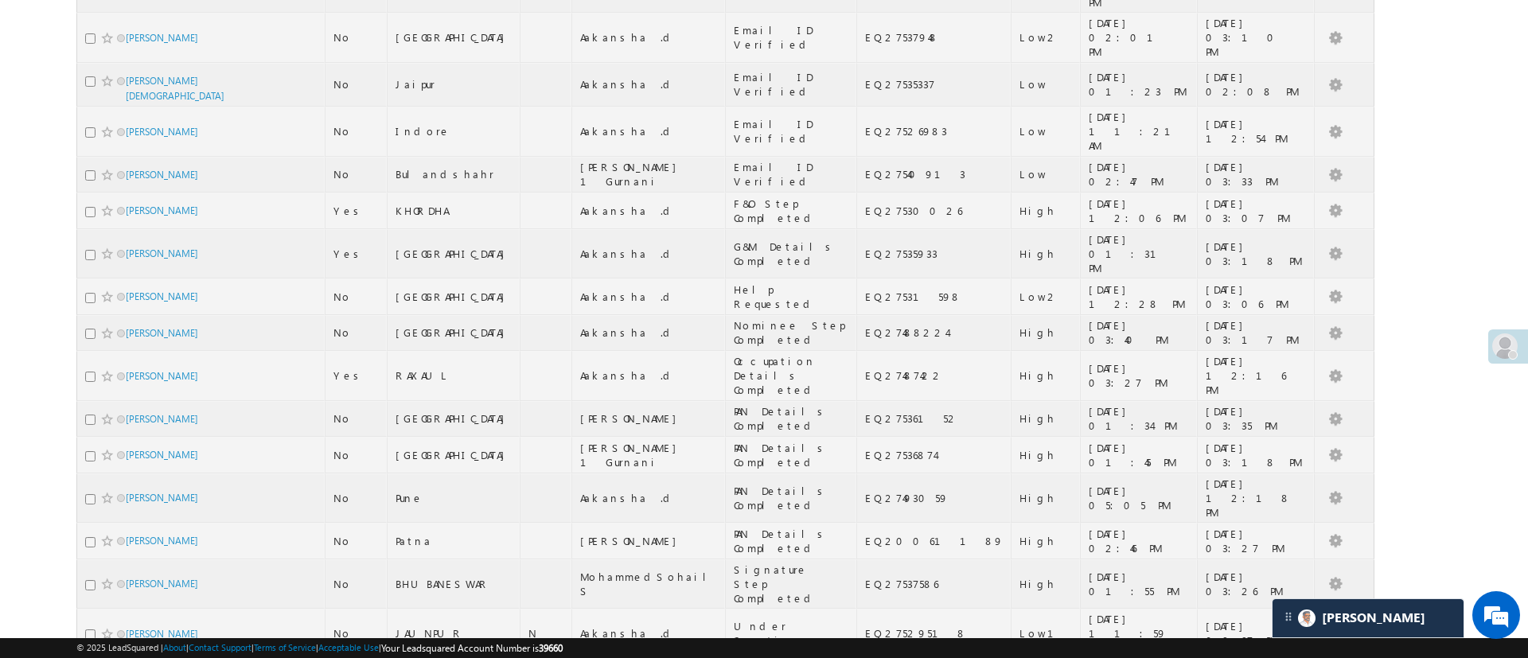
scroll to position [0, 0]
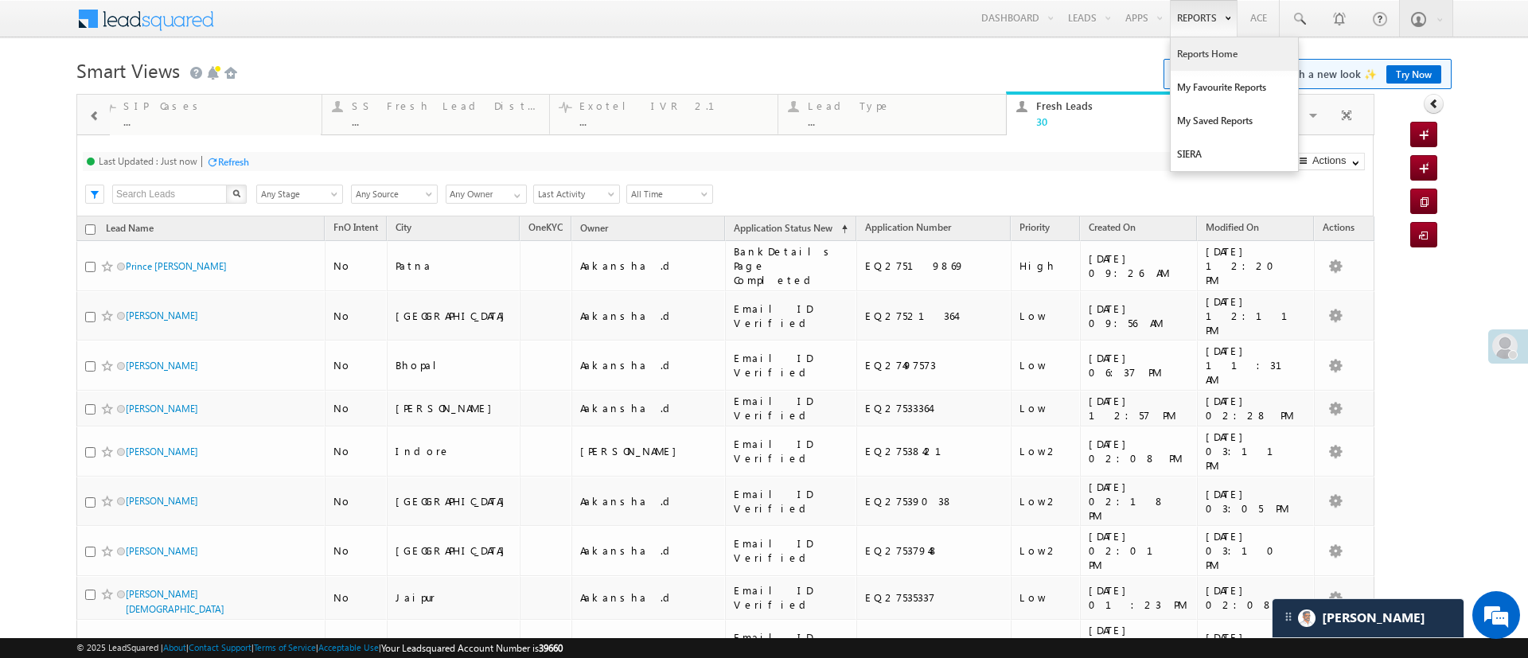
click at [1181, 41] on link "Reports Home" at bounding box center [1234, 53] width 127 height 33
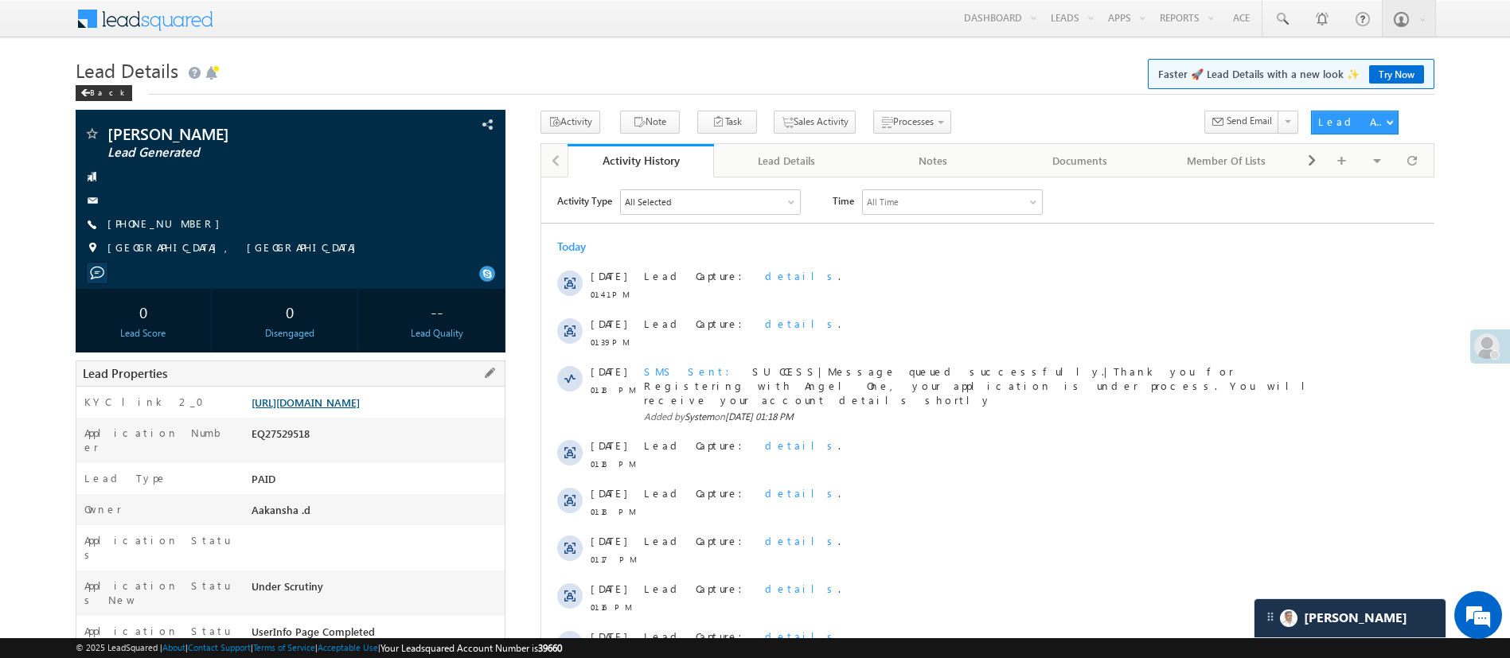
click at [360, 407] on link "[URL][DOMAIN_NAME]" at bounding box center [305, 403] width 108 height 14
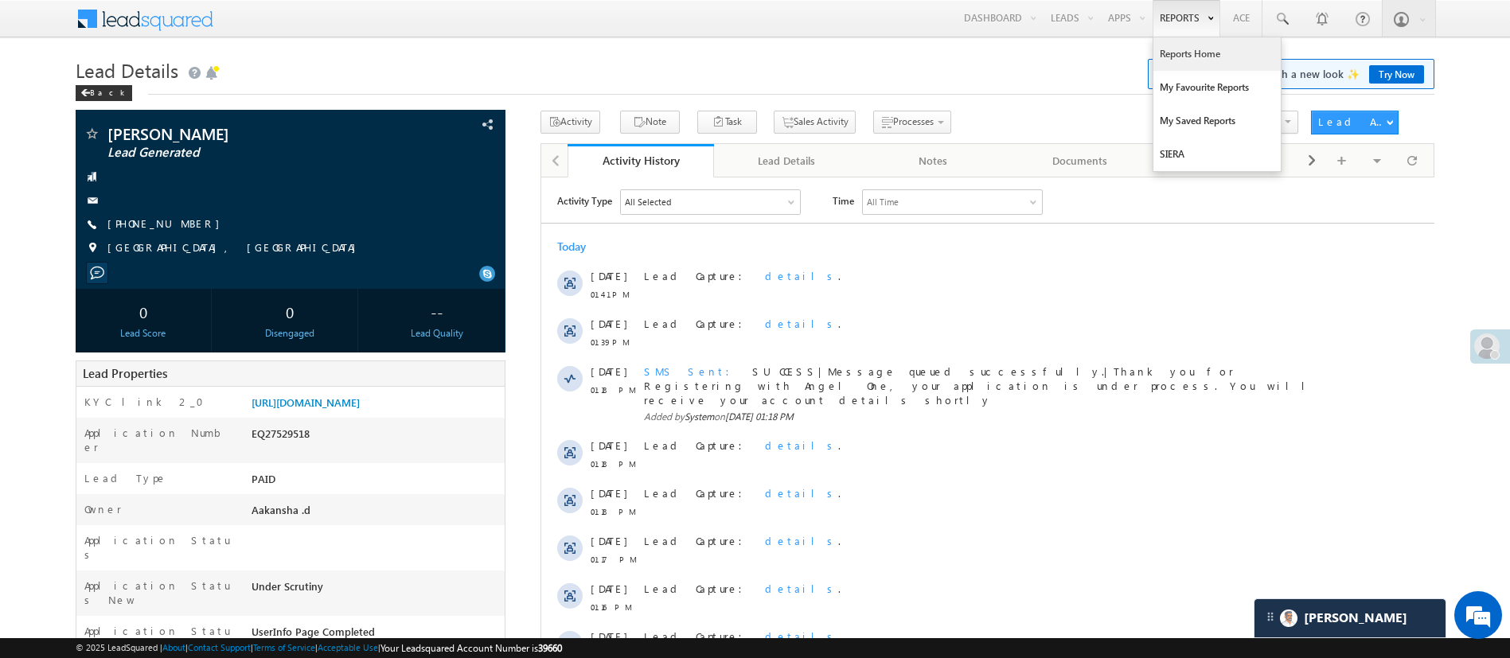
click at [1190, 50] on link "Reports Home" at bounding box center [1216, 53] width 127 height 33
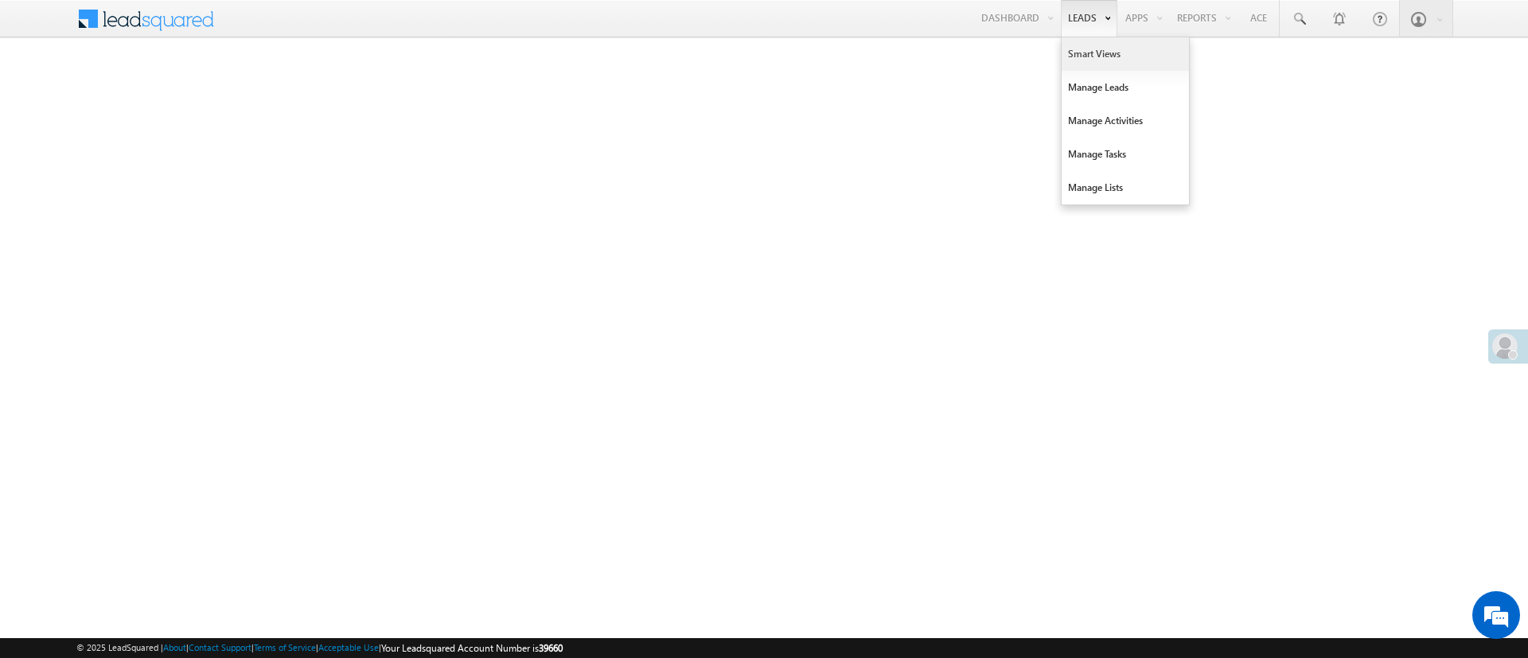
click at [1105, 50] on link "Smart Views" at bounding box center [1125, 53] width 127 height 33
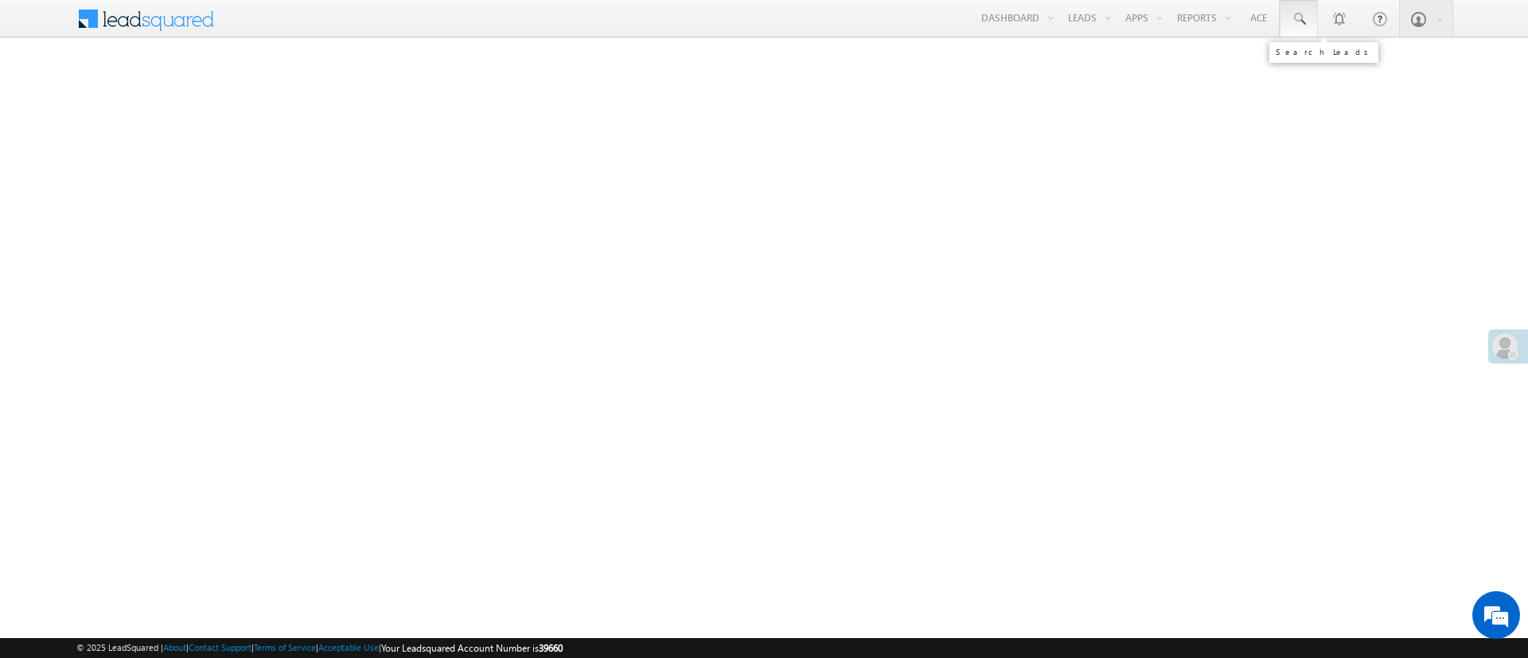
click at [1304, 6] on link at bounding box center [1299, 18] width 38 height 37
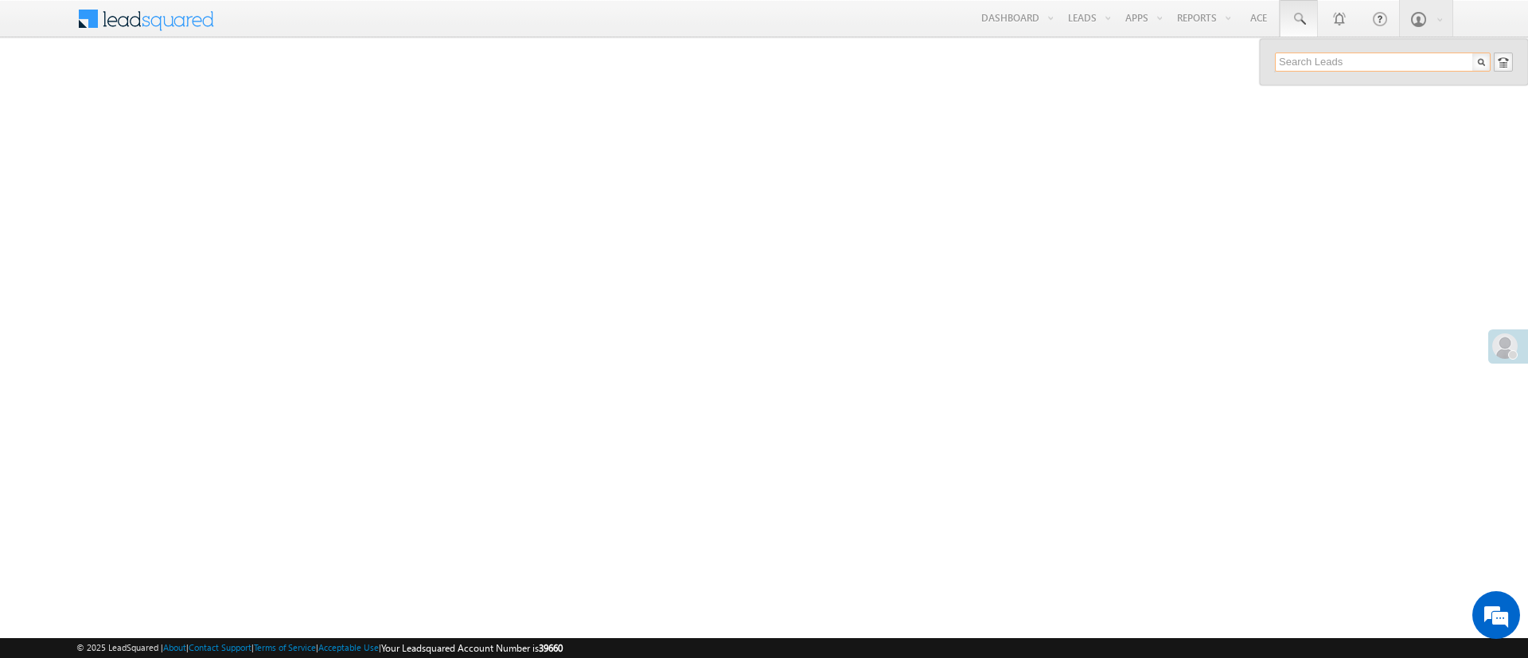
paste input "EQ27531130"
type input "EQ27531130"
click at [1385, 74] on div "Sachin Kangra +91-8059900237" at bounding box center [1381, 97] width 213 height 51
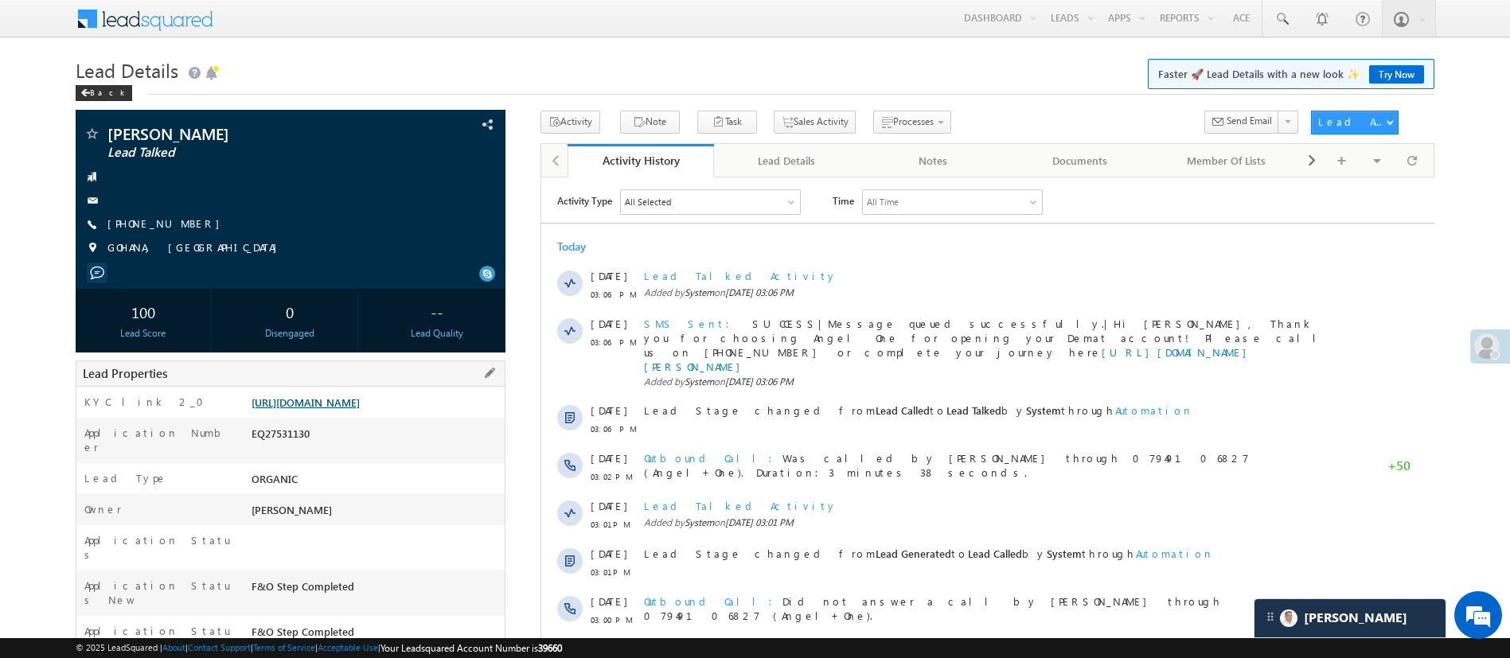
click at [360, 400] on link "[URL][DOMAIN_NAME]" at bounding box center [305, 403] width 108 height 14
click at [283, 448] on div "EQ27531130" at bounding box center [375, 437] width 257 height 22
click at [286, 448] on div "EQ27531130" at bounding box center [375, 437] width 257 height 22
copy div "EQ27531130"
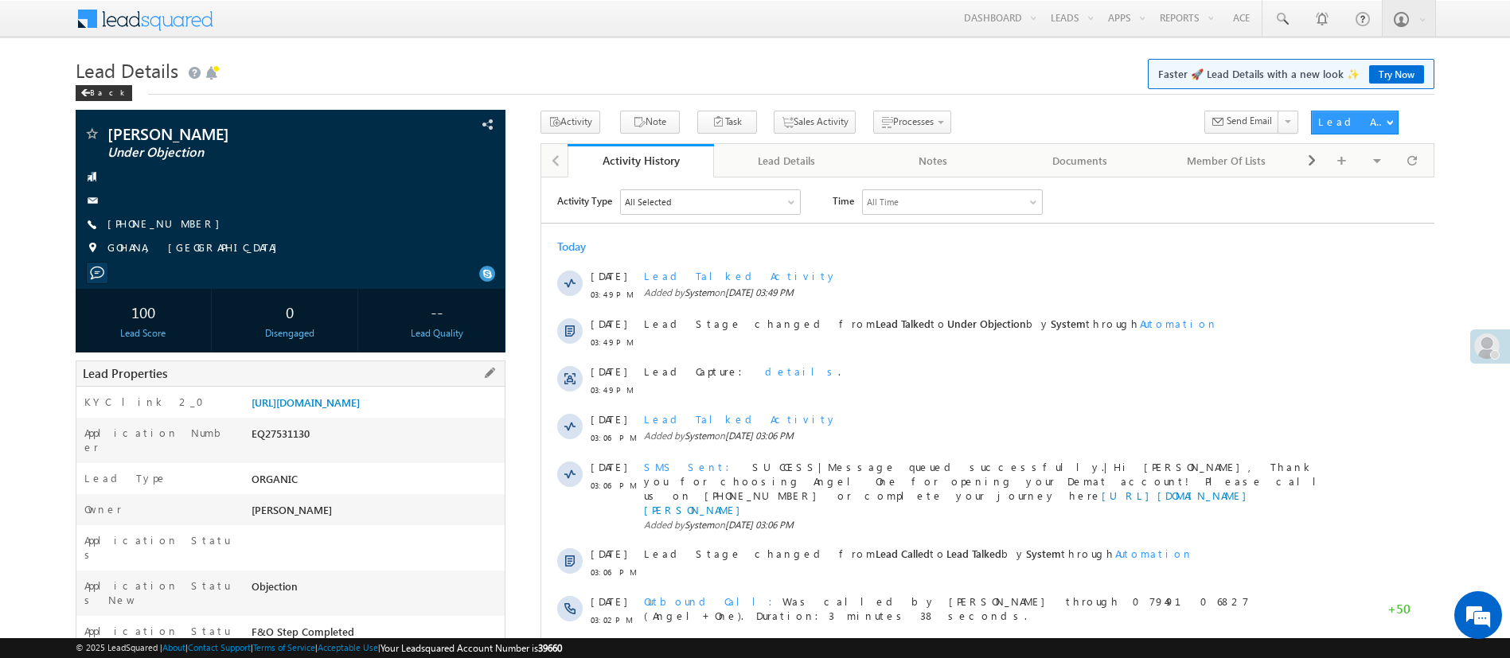
click at [286, 448] on div "EQ27531130" at bounding box center [375, 437] width 257 height 22
copy div "EQ27531130"
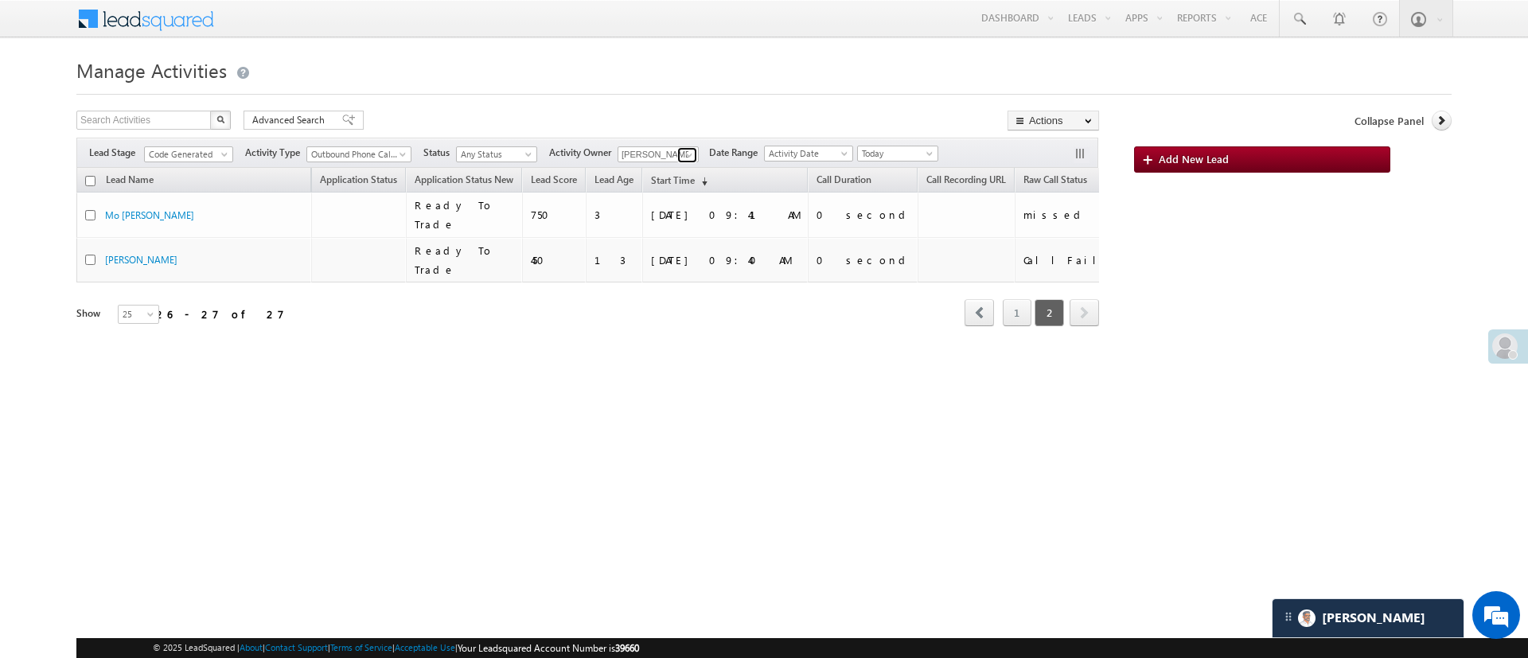
click at [691, 153] on span at bounding box center [689, 155] width 13 height 13
click at [688, 171] on link "[PERSON_NAME] [PERSON_NAME][EMAIL_ADDRESS][PERSON_NAME][DOMAIN_NAME]" at bounding box center [697, 177] width 159 height 30
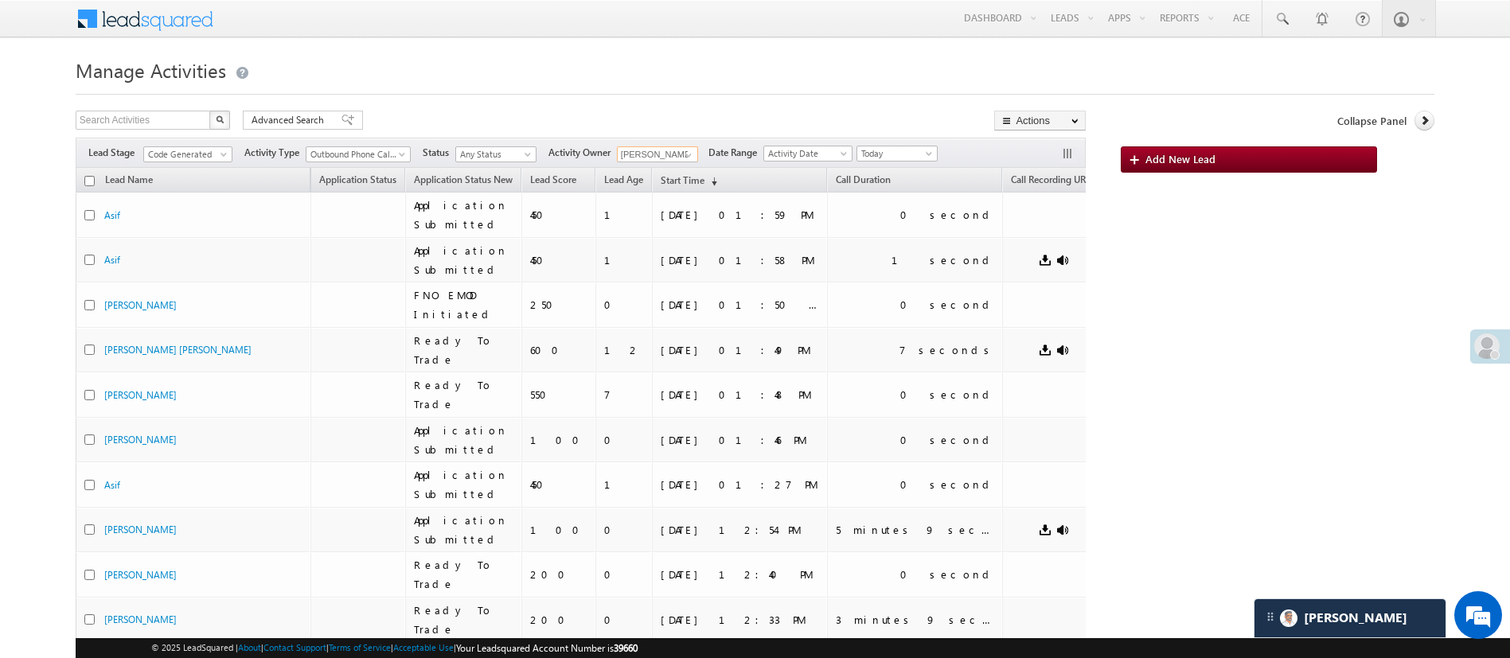
type input "[PERSON_NAME]"
drag, startPoint x: 1527, startPoint y: 263, endPoint x: 1072, endPoint y: 94, distance: 485.7
click at [1072, 94] on div at bounding box center [755, 89] width 1358 height 10
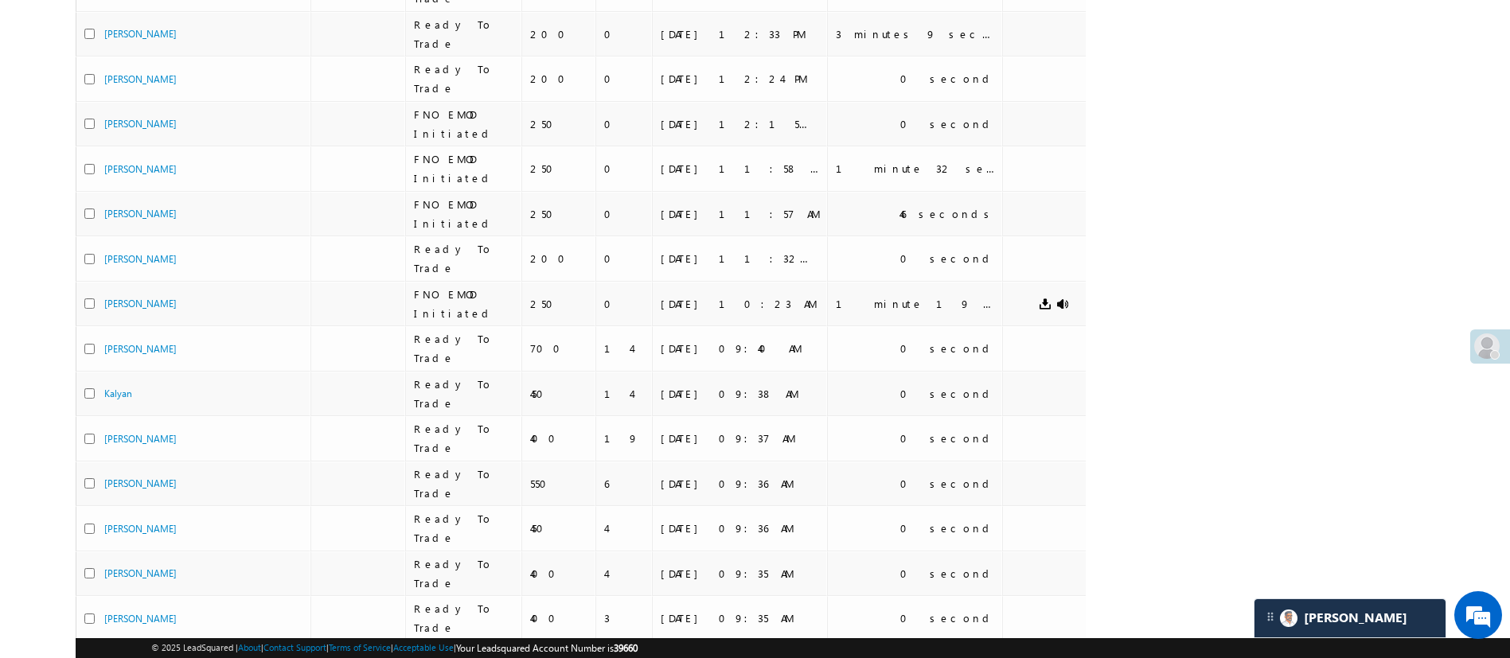
scroll to position [10, 0]
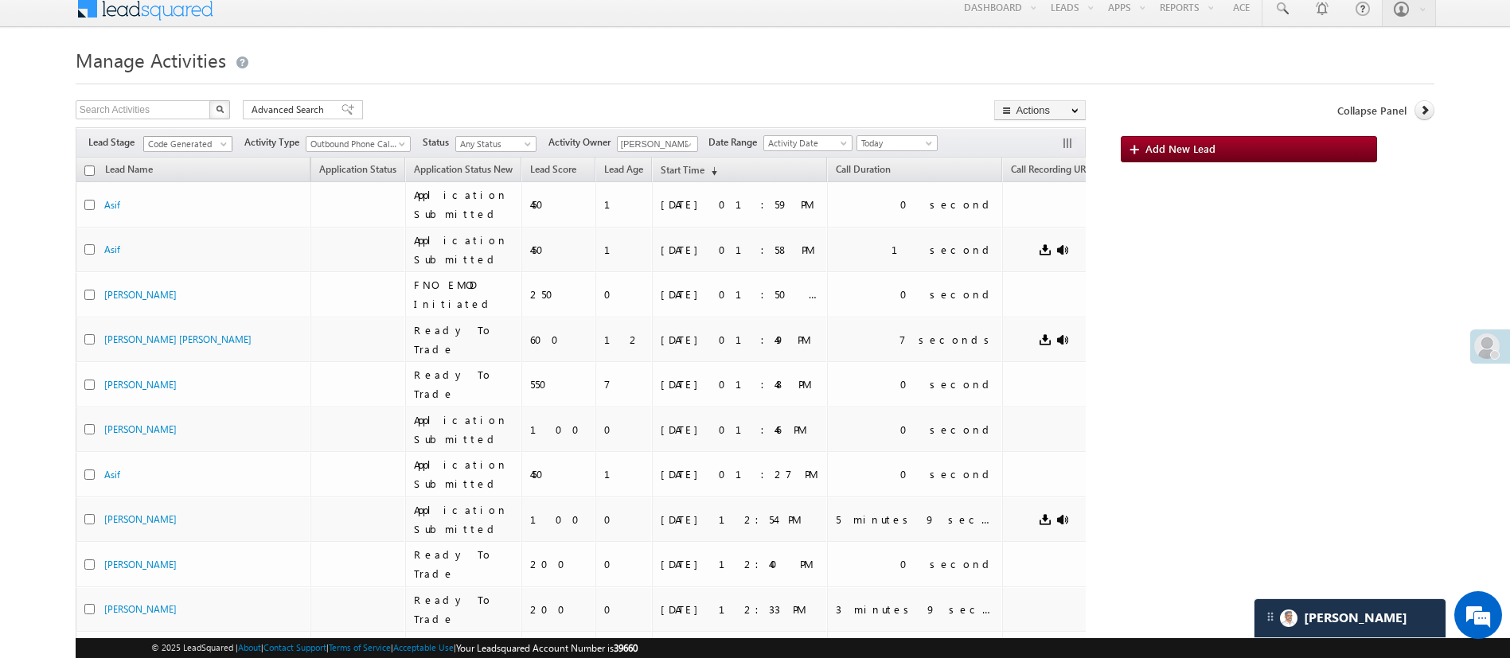
click at [221, 141] on span at bounding box center [225, 147] width 13 height 13
click at [170, 169] on li "Lead Generated" at bounding box center [189, 177] width 88 height 16
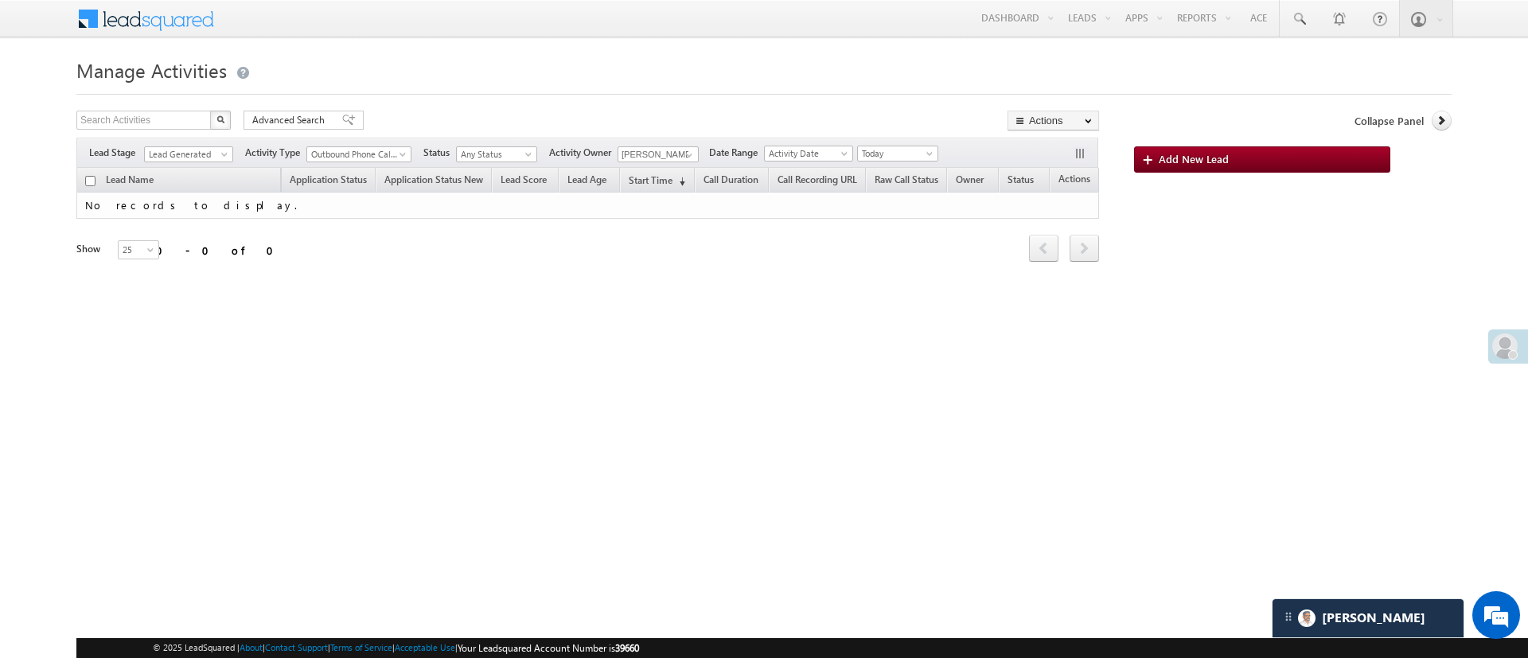
click at [194, 144] on div "Lead Stage Any Lead Generated Lead Talked - Pitch Not Done Lead Talked - Pitch …" at bounding box center [587, 153] width 1022 height 30
click at [195, 160] on span "Lead Generated" at bounding box center [186, 154] width 83 height 14
click at [186, 176] on link "Any" at bounding box center [190, 171] width 88 height 14
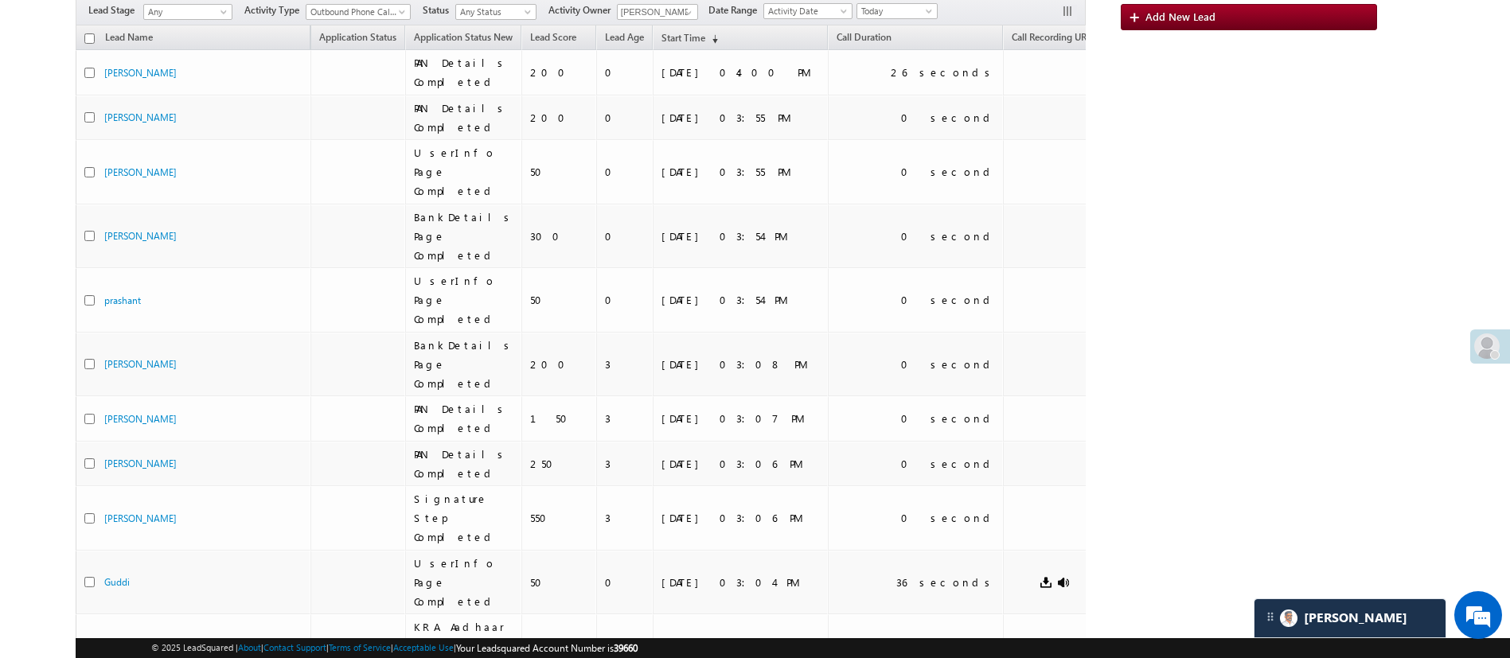
scroll to position [134, 0]
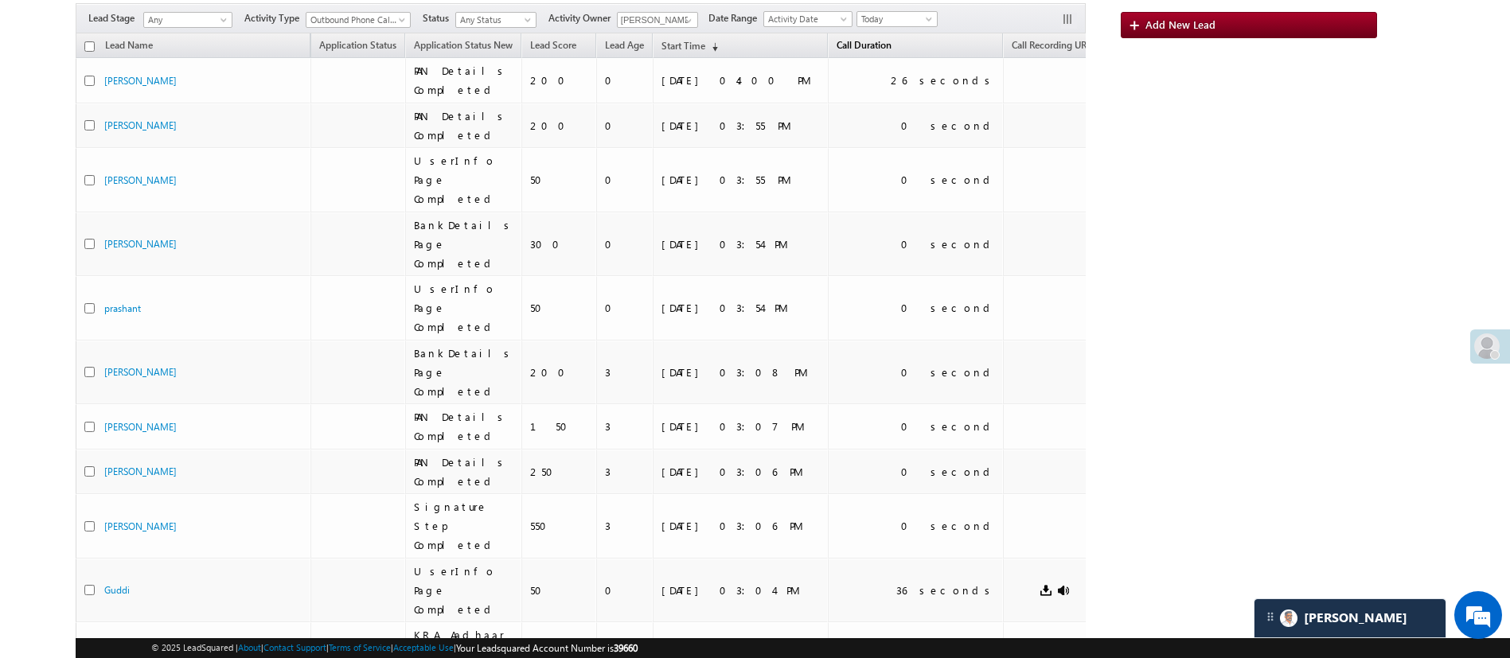
click at [828, 42] on link "Call Duration" at bounding box center [863, 47] width 71 height 21
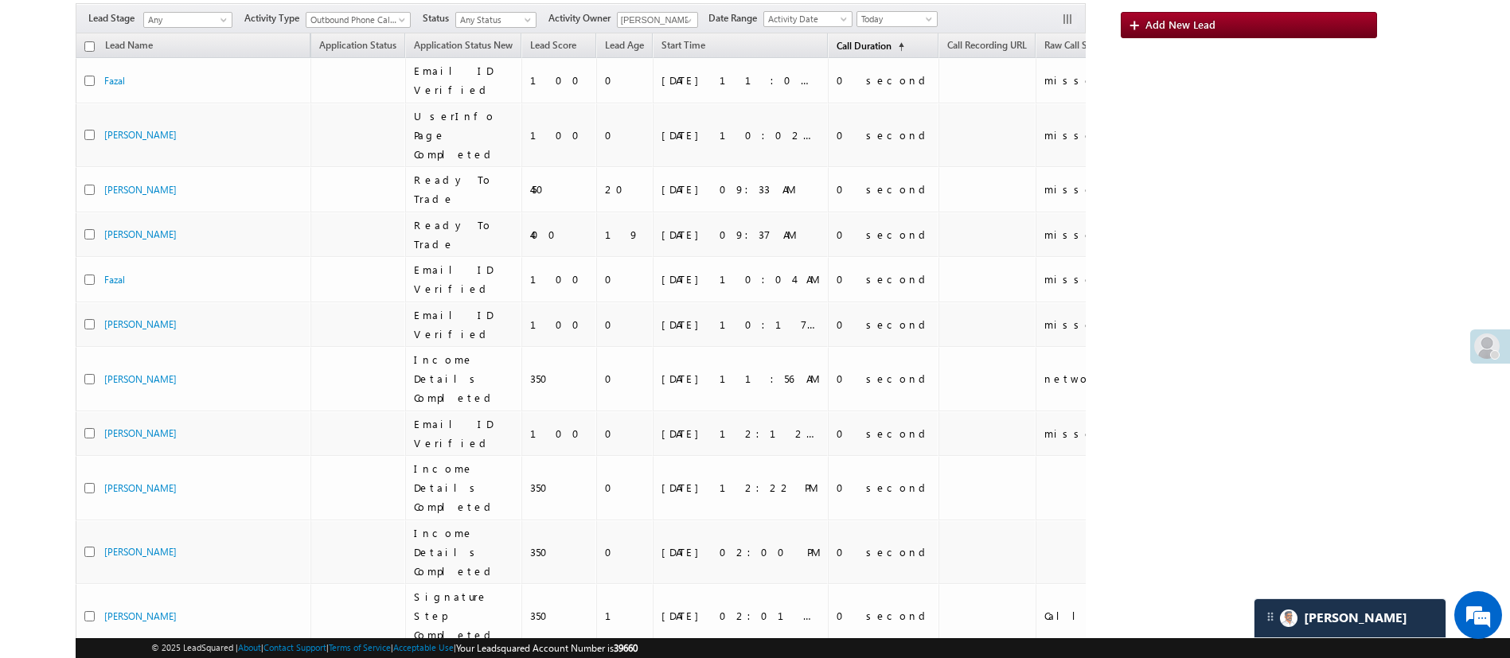
click at [891, 42] on span "(sorted ascending)" at bounding box center [897, 47] width 13 height 13
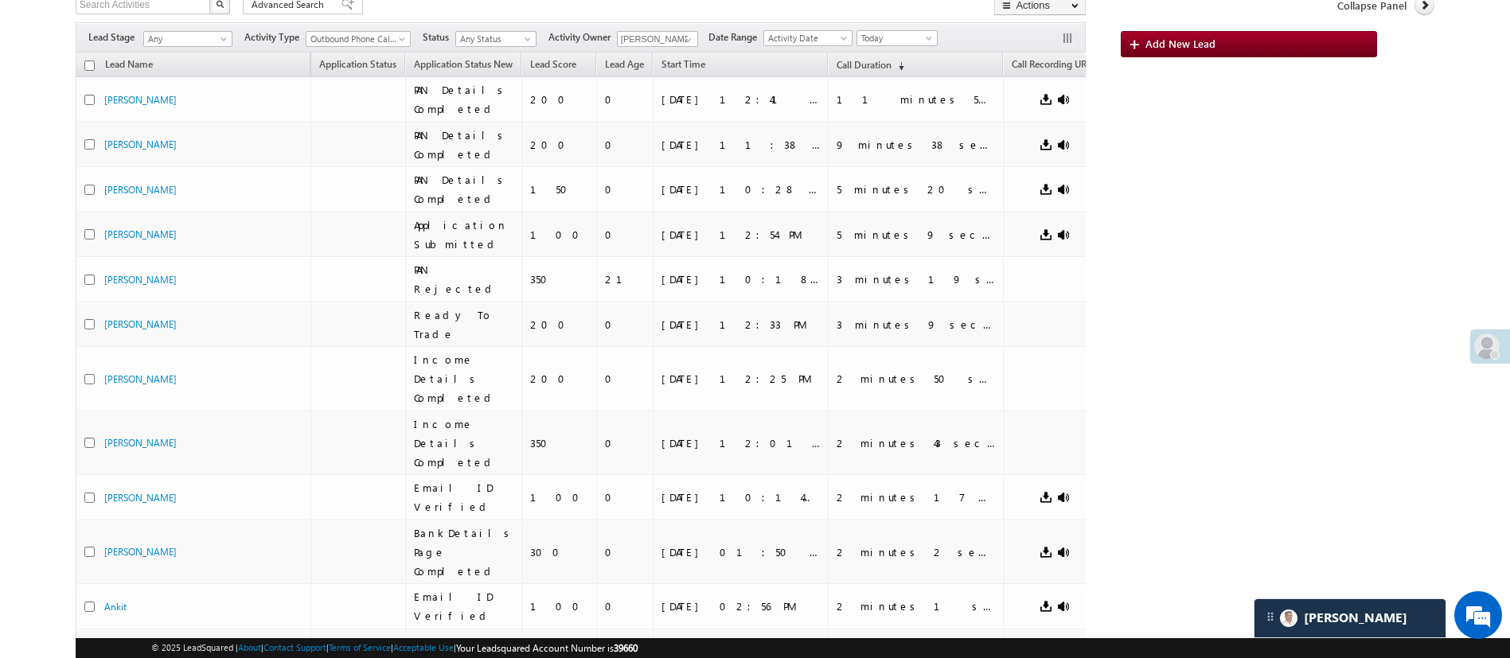
scroll to position [0, 0]
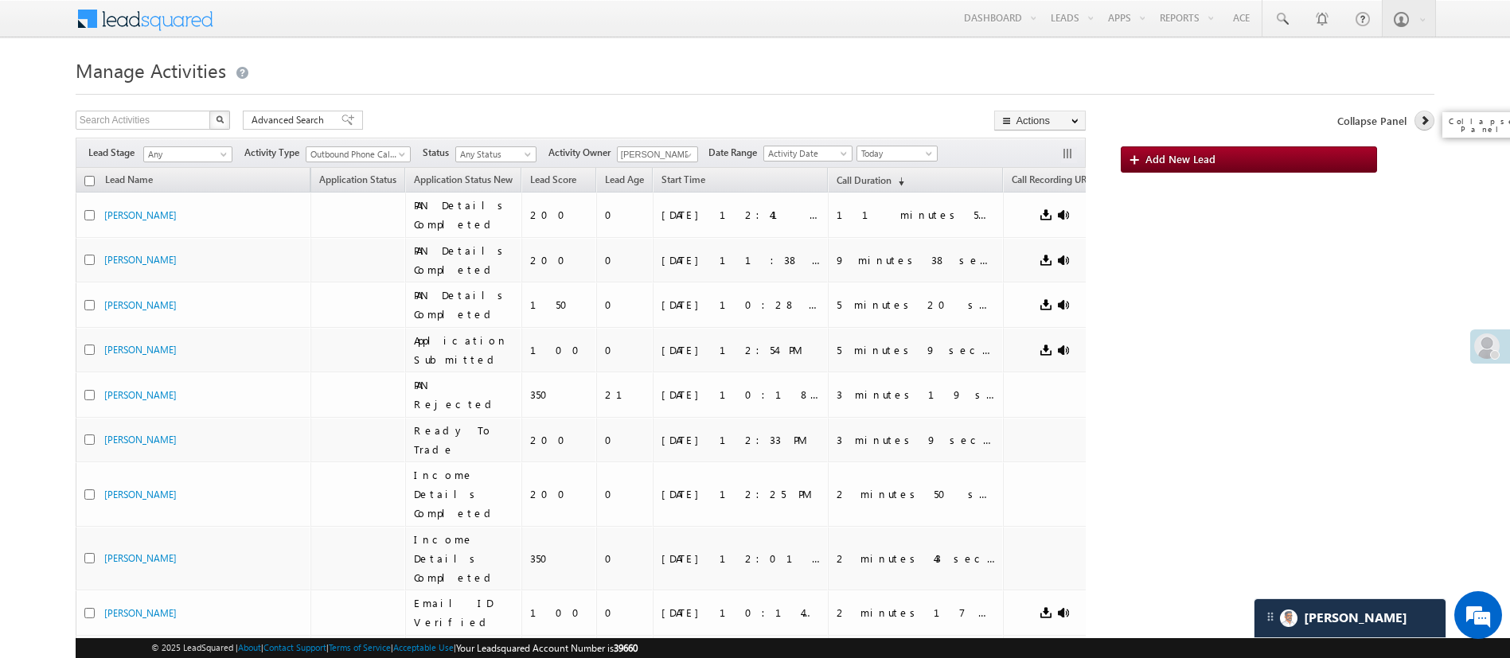
click at [1424, 122] on icon at bounding box center [1424, 120] width 11 height 11
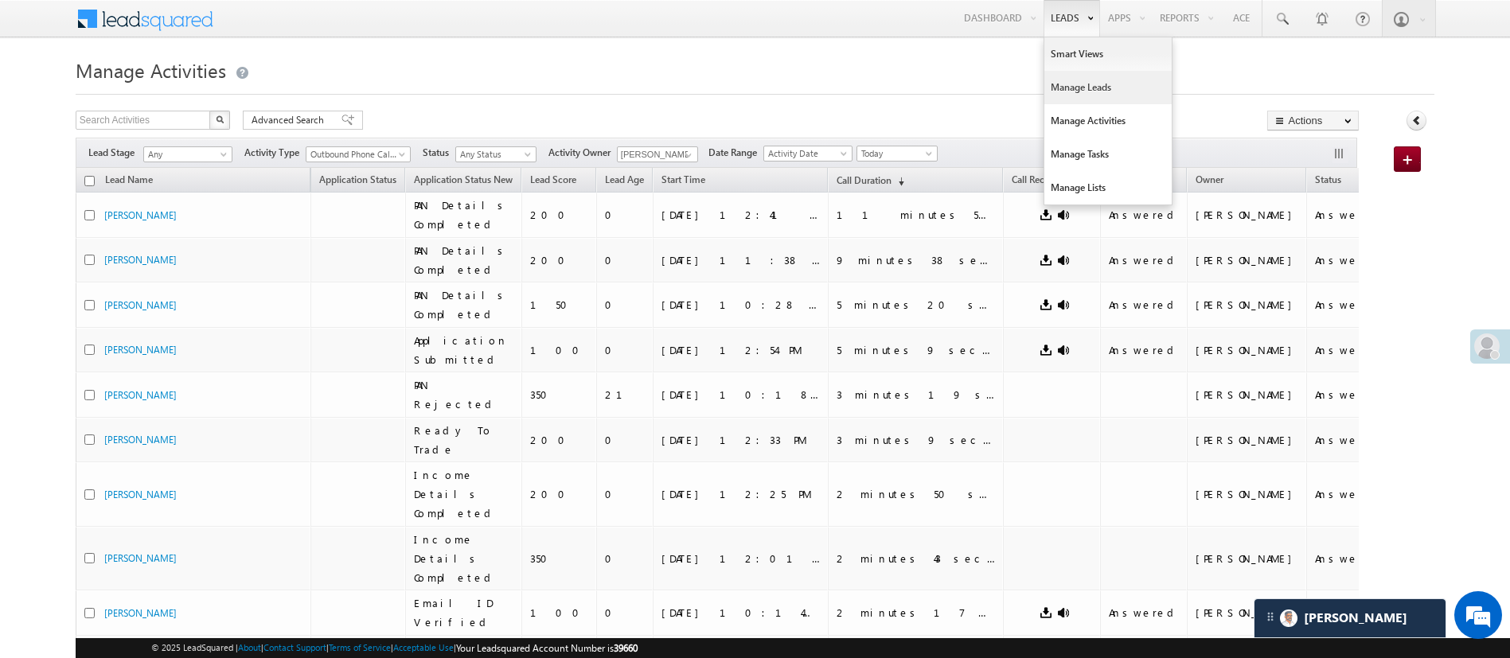
click at [1089, 76] on link "Manage Leads" at bounding box center [1107, 87] width 127 height 33
